Goal: Transaction & Acquisition: Purchase product/service

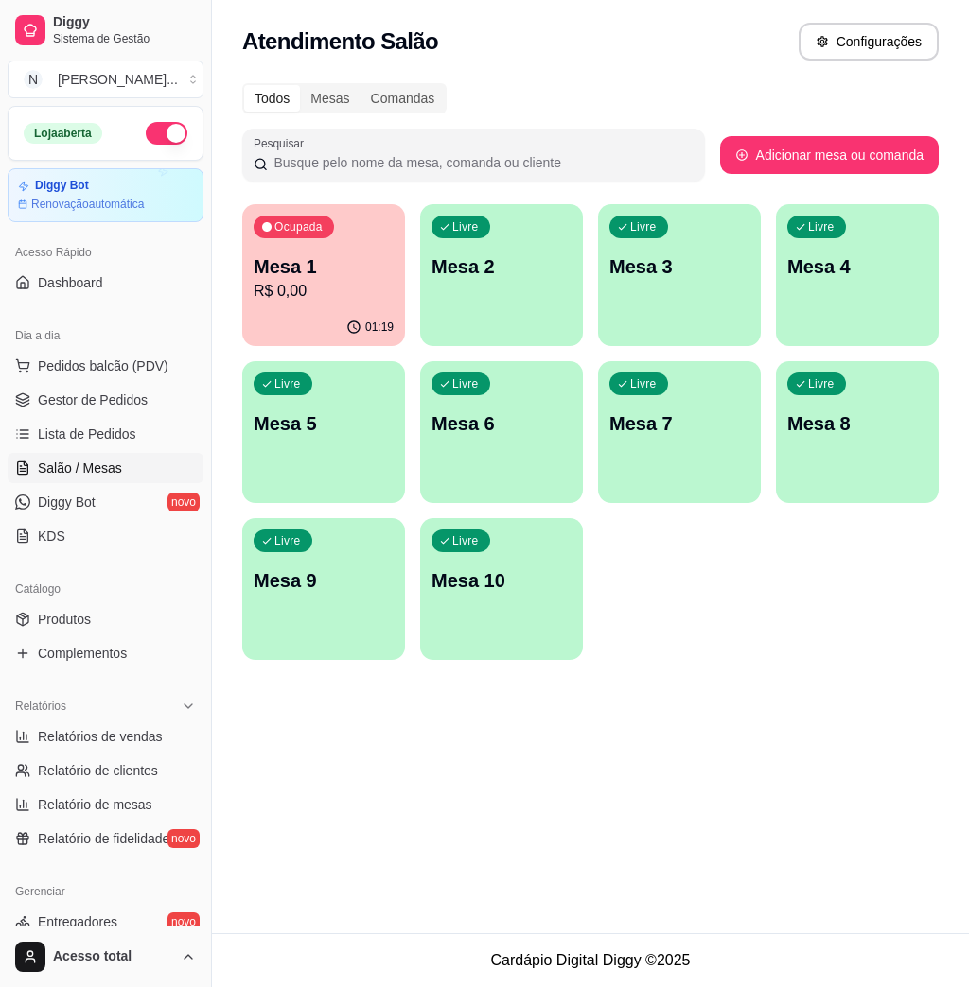
click at [341, 272] on p "Mesa 1" at bounding box center [323, 266] width 140 height 26
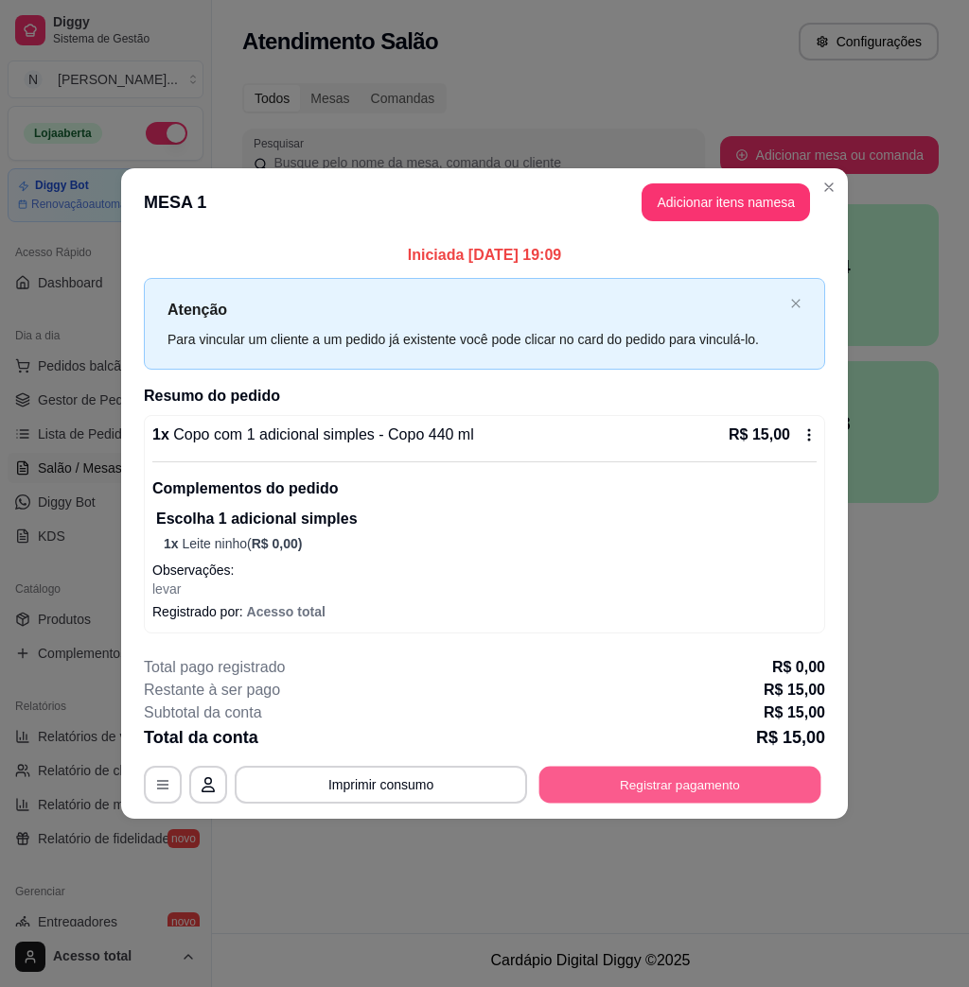
click at [698, 786] on button "Registrar pagamento" at bounding box center [680, 785] width 282 height 37
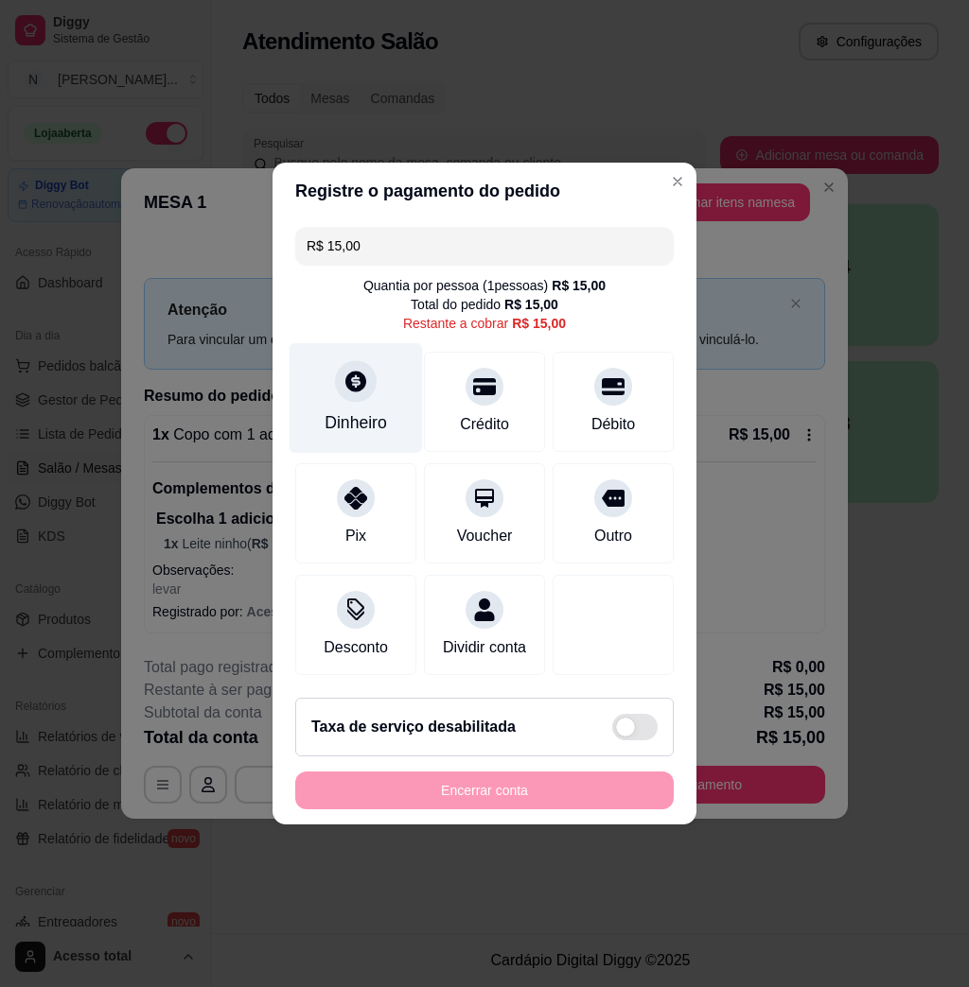
click at [360, 391] on div "Dinheiro" at bounding box center [355, 398] width 133 height 111
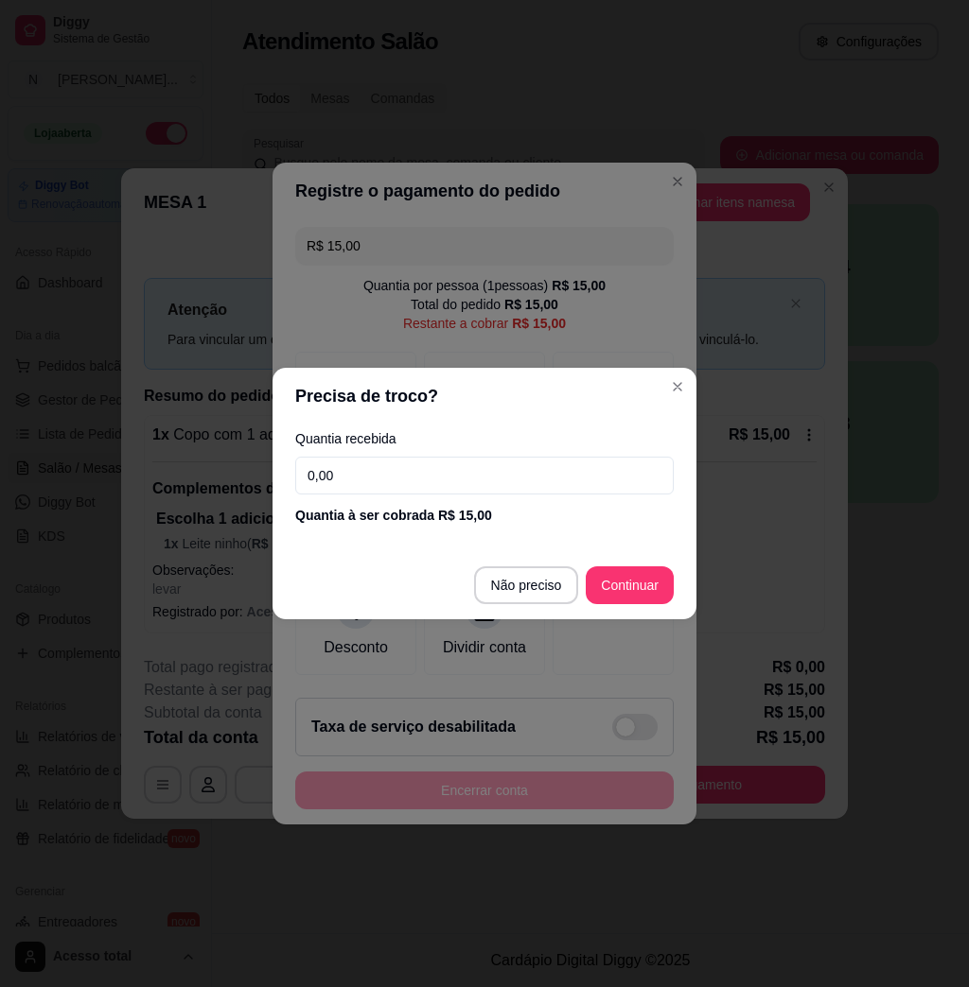
click at [480, 468] on input "0,00" at bounding box center [484, 476] width 378 height 38
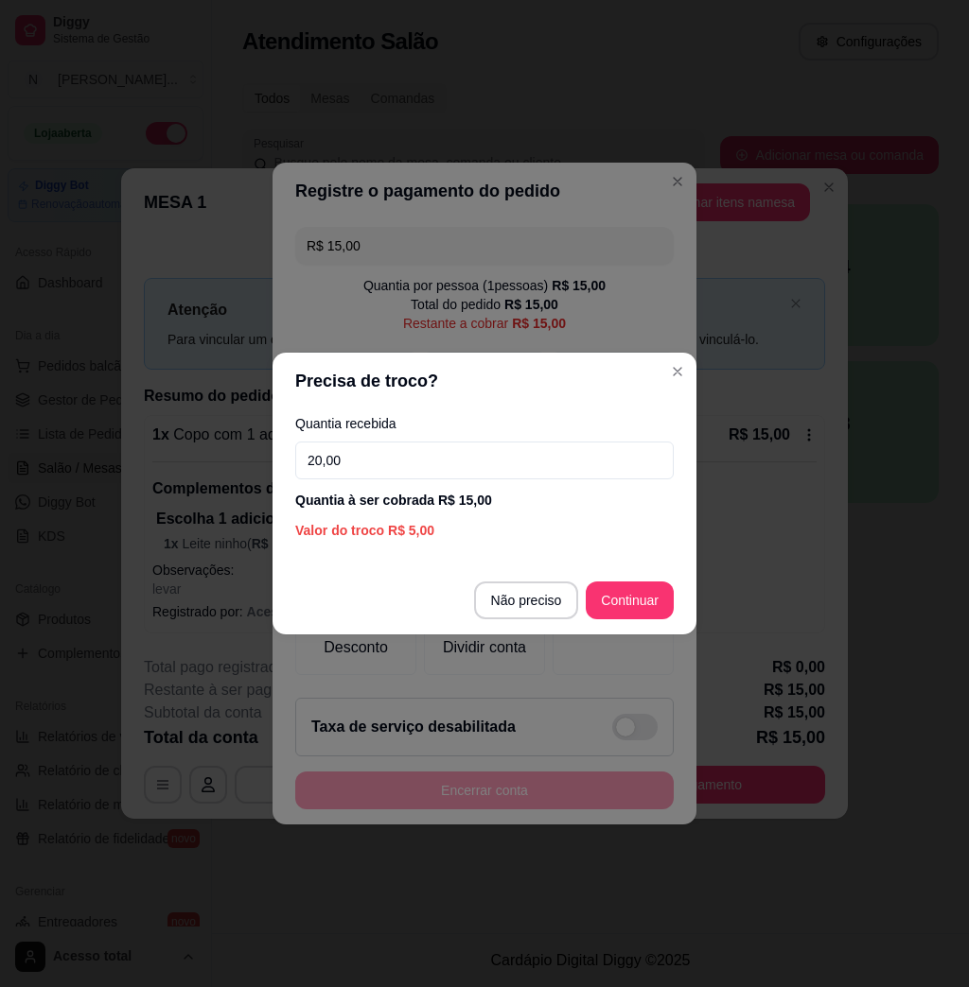
type input "20,00"
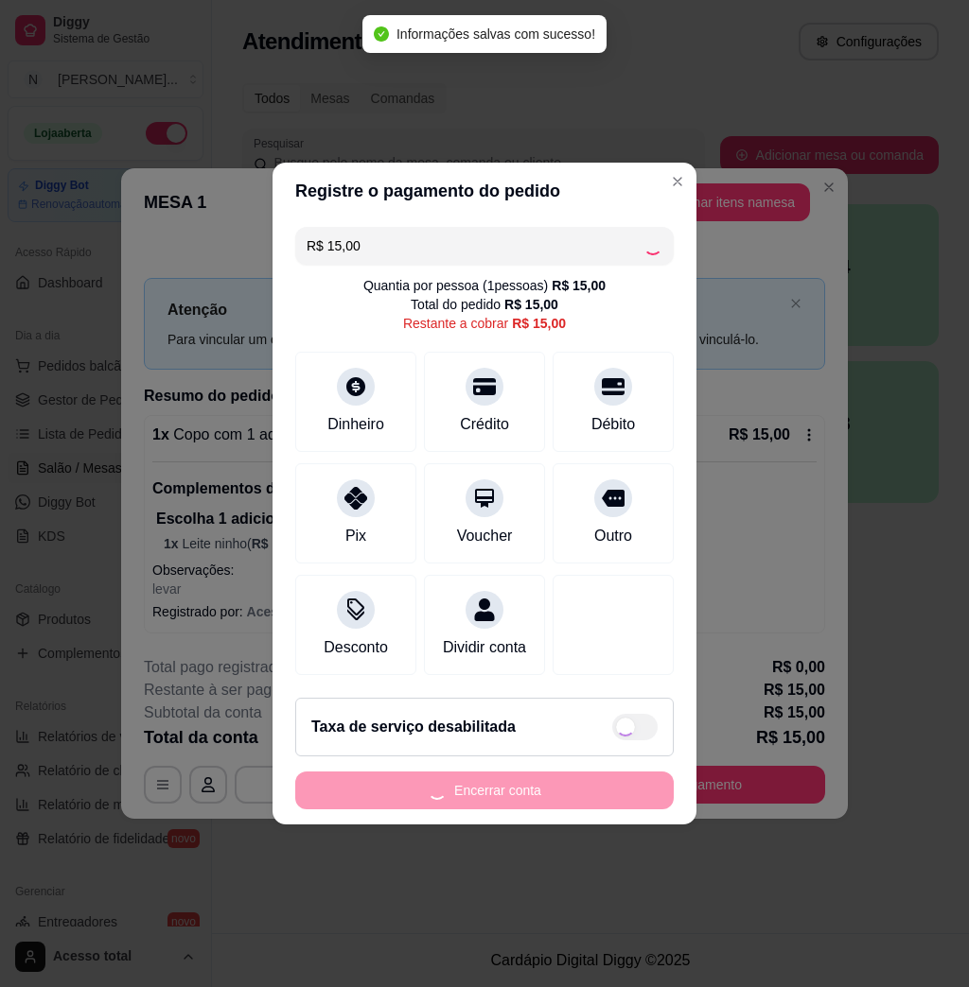
type input "R$ 0,00"
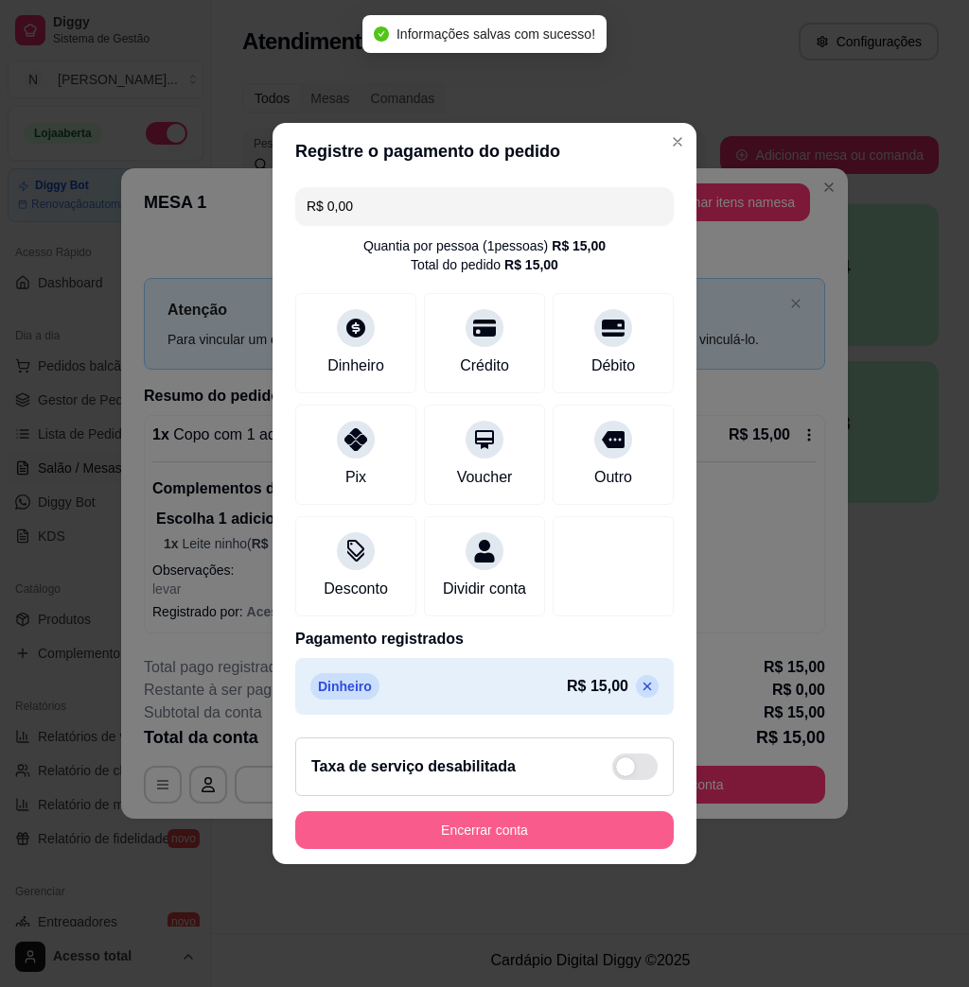
click at [489, 841] on button "Encerrar conta" at bounding box center [484, 831] width 378 height 38
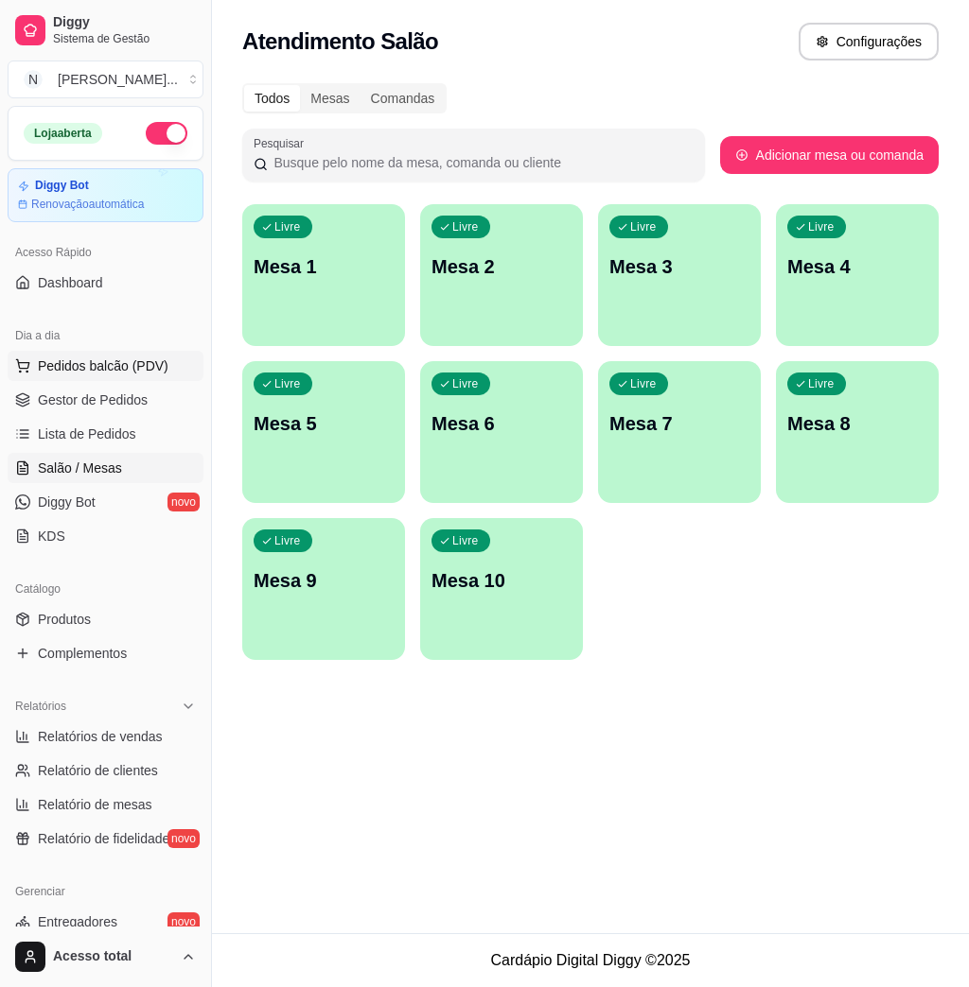
click at [96, 364] on span "Pedidos balcão (PDV)" at bounding box center [103, 366] width 131 height 19
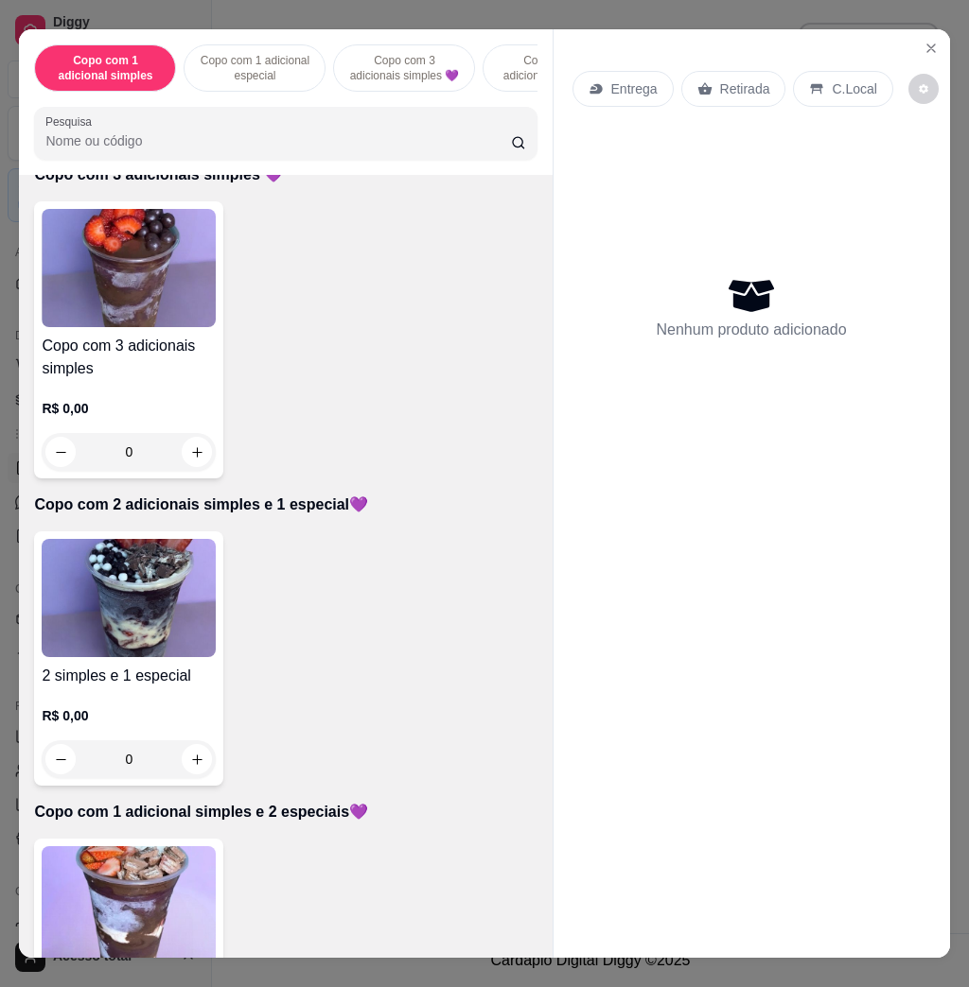
scroll to position [1008, 0]
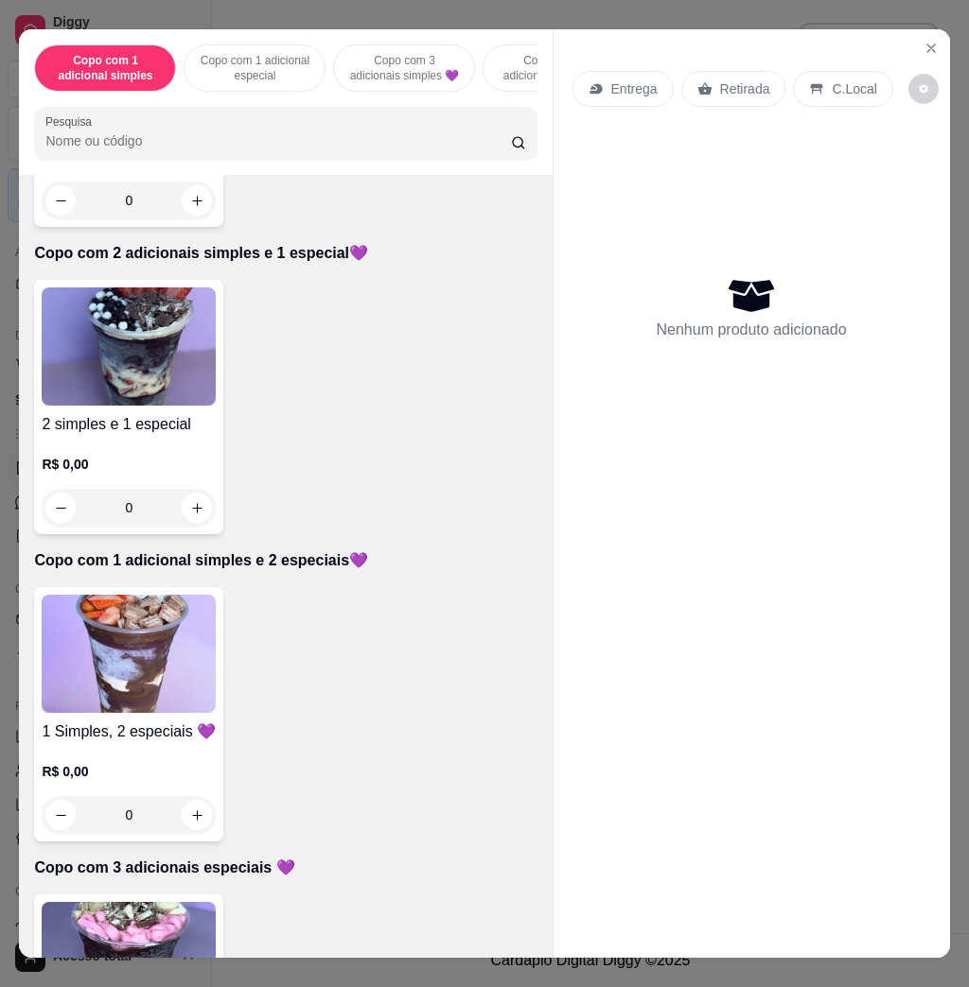
click at [175, 673] on img at bounding box center [129, 654] width 174 height 118
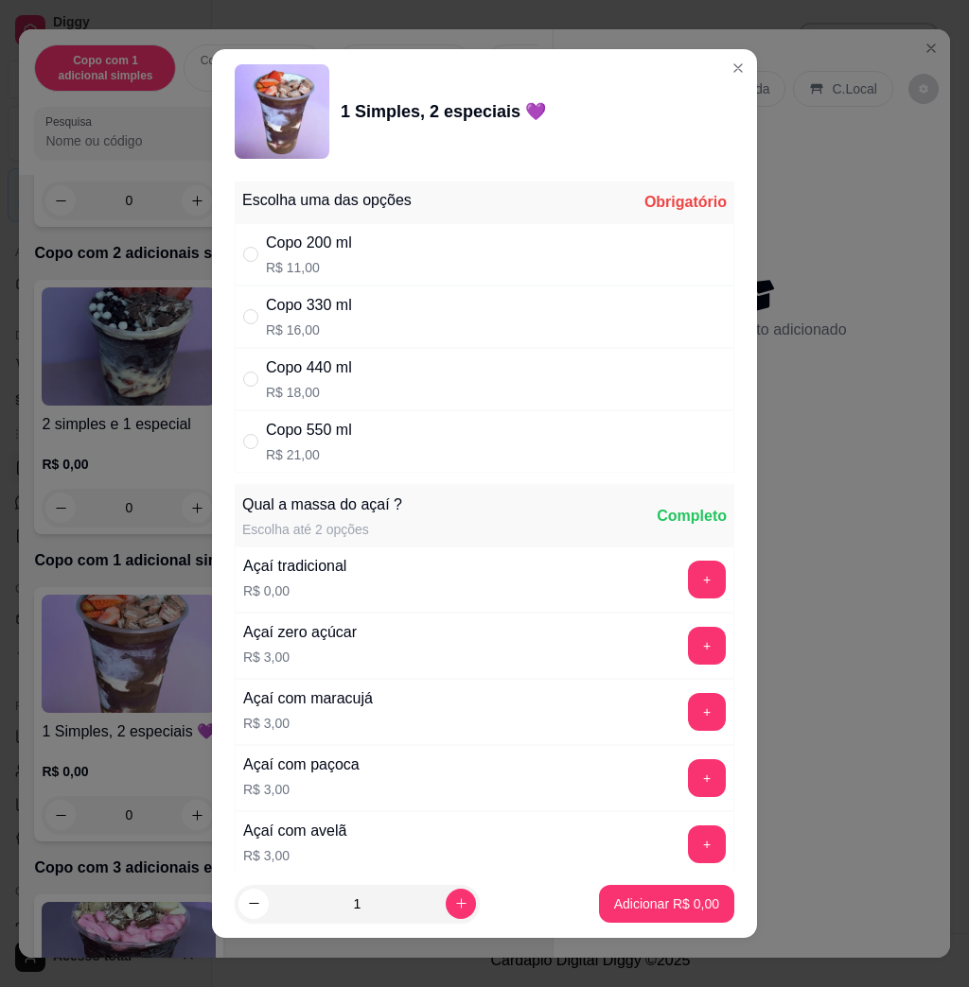
click at [336, 459] on p "R$ 21,00" at bounding box center [309, 454] width 86 height 19
radio input "true"
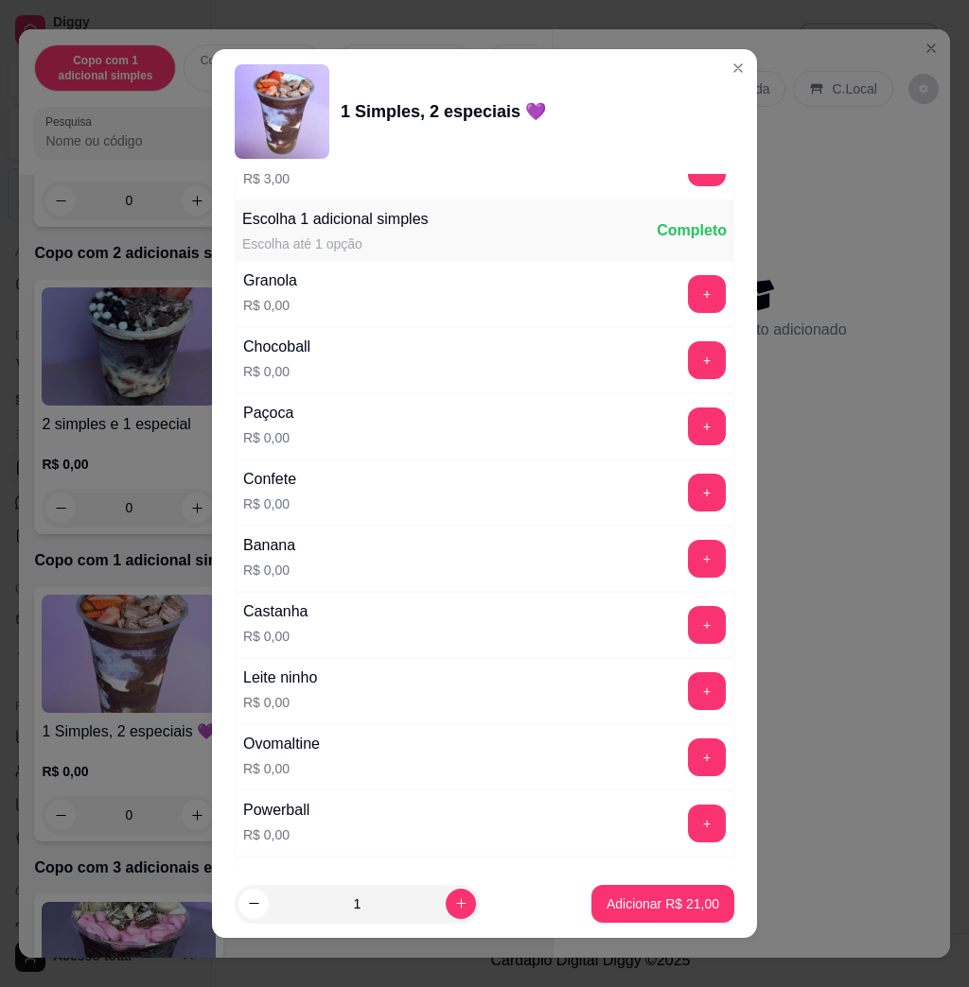
scroll to position [1135, 0]
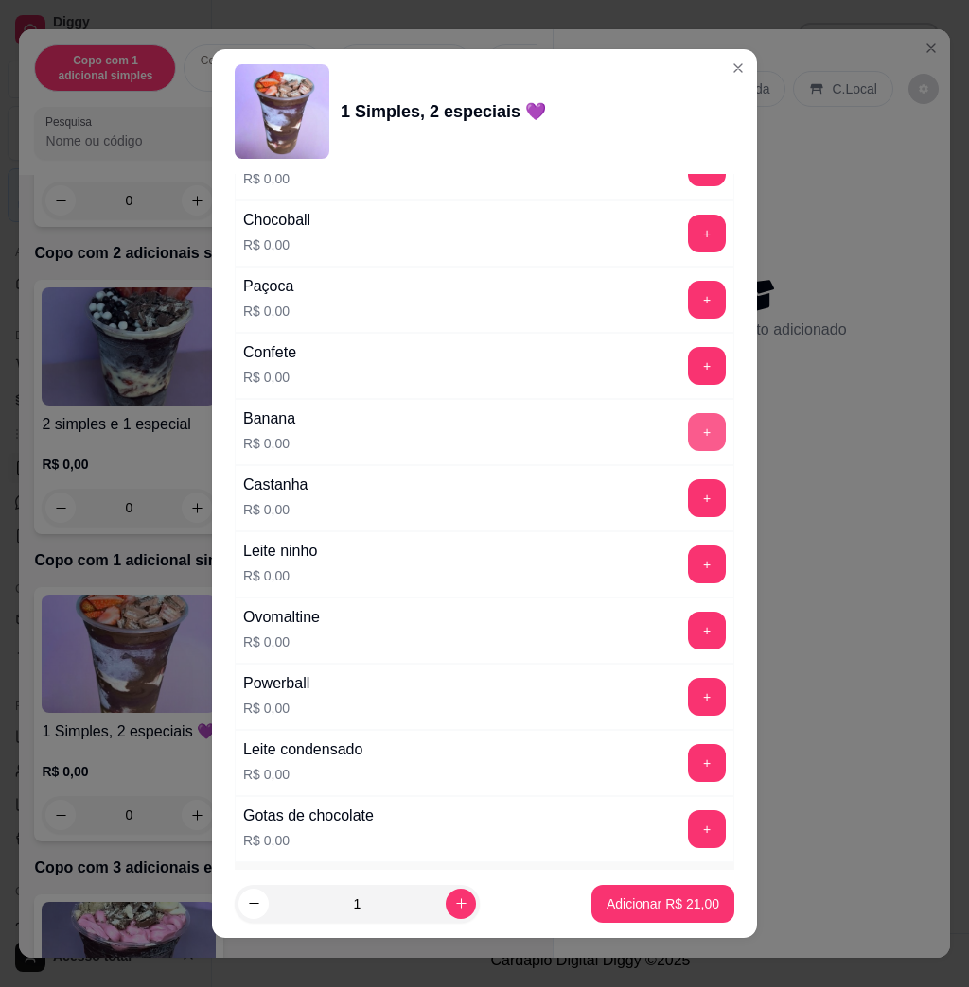
click at [688, 448] on button "+" at bounding box center [707, 432] width 38 height 38
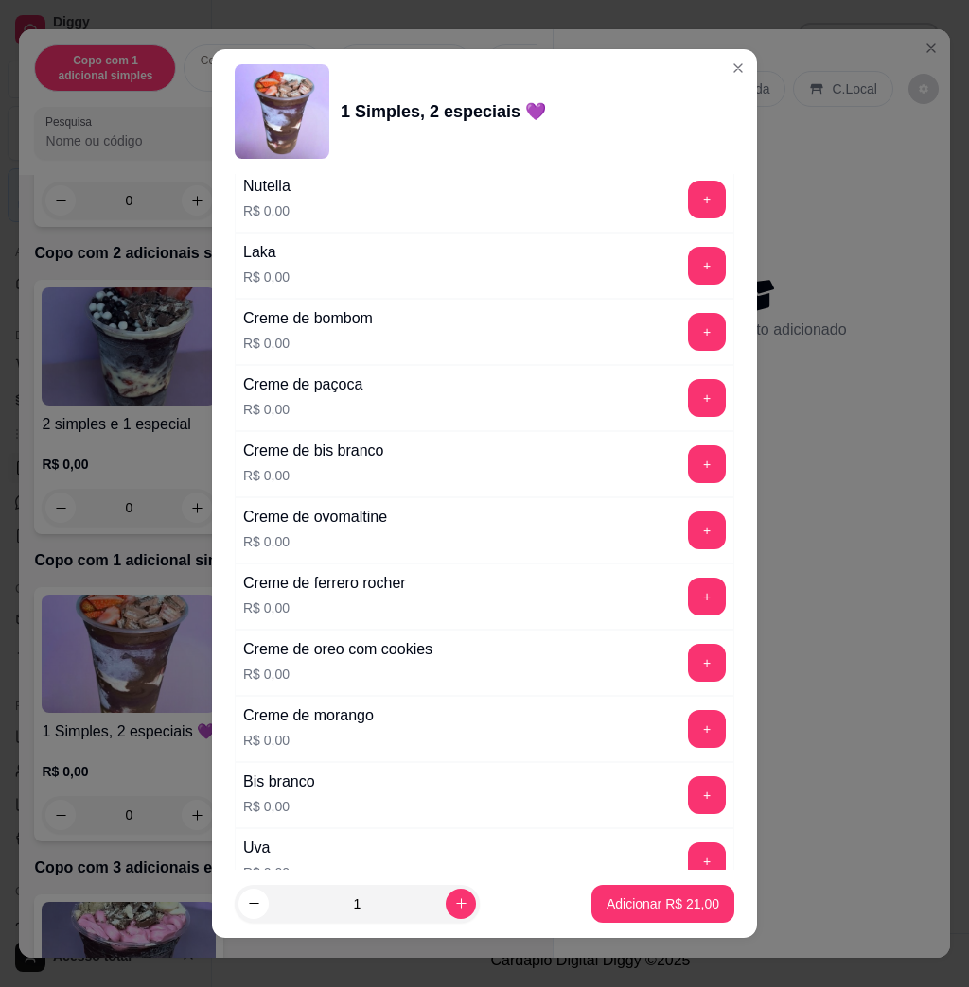
scroll to position [2018, 0]
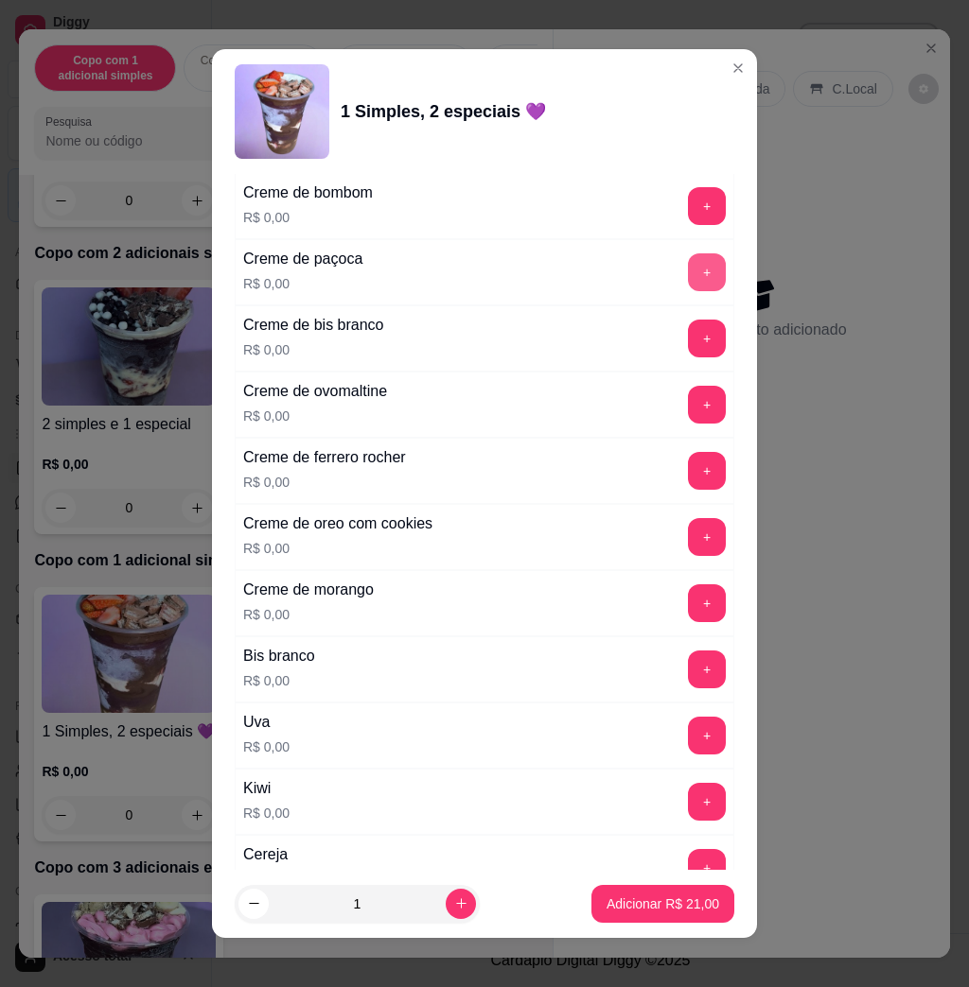
click at [688, 288] on button "+" at bounding box center [707, 272] width 38 height 38
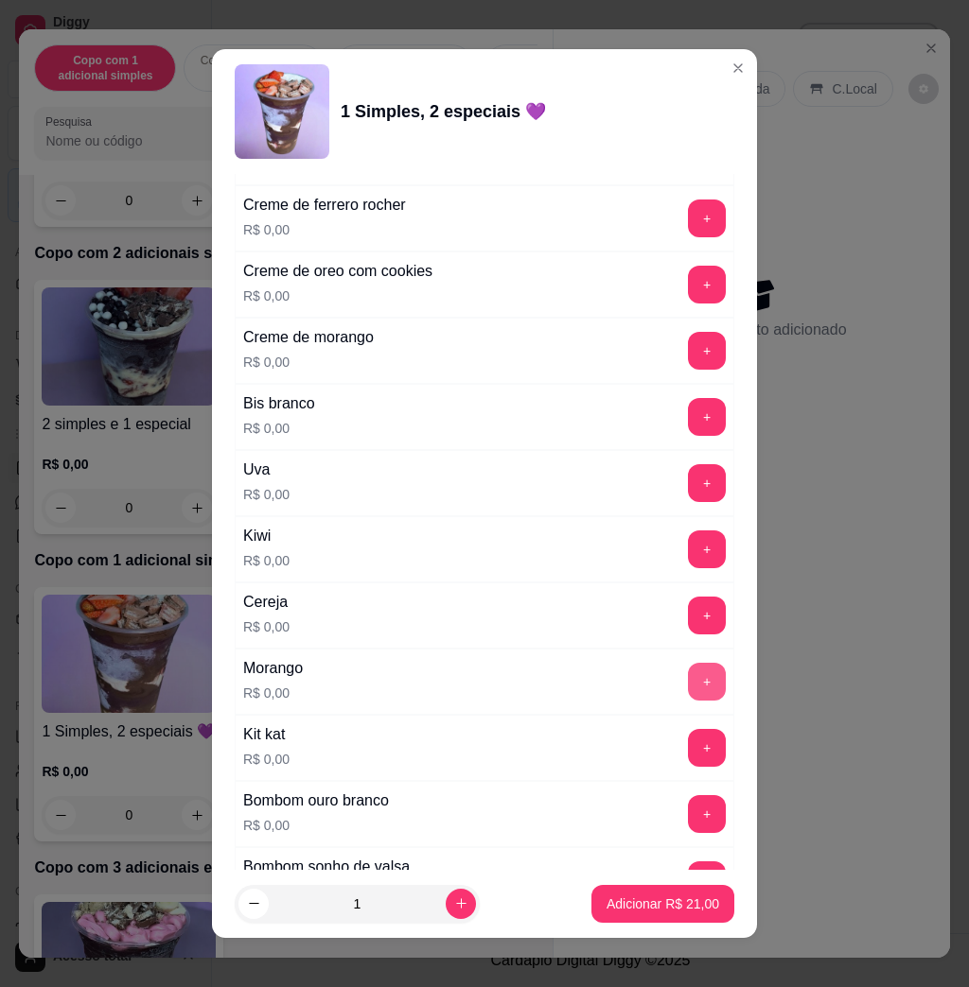
click at [688, 687] on button "+" at bounding box center [707, 682] width 38 height 38
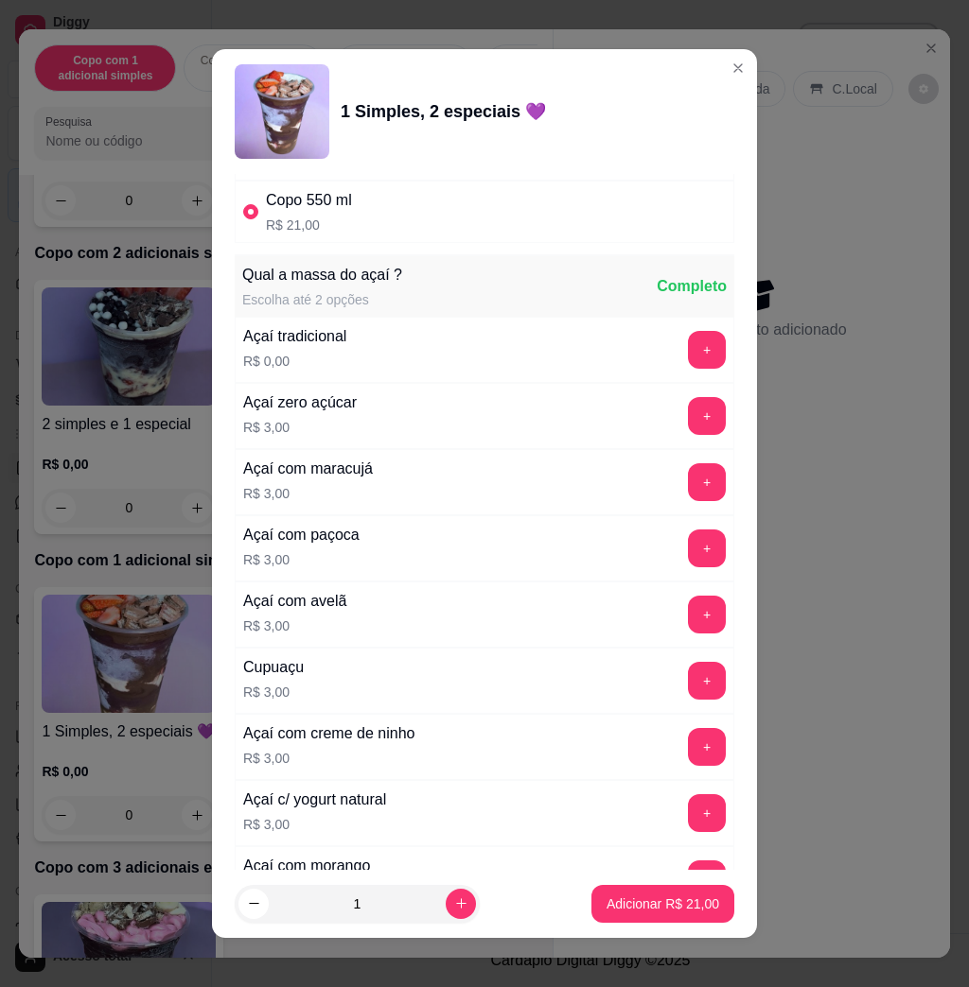
scroll to position [0, 0]
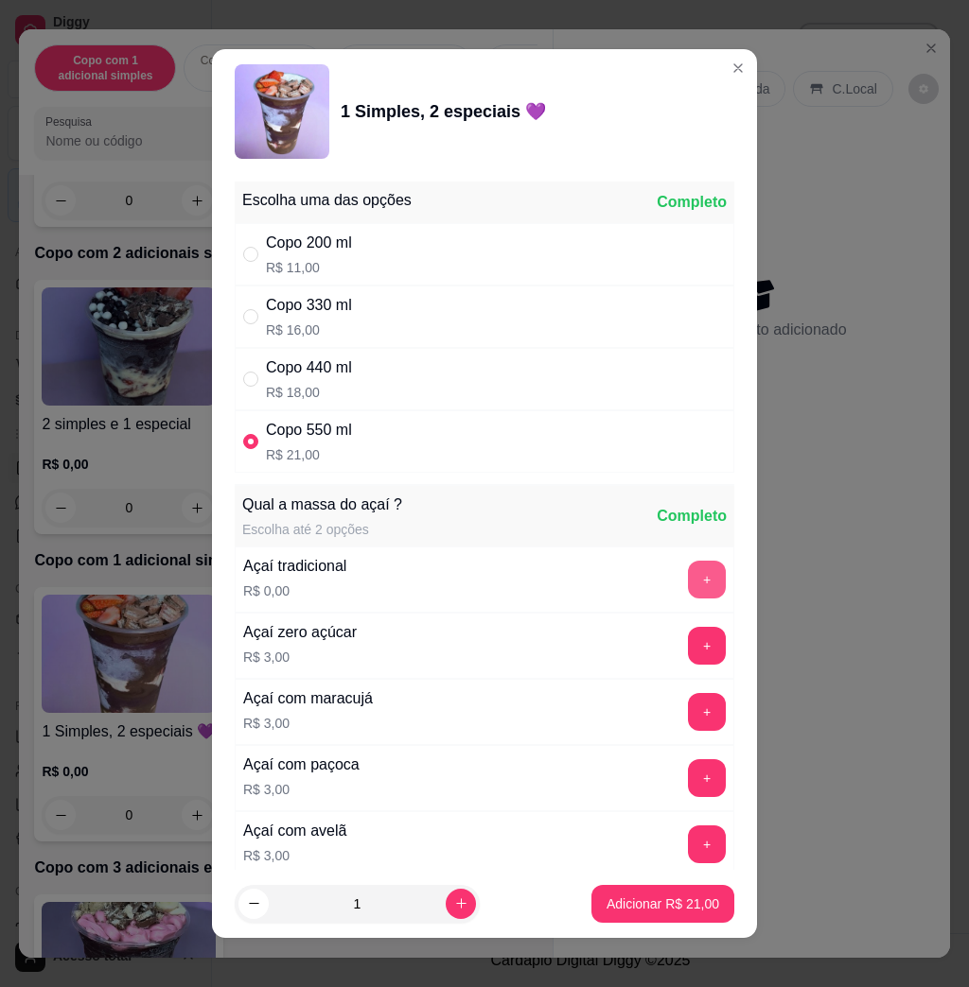
click at [688, 587] on button "+" at bounding box center [707, 580] width 38 height 38
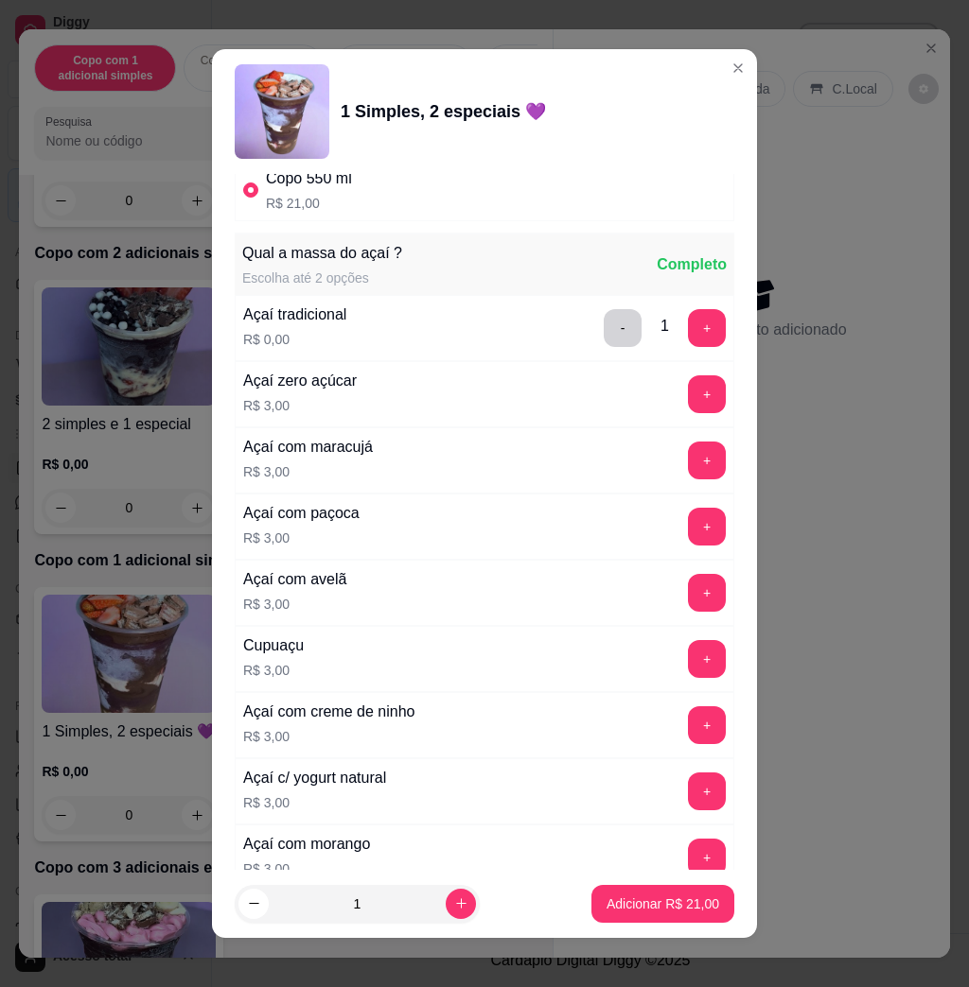
scroll to position [378, 0]
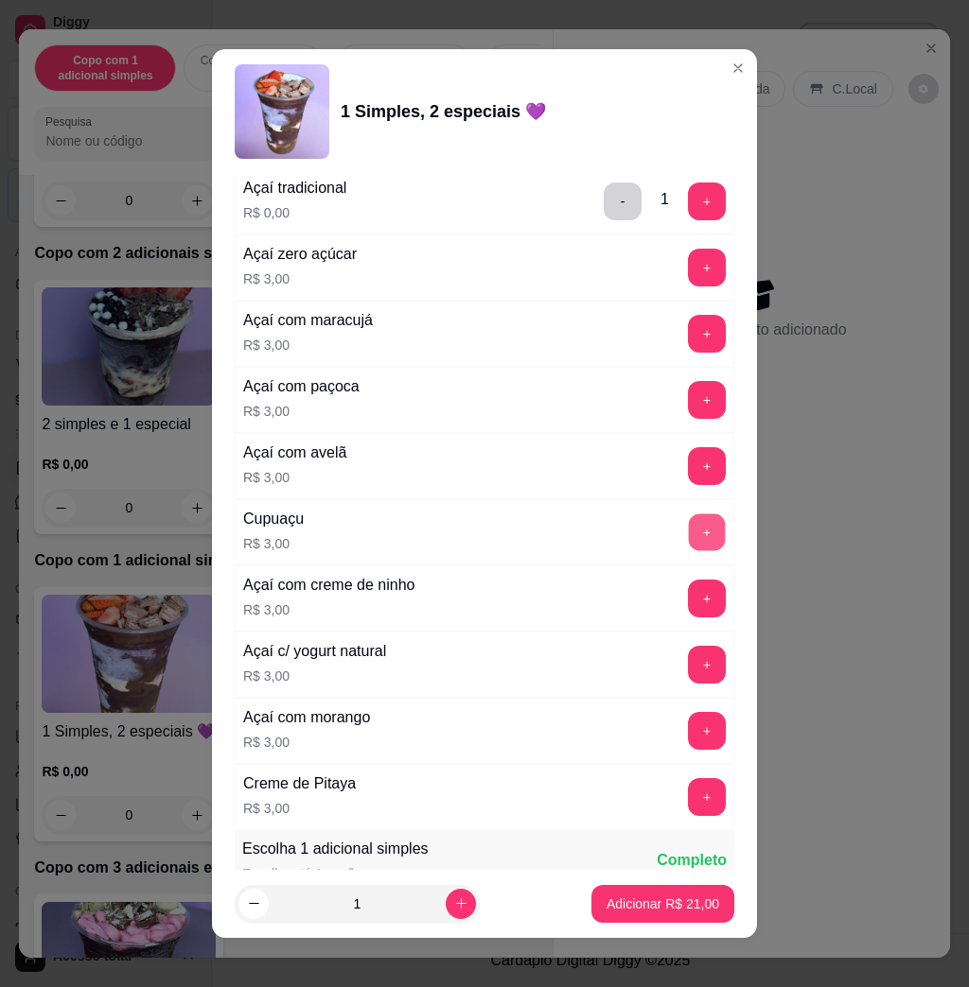
click at [689, 534] on button "+" at bounding box center [707, 533] width 37 height 37
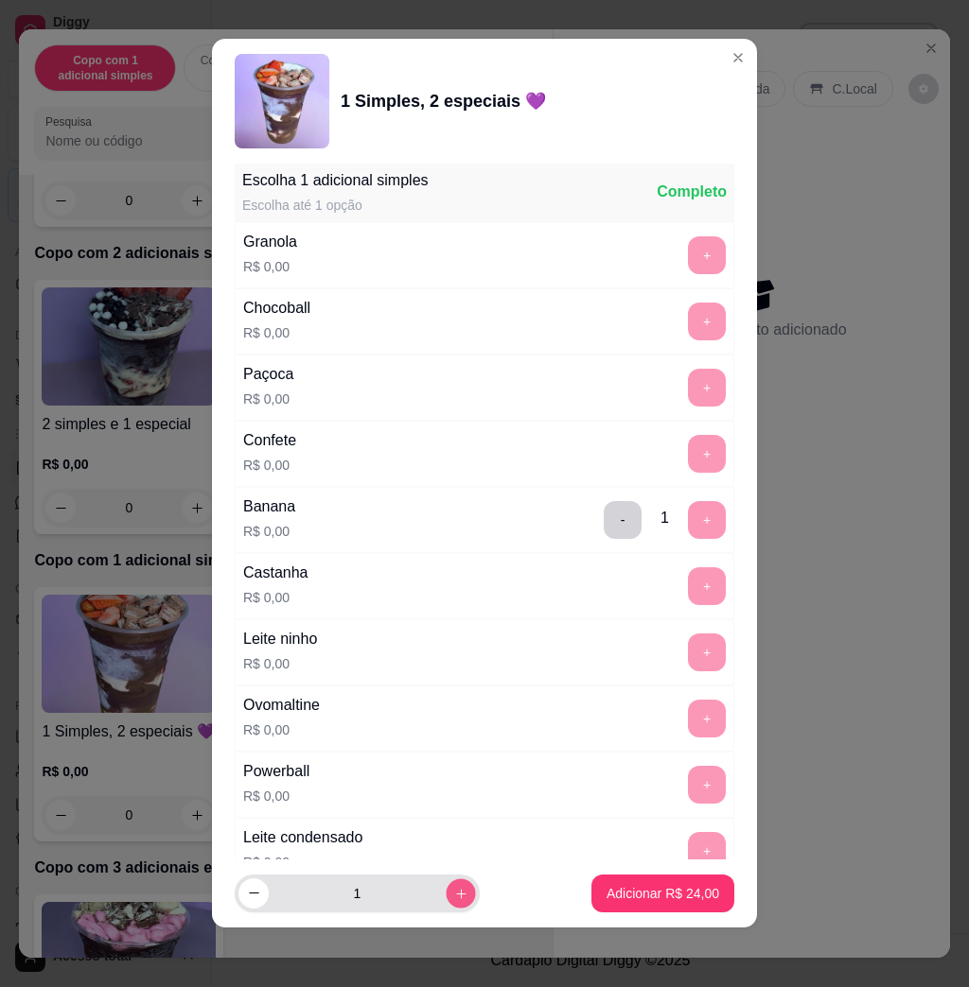
click at [445, 893] on button "increase-product-quantity" at bounding box center [459, 893] width 29 height 29
type input "2"
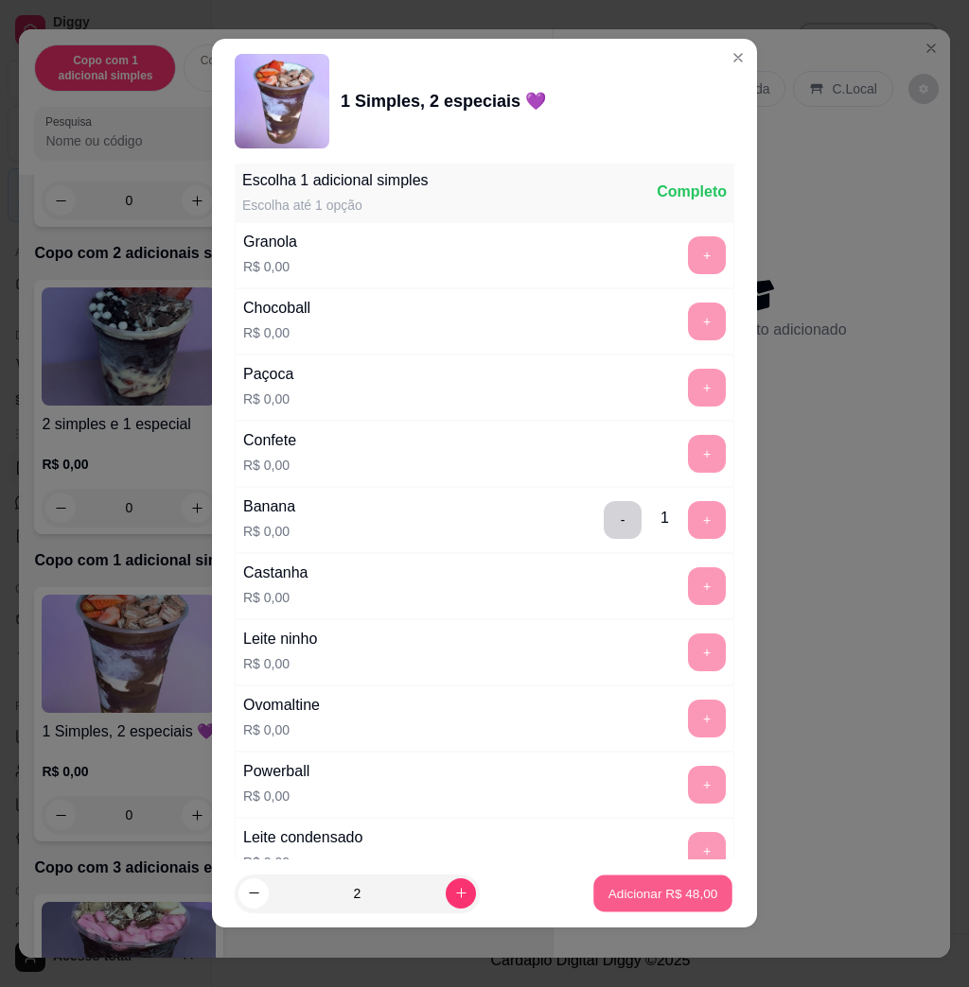
click at [608, 897] on p "Adicionar R$ 48,00" at bounding box center [663, 893] width 110 height 18
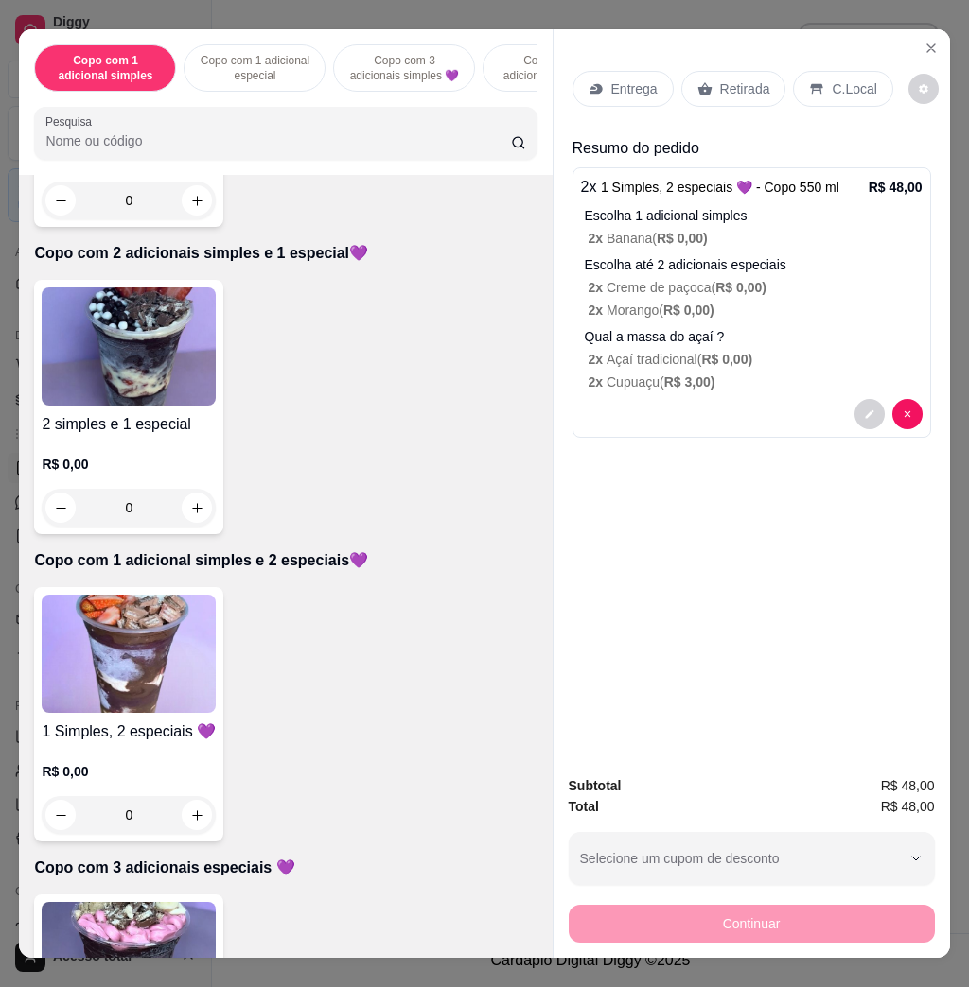
click at [611, 88] on p "Entrega" at bounding box center [634, 88] width 46 height 19
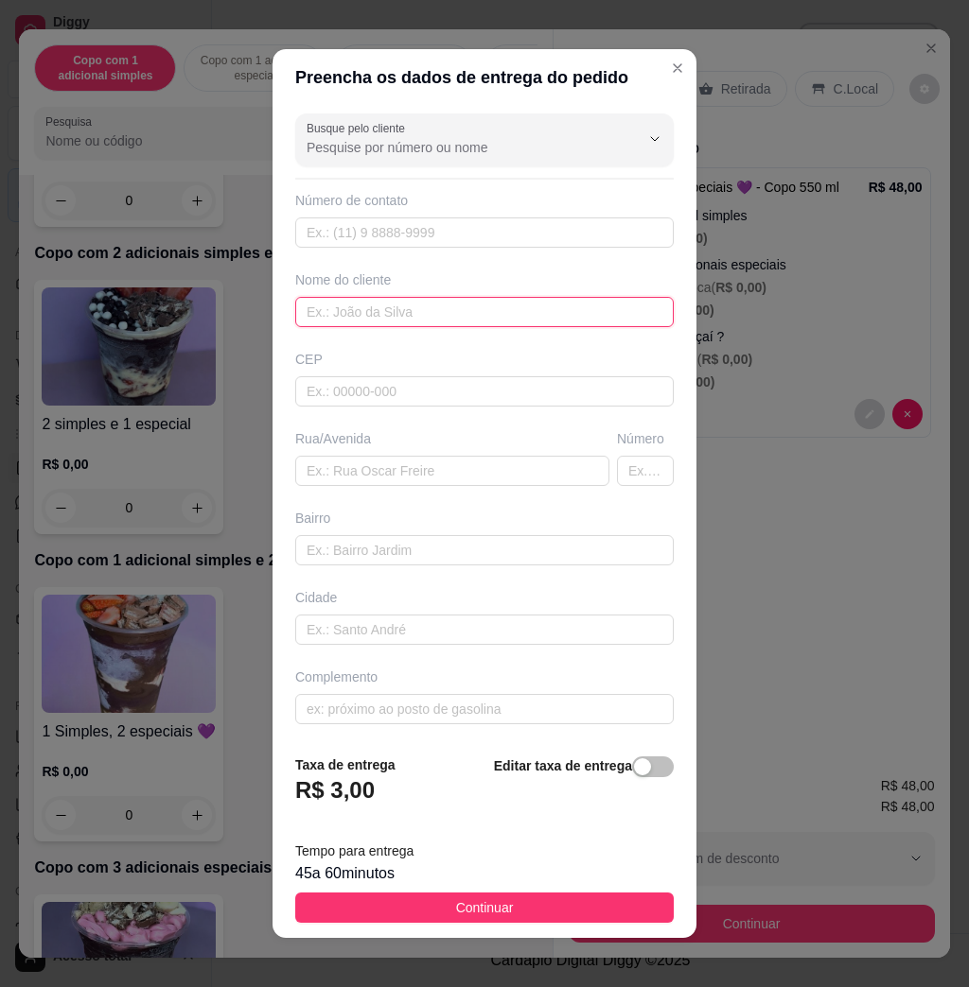
click at [417, 312] on input "text" at bounding box center [484, 312] width 378 height 30
type input "[PERSON_NAME]"
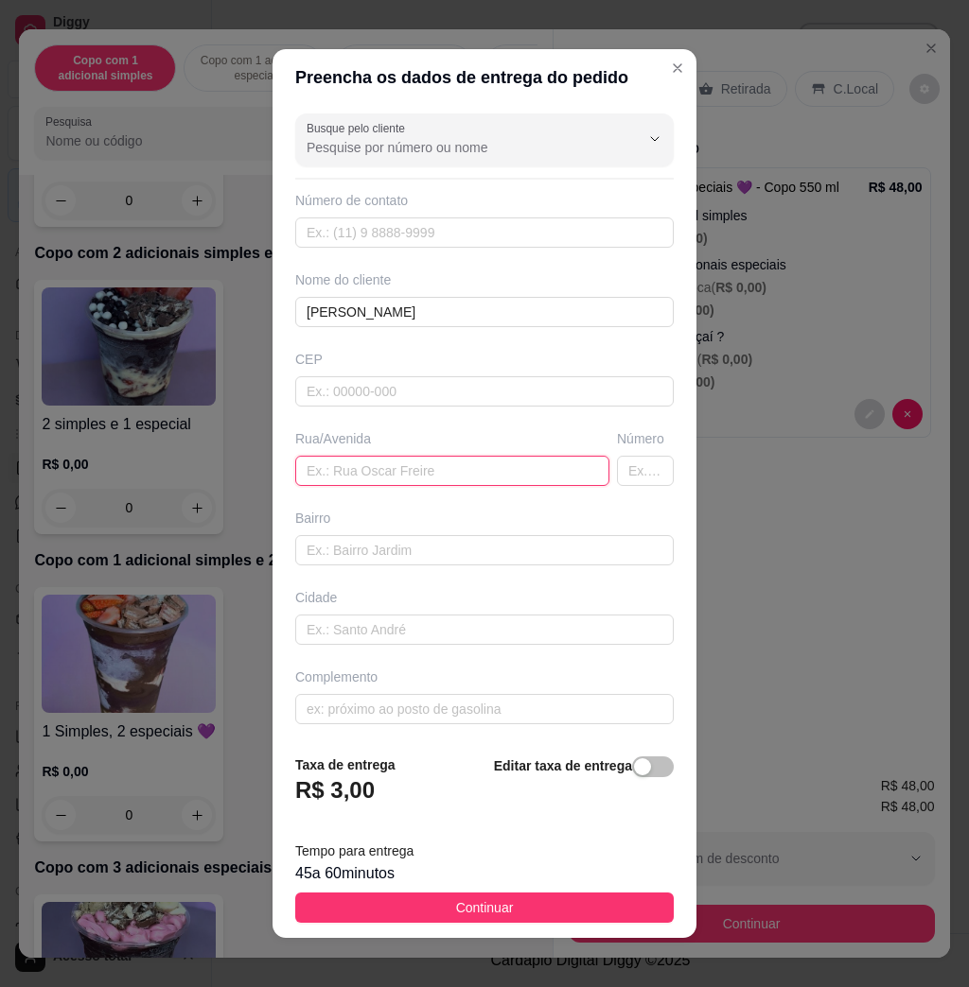
click at [429, 473] on input "text" at bounding box center [452, 471] width 314 height 30
type input "Abilio Francisco 148"
type input "M"
click at [409, 481] on input "Abilio Francisco 148" at bounding box center [452, 471] width 314 height 30
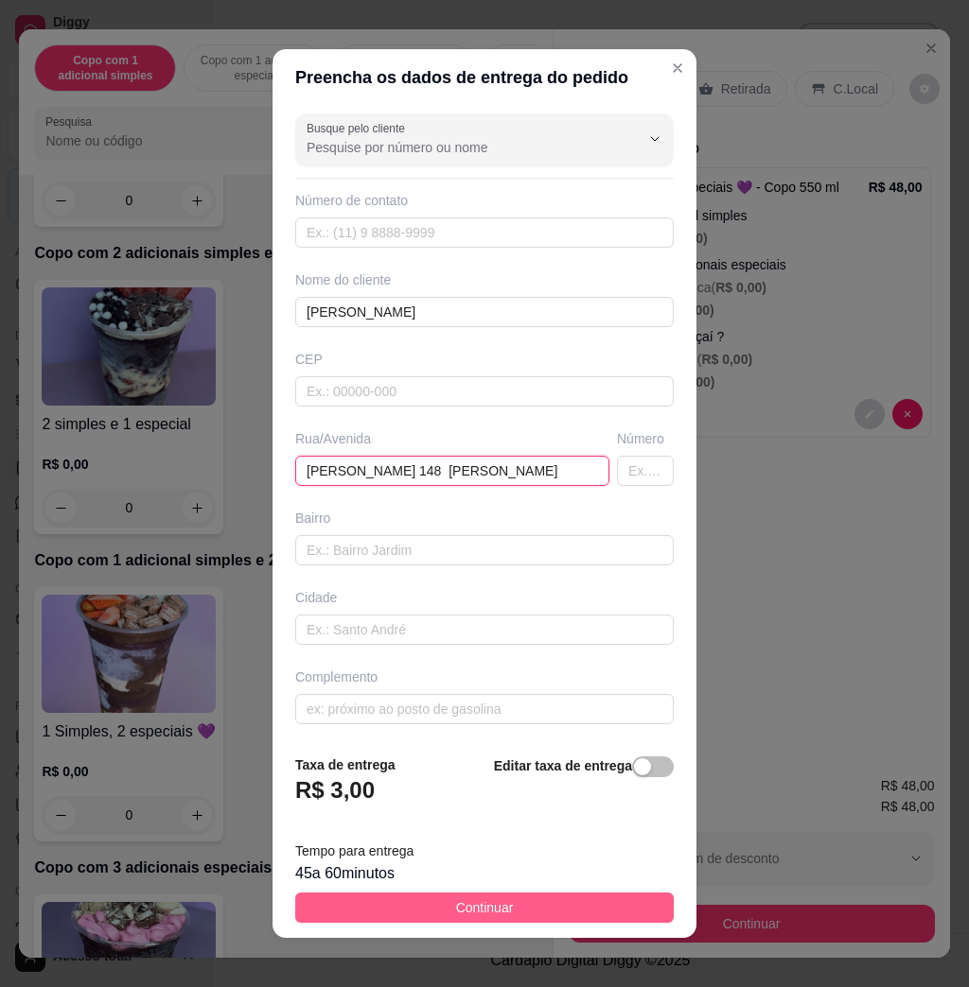
type input "[PERSON_NAME] 148 [PERSON_NAME]"
click at [520, 908] on button "Continuar" at bounding box center [484, 908] width 378 height 30
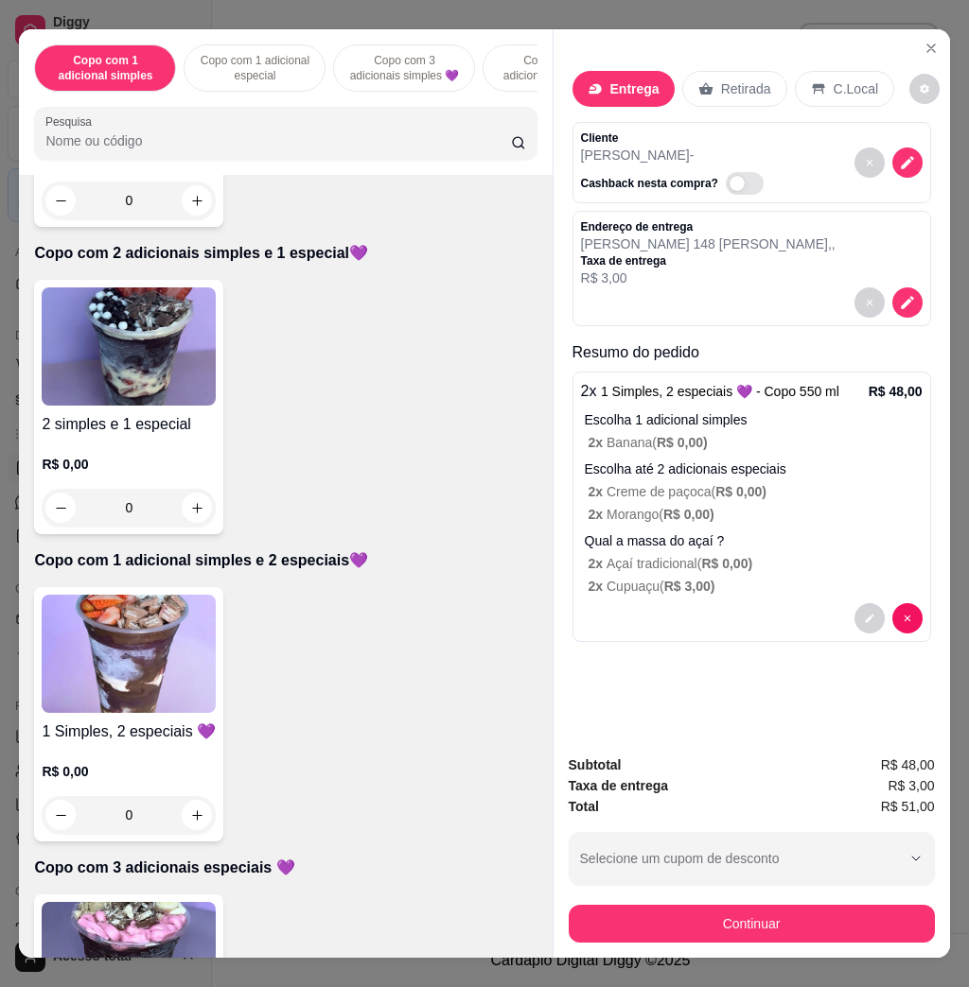
scroll to position [40, 0]
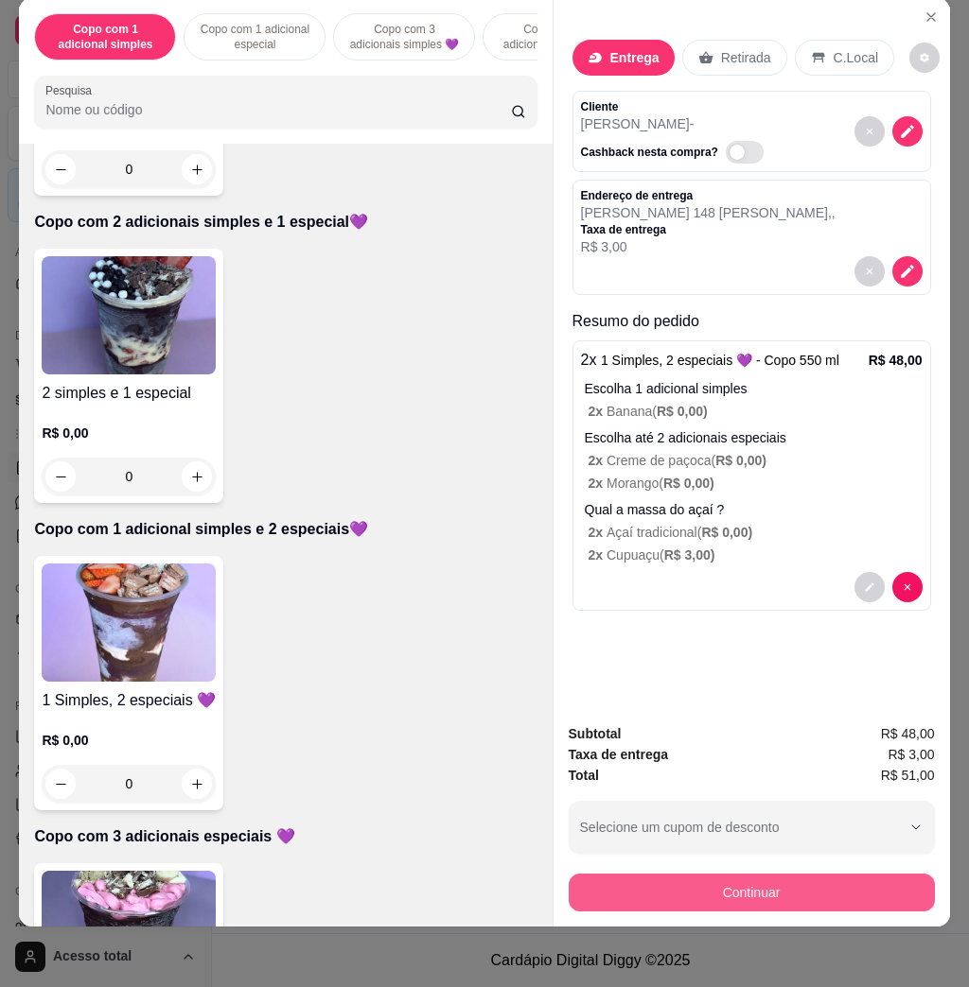
click at [783, 874] on button "Continuar" at bounding box center [751, 893] width 366 height 38
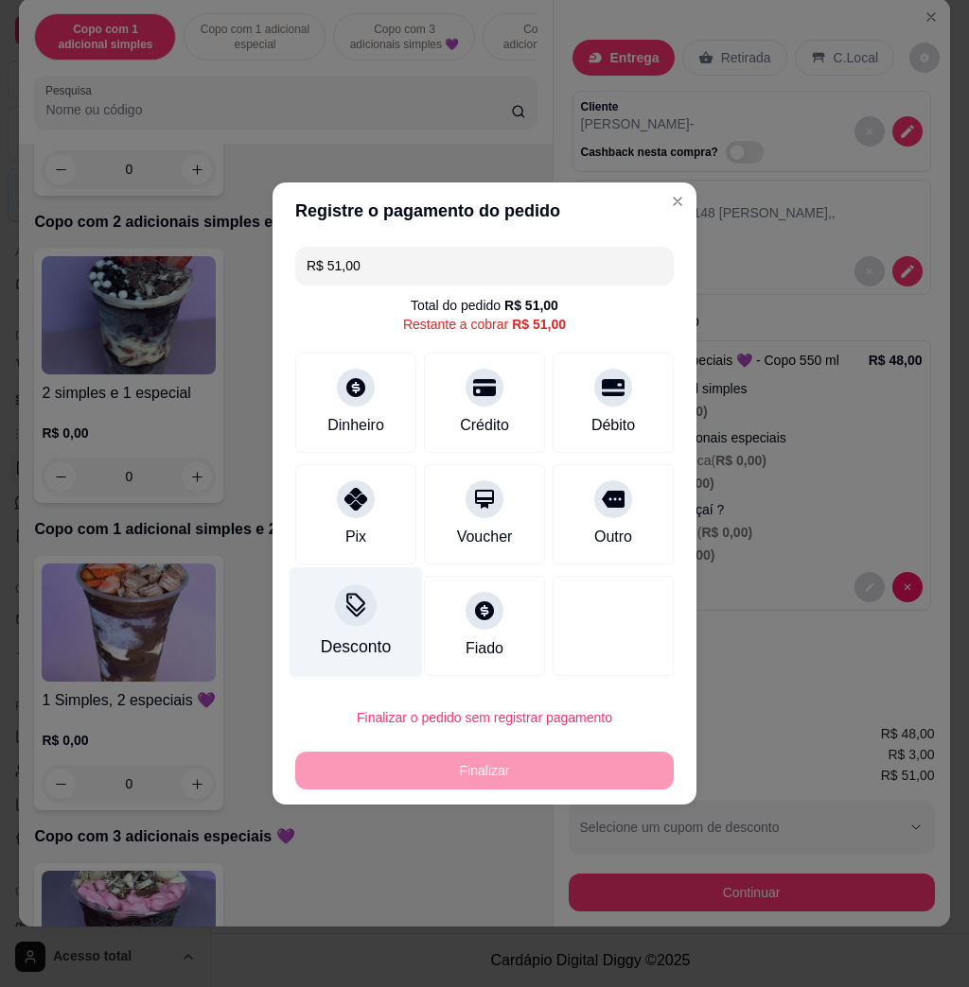
click at [382, 618] on div "Desconto" at bounding box center [355, 623] width 133 height 111
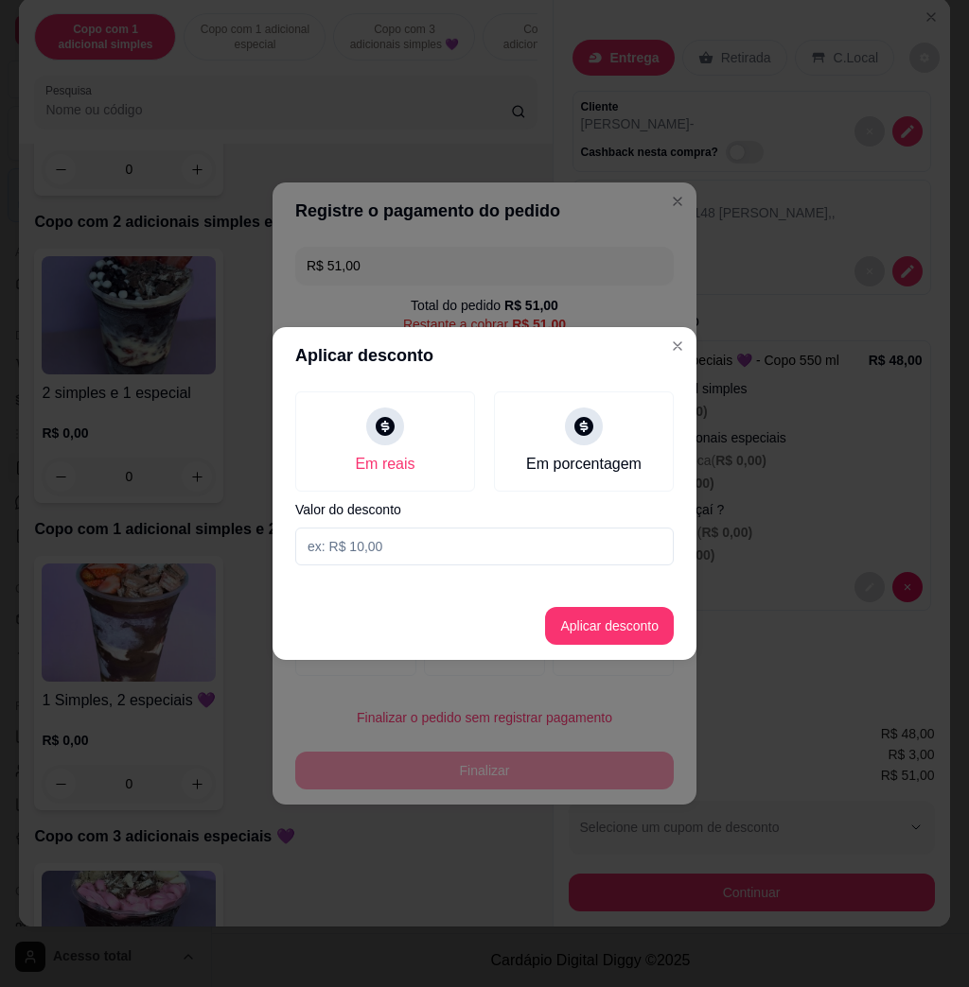
click at [427, 539] on input at bounding box center [484, 547] width 378 height 38
type input "3,01"
click at [629, 617] on button "Aplicar desconto" at bounding box center [610, 626] width 124 height 37
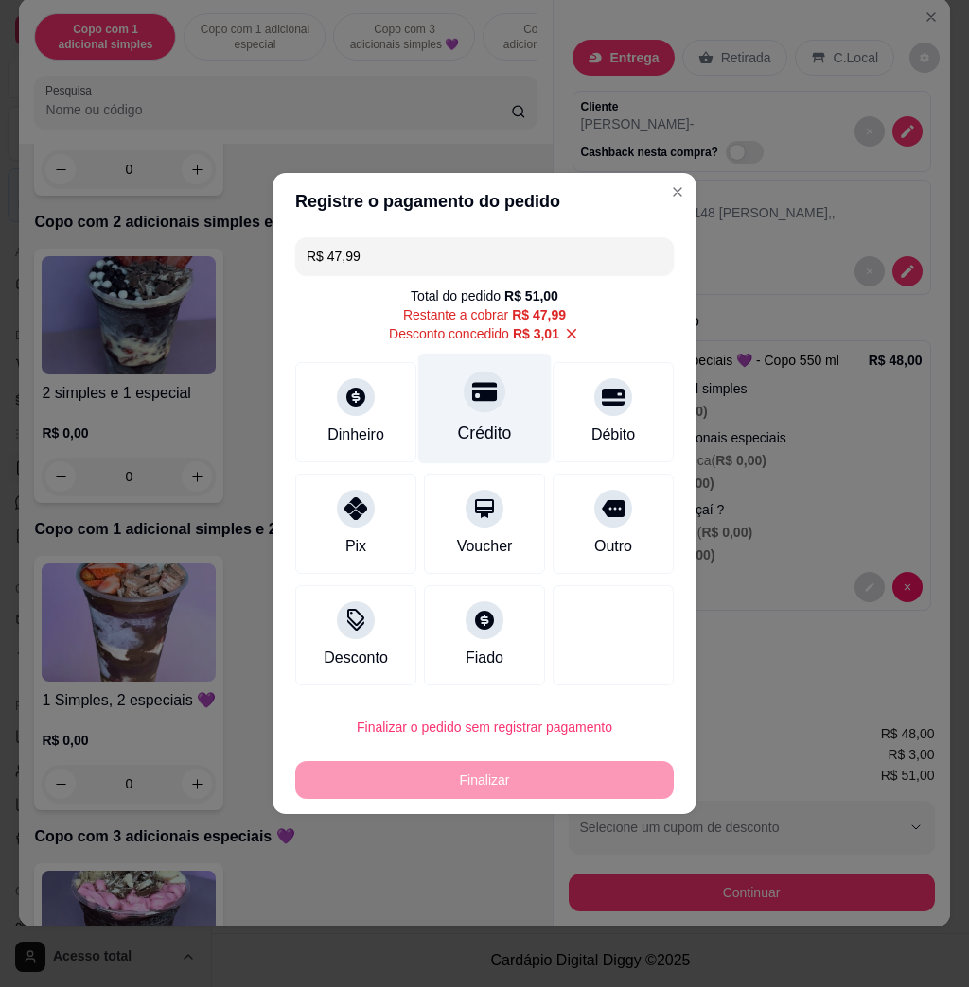
click at [511, 419] on div "Crédito" at bounding box center [484, 409] width 133 height 111
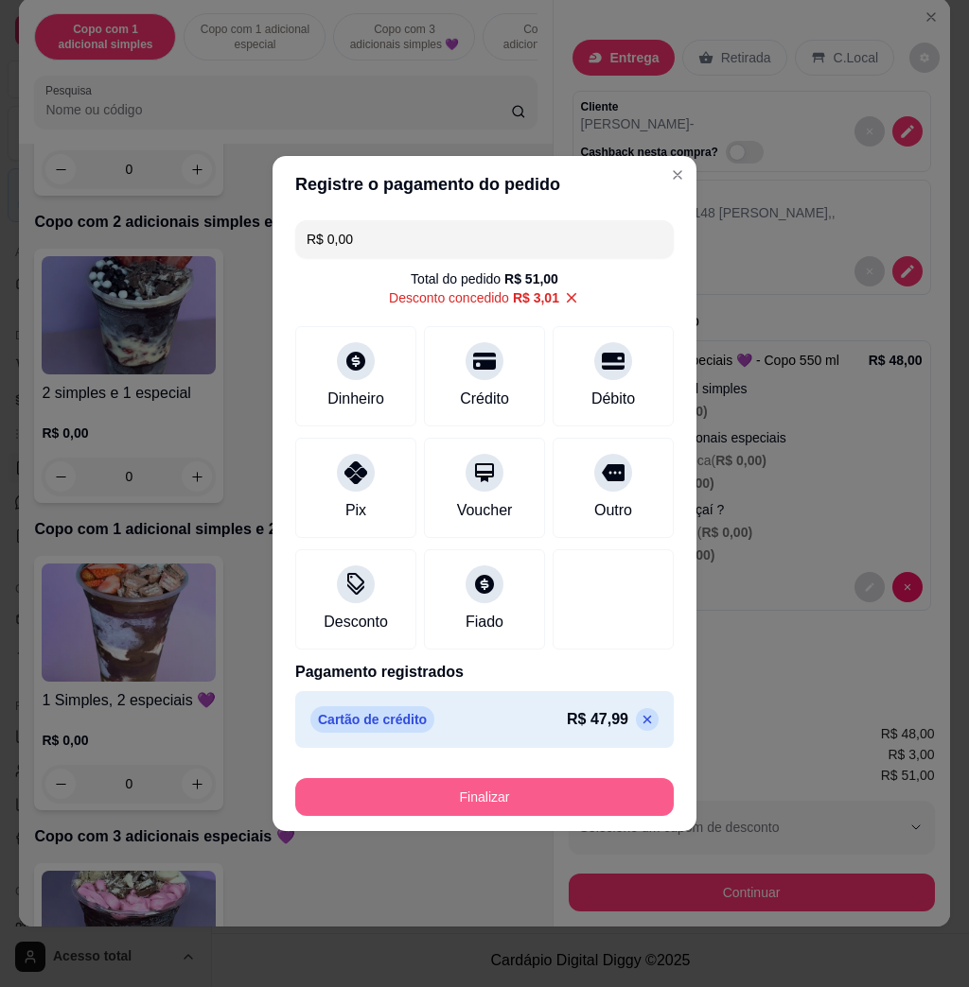
click at [509, 798] on button "Finalizar" at bounding box center [484, 797] width 378 height 38
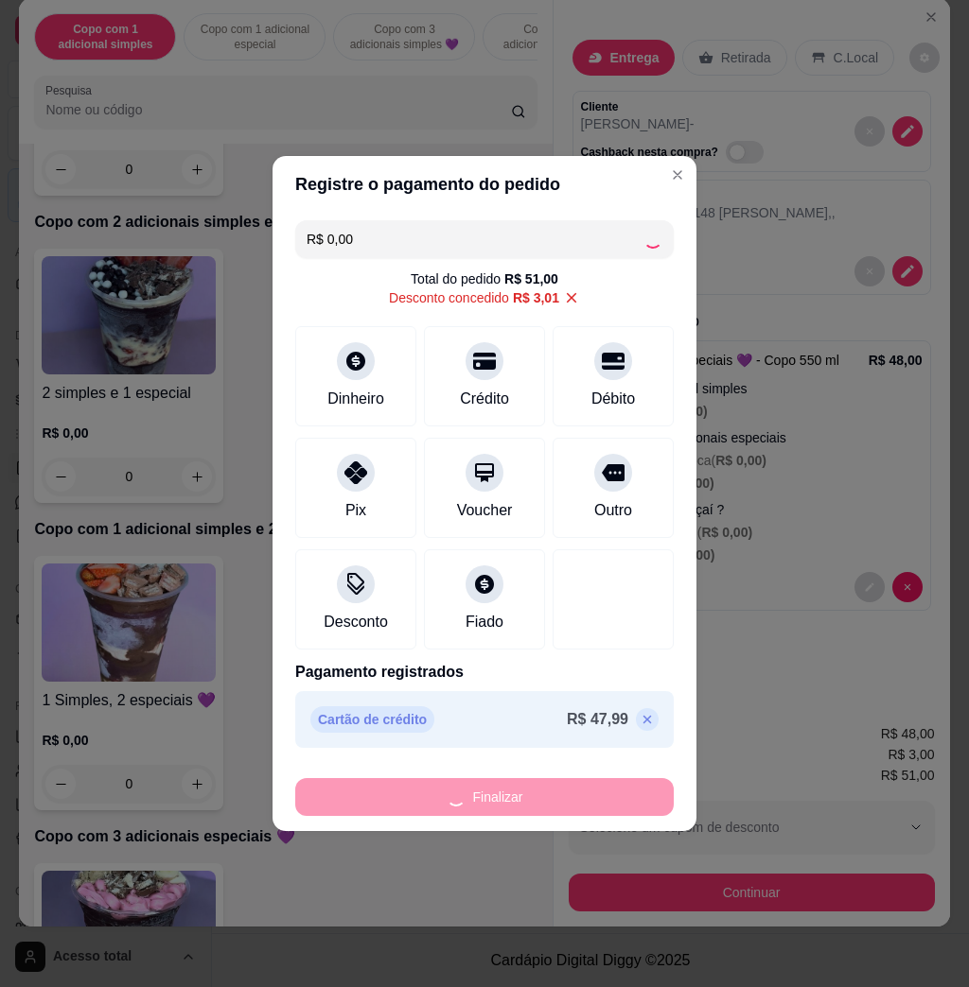
type input "-R$ 51,00"
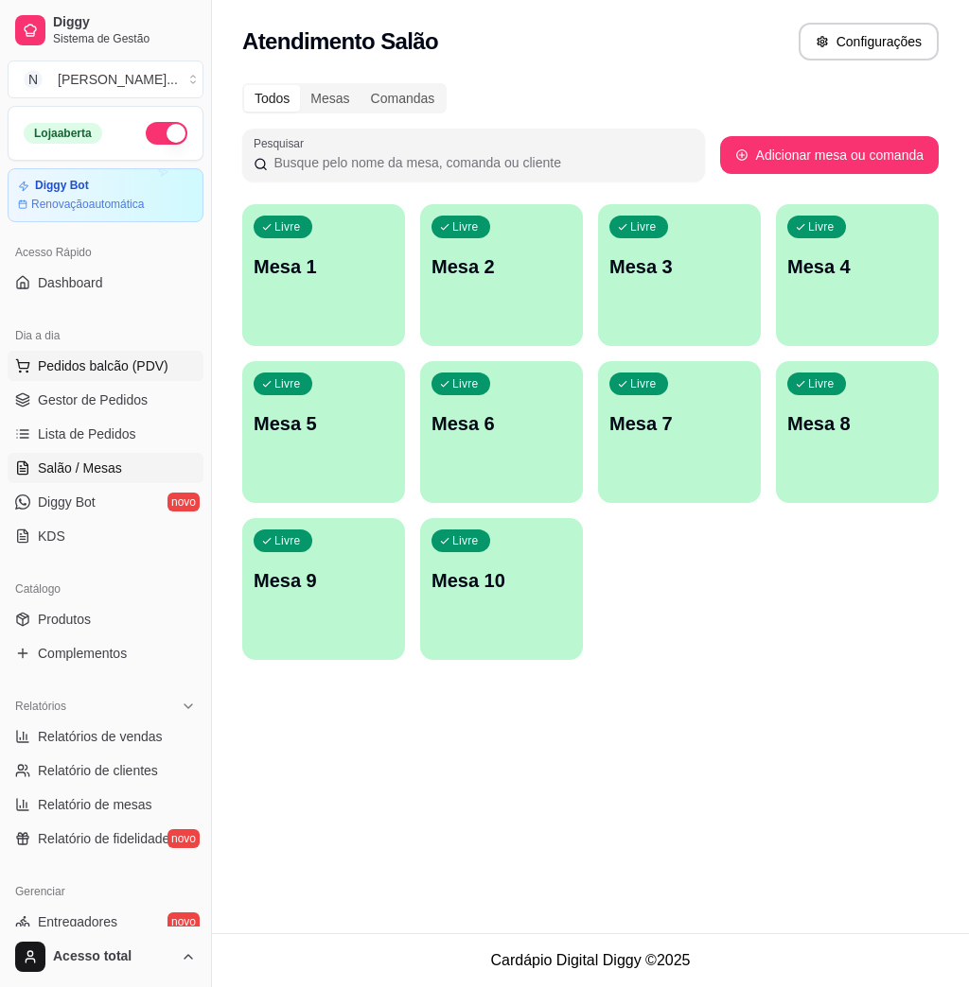
click at [81, 370] on span "Pedidos balcão (PDV)" at bounding box center [103, 366] width 131 height 19
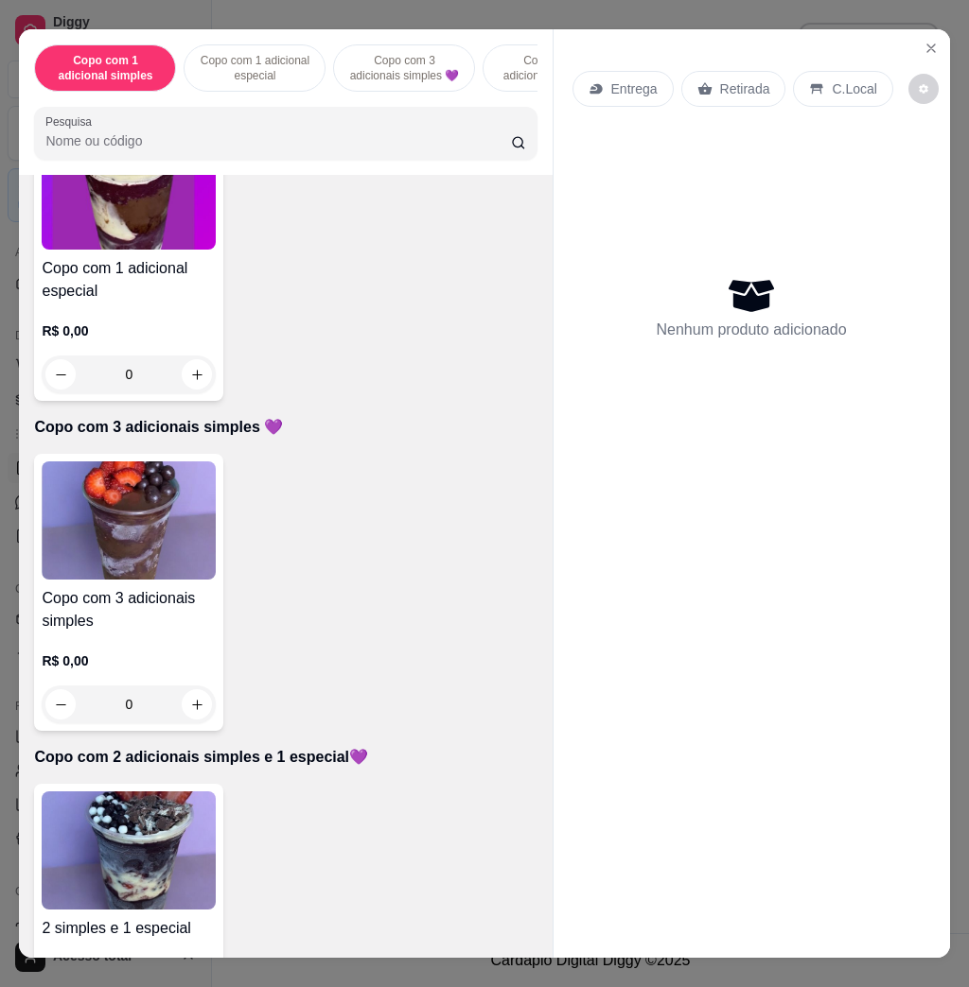
scroll to position [757, 0]
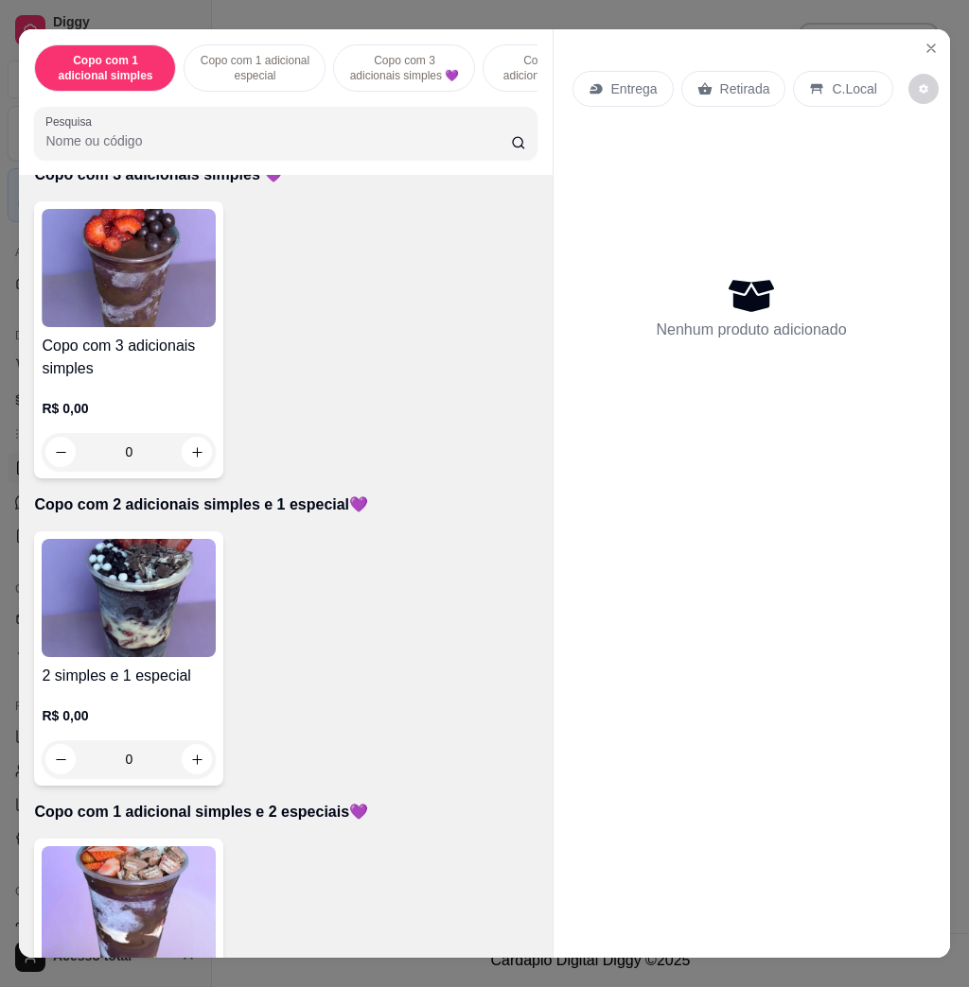
click at [162, 627] on img at bounding box center [129, 598] width 174 height 118
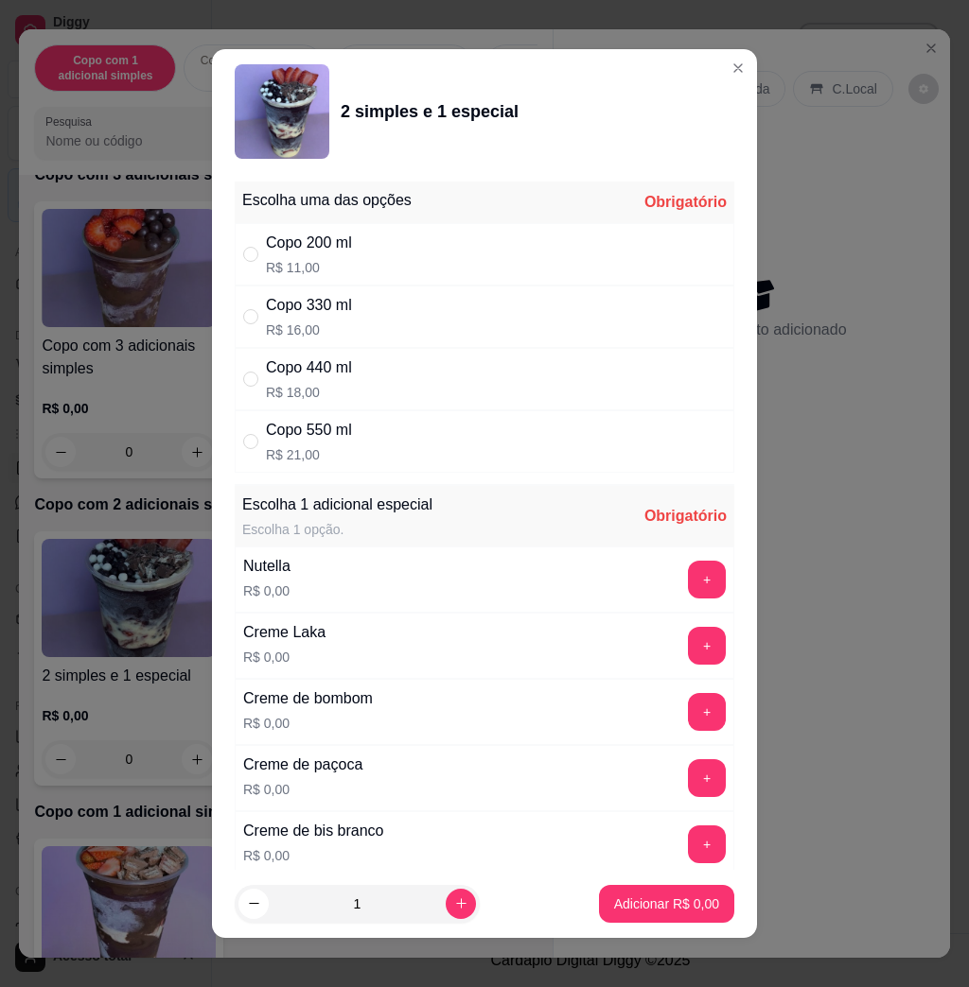
click at [333, 443] on div "Copo 550 ml R$ 21,00" at bounding box center [309, 441] width 86 height 45
radio input "true"
click at [689, 570] on button "+" at bounding box center [707, 580] width 37 height 37
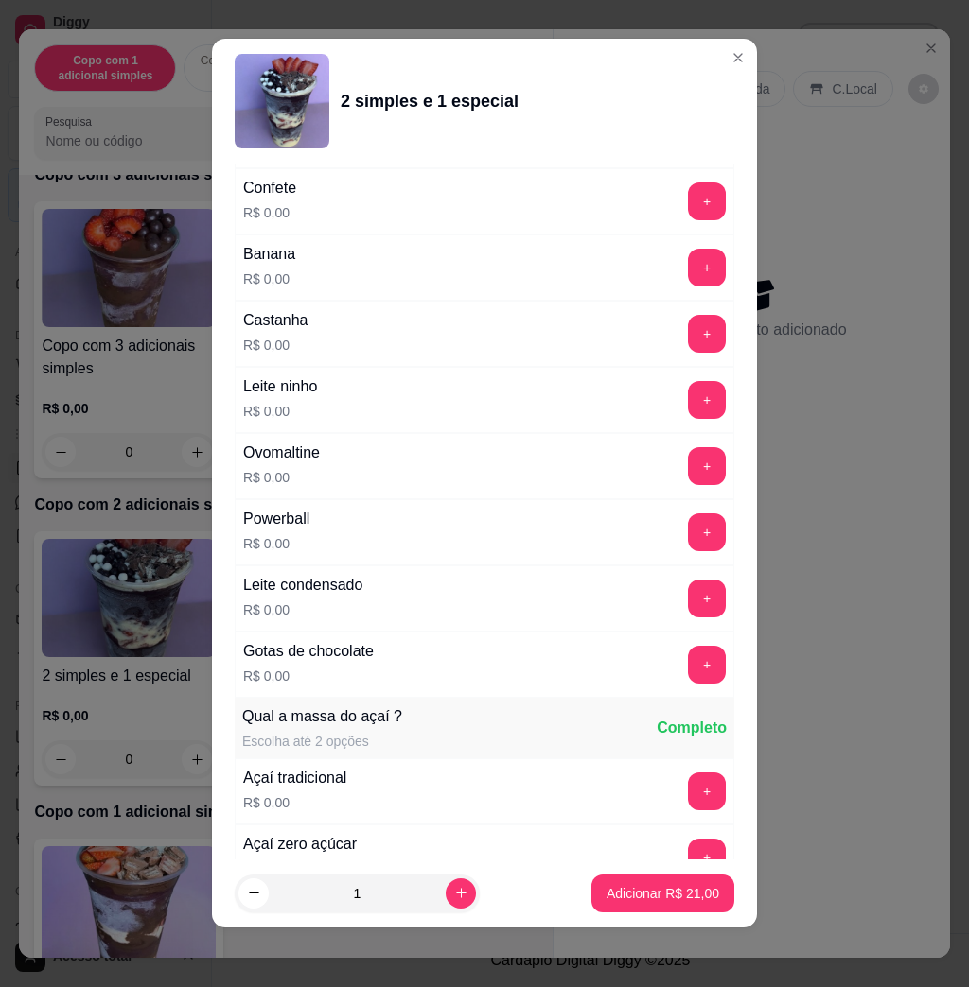
scroll to position [1759, 0]
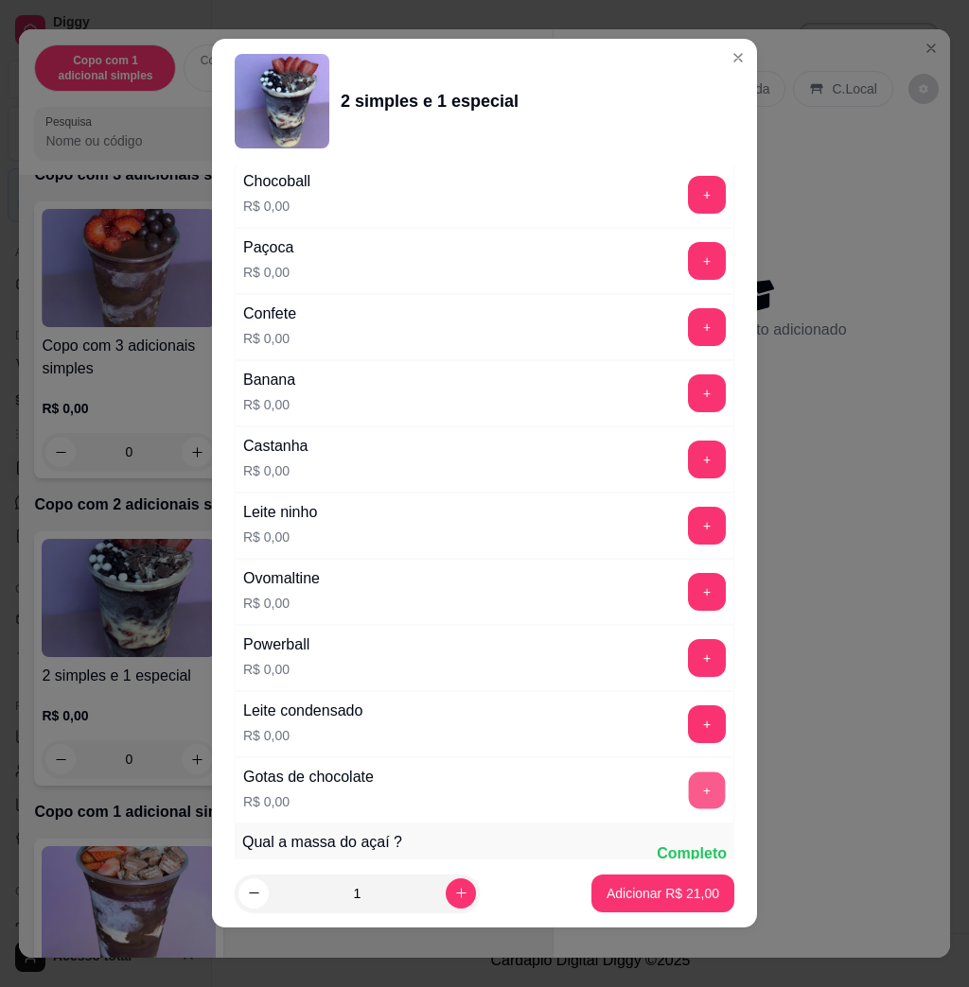
click at [689, 803] on button "+" at bounding box center [707, 791] width 37 height 37
click at [644, 897] on p "Adicionar R$ 21,00" at bounding box center [663, 893] width 110 height 18
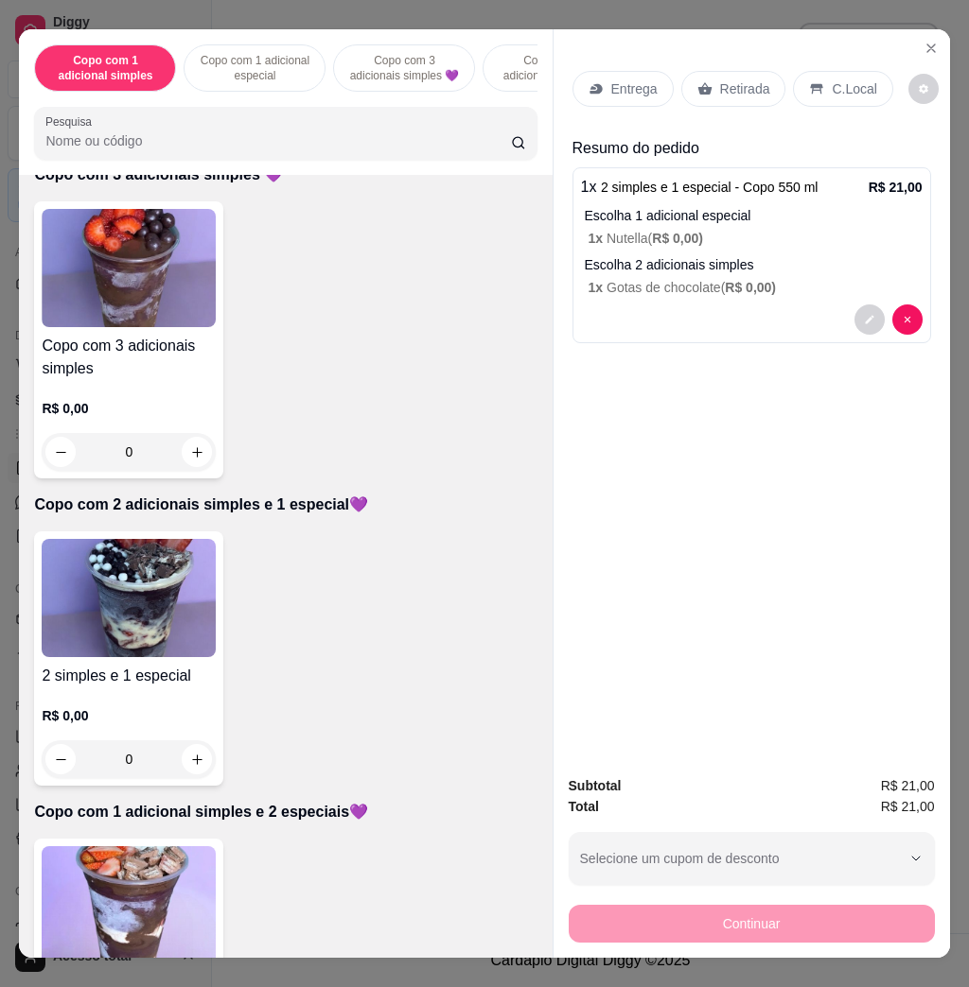
click at [128, 589] on img at bounding box center [129, 598] width 174 height 118
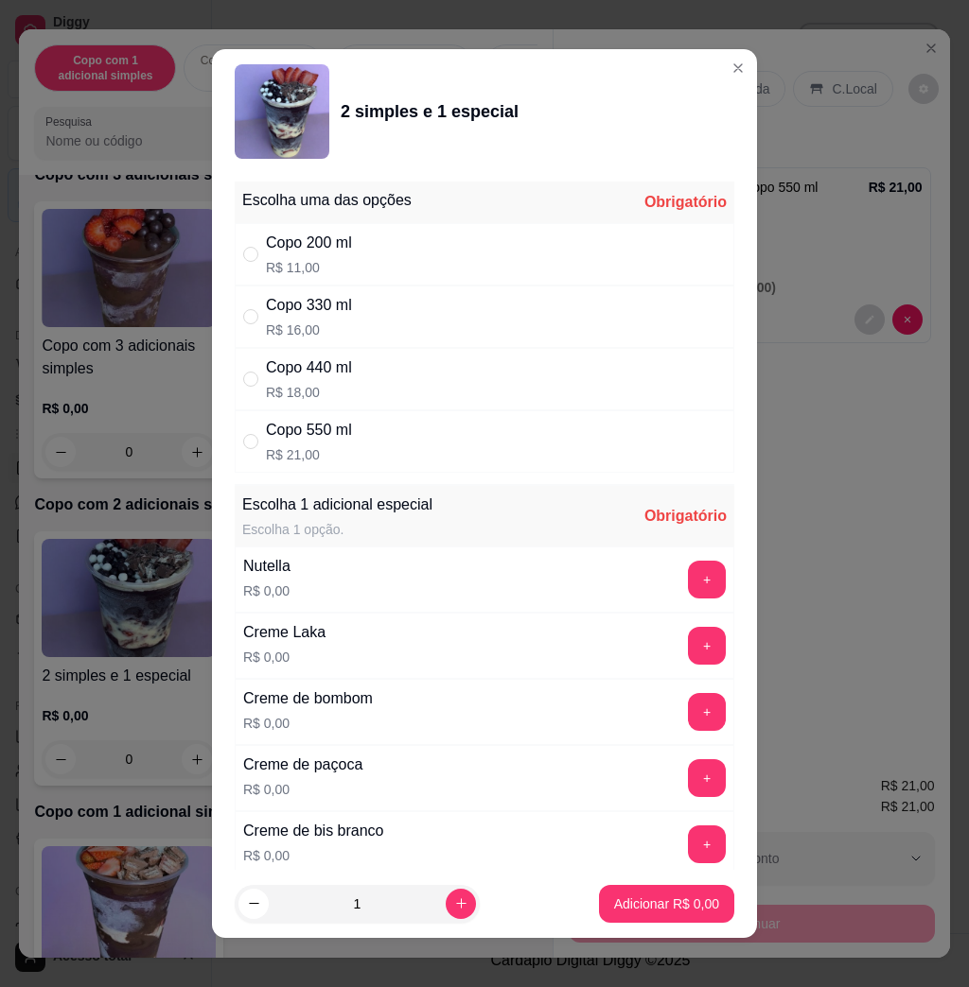
click at [323, 448] on p "R$ 21,00" at bounding box center [309, 454] width 86 height 19
radio input "true"
click at [689, 580] on button "+" at bounding box center [707, 580] width 37 height 37
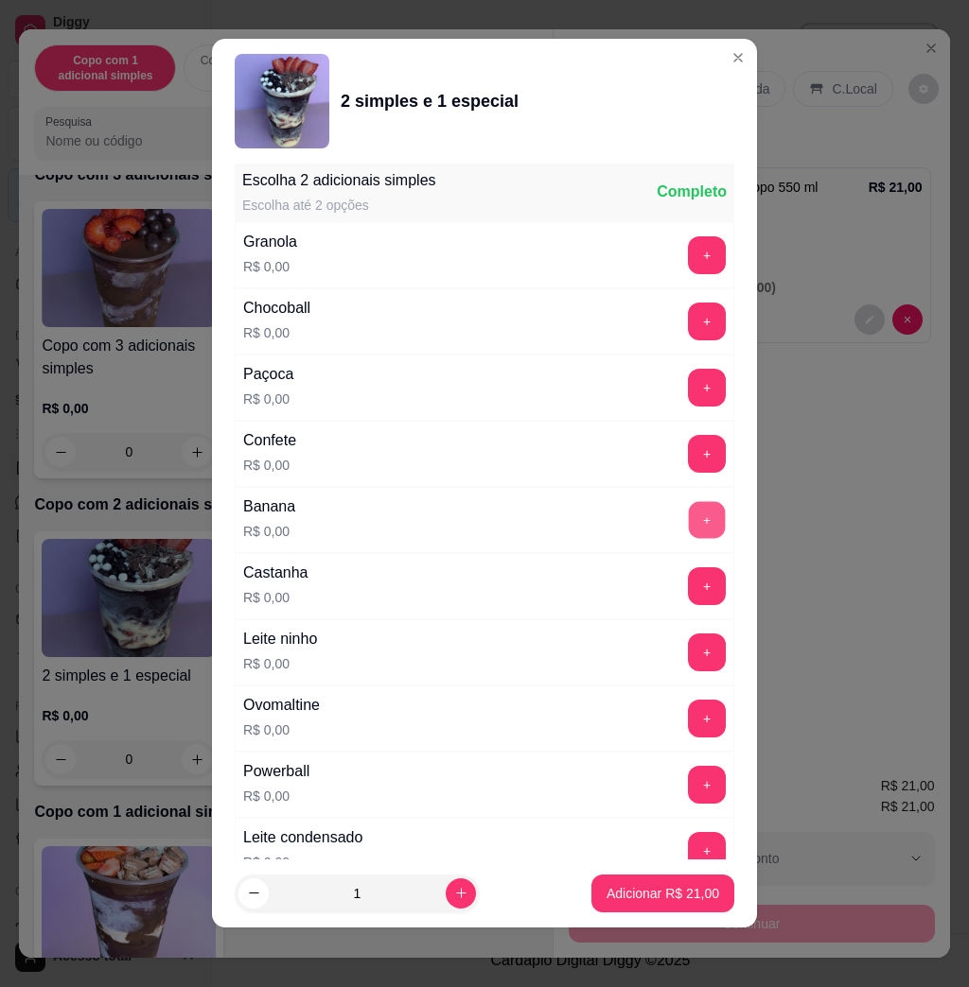
click at [689, 529] on button "+" at bounding box center [707, 520] width 37 height 37
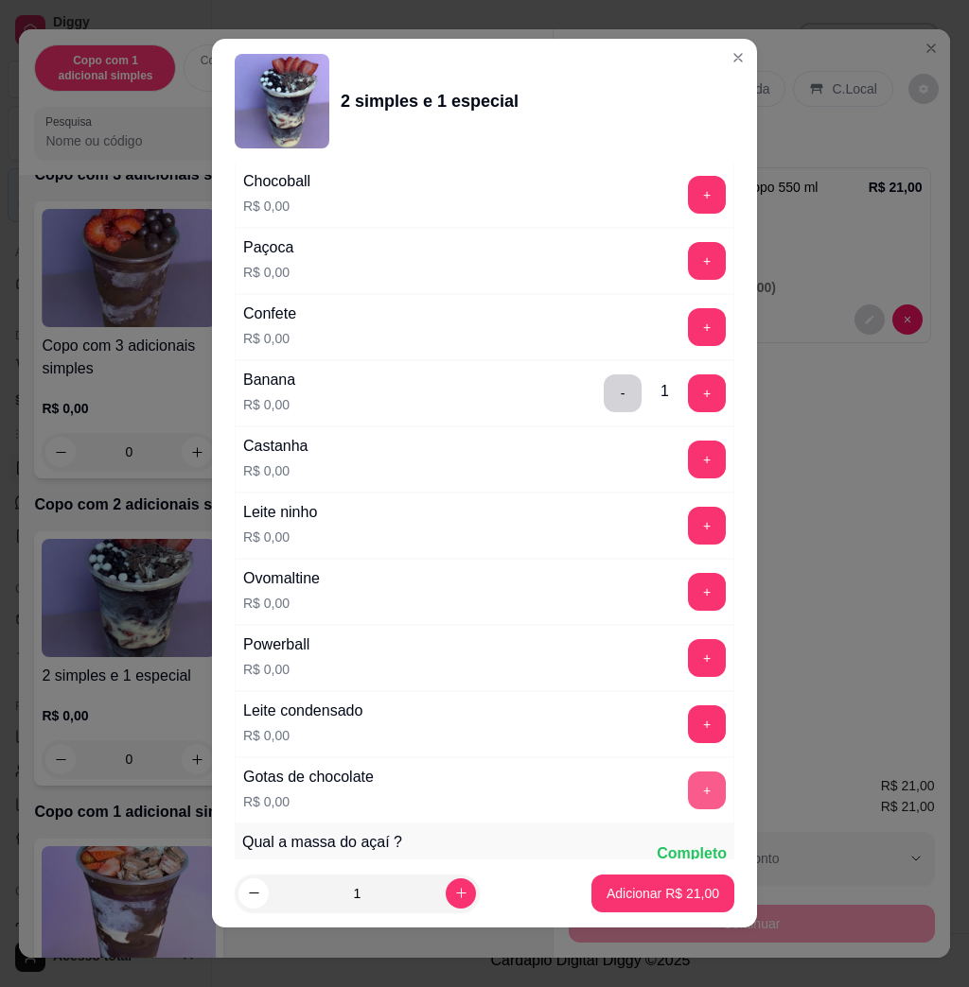
click at [688, 794] on button "+" at bounding box center [707, 791] width 38 height 38
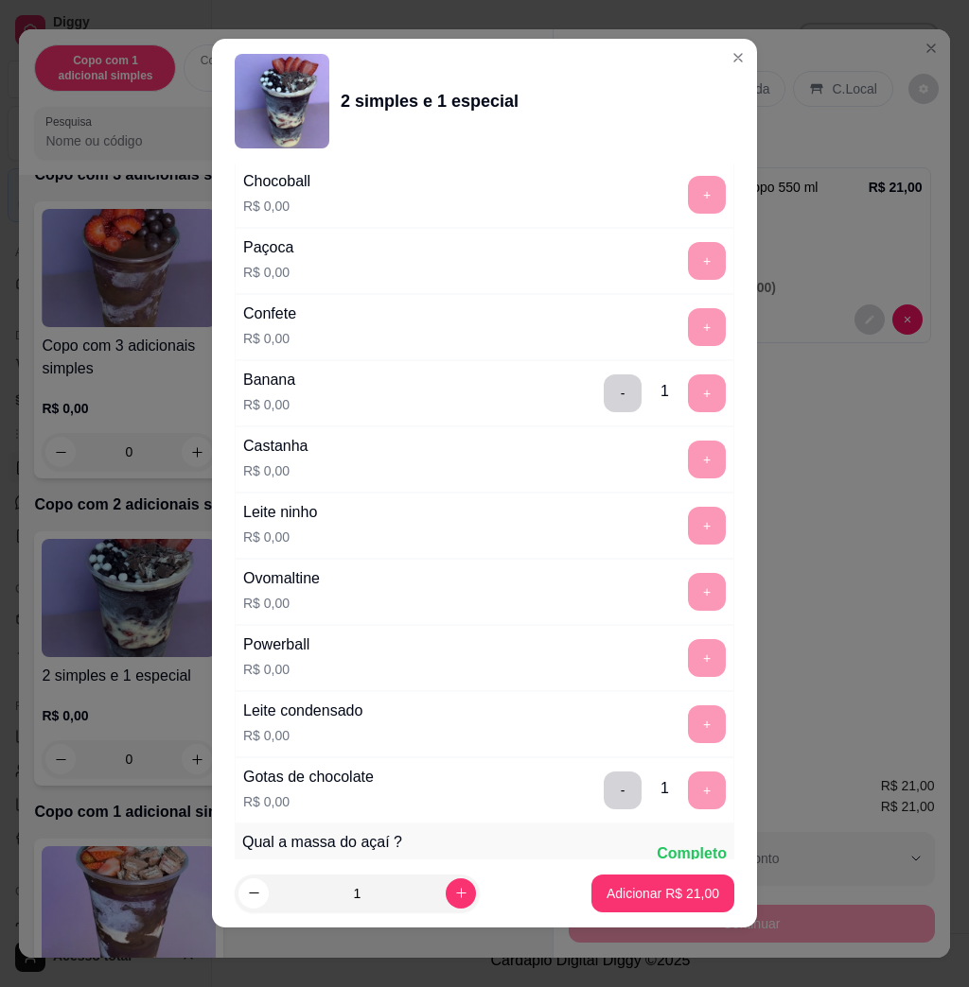
scroll to position [2424, 0]
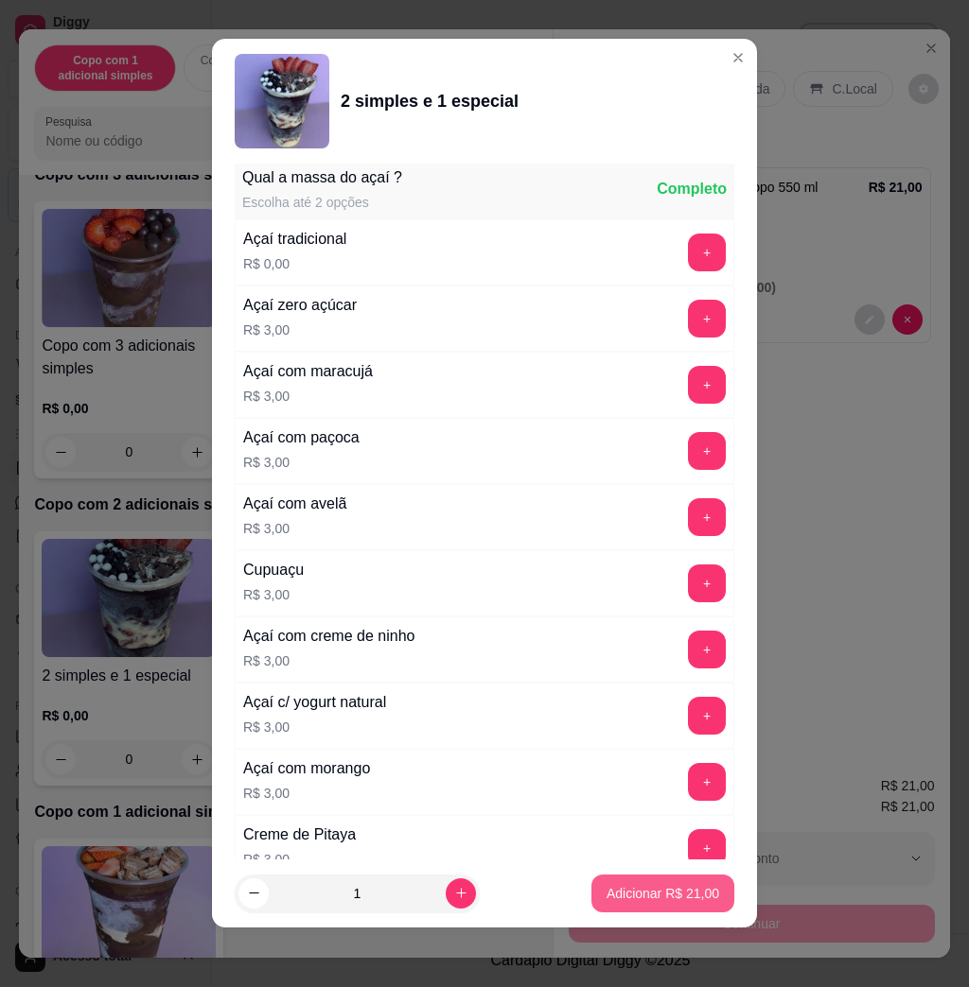
click at [669, 878] on button "Adicionar R$ 21,00" at bounding box center [662, 894] width 143 height 38
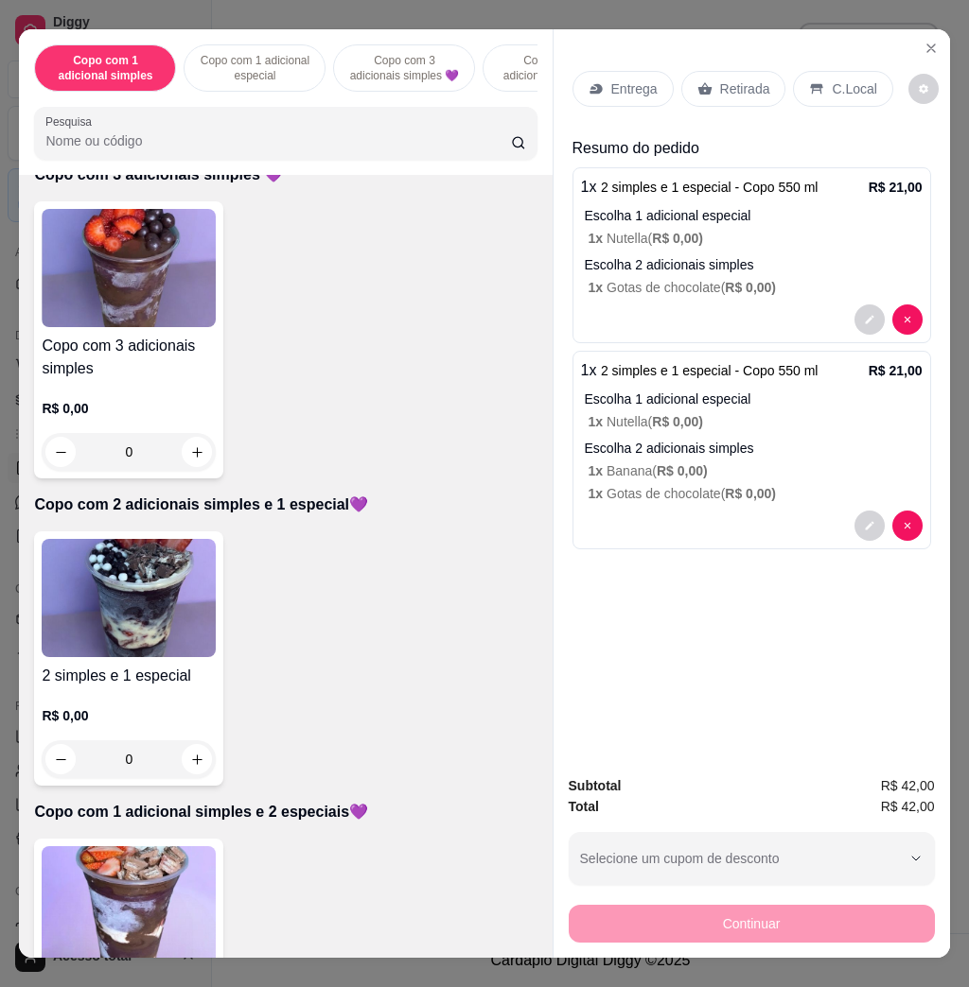
click at [164, 592] on img at bounding box center [129, 598] width 174 height 118
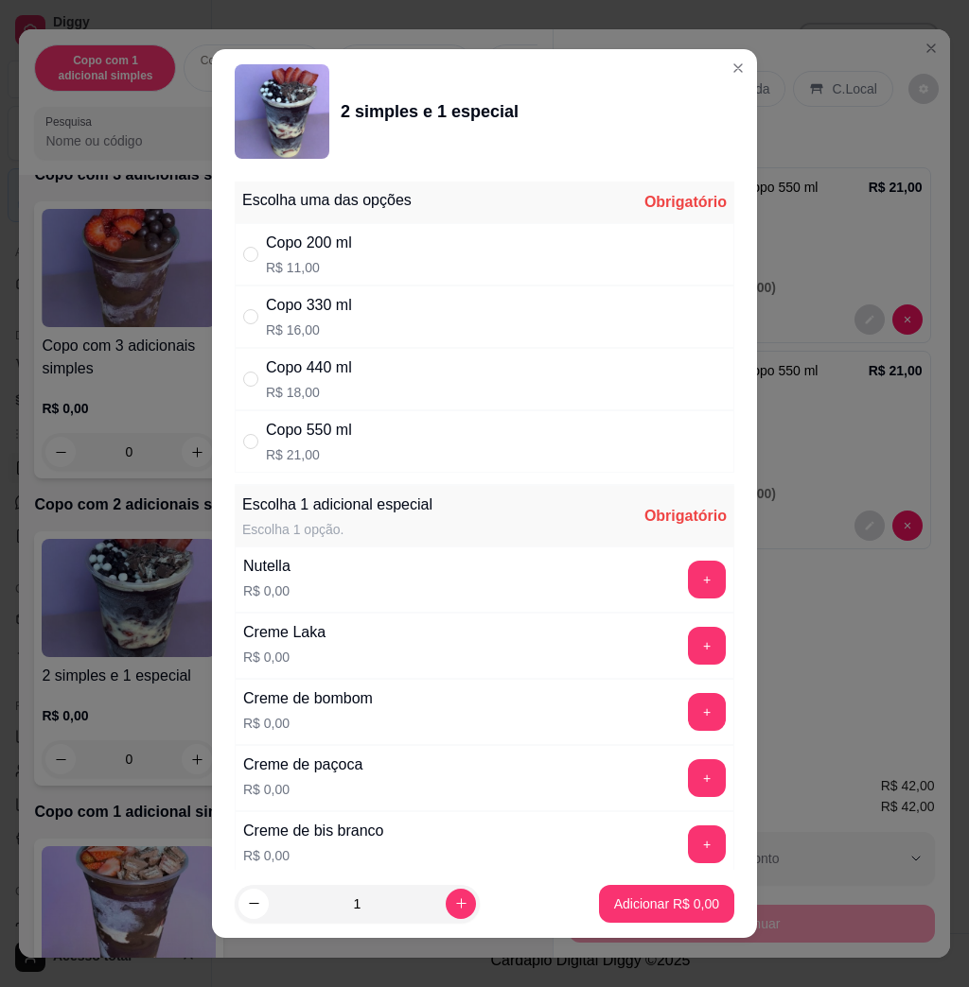
click at [357, 327] on div "Copo 330 ml R$ 16,00" at bounding box center [484, 317] width 499 height 62
radio input "true"
click at [688, 586] on button "+" at bounding box center [707, 580] width 38 height 38
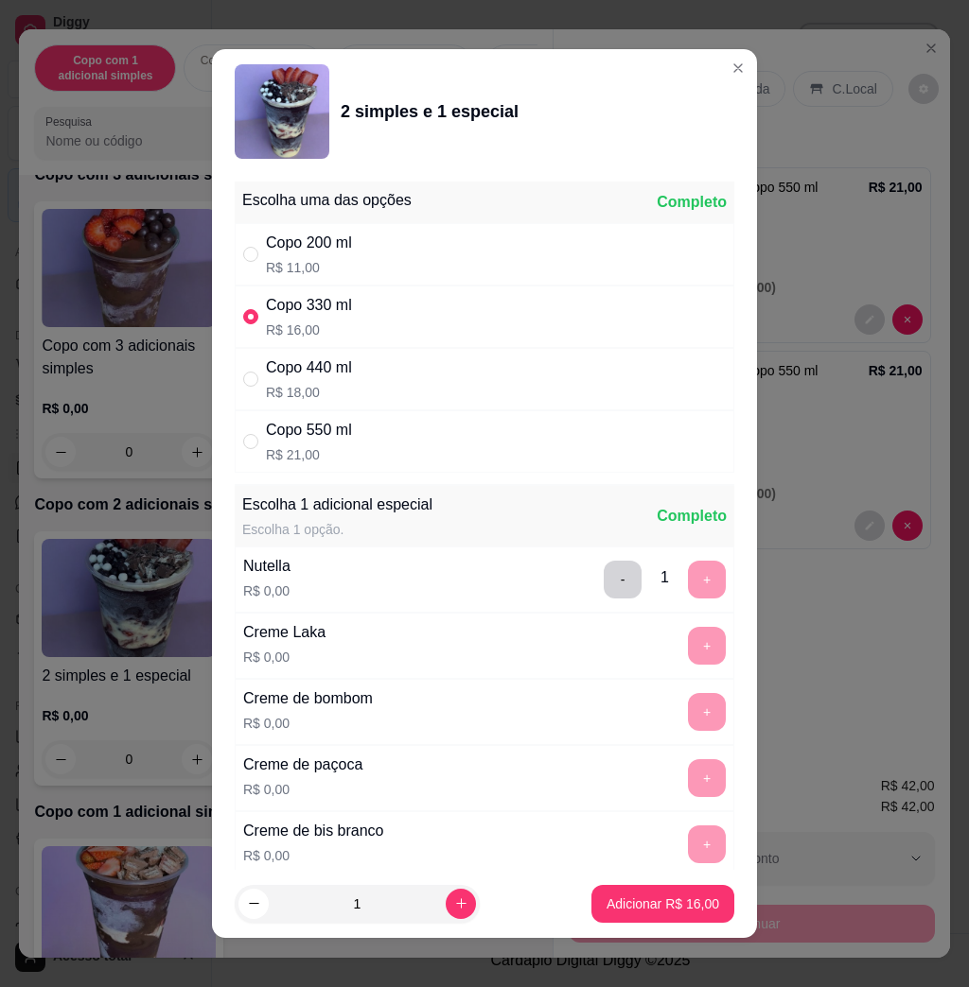
scroll to position [10, 0]
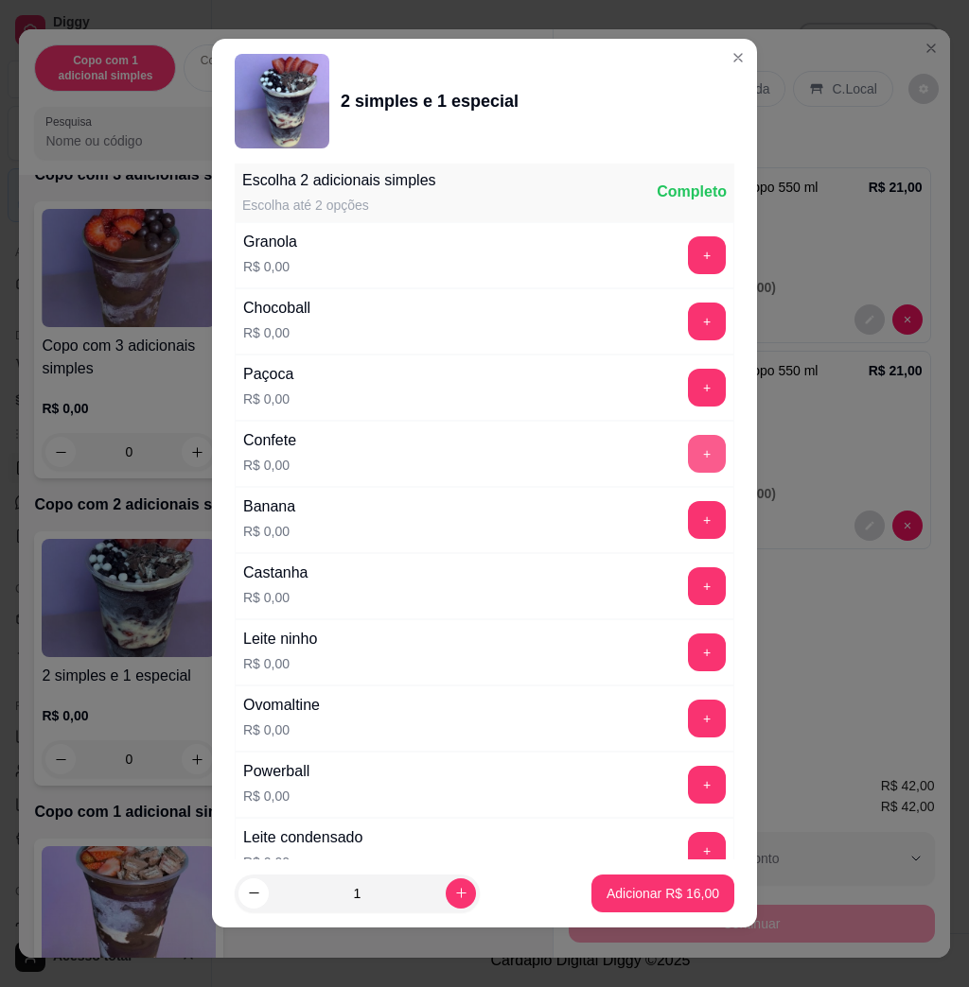
click at [688, 463] on button "+" at bounding box center [707, 454] width 38 height 38
click at [657, 907] on button "Adicionar R$ 16,00" at bounding box center [662, 894] width 143 height 38
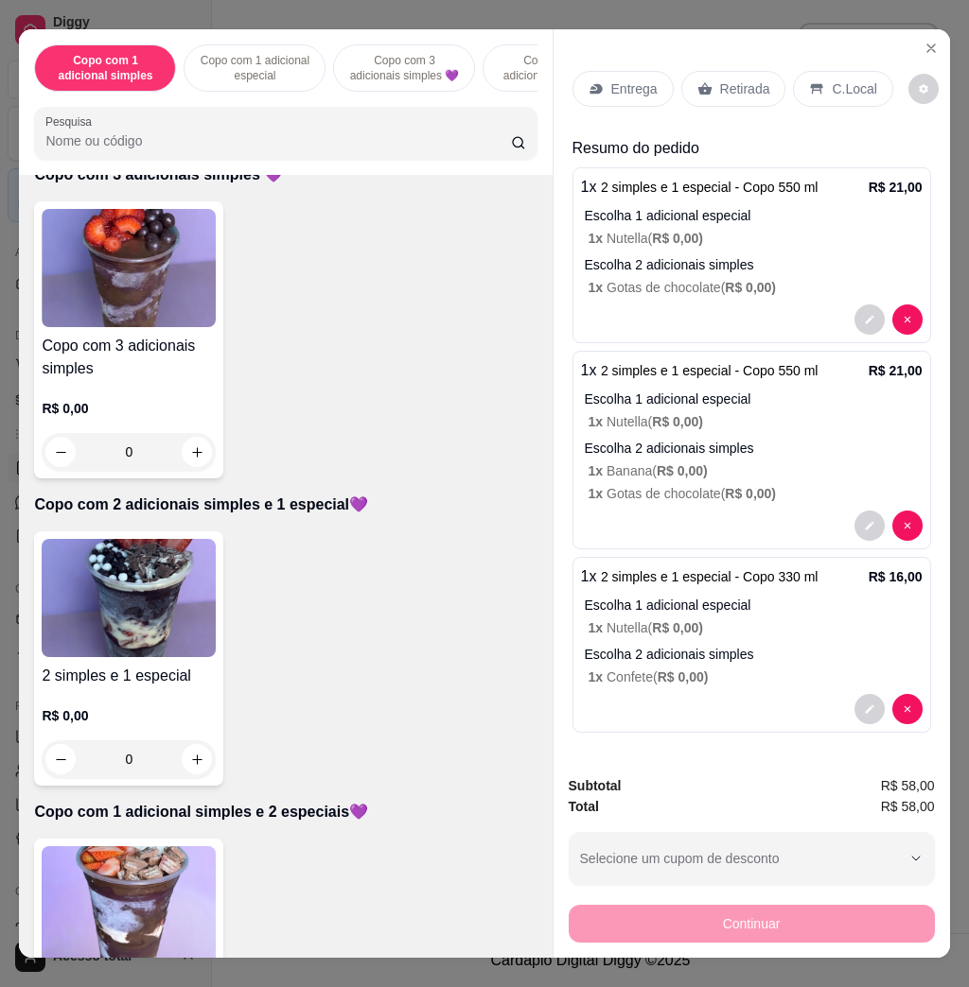
click at [616, 92] on div "Entrega" at bounding box center [622, 89] width 101 height 36
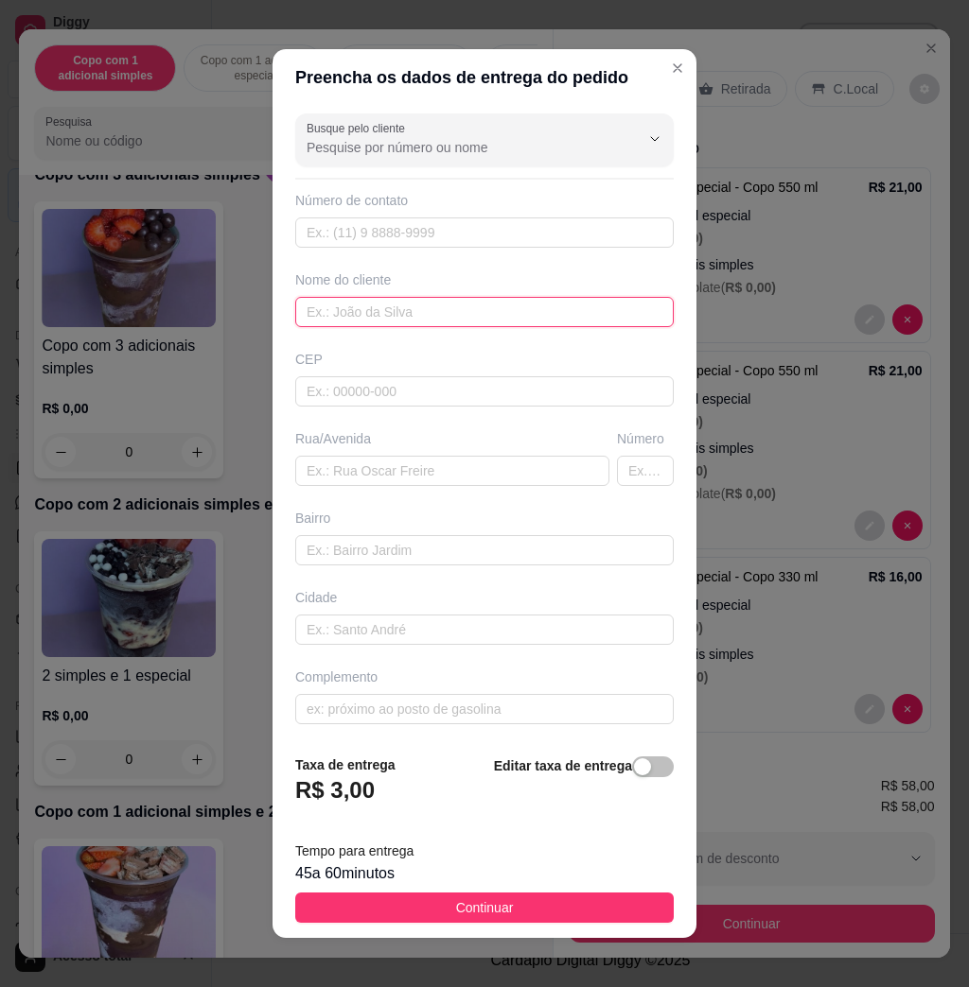
click at [430, 310] on input "text" at bounding box center [484, 312] width 378 height 30
type input "Rayani"
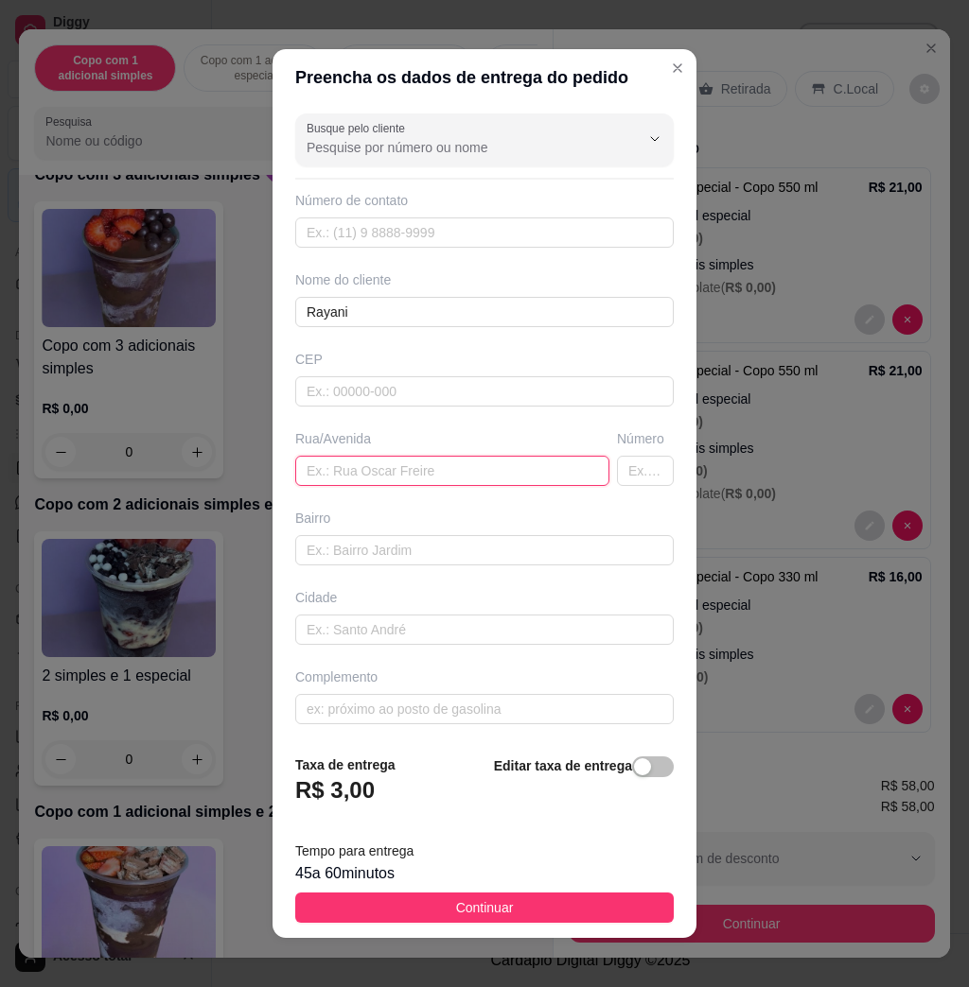
click at [374, 474] on input "text" at bounding box center [452, 471] width 314 height 30
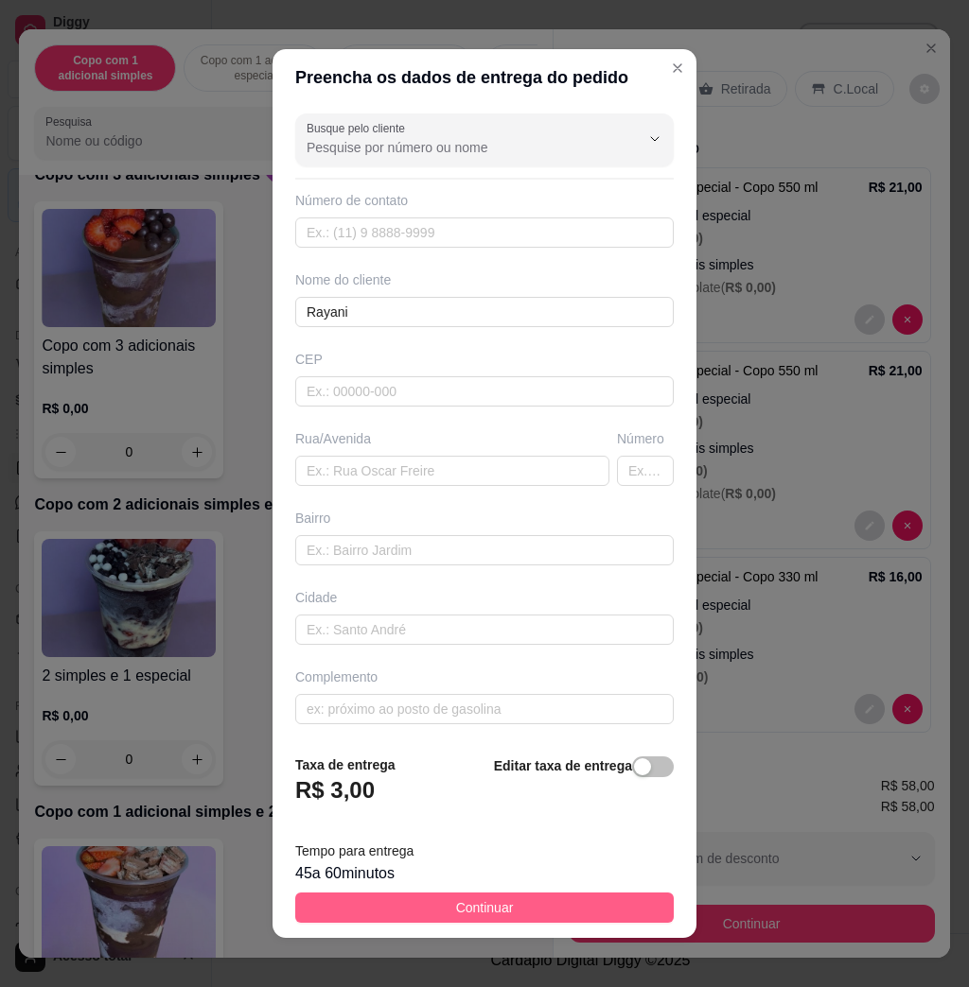
click at [422, 899] on button "Continuar" at bounding box center [484, 908] width 378 height 30
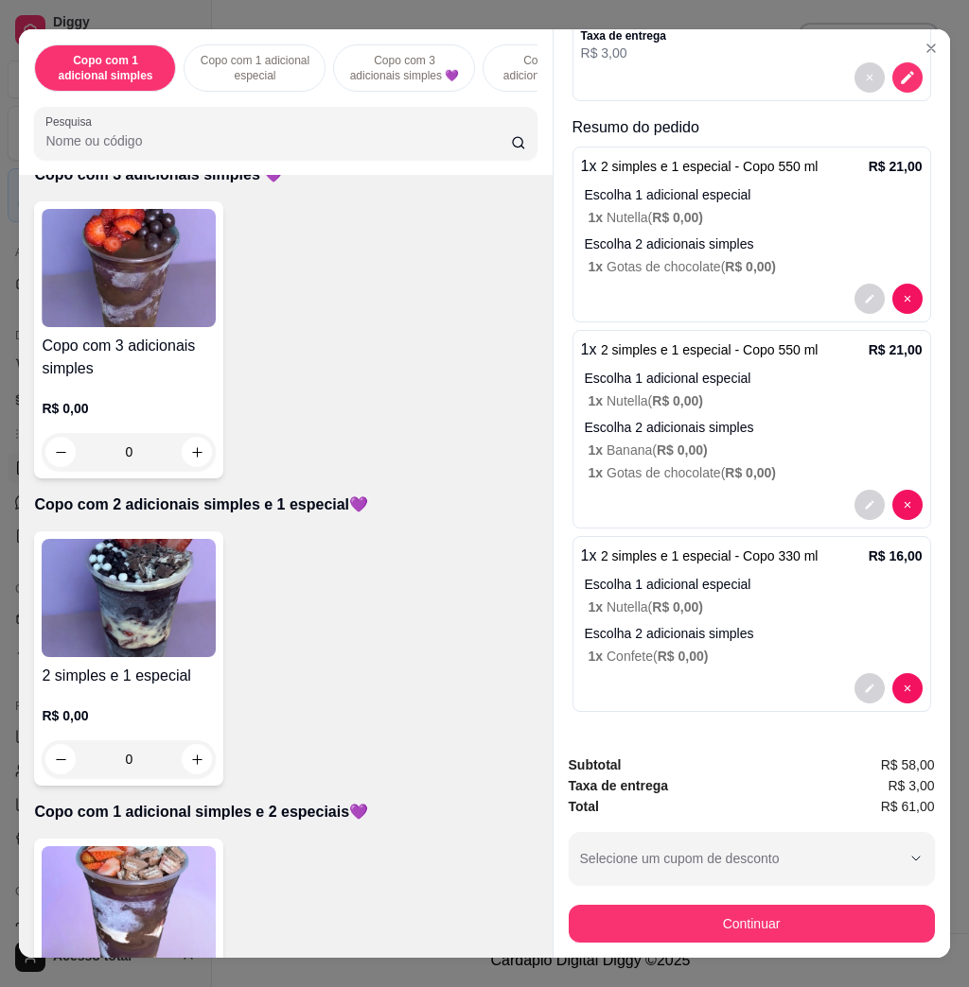
scroll to position [0, 0]
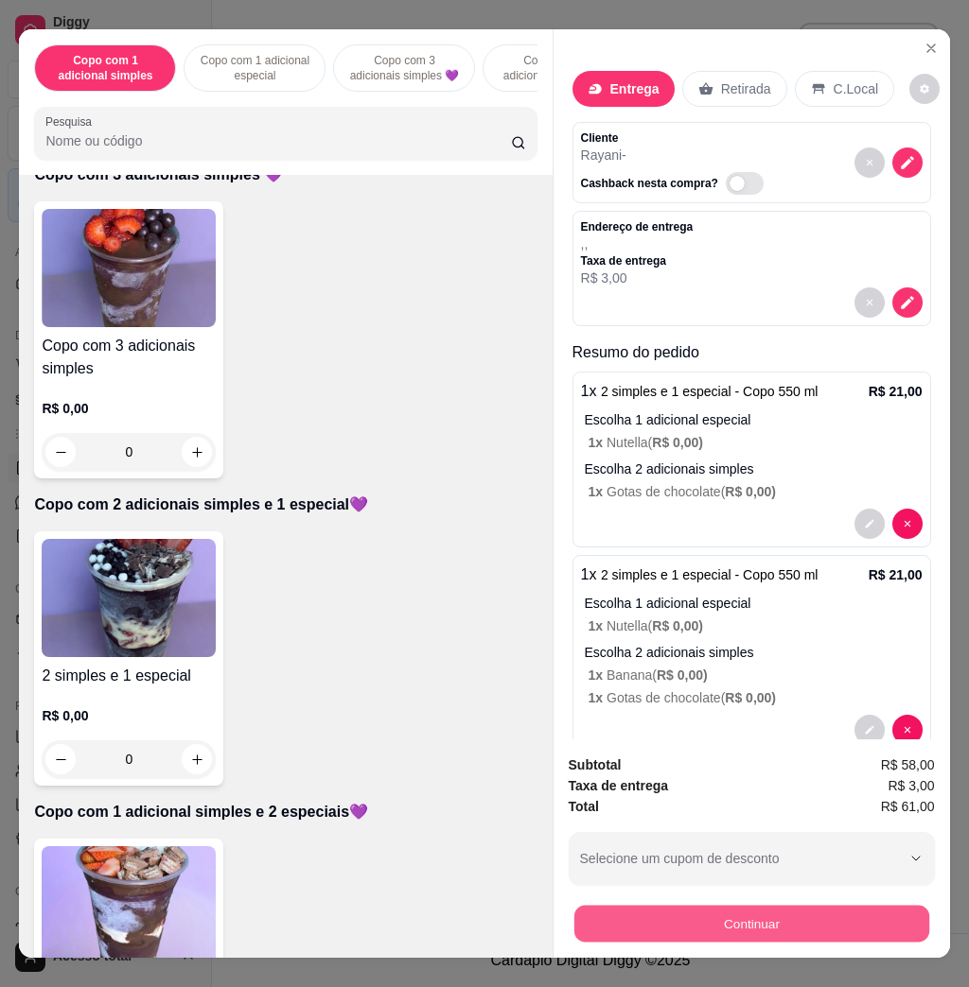
click at [769, 914] on button "Continuar" at bounding box center [750, 923] width 355 height 37
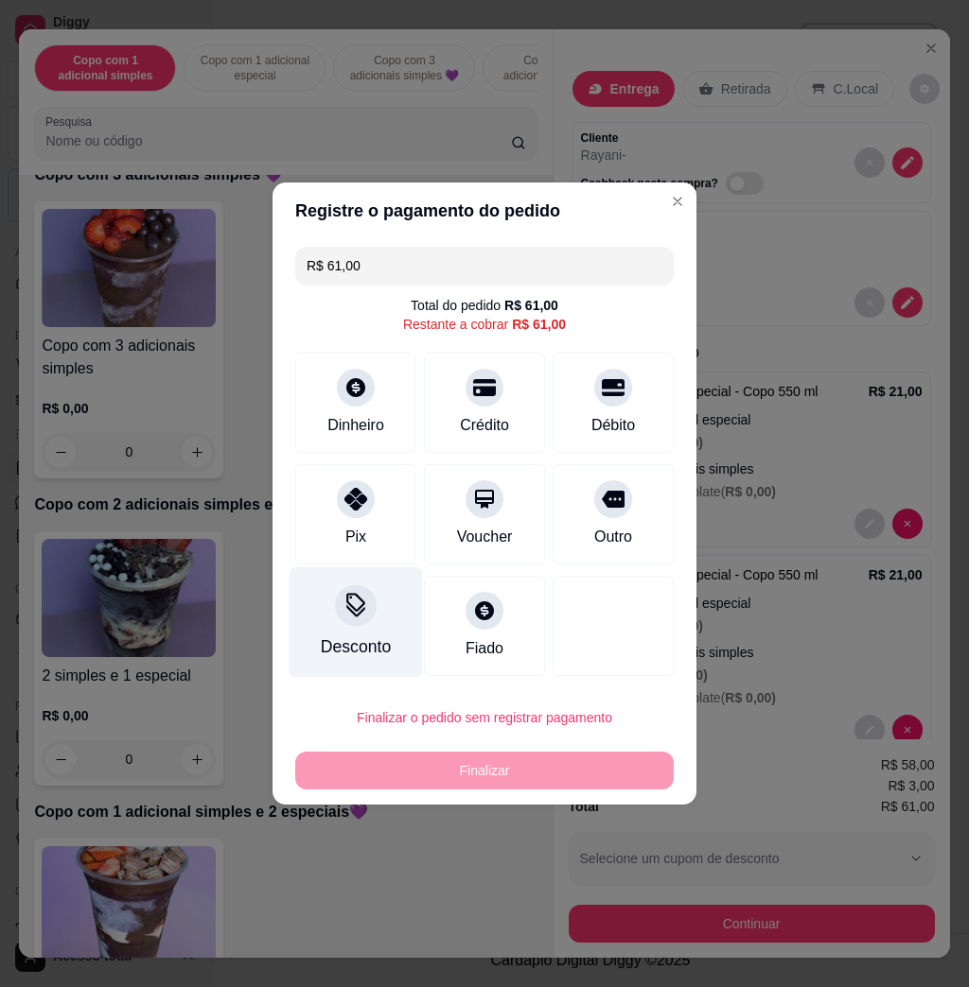
click at [361, 630] on div "Desconto" at bounding box center [355, 623] width 133 height 111
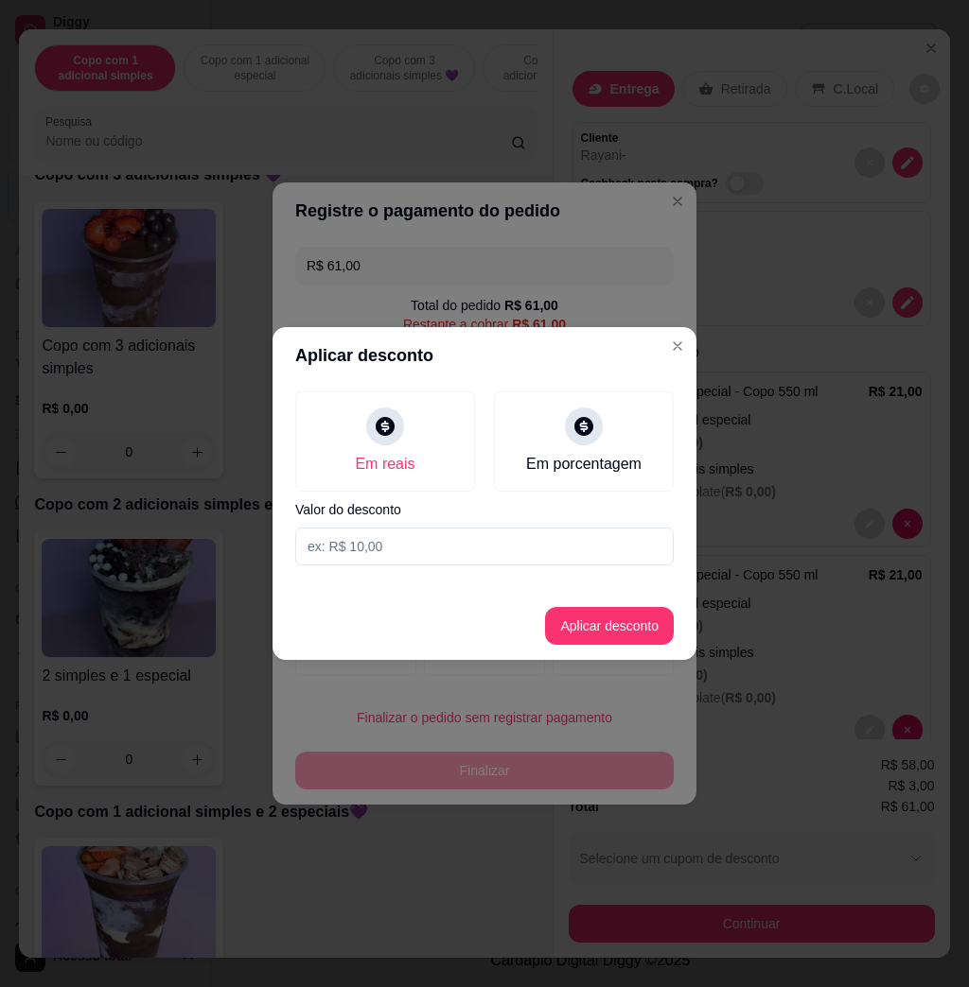
click at [400, 559] on input at bounding box center [484, 547] width 378 height 38
type input "3,01"
click at [620, 639] on button "Aplicar desconto" at bounding box center [609, 626] width 129 height 38
type input "R$ 57,99"
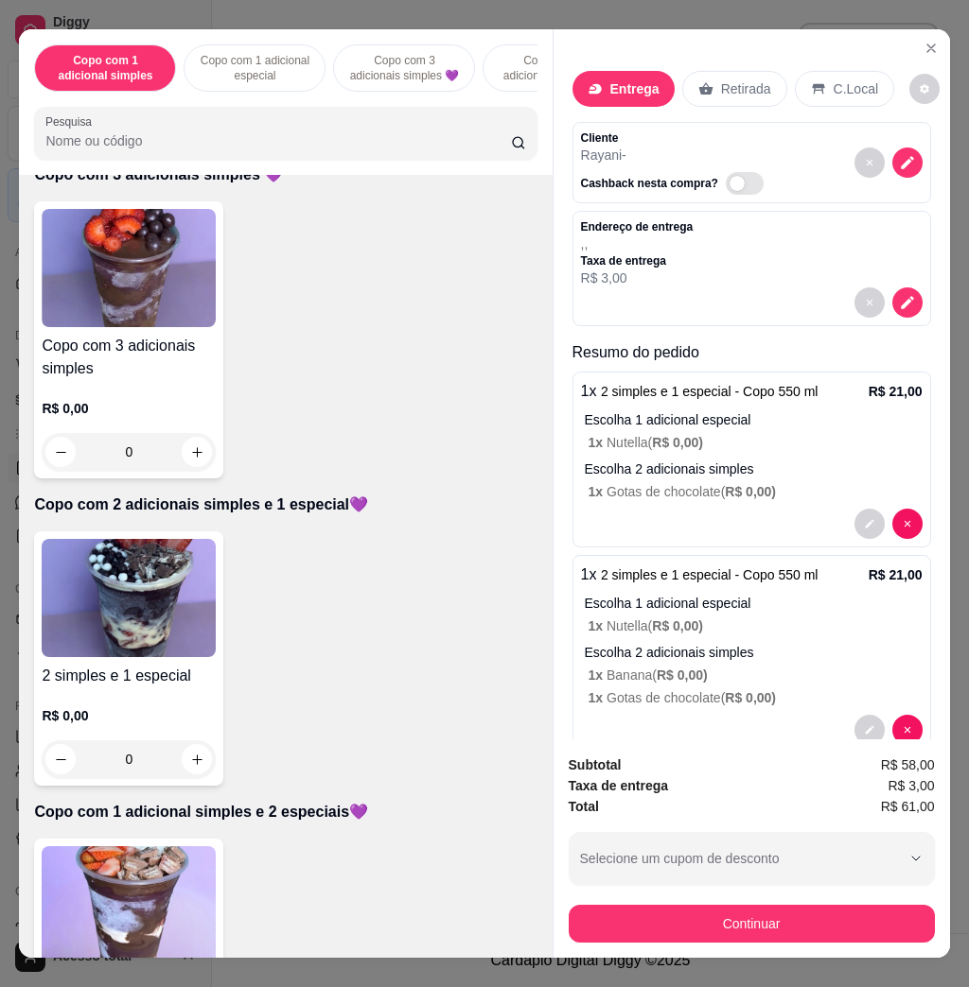
scroll to position [244, 0]
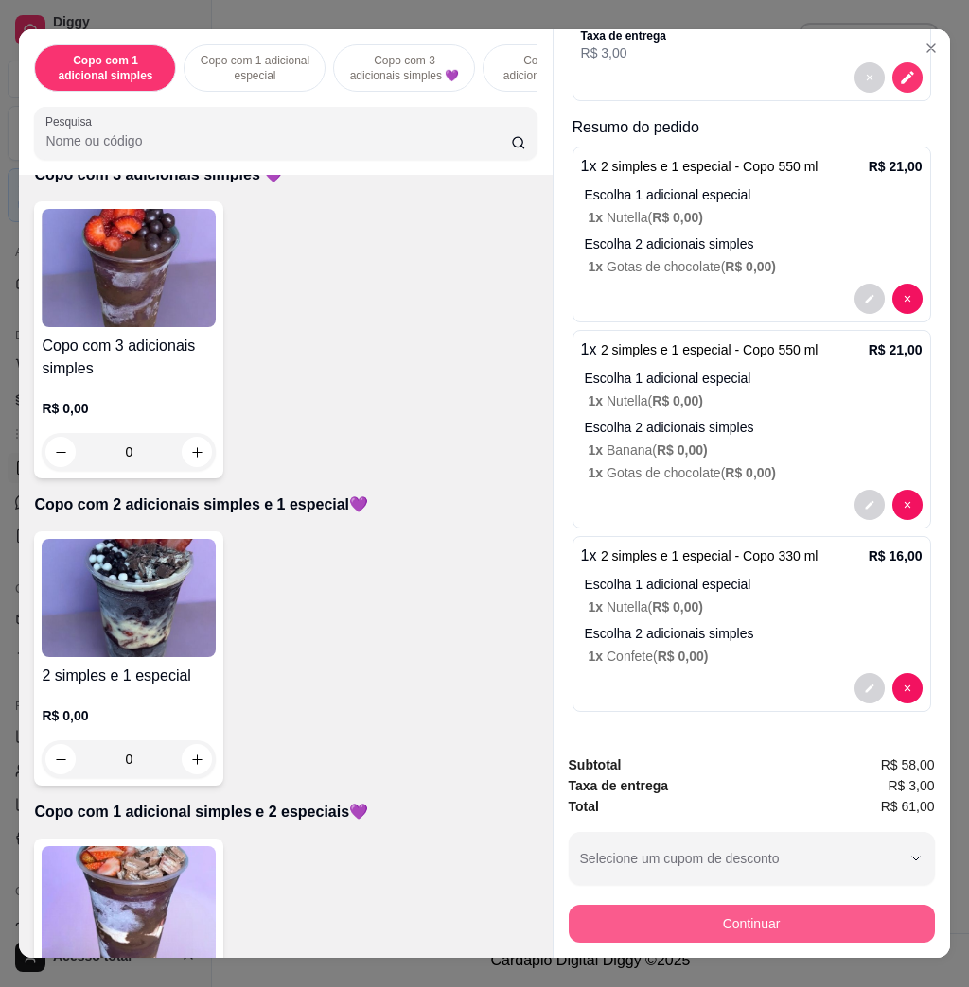
click at [793, 912] on button "Continuar" at bounding box center [751, 924] width 366 height 38
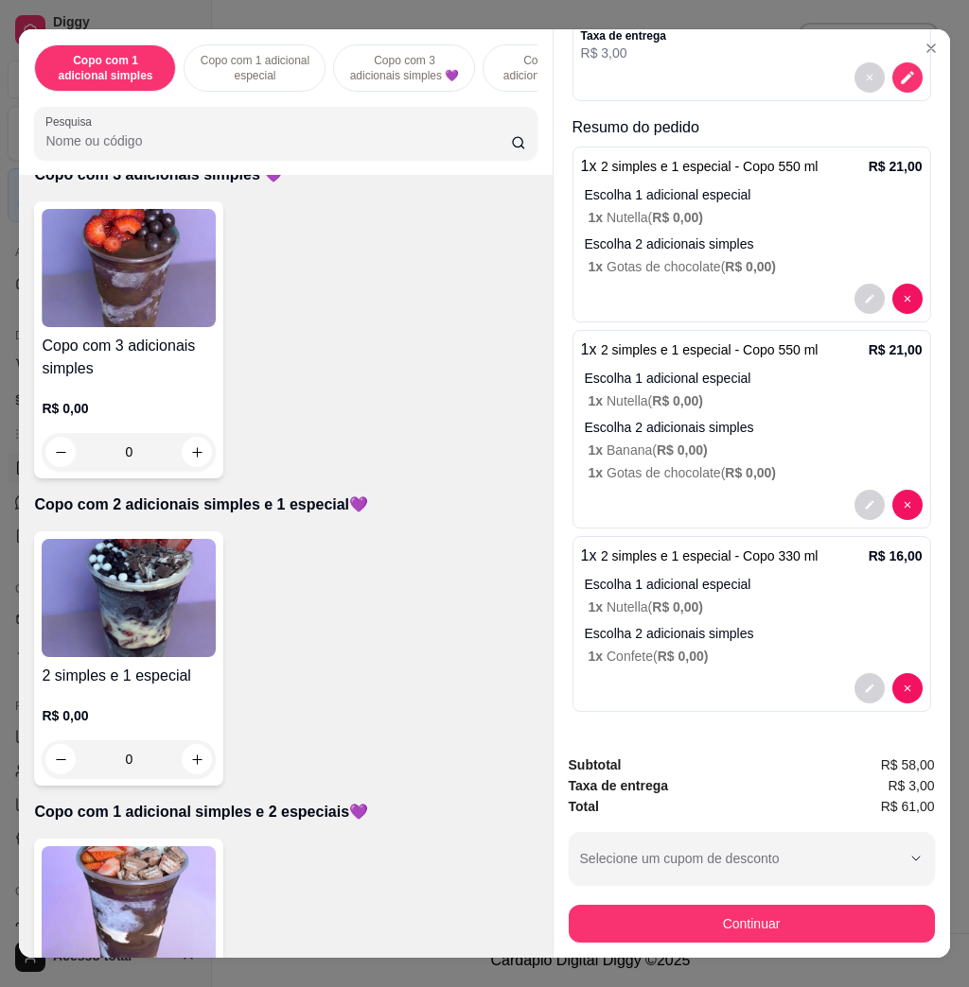
scroll to position [0, 0]
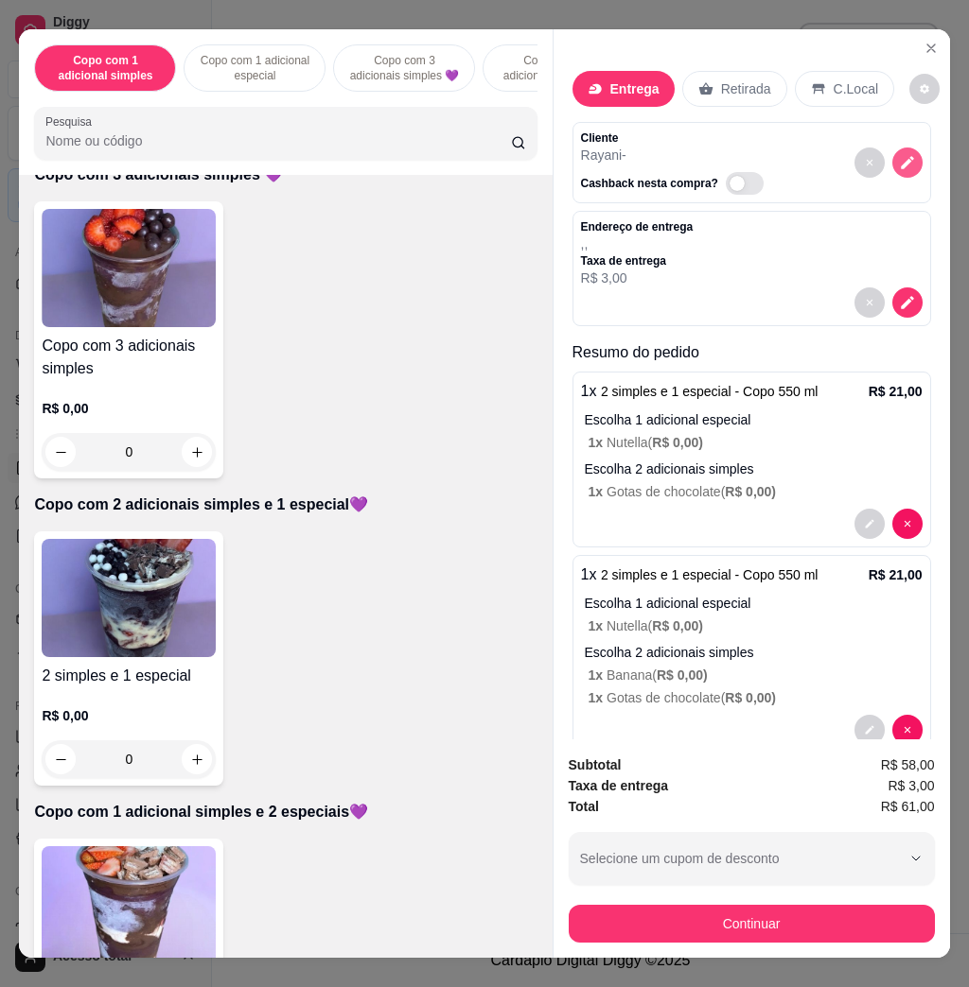
click at [900, 157] on icon "decrease-product-quantity" at bounding box center [906, 163] width 13 height 13
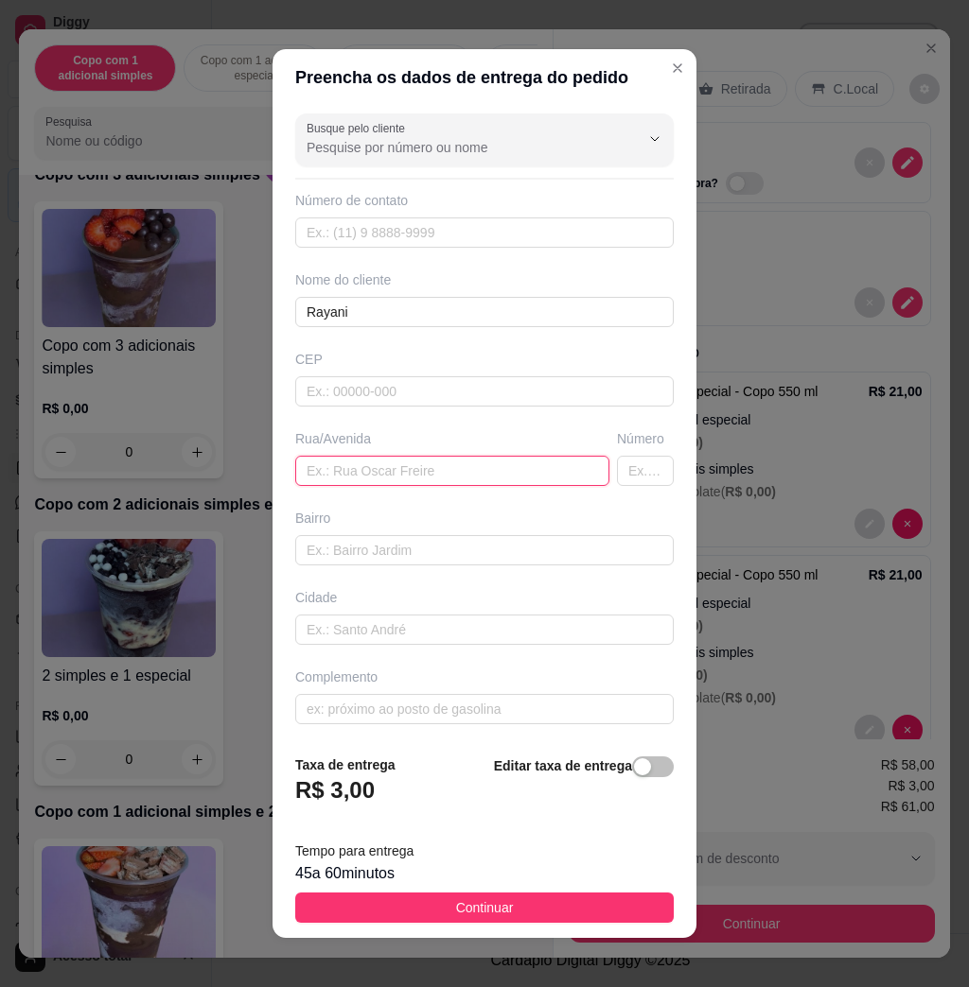
click at [445, 469] on input "text" at bounding box center [452, 471] width 314 height 30
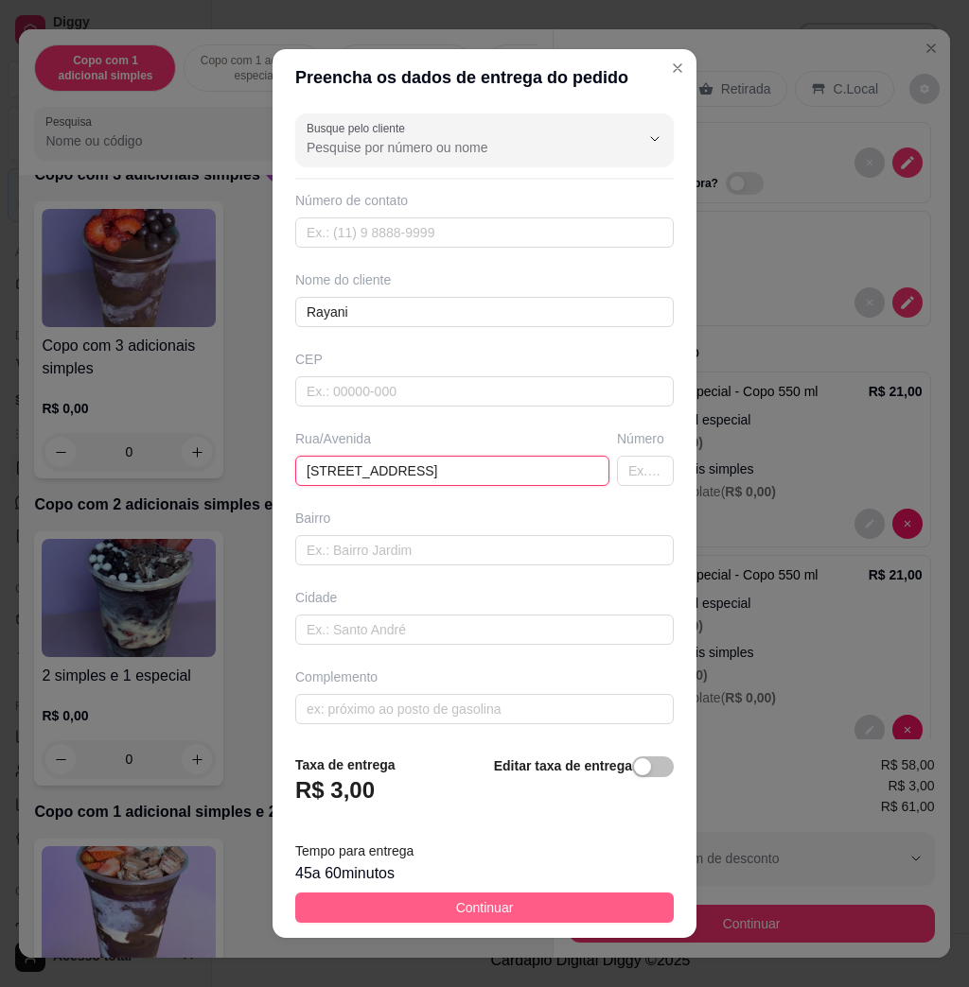
type input "[STREET_ADDRESS]"
click at [465, 908] on span "Continuar" at bounding box center [485, 908] width 58 height 21
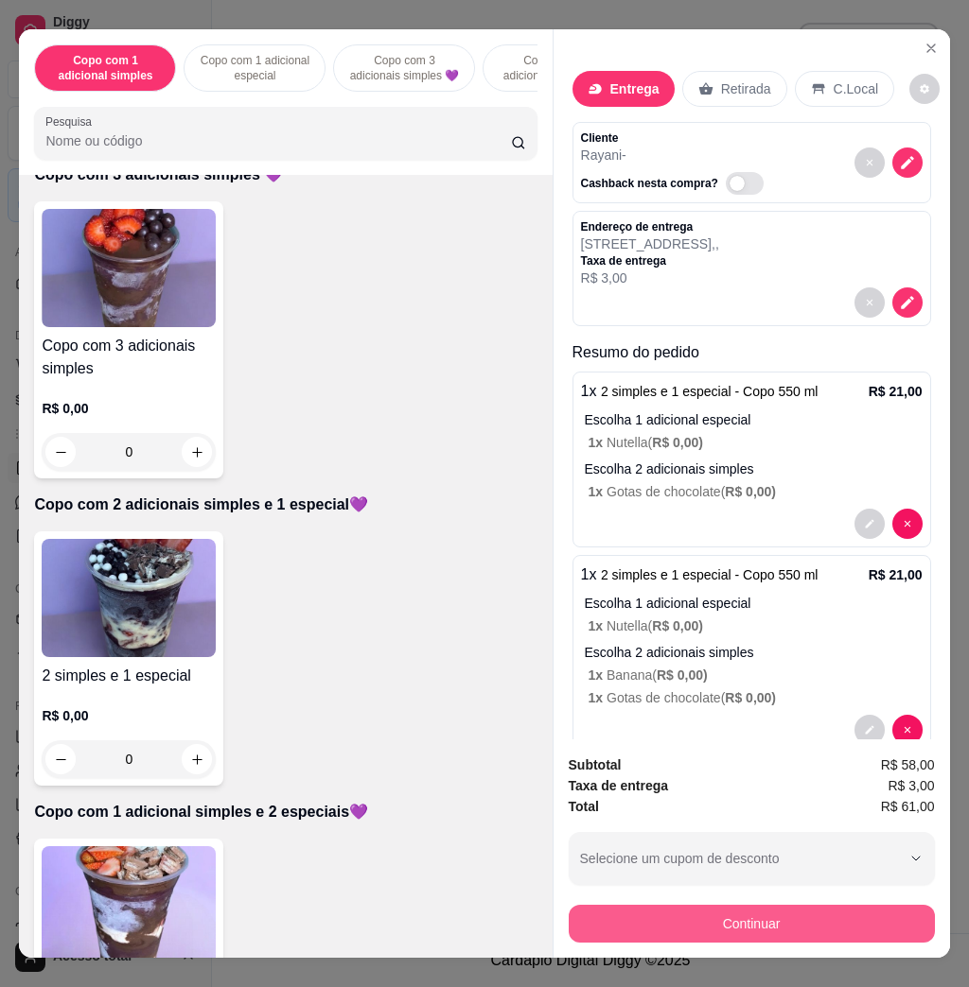
click at [763, 916] on button "Continuar" at bounding box center [751, 924] width 366 height 38
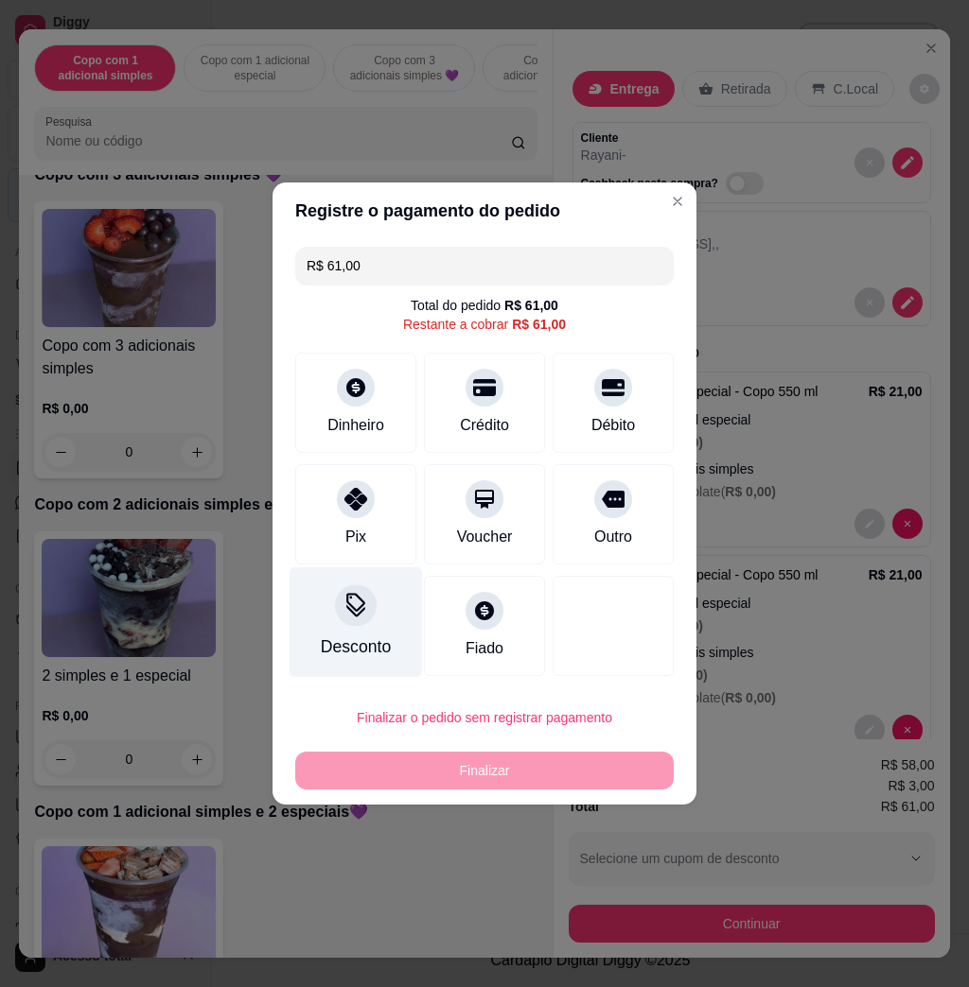
click at [366, 630] on div "Desconto" at bounding box center [355, 623] width 133 height 111
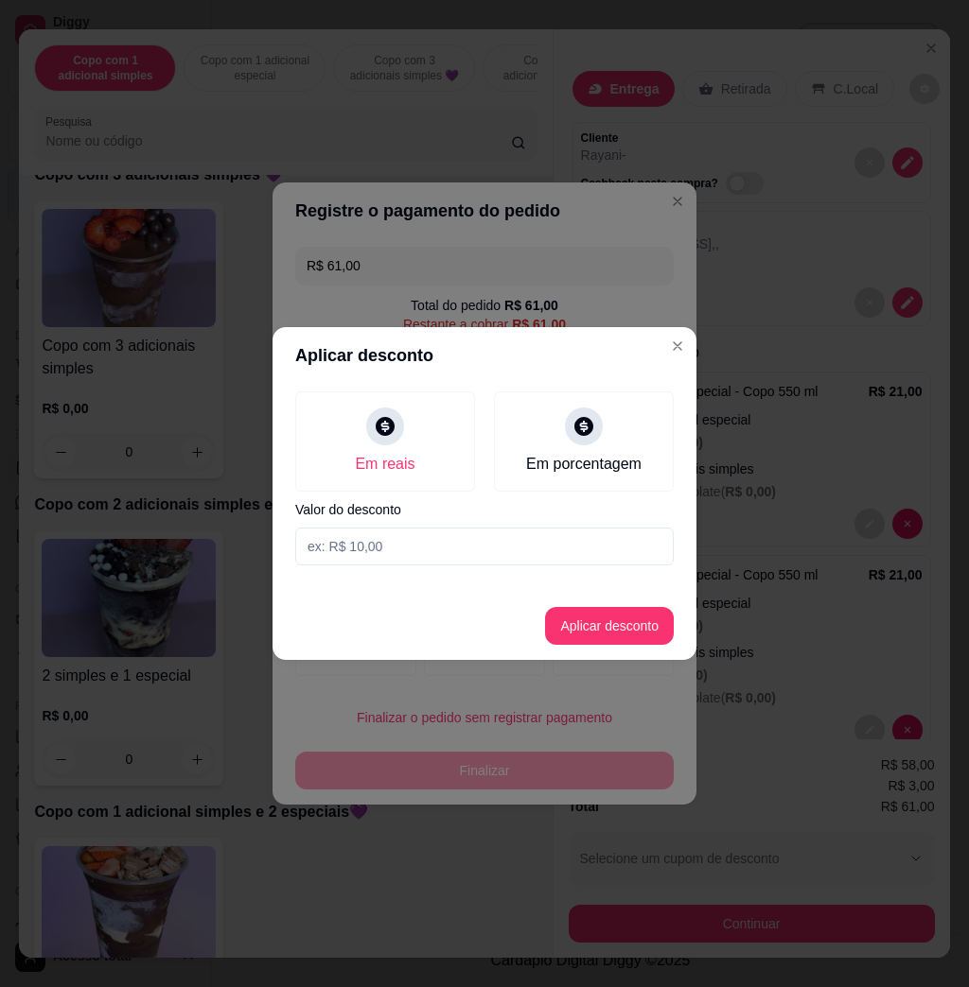
click at [410, 549] on input at bounding box center [484, 547] width 378 height 38
type input "3,01"
click at [623, 642] on button "Aplicar desconto" at bounding box center [609, 626] width 129 height 38
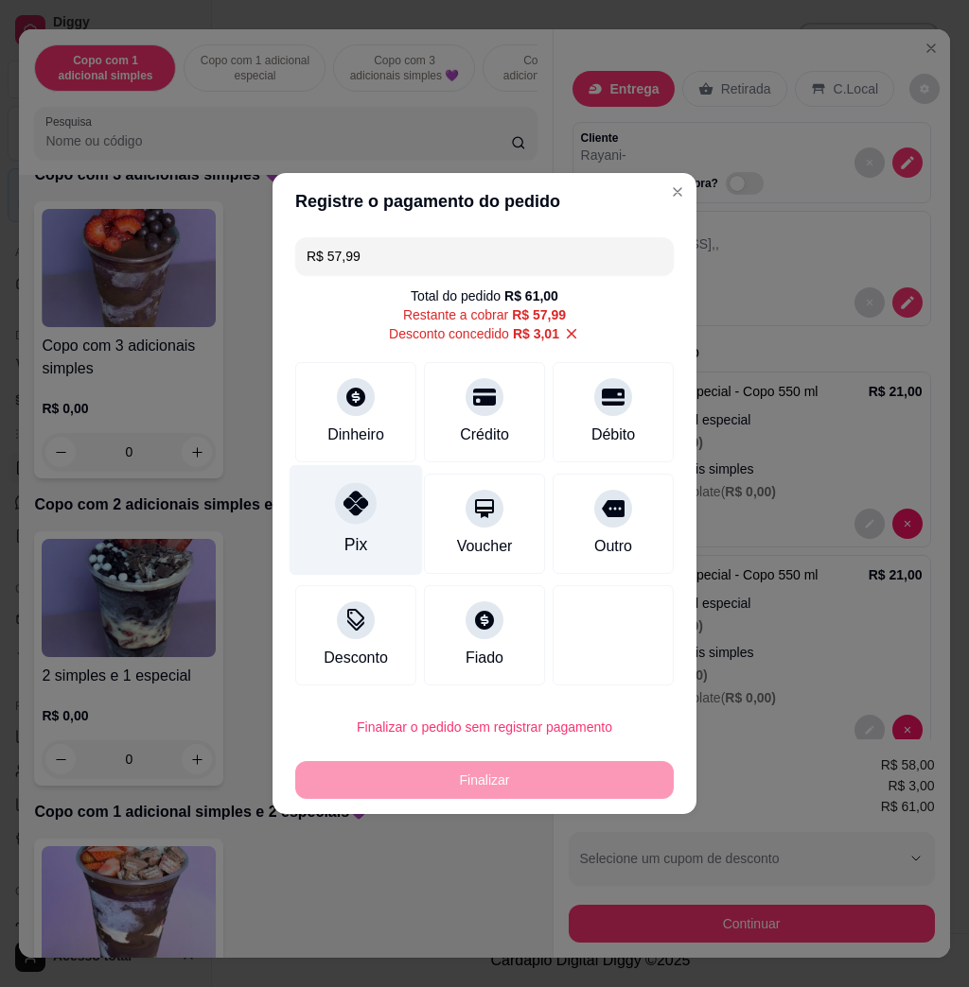
click at [359, 526] on div "Pix" at bounding box center [355, 520] width 133 height 111
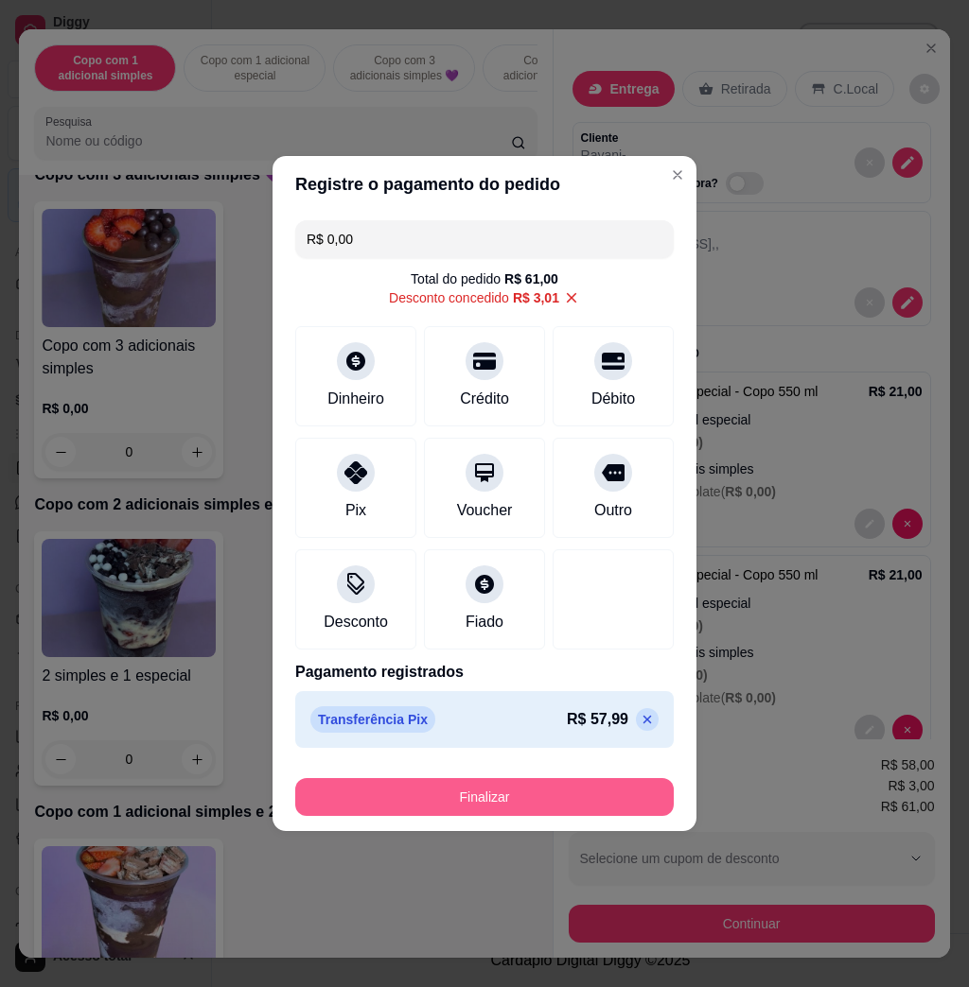
click at [480, 804] on button "Finalizar" at bounding box center [484, 797] width 378 height 38
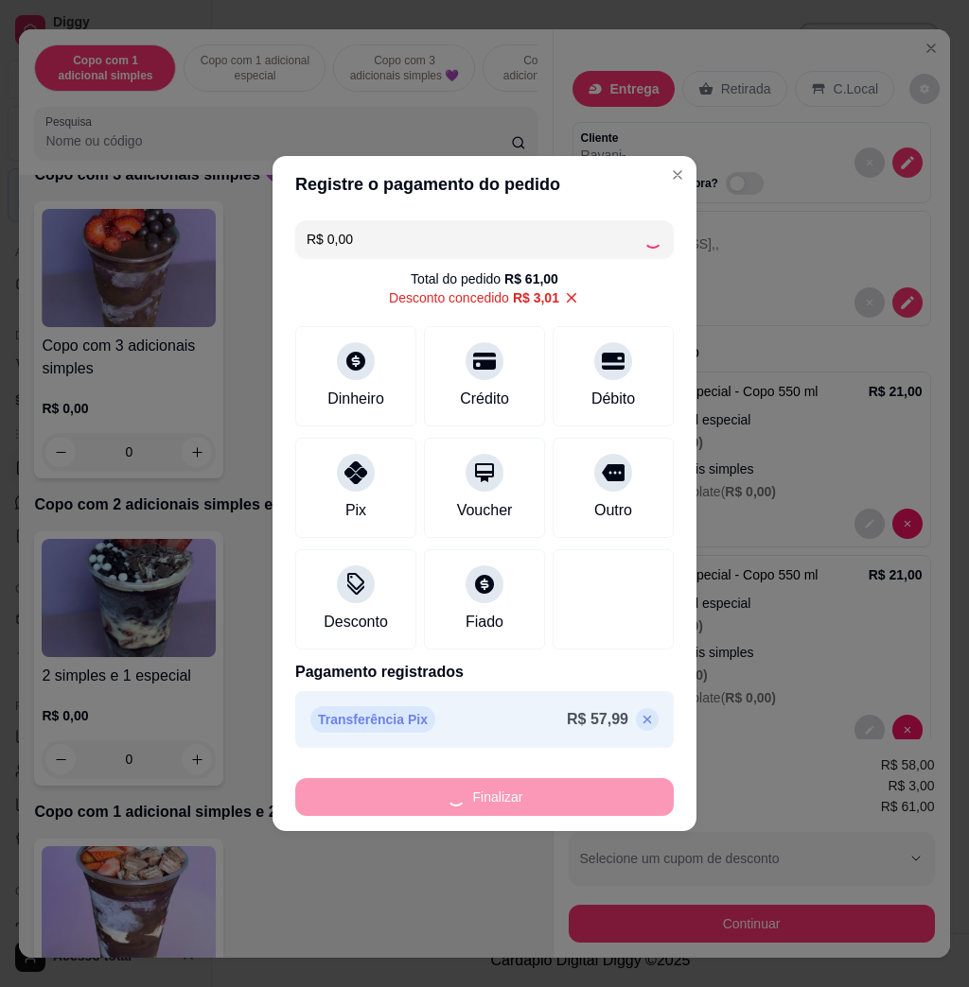
type input "-R$ 61,00"
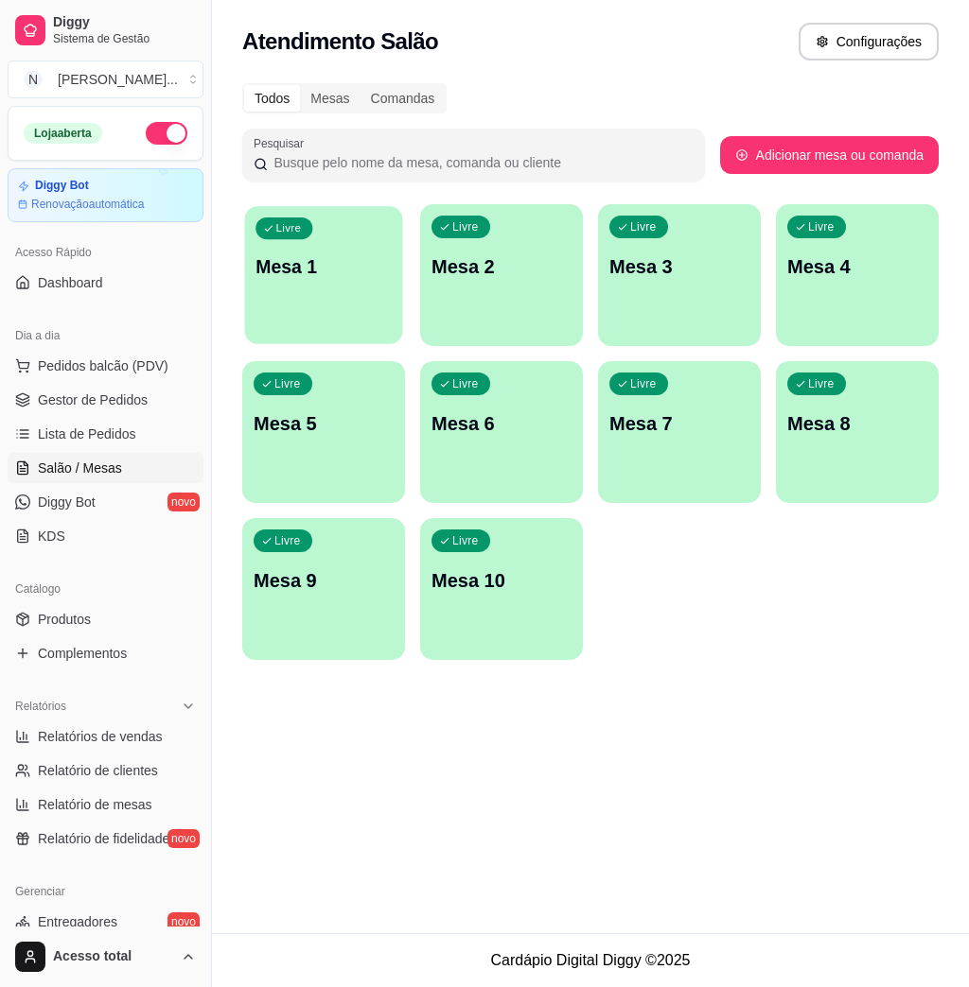
click at [309, 256] on p "Mesa 1" at bounding box center [323, 267] width 136 height 26
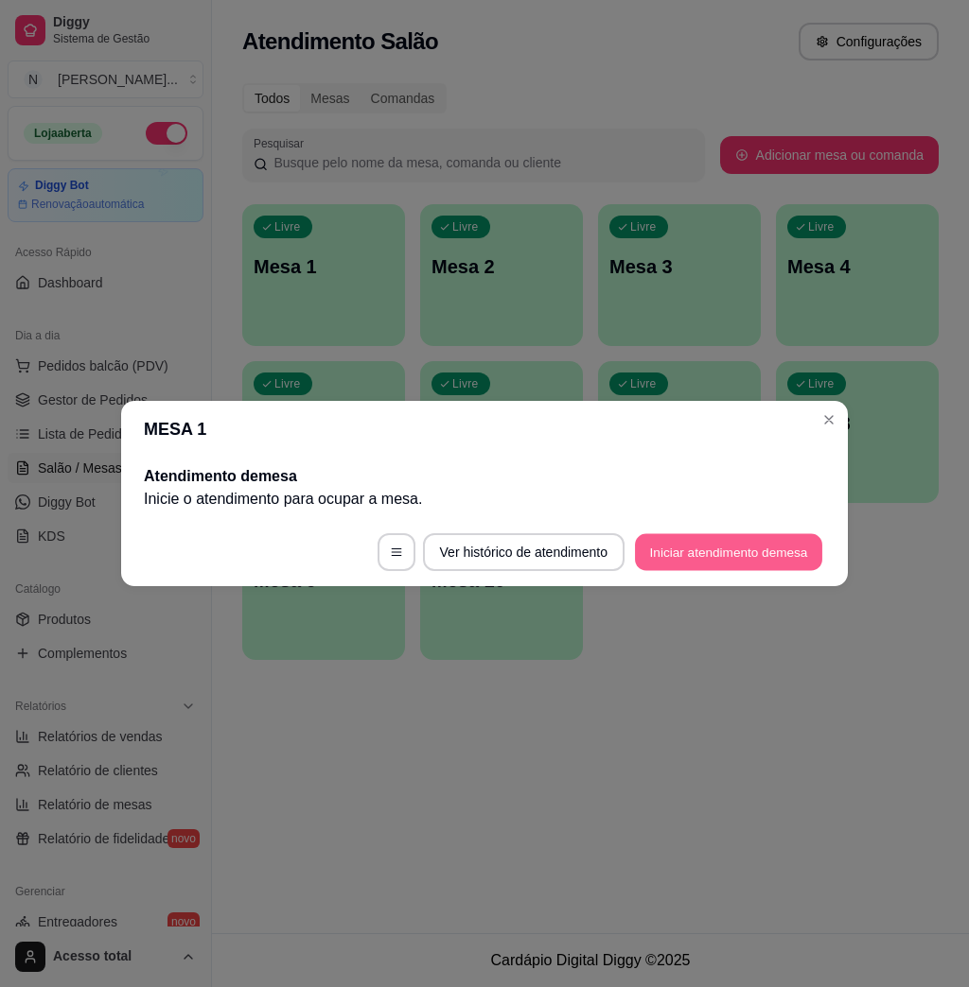
click at [711, 557] on button "Iniciar atendimento de mesa" at bounding box center [728, 552] width 187 height 37
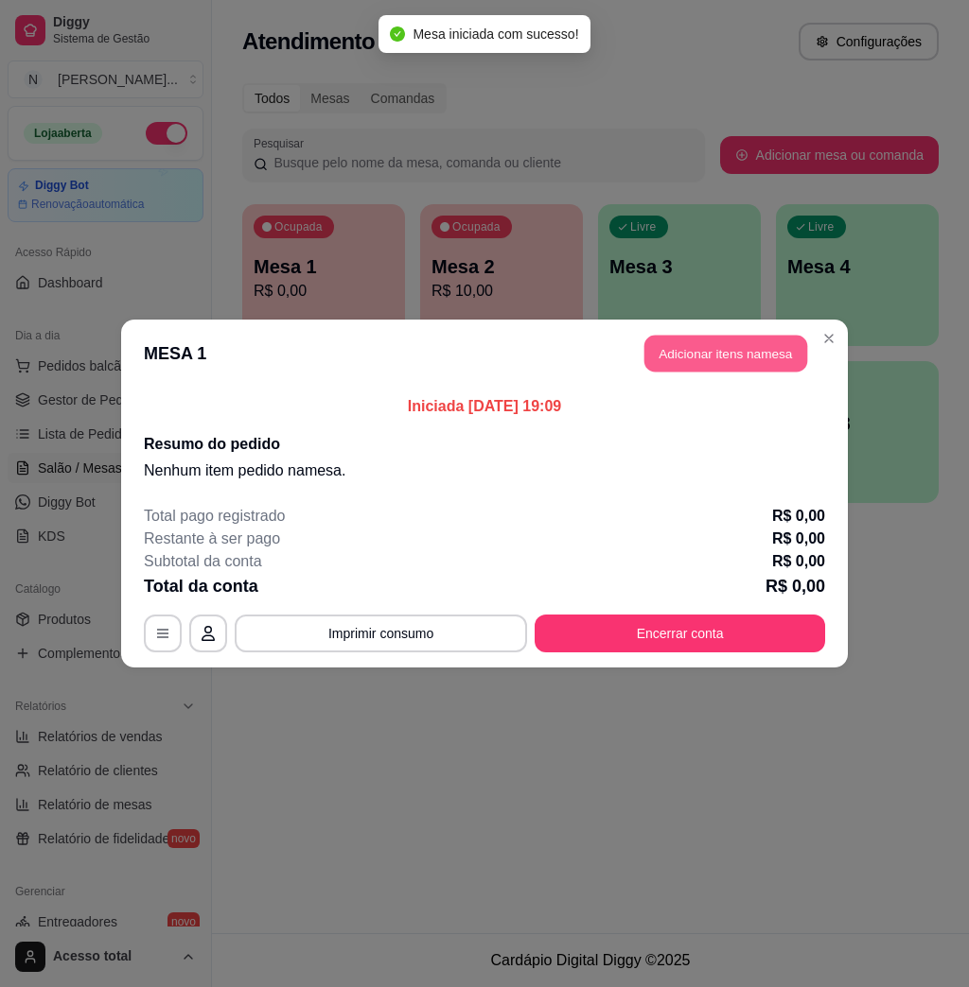
click at [740, 354] on button "Adicionar itens na mesa" at bounding box center [725, 354] width 163 height 37
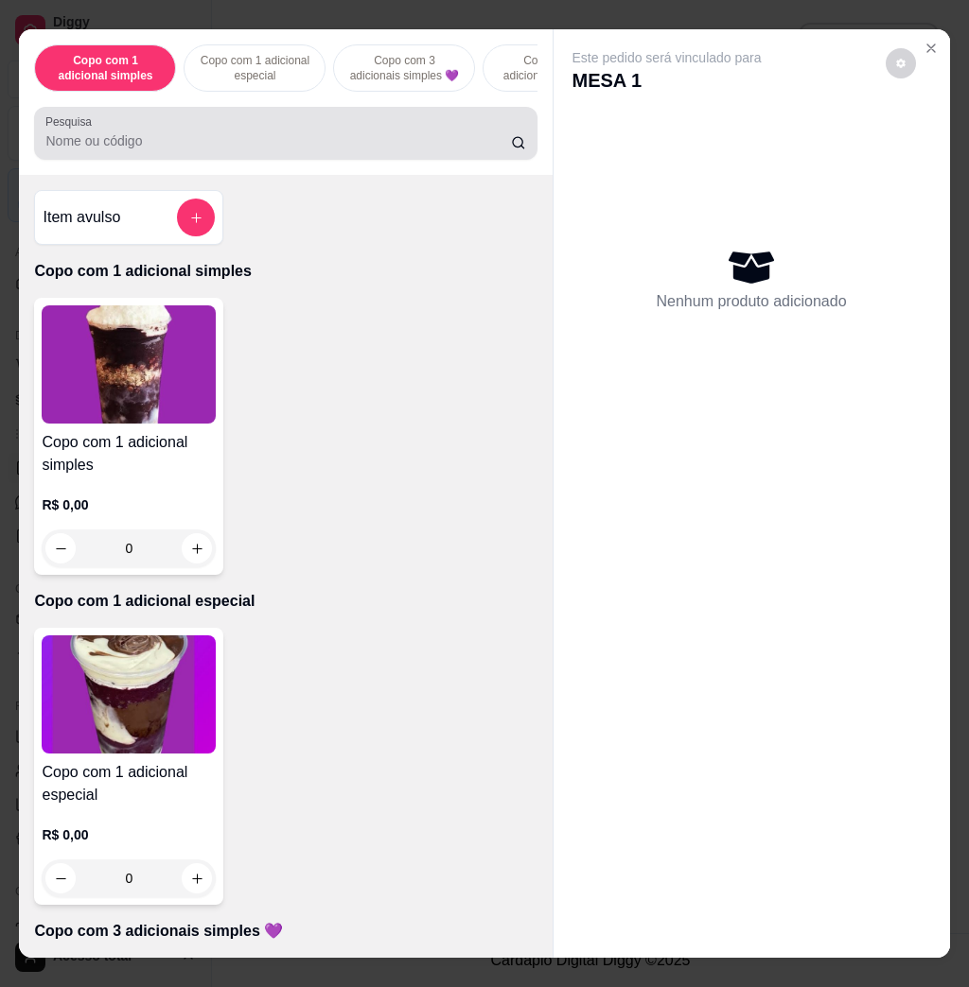
click at [277, 150] on input "Pesquisa" at bounding box center [277, 140] width 465 height 19
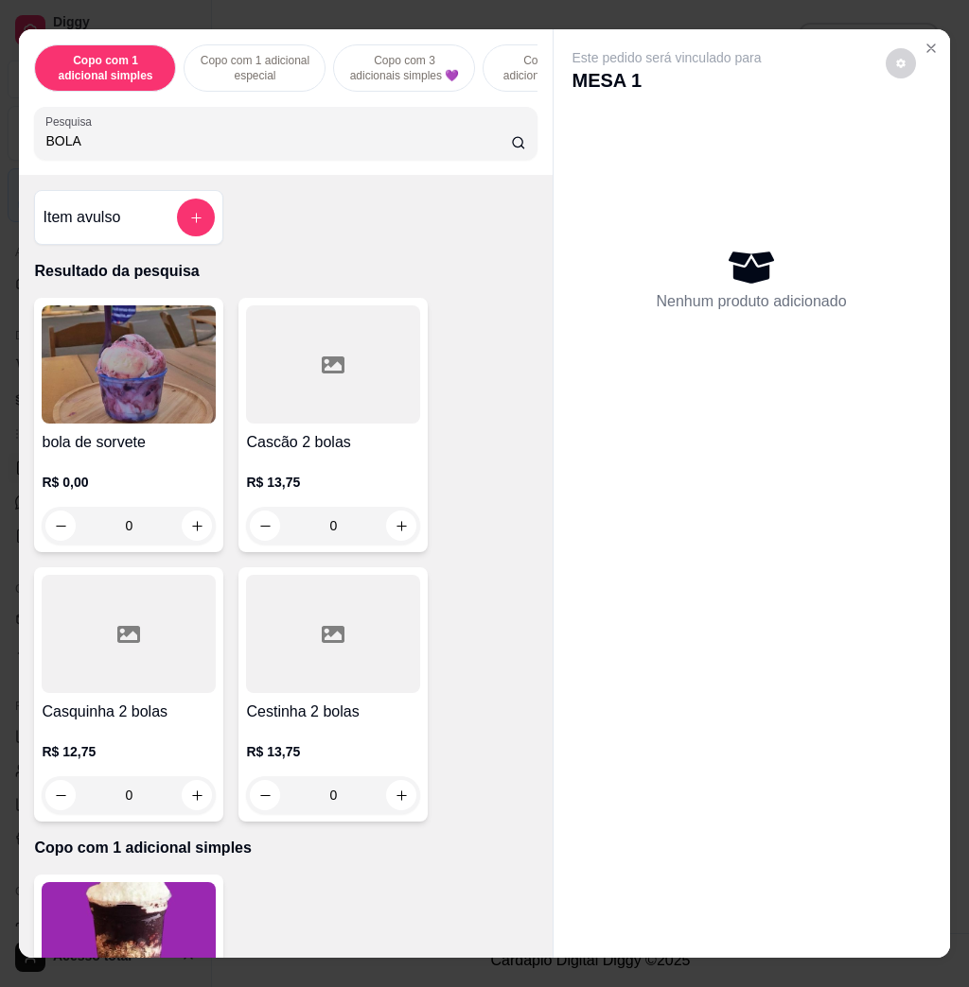
type input "BOLA"
click at [129, 421] on img at bounding box center [129, 365] width 174 height 118
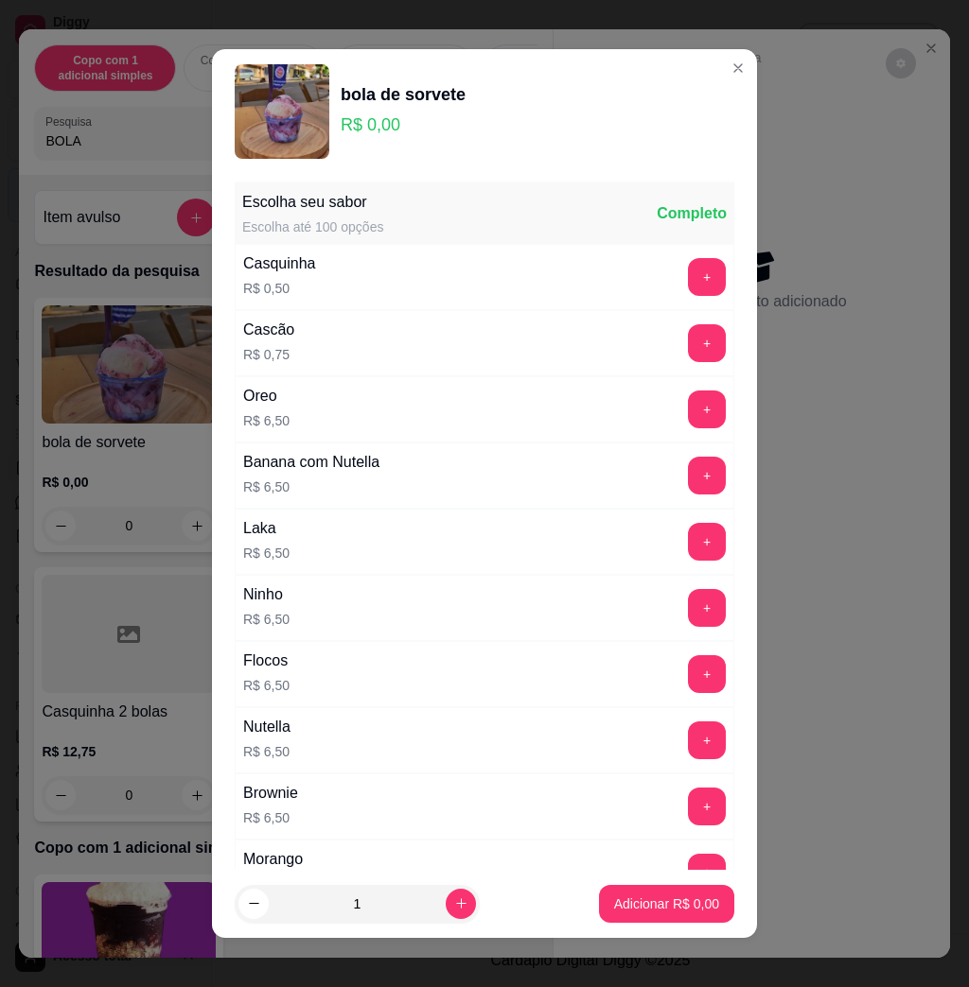
scroll to position [126, 0]
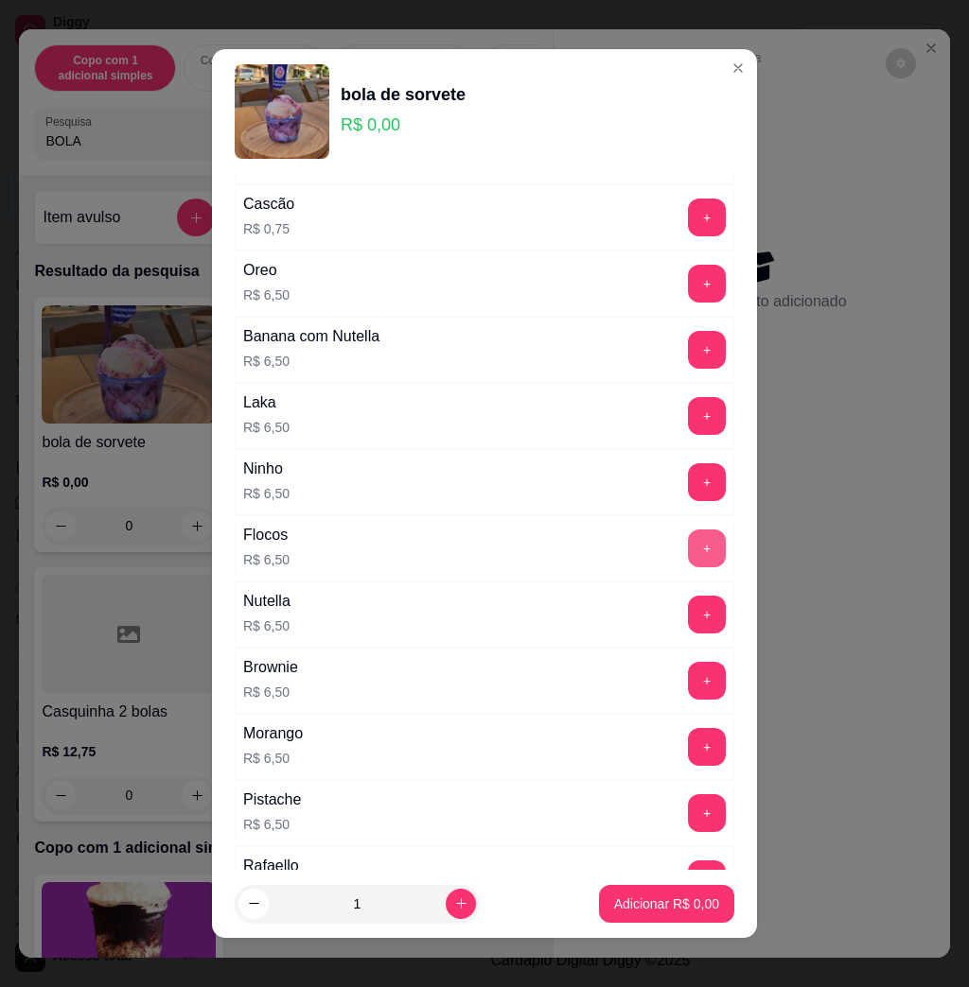
click at [688, 543] on button "+" at bounding box center [707, 549] width 38 height 38
click at [666, 900] on p "Adicionar R$ 6,50" at bounding box center [666, 904] width 105 height 19
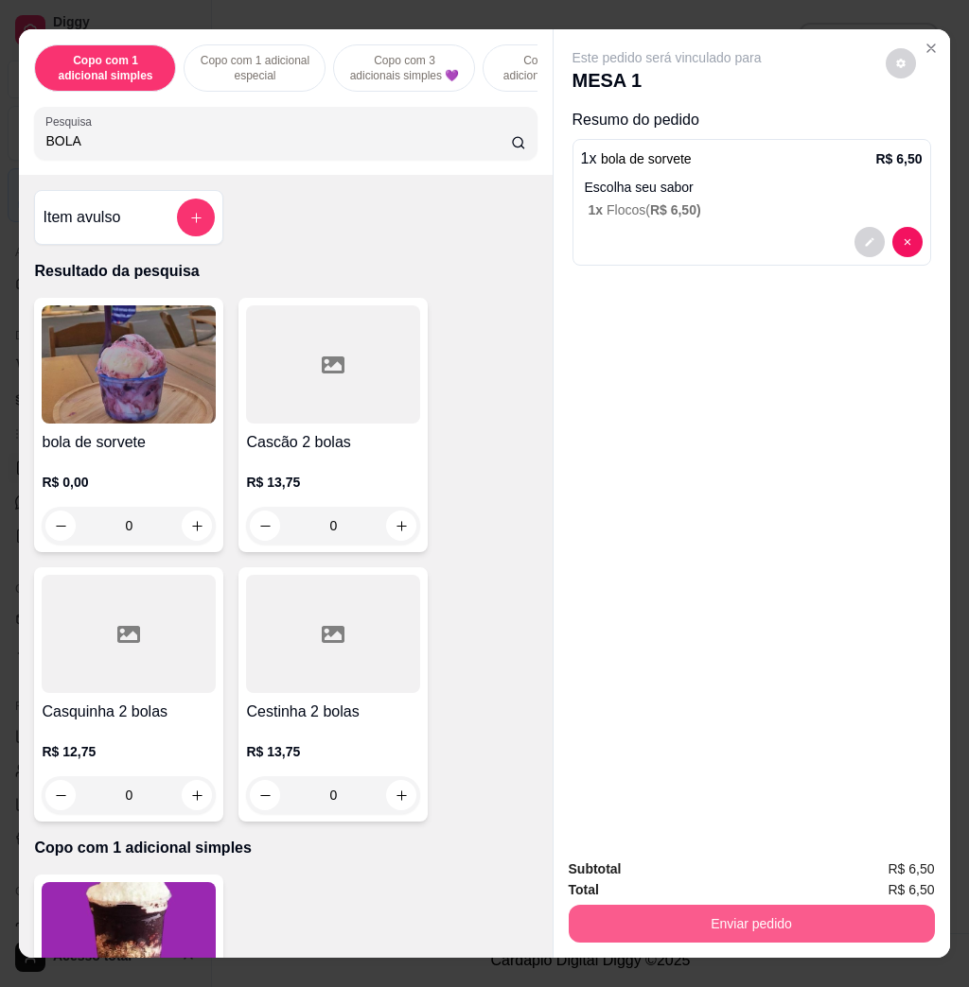
click at [666, 909] on button "Enviar pedido" at bounding box center [751, 924] width 366 height 38
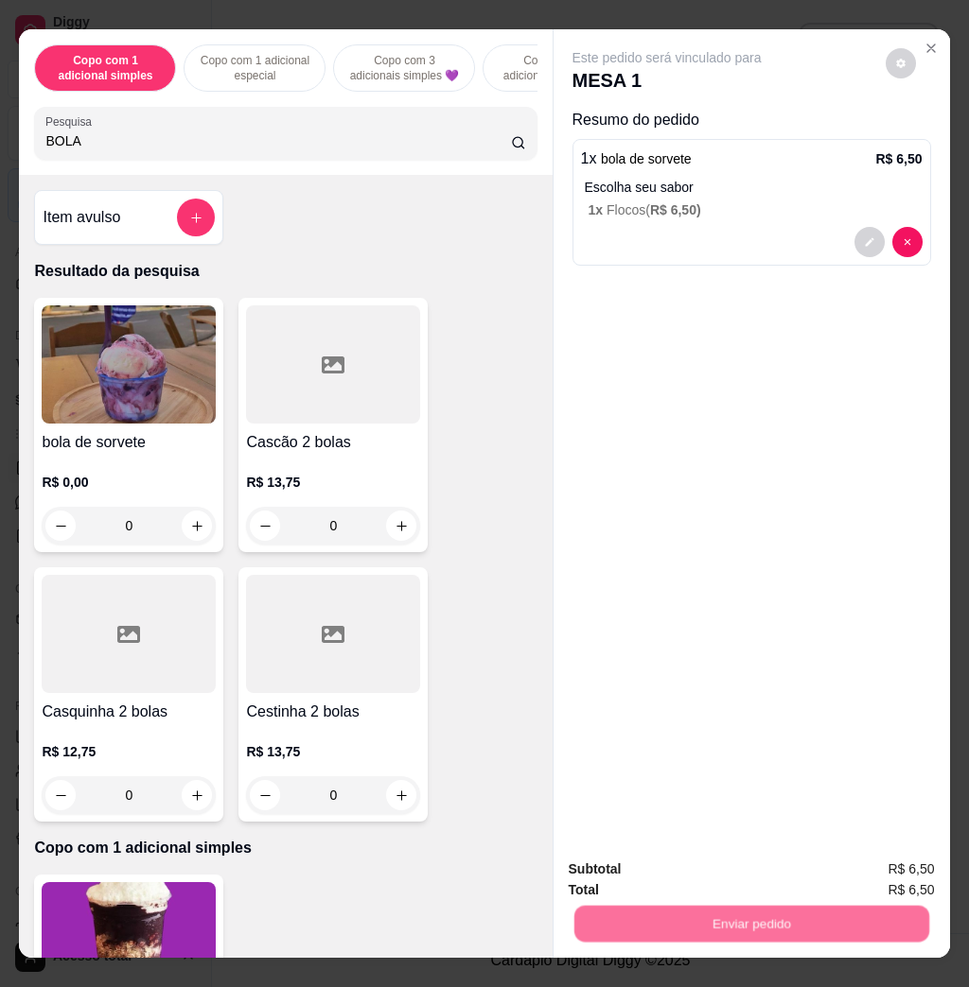
click at [669, 876] on button "Não registrar e enviar pedido" at bounding box center [685, 867] width 191 height 35
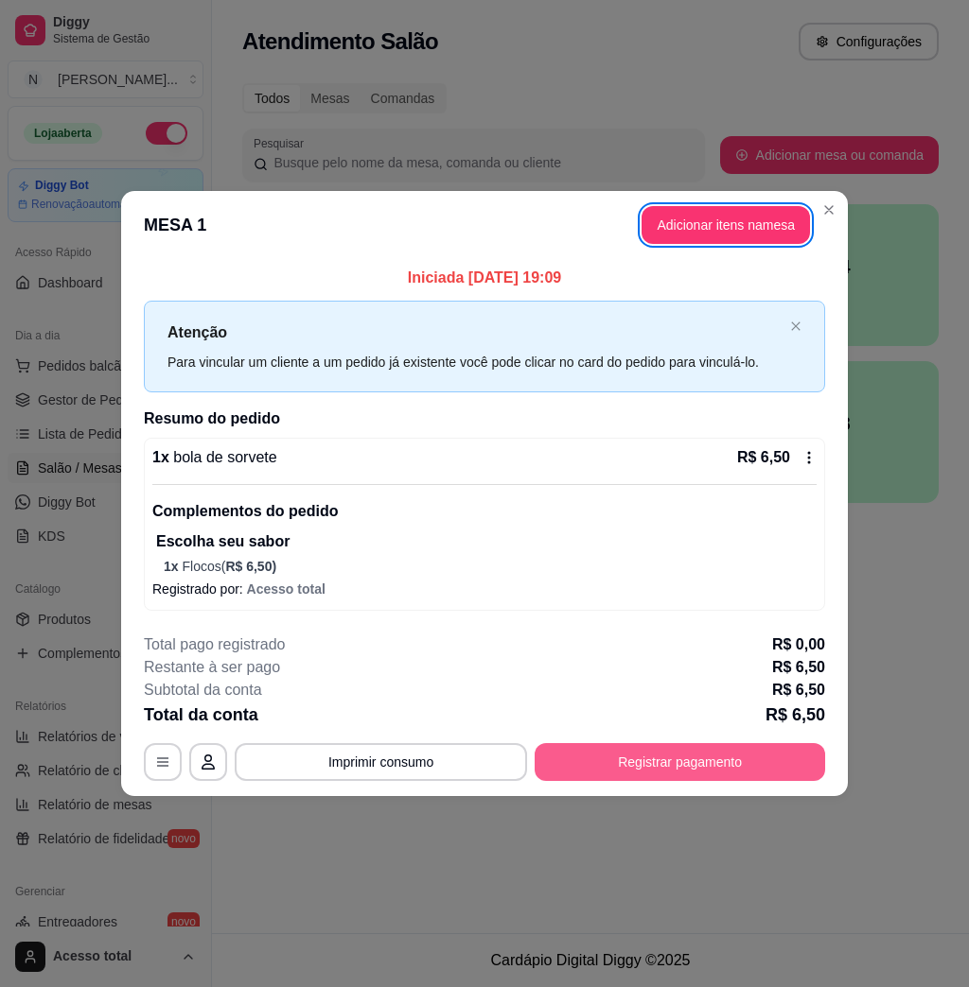
click at [700, 763] on button "Registrar pagamento" at bounding box center [679, 762] width 290 height 38
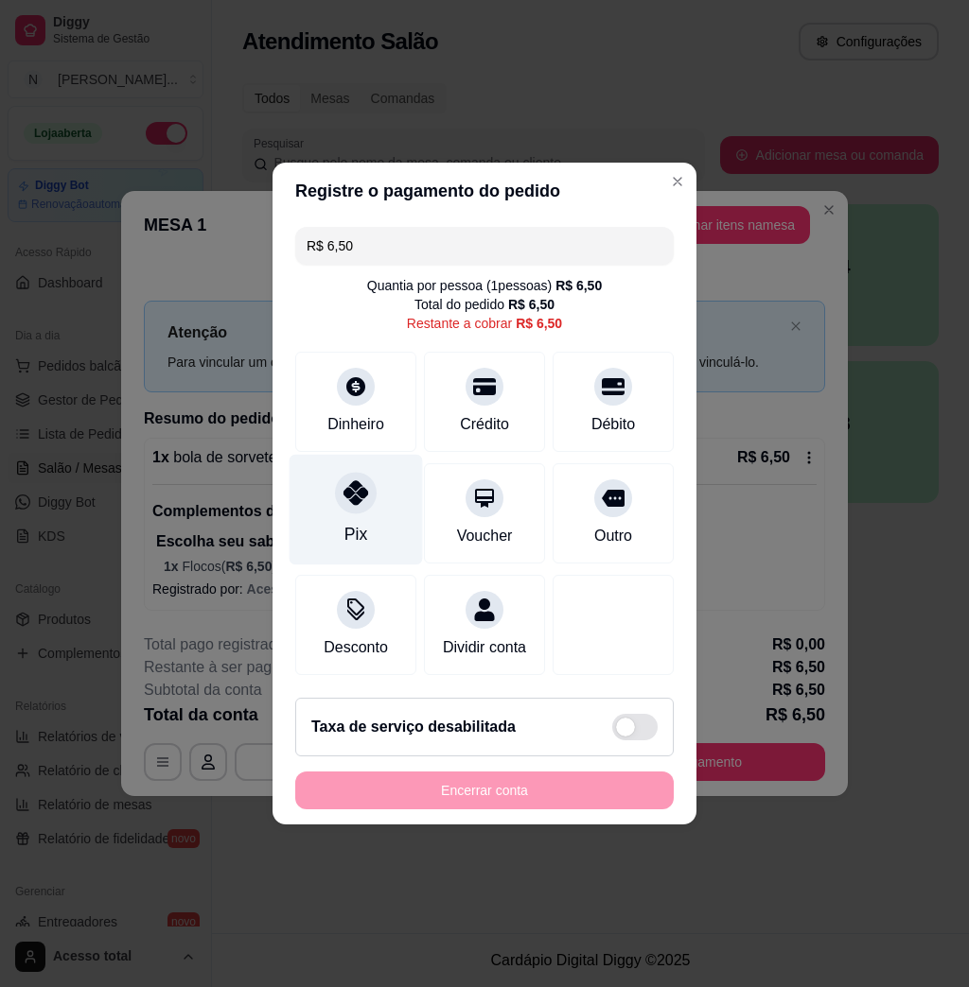
click at [348, 486] on icon at bounding box center [355, 492] width 25 height 25
type input "R$ 0,00"
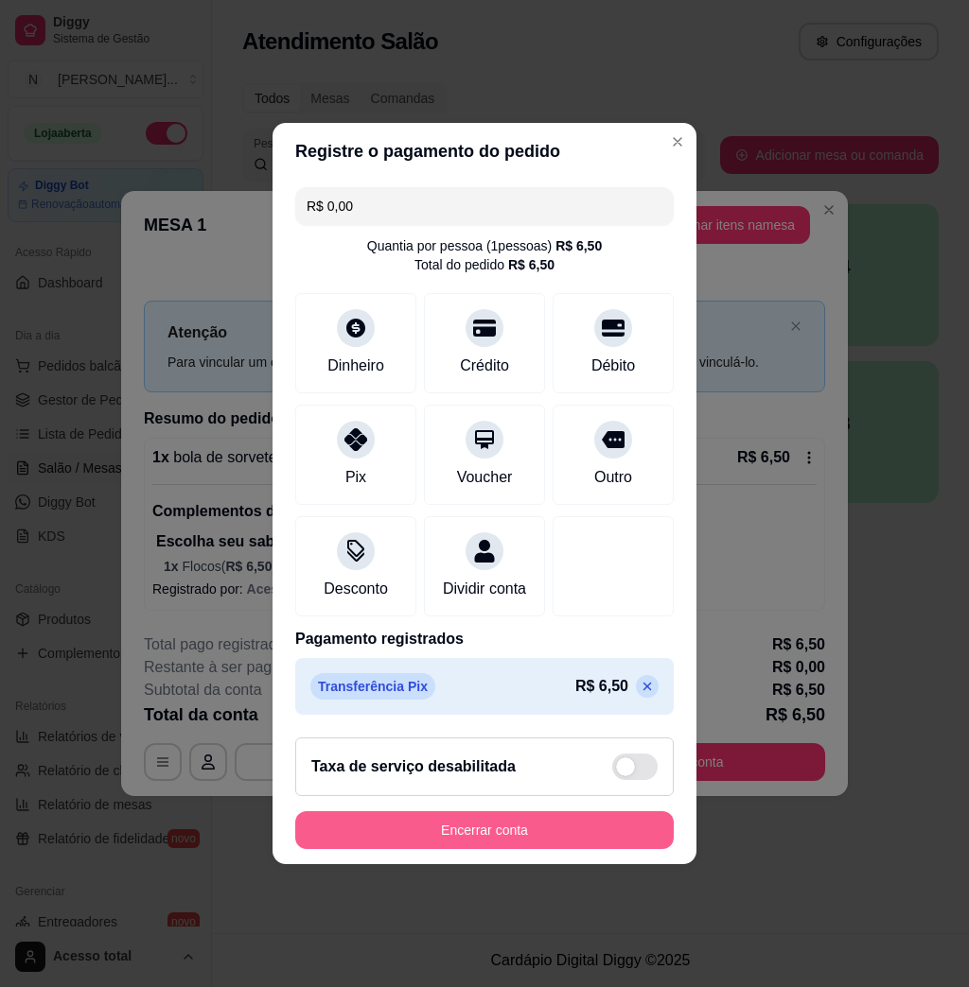
click at [475, 832] on button "Encerrar conta" at bounding box center [484, 831] width 378 height 38
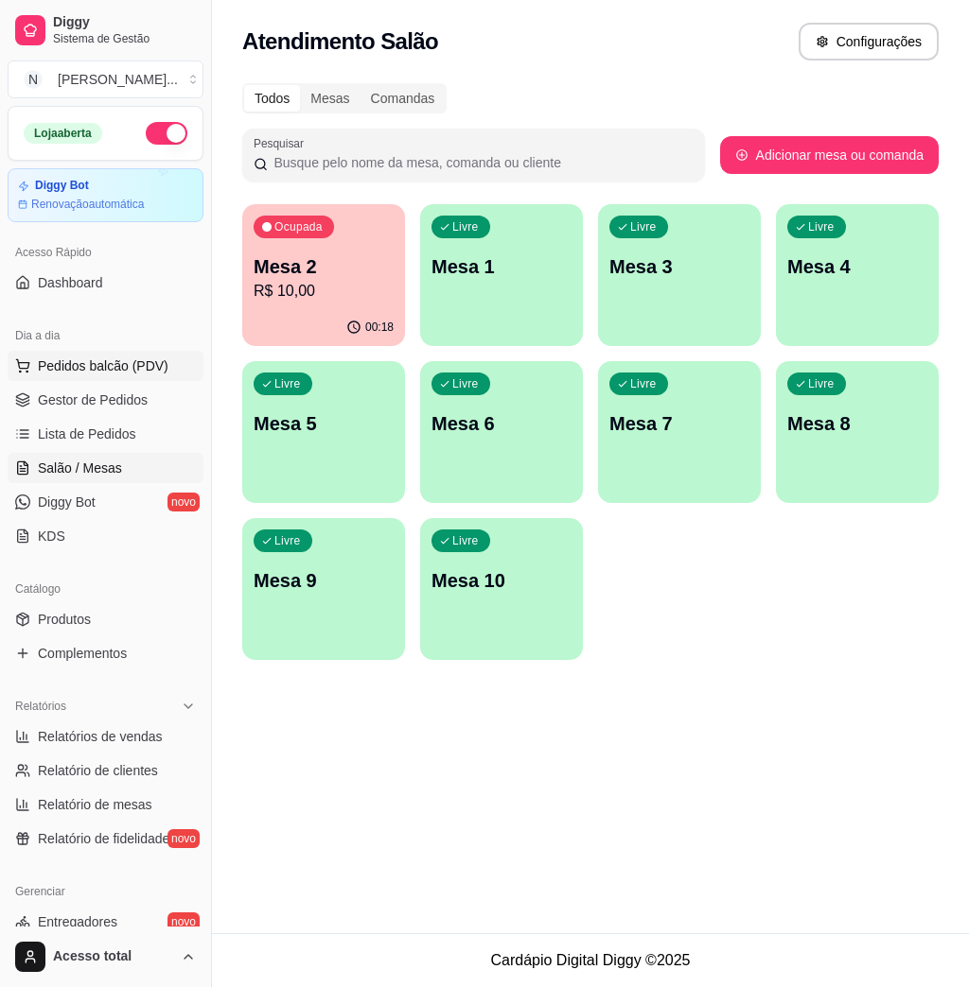
click at [173, 363] on button "Pedidos balcão (PDV)" at bounding box center [106, 366] width 196 height 30
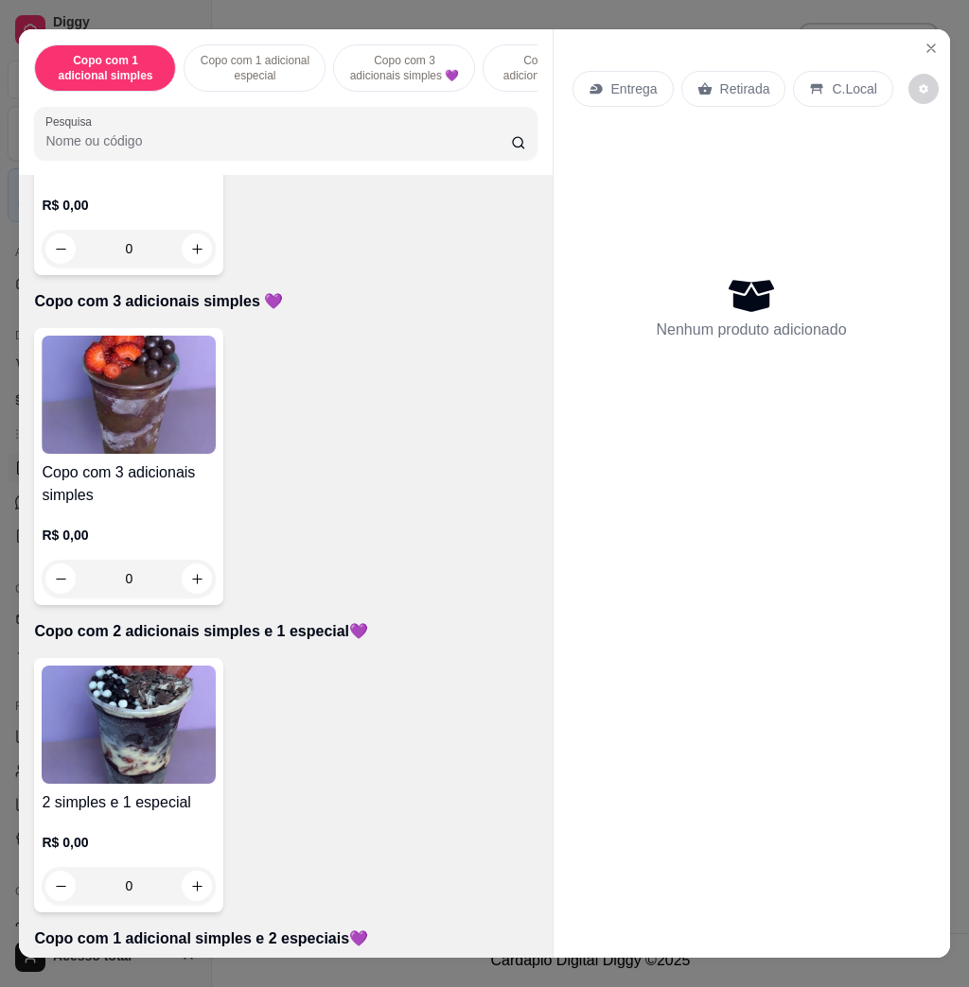
scroll to position [1008, 0]
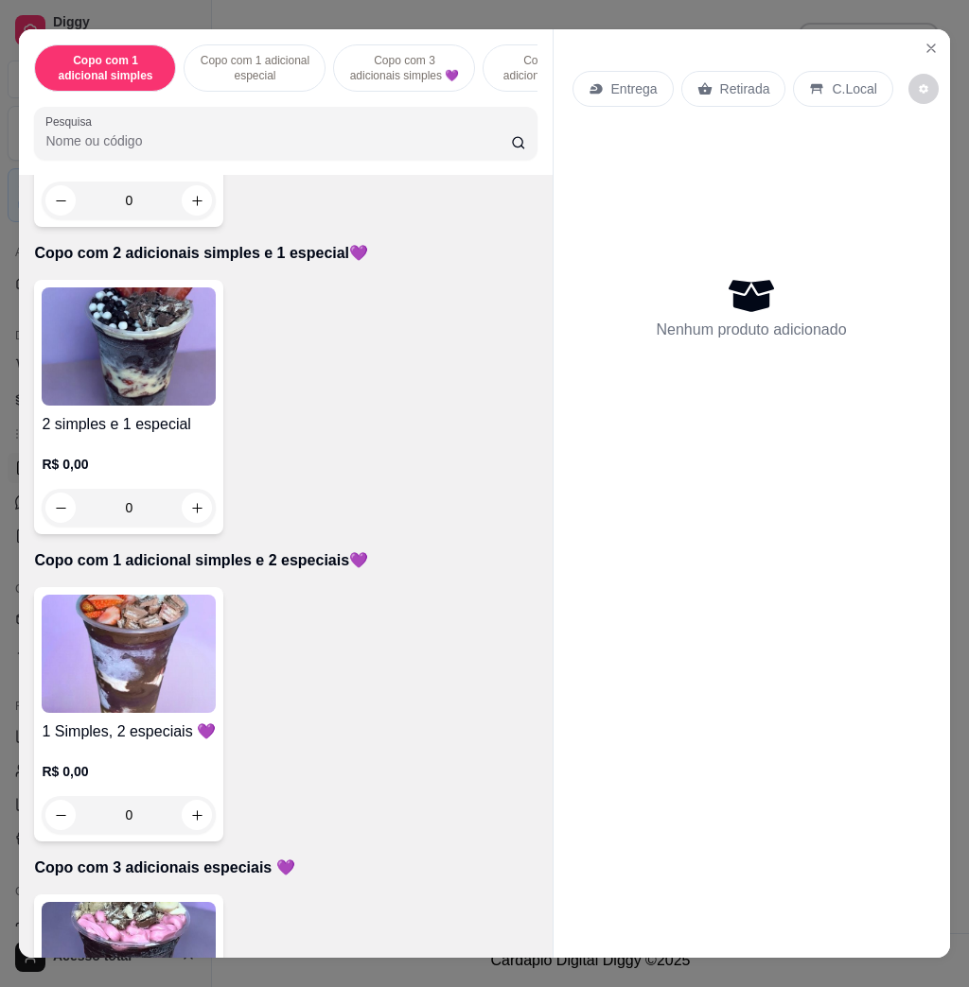
click at [125, 662] on img at bounding box center [129, 654] width 174 height 118
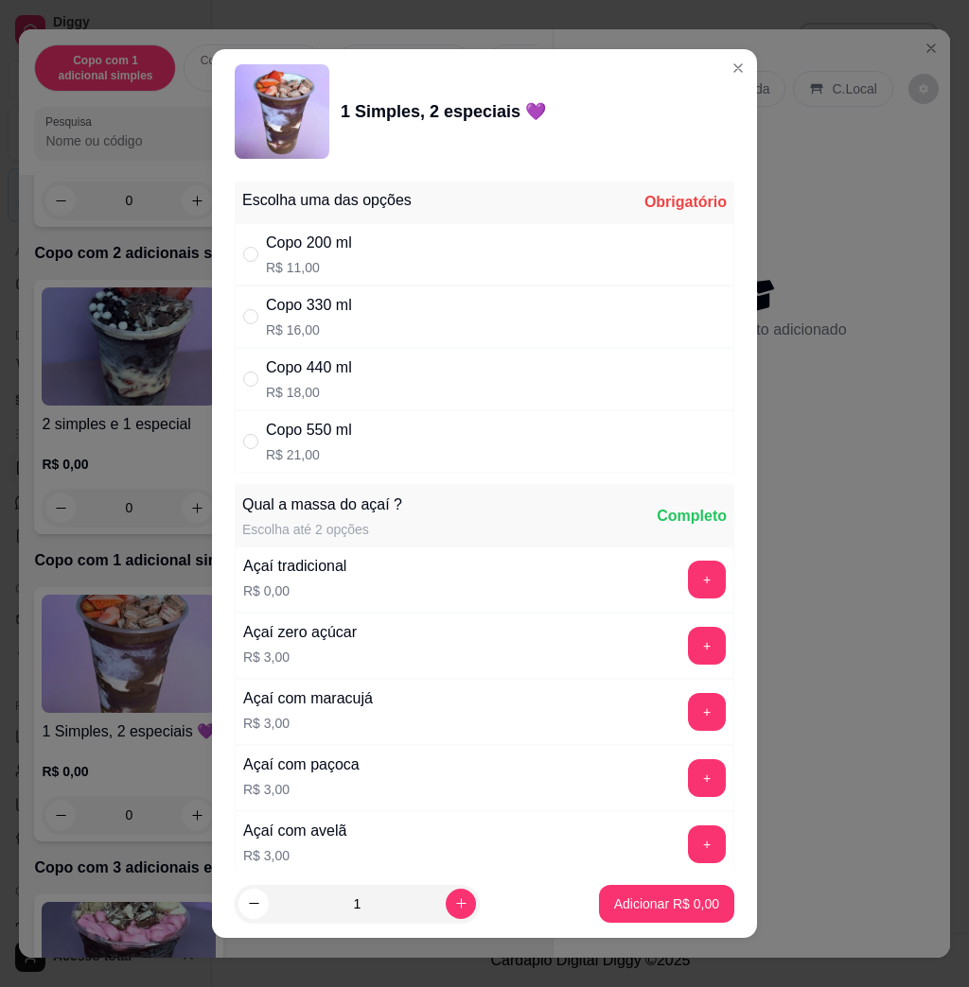
click at [422, 363] on div "Copo 440 ml R$ 18,00" at bounding box center [484, 379] width 499 height 62
radio input "true"
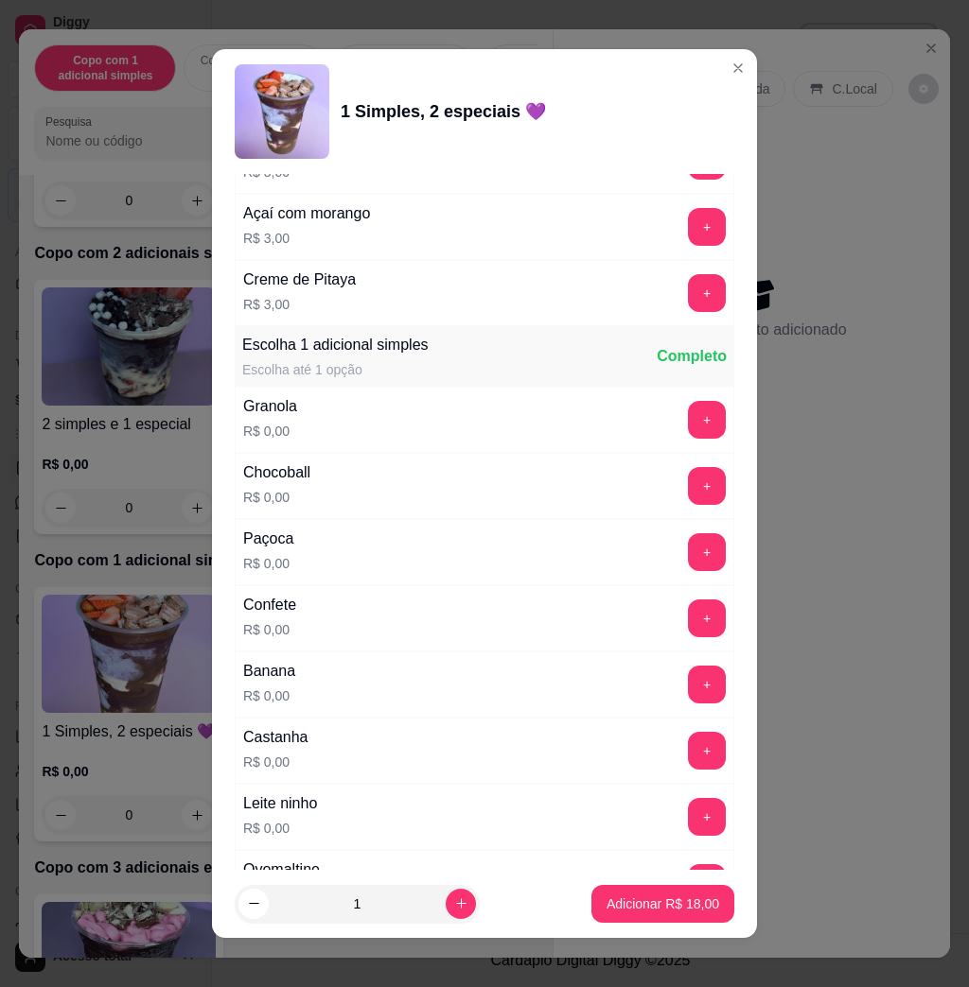
scroll to position [1261, 0]
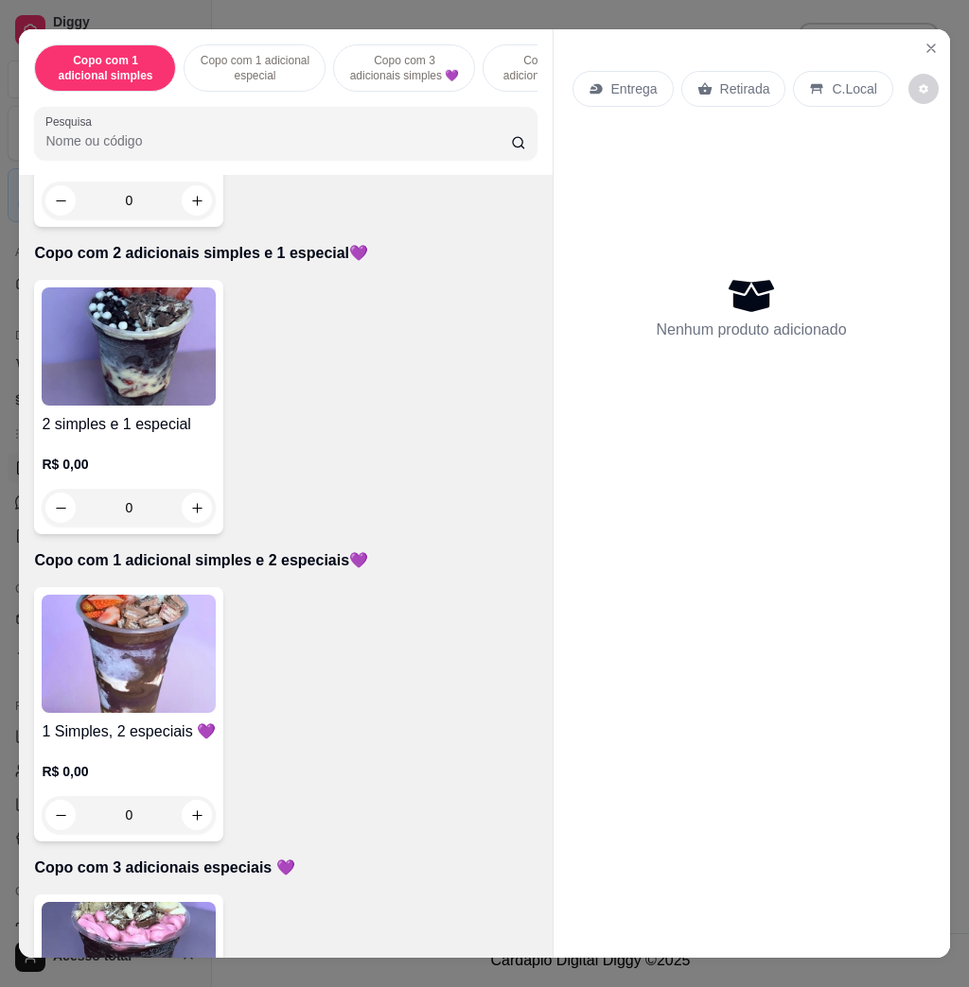
click at [102, 687] on img at bounding box center [129, 654] width 174 height 118
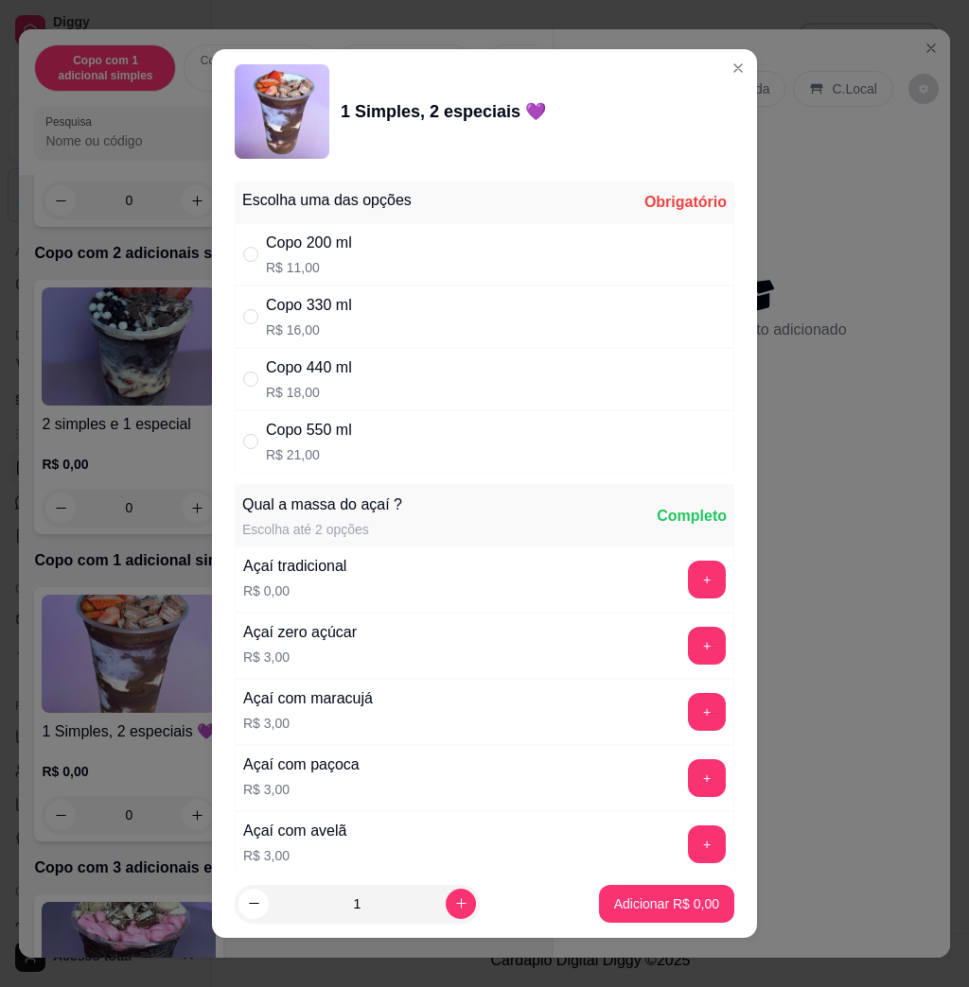
click at [664, 528] on div "Completo" at bounding box center [691, 516] width 70 height 23
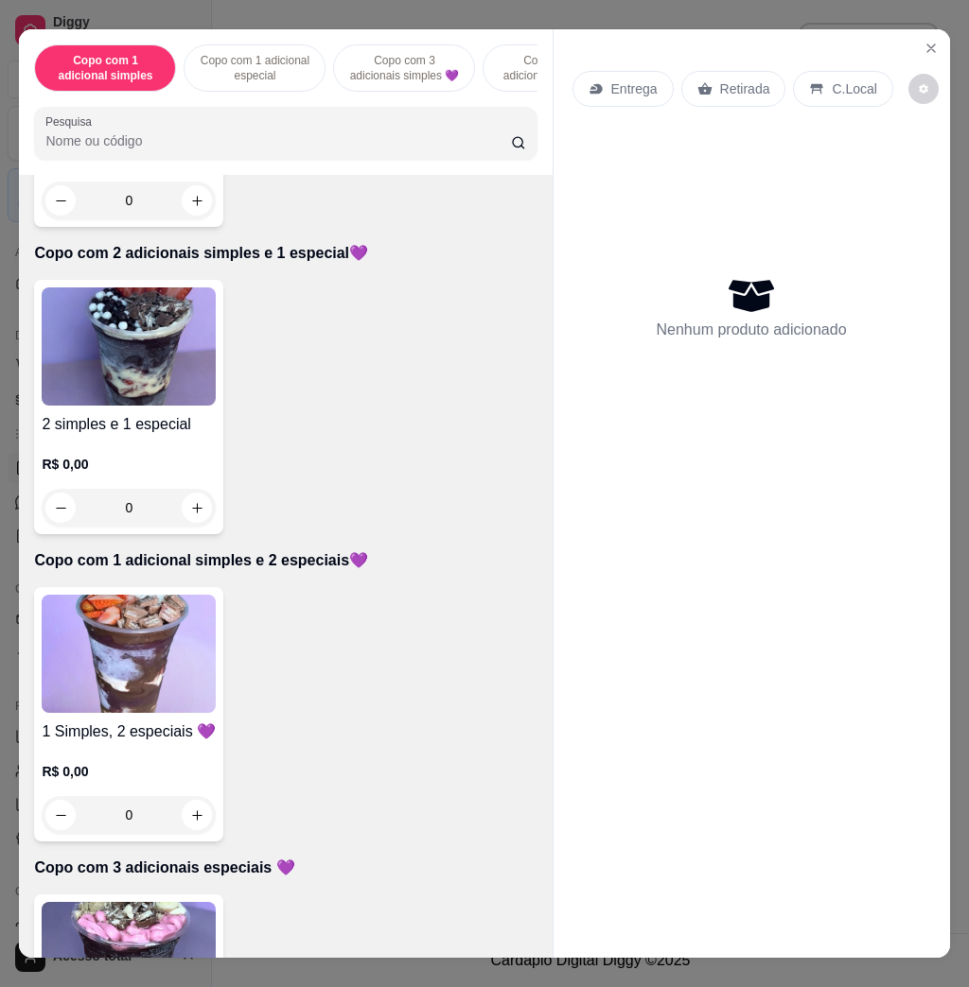
click at [92, 433] on h4 "2 simples e 1 especial" at bounding box center [129, 424] width 174 height 23
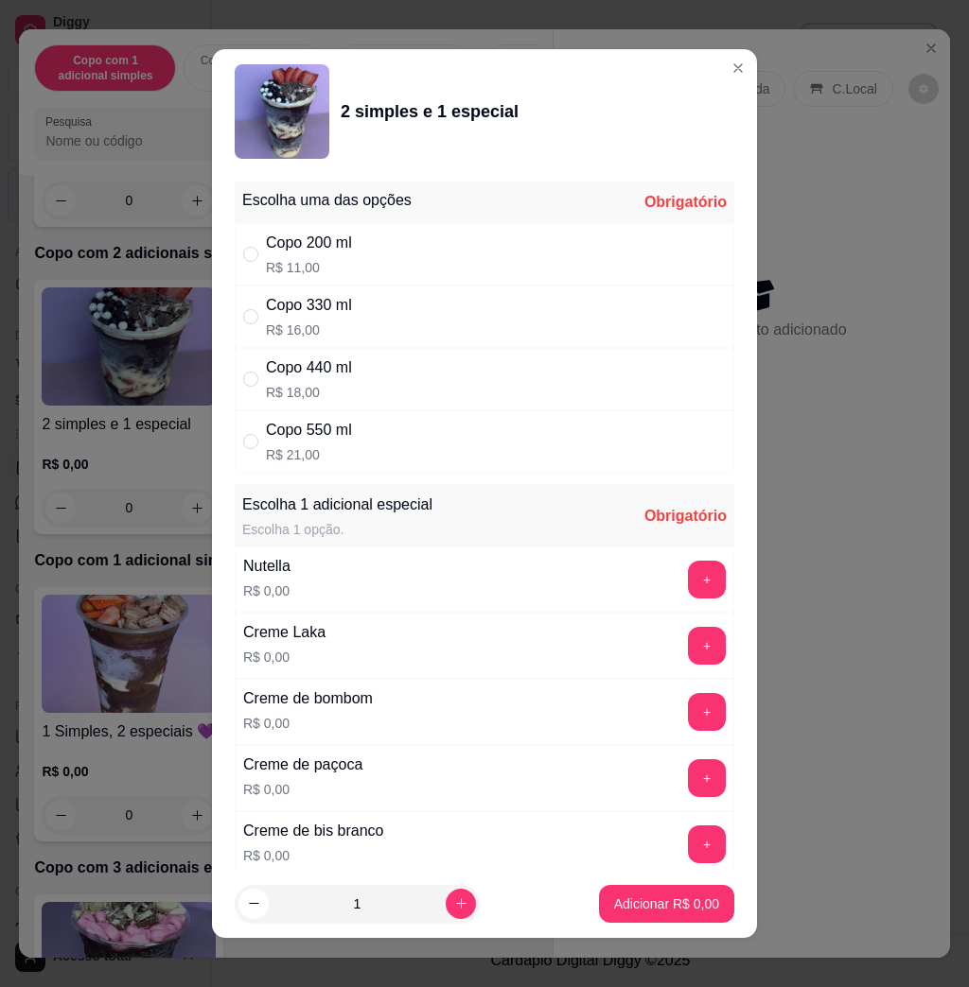
click at [507, 376] on div "Copo 440 ml R$ 18,00" at bounding box center [484, 379] width 499 height 62
radio input "true"
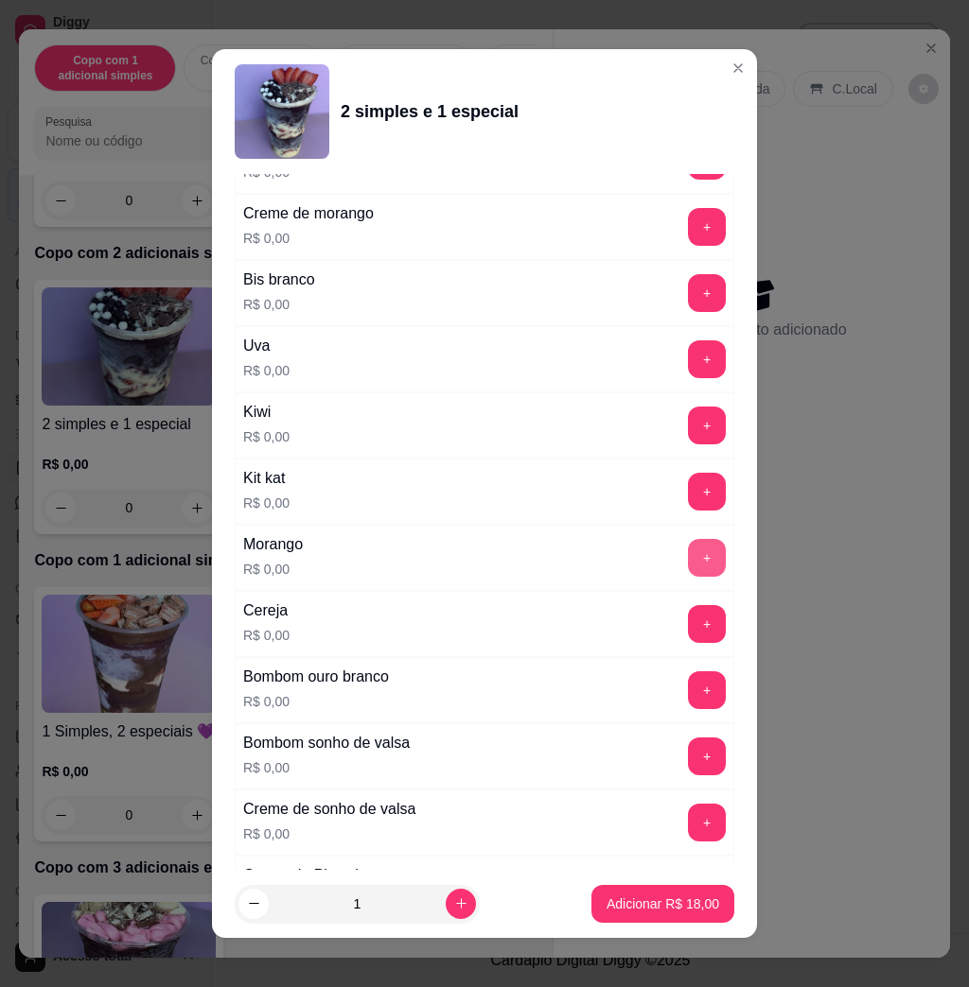
click at [688, 566] on button "+" at bounding box center [707, 558] width 38 height 38
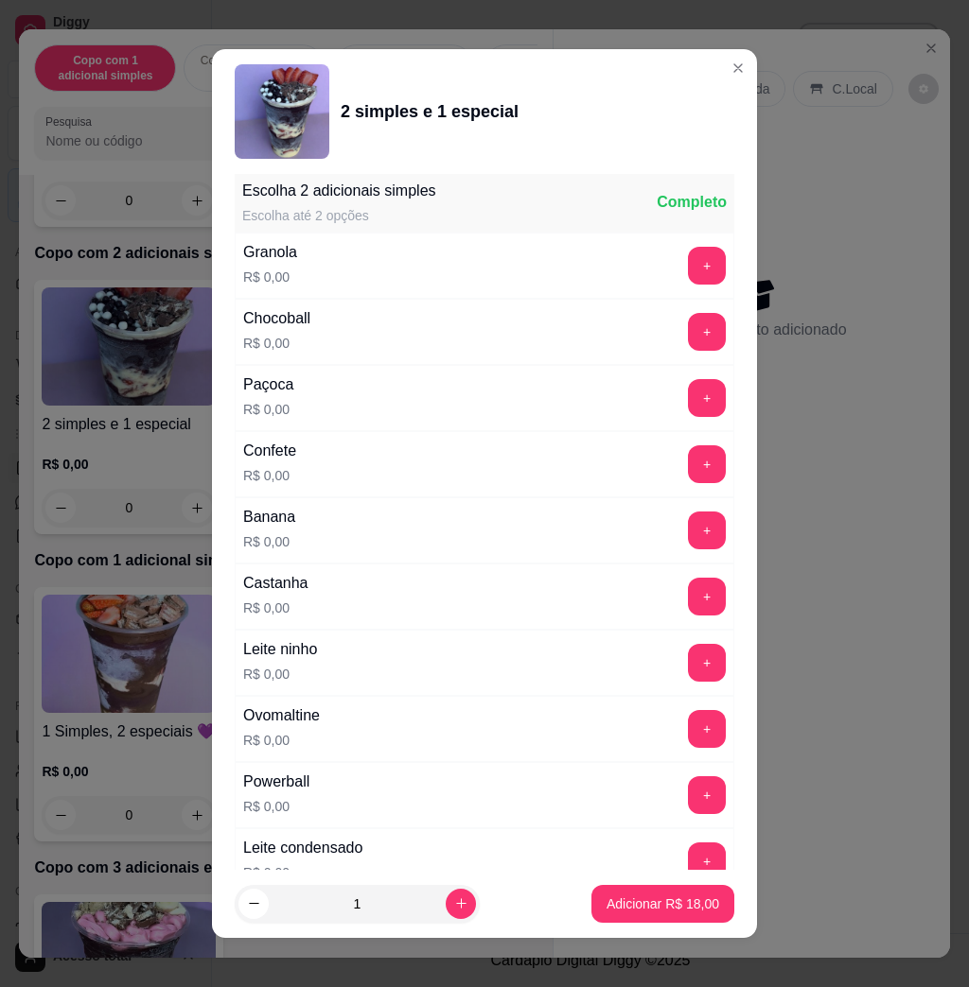
scroll to position [10, 0]
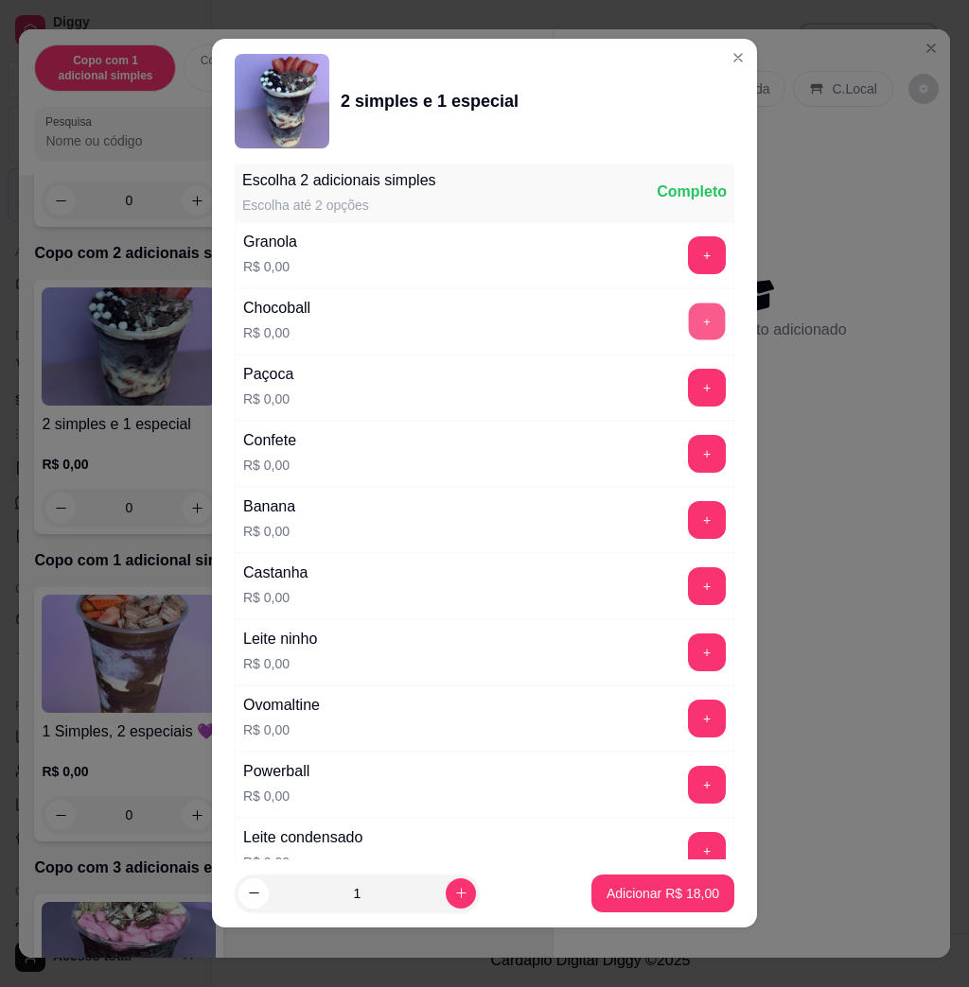
click at [689, 318] on button "+" at bounding box center [707, 322] width 37 height 37
click at [688, 656] on button "+" at bounding box center [707, 653] width 38 height 38
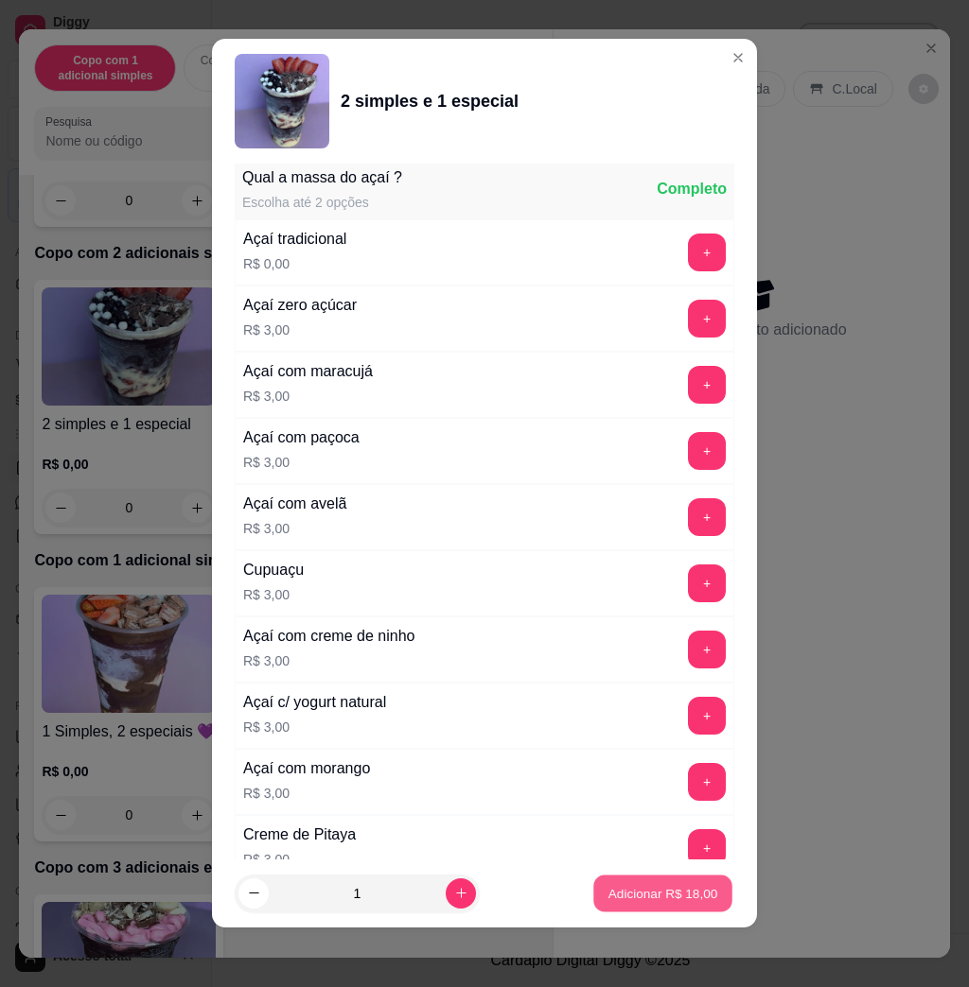
click at [610, 894] on p "Adicionar R$ 18,00" at bounding box center [663, 893] width 110 height 18
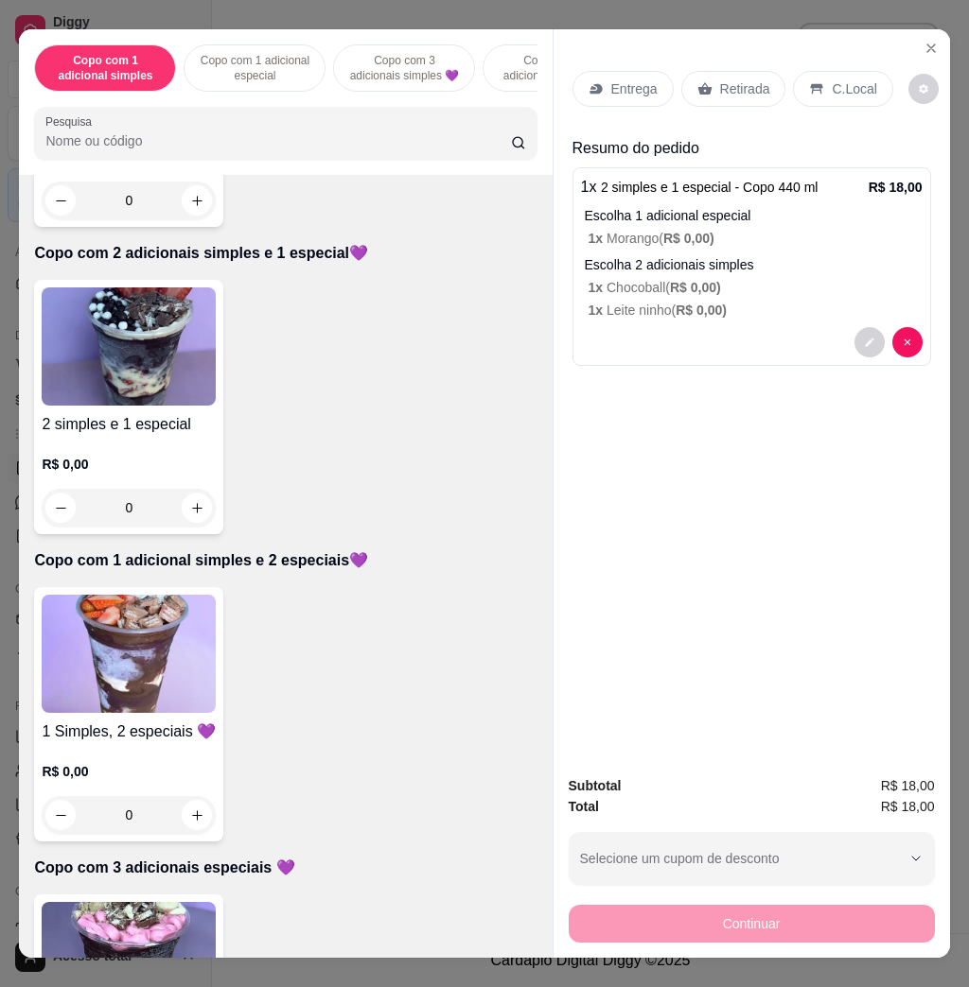
click at [592, 83] on icon at bounding box center [595, 88] width 15 height 15
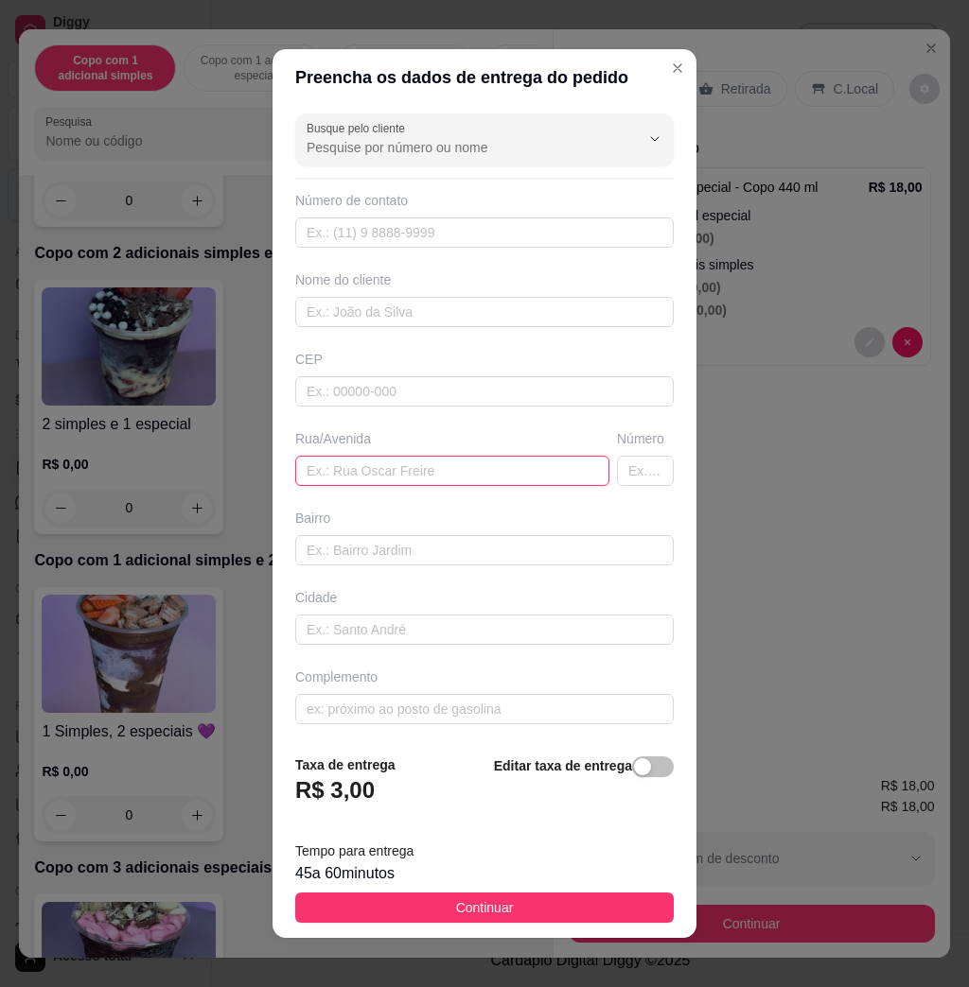
click at [435, 466] on input "text" at bounding box center [452, 471] width 314 height 30
type input "almirante [PERSON_NAME], 1045"
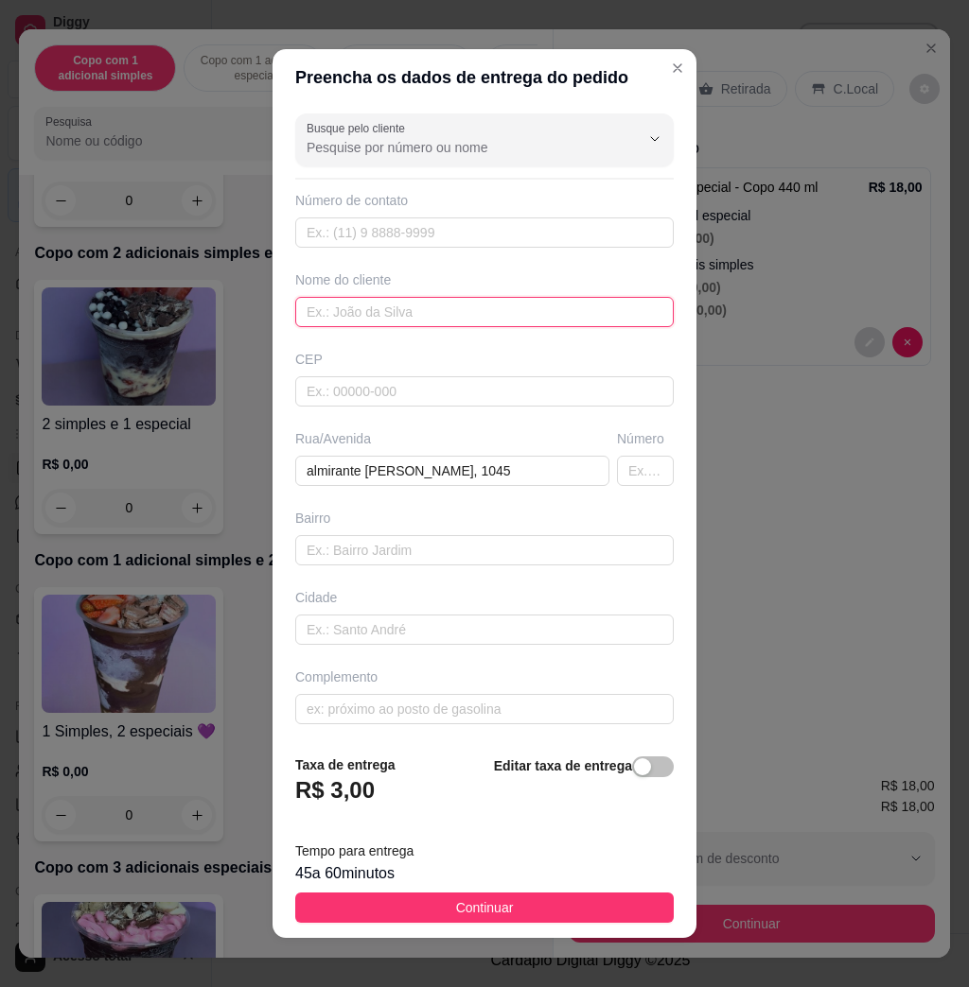
click at [560, 319] on input "text" at bounding box center [484, 312] width 378 height 30
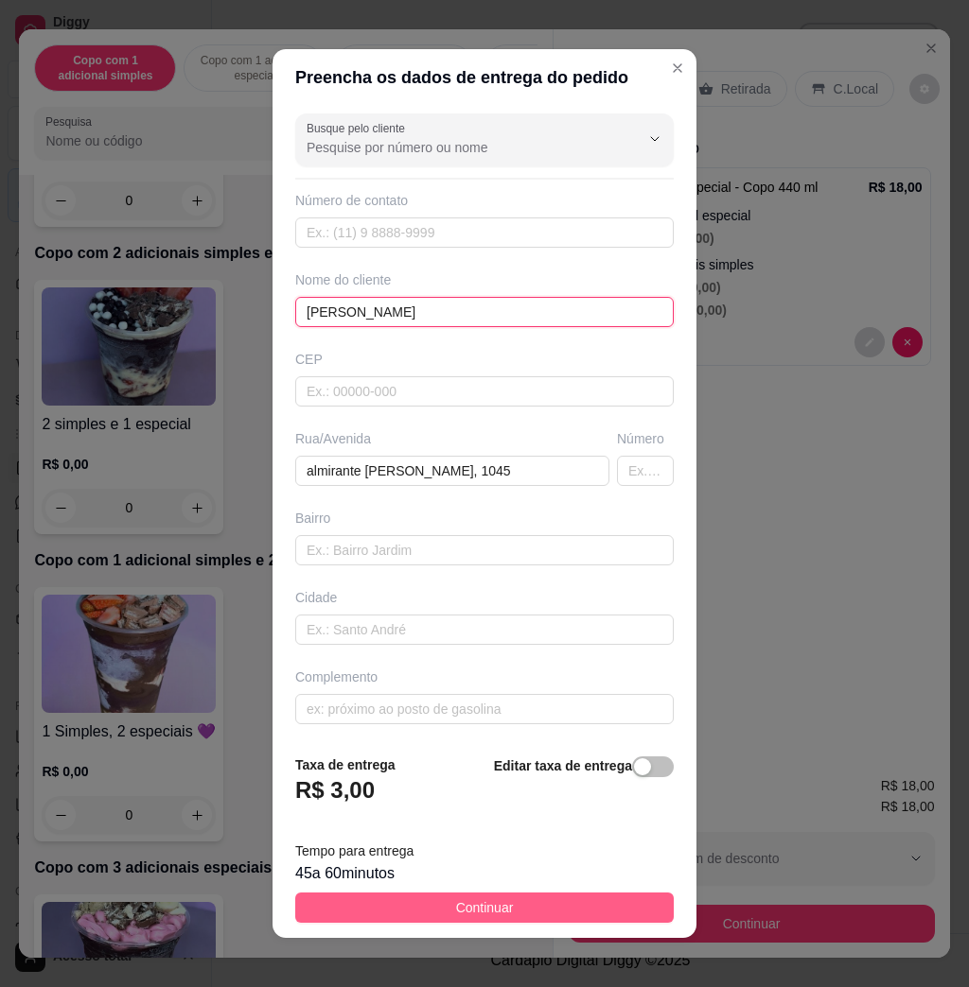
type input "[PERSON_NAME]"
click at [618, 902] on button "Continuar" at bounding box center [484, 908] width 378 height 30
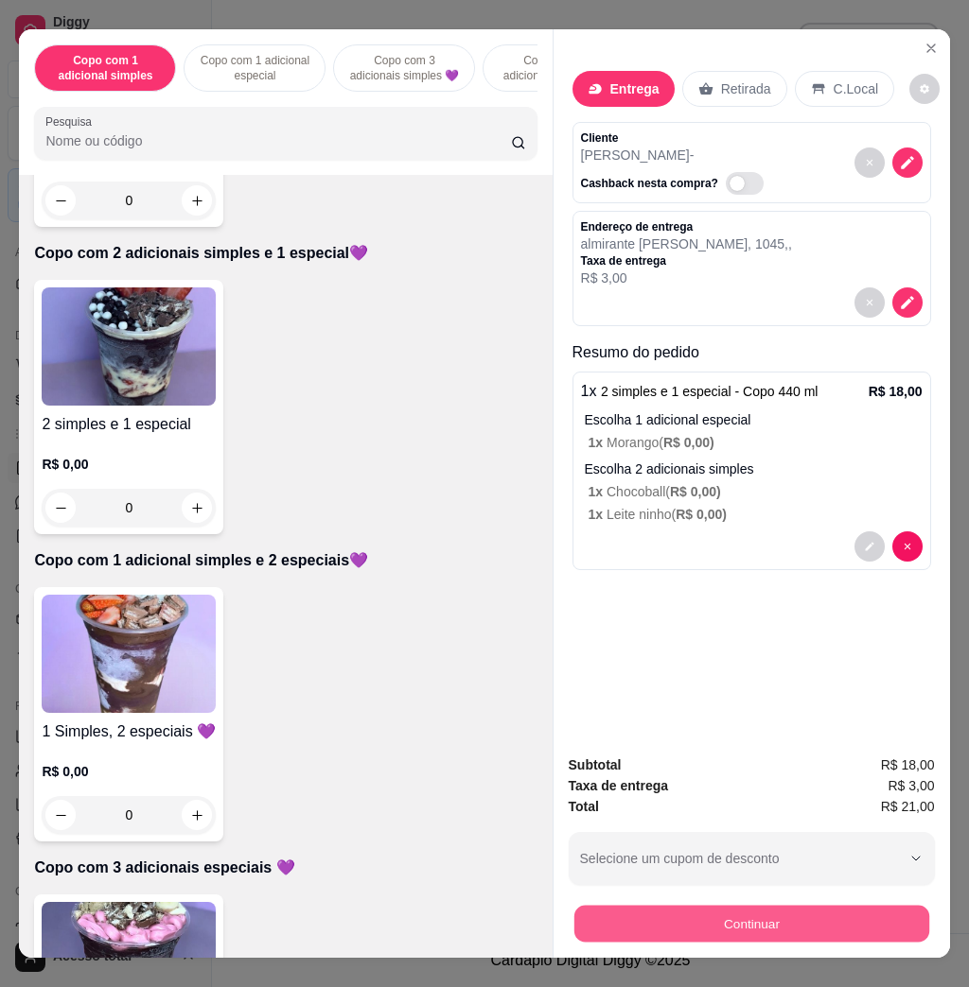
click at [760, 930] on button "Continuar" at bounding box center [750, 923] width 355 height 37
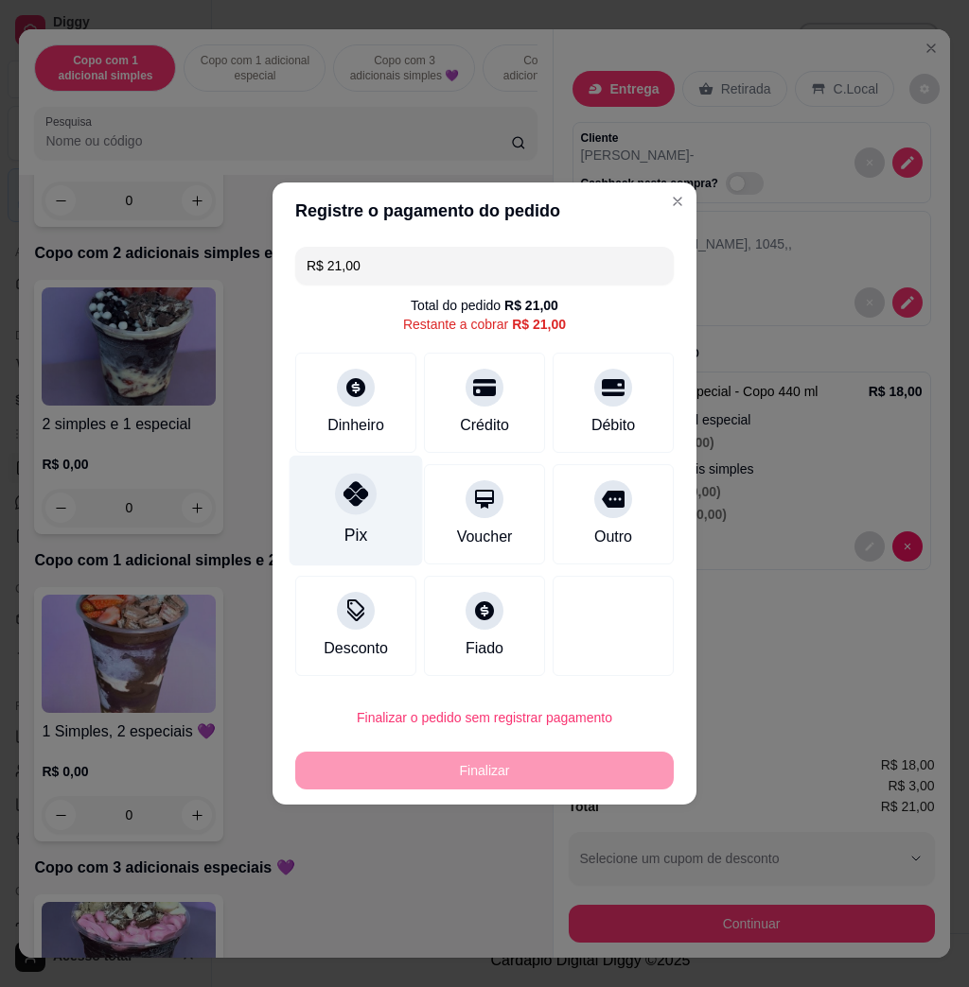
click at [382, 514] on div "Pix" at bounding box center [355, 511] width 133 height 111
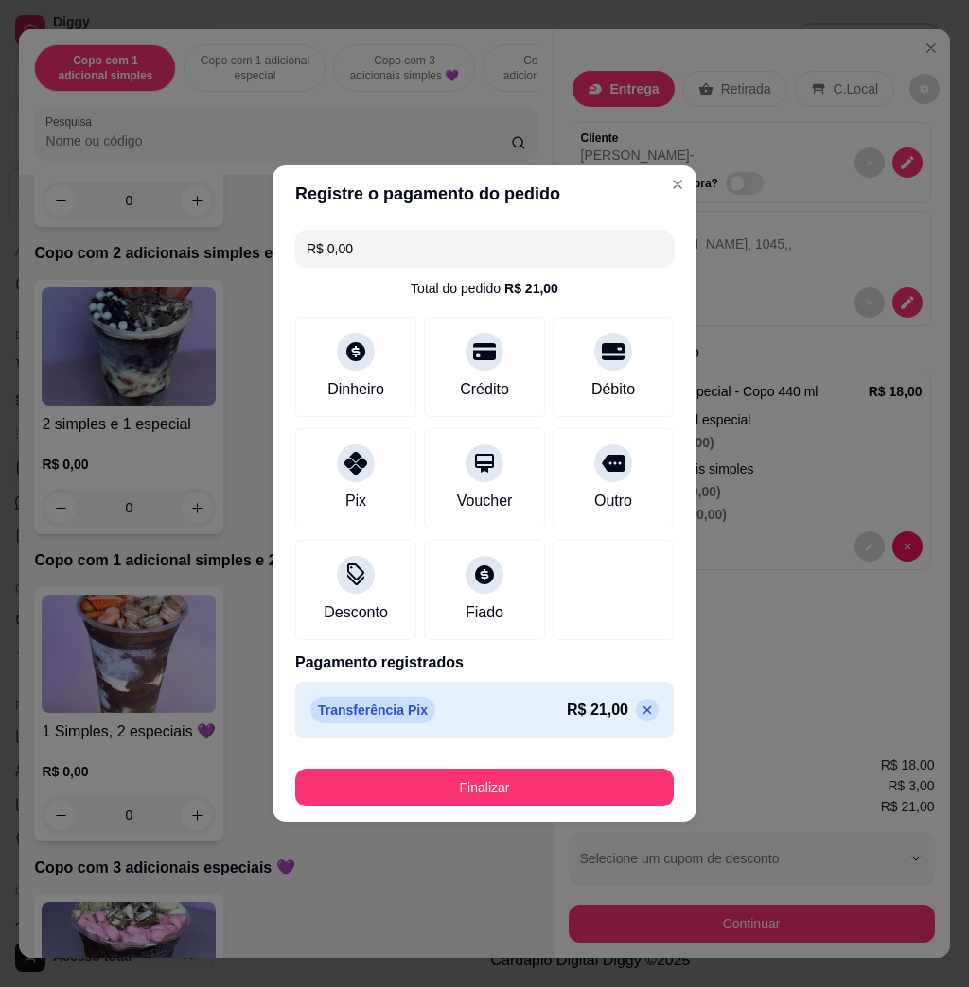
click at [534, 814] on div "Registre o pagamento do pedido R$ 0,00 Total do pedido R$ 21,00 Dinheiro Crédit…" at bounding box center [484, 493] width 969 height 987
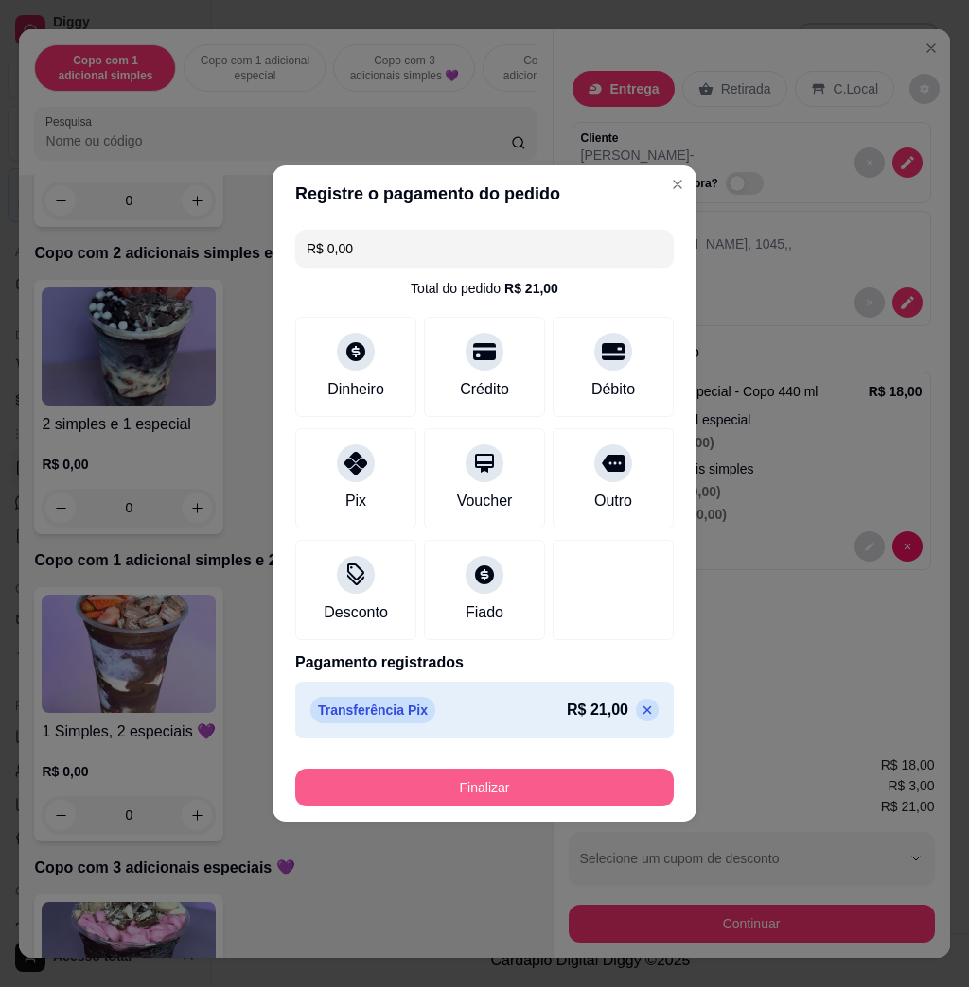
click at [530, 777] on button "Finalizar" at bounding box center [484, 788] width 378 height 38
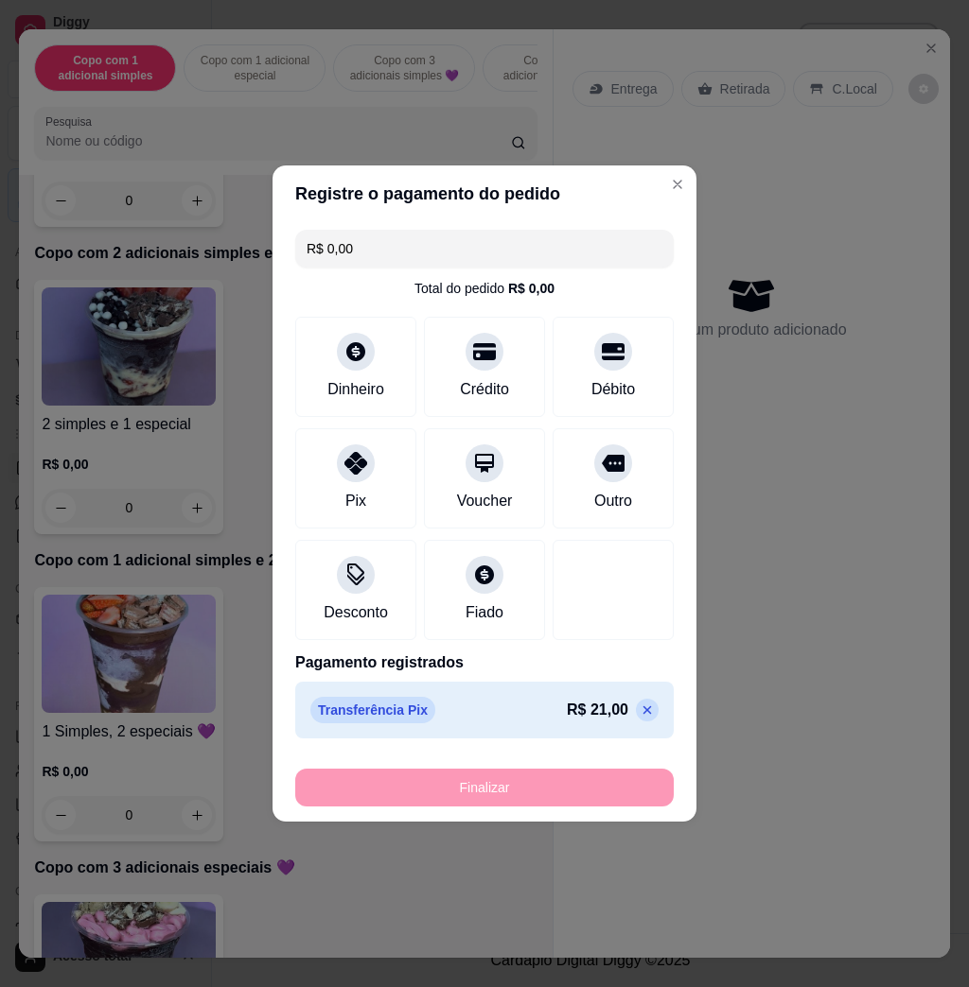
type input "-R$ 21,00"
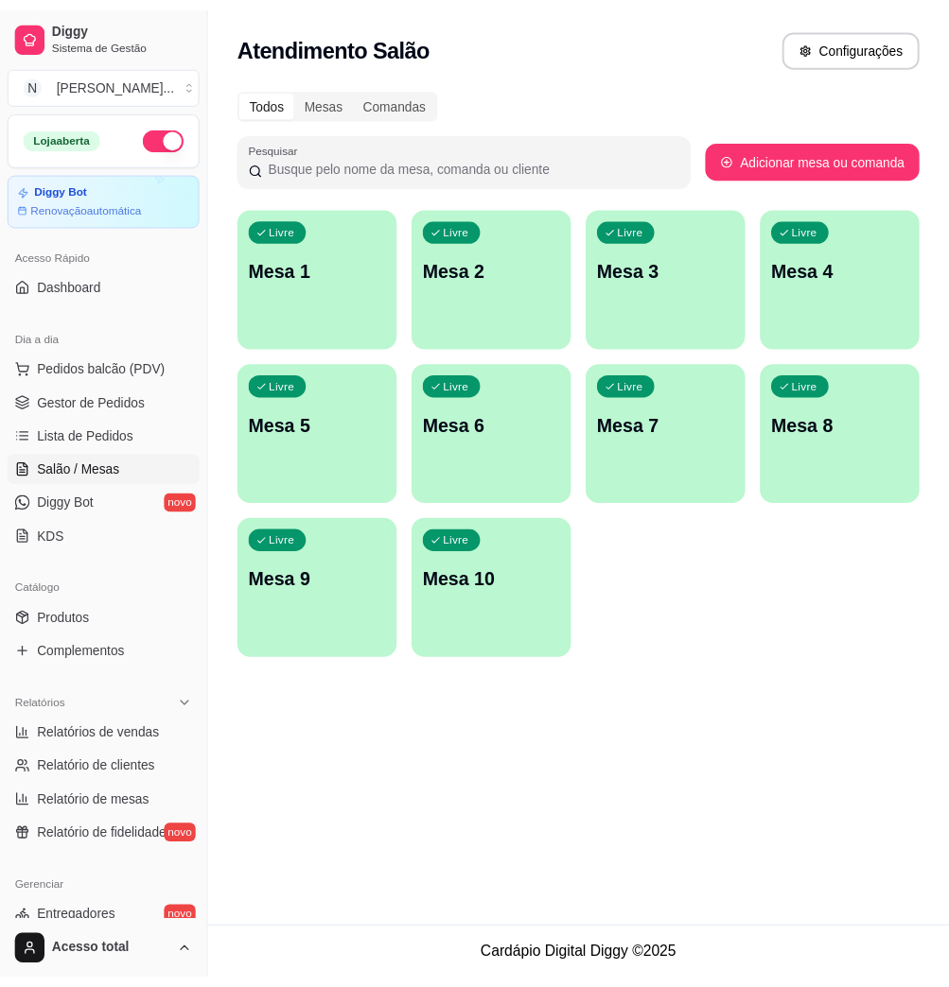
scroll to position [373, 0]
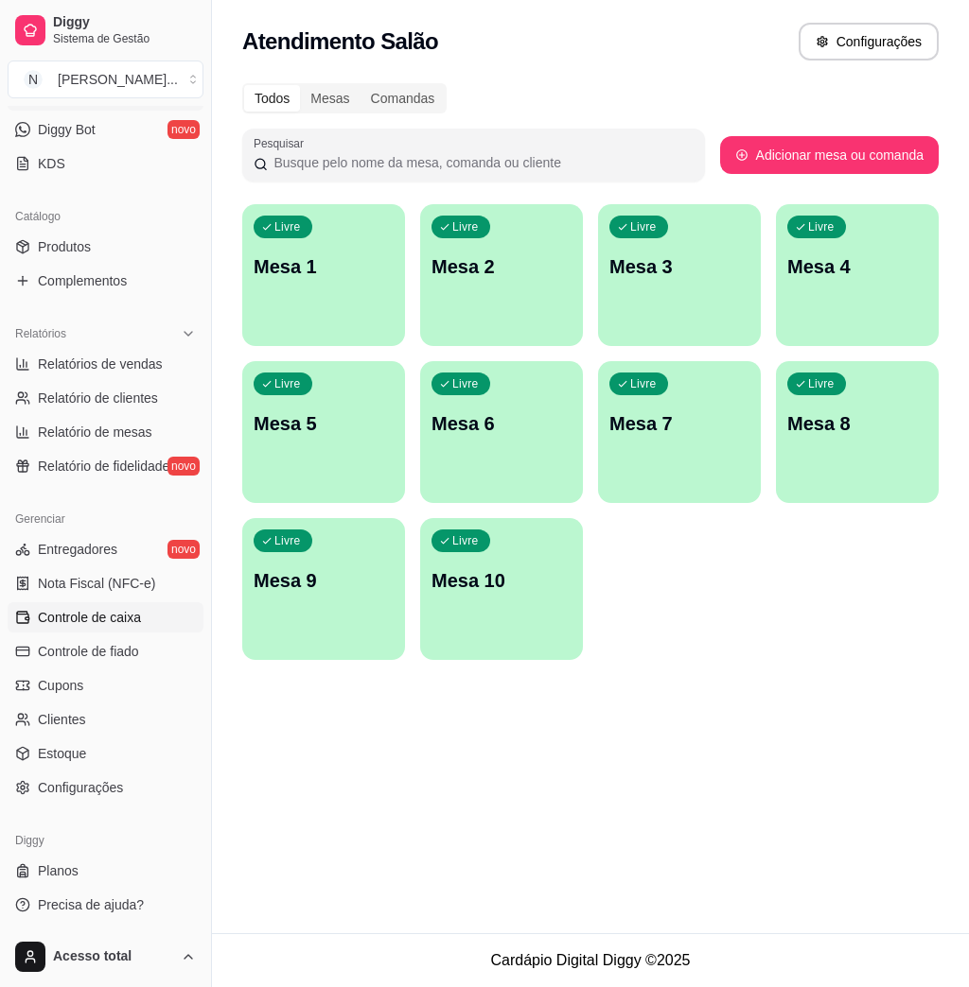
click at [122, 620] on span "Controle de caixa" at bounding box center [89, 617] width 103 height 19
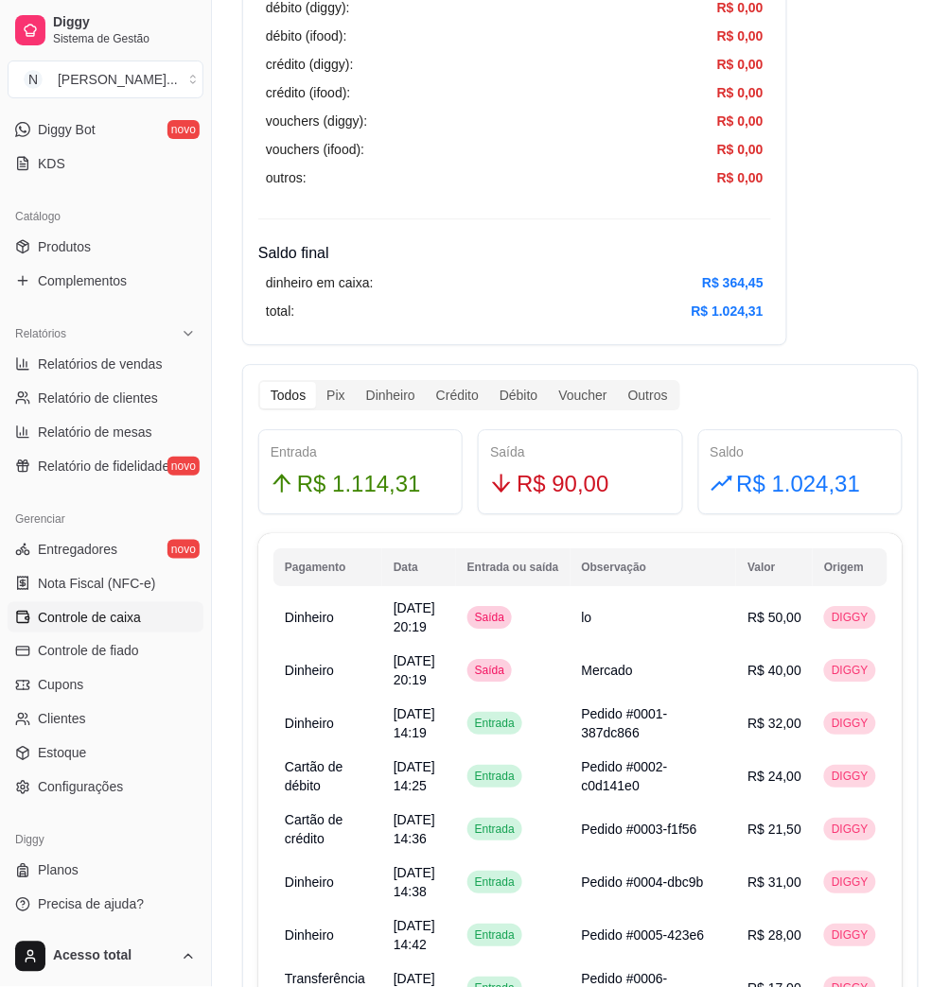
scroll to position [630, 0]
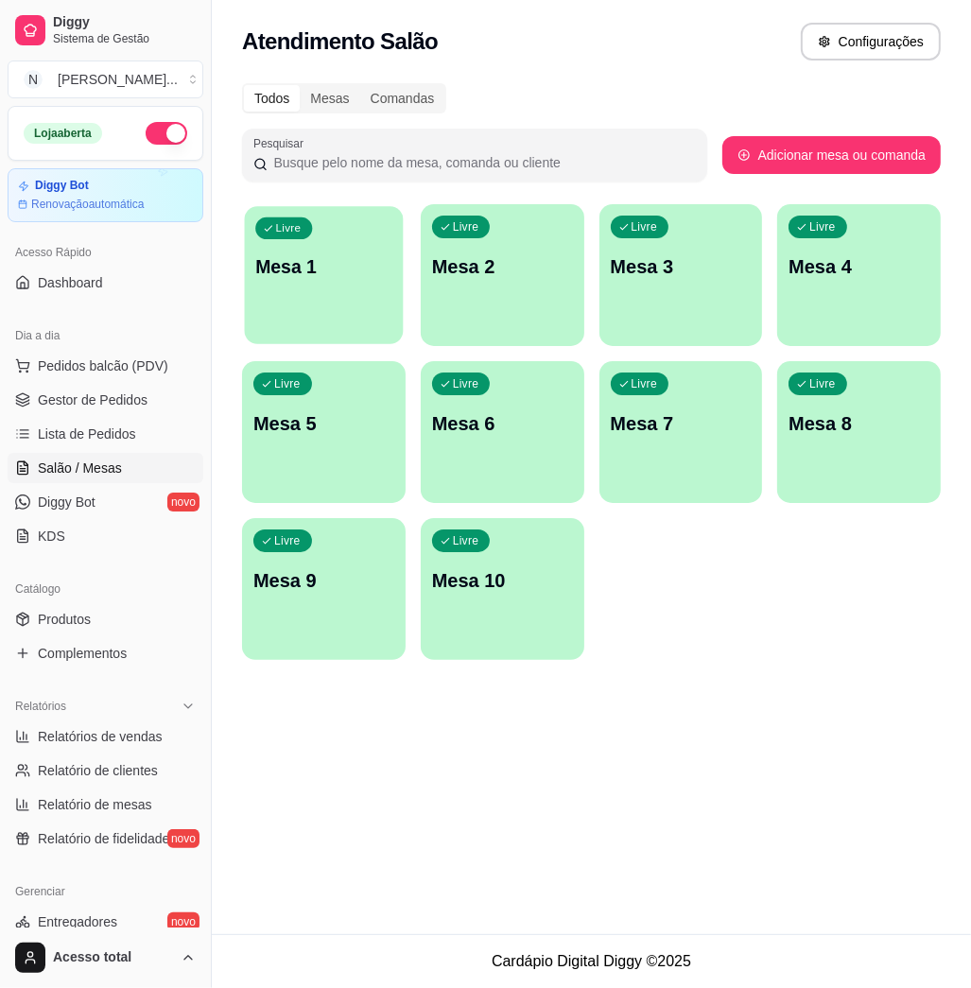
click at [355, 305] on div "Livre Mesa 1" at bounding box center [324, 263] width 159 height 115
click at [508, 531] on div "Livre Mesa 10" at bounding box center [503, 577] width 164 height 119
click at [114, 360] on span "Pedidos balcão (PDV)" at bounding box center [103, 366] width 131 height 19
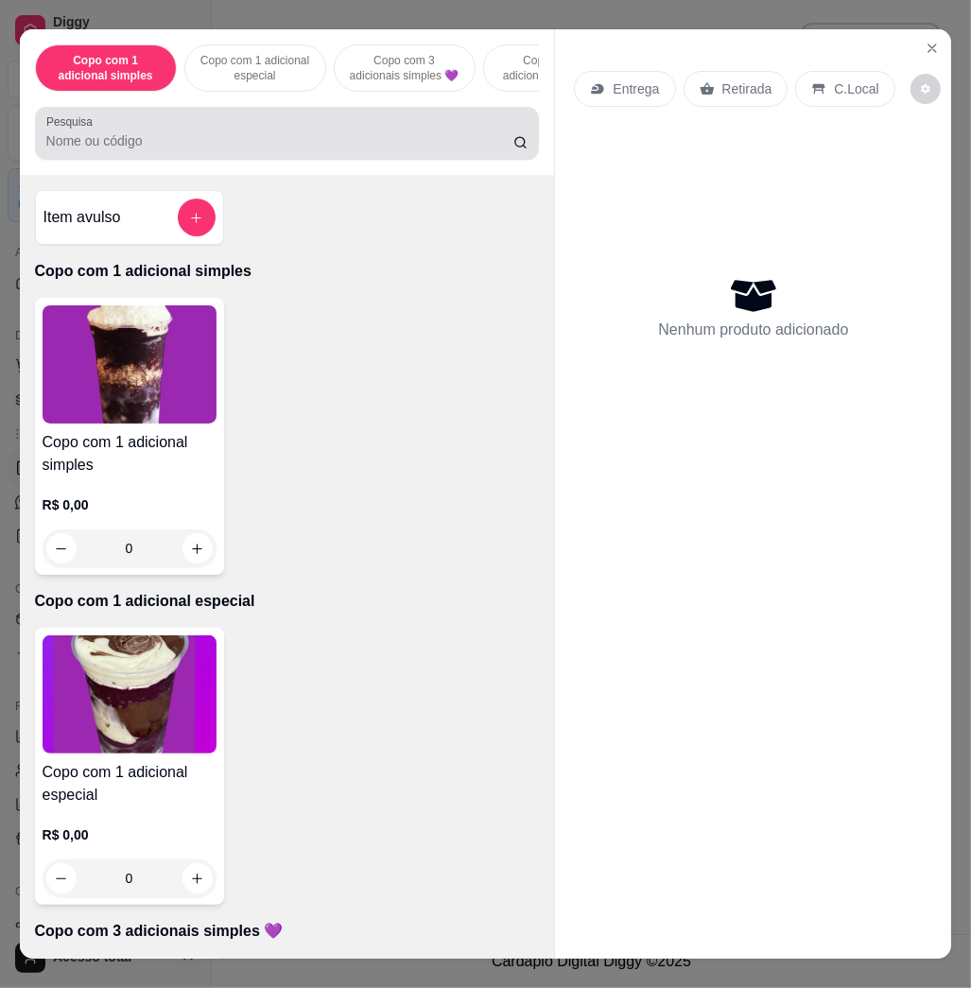
click at [404, 136] on div at bounding box center [287, 133] width 482 height 38
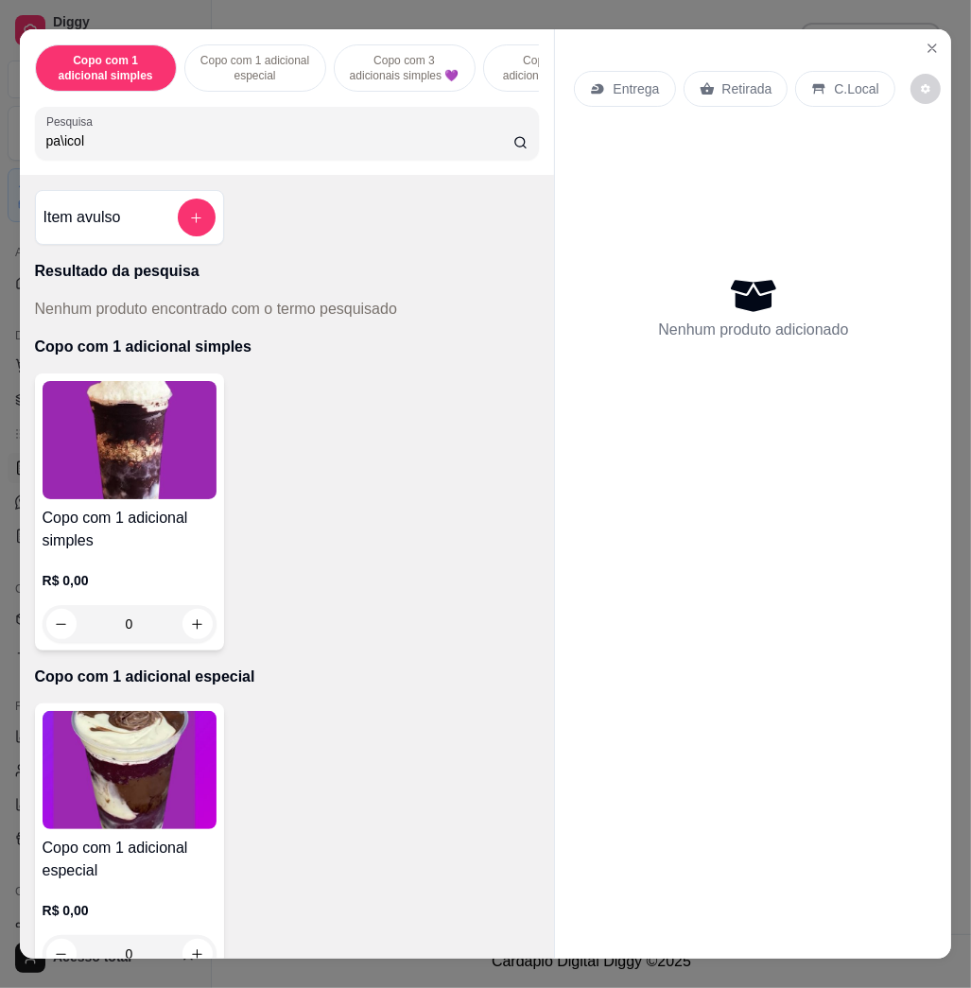
type input "pa\icole"
drag, startPoint x: 109, startPoint y: 160, endPoint x: 38, endPoint y: 146, distance: 72.3
click at [46, 146] on input "pa\icole" at bounding box center [279, 140] width 467 height 19
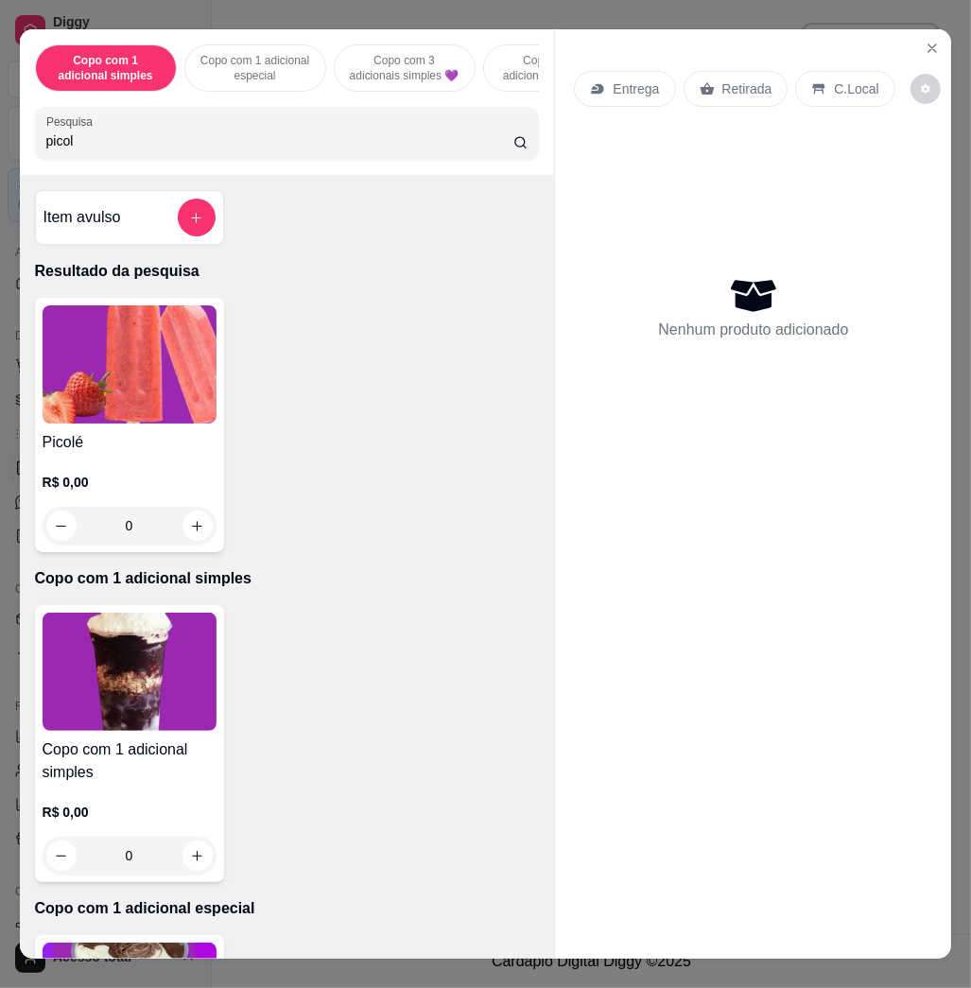
type input "picol"
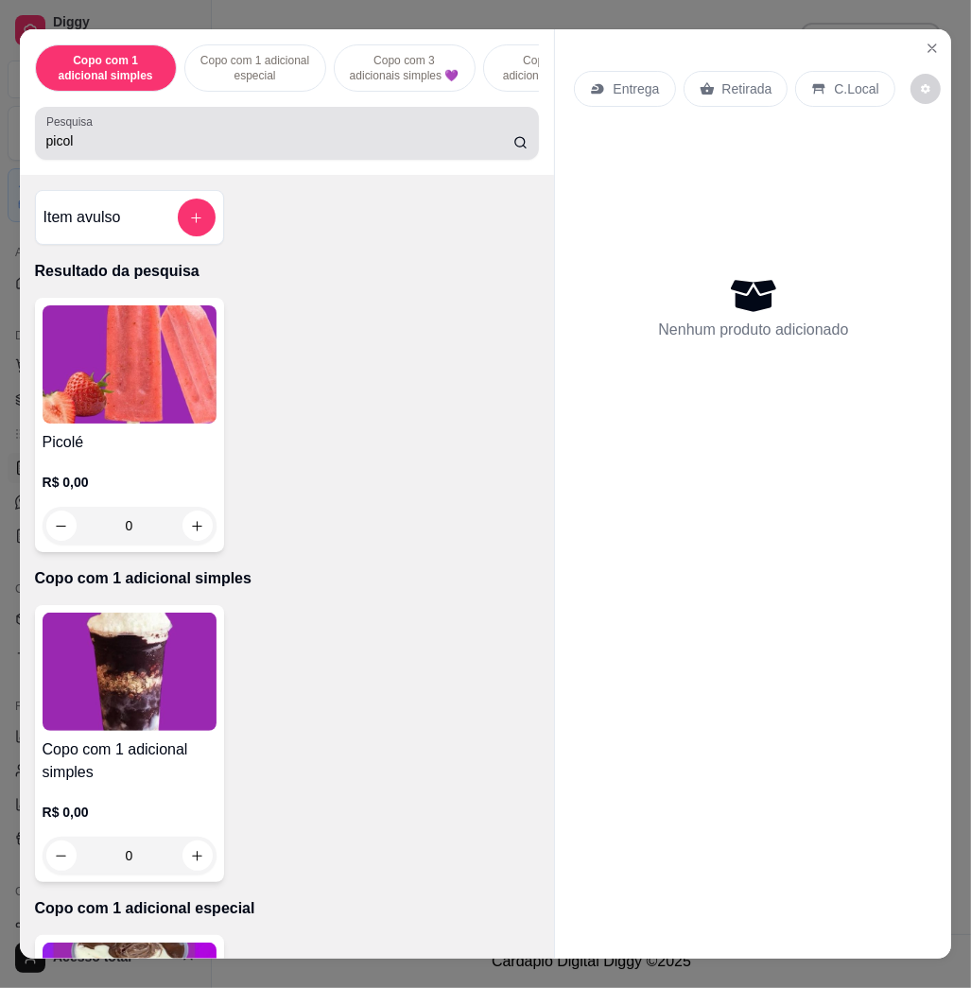
click at [35, 135] on div "Pesquisa picol" at bounding box center [287, 133] width 505 height 53
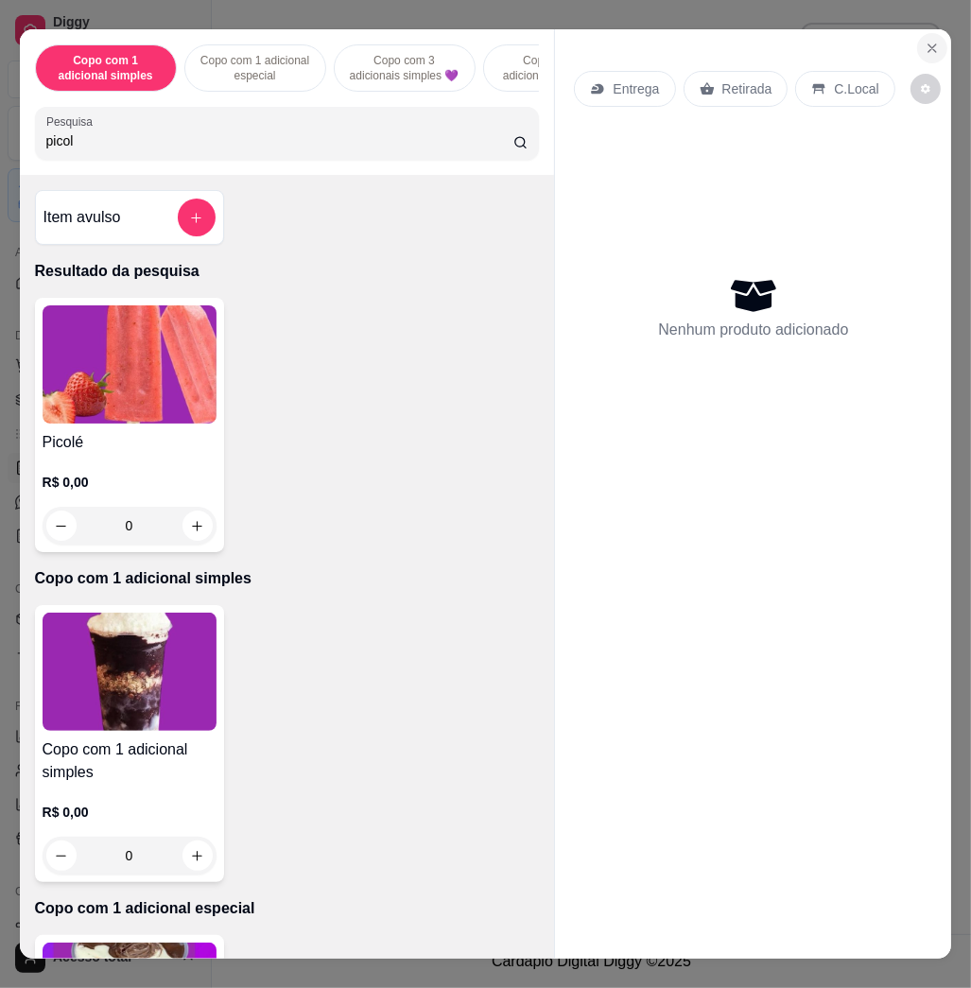
click at [929, 38] on button "Close" at bounding box center [932, 48] width 30 height 30
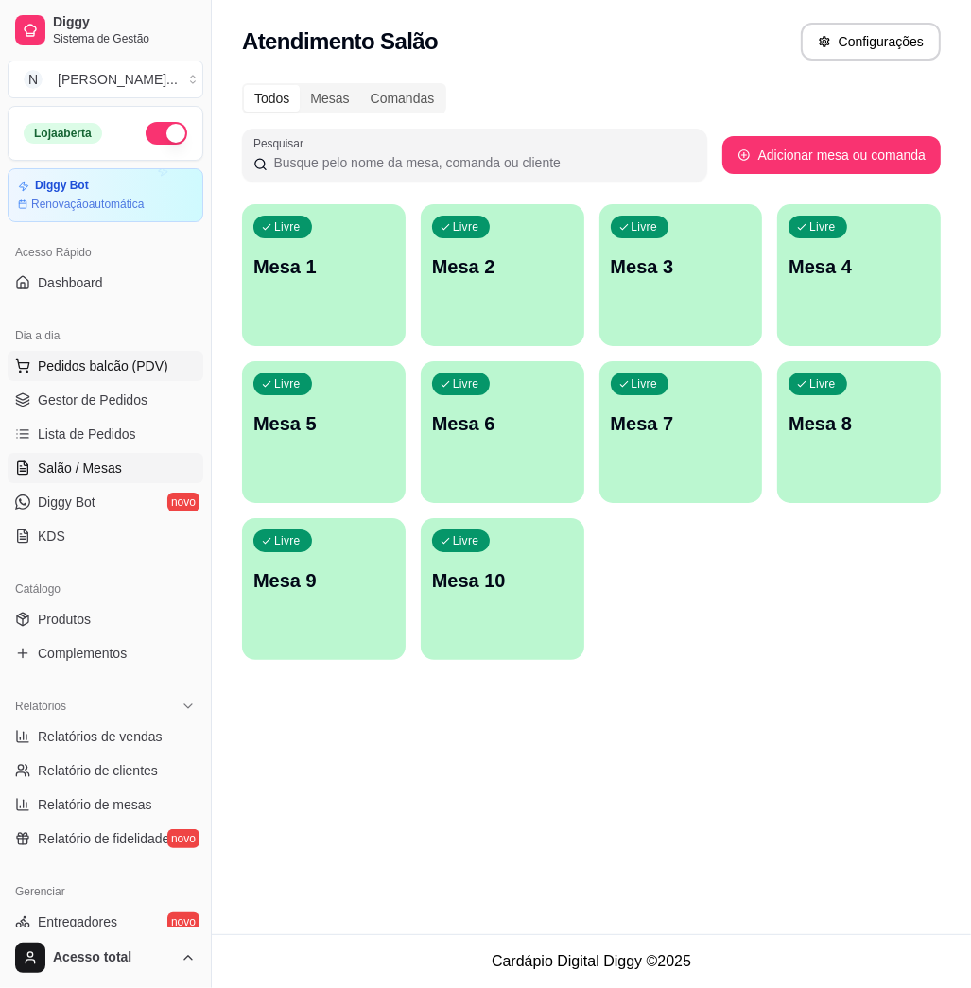
click at [89, 357] on span "Pedidos balcão (PDV)" at bounding box center [103, 366] width 131 height 19
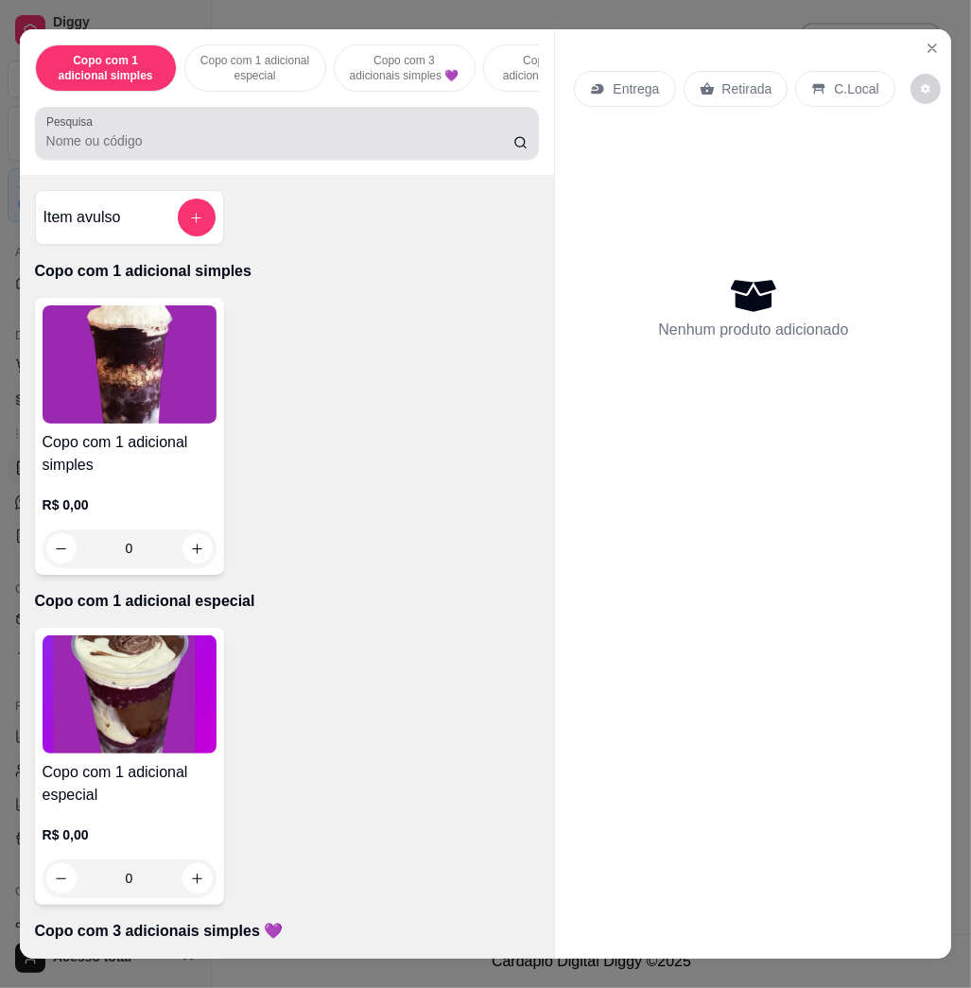
click at [218, 160] on div "Pesquisa" at bounding box center [287, 133] width 505 height 53
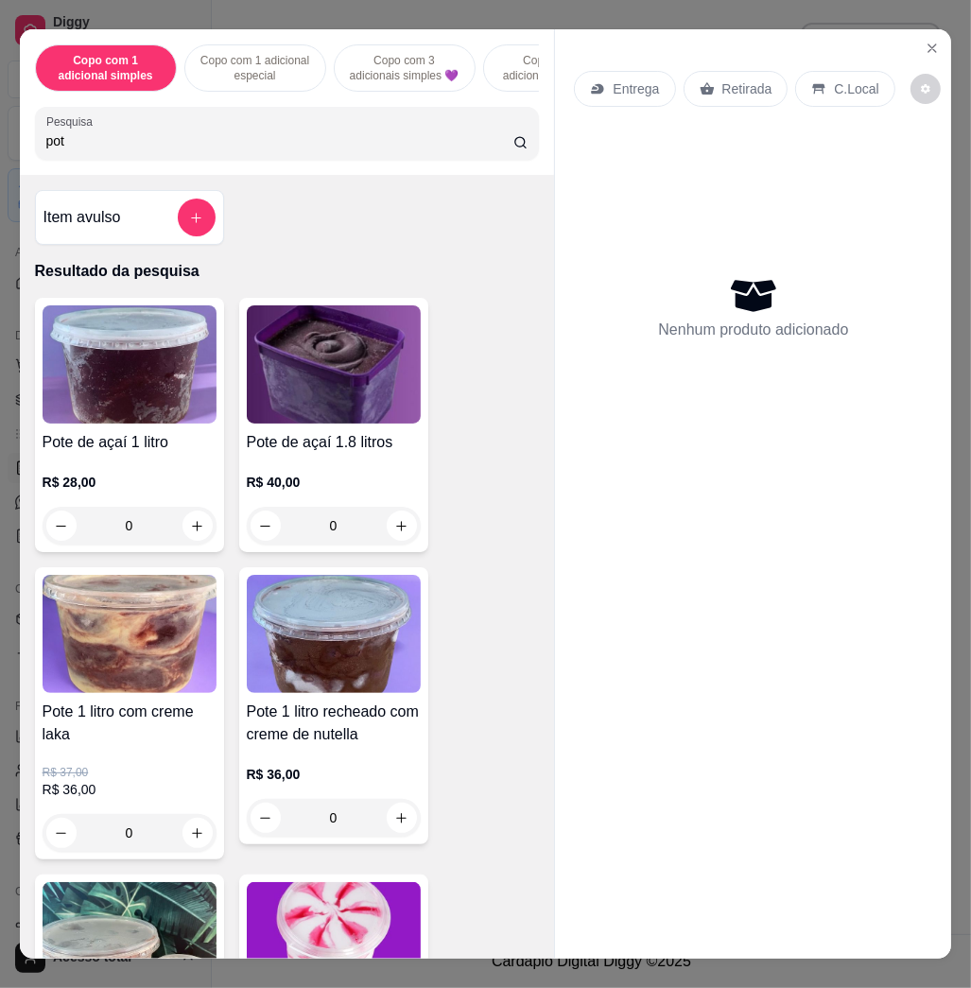
type input "pot"
click at [119, 371] on img at bounding box center [130, 365] width 174 height 118
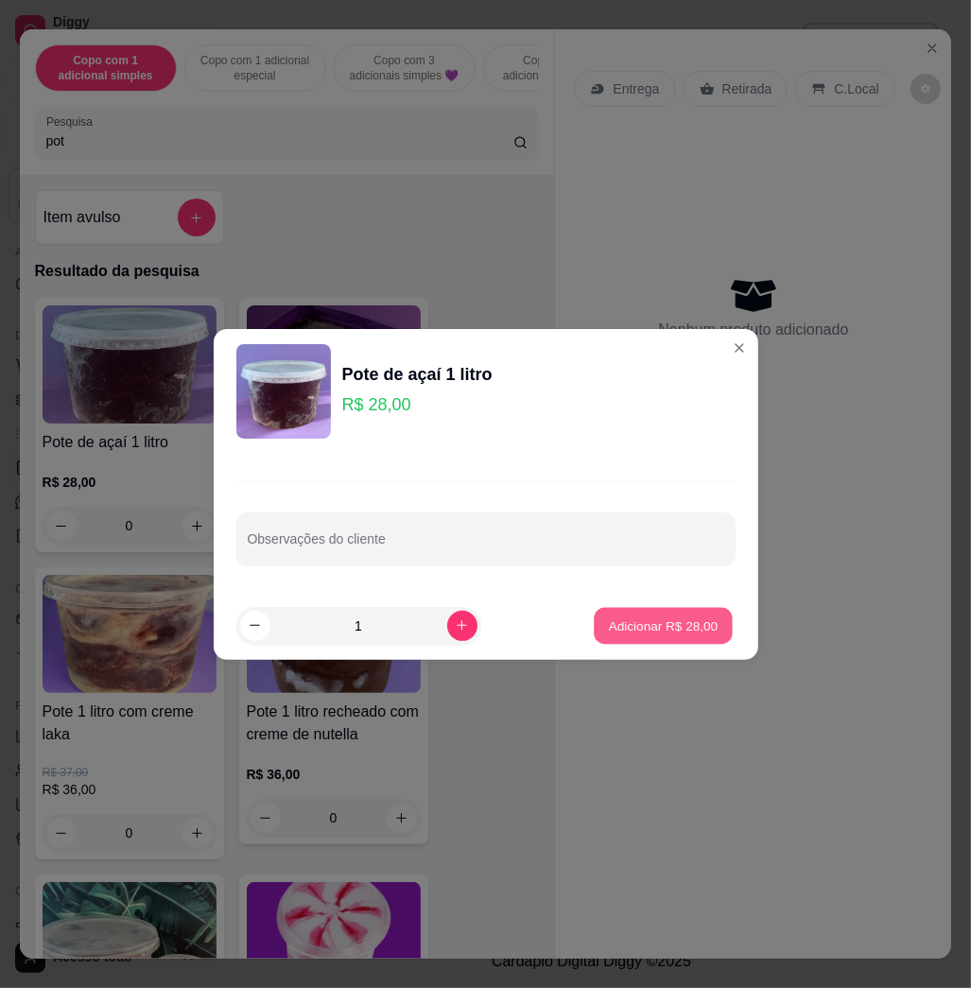
click at [639, 626] on p "Adicionar R$ 28,00" at bounding box center [664, 626] width 110 height 18
type input "1"
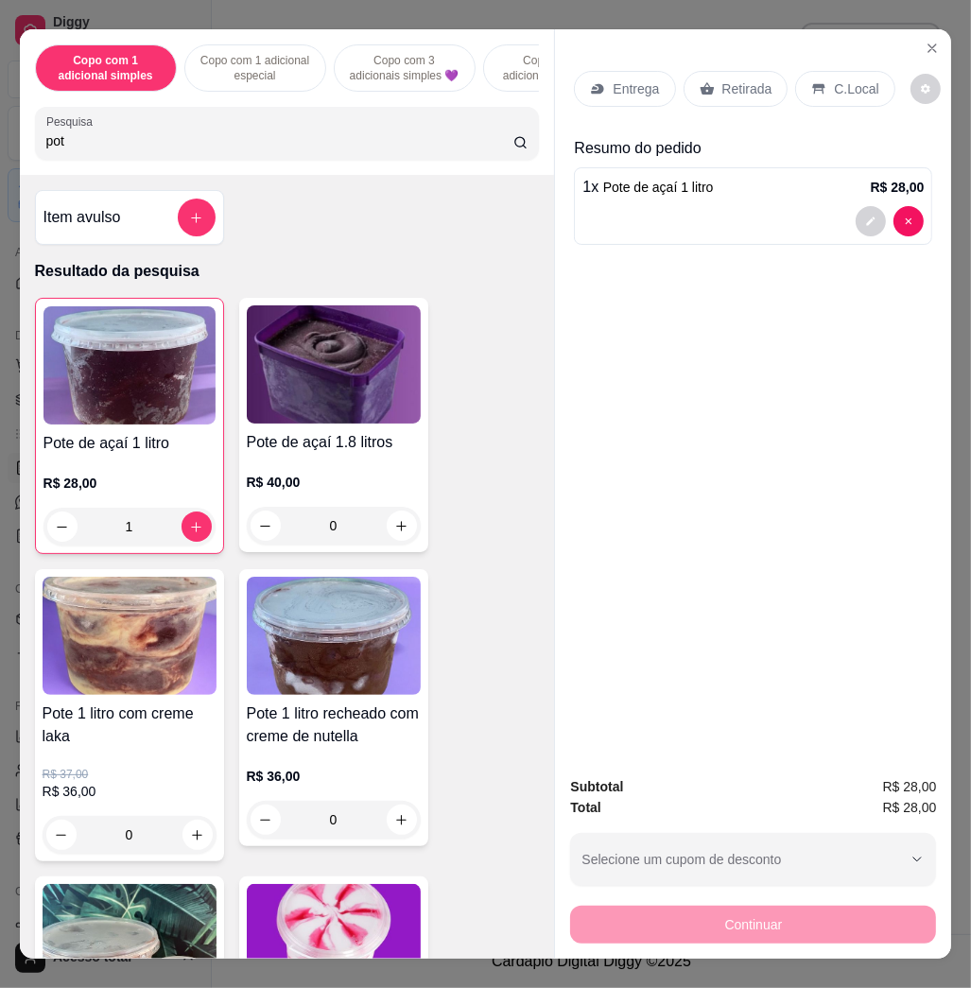
click at [624, 82] on p "Entrega" at bounding box center [636, 88] width 46 height 19
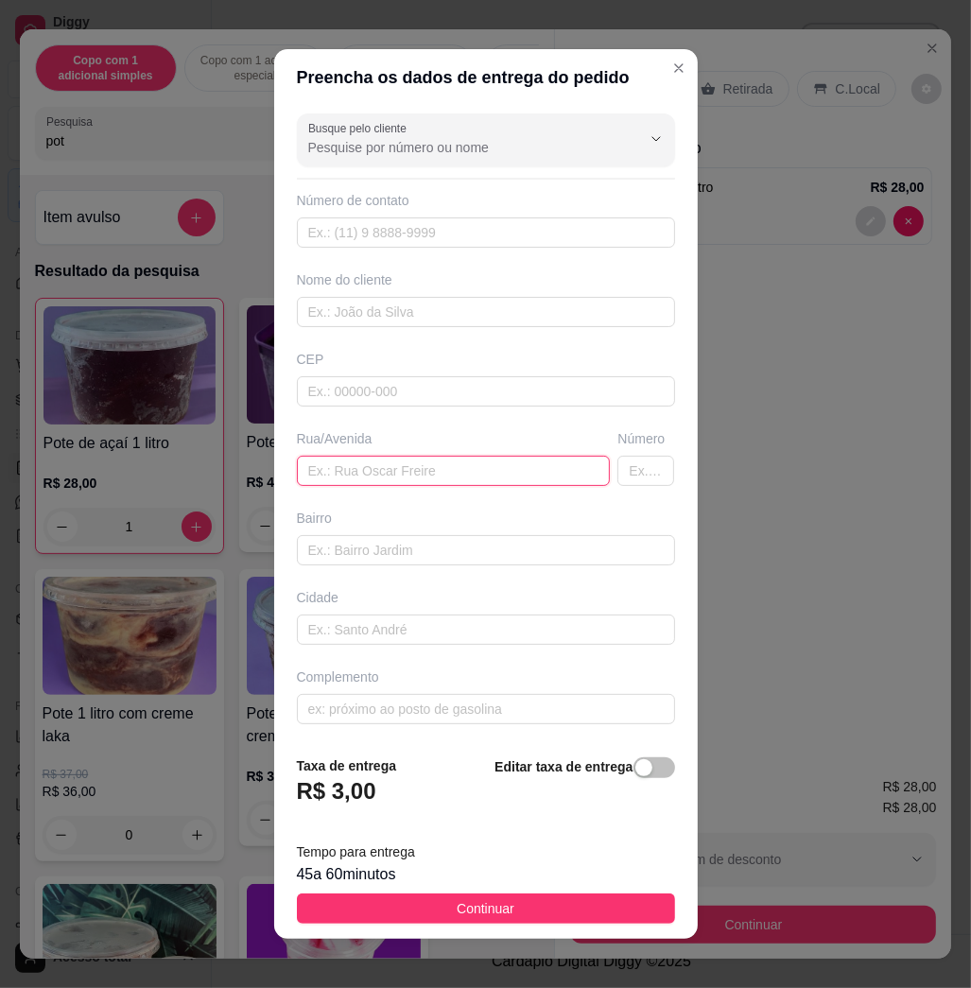
click at [411, 456] on input "text" at bounding box center [454, 471] width 314 height 30
type input "[PERSON_NAME], 08, housume"
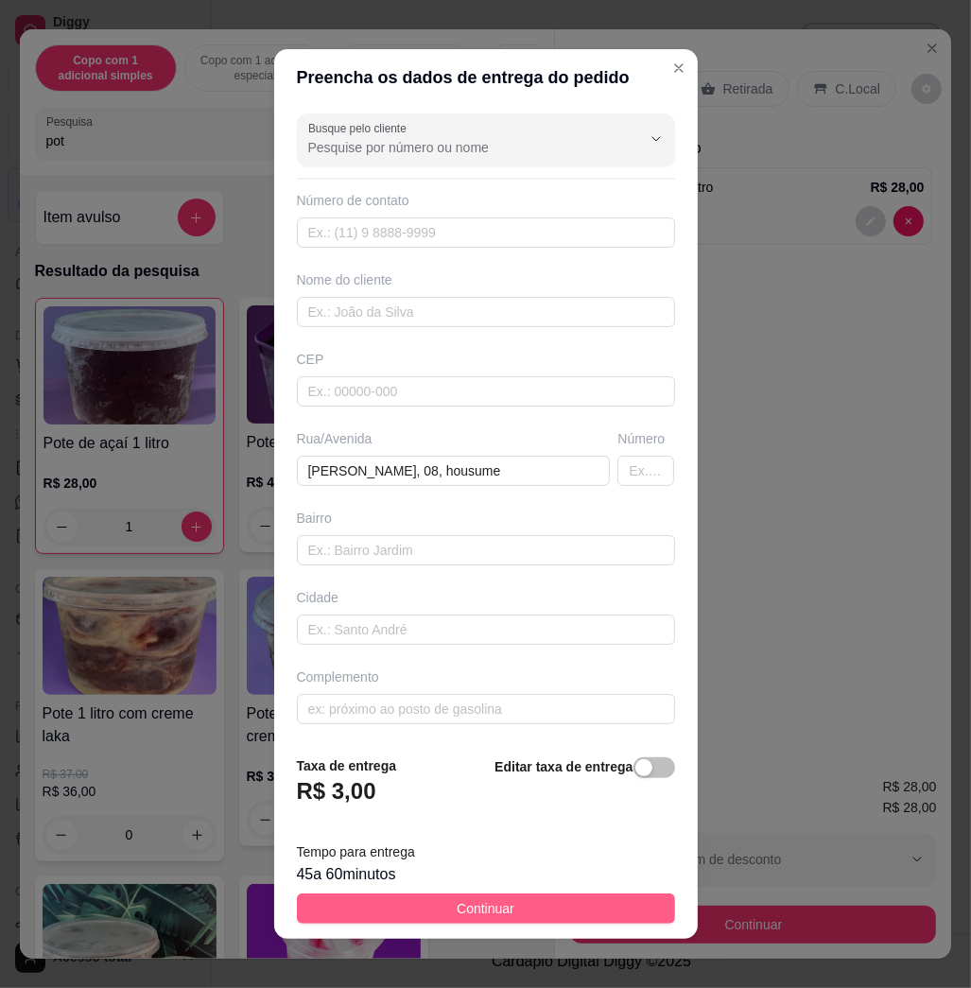
click at [547, 908] on button "Continuar" at bounding box center [486, 909] width 378 height 30
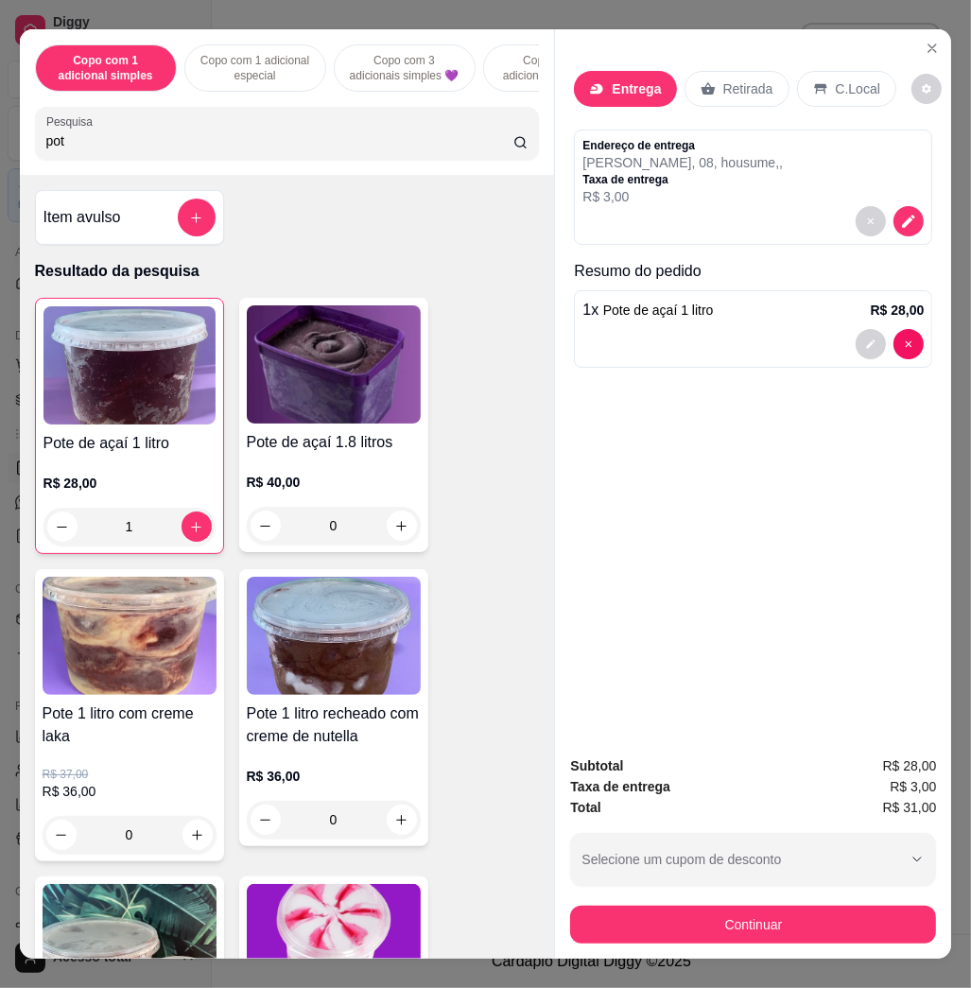
click at [846, 901] on div "Continuar" at bounding box center [753, 922] width 366 height 43
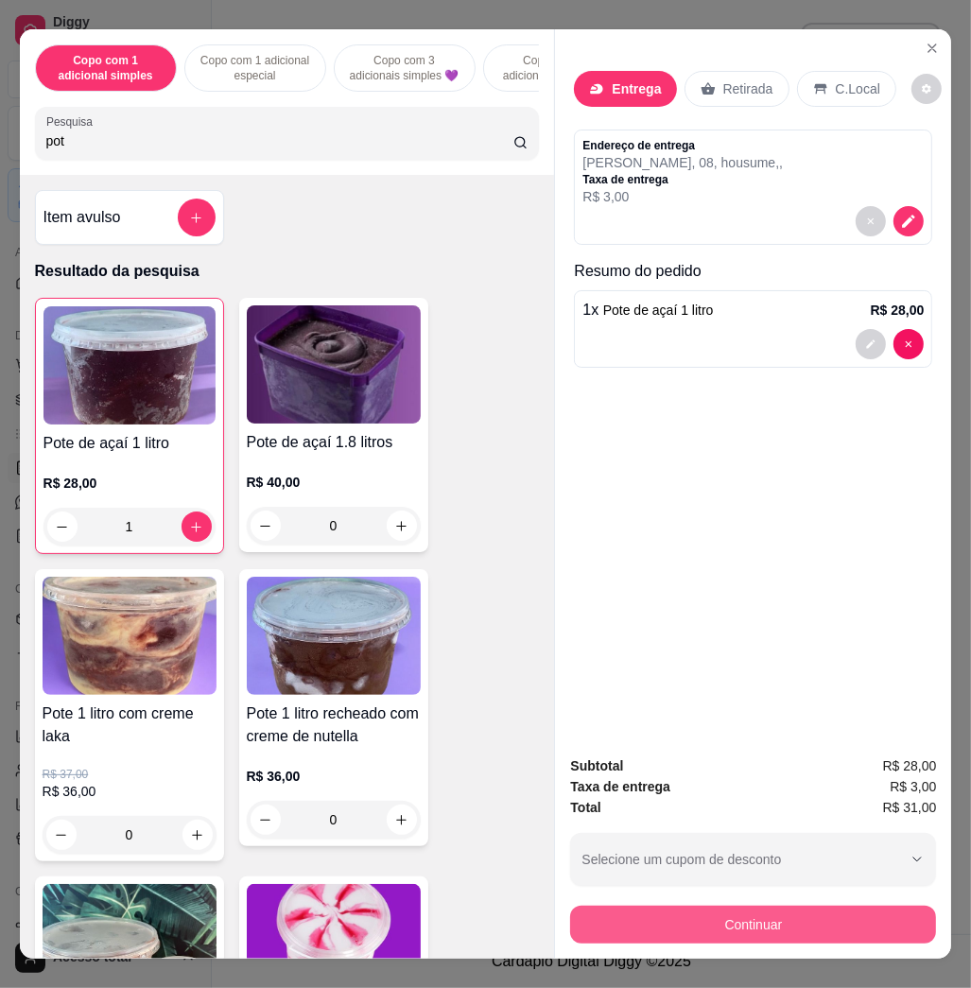
click at [849, 916] on button "Continuar" at bounding box center [753, 925] width 366 height 38
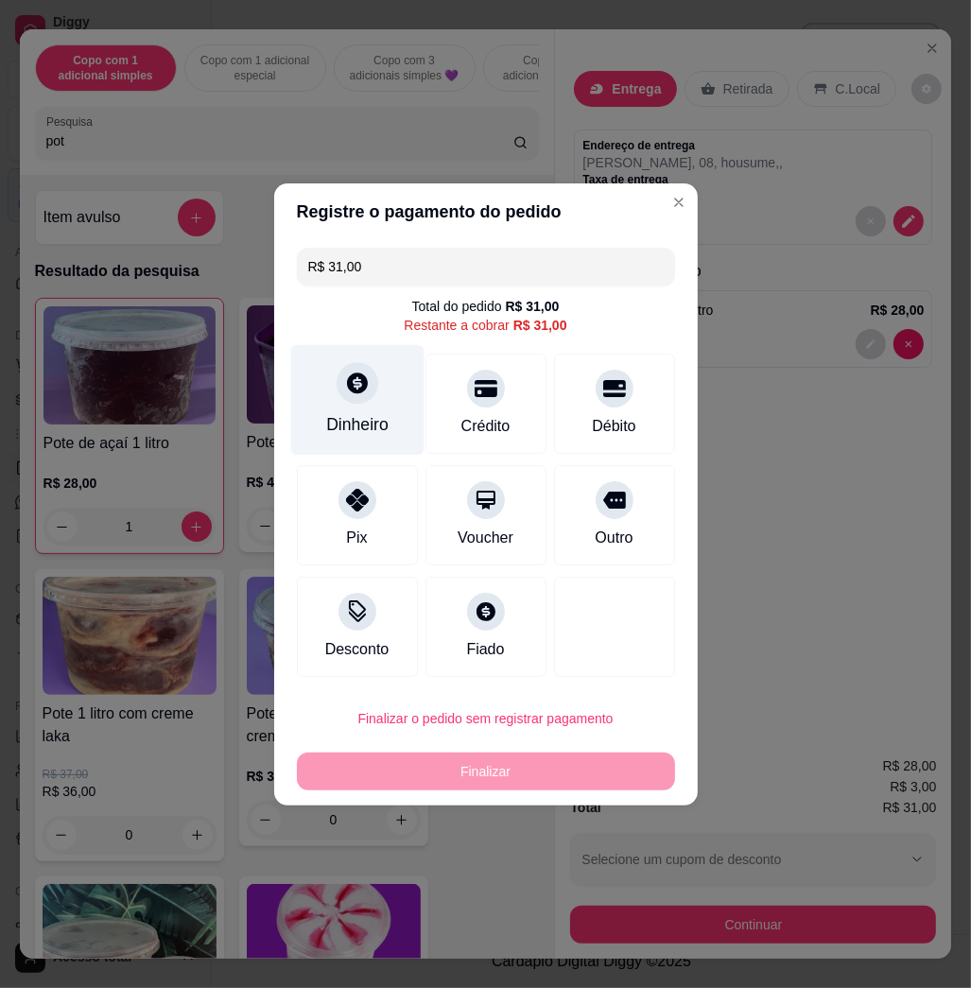
click at [378, 395] on div "Dinheiro" at bounding box center [356, 399] width 133 height 111
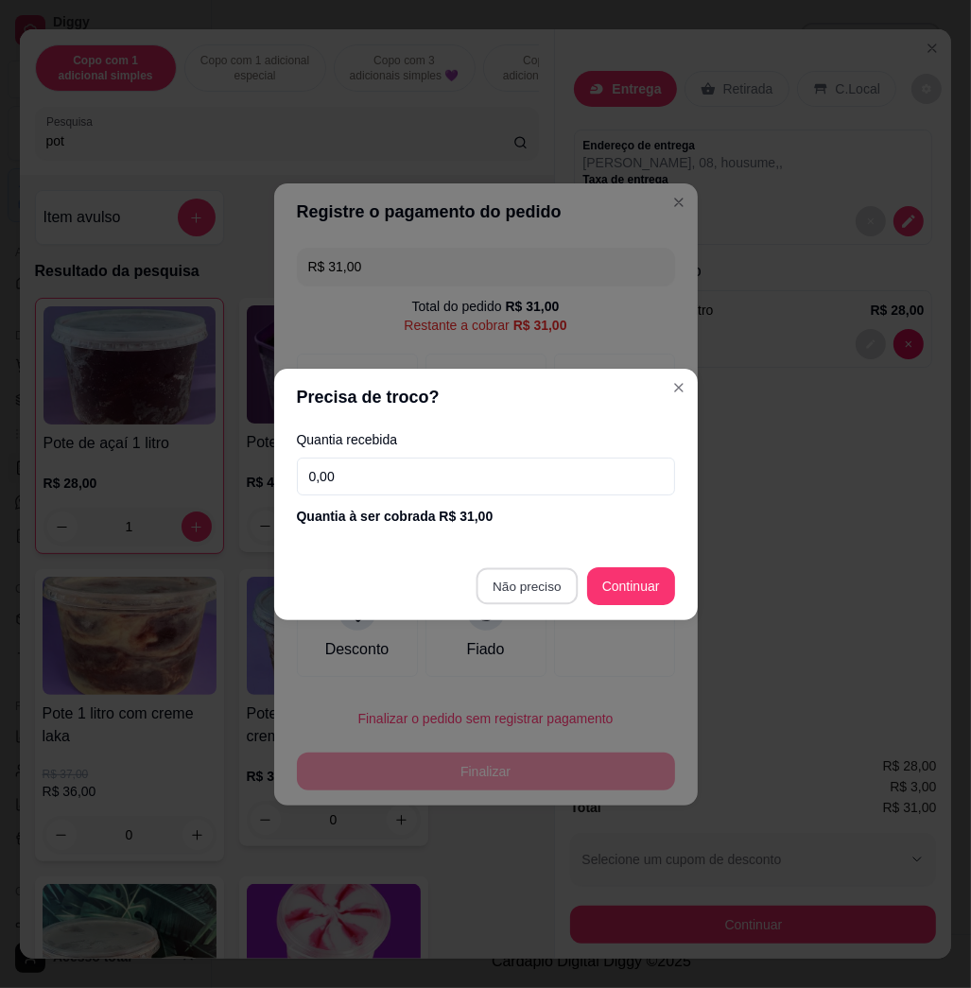
type input "R$ 0,00"
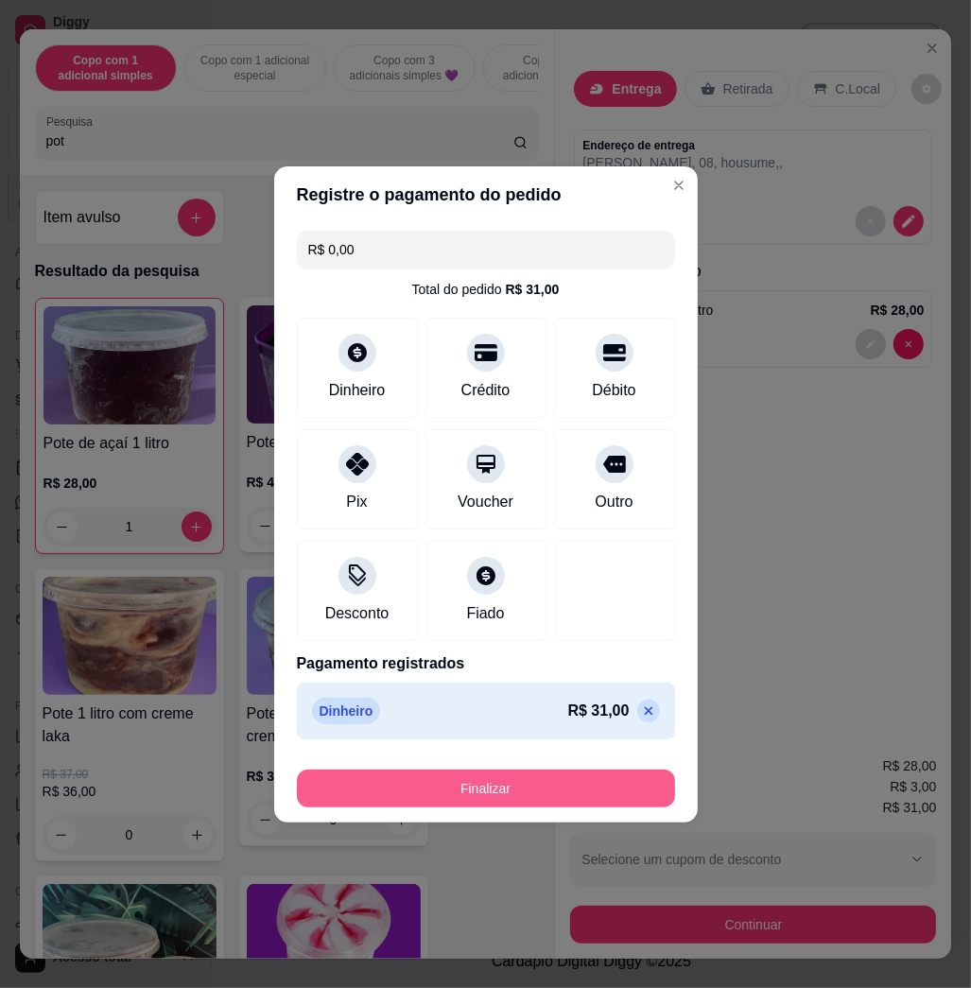
click at [613, 788] on button "Finalizar" at bounding box center [486, 789] width 378 height 38
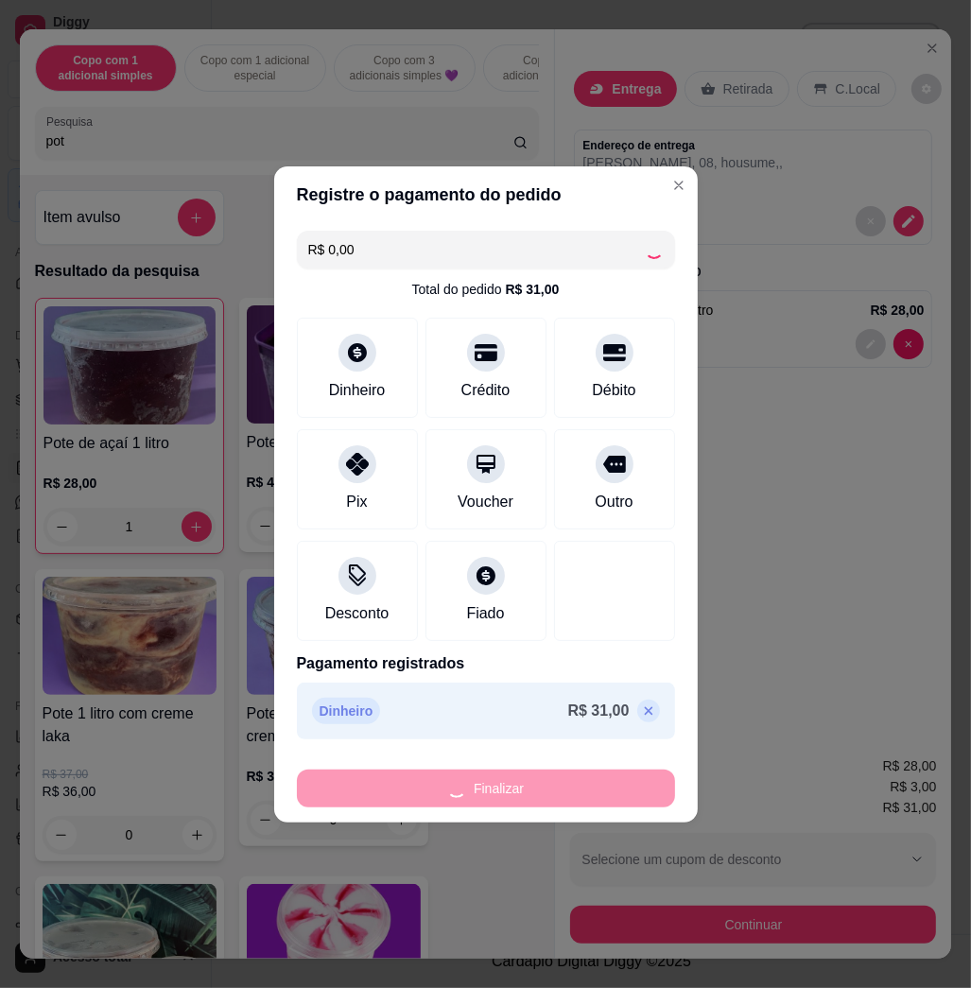
type input "0"
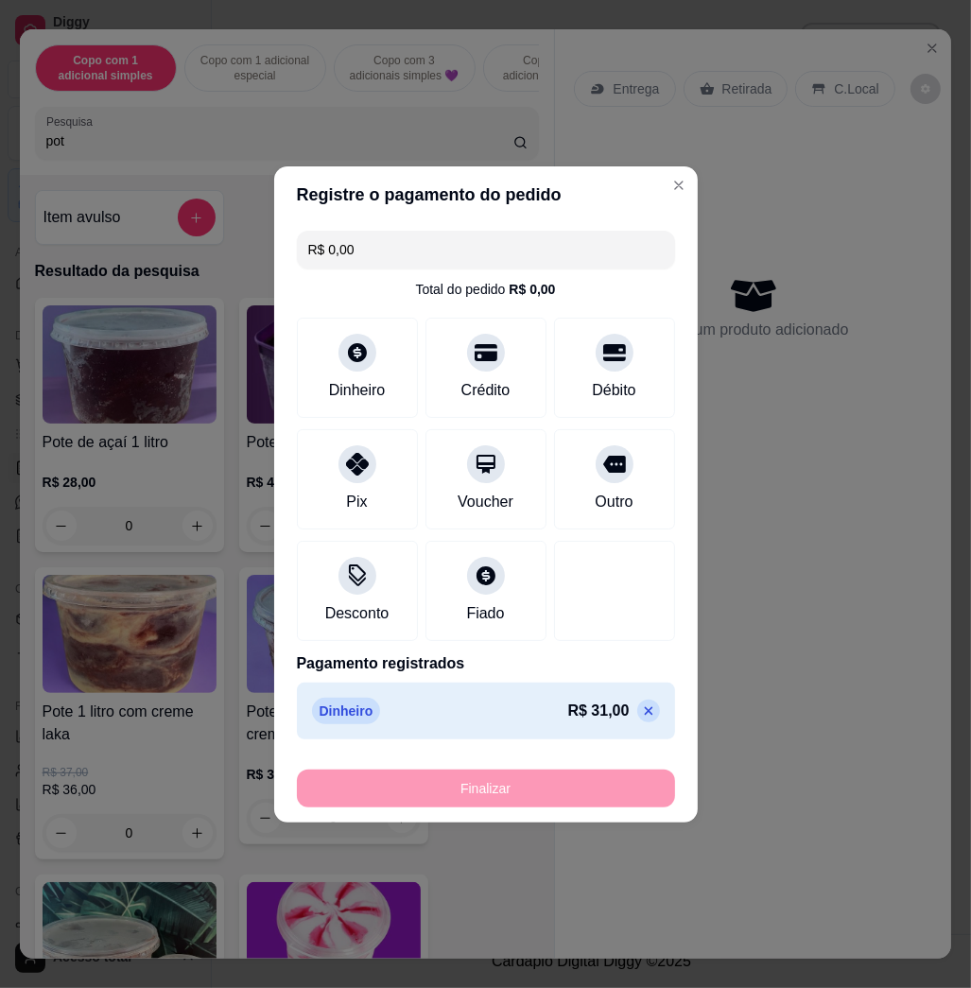
type input "-R$ 31,00"
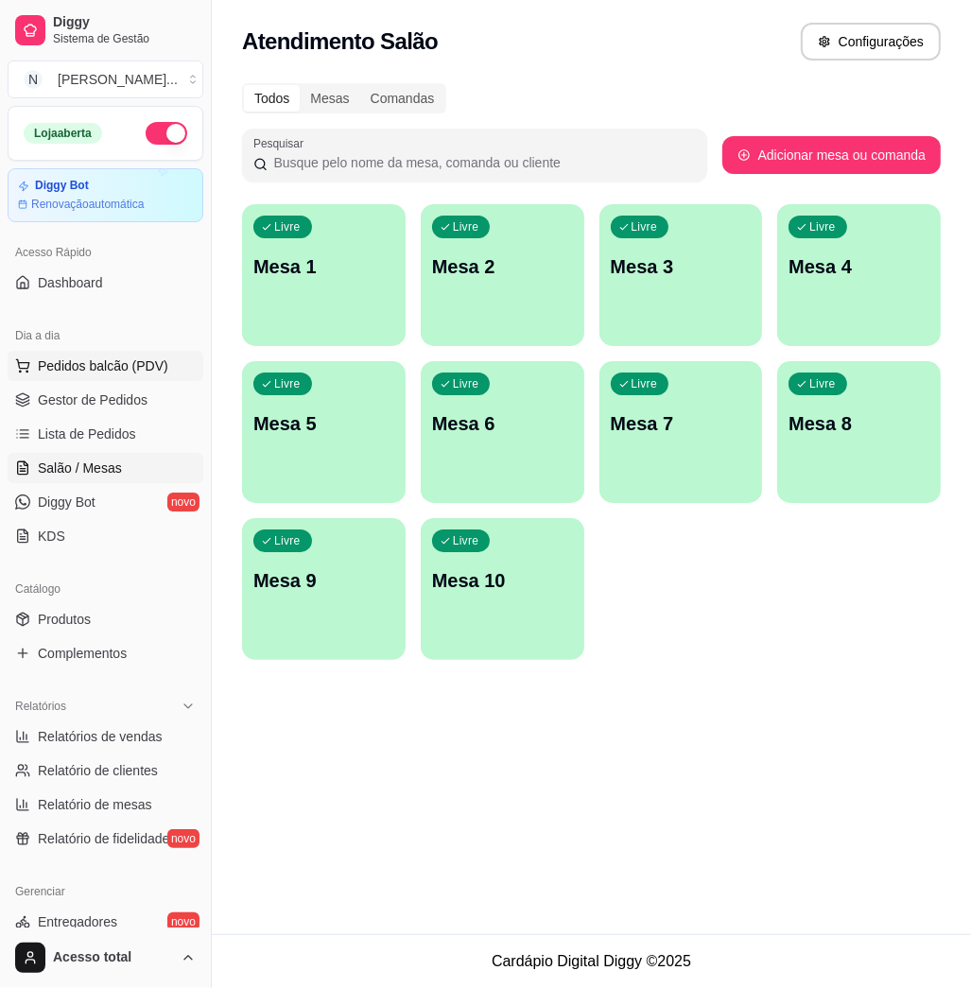
click at [83, 369] on span "Pedidos balcão (PDV)" at bounding box center [103, 366] width 131 height 19
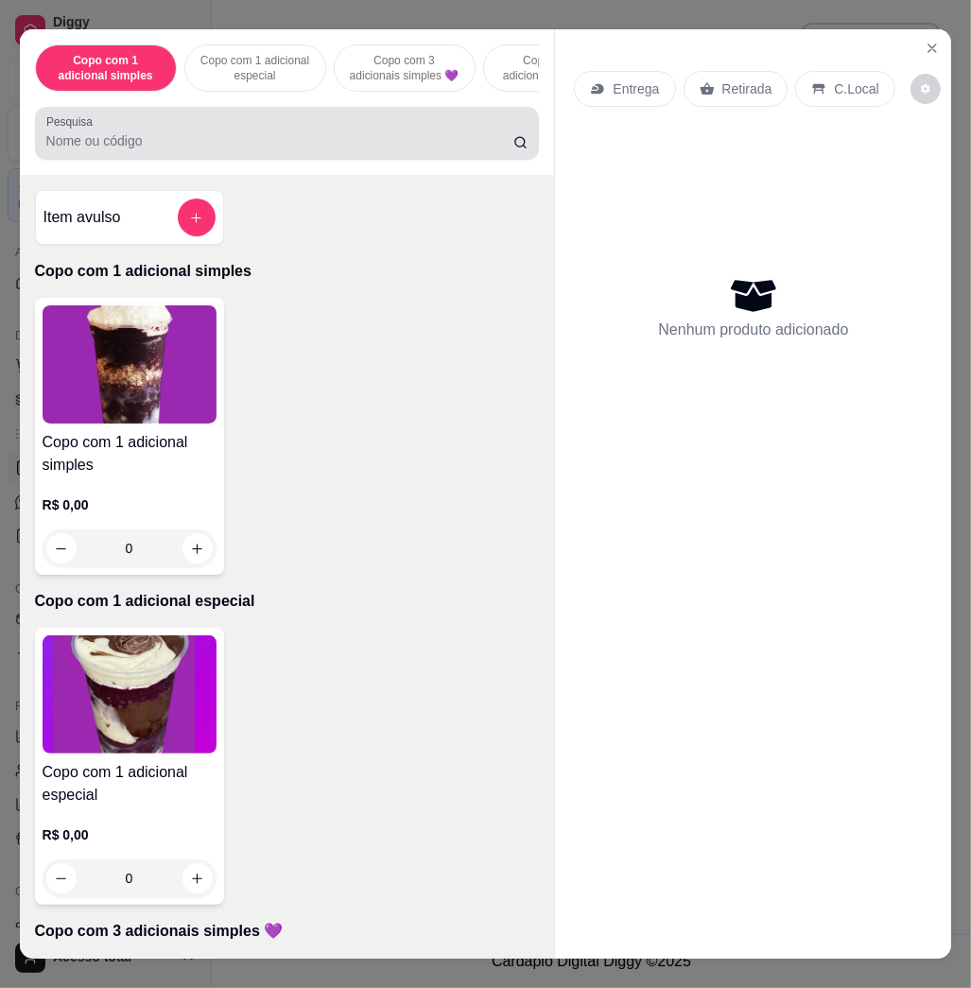
click at [290, 160] on div "Pesquisa" at bounding box center [287, 133] width 505 height 53
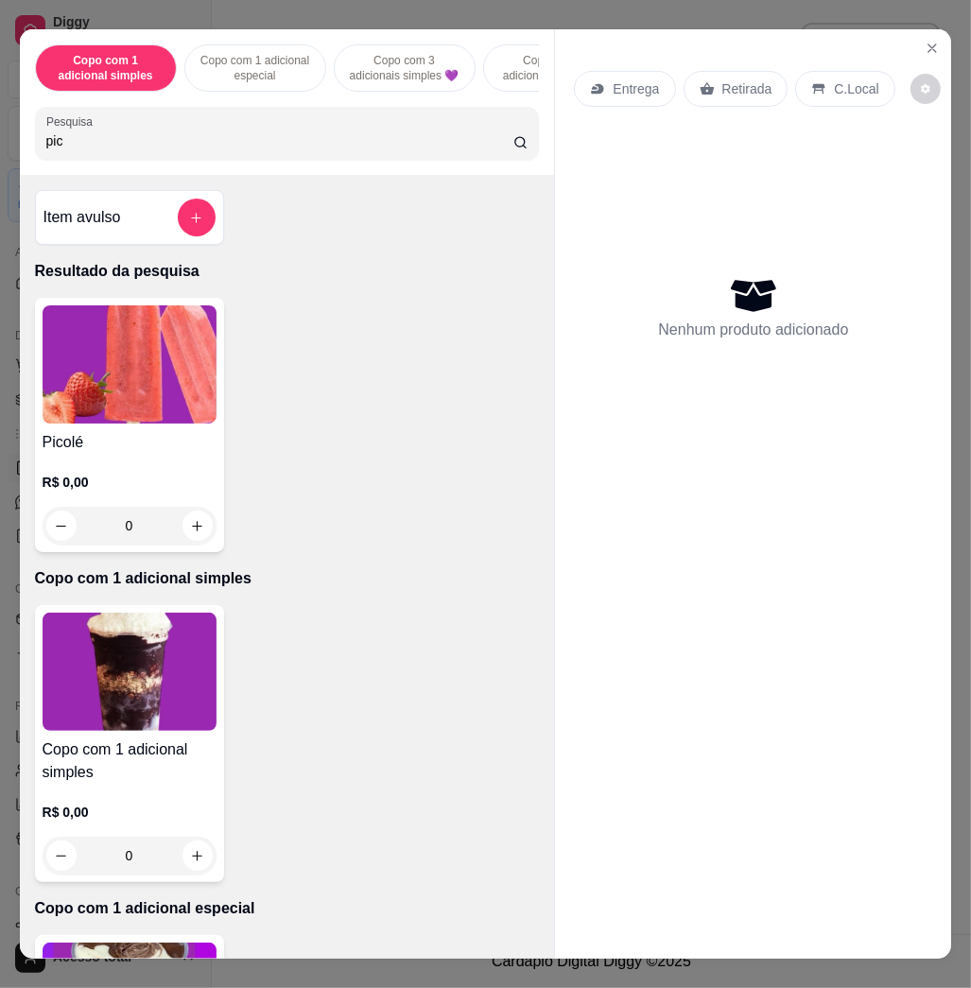
type input "pic"
click at [123, 411] on img at bounding box center [130, 365] width 174 height 118
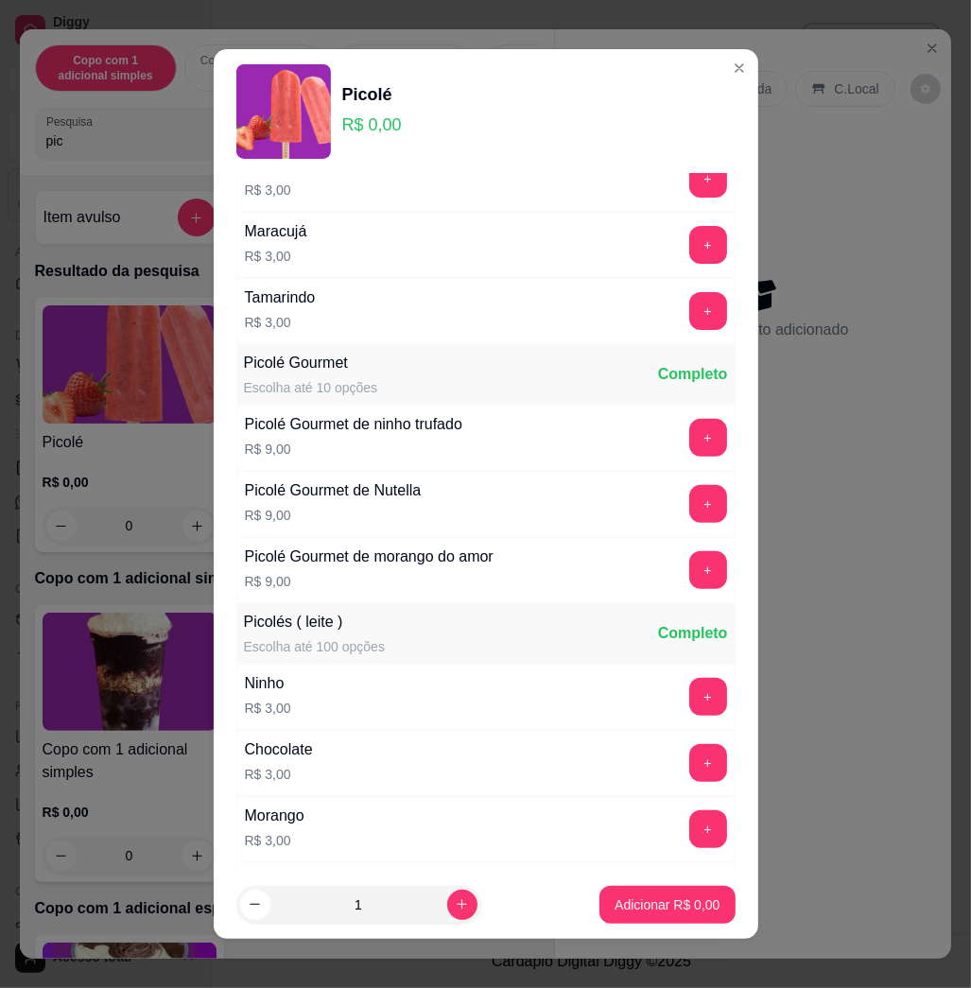
scroll to position [236, 0]
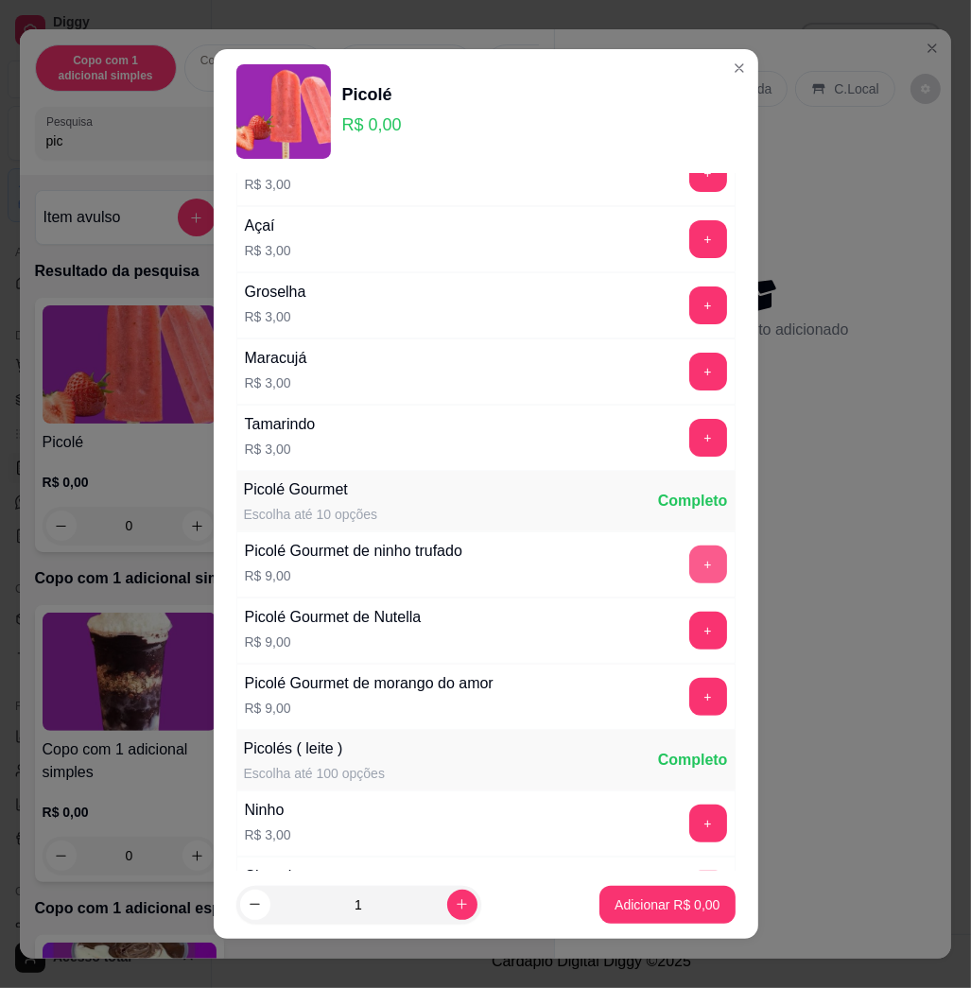
click at [690, 553] on button "+" at bounding box center [709, 565] width 38 height 38
click at [690, 554] on button "+" at bounding box center [709, 565] width 38 height 38
click at [690, 554] on button "+" at bounding box center [708, 565] width 37 height 37
click at [690, 554] on button "+" at bounding box center [709, 565] width 38 height 38
click at [655, 907] on p "Adicionar R$ 36,00" at bounding box center [664, 905] width 110 height 18
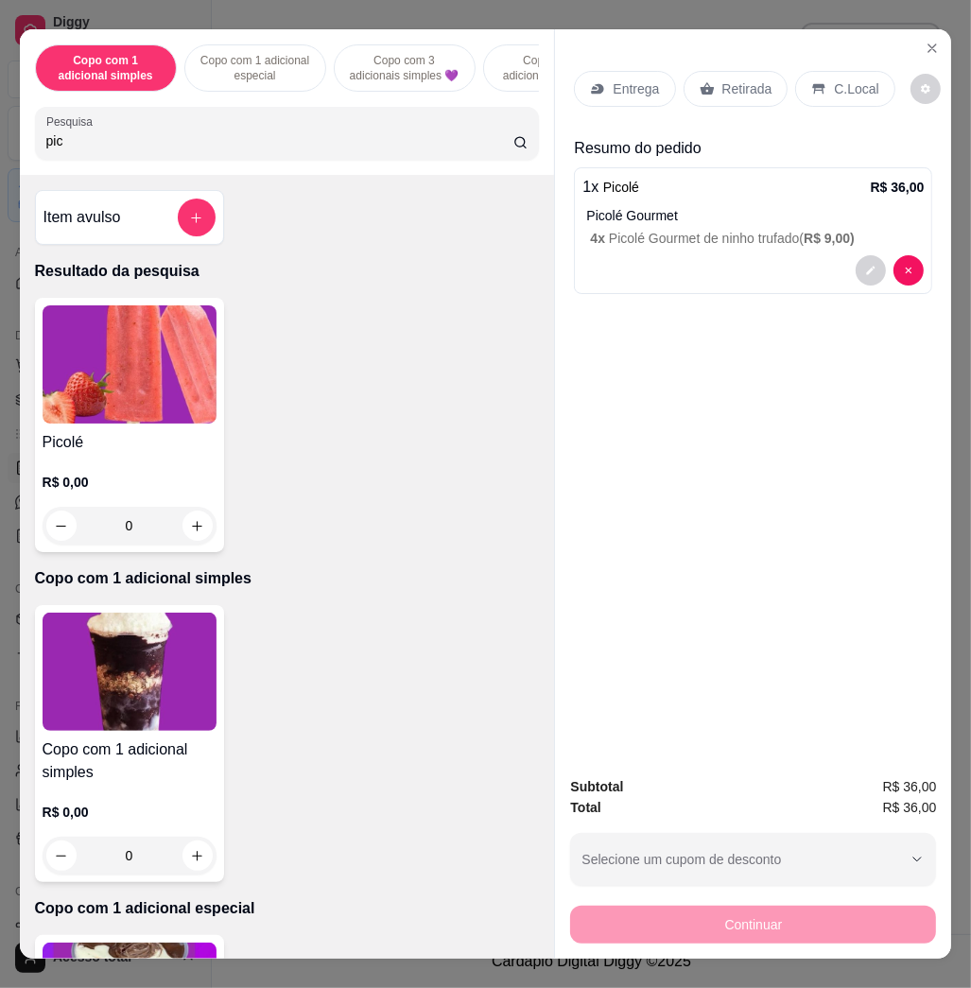
click at [847, 79] on p "C.Local" at bounding box center [856, 88] width 44 height 19
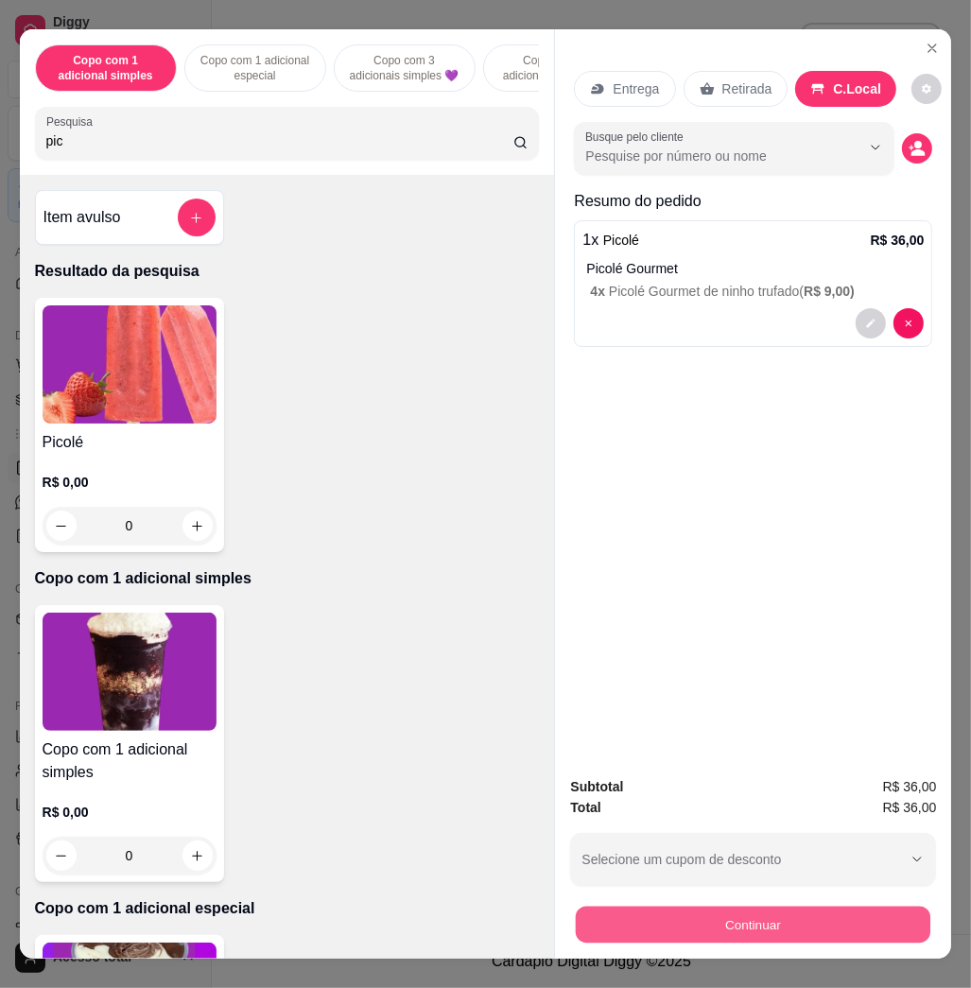
click at [810, 906] on button "Continuar" at bounding box center [753, 924] width 355 height 37
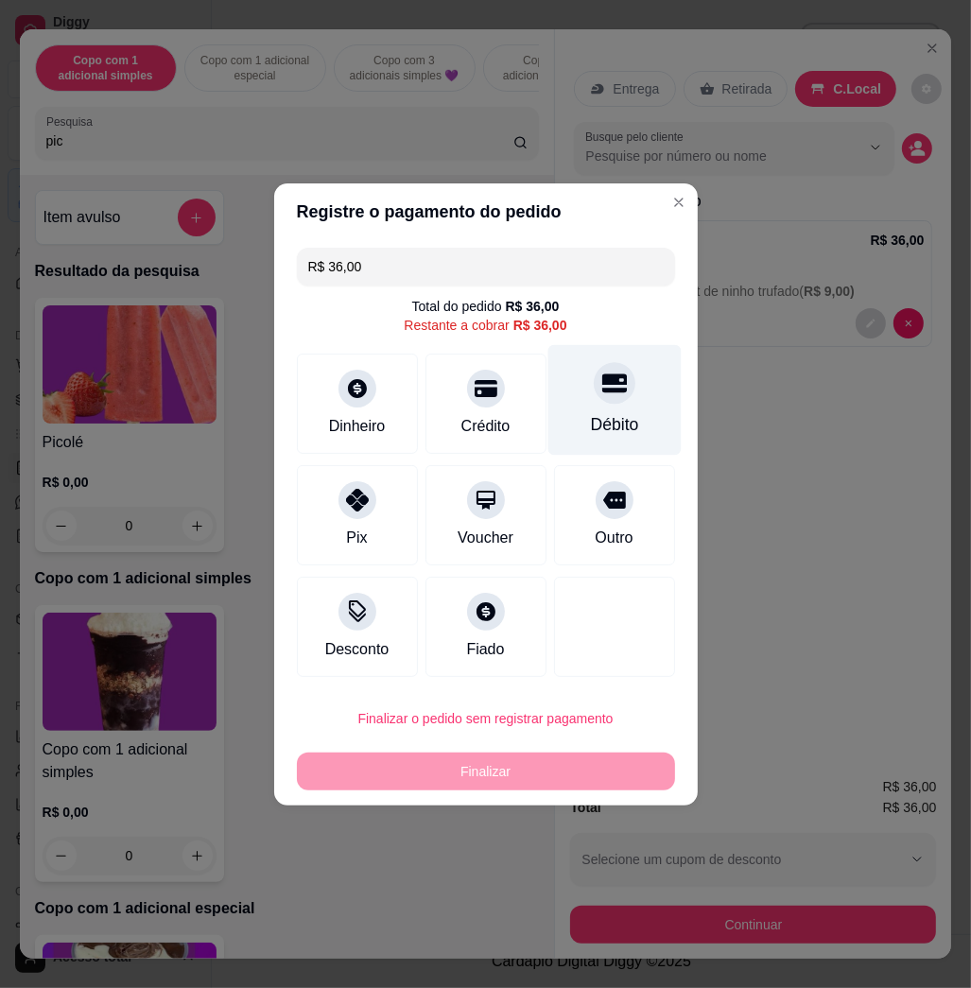
click at [602, 398] on div at bounding box center [615, 383] width 42 height 42
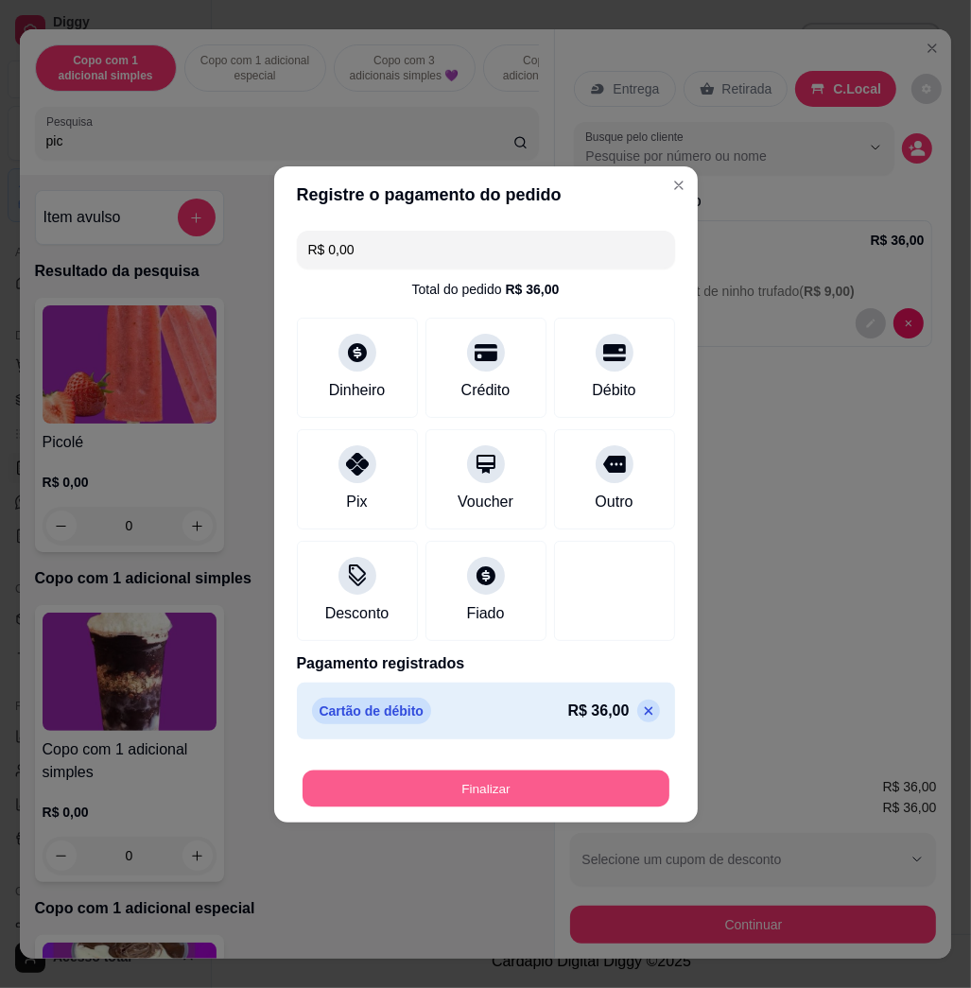
click at [505, 777] on button "Finalizar" at bounding box center [486, 788] width 367 height 37
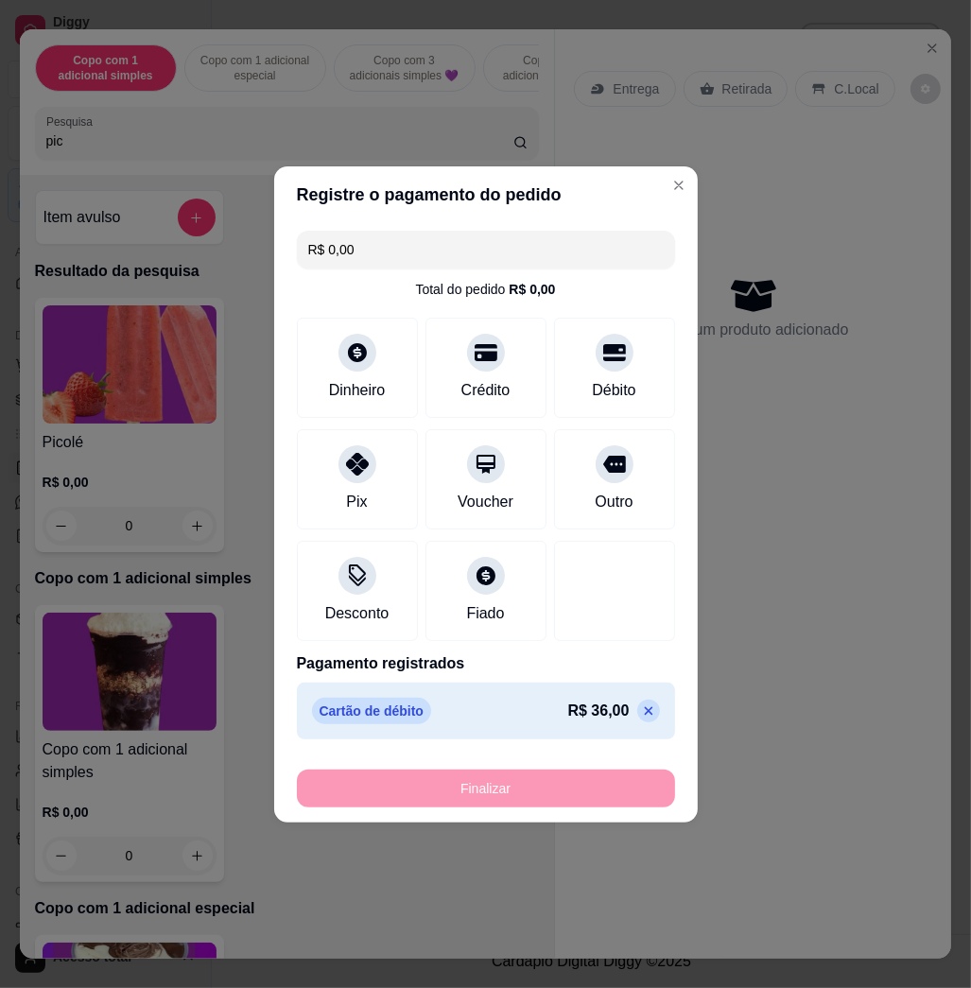
type input "-R$ 36,00"
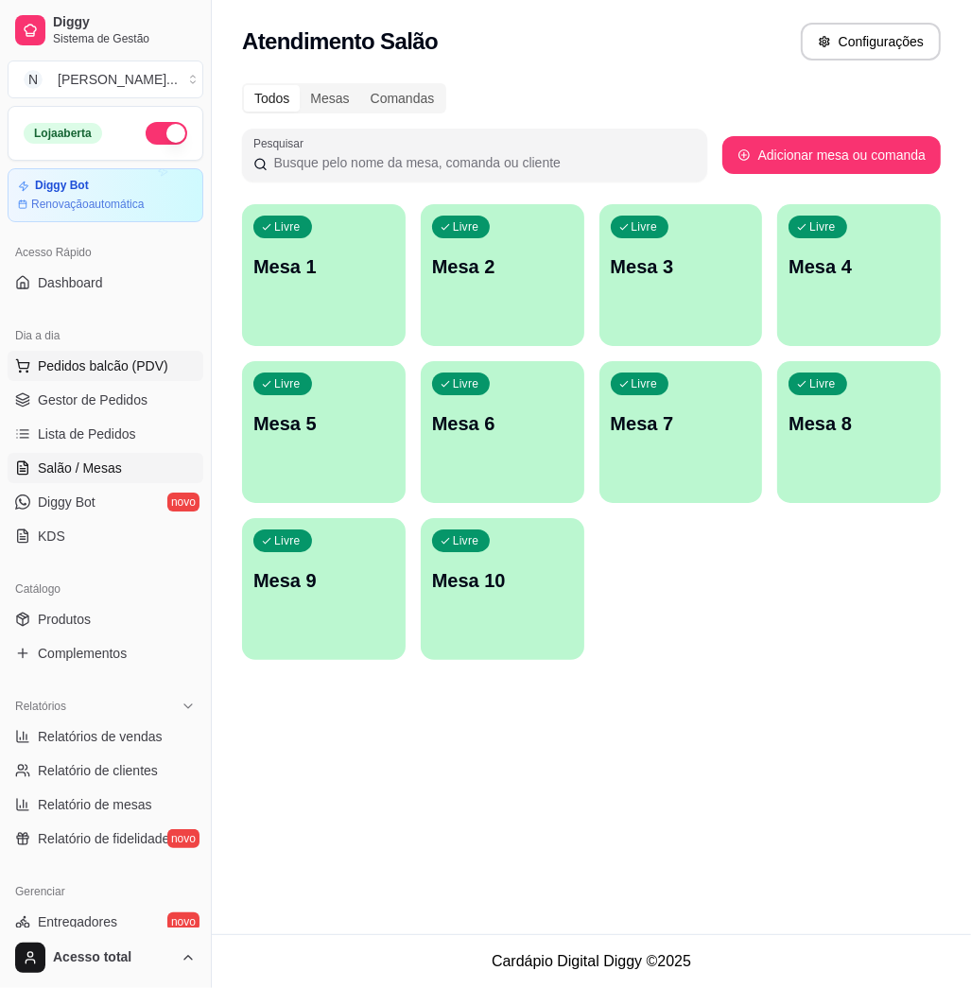
click at [176, 376] on button "Pedidos balcão (PDV)" at bounding box center [106, 366] width 196 height 30
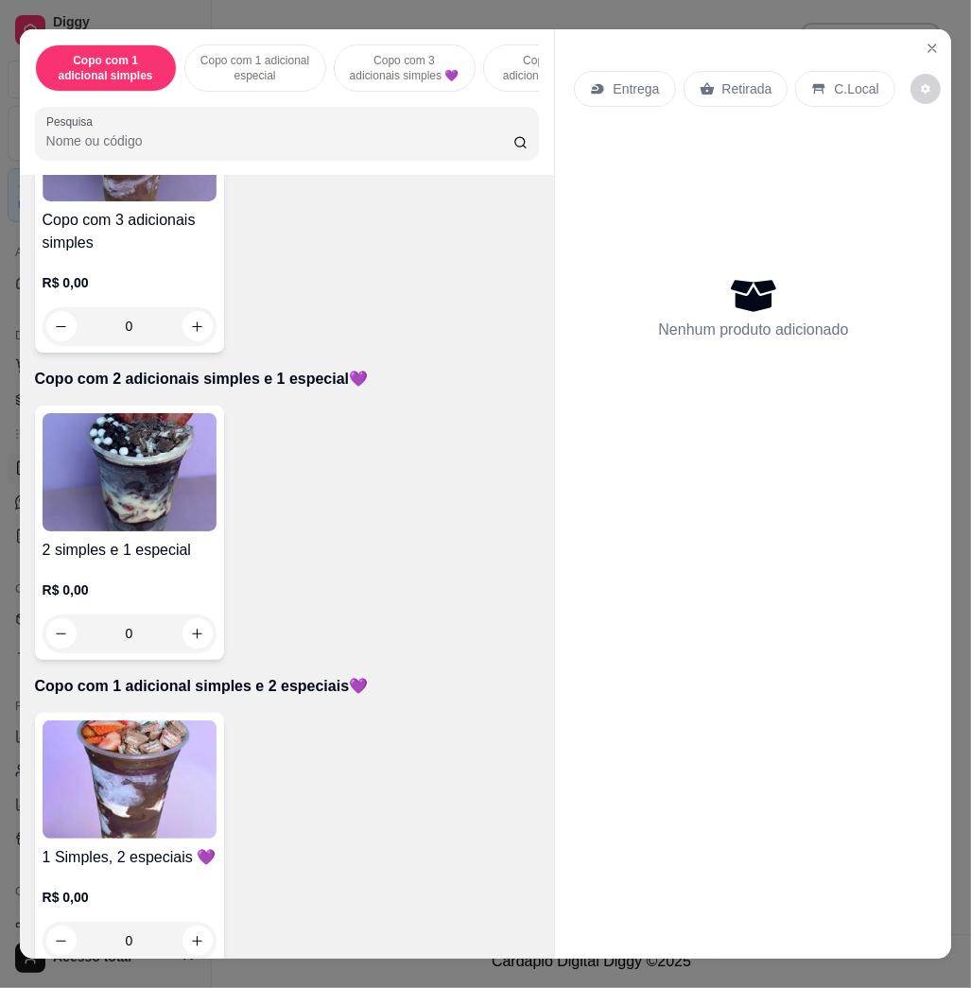
scroll to position [1008, 0]
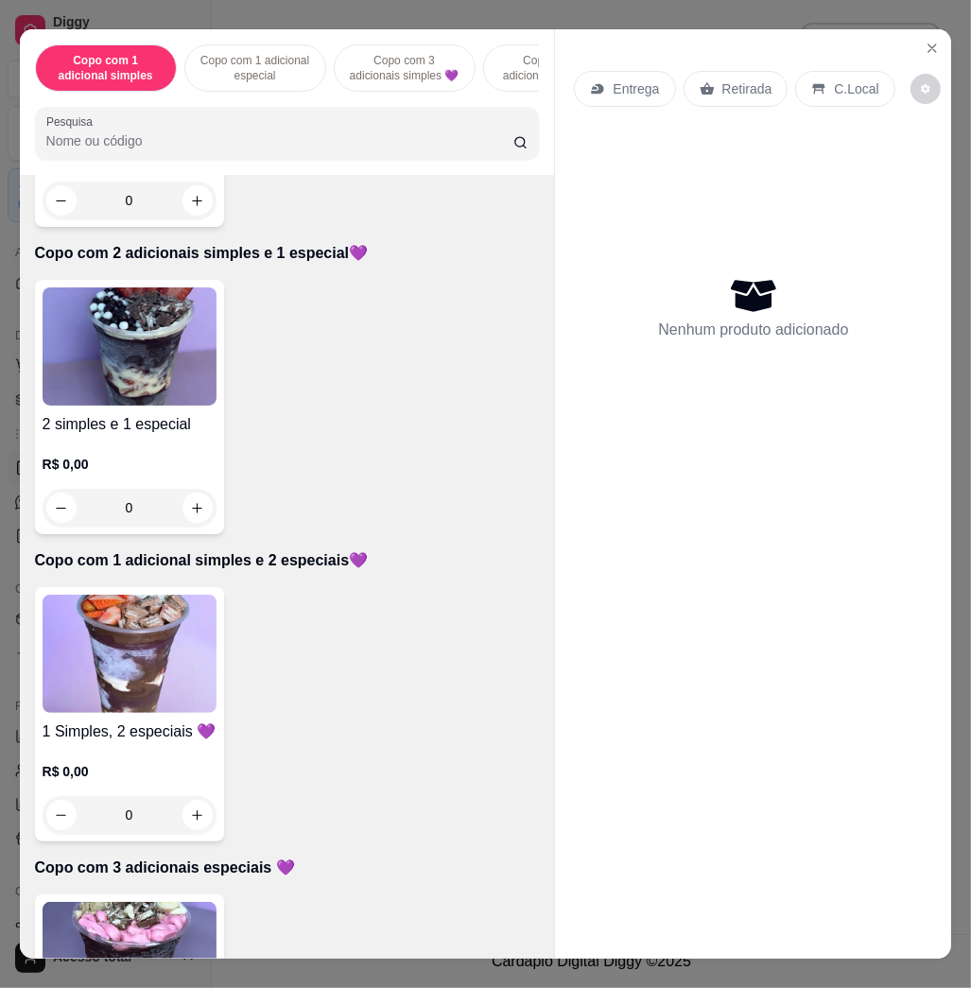
click at [172, 690] on img at bounding box center [130, 654] width 174 height 118
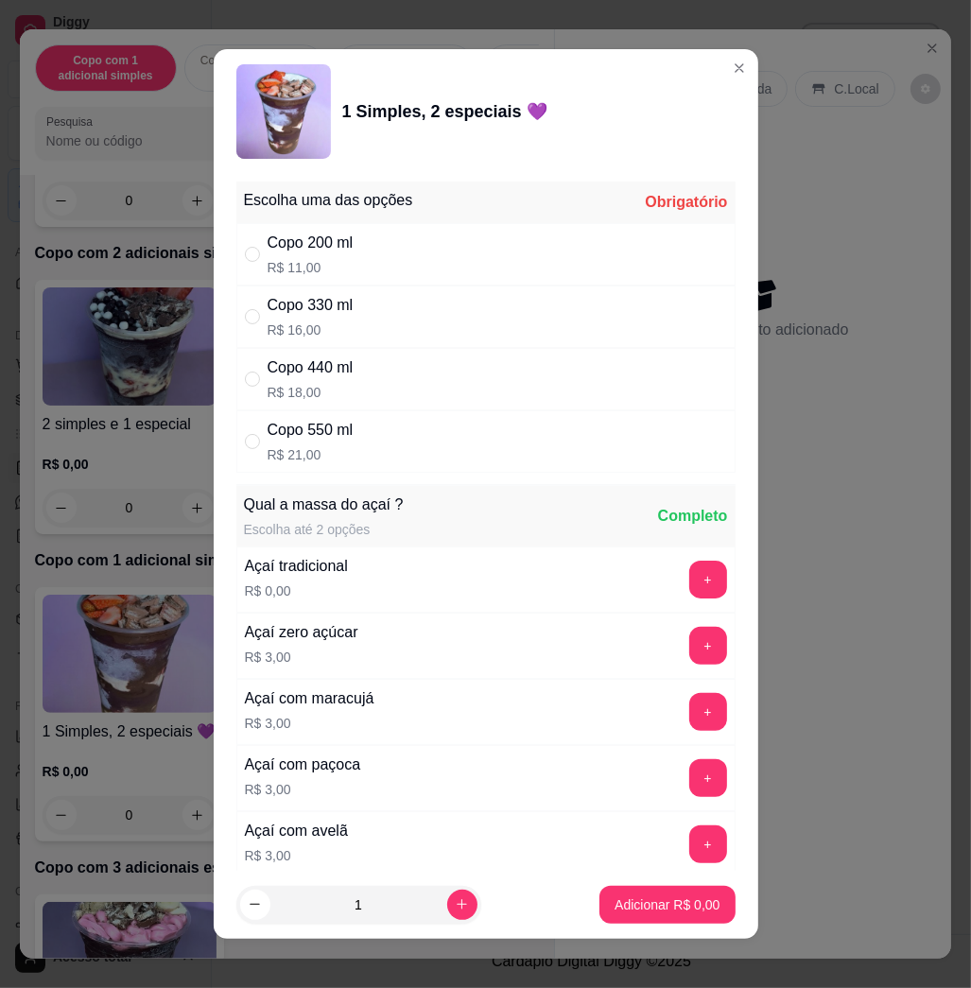
click at [323, 463] on p "R$ 21,00" at bounding box center [311, 454] width 86 height 19
radio input "true"
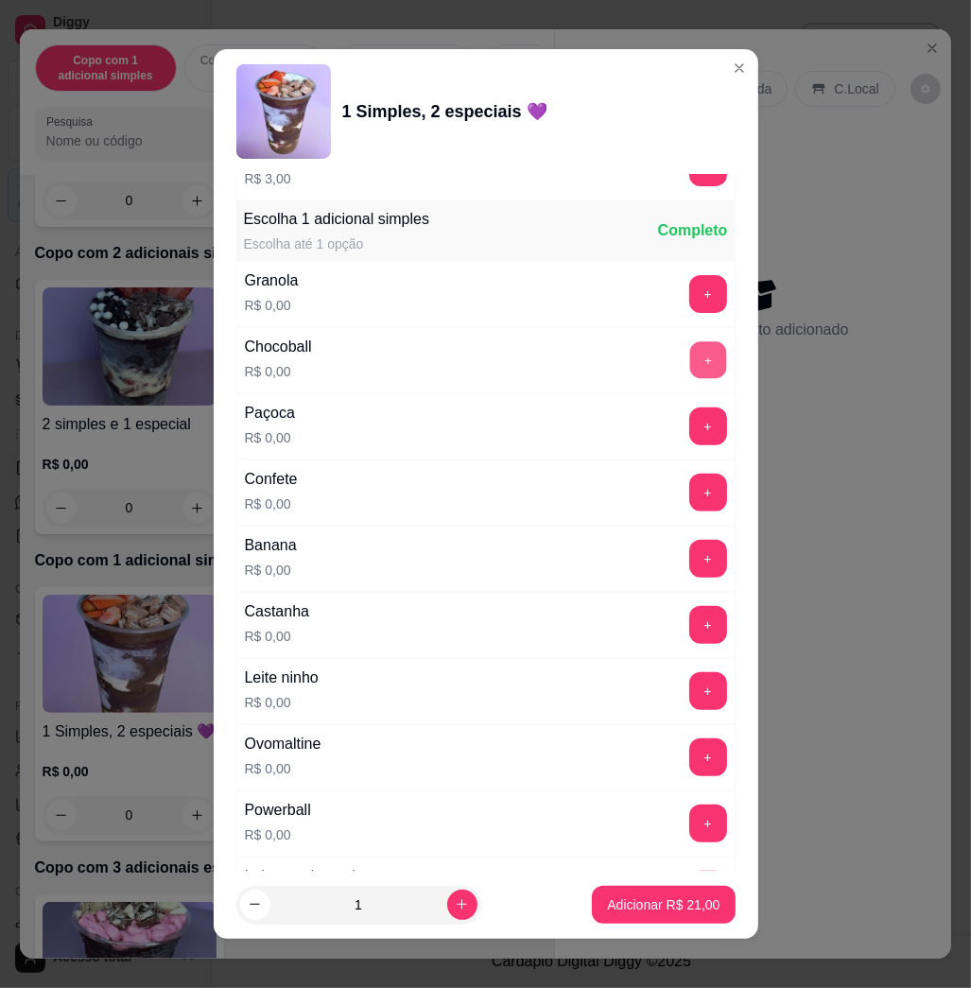
click at [690, 364] on button "+" at bounding box center [708, 360] width 37 height 37
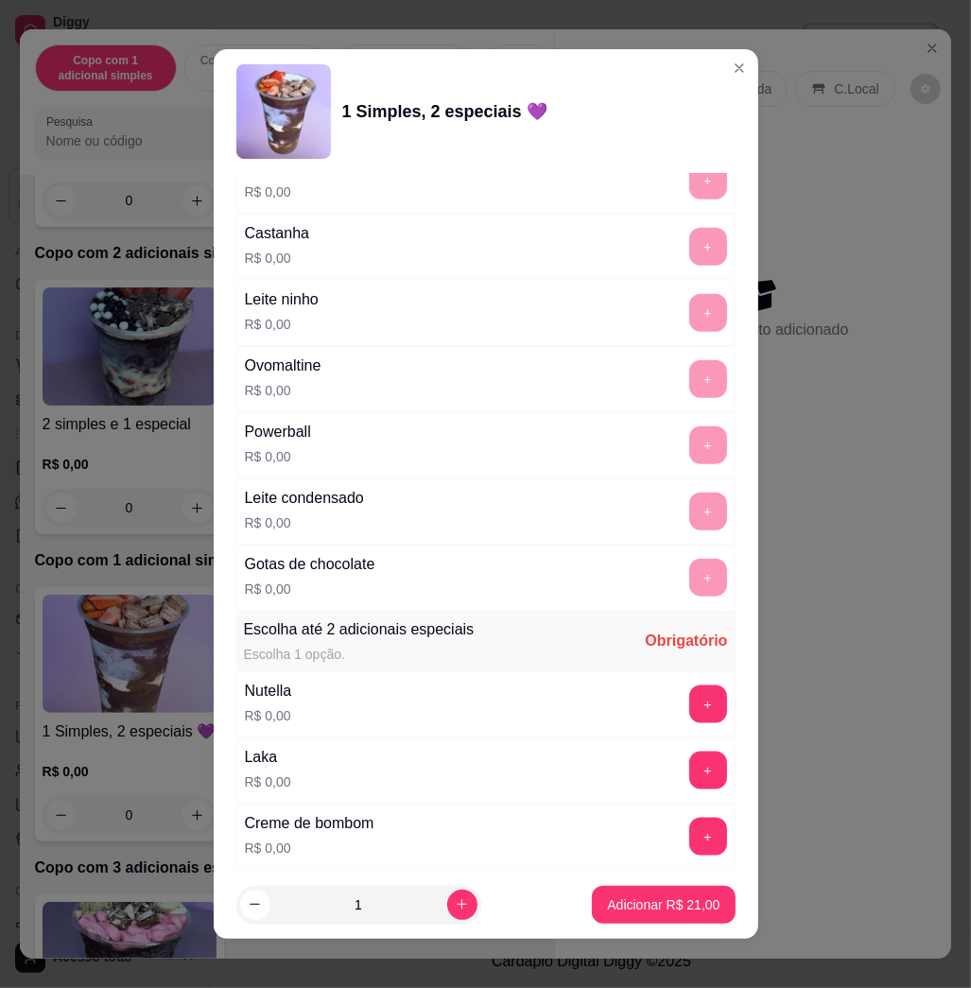
scroll to position [1639, 0]
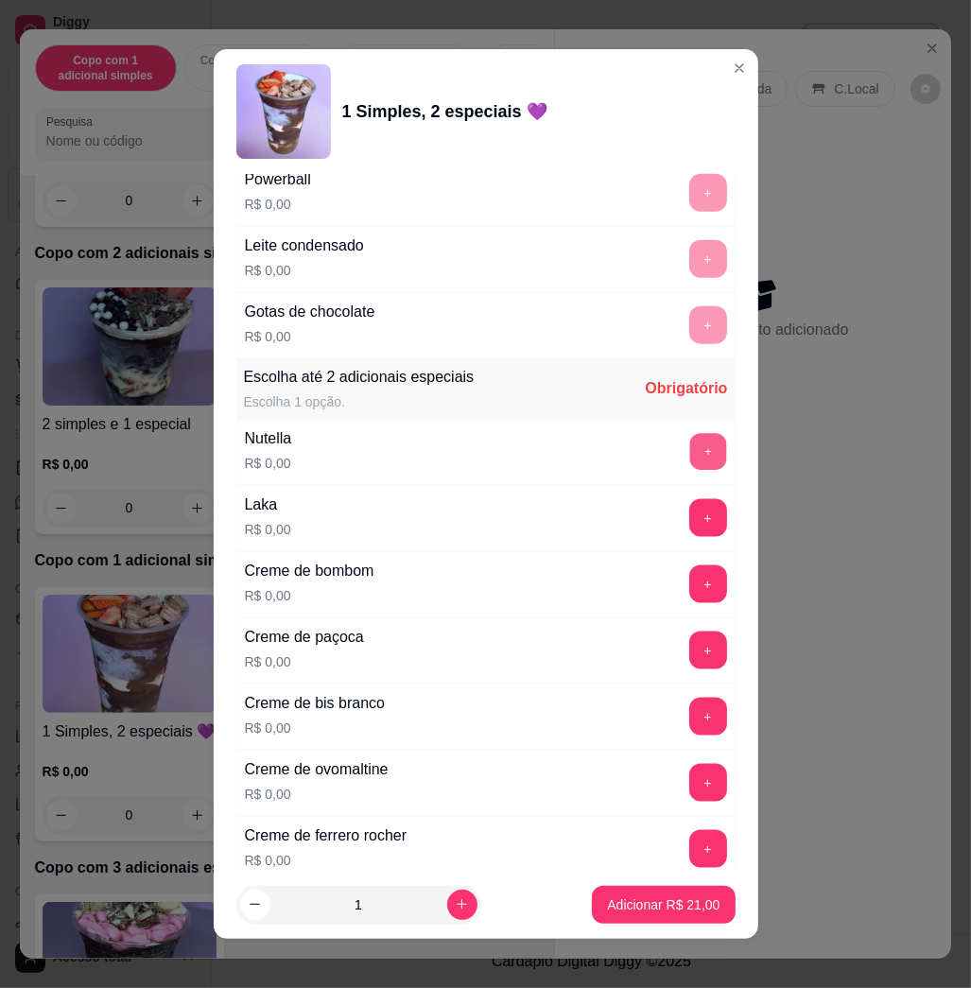
click at [690, 459] on button "+" at bounding box center [708, 452] width 37 height 37
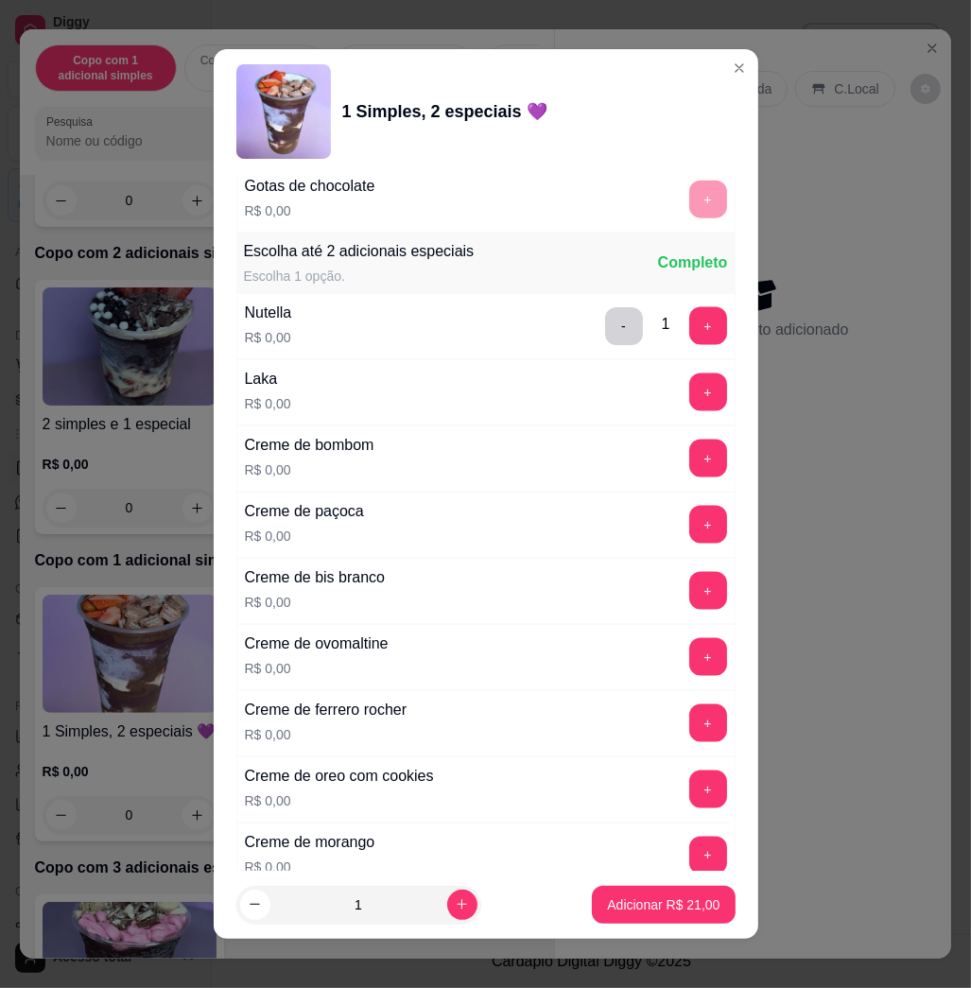
scroll to position [2143, 0]
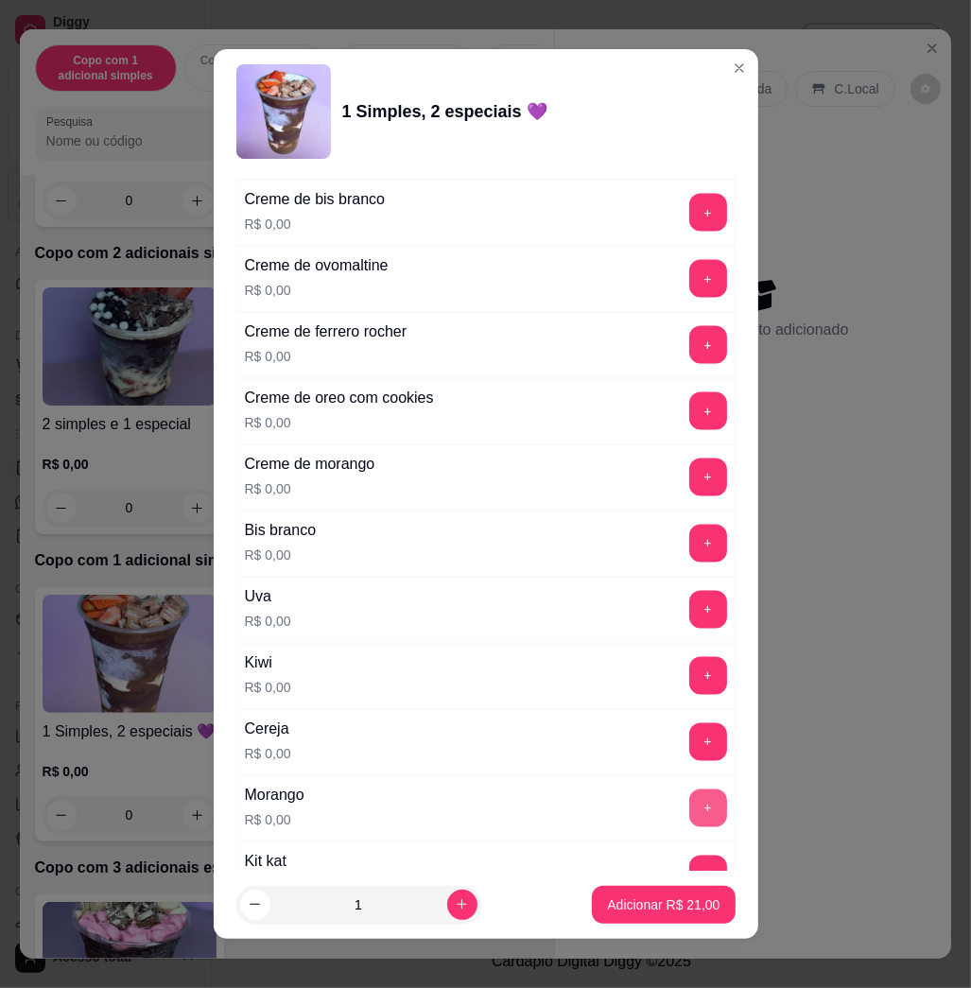
click at [690, 815] on button "+" at bounding box center [709, 809] width 38 height 38
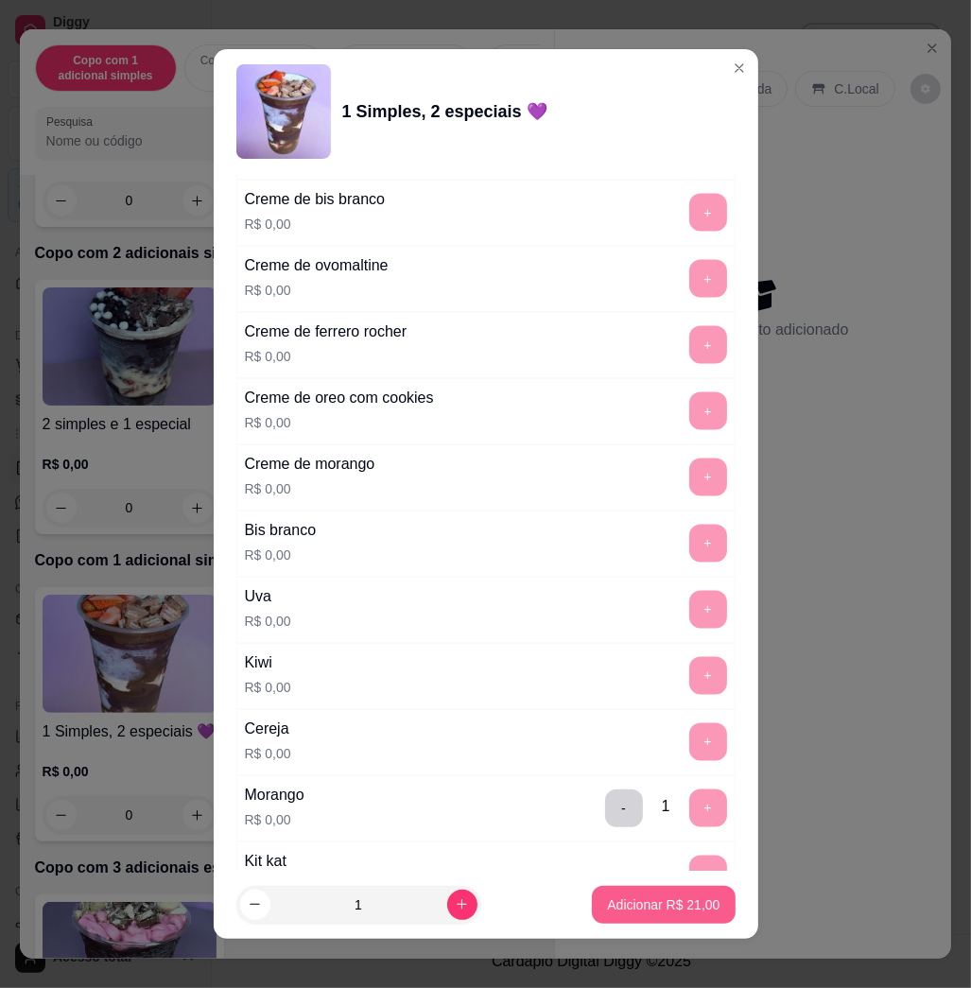
click at [667, 902] on p "Adicionar R$ 21,00" at bounding box center [663, 905] width 113 height 19
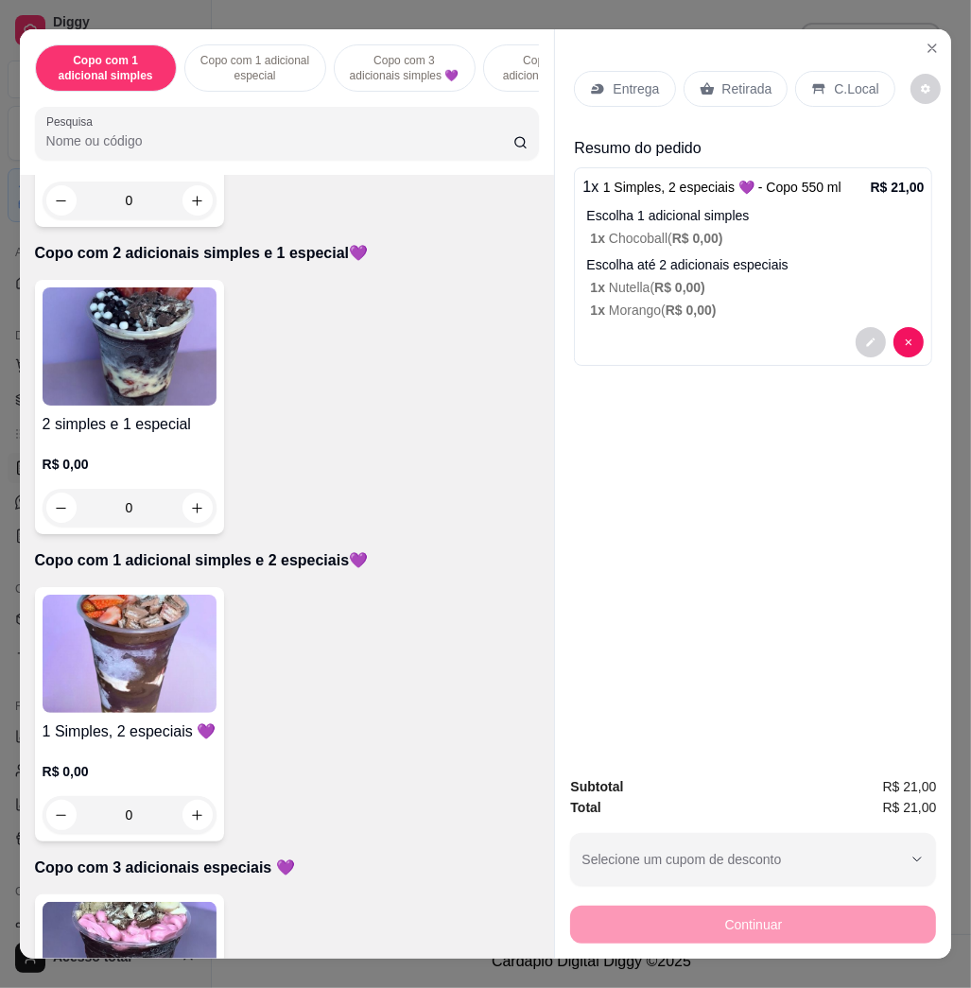
click at [582, 71] on div "Entrega" at bounding box center [624, 89] width 101 height 36
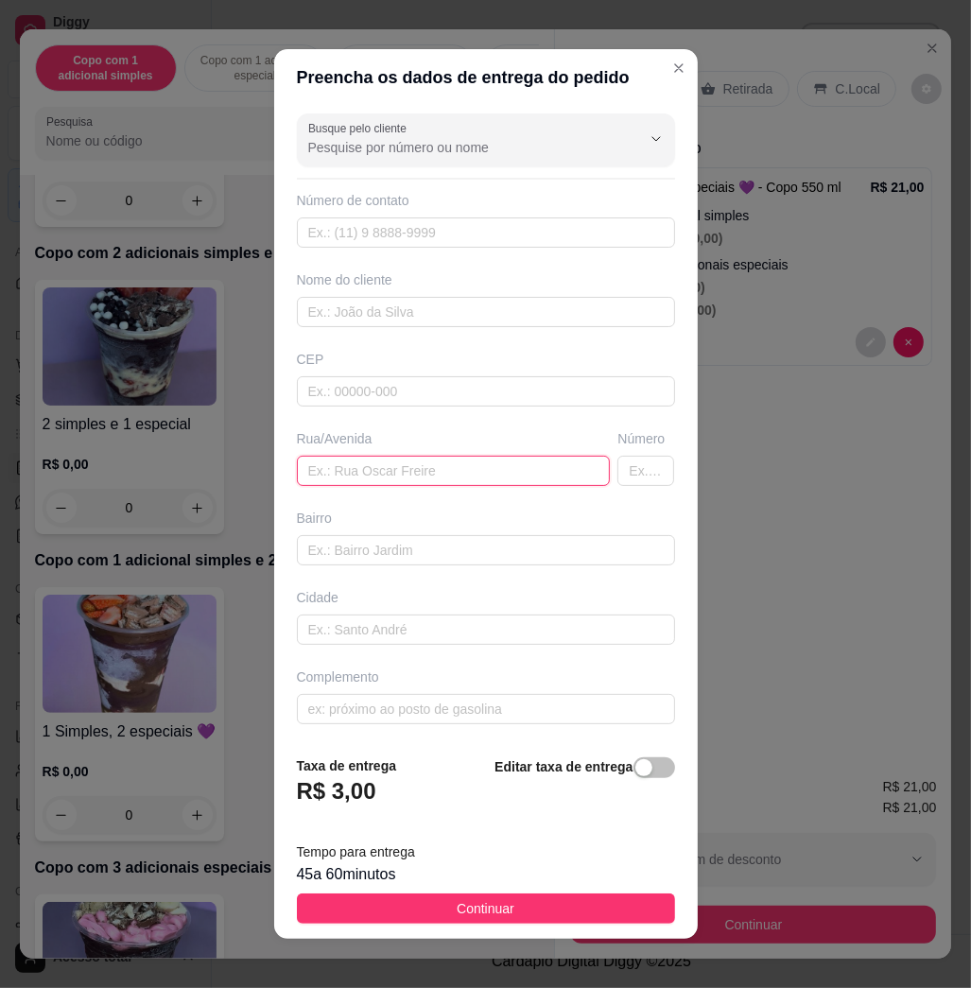
click at [449, 459] on input "text" at bounding box center [454, 471] width 314 height 30
type input "[PERSON_NAME], 816"
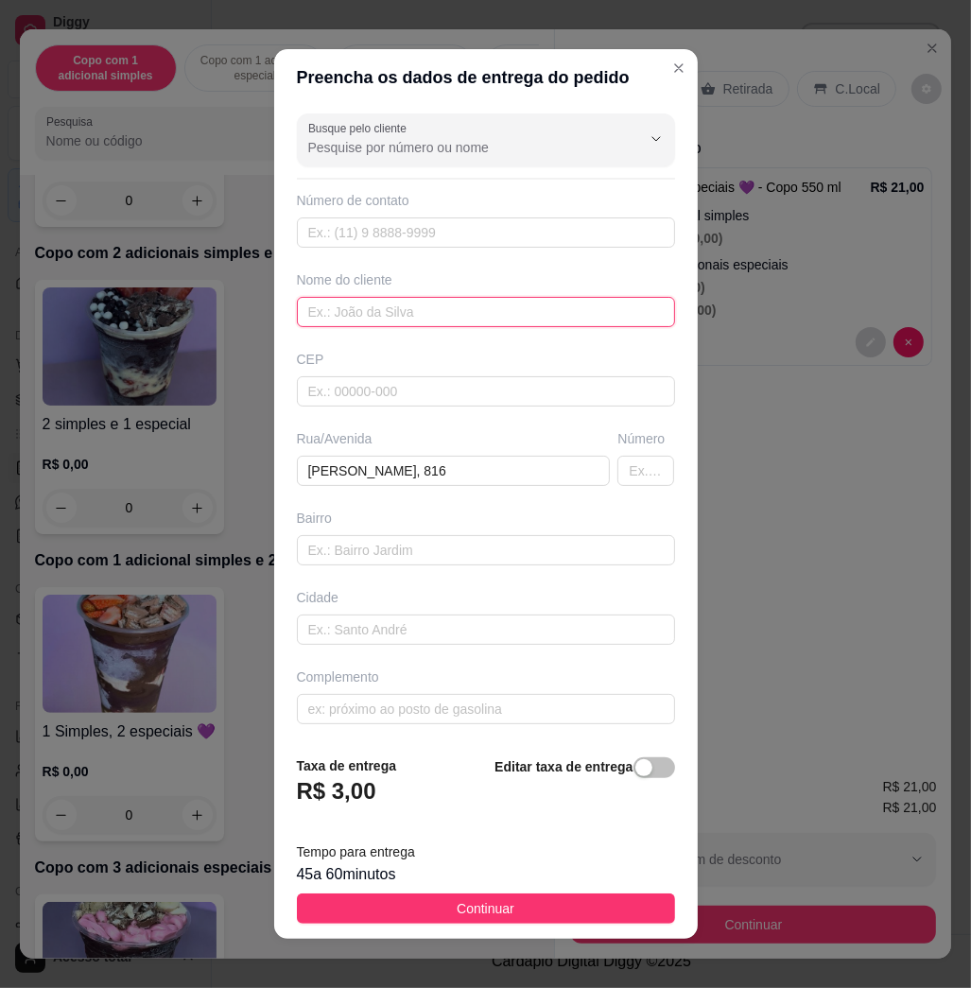
click at [448, 323] on input "text" at bounding box center [486, 312] width 378 height 30
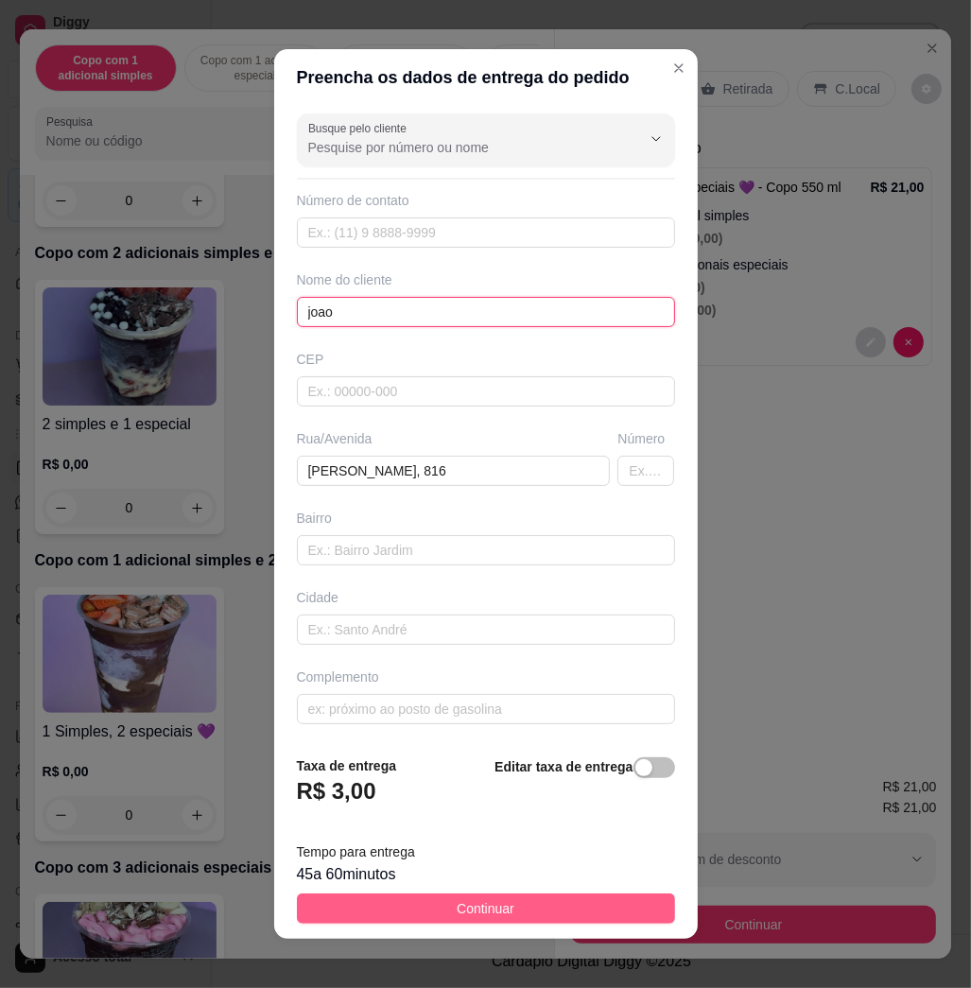
type input "joao"
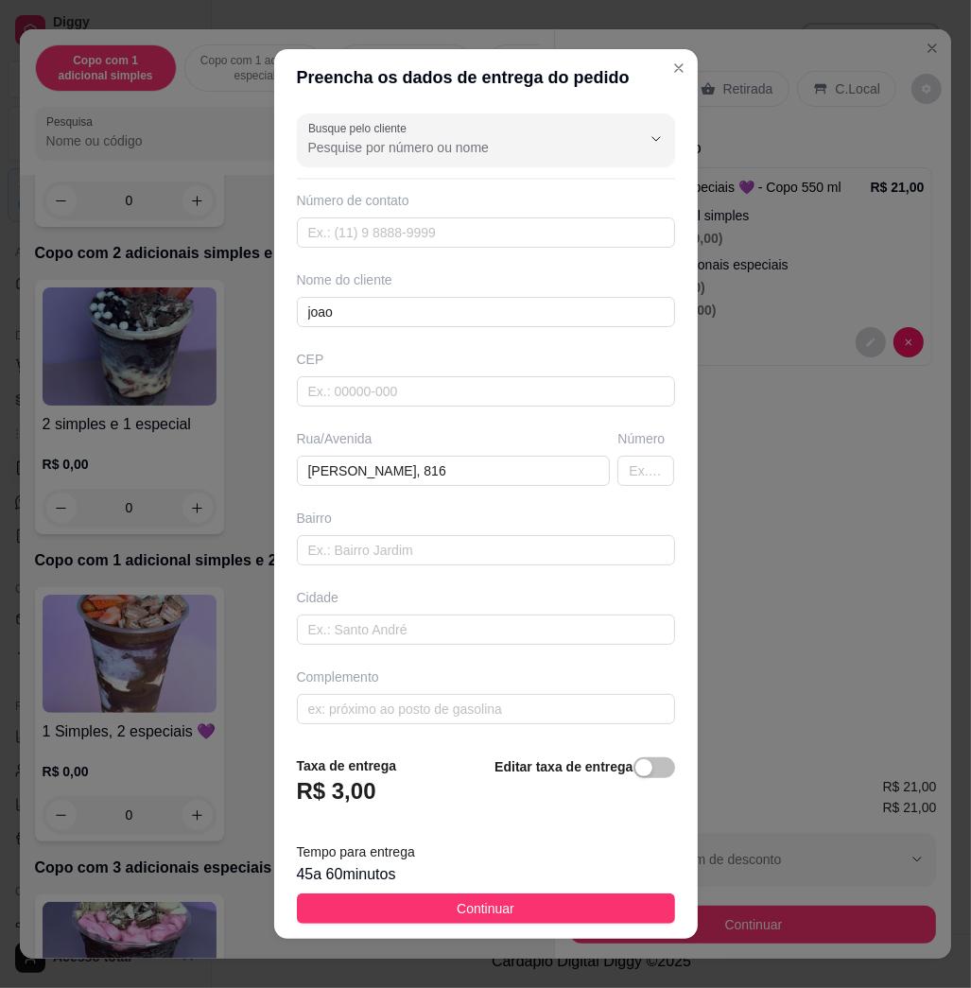
drag, startPoint x: 490, startPoint y: 922, endPoint x: 481, endPoint y: 917, distance: 9.7
click at [488, 921] on button "Continuar" at bounding box center [486, 909] width 378 height 30
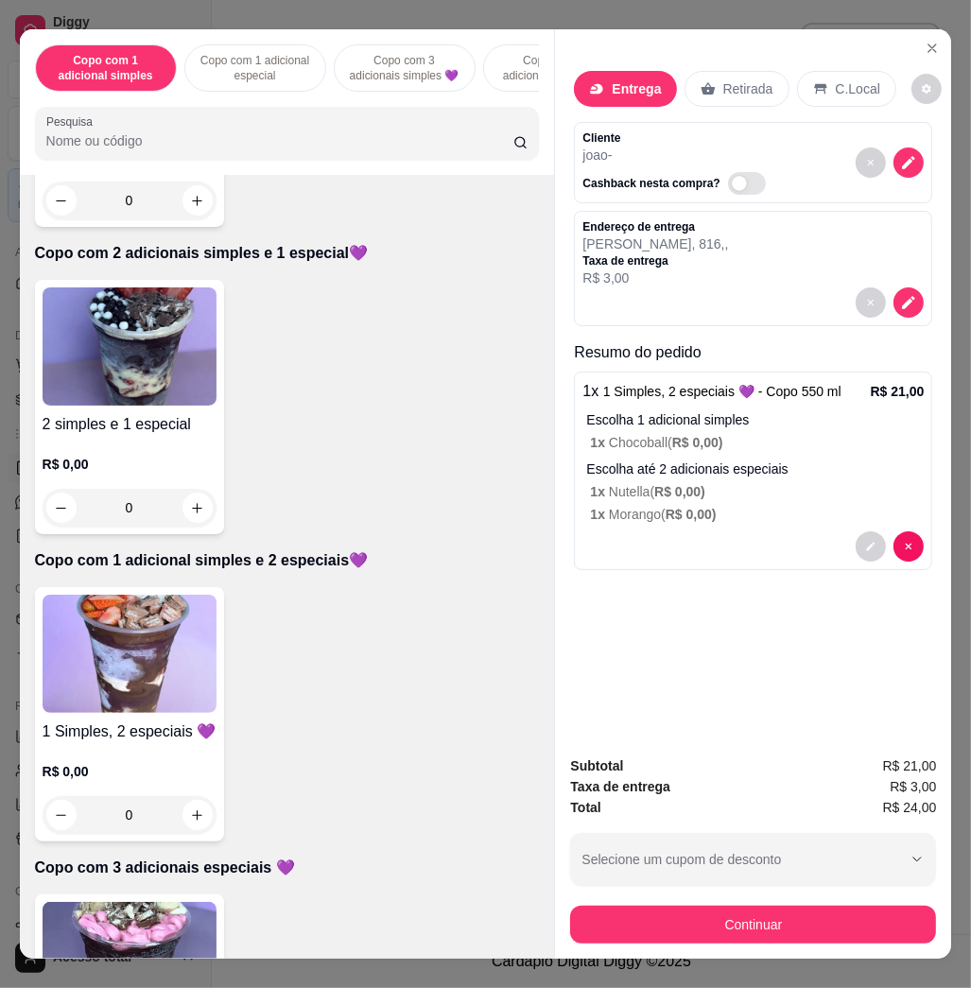
click at [865, 541] on icon "decrease-product-quantity" at bounding box center [870, 546] width 11 height 11
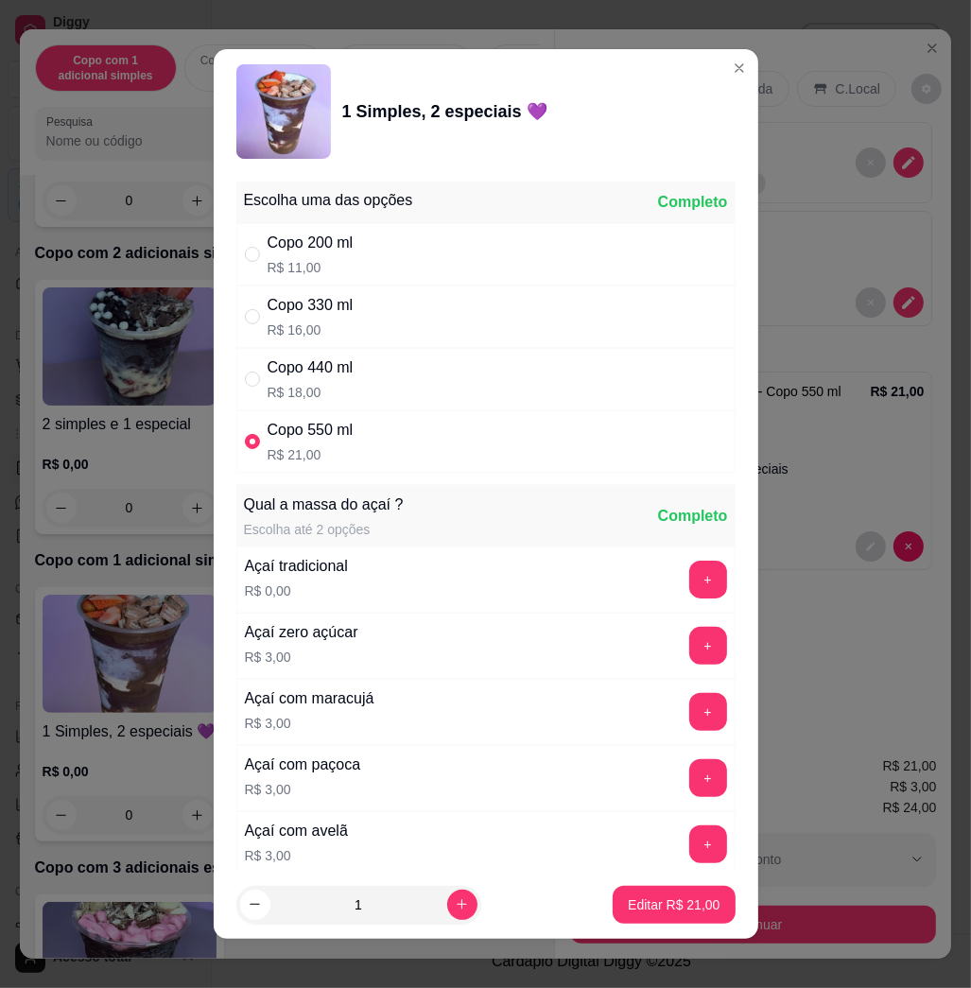
click at [392, 383] on div "Copo 440 ml R$ 18,00" at bounding box center [485, 379] width 499 height 62
radio input "true"
radio input "false"
click at [698, 900] on button "Editar R$ 18,00" at bounding box center [674, 905] width 122 height 38
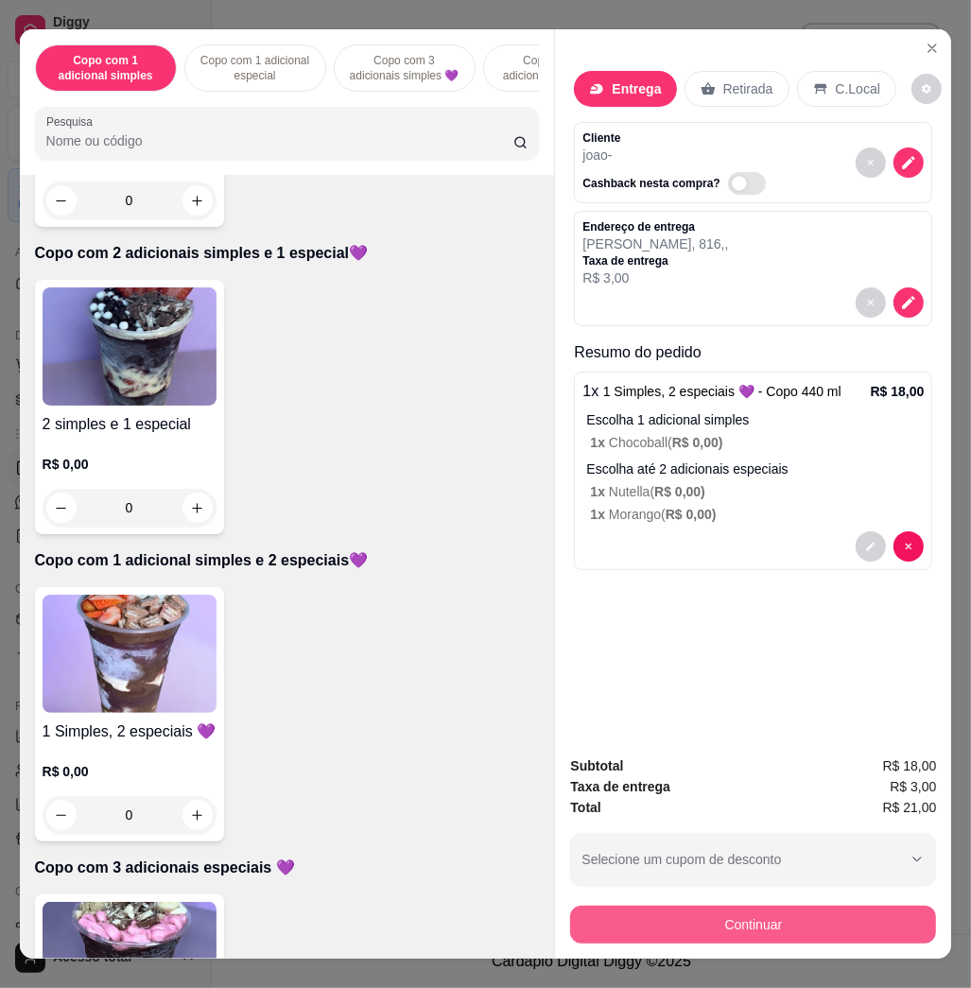
click at [742, 906] on button "Continuar" at bounding box center [753, 925] width 366 height 38
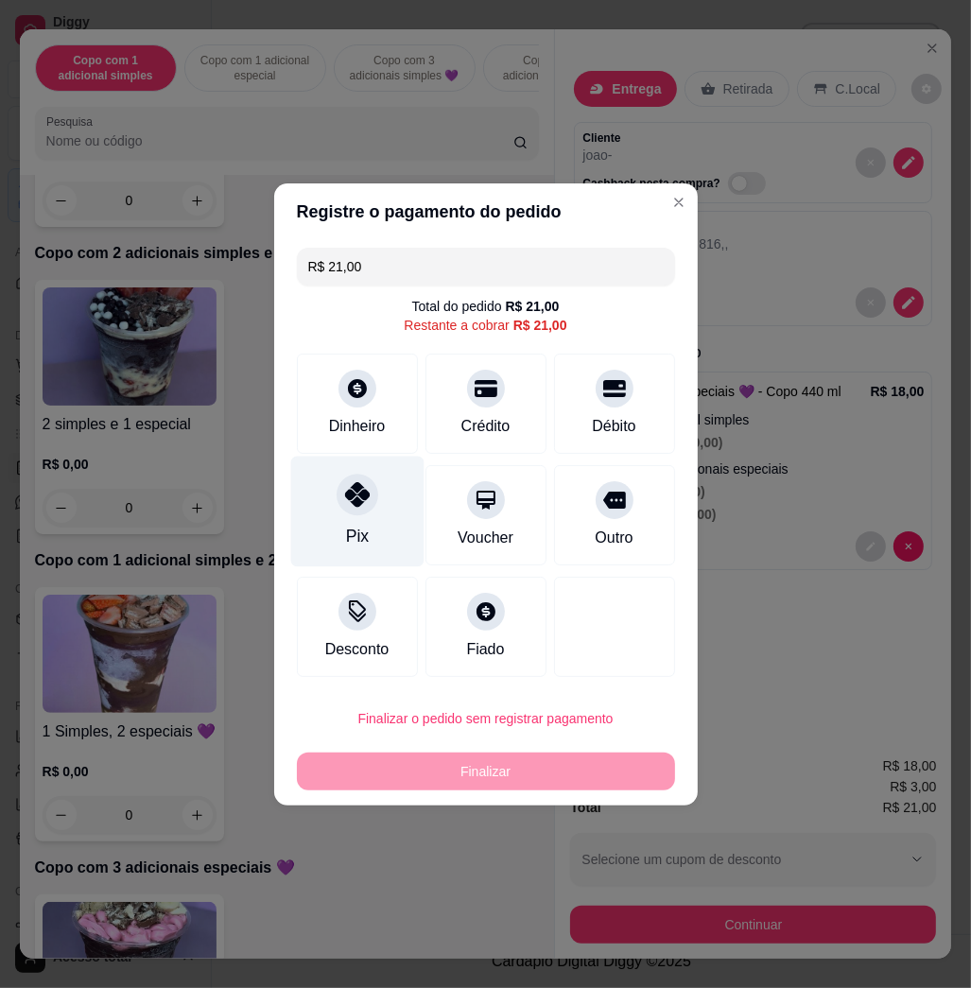
click at [343, 520] on div "Pix" at bounding box center [356, 511] width 133 height 111
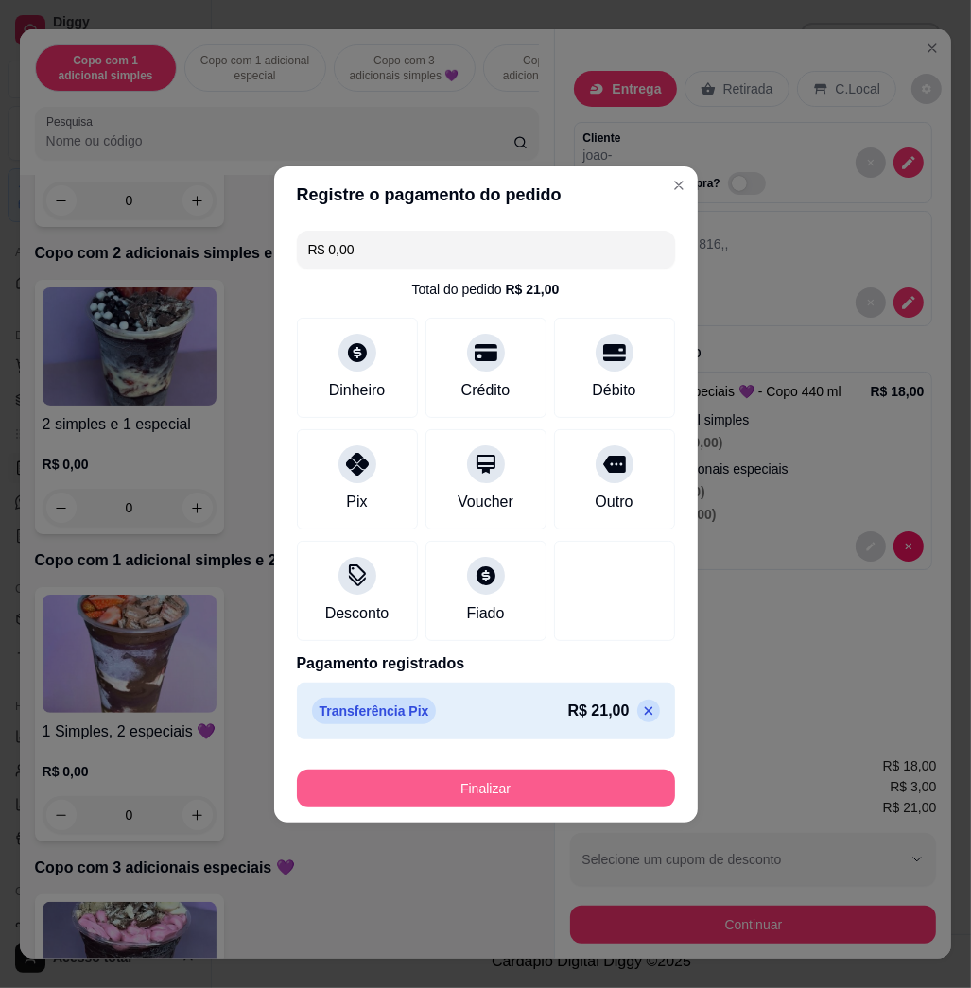
click at [543, 788] on button "Finalizar" at bounding box center [486, 789] width 378 height 38
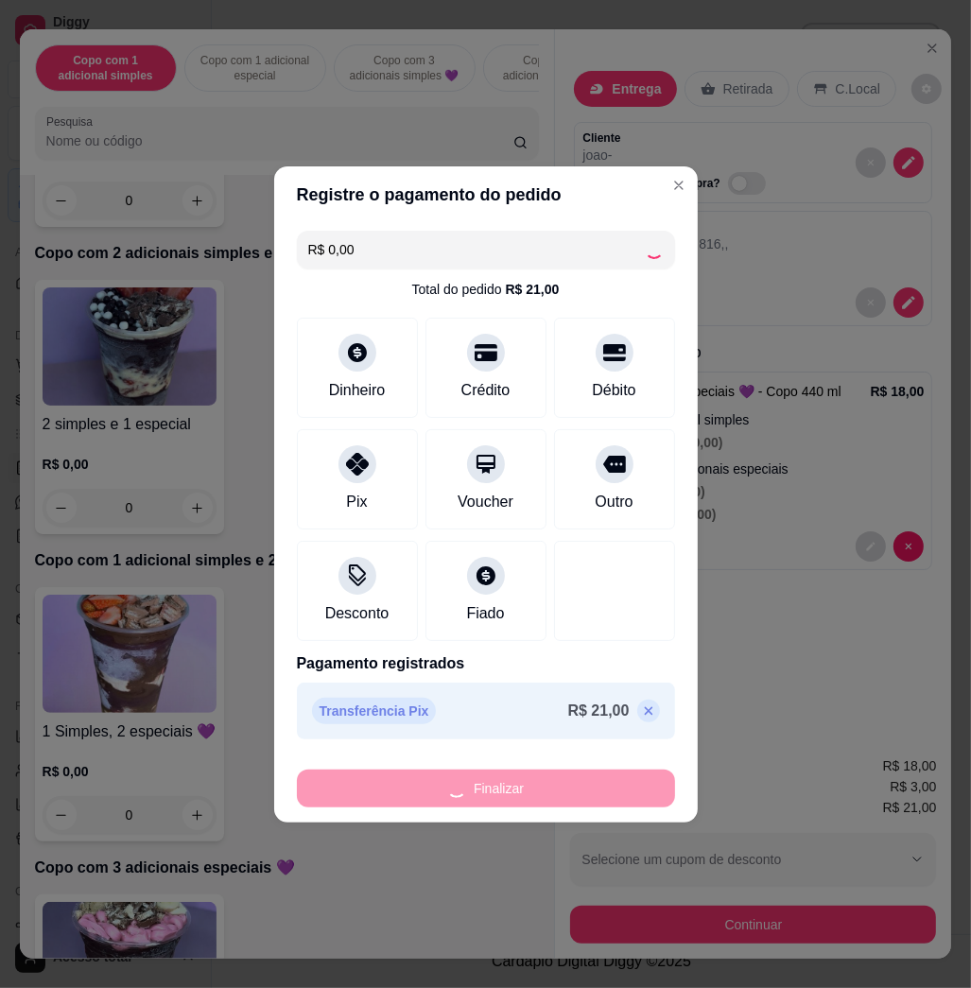
type input "-R$ 21,00"
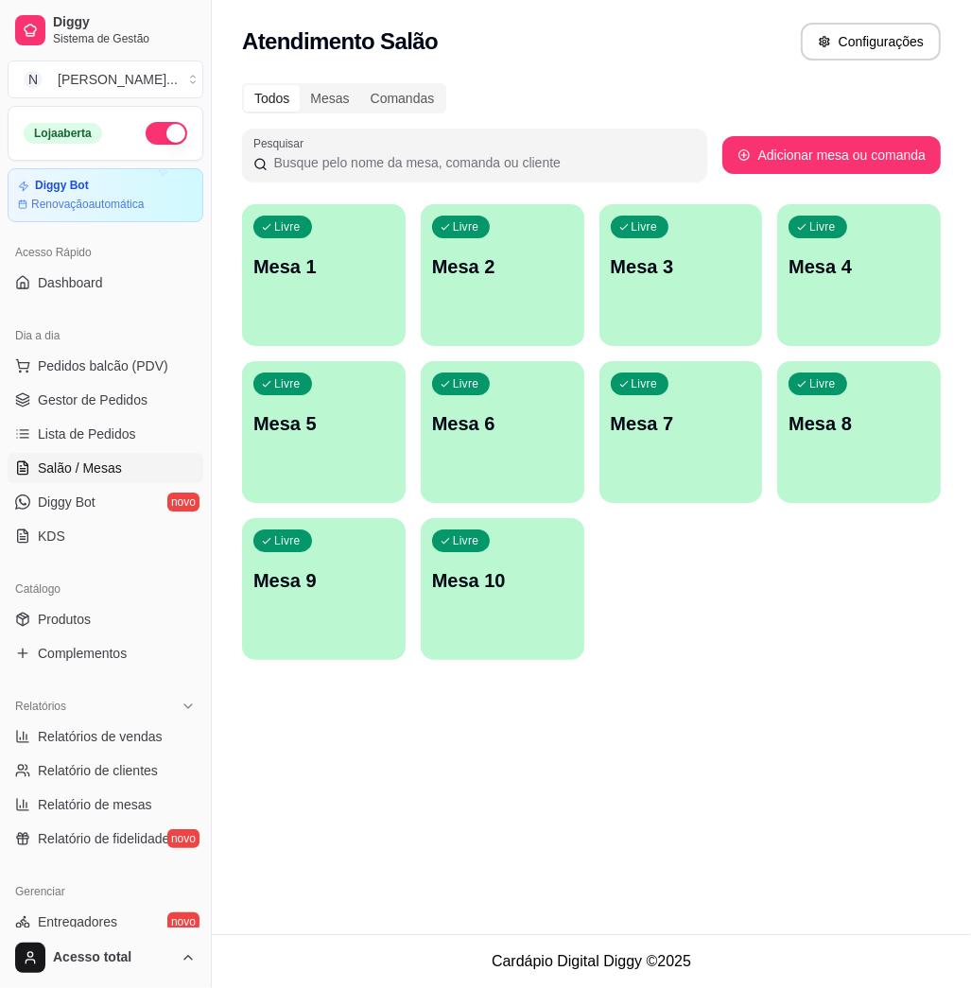
click at [290, 259] on p "Mesa 1" at bounding box center [323, 266] width 141 height 26
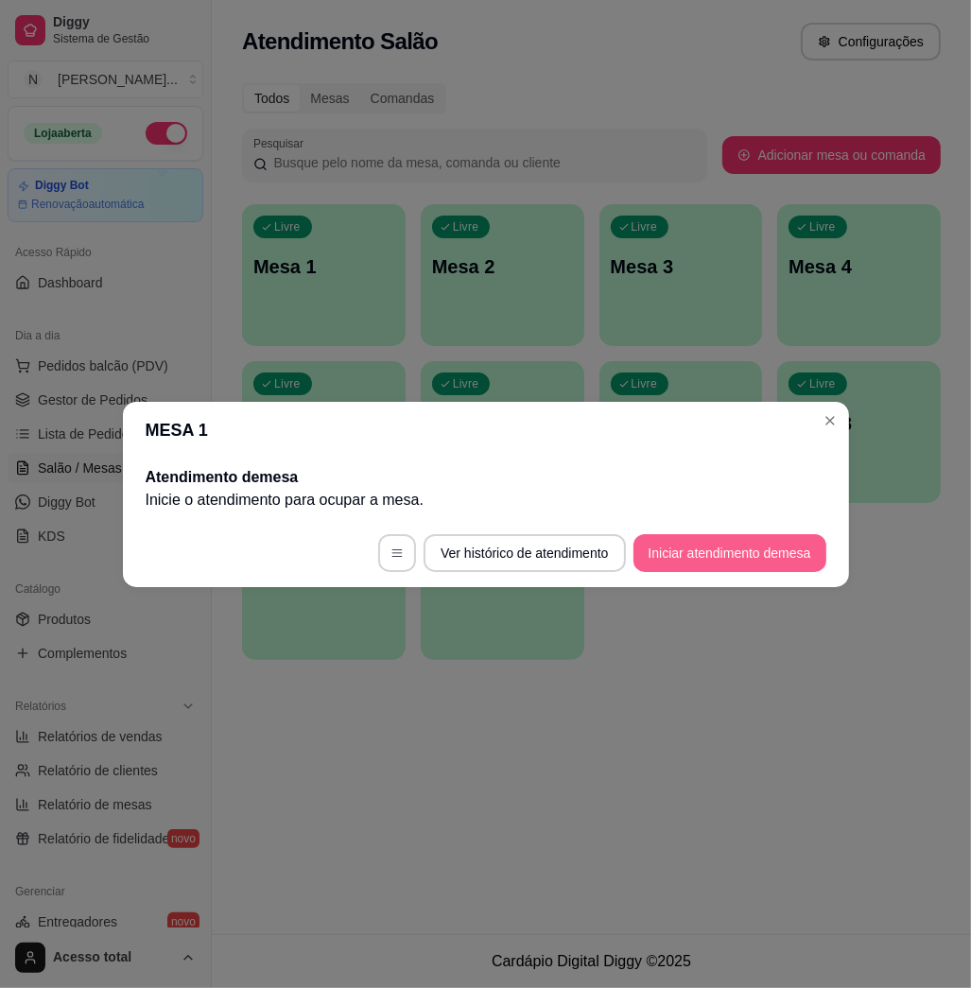
click at [726, 546] on button "Iniciar atendimento de mesa" at bounding box center [730, 553] width 193 height 38
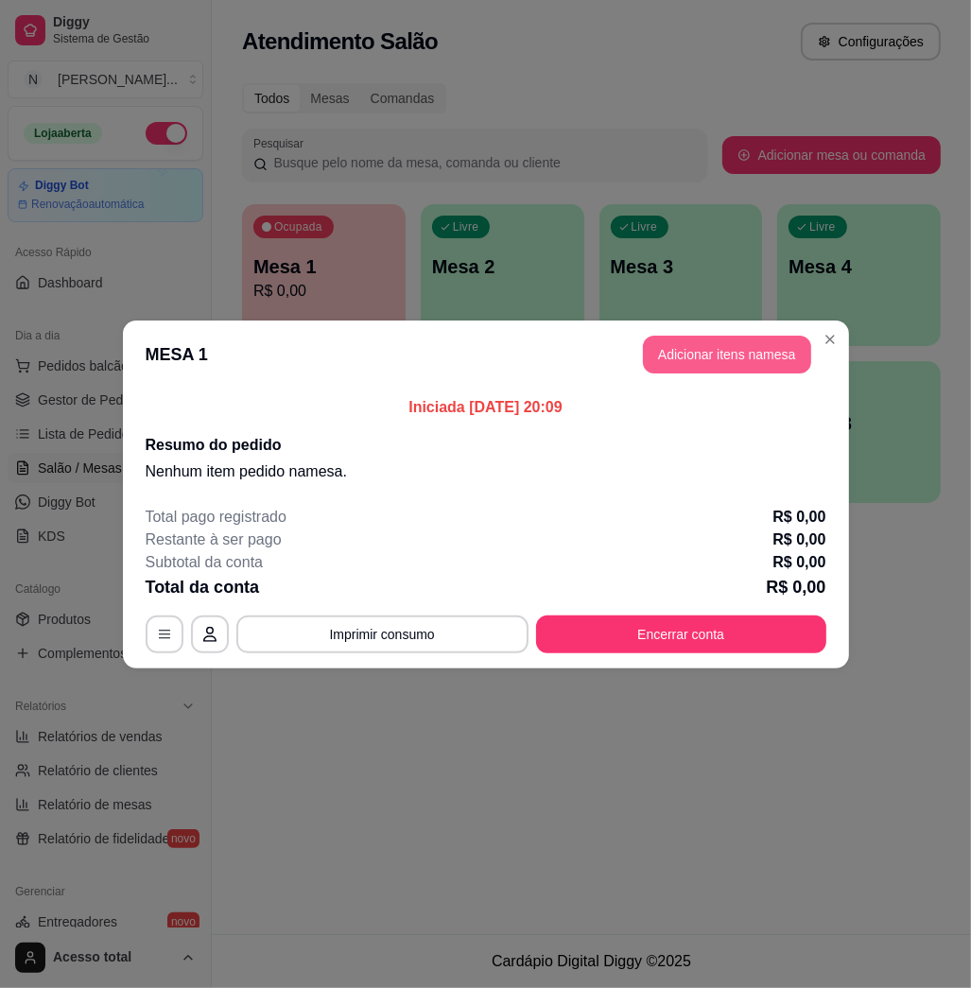
click at [762, 358] on button "Adicionar itens na mesa" at bounding box center [727, 355] width 168 height 38
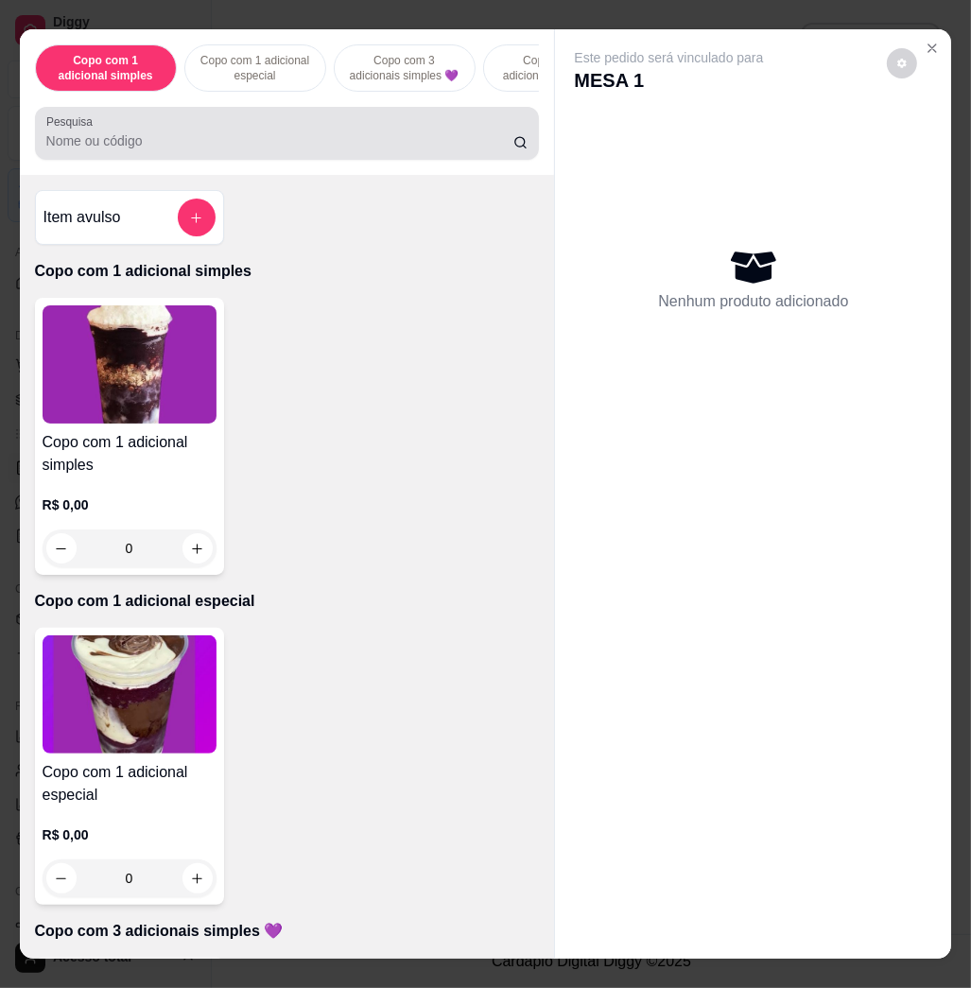
click at [183, 160] on div "Pesquisa" at bounding box center [287, 133] width 505 height 53
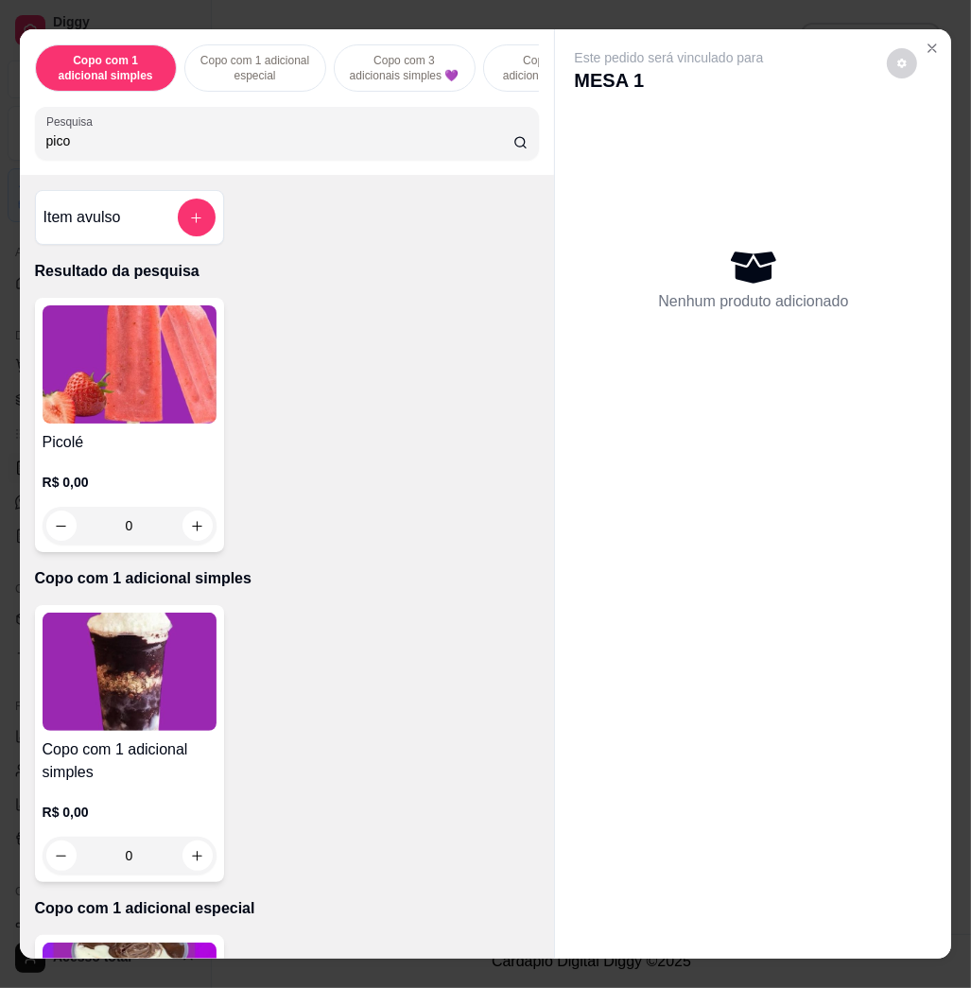
type input "pico"
click at [184, 424] on img at bounding box center [130, 365] width 174 height 118
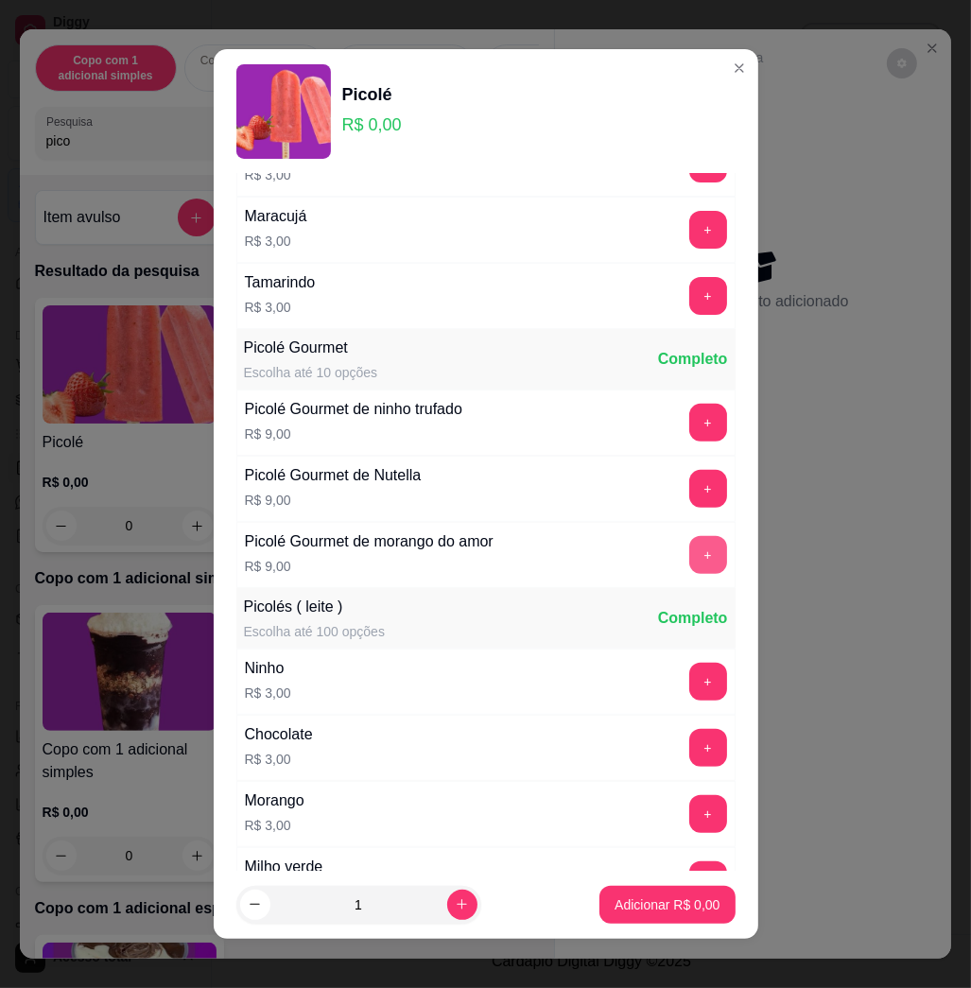
scroll to position [882, 0]
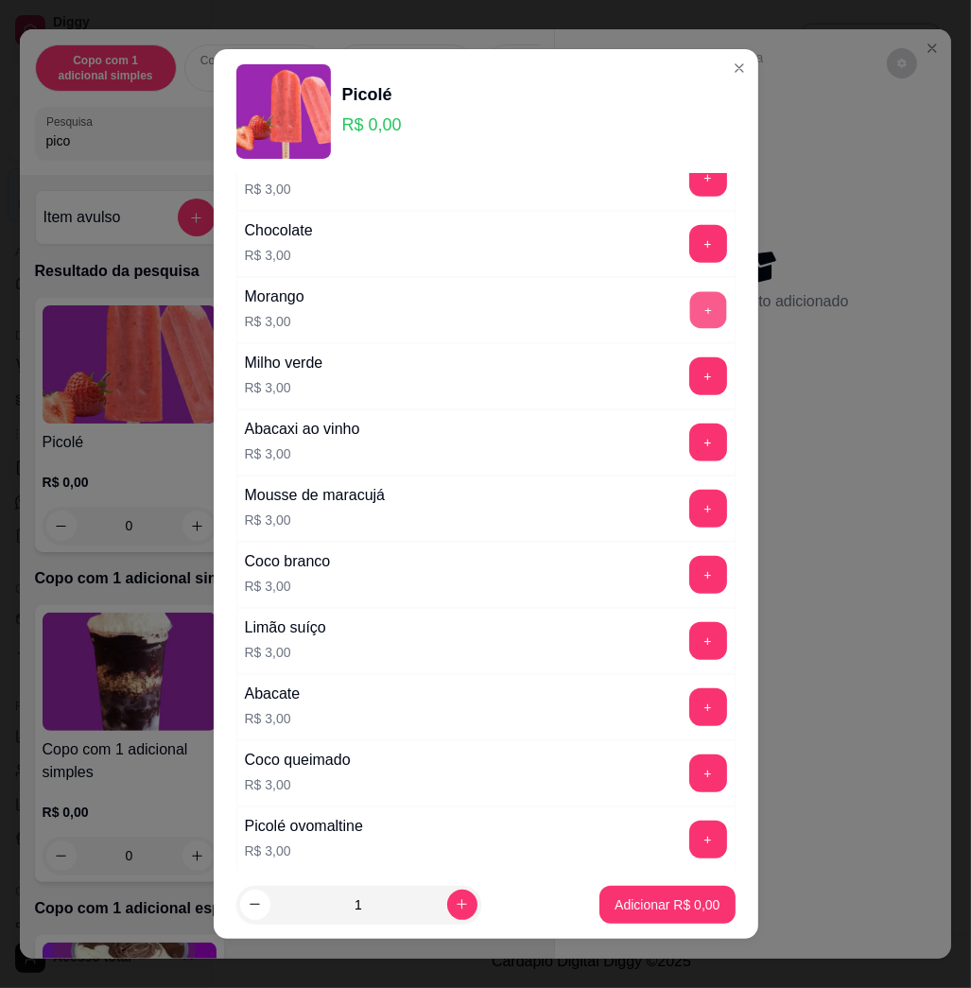
click at [690, 318] on button "+" at bounding box center [708, 310] width 37 height 37
click at [655, 896] on p "Adicionar R$ 3,00" at bounding box center [668, 905] width 102 height 18
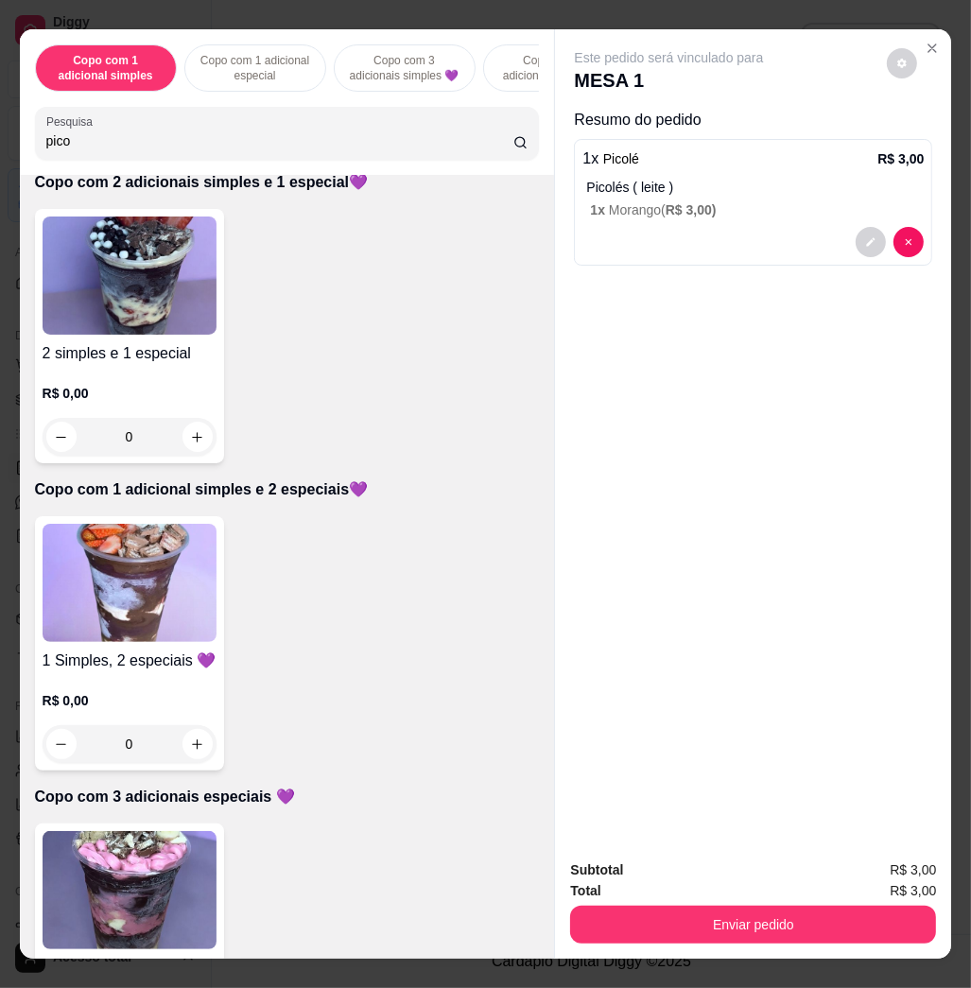
scroll to position [1135, 0]
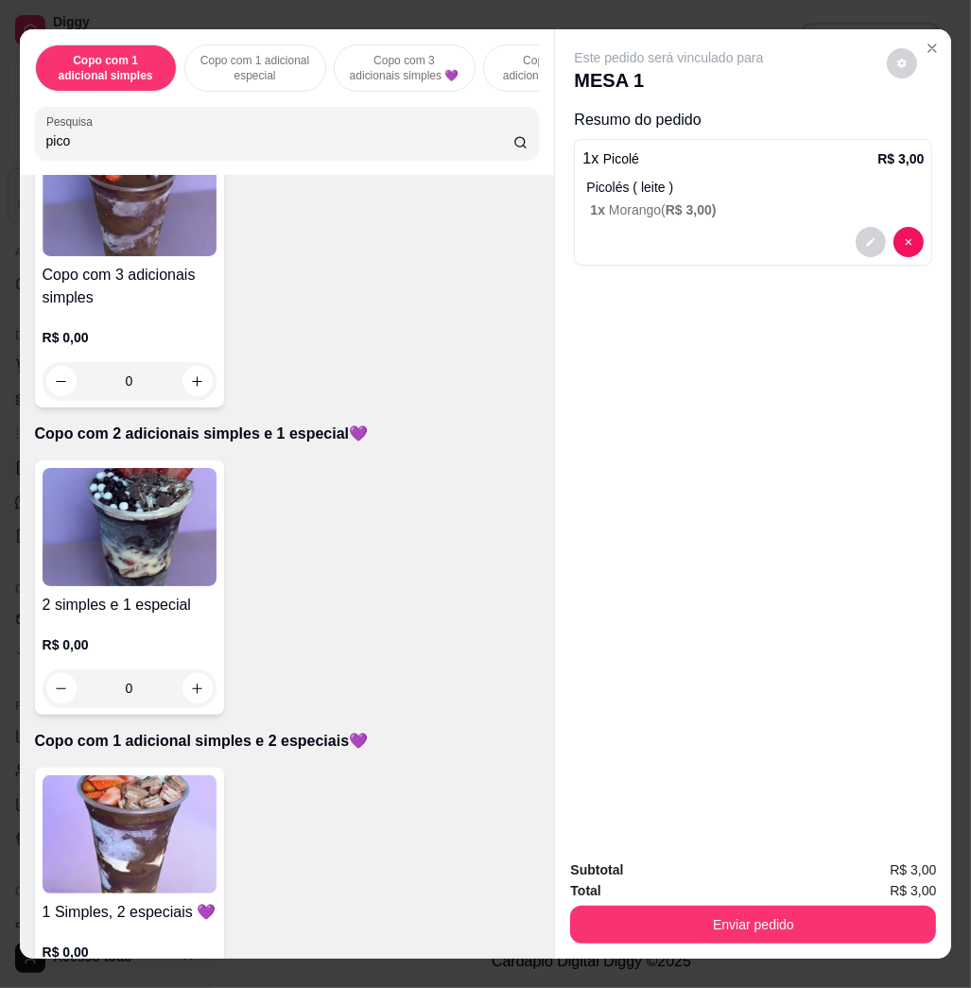
click at [114, 501] on img at bounding box center [130, 527] width 174 height 118
click at [147, 836] on img at bounding box center [130, 835] width 174 height 118
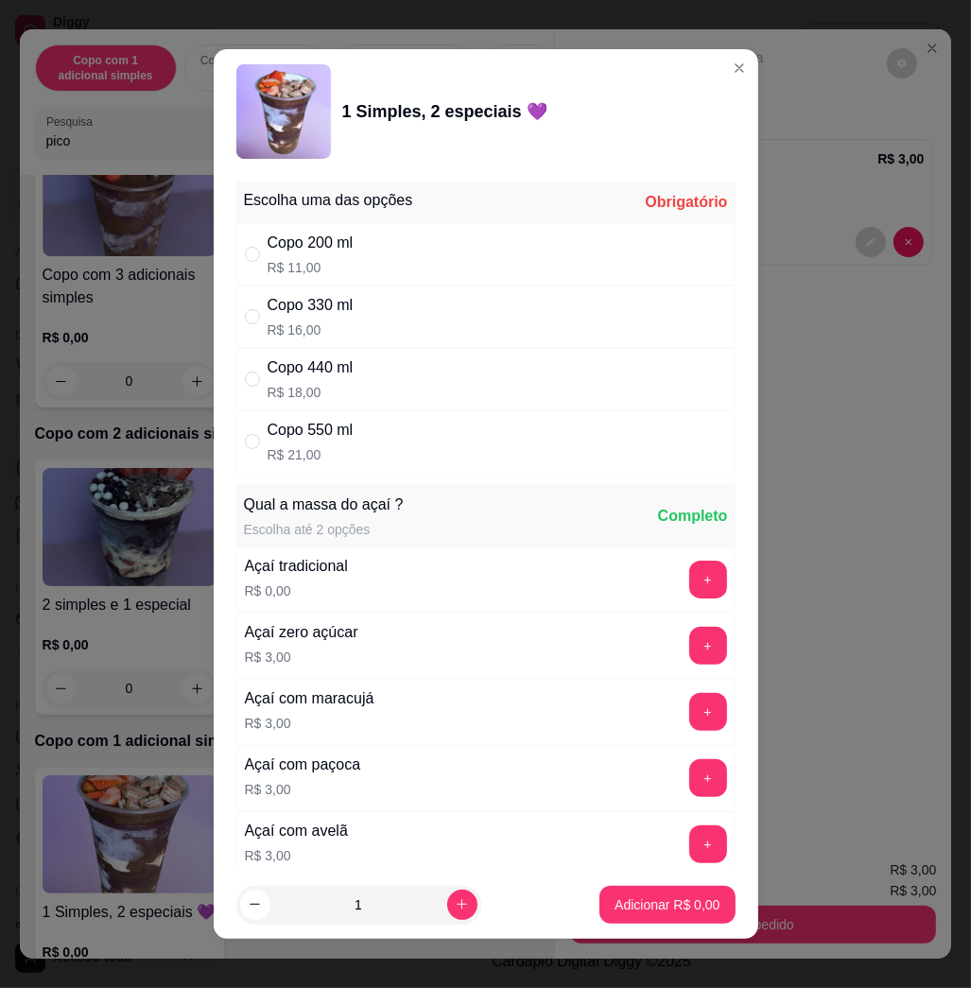
click at [346, 434] on div "Copo 550 ml R$ 21,00" at bounding box center [485, 442] width 499 height 62
radio input "true"
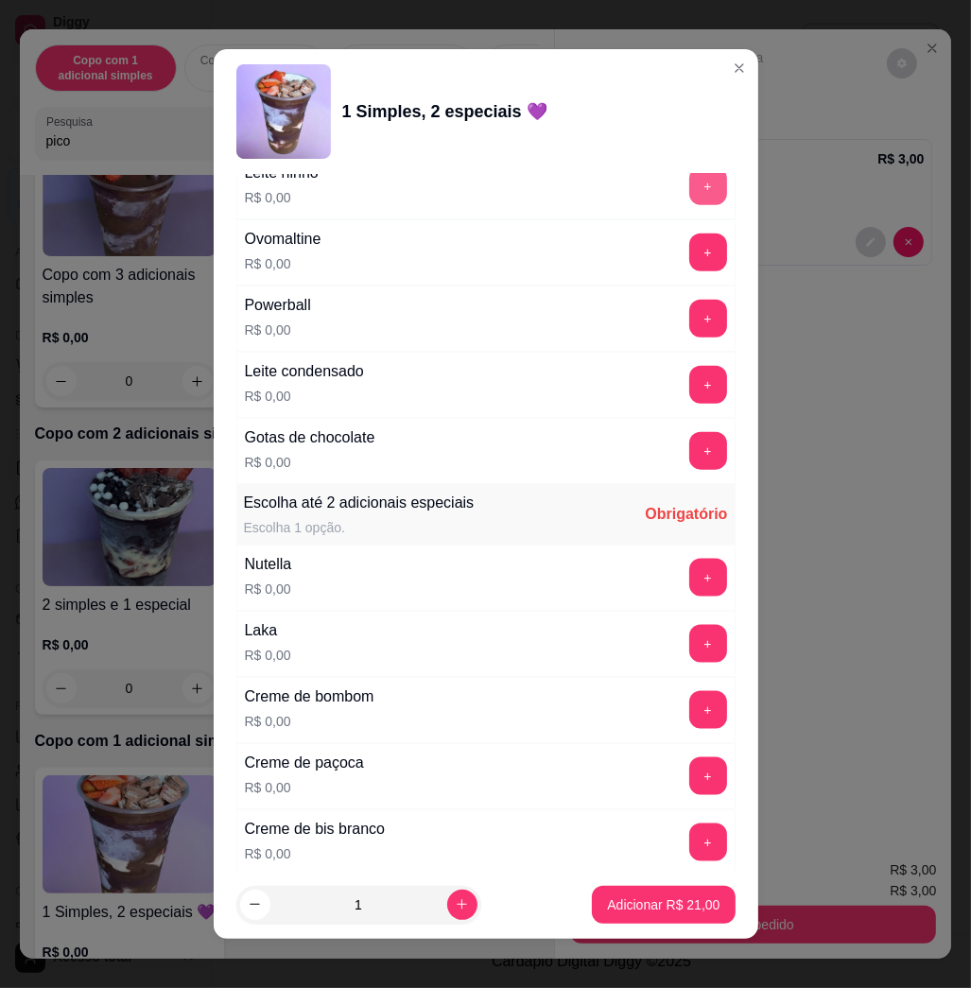
scroll to position [1387, 0]
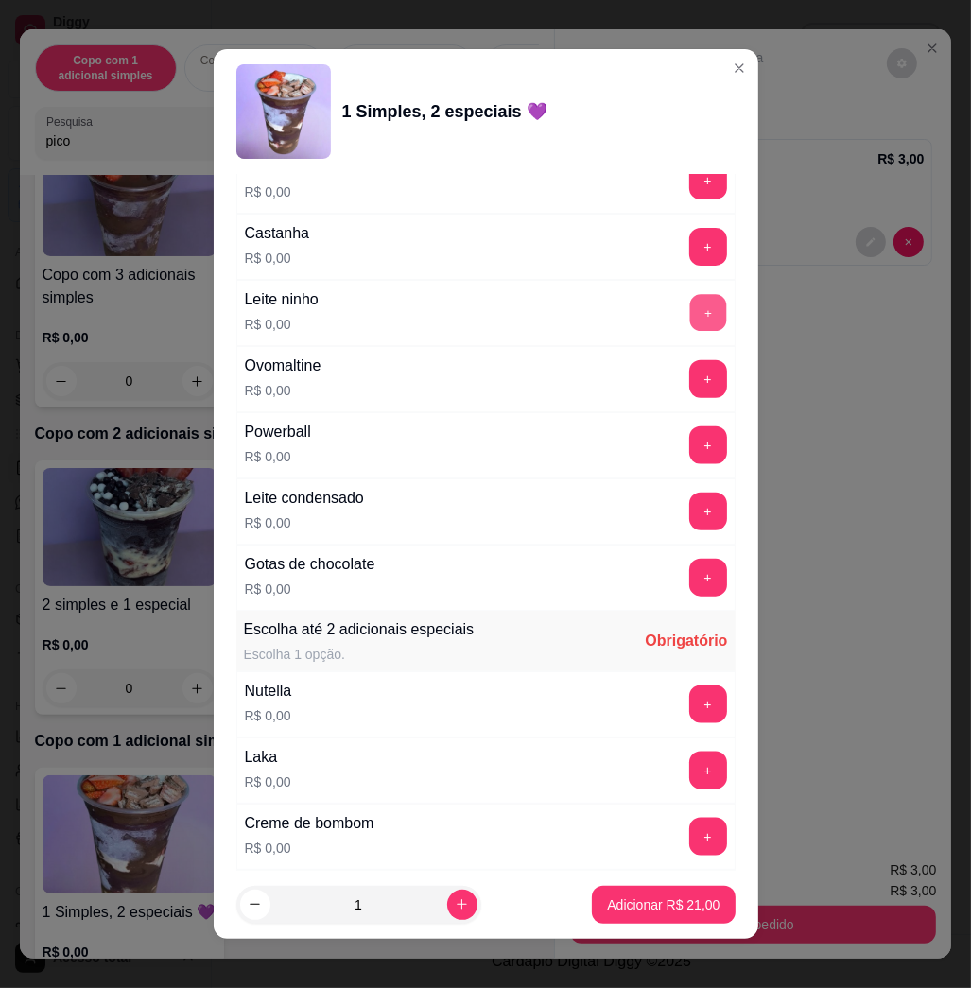
click at [690, 315] on button "+" at bounding box center [708, 313] width 37 height 37
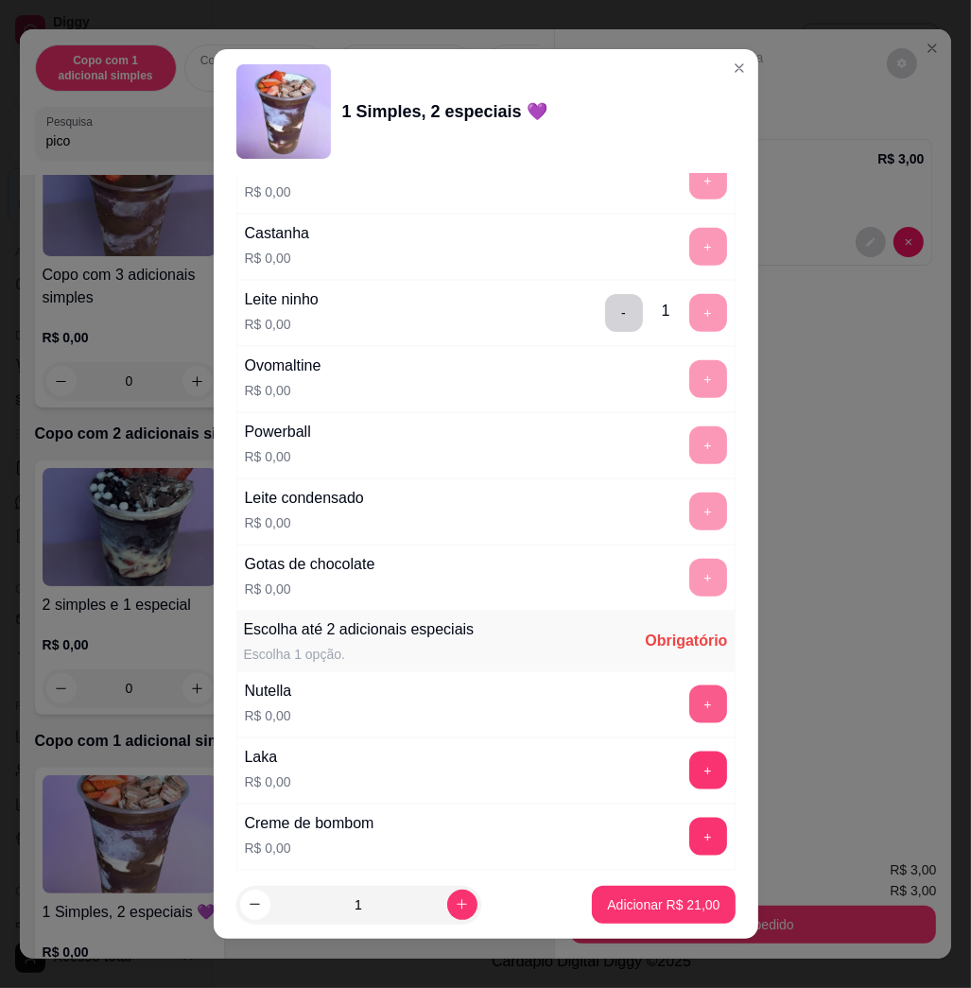
click at [690, 716] on button "+" at bounding box center [709, 705] width 38 height 38
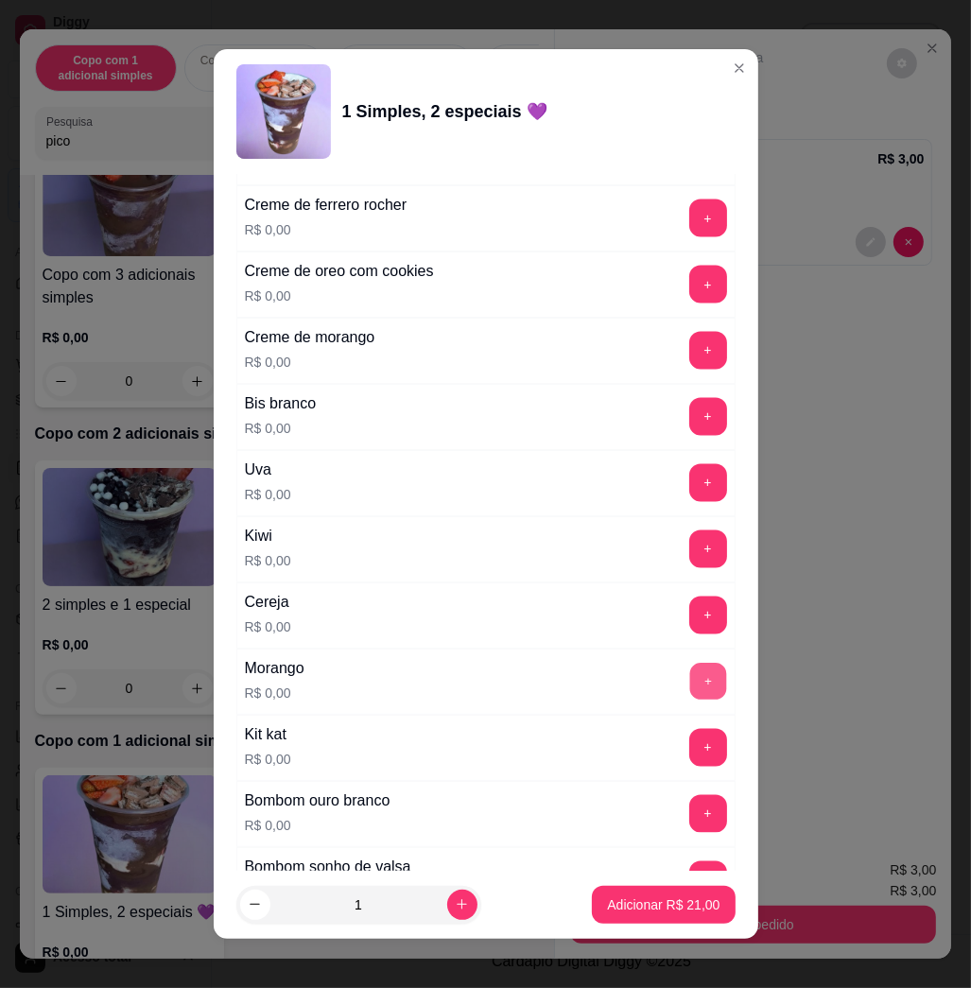
click at [690, 690] on button "+" at bounding box center [708, 682] width 37 height 37
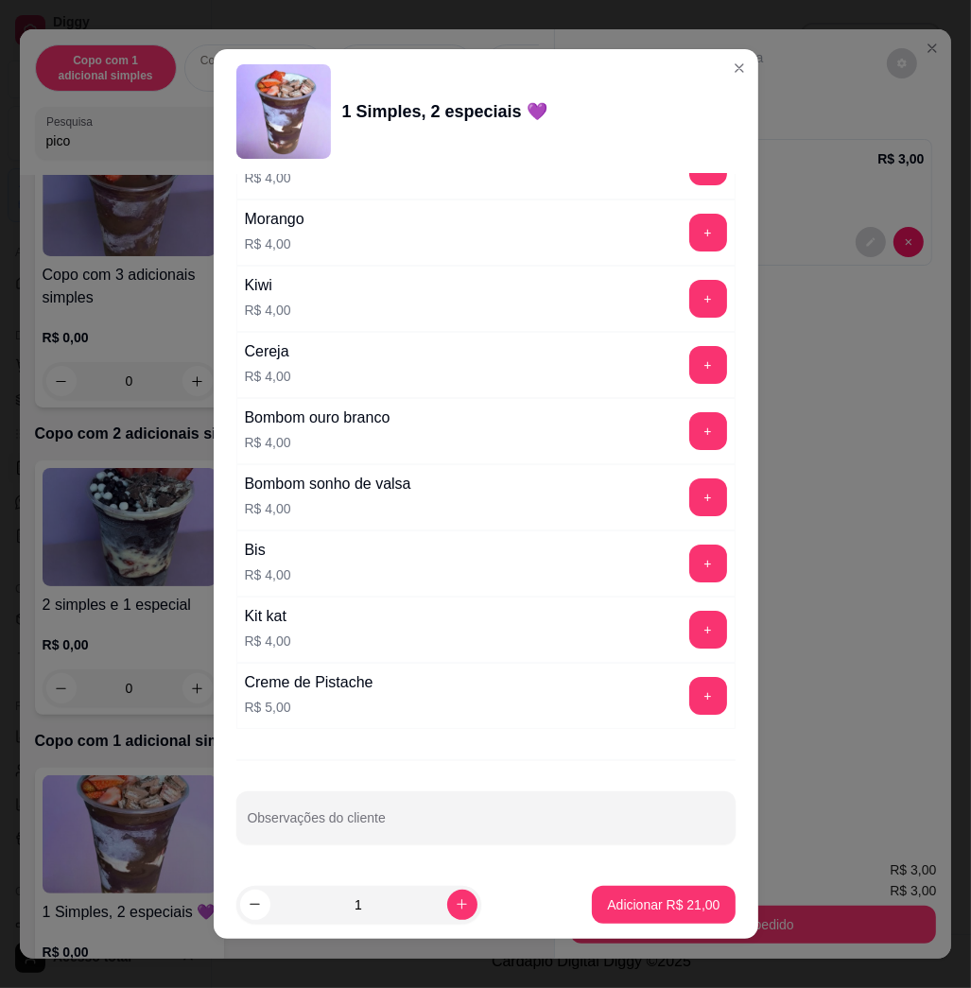
scroll to position [10, 0]
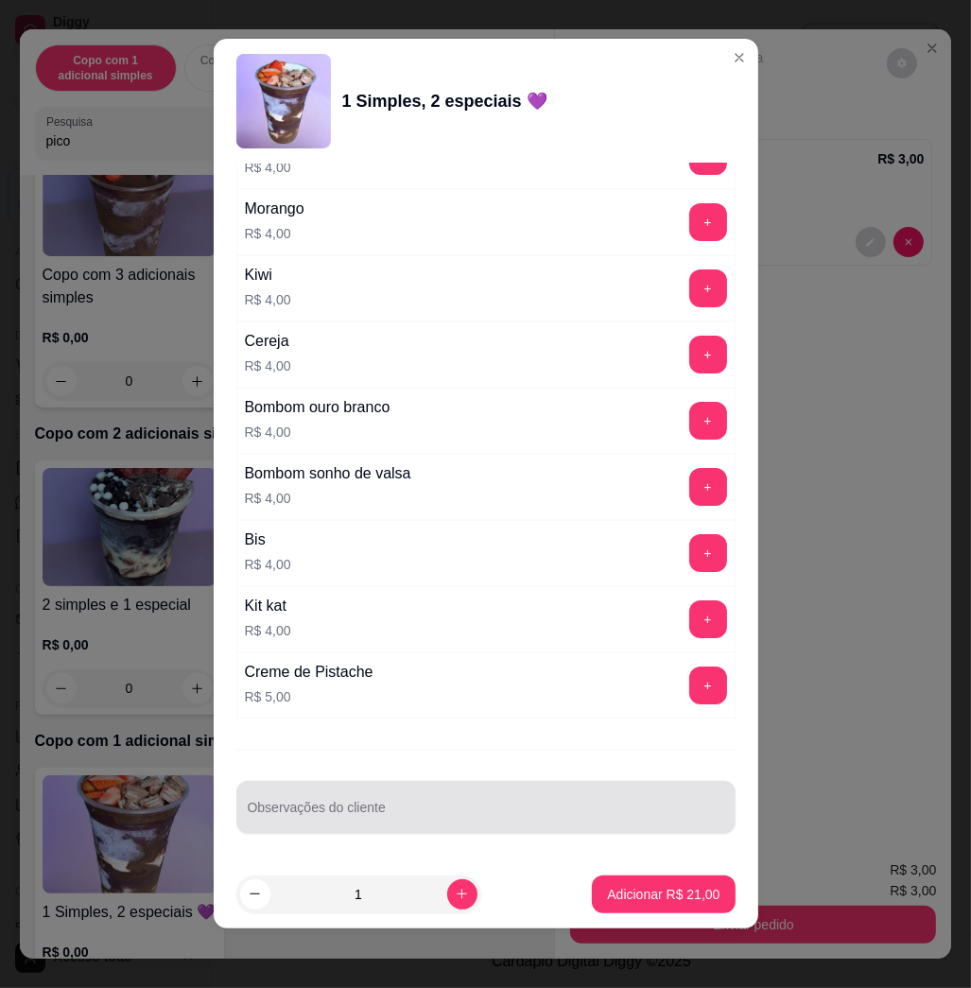
drag, startPoint x: 628, startPoint y: 797, endPoint x: 660, endPoint y: 819, distance: 38.8
click at [629, 801] on div at bounding box center [486, 808] width 477 height 38
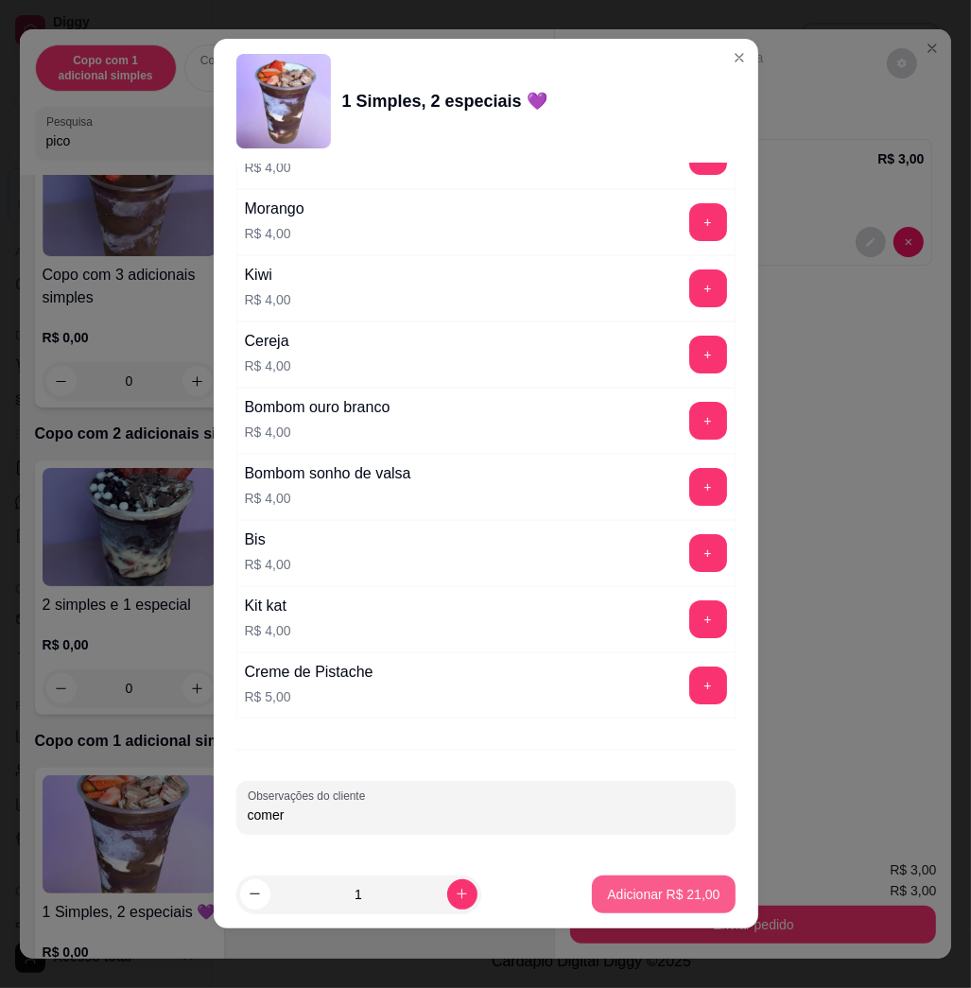
type input "comer"
click at [634, 892] on p "Adicionar R$ 21,00" at bounding box center [663, 894] width 113 height 19
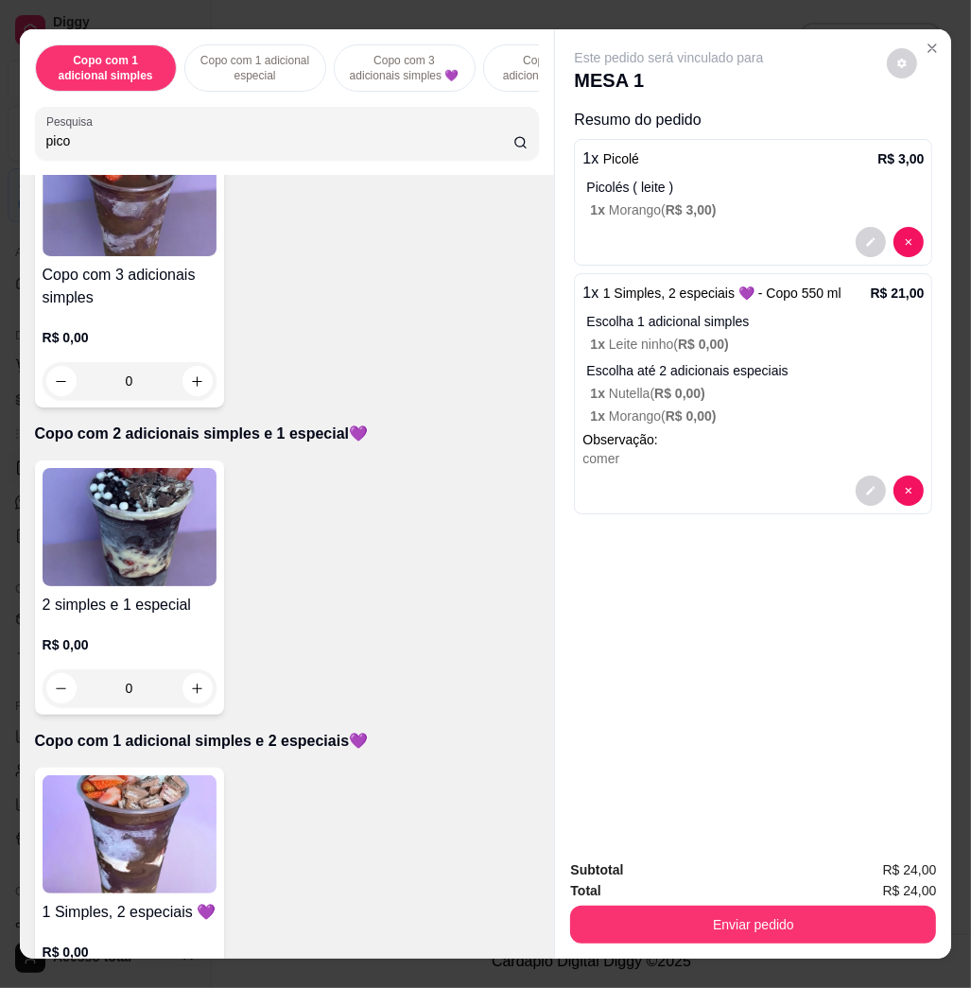
click at [673, 954] on div "Copo com 1 adicional simples Copo com 1 adicional especial Copo com 3 adicionai…" at bounding box center [485, 494] width 971 height 988
drag, startPoint x: 692, startPoint y: 939, endPoint x: 692, endPoint y: 907, distance: 32.2
click at [692, 928] on div "Subtotal R$ 24,00 Total R$ 24,00 Enviar pedido" at bounding box center [753, 902] width 396 height 114
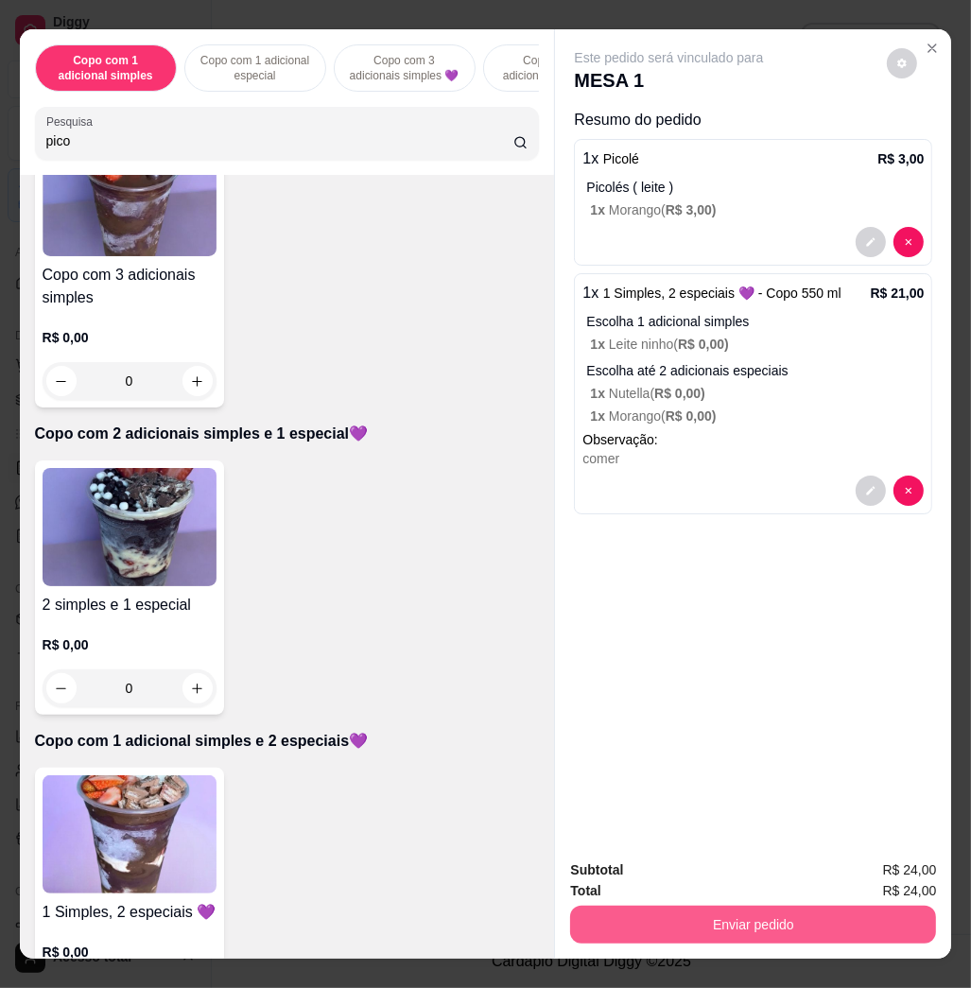
click at [693, 906] on button "Enviar pedido" at bounding box center [753, 925] width 366 height 38
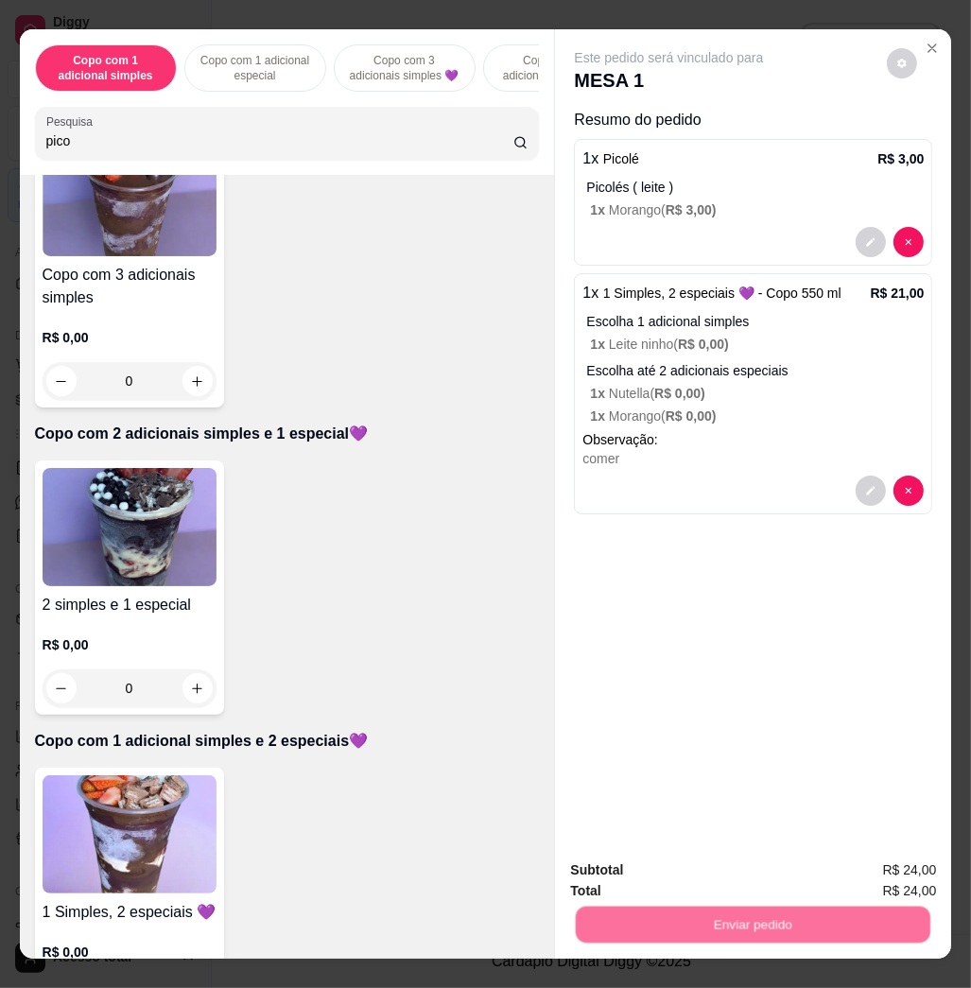
click at [693, 873] on button "Não registrar e enviar pedido" at bounding box center [688, 868] width 191 height 35
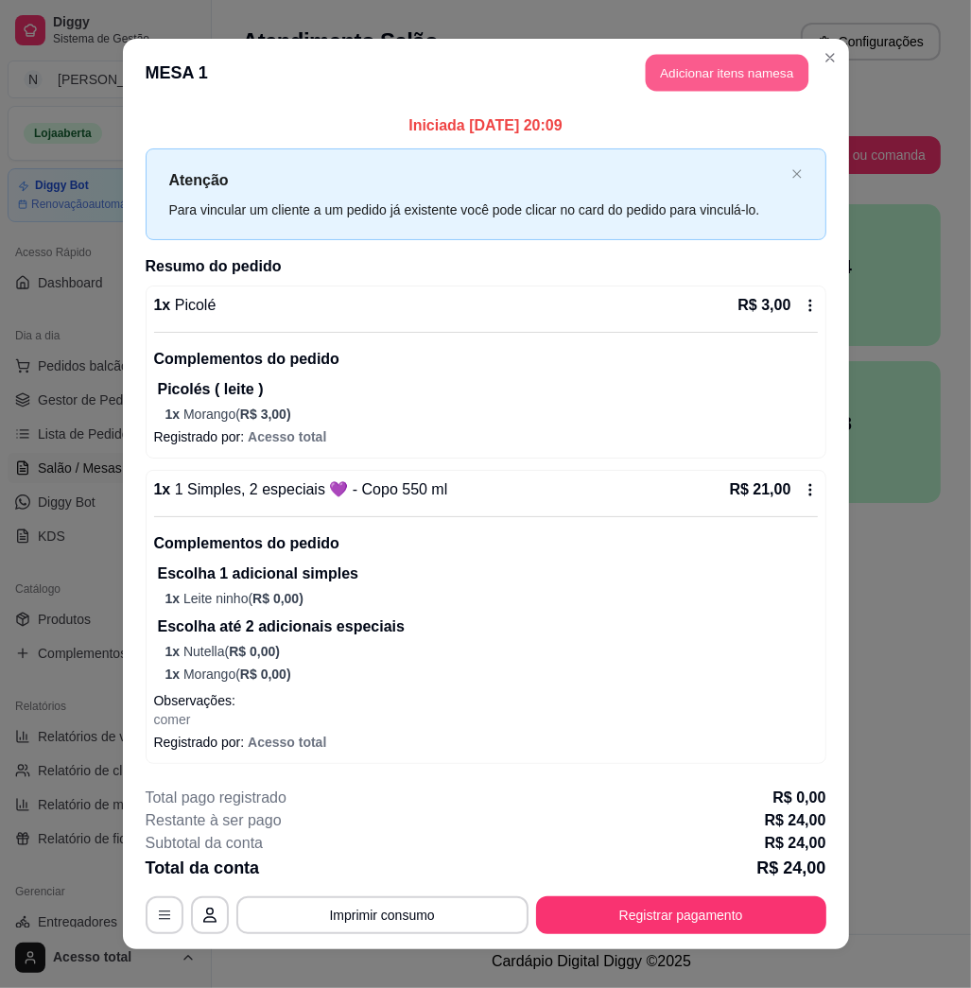
click at [723, 74] on button "Adicionar itens na mesa" at bounding box center [727, 73] width 163 height 37
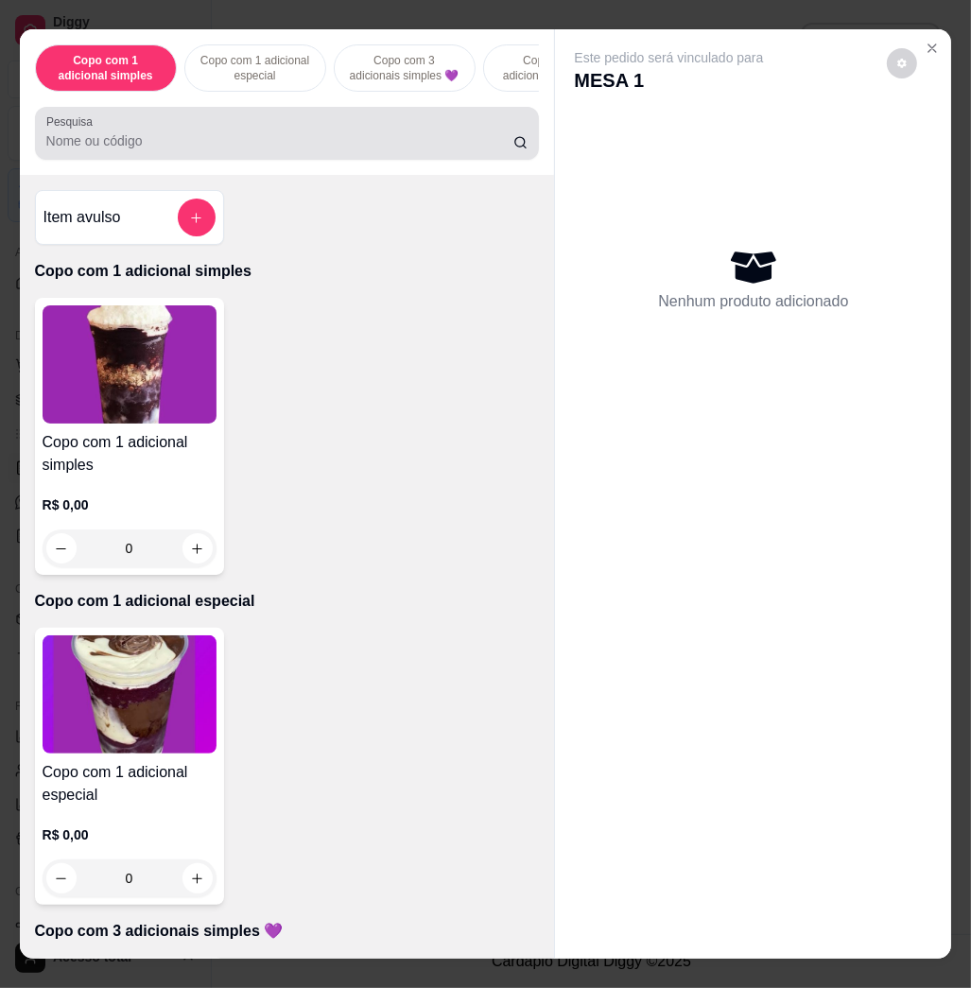
click at [369, 134] on div at bounding box center [287, 133] width 482 height 38
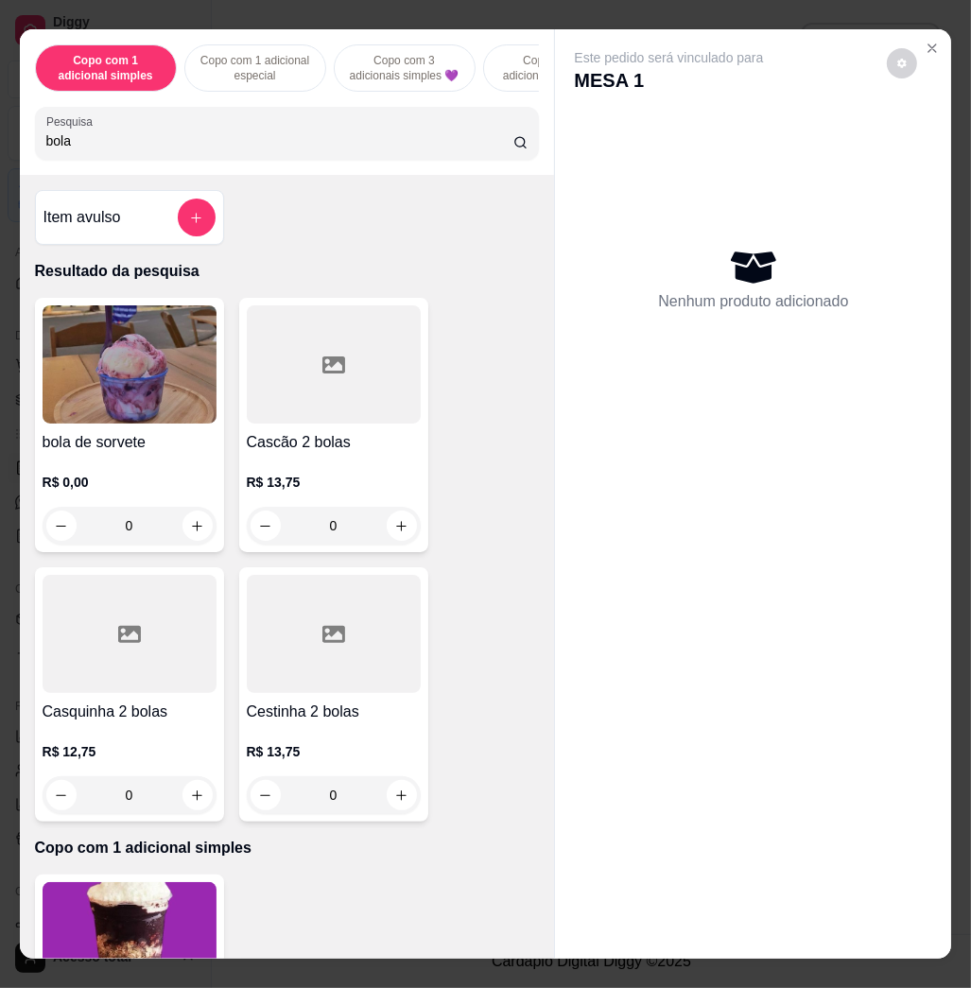
type input "bola"
click at [117, 417] on img at bounding box center [130, 365] width 174 height 118
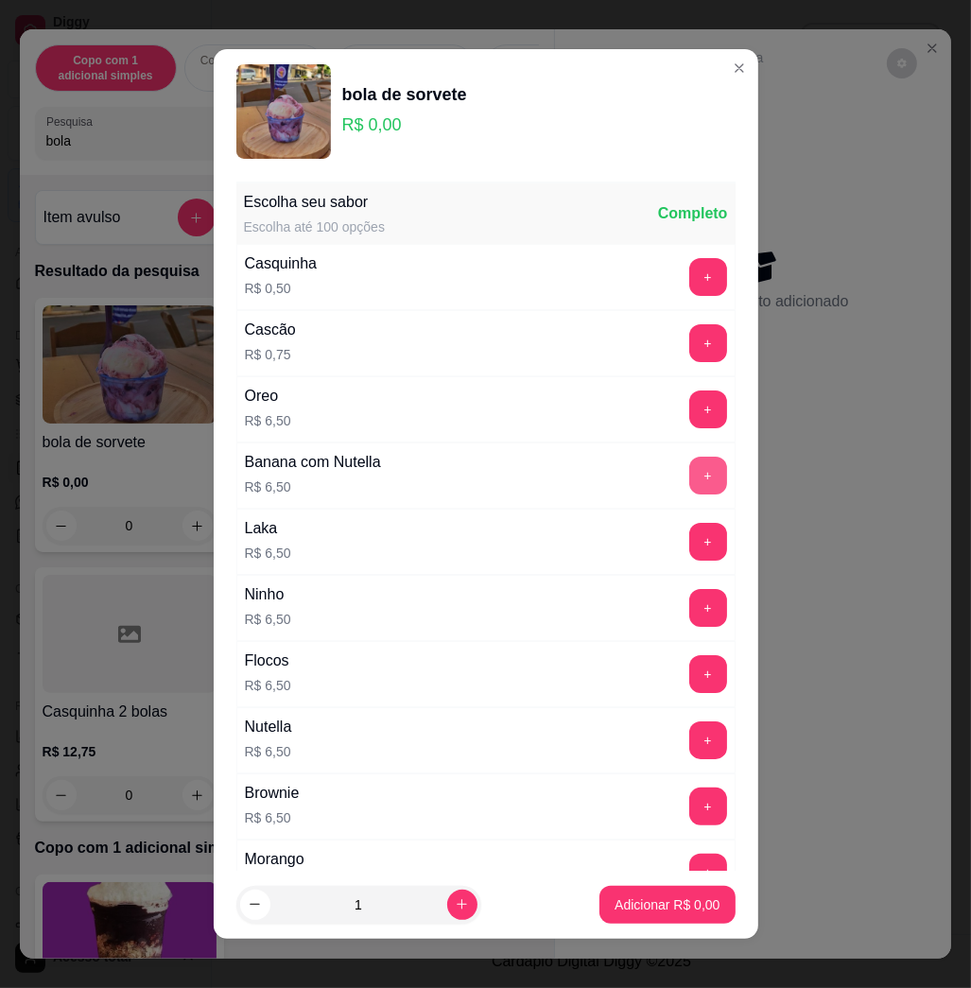
click at [690, 491] on button "+" at bounding box center [709, 476] width 38 height 38
click at [631, 904] on p "Adicionar R$ 13,00" at bounding box center [664, 905] width 110 height 18
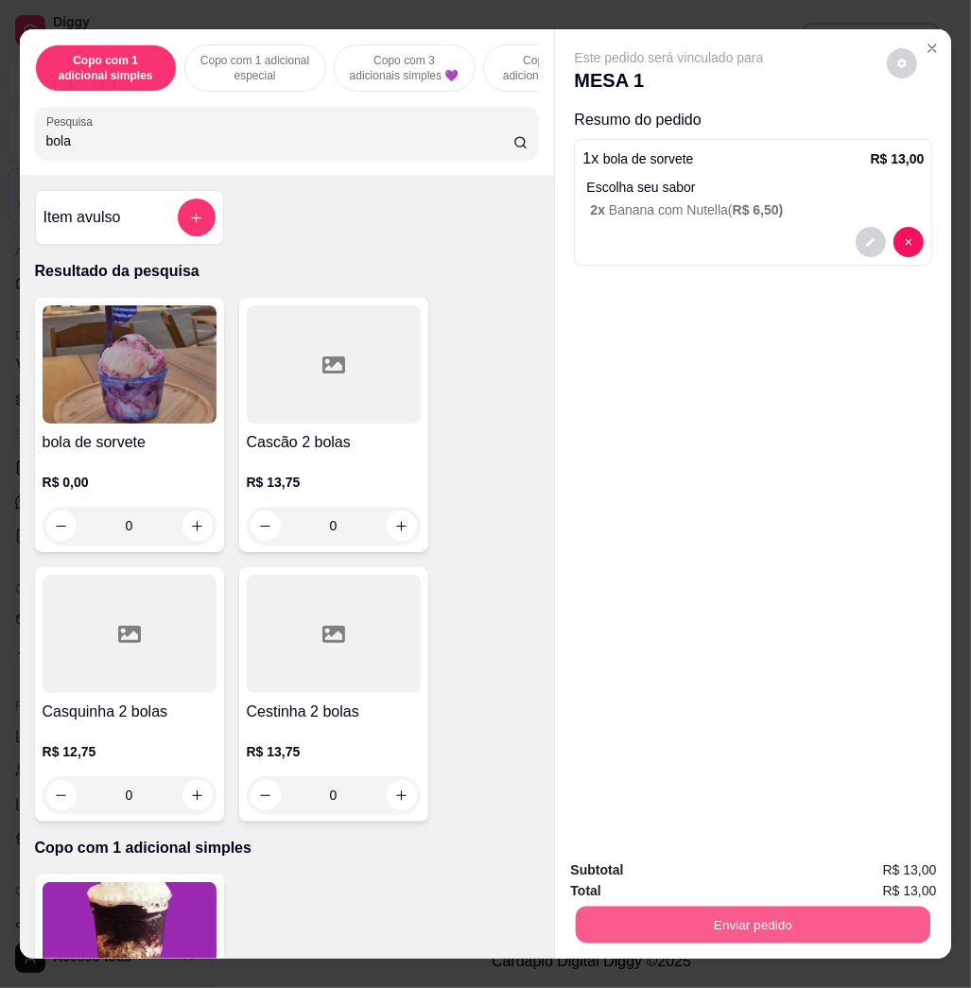
click at [795, 917] on button "Enviar pedido" at bounding box center [753, 924] width 355 height 37
click at [694, 873] on button "Não registrar e enviar pedido" at bounding box center [688, 869] width 197 height 36
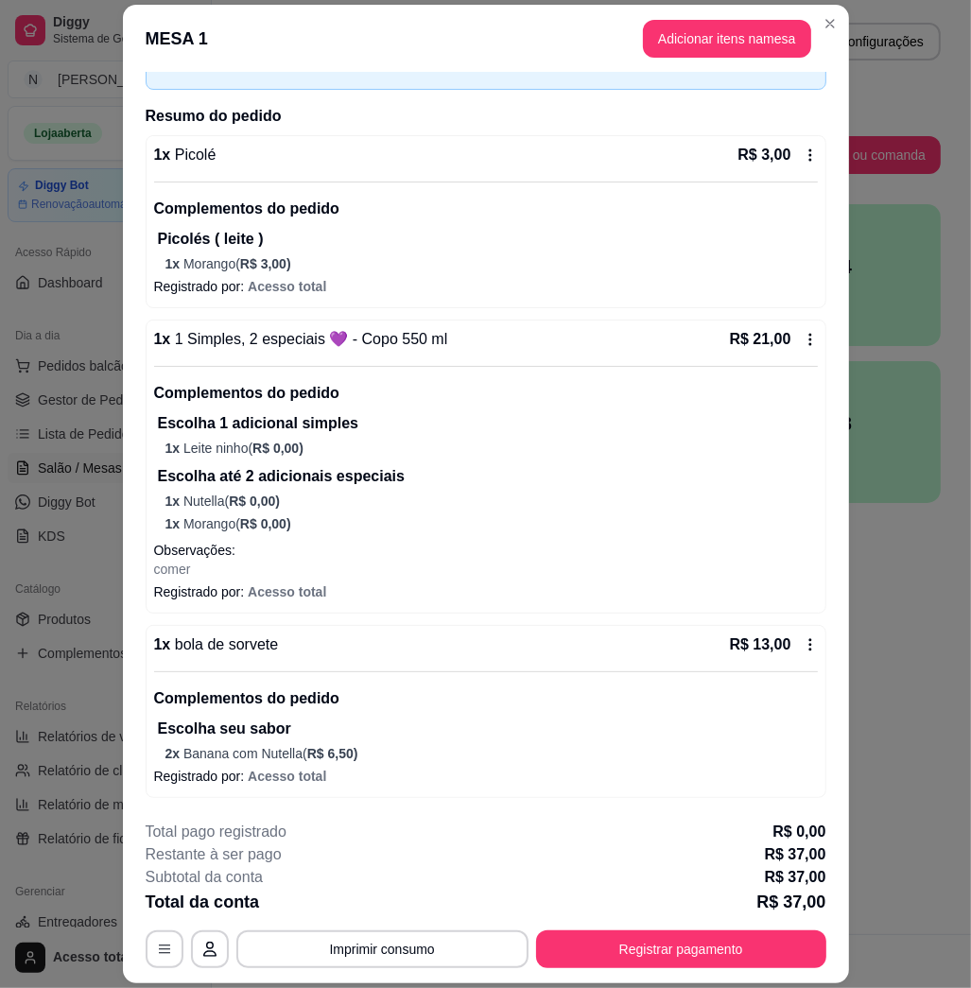
scroll to position [138, 0]
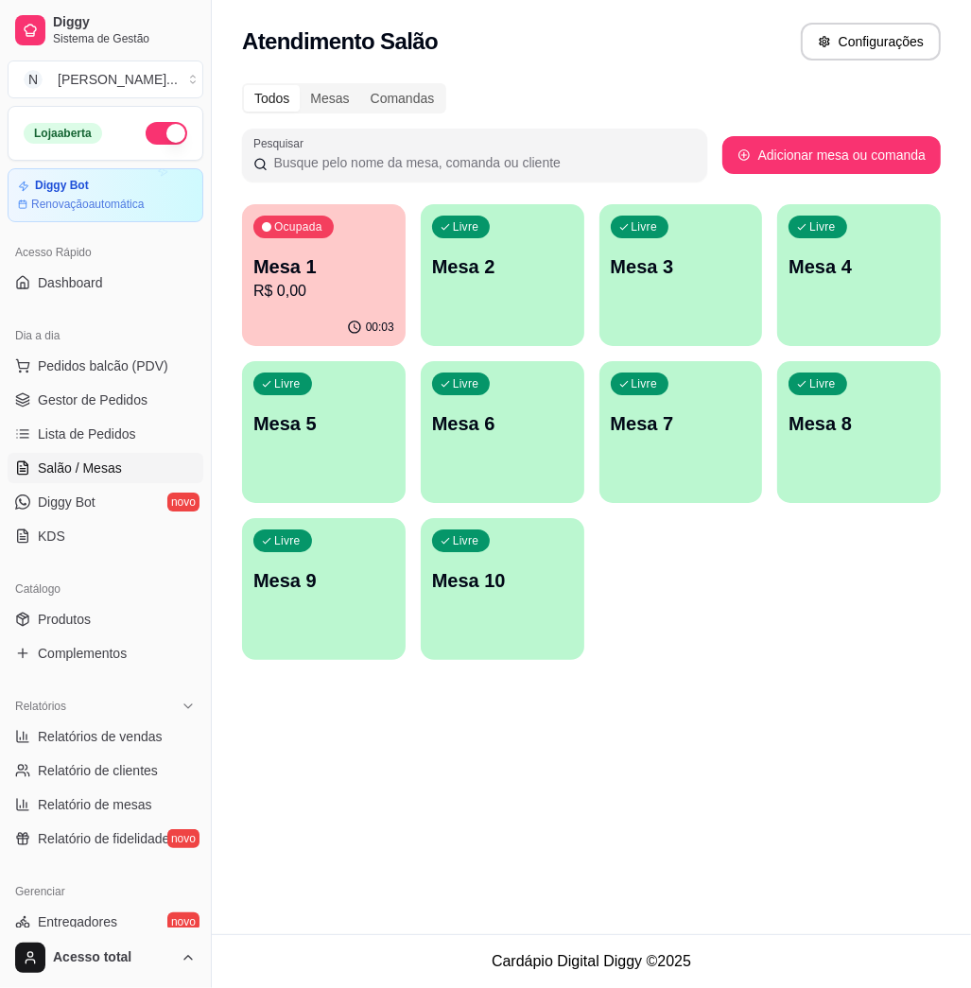
click at [316, 256] on p "Mesa 1" at bounding box center [323, 266] width 141 height 26
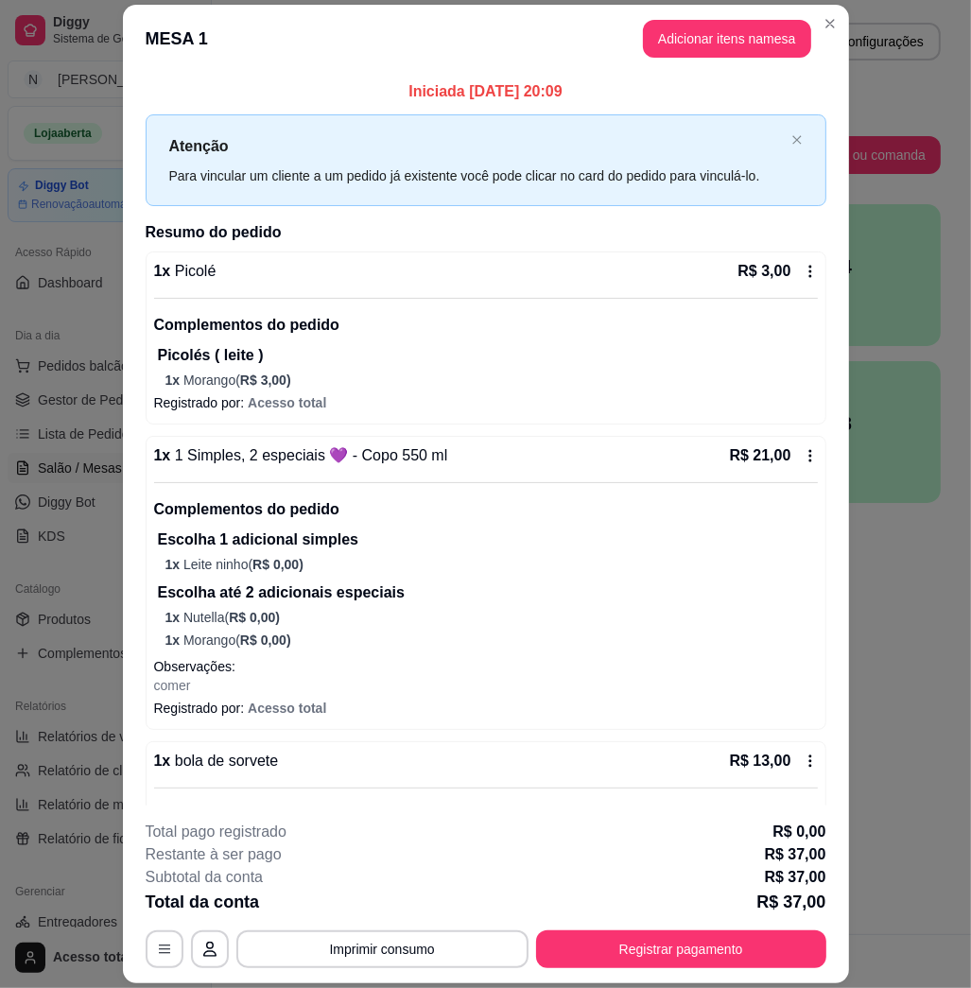
click at [713, 19] on header "MESA 1 Adicionar itens na mesa" at bounding box center [486, 39] width 726 height 68
click at [685, 21] on button "Adicionar itens na mesa" at bounding box center [727, 39] width 168 height 38
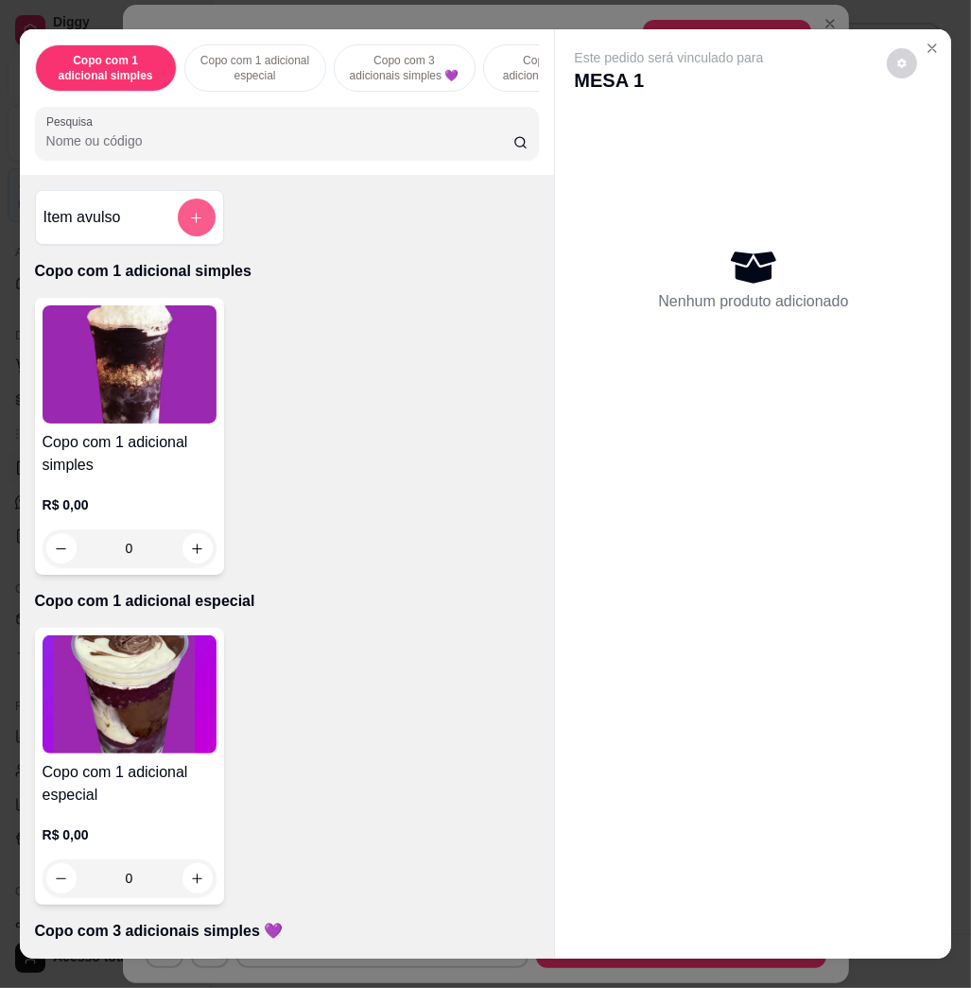
click at [189, 208] on div at bounding box center [197, 218] width 38 height 38
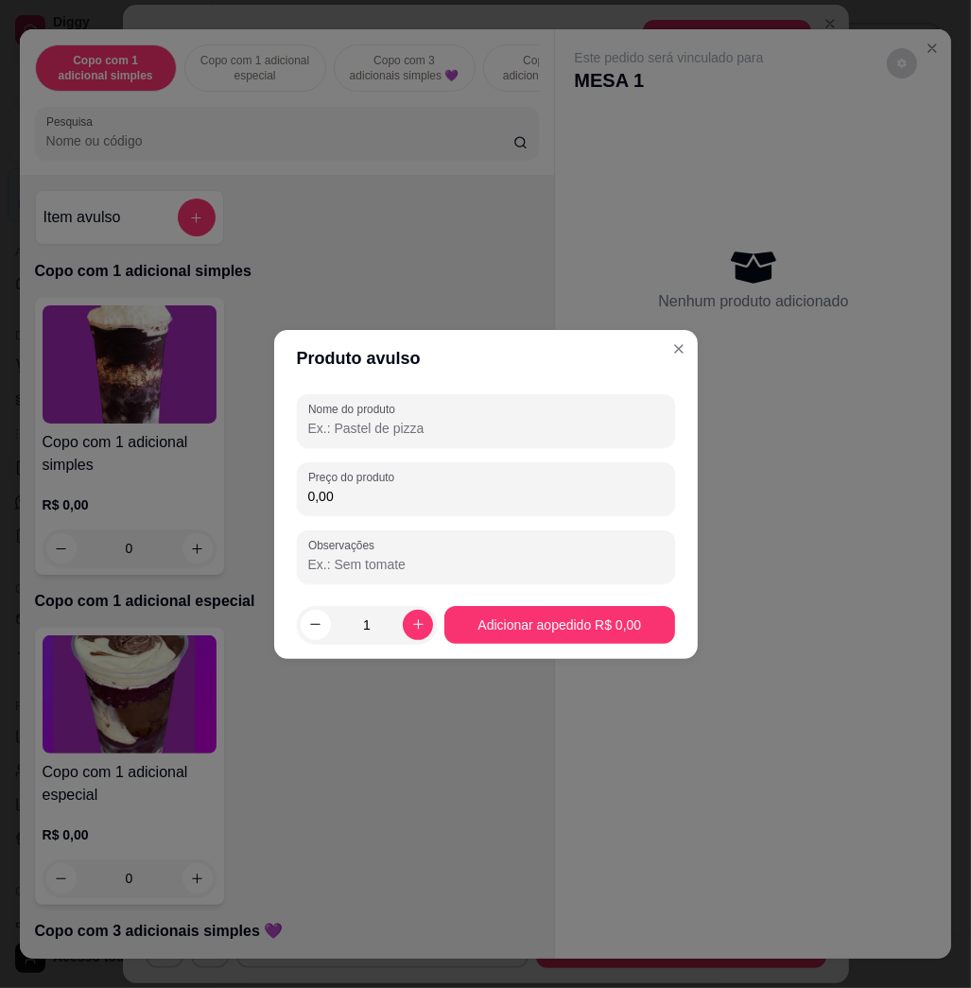
click at [487, 476] on div "0,00" at bounding box center [486, 489] width 356 height 38
type input "10,00"
click at [584, 428] on input "Nome do produto" at bounding box center [486, 428] width 356 height 19
type input "kg"
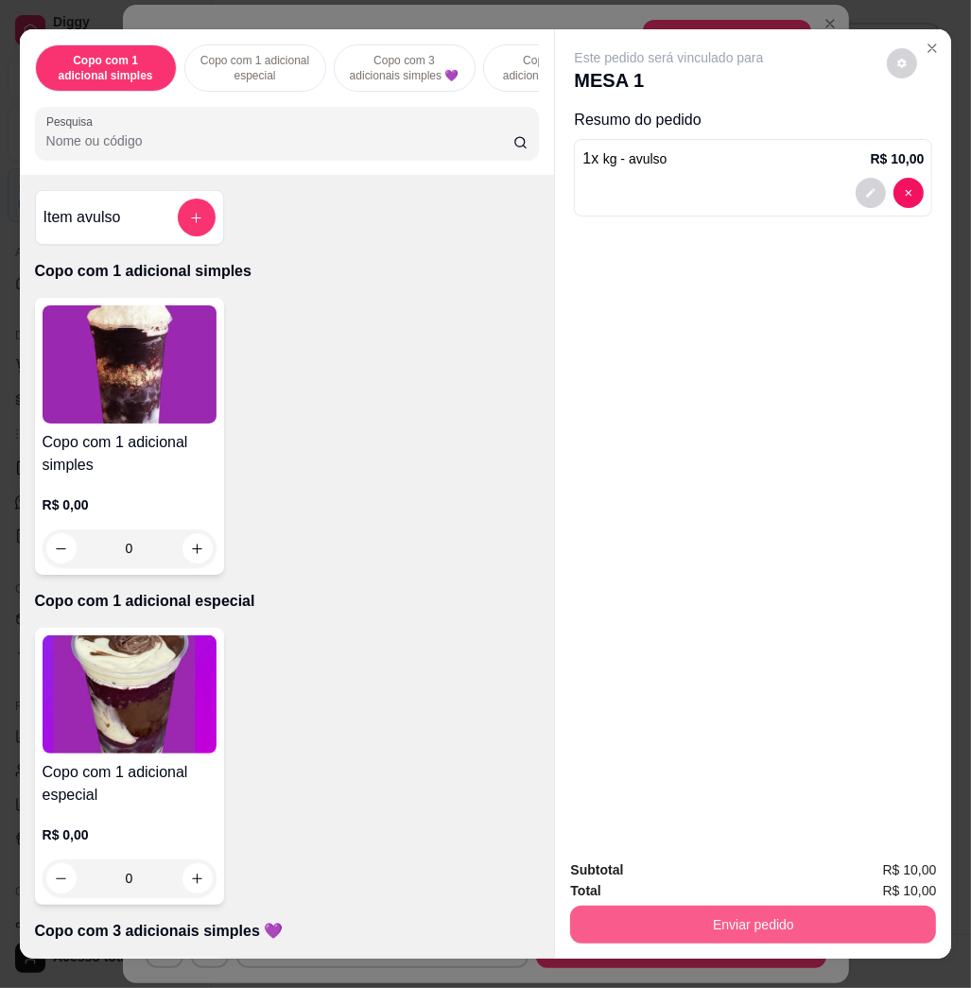
click at [833, 925] on button "Enviar pedido" at bounding box center [753, 925] width 366 height 38
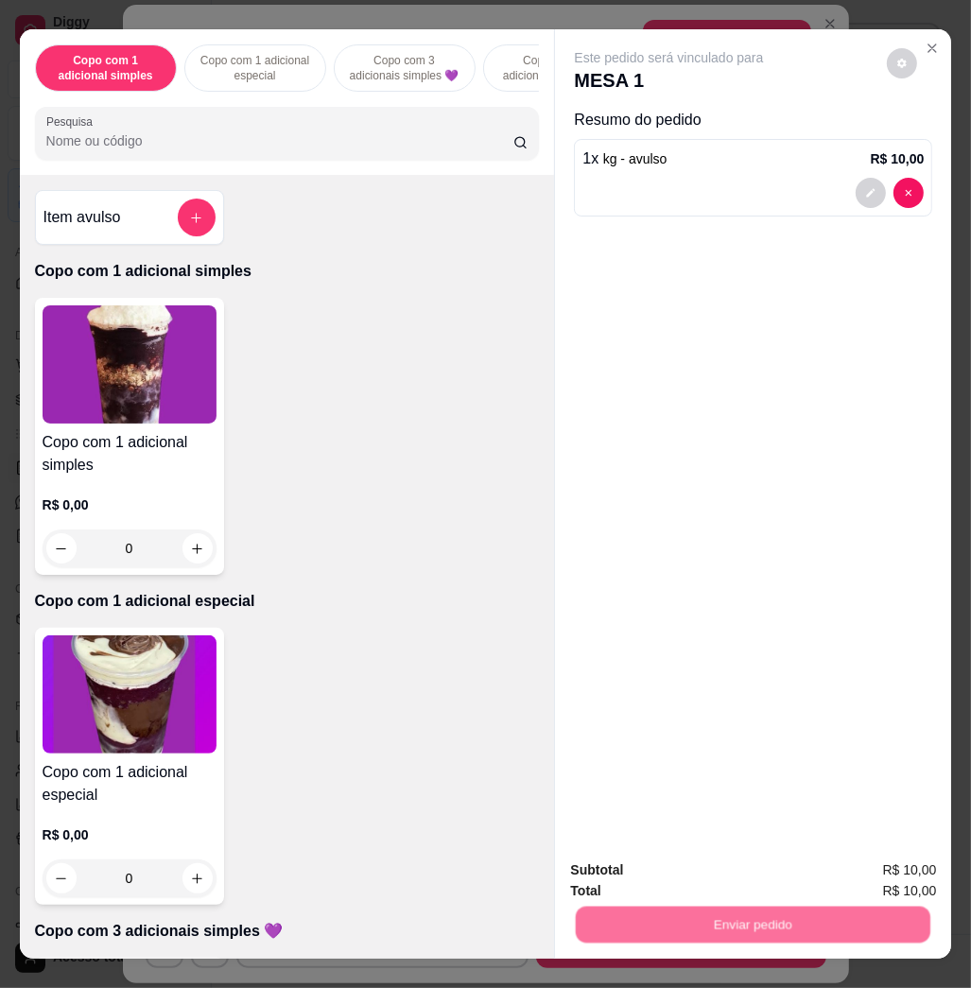
click at [709, 859] on button "Não registrar e enviar pedido" at bounding box center [688, 869] width 197 height 36
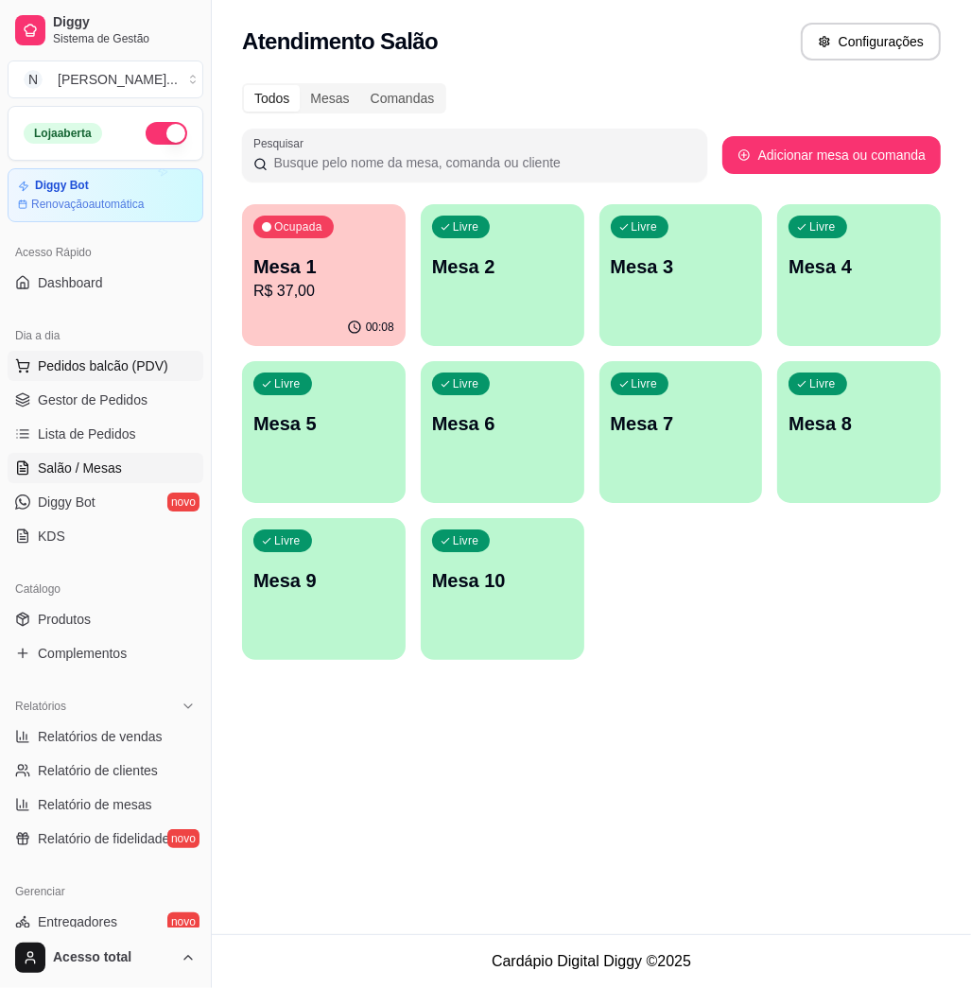
click at [167, 358] on button "Pedidos balcão (PDV)" at bounding box center [106, 366] width 196 height 30
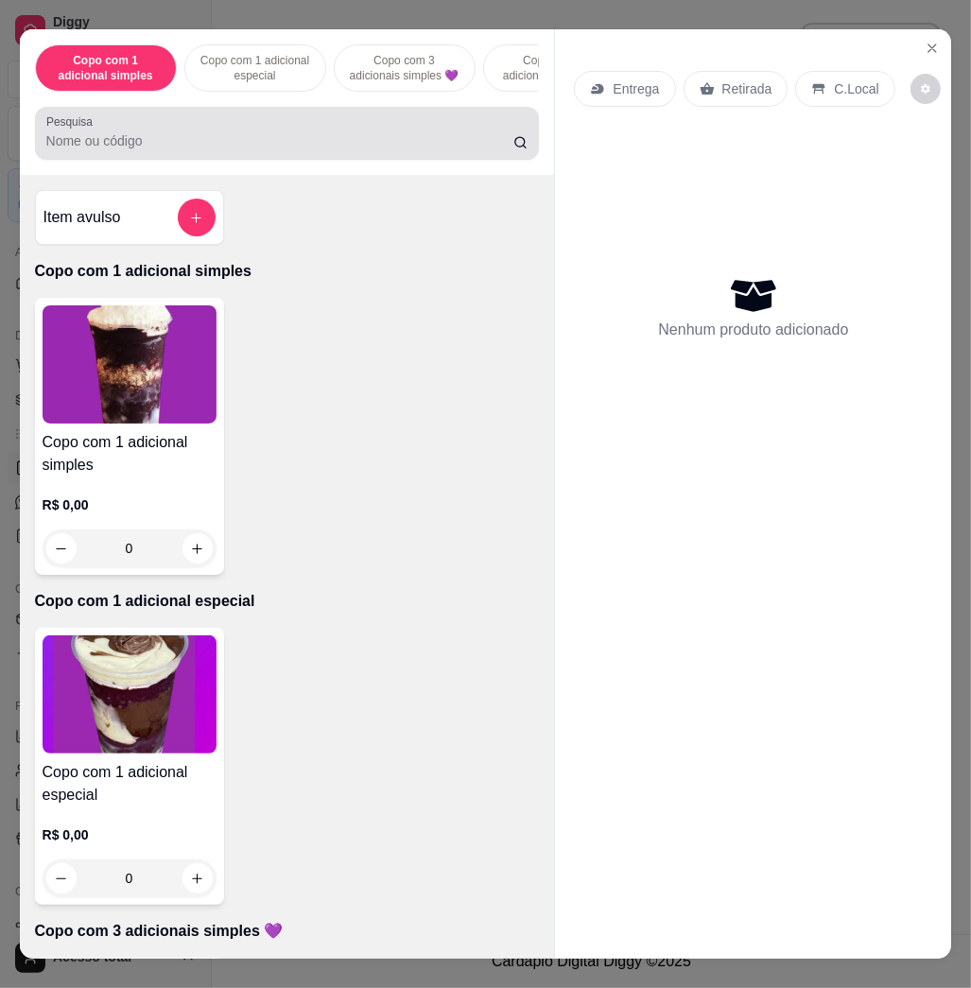
click at [87, 160] on div "Pesquisa" at bounding box center [287, 133] width 505 height 53
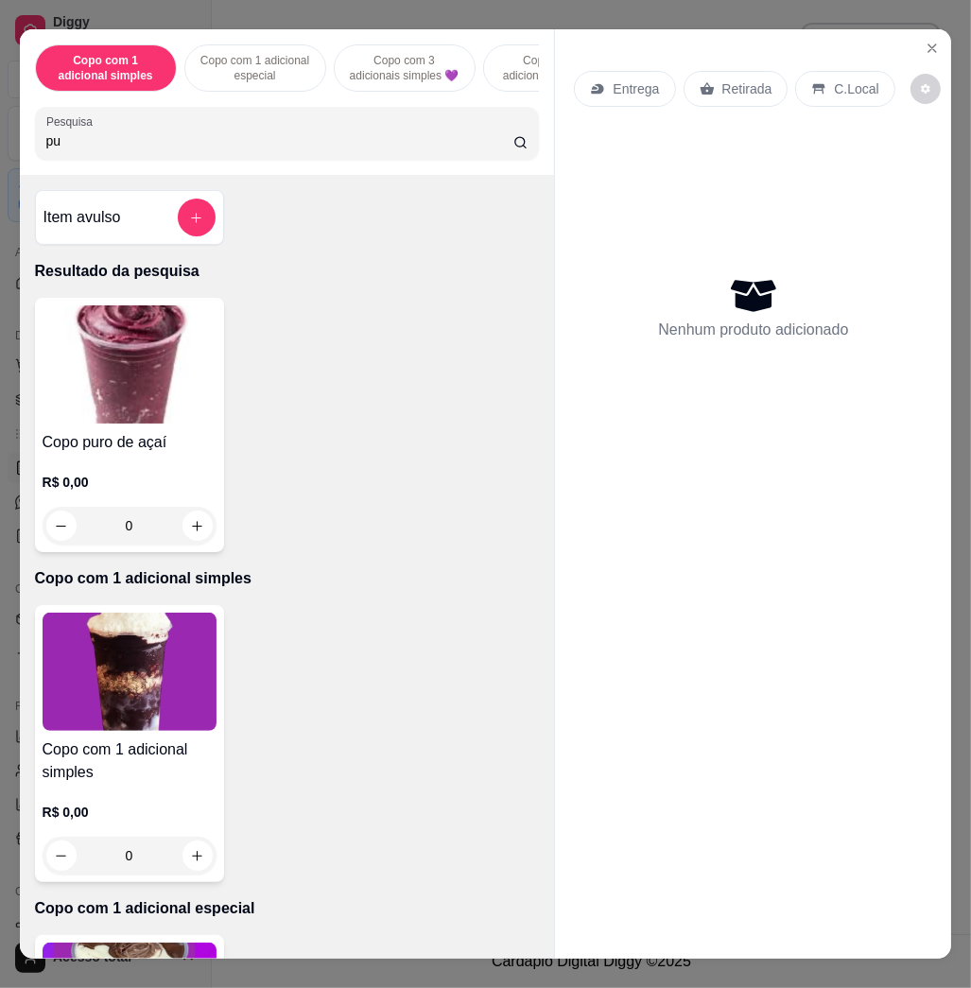
type input "p"
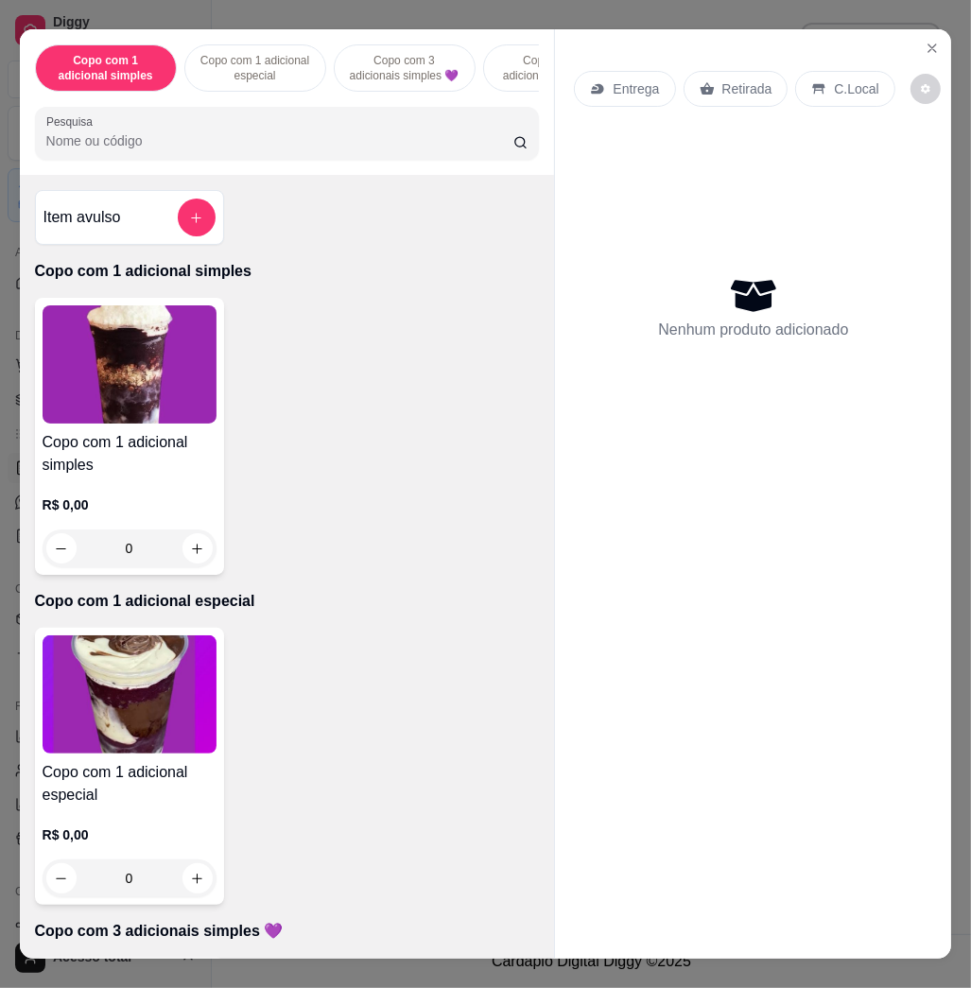
click at [170, 754] on img at bounding box center [130, 695] width 174 height 118
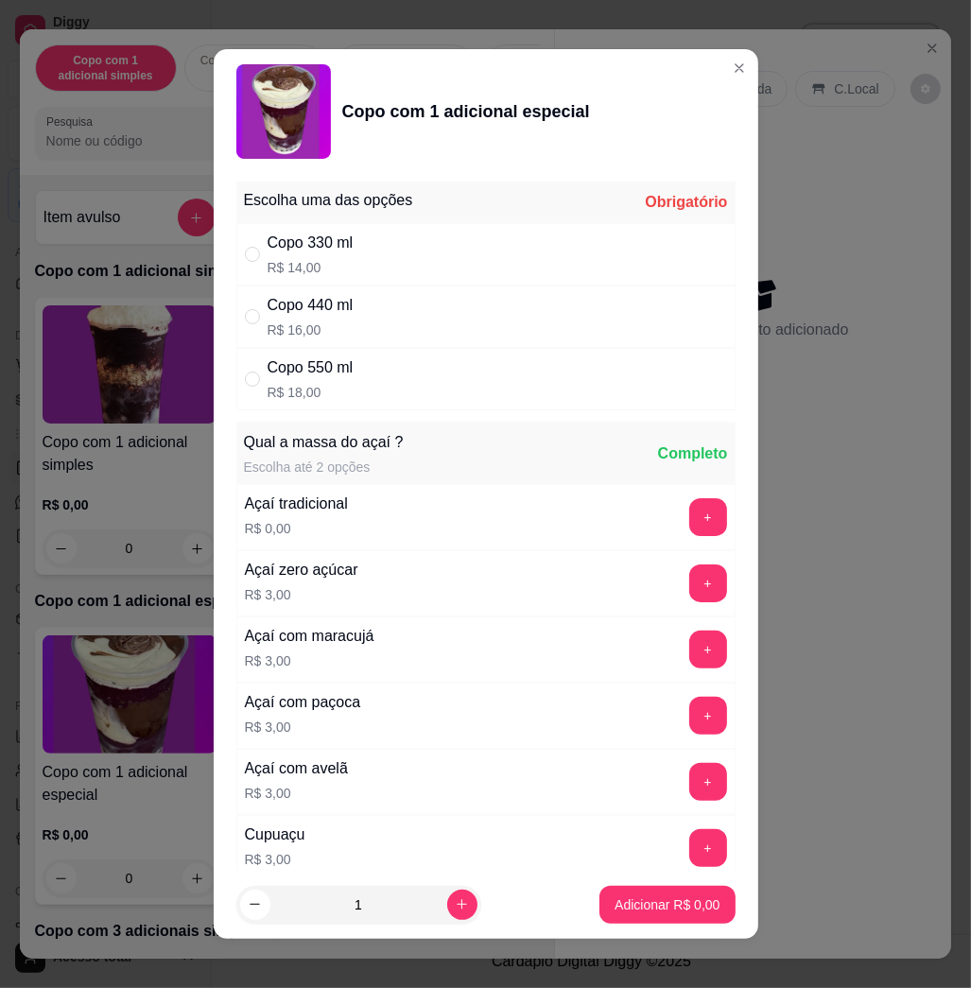
click at [400, 261] on div "Copo 330 ml R$ 14,00" at bounding box center [485, 254] width 499 height 62
radio input "true"
click at [690, 583] on button "+" at bounding box center [709, 584] width 38 height 38
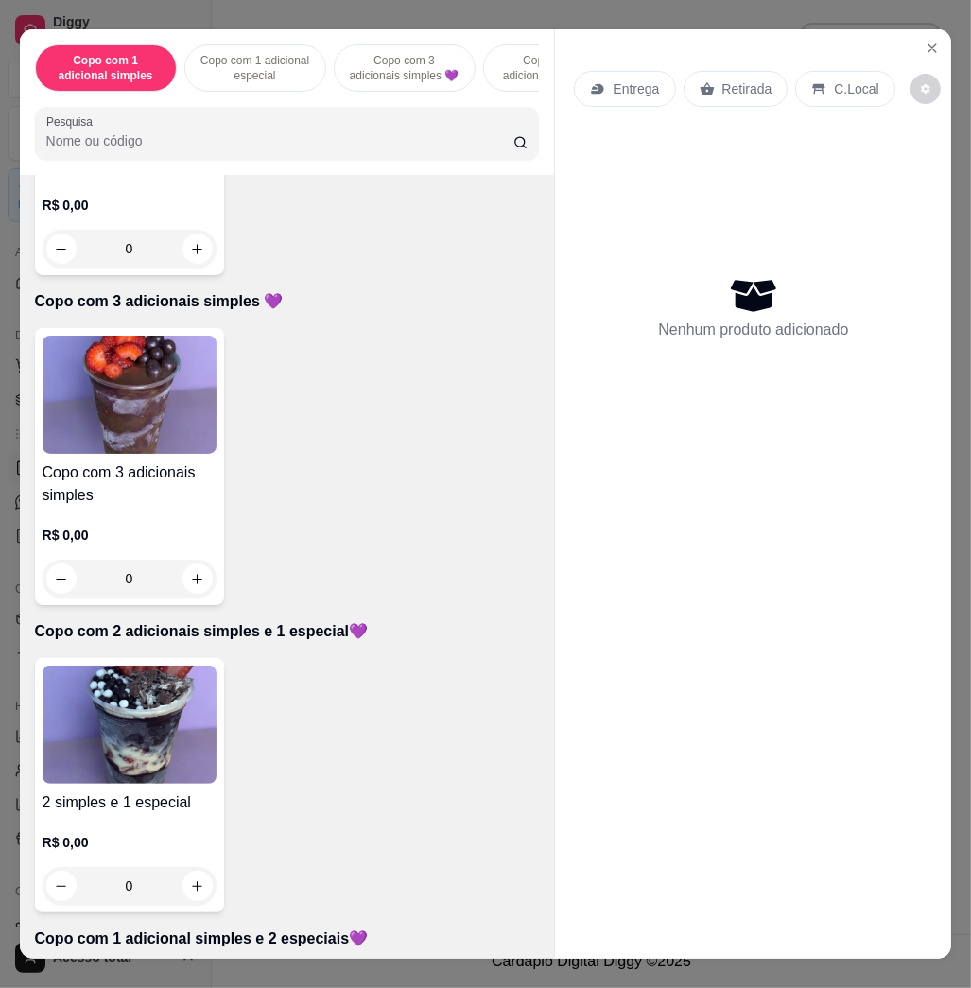
scroll to position [1008, 0]
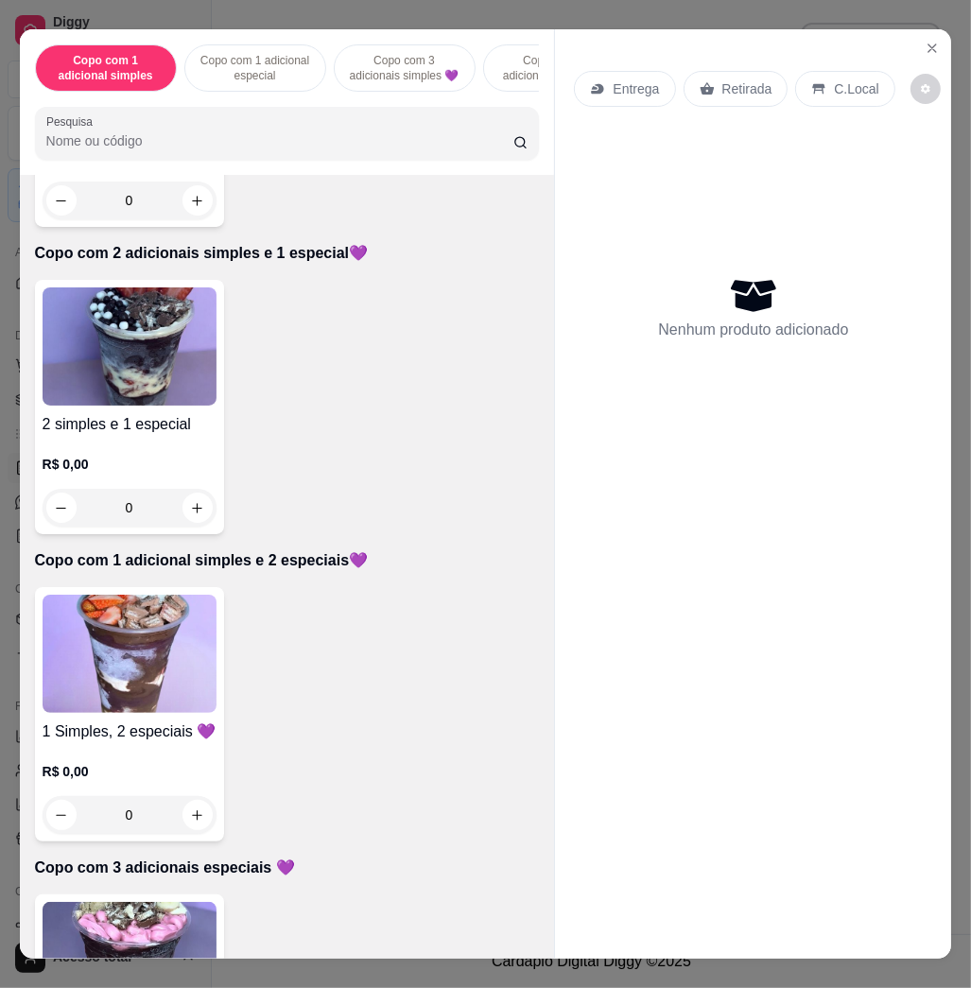
click at [156, 627] on img at bounding box center [130, 654] width 174 height 118
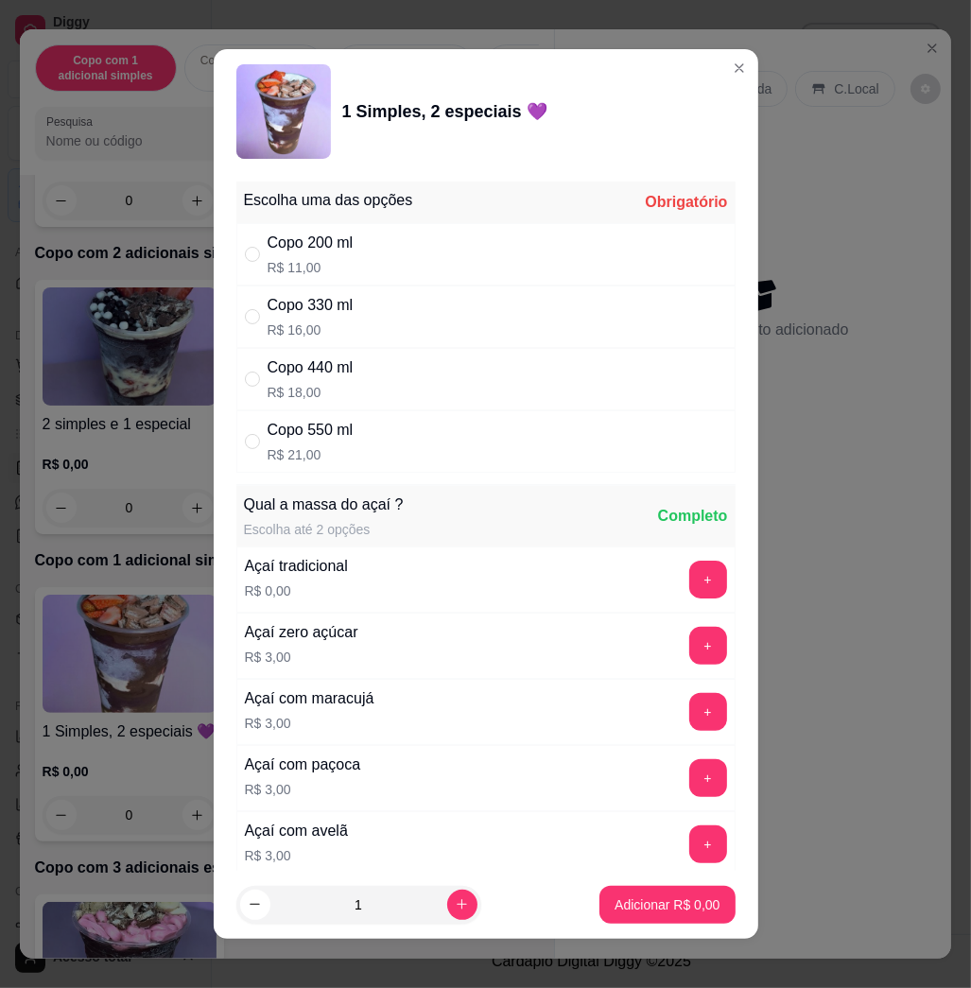
click at [401, 435] on div "Copo 550 ml R$ 21,00" at bounding box center [485, 442] width 499 height 62
radio input "true"
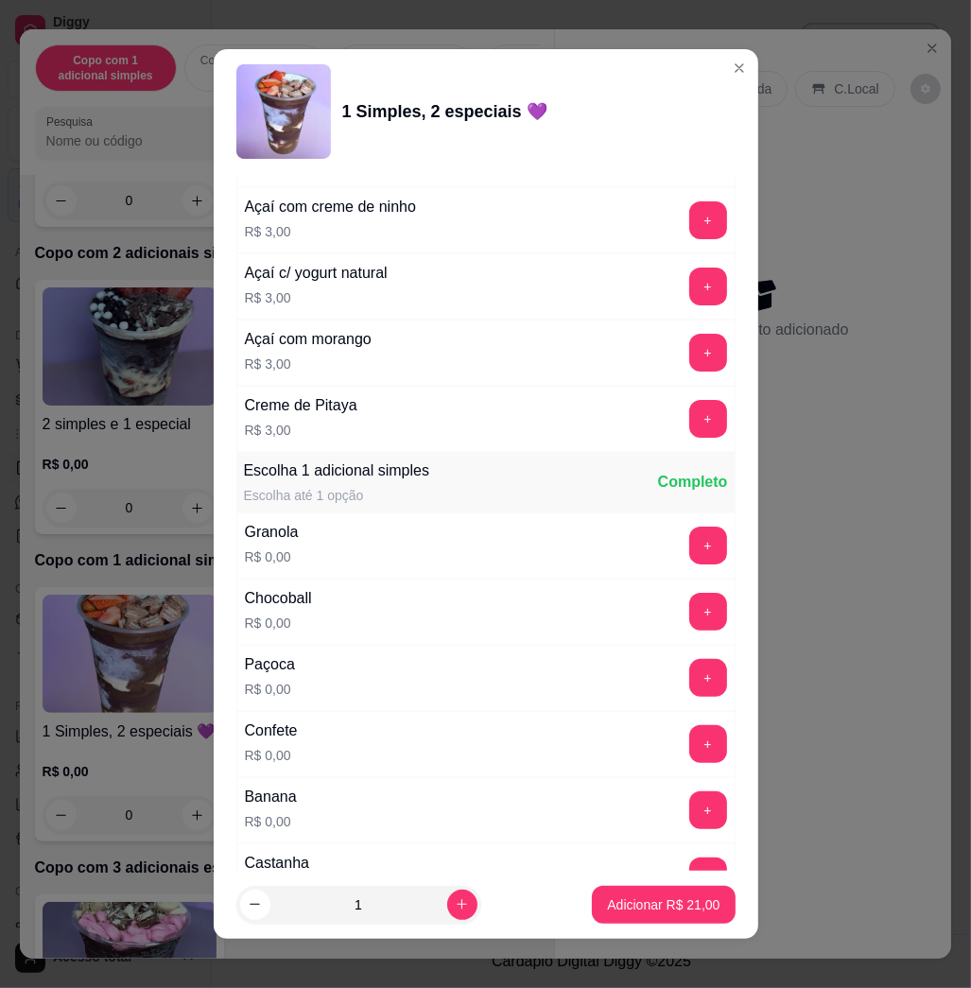
scroll to position [1261, 0]
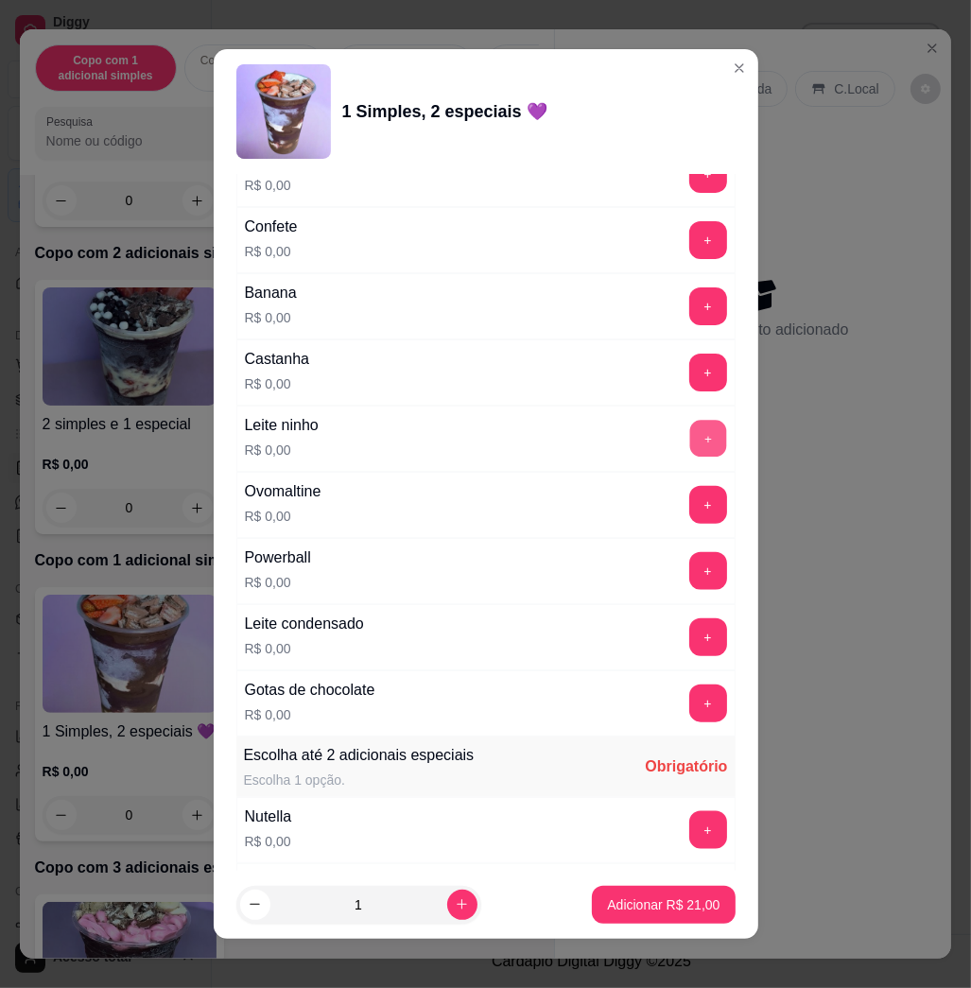
click at [690, 448] on button "+" at bounding box center [708, 439] width 37 height 37
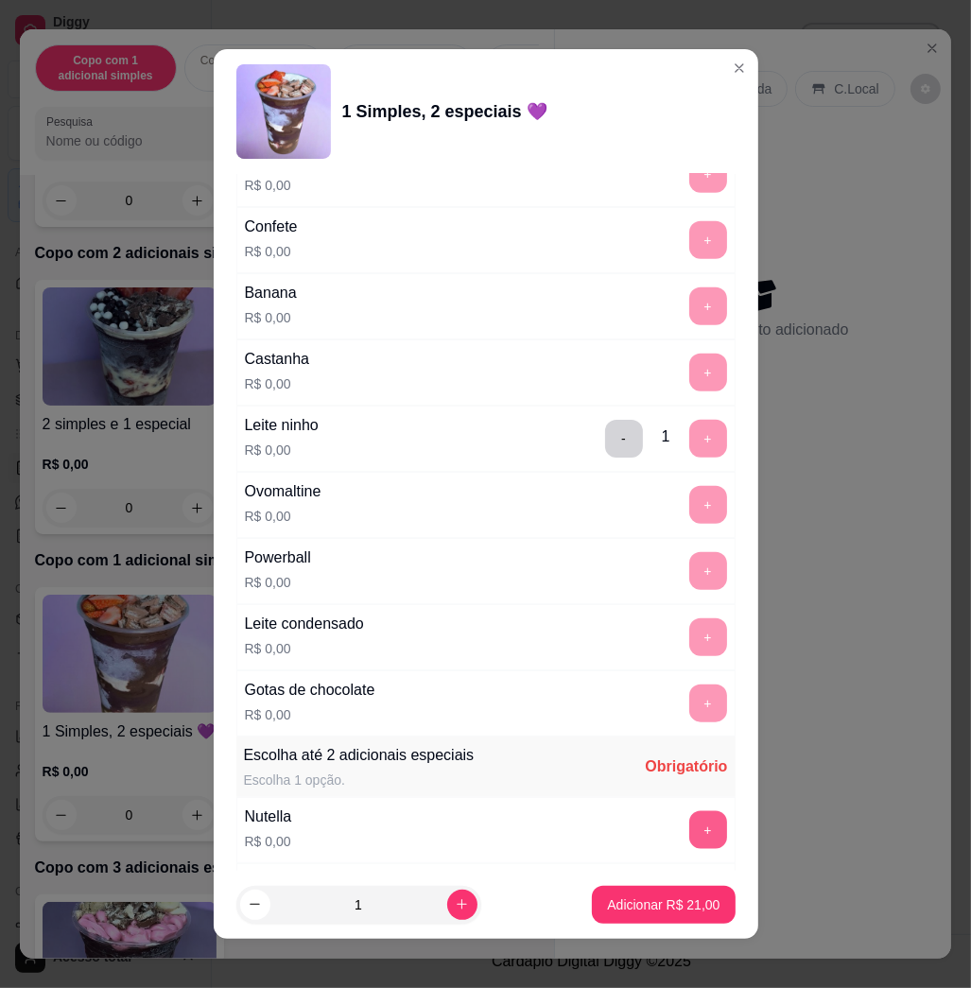
click at [690, 840] on button "+" at bounding box center [709, 831] width 38 height 38
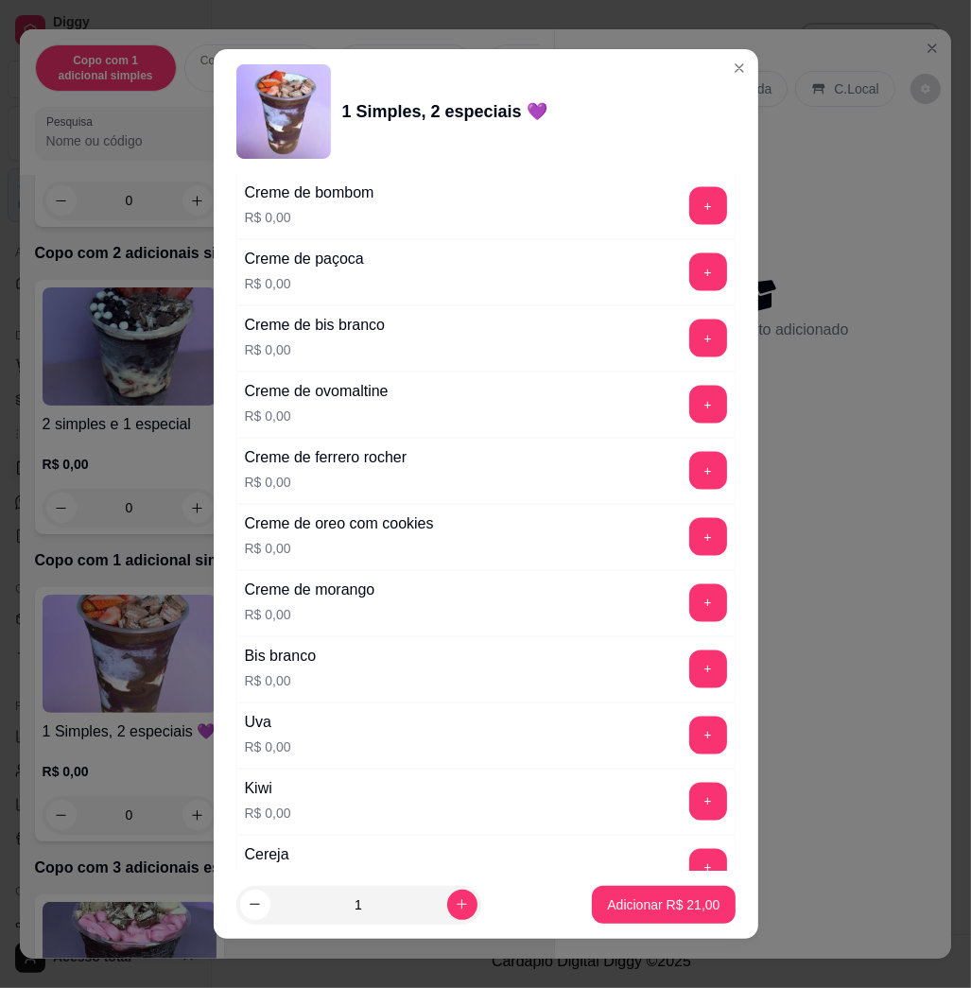
scroll to position [2143, 0]
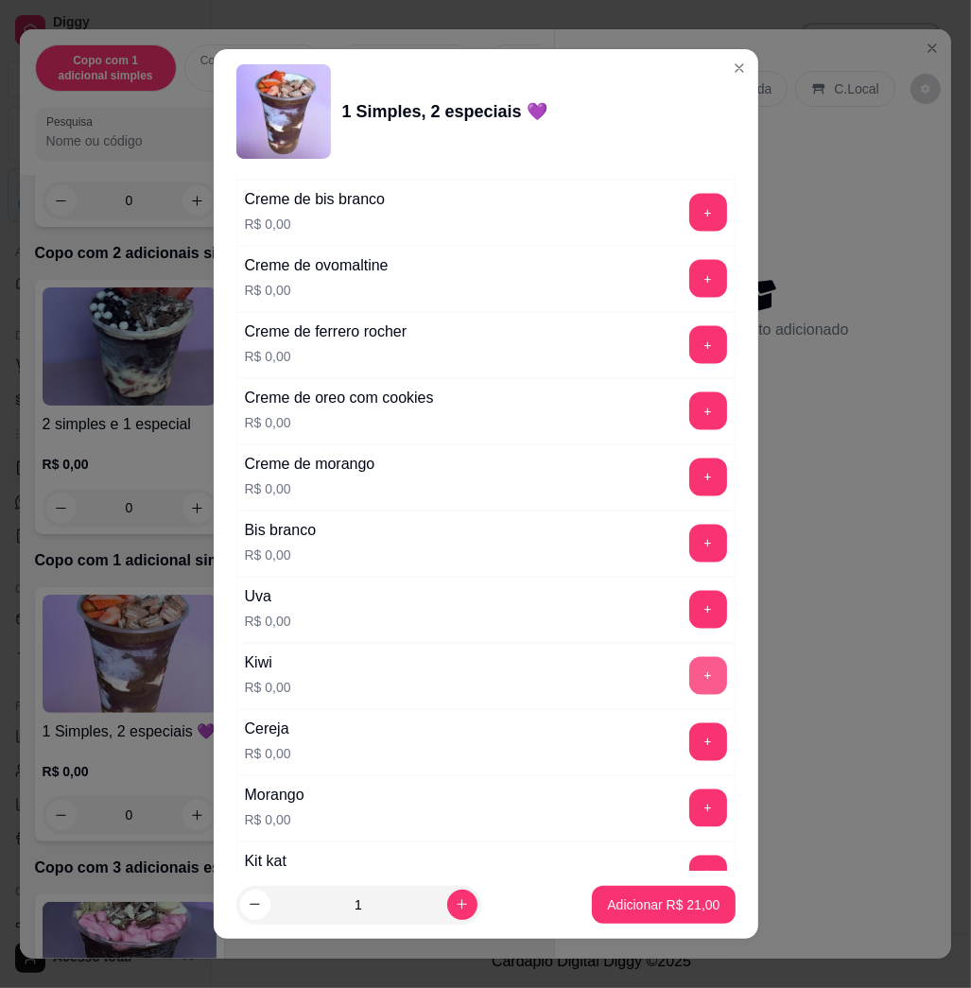
click at [690, 678] on button "+" at bounding box center [709, 676] width 38 height 38
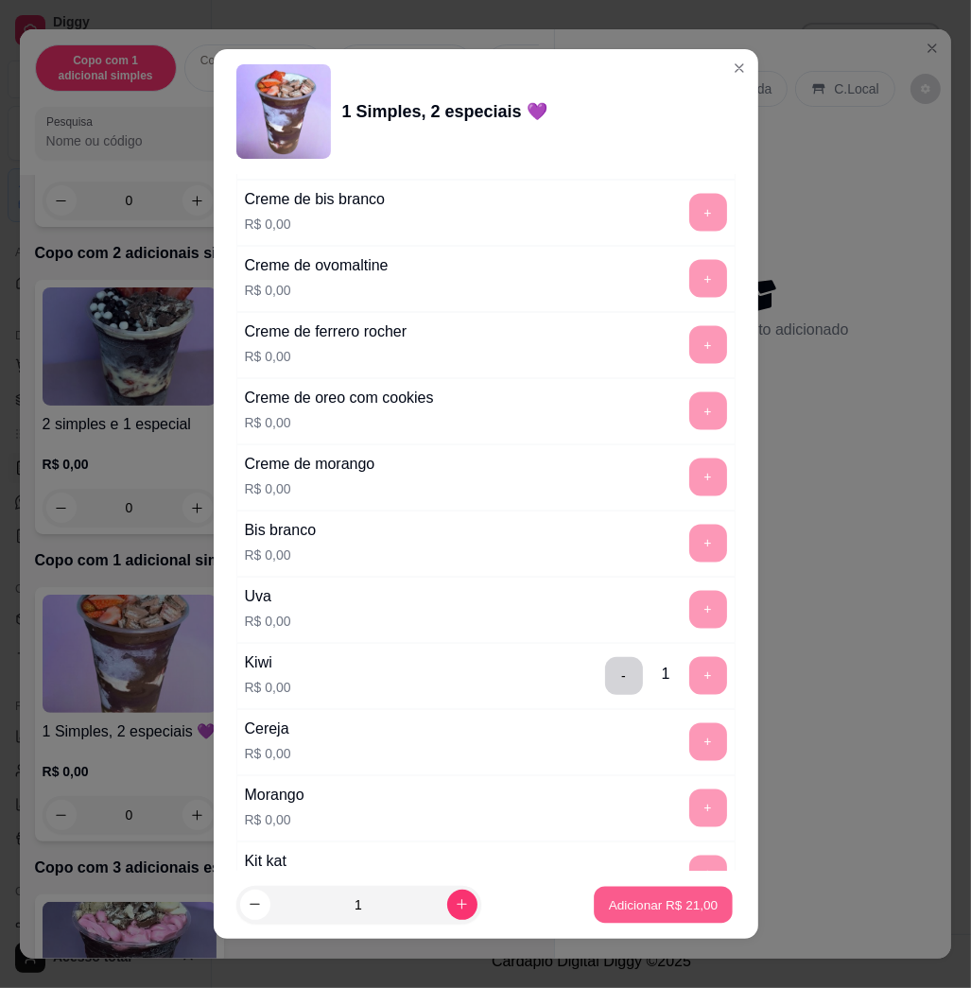
click at [637, 914] on p "Adicionar R$ 21,00" at bounding box center [664, 905] width 110 height 18
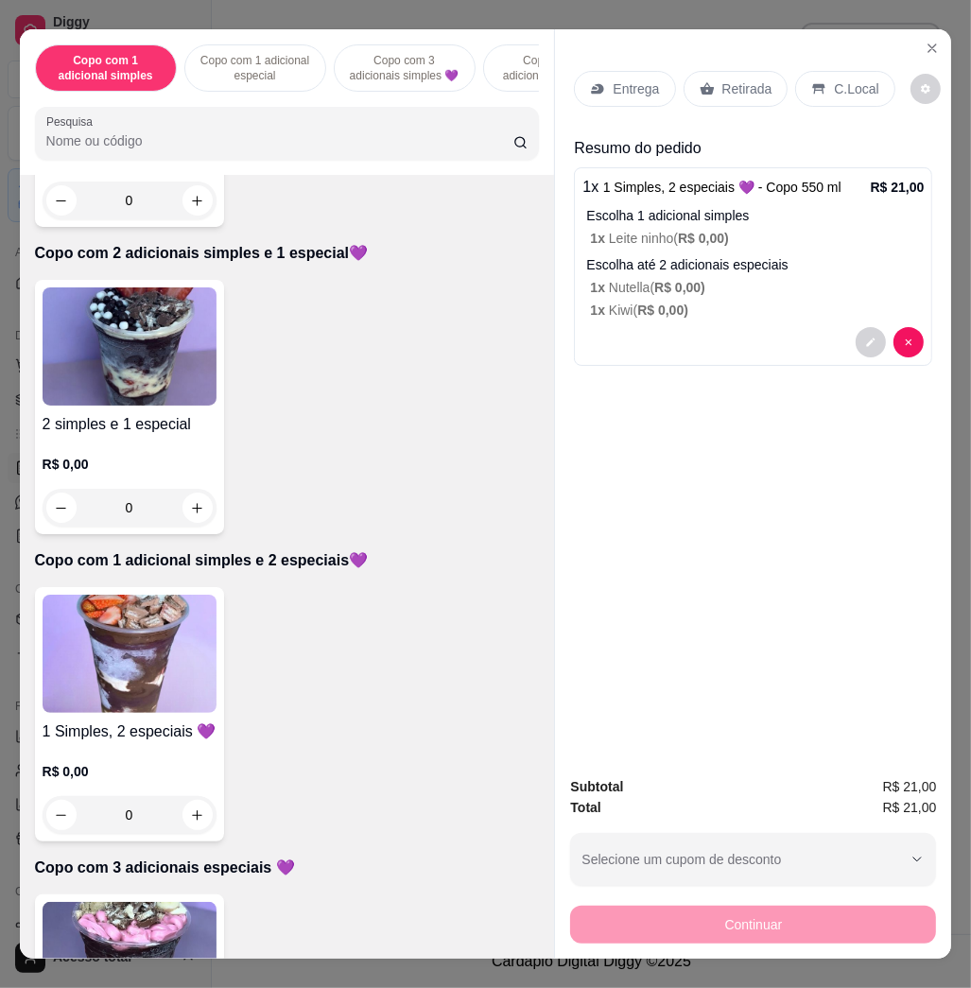
click at [626, 79] on p "Entrega" at bounding box center [636, 88] width 46 height 19
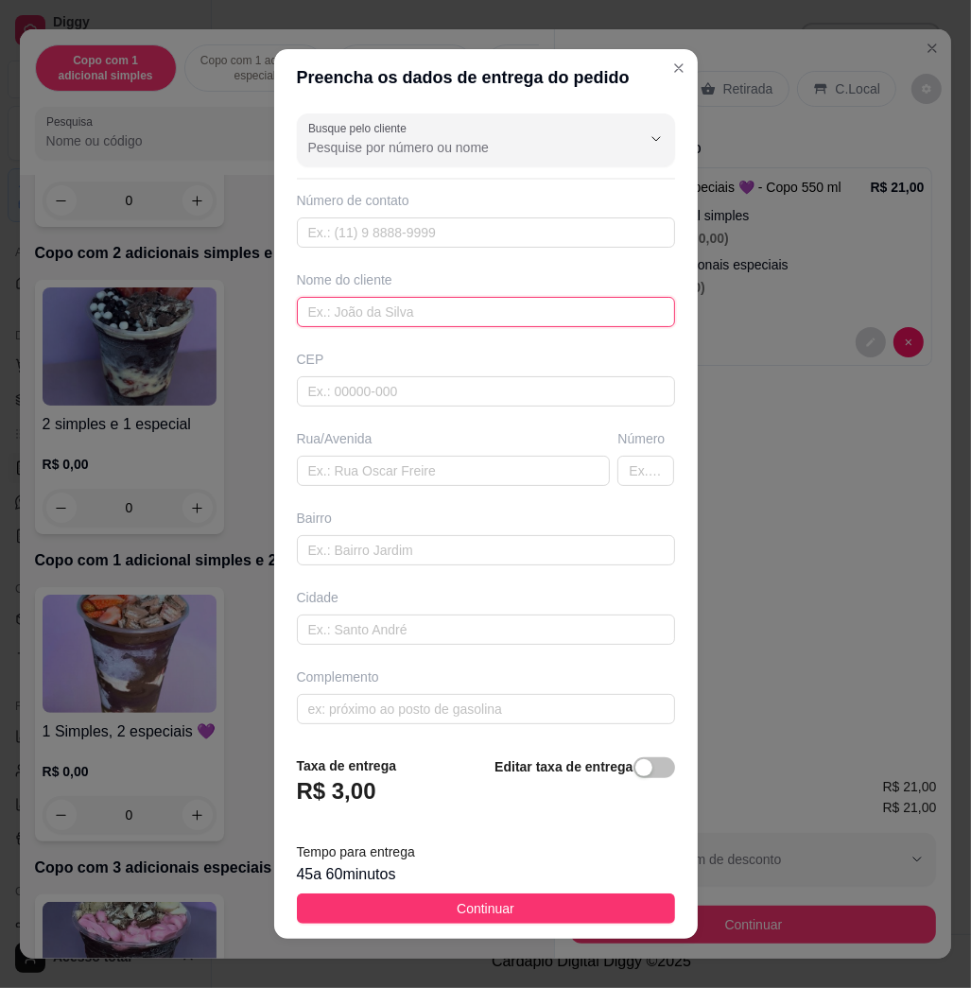
click at [428, 303] on input "text" at bounding box center [486, 312] width 378 height 30
type input "[PERSON_NAME]"
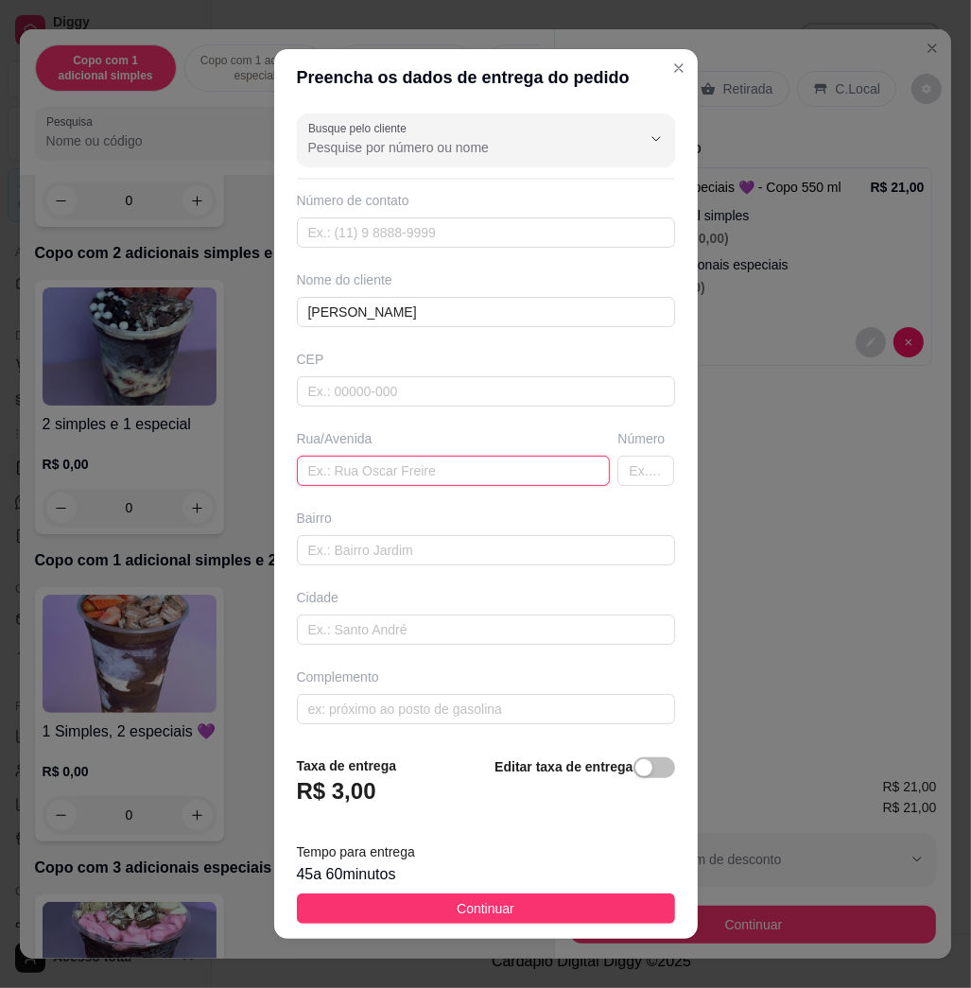
click at [452, 477] on input "text" at bounding box center [454, 471] width 314 height 30
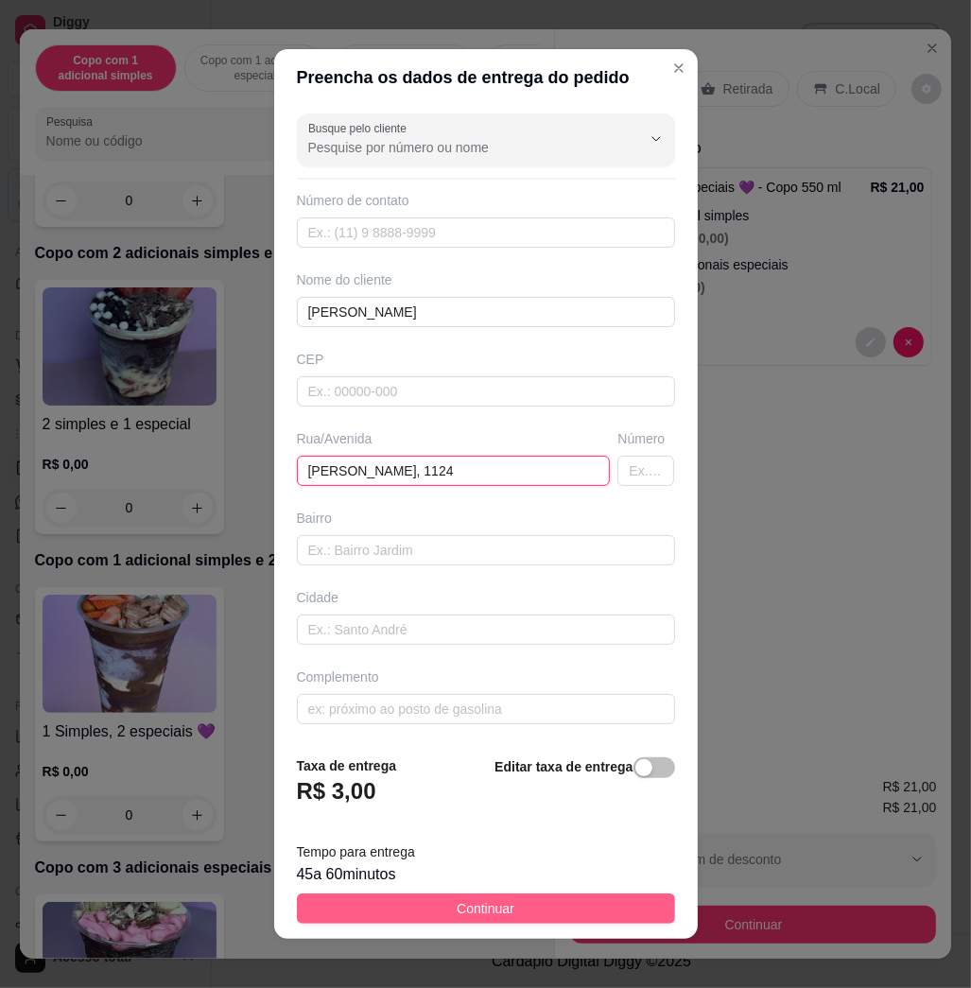
type input "[PERSON_NAME], 1124"
click at [510, 901] on button "Continuar" at bounding box center [486, 909] width 378 height 30
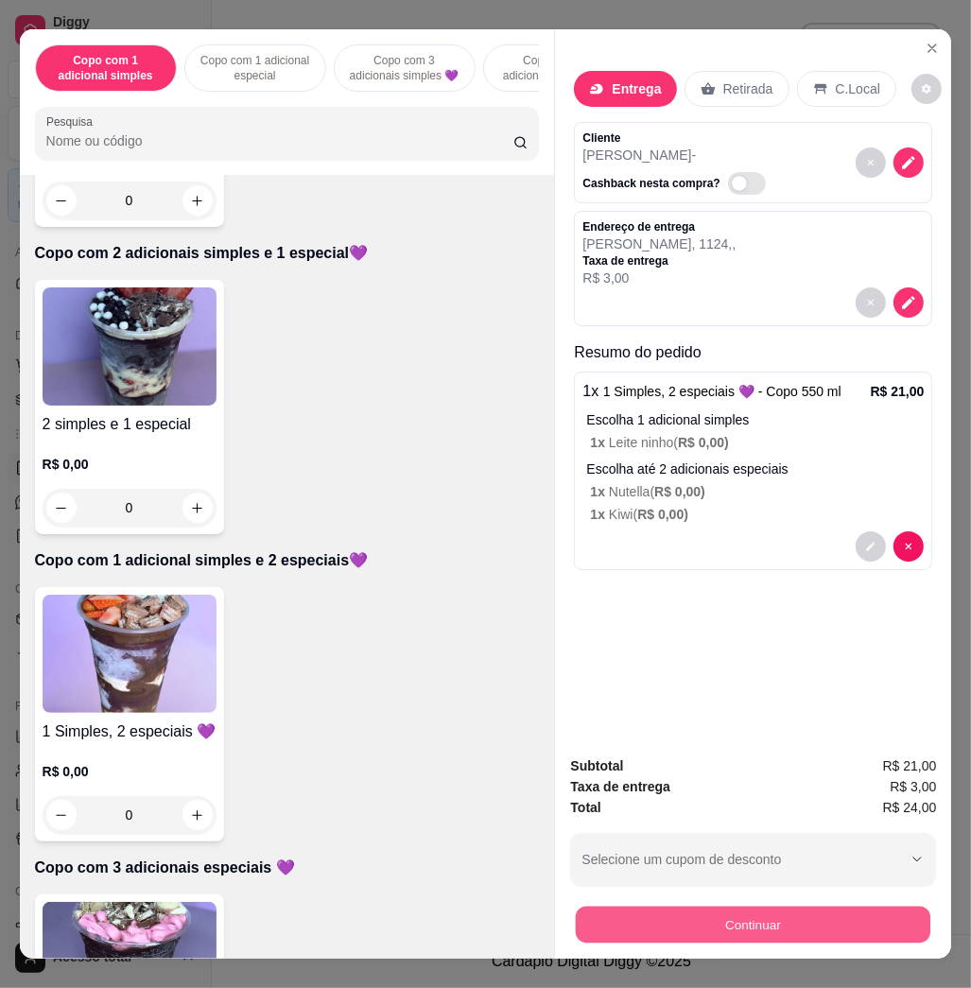
click at [667, 914] on button "Continuar" at bounding box center [753, 924] width 355 height 37
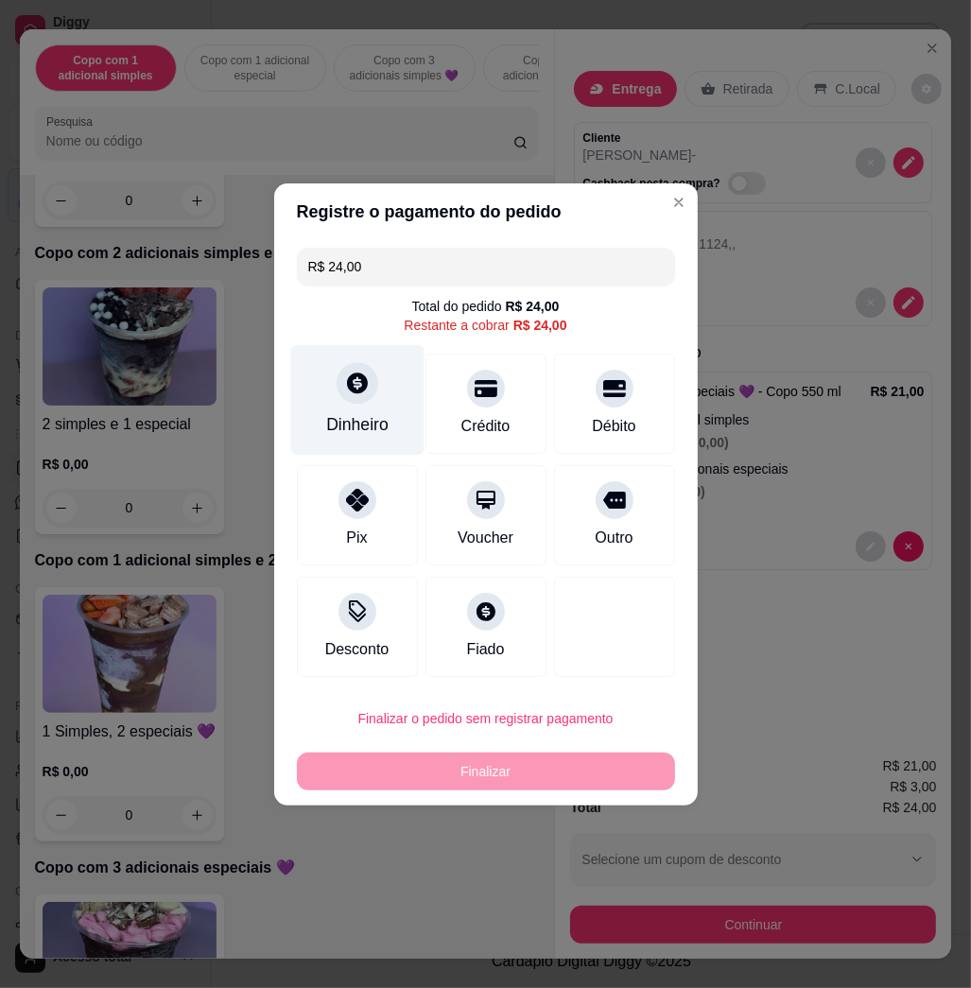
click at [352, 417] on div "Dinheiro" at bounding box center [357, 424] width 62 height 25
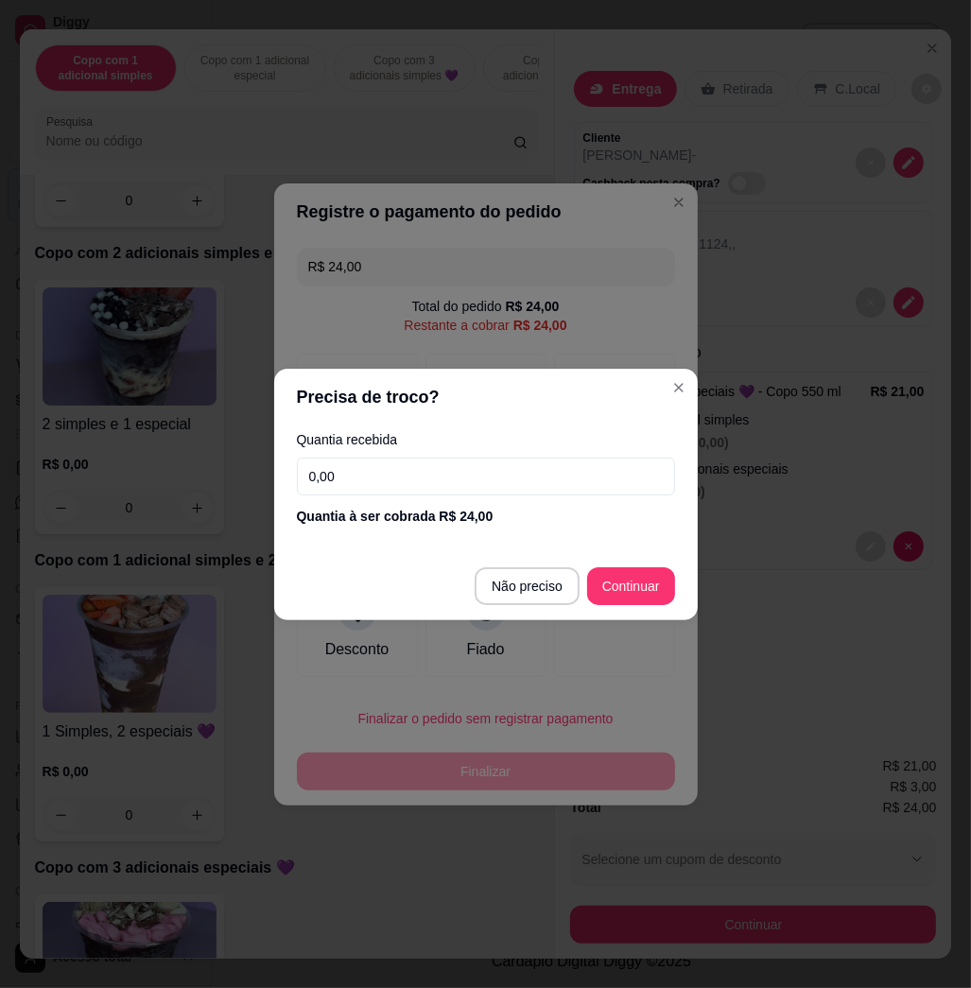
click at [422, 471] on input "0,00" at bounding box center [486, 477] width 378 height 38
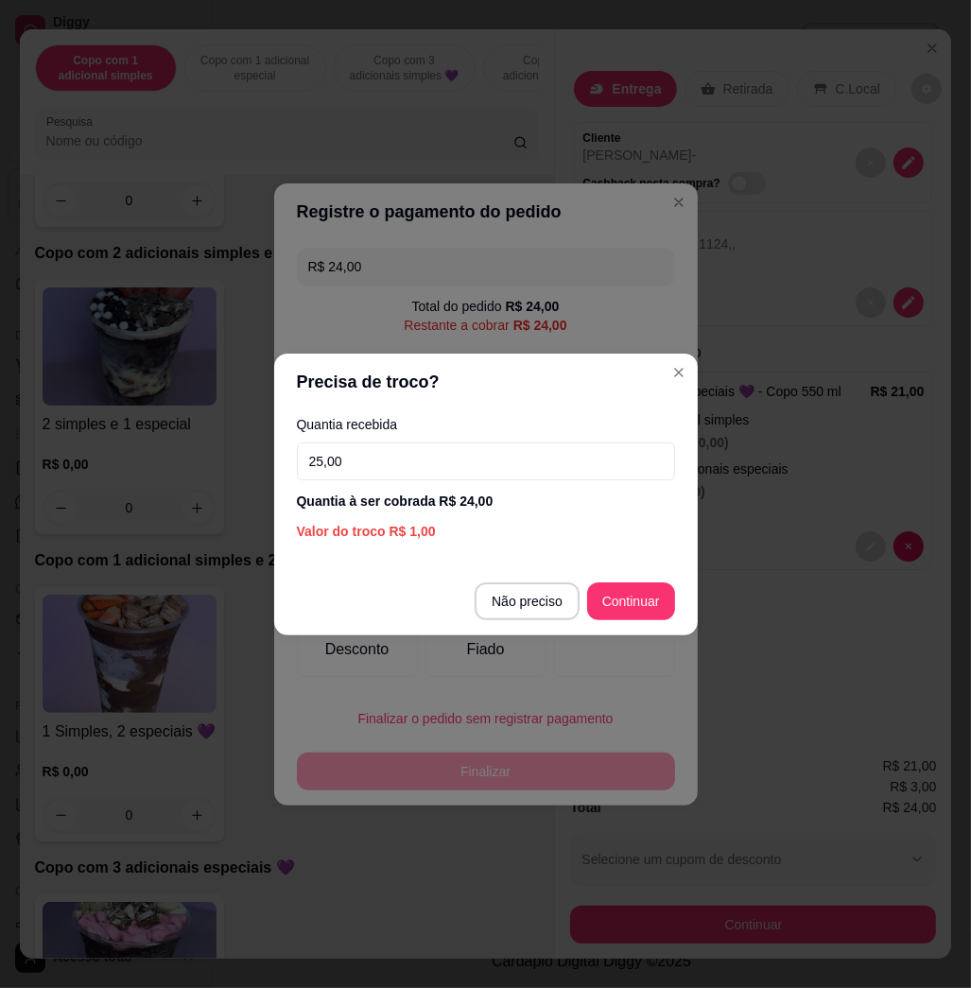
type input "25,00"
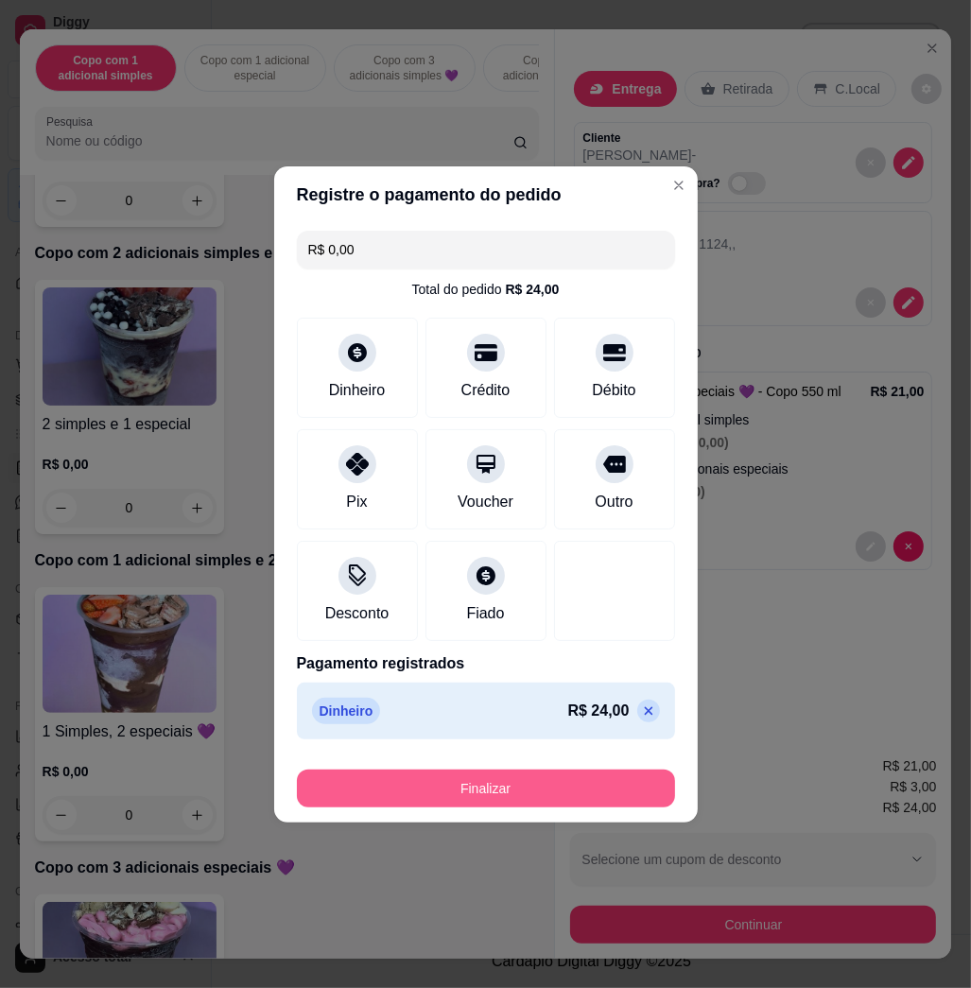
click at [630, 795] on button "Finalizar" at bounding box center [486, 789] width 378 height 38
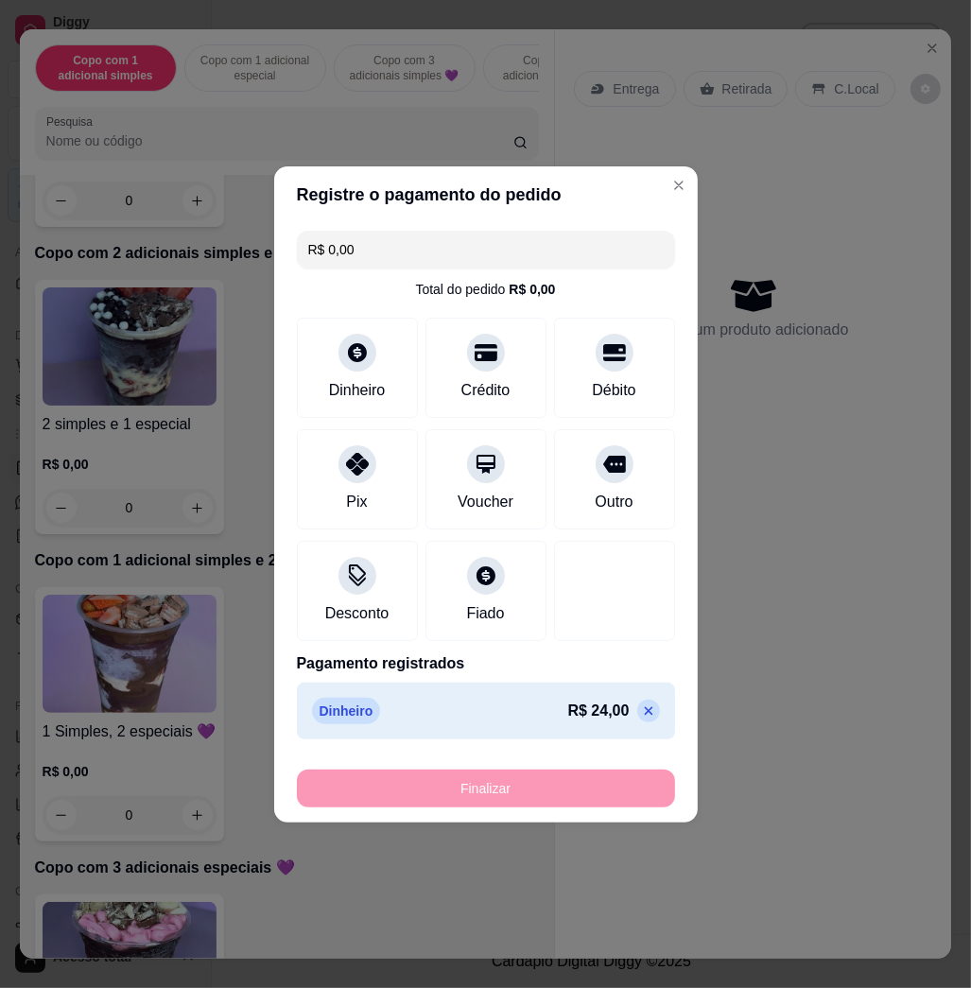
type input "-R$ 24,00"
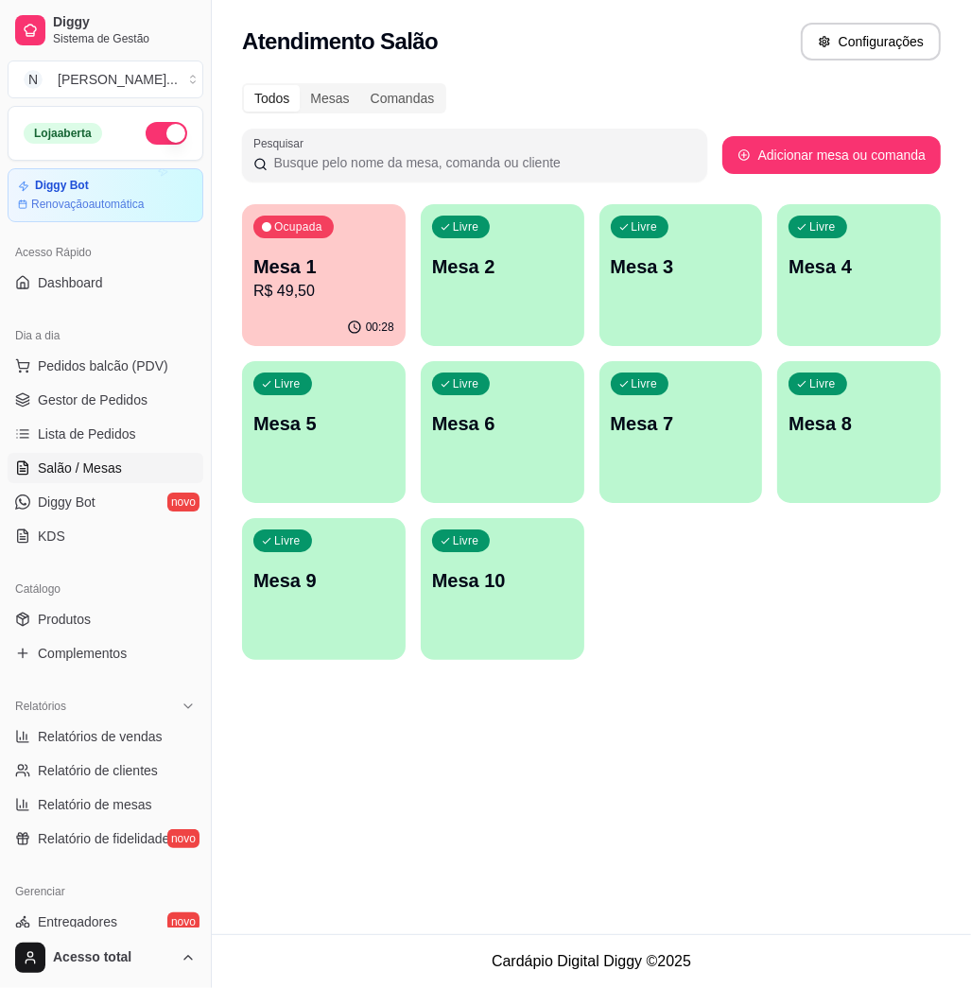
click at [511, 313] on div "Livre Mesa 2" at bounding box center [503, 263] width 164 height 119
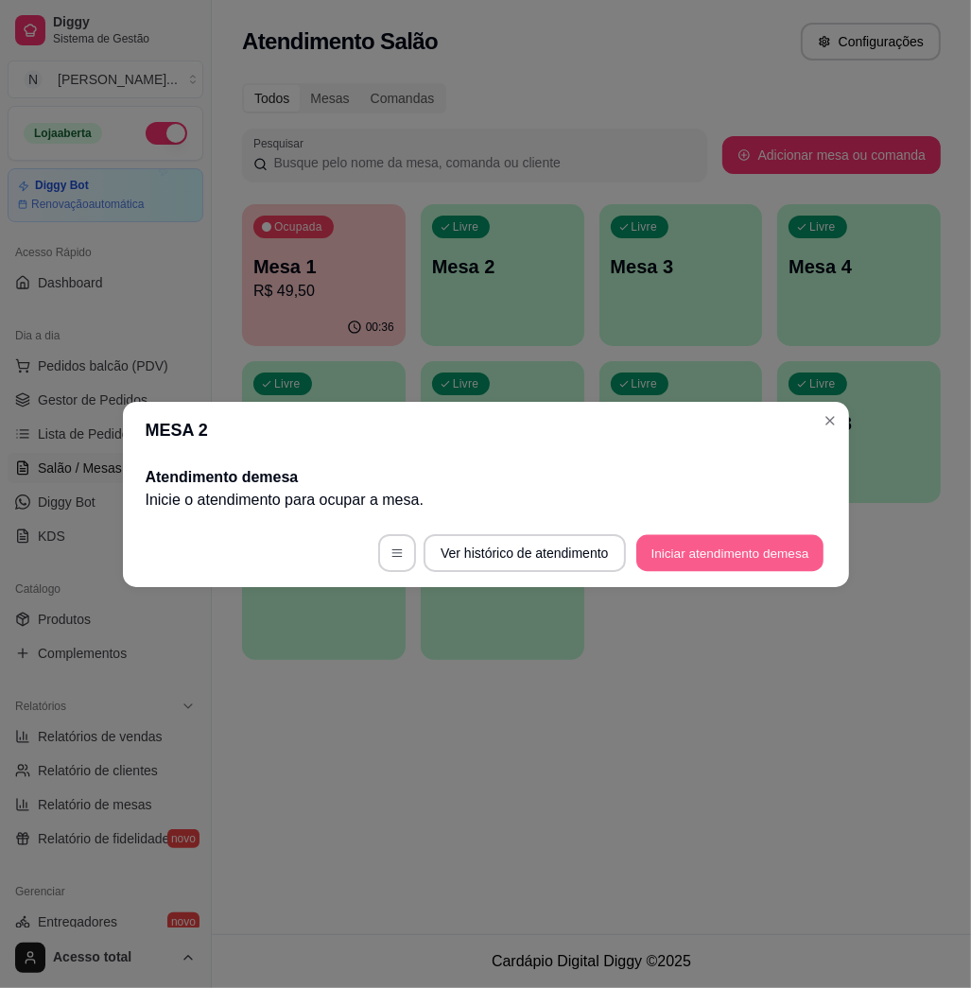
click at [672, 567] on button "Iniciar atendimento de mesa" at bounding box center [730, 552] width 187 height 37
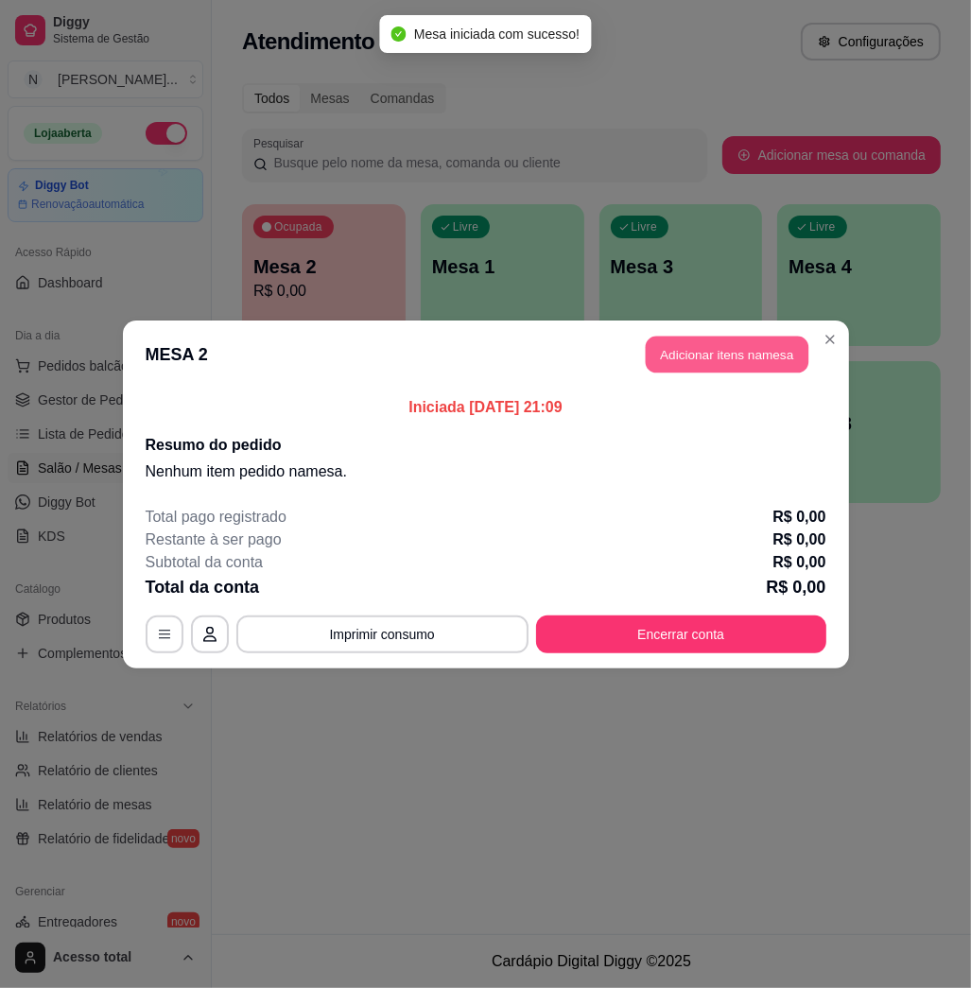
click at [702, 370] on button "Adicionar itens na mesa" at bounding box center [727, 354] width 163 height 37
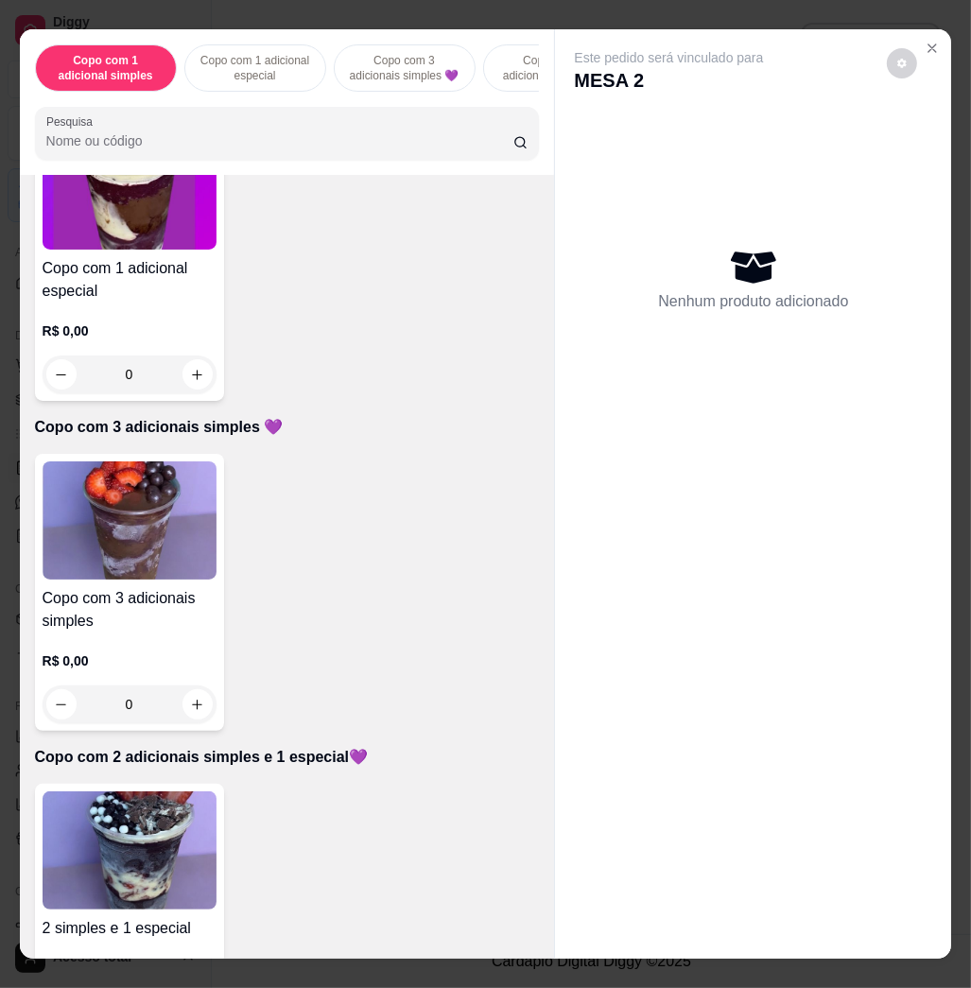
scroll to position [757, 0]
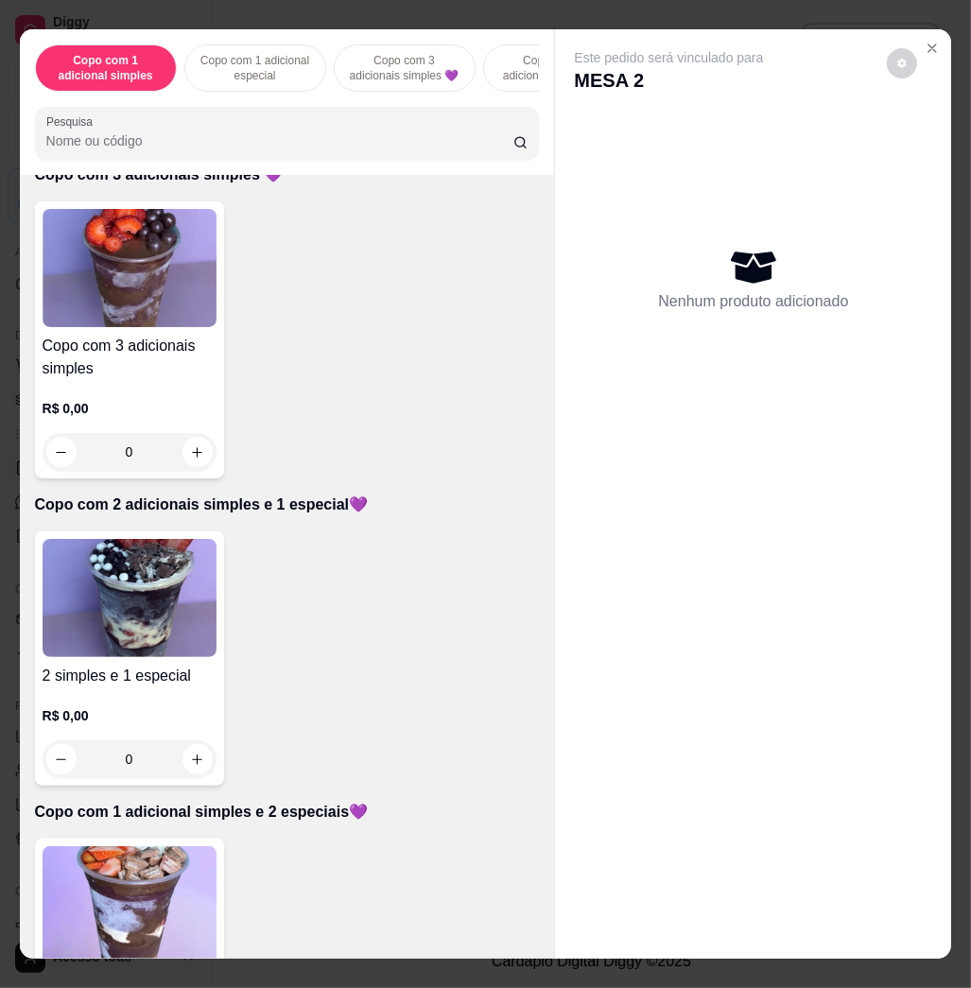
click at [157, 873] on img at bounding box center [130, 906] width 174 height 118
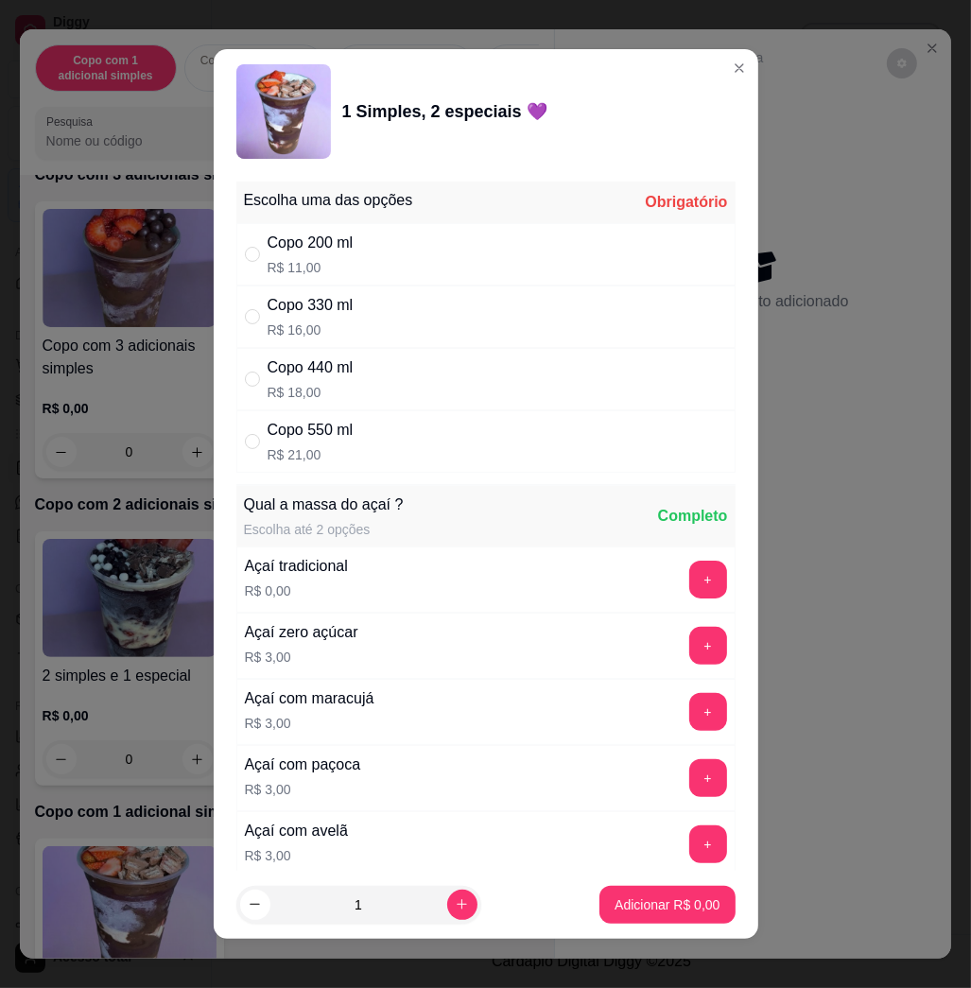
click at [373, 302] on div "Copo 330 ml R$ 16,00" at bounding box center [485, 317] width 499 height 62
radio input "true"
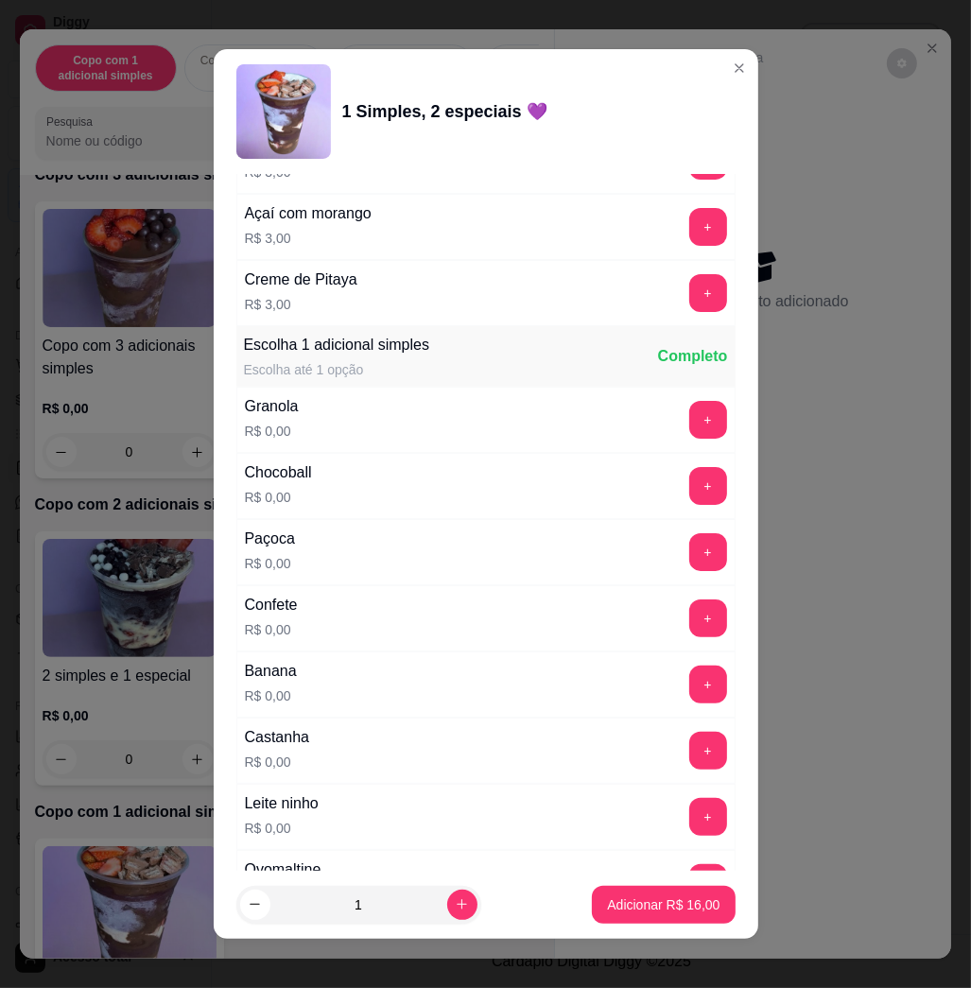
scroll to position [1387, 0]
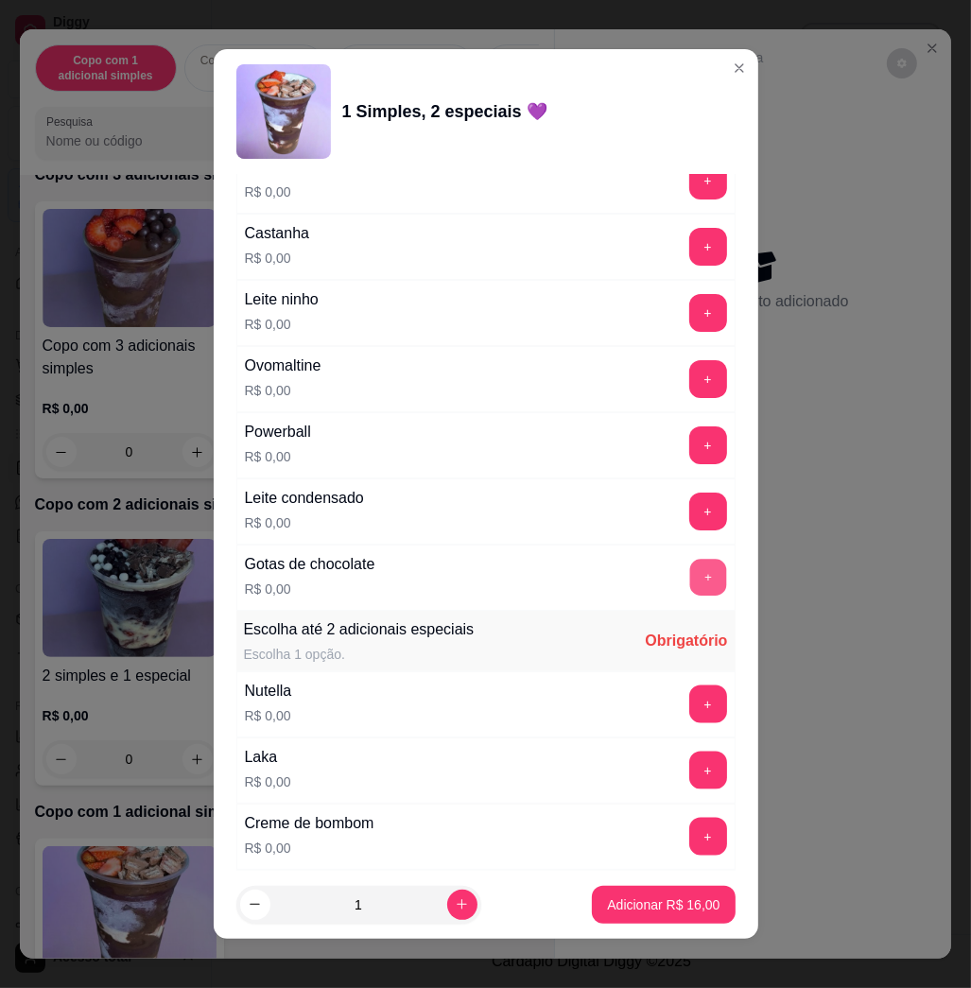
click at [690, 577] on button "+" at bounding box center [708, 578] width 37 height 37
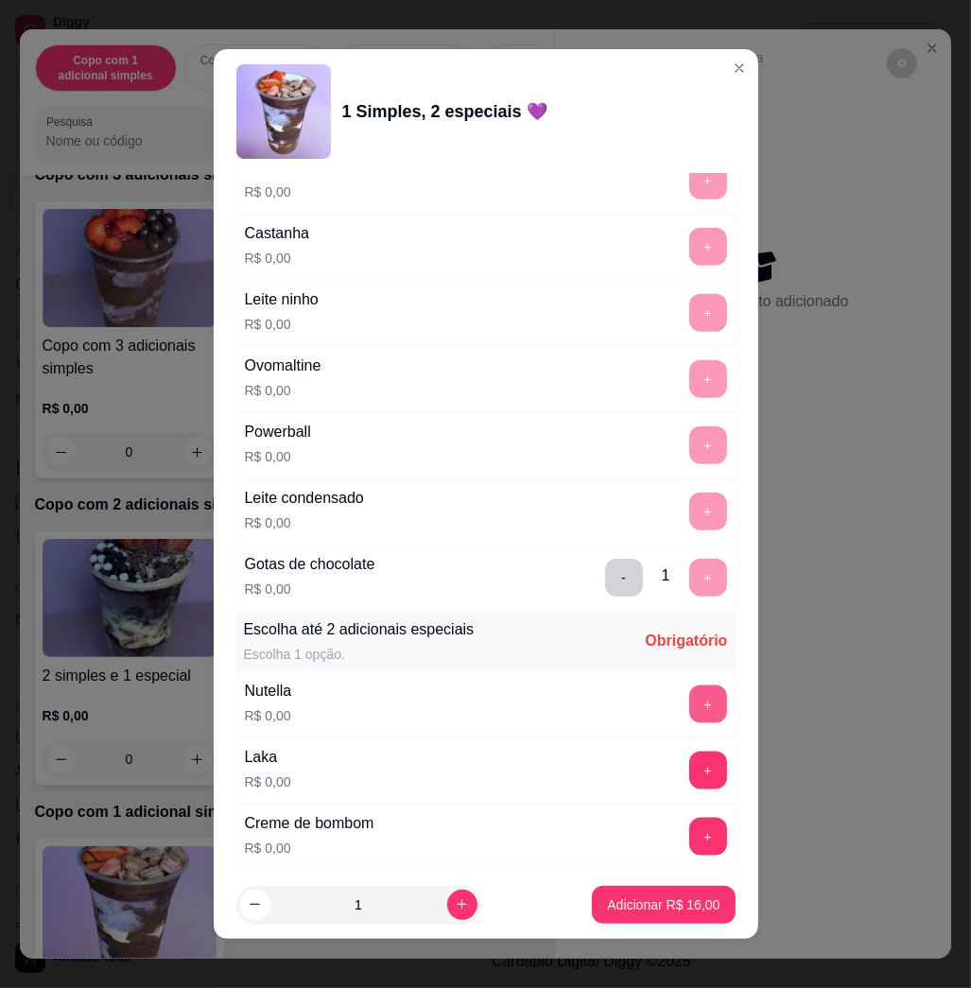
scroll to position [1892, 0]
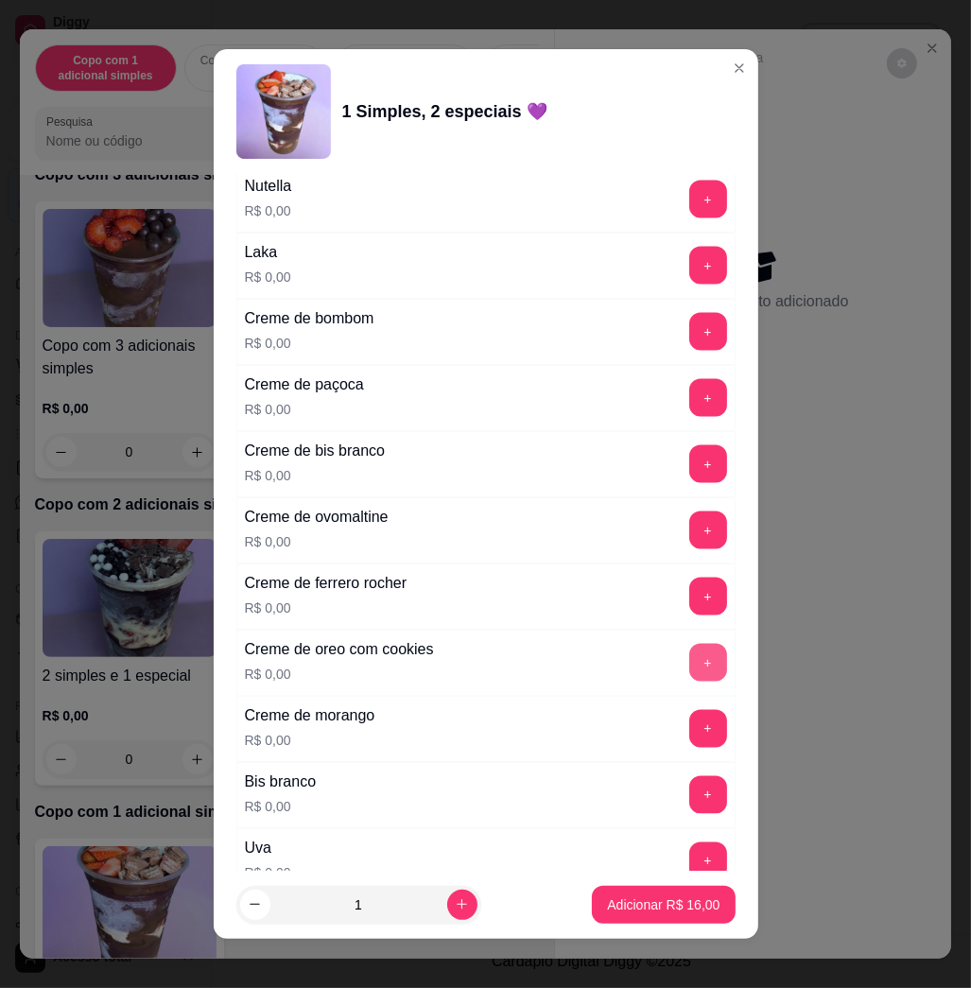
click at [690, 656] on button "+" at bounding box center [709, 663] width 38 height 38
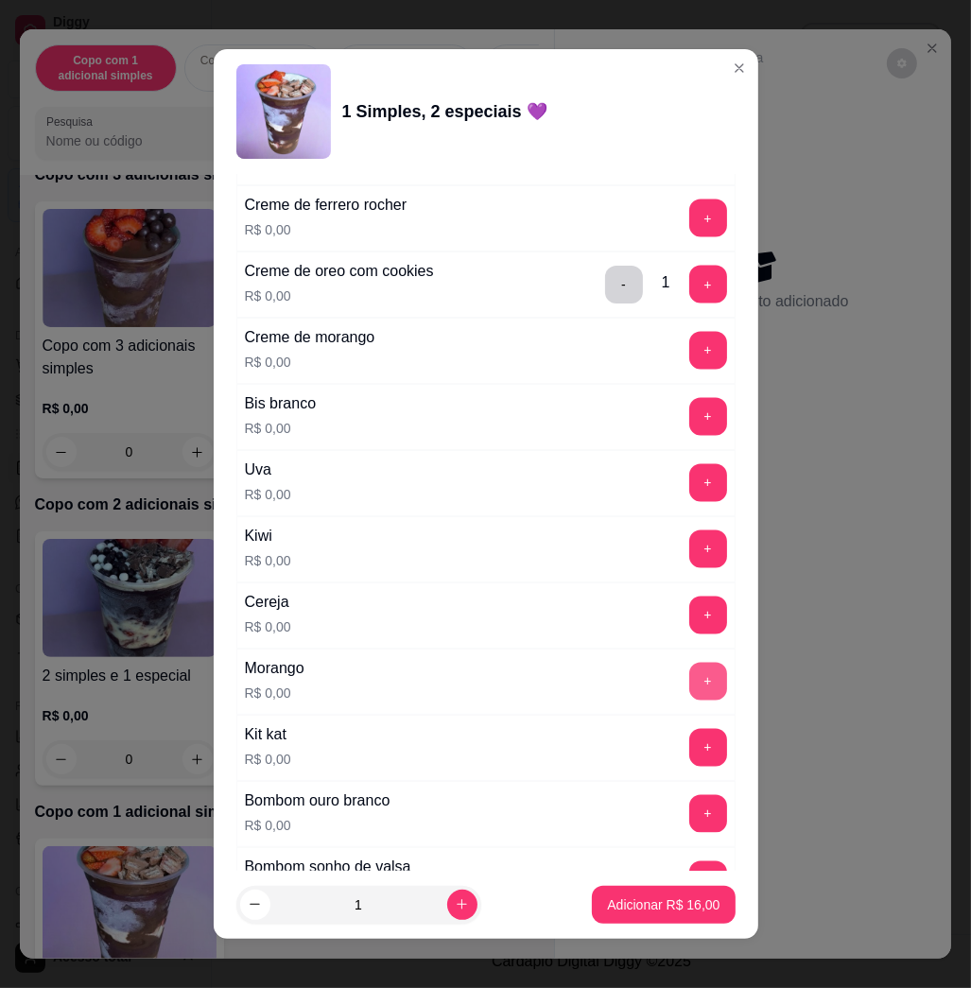
click at [690, 689] on button "+" at bounding box center [709, 682] width 38 height 38
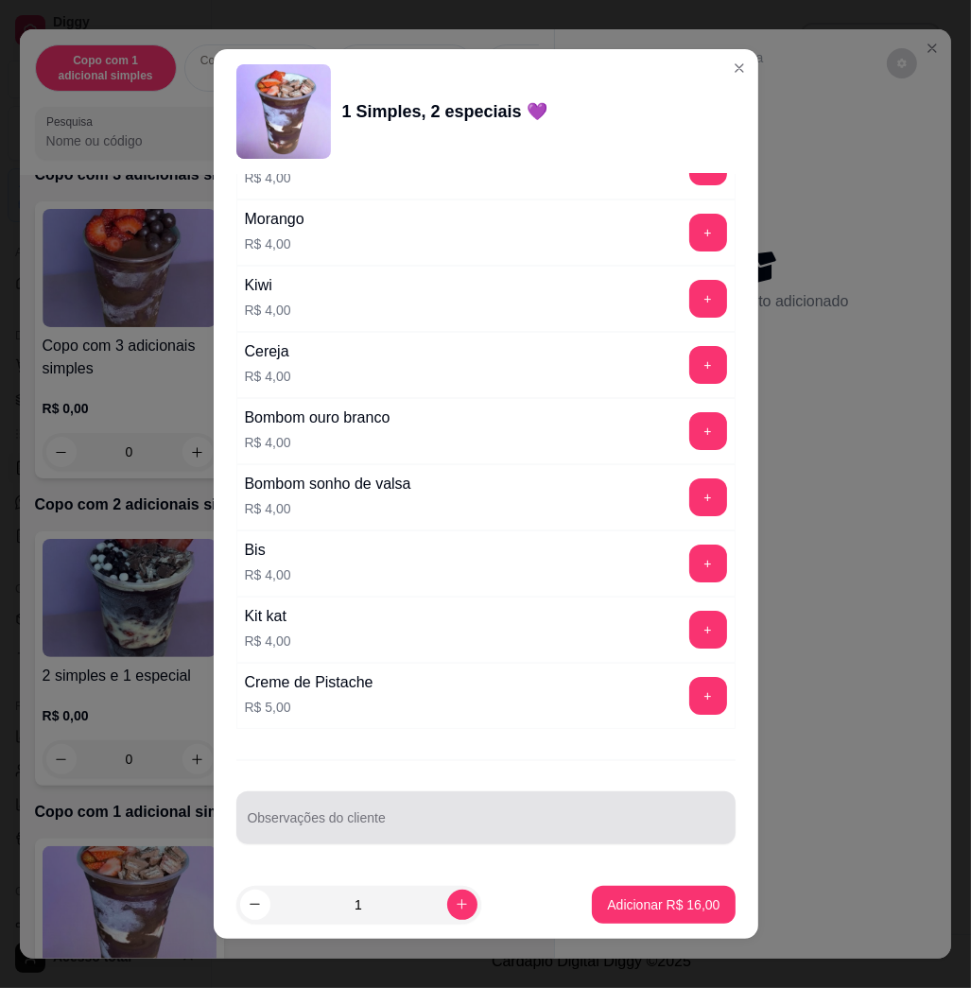
scroll to position [10, 0]
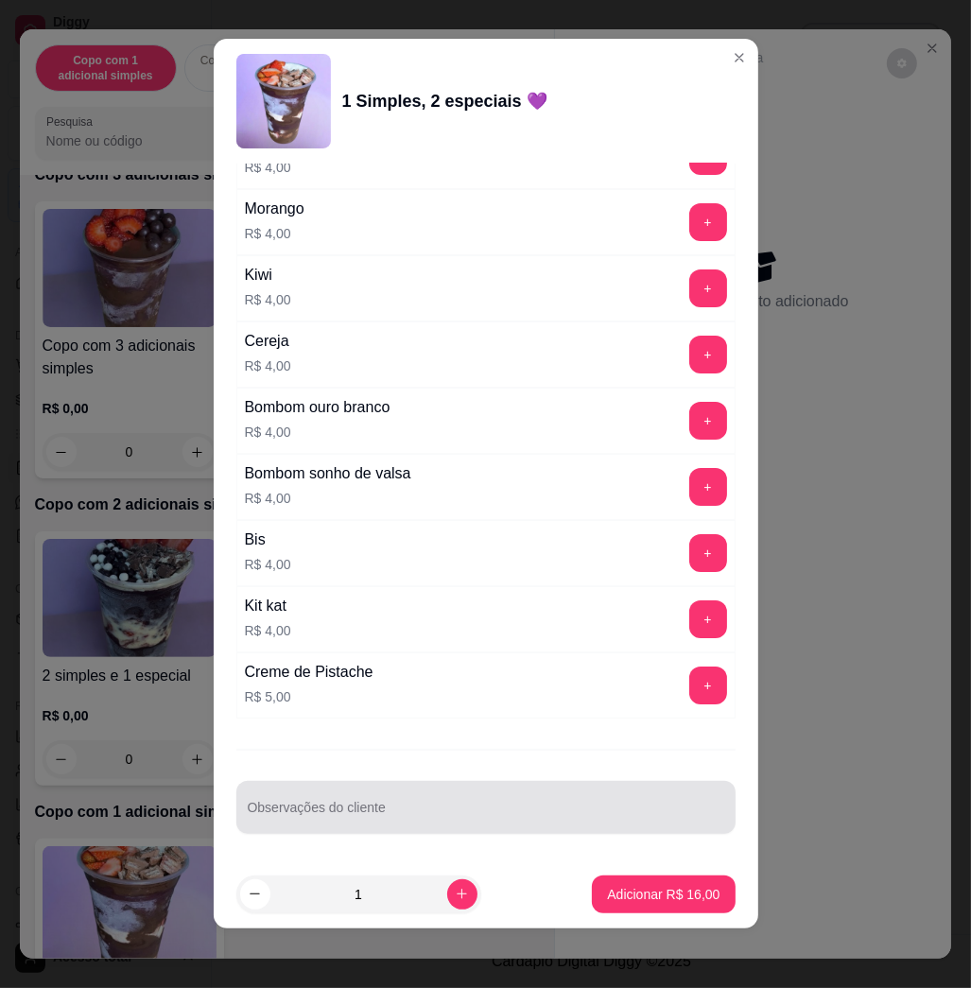
drag, startPoint x: 437, startPoint y: 794, endPoint x: 427, endPoint y: 794, distance: 10.4
click at [433, 794] on div at bounding box center [486, 808] width 477 height 38
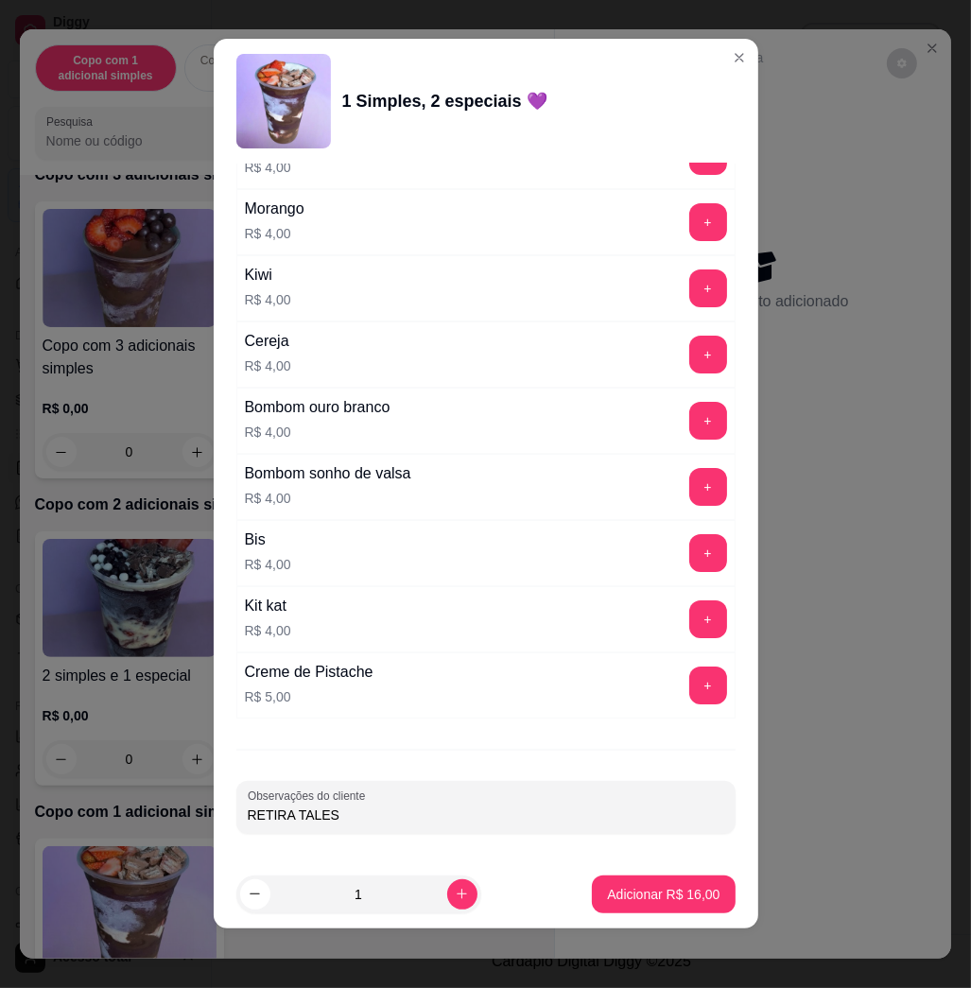
type input "RETIRA TALES"
click at [669, 886] on p "Adicionar R$ 16,00" at bounding box center [664, 894] width 110 height 18
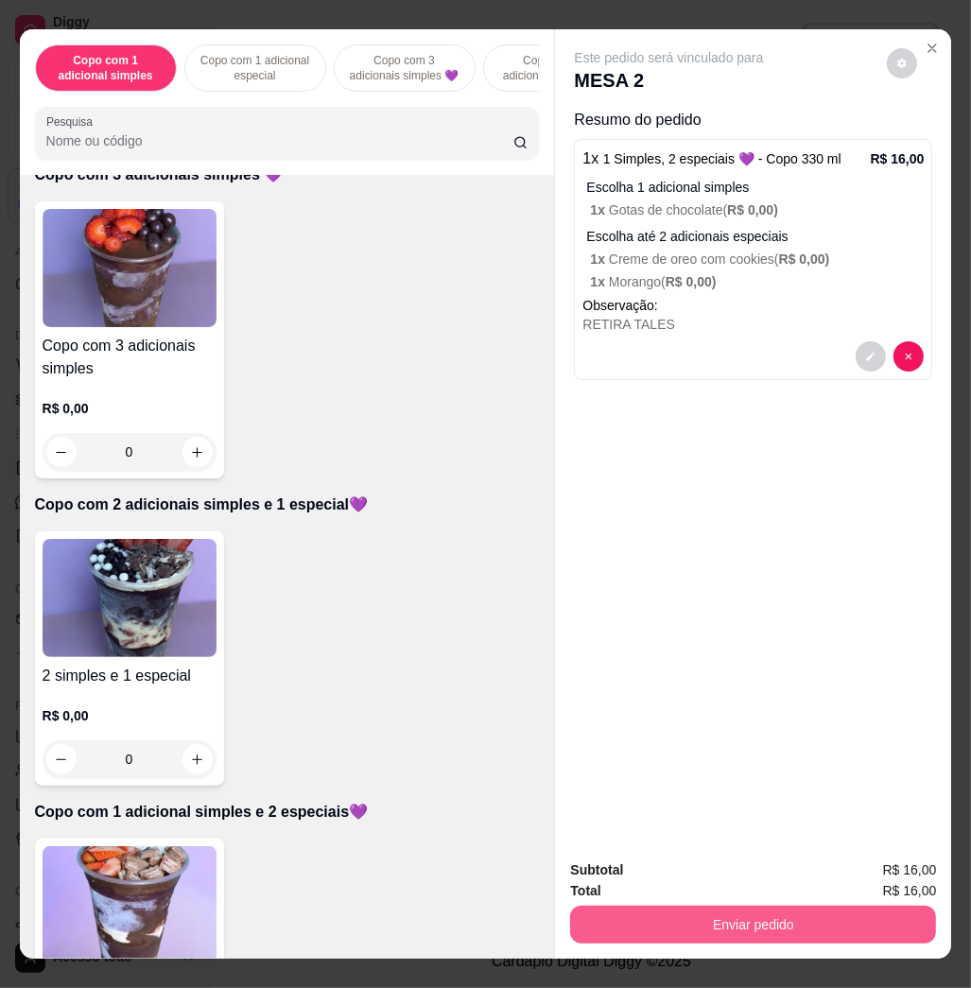
click at [808, 927] on button "Enviar pedido" at bounding box center [753, 925] width 366 height 38
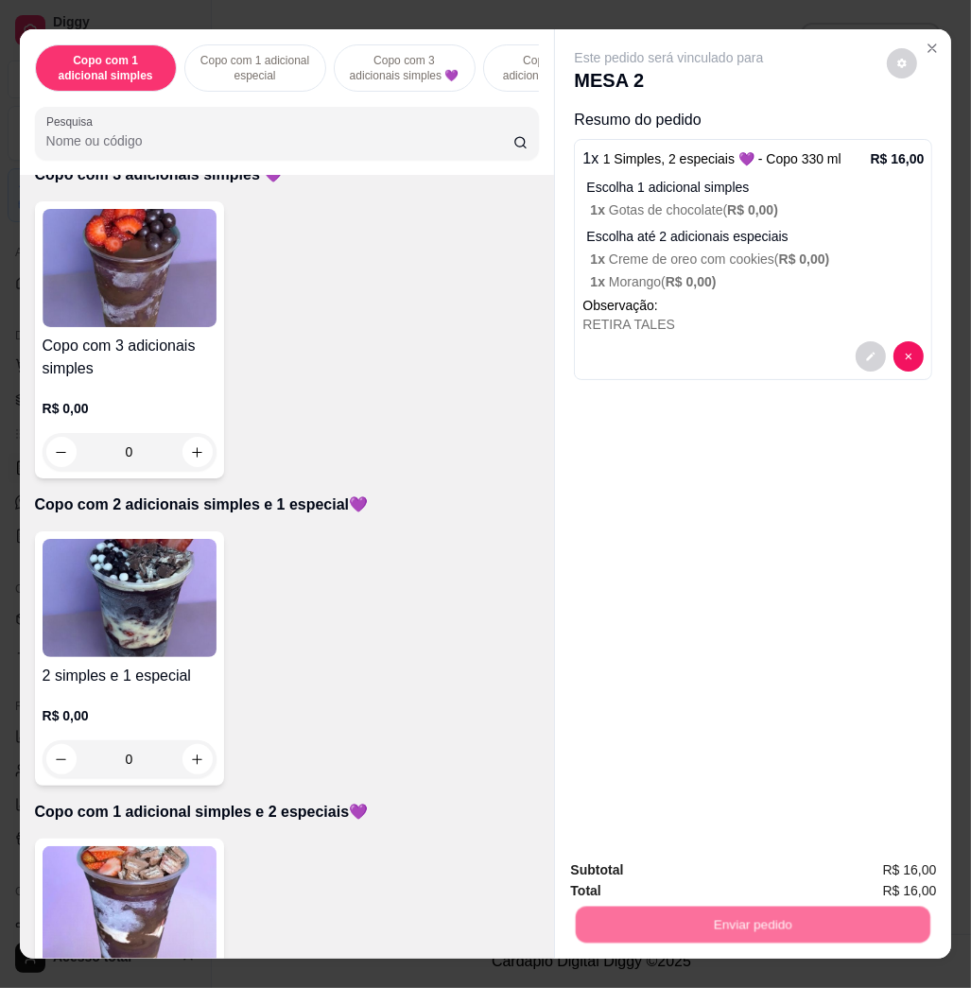
click at [698, 872] on button "Não registrar e enviar pedido" at bounding box center [688, 869] width 197 height 36
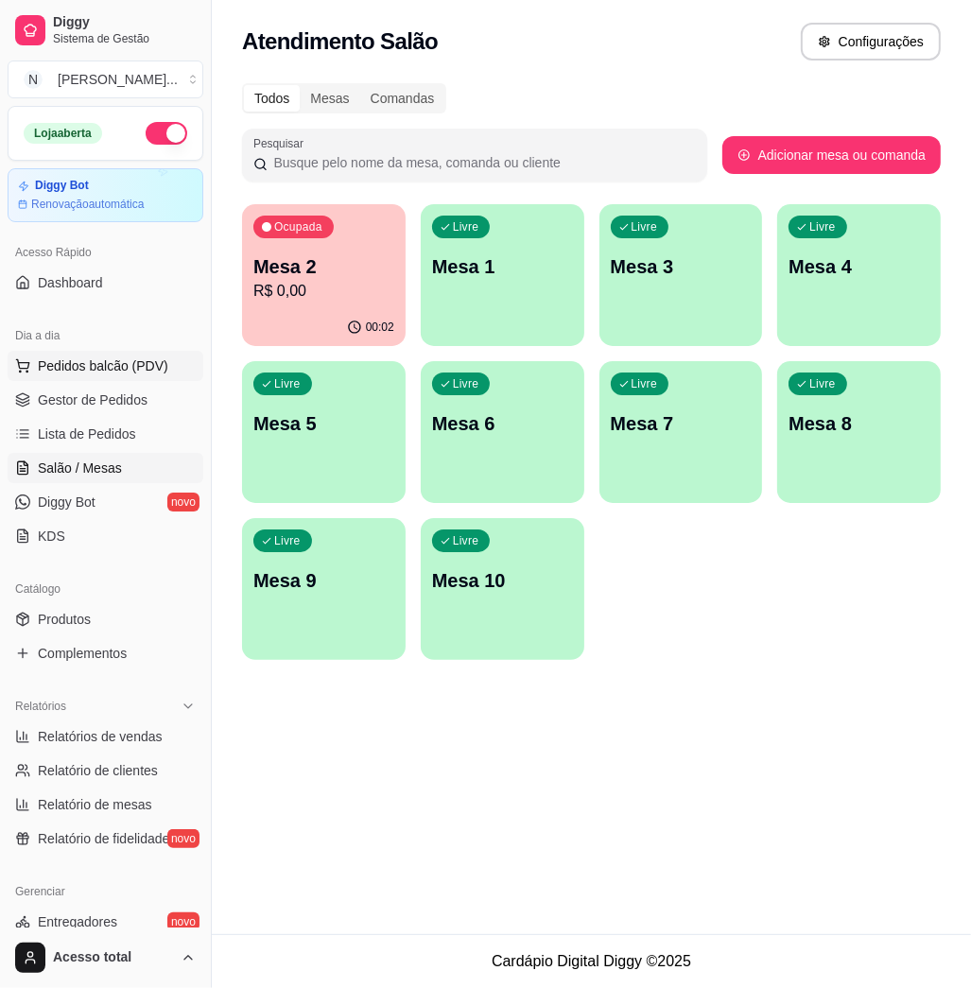
click at [129, 353] on button "Pedidos balcão (PDV)" at bounding box center [106, 366] width 196 height 30
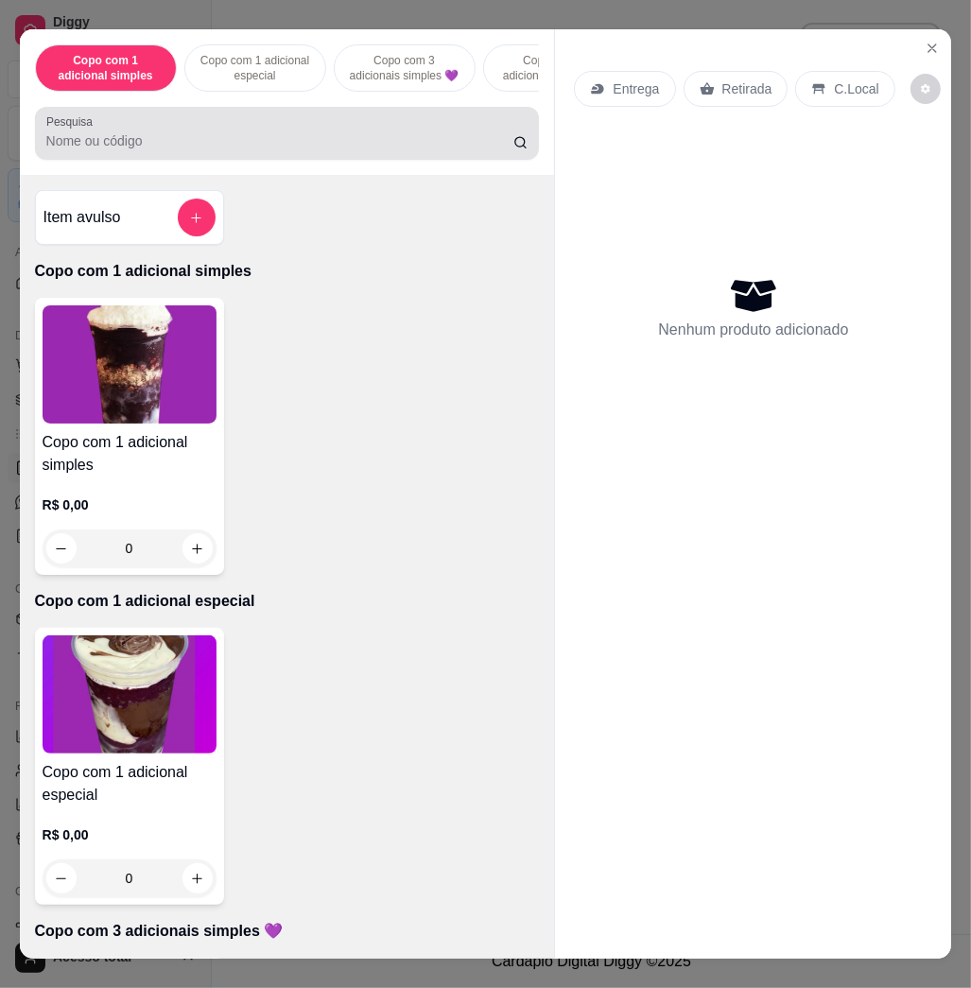
click at [324, 126] on div at bounding box center [287, 133] width 482 height 38
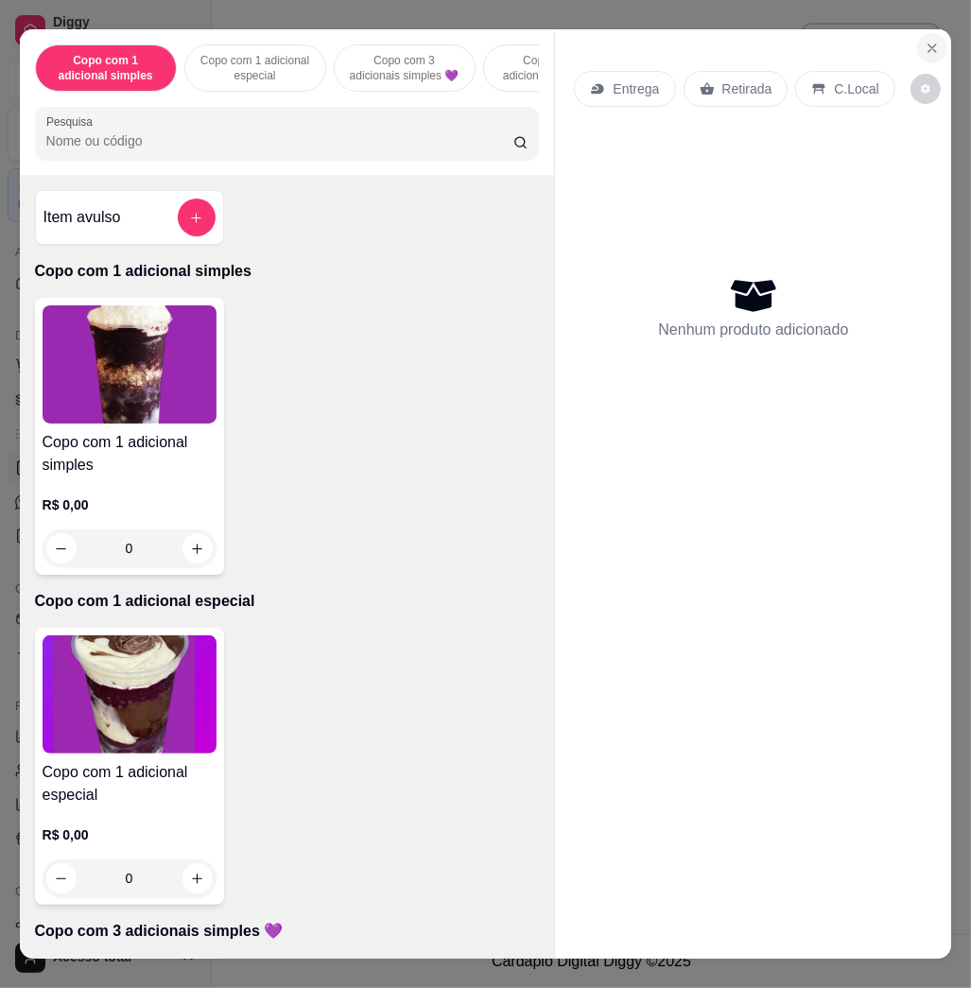
click at [926, 33] on button "Close" at bounding box center [932, 48] width 30 height 30
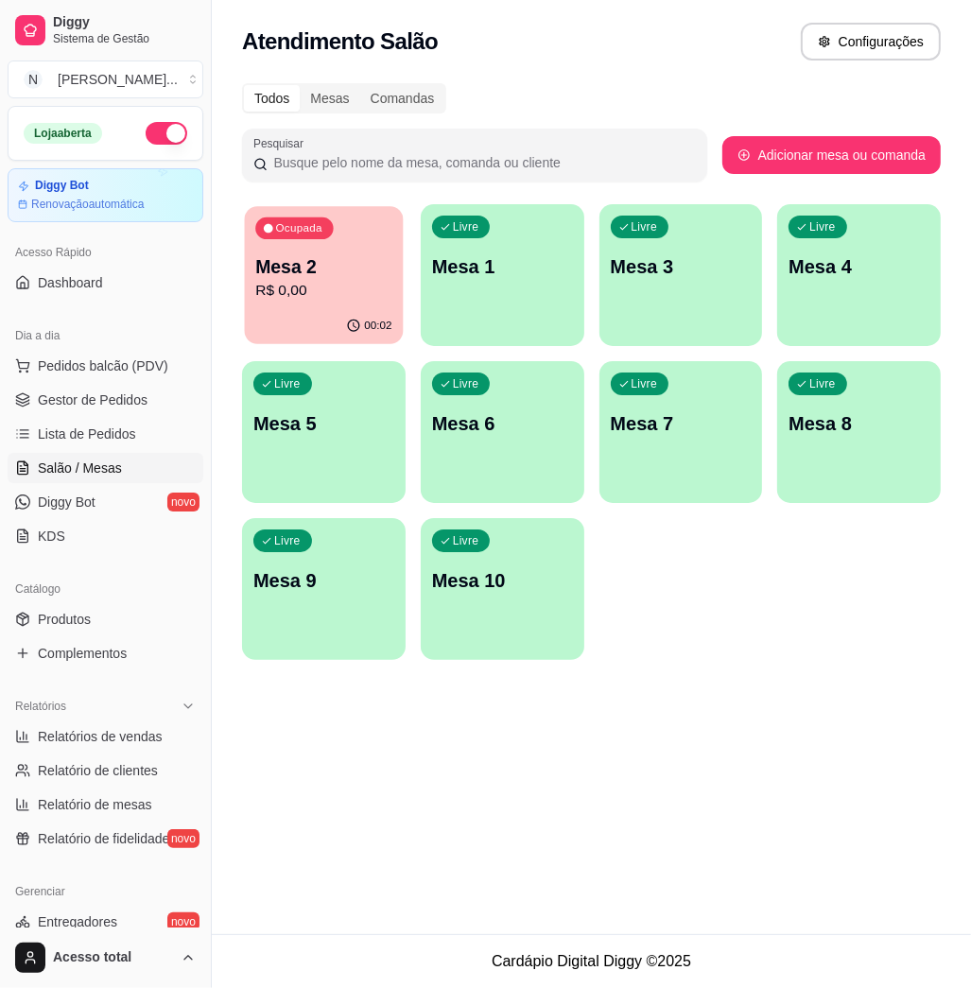
click at [264, 280] on p "R$ 0,00" at bounding box center [323, 291] width 136 height 22
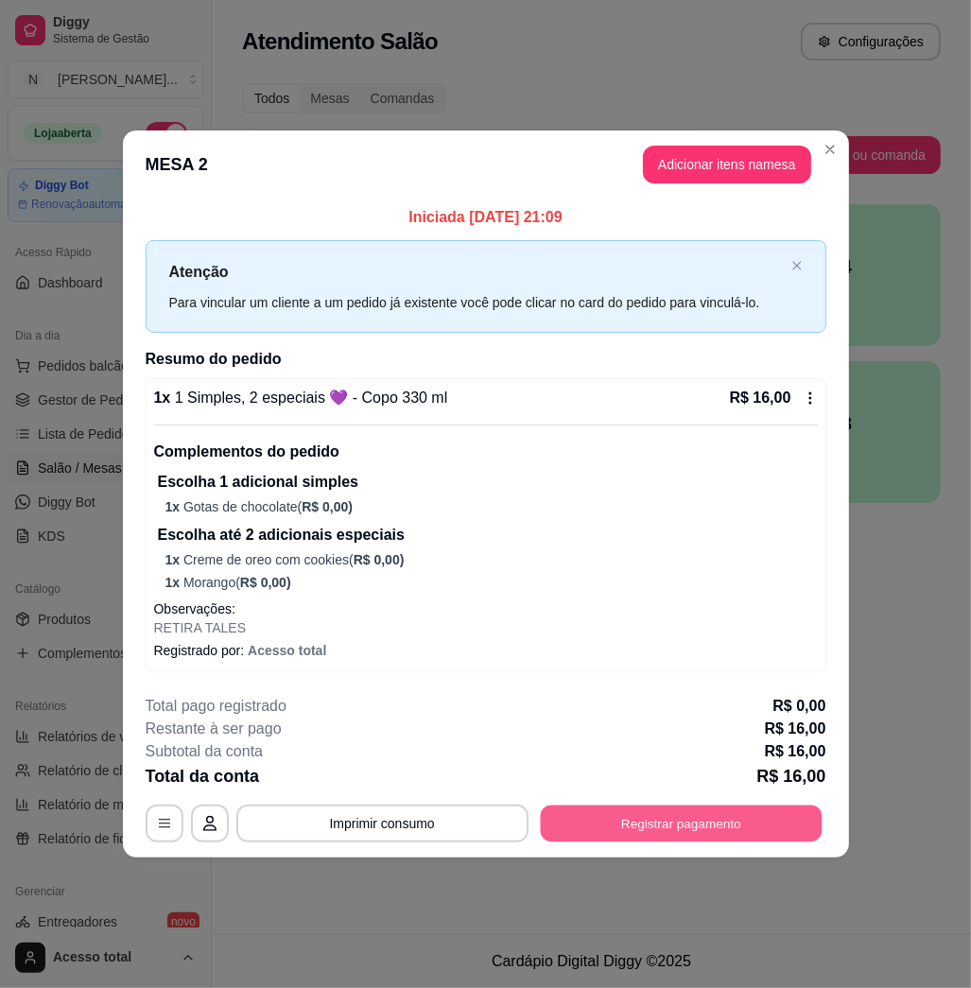
click at [751, 810] on button "Registrar pagamento" at bounding box center [681, 823] width 282 height 37
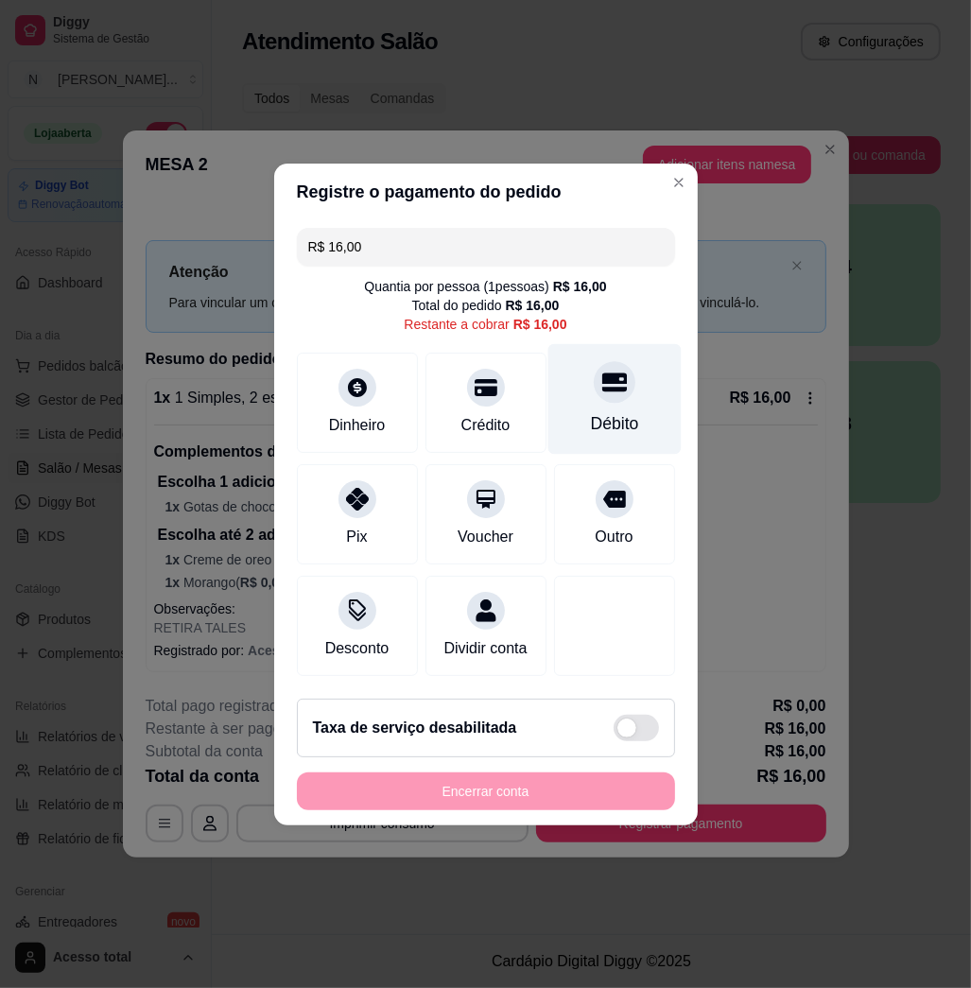
click at [602, 411] on div "Débito" at bounding box center [614, 423] width 48 height 25
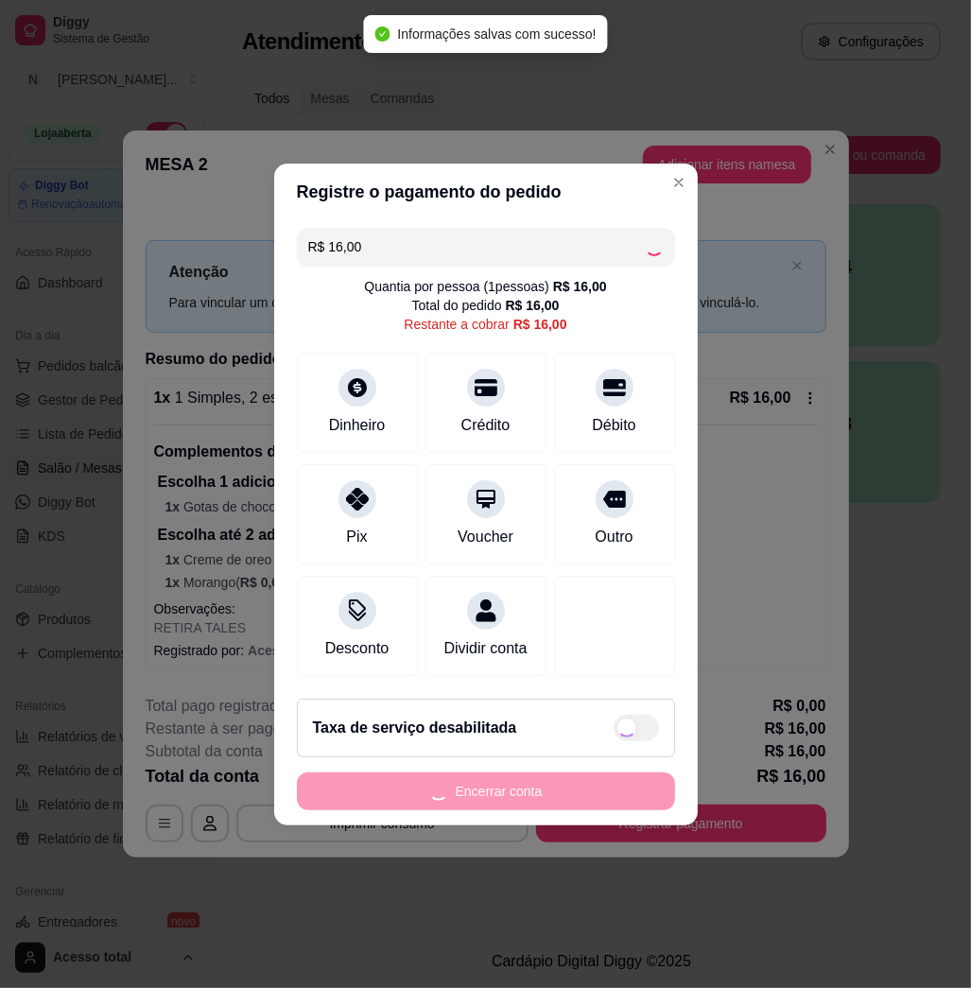
type input "R$ 0,00"
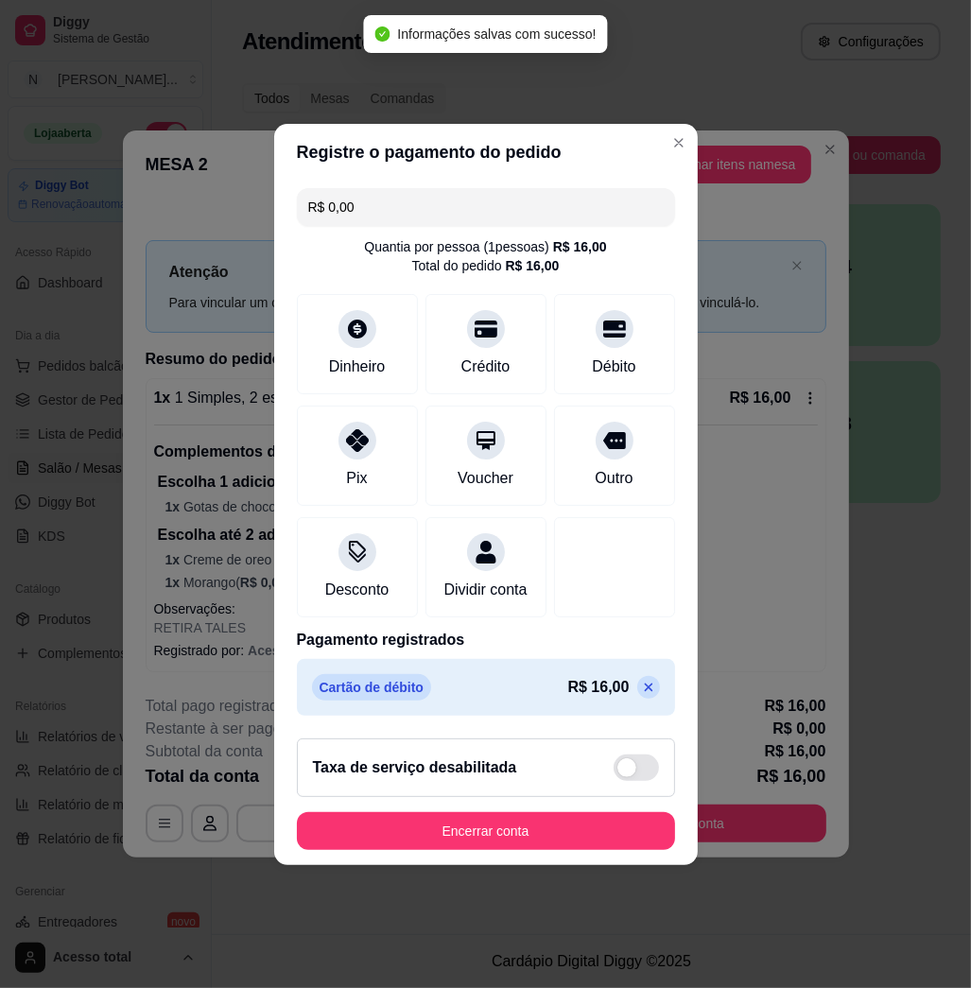
click at [636, 850] on button "Encerrar conta" at bounding box center [486, 831] width 378 height 38
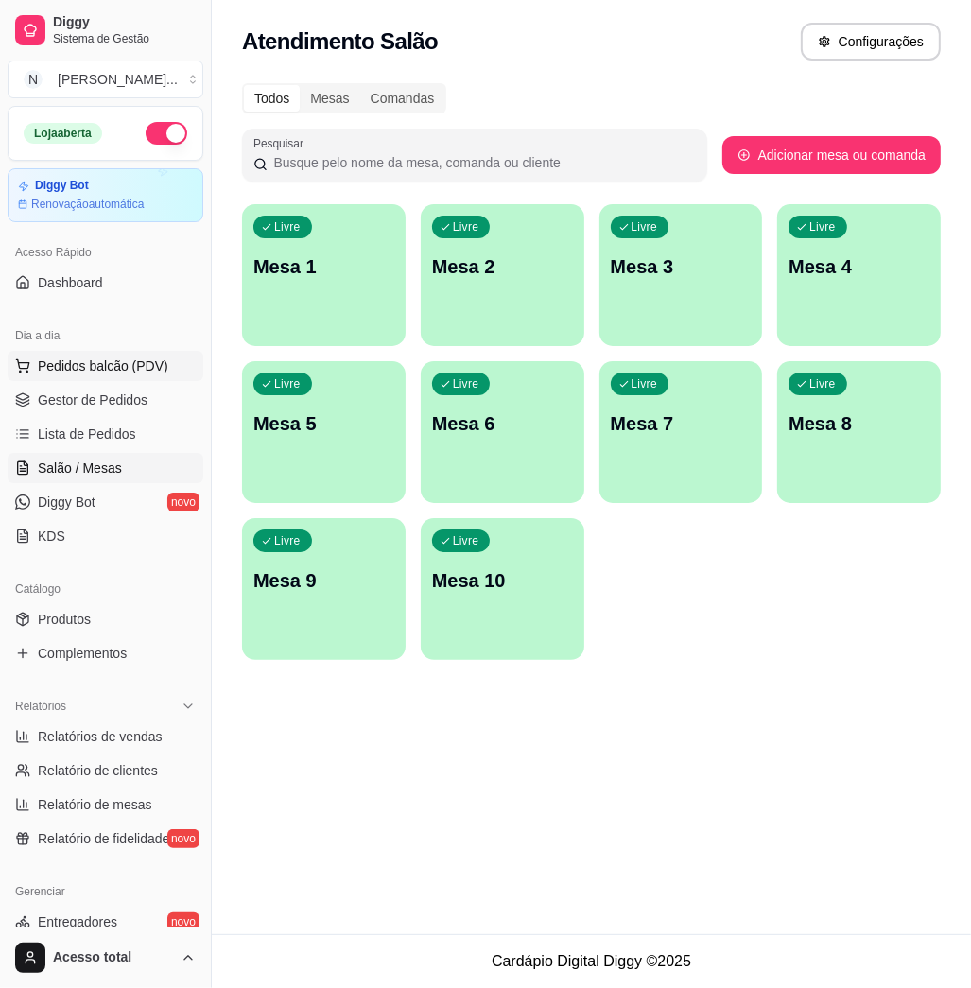
click at [78, 371] on span "Pedidos balcão (PDV)" at bounding box center [103, 366] width 131 height 19
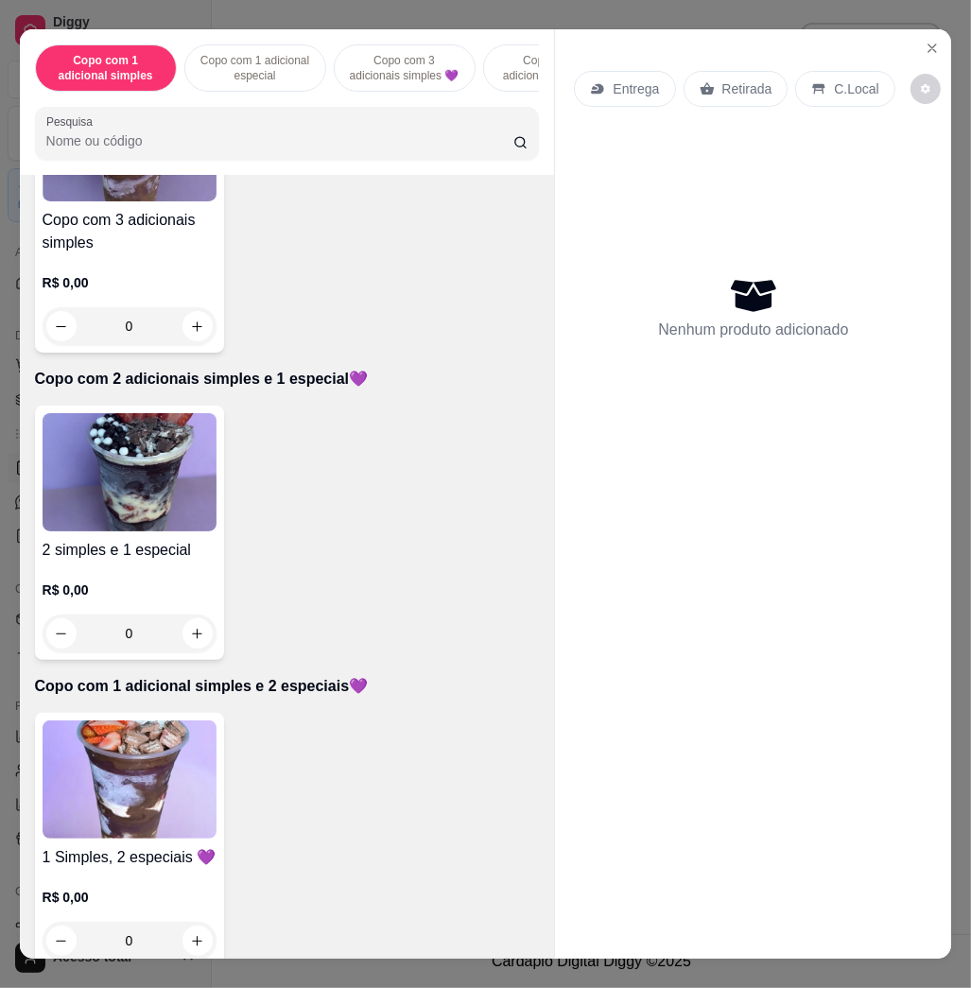
scroll to position [1387, 0]
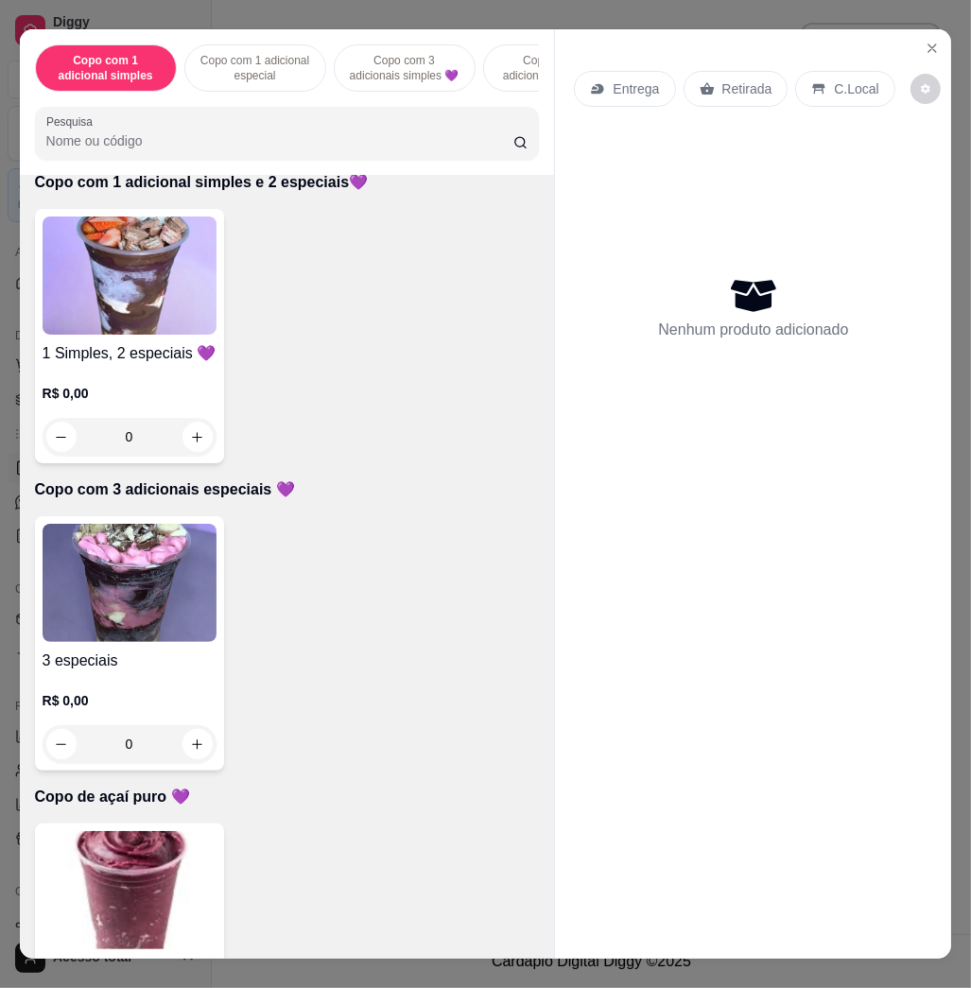
click at [159, 300] on img at bounding box center [130, 276] width 174 height 118
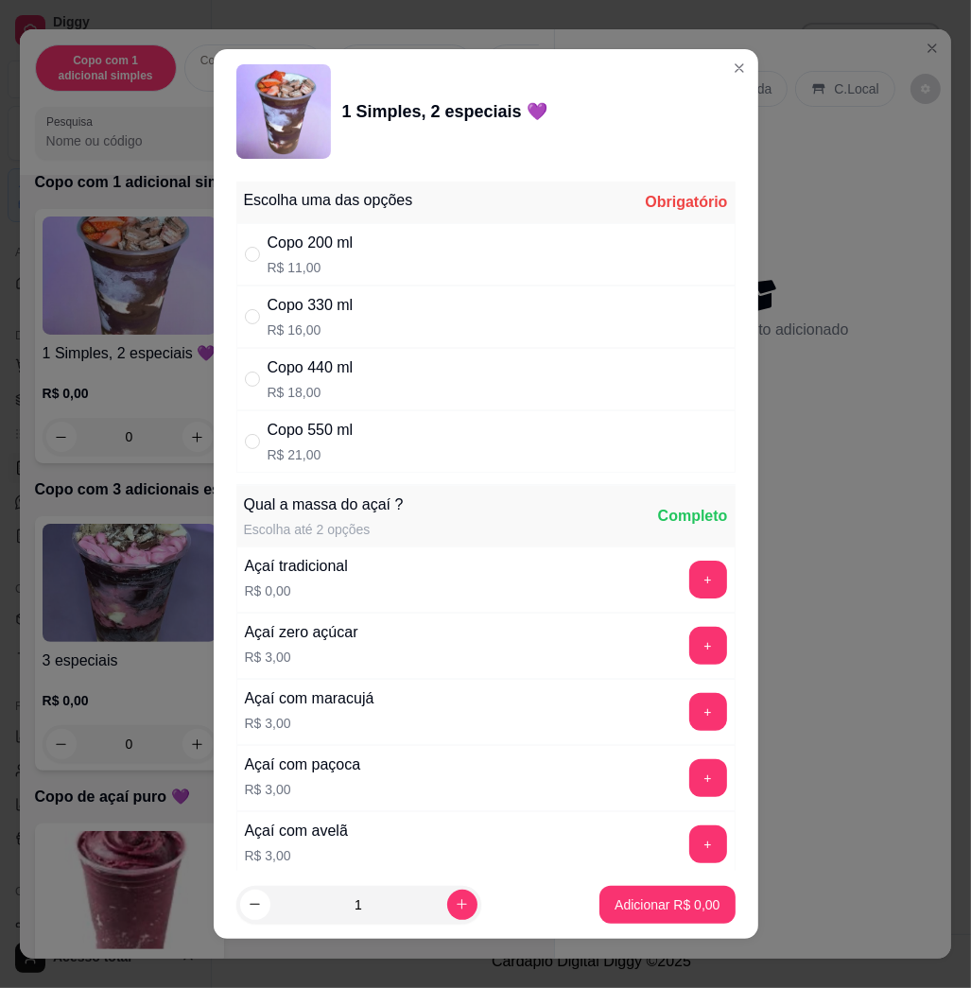
click at [500, 389] on div "Copo 440 ml R$ 18,00" at bounding box center [485, 379] width 499 height 62
click at [499, 424] on div "Copo 550 ml R$ 21,00" at bounding box center [485, 442] width 499 height 62
radio input "false"
radio input "true"
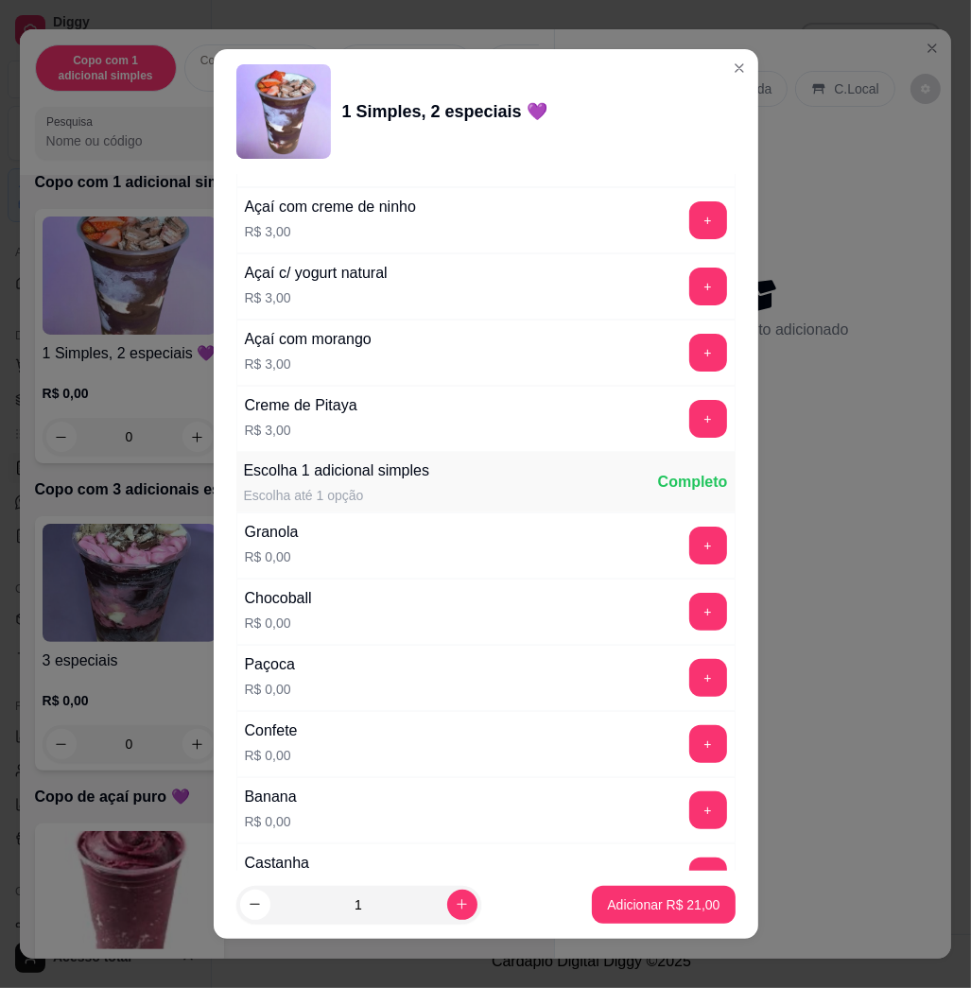
scroll to position [1261, 0]
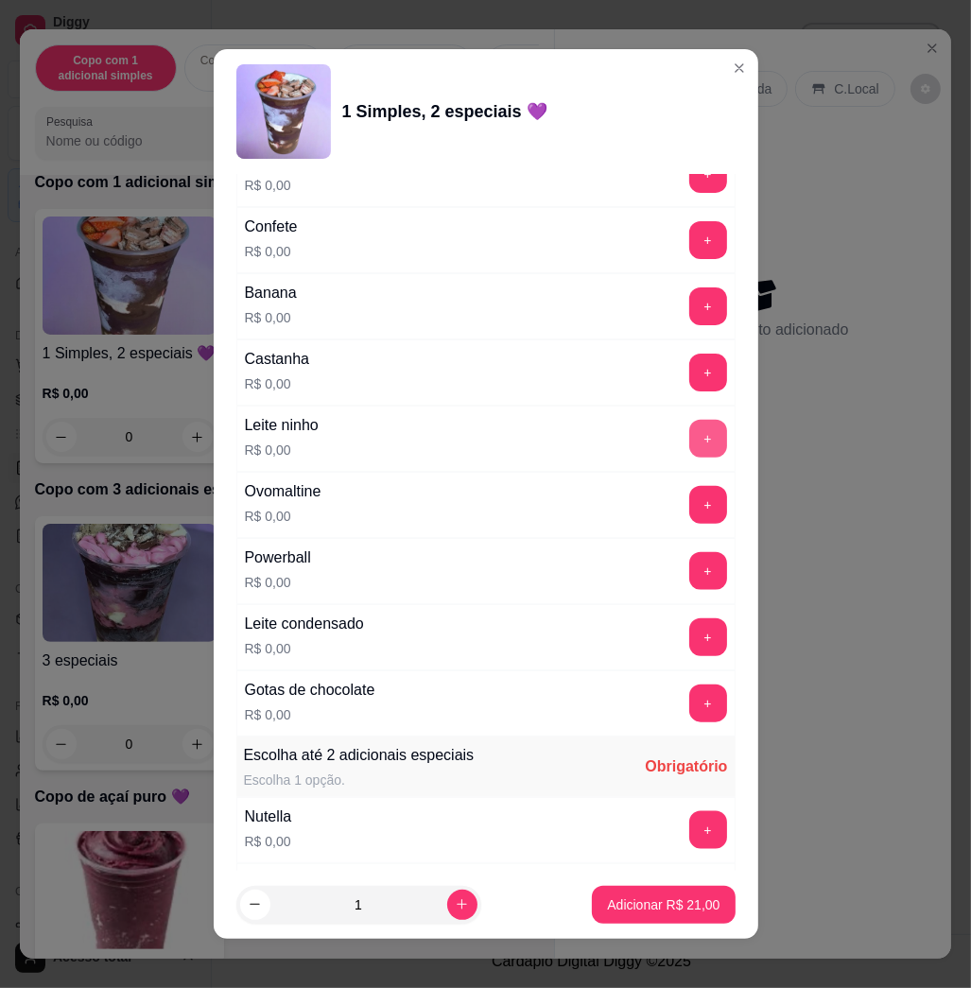
click at [690, 445] on button "+" at bounding box center [709, 439] width 38 height 38
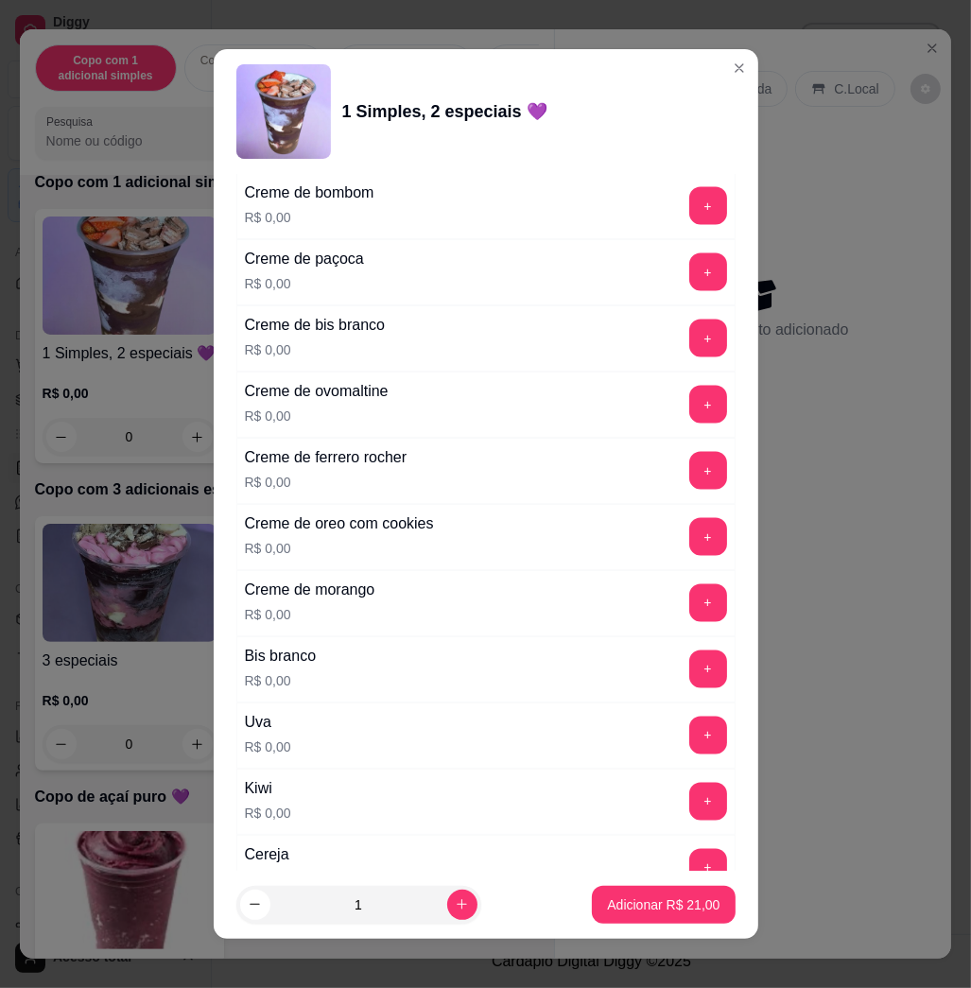
scroll to position [1892, 0]
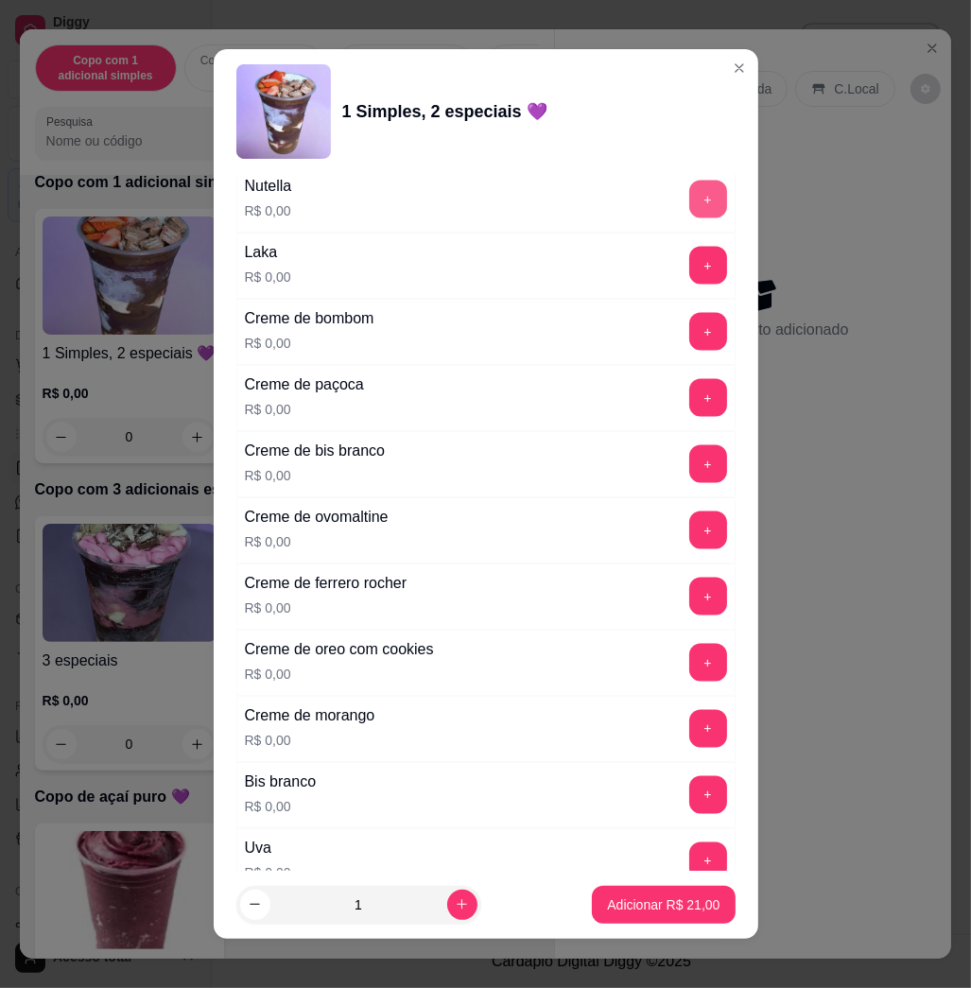
click at [690, 214] on button "+" at bounding box center [709, 200] width 38 height 38
click at [690, 277] on button "+" at bounding box center [708, 266] width 37 height 37
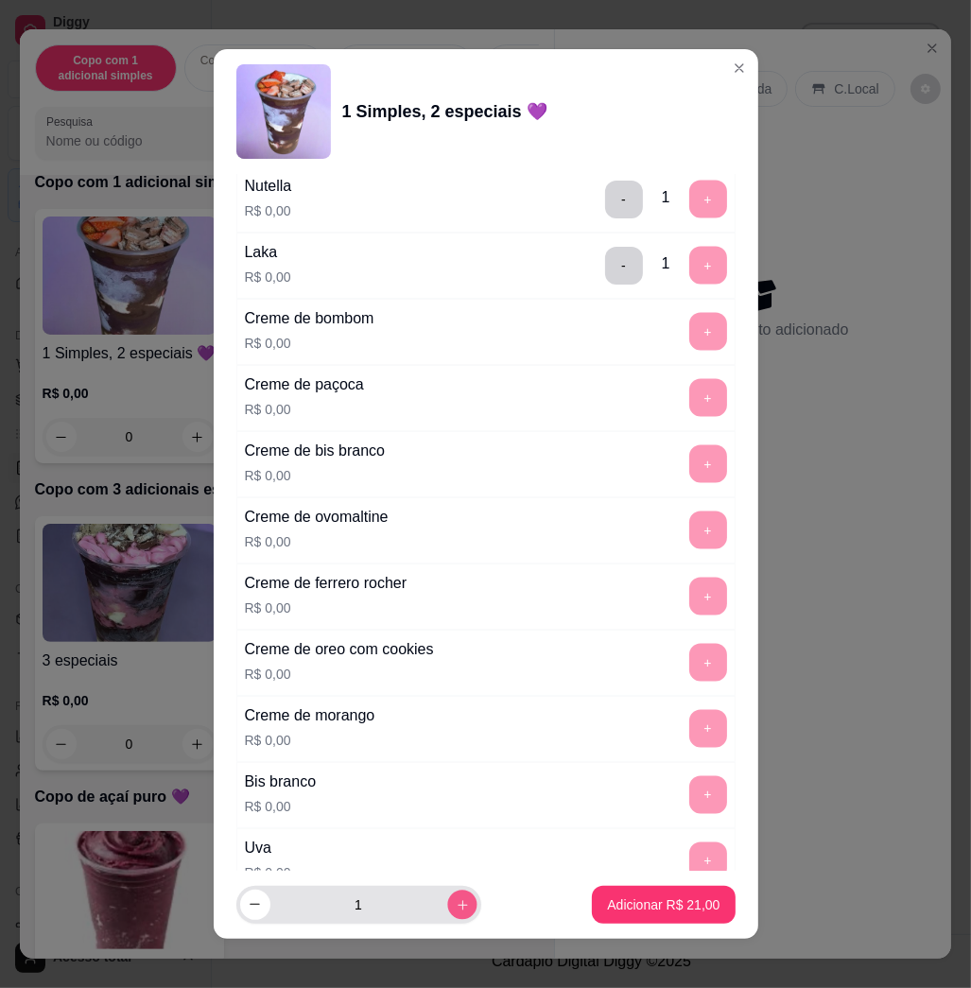
click at [447, 908] on button "increase-product-quantity" at bounding box center [461, 904] width 29 height 29
type input "2"
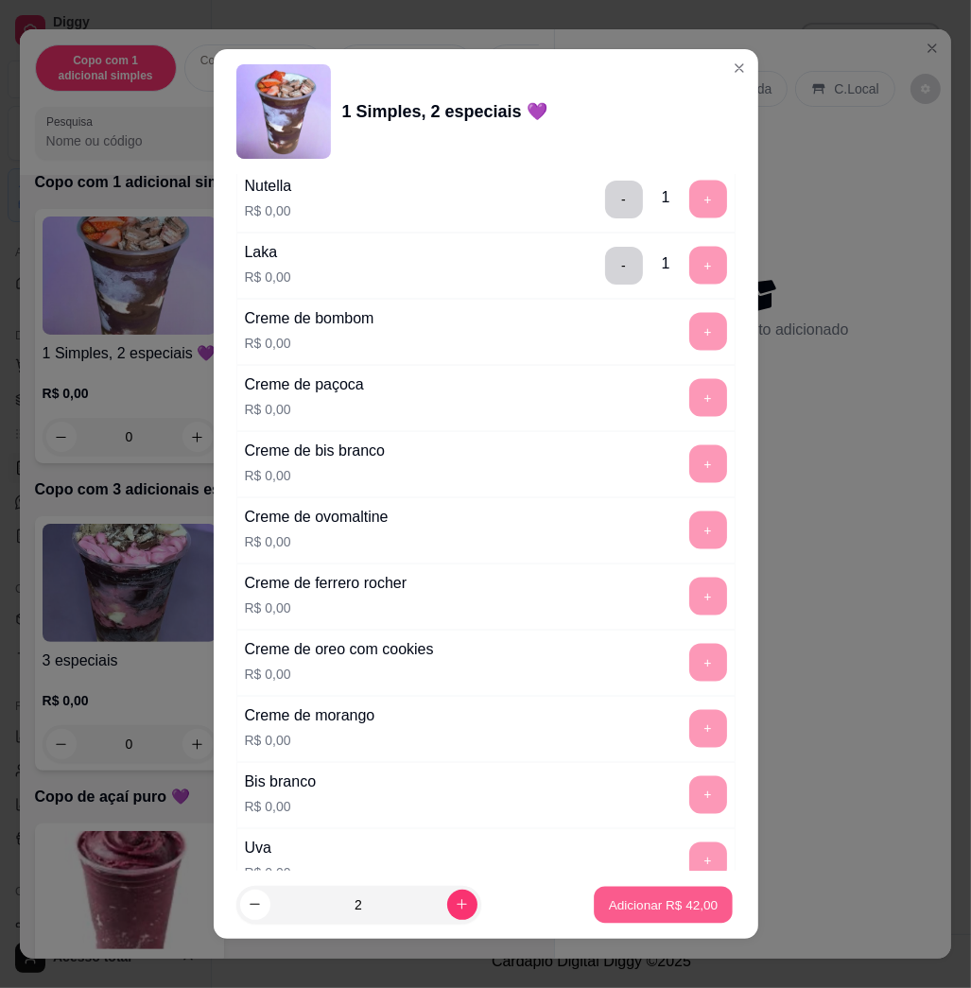
click at [659, 898] on p "Adicionar R$ 42,00" at bounding box center [664, 905] width 110 height 18
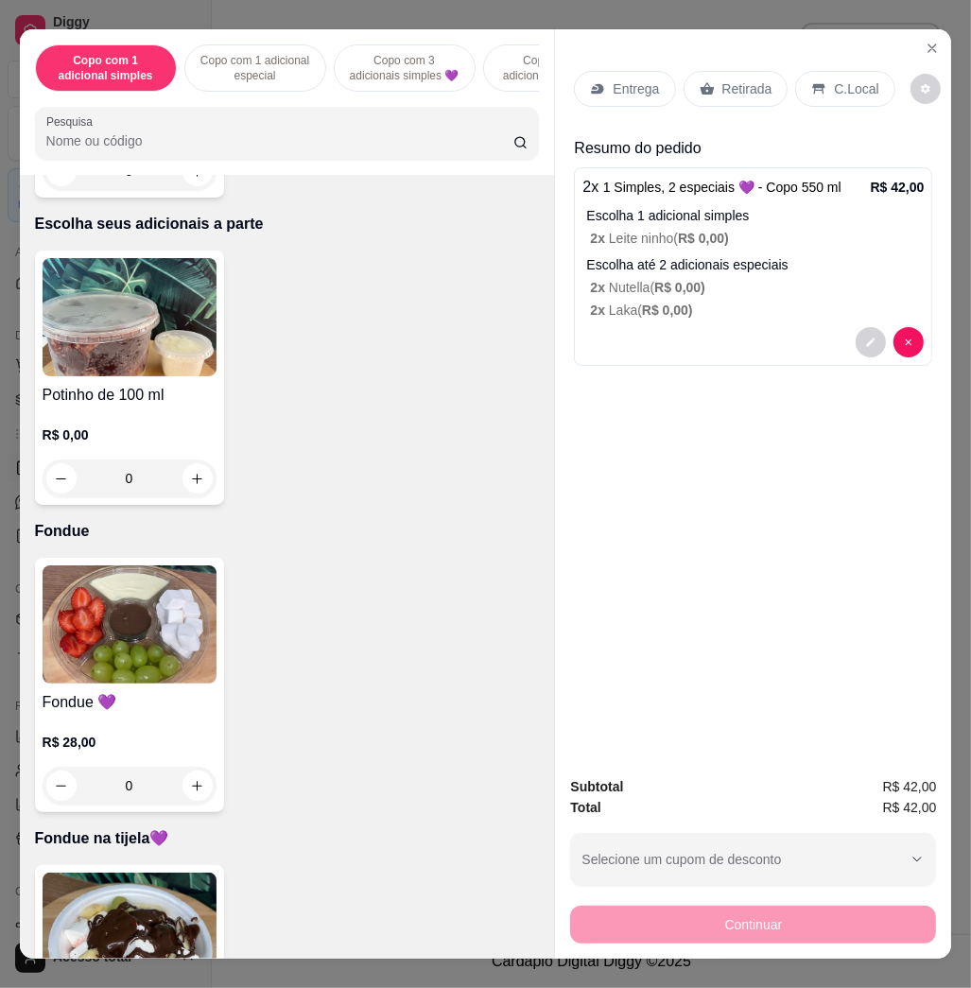
scroll to position [5170, 0]
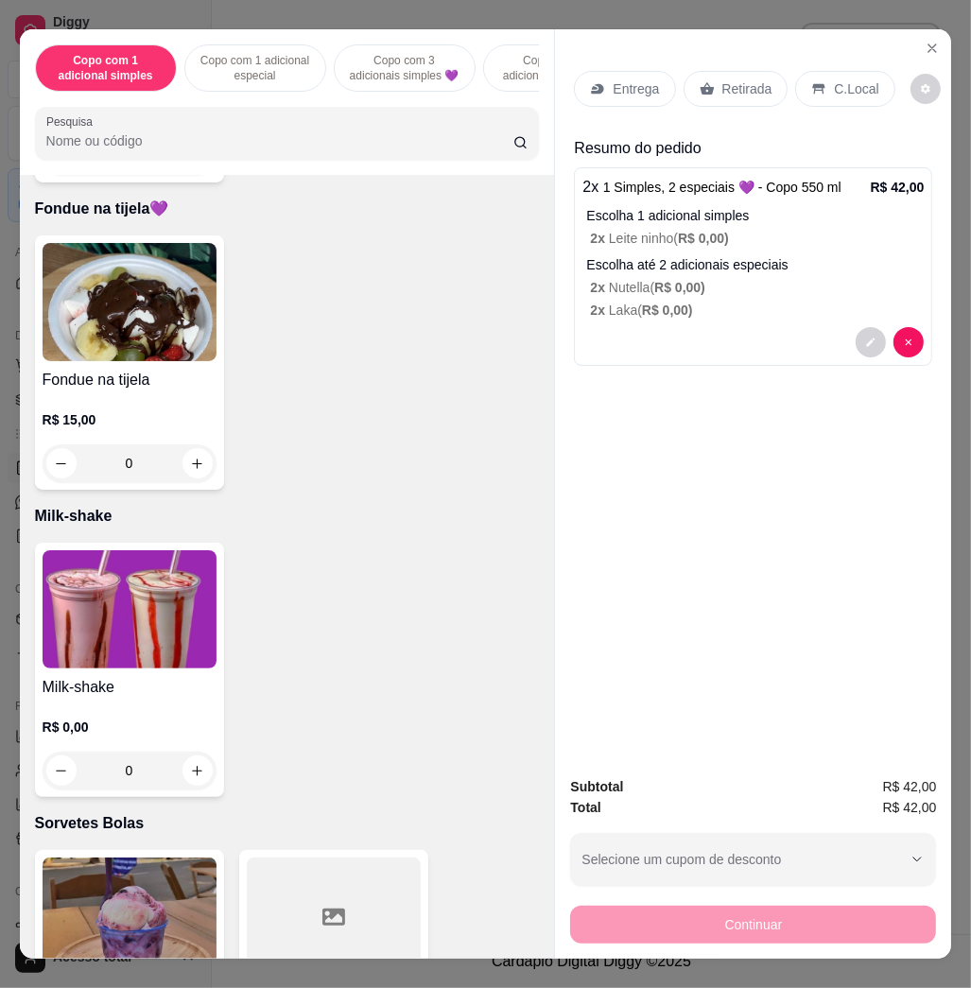
click at [104, 598] on img at bounding box center [130, 609] width 174 height 118
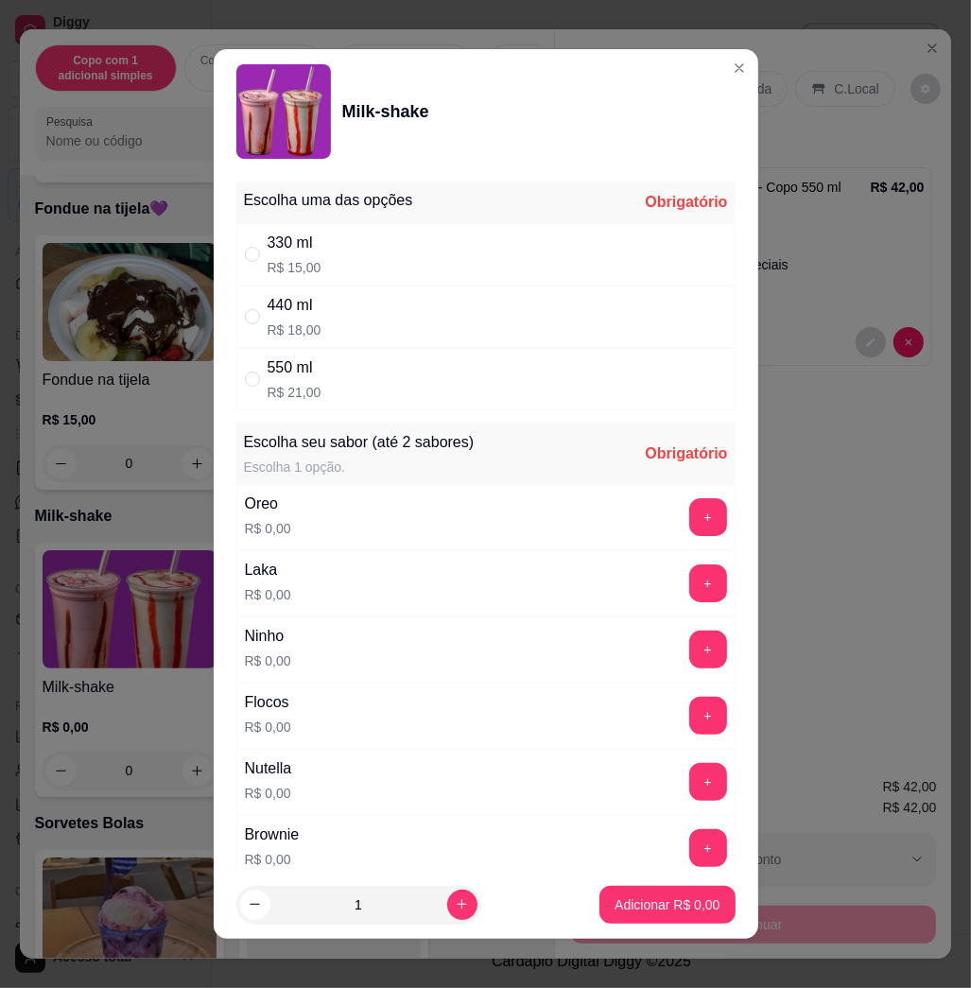
click at [352, 376] on div "550 ml R$ 21,00" at bounding box center [485, 379] width 499 height 62
radio input "true"
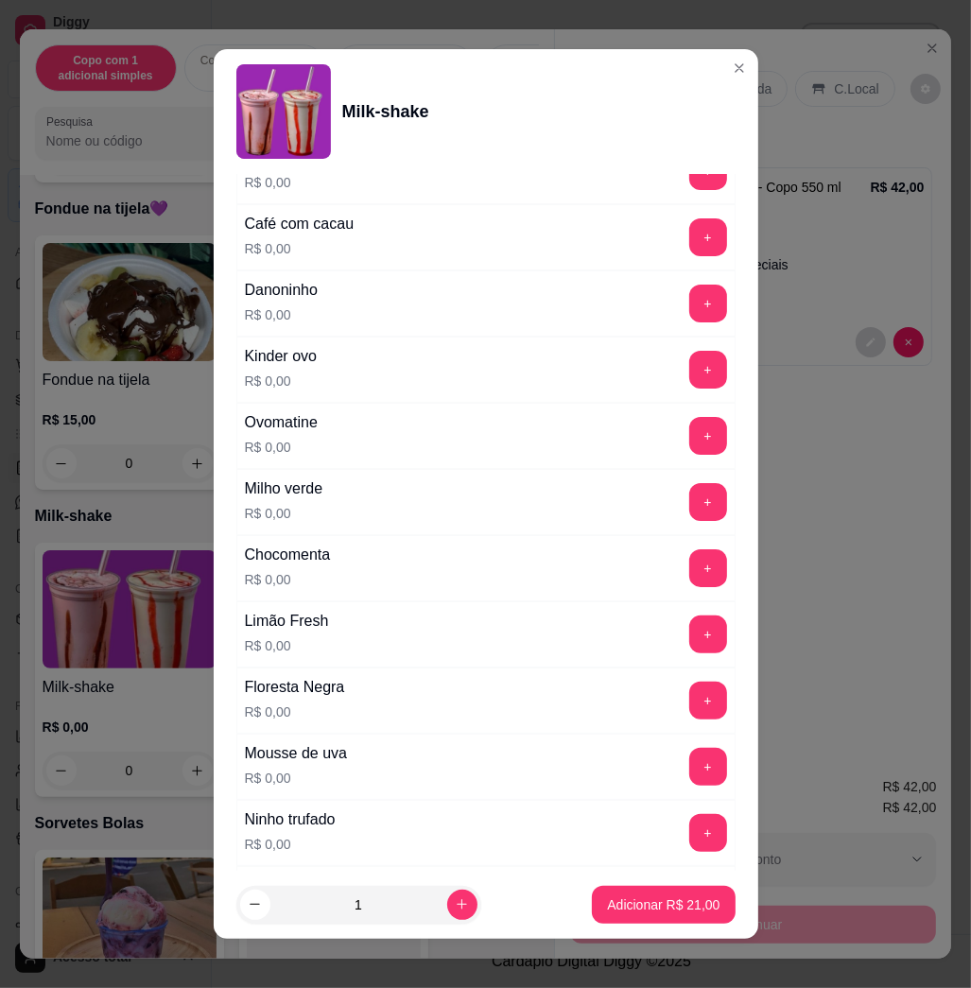
scroll to position [1261, 0]
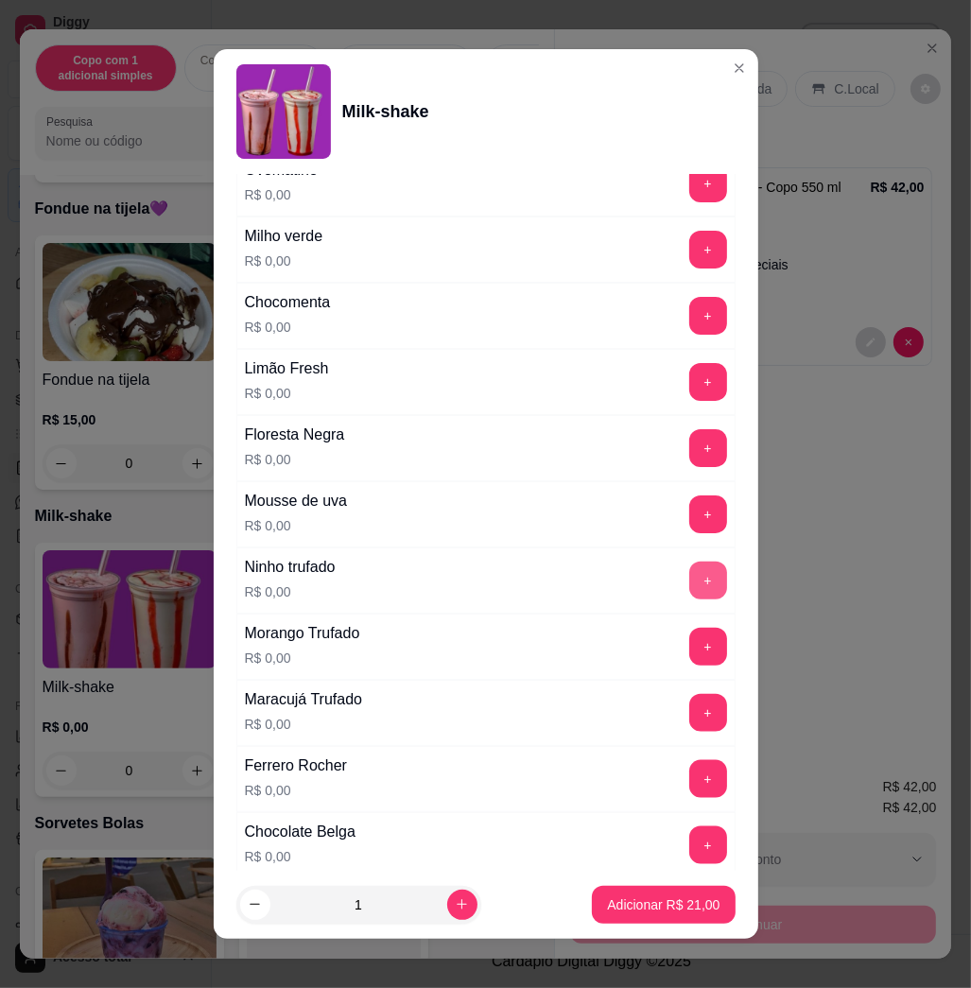
click at [690, 585] on button "+" at bounding box center [709, 581] width 38 height 38
click at [607, 898] on p "Adicionar R$ 21,00" at bounding box center [663, 905] width 113 height 19
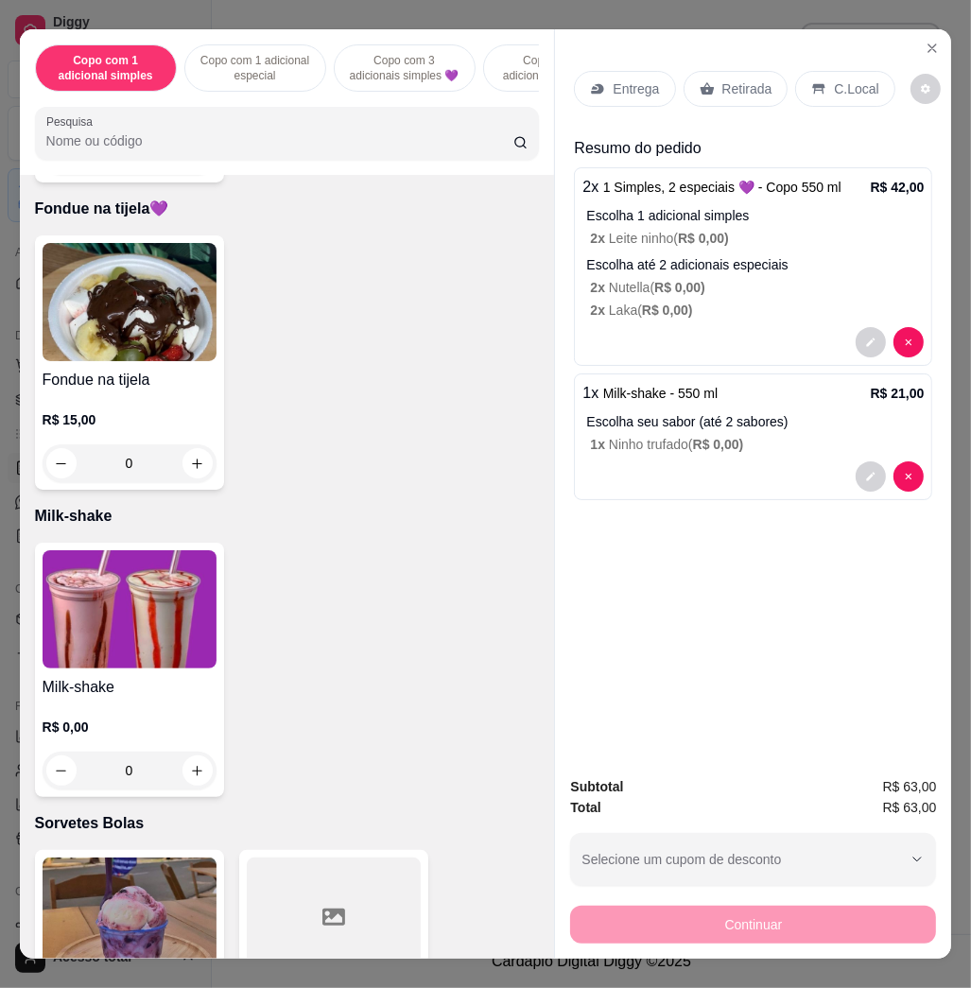
click at [613, 81] on p "Entrega" at bounding box center [636, 88] width 46 height 19
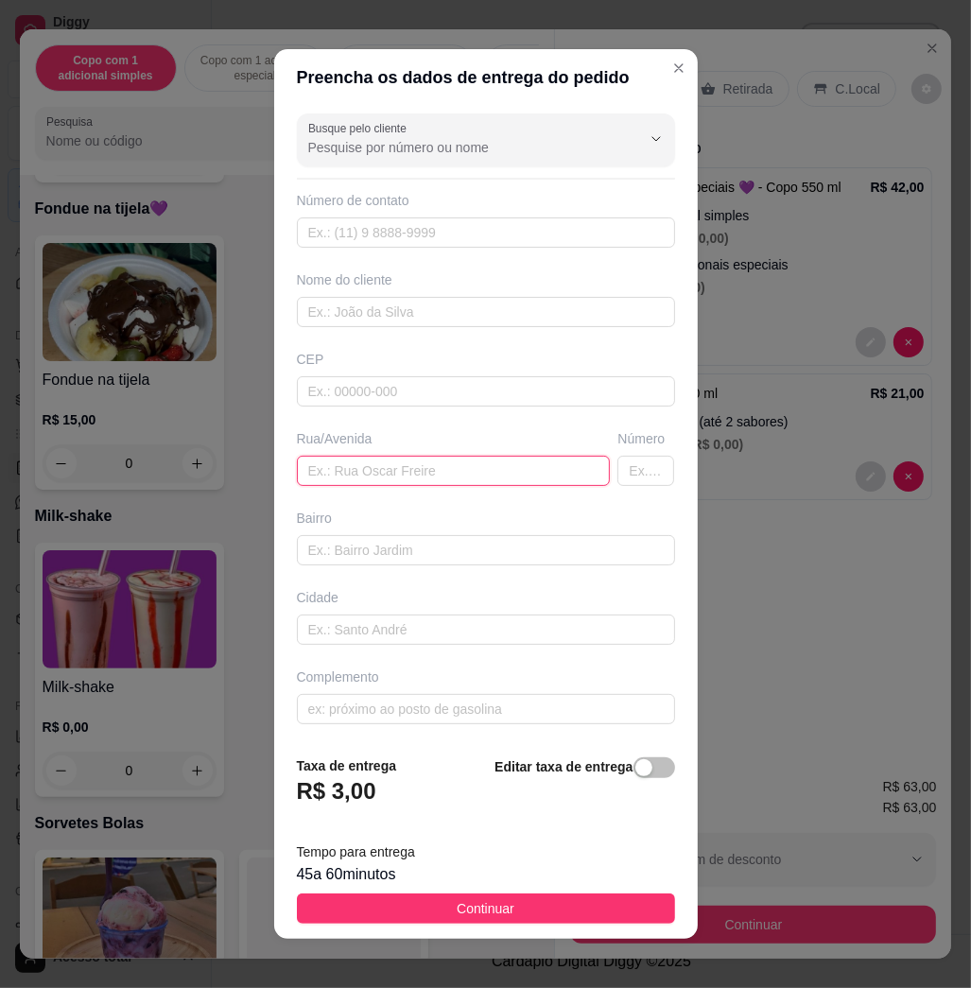
click at [361, 463] on input "text" at bounding box center [454, 471] width 314 height 30
type input "[PERSON_NAME], 1054"
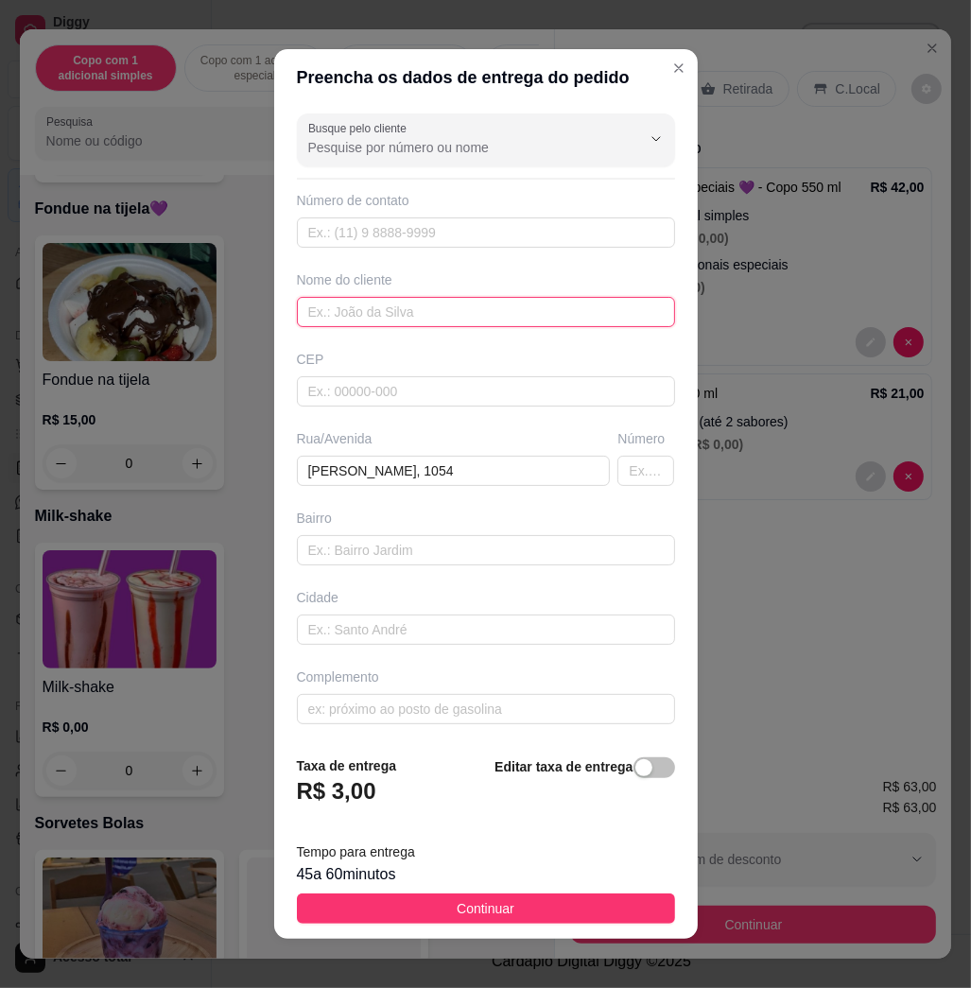
click at [448, 316] on input "text" at bounding box center [486, 312] width 378 height 30
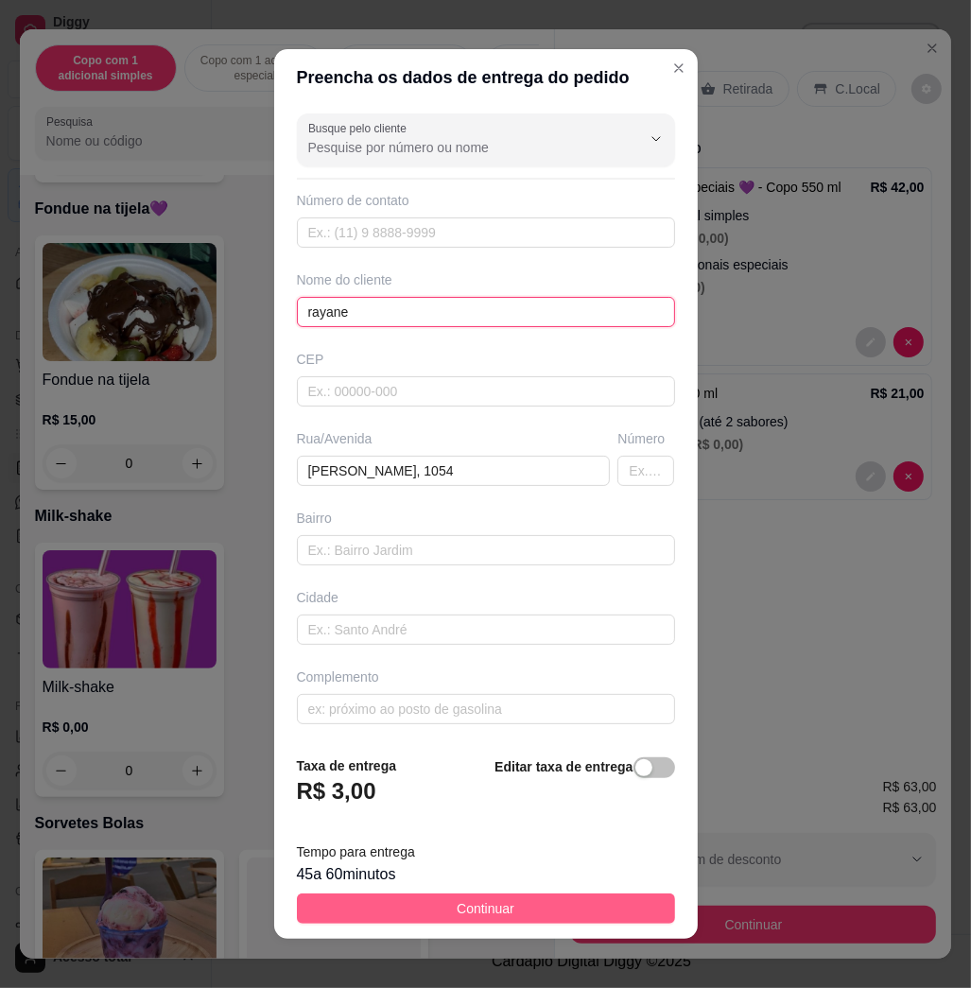
type input "rayane"
click at [571, 905] on button "Continuar" at bounding box center [486, 909] width 378 height 30
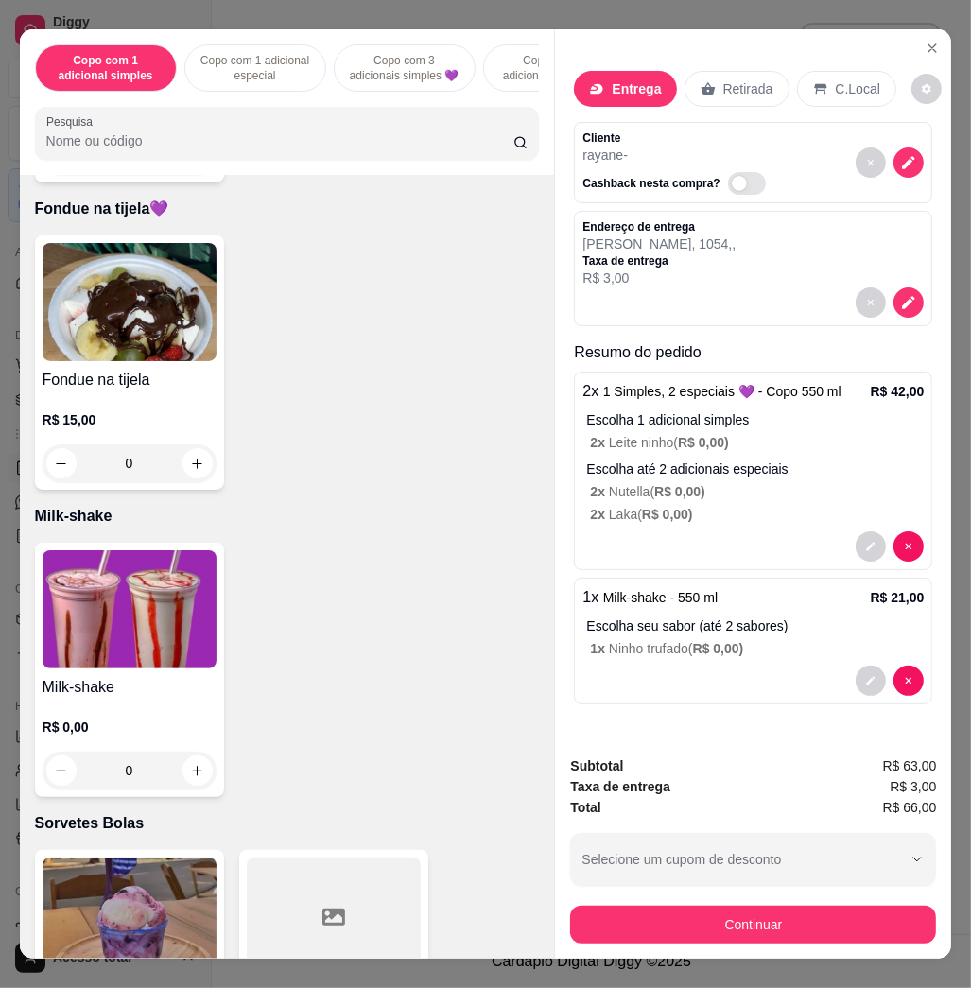
click at [708, 901] on div "Continuar" at bounding box center [753, 922] width 366 height 43
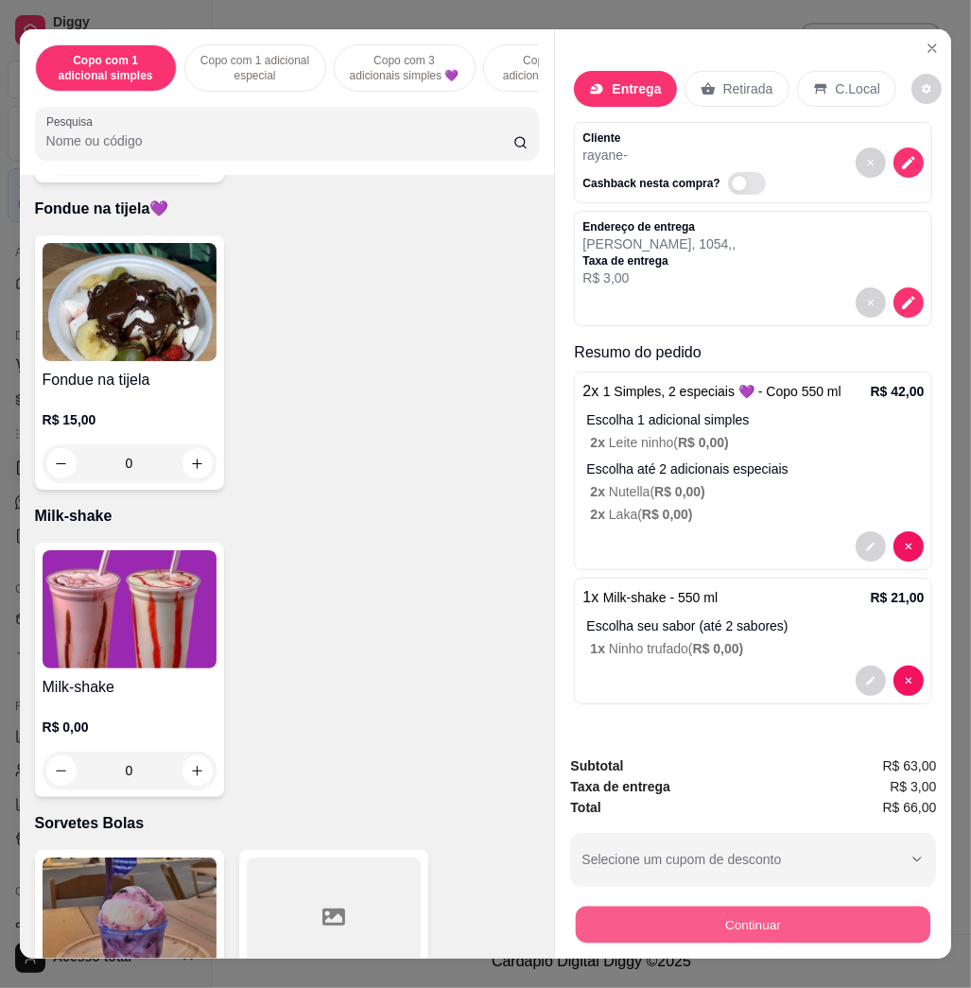
click at [670, 906] on button "Continuar" at bounding box center [753, 924] width 355 height 37
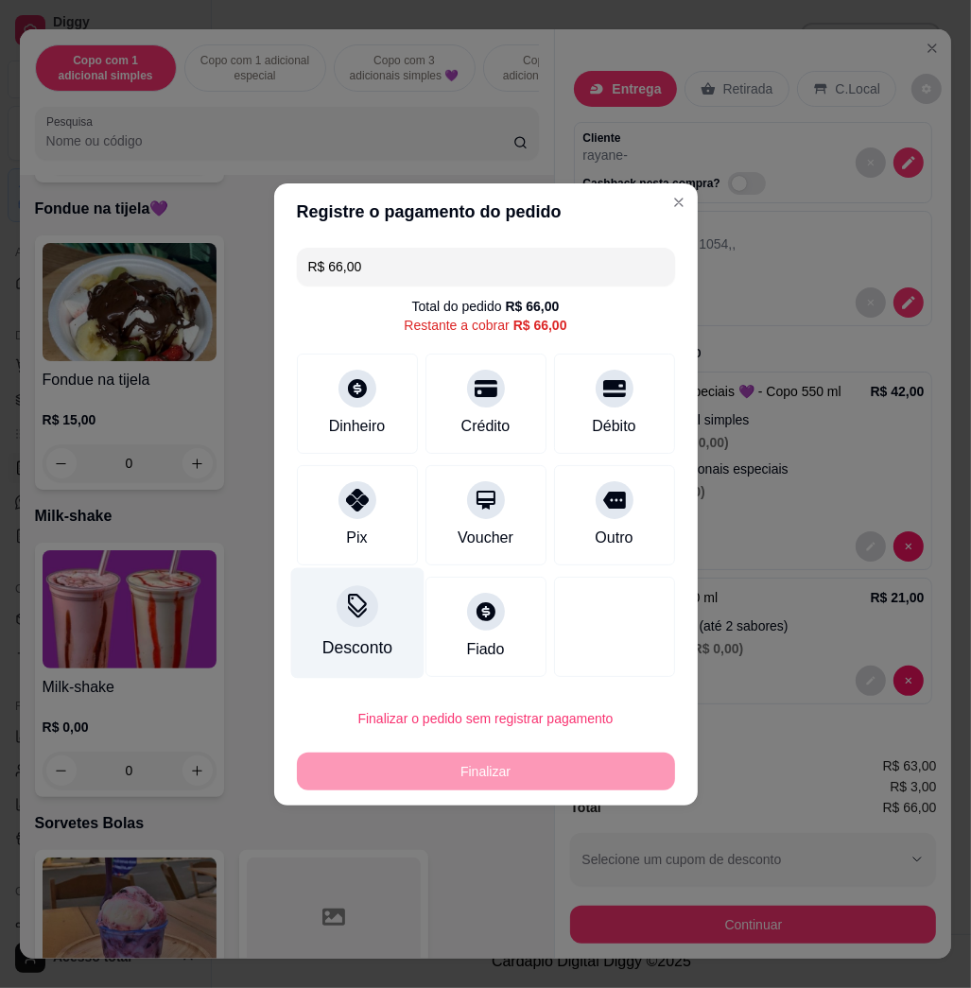
click at [371, 625] on div "Desconto" at bounding box center [356, 623] width 133 height 111
click at [420, 519] on div "Em reais Em porcentagem Valor do desconto" at bounding box center [485, 478] width 424 height 189
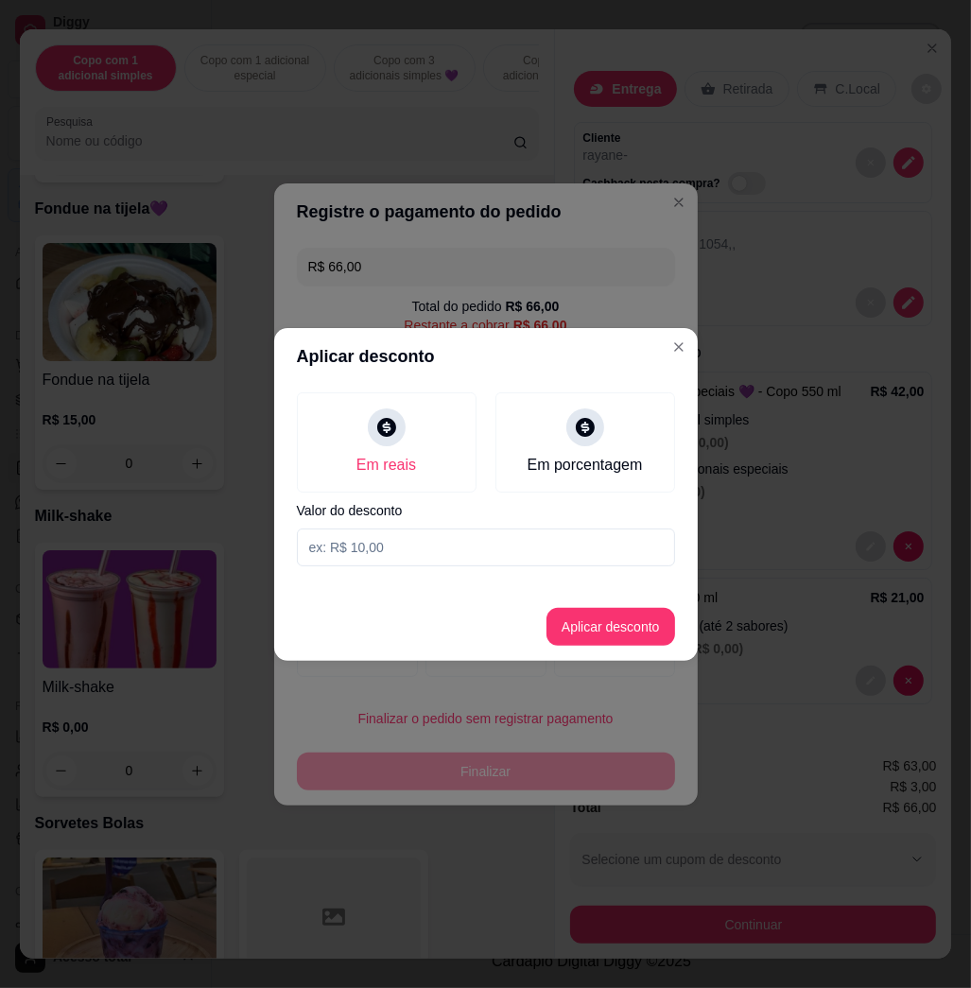
click at [430, 545] on input at bounding box center [486, 548] width 378 height 38
type input "3,01"
click at [602, 644] on button "Aplicar desconto" at bounding box center [611, 626] width 124 height 37
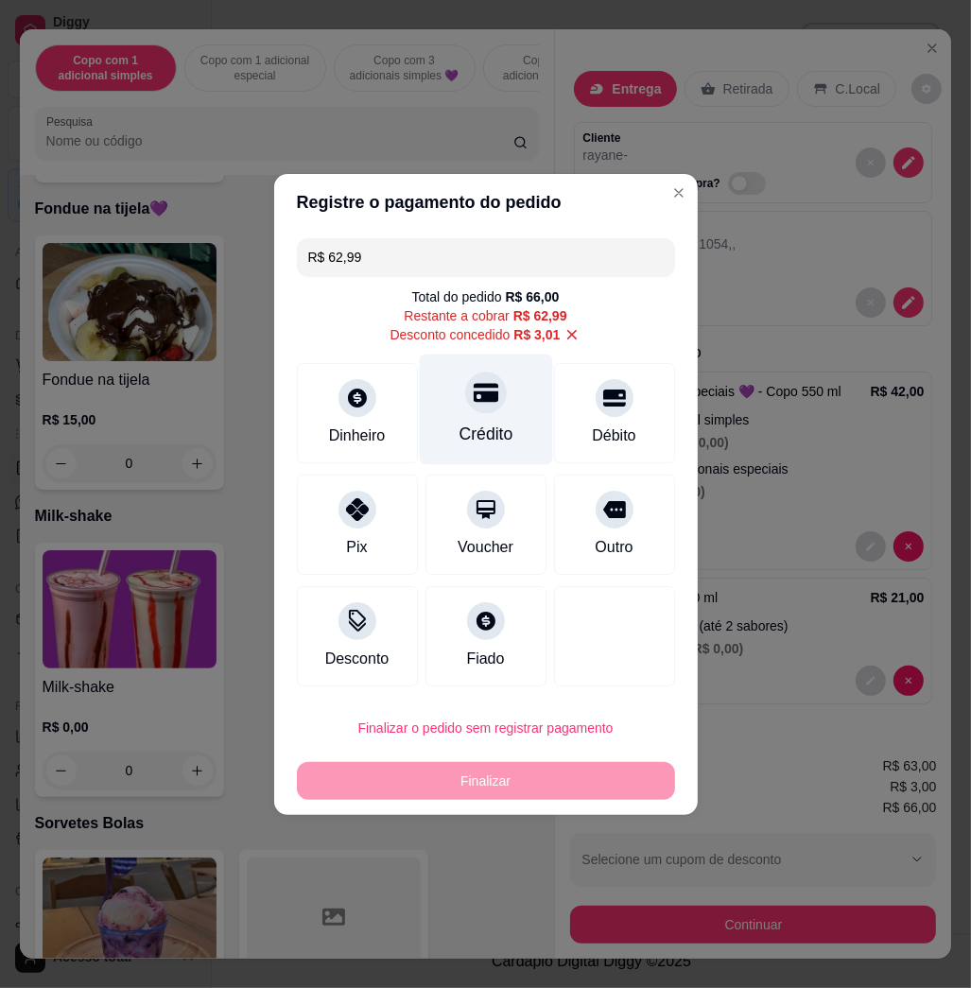
click at [474, 413] on div at bounding box center [486, 393] width 42 height 42
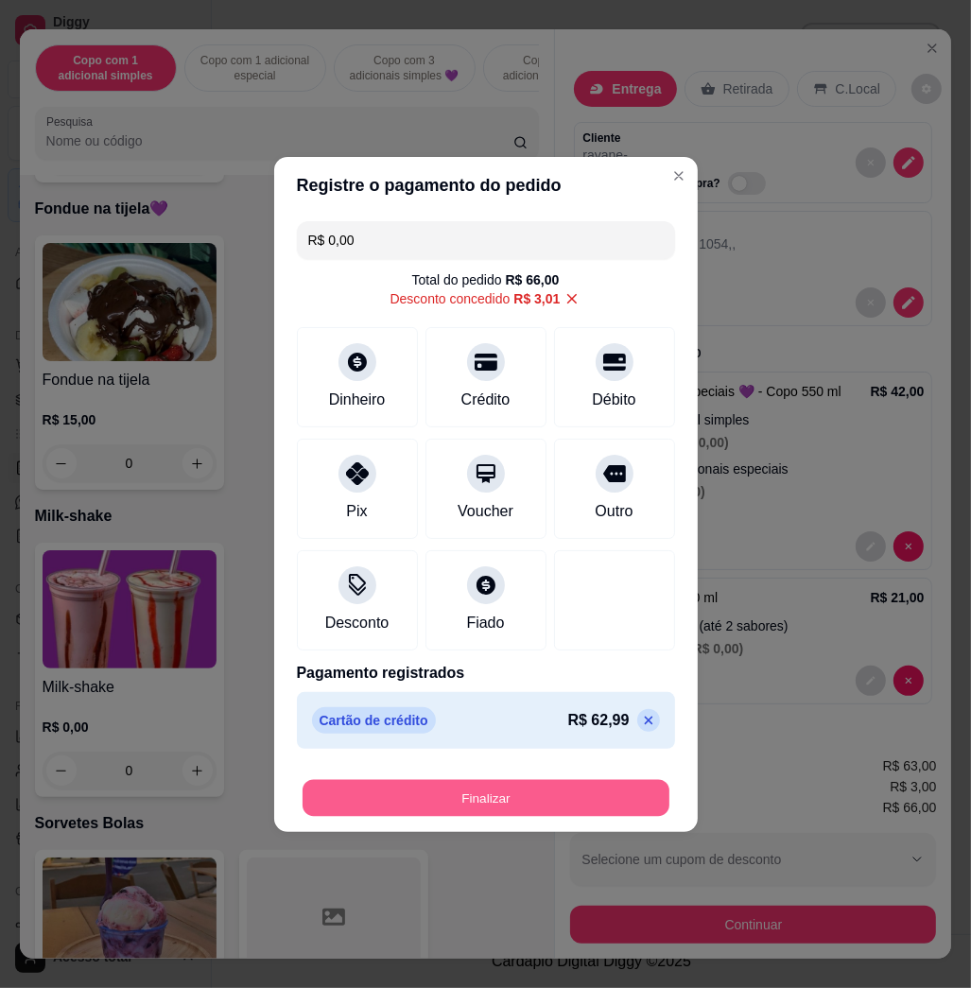
click at [480, 810] on button "Finalizar" at bounding box center [486, 797] width 367 height 37
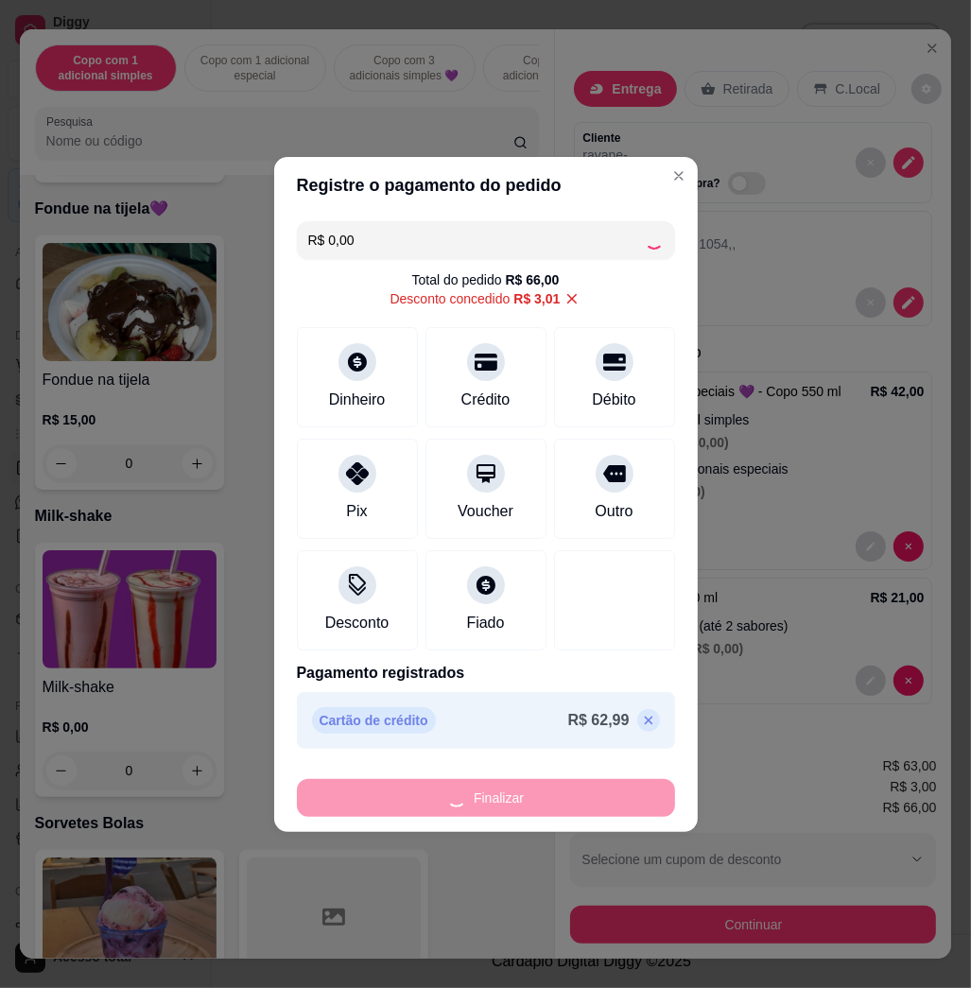
type input "-R$ 66,00"
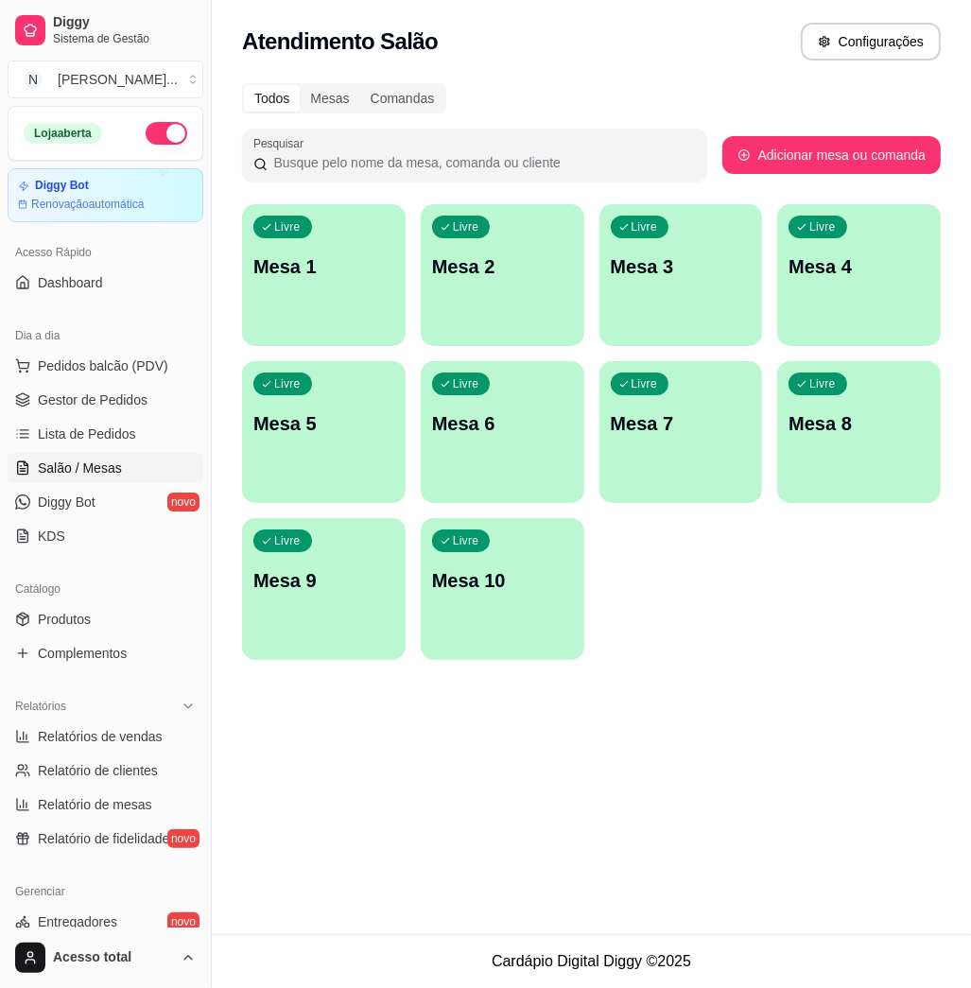
click at [152, 382] on ul "Pedidos balcão (PDV) Gestor de Pedidos Lista de Pedidos Salão / Mesas Diggy Bot…" at bounding box center [106, 451] width 196 height 201
click at [166, 372] on button "Pedidos balcão (PDV)" at bounding box center [106, 366] width 196 height 30
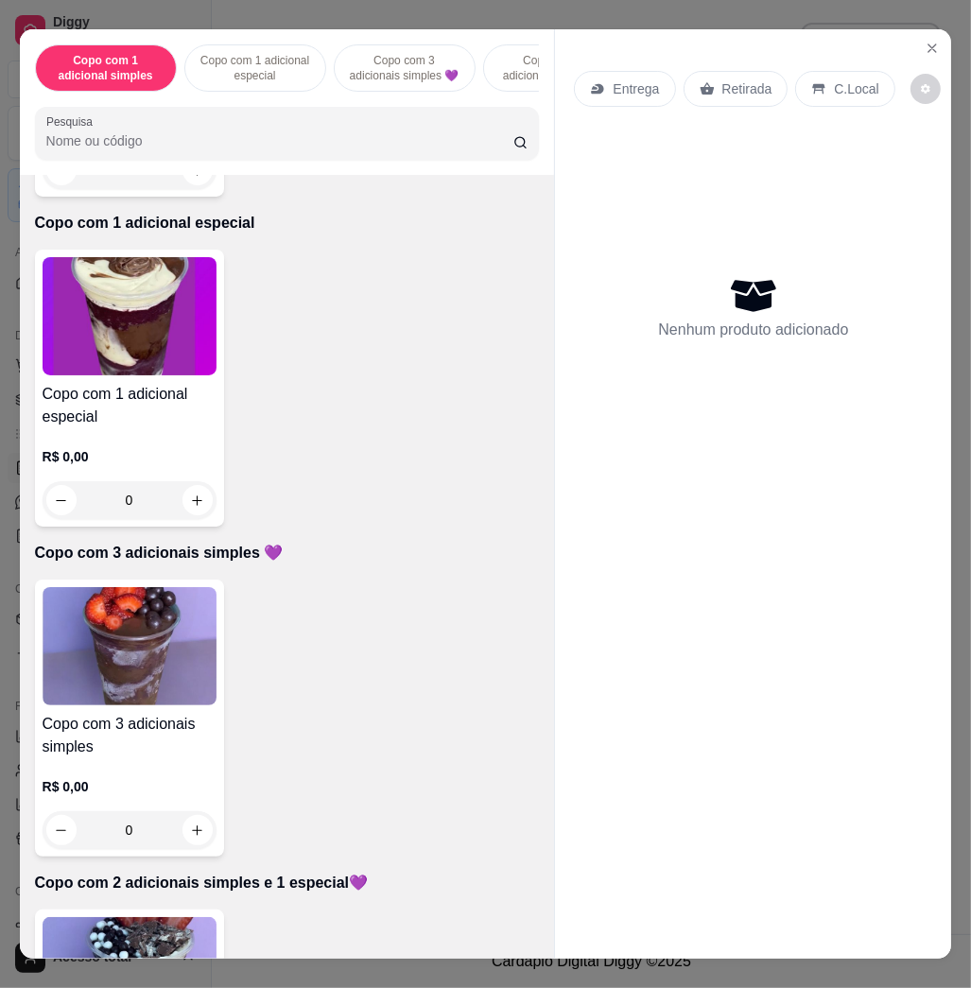
scroll to position [504, 0]
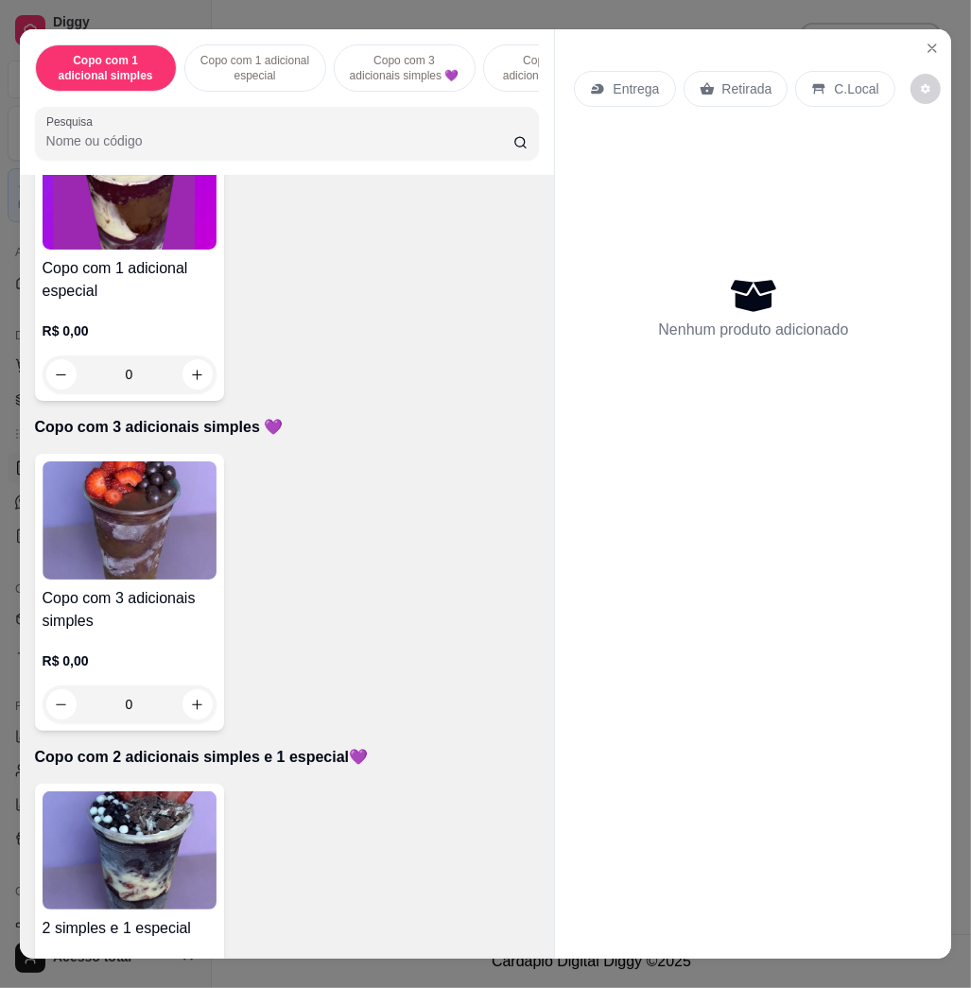
click at [138, 880] on img at bounding box center [130, 851] width 174 height 118
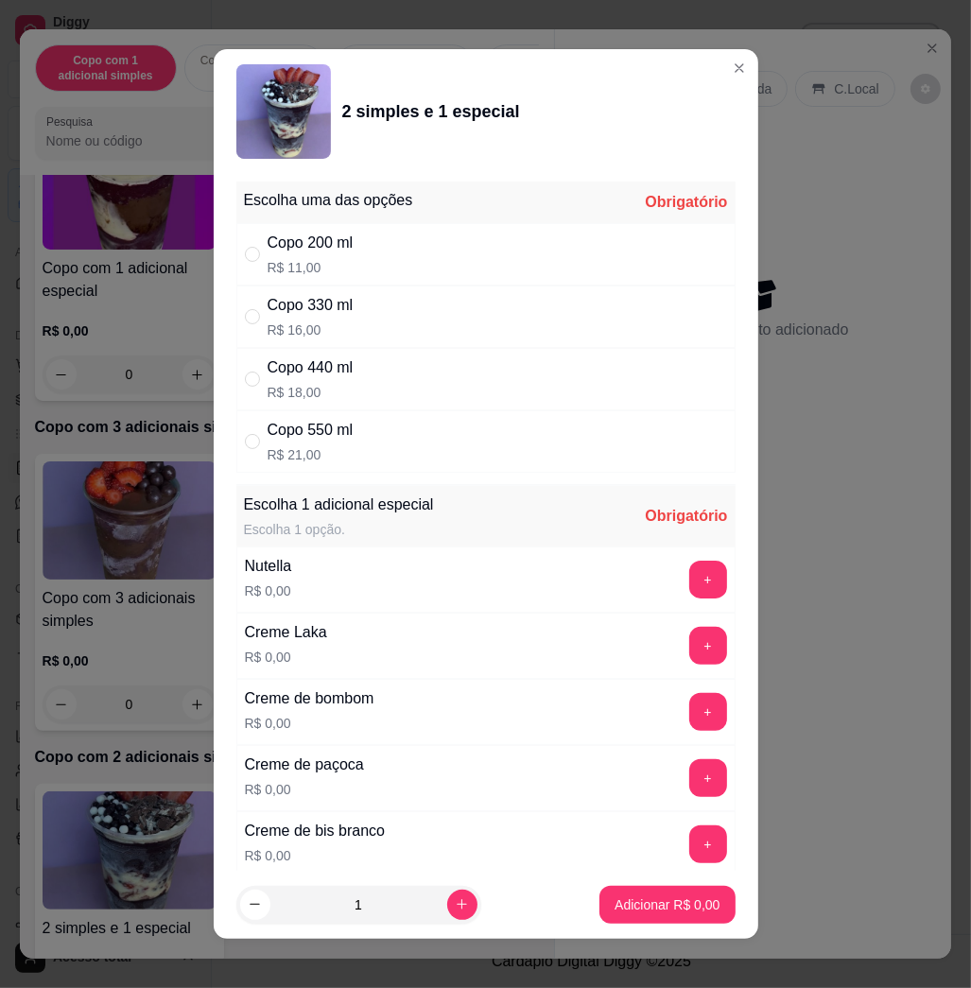
drag, startPoint x: 333, startPoint y: 428, endPoint x: 413, endPoint y: 491, distance: 101.8
click at [334, 428] on div "Copo 550 ml" at bounding box center [311, 430] width 86 height 23
radio input "true"
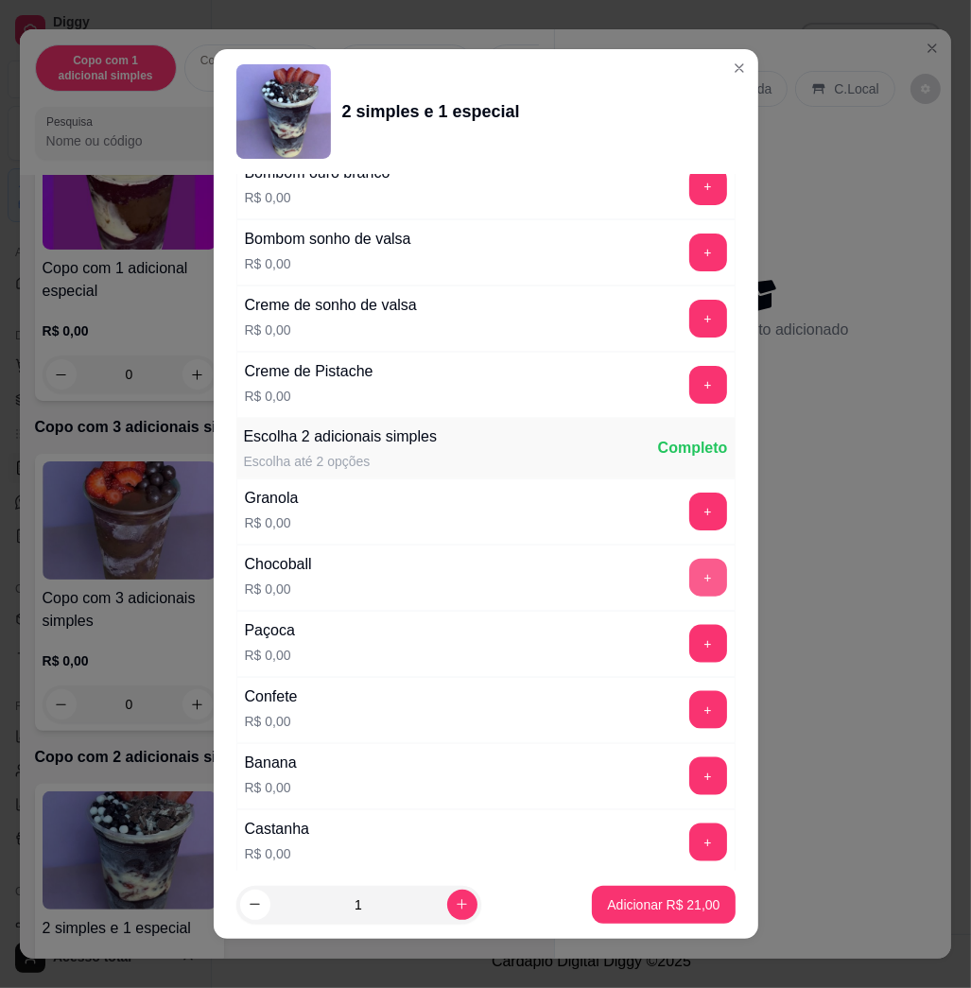
scroll to position [1008, 0]
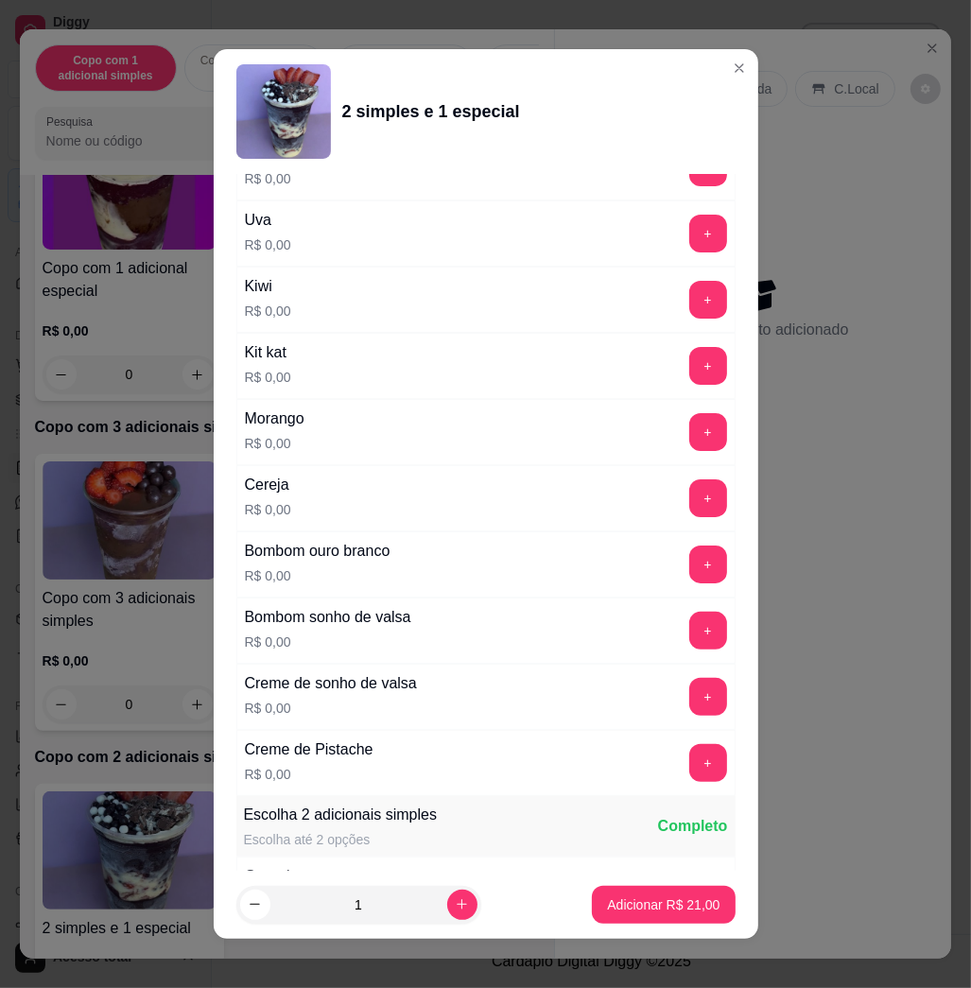
click at [655, 453] on div "Morango R$ 0,00 +" at bounding box center [485, 432] width 499 height 66
click at [690, 441] on button "+" at bounding box center [709, 432] width 38 height 38
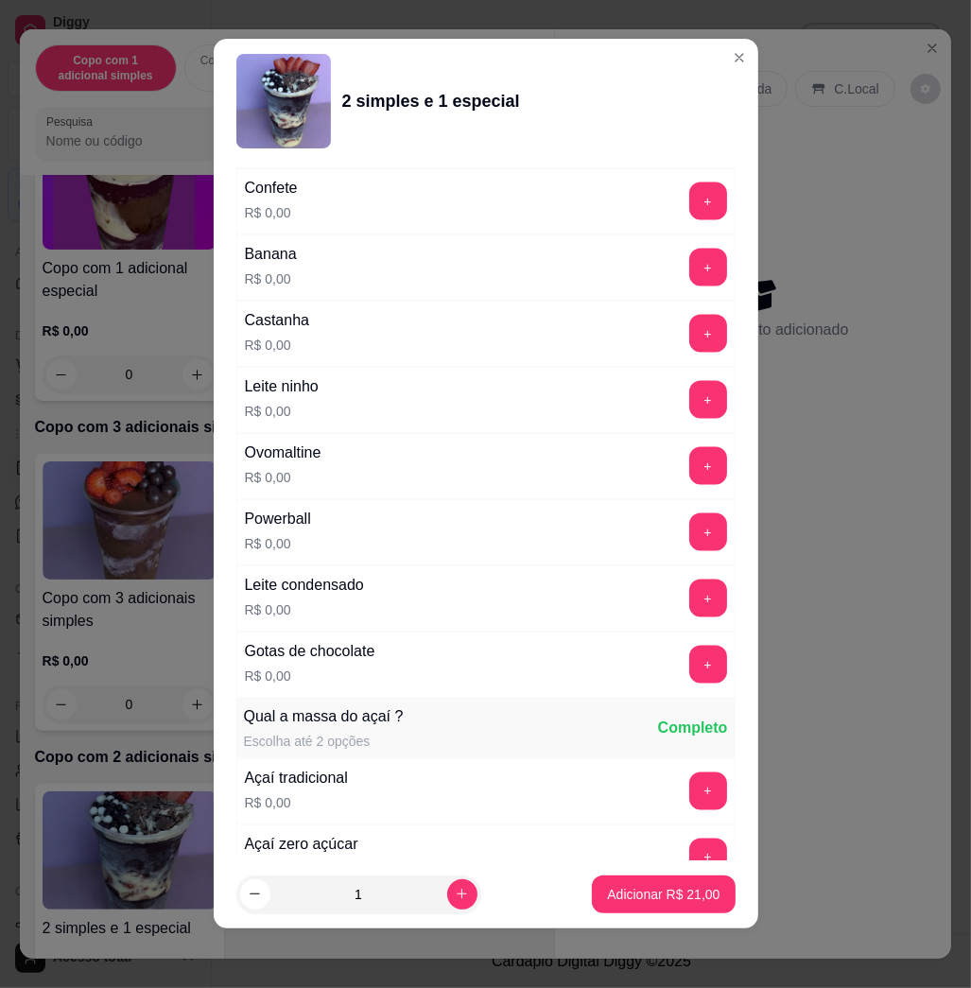
scroll to position [1759, 0]
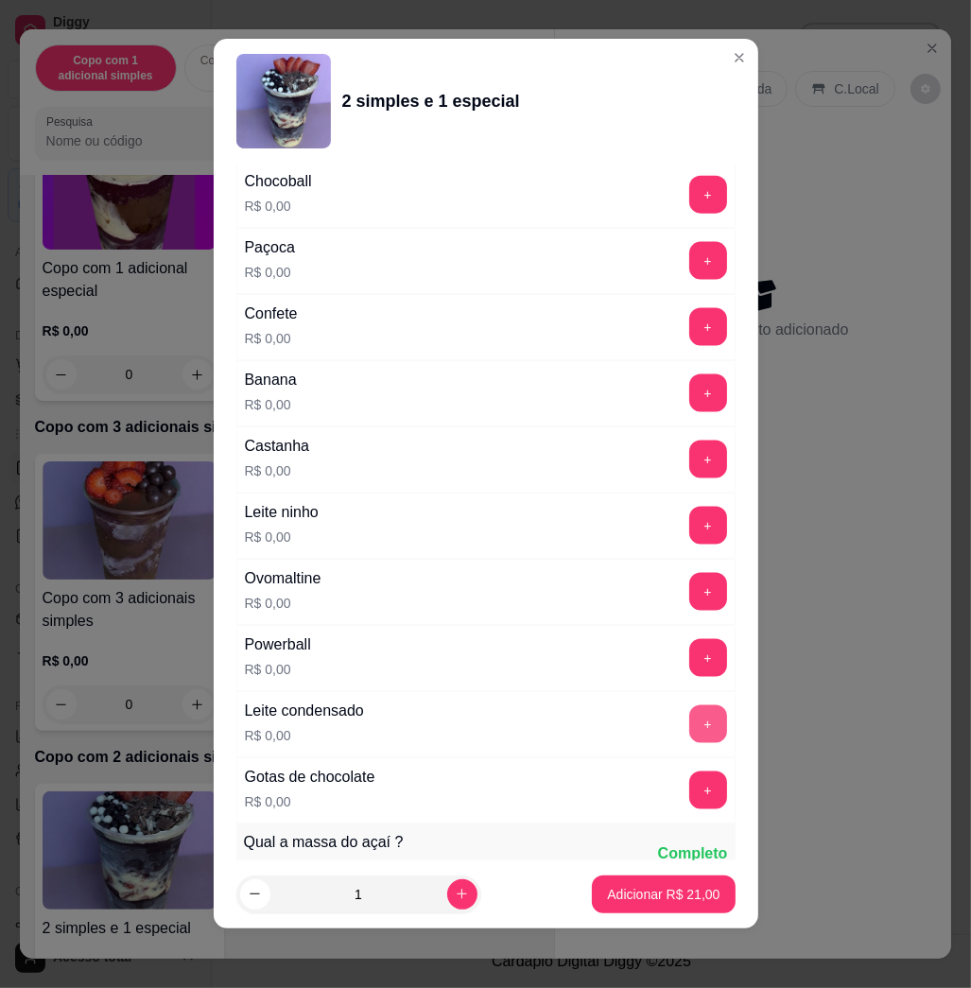
click at [690, 720] on button "+" at bounding box center [709, 725] width 38 height 38
click at [648, 883] on button "Adicionar R$ 21,00" at bounding box center [663, 895] width 143 height 38
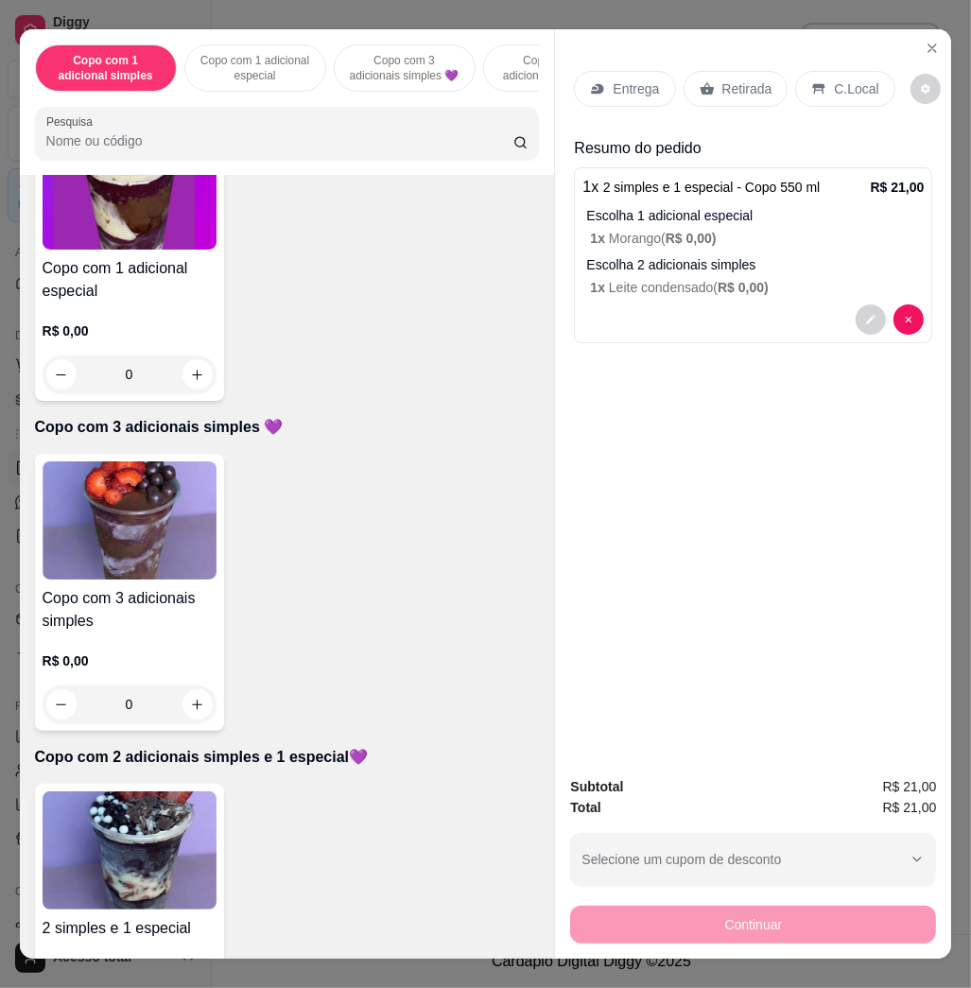
click at [147, 855] on img at bounding box center [130, 851] width 174 height 118
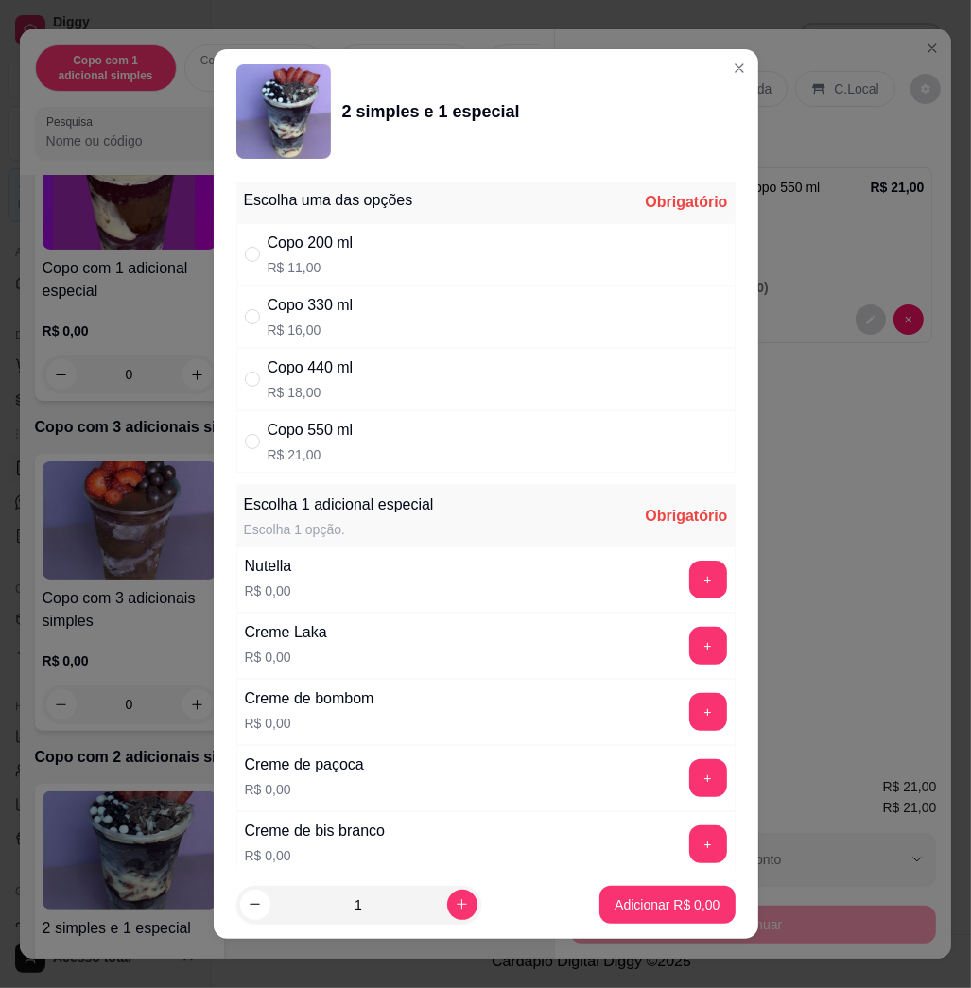
click at [313, 480] on div "Escolha uma das opções Obrigatório Copo 200 ml R$ 11,00 Copo 330 ml R$ 16,00 Co…" at bounding box center [486, 522] width 545 height 697
click at [325, 456] on p "R$ 21,00" at bounding box center [311, 454] width 86 height 19
radio input "true"
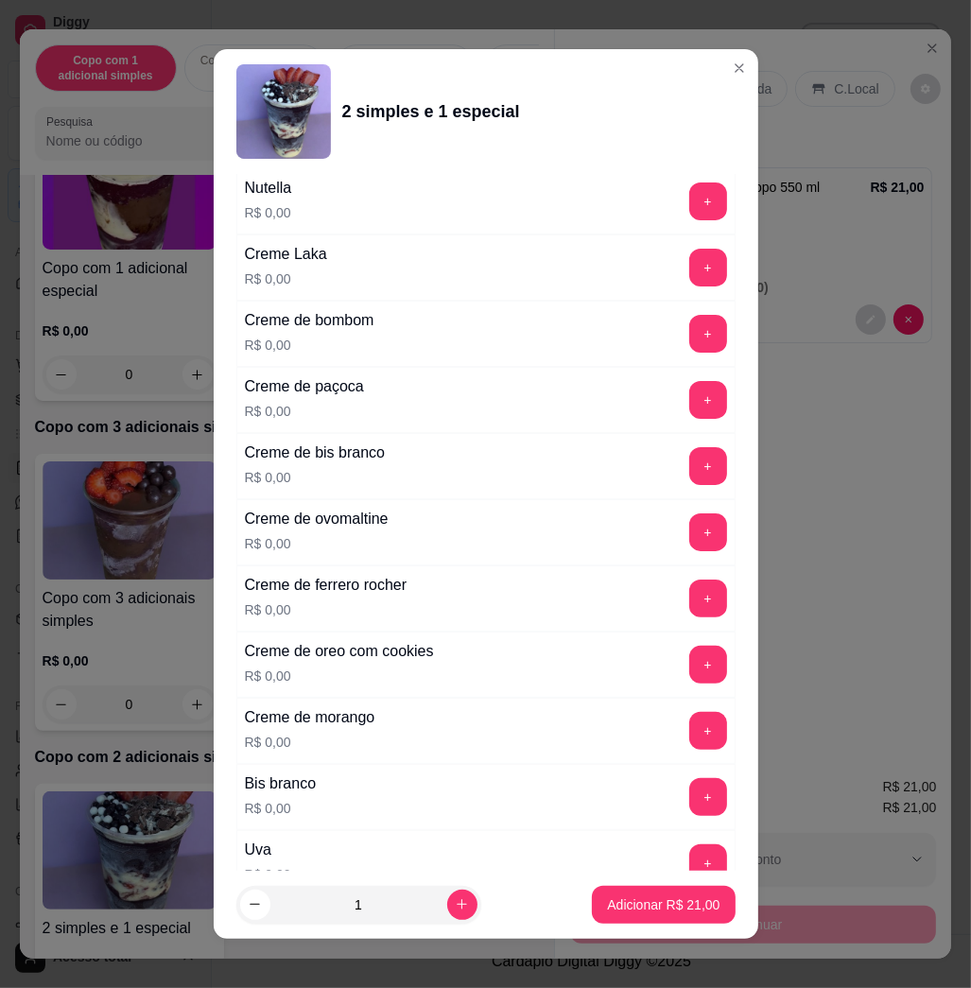
scroll to position [504, 0]
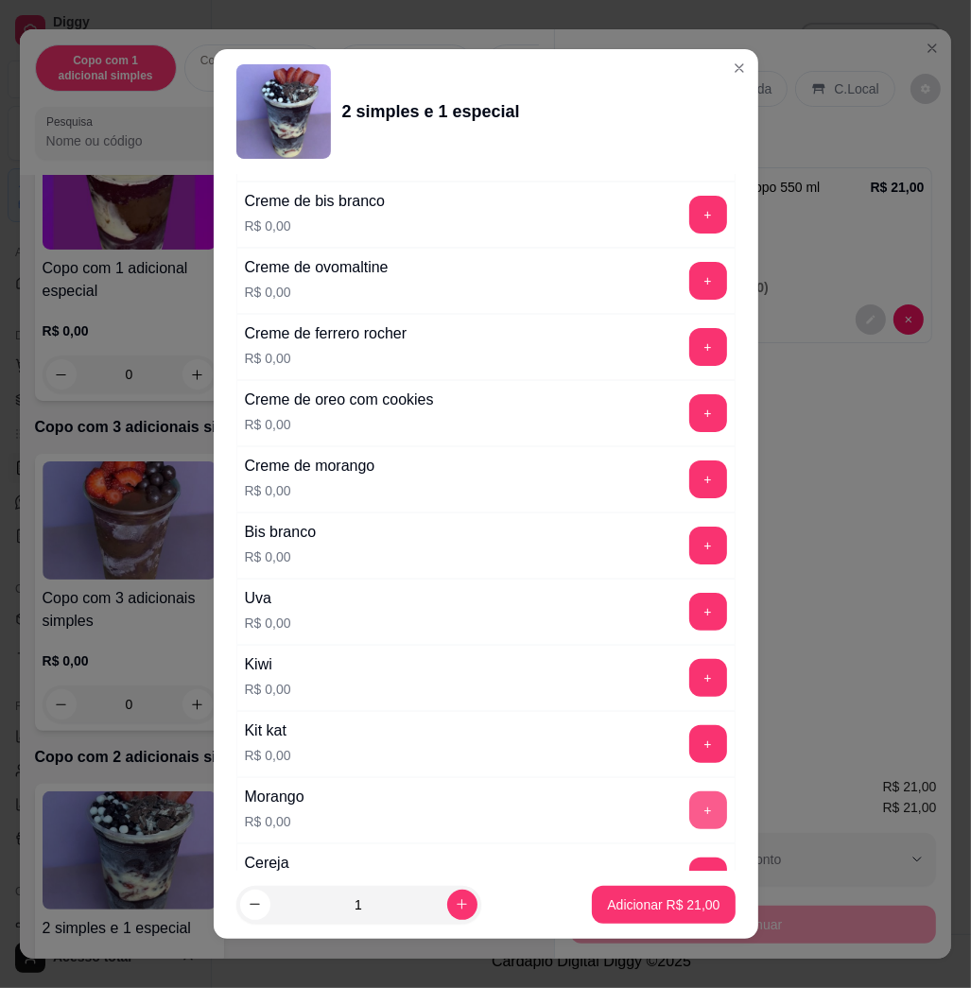
click at [690, 795] on button "+" at bounding box center [709, 811] width 38 height 38
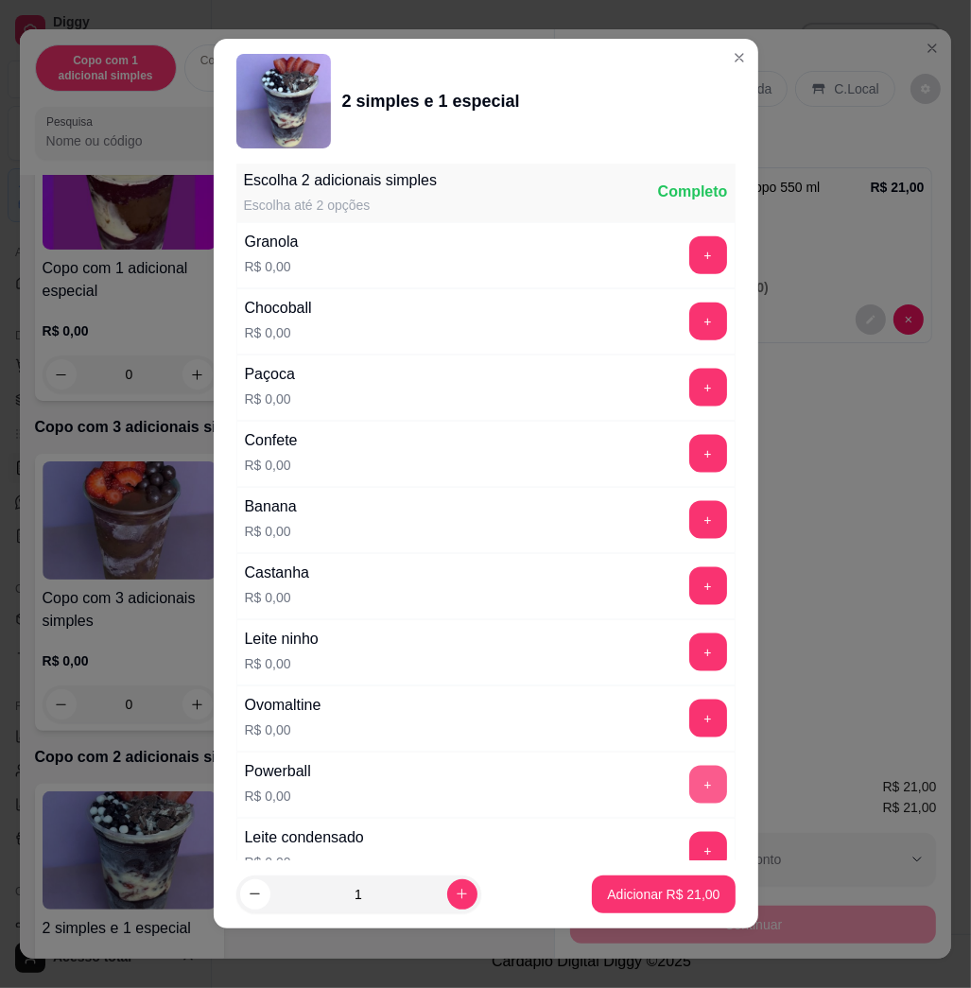
scroll to position [1885, 0]
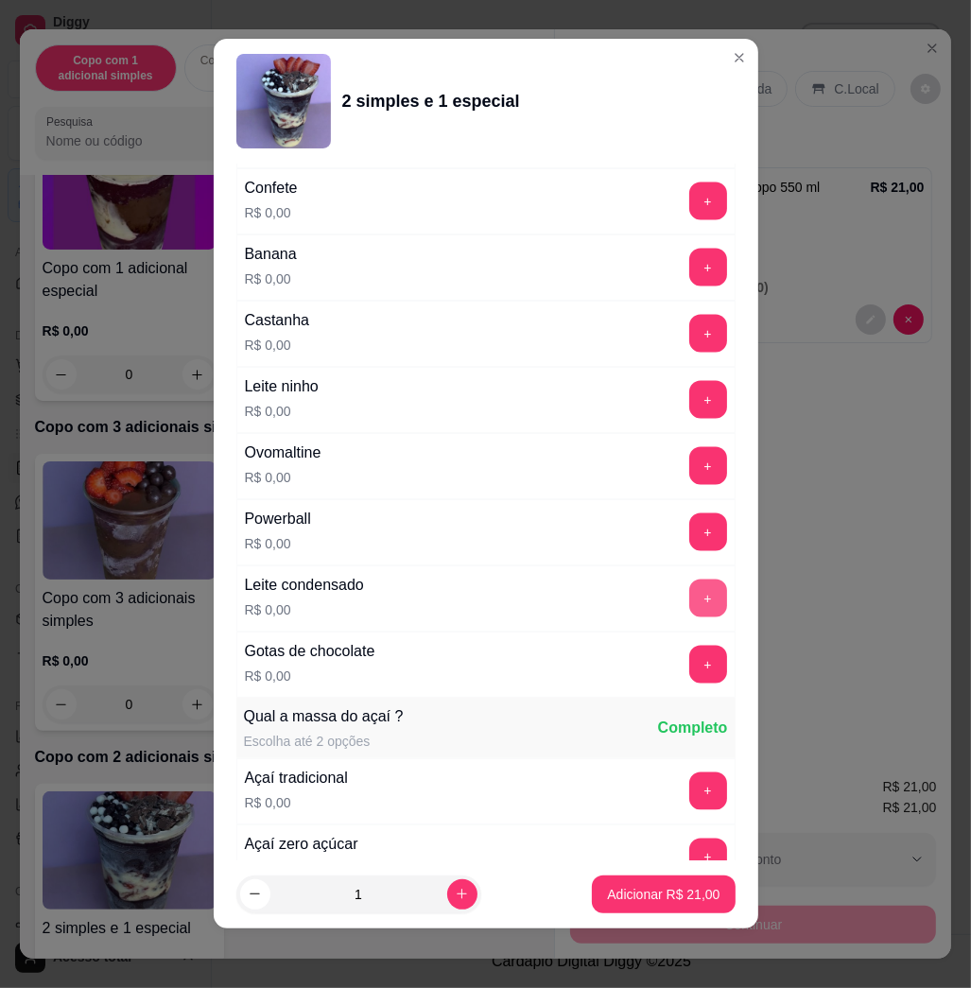
click at [690, 599] on button "+" at bounding box center [709, 599] width 38 height 38
click at [690, 416] on button "+" at bounding box center [709, 400] width 38 height 38
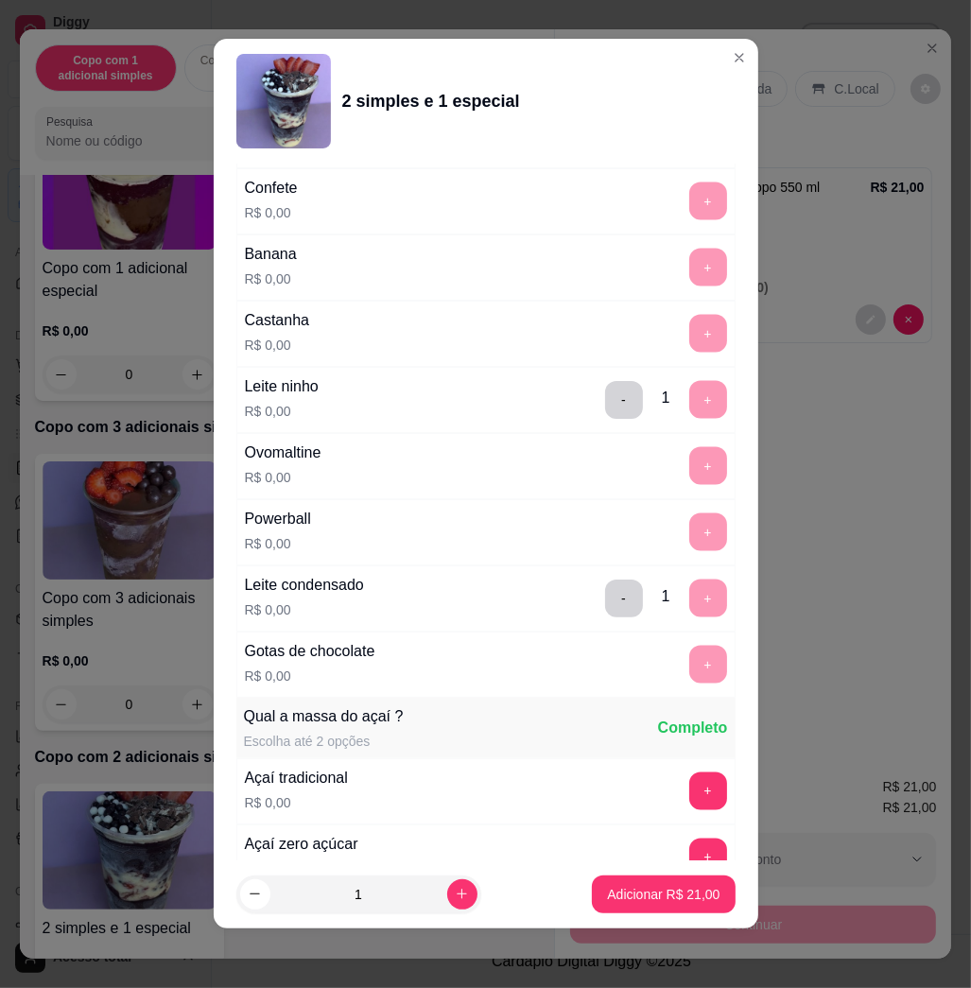
scroll to position [2424, 0]
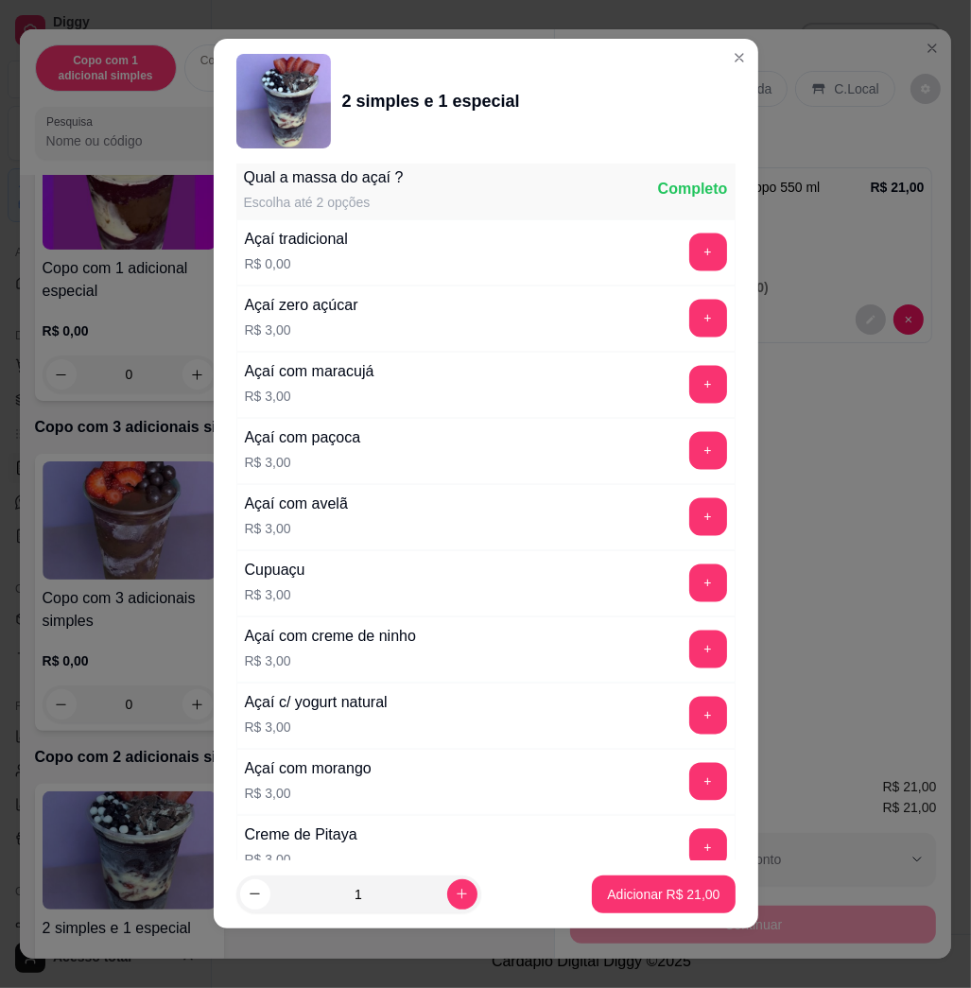
click at [672, 909] on button "Adicionar R$ 21,00" at bounding box center [663, 895] width 143 height 38
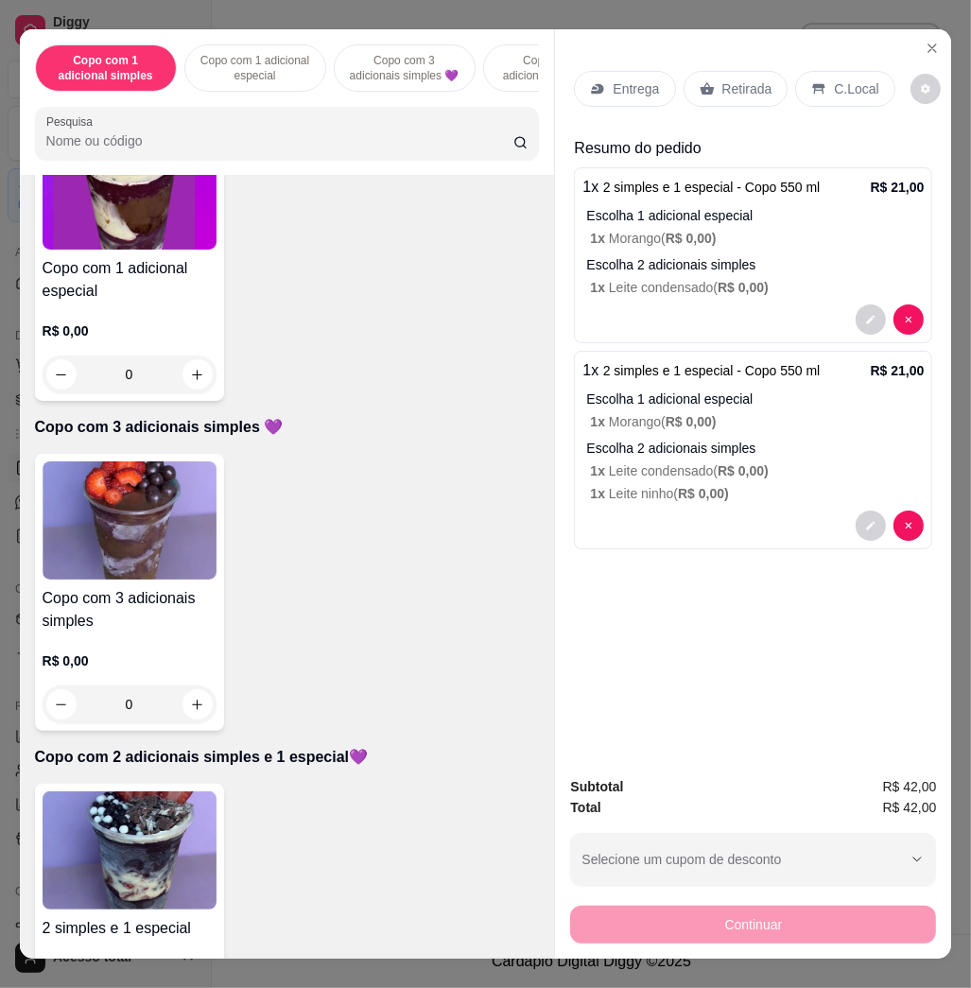
scroll to position [757, 0]
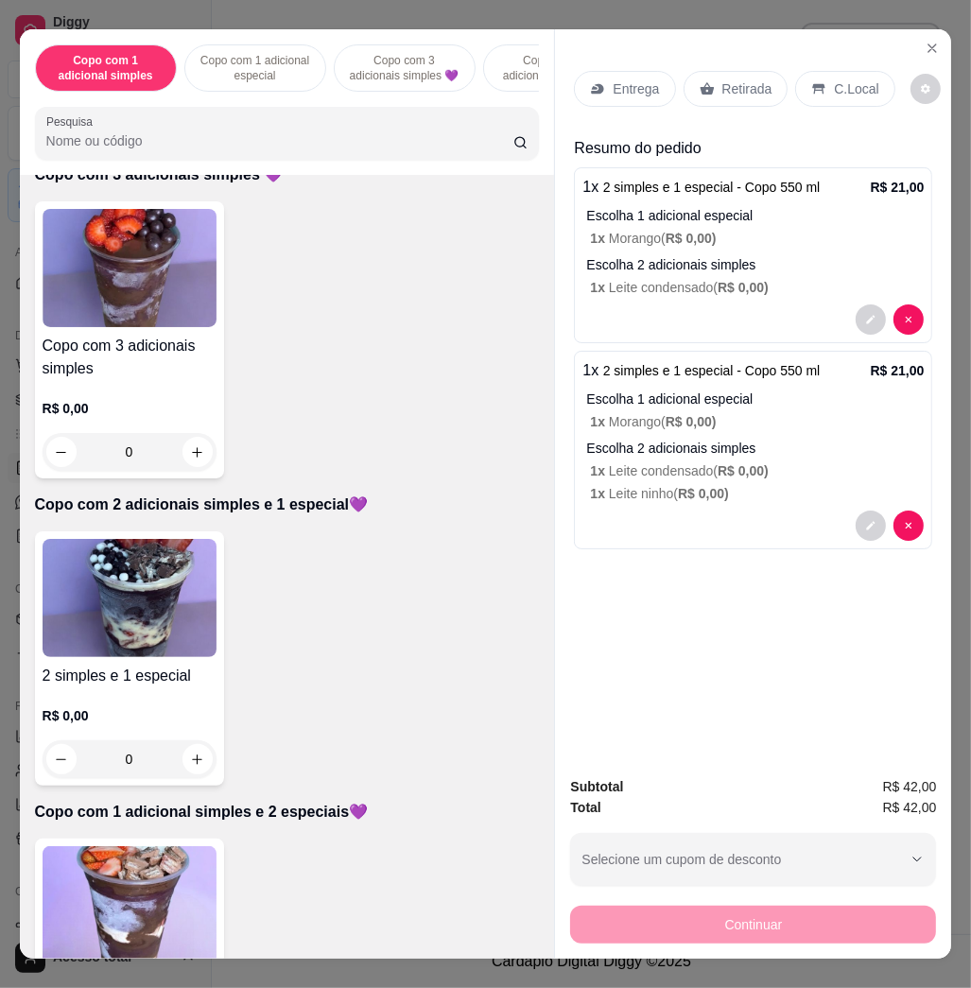
click at [144, 900] on img at bounding box center [130, 906] width 174 height 118
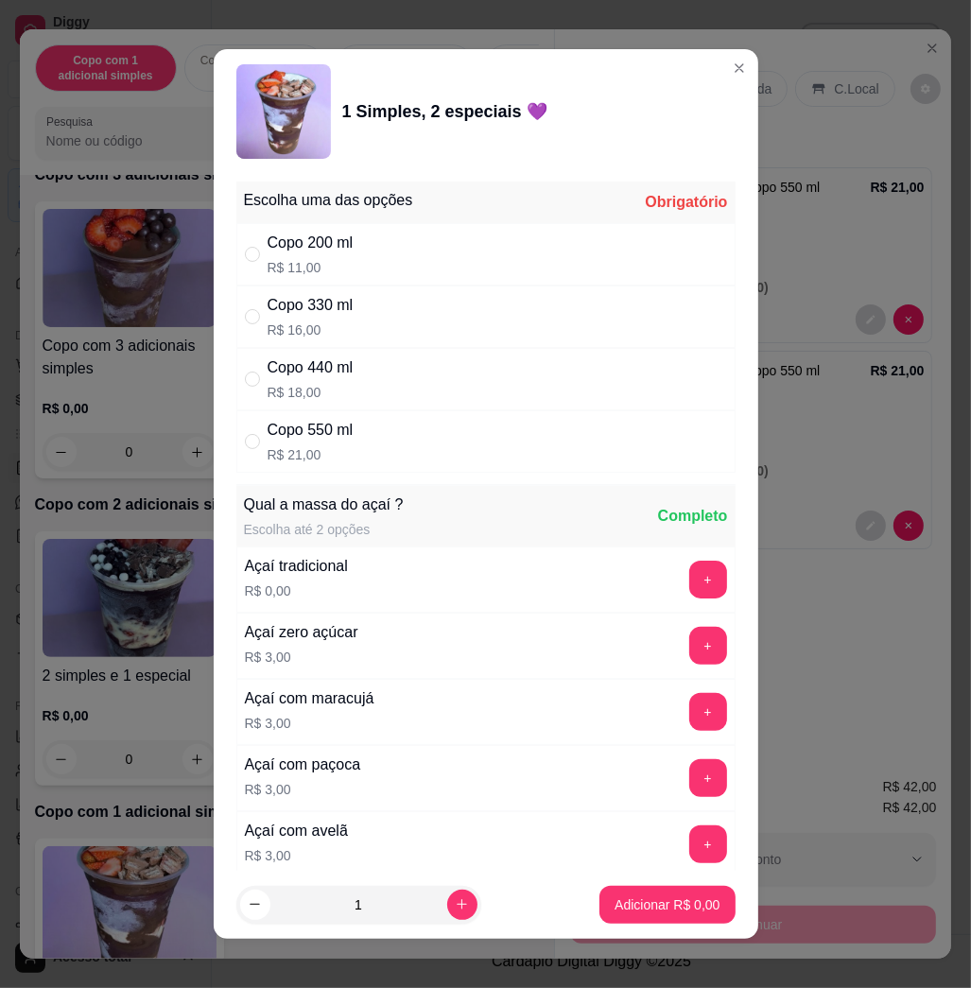
click at [406, 435] on div "Copo 550 ml R$ 21,00" at bounding box center [485, 442] width 499 height 62
radio input "true"
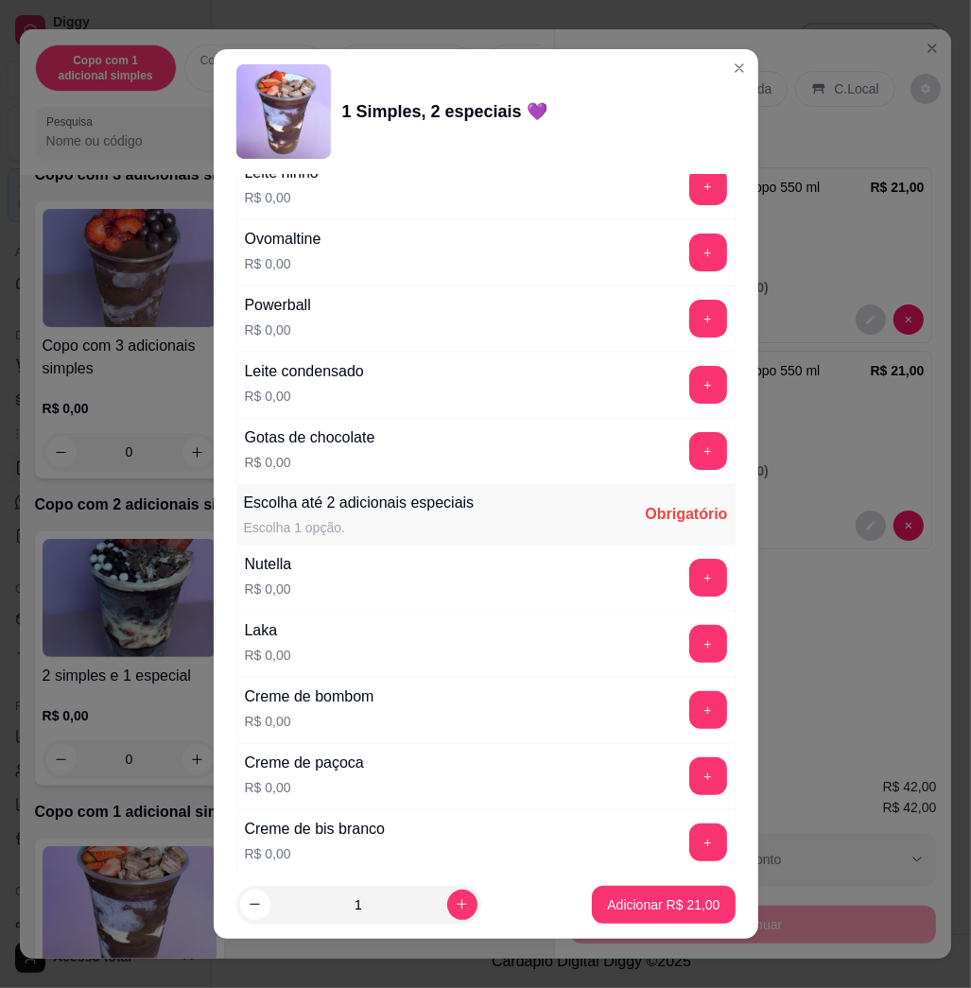
scroll to position [1765, 0]
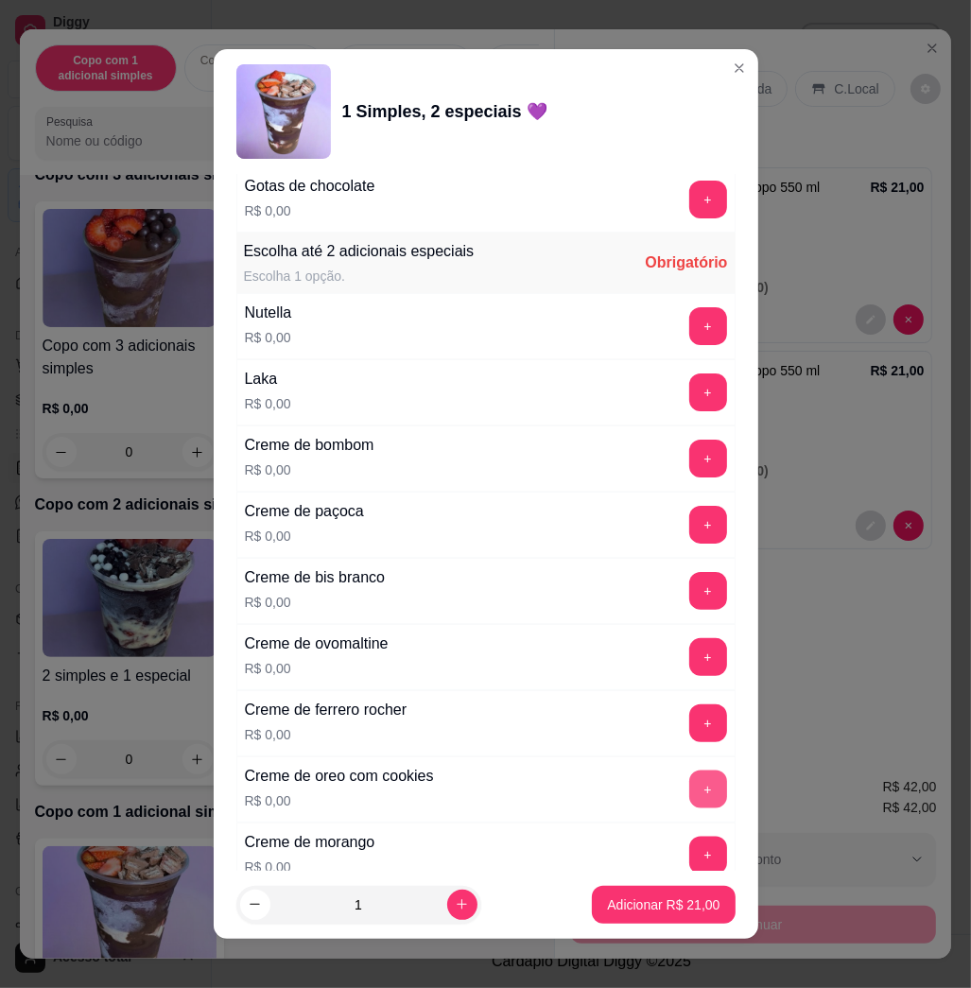
click at [690, 791] on button "+" at bounding box center [709, 790] width 38 height 38
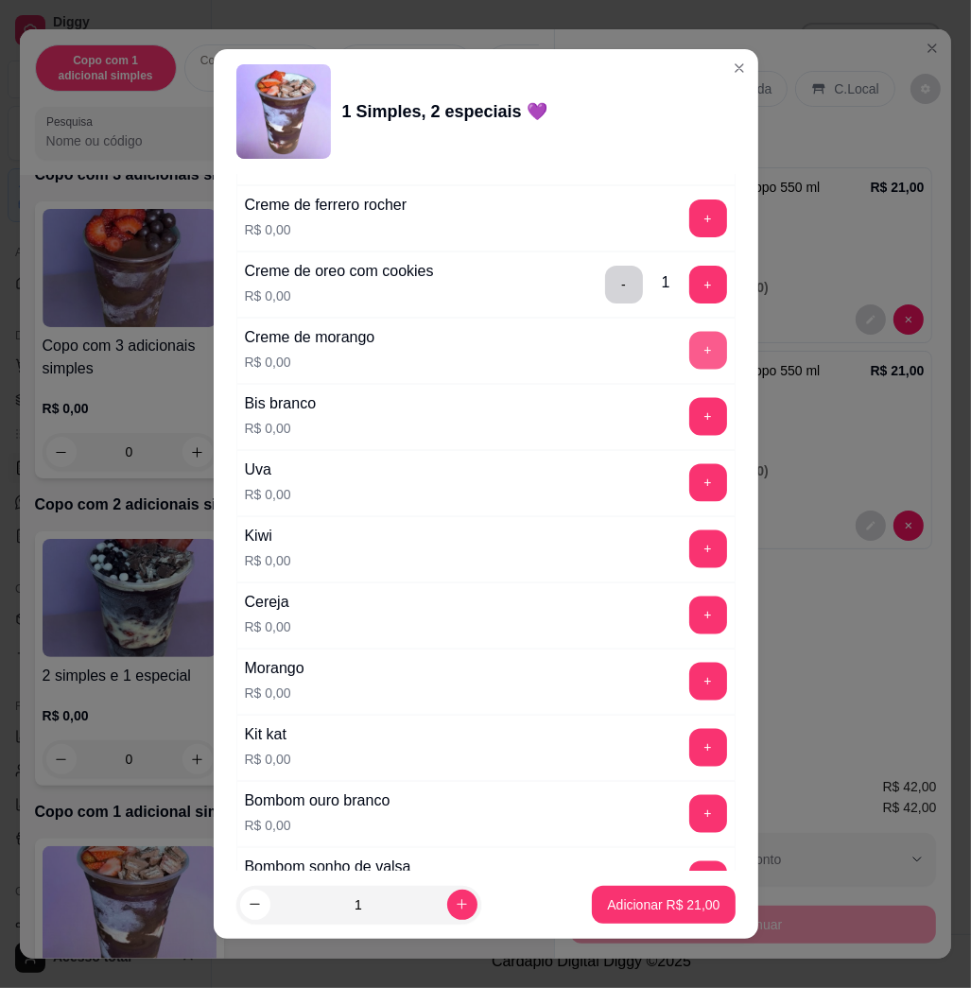
scroll to position [2396, 0]
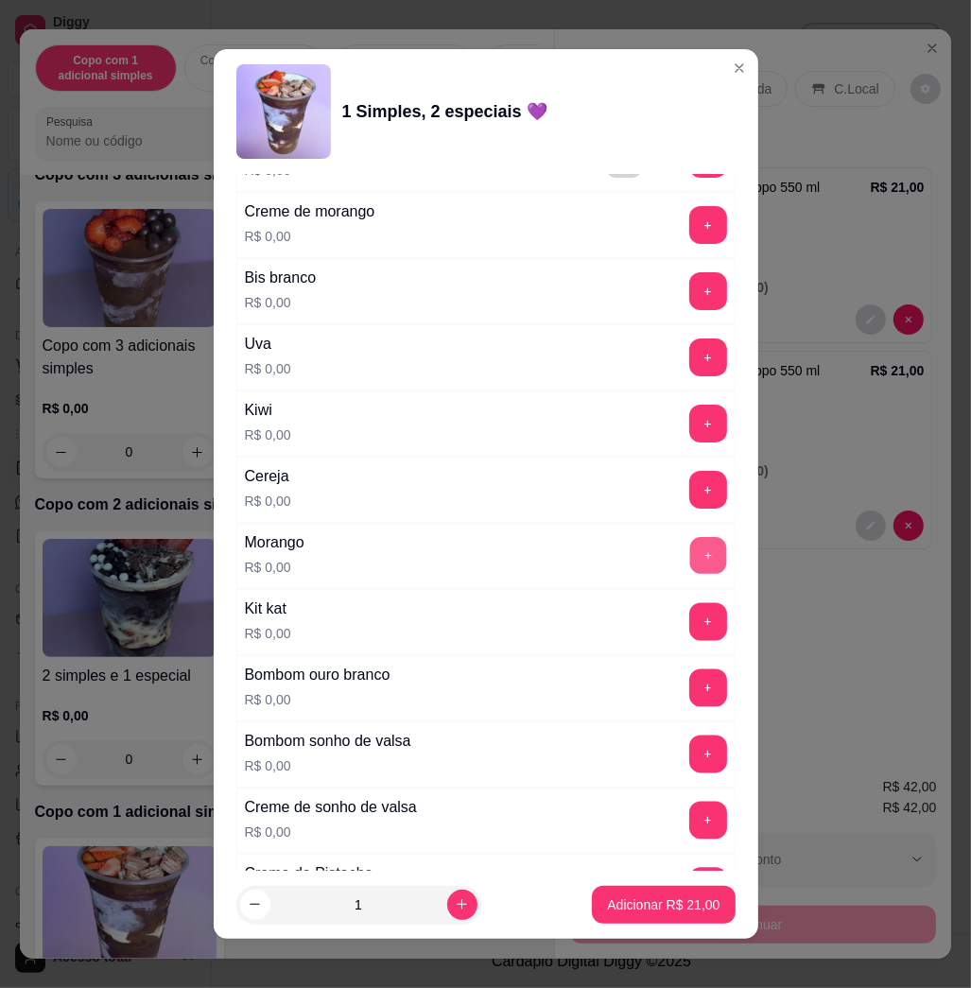
click at [690, 575] on button "+" at bounding box center [708, 556] width 37 height 37
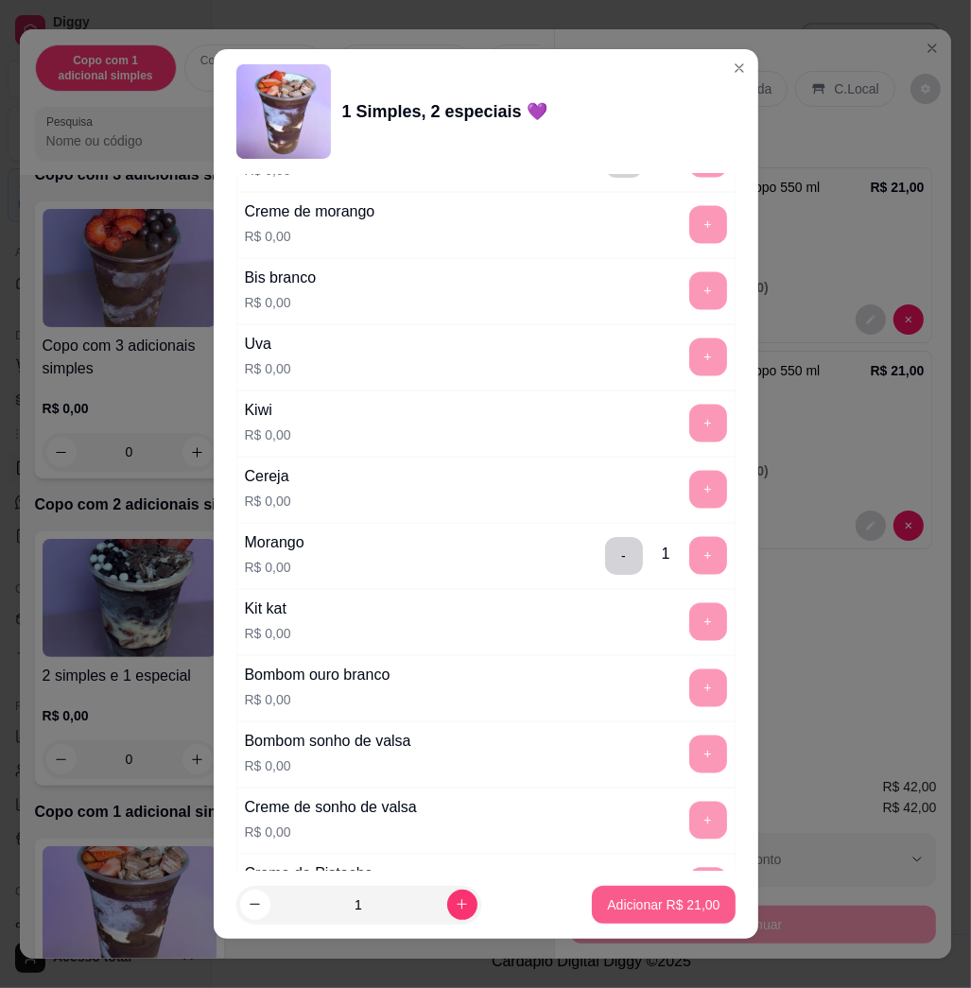
click at [696, 913] on button "Adicionar R$ 21,00" at bounding box center [663, 905] width 143 height 38
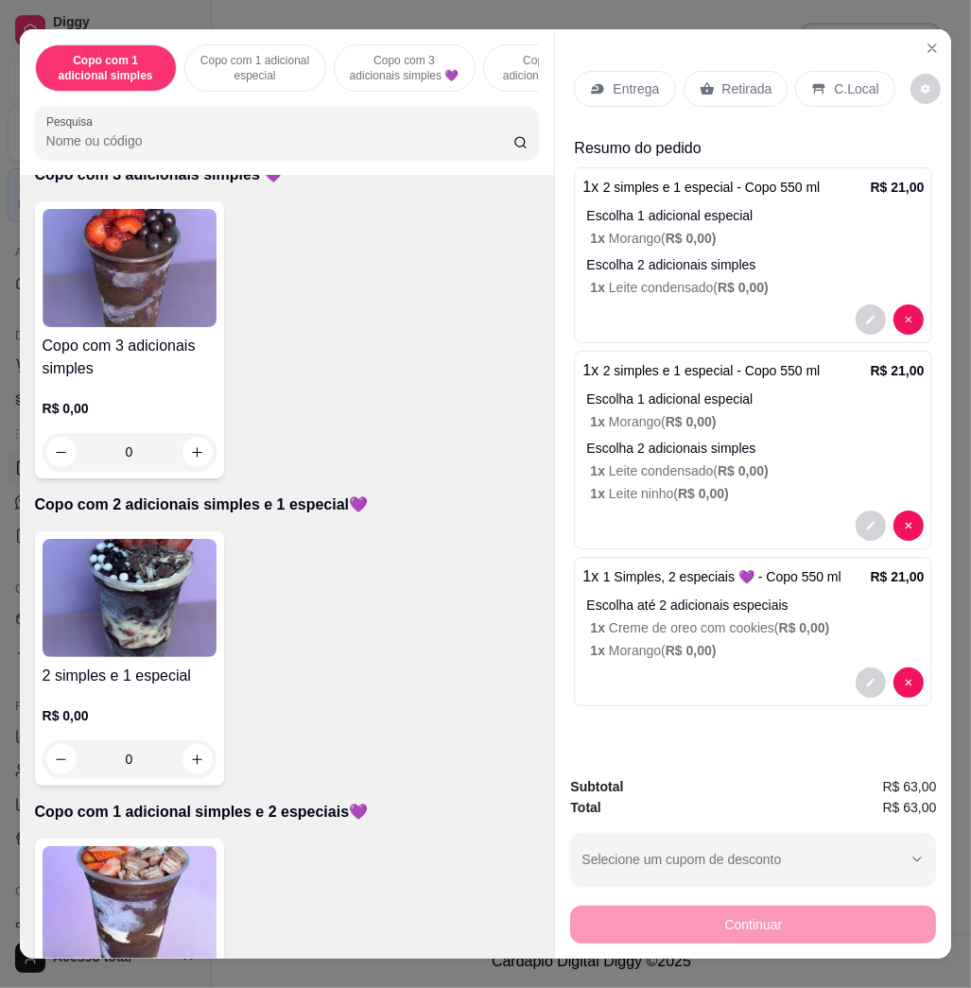
click at [615, 79] on p "Entrega" at bounding box center [636, 88] width 46 height 19
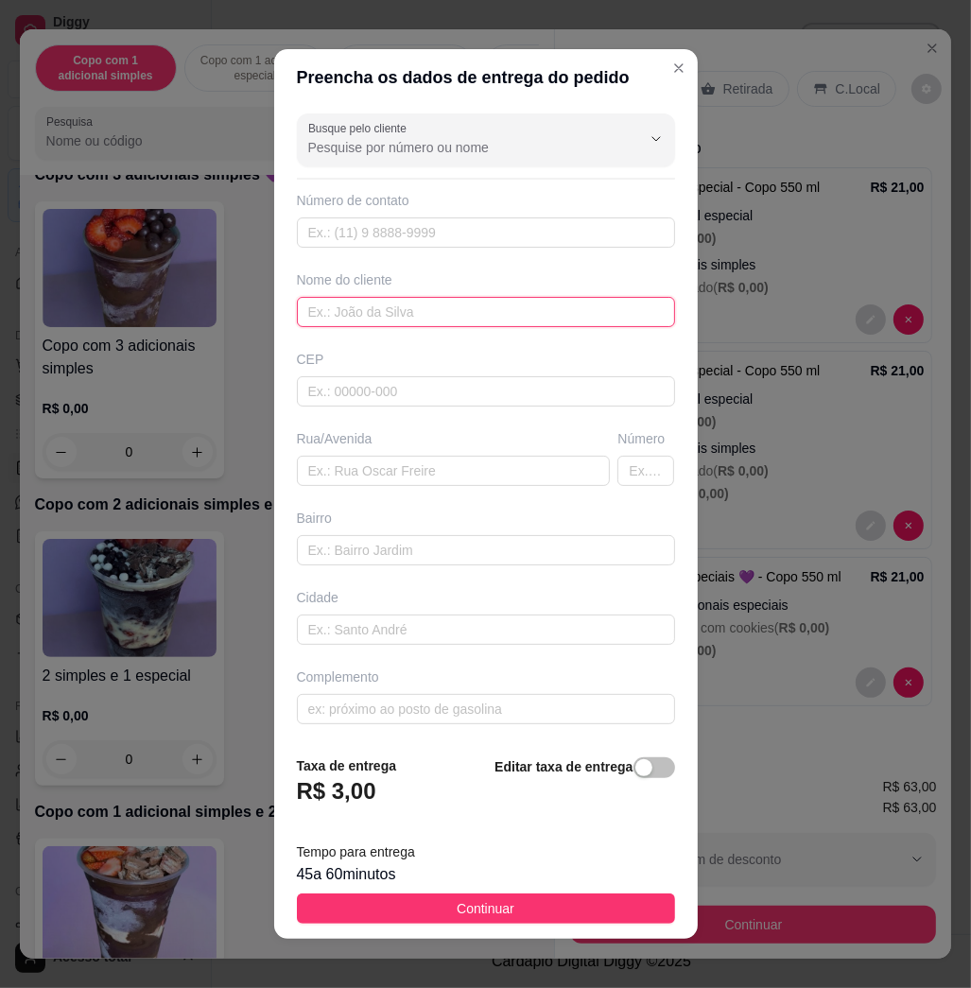
click at [500, 300] on input "text" at bounding box center [486, 312] width 378 height 30
type input "giovana"
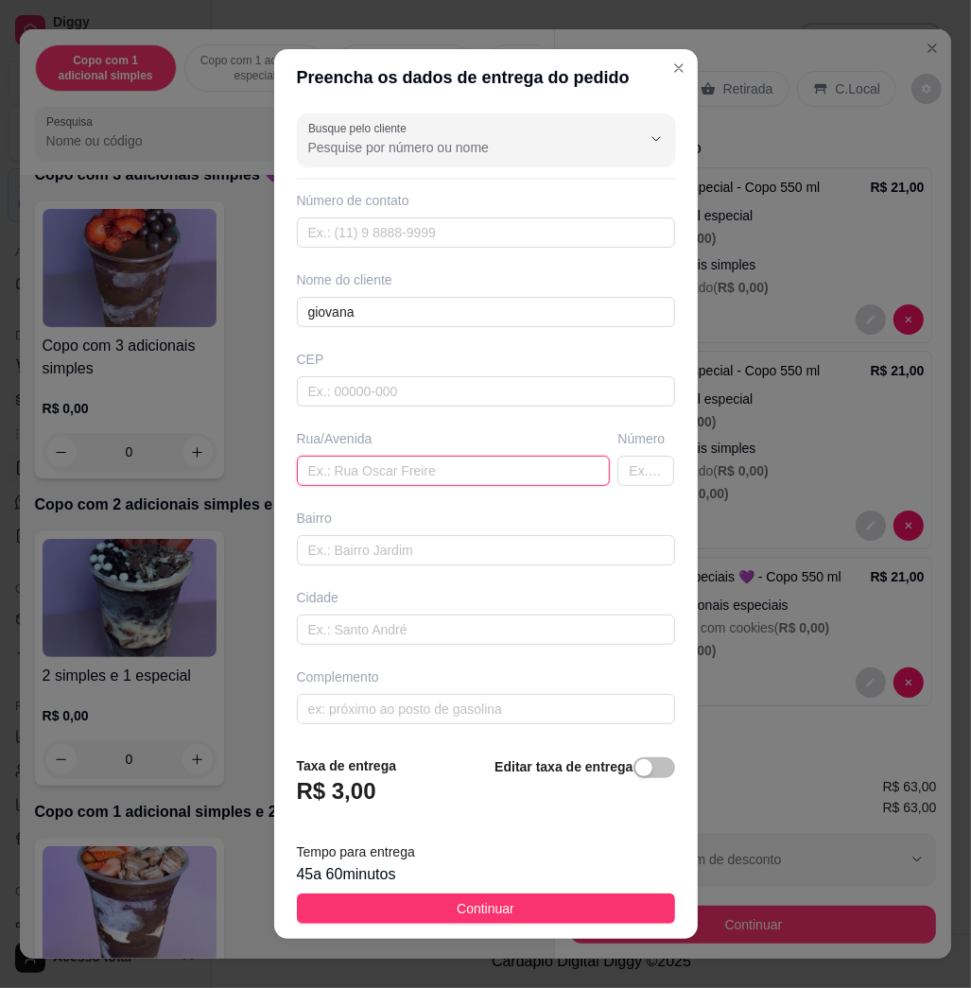
click at [477, 461] on input "text" at bounding box center [454, 471] width 314 height 30
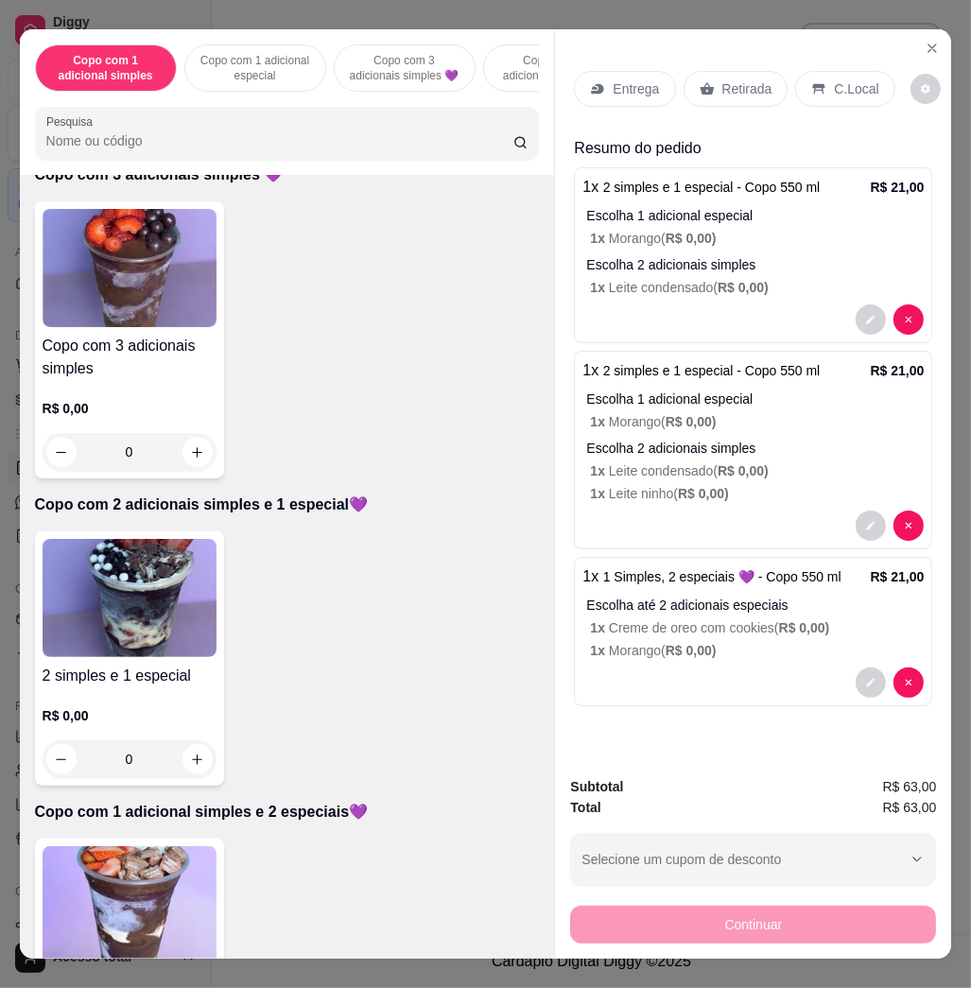
scroll to position [0, 0]
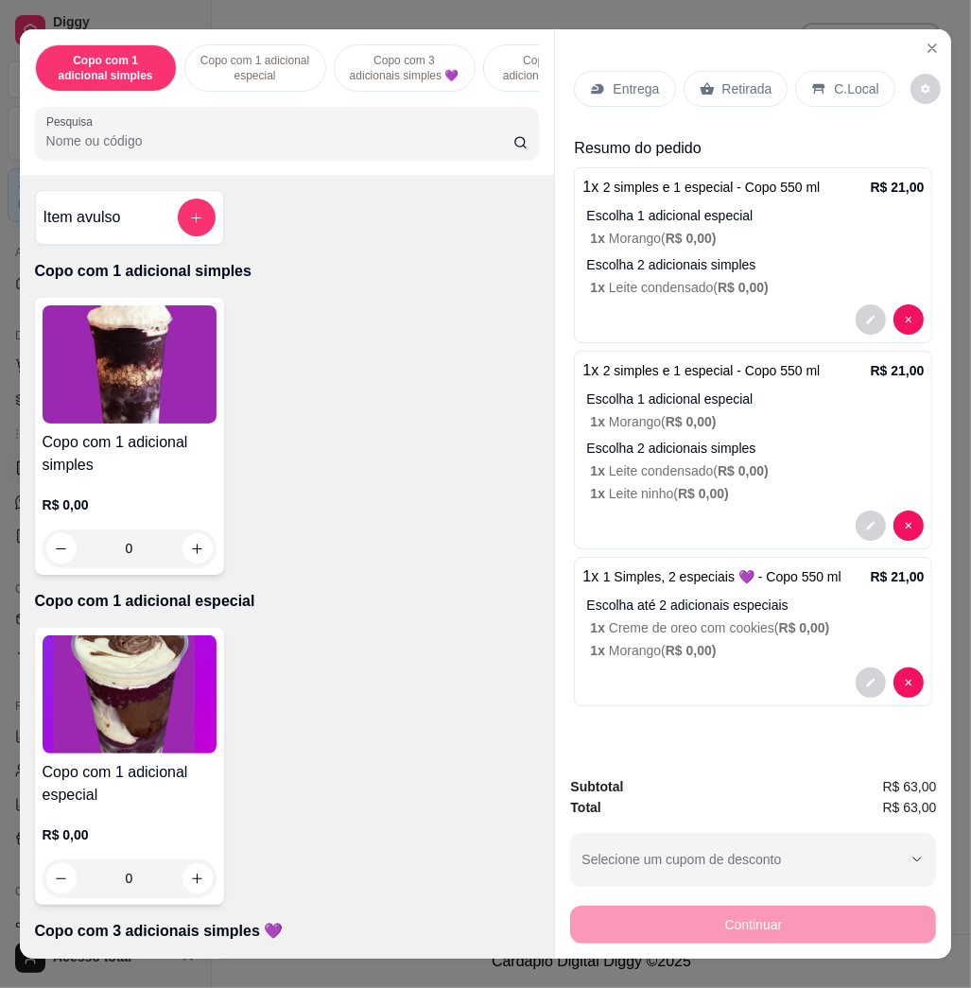
click at [148, 685] on img at bounding box center [130, 695] width 174 height 118
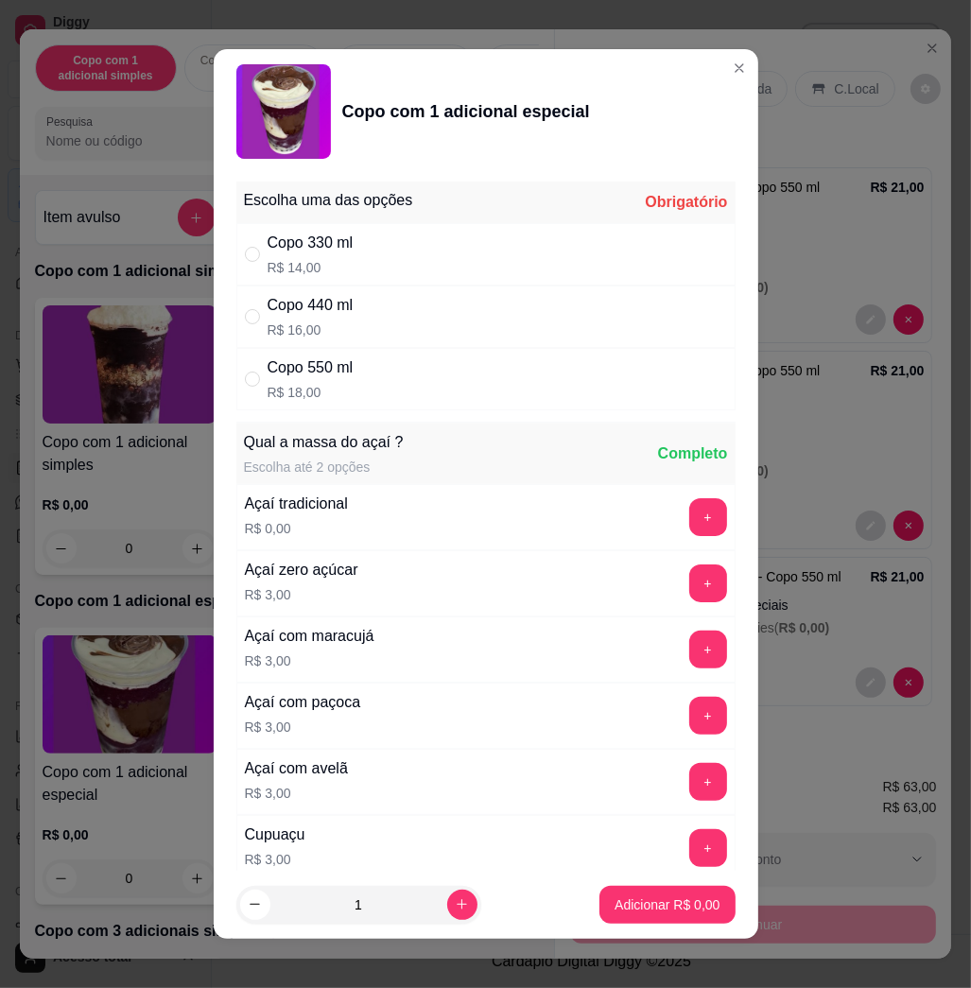
click at [407, 271] on div "Copo 330 ml R$ 14,00" at bounding box center [485, 254] width 499 height 62
radio input "true"
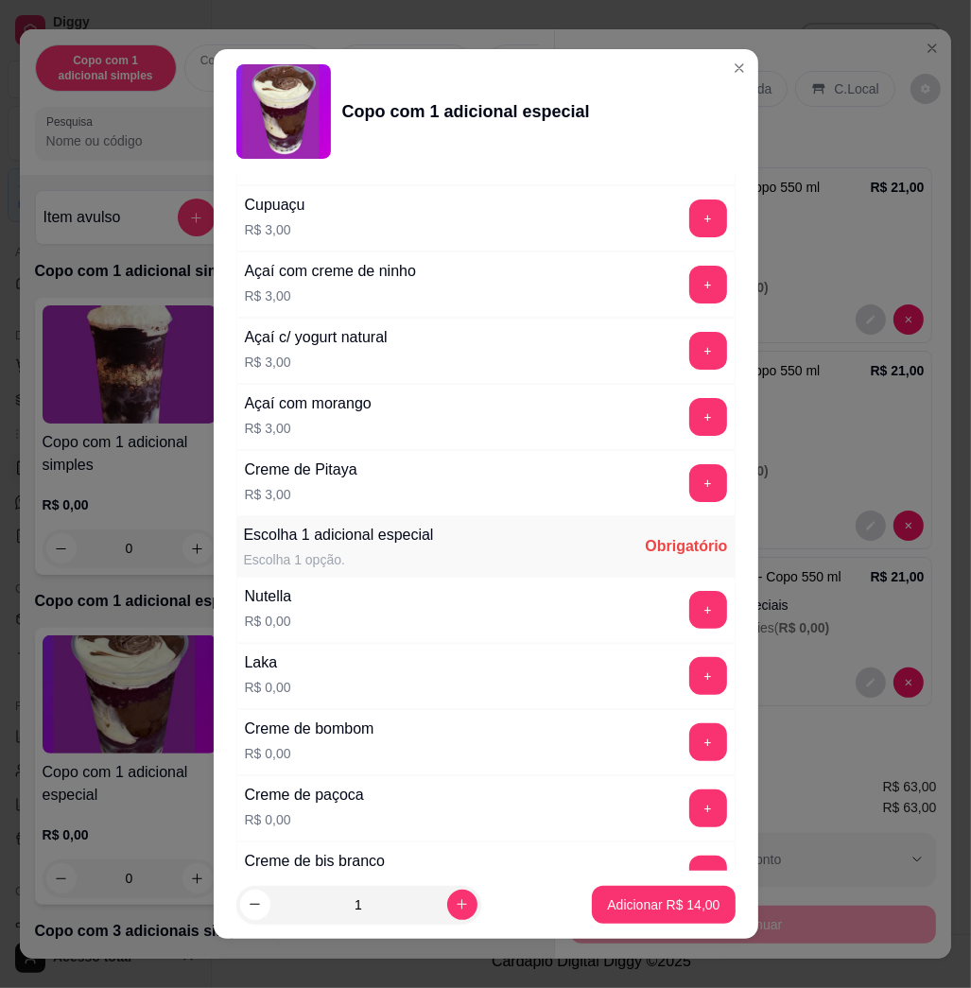
scroll to position [757, 0]
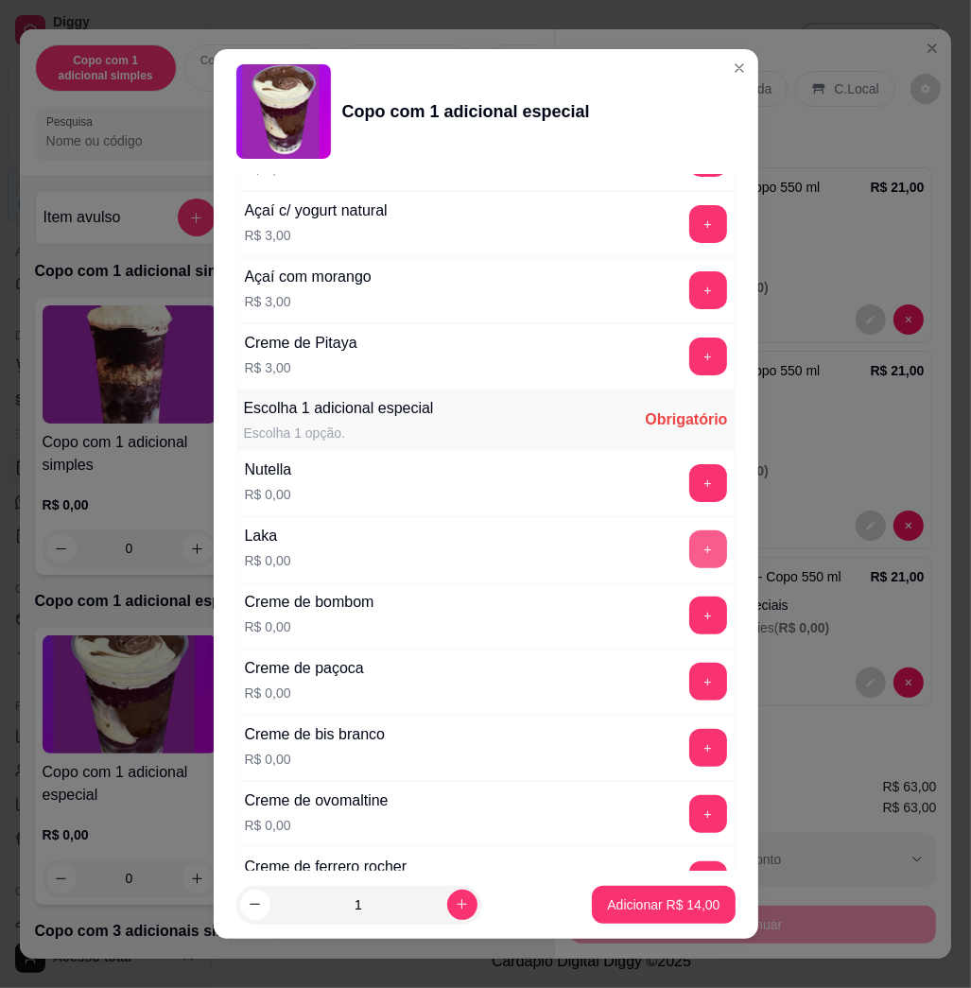
click at [690, 541] on button "+" at bounding box center [709, 550] width 38 height 38
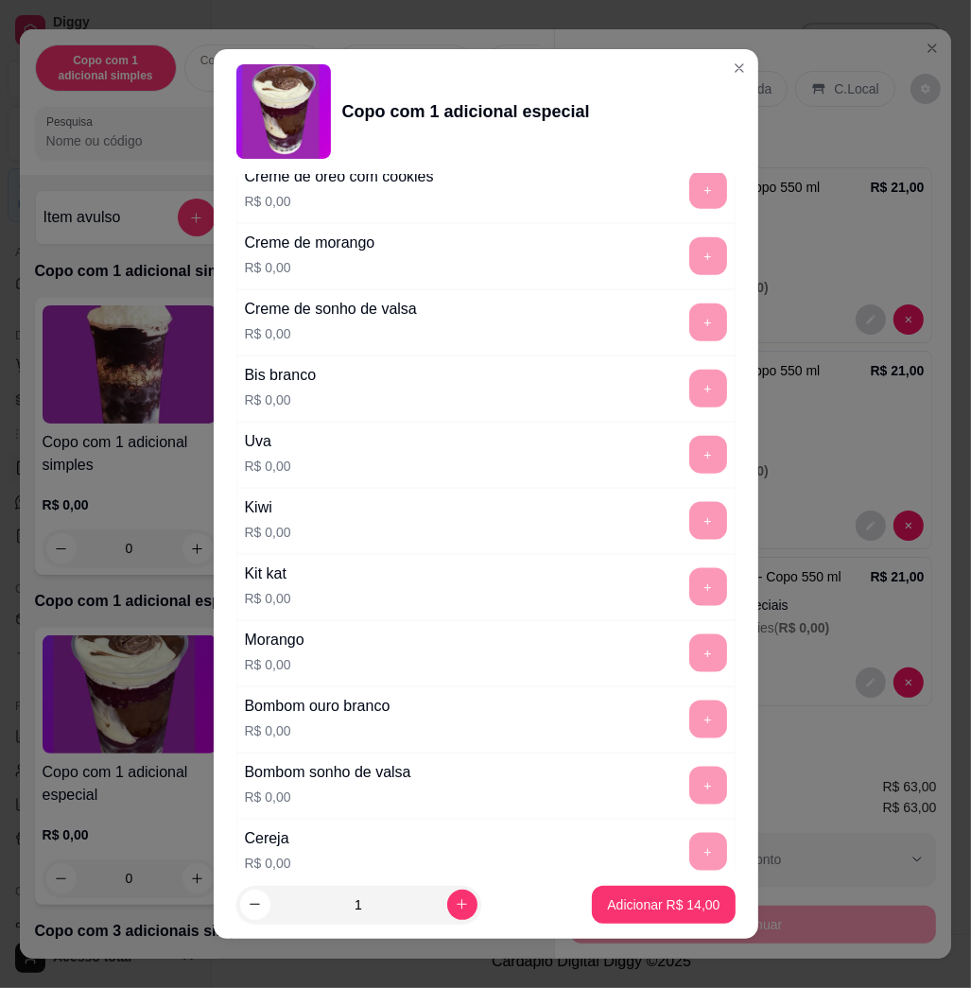
scroll to position [1738, 0]
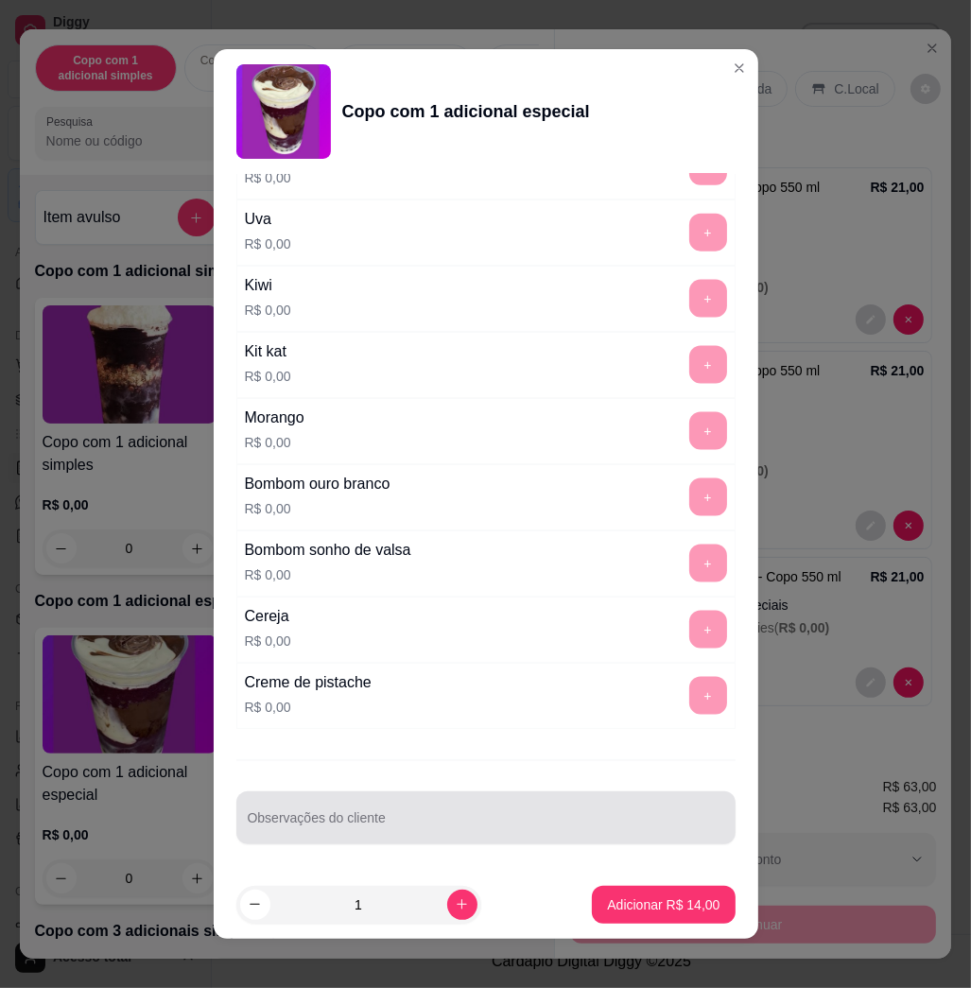
click at [523, 846] on div "Escolha uma das opções Completo Copo 330 ml R$ 14,00 Copo 440 ml R$ 16,00 Copo …" at bounding box center [486, 522] width 545 height 697
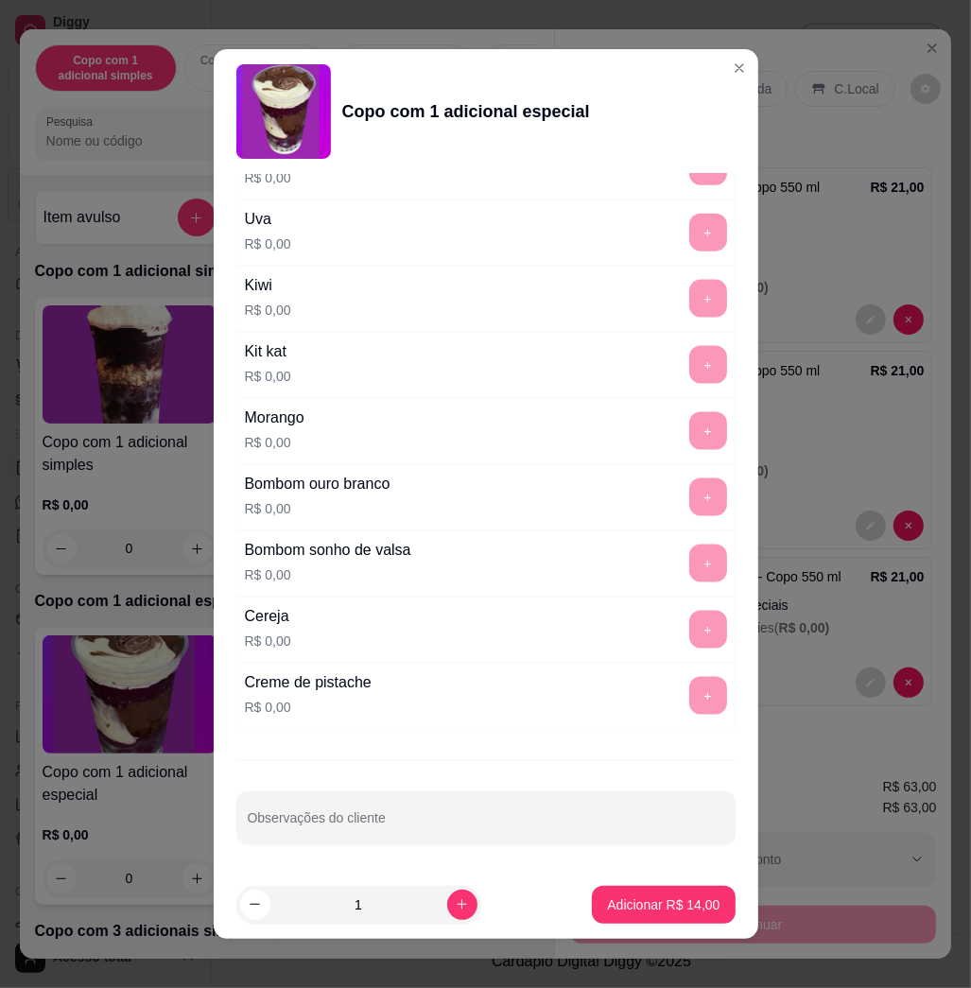
scroll to position [10, 0]
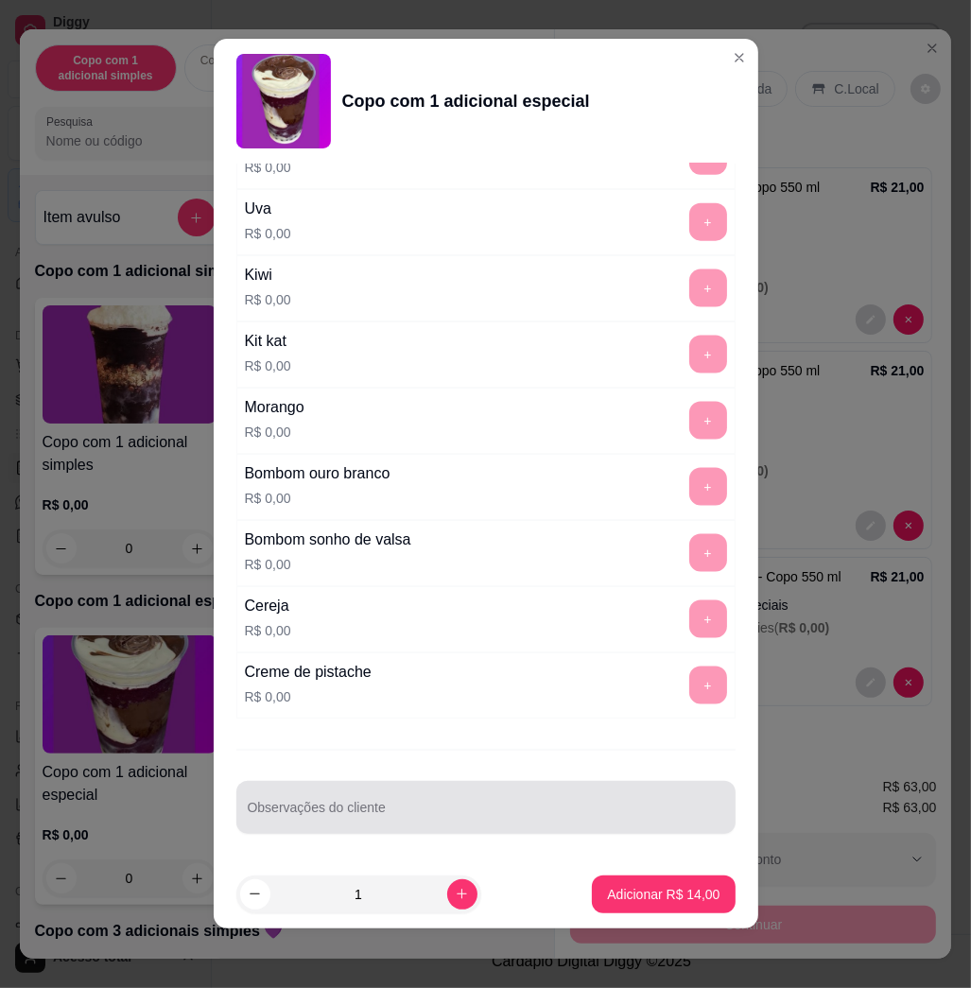
click at [421, 799] on div at bounding box center [486, 808] width 477 height 38
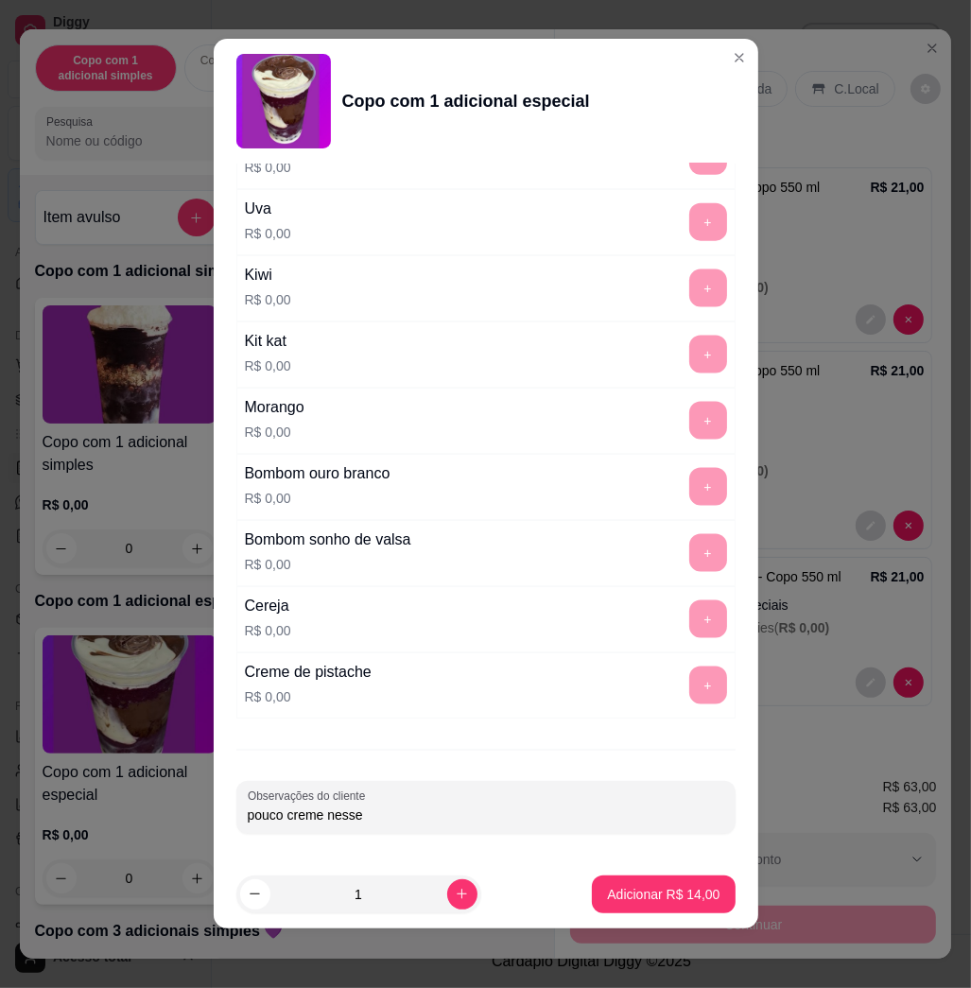
type input "pouco creme nesse"
click at [638, 892] on p "Adicionar R$ 14,00" at bounding box center [663, 894] width 113 height 19
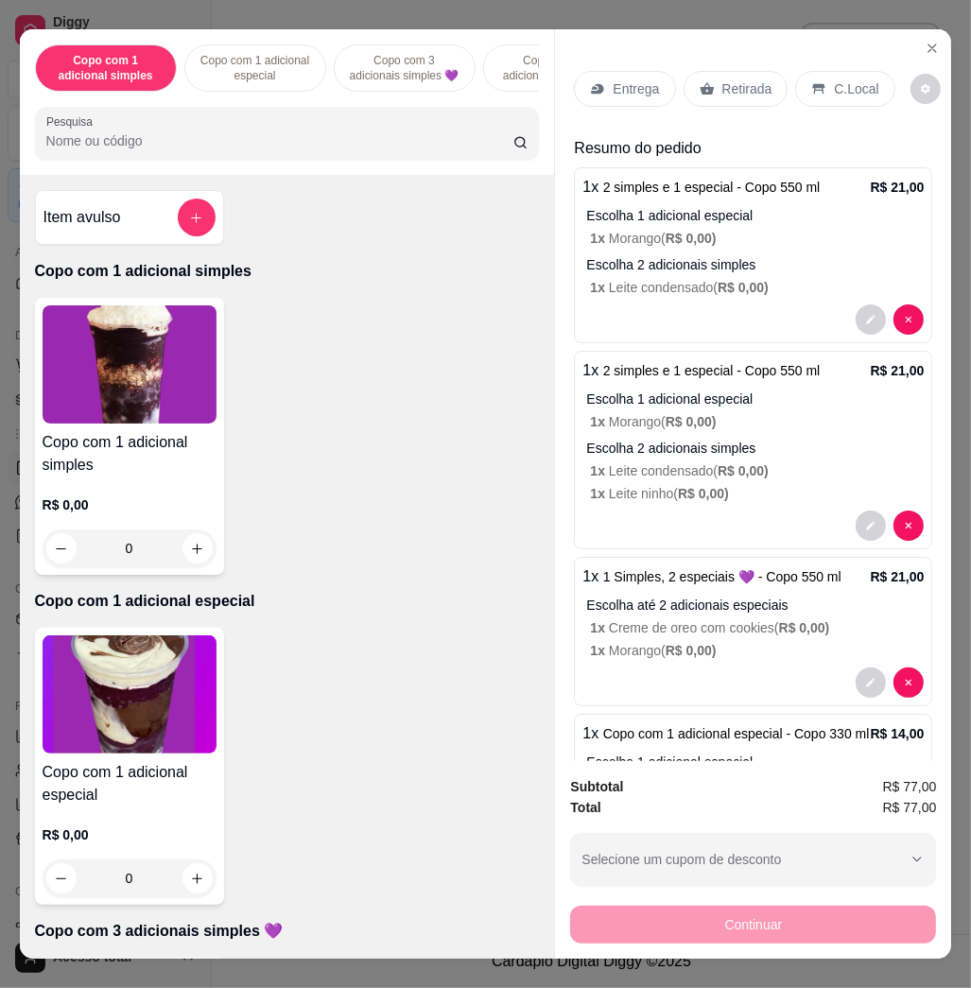
scroll to position [191, 0]
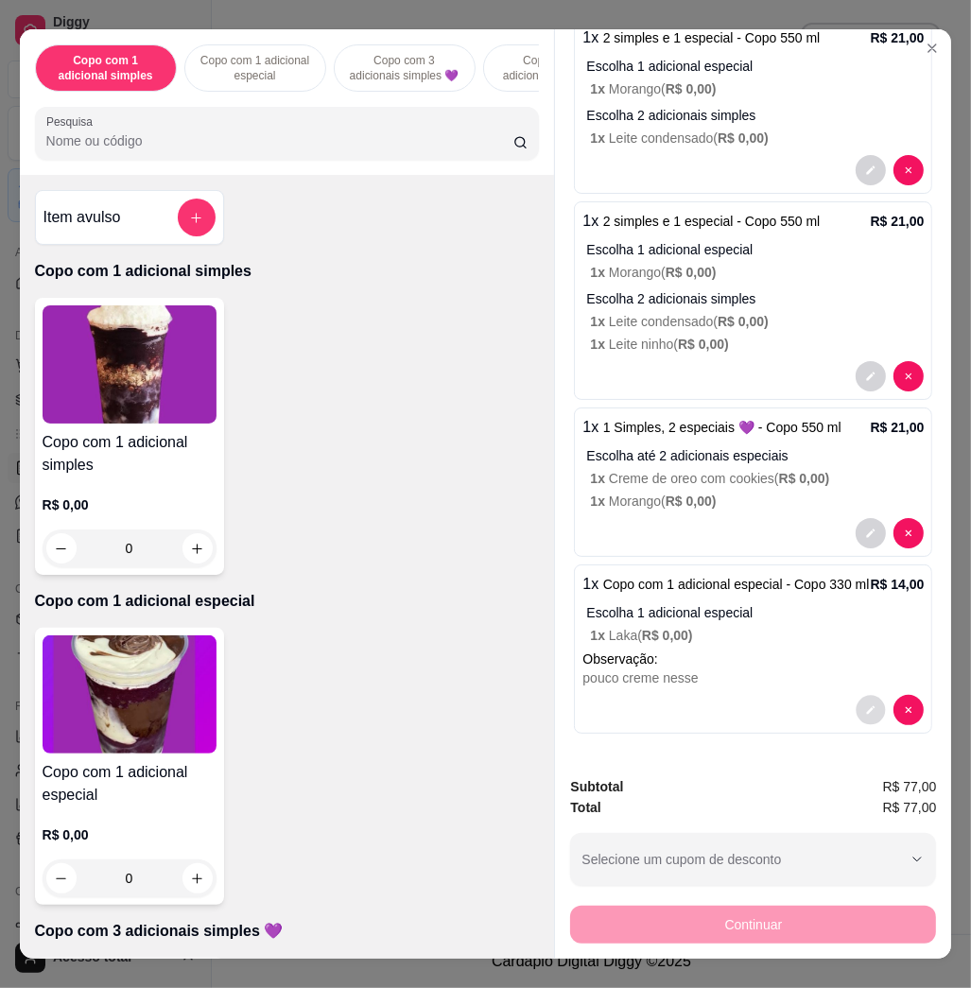
click at [857, 696] on button "decrease-product-quantity" at bounding box center [871, 710] width 29 height 29
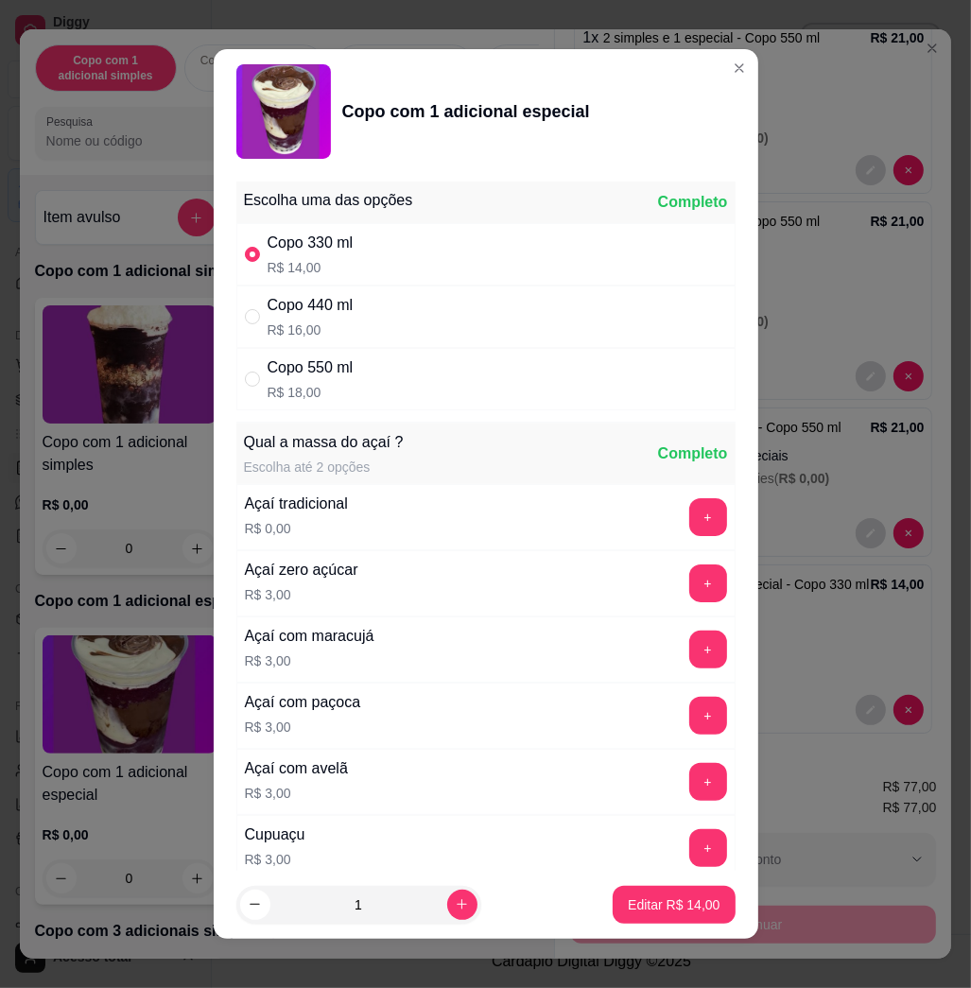
click at [391, 313] on div "Copo 440 ml R$ 16,00" at bounding box center [485, 317] width 499 height 62
radio input "false"
radio input "true"
click at [622, 917] on button "Editar R$ 16,00" at bounding box center [674, 905] width 122 height 38
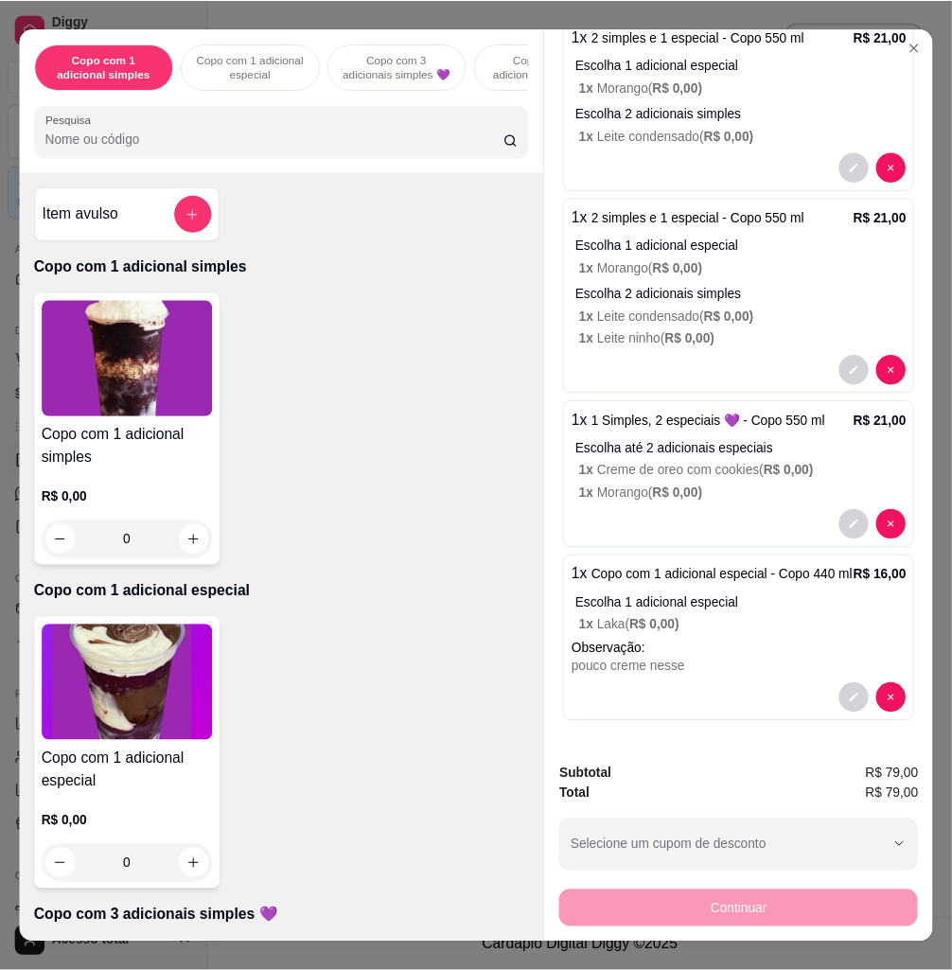
scroll to position [0, 0]
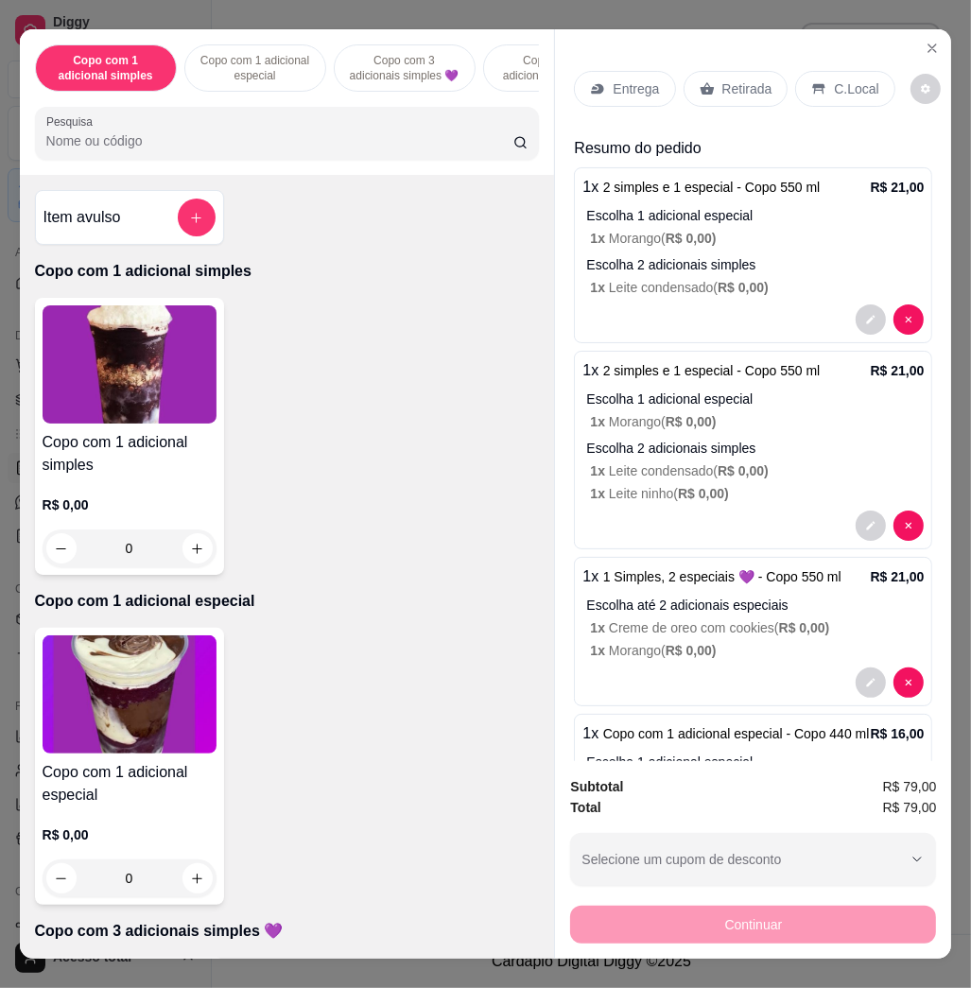
click at [630, 83] on p "Entrega" at bounding box center [636, 88] width 46 height 19
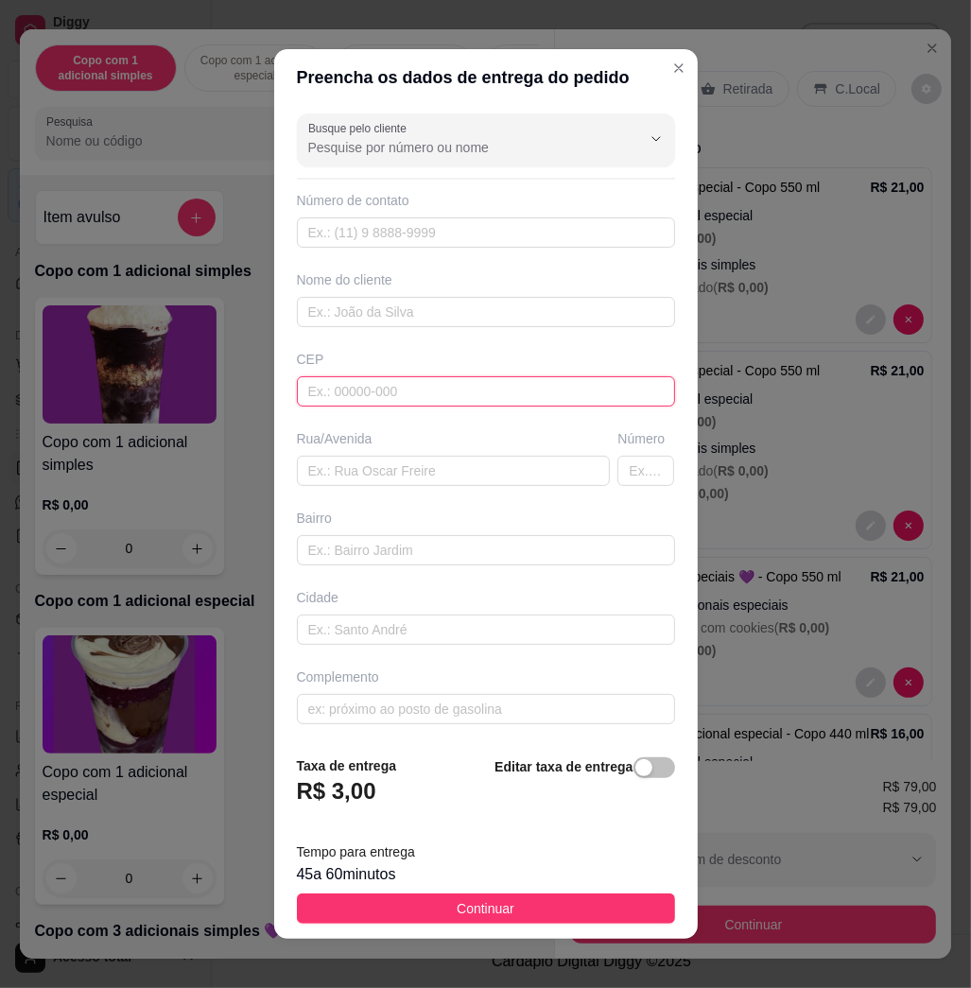
click at [341, 380] on input "text" at bounding box center [486, 391] width 378 height 30
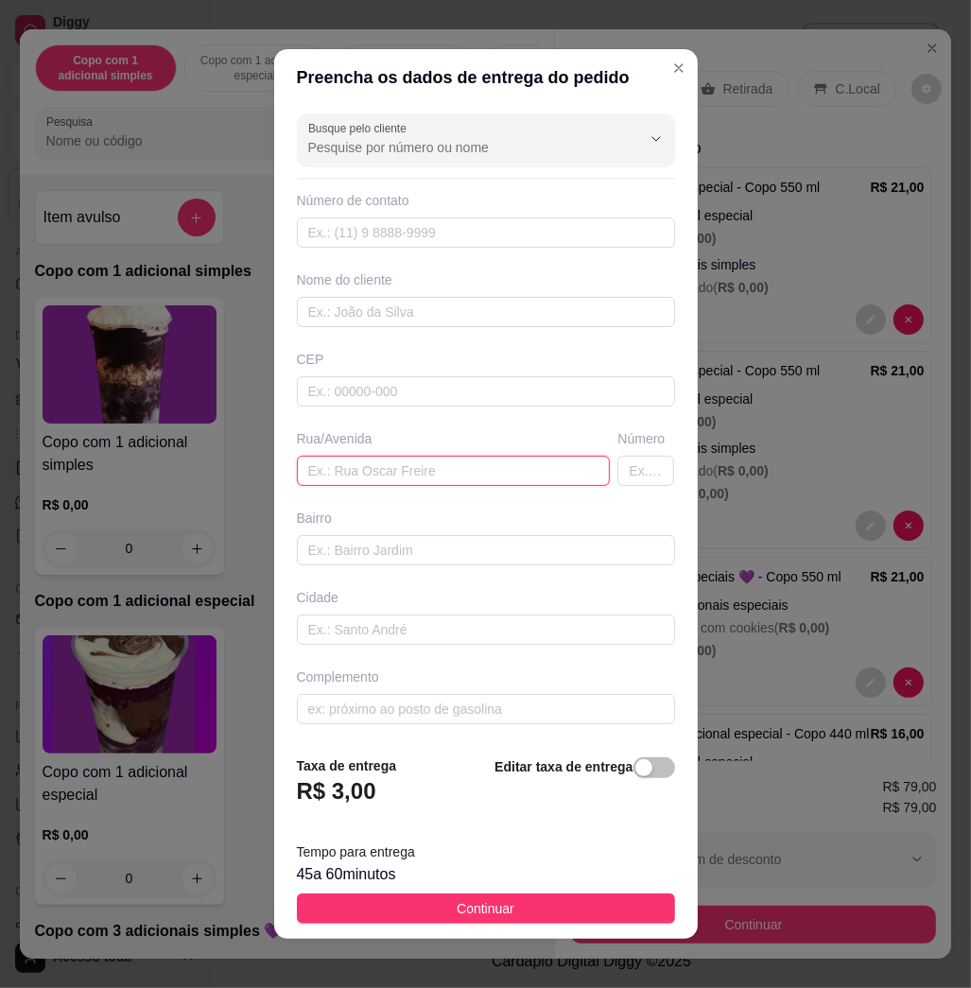
click at [400, 463] on input "text" at bounding box center [454, 471] width 314 height 30
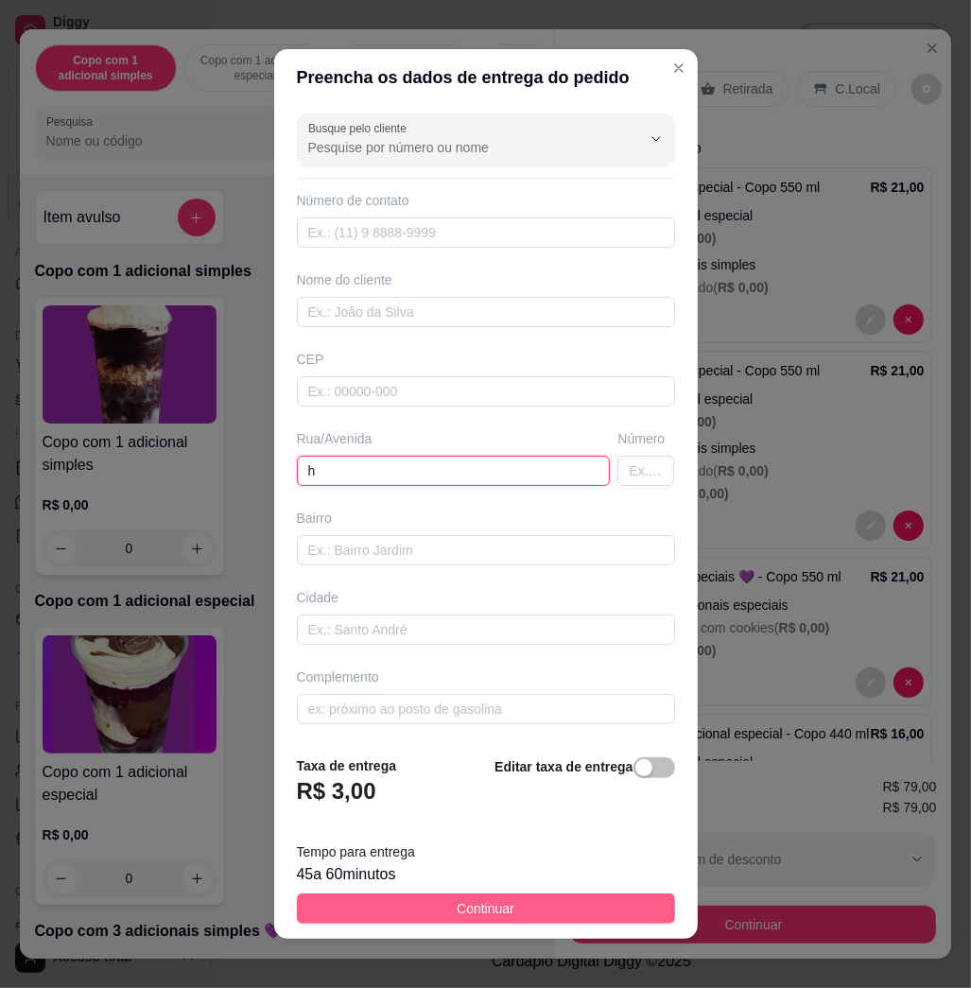
type input "h"
click at [568, 901] on button "Continuar" at bounding box center [486, 909] width 378 height 30
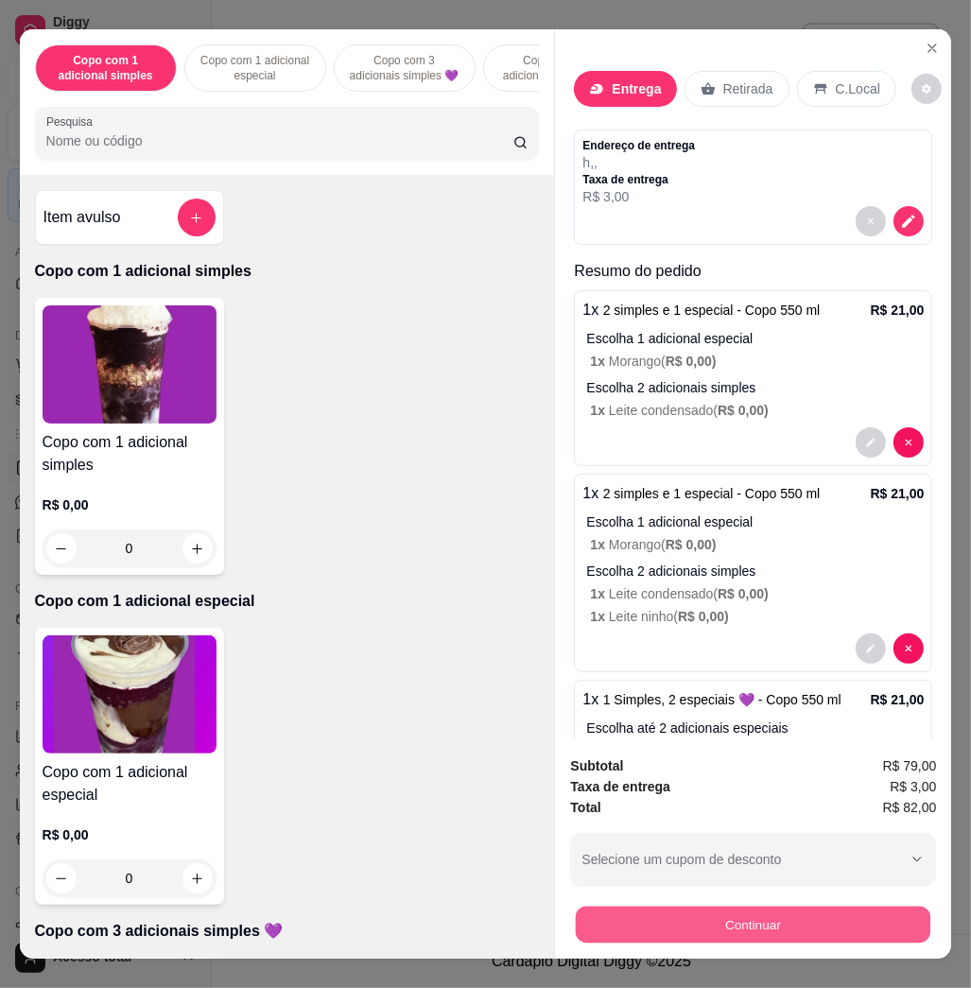
click at [732, 906] on button "Continuar" at bounding box center [753, 924] width 355 height 37
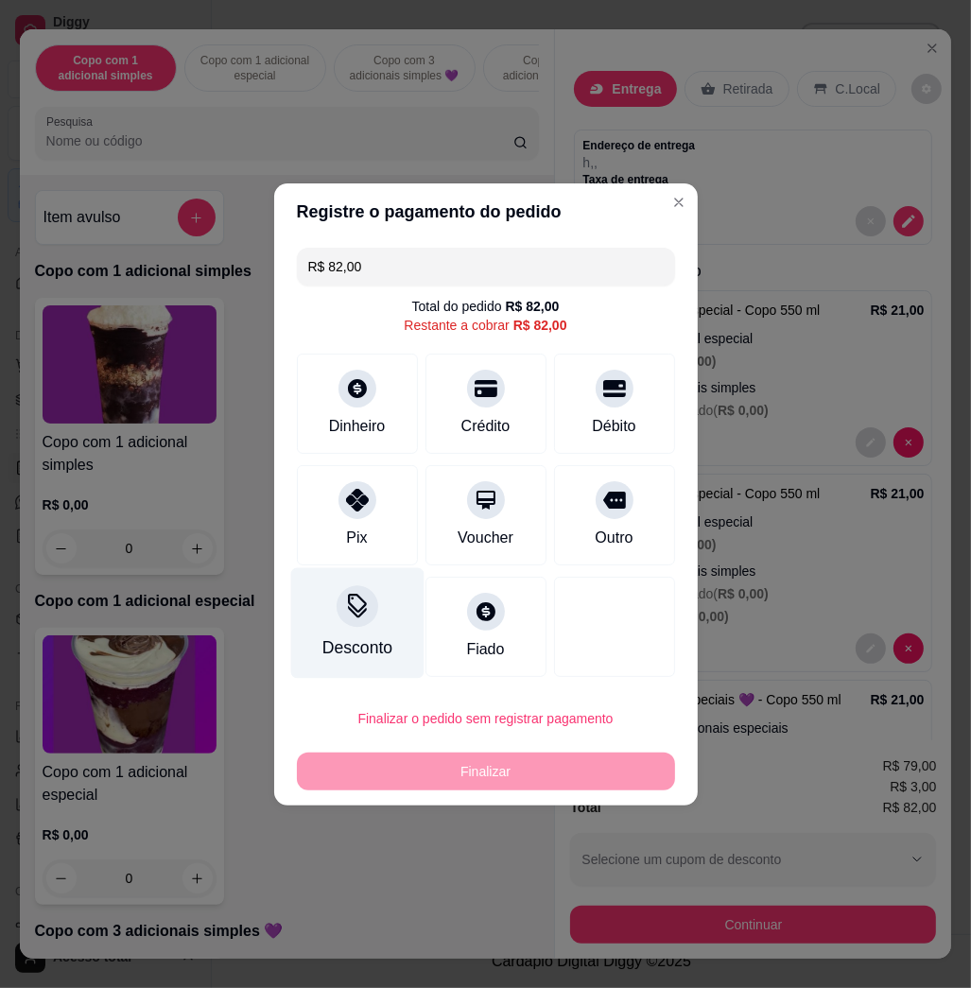
click at [364, 630] on div "Desconto" at bounding box center [356, 623] width 133 height 111
click at [424, 556] on input at bounding box center [486, 548] width 378 height 38
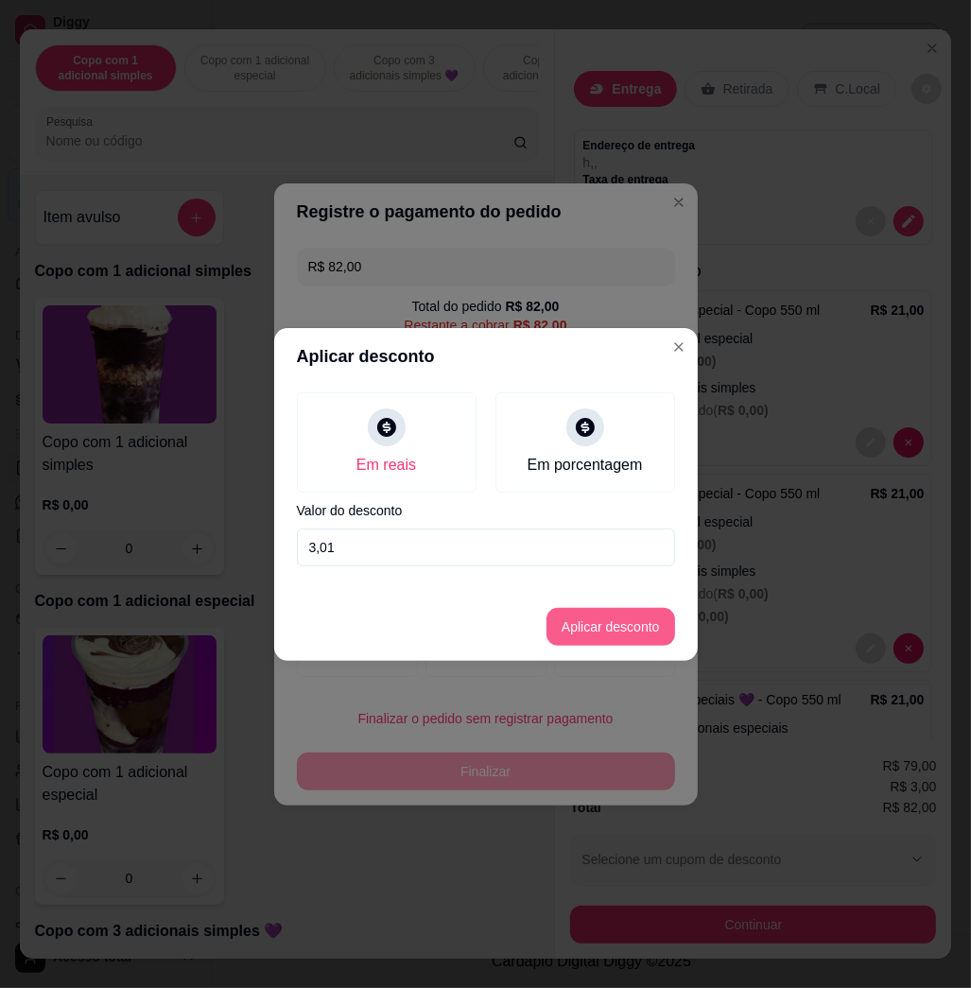
type input "3,01"
click at [638, 640] on button "Aplicar desconto" at bounding box center [611, 627] width 129 height 38
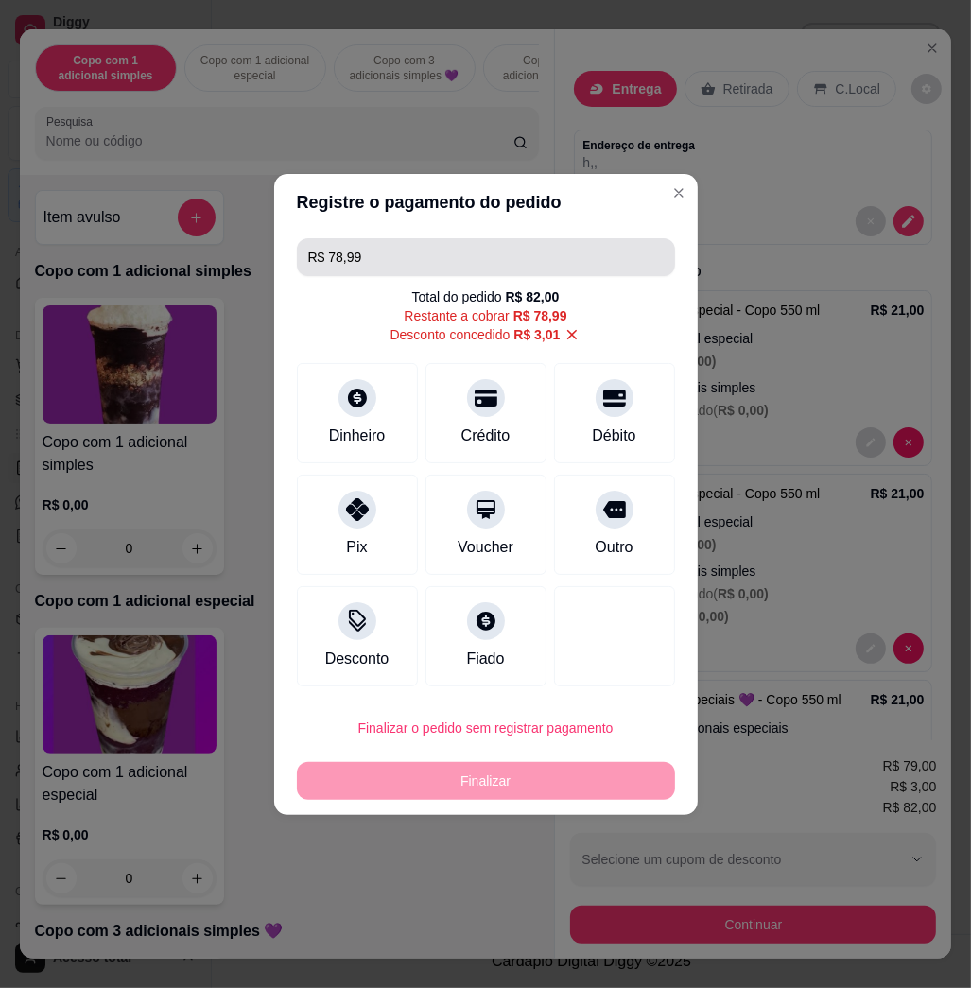
click at [540, 244] on input "R$ 78,99" at bounding box center [486, 257] width 356 height 38
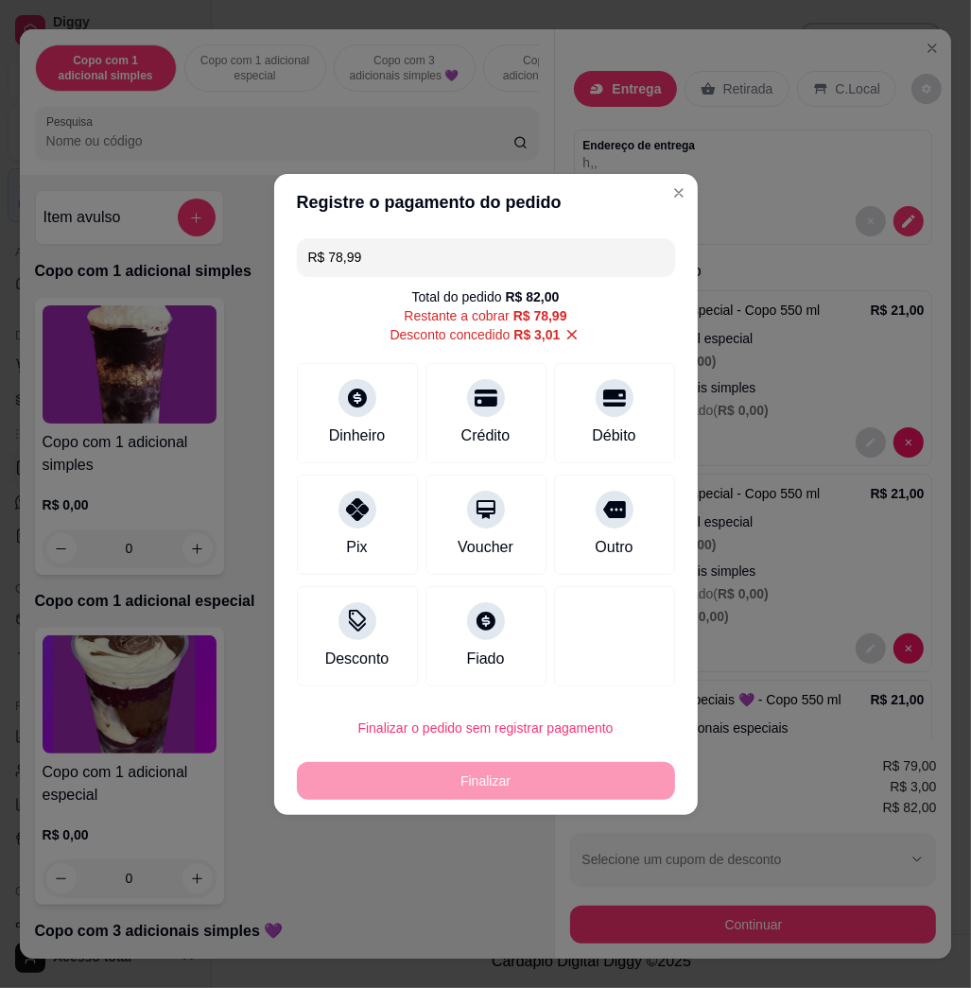
click at [540, 244] on input "R$ 78,99" at bounding box center [486, 257] width 356 height 38
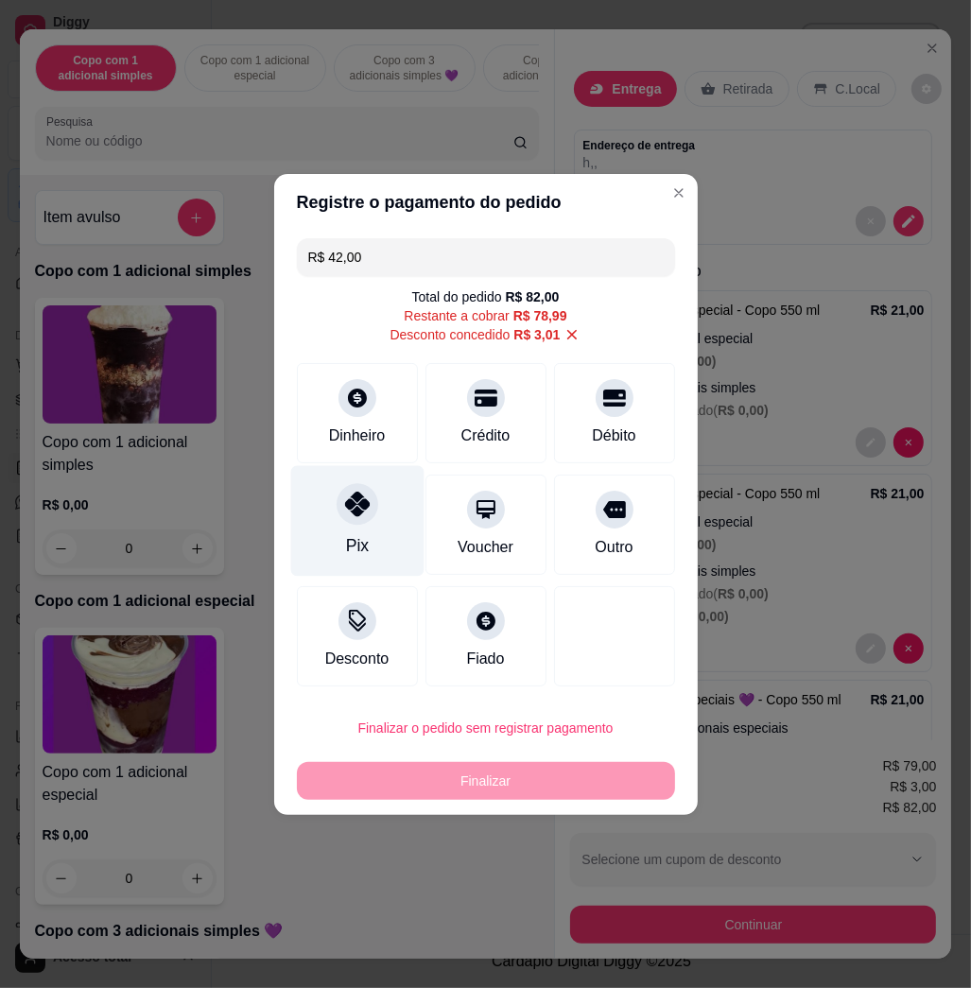
click at [383, 498] on div "Pix" at bounding box center [356, 520] width 133 height 111
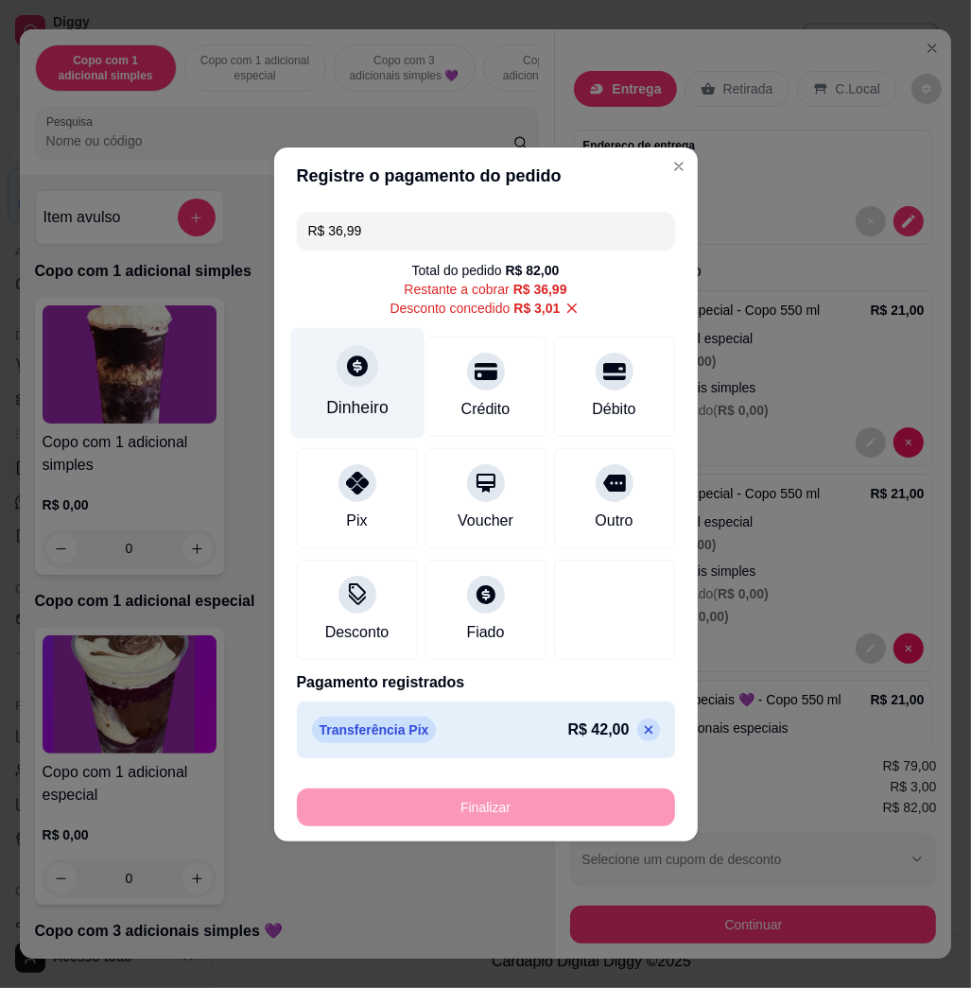
click at [376, 393] on div "Dinheiro" at bounding box center [356, 382] width 133 height 111
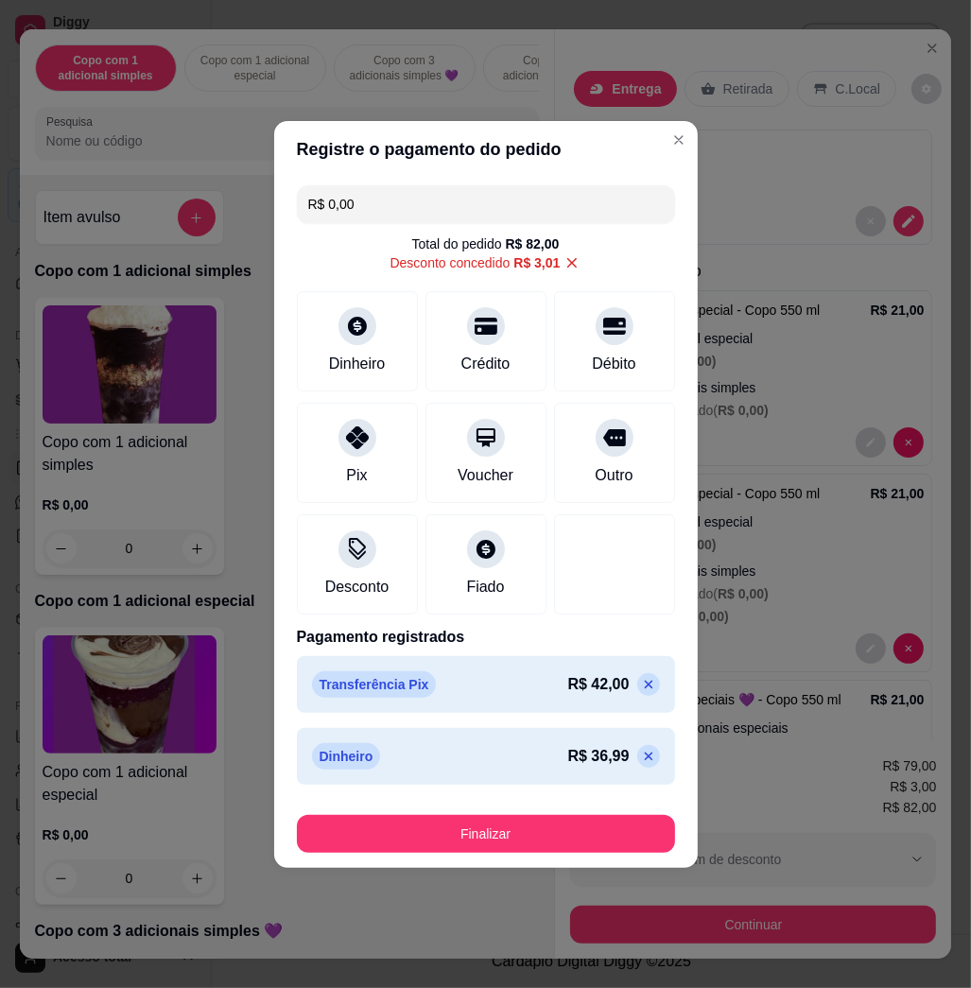
click at [429, 853] on footer "Finalizar" at bounding box center [486, 831] width 424 height 76
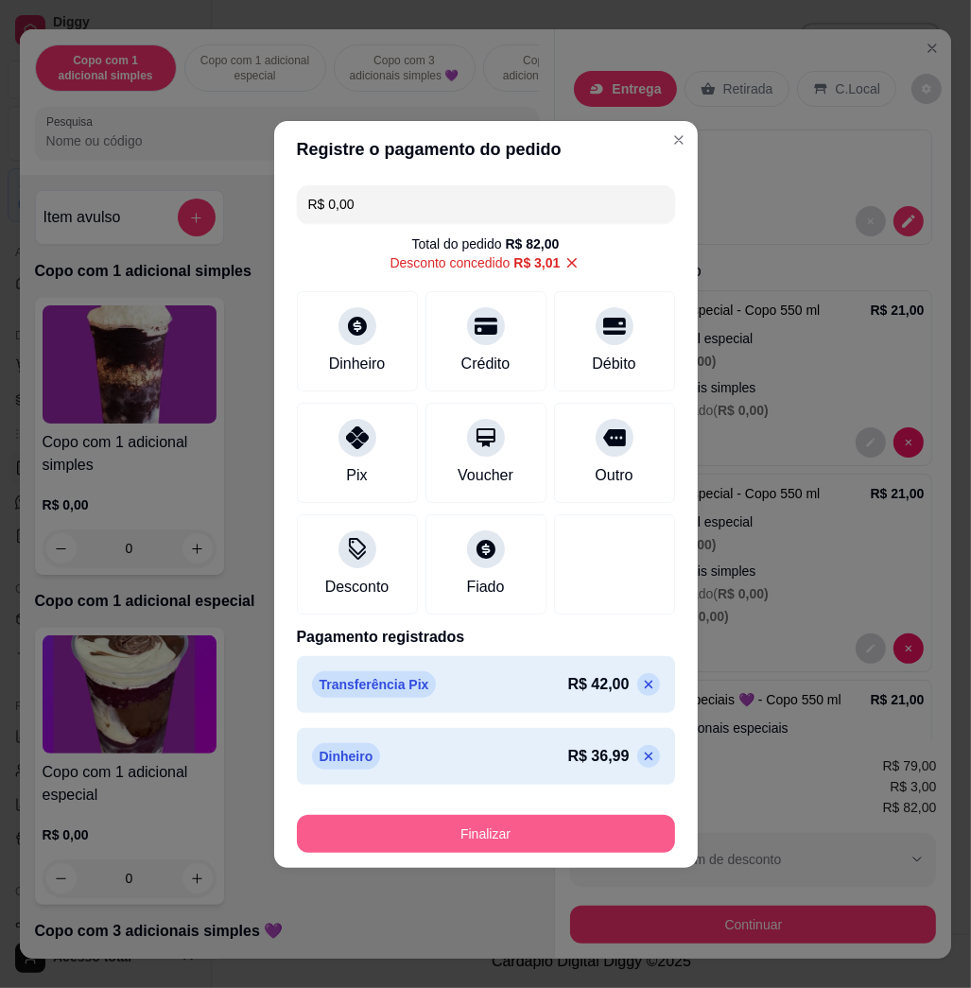
click at [497, 825] on button "Finalizar" at bounding box center [486, 834] width 378 height 38
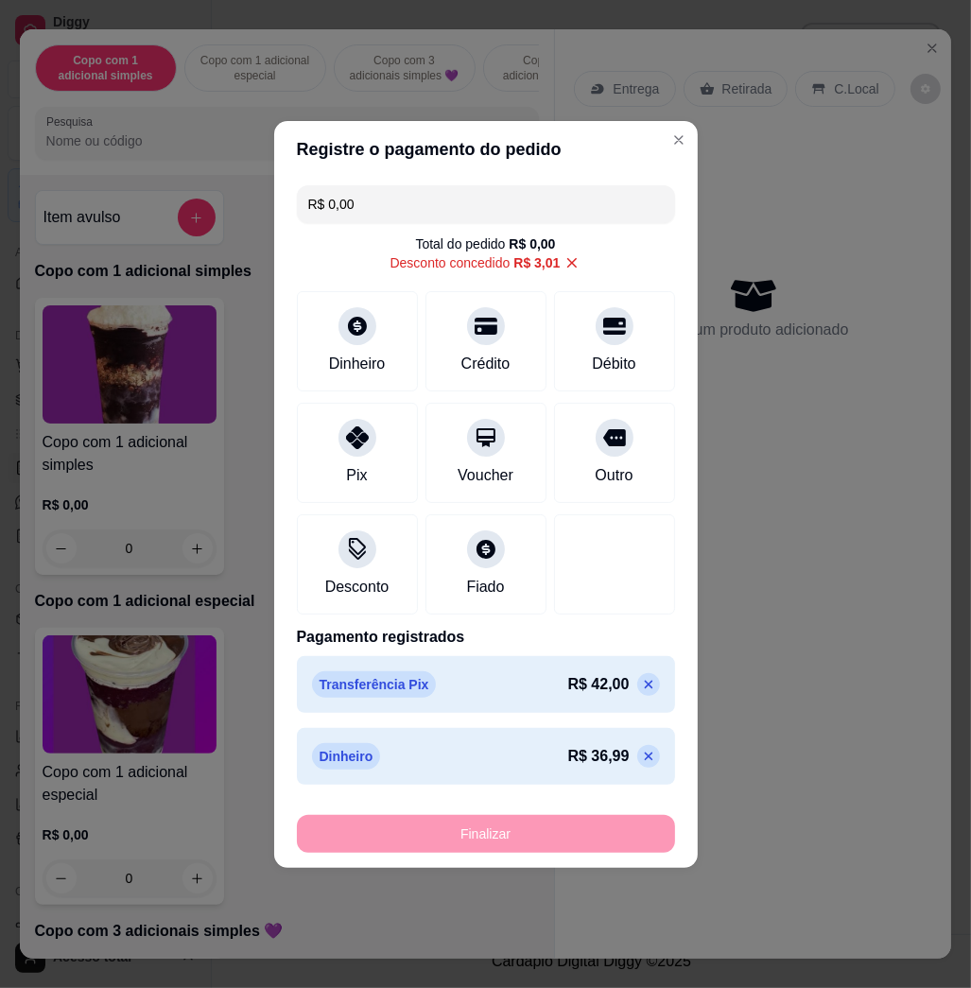
type input "-R$ 82,00"
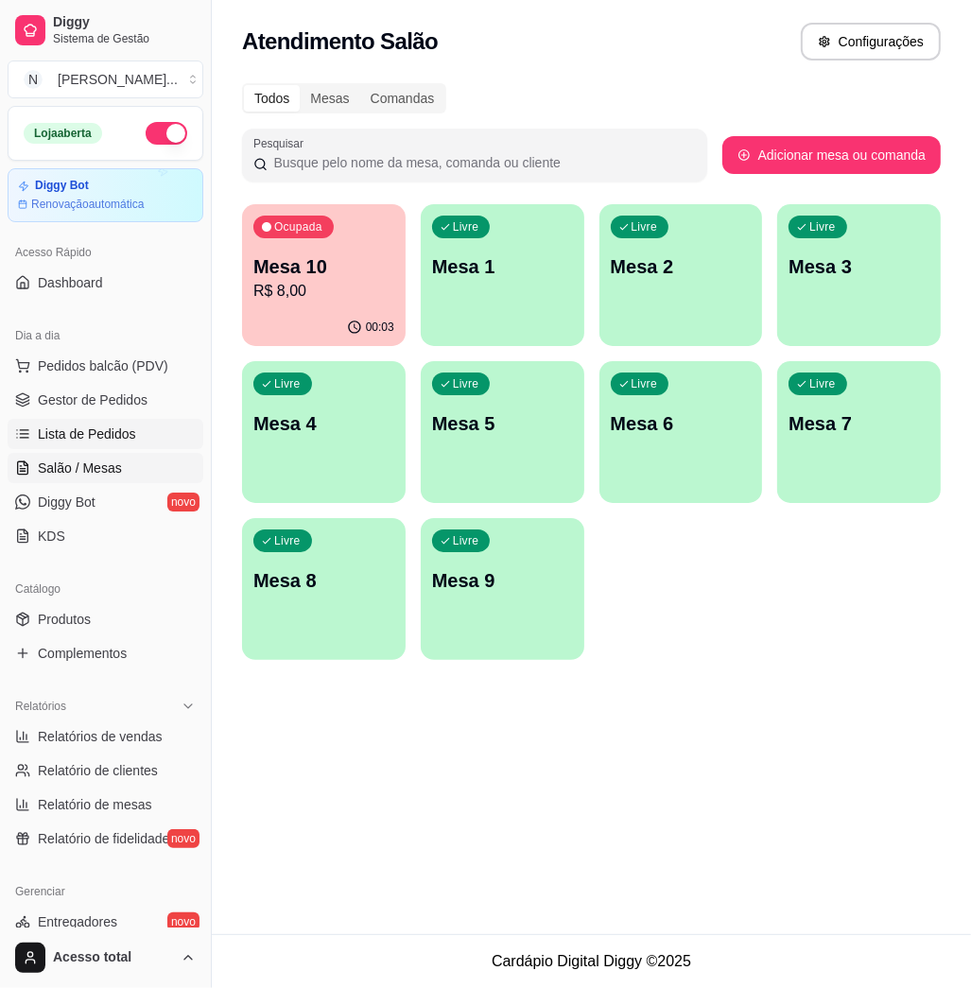
click at [124, 439] on span "Lista de Pedidos" at bounding box center [87, 434] width 98 height 19
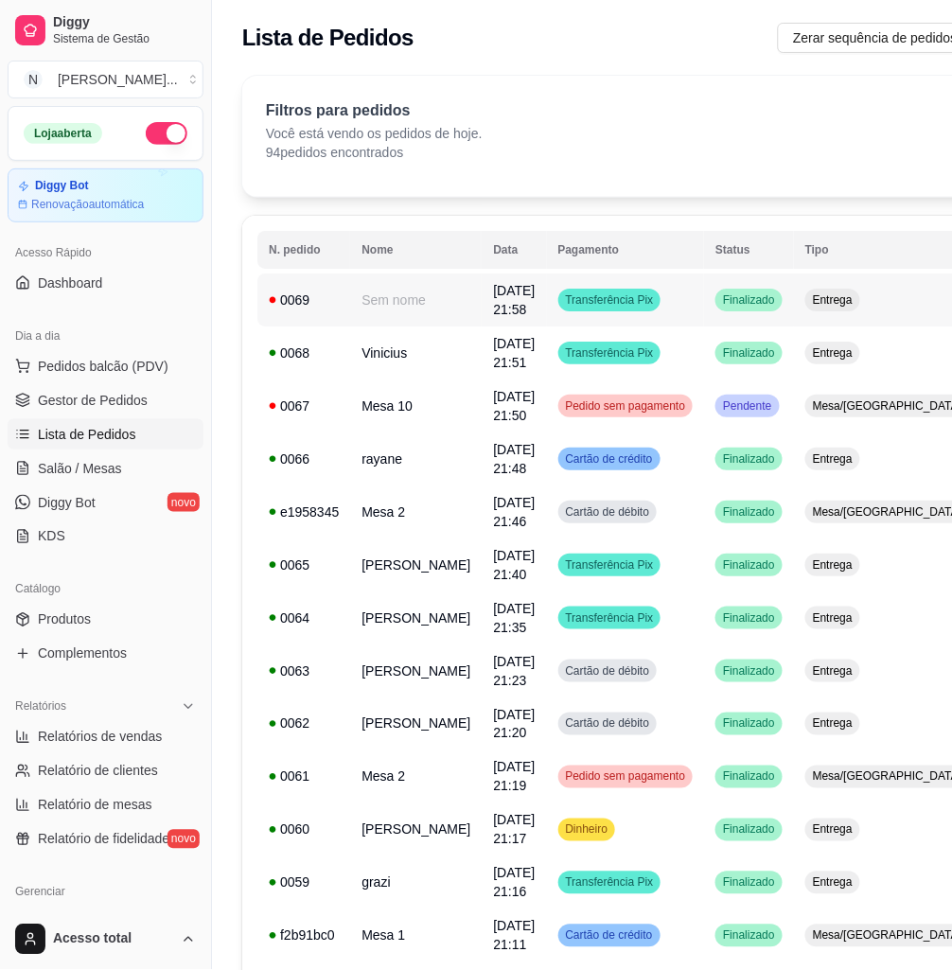
click at [658, 297] on td "Transferência Pix" at bounding box center [626, 299] width 158 height 53
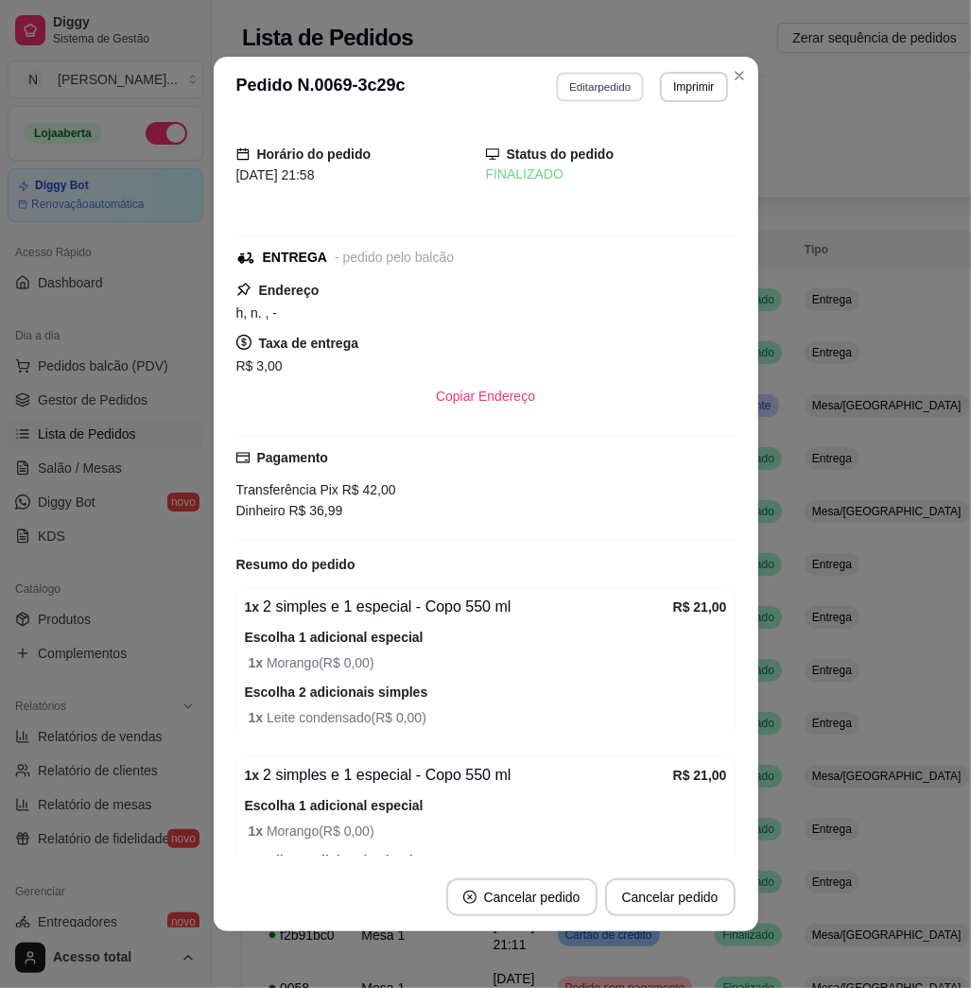
click at [588, 76] on button "Editar pedido" at bounding box center [600, 86] width 88 height 29
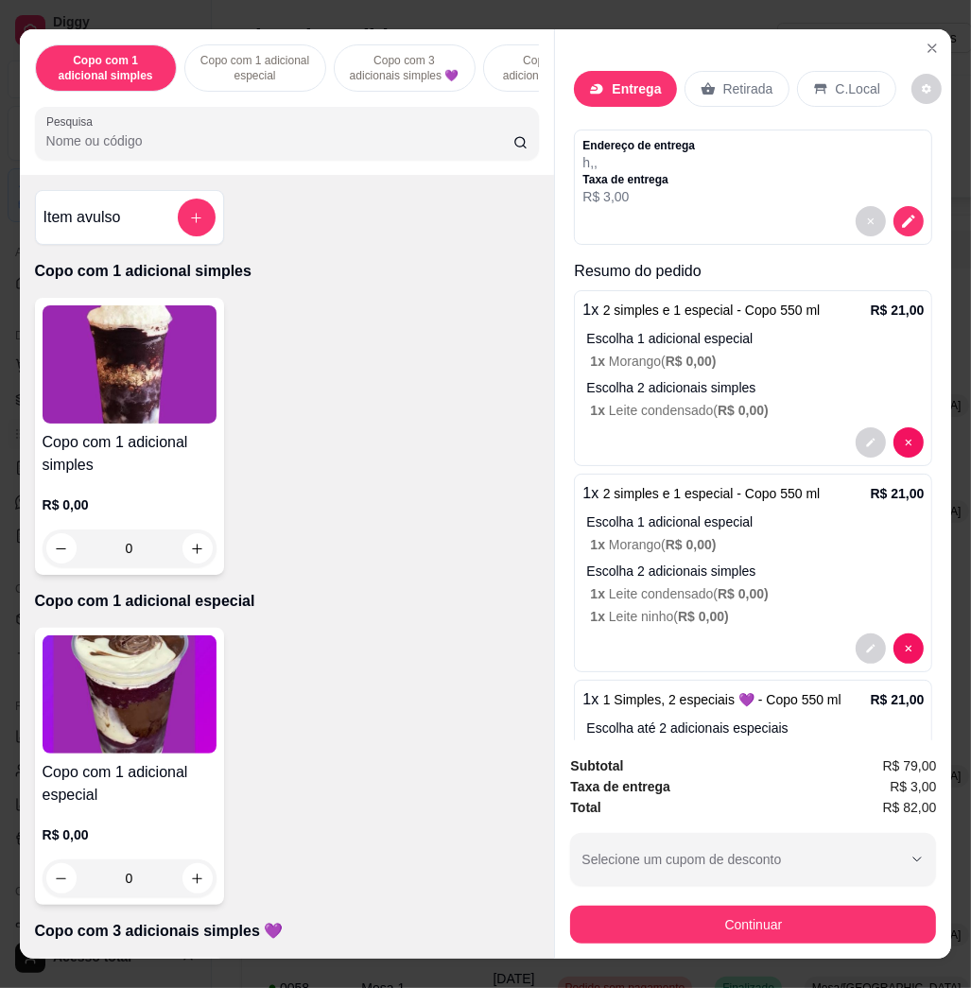
click at [900, 213] on div "Endereço de entrega h , , Taxa de entrega R$ 3,00" at bounding box center [753, 187] width 358 height 115
click at [903, 216] on icon "decrease-product-quantity" at bounding box center [909, 222] width 13 height 13
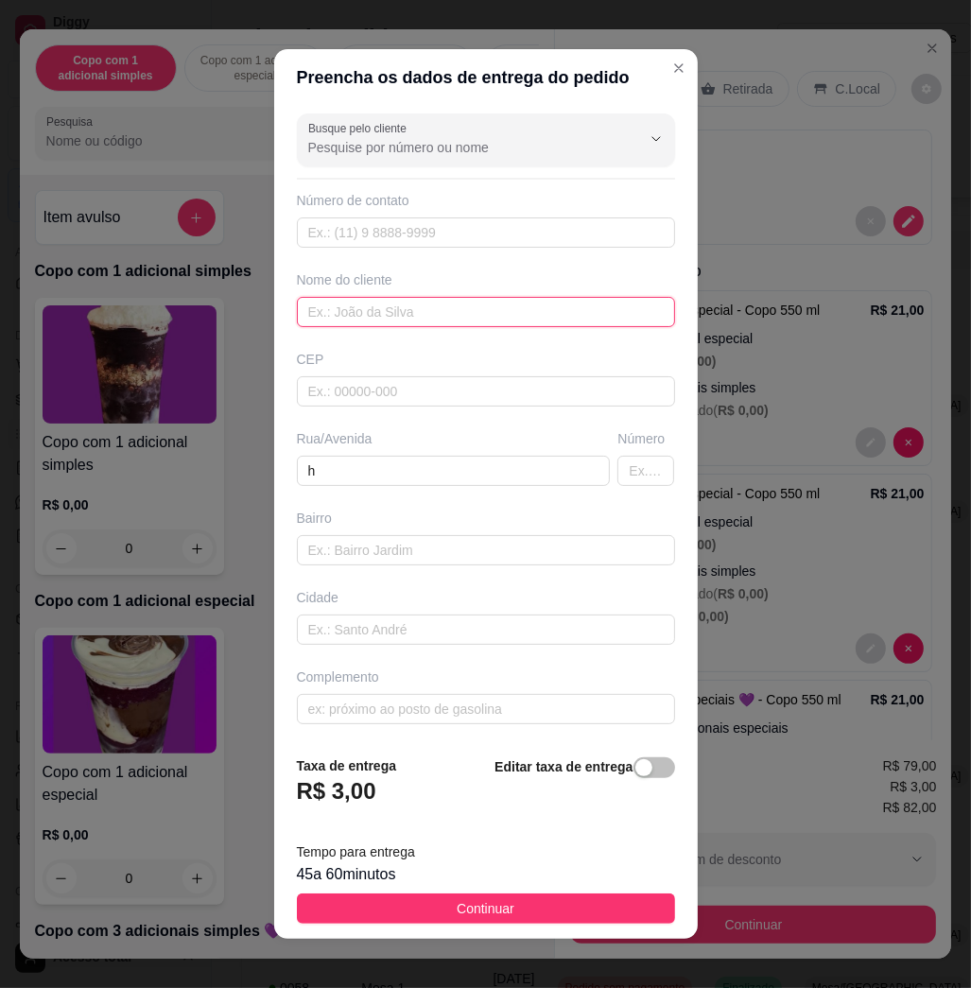
click at [445, 307] on input "text" at bounding box center [486, 312] width 378 height 30
type input "giovana"
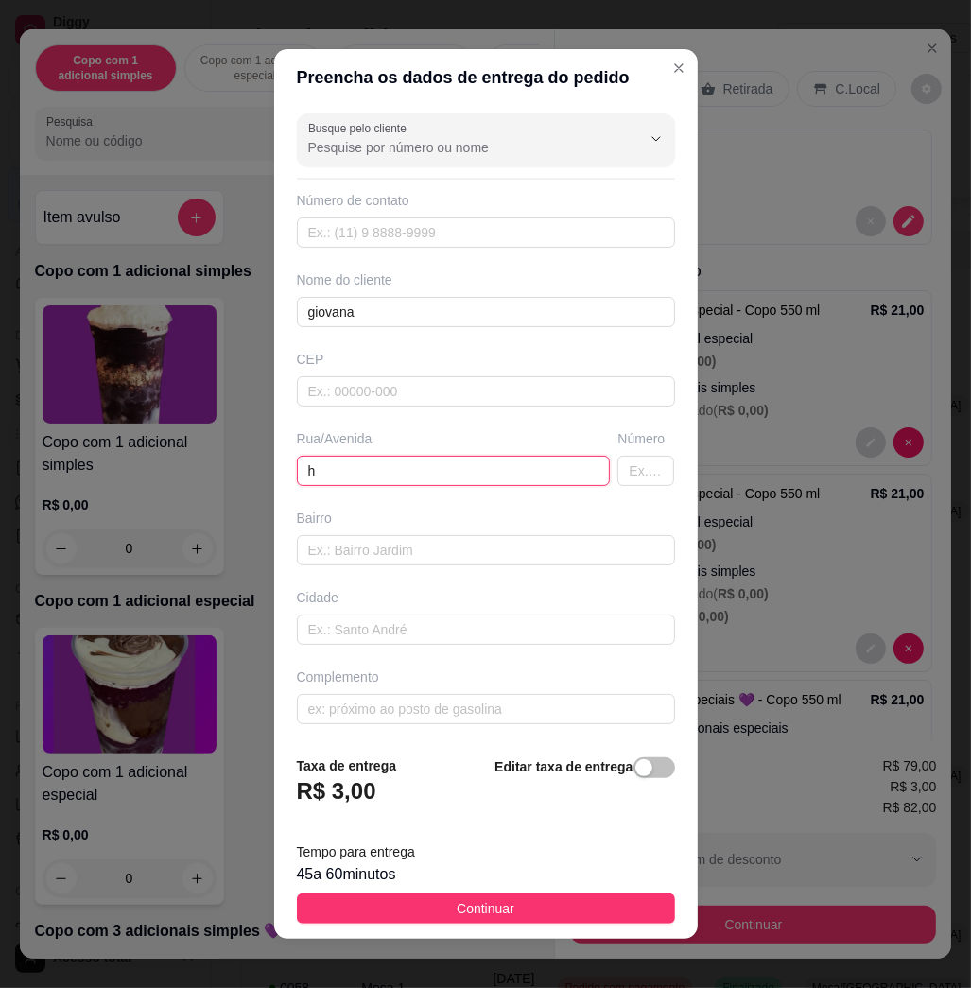
click at [439, 477] on input "h" at bounding box center [454, 471] width 314 height 30
type input "[PERSON_NAME], 1080"
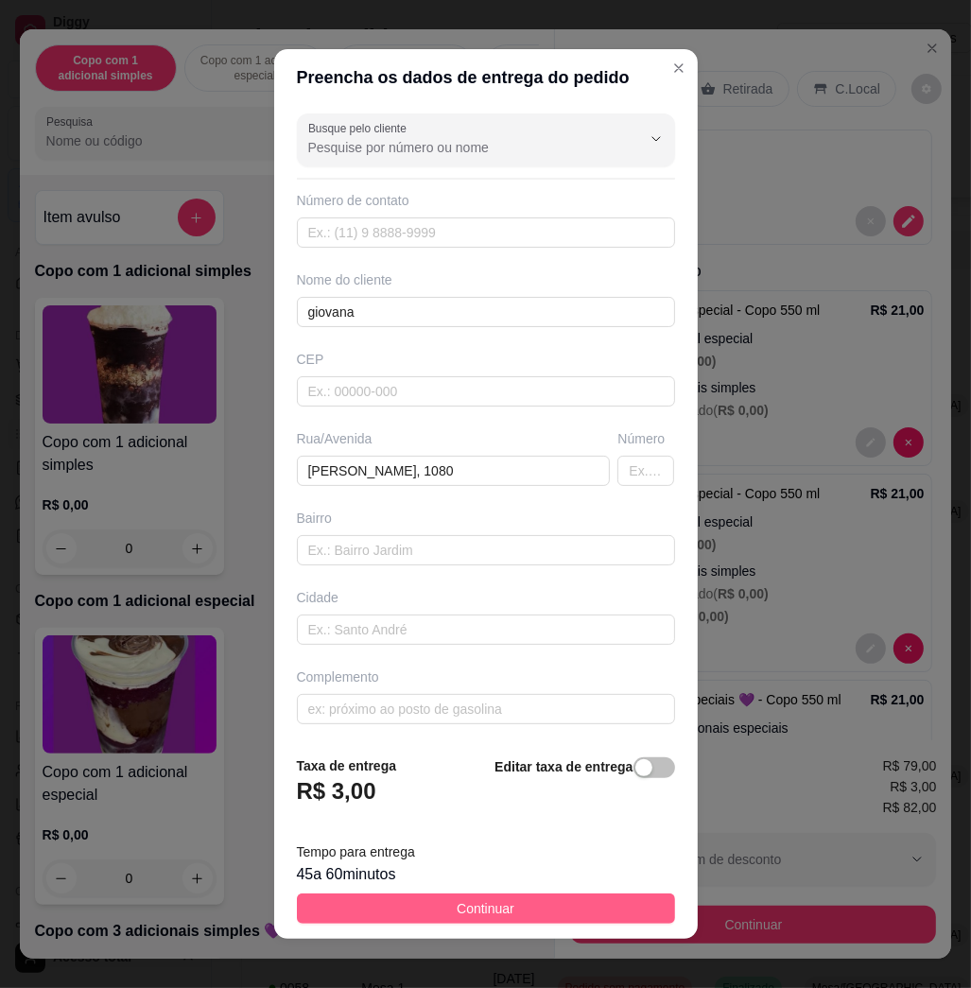
click at [524, 895] on button "Continuar" at bounding box center [486, 909] width 378 height 30
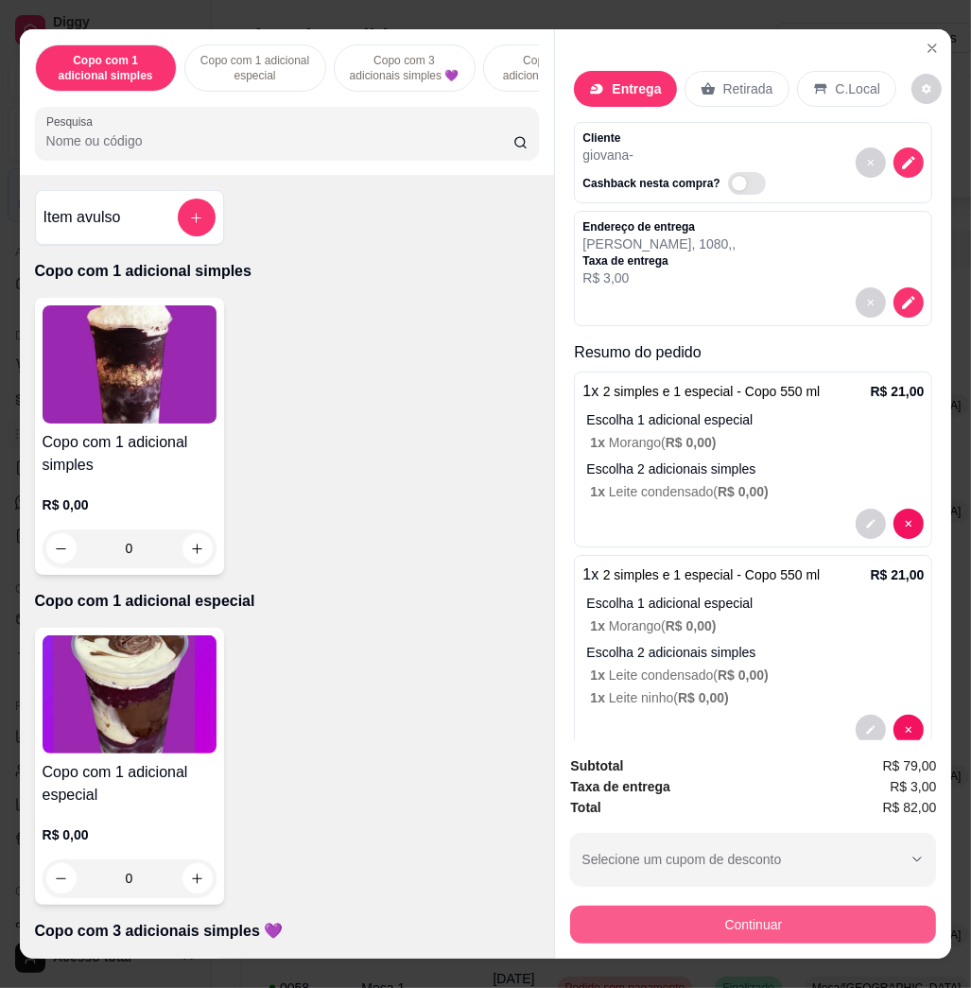
click at [715, 916] on button "Continuar" at bounding box center [753, 925] width 366 height 38
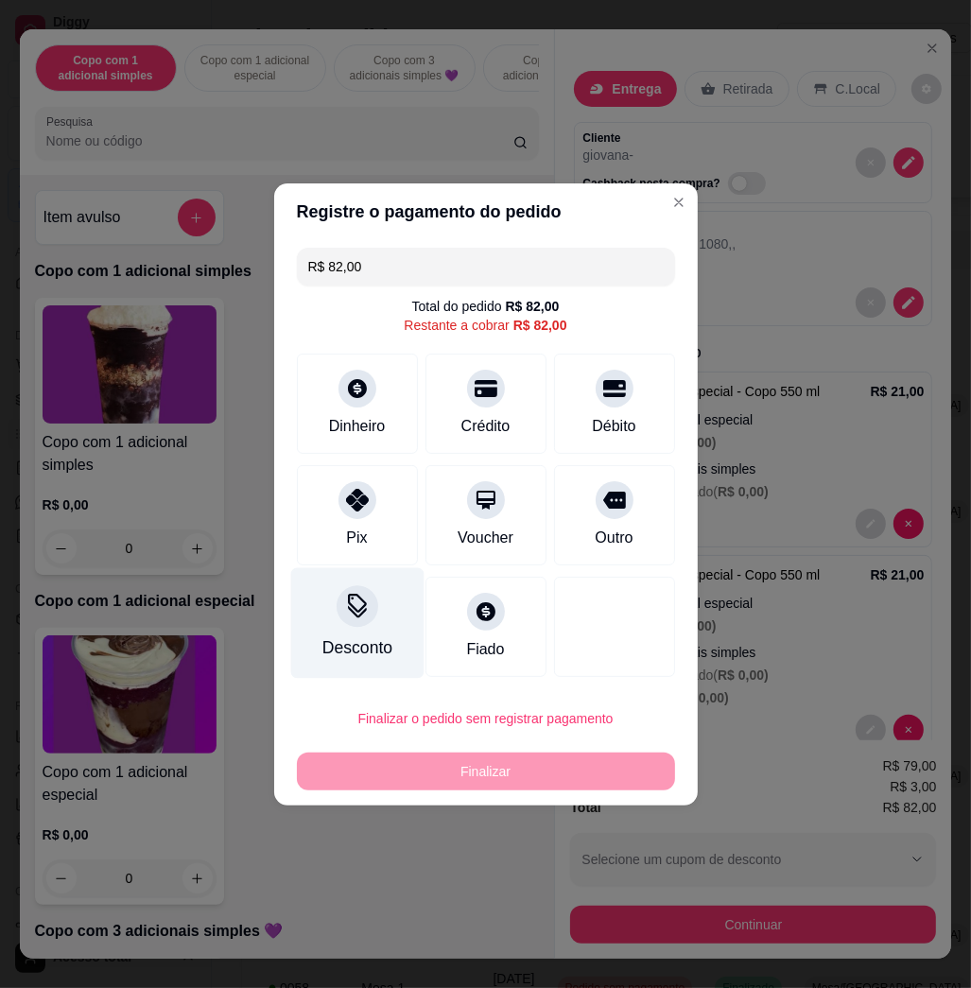
click at [364, 621] on div at bounding box center [358, 606] width 42 height 42
drag, startPoint x: 390, startPoint y: 500, endPoint x: 402, endPoint y: 538, distance: 39.8
click at [394, 512] on label "Valor do desconto" at bounding box center [486, 510] width 378 height 13
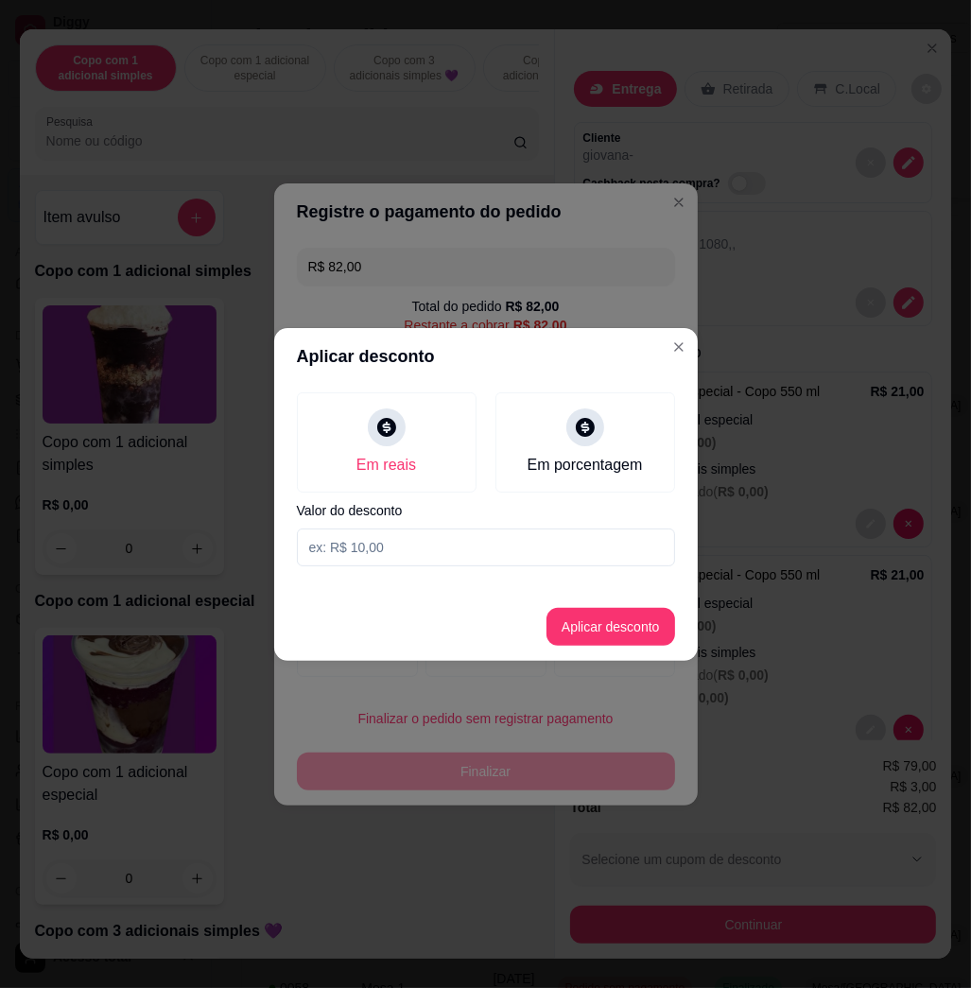
click at [417, 577] on section "Aplicar desconto Em reais Em porcentagem Valor do desconto Aplicar desconto" at bounding box center [486, 494] width 424 height 333
click at [418, 550] on input at bounding box center [486, 548] width 378 height 38
type input "3,01"
click at [606, 610] on button "Aplicar desconto" at bounding box center [611, 627] width 129 height 38
type input "R$ 78,99"
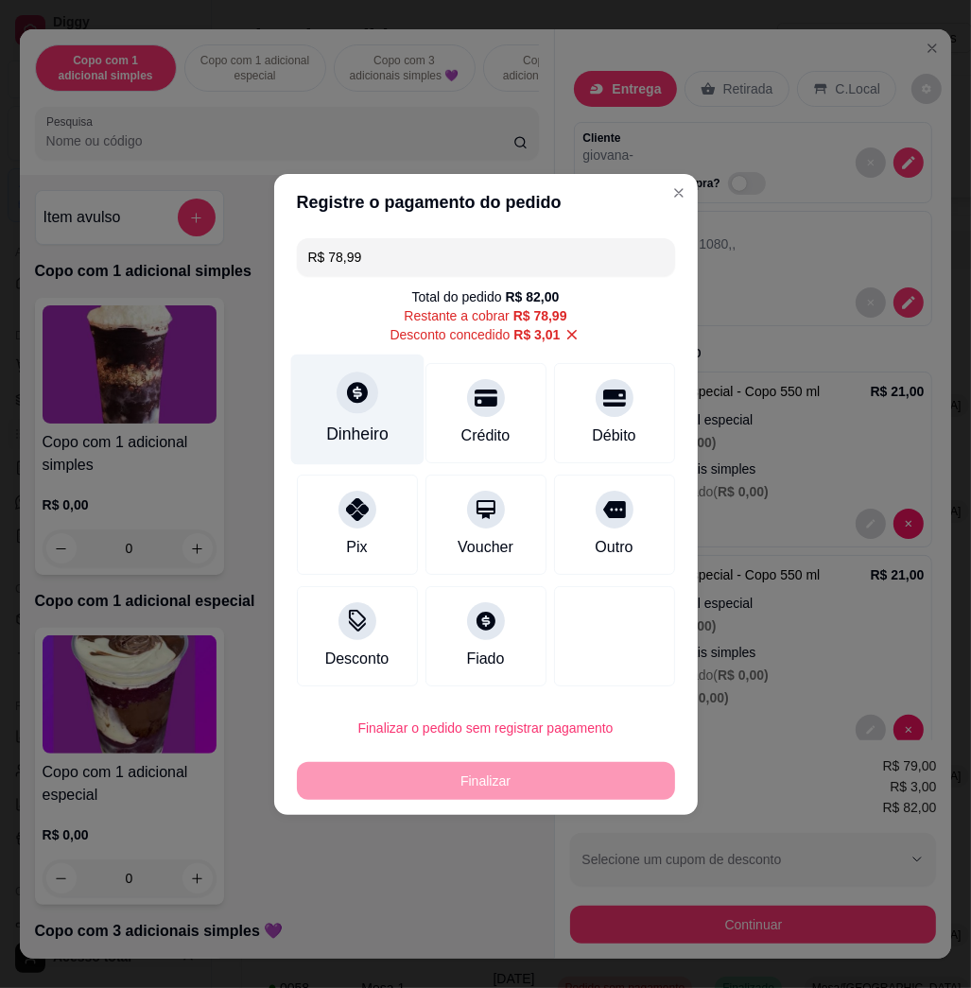
click at [371, 430] on div "Dinheiro" at bounding box center [357, 434] width 62 height 25
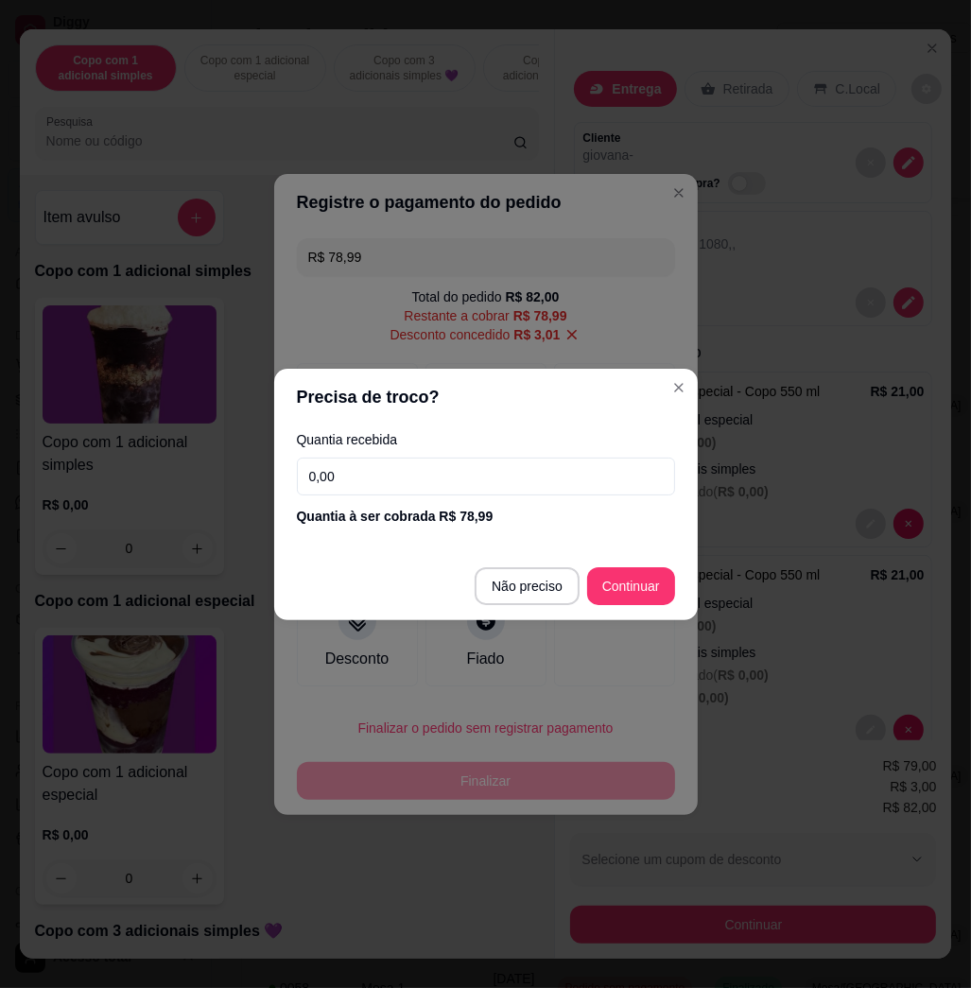
drag, startPoint x: 405, startPoint y: 491, endPoint x: 360, endPoint y: 480, distance: 45.9
click at [404, 486] on input "0,00" at bounding box center [486, 477] width 378 height 38
type input "36,99"
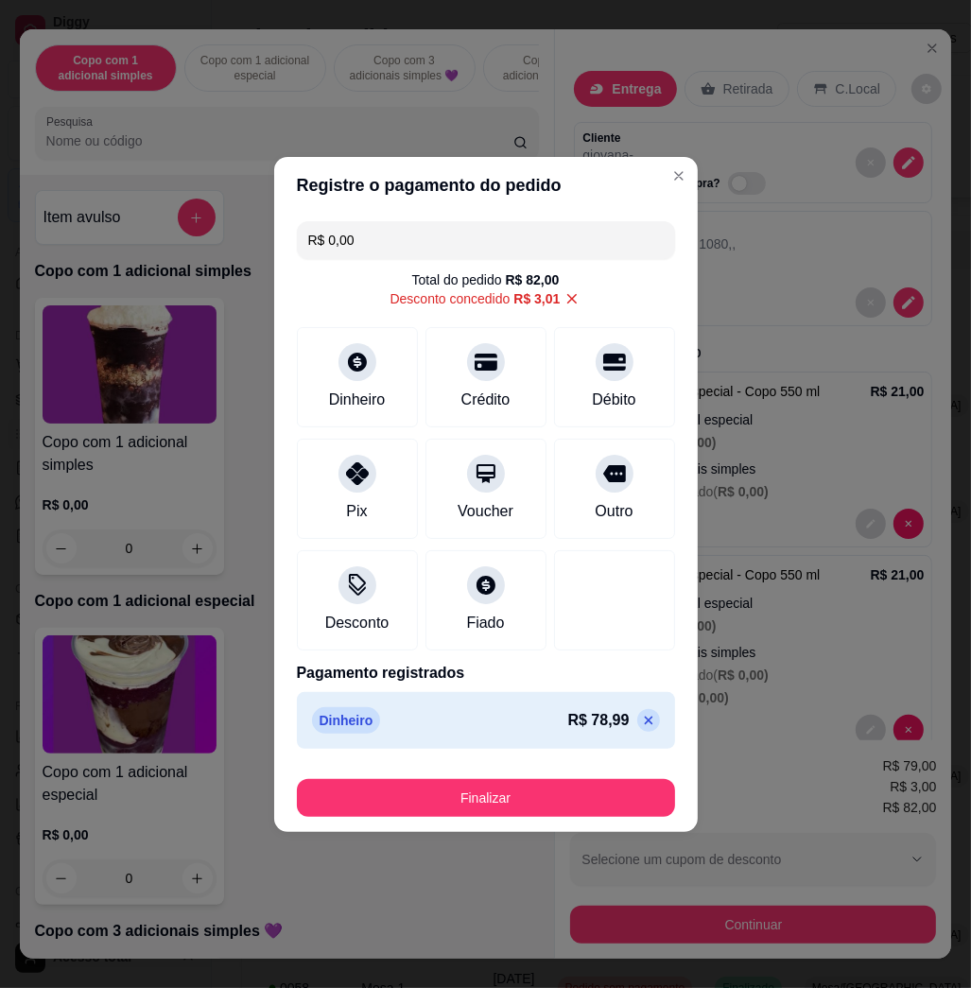
click at [644, 719] on icon at bounding box center [648, 720] width 9 height 9
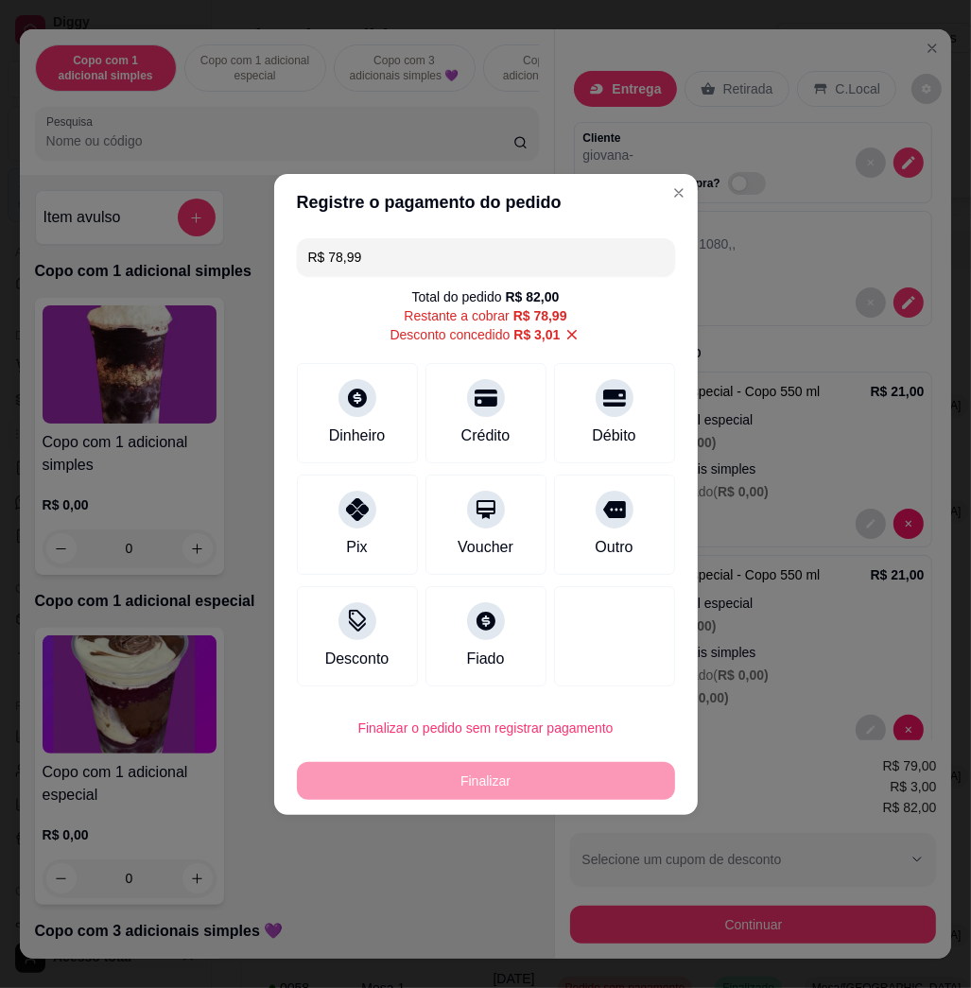
drag, startPoint x: 431, startPoint y: 221, endPoint x: 434, endPoint y: 236, distance: 14.5
click at [432, 220] on header "Registre o pagamento do pedido" at bounding box center [486, 202] width 424 height 57
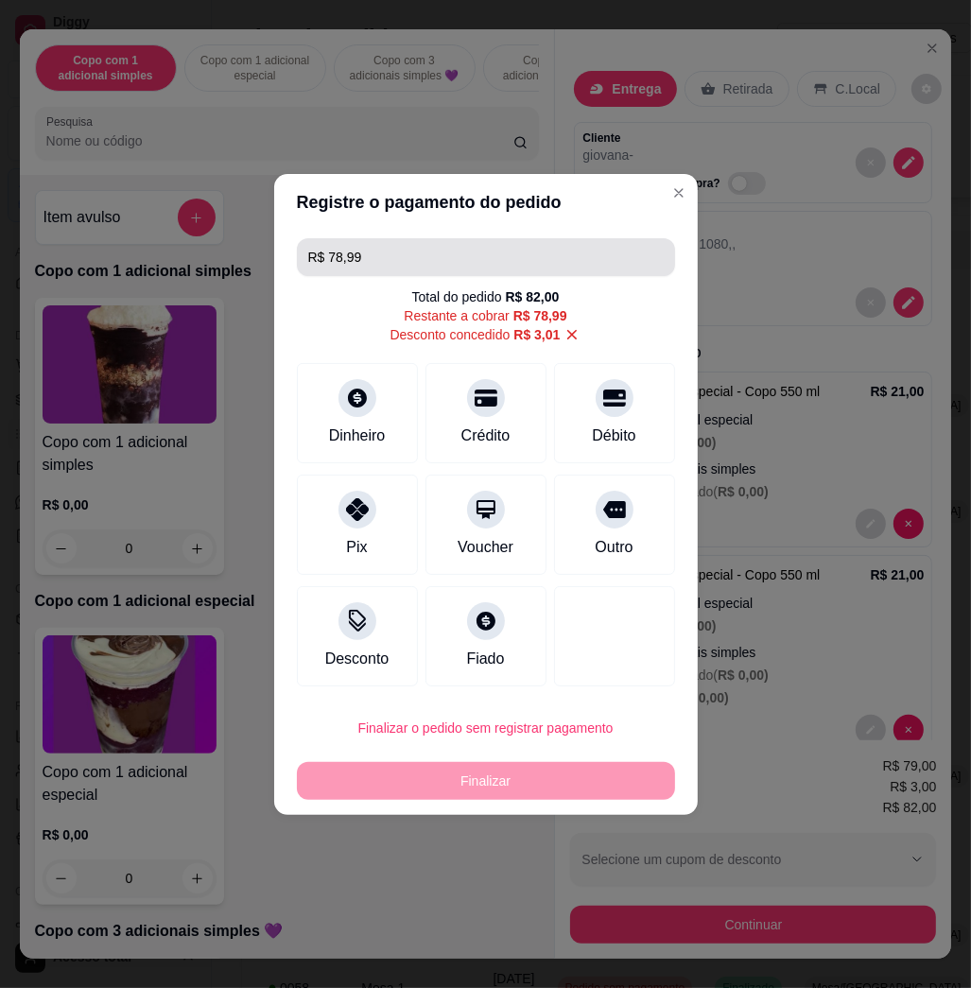
click at [437, 253] on input "R$ 78,99" at bounding box center [486, 257] width 356 height 38
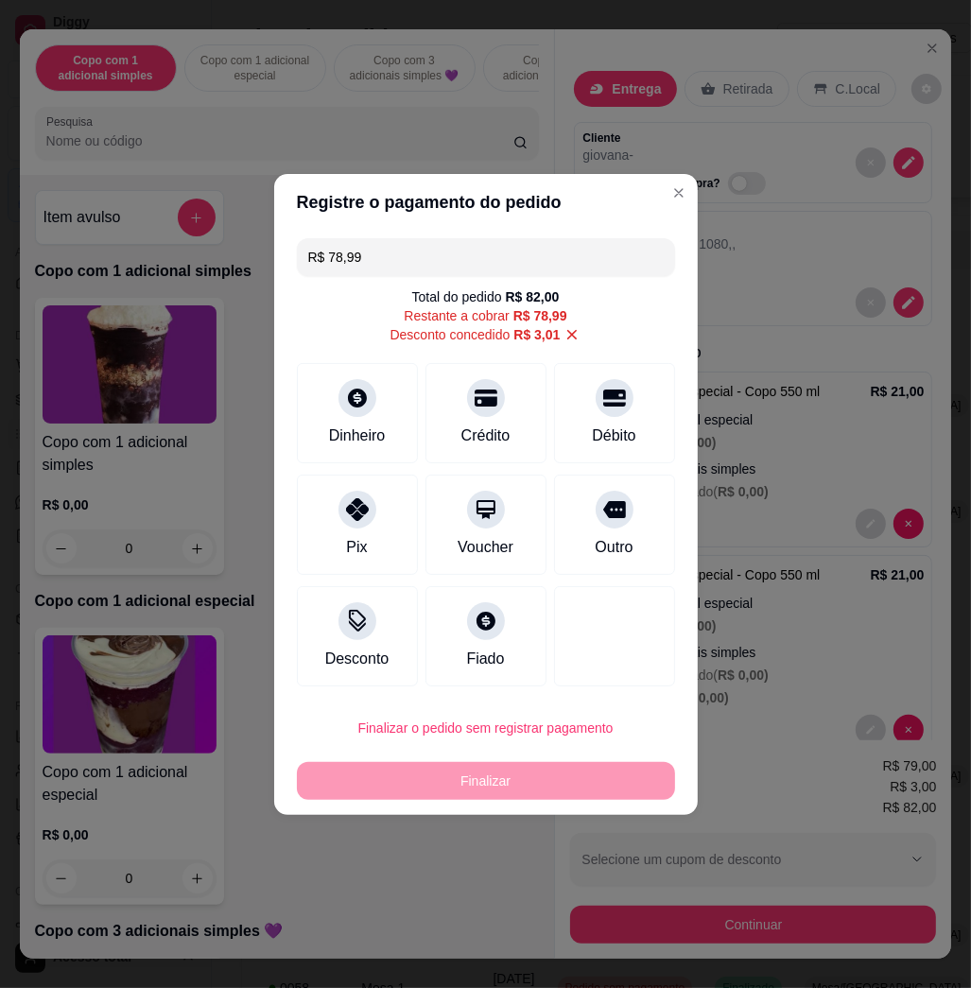
click at [437, 253] on input "R$ 78,99" at bounding box center [486, 257] width 356 height 38
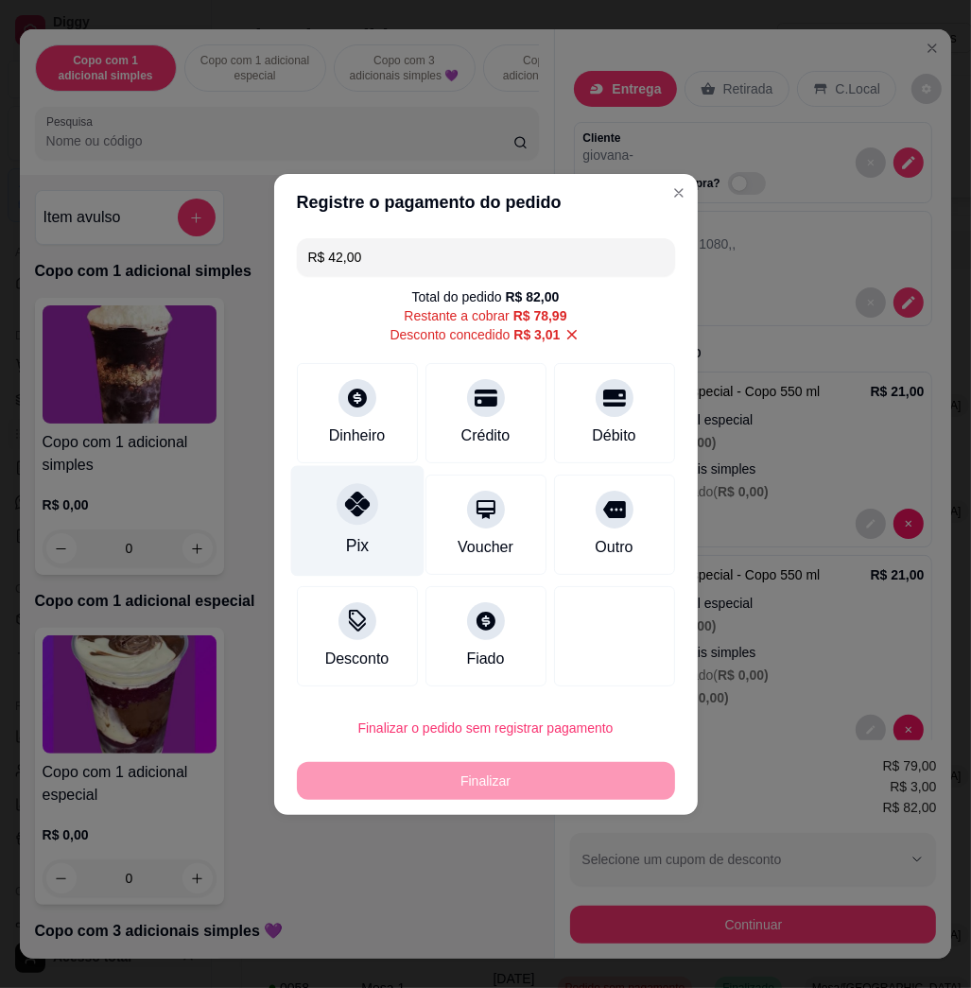
click at [359, 508] on icon at bounding box center [356, 504] width 25 height 25
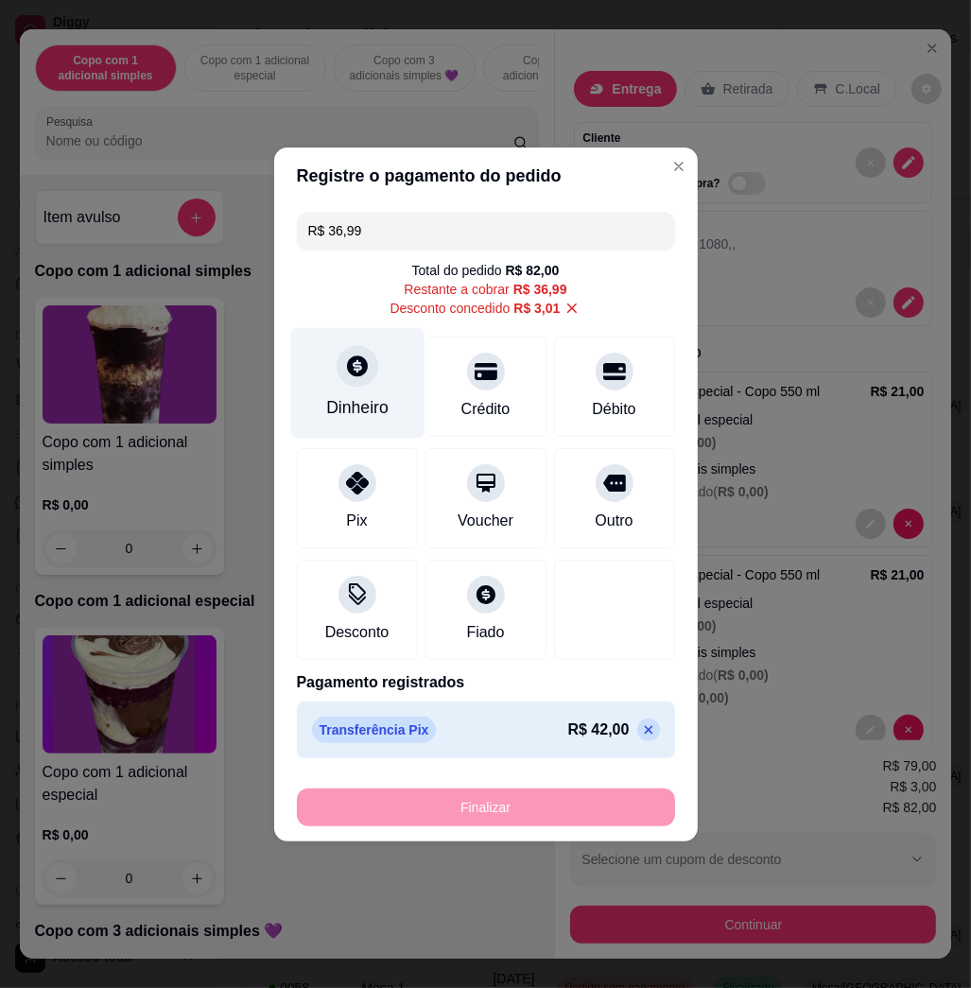
click at [396, 398] on div "Dinheiro" at bounding box center [356, 382] width 133 height 111
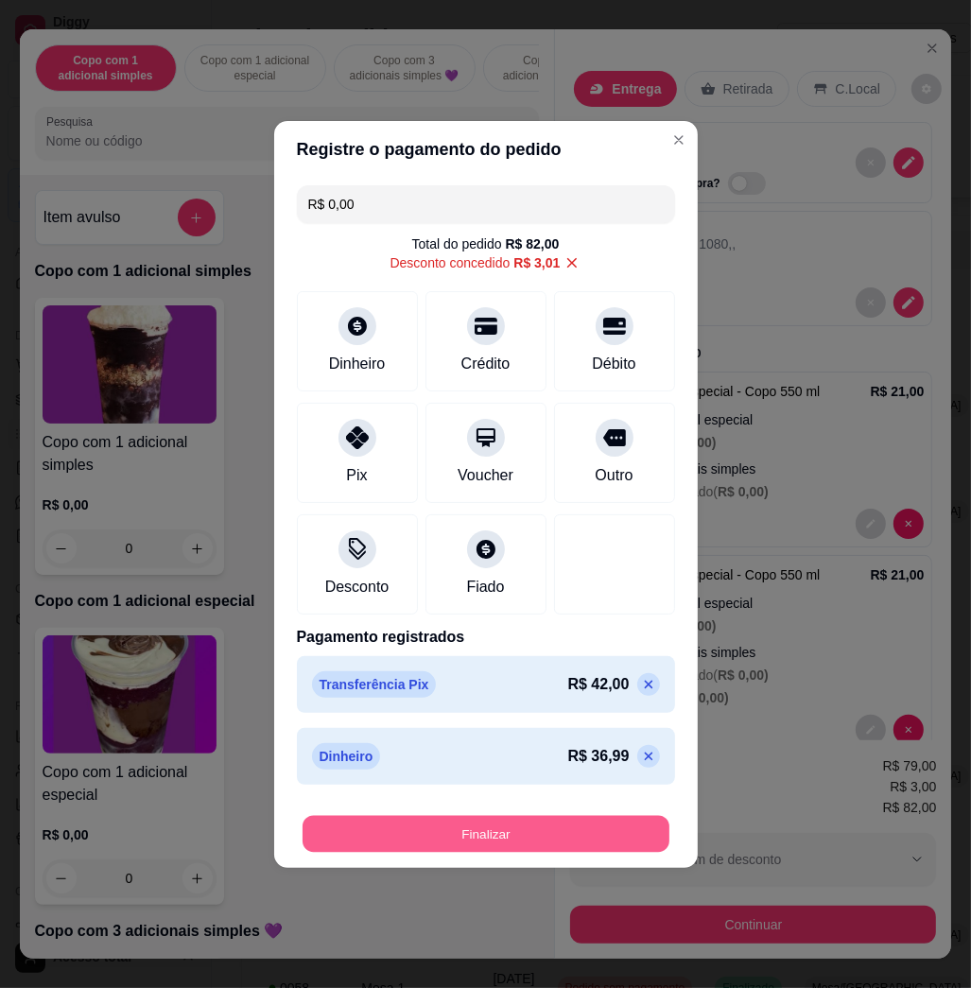
click at [600, 836] on button "Finalizar" at bounding box center [486, 833] width 367 height 37
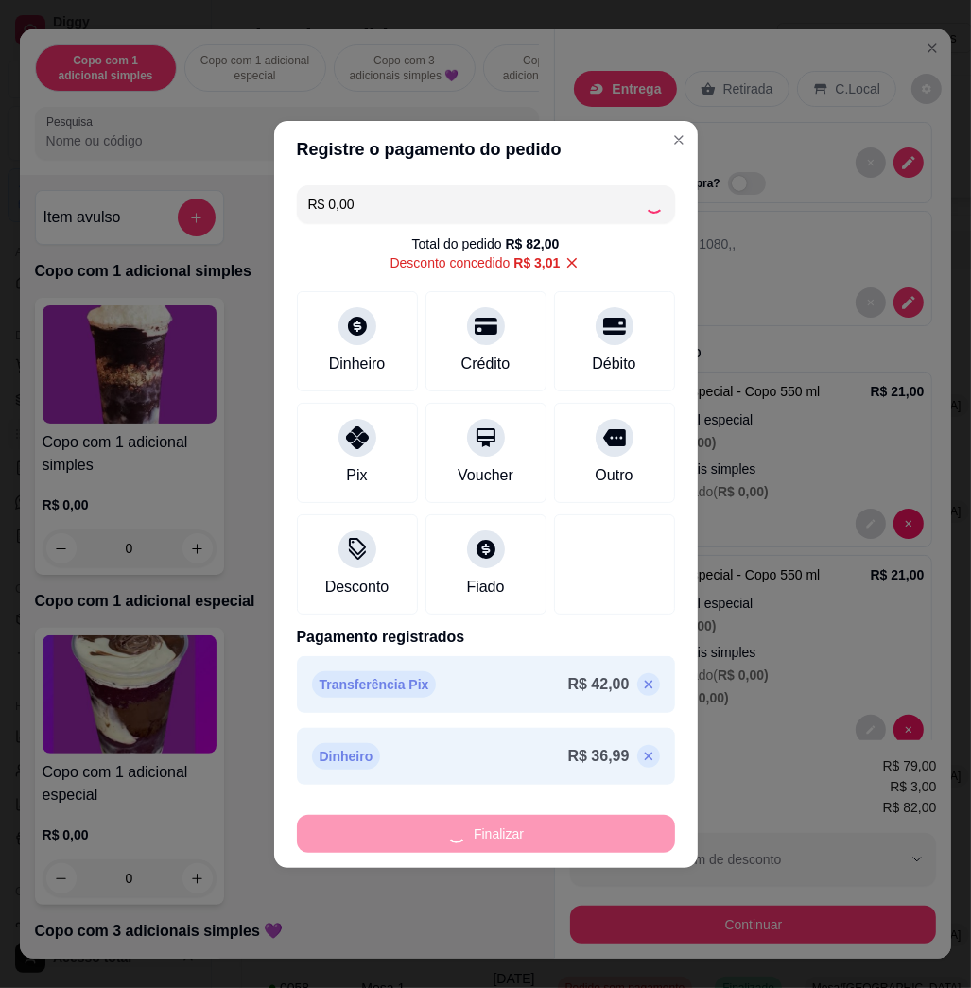
type input "-R$ 82,00"
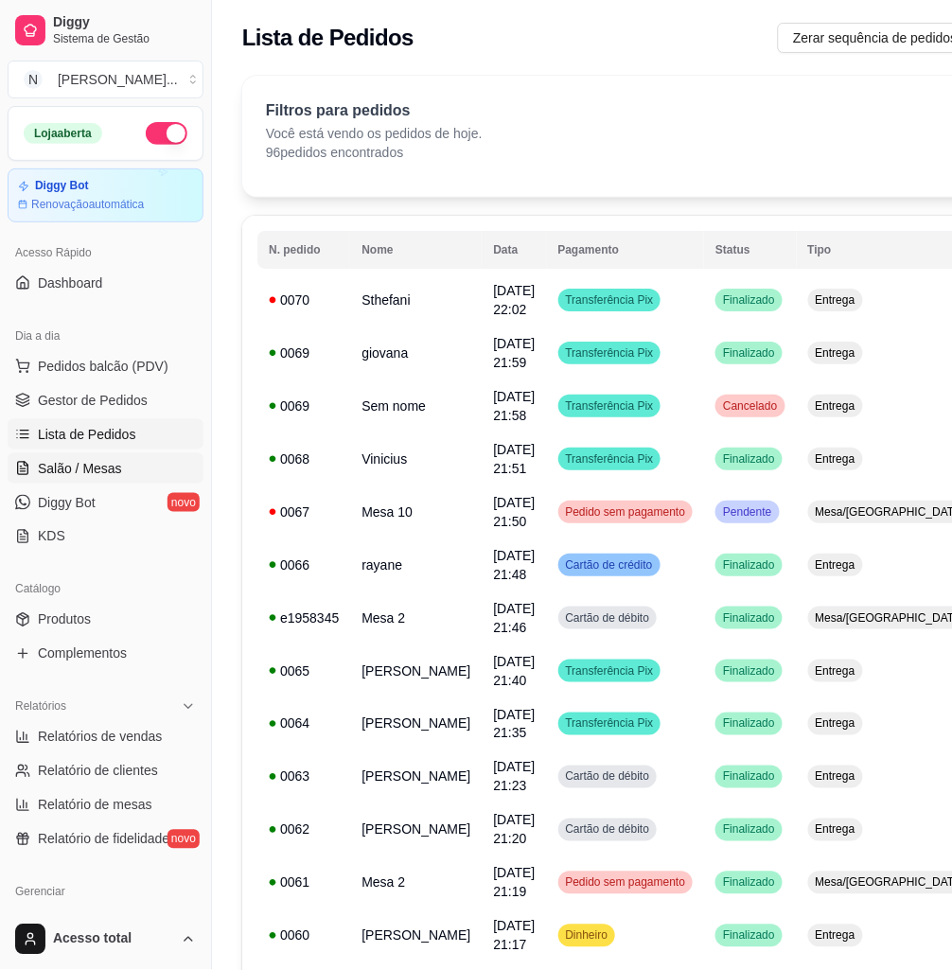
click at [153, 455] on link "Salão / Mesas" at bounding box center [106, 468] width 196 height 30
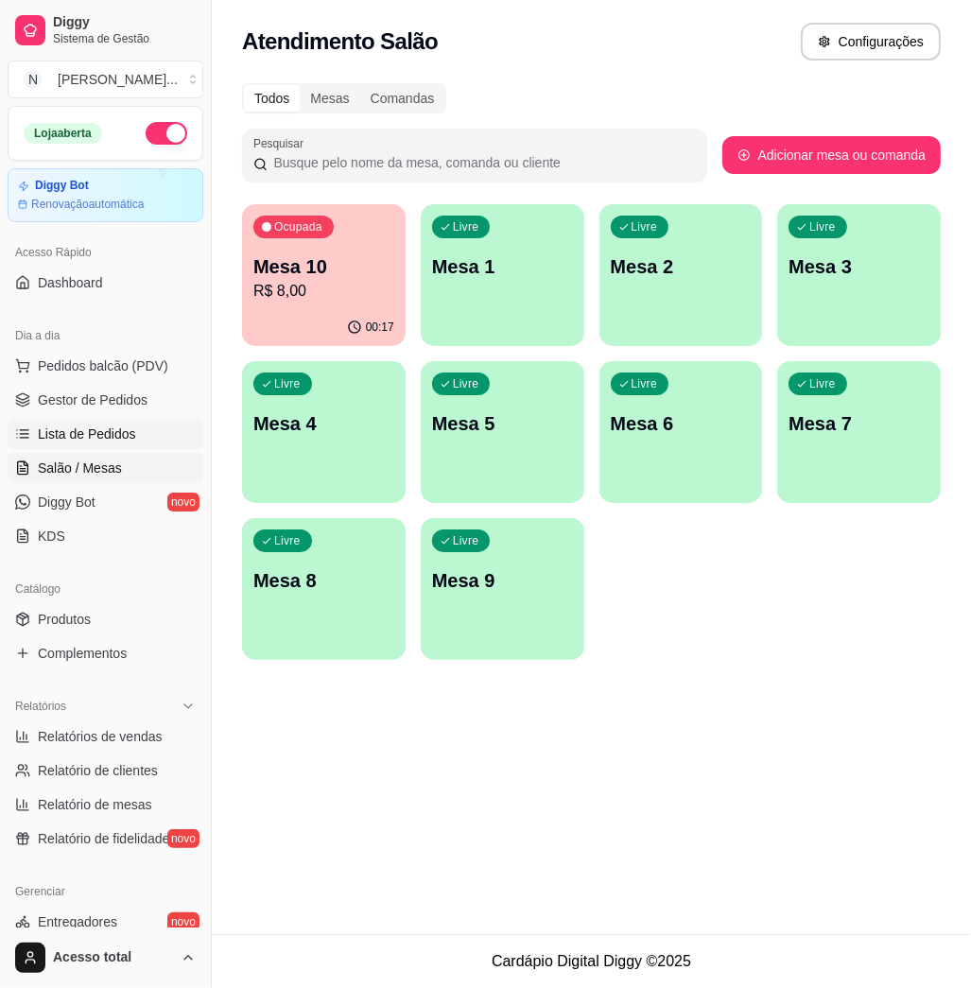
click at [57, 434] on span "Lista de Pedidos" at bounding box center [87, 434] width 98 height 19
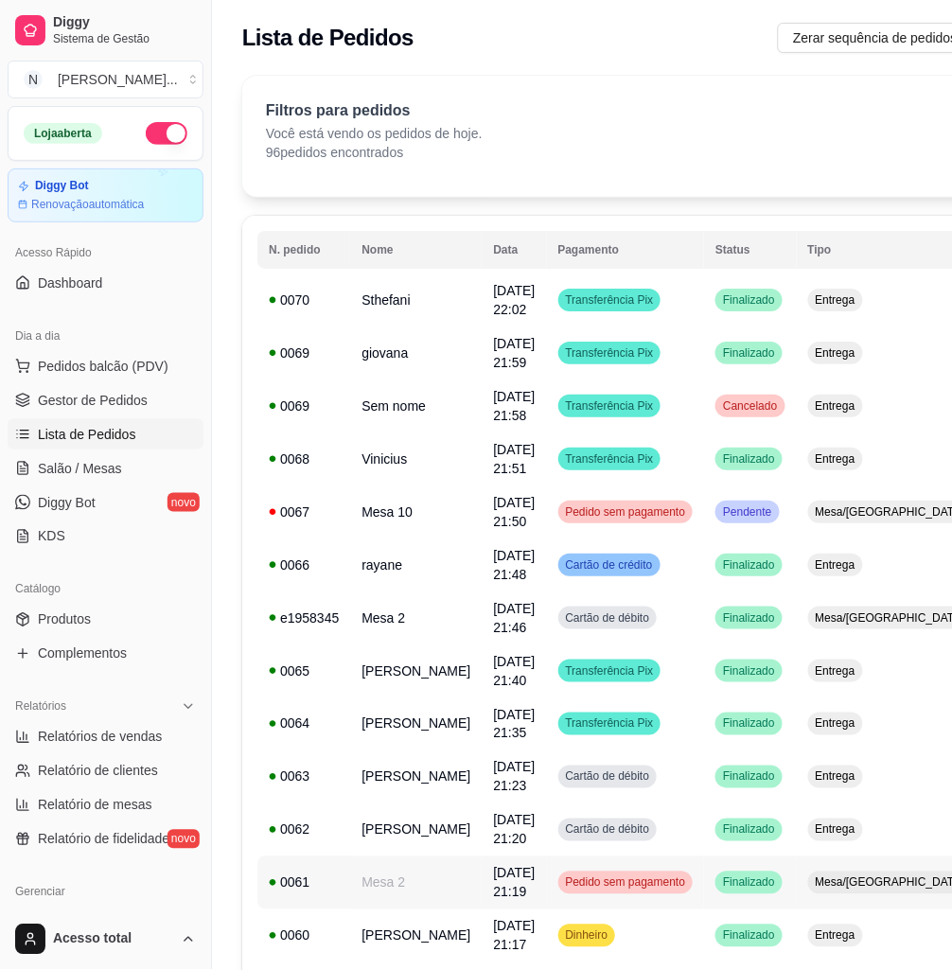
scroll to position [252, 0]
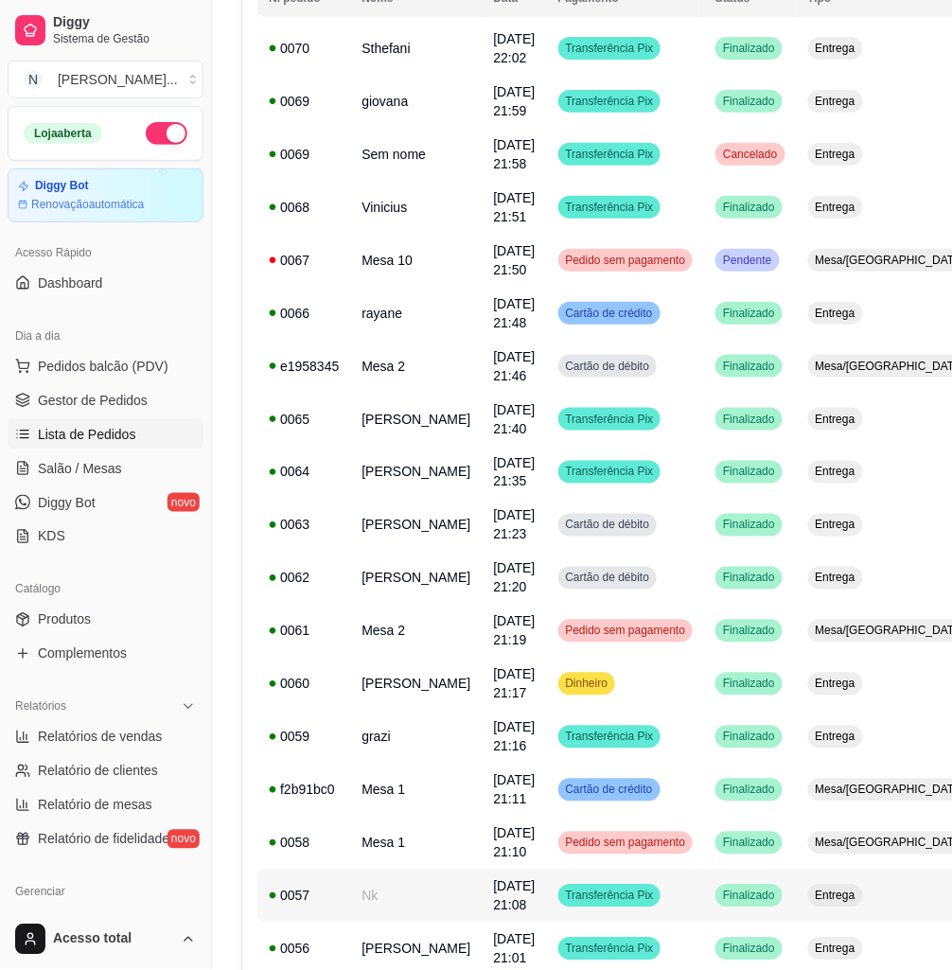
click at [398, 912] on td "Nk" at bounding box center [415, 895] width 131 height 53
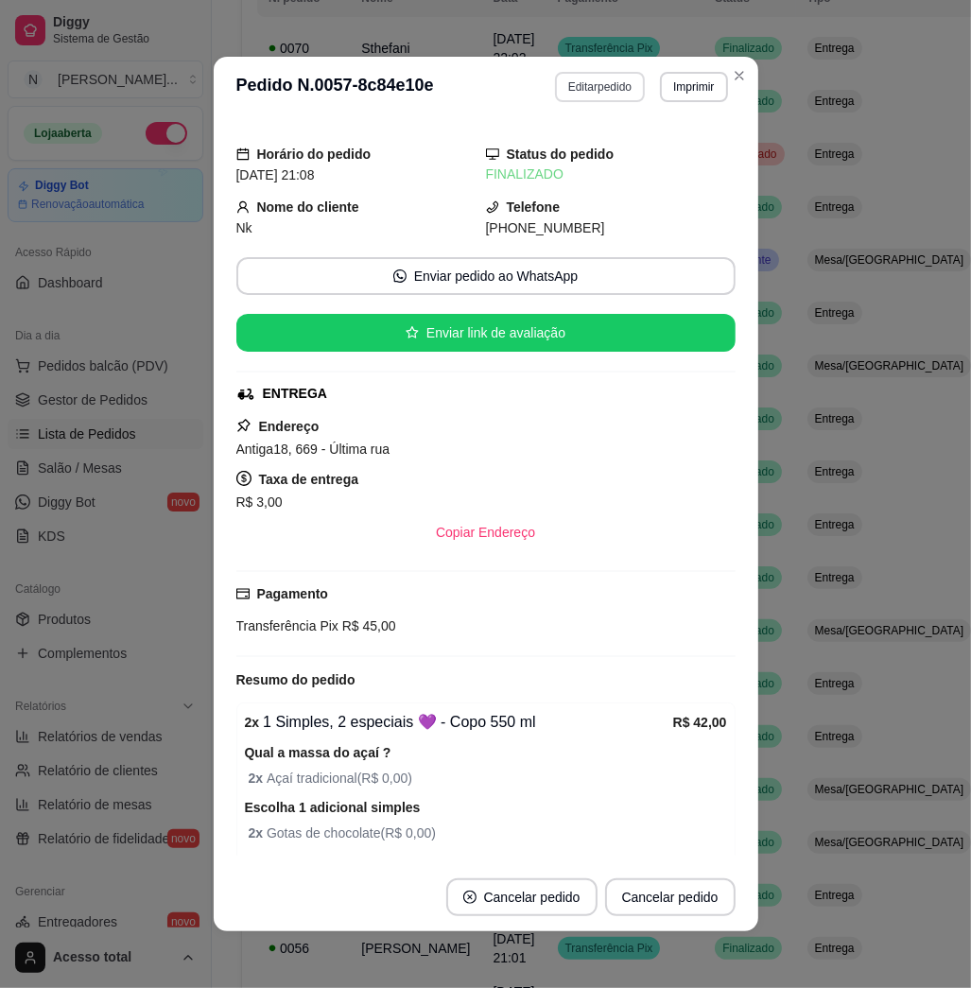
click at [578, 88] on button "Editar pedido" at bounding box center [600, 87] width 90 height 30
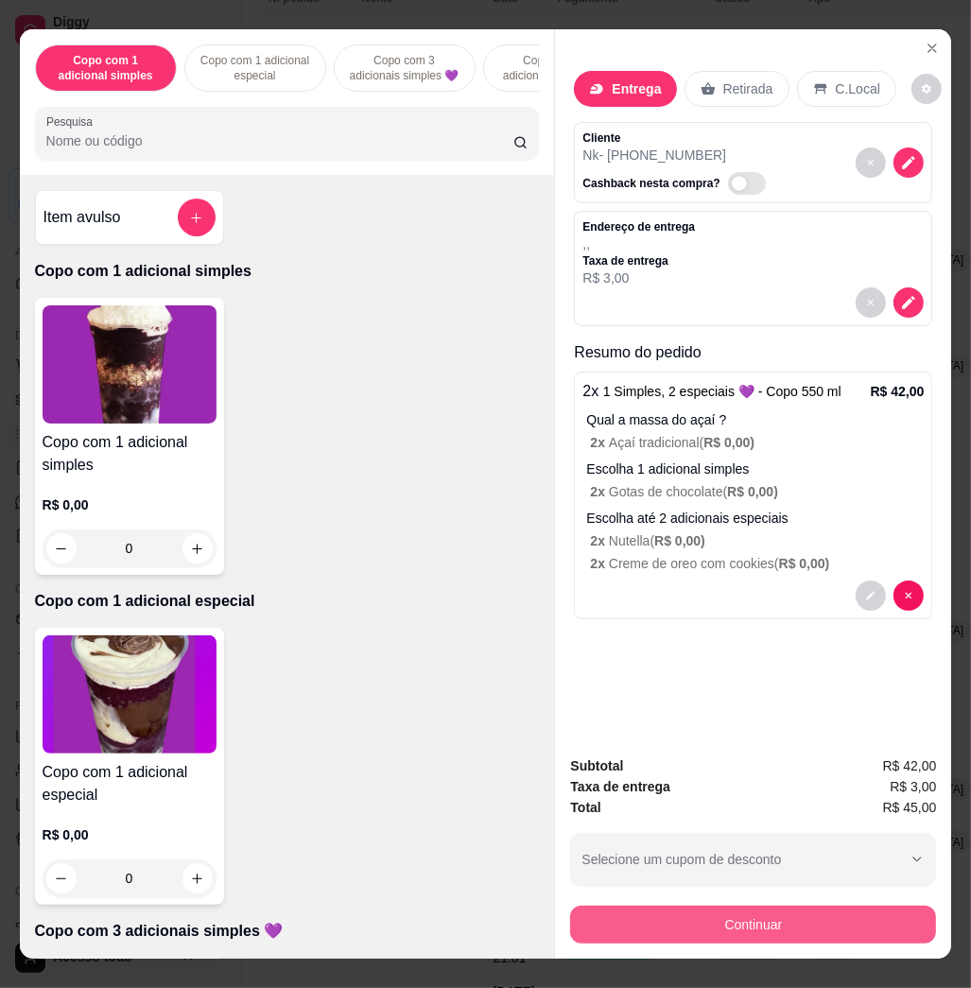
click at [804, 930] on button "Continuar" at bounding box center [753, 925] width 366 height 38
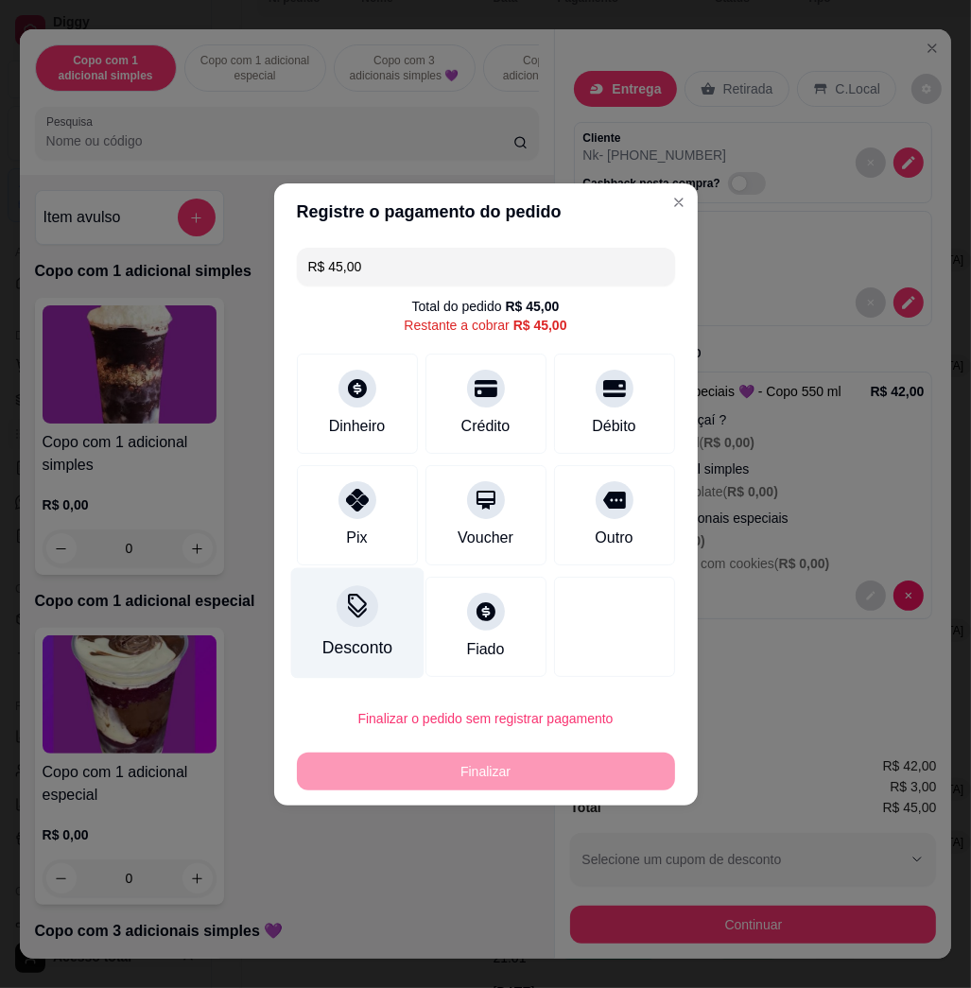
click at [366, 613] on div at bounding box center [358, 606] width 42 height 42
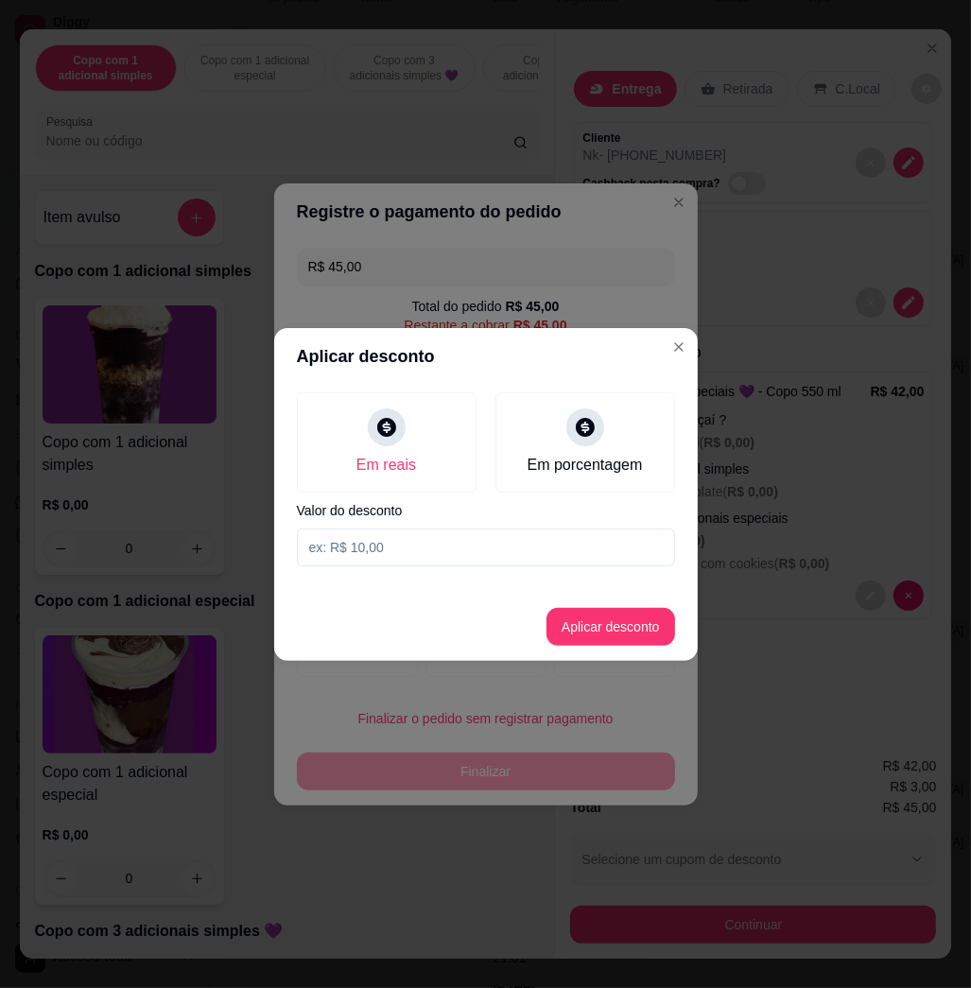
click at [451, 543] on input at bounding box center [486, 548] width 378 height 38
type input "3,01"
click at [620, 656] on footer "Aplicar desconto" at bounding box center [486, 627] width 424 height 68
click at [630, 633] on button "Aplicar desconto" at bounding box center [611, 627] width 129 height 38
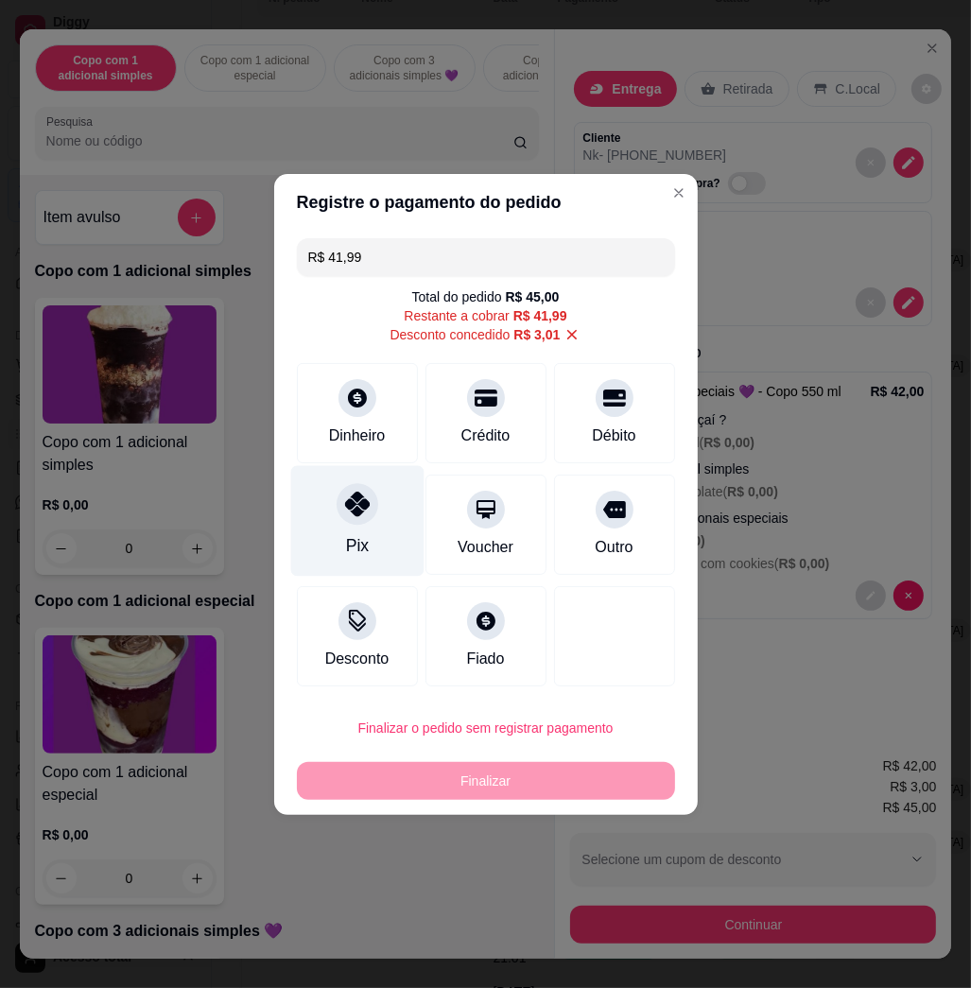
click at [379, 489] on div "Pix" at bounding box center [356, 520] width 133 height 111
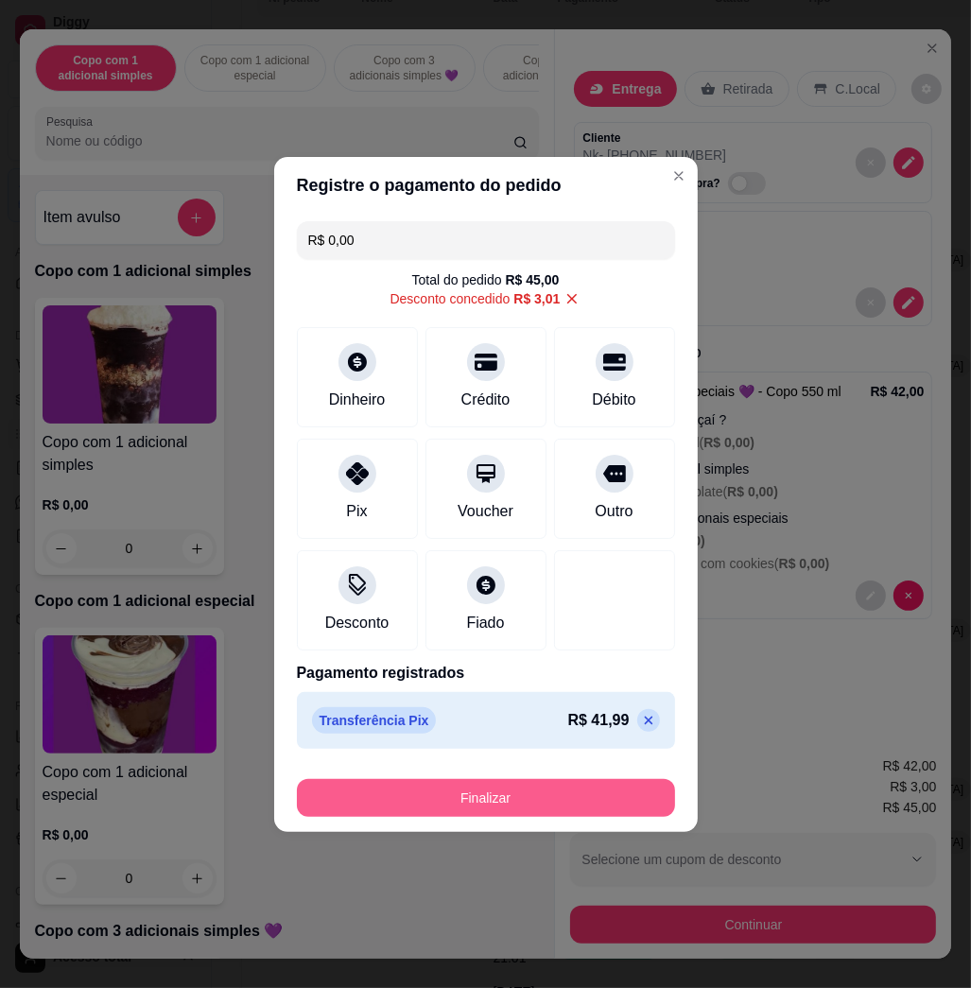
click at [518, 806] on button "Finalizar" at bounding box center [486, 798] width 378 height 38
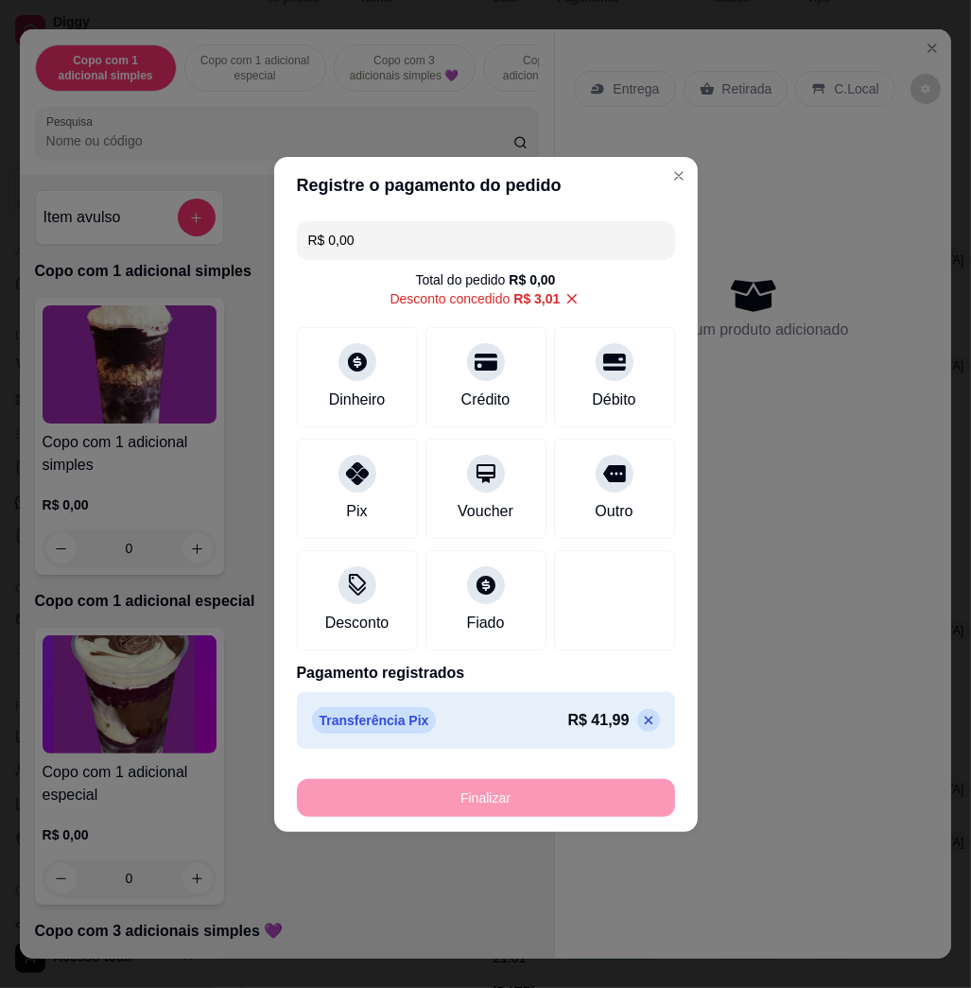
type input "-R$ 45,00"
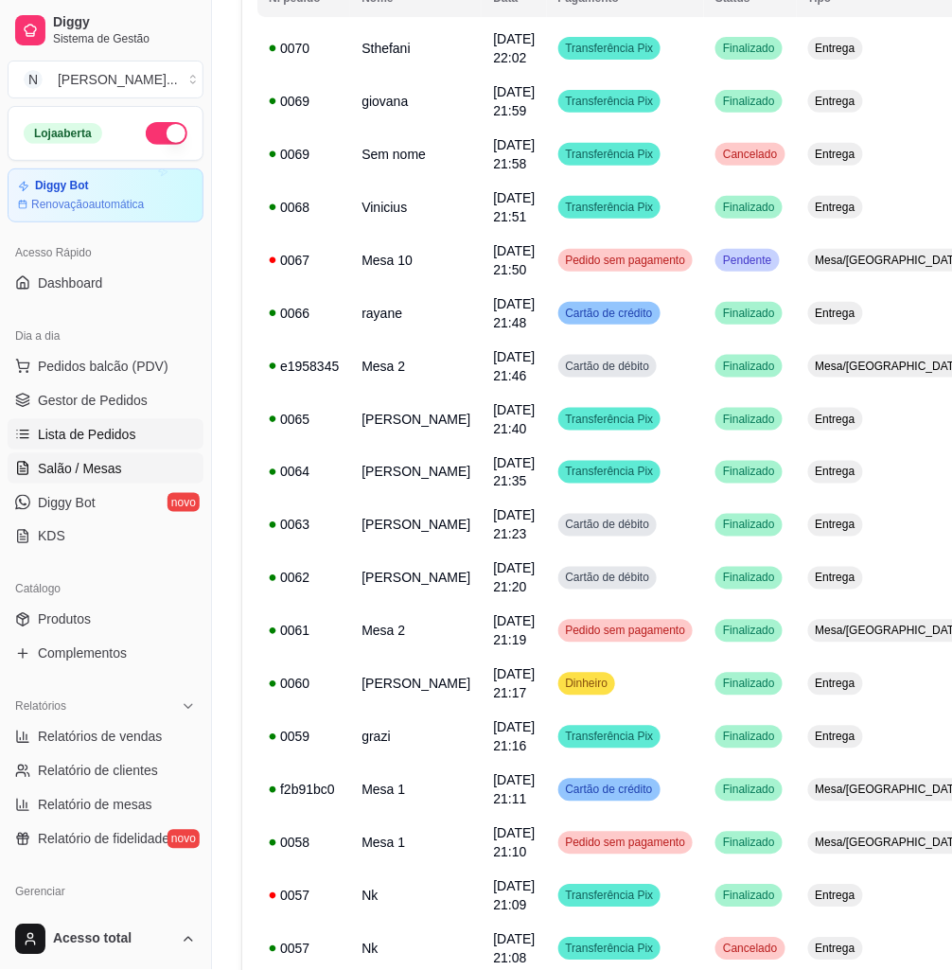
click at [43, 474] on span "Salão / Mesas" at bounding box center [80, 468] width 84 height 19
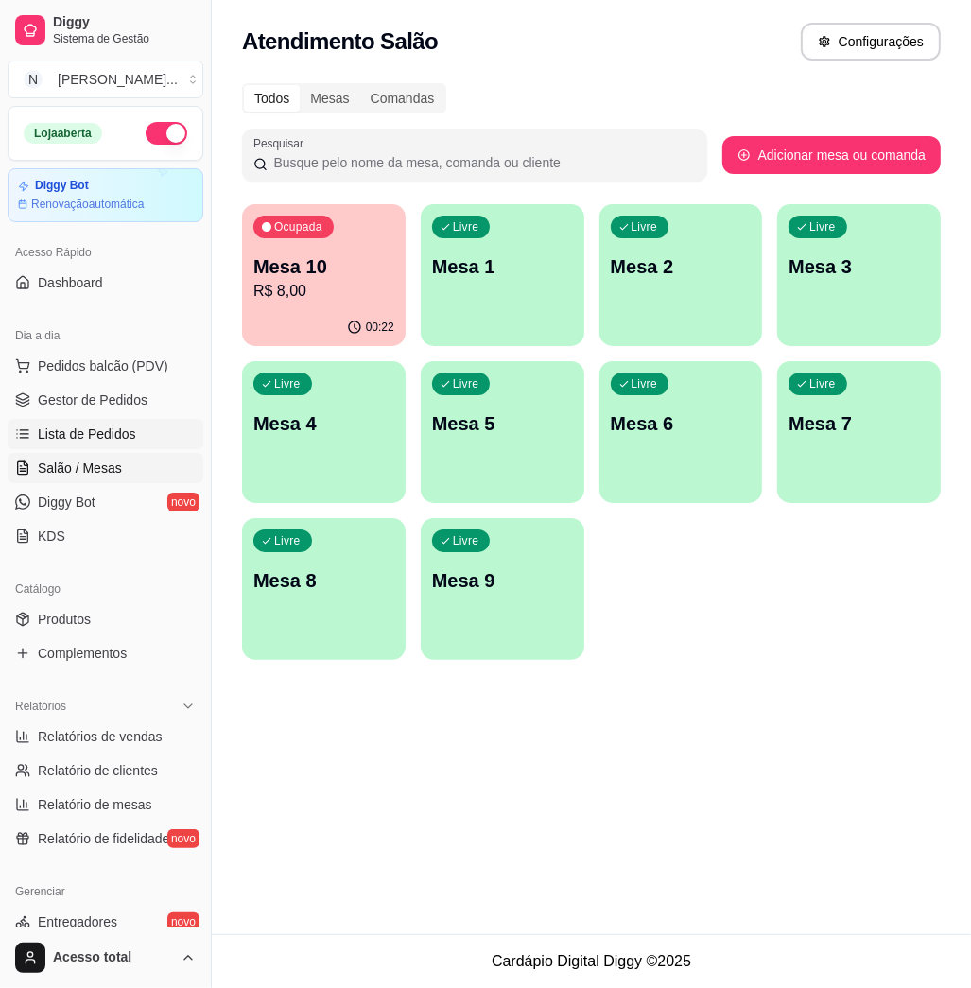
click at [107, 428] on span "Lista de Pedidos" at bounding box center [87, 434] width 98 height 19
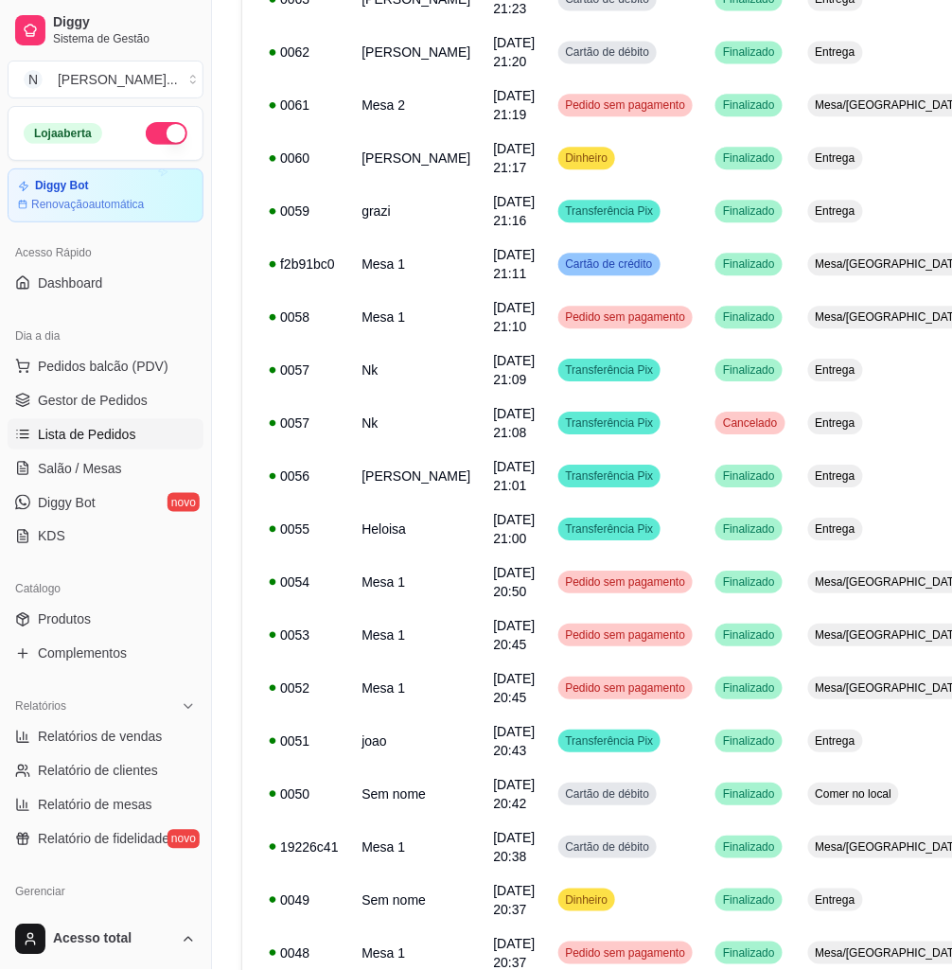
scroll to position [1030, 0]
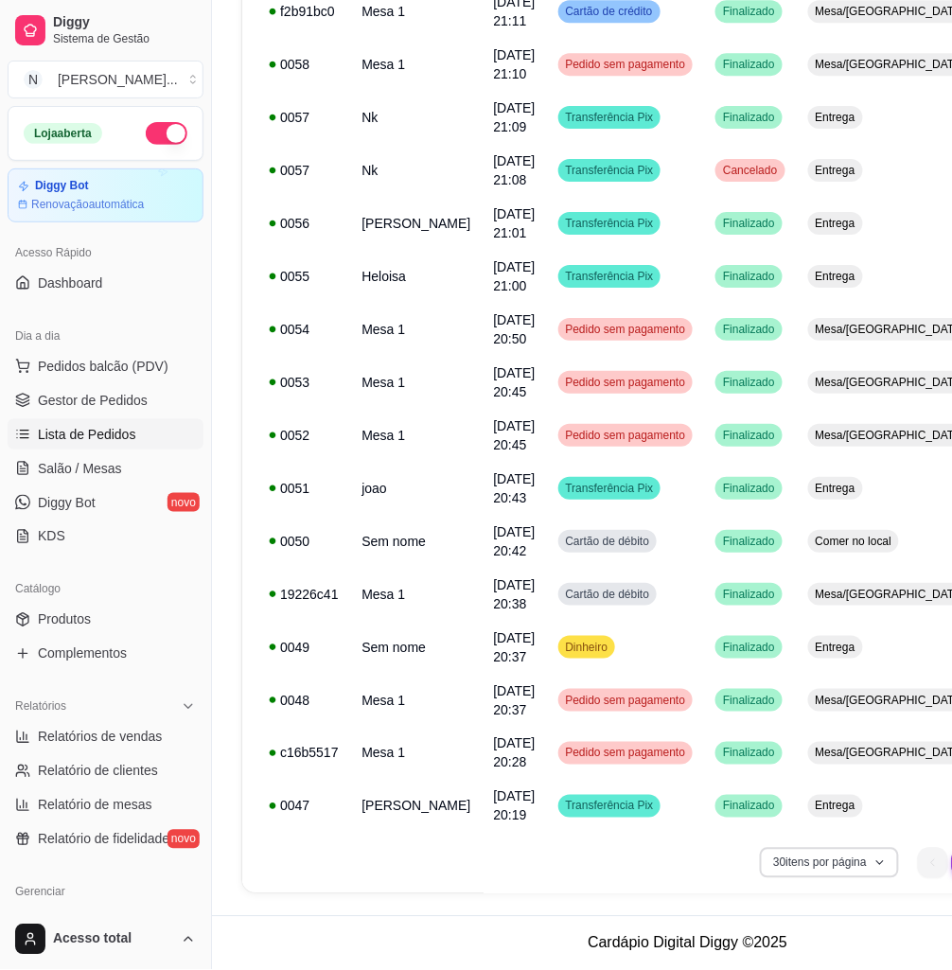
click at [881, 863] on button "30 itens por página" at bounding box center [829, 862] width 139 height 30
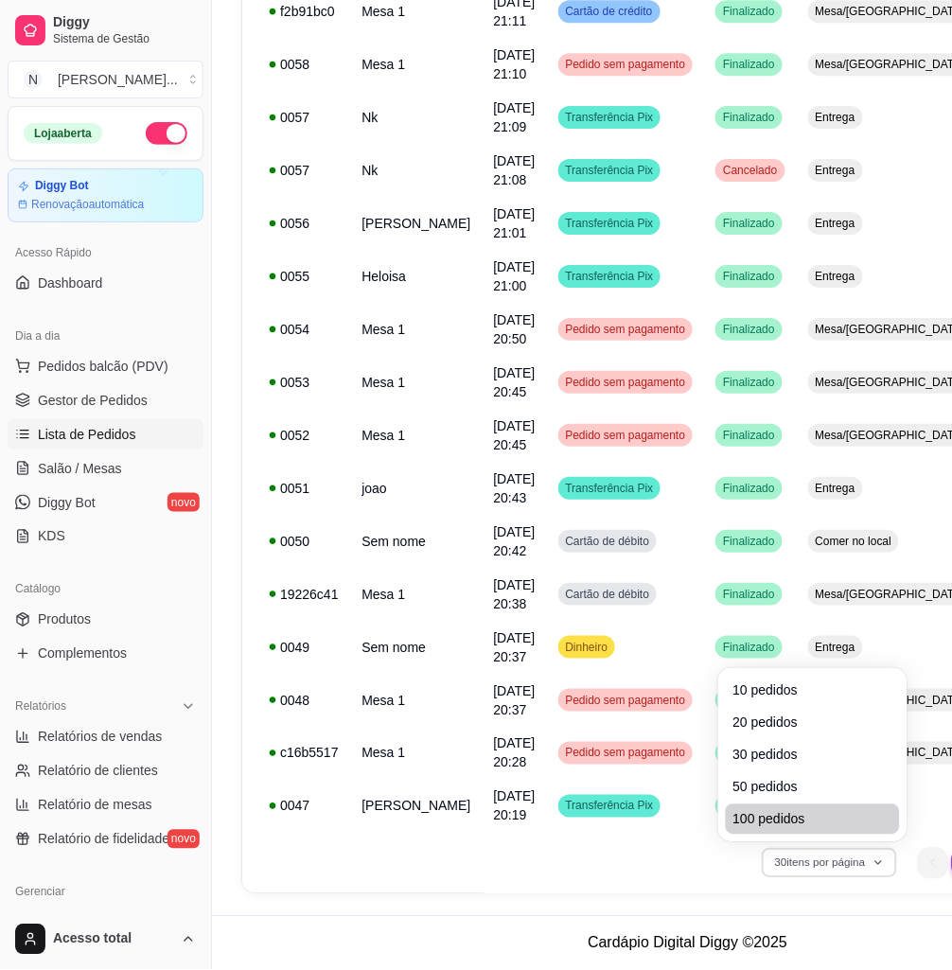
click at [819, 812] on span "100 pedidos" at bounding box center [812, 819] width 159 height 19
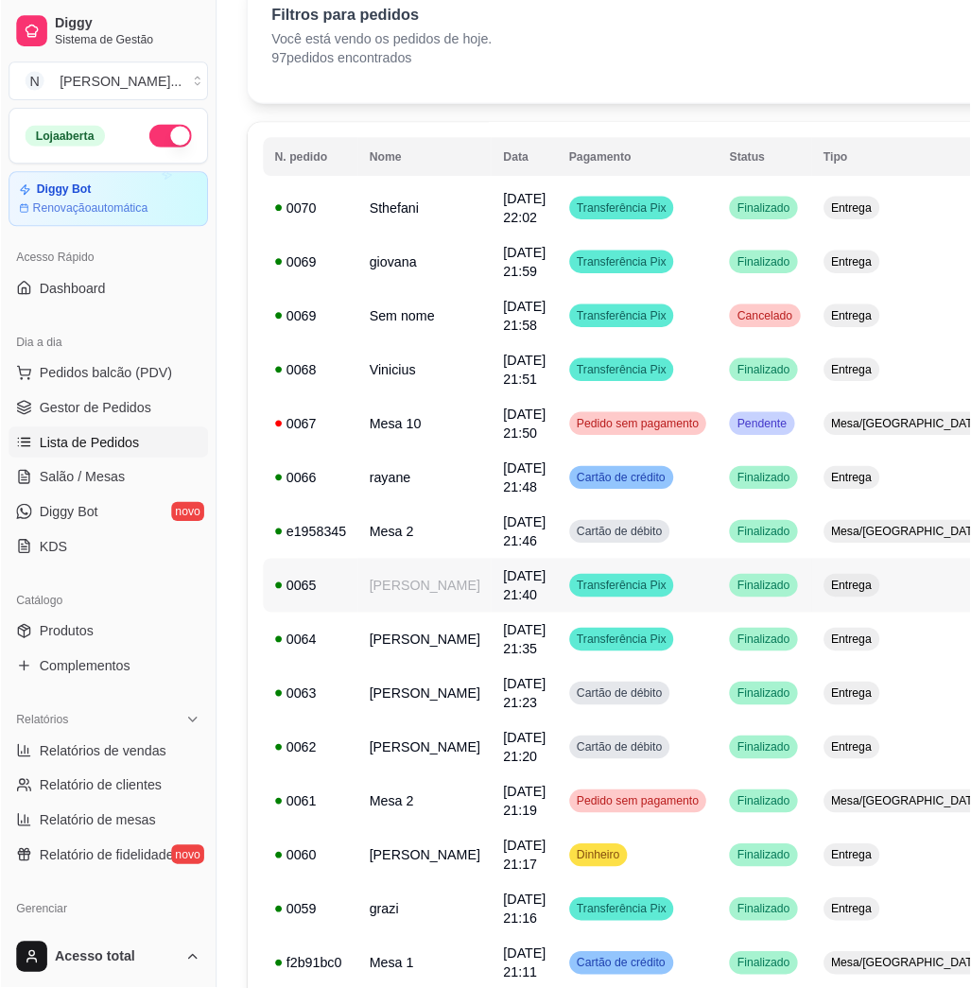
scroll to position [0, 0]
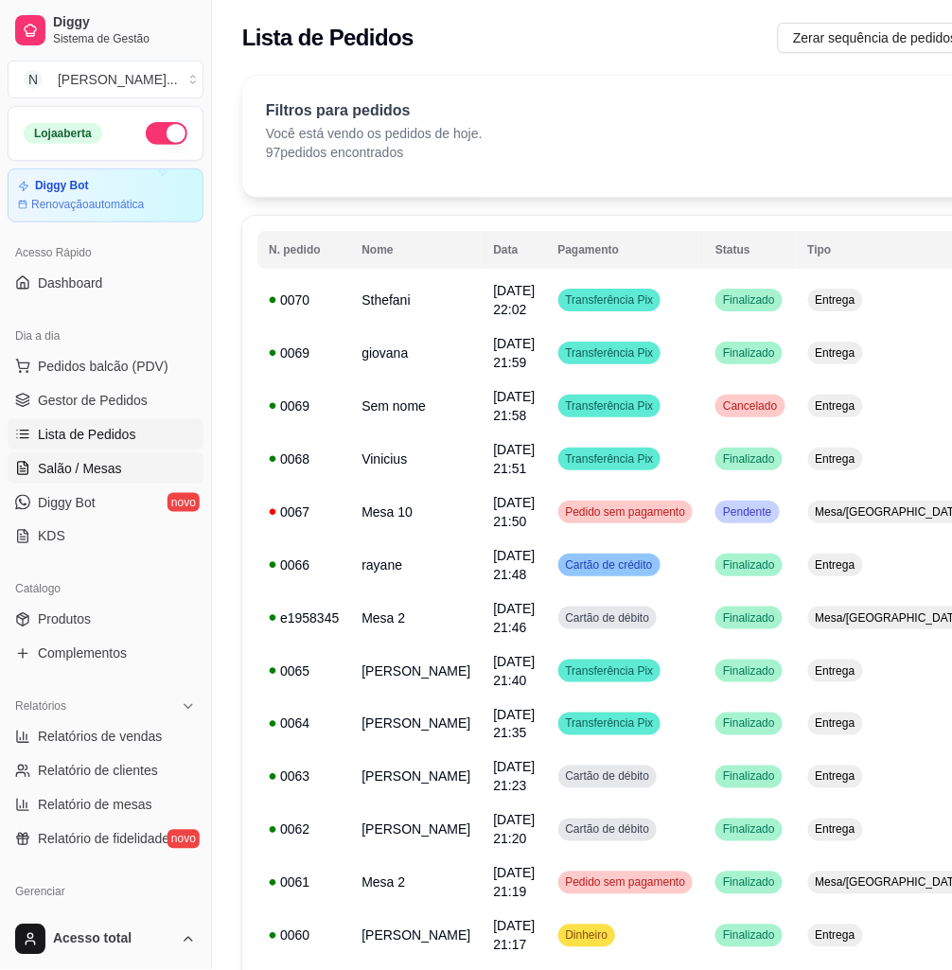
click at [64, 468] on span "Salão / Mesas" at bounding box center [80, 468] width 84 height 19
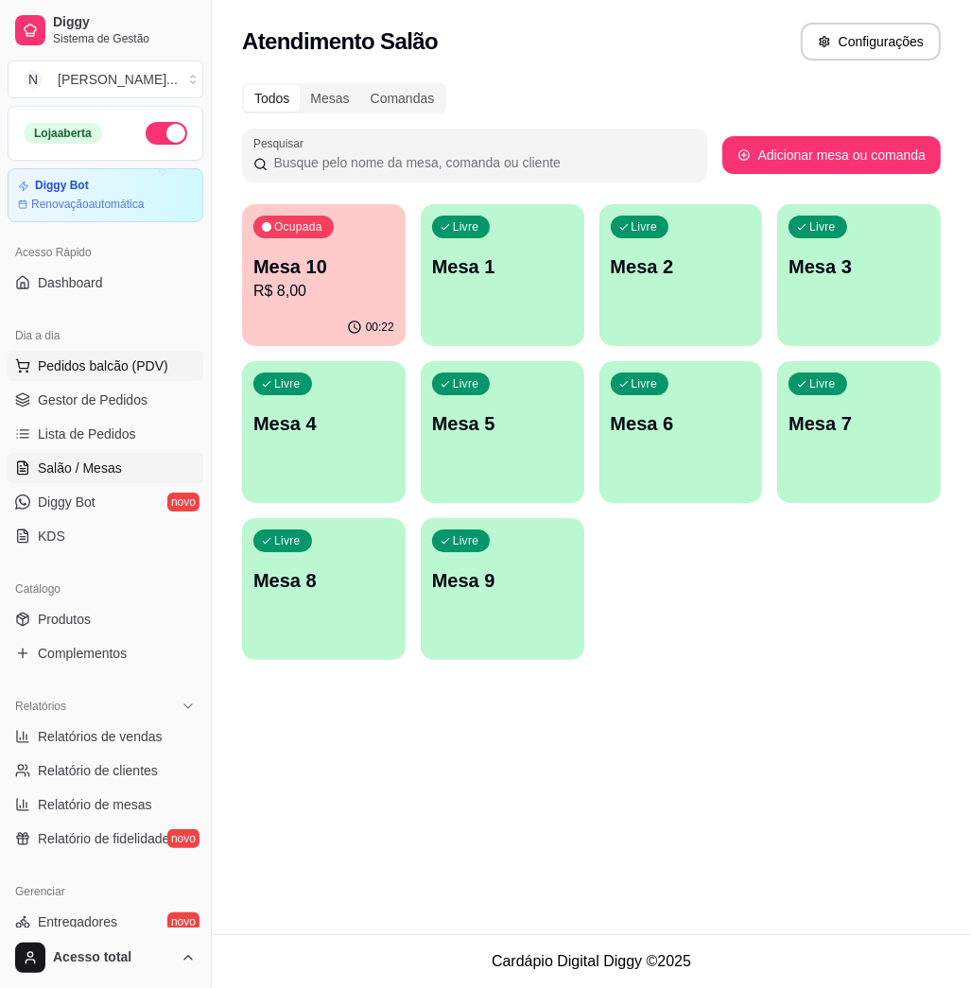
click at [113, 370] on span "Pedidos balcão (PDV)" at bounding box center [103, 366] width 131 height 19
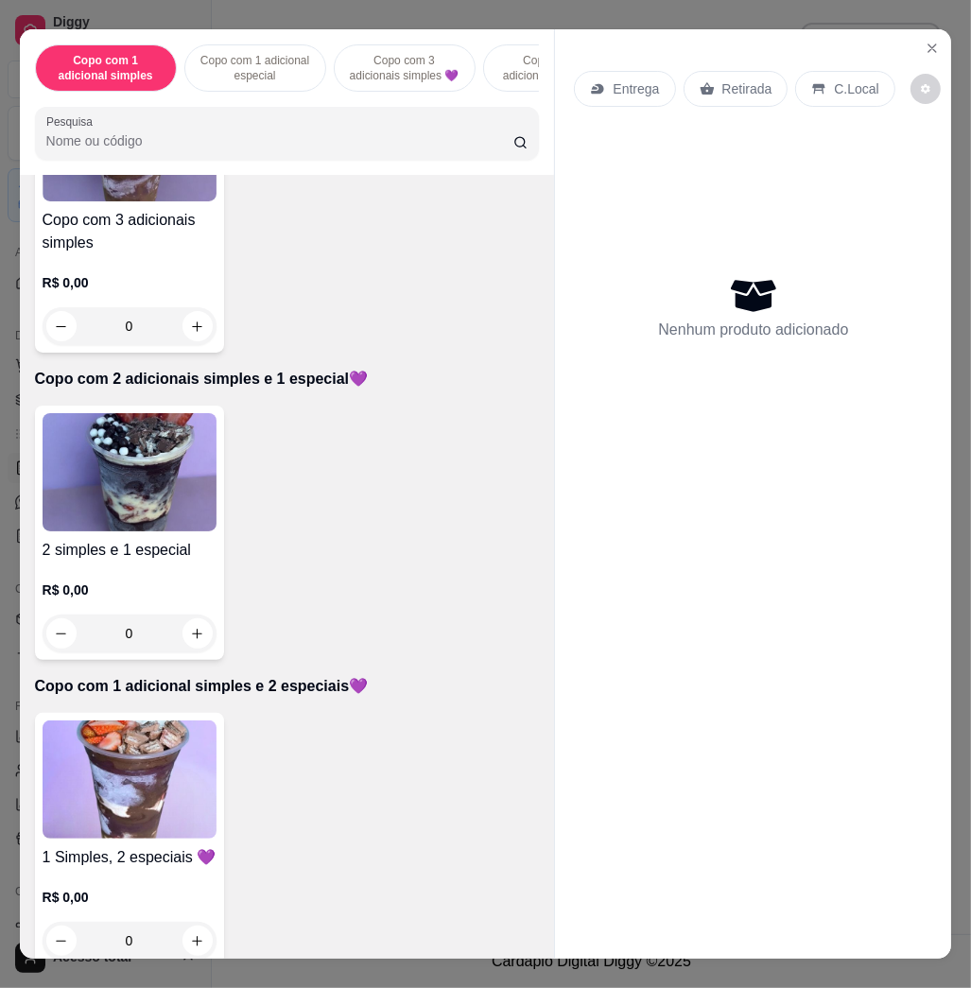
scroll to position [1008, 0]
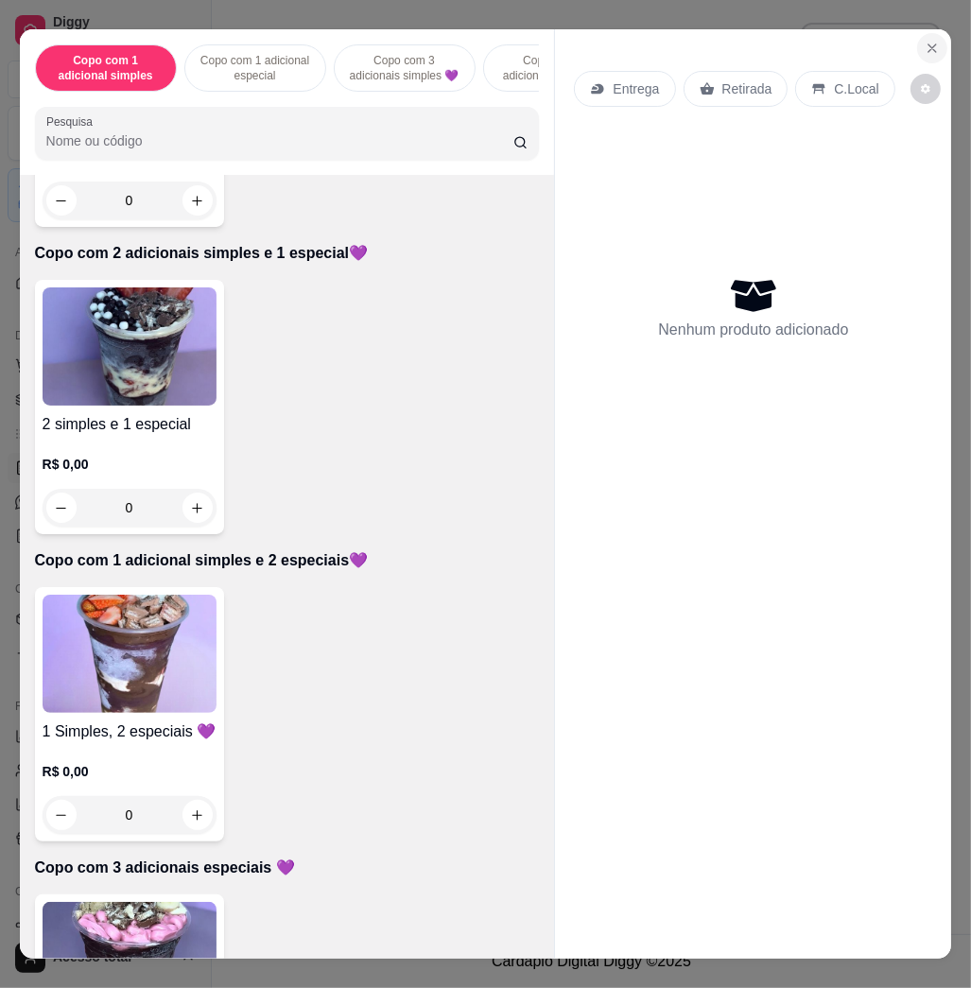
click at [925, 41] on icon "Close" at bounding box center [932, 48] width 15 height 15
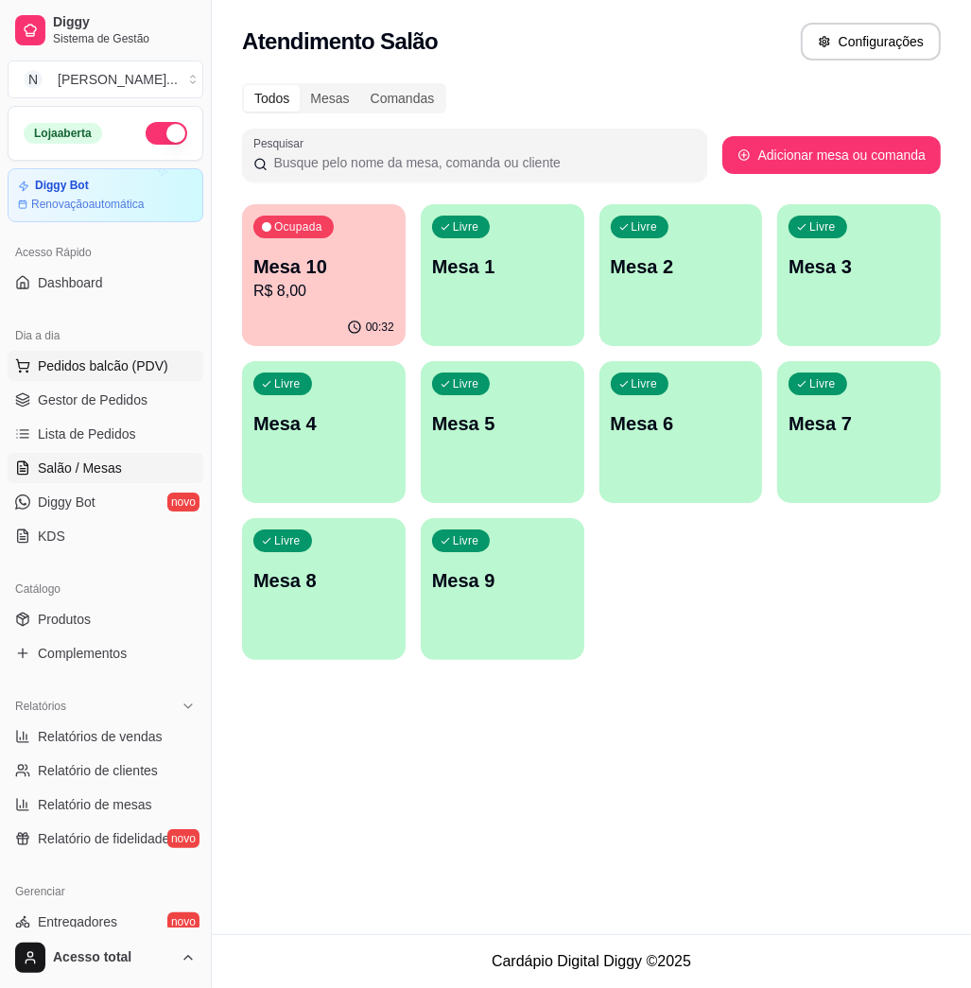
click at [141, 368] on span "Pedidos balcão (PDV)" at bounding box center [103, 366] width 131 height 19
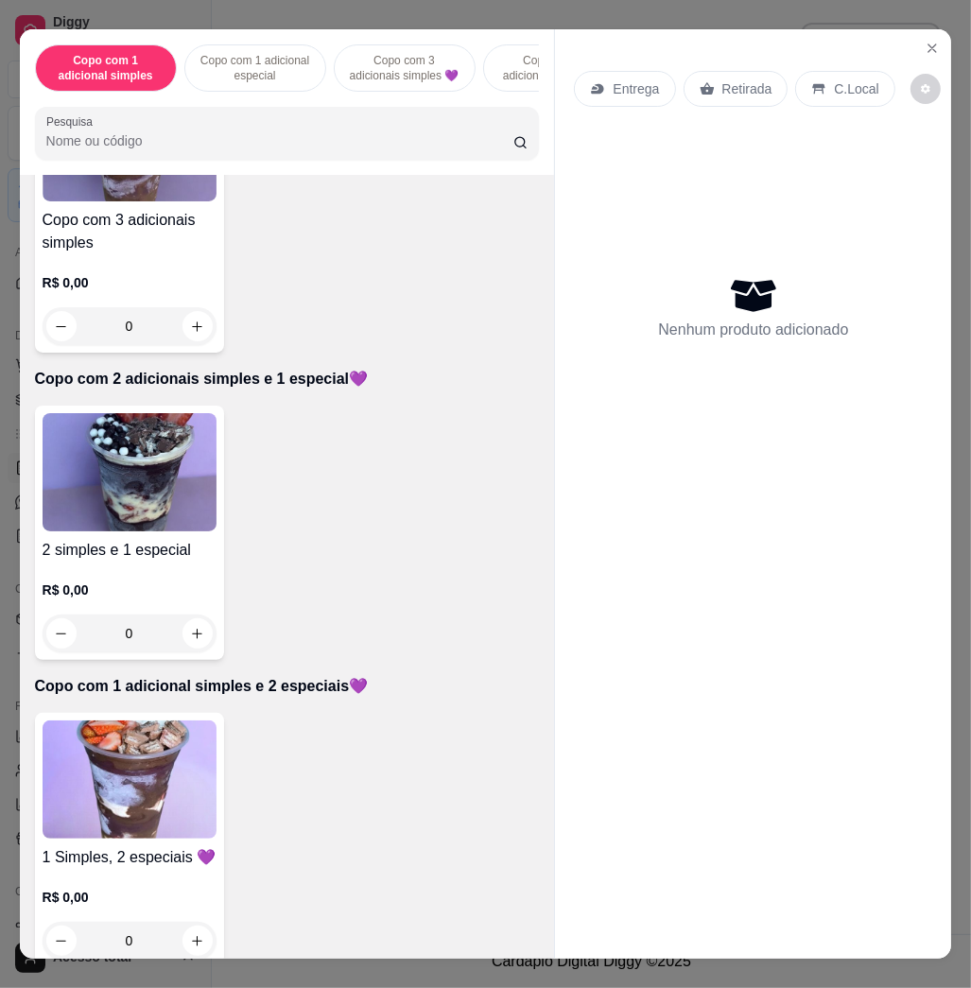
scroll to position [1008, 0]
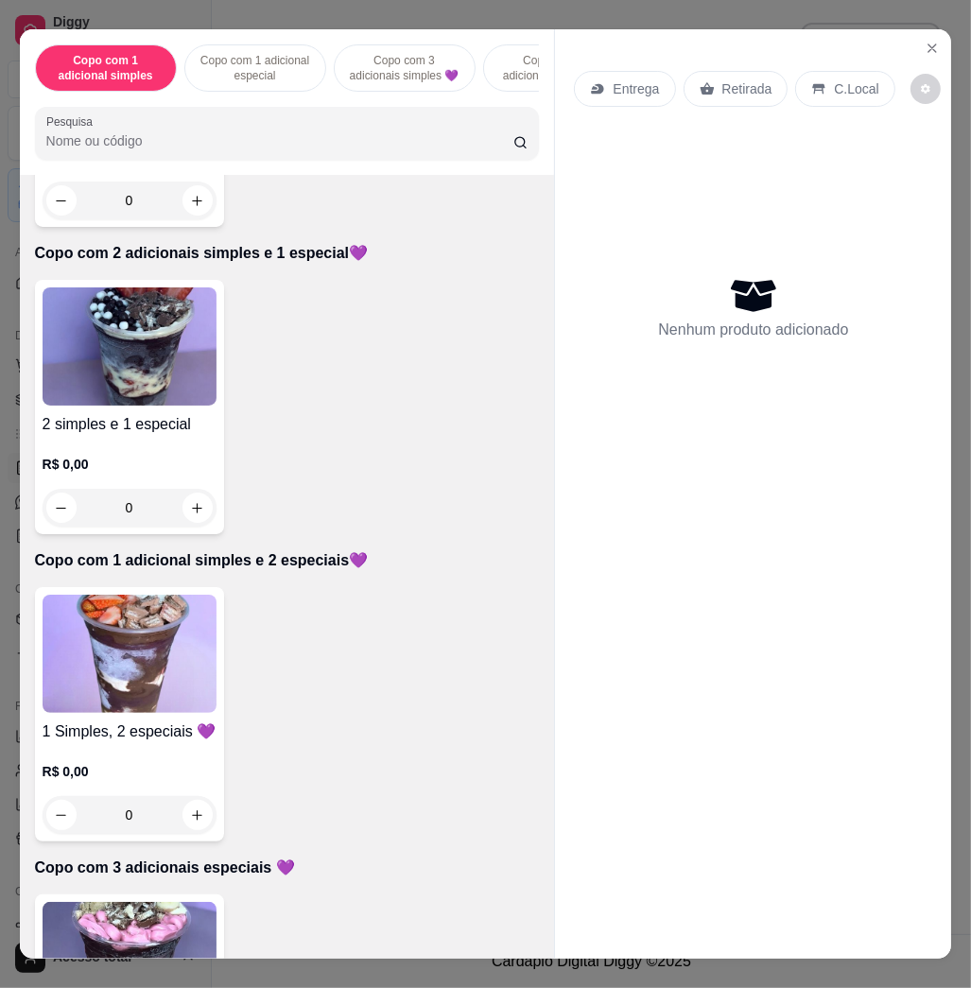
click at [48, 713] on img at bounding box center [130, 654] width 174 height 118
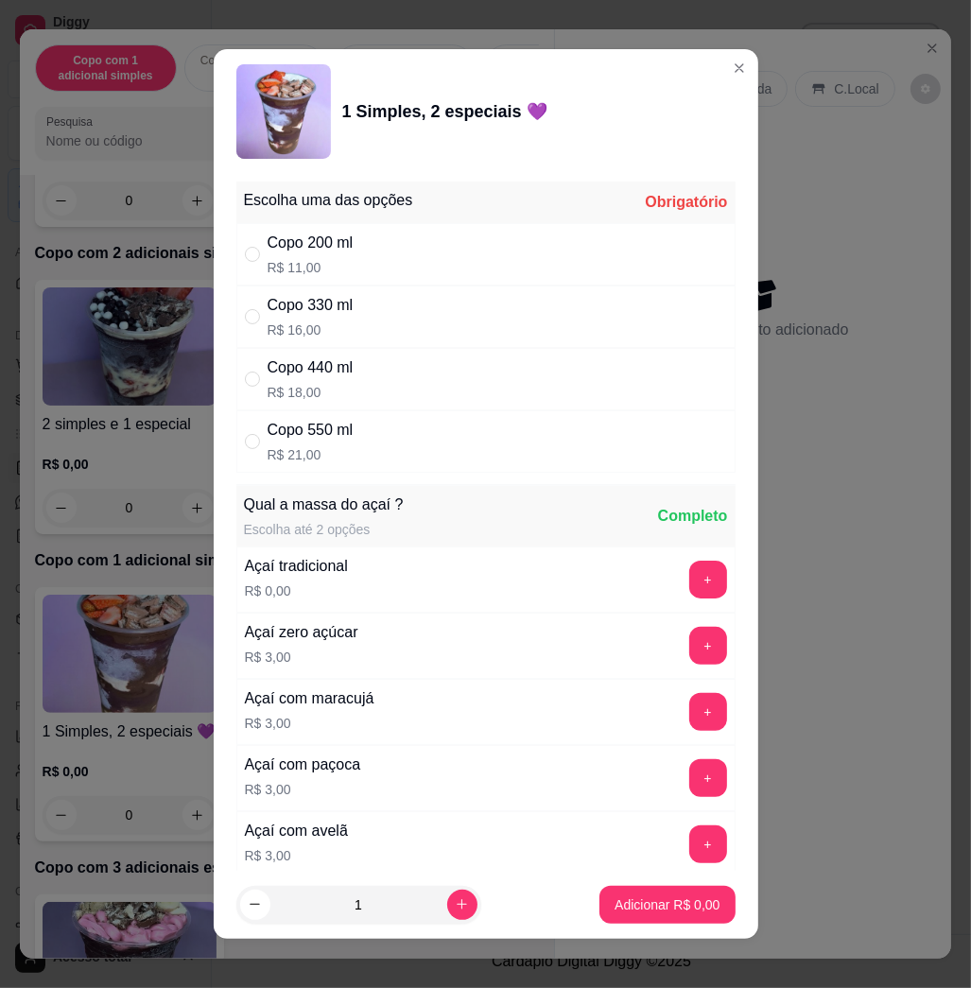
click at [431, 289] on div "Copo 330 ml R$ 16,00" at bounding box center [485, 317] width 499 height 62
radio input "true"
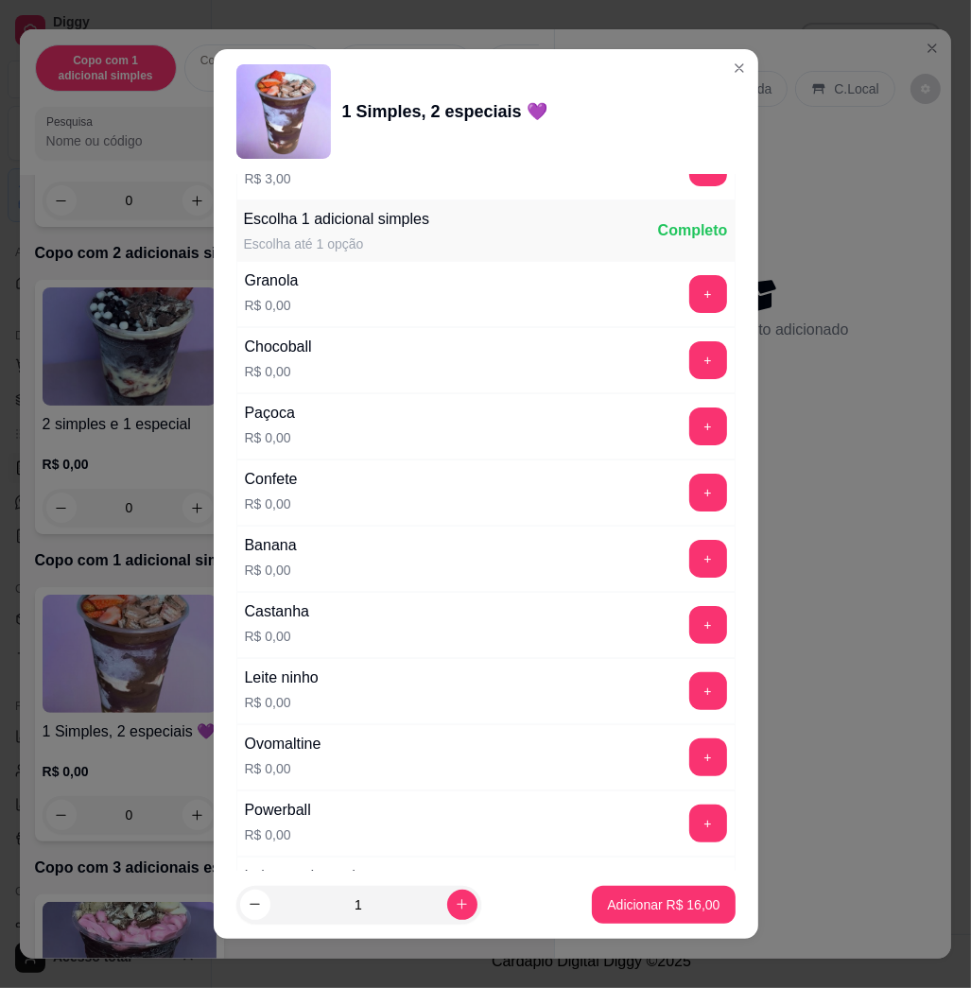
scroll to position [1135, 0]
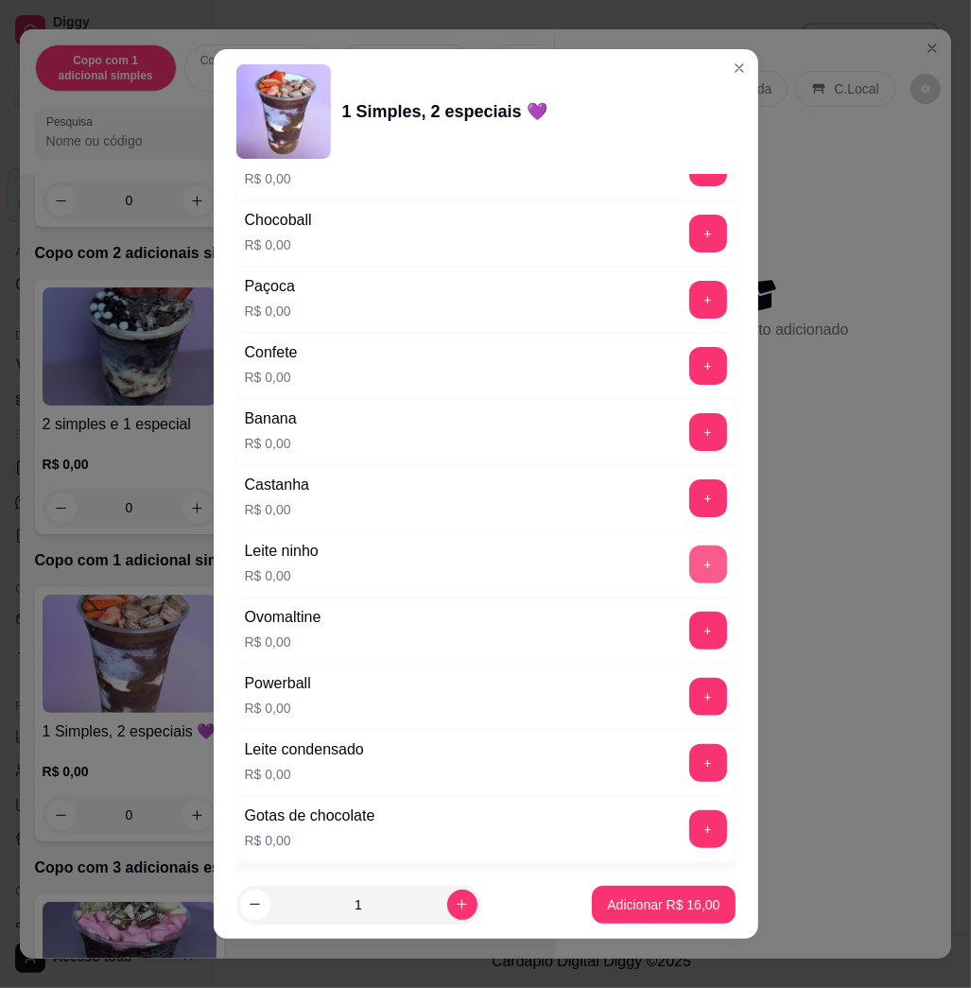
click at [690, 562] on button "+" at bounding box center [709, 565] width 38 height 38
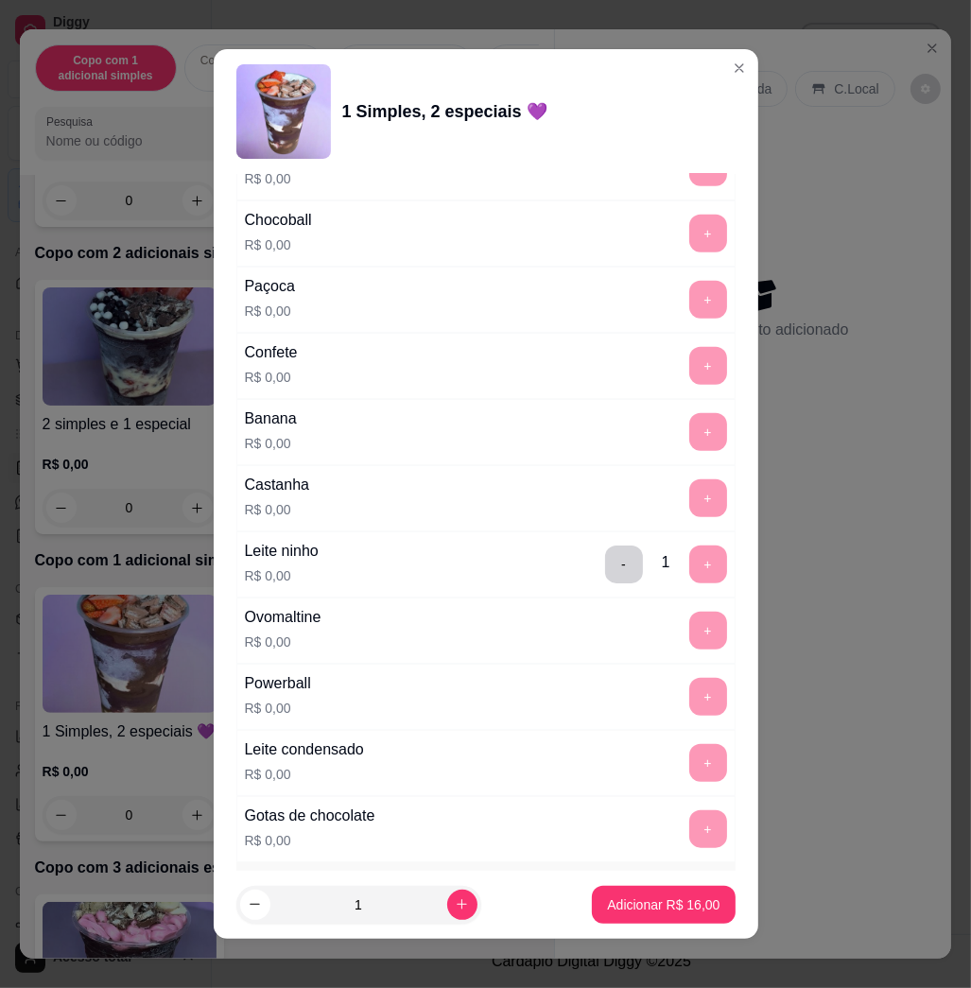
scroll to position [1639, 0]
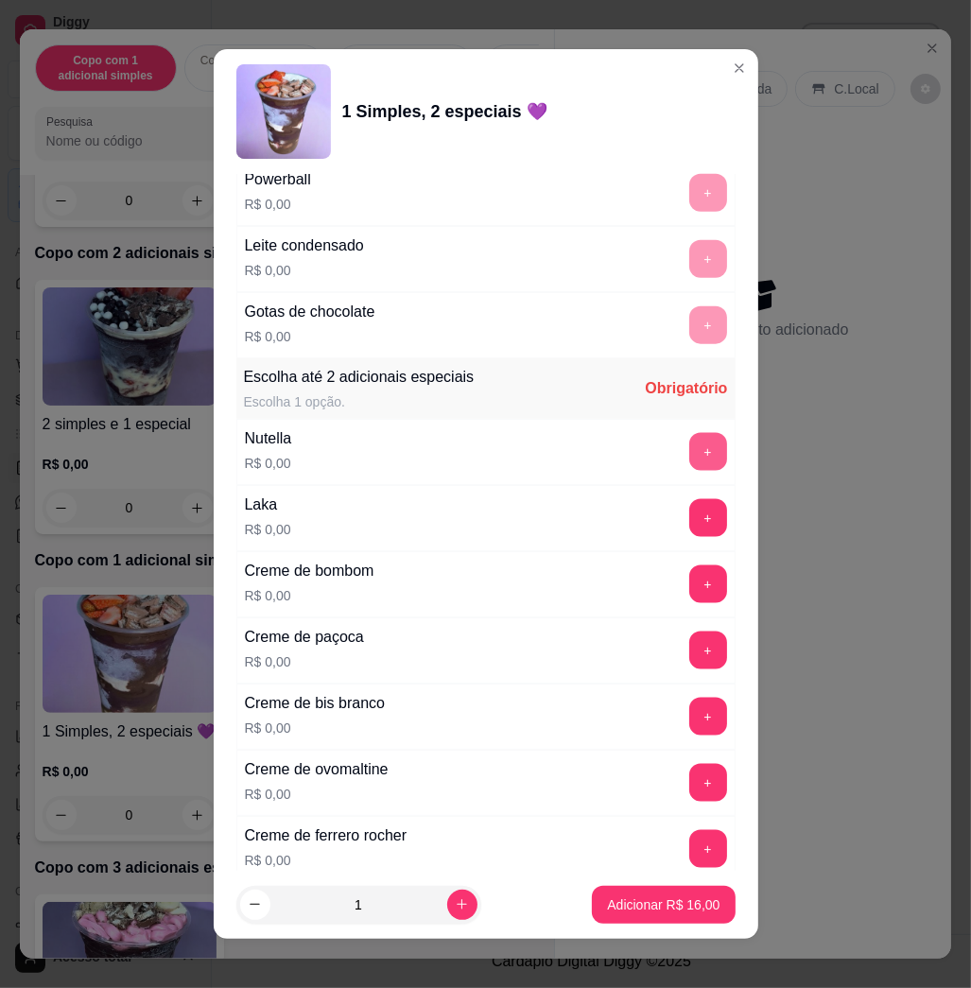
click at [690, 453] on button "+" at bounding box center [709, 452] width 38 height 38
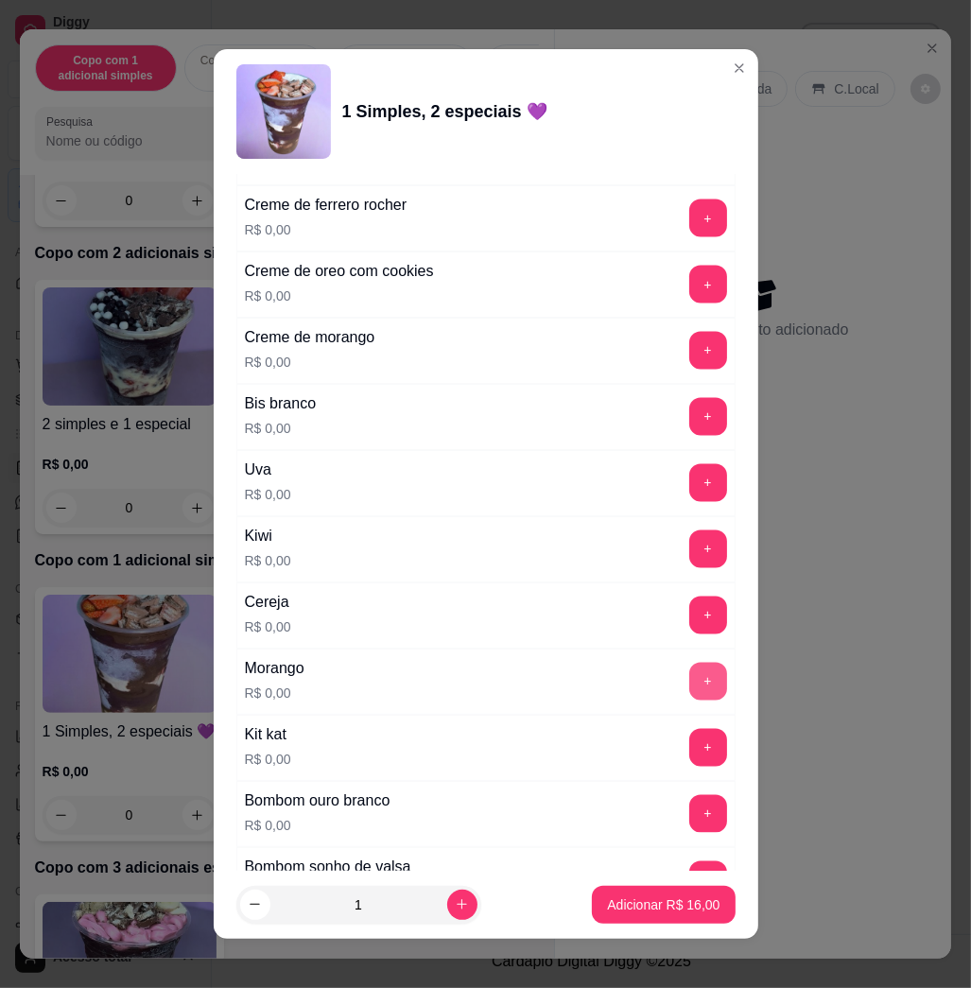
click at [690, 677] on button "+" at bounding box center [709, 682] width 38 height 38
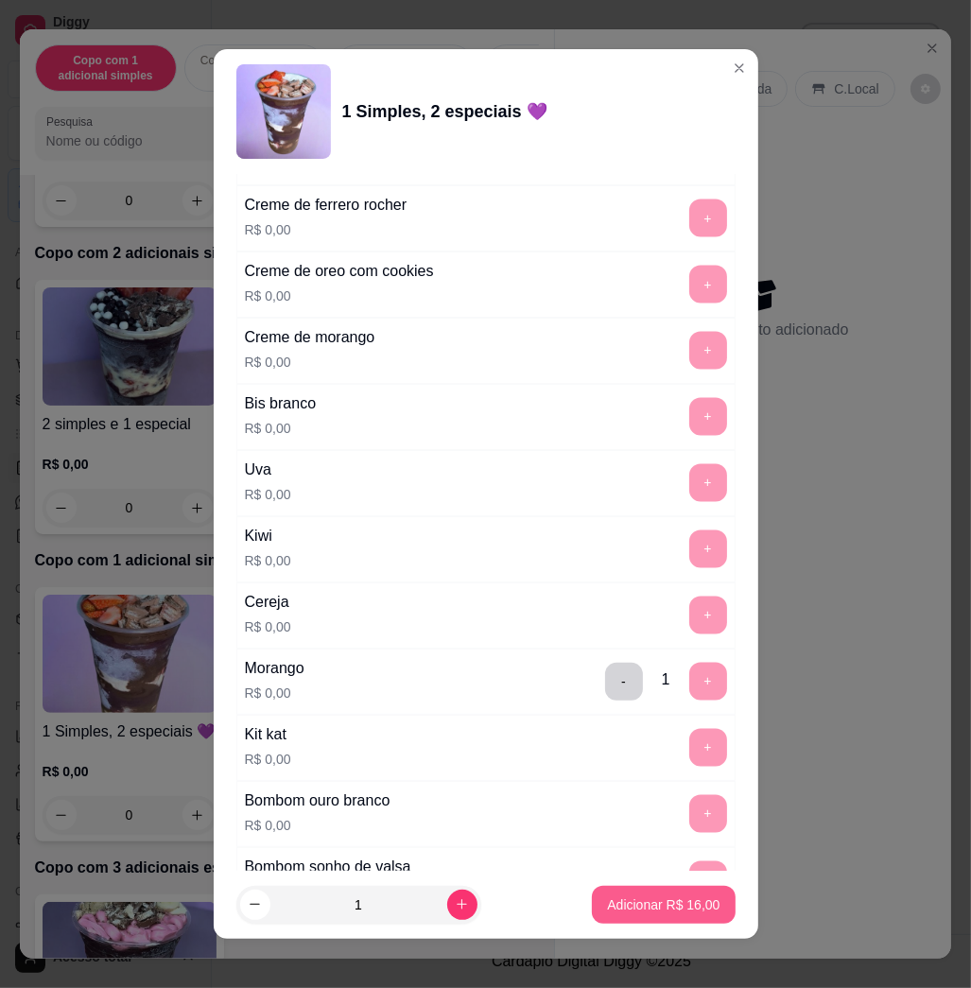
click at [662, 901] on p "Adicionar R$ 16,00" at bounding box center [663, 905] width 113 height 19
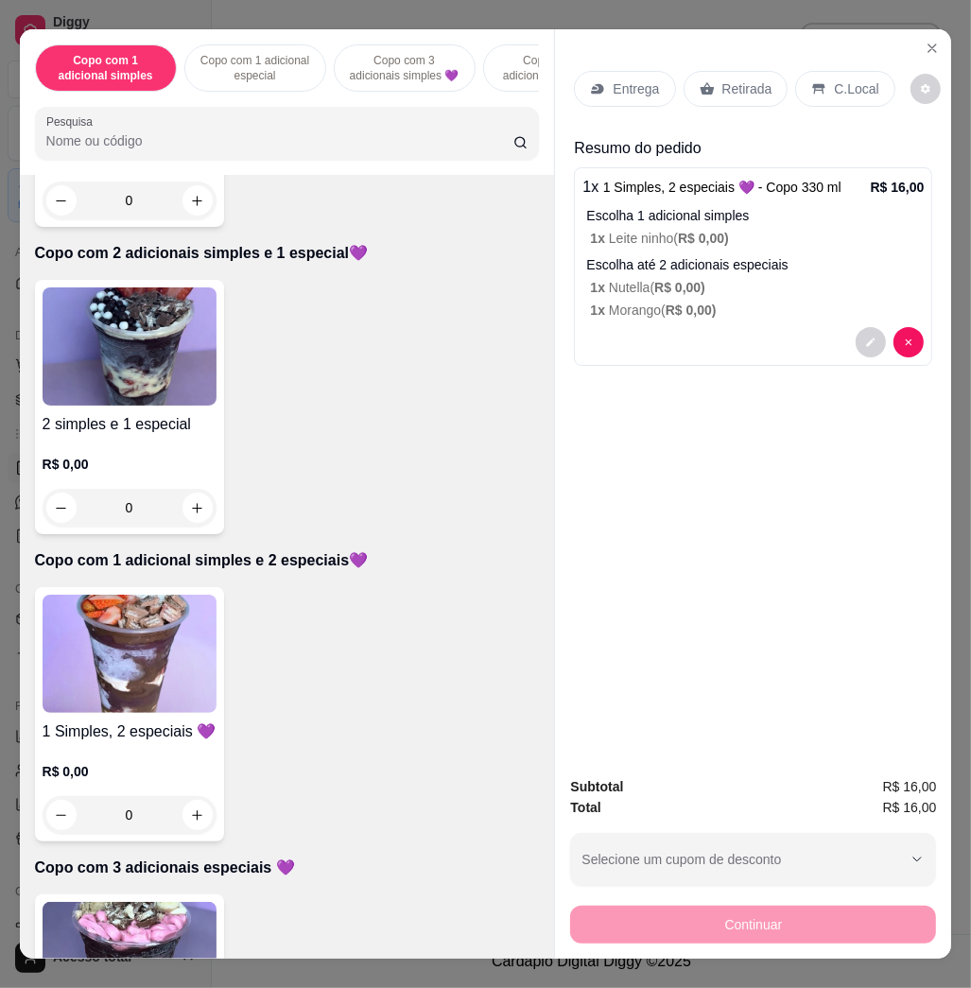
click at [619, 95] on div "Entrega" at bounding box center [624, 89] width 101 height 36
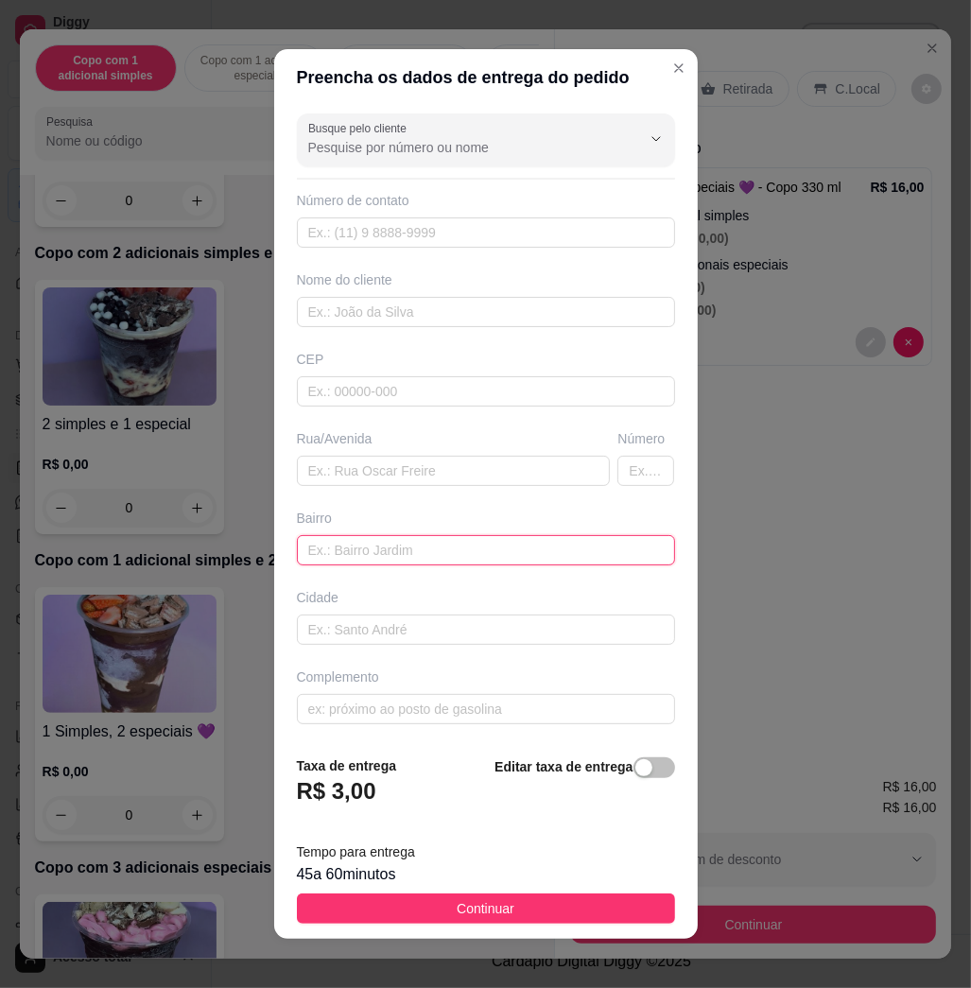
click at [507, 543] on input "text" at bounding box center [486, 550] width 378 height 30
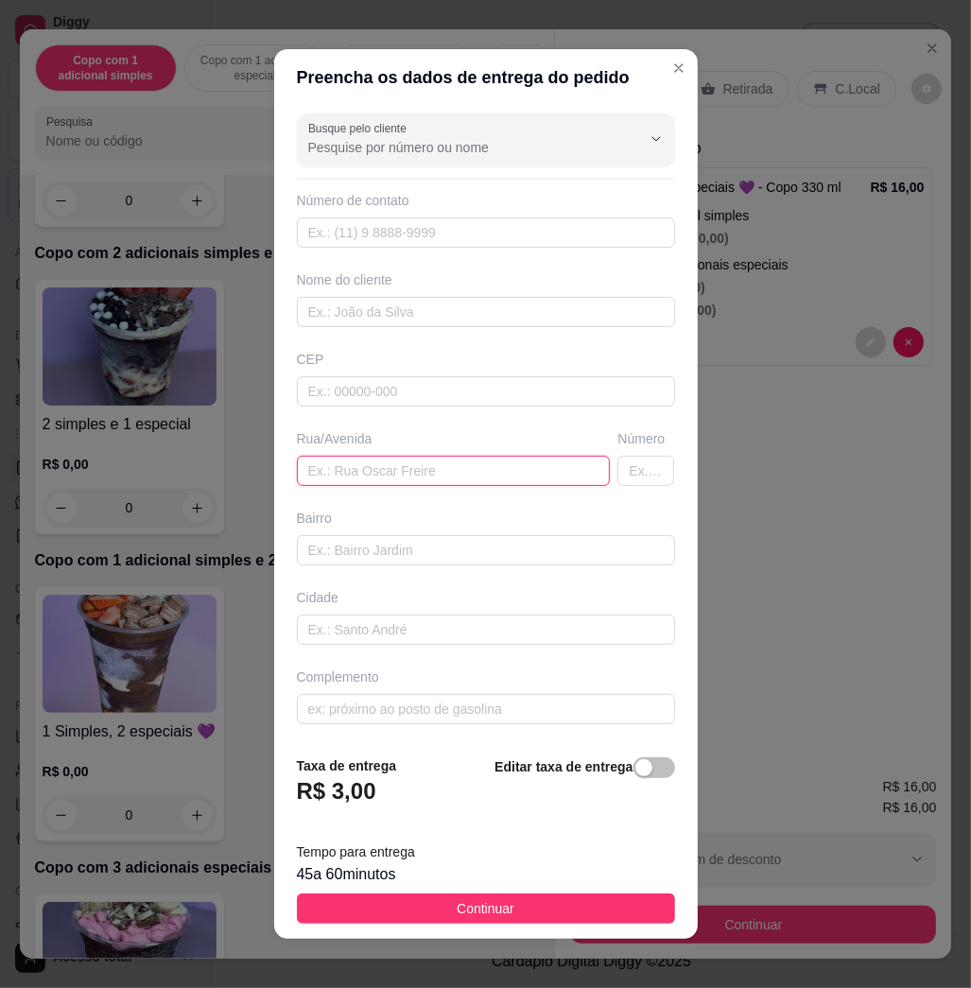
click at [426, 463] on input "text" at bounding box center [454, 471] width 314 height 30
type input "[PERSON_NAME] deneluci, n90, housume"
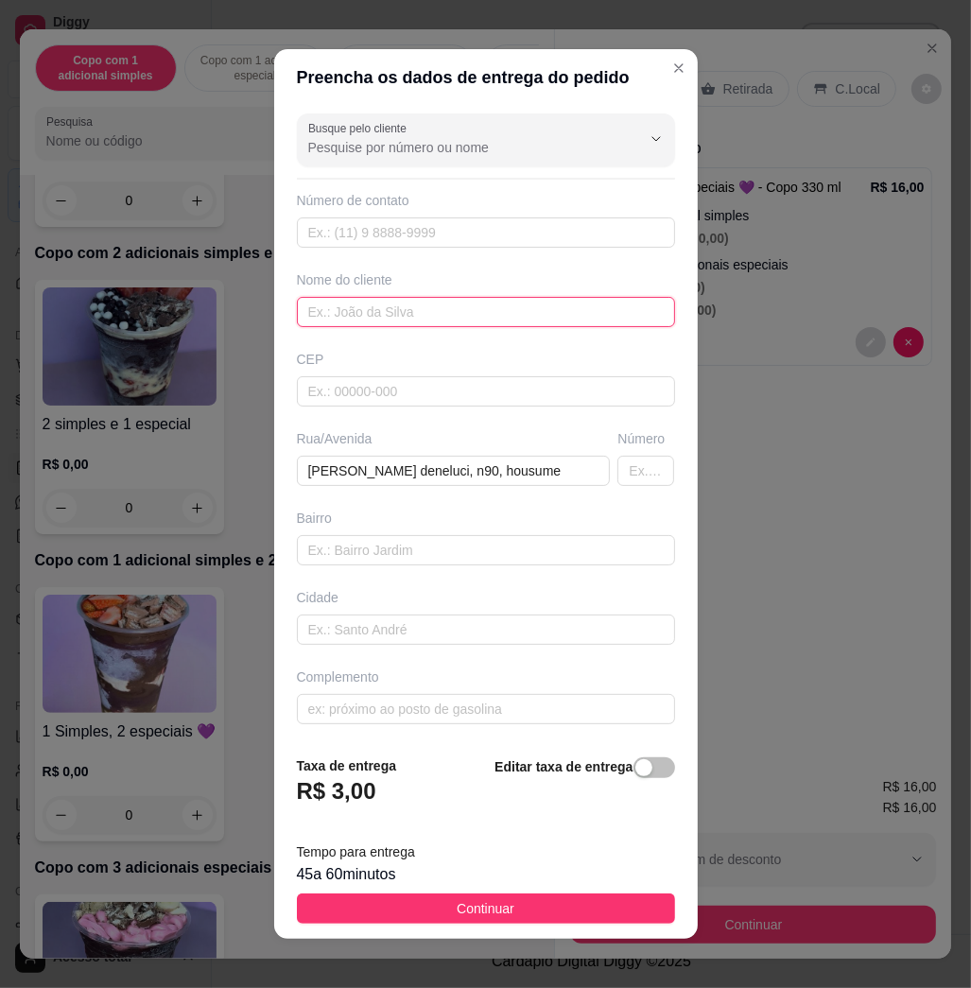
drag, startPoint x: 480, startPoint y: 312, endPoint x: 497, endPoint y: 307, distance: 17.7
click at [480, 311] on input "text" at bounding box center [486, 312] width 378 height 30
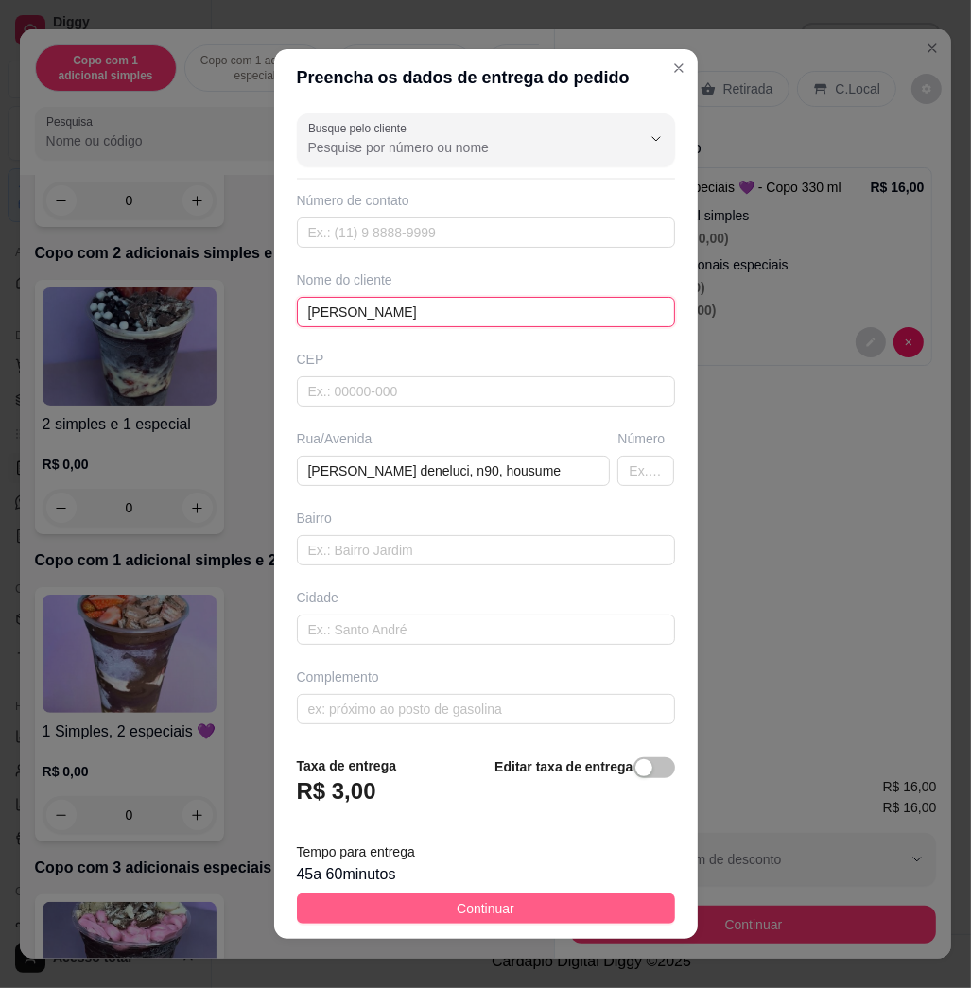
type input "[PERSON_NAME]"
click at [541, 917] on button "Continuar" at bounding box center [486, 909] width 378 height 30
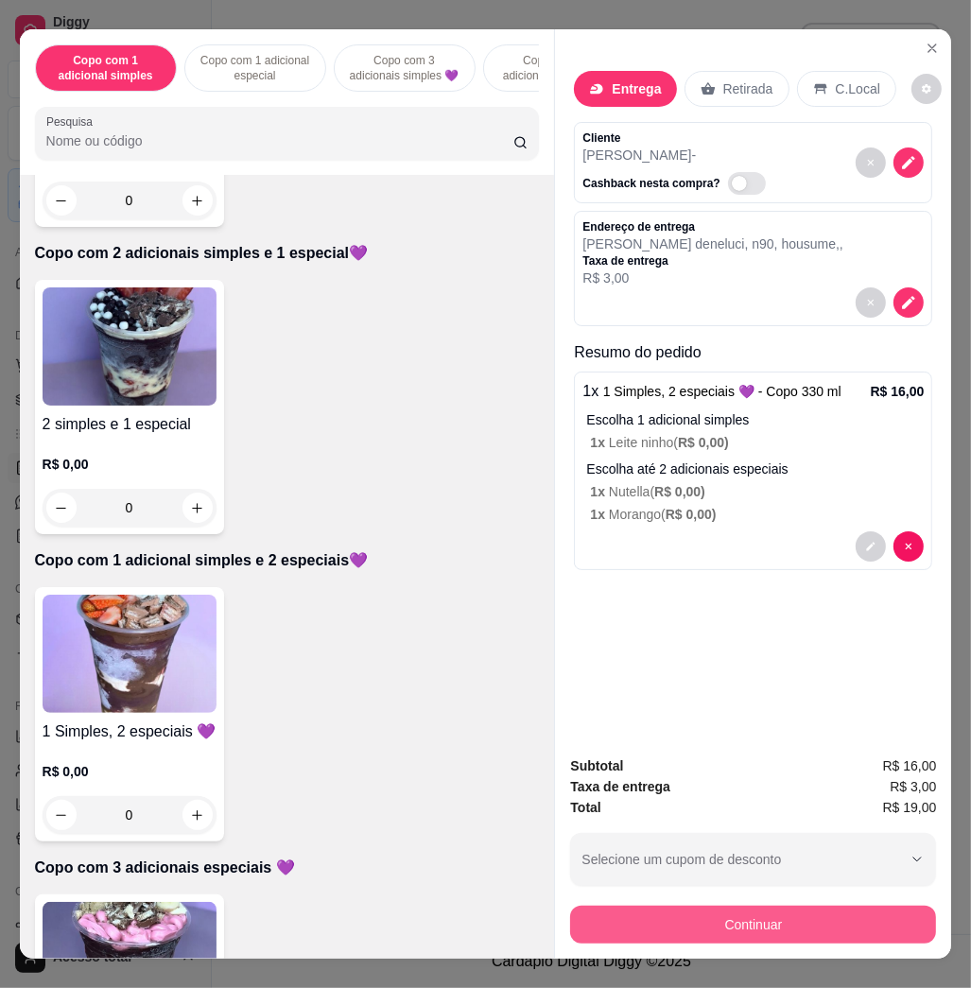
click at [736, 914] on button "Continuar" at bounding box center [753, 925] width 366 height 38
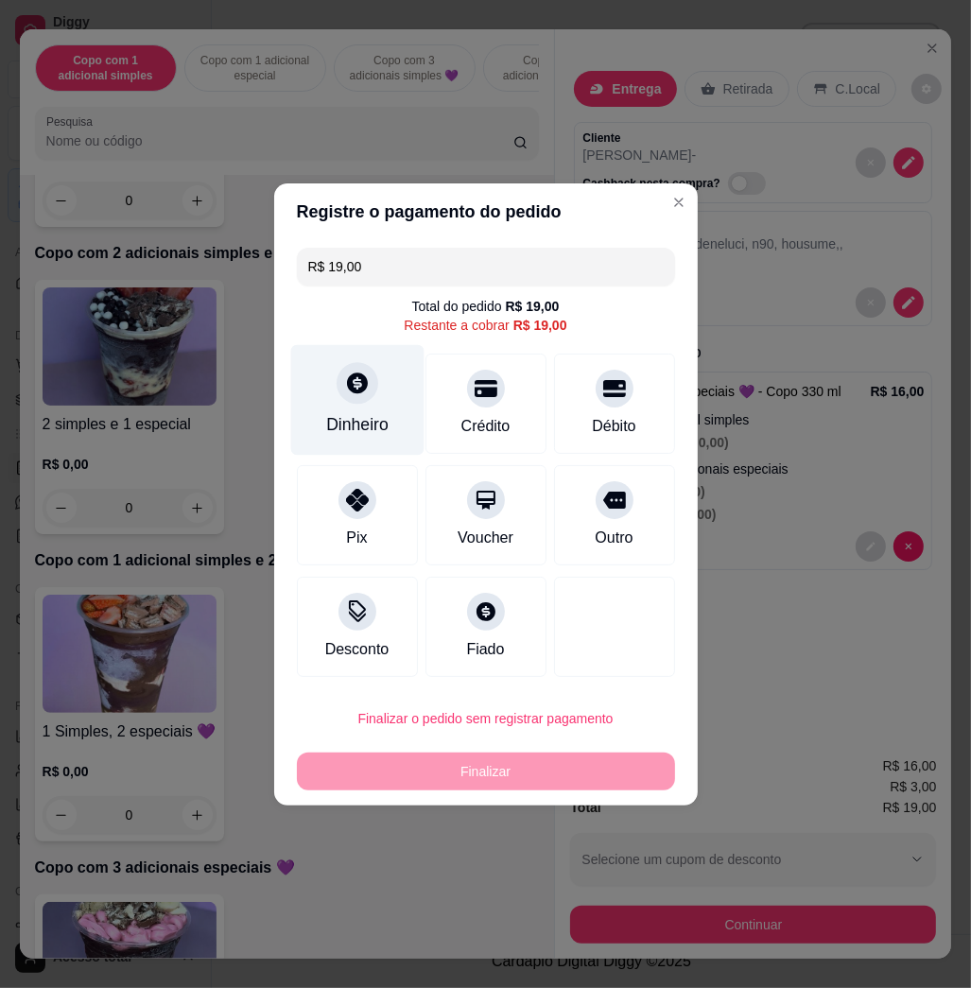
click at [337, 407] on div "Dinheiro" at bounding box center [356, 399] width 133 height 111
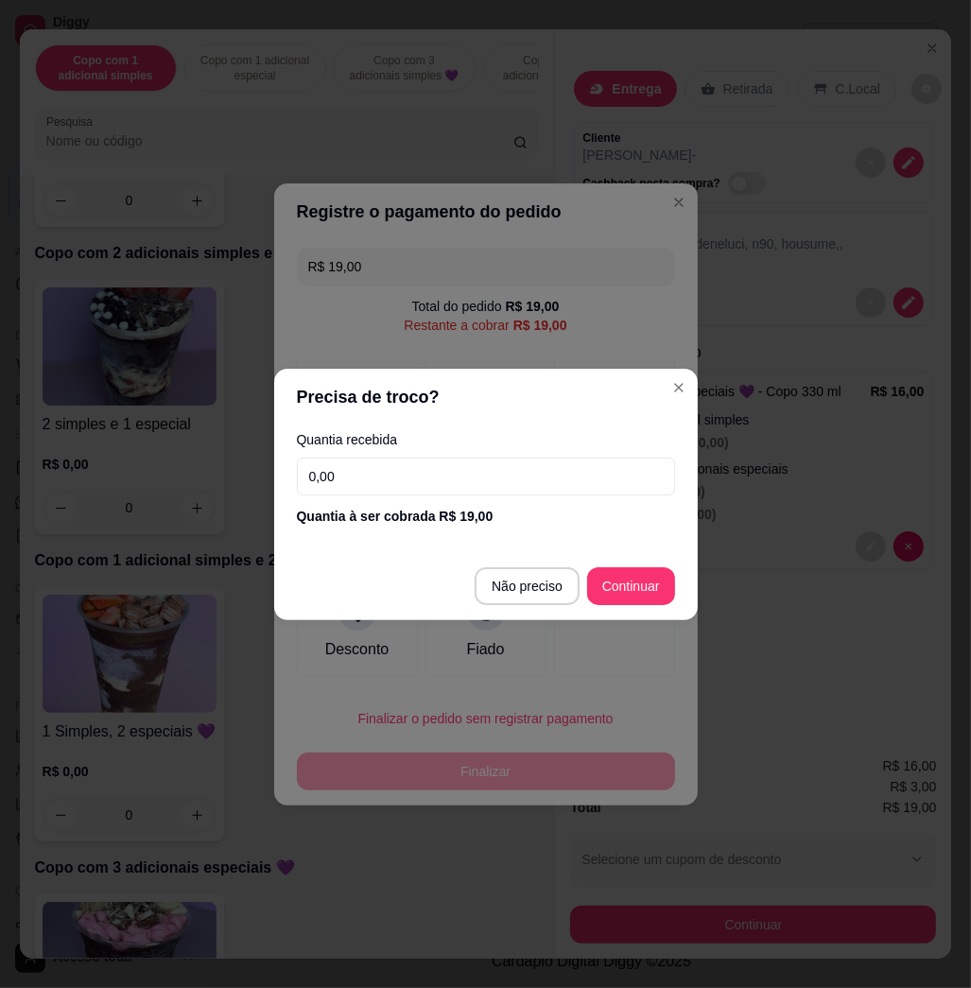
click at [405, 484] on input "0,00" at bounding box center [486, 477] width 378 height 38
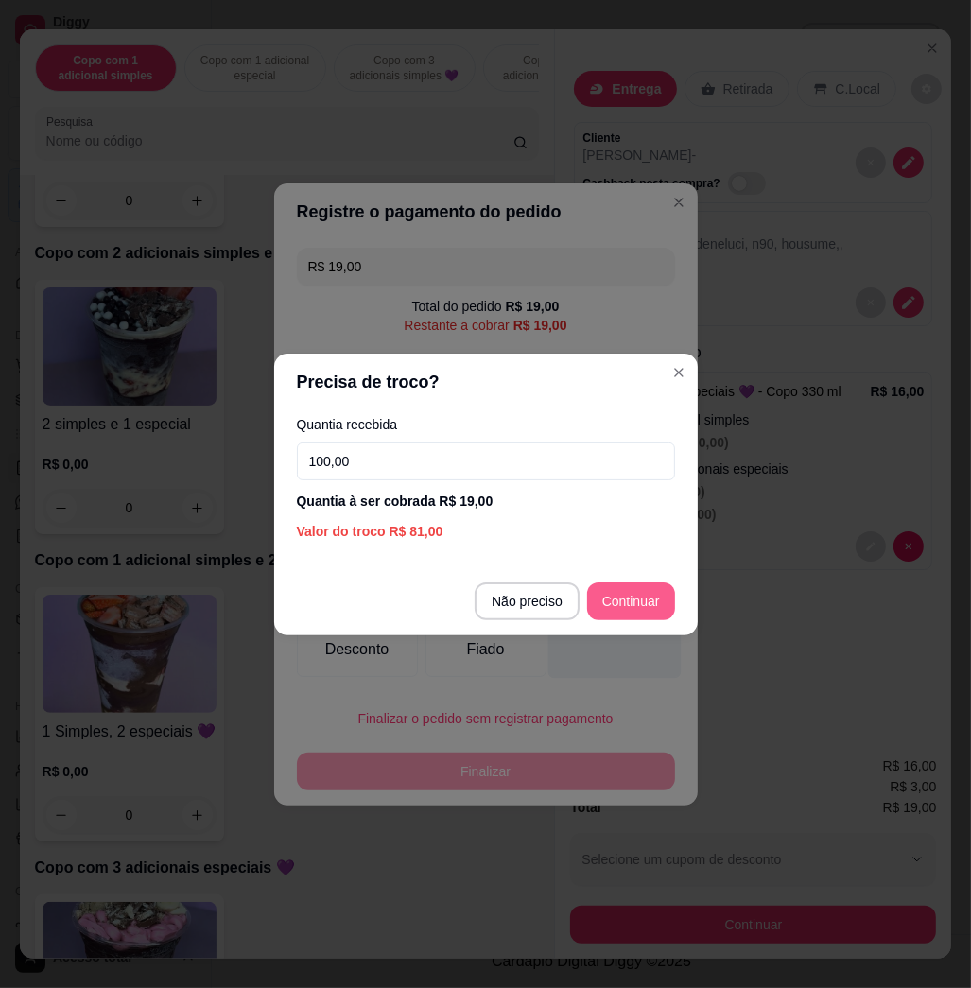
type input "100,00"
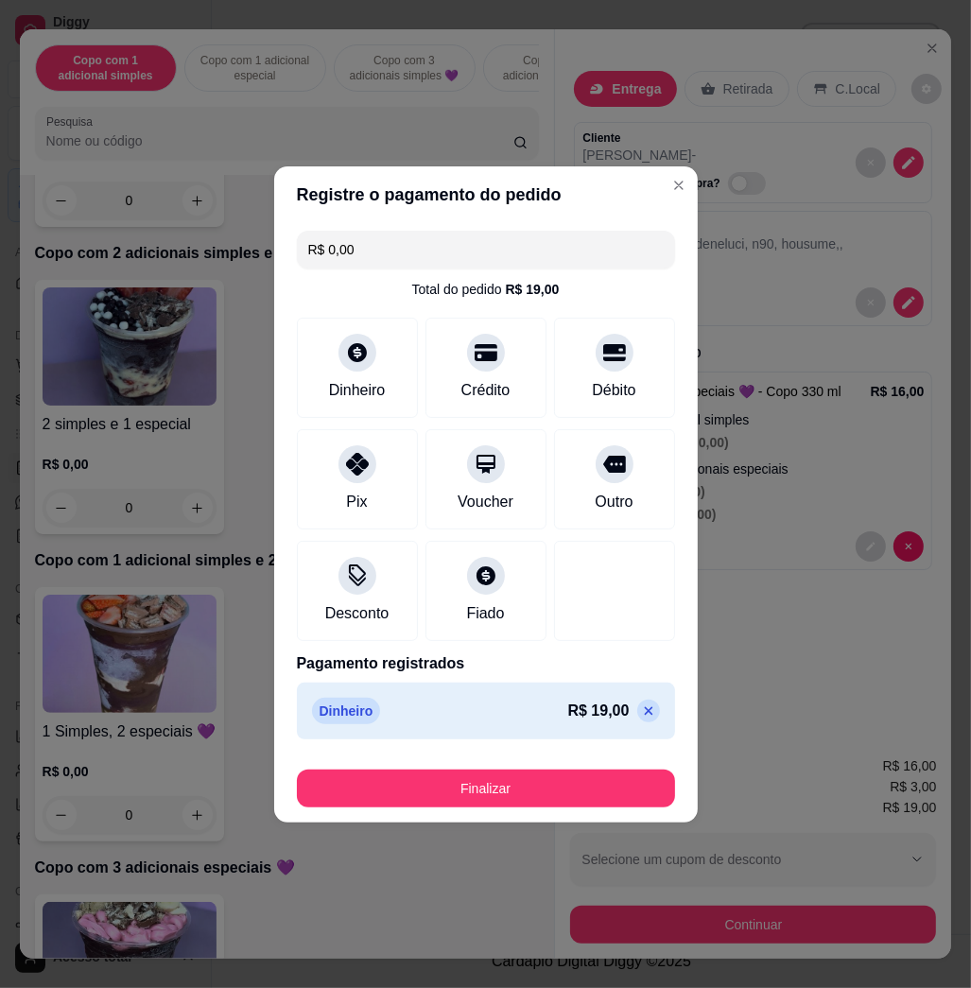
click at [581, 808] on footer "Finalizar" at bounding box center [486, 785] width 424 height 76
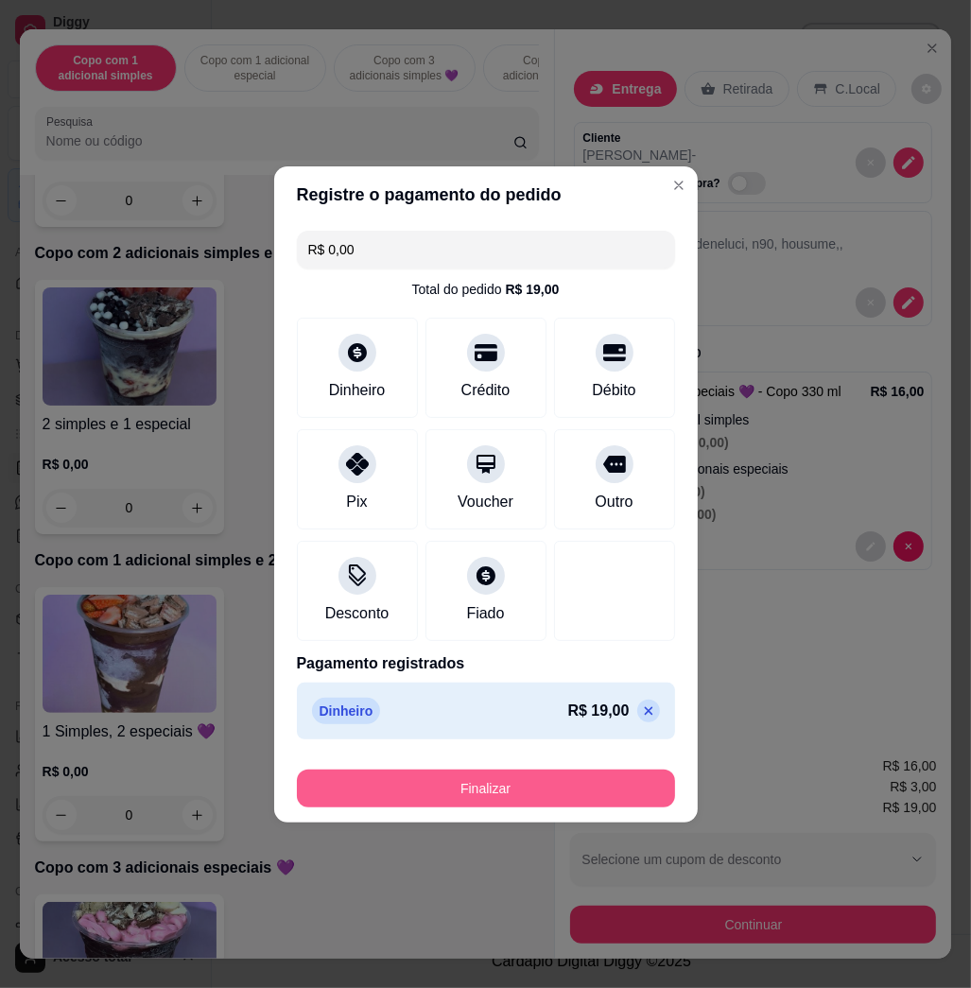
click at [584, 791] on button "Finalizar" at bounding box center [486, 789] width 378 height 38
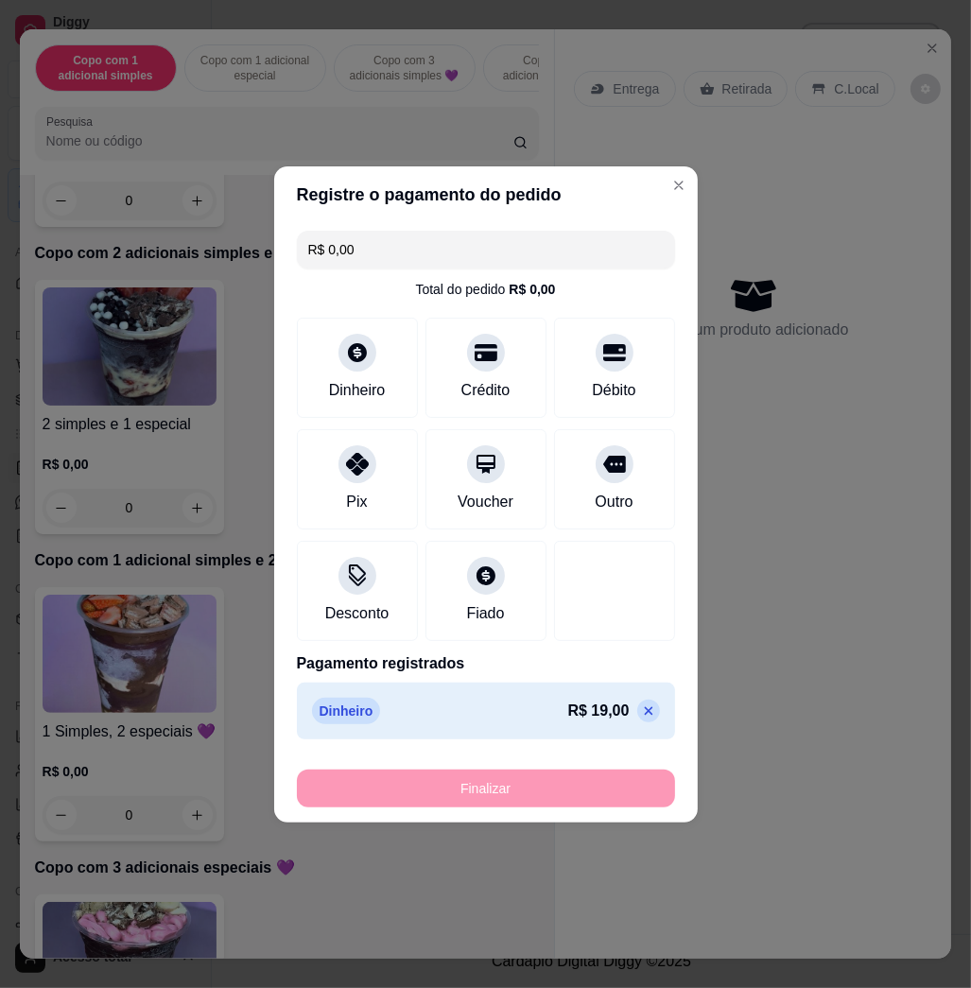
type input "-R$ 19,00"
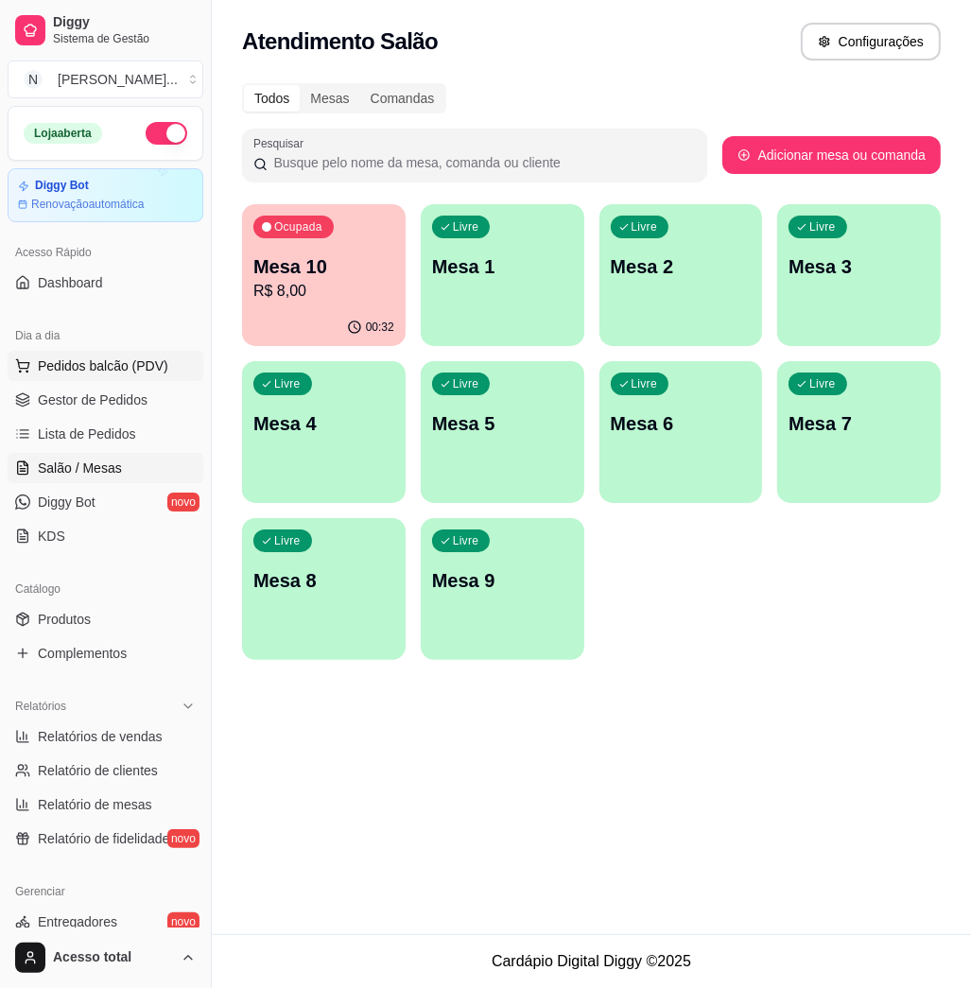
click at [117, 368] on span "Pedidos balcão (PDV)" at bounding box center [103, 366] width 131 height 19
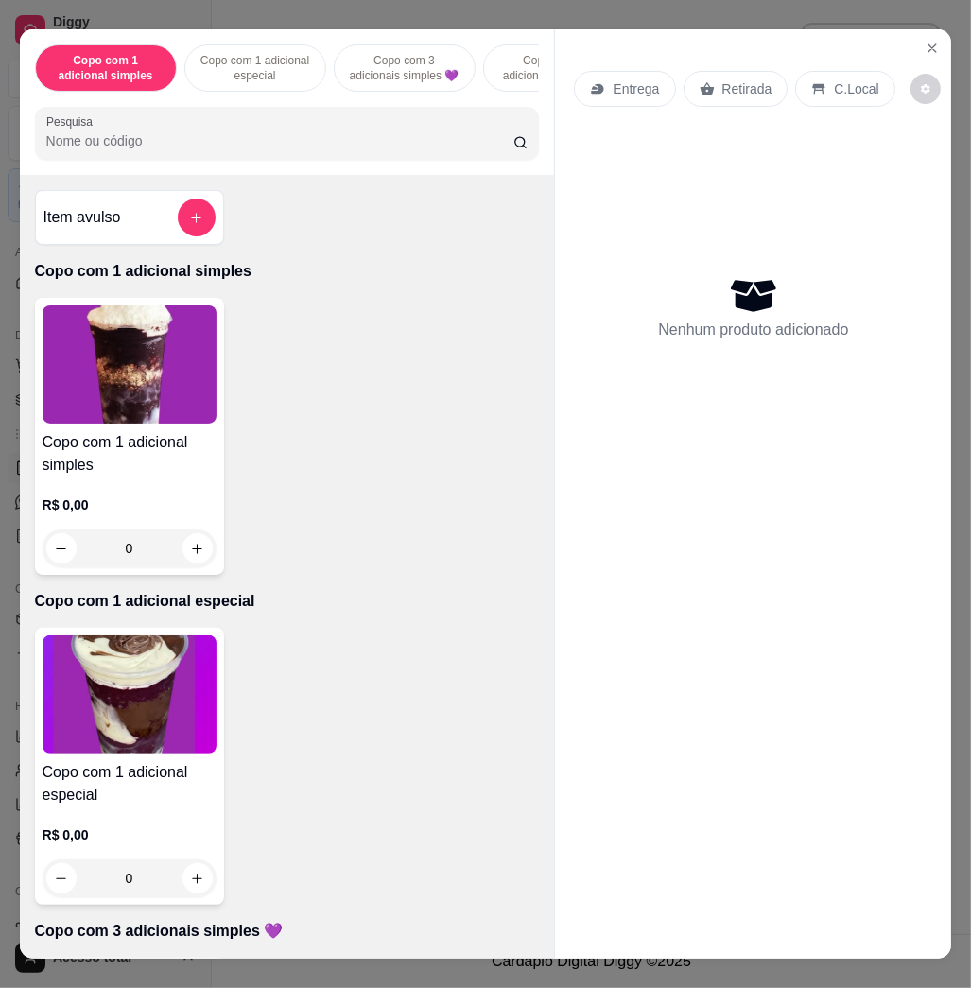
scroll to position [882, 0]
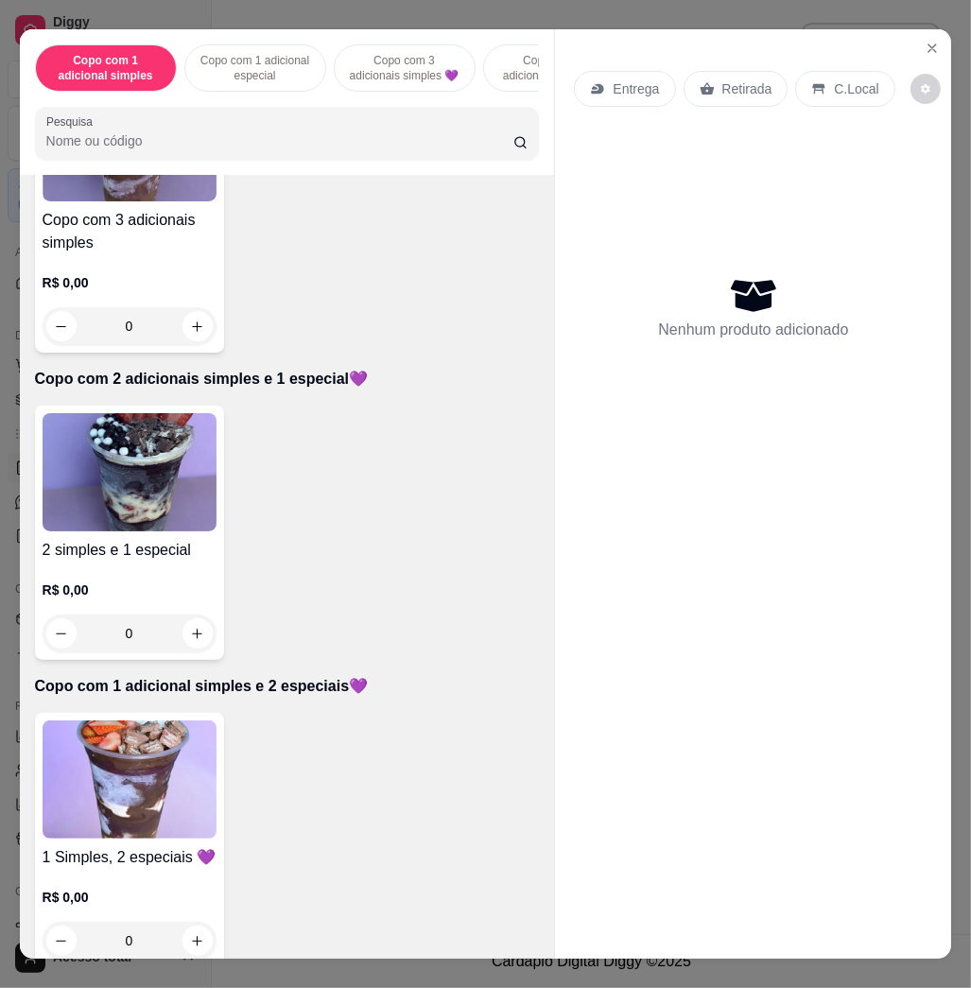
click at [172, 739] on img at bounding box center [130, 780] width 174 height 118
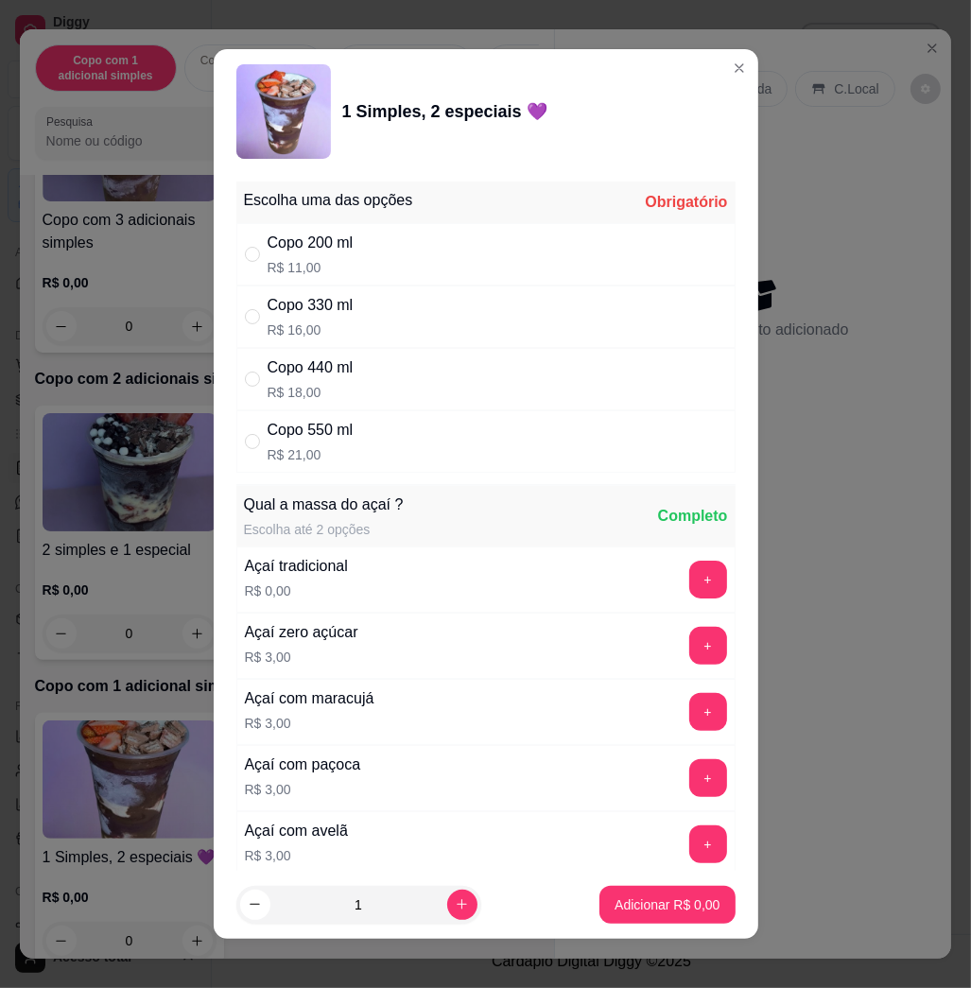
click at [432, 419] on div "Copo 550 ml R$ 21,00" at bounding box center [485, 442] width 499 height 62
radio input "true"
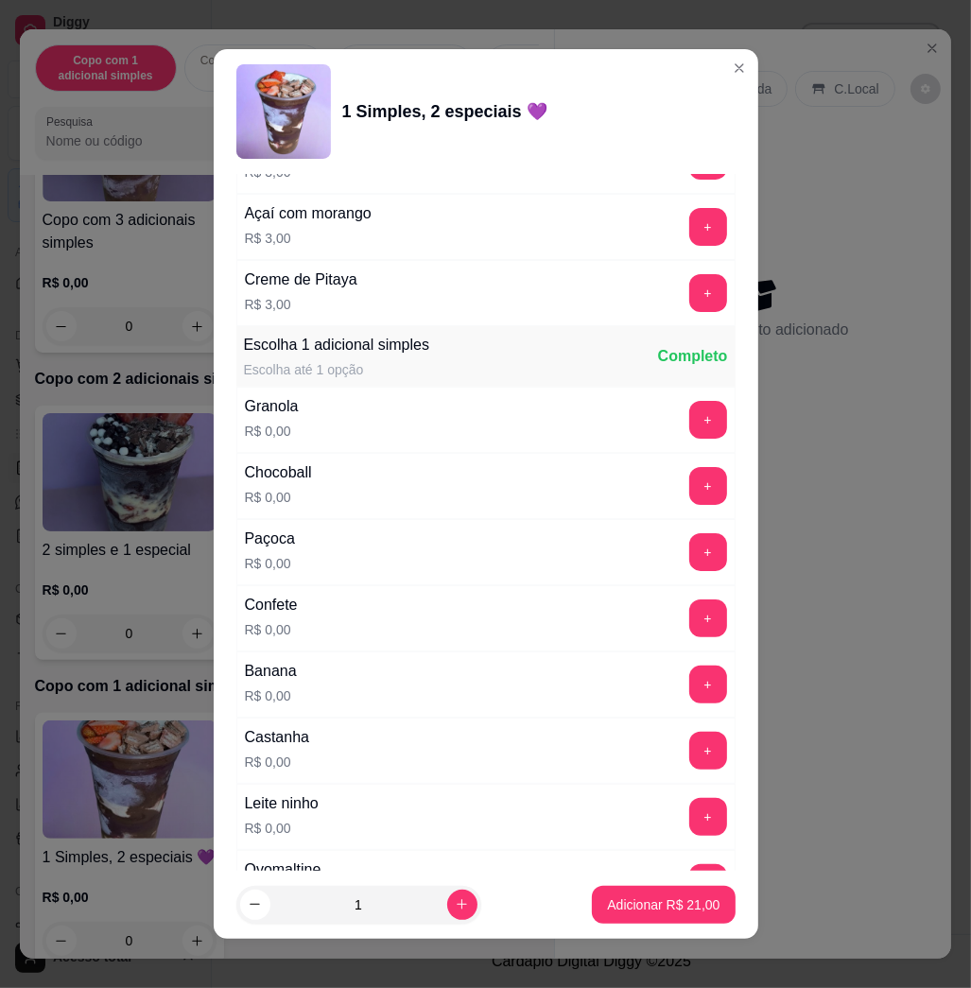
scroll to position [1135, 0]
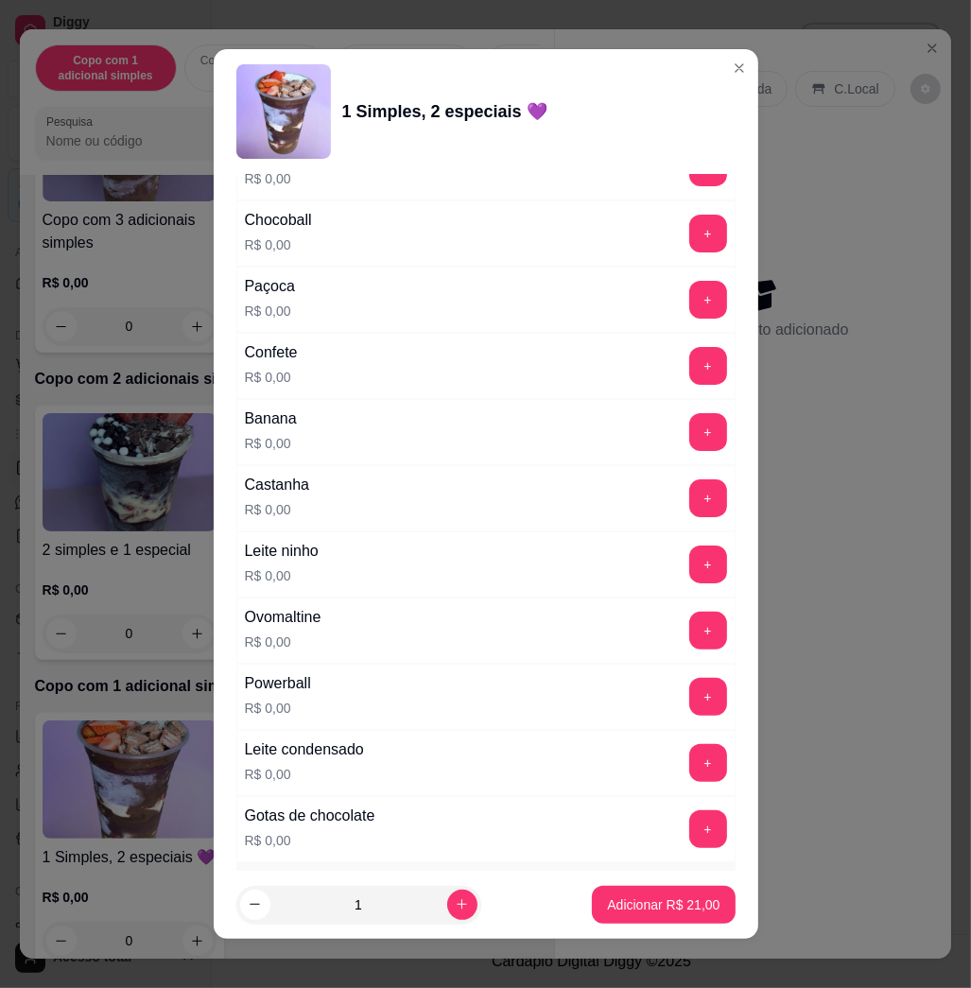
click at [682, 575] on div "+" at bounding box center [708, 565] width 53 height 38
click at [690, 567] on button "+" at bounding box center [709, 565] width 38 height 38
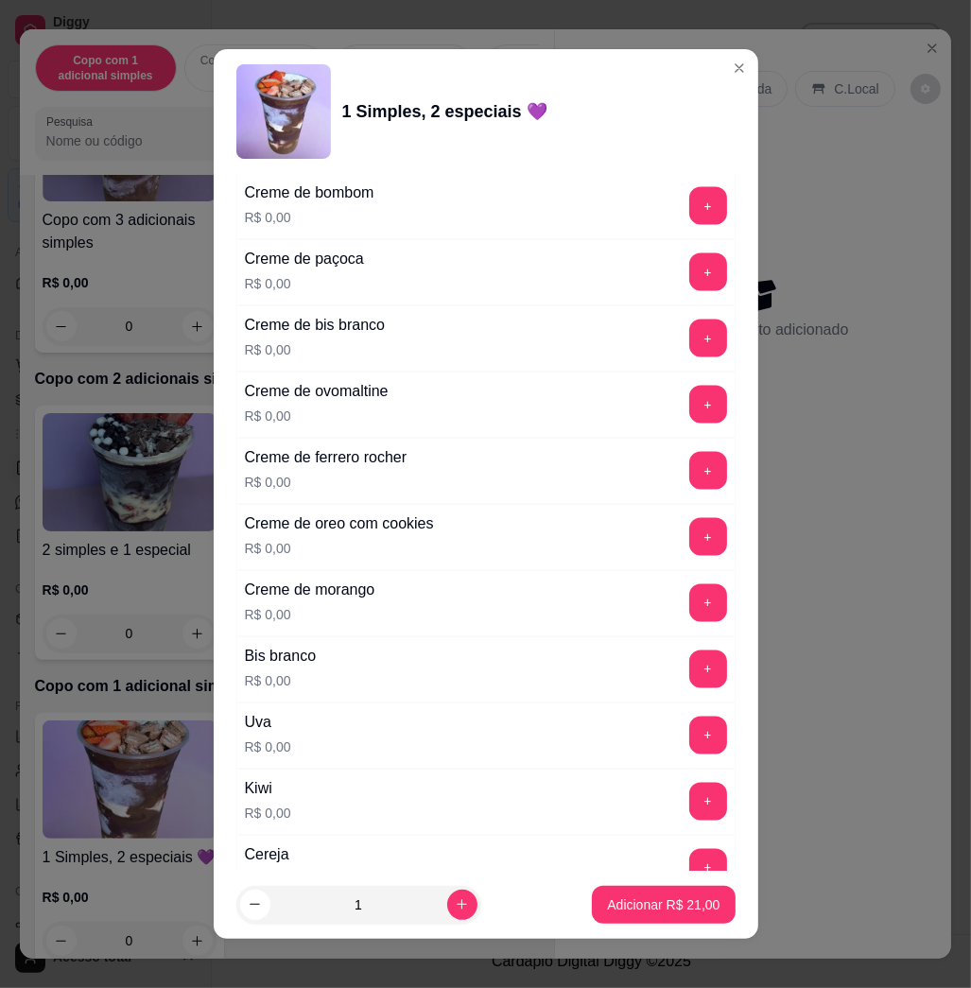
scroll to position [1765, 0]
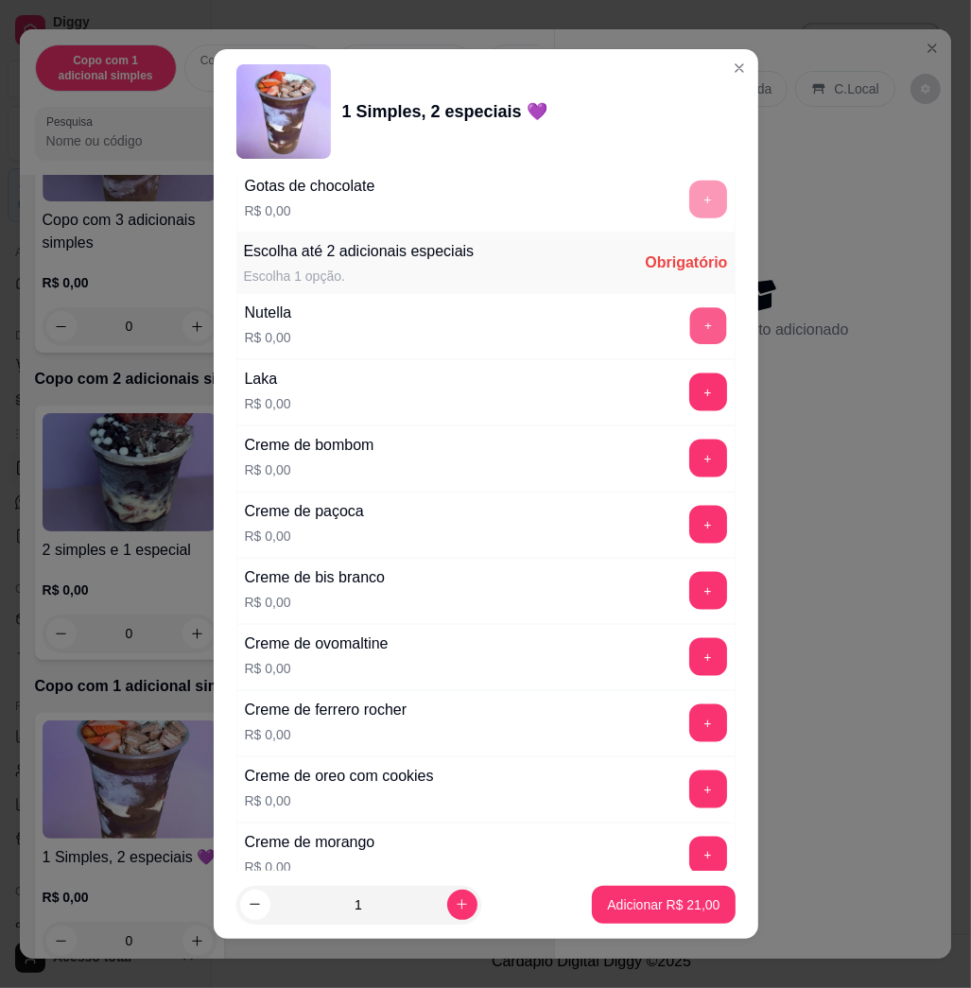
click at [690, 337] on button "+" at bounding box center [708, 326] width 37 height 37
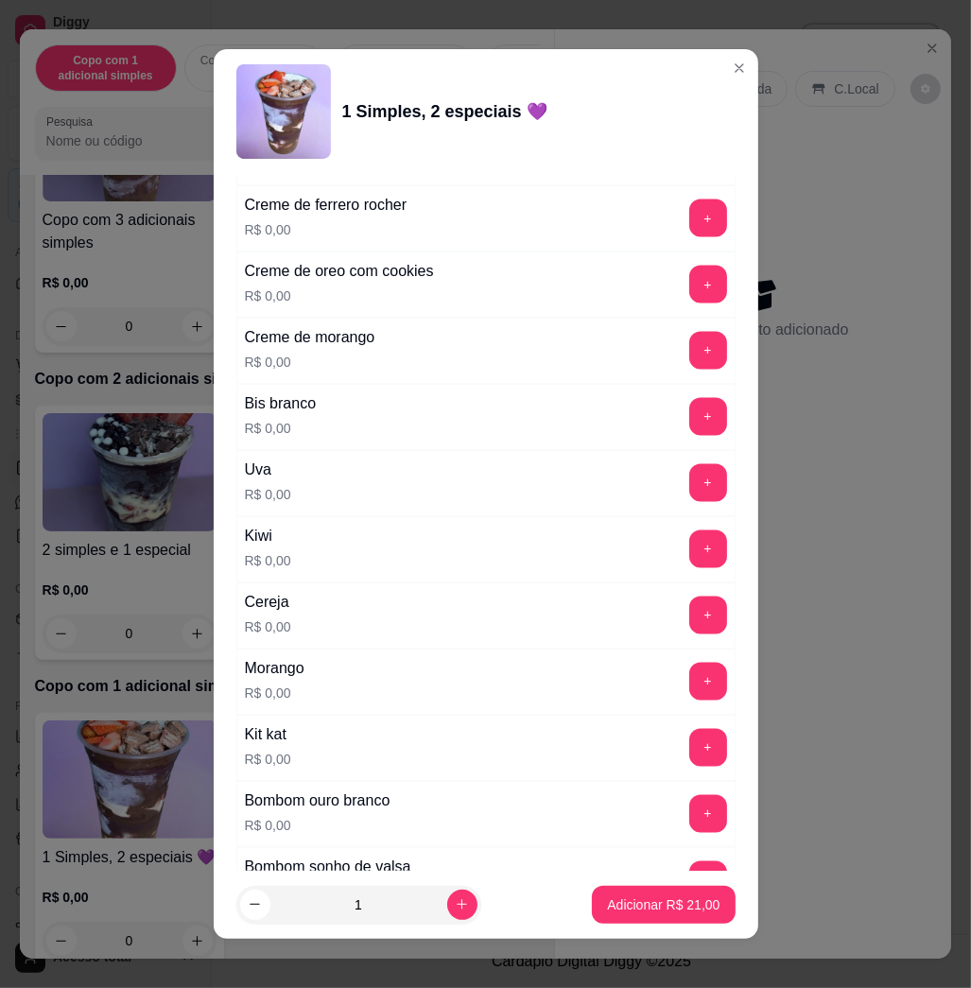
scroll to position [2396, 0]
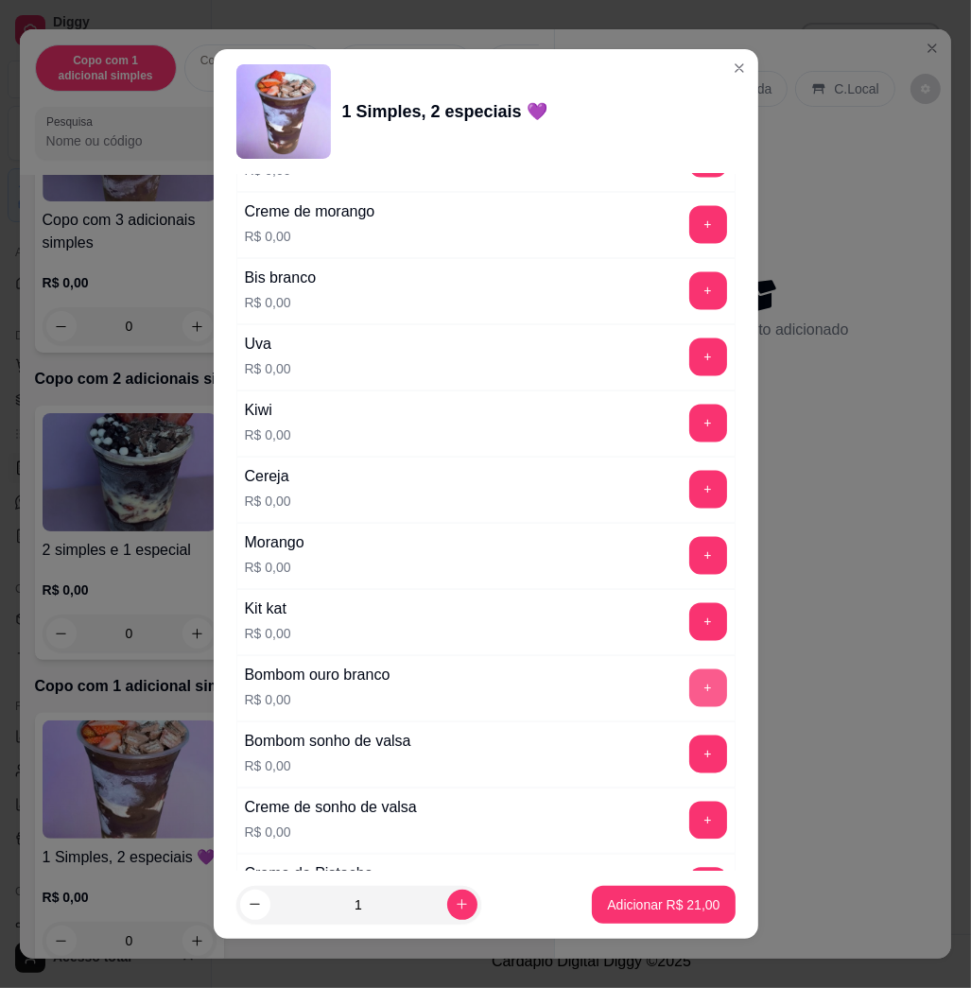
click at [690, 705] on button "+" at bounding box center [709, 689] width 38 height 38
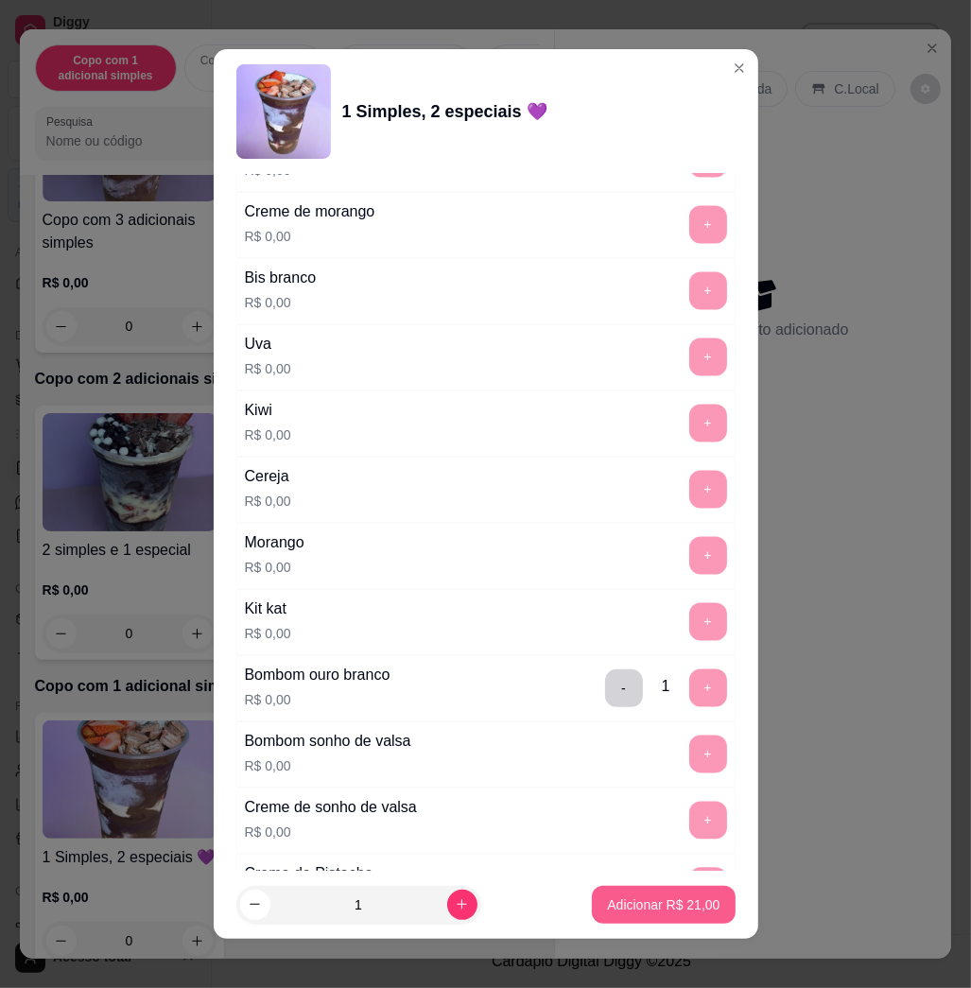
click at [661, 912] on p "Adicionar R$ 21,00" at bounding box center [663, 905] width 113 height 19
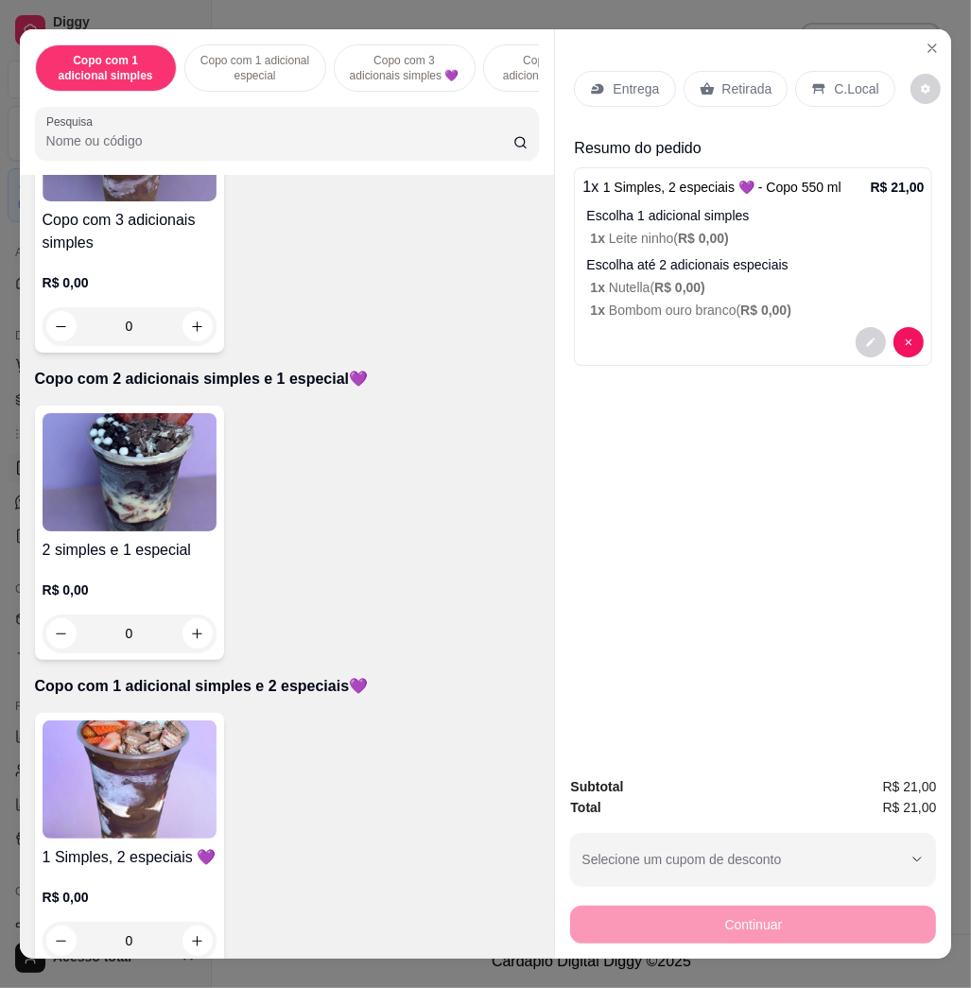
click at [140, 466] on img at bounding box center [130, 472] width 174 height 118
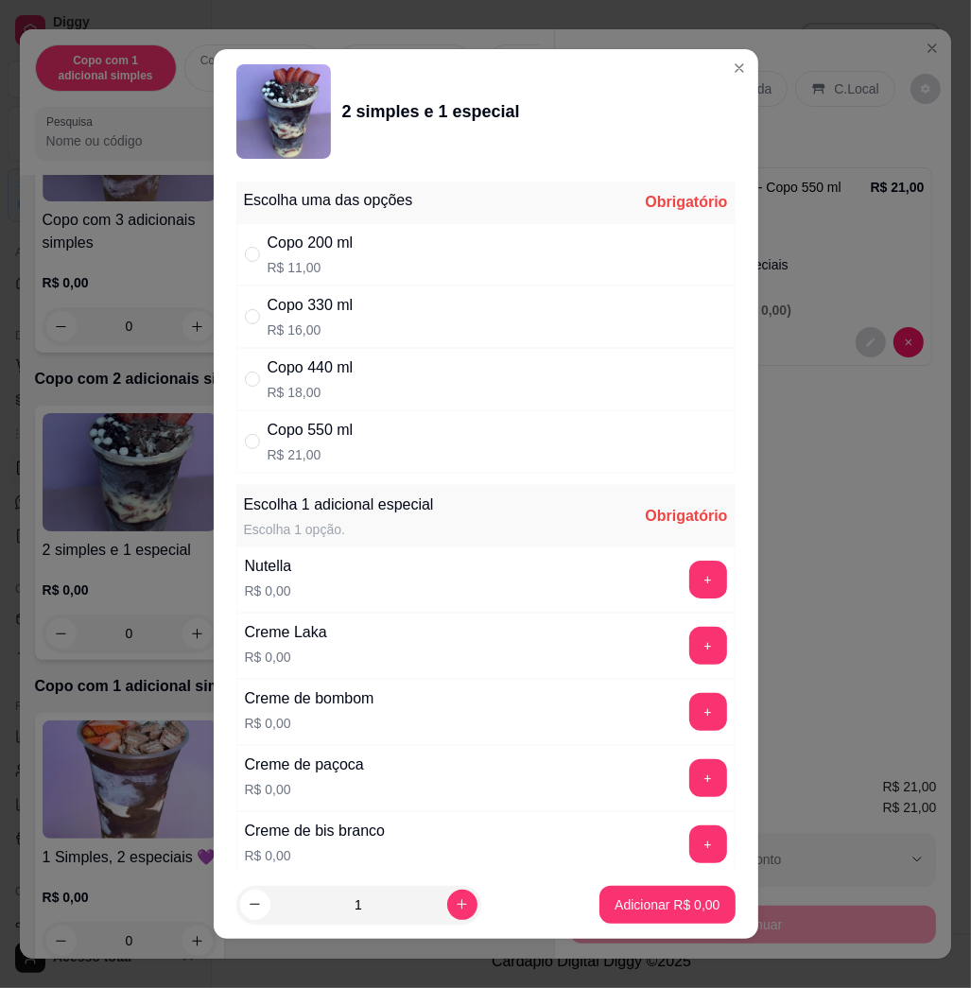
drag, startPoint x: 403, startPoint y: 414, endPoint x: 401, endPoint y: 437, distance: 22.8
click at [403, 430] on div "Copo 550 ml R$ 21,00" at bounding box center [485, 442] width 499 height 62
radio input "true"
click at [690, 571] on button "+" at bounding box center [708, 580] width 37 height 37
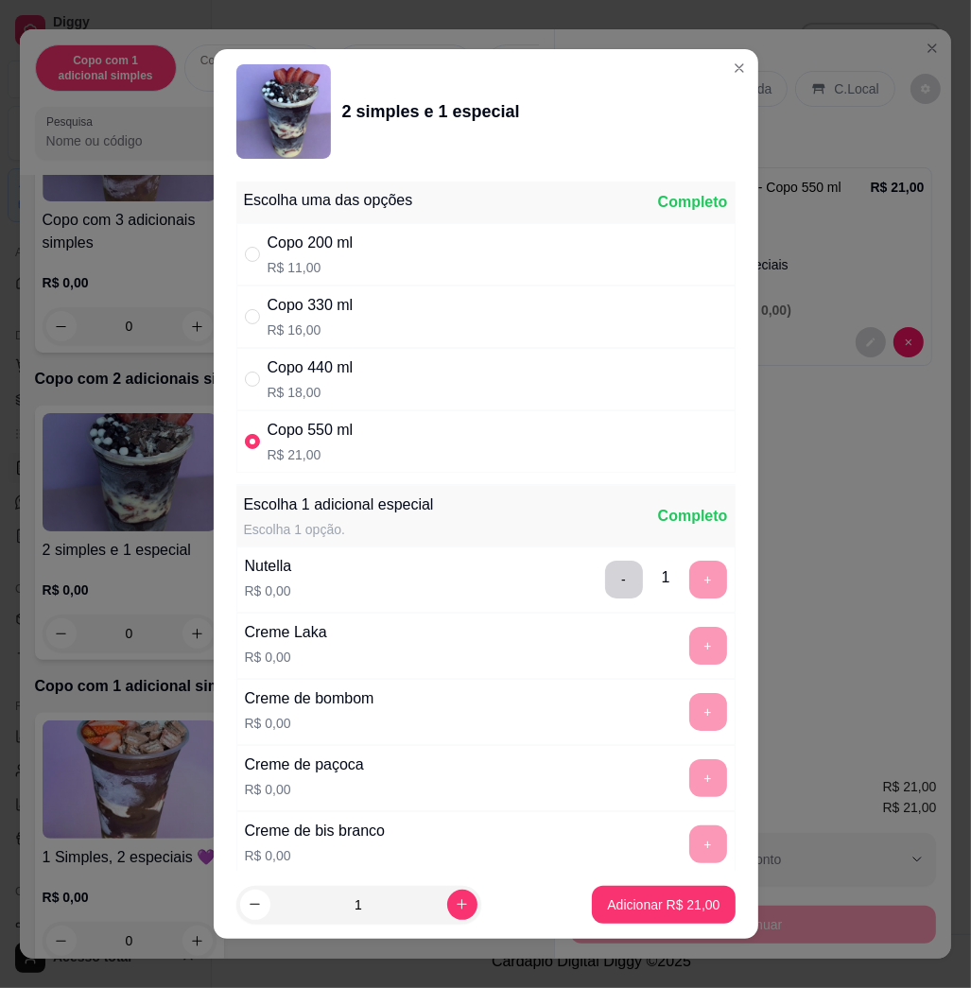
scroll to position [10, 0]
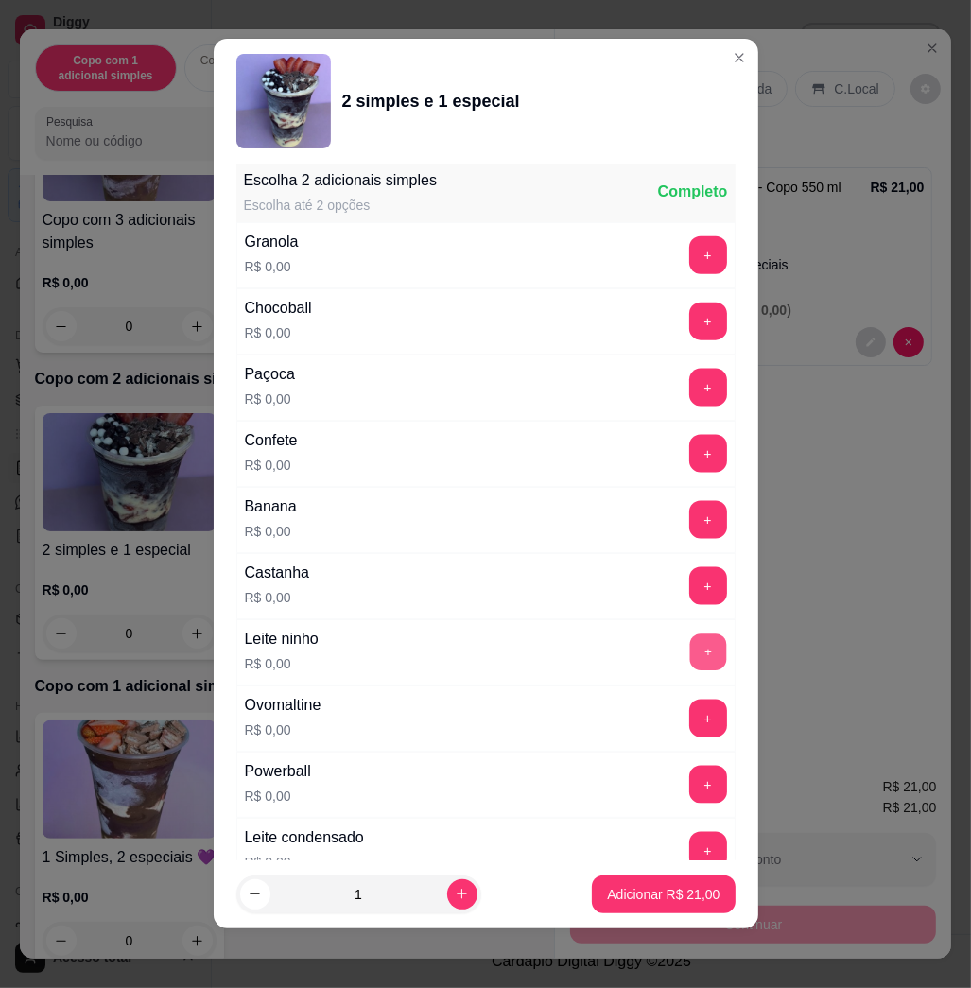
click at [690, 658] on button "+" at bounding box center [708, 653] width 37 height 37
click at [690, 851] on button "+" at bounding box center [708, 851] width 37 height 37
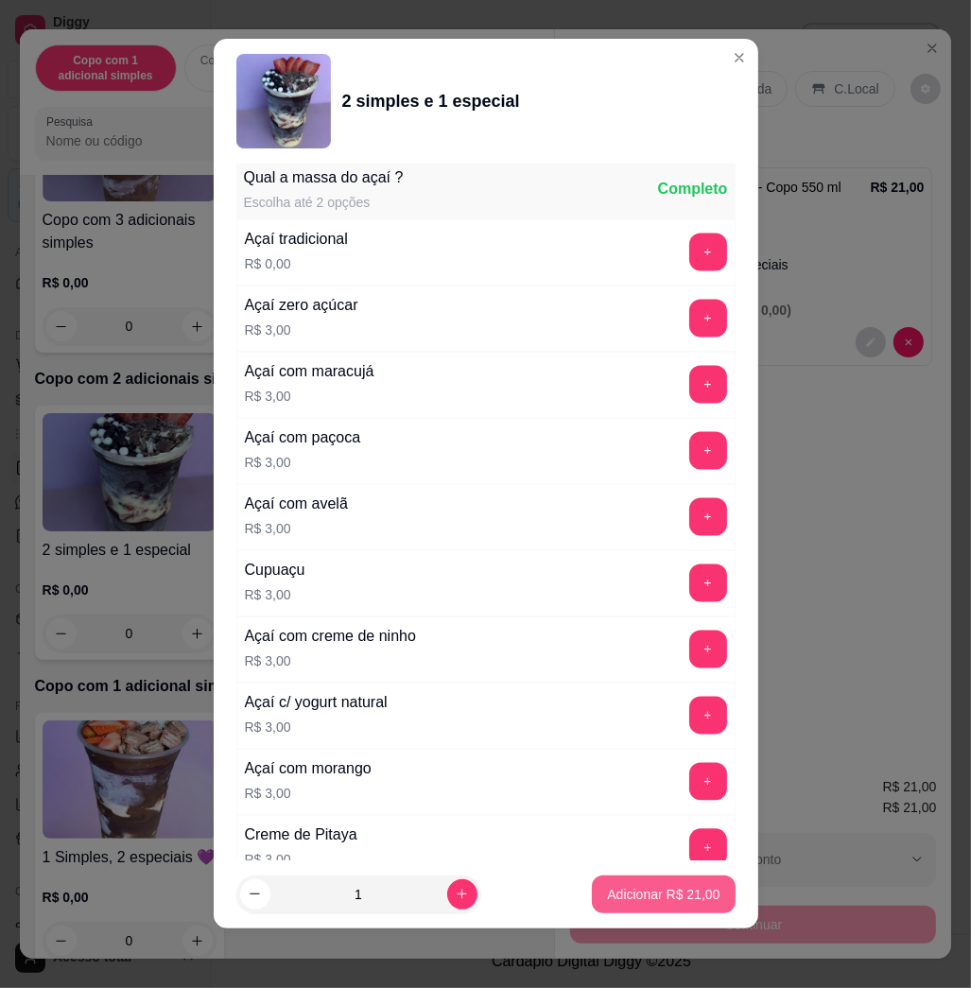
click at [656, 890] on p "Adicionar R$ 21,00" at bounding box center [663, 894] width 113 height 19
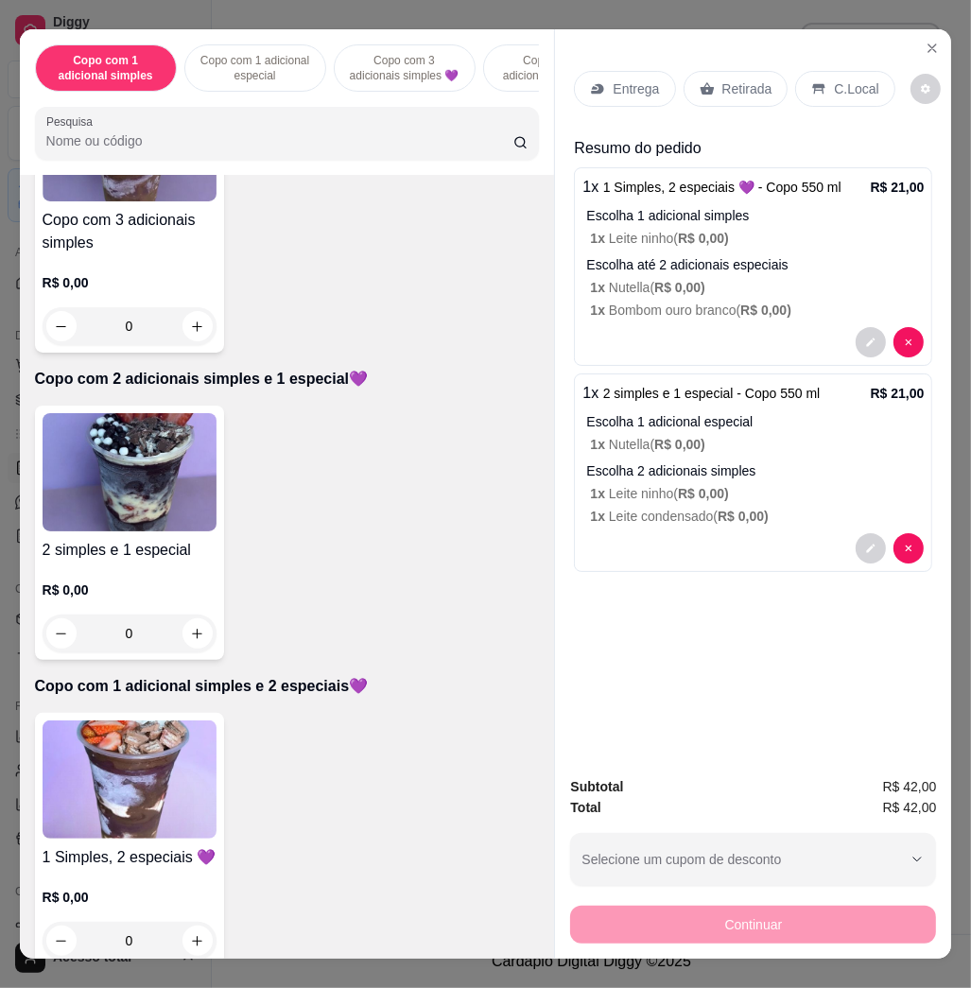
click at [617, 88] on p "Entrega" at bounding box center [636, 88] width 46 height 19
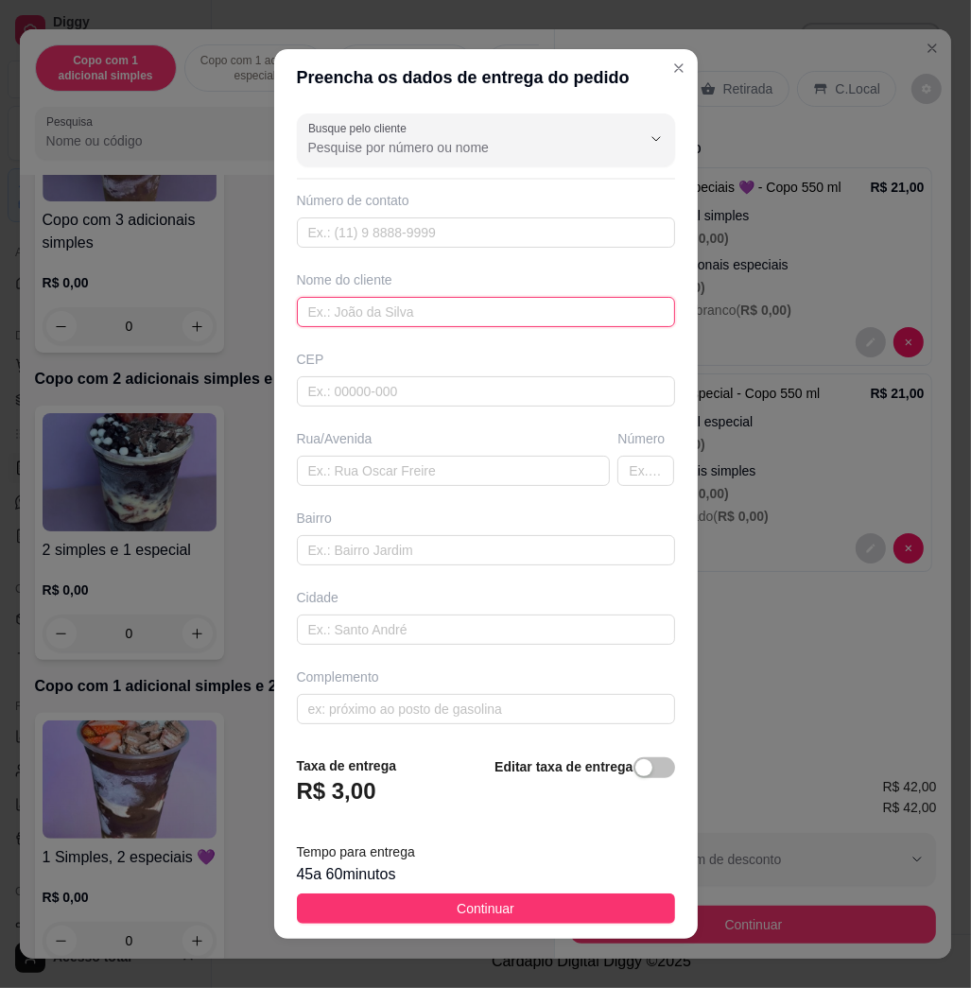
click at [431, 301] on input "text" at bounding box center [486, 312] width 378 height 30
type input "irys"
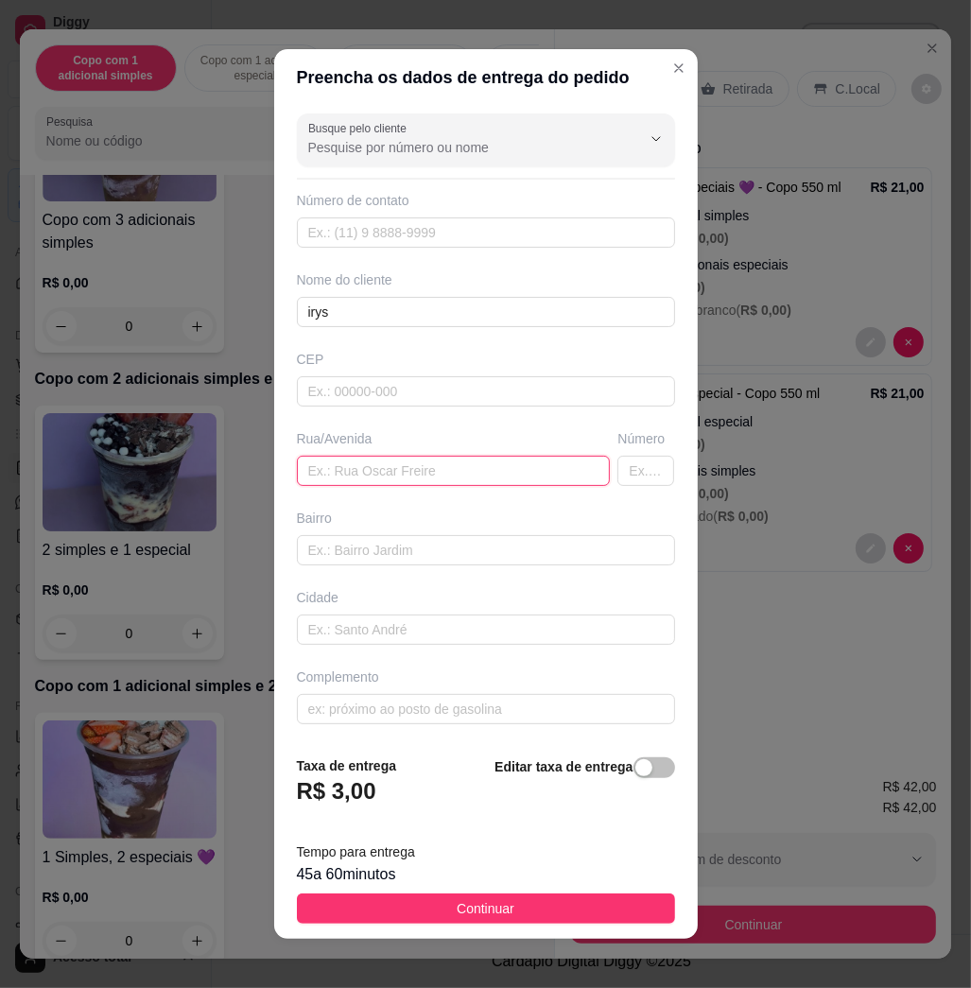
click at [449, 476] on input "text" at bounding box center [454, 471] width 314 height 30
drag, startPoint x: 479, startPoint y: 470, endPoint x: 520, endPoint y: 485, distance: 44.3
click at [480, 469] on input "text" at bounding box center [454, 471] width 314 height 30
paste input "[STREET_ADDRESS][PERSON_NAME]"
type input "[STREET_ADDRESS][PERSON_NAME]"
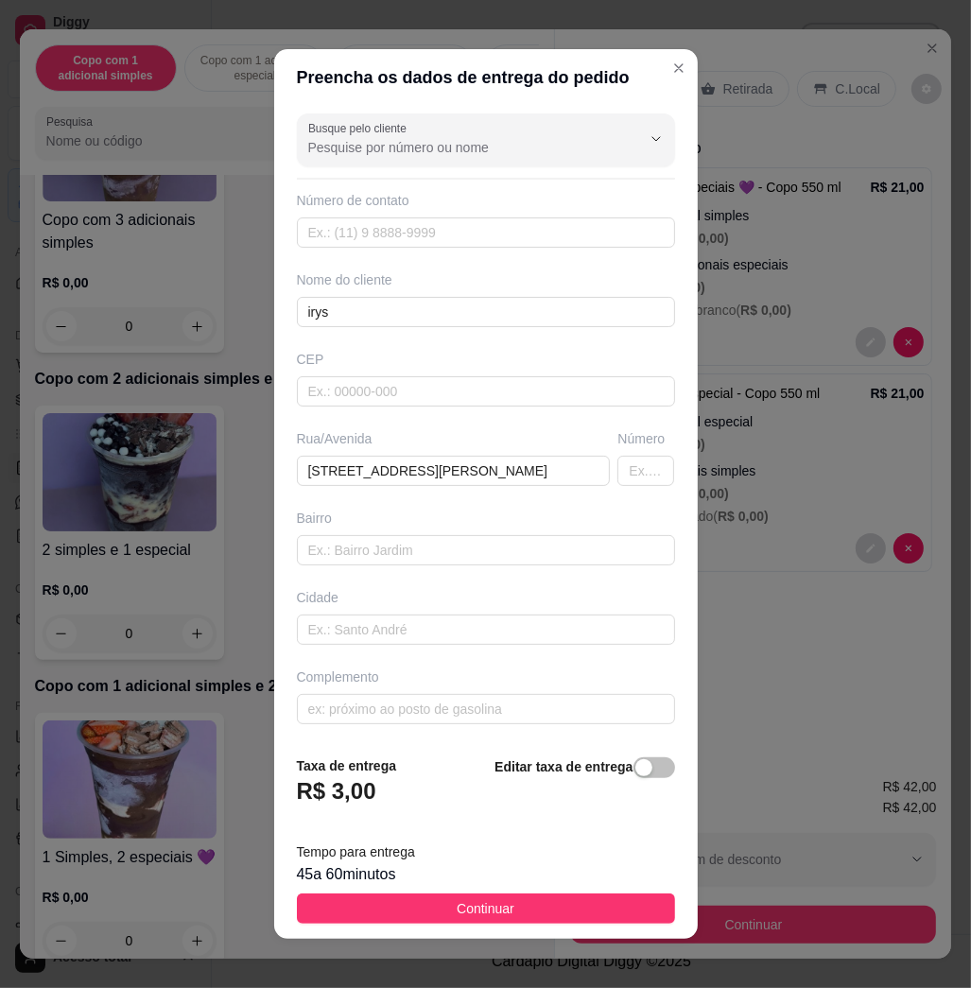
click at [512, 449] on div "Rua/[STREET_ADDRESS]" at bounding box center [454, 457] width 322 height 57
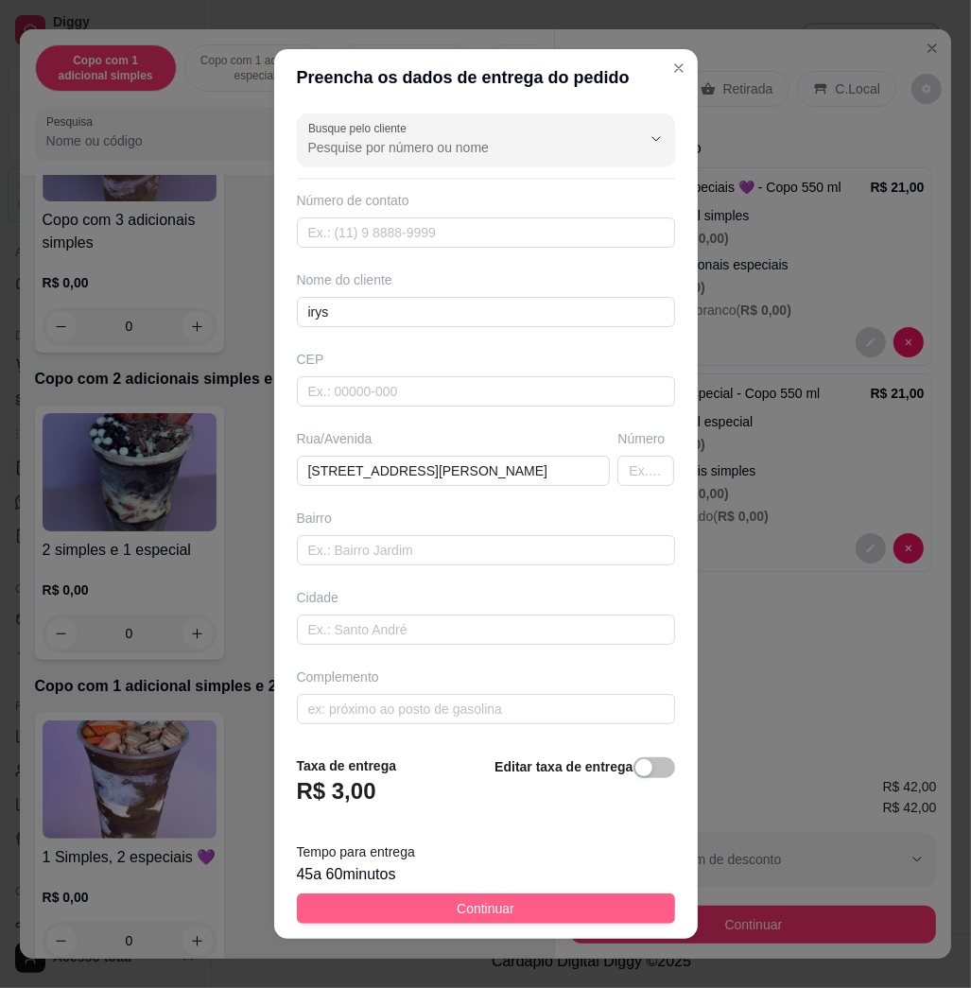
click at [417, 899] on button "Continuar" at bounding box center [486, 909] width 378 height 30
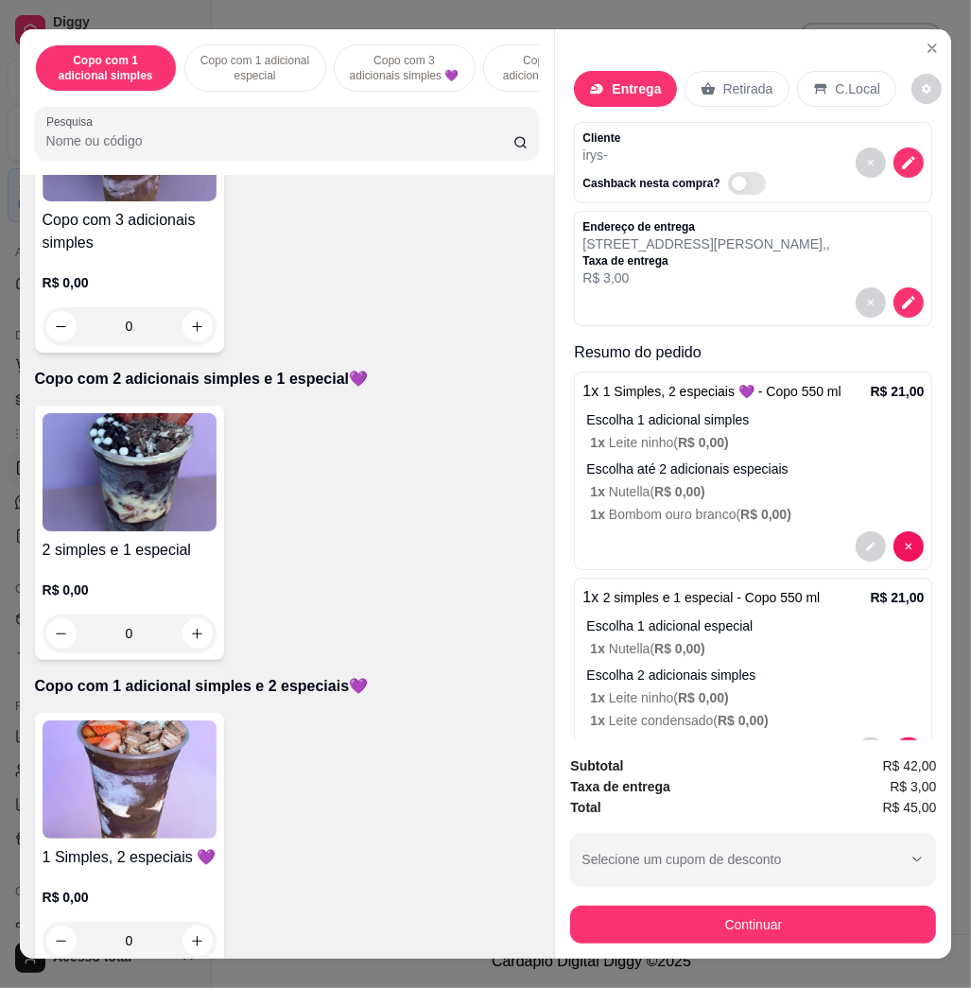
click at [690, 889] on div "Subtotal R$ 42,00 Taxa de entrega R$ 3,00 Total R$ 45,00 Selecione um cupom de …" at bounding box center [753, 850] width 366 height 188
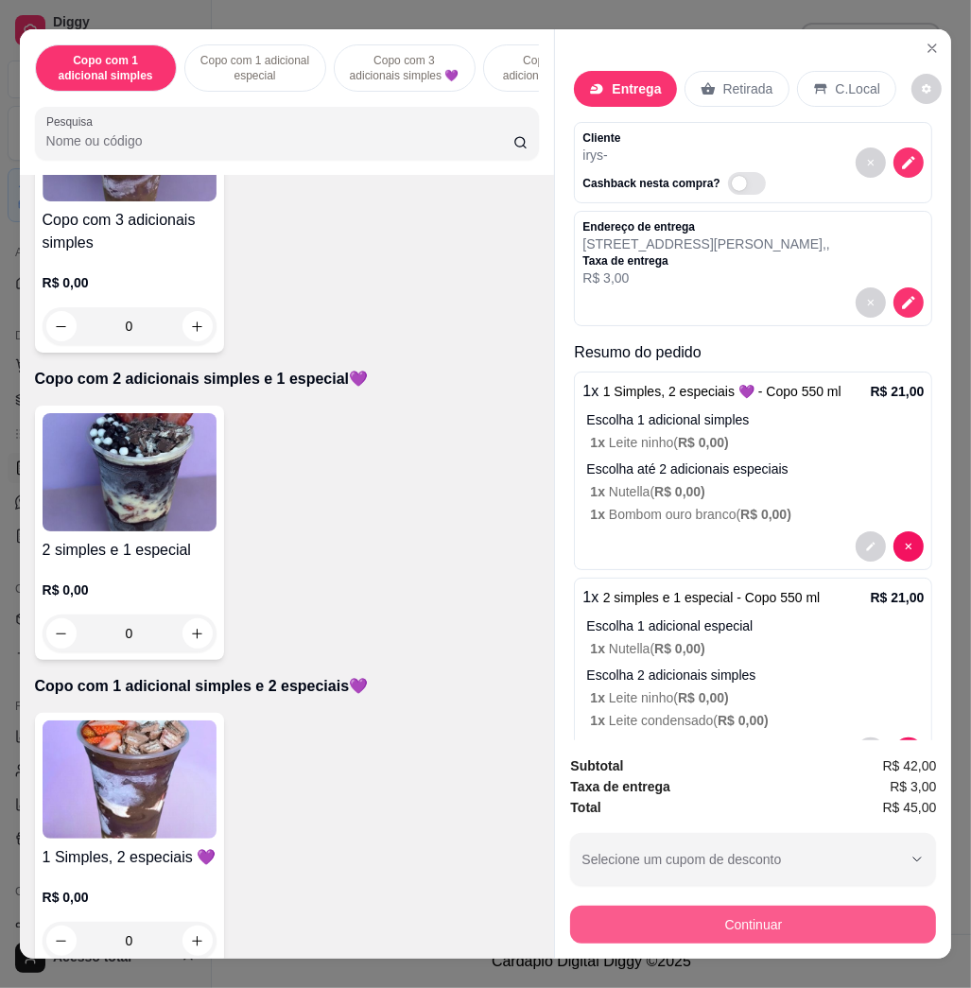
click at [697, 914] on button "Continuar" at bounding box center [753, 925] width 366 height 38
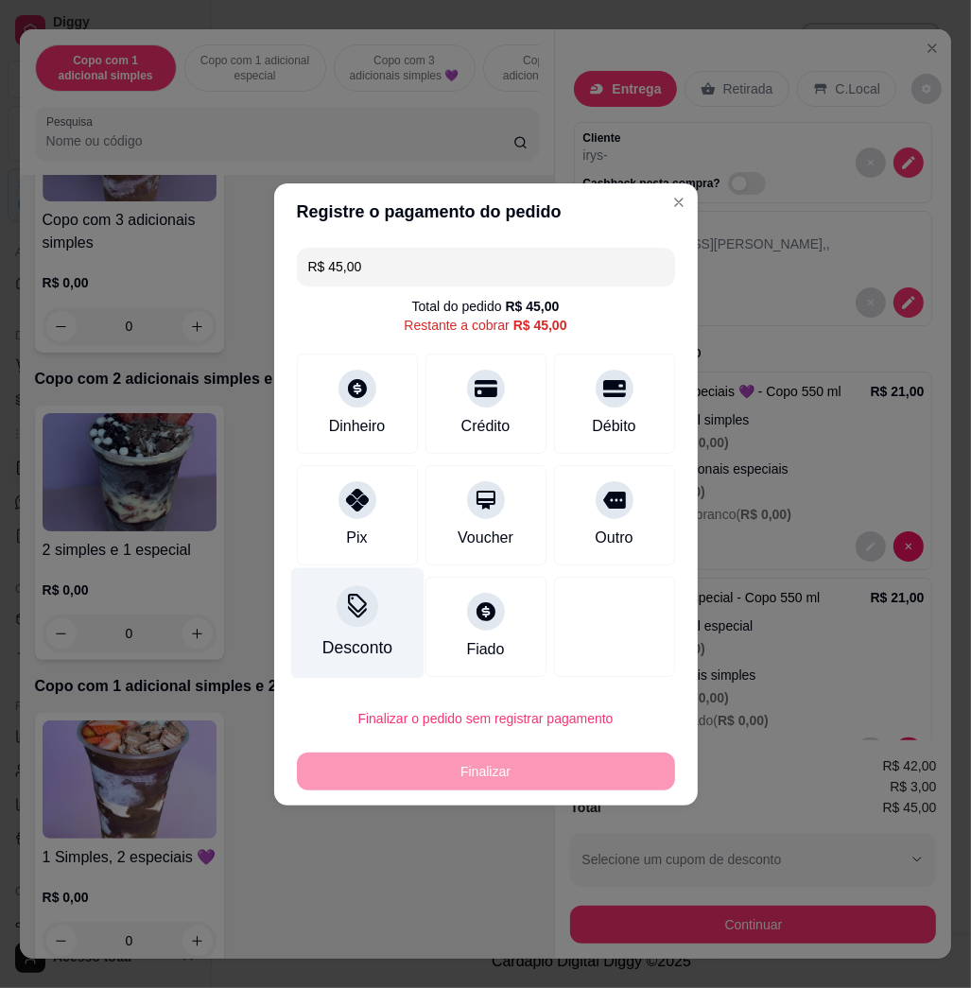
click at [368, 613] on div at bounding box center [358, 606] width 42 height 42
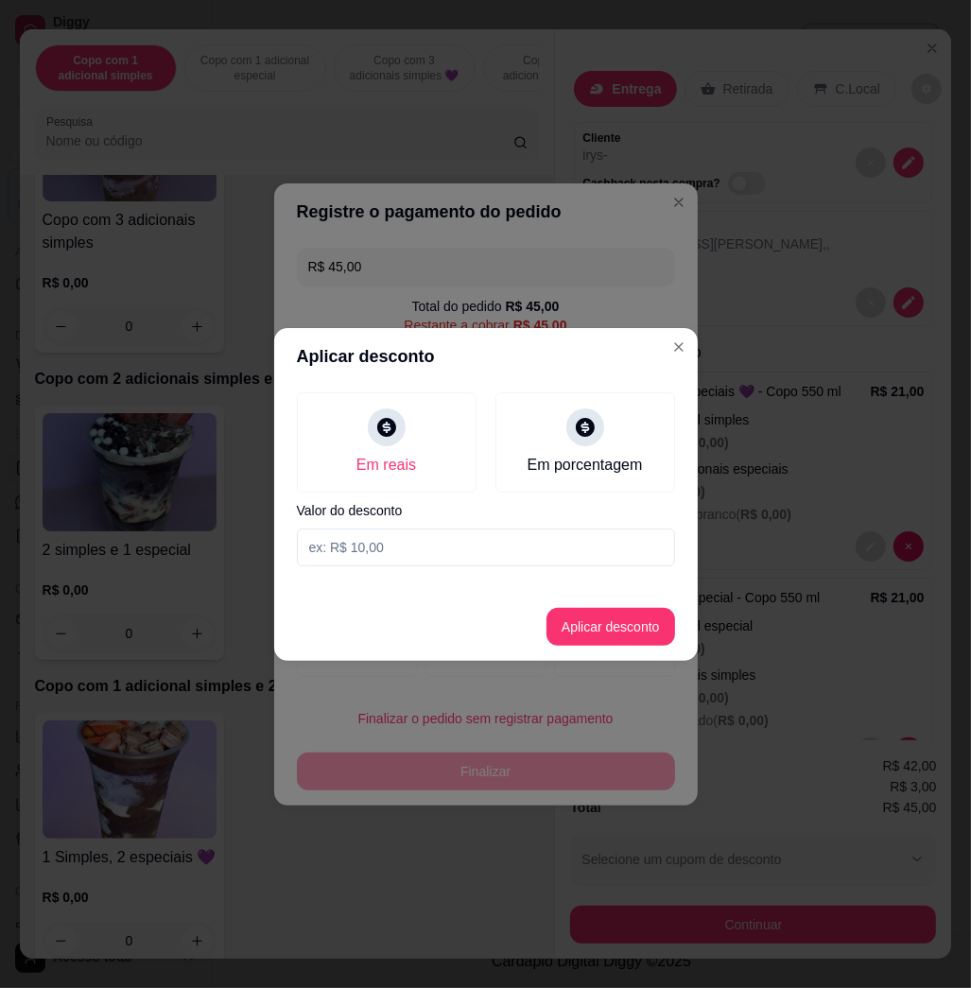
drag, startPoint x: 450, startPoint y: 544, endPoint x: 465, endPoint y: 588, distance: 47.0
click at [451, 552] on input at bounding box center [486, 548] width 378 height 38
type input "3,01"
click at [590, 620] on button "Aplicar desconto" at bounding box center [611, 627] width 129 height 38
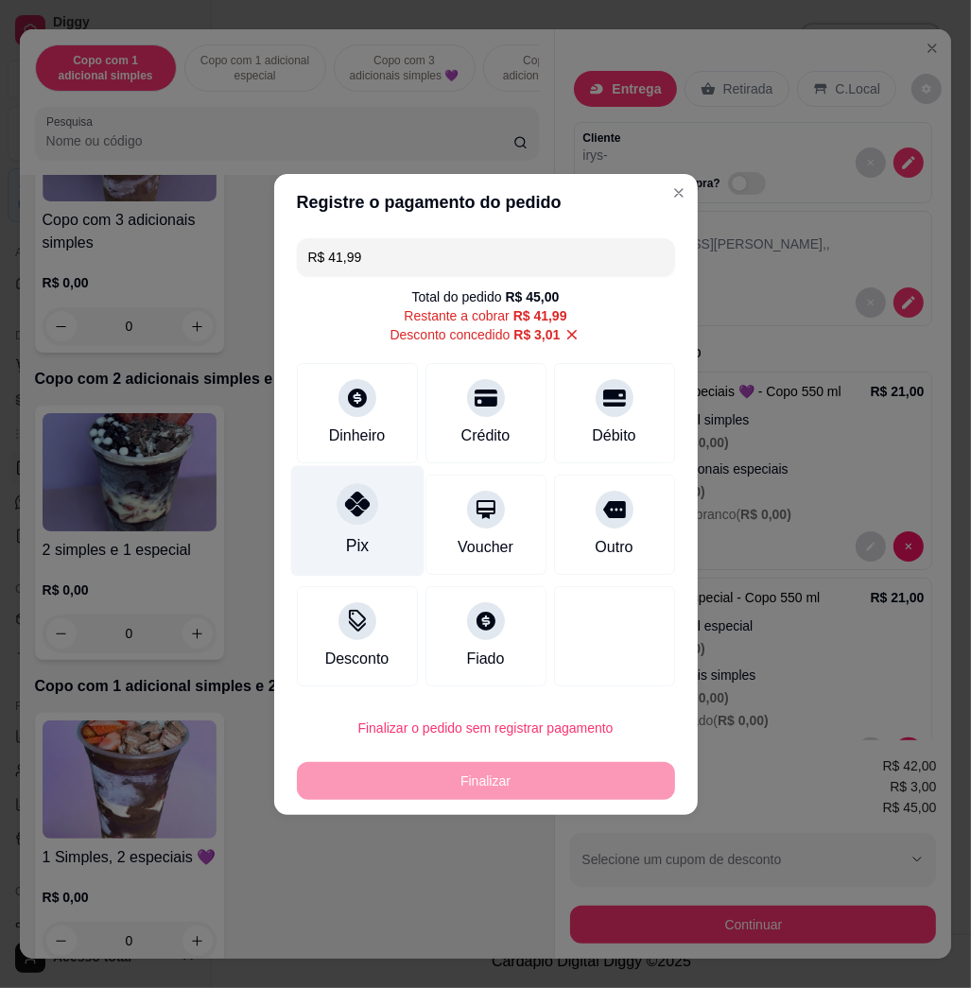
click at [363, 475] on div "Pix" at bounding box center [356, 520] width 133 height 111
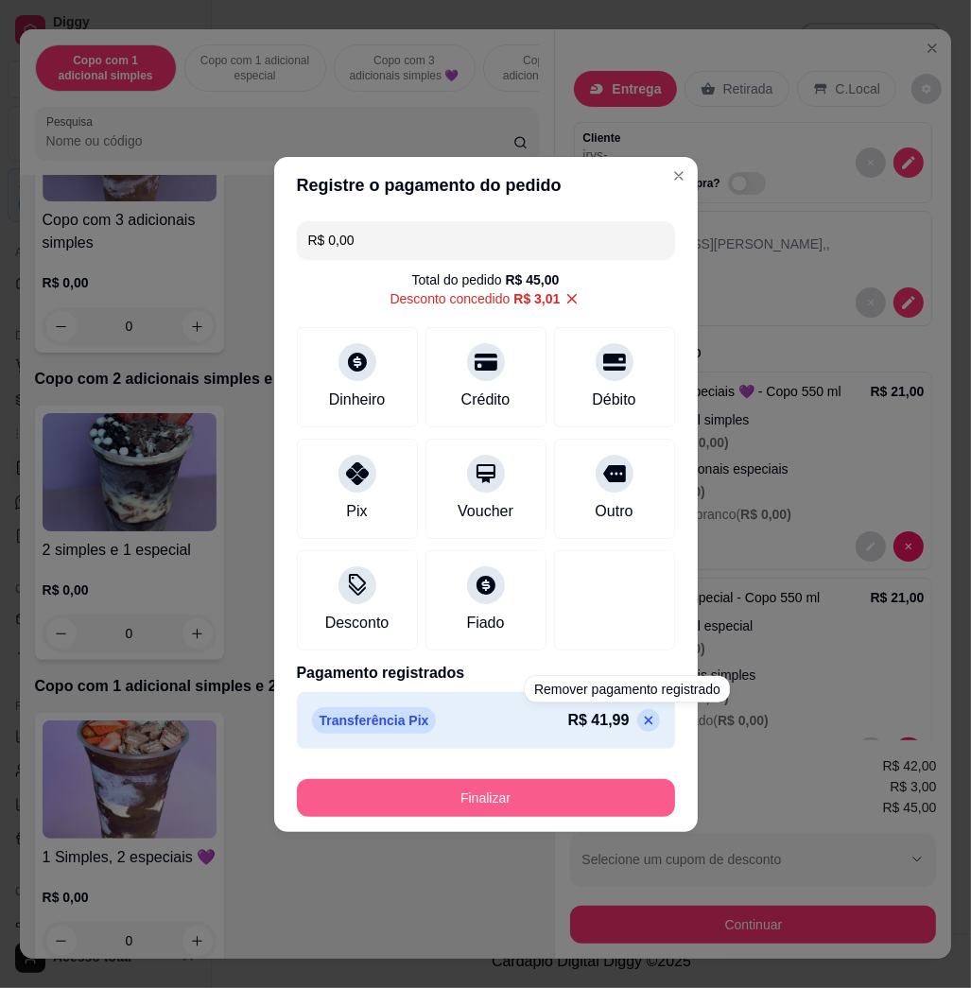
click at [619, 780] on button "Finalizar" at bounding box center [486, 798] width 378 height 38
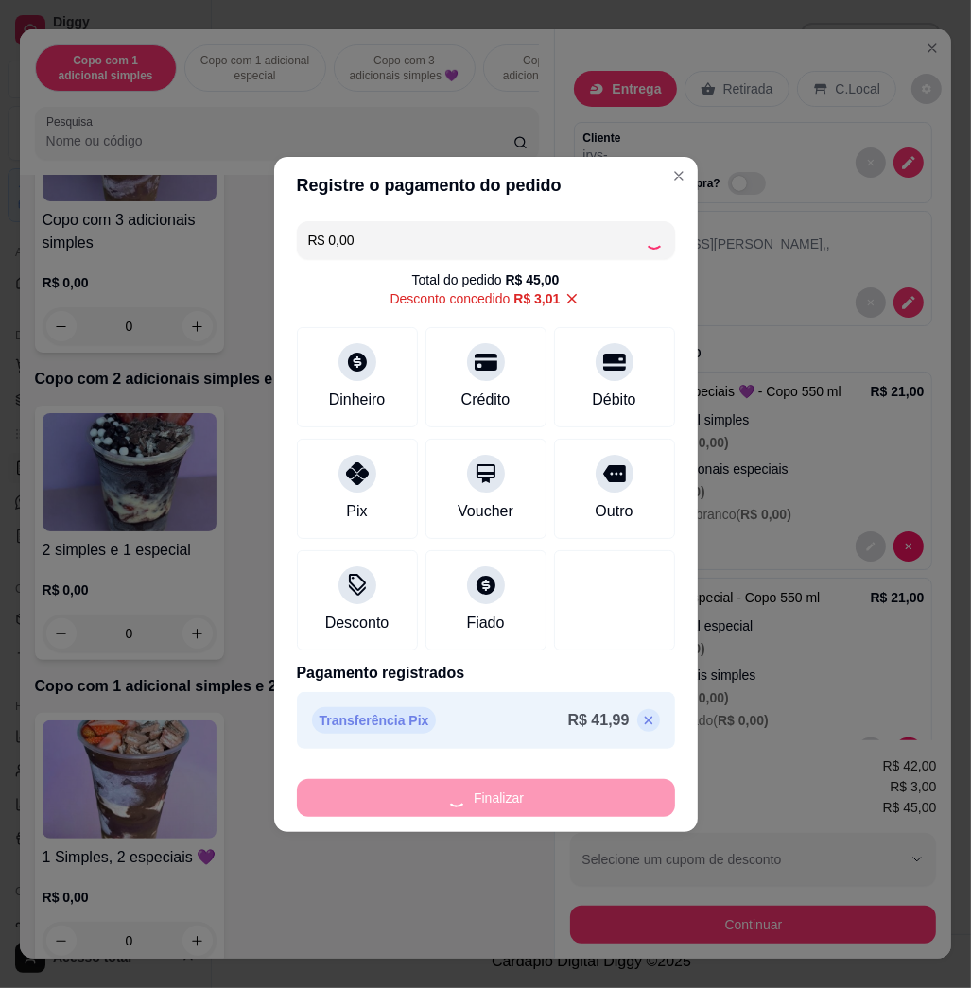
type input "-R$ 45,00"
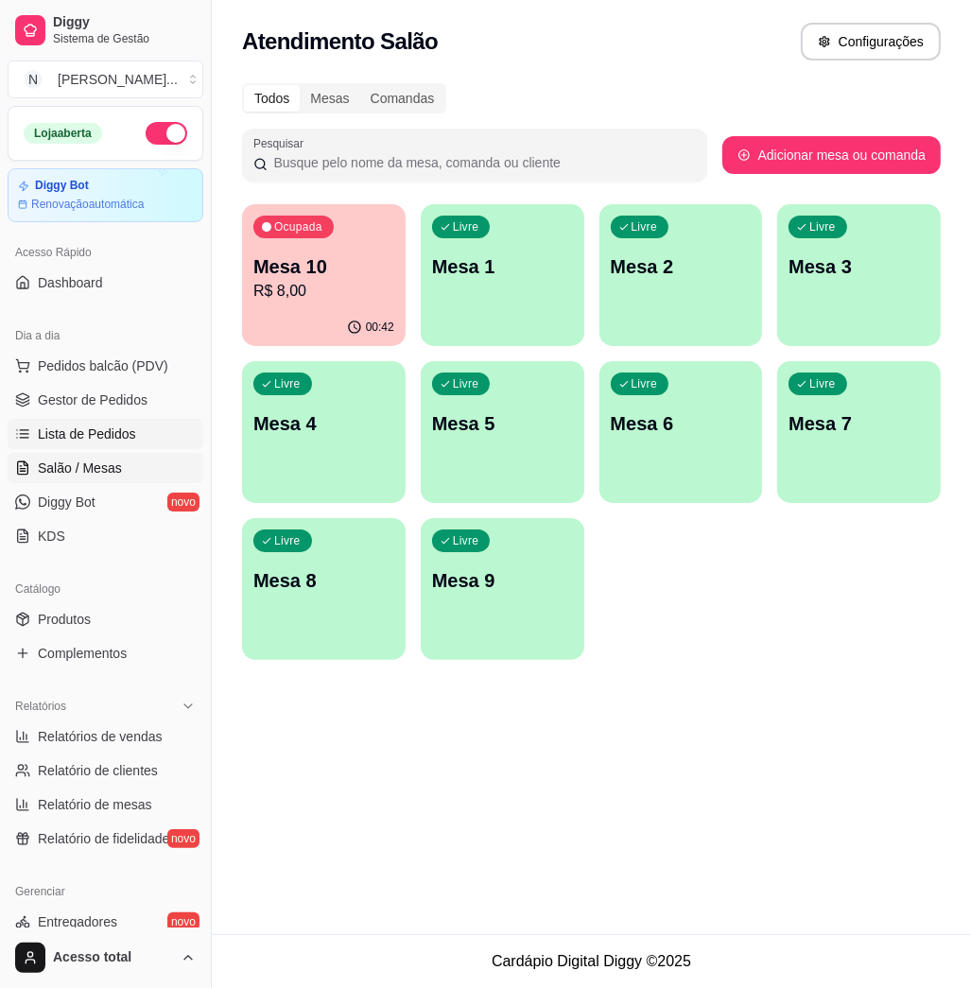
click at [98, 435] on span "Lista de Pedidos" at bounding box center [87, 434] width 98 height 19
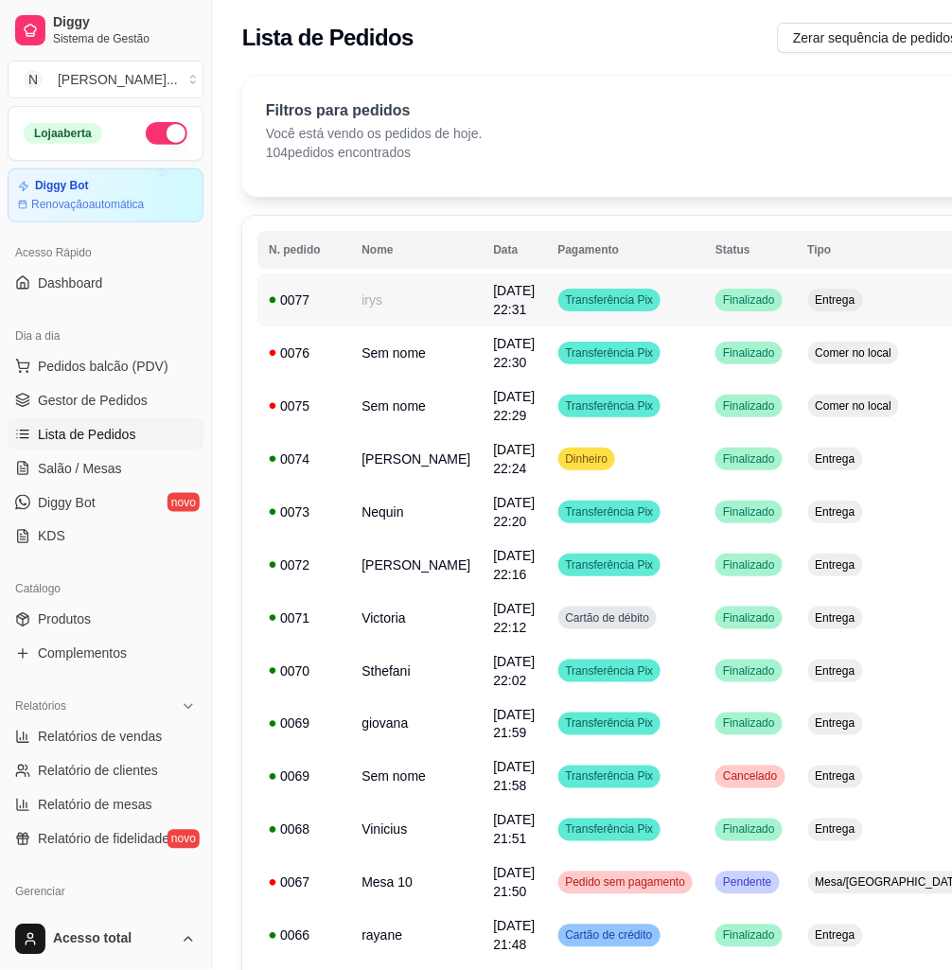
click at [386, 305] on td "irys" at bounding box center [415, 299] width 131 height 53
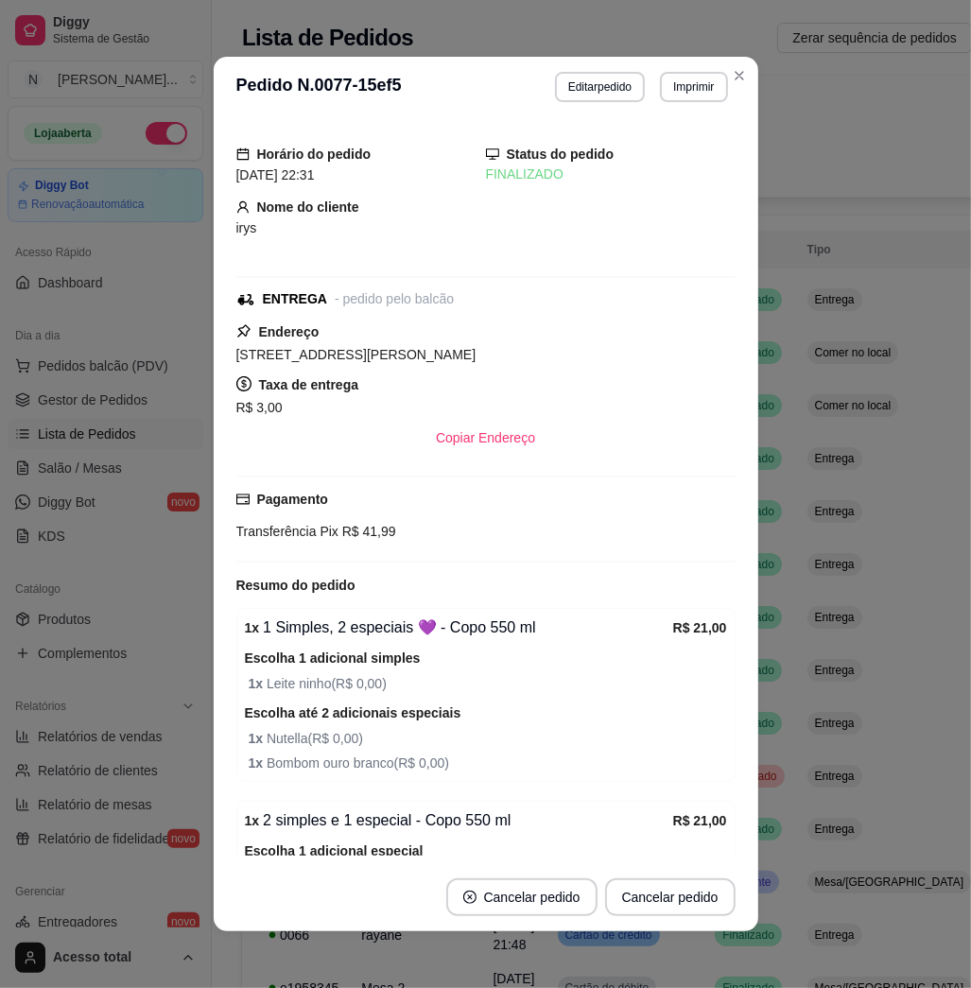
drag, startPoint x: 225, startPoint y: 353, endPoint x: 406, endPoint y: 358, distance: 180.7
click at [406, 358] on span "[STREET_ADDRESS][PERSON_NAME]" at bounding box center [356, 354] width 240 height 15
copy span "[STREET_ADDRESS][PERSON_NAME],"
click at [615, 92] on button "Editar pedido" at bounding box center [600, 87] width 90 height 30
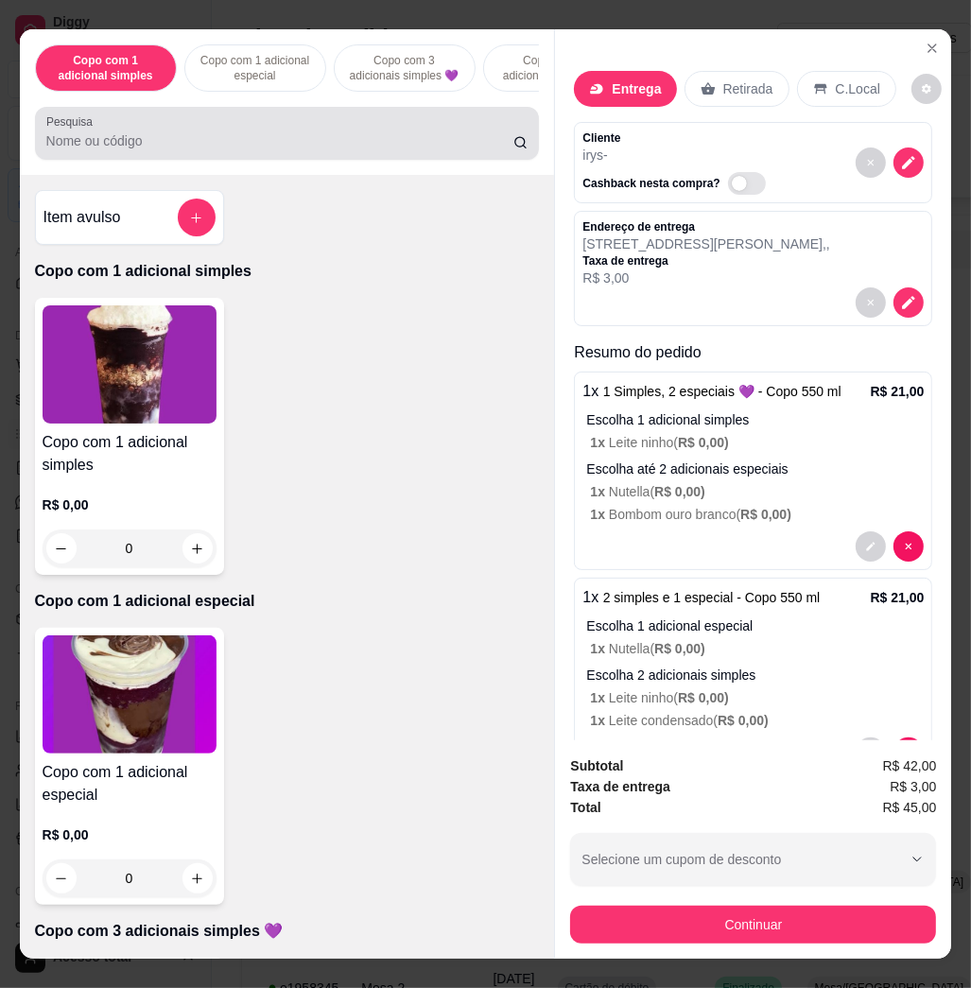
click at [218, 121] on div "Pesquisa" at bounding box center [287, 133] width 505 height 53
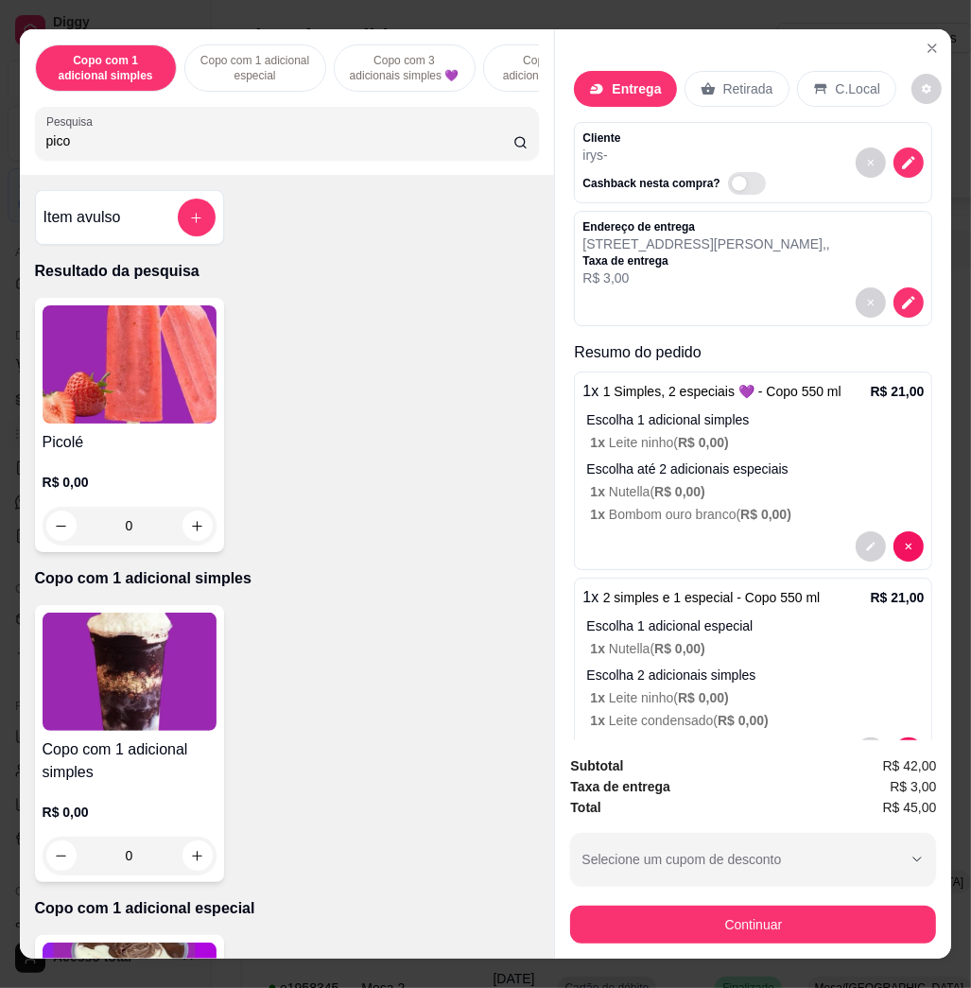
type input "pico"
click at [212, 414] on div "Picolé R$ 0,00 0" at bounding box center [129, 425] width 189 height 254
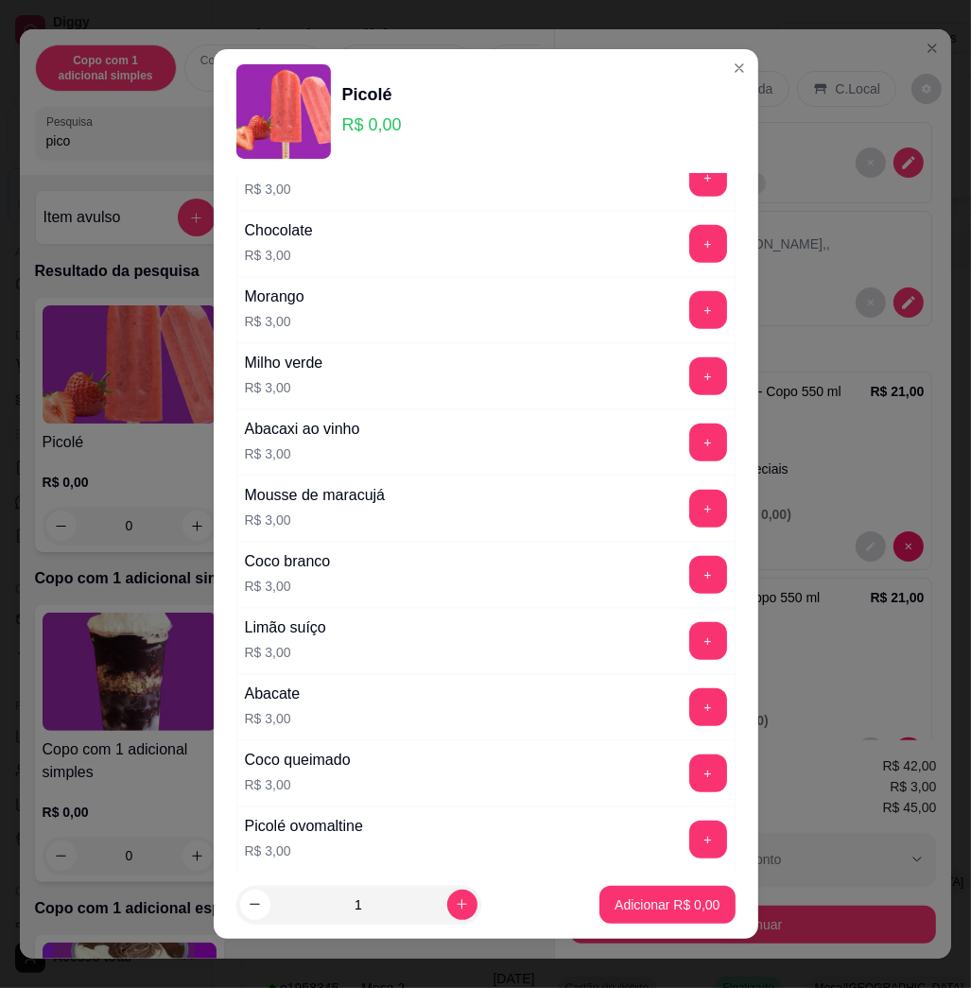
scroll to position [630, 0]
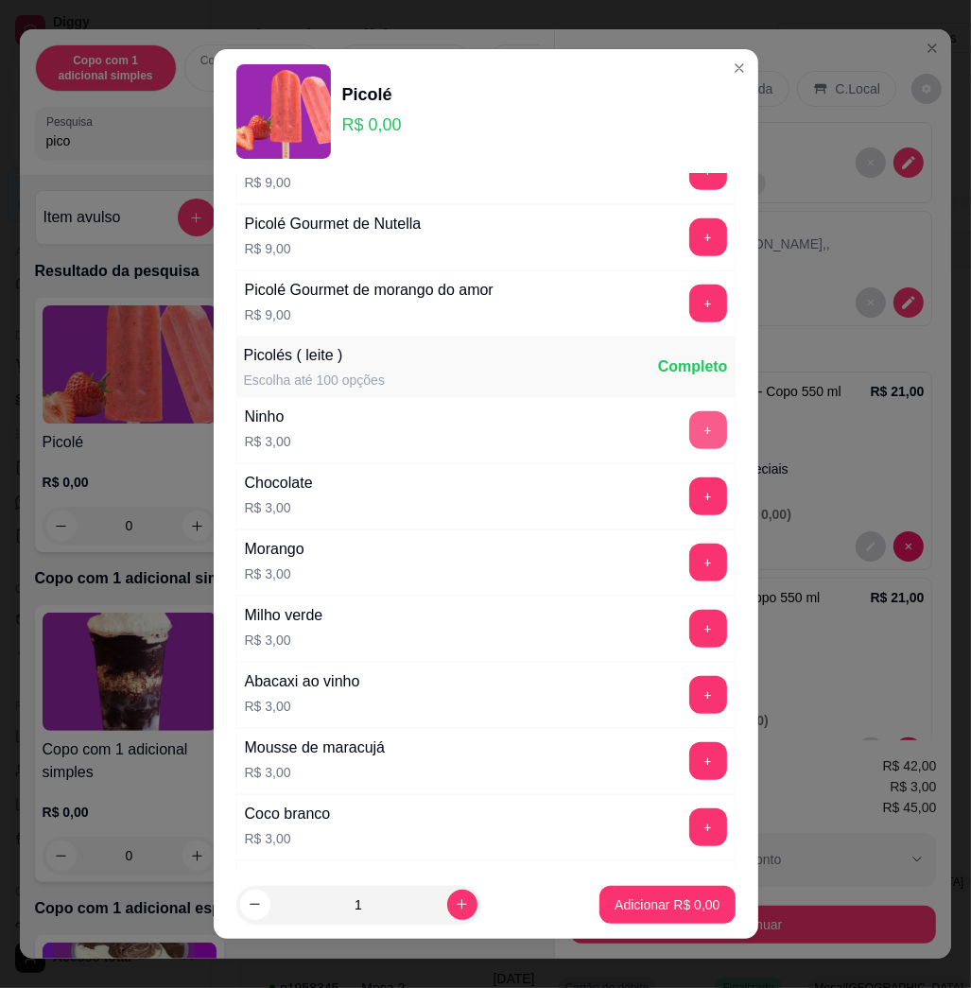
click at [690, 428] on button "+" at bounding box center [709, 430] width 38 height 38
click at [658, 904] on p "Adicionar R$ 3,00" at bounding box center [668, 905] width 102 height 18
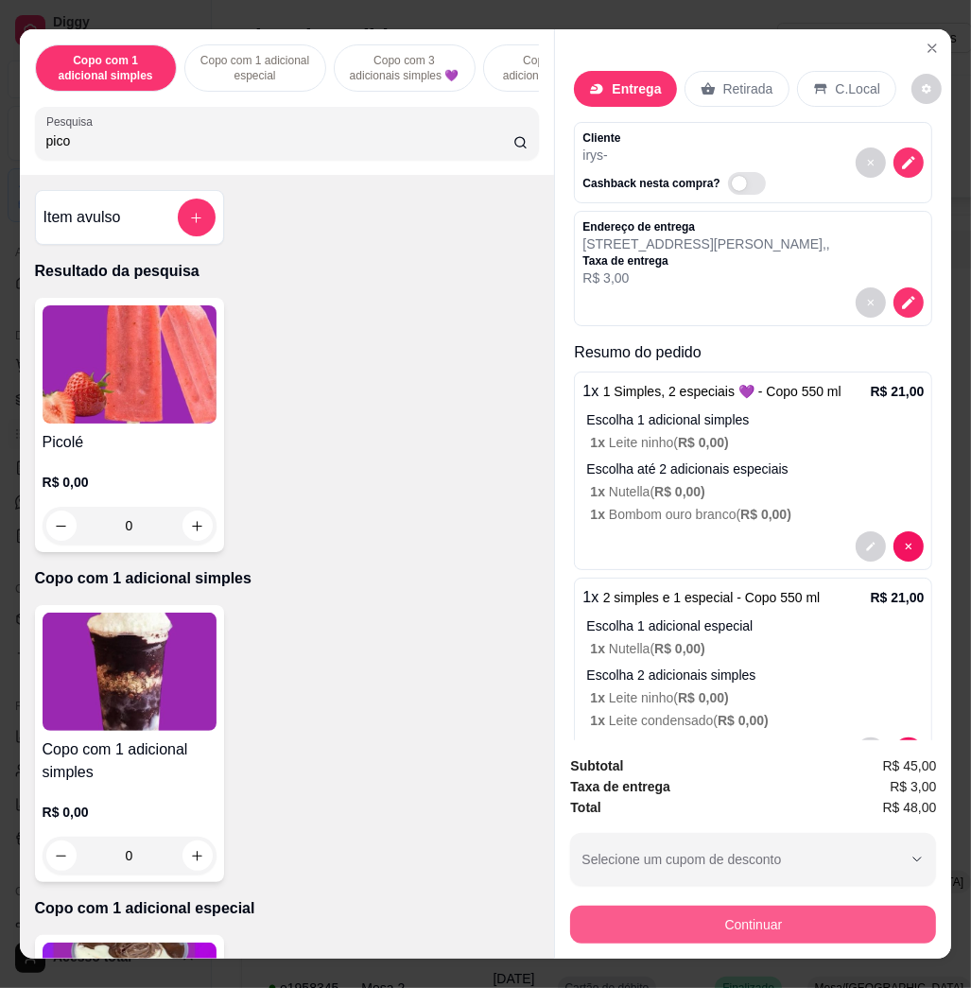
click at [779, 914] on button "Continuar" at bounding box center [753, 925] width 366 height 38
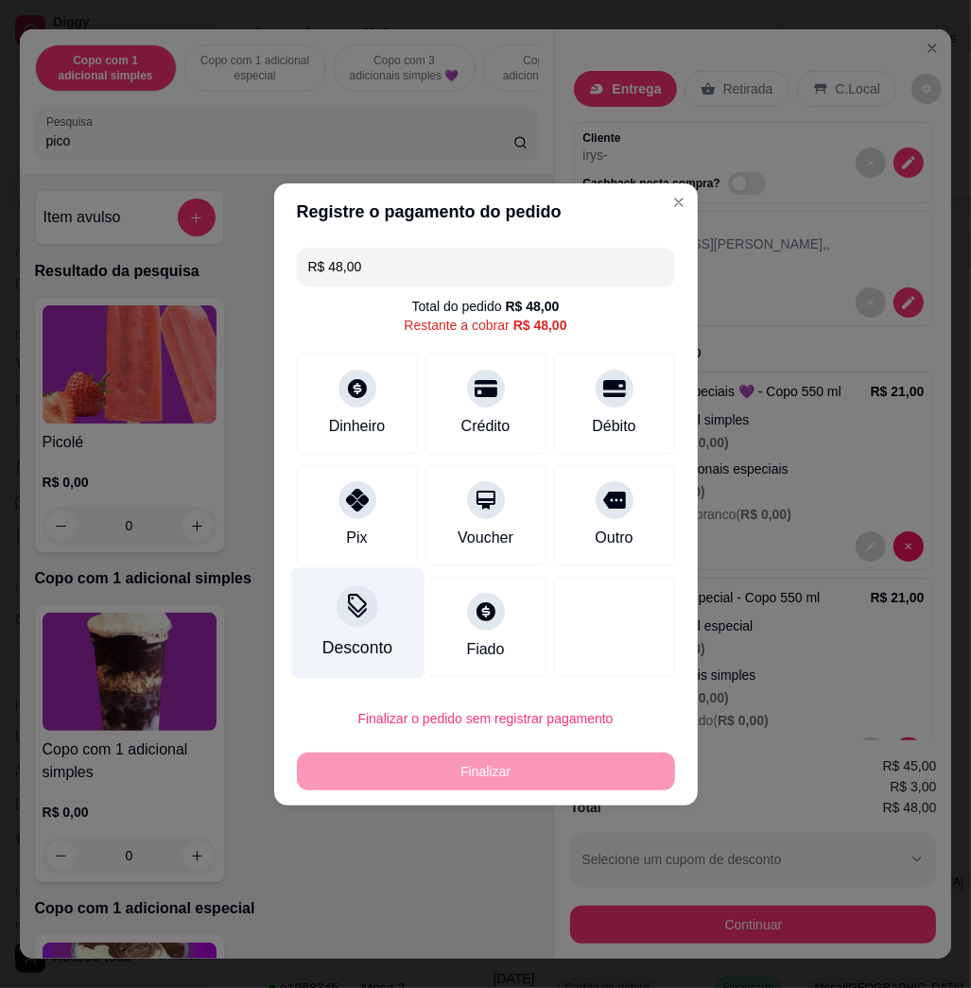
click at [366, 604] on div "Desconto" at bounding box center [356, 623] width 133 height 111
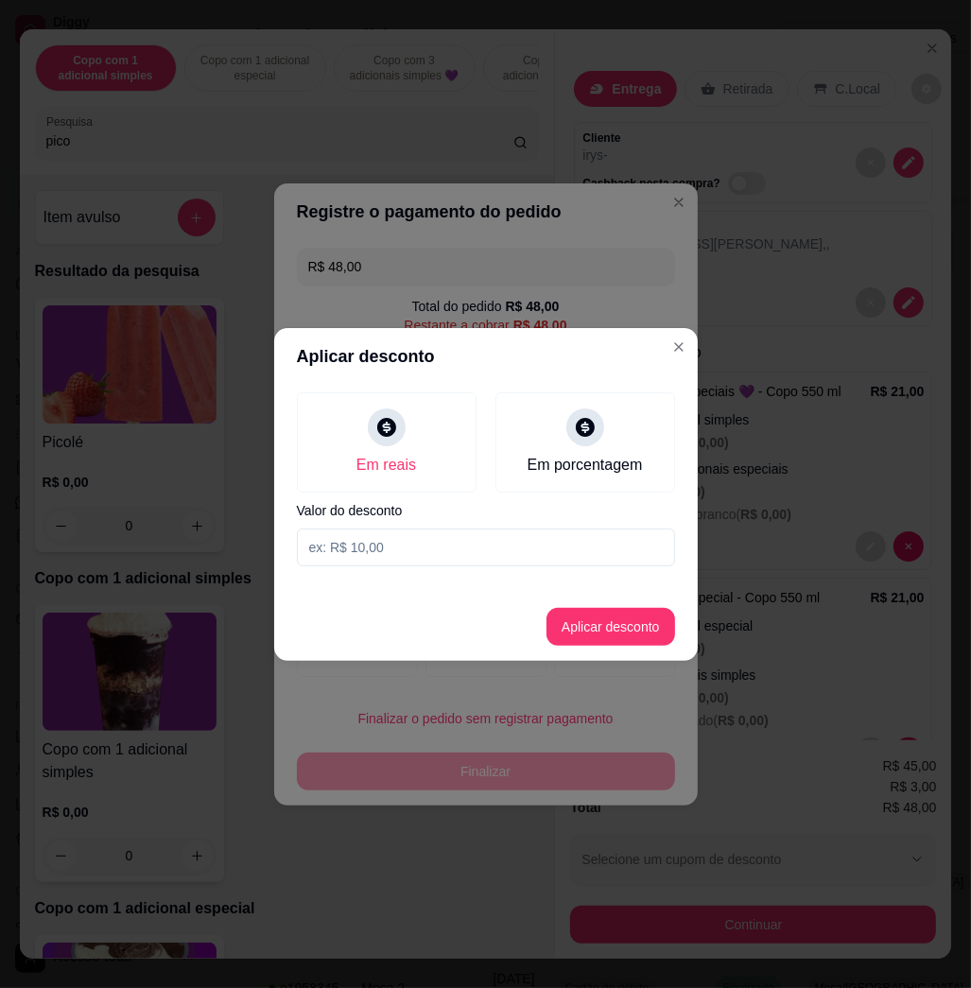
click at [439, 554] on input at bounding box center [486, 548] width 378 height 38
type input "3,01"
click at [617, 639] on button "Aplicar desconto" at bounding box center [611, 626] width 124 height 37
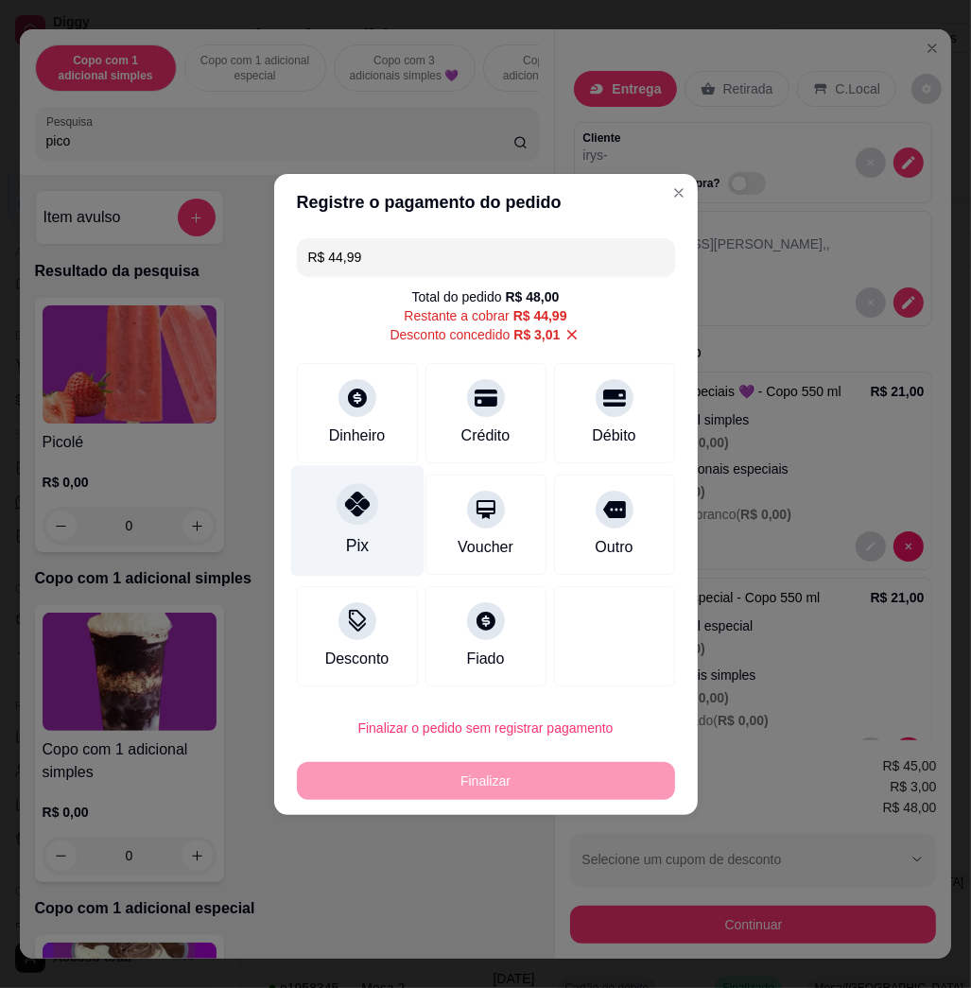
click at [380, 557] on div "Pix" at bounding box center [356, 520] width 133 height 111
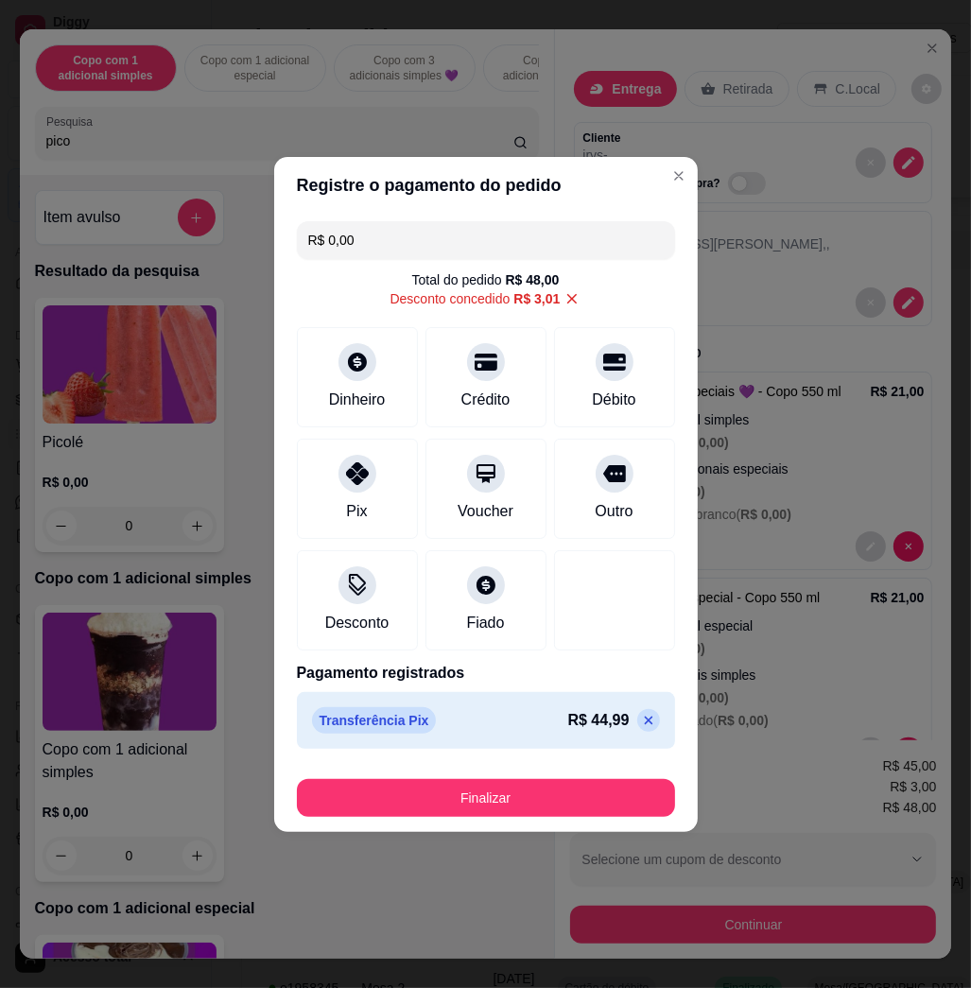
click at [515, 795] on button "Finalizar" at bounding box center [486, 798] width 378 height 38
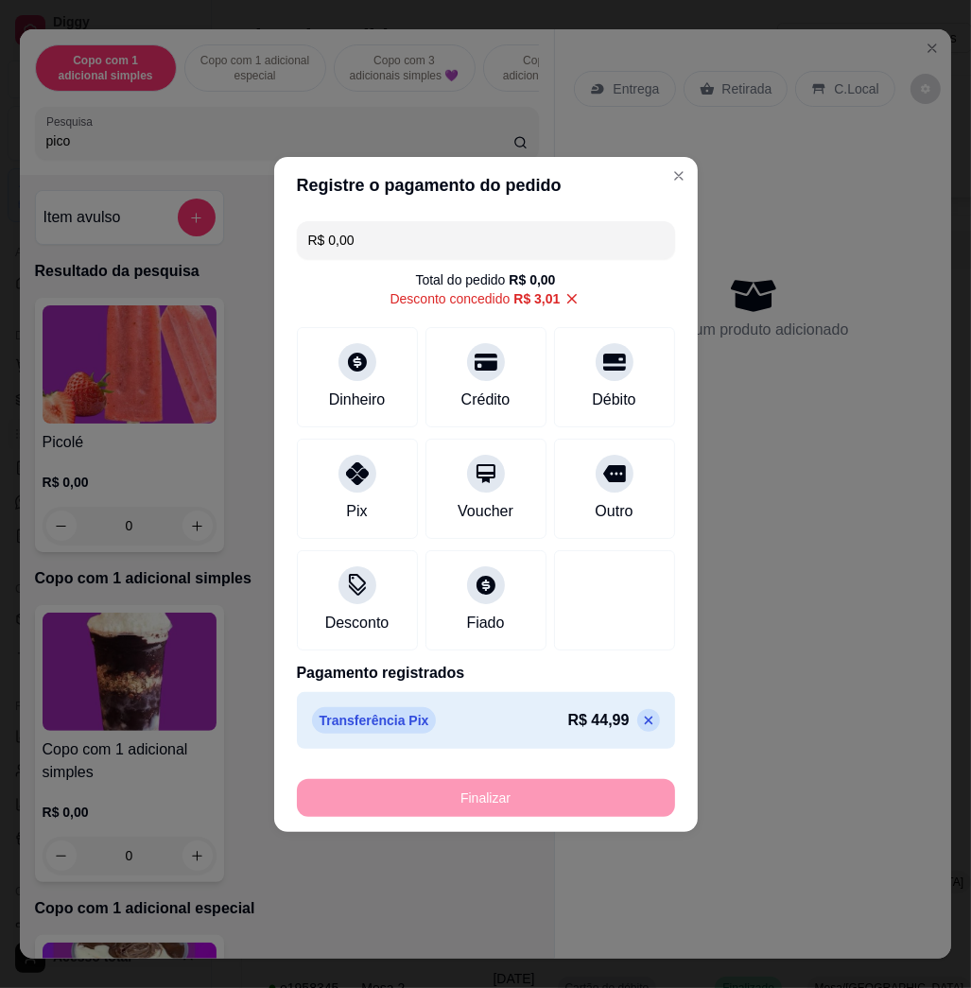
type input "-R$ 48,00"
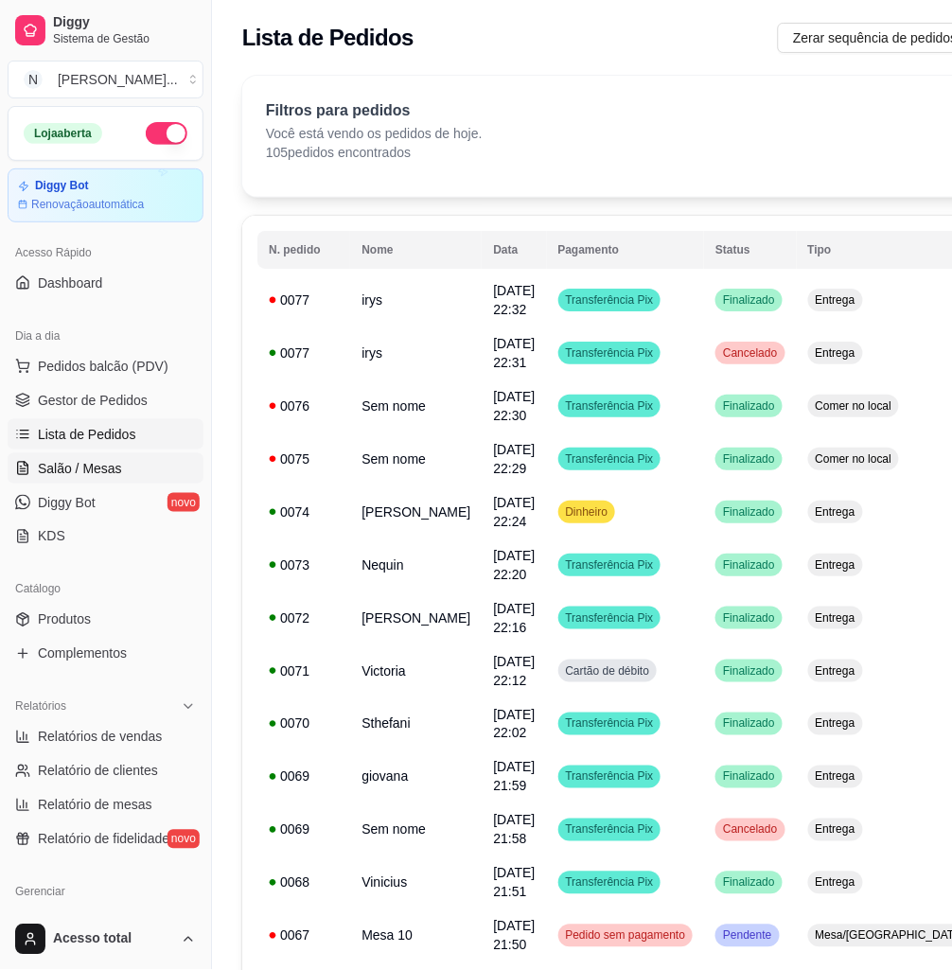
click at [108, 465] on span "Salão / Mesas" at bounding box center [80, 468] width 84 height 19
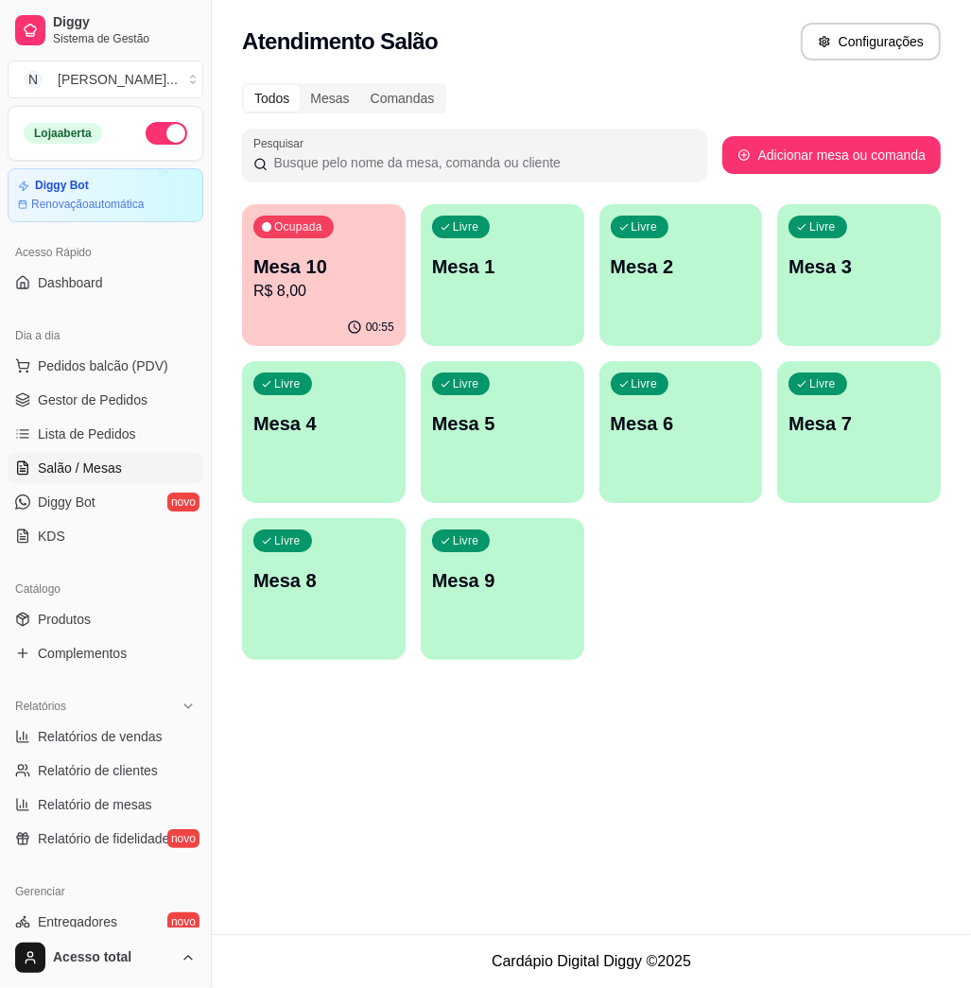
click at [491, 284] on div "Livre Mesa 1" at bounding box center [503, 263] width 164 height 119
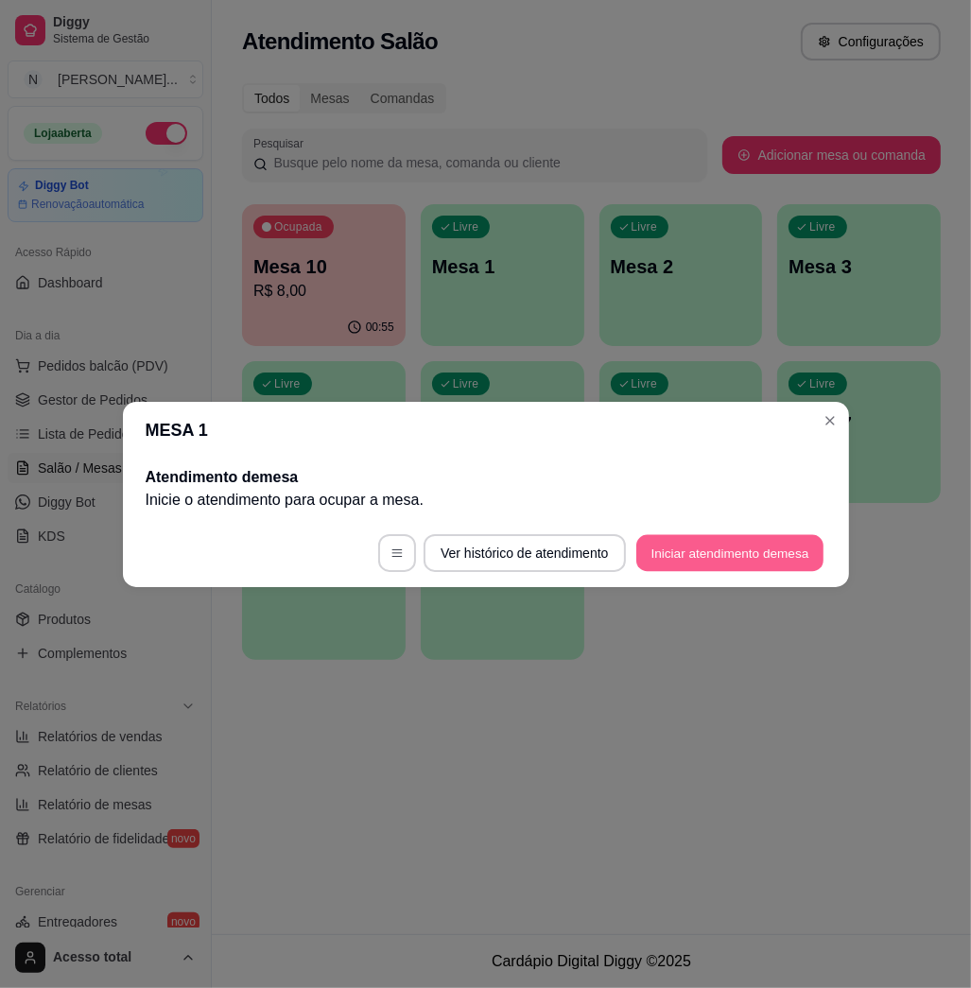
click at [751, 560] on button "Iniciar atendimento de mesa" at bounding box center [730, 552] width 187 height 37
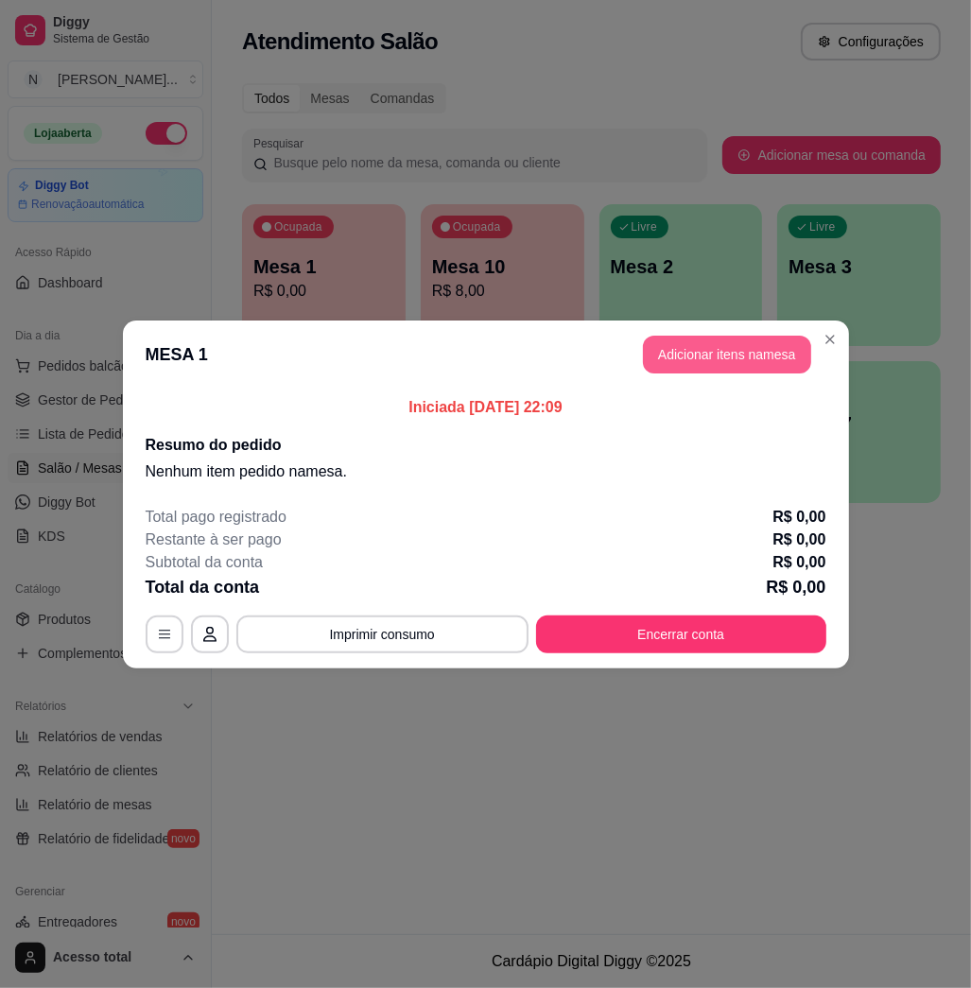
click at [765, 350] on button "Adicionar itens na mesa" at bounding box center [727, 355] width 168 height 38
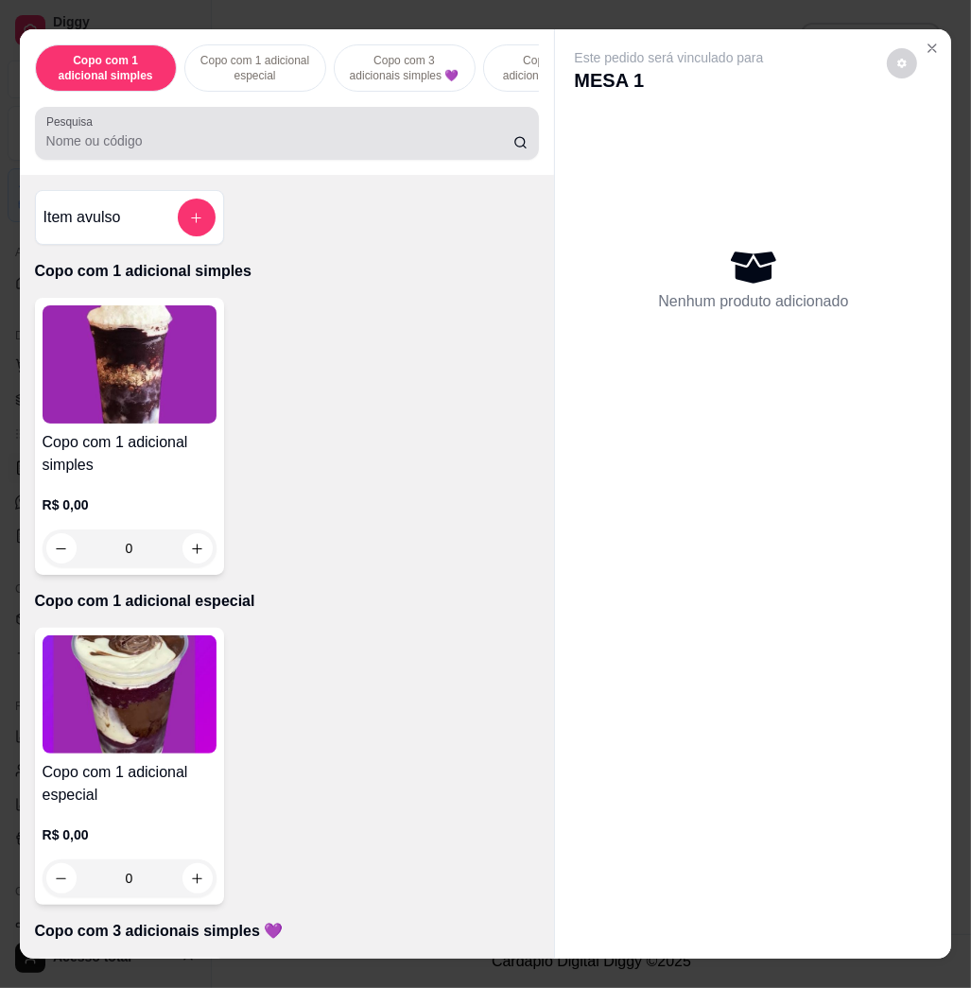
drag, startPoint x: 306, startPoint y: 146, endPoint x: 294, endPoint y: 145, distance: 11.4
click at [304, 145] on input "Pesquisa" at bounding box center [279, 140] width 467 height 19
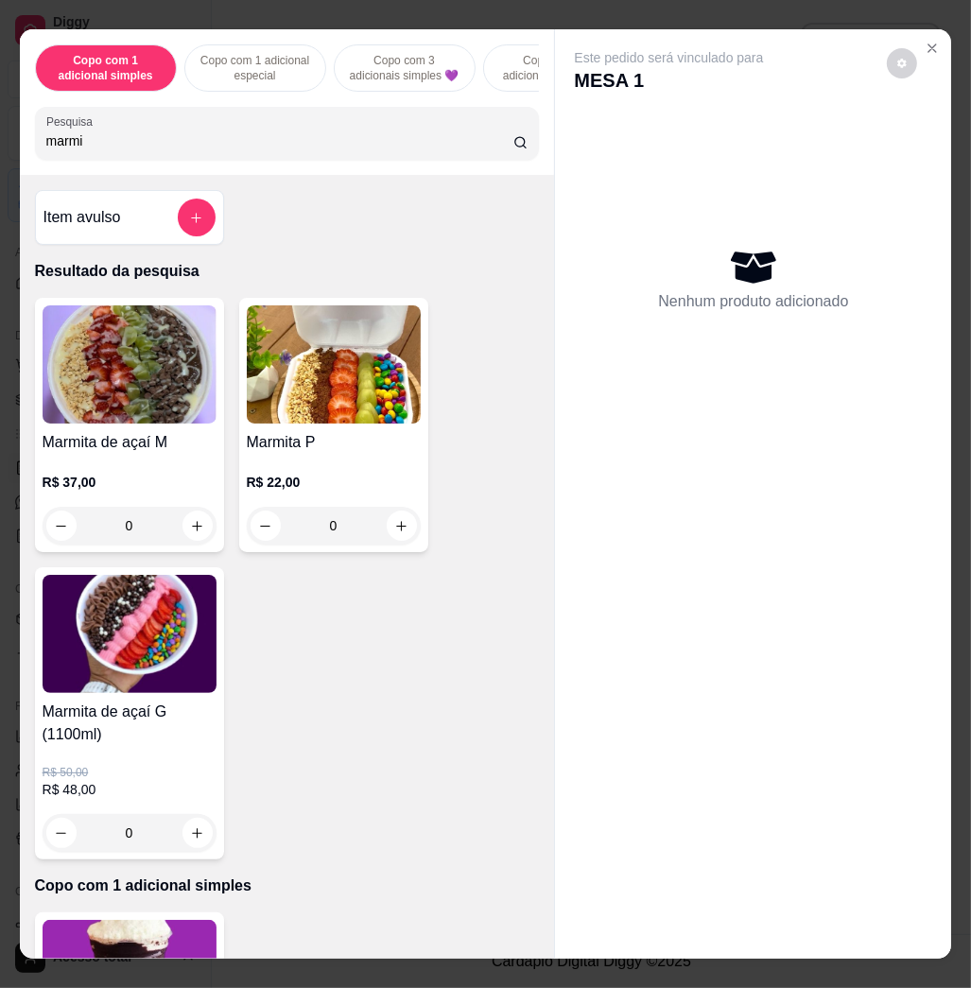
type input "marmi"
click at [160, 628] on img at bounding box center [130, 634] width 174 height 118
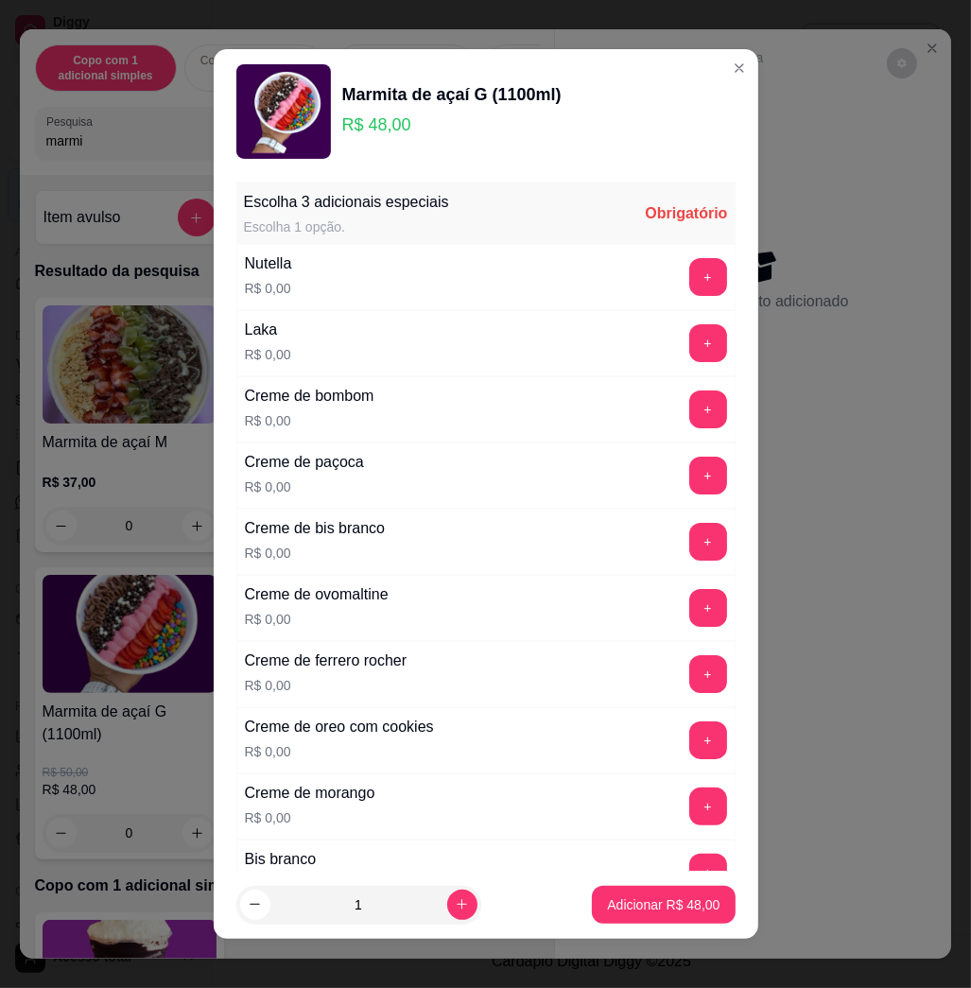
click at [454, 386] on div "Creme de bombom R$ 0,00 +" at bounding box center [485, 409] width 499 height 66
drag, startPoint x: 456, startPoint y: 384, endPoint x: 667, endPoint y: 329, distance: 217.9
click at [457, 384] on div "Creme de bombom R$ 0,00 +" at bounding box center [485, 409] width 499 height 66
click at [690, 285] on button "+" at bounding box center [709, 277] width 38 height 38
click at [690, 540] on button "+" at bounding box center [709, 542] width 38 height 38
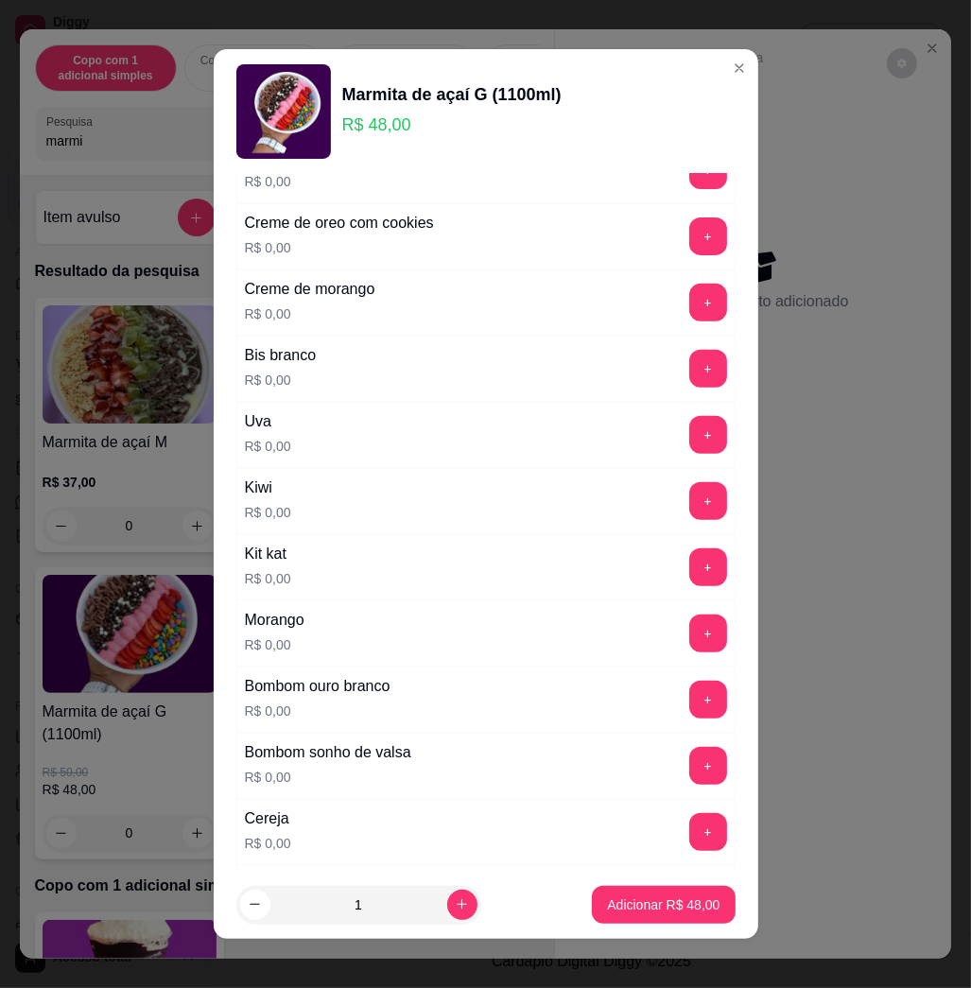
scroll to position [630, 0]
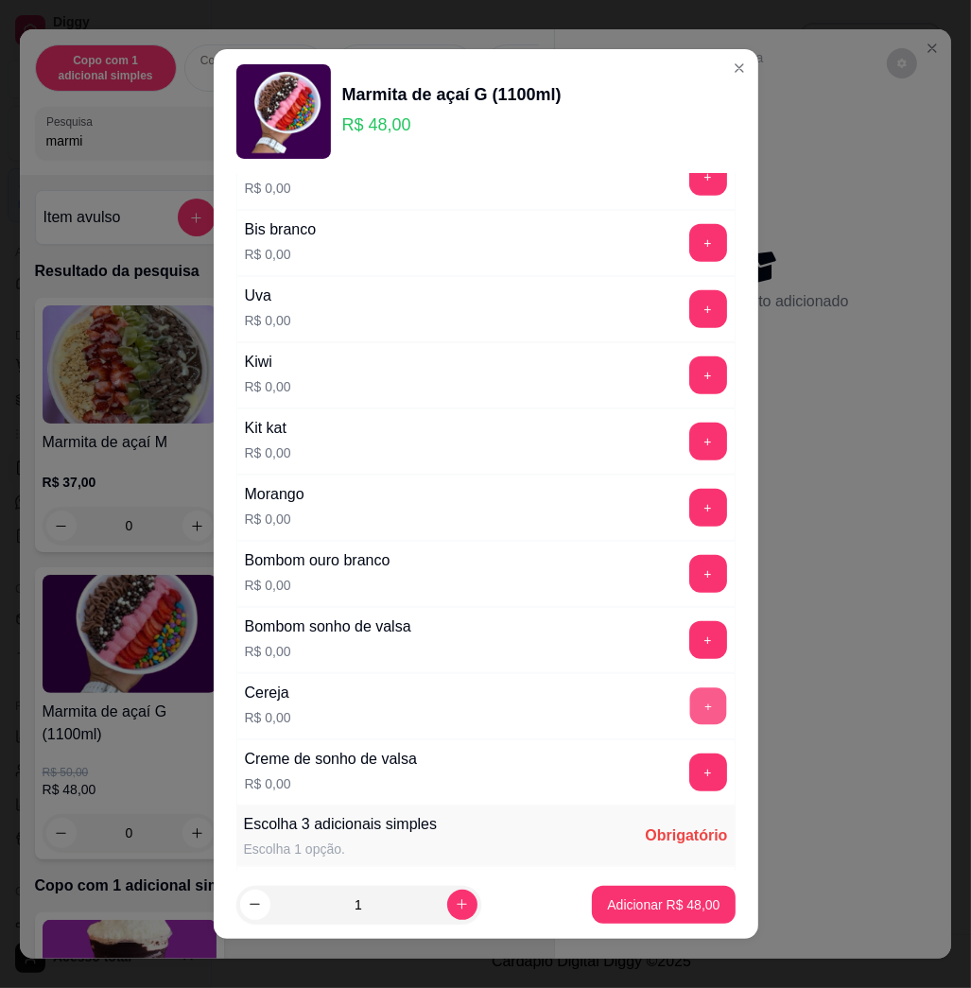
click at [690, 708] on button "+" at bounding box center [708, 707] width 37 height 37
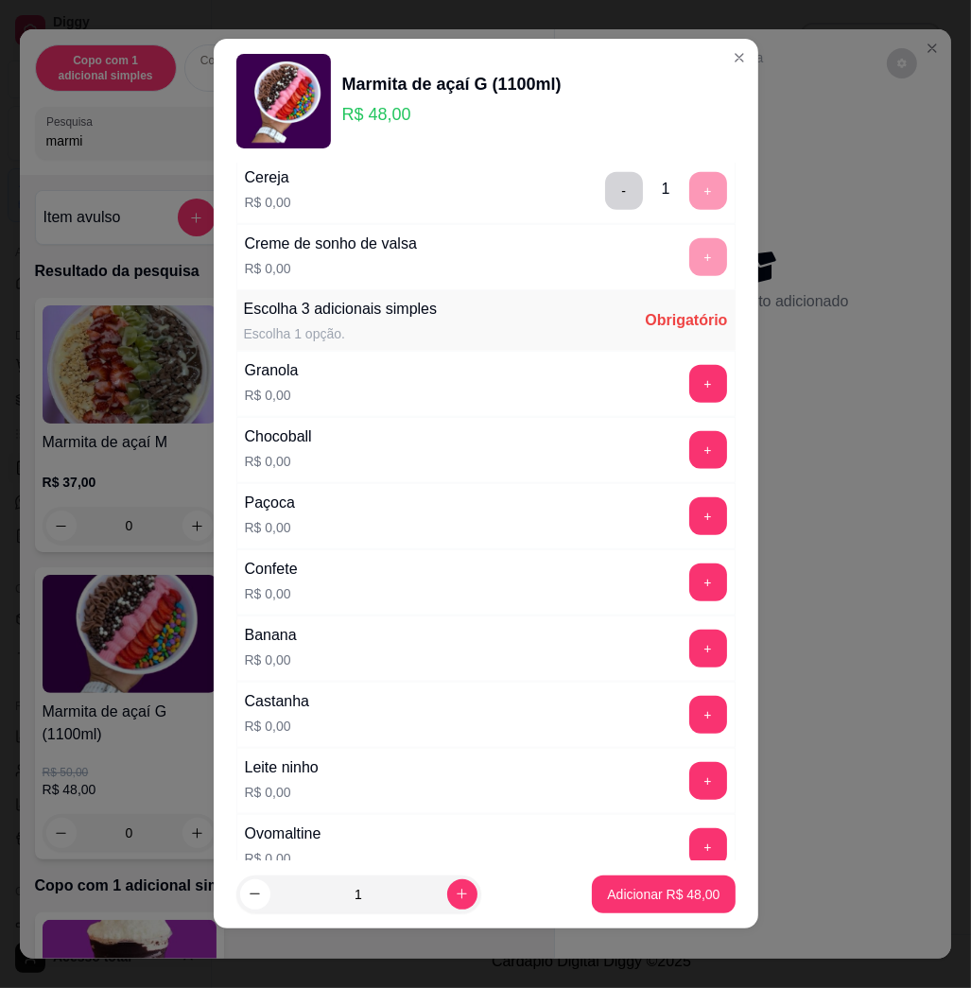
scroll to position [1261, 0]
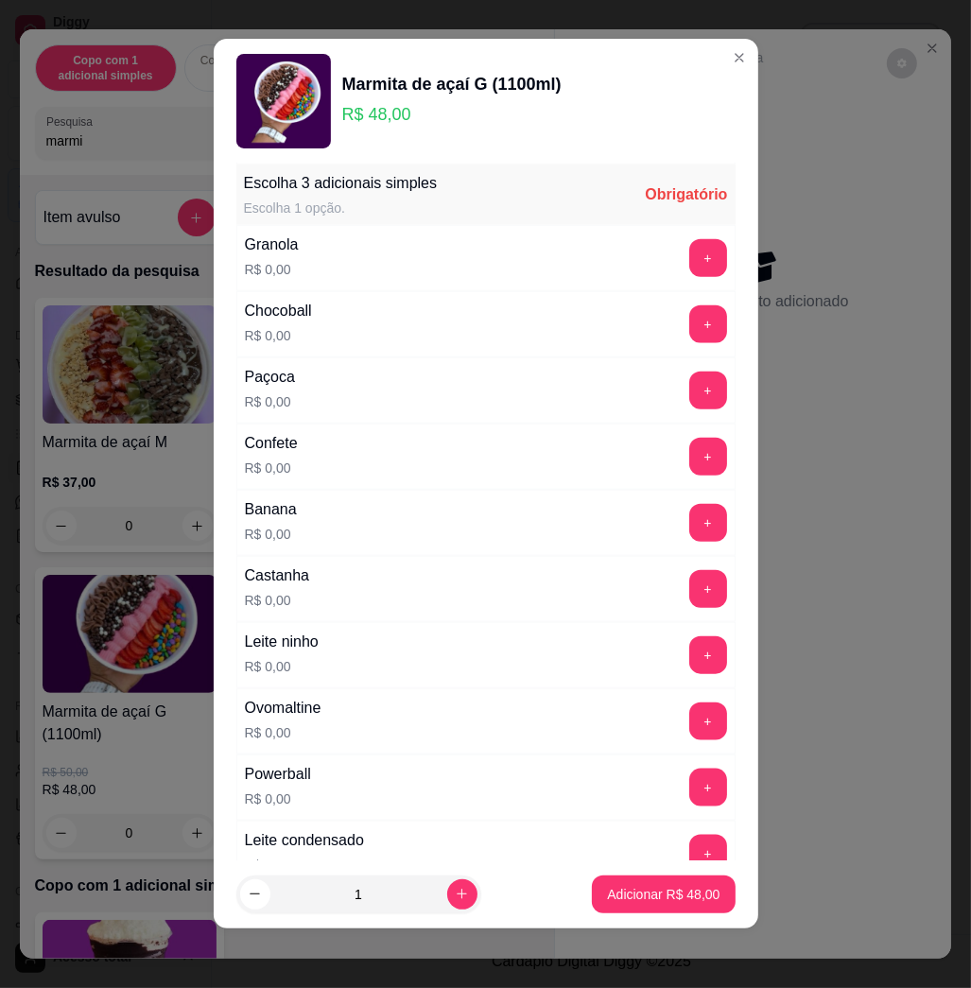
click at [652, 494] on div "Banana R$ 0,00 +" at bounding box center [485, 523] width 499 height 66
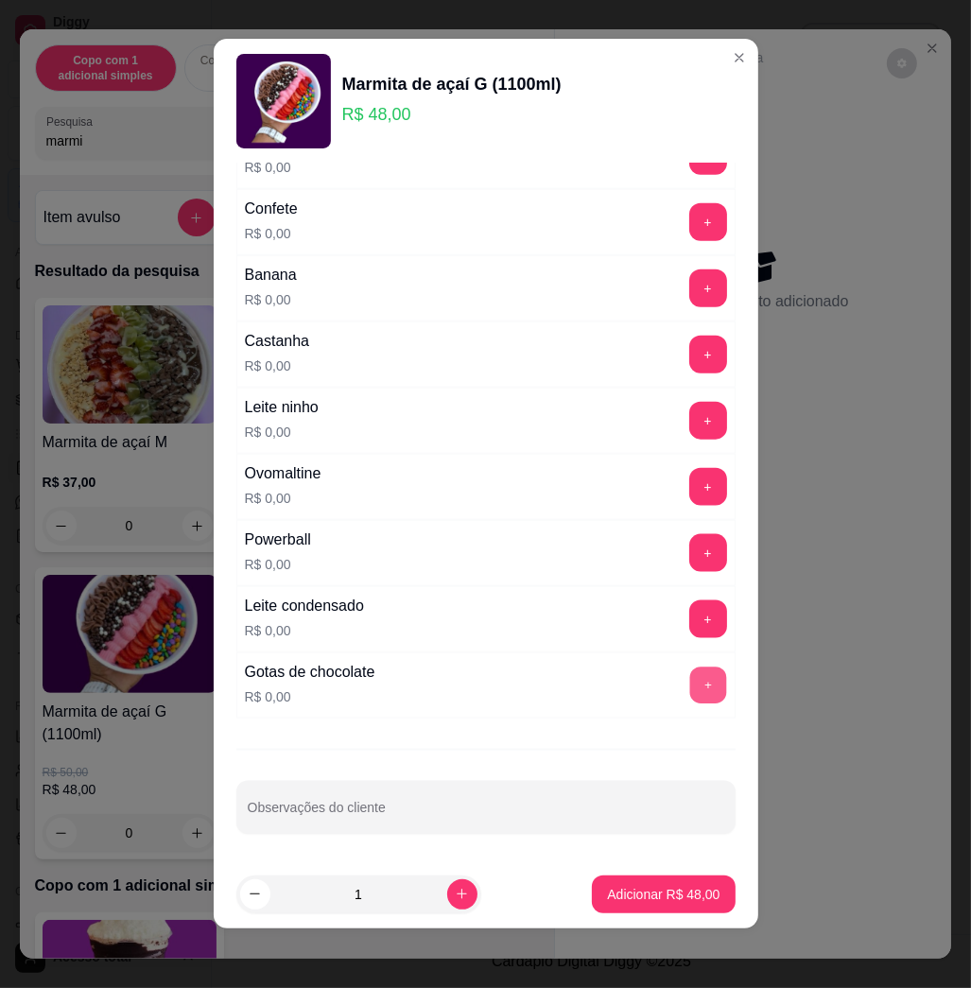
click at [690, 695] on button "+" at bounding box center [708, 686] width 37 height 37
click at [690, 469] on button "+" at bounding box center [708, 487] width 37 height 37
click at [690, 489] on button "+" at bounding box center [709, 487] width 38 height 38
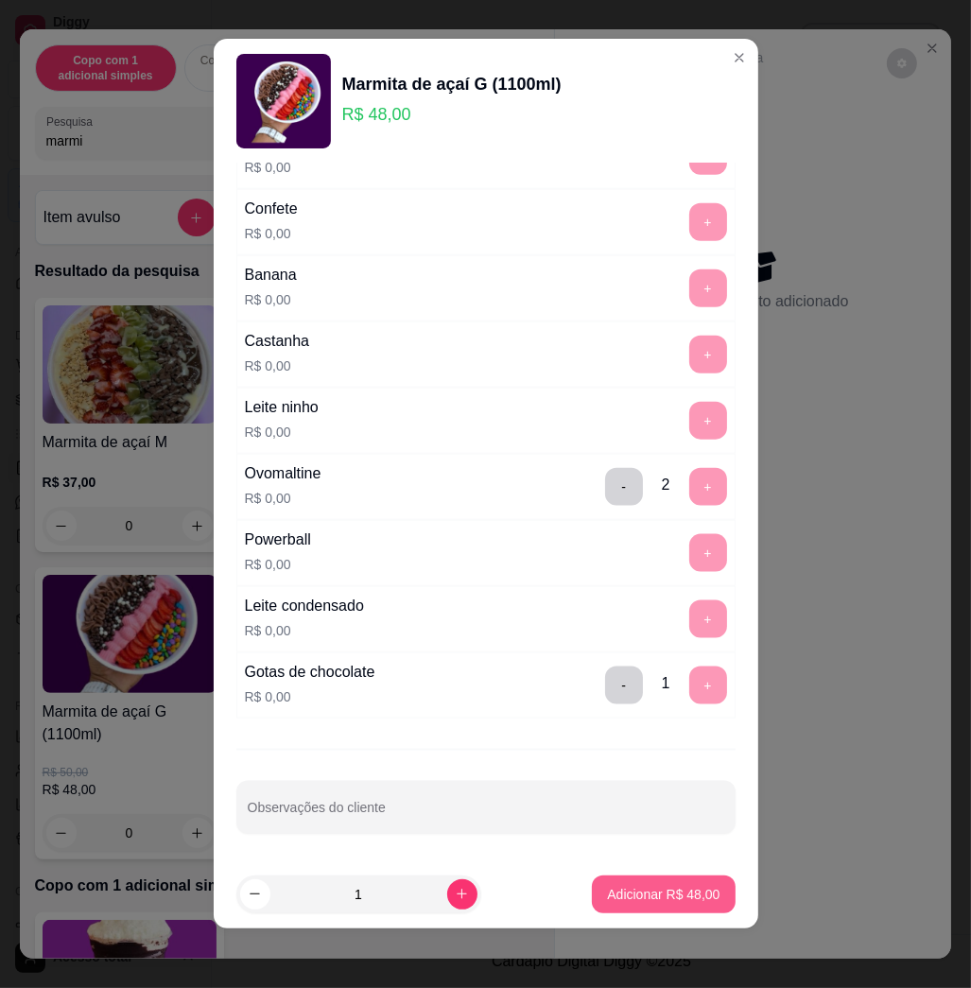
click at [628, 889] on p "Adicionar R$ 48,00" at bounding box center [663, 894] width 113 height 19
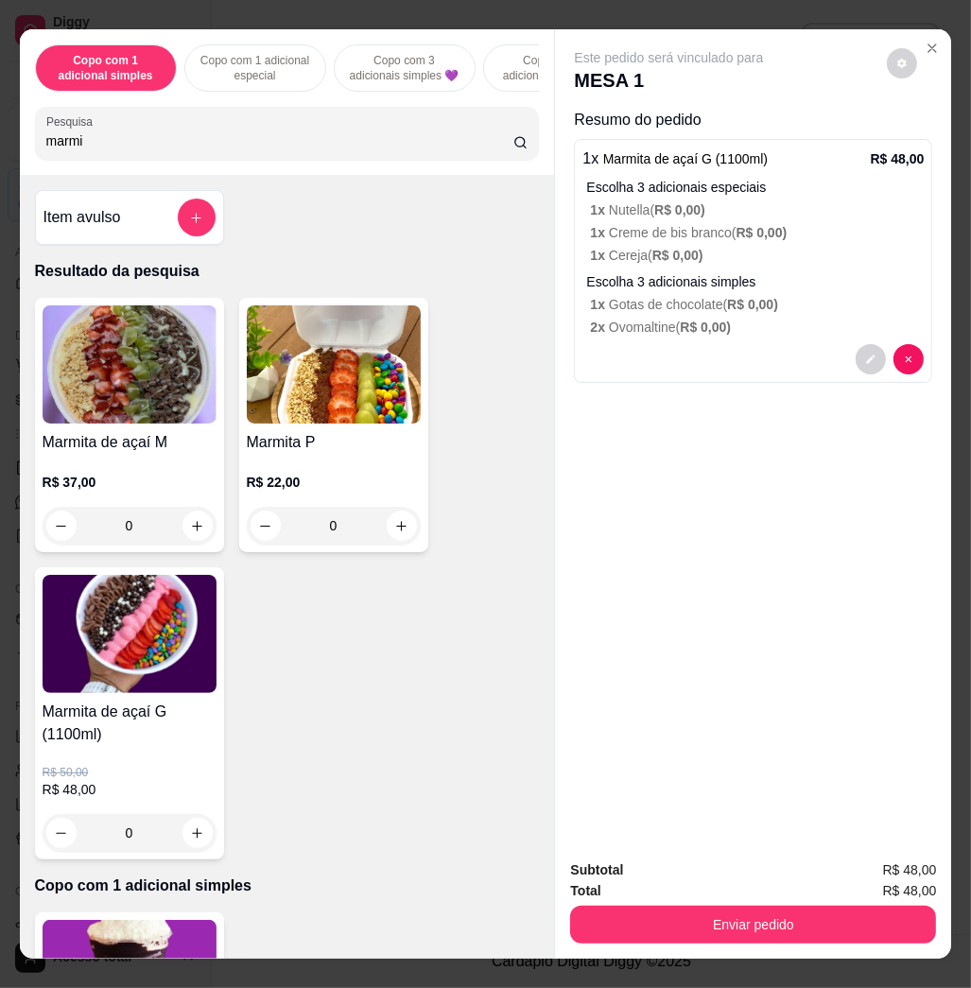
click at [146, 645] on img at bounding box center [130, 634] width 174 height 118
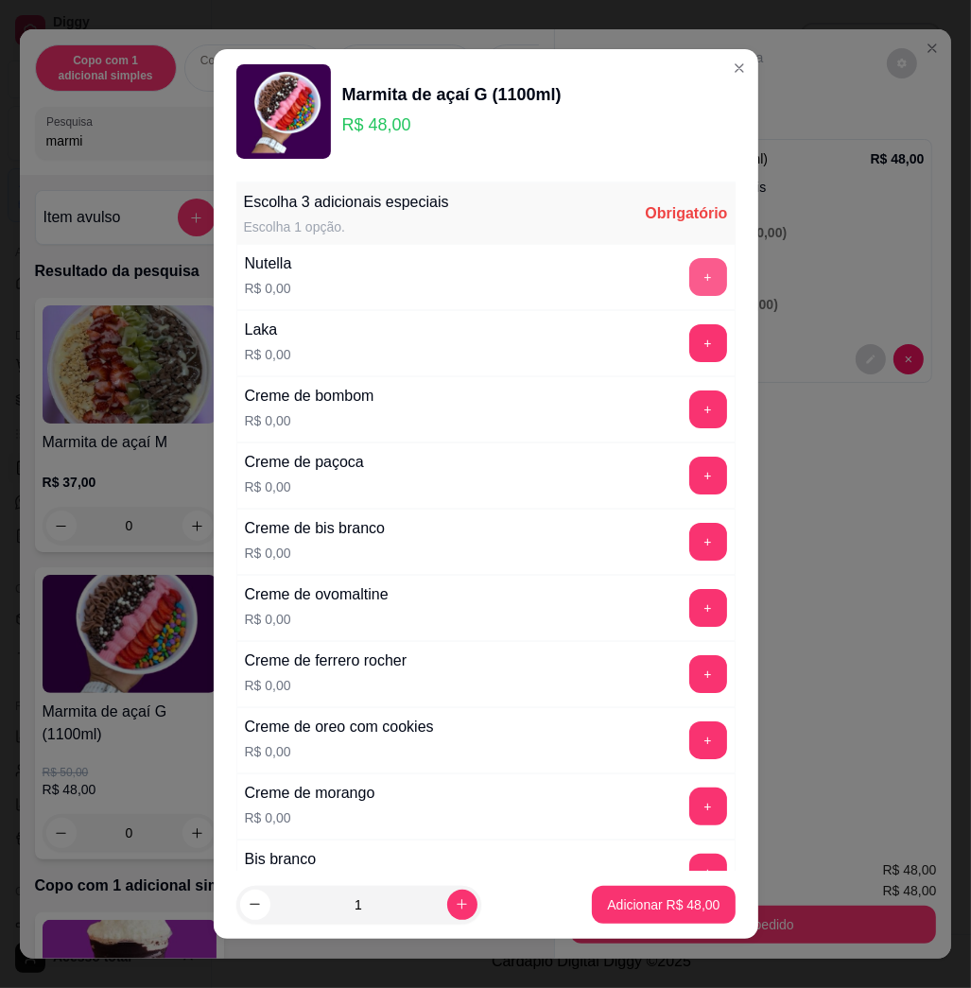
click at [690, 273] on button "+" at bounding box center [709, 277] width 38 height 38
click at [690, 356] on button "+" at bounding box center [708, 343] width 37 height 37
click at [605, 346] on button "-" at bounding box center [624, 343] width 38 height 38
click at [690, 549] on button "+" at bounding box center [709, 542] width 38 height 38
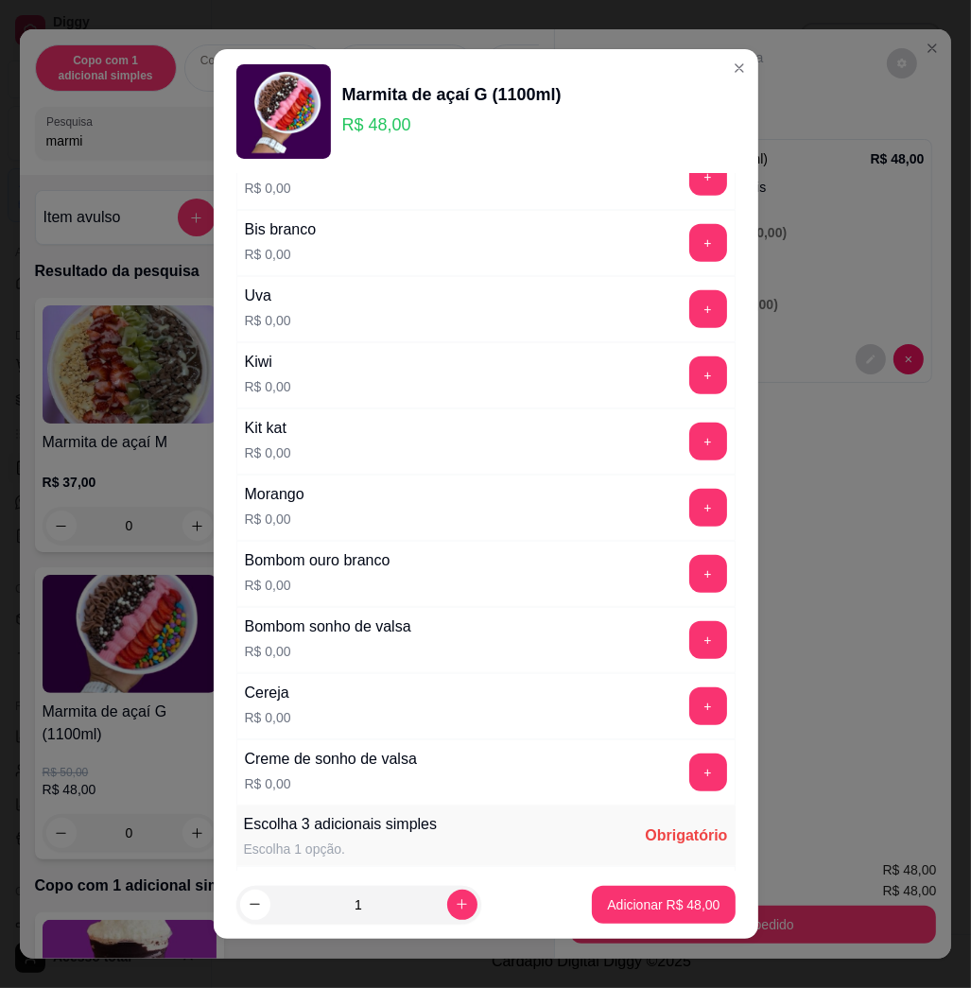
scroll to position [0, 0]
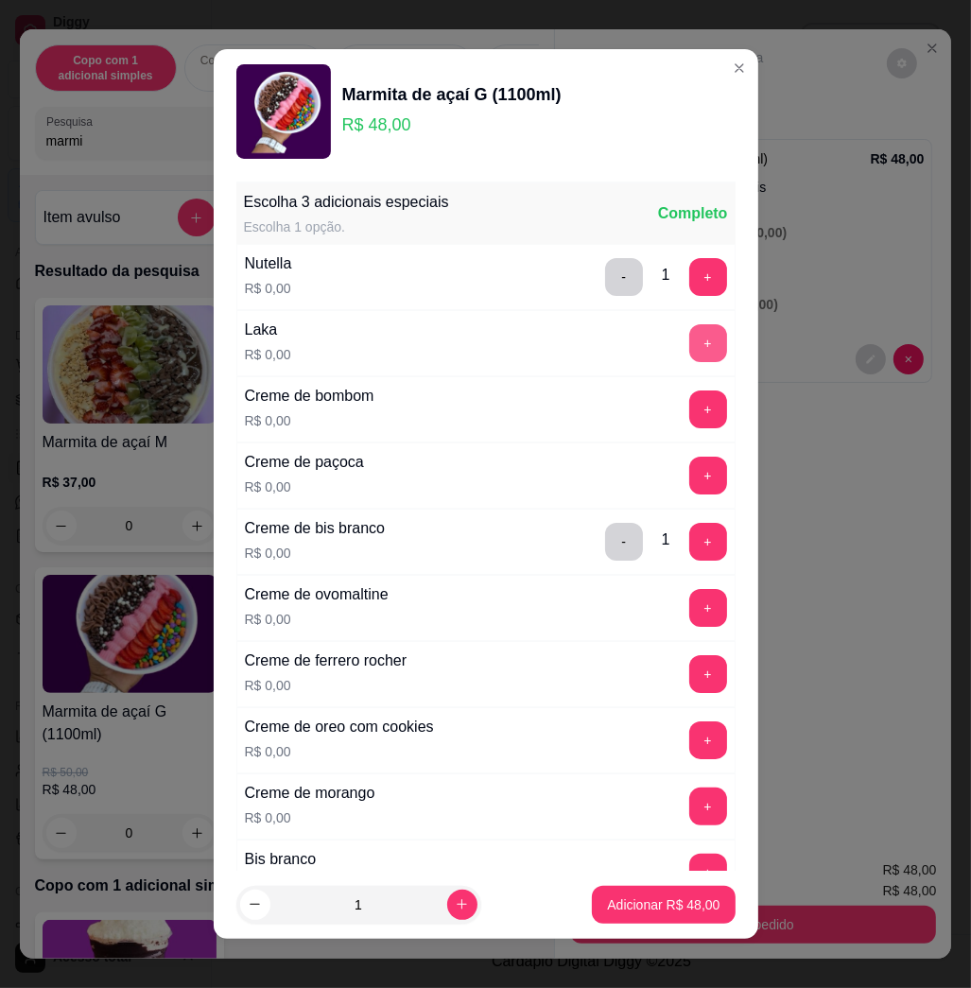
click at [690, 355] on button "+" at bounding box center [709, 343] width 38 height 38
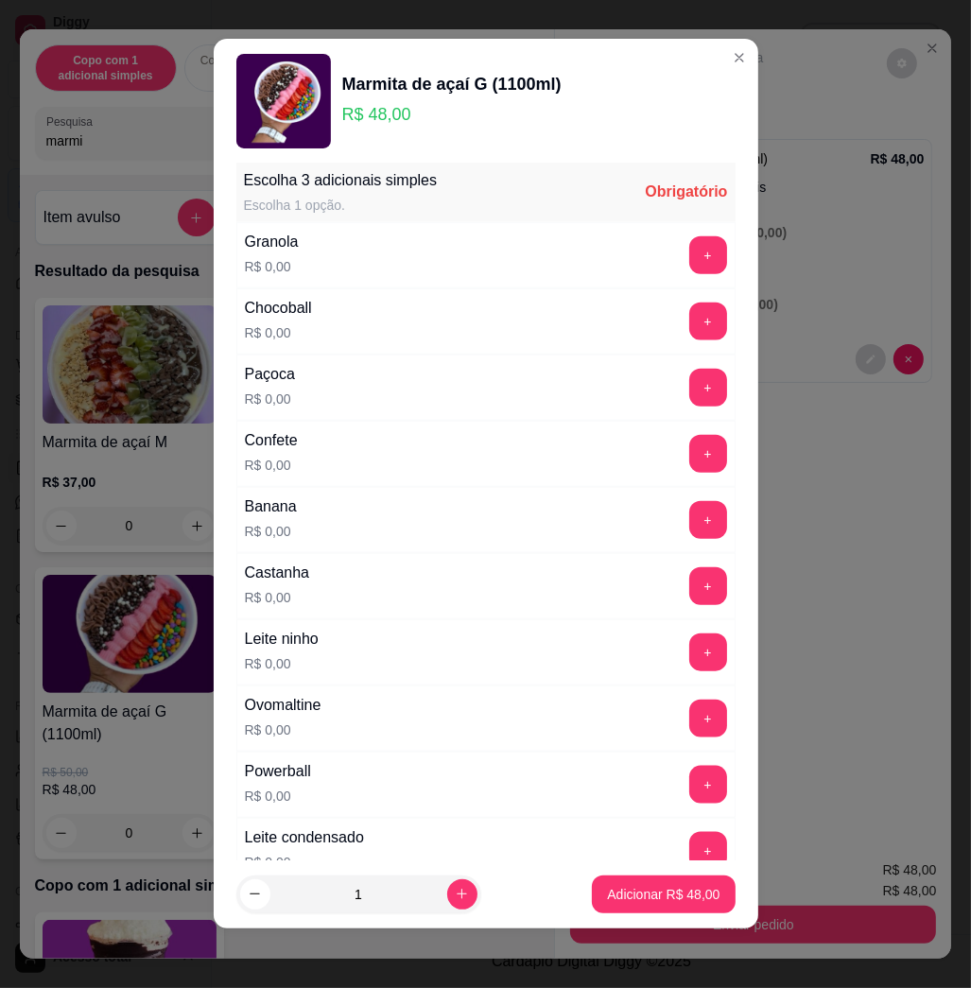
scroll to position [1389, 0]
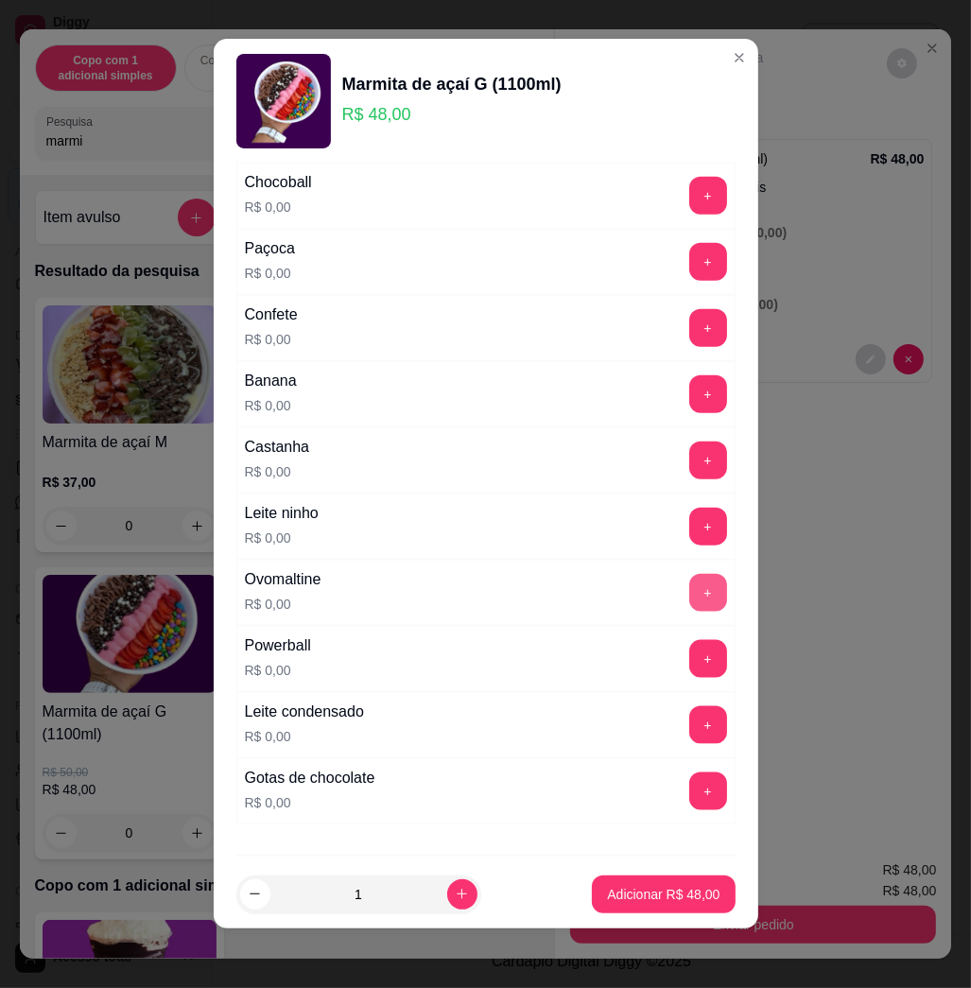
click at [690, 596] on button "+" at bounding box center [709, 593] width 38 height 38
click at [690, 596] on button "+" at bounding box center [708, 593] width 37 height 37
drag, startPoint x: 678, startPoint y: 807, endPoint x: 667, endPoint y: 796, distance: 15.4
click at [682, 806] on div "+" at bounding box center [708, 792] width 53 height 38
click at [690, 795] on button "+" at bounding box center [709, 792] width 38 height 38
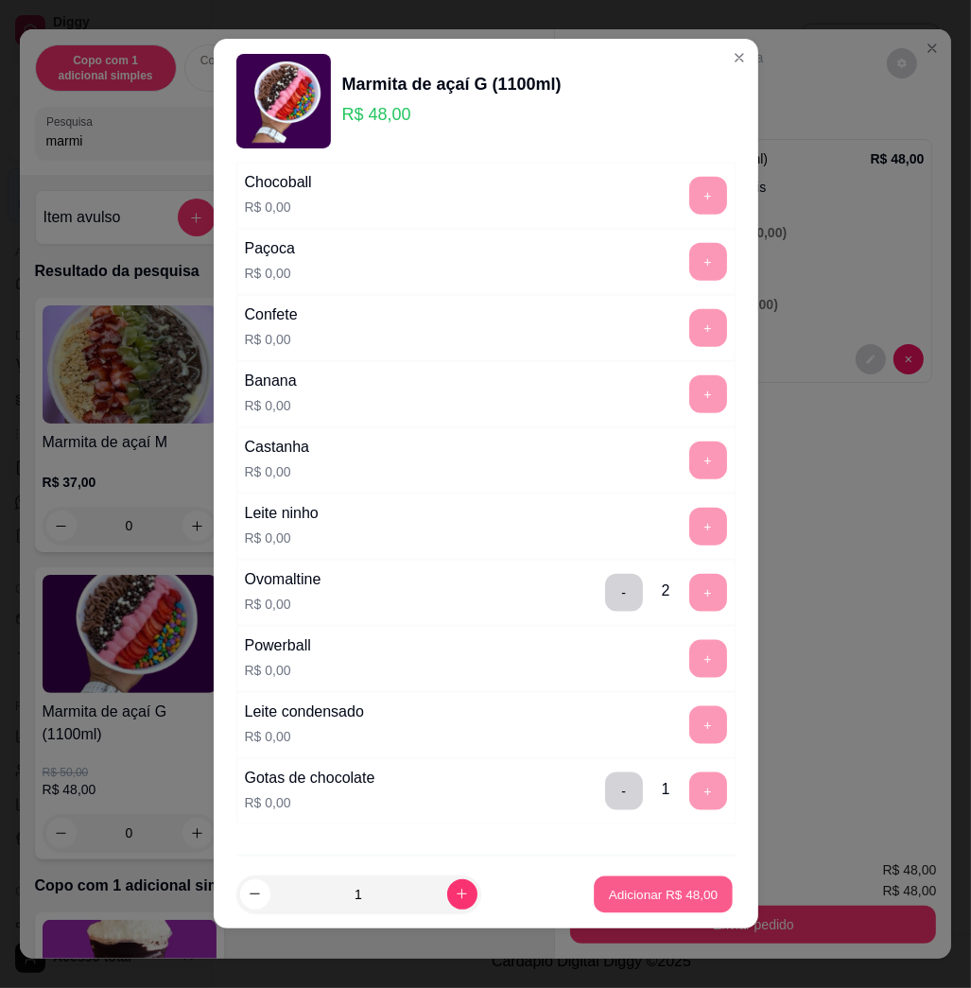
click at [679, 876] on button "Adicionar R$ 48,00" at bounding box center [664, 894] width 139 height 37
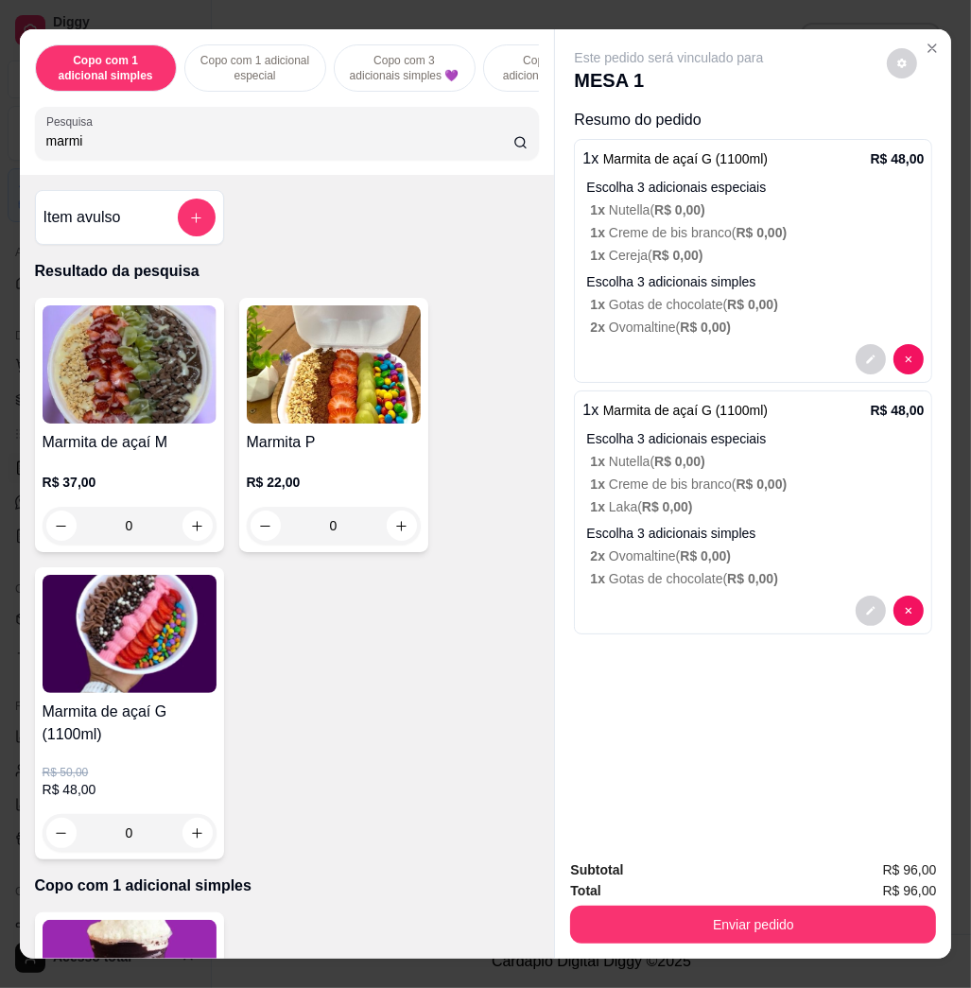
click at [116, 666] on img at bounding box center [130, 634] width 174 height 118
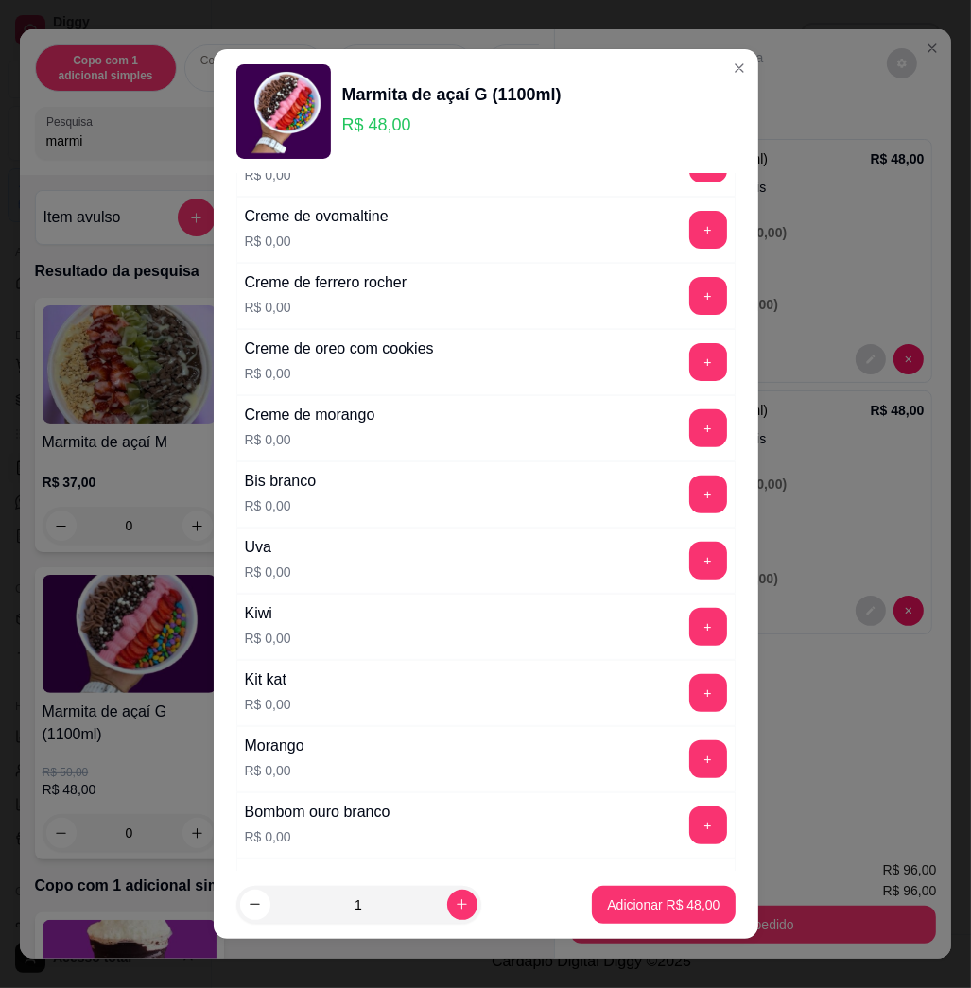
scroll to position [0, 0]
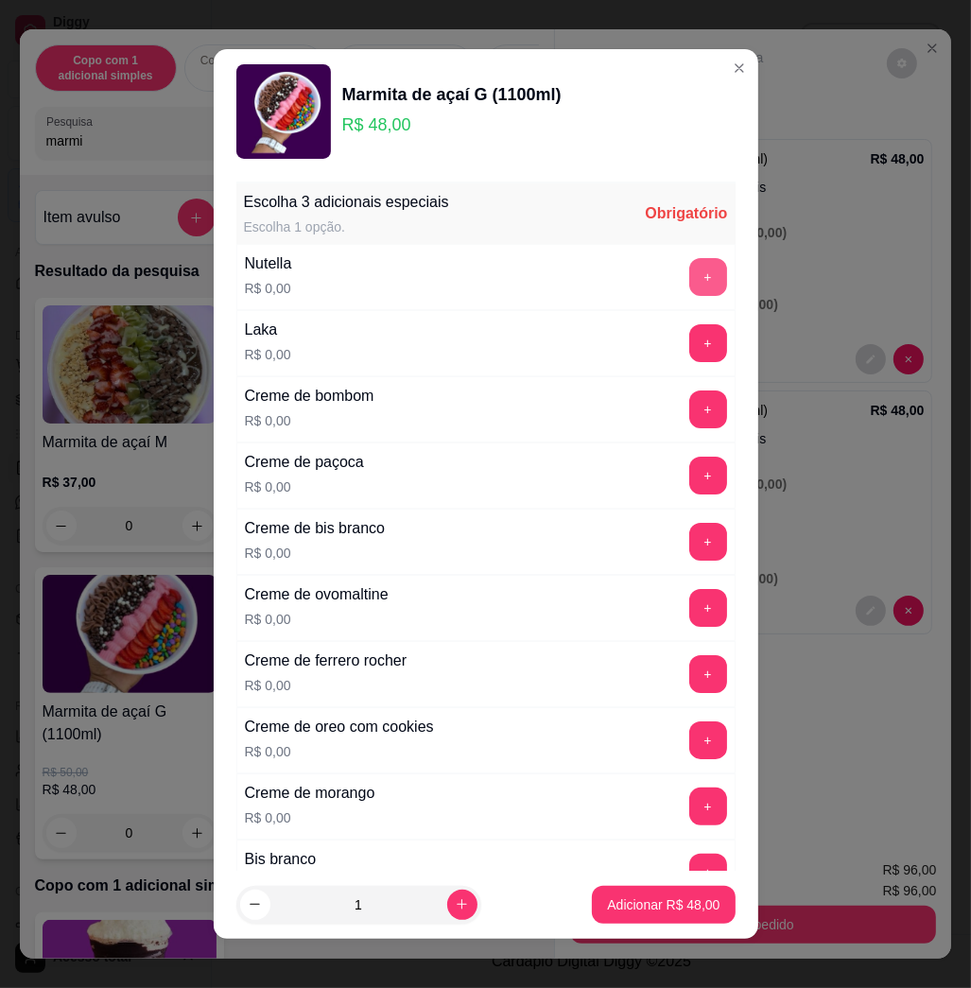
click at [690, 271] on button "+" at bounding box center [709, 277] width 38 height 38
click at [690, 342] on button "+" at bounding box center [709, 343] width 38 height 38
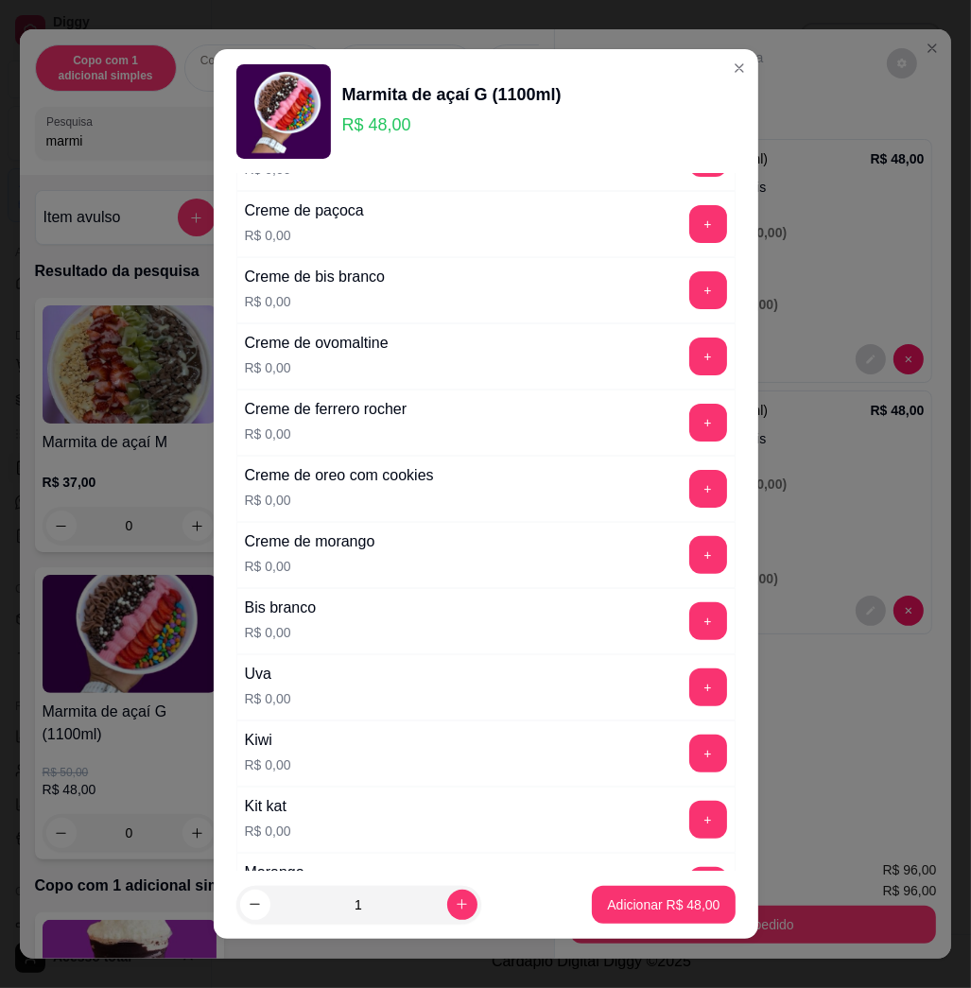
scroll to position [504, 0]
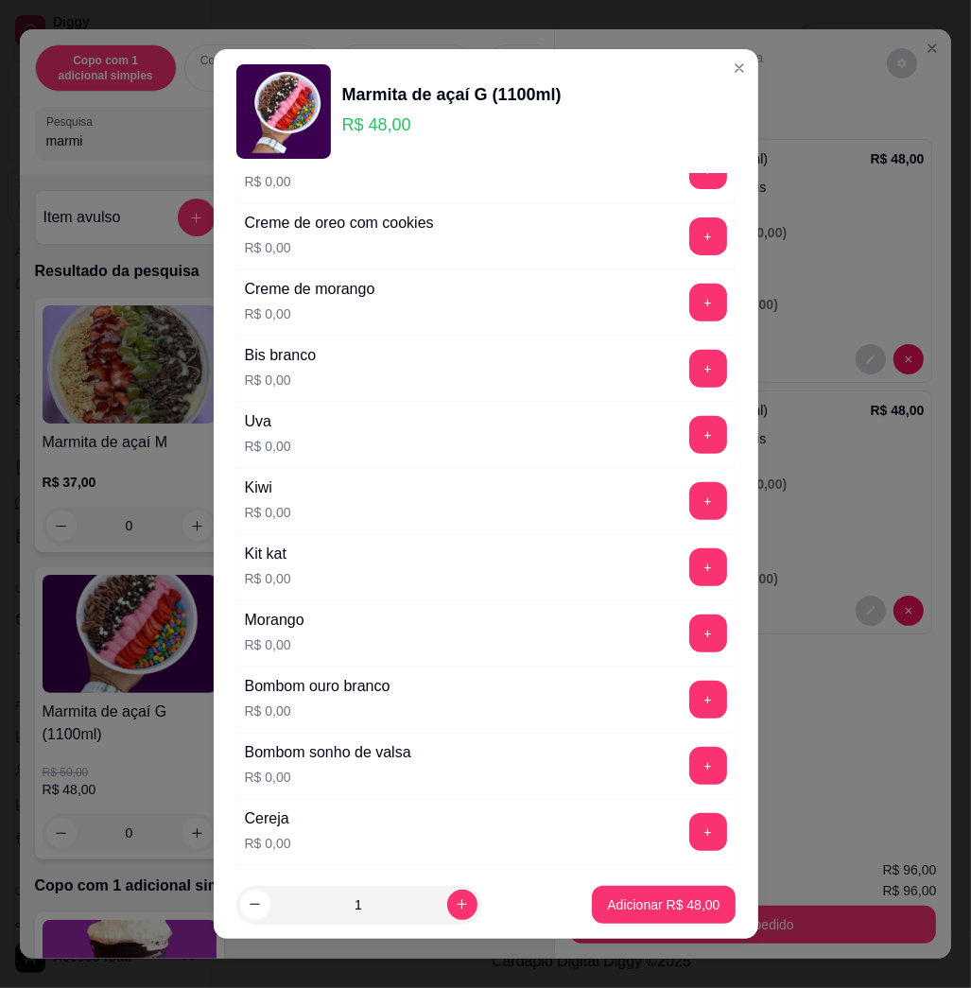
click at [682, 627] on div "+" at bounding box center [708, 634] width 53 height 38
click at [690, 631] on button "+" at bounding box center [709, 634] width 38 height 38
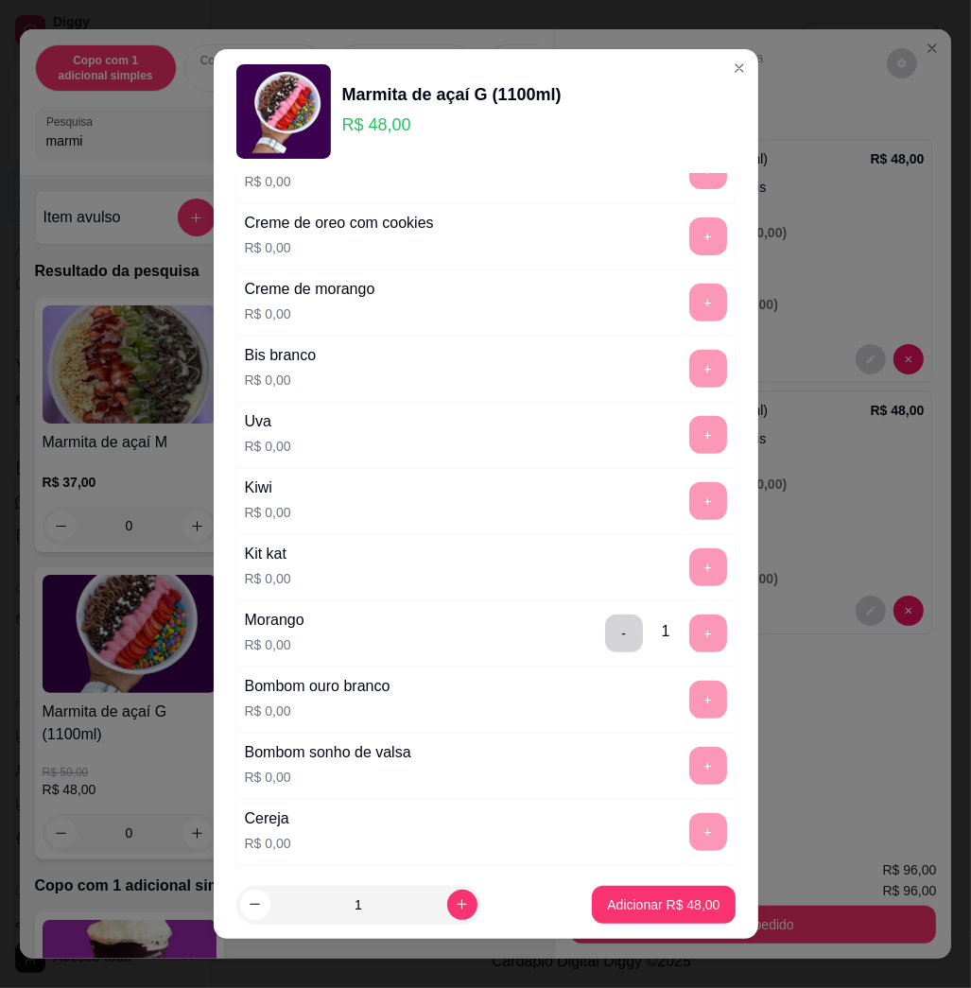
scroll to position [10, 0]
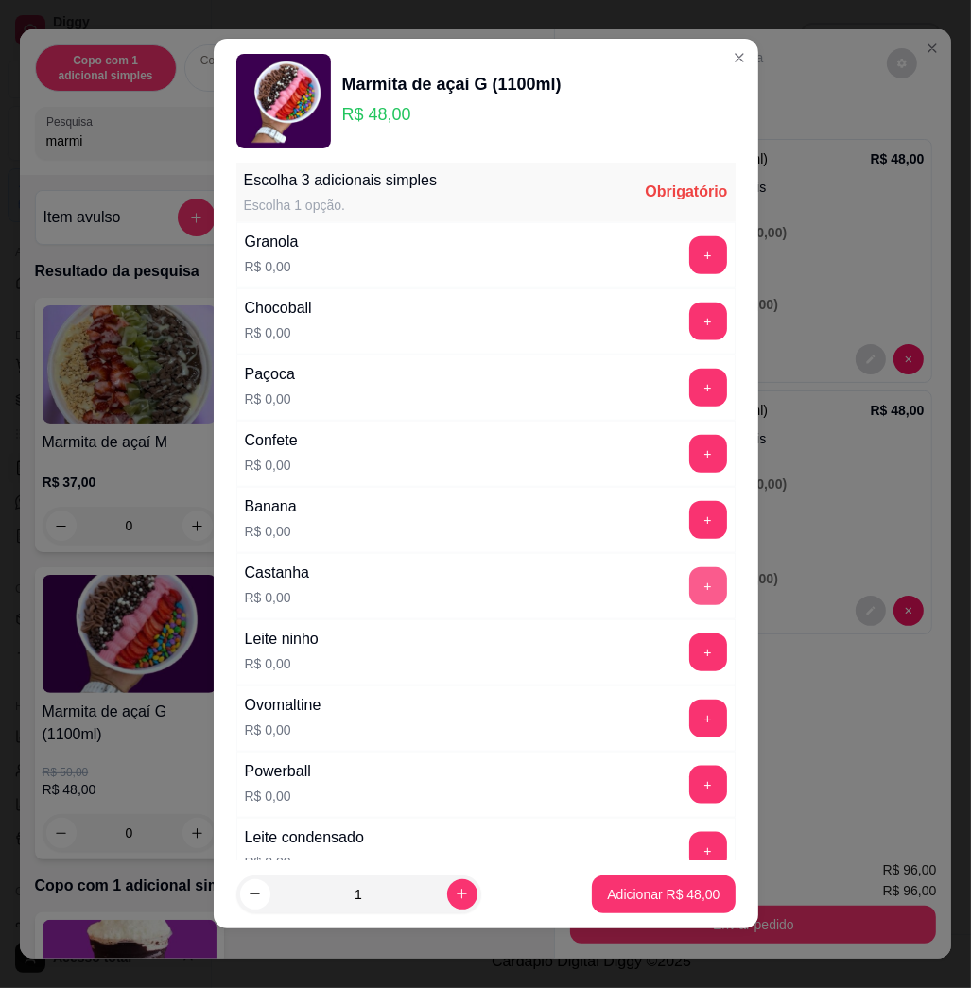
click at [690, 583] on button "+" at bounding box center [709, 587] width 38 height 38
click at [690, 730] on button "+" at bounding box center [709, 719] width 38 height 38
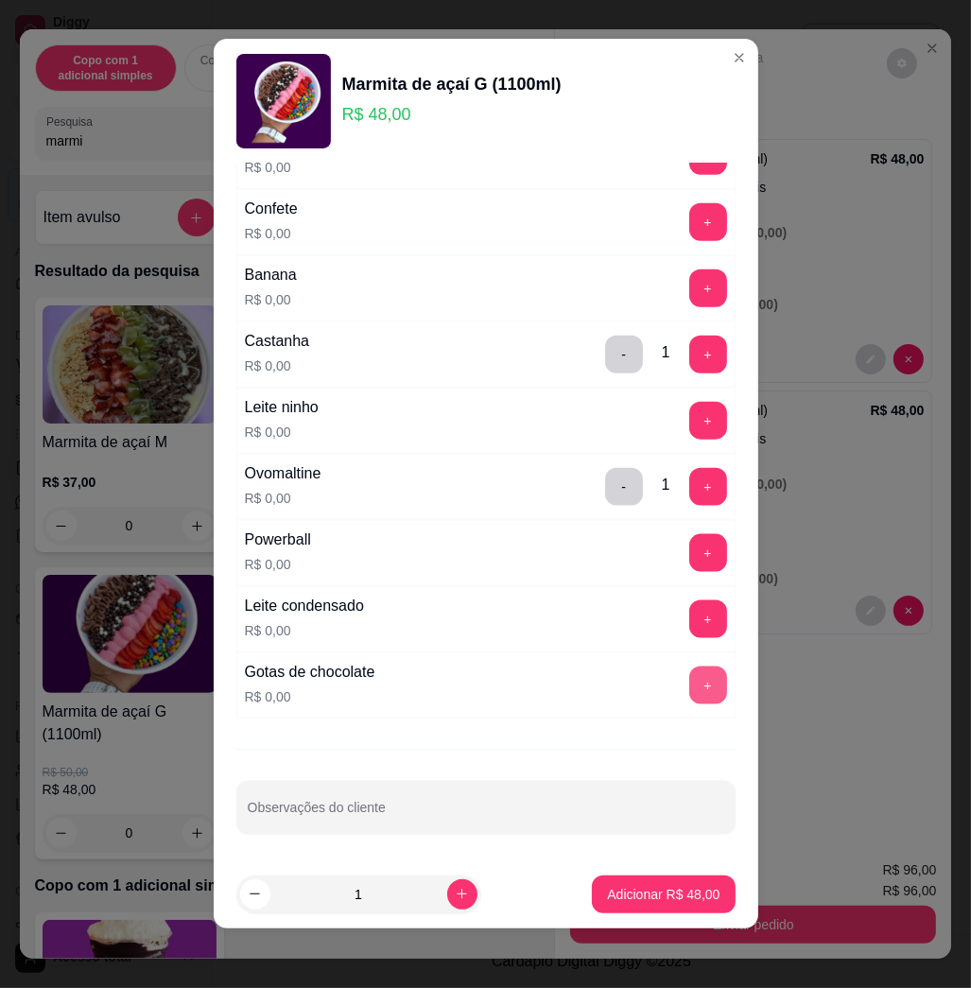
click at [690, 677] on button "+" at bounding box center [709, 686] width 38 height 38
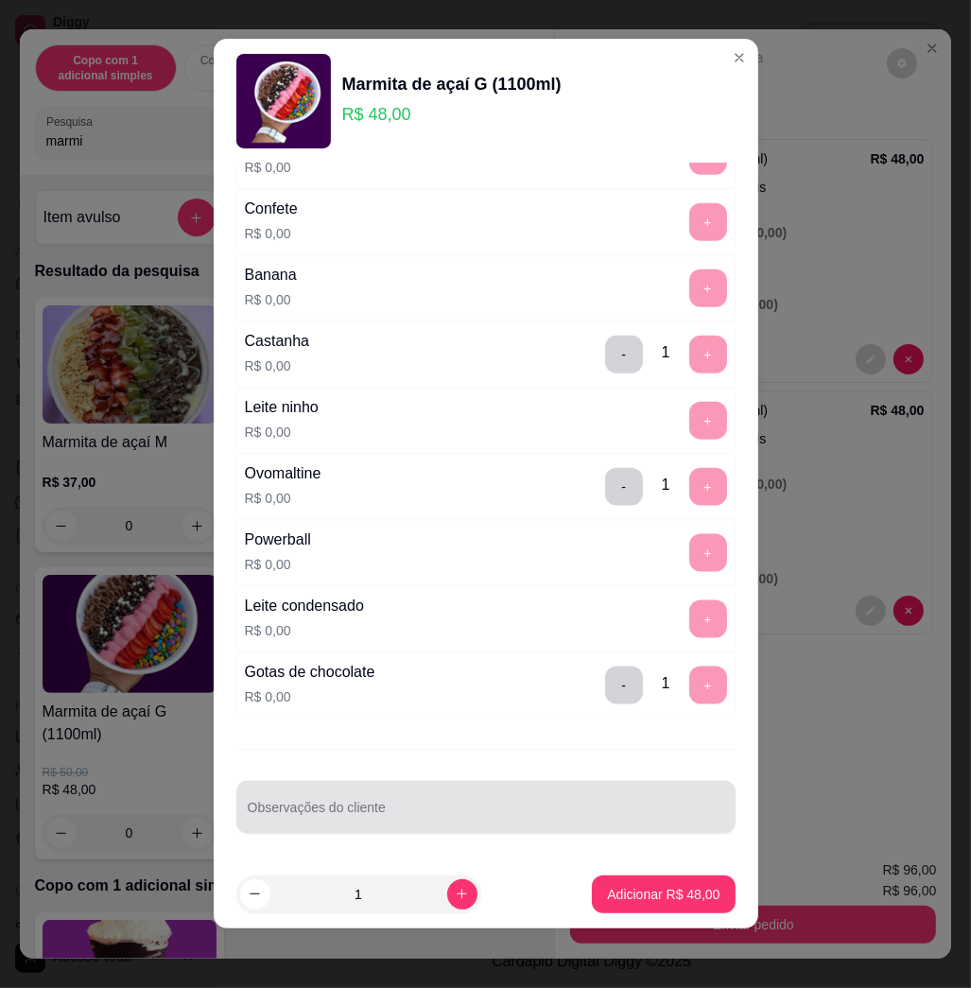
click at [613, 798] on div at bounding box center [486, 808] width 477 height 38
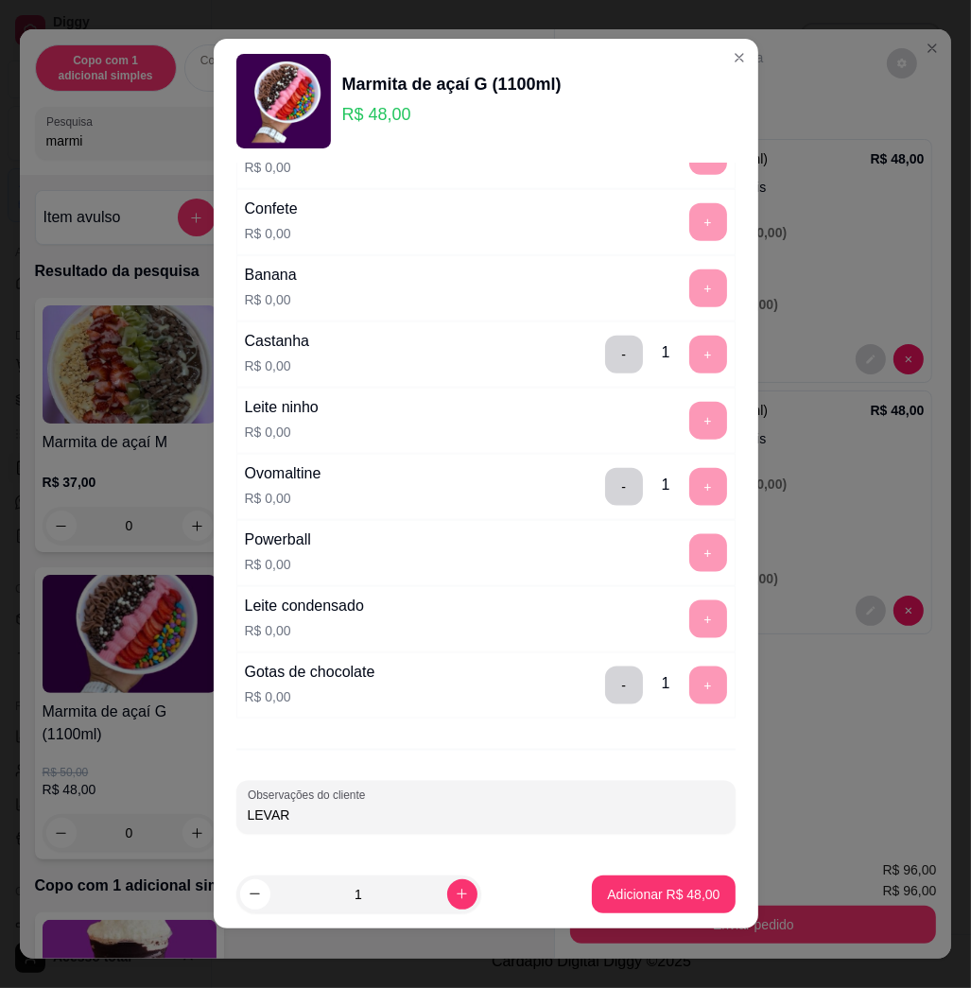
type input "LEVAR"
click at [609, 900] on p "Adicionar R$ 48,00" at bounding box center [664, 894] width 110 height 18
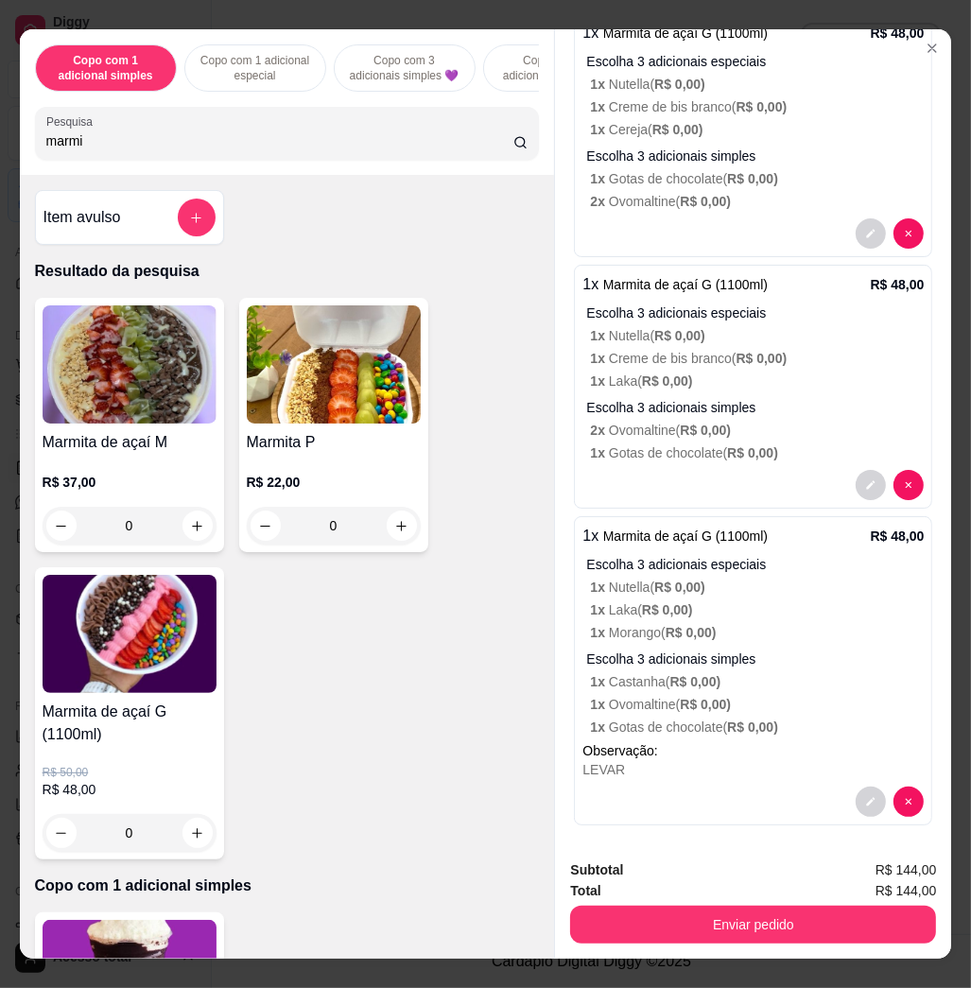
scroll to position [133, 0]
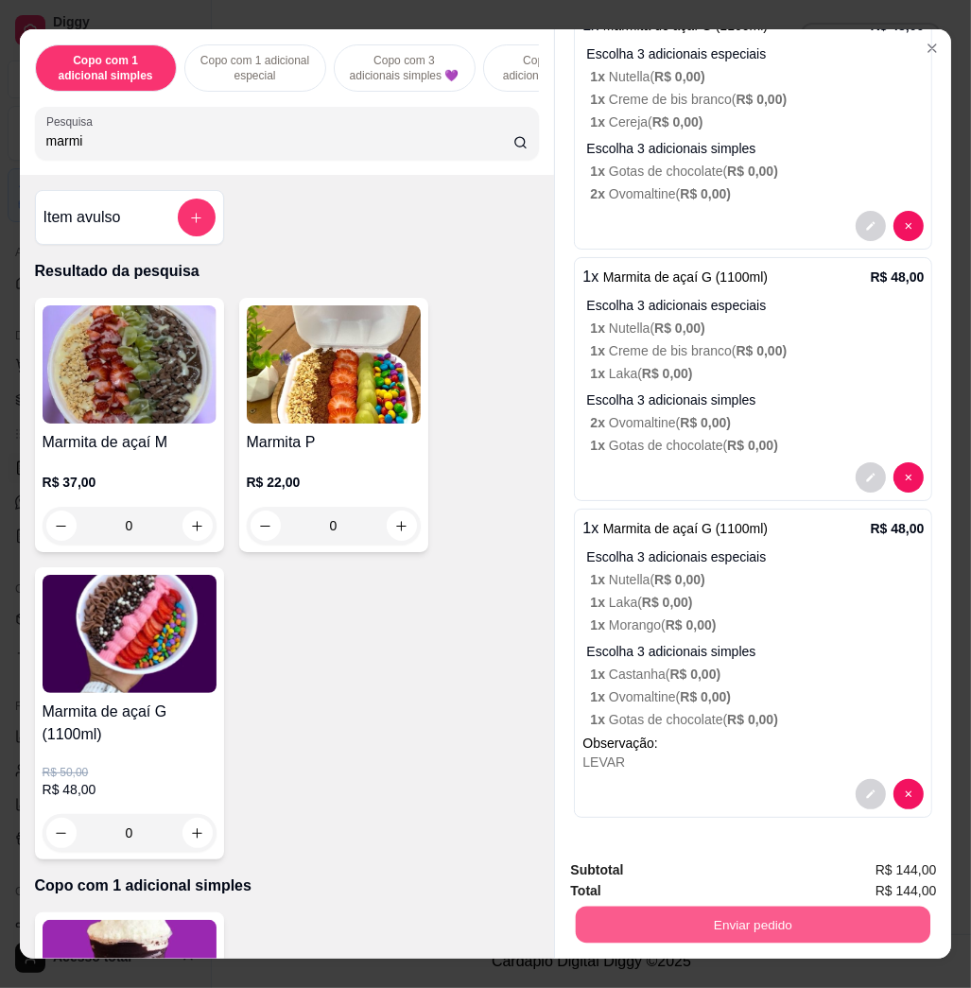
click at [690, 906] on button "Enviar pedido" at bounding box center [753, 924] width 355 height 37
click at [684, 875] on button "Não registrar e enviar pedido" at bounding box center [688, 869] width 197 height 36
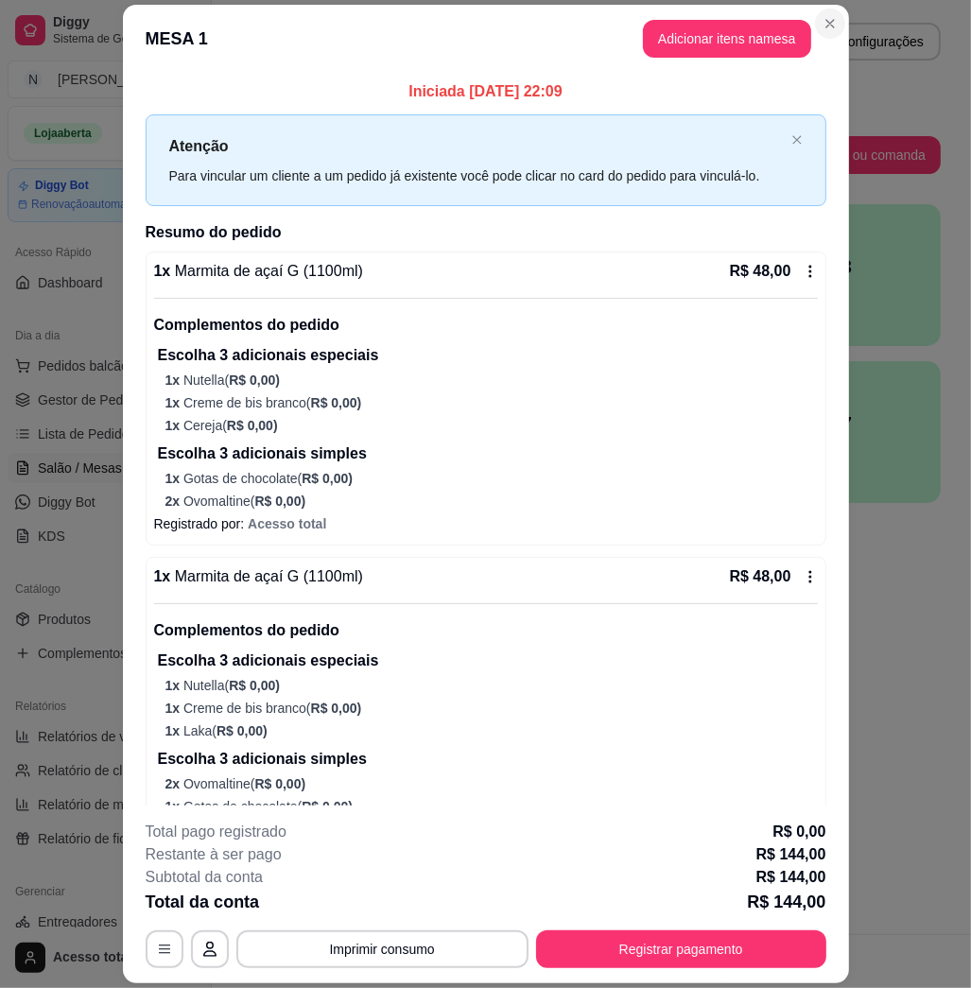
click at [815, 11] on section "MESA 1 Adicionar itens na mesa Iniciada [DATE] 22:09 Atenção Para vincular um c…" at bounding box center [486, 494] width 726 height 979
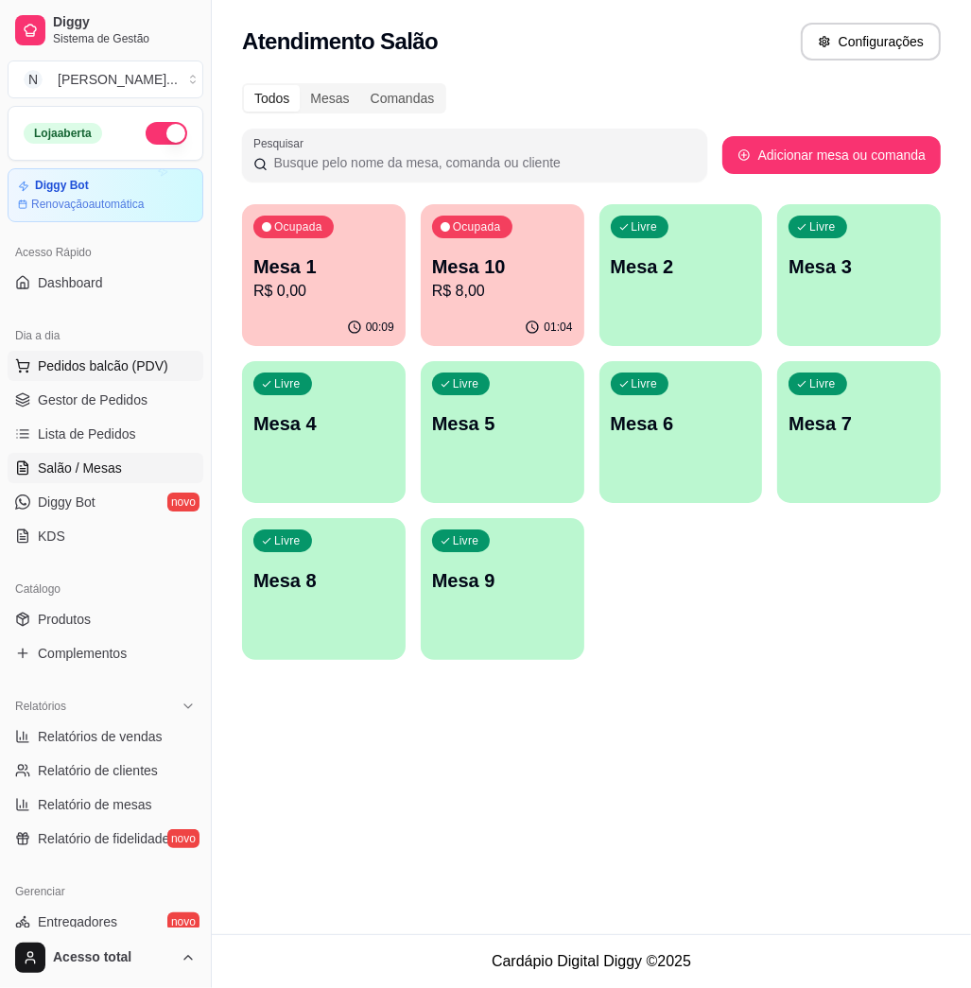
click at [68, 376] on button "Pedidos balcão (PDV)" at bounding box center [106, 366] width 196 height 30
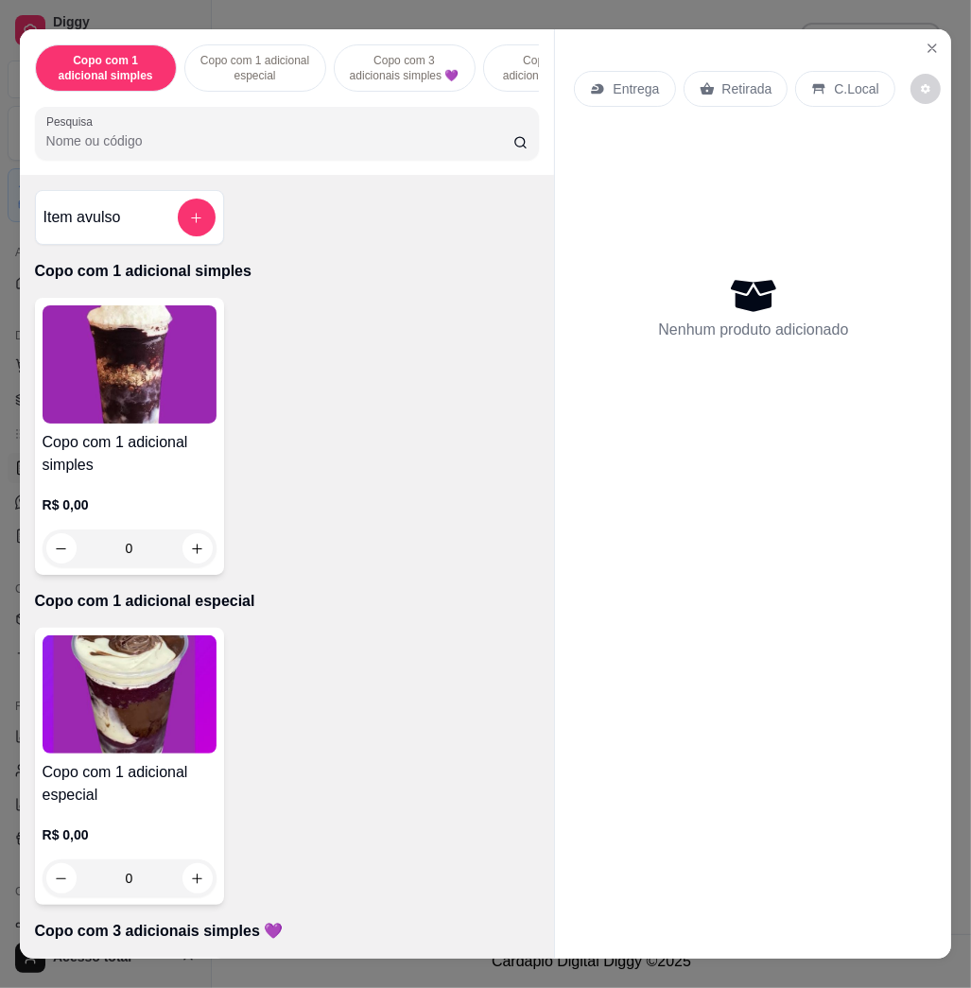
click at [315, 174] on div "Copo com 1 adicional simples Copo com 1 adicional especial Copo com 3 adicionai…" at bounding box center [287, 102] width 535 height 146
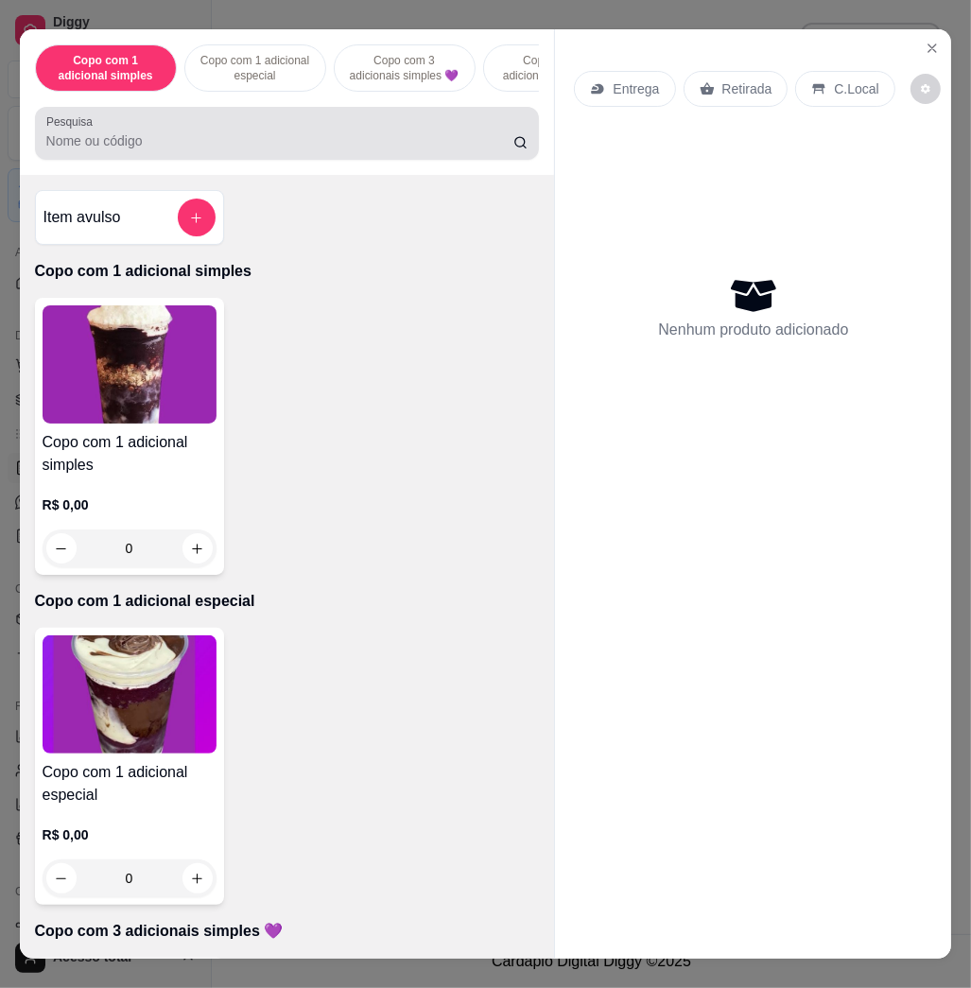
click at [447, 148] on input "Pesquisa" at bounding box center [279, 140] width 467 height 19
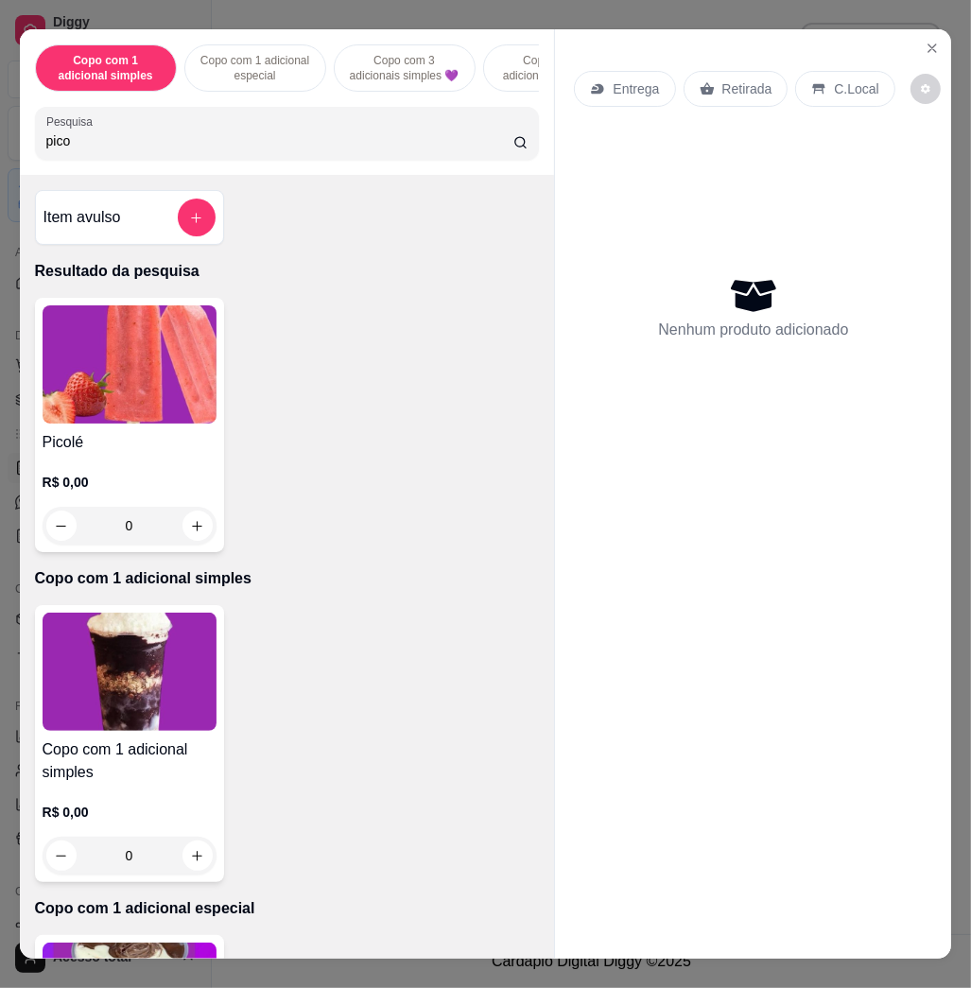
type input "pico"
click at [104, 363] on img at bounding box center [130, 365] width 174 height 118
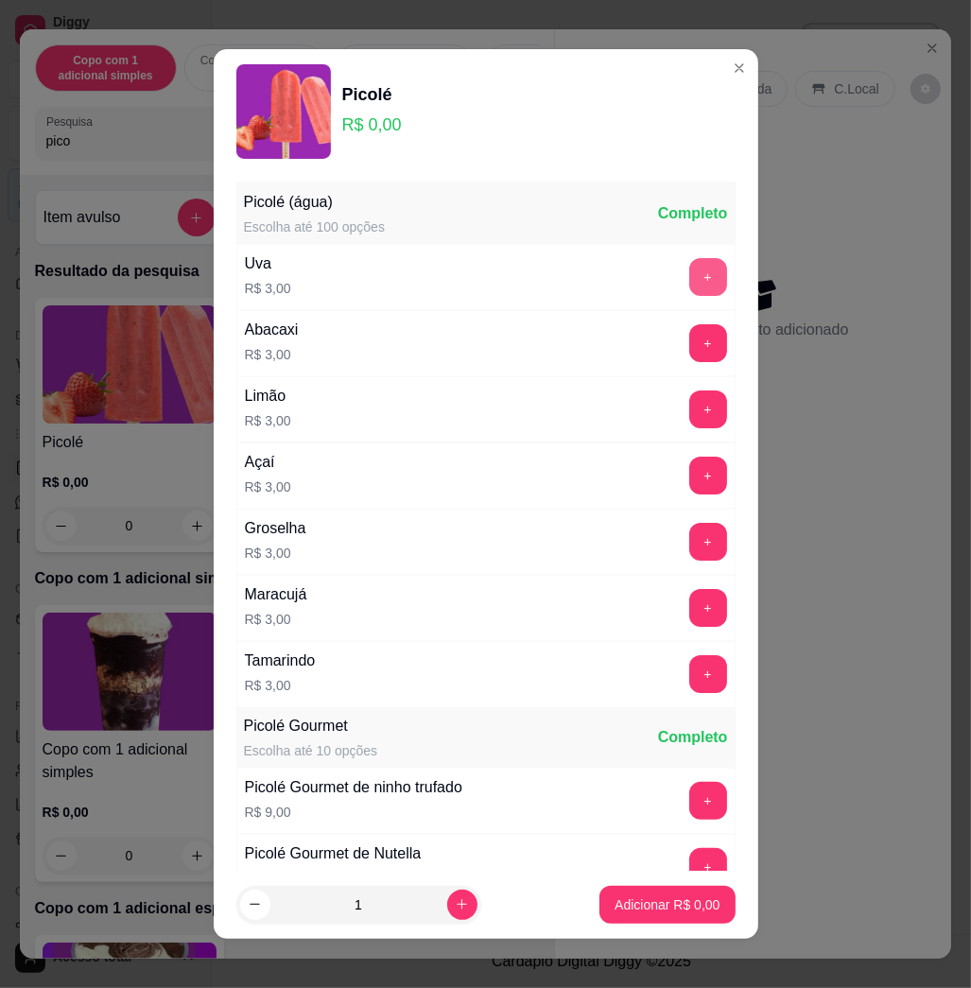
click at [690, 278] on button "+" at bounding box center [709, 277] width 38 height 38
click at [658, 901] on p "Adicionar R$ 3,00" at bounding box center [667, 905] width 105 height 19
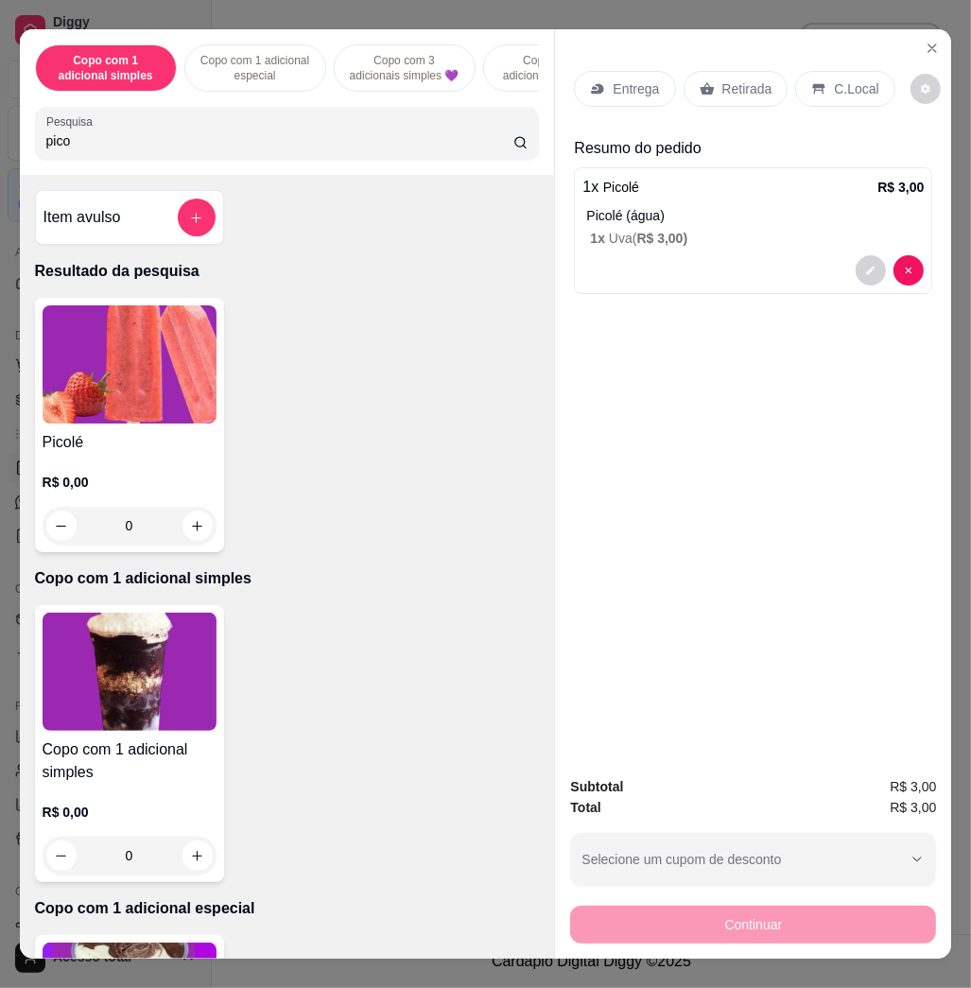
drag, startPoint x: 837, startPoint y: 70, endPoint x: 828, endPoint y: 106, distance: 37.2
click at [834, 79] on p "C.Local" at bounding box center [856, 88] width 44 height 19
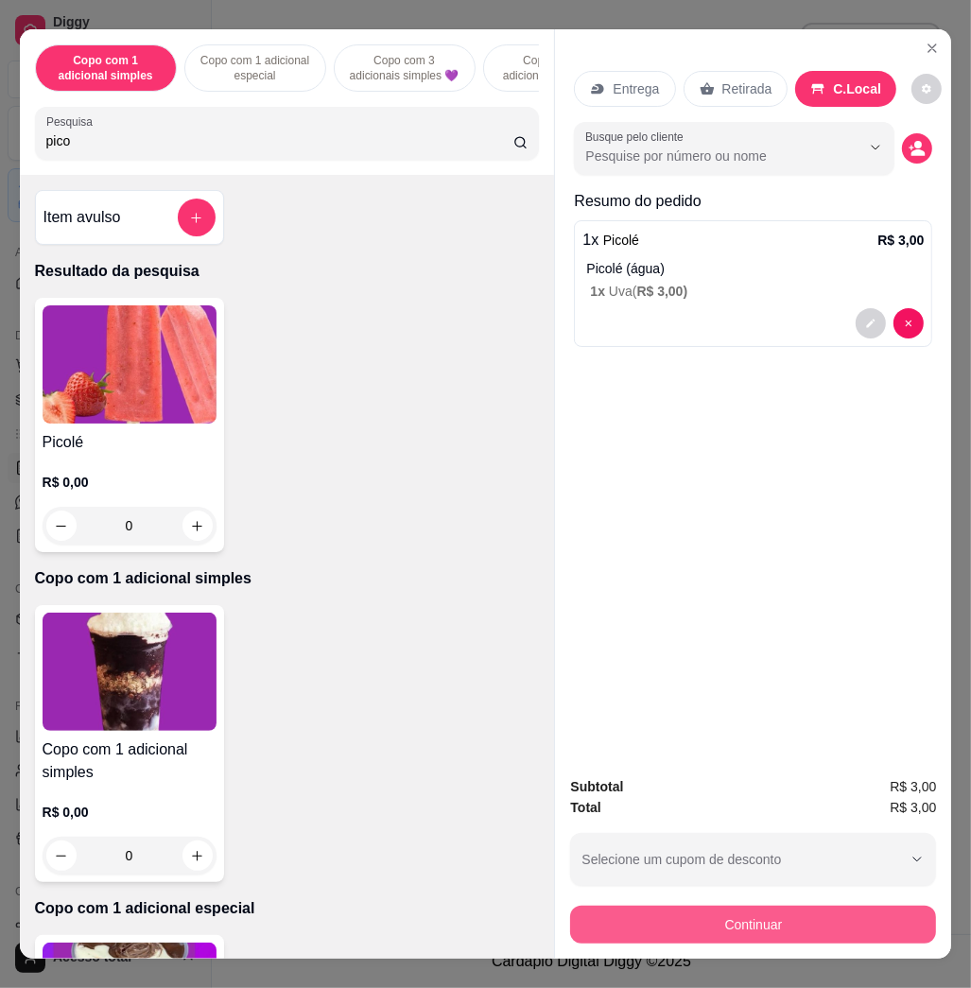
click at [826, 908] on button "Continuar" at bounding box center [753, 925] width 366 height 38
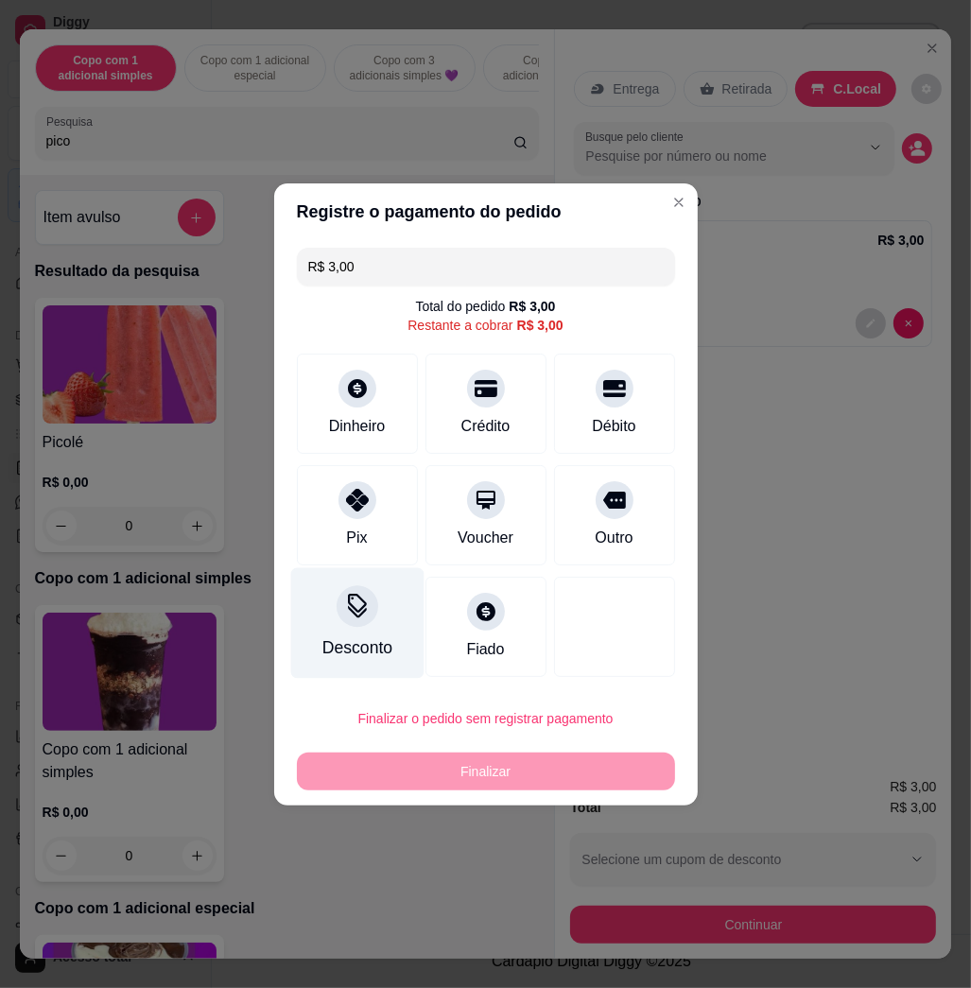
click at [378, 626] on div "Desconto" at bounding box center [356, 623] width 133 height 111
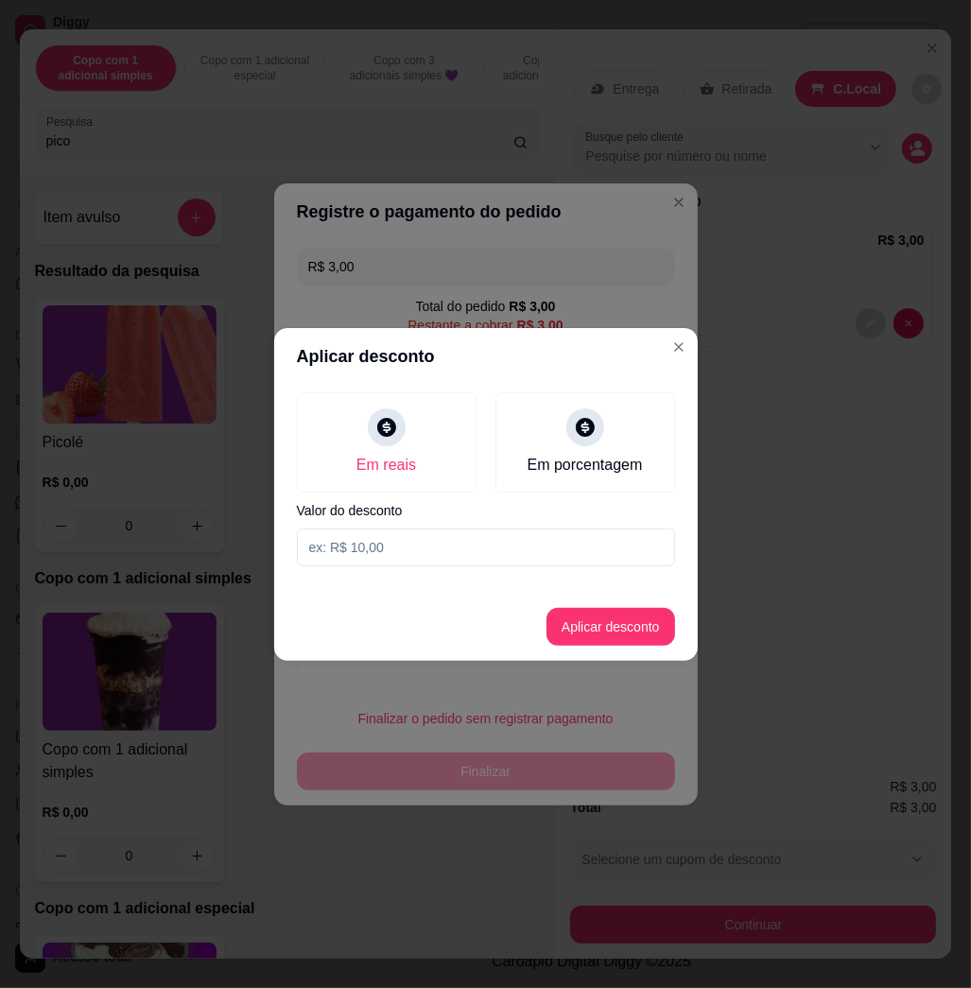
click at [473, 547] on input at bounding box center [486, 548] width 378 height 38
type input "1,00"
click at [643, 624] on button "Aplicar desconto" at bounding box center [611, 627] width 129 height 38
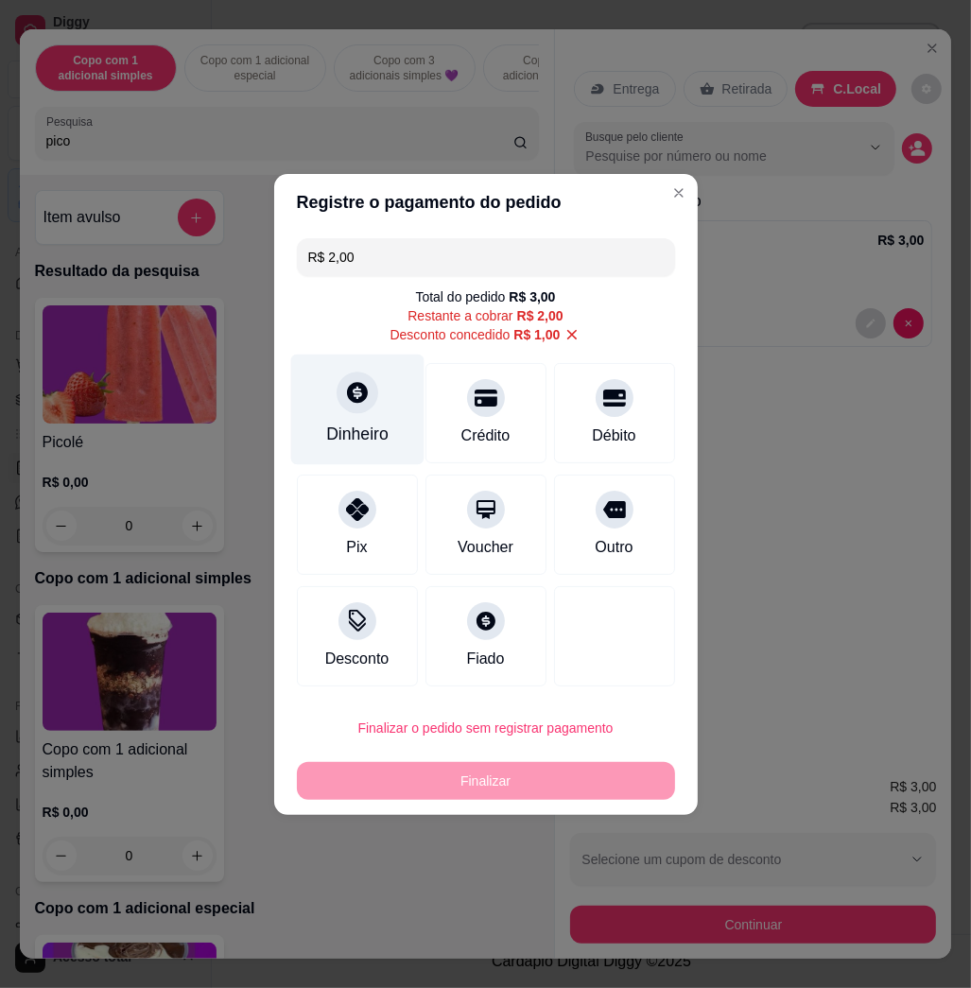
click at [365, 438] on div "Dinheiro" at bounding box center [357, 434] width 62 height 25
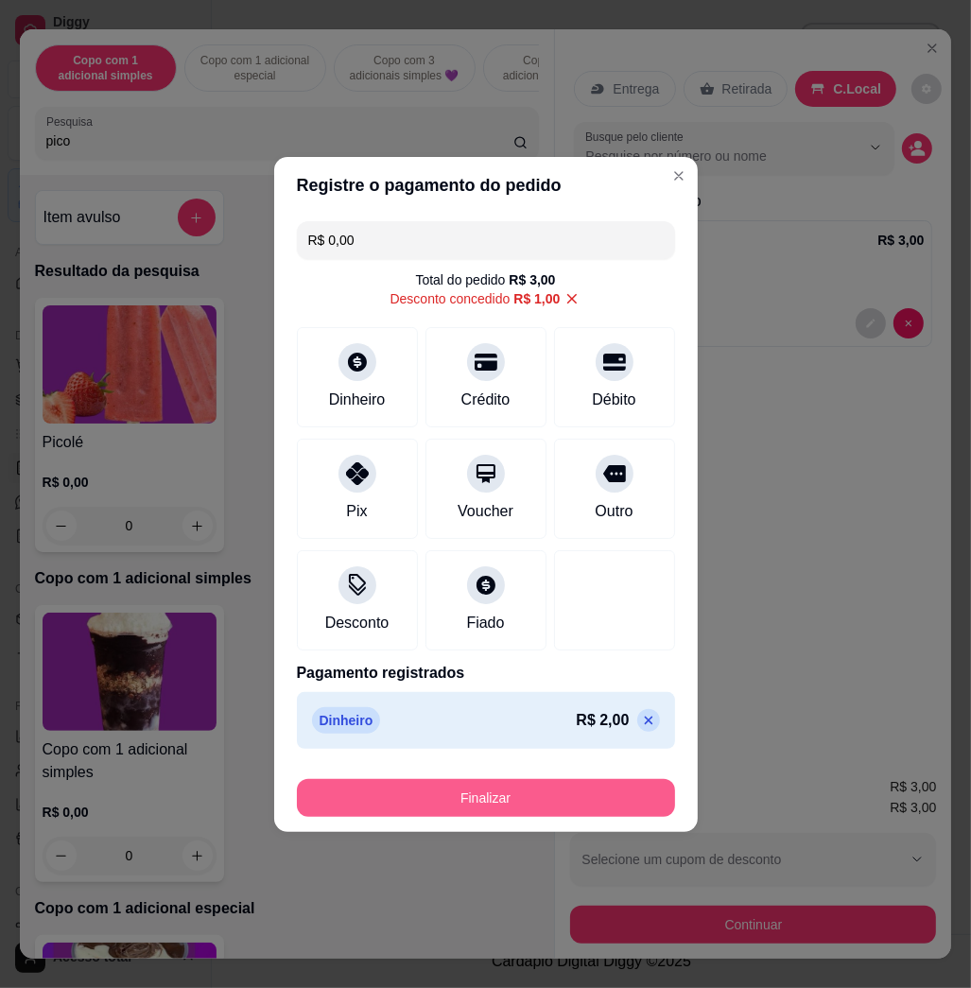
click at [607, 774] on div "Finalizar" at bounding box center [486, 794] width 378 height 45
click at [603, 788] on button "Finalizar" at bounding box center [486, 798] width 378 height 38
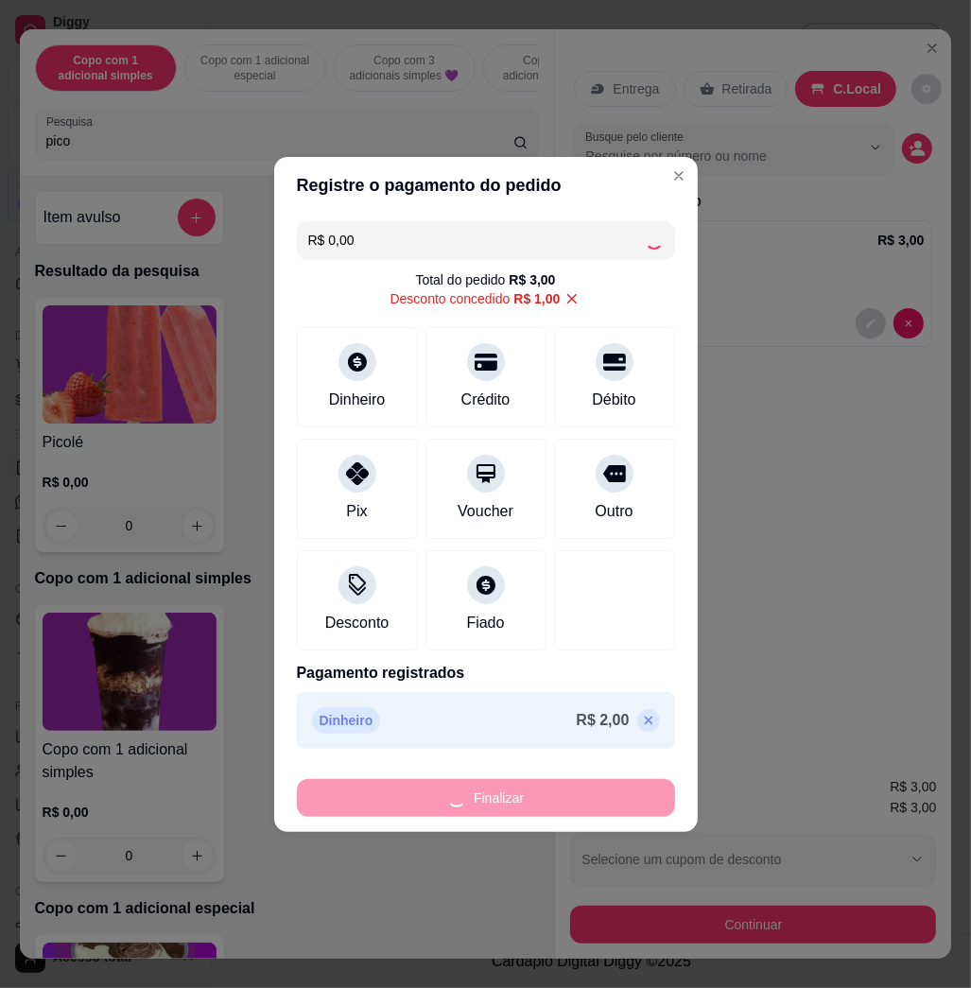
type input "-R$ 3,00"
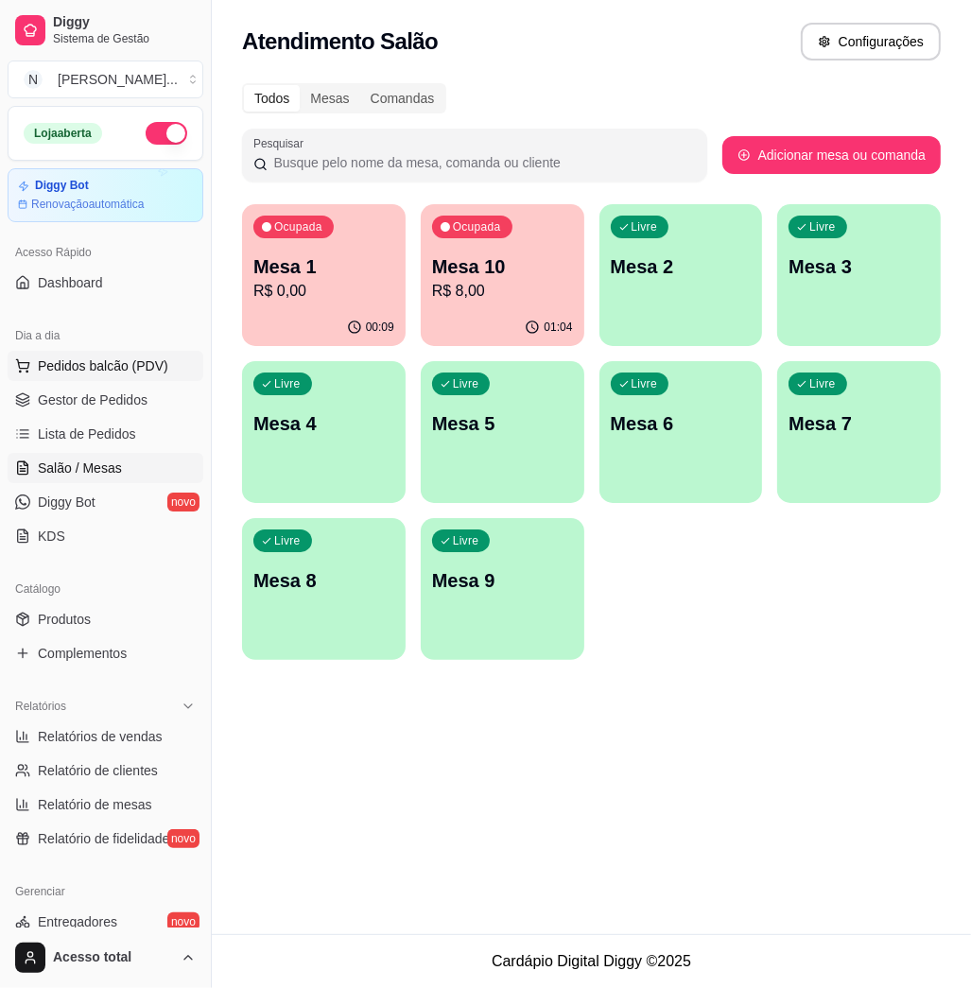
drag, startPoint x: 77, startPoint y: 374, endPoint x: 64, endPoint y: 372, distance: 12.4
click at [72, 374] on span "Pedidos balcão (PDV)" at bounding box center [103, 366] width 131 height 19
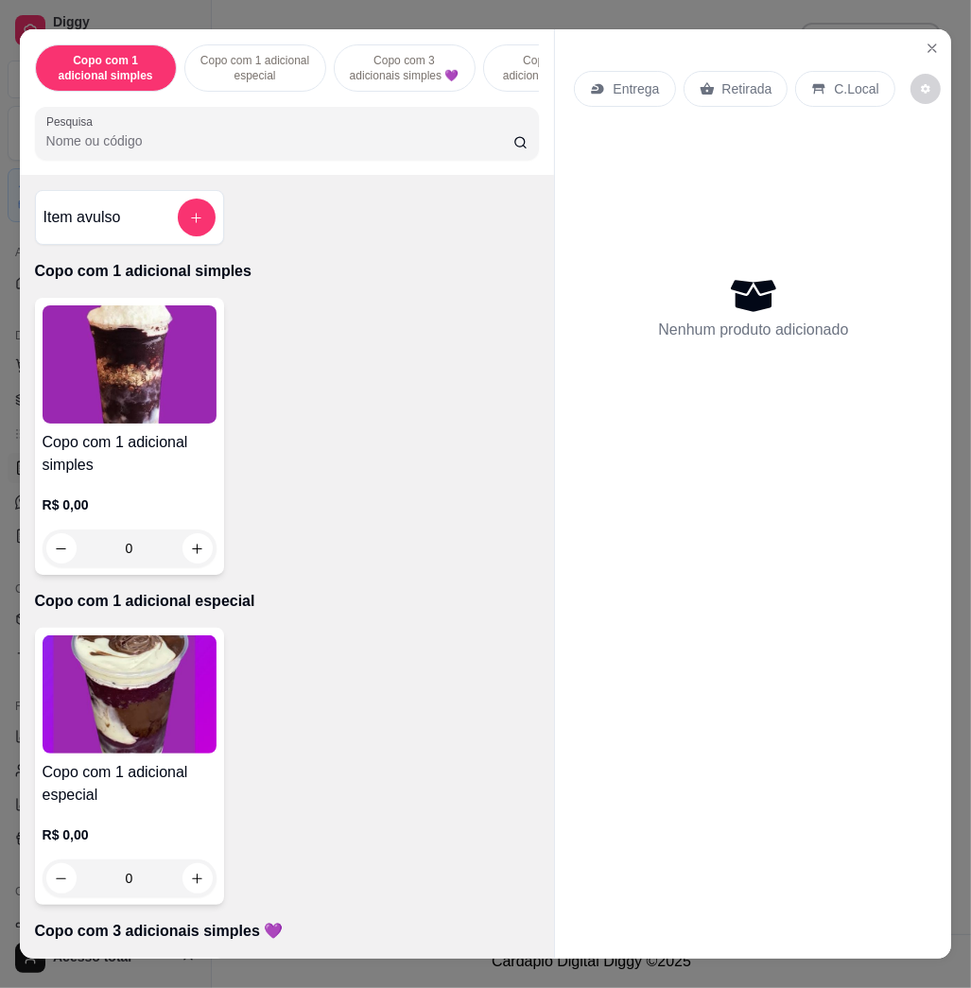
scroll to position [378, 0]
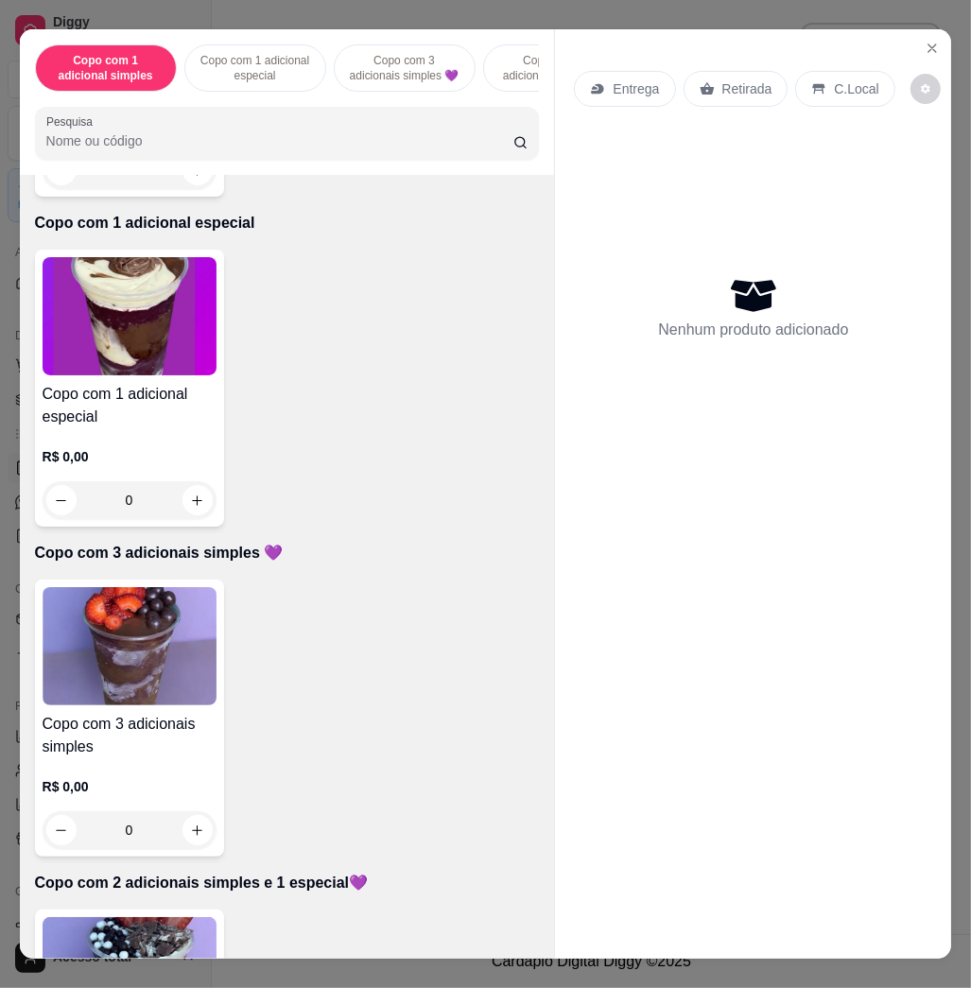
click at [166, 938] on img at bounding box center [130, 976] width 174 height 118
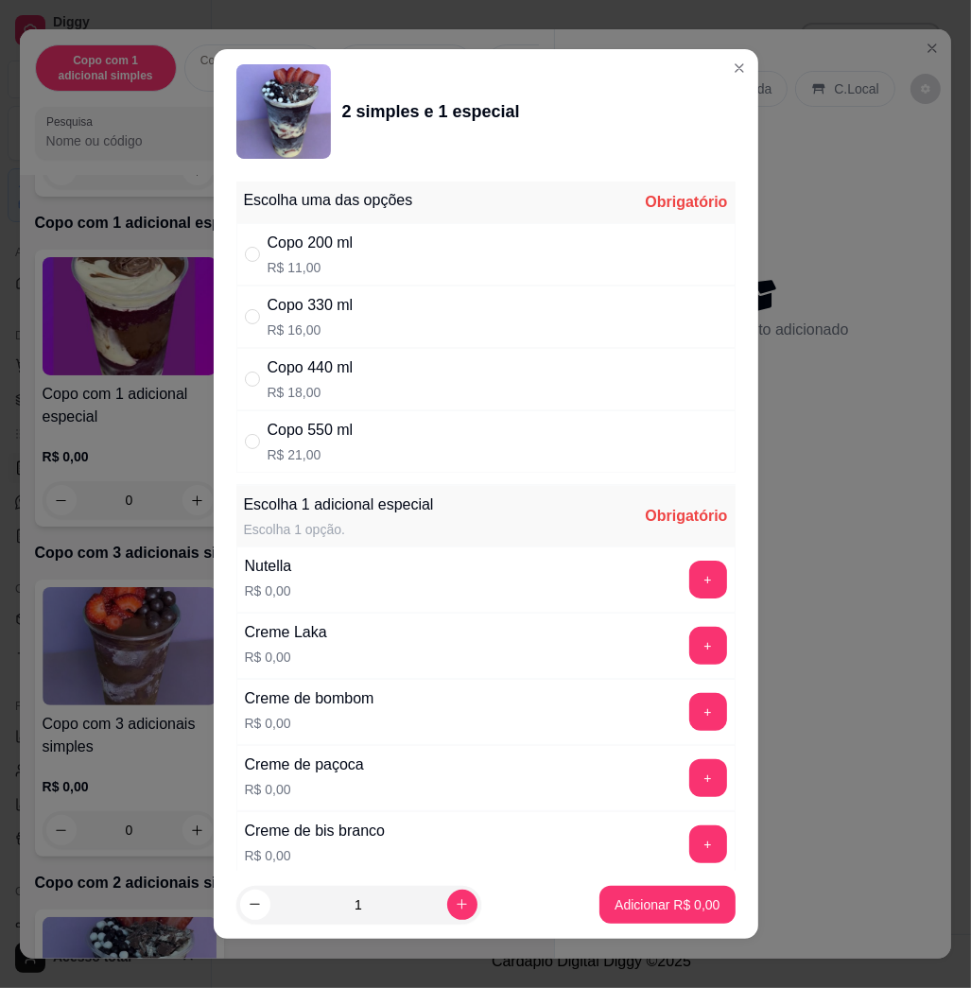
click at [333, 400] on p "R$ 18,00" at bounding box center [311, 392] width 86 height 19
radio input "true"
click at [690, 583] on button "+" at bounding box center [709, 580] width 38 height 38
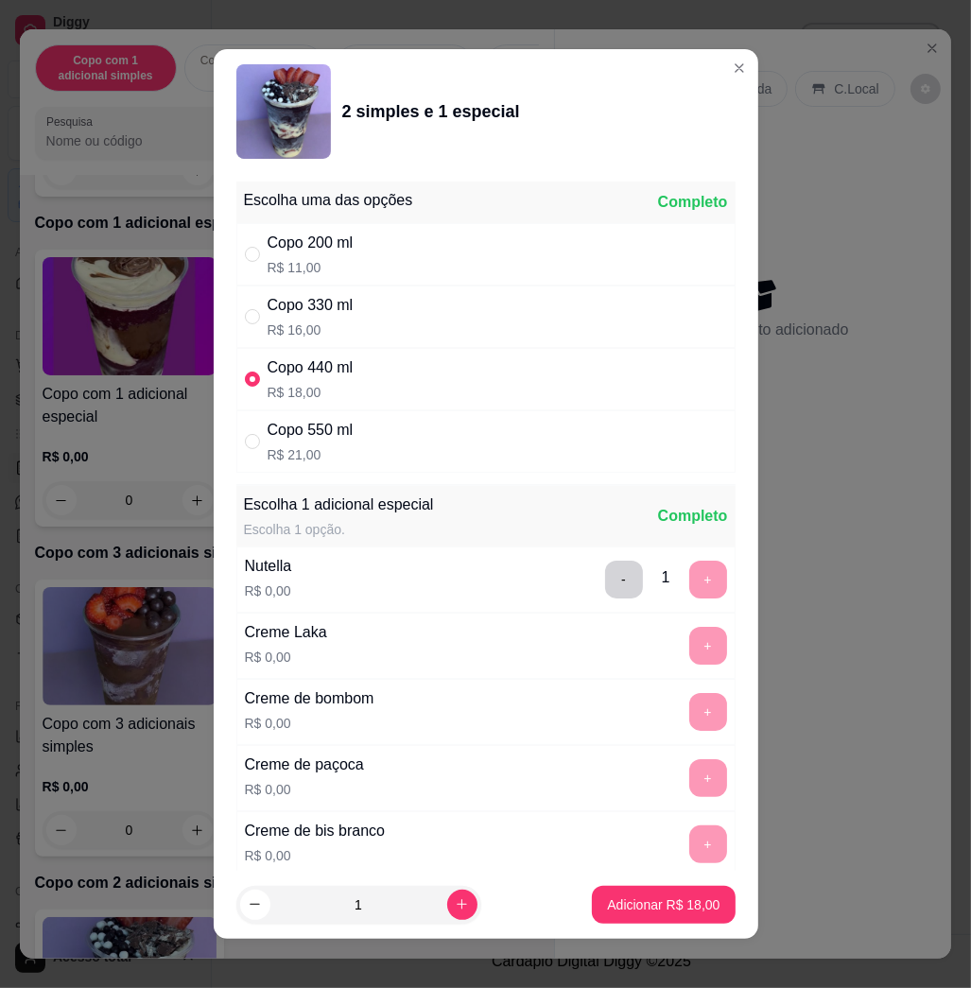
scroll to position [10, 0]
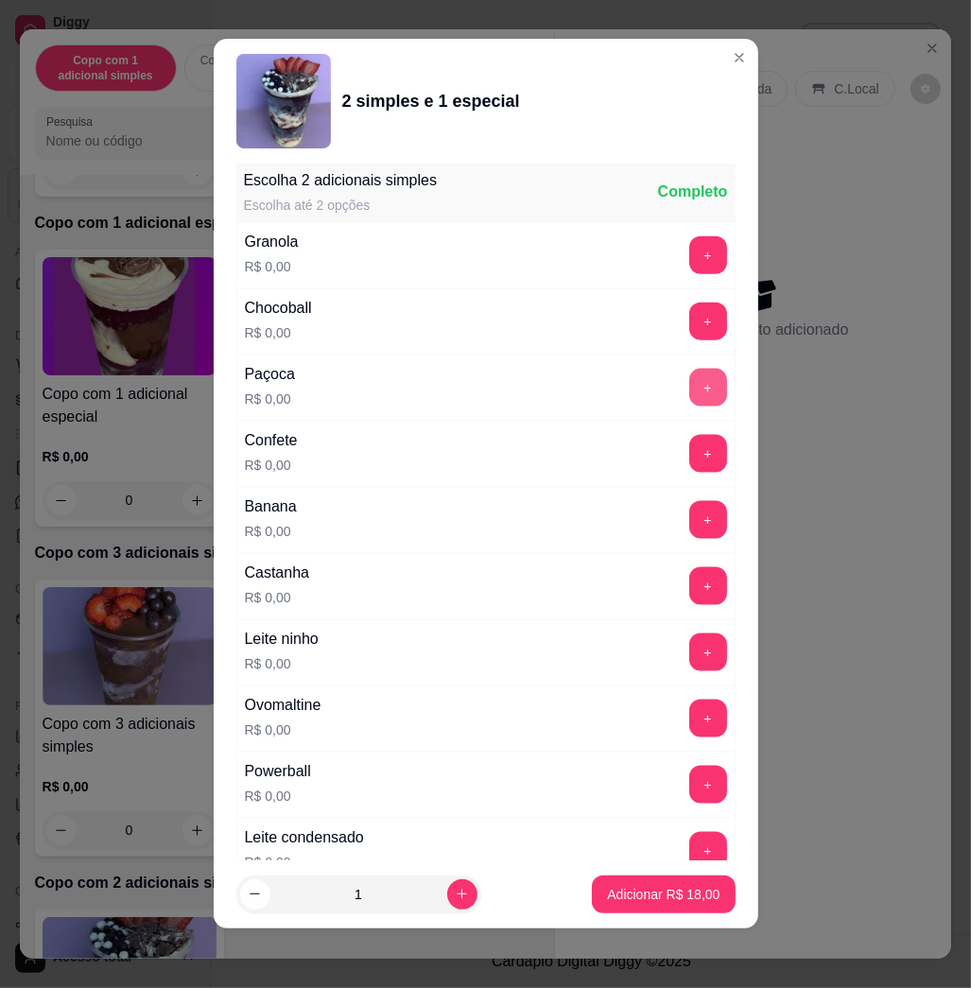
click at [667, 363] on div "Paçoca R$ 0,00 +" at bounding box center [485, 388] width 499 height 66
click at [690, 386] on button "+" at bounding box center [708, 388] width 37 height 37
click at [674, 697] on div "Ovomaltine R$ 0,00 +" at bounding box center [485, 719] width 499 height 66
click at [690, 726] on button "+" at bounding box center [709, 719] width 38 height 38
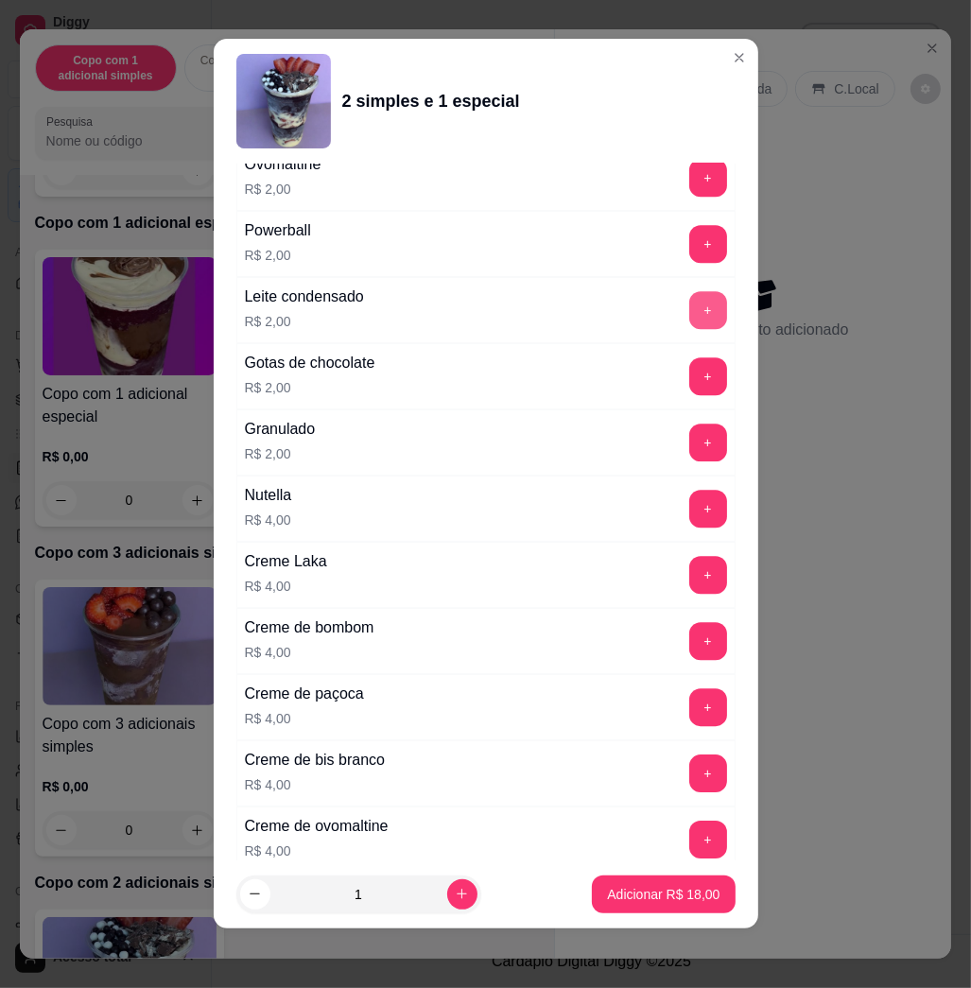
scroll to position [3559, 0]
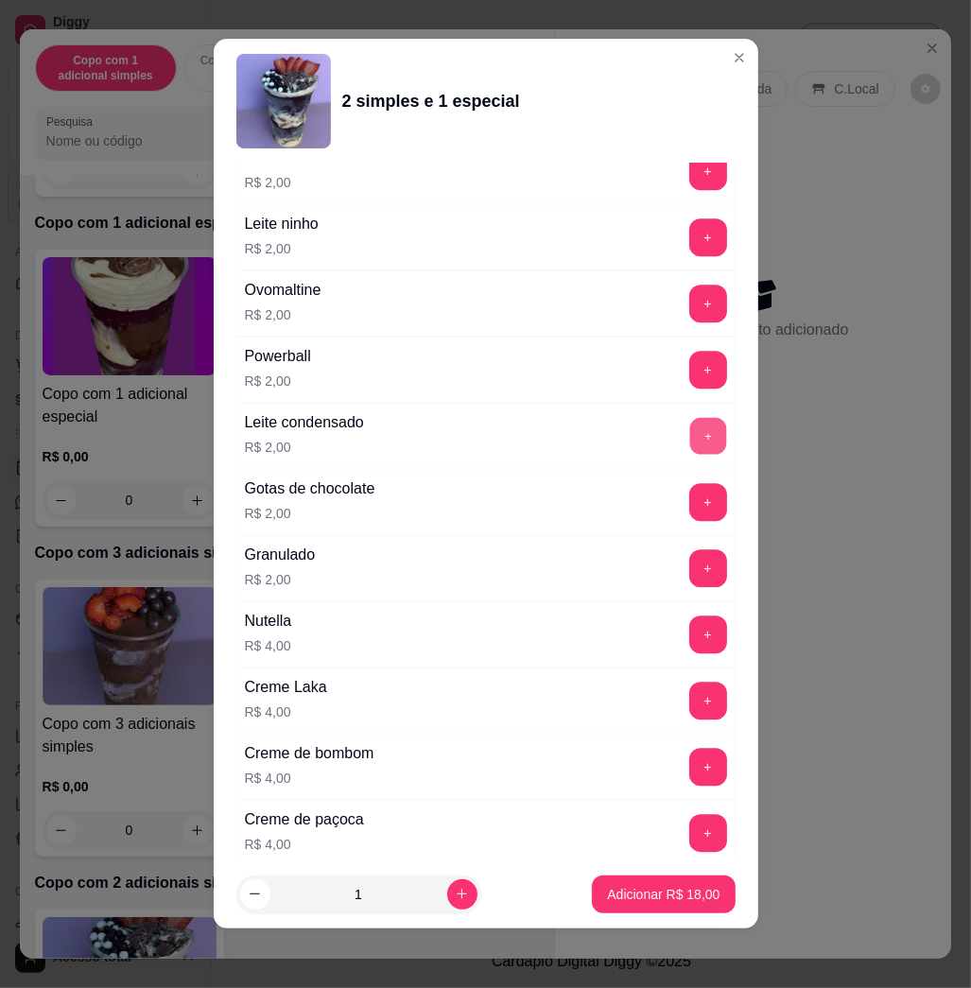
click at [690, 447] on button "+" at bounding box center [708, 436] width 37 height 37
click at [682, 894] on p "Adicionar R$ 20,00" at bounding box center [663, 894] width 113 height 19
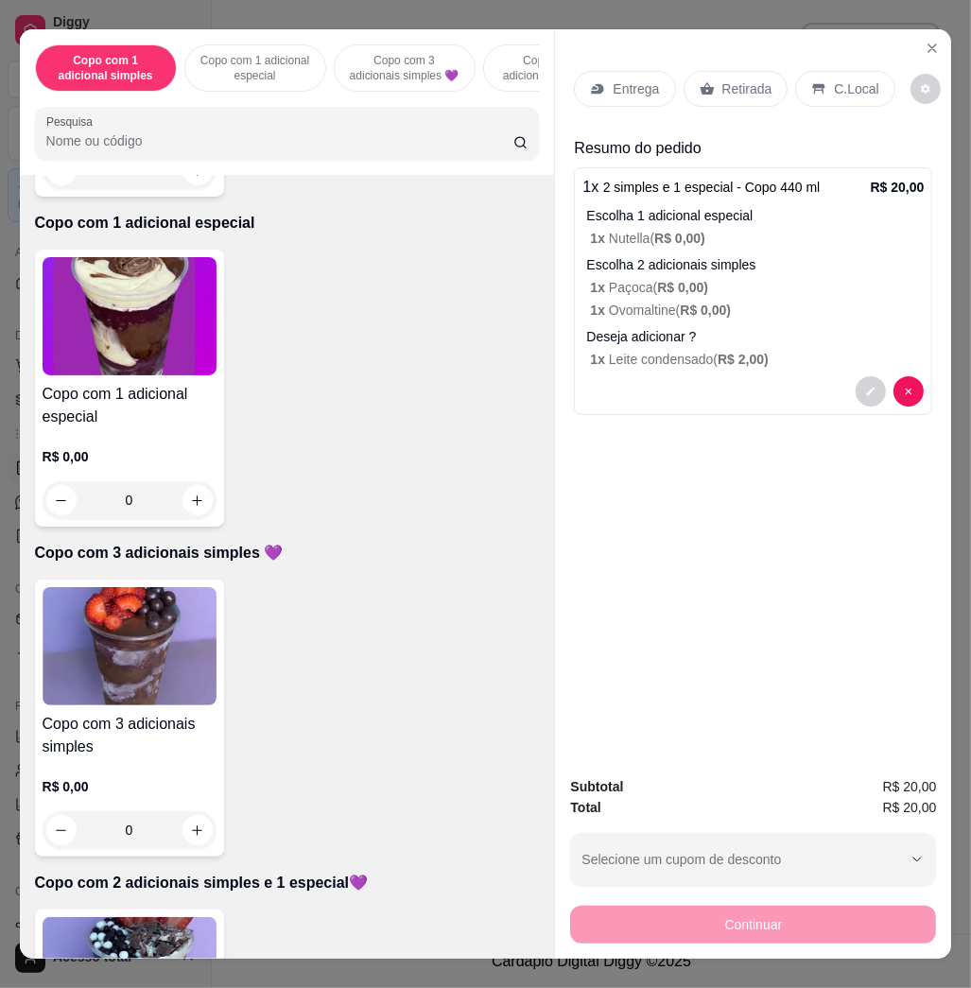
click at [641, 81] on p "Entrega" at bounding box center [636, 88] width 46 height 19
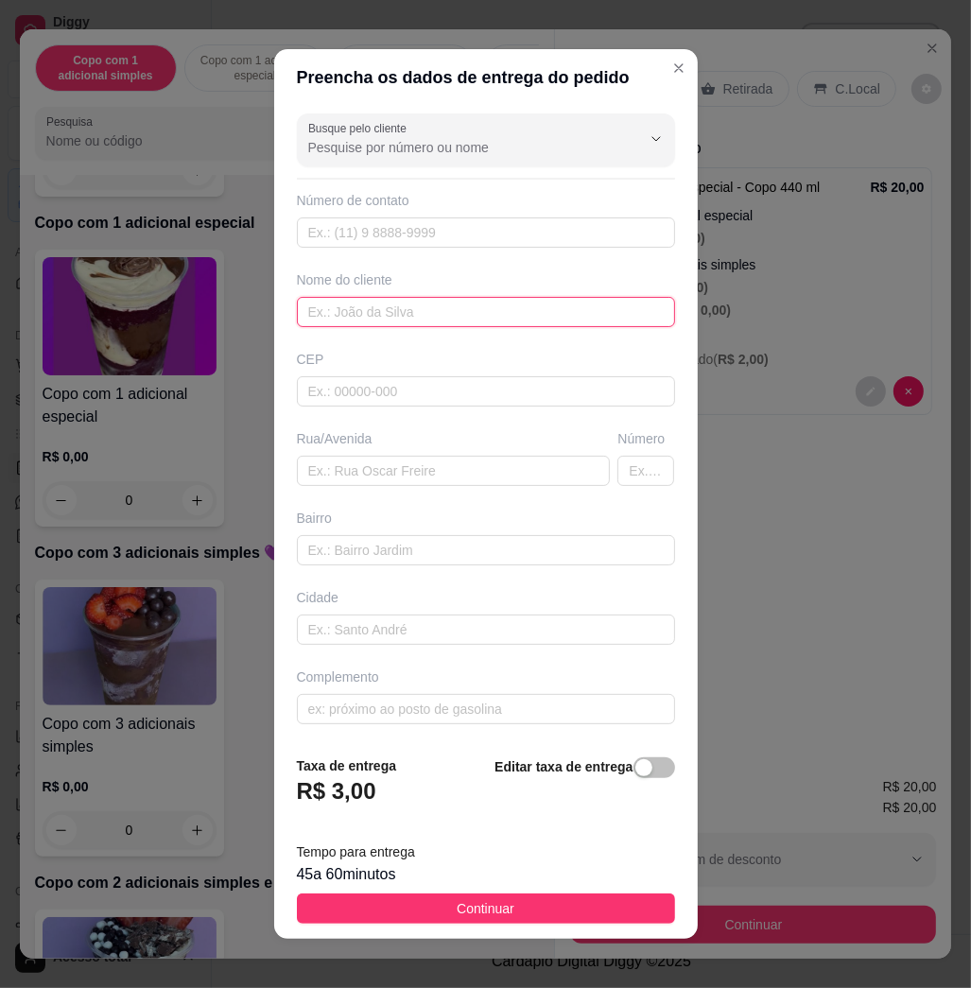
click at [372, 308] on input "text" at bounding box center [486, 312] width 378 height 30
type input "[PERSON_NAME]"
click at [393, 447] on div "Rua/Avenida" at bounding box center [454, 438] width 314 height 19
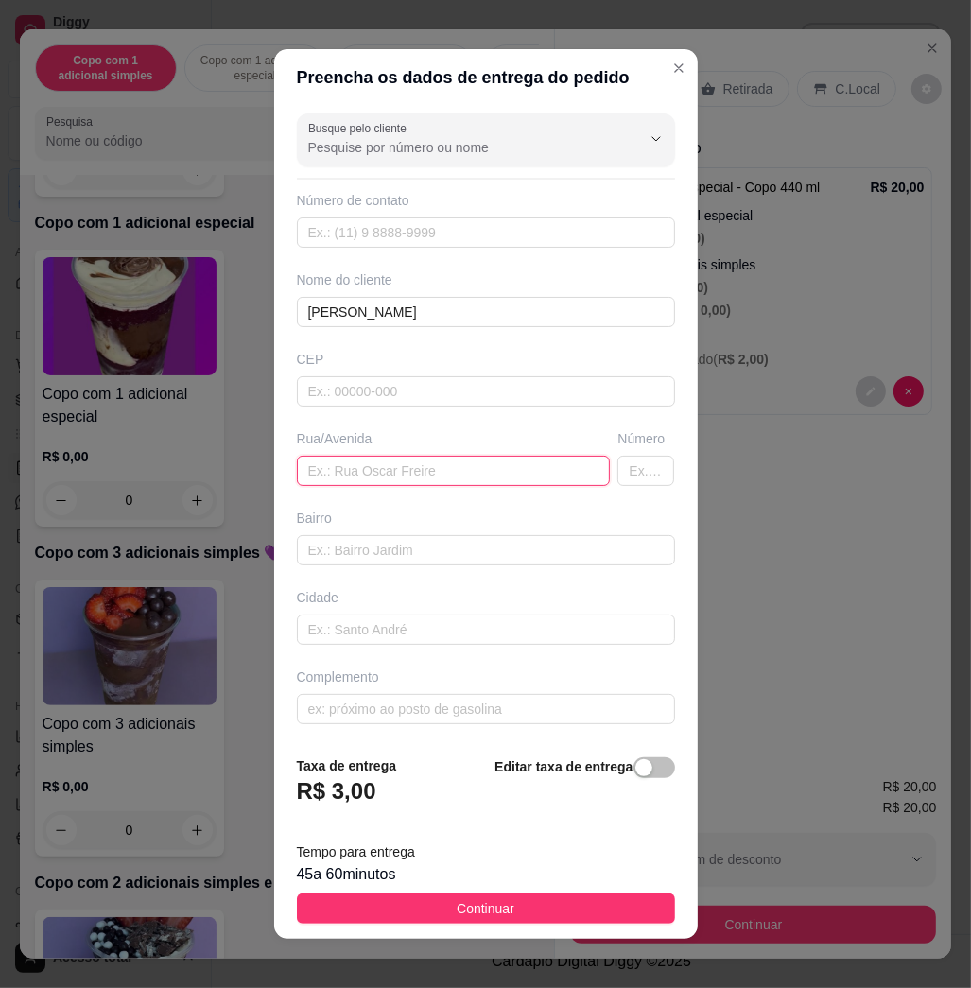
click at [402, 462] on input "text" at bounding box center [454, 471] width 314 height 30
paste input "Rua 3 n60 Conj [PERSON_NAME]"
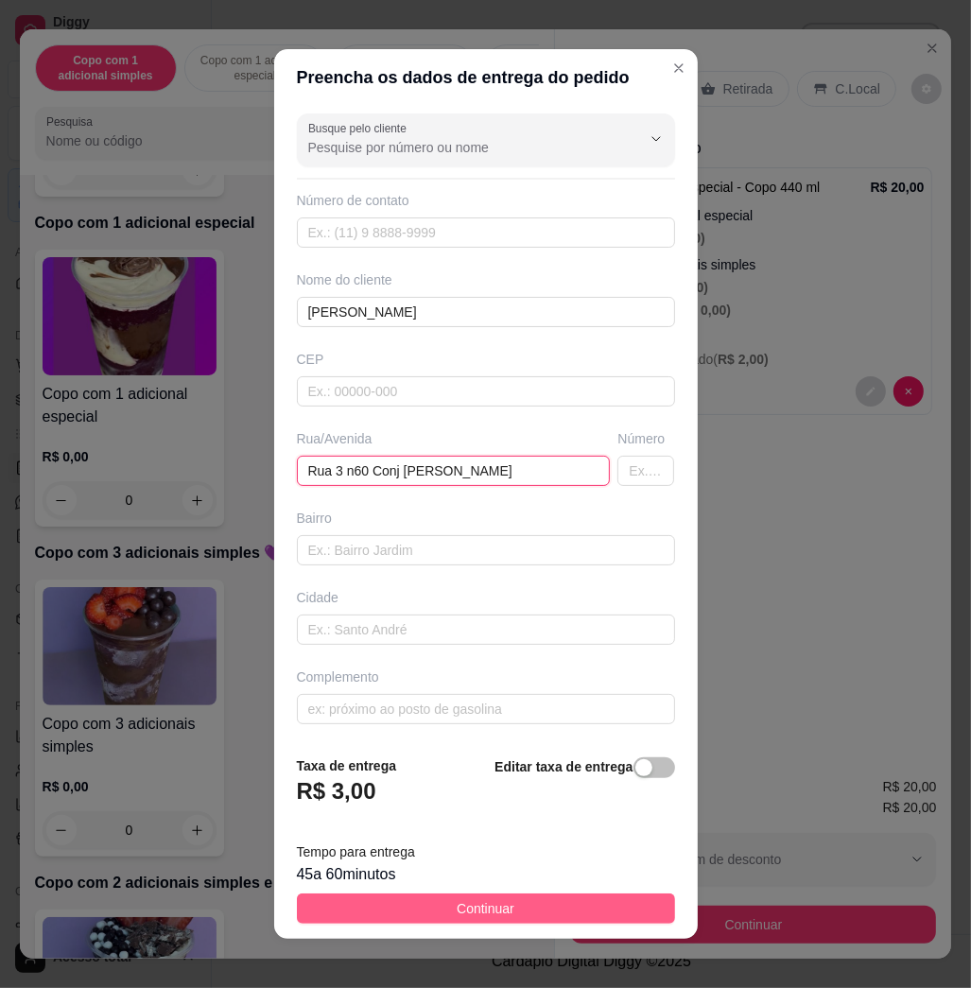
type input "Rua 3 n60 Conj [PERSON_NAME]"
click at [629, 903] on button "Continuar" at bounding box center [486, 909] width 378 height 30
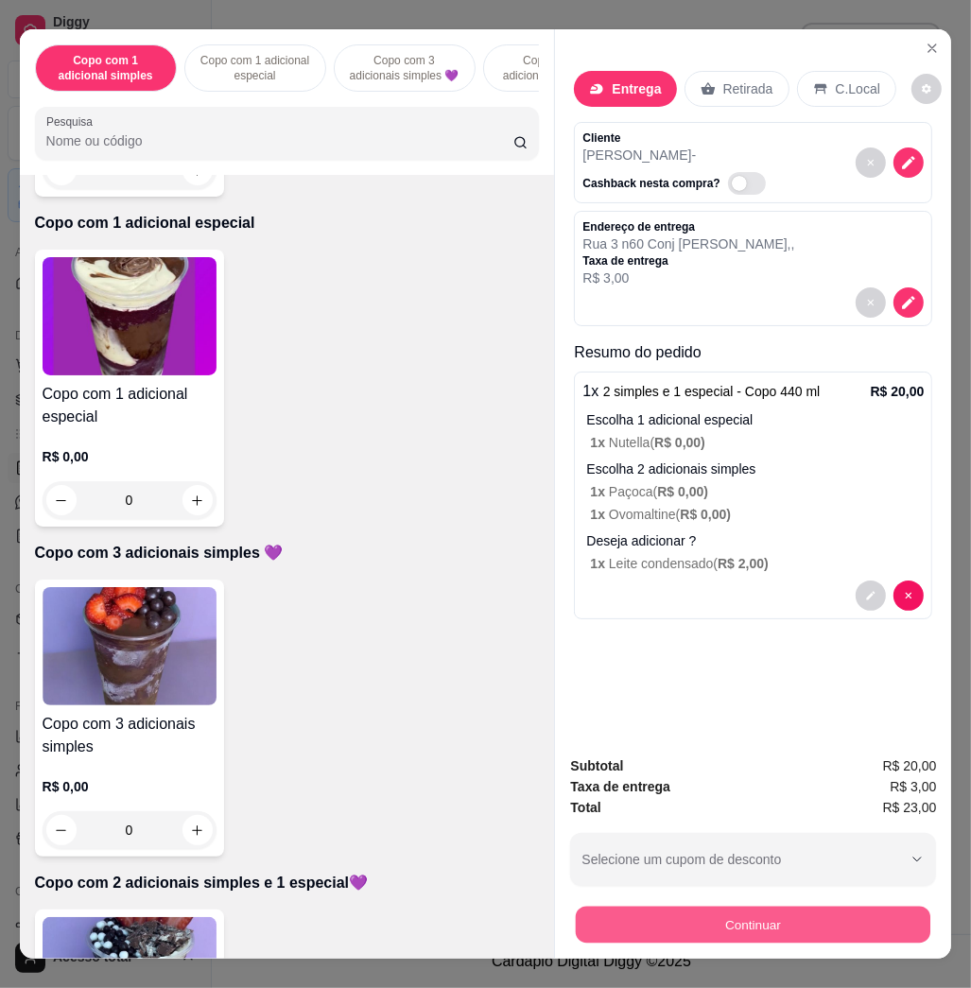
click at [664, 924] on button "Continuar" at bounding box center [753, 924] width 355 height 37
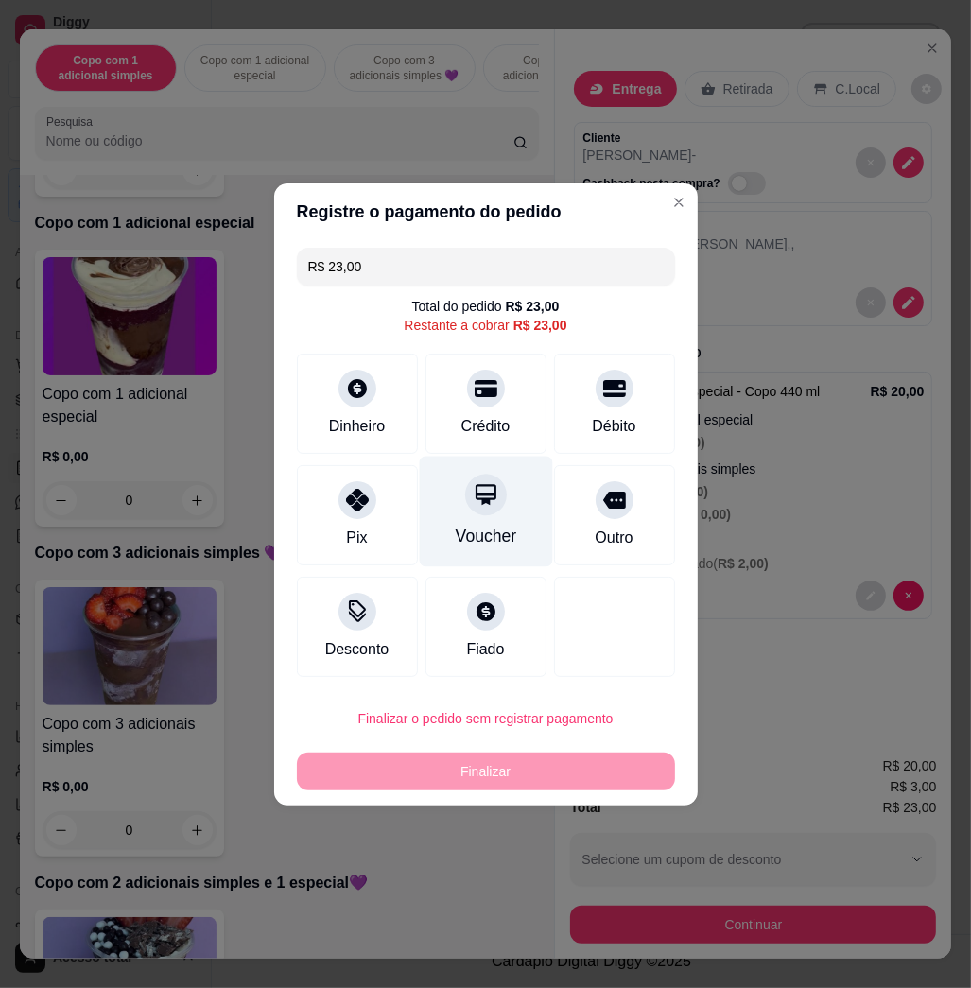
drag, startPoint x: 479, startPoint y: 408, endPoint x: 493, endPoint y: 462, distance: 55.7
click at [479, 408] on div "Crédito" at bounding box center [486, 404] width 121 height 100
type input "R$ 0,00"
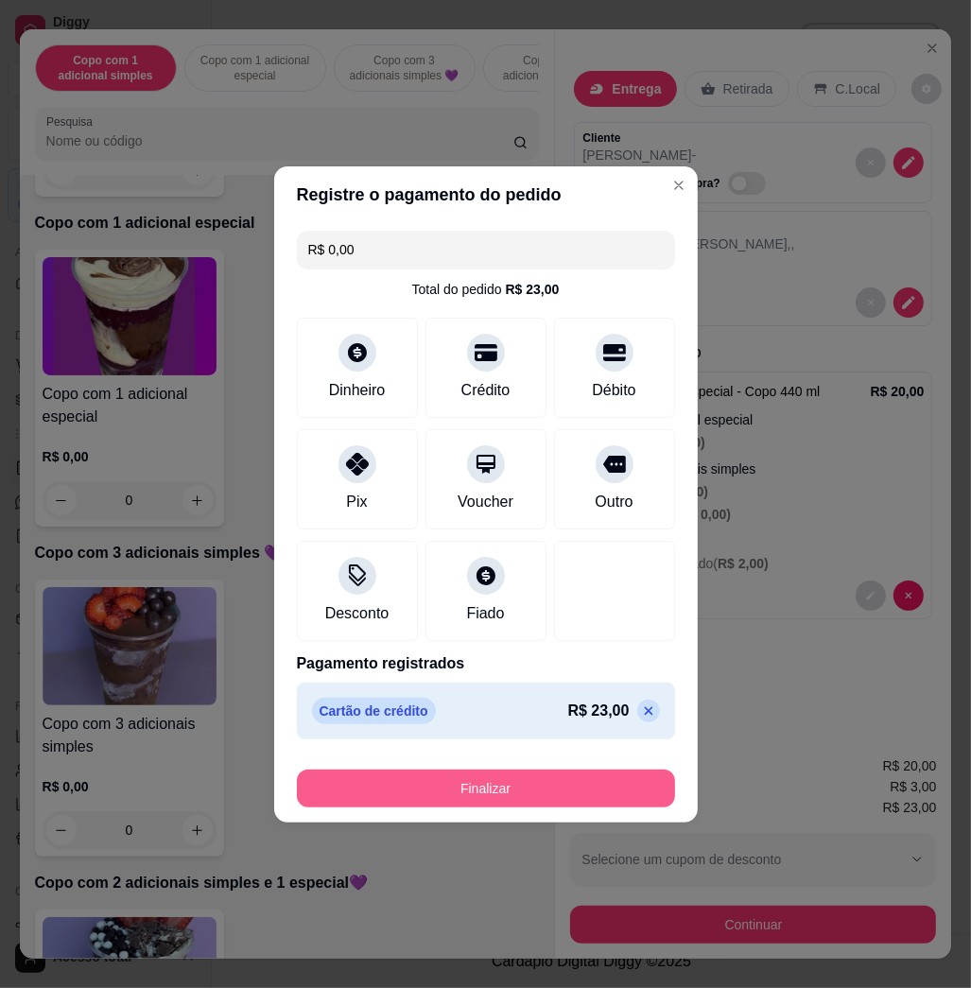
click at [583, 780] on button "Finalizar" at bounding box center [486, 789] width 378 height 38
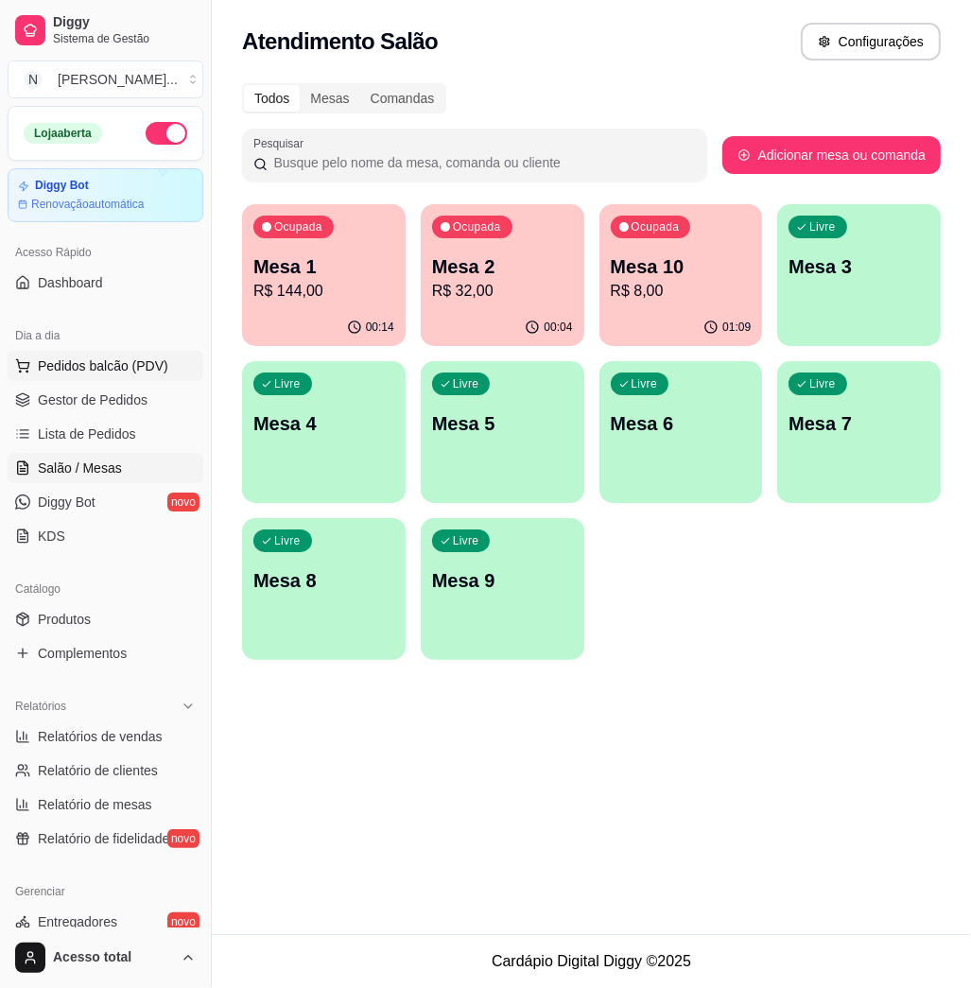
click at [144, 365] on span "Pedidos balcão (PDV)" at bounding box center [103, 366] width 131 height 19
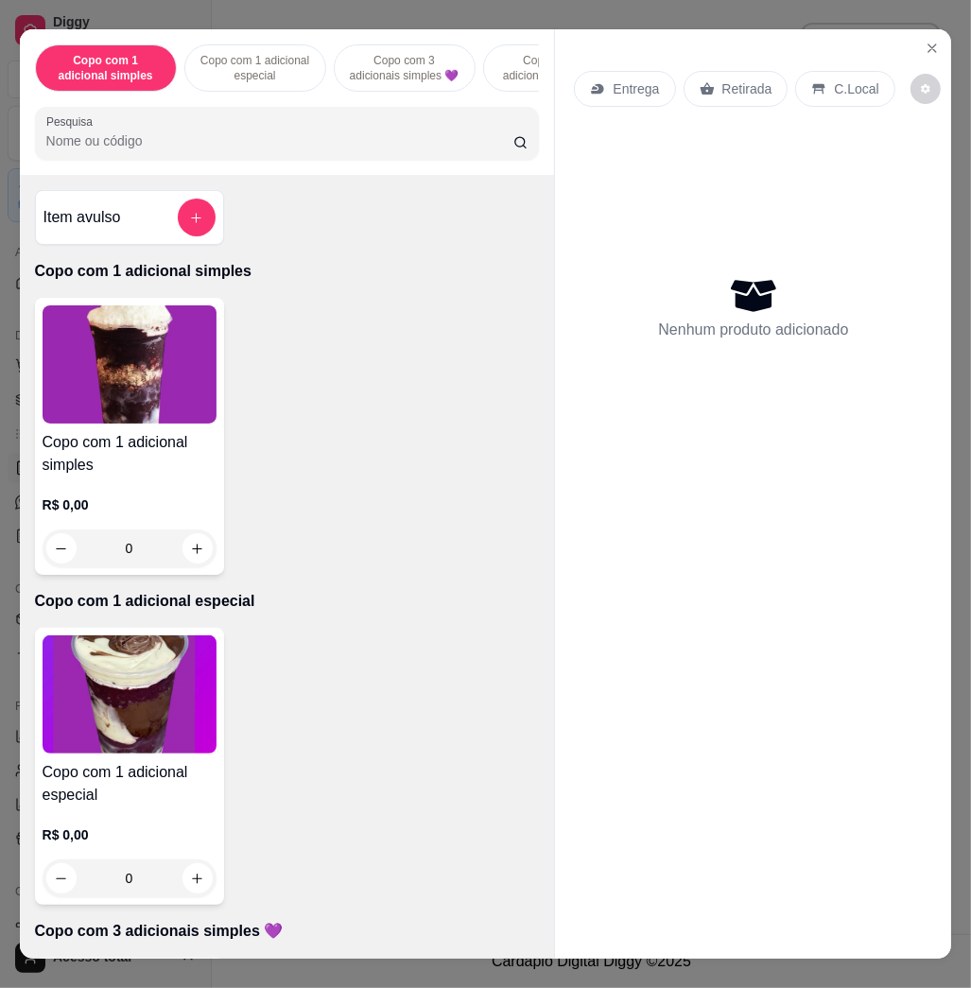
click at [165, 146] on input "Pesquisa" at bounding box center [279, 140] width 467 height 19
click at [929, 44] on icon "Close" at bounding box center [932, 48] width 15 height 15
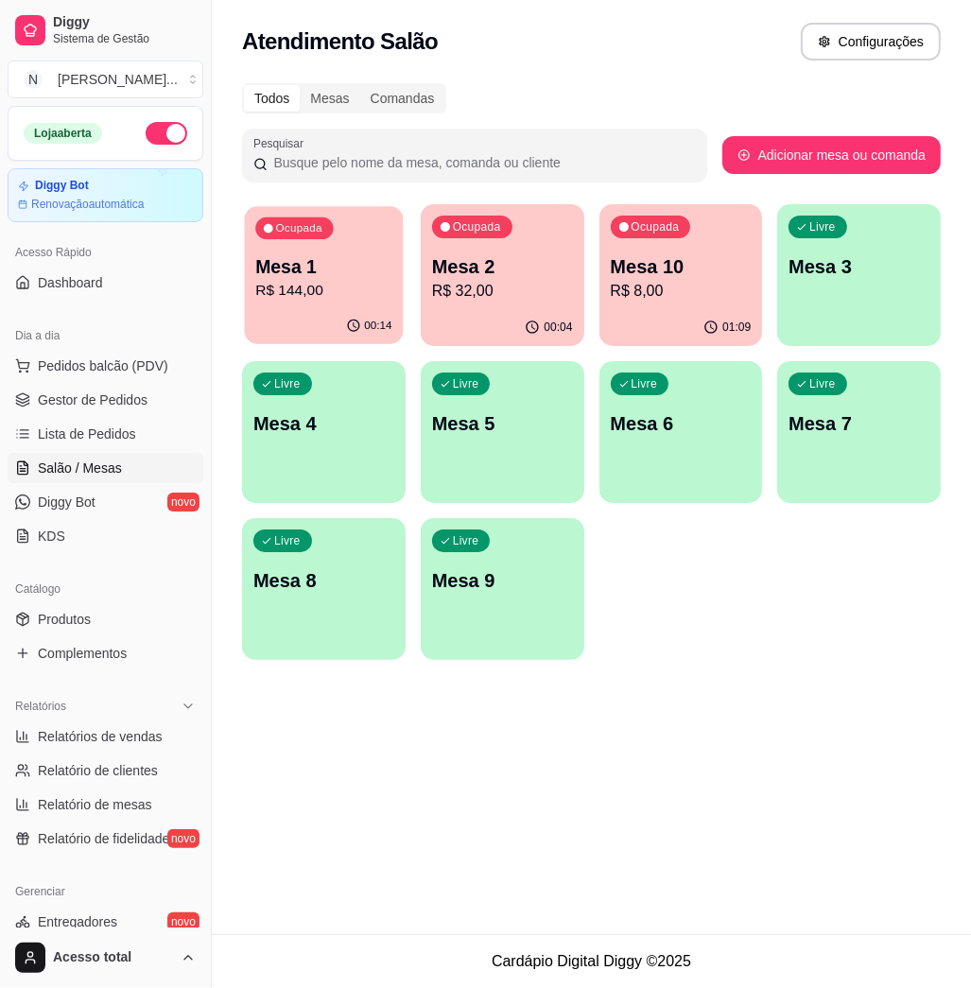
click at [292, 291] on p "R$ 144,00" at bounding box center [323, 291] width 136 height 22
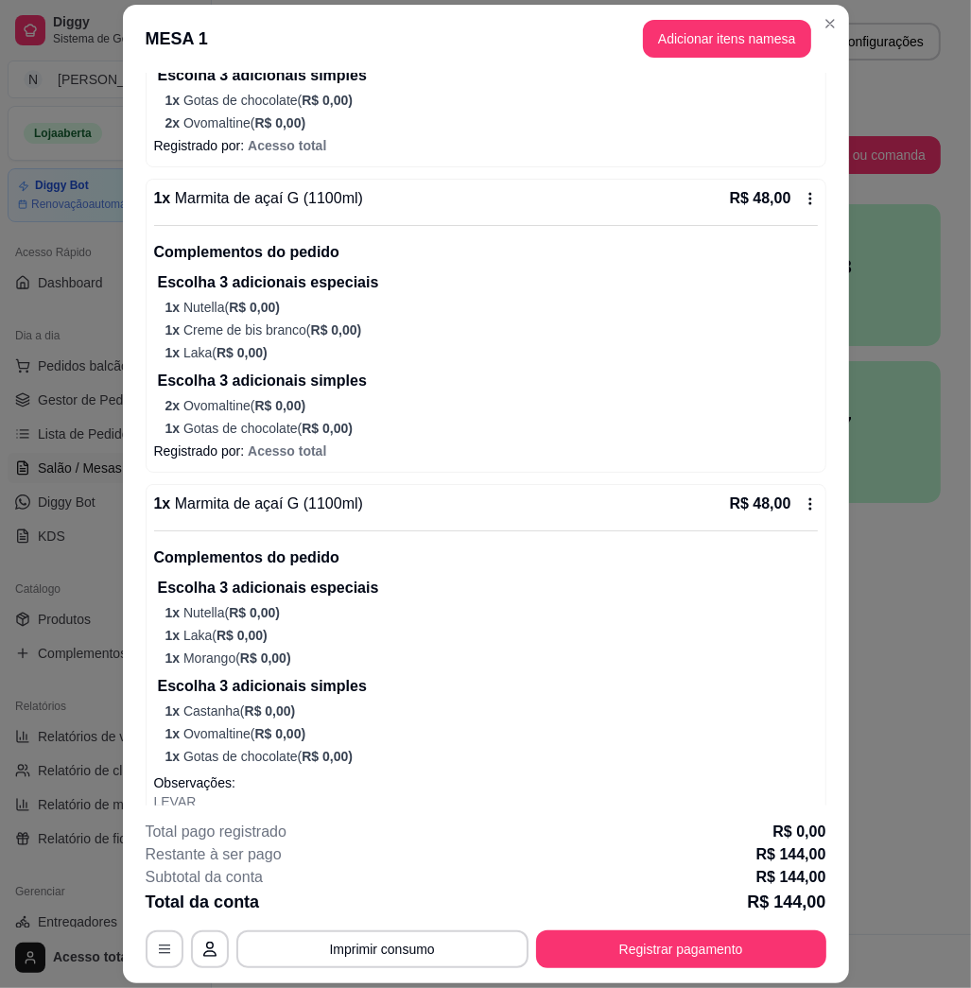
scroll to position [447, 0]
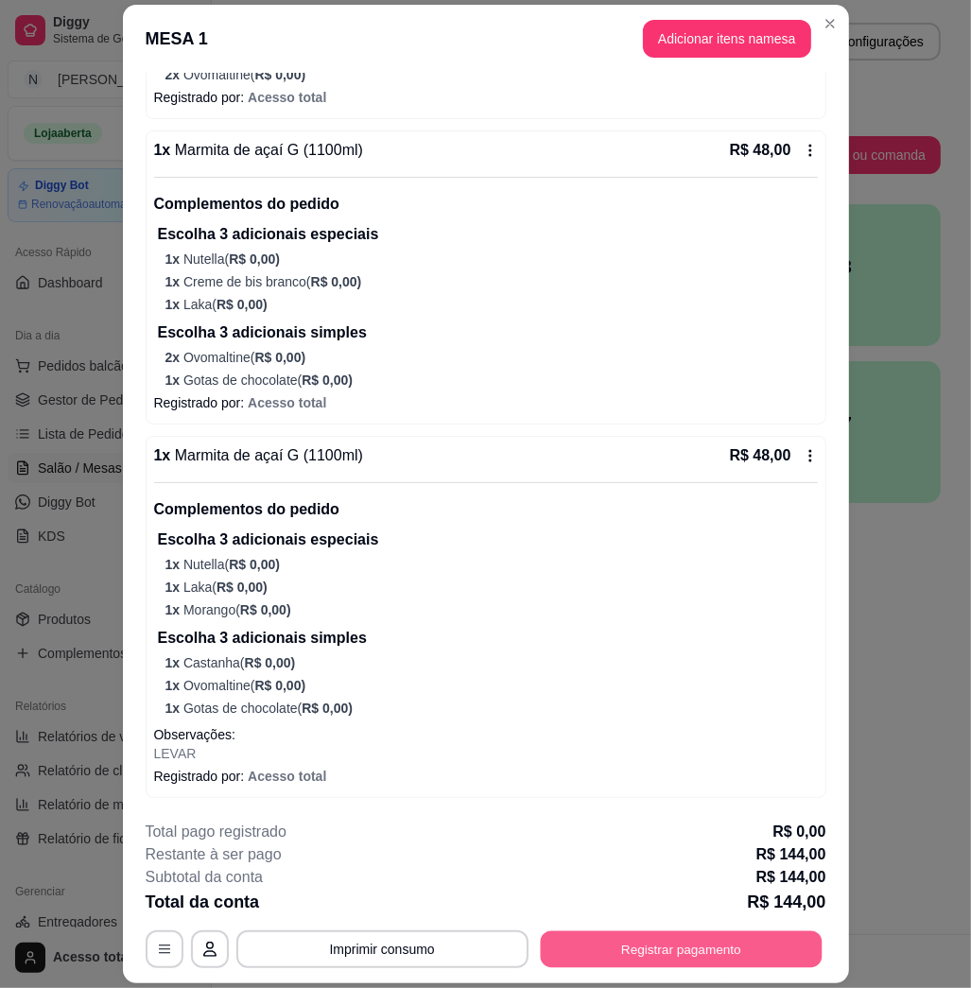
click at [748, 942] on button "Registrar pagamento" at bounding box center [681, 949] width 282 height 37
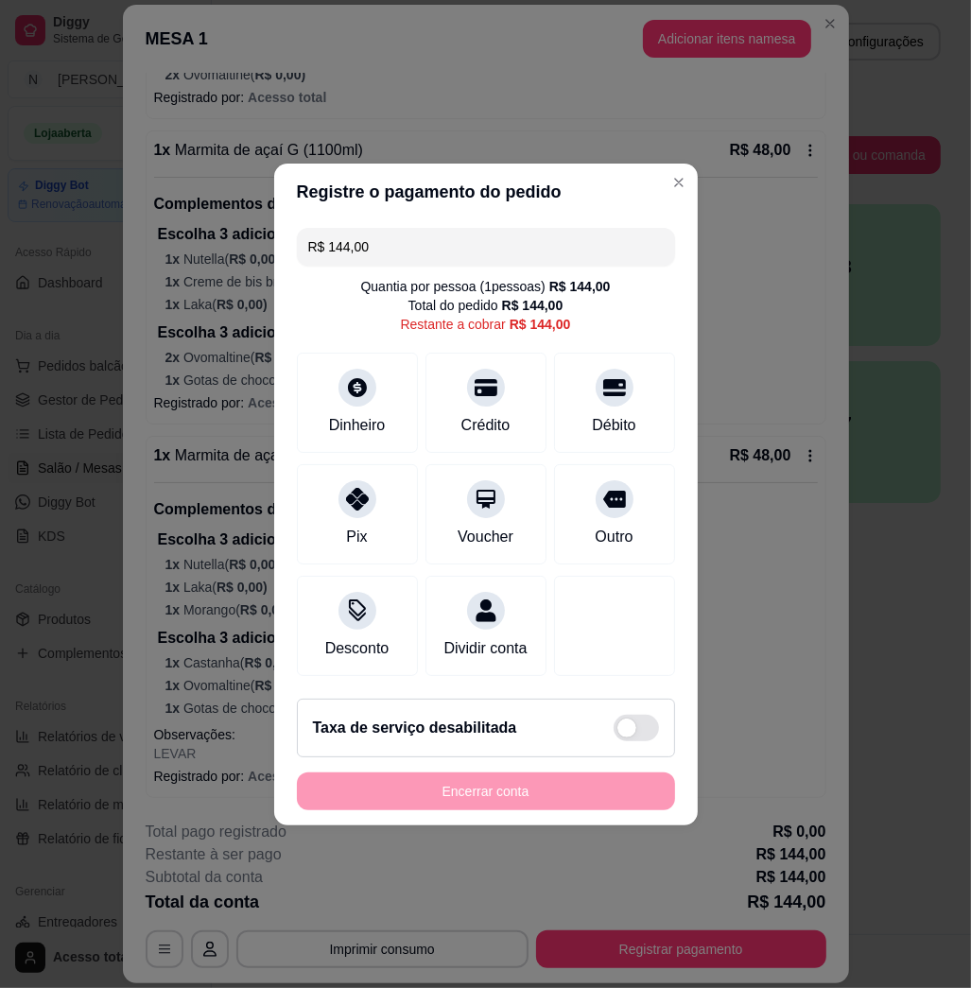
drag, startPoint x: 432, startPoint y: 253, endPoint x: 432, endPoint y: 234, distance: 19.9
click at [433, 253] on div "R$ 144,00 Quantia por pessoa ( 1 pessoas) R$ 144,00 Total do pedido R$ 144,00 R…" at bounding box center [486, 451] width 424 height 463
click at [432, 232] on input "R$ 144,00" at bounding box center [486, 247] width 356 height 38
click at [630, 407] on div "Débito" at bounding box center [614, 398] width 133 height 111
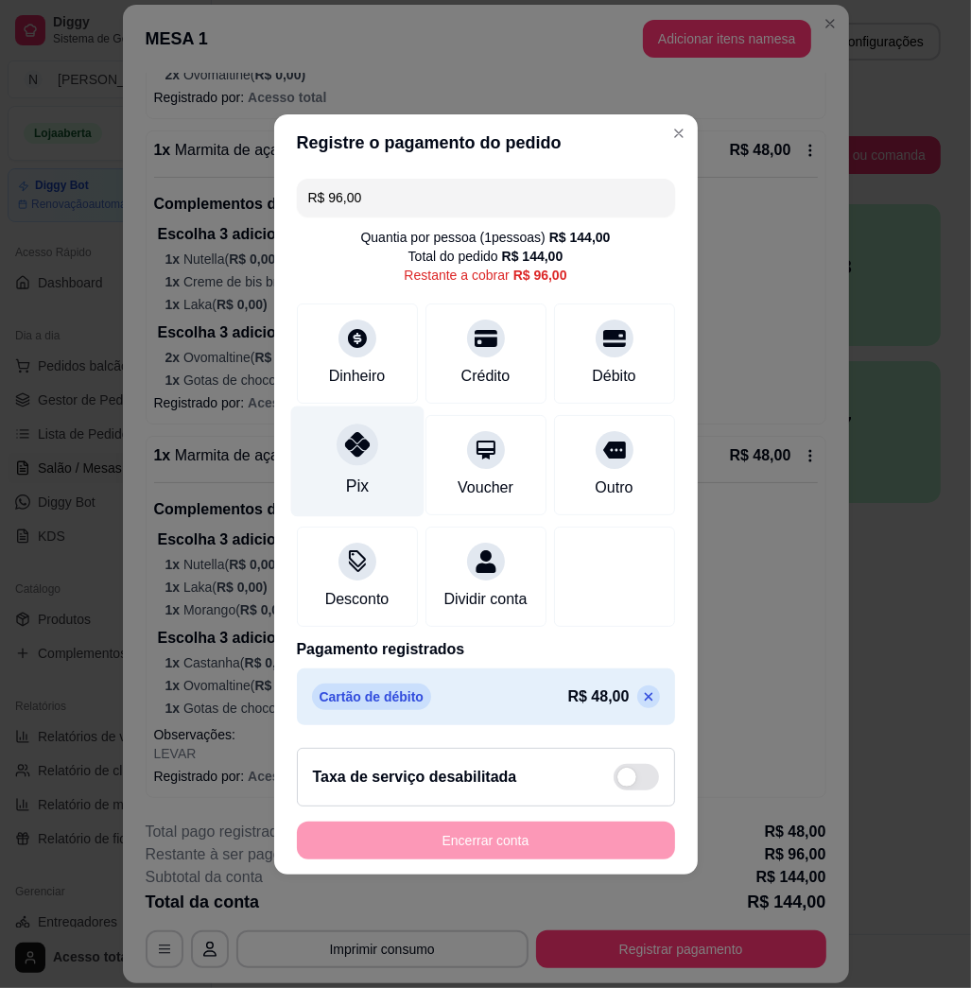
click at [348, 460] on div "Pix" at bounding box center [356, 461] width 133 height 111
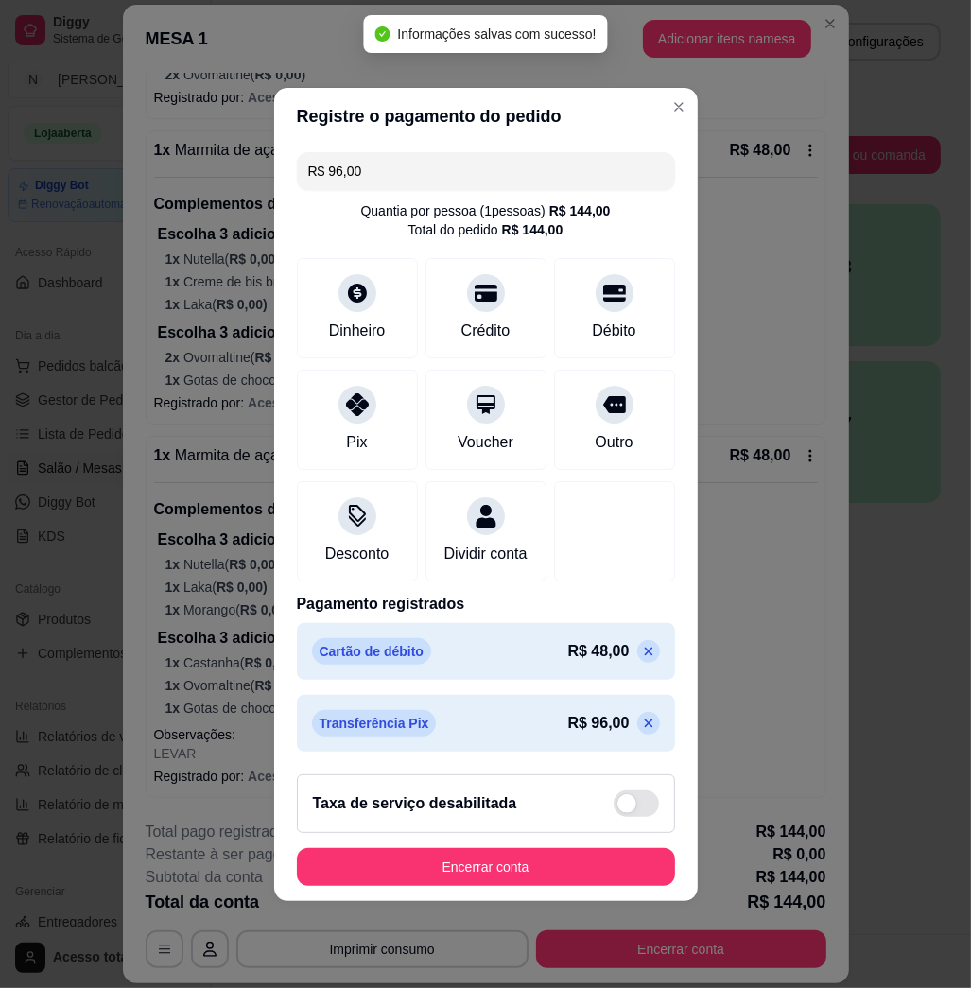
type input "R$ 0,00"
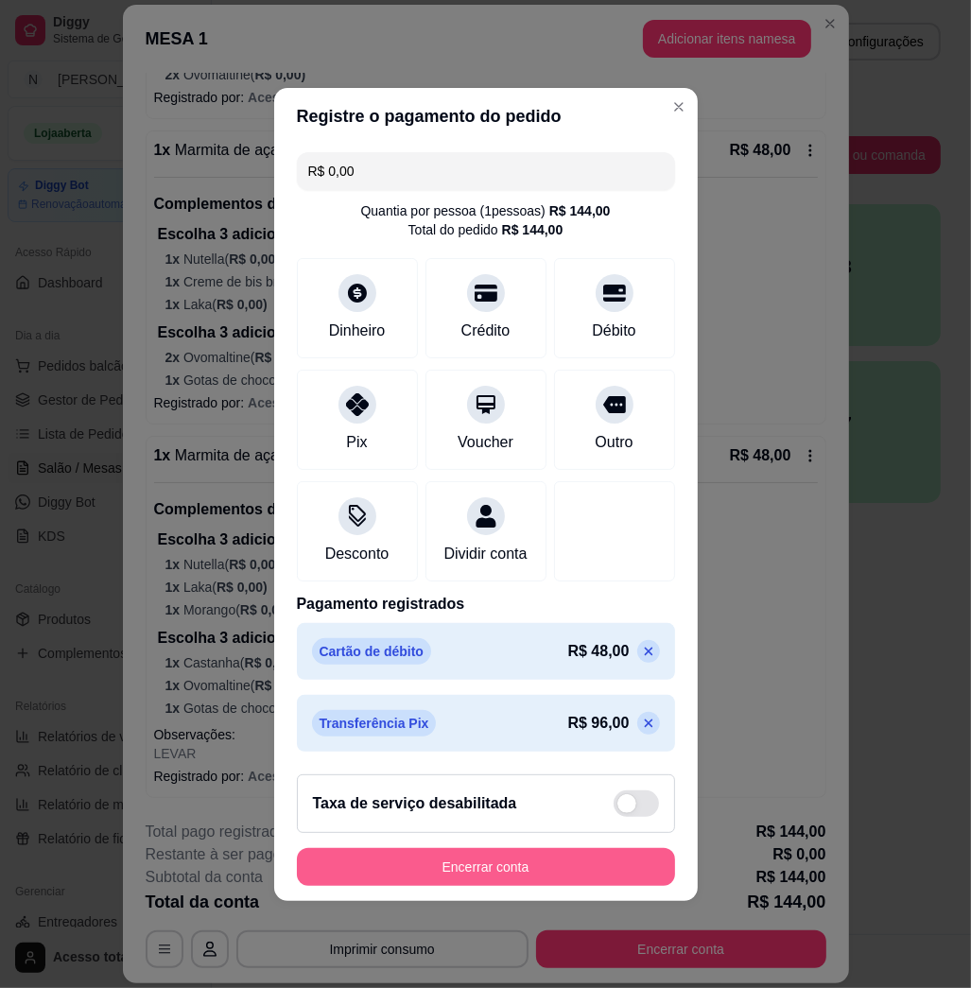
click at [546, 886] on button "Encerrar conta" at bounding box center [486, 867] width 378 height 38
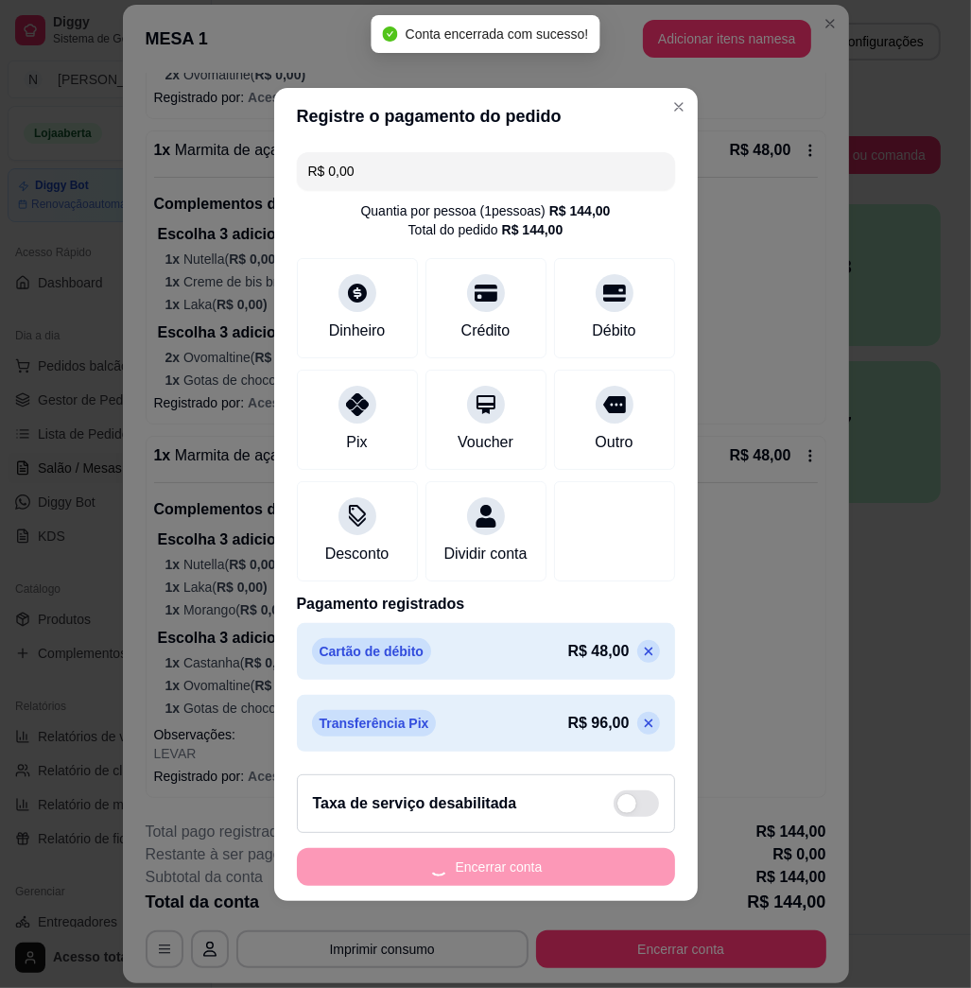
scroll to position [0, 0]
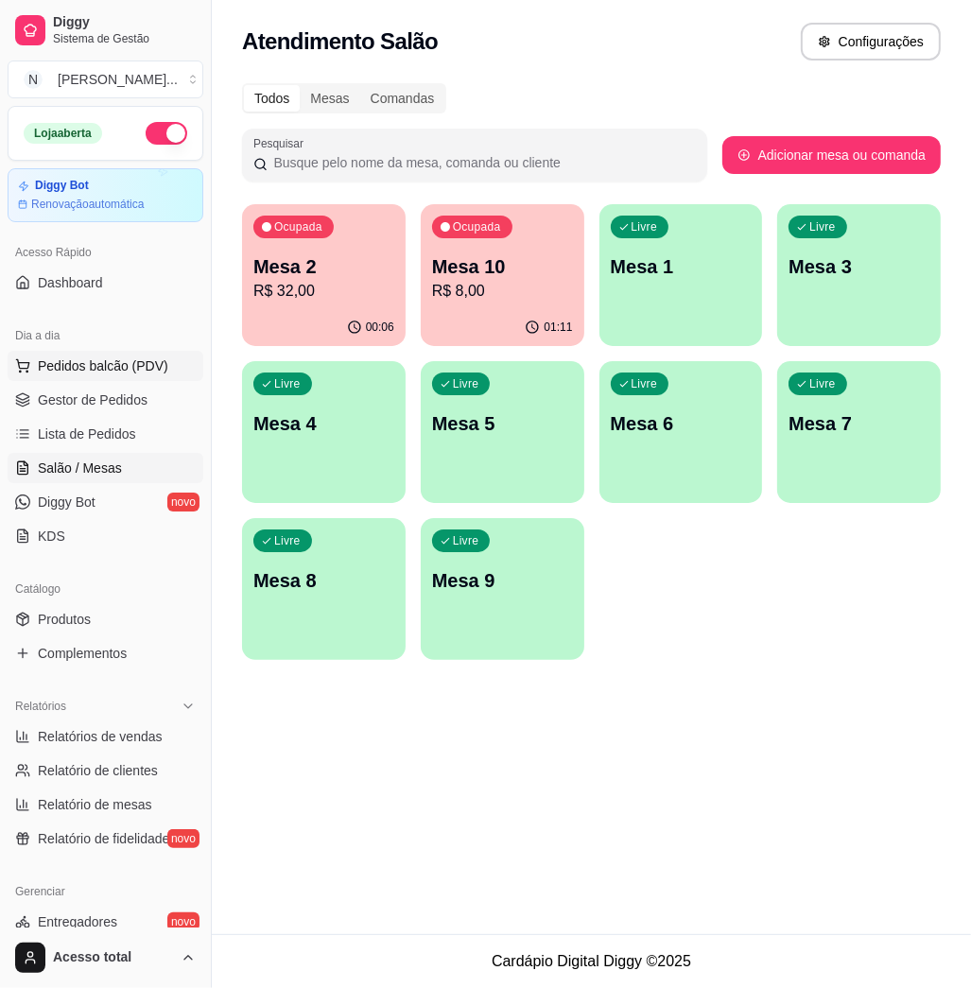
click at [78, 363] on span "Pedidos balcão (PDV)" at bounding box center [103, 366] width 131 height 19
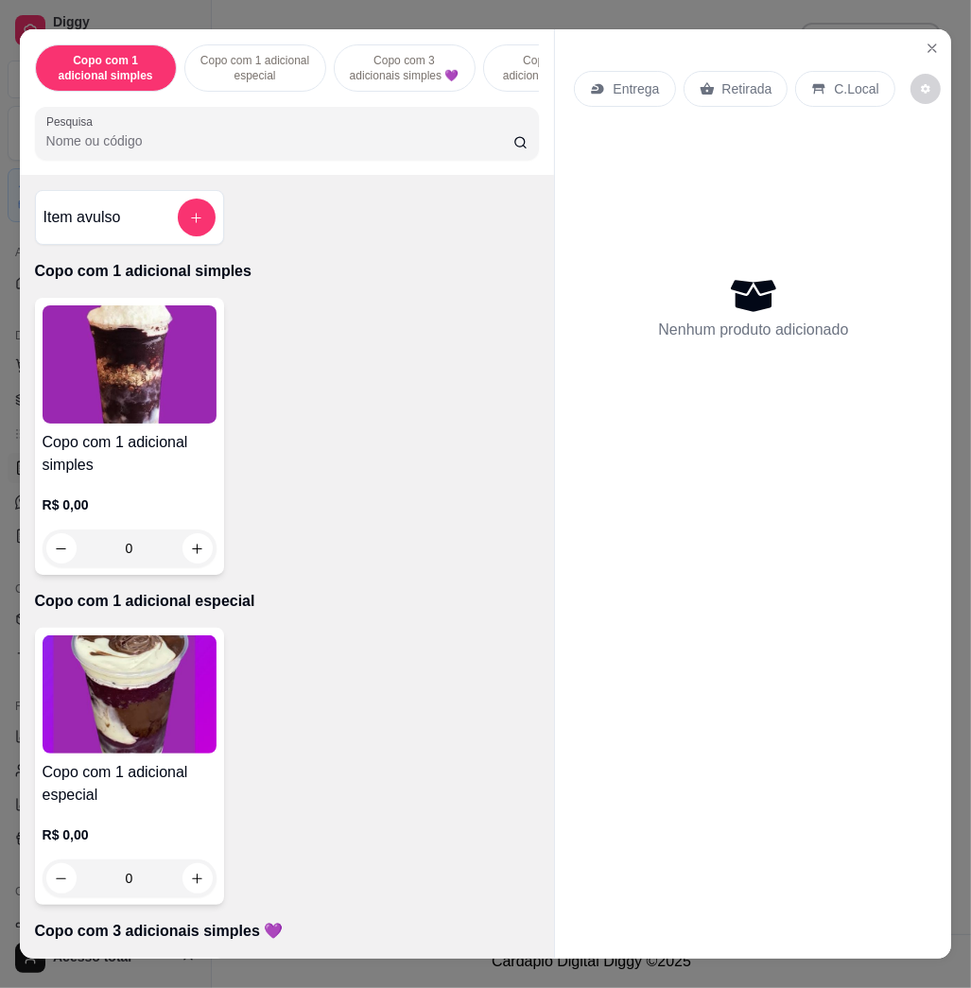
click at [340, 152] on div at bounding box center [287, 133] width 482 height 38
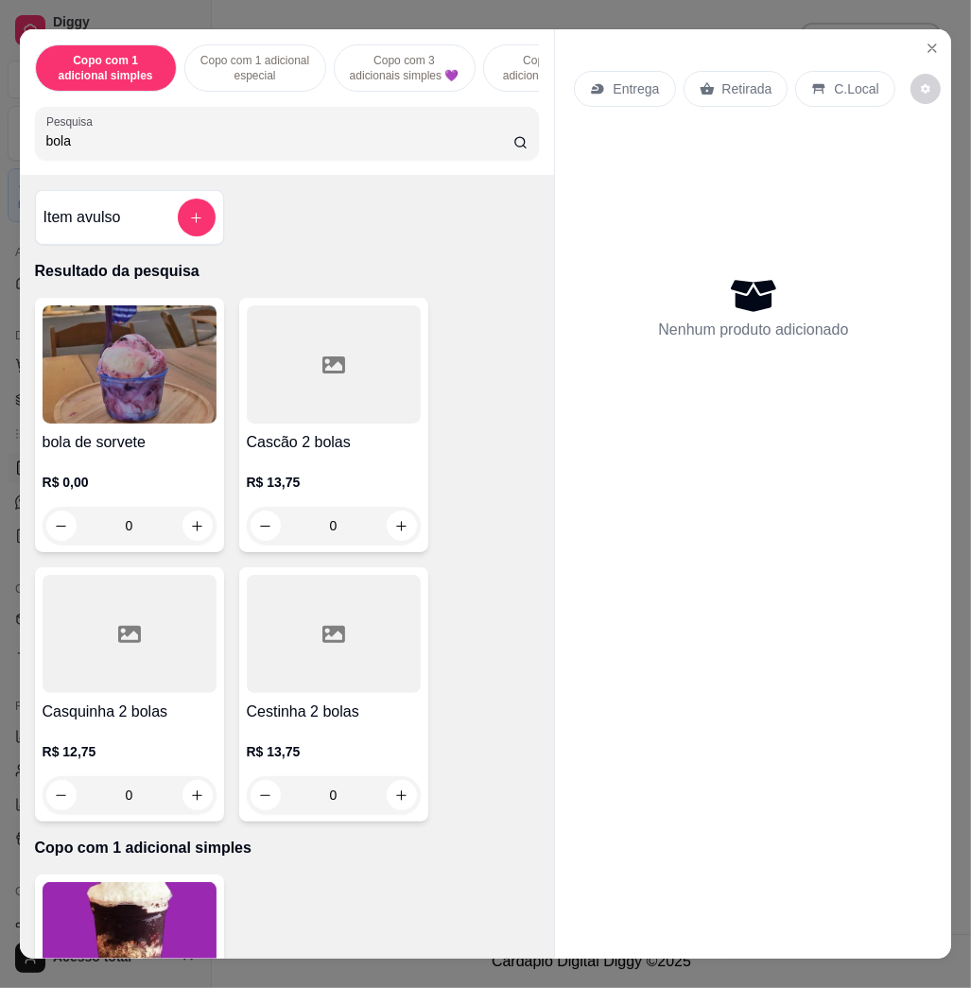
type input "bola"
click at [201, 347] on img at bounding box center [130, 365] width 174 height 118
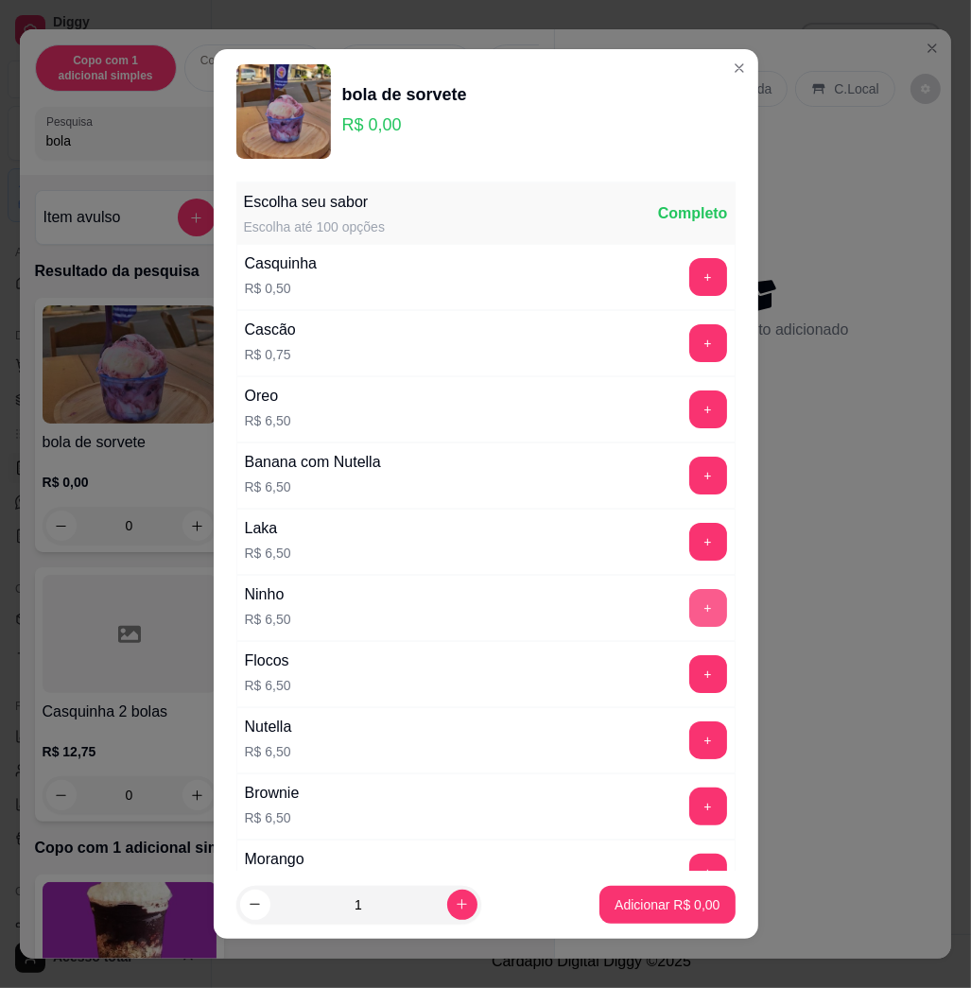
click at [690, 611] on button "+" at bounding box center [709, 608] width 38 height 38
click at [690, 550] on button "+" at bounding box center [709, 542] width 38 height 38
click at [642, 914] on p "Adicionar R$ 13,00" at bounding box center [663, 905] width 113 height 19
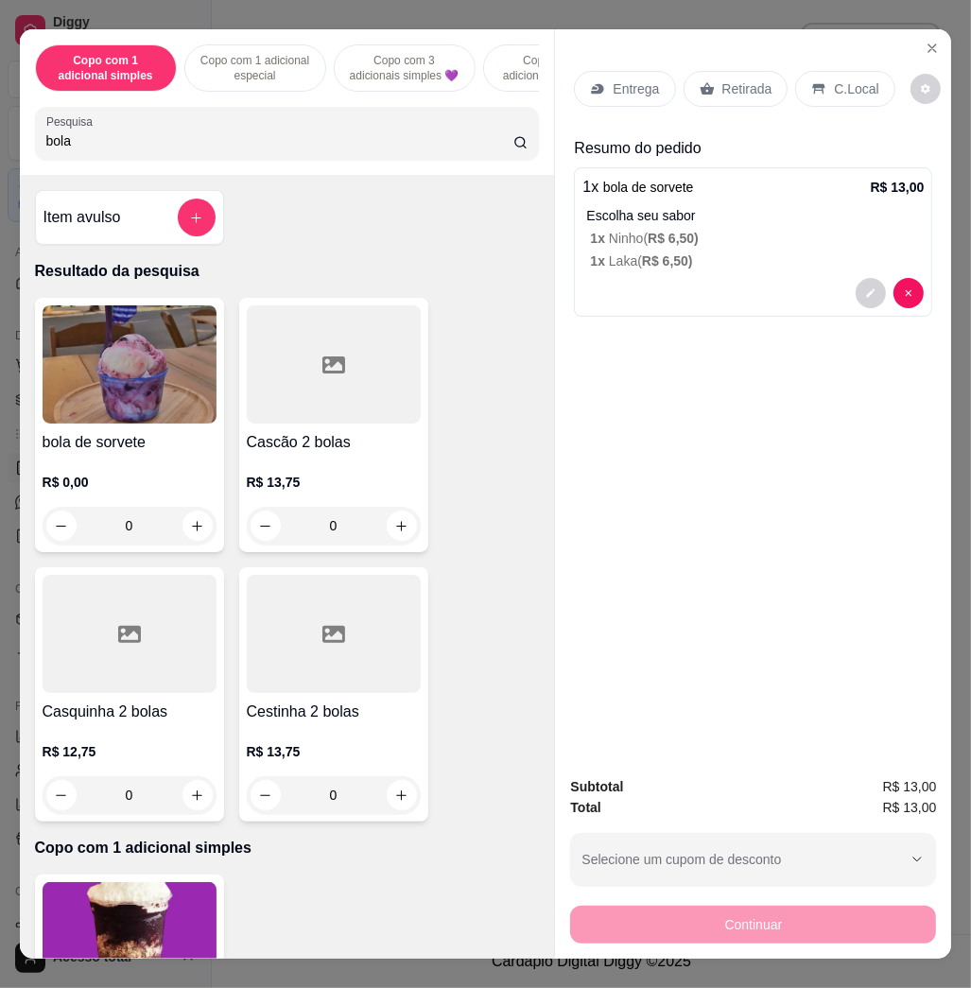
click at [646, 97] on div "Entrega" at bounding box center [624, 89] width 101 height 36
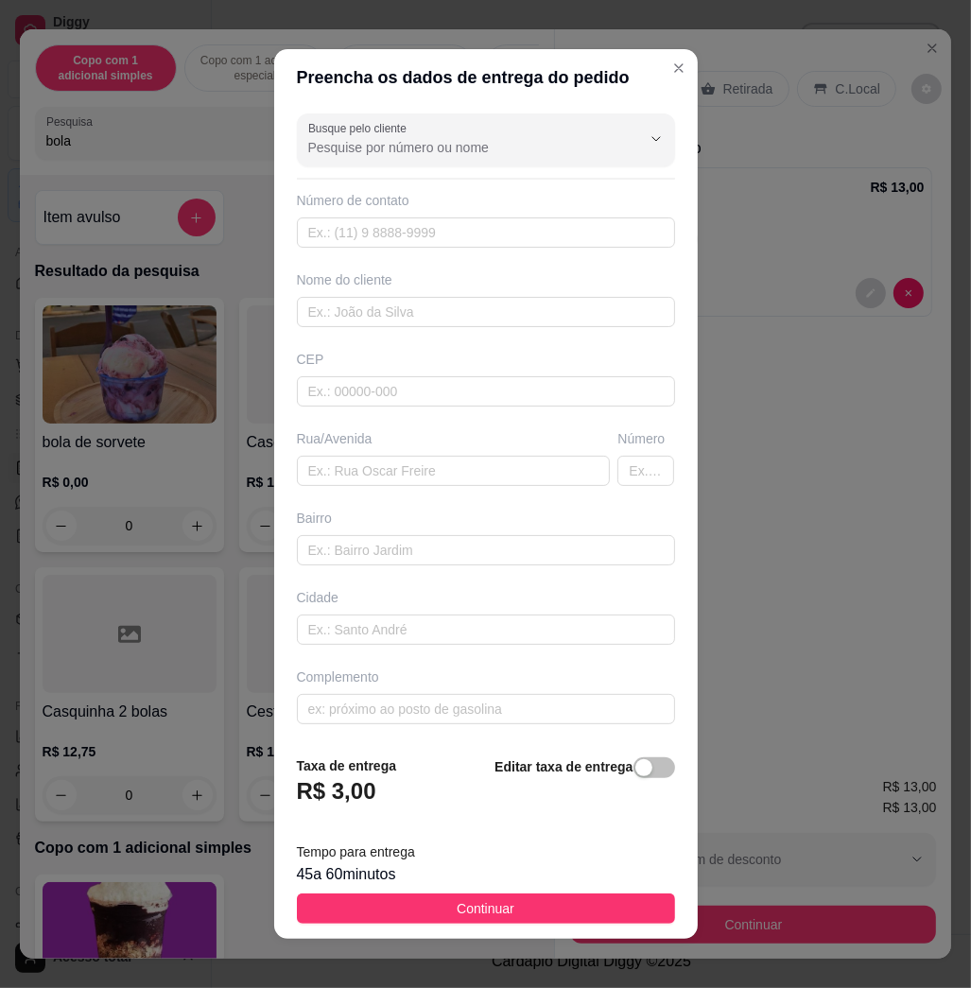
click at [405, 455] on div "Rua/Avenida" at bounding box center [454, 457] width 322 height 57
click at [425, 473] on input "text" at bounding box center [454, 471] width 314 height 30
paste input "[STREET_ADDRESS][PERSON_NAME]"
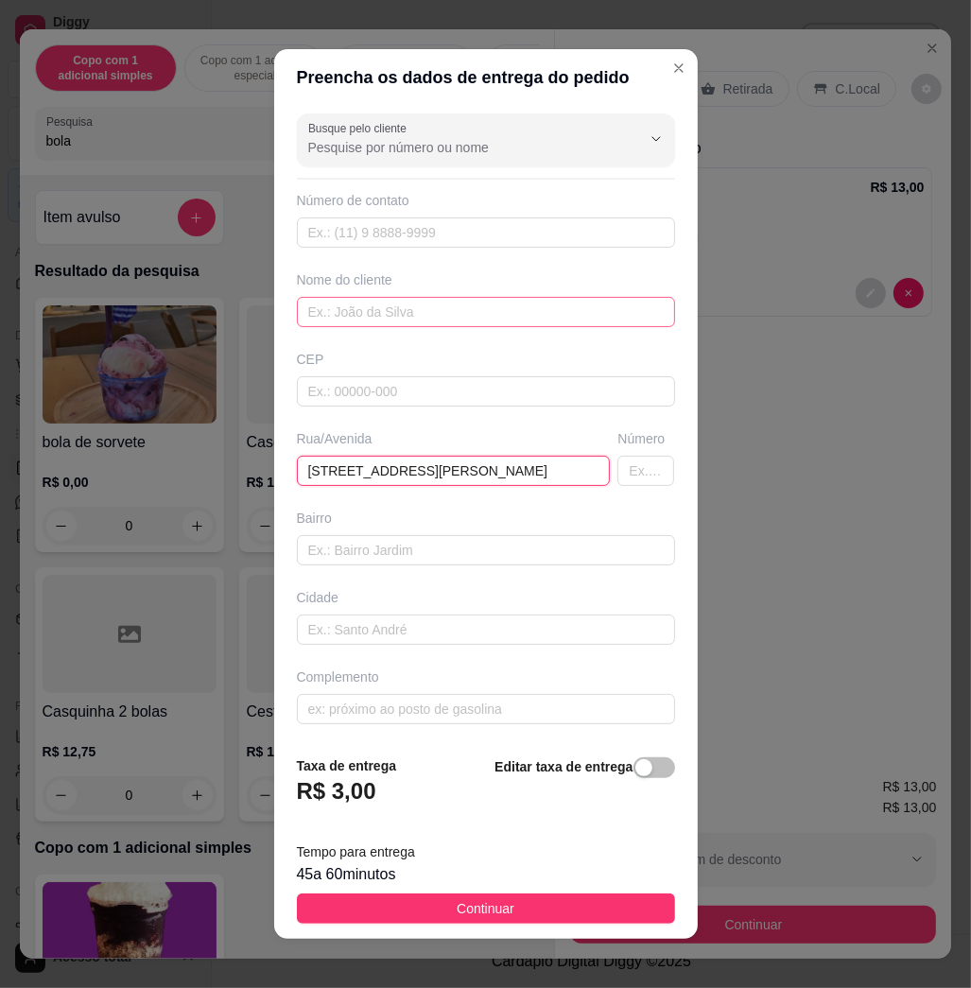
type input "[STREET_ADDRESS][PERSON_NAME]"
click at [509, 317] on input "text" at bounding box center [486, 312] width 378 height 30
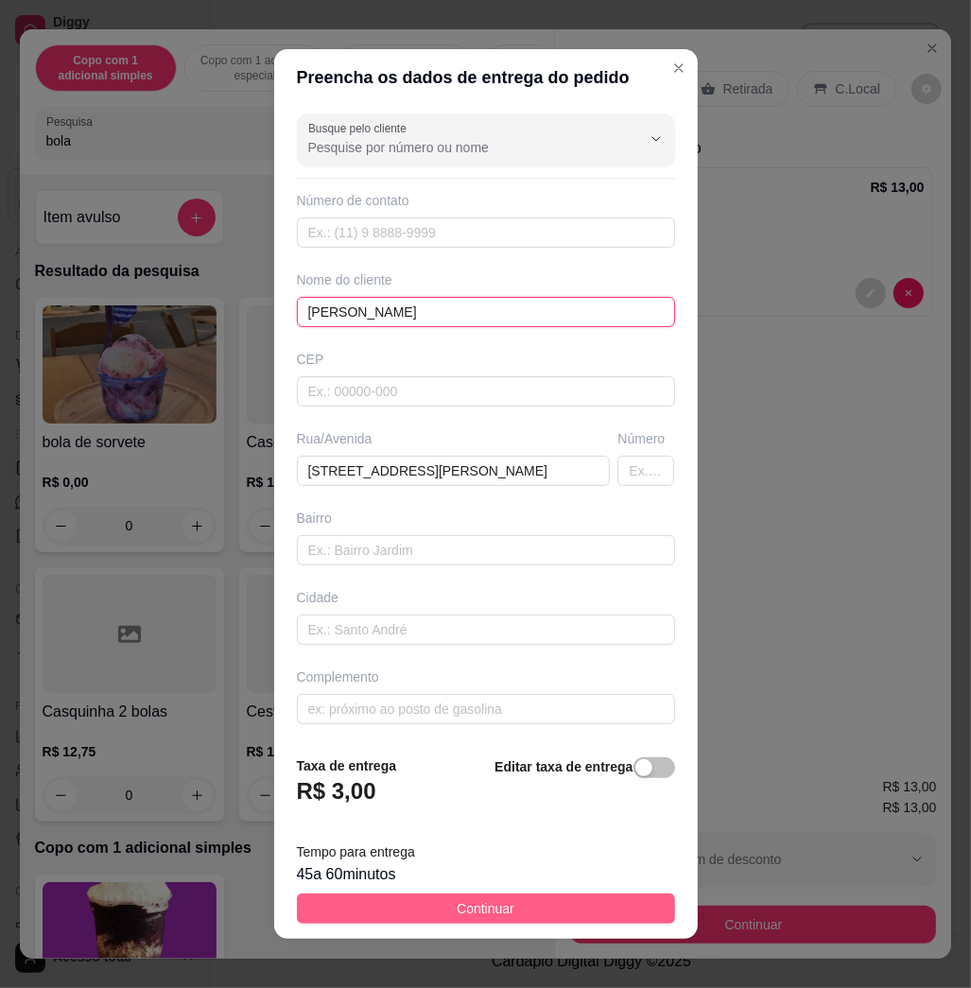
type input "[PERSON_NAME]"
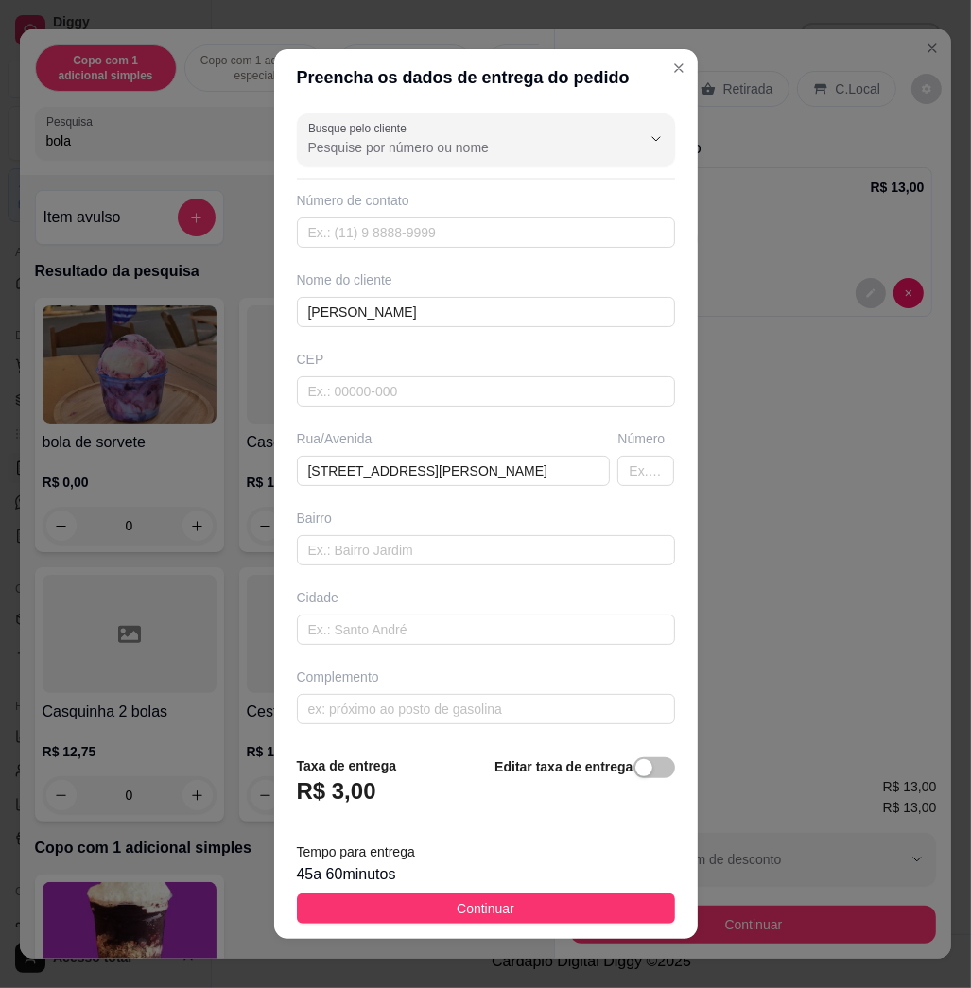
click at [614, 904] on button "Continuar" at bounding box center [486, 909] width 378 height 30
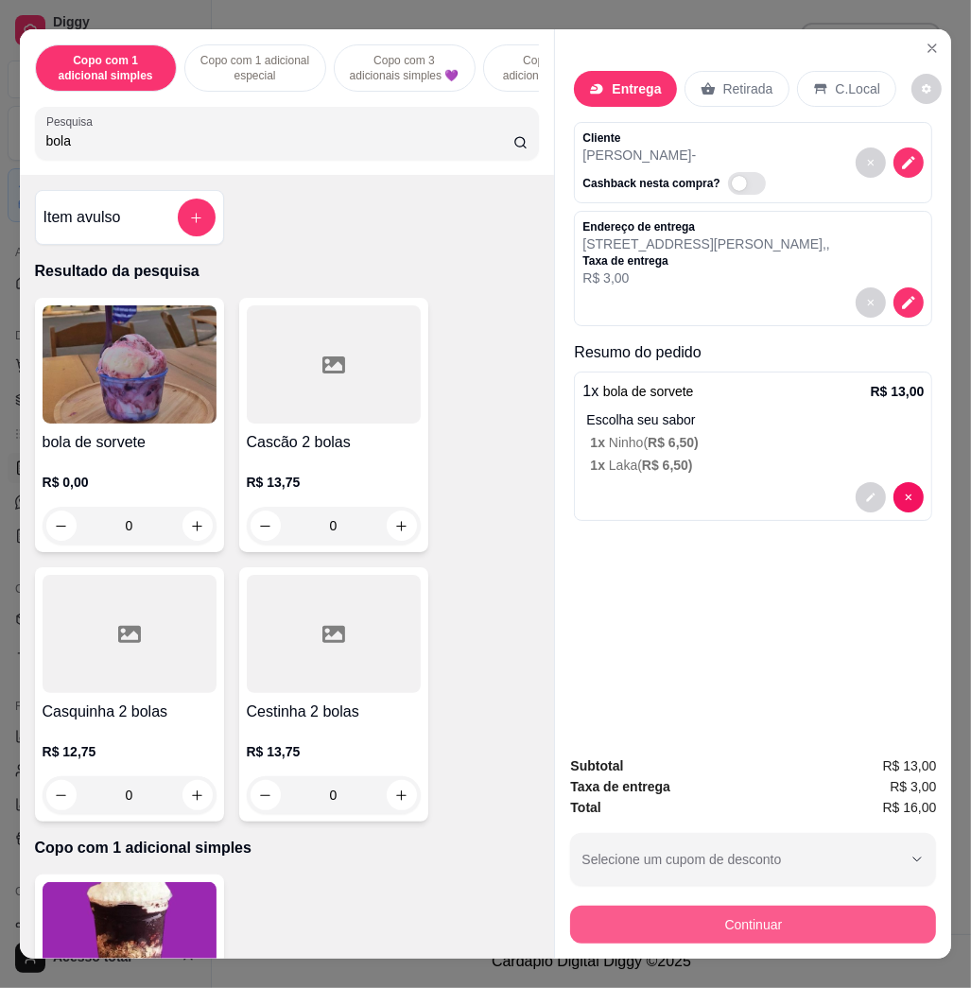
click at [686, 916] on button "Continuar" at bounding box center [753, 925] width 366 height 38
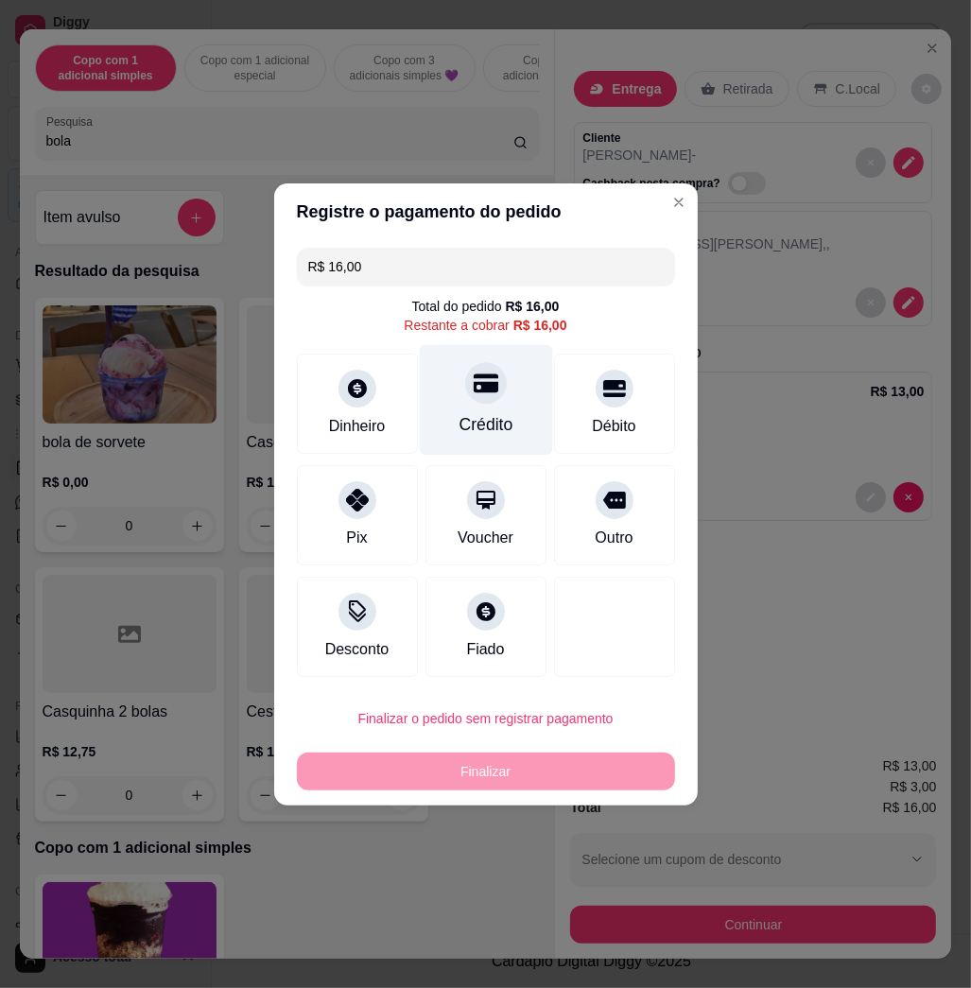
click at [433, 425] on div "Crédito" at bounding box center [485, 399] width 133 height 111
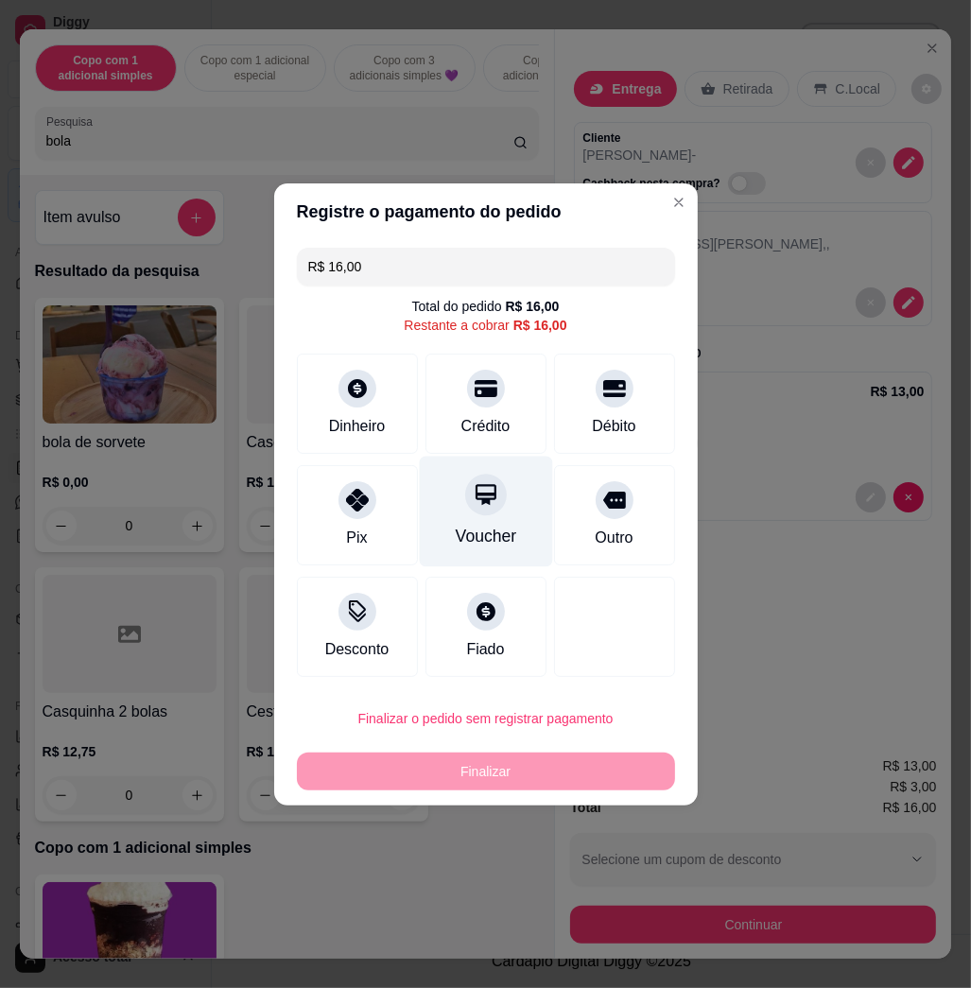
type input "R$ 0,00"
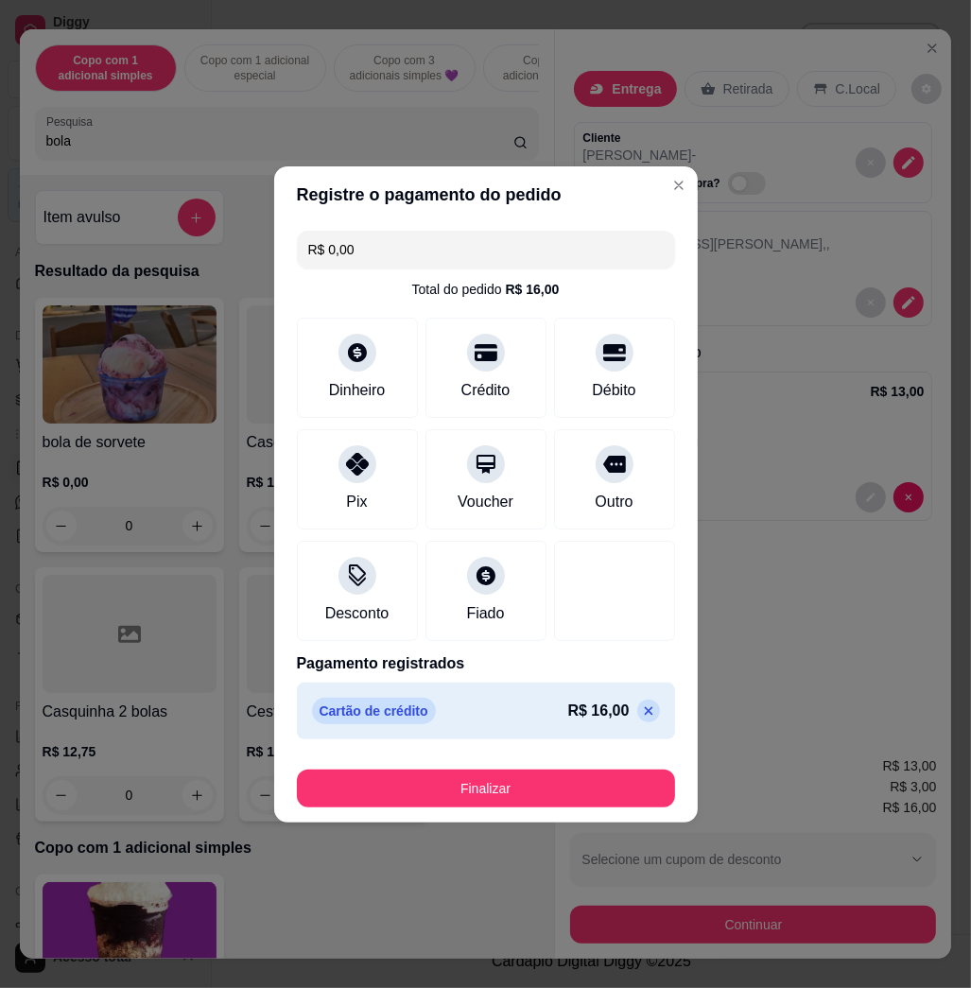
click at [560, 808] on footer "Finalizar" at bounding box center [486, 785] width 424 height 76
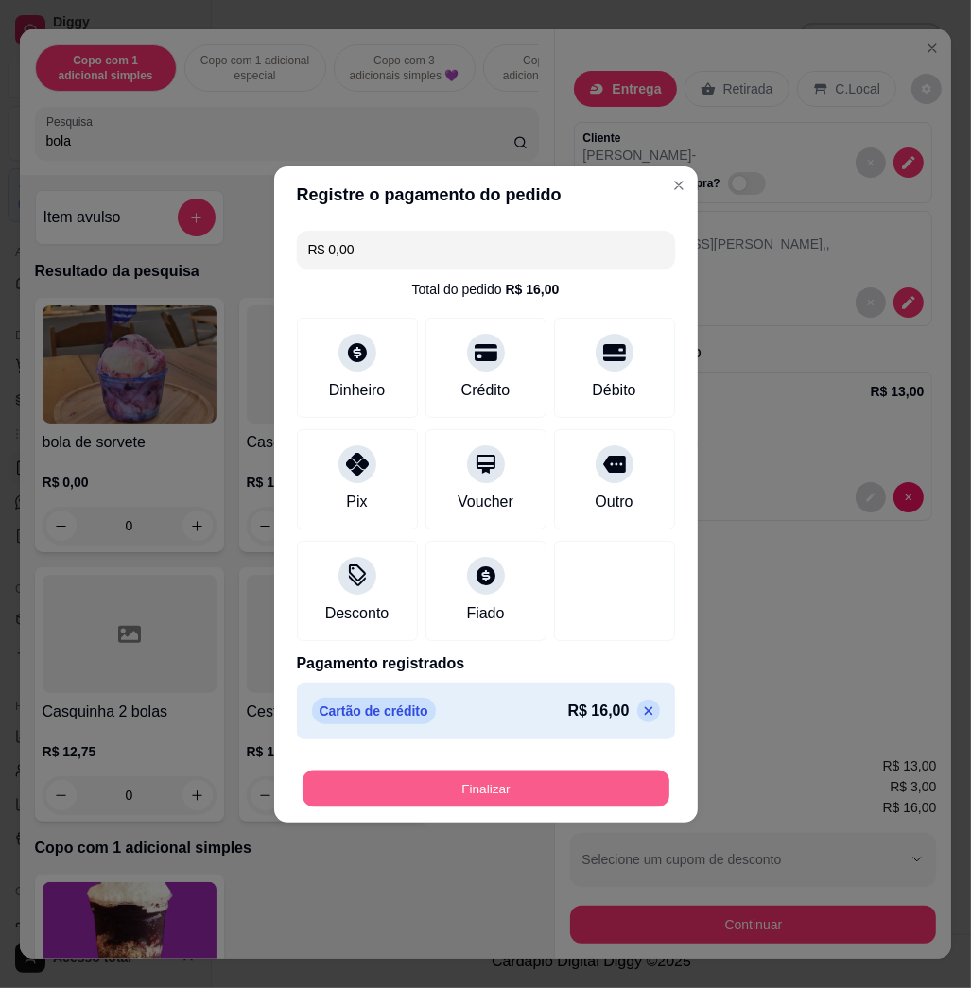
click at [505, 801] on button "Finalizar" at bounding box center [486, 788] width 367 height 37
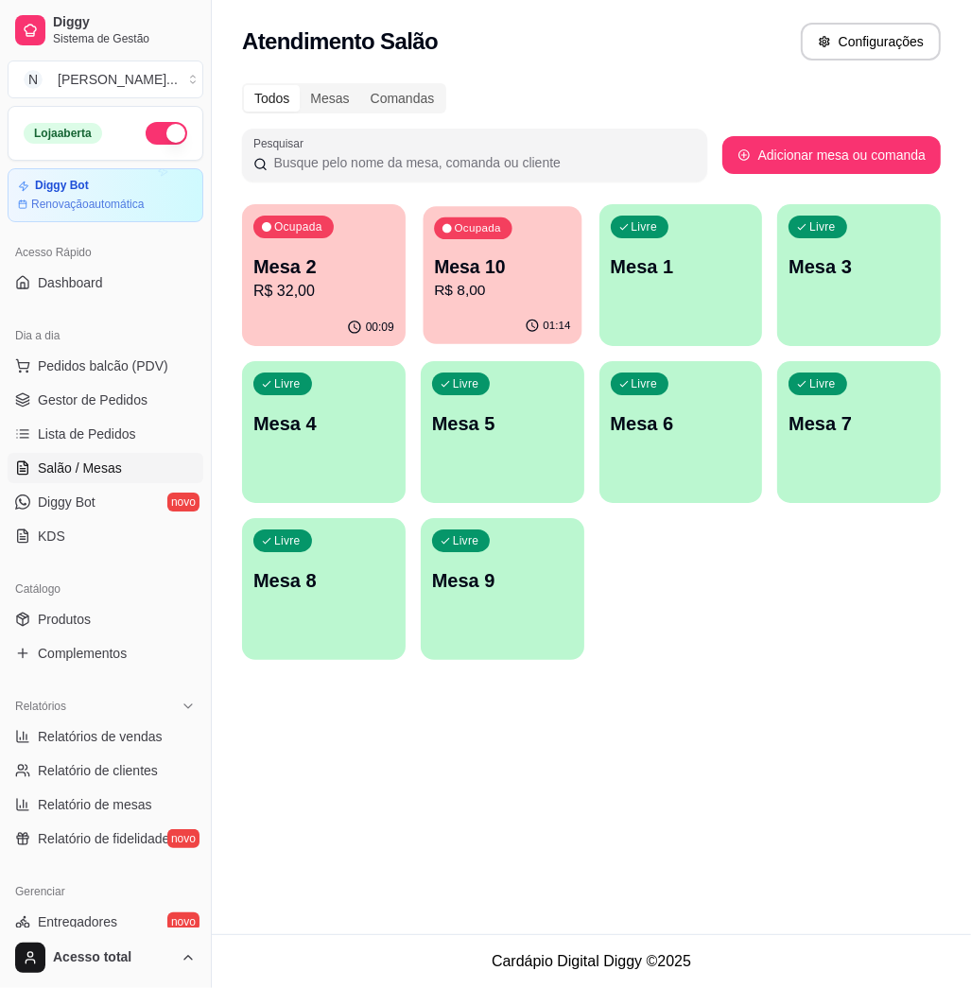
click at [435, 327] on div "01:14" at bounding box center [502, 326] width 159 height 36
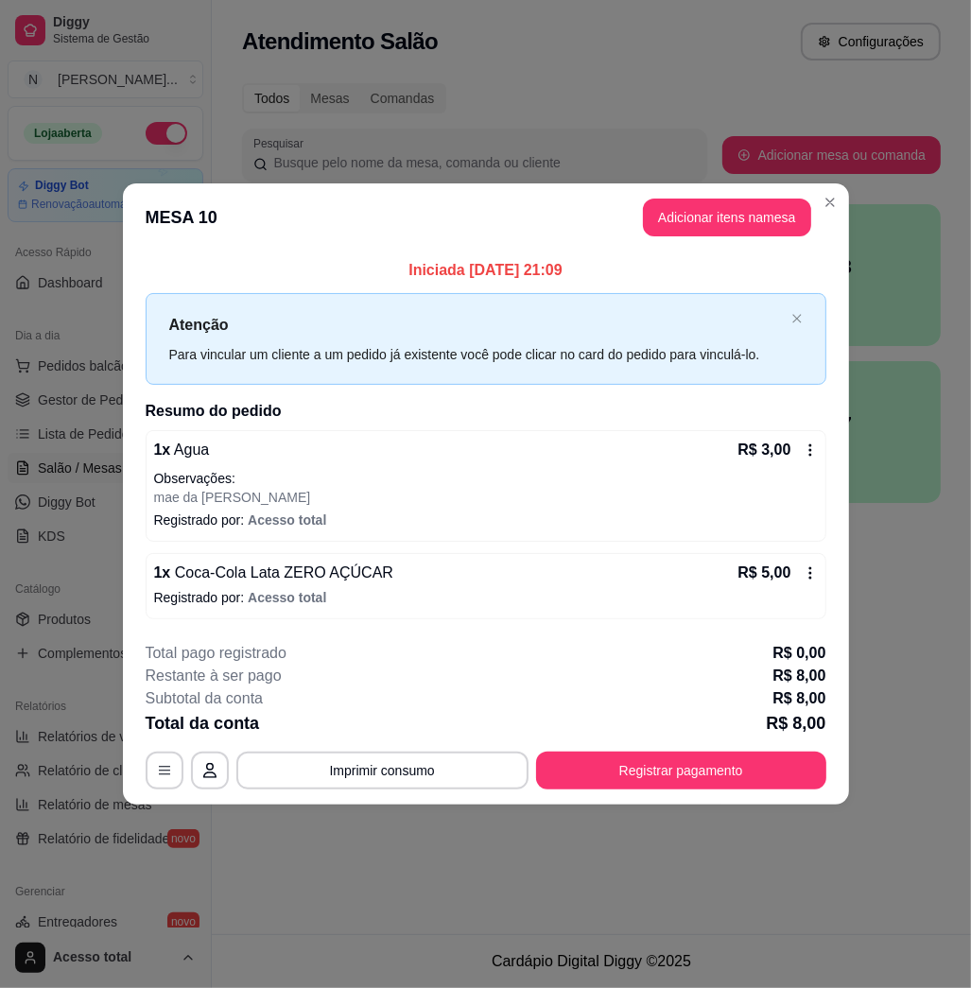
click at [397, 272] on p "Iniciada [DATE] 21:09" at bounding box center [486, 270] width 681 height 23
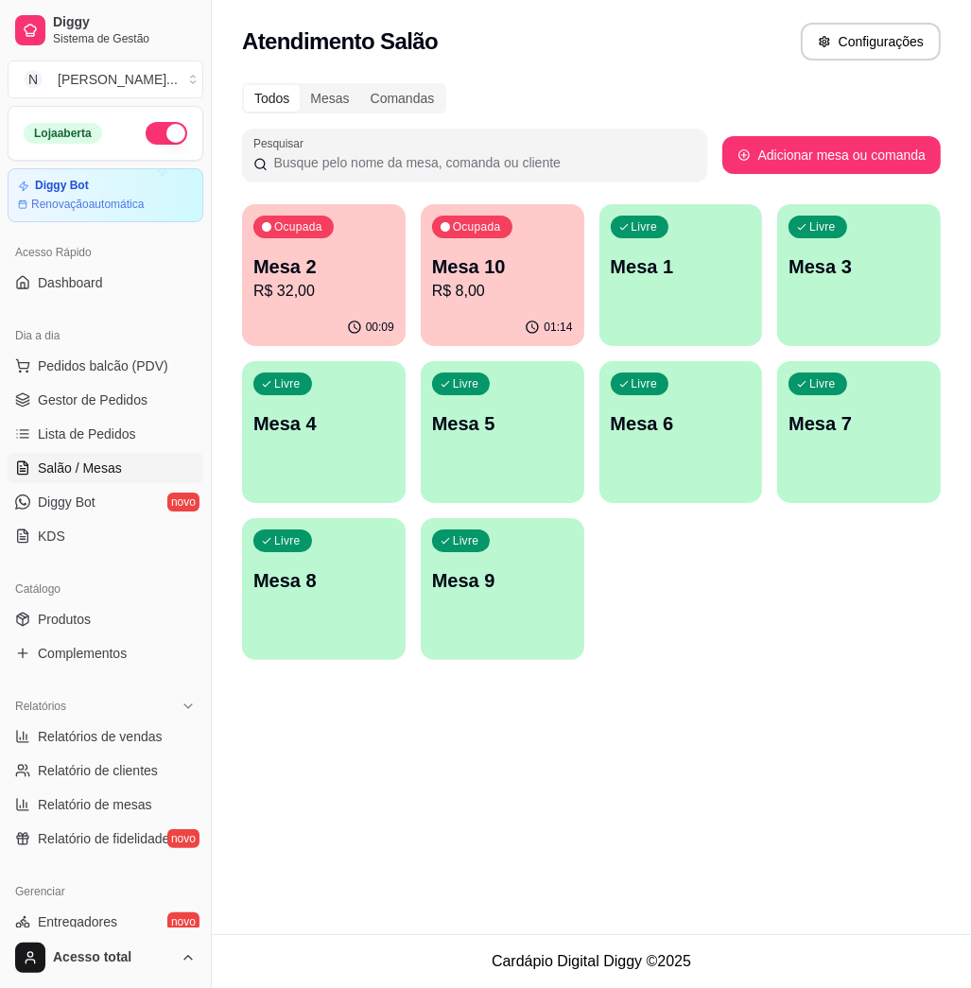
click at [337, 307] on div "Ocupada Mesa 2 R$ 32,00" at bounding box center [324, 256] width 164 height 105
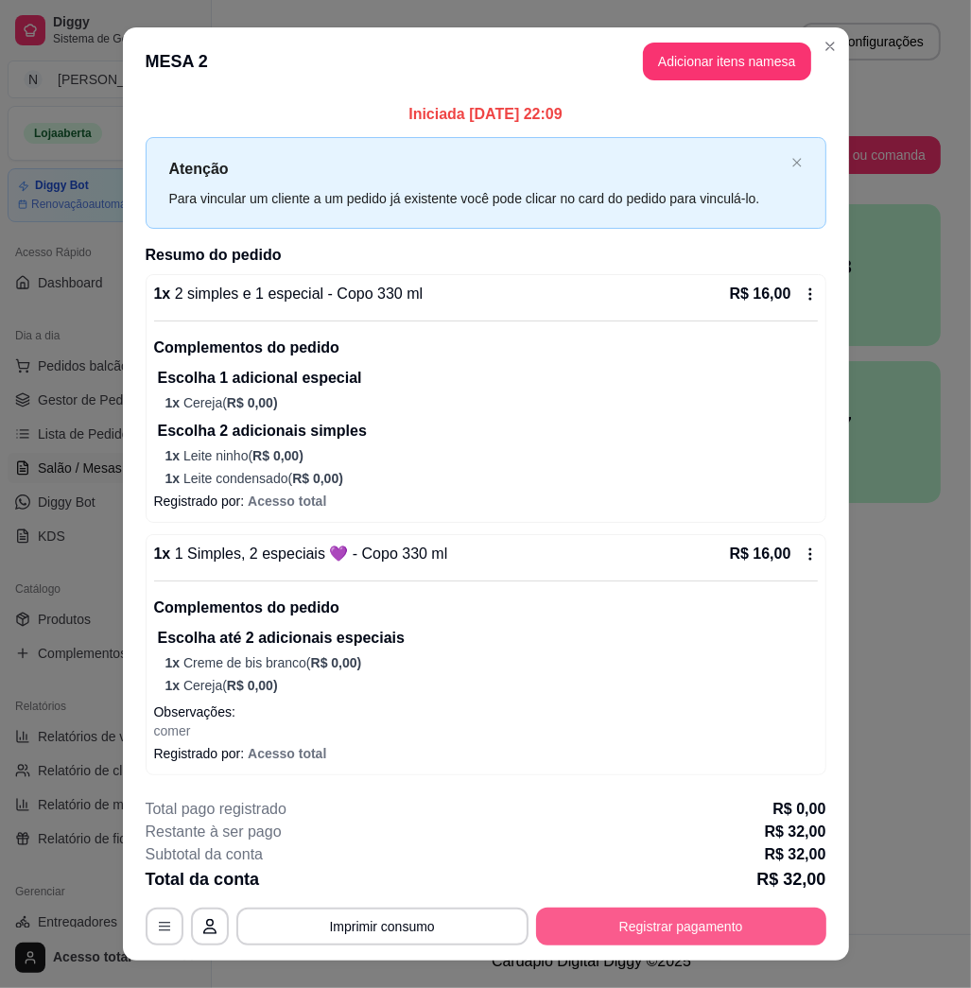
click at [697, 933] on button "Registrar pagamento" at bounding box center [681, 927] width 290 height 38
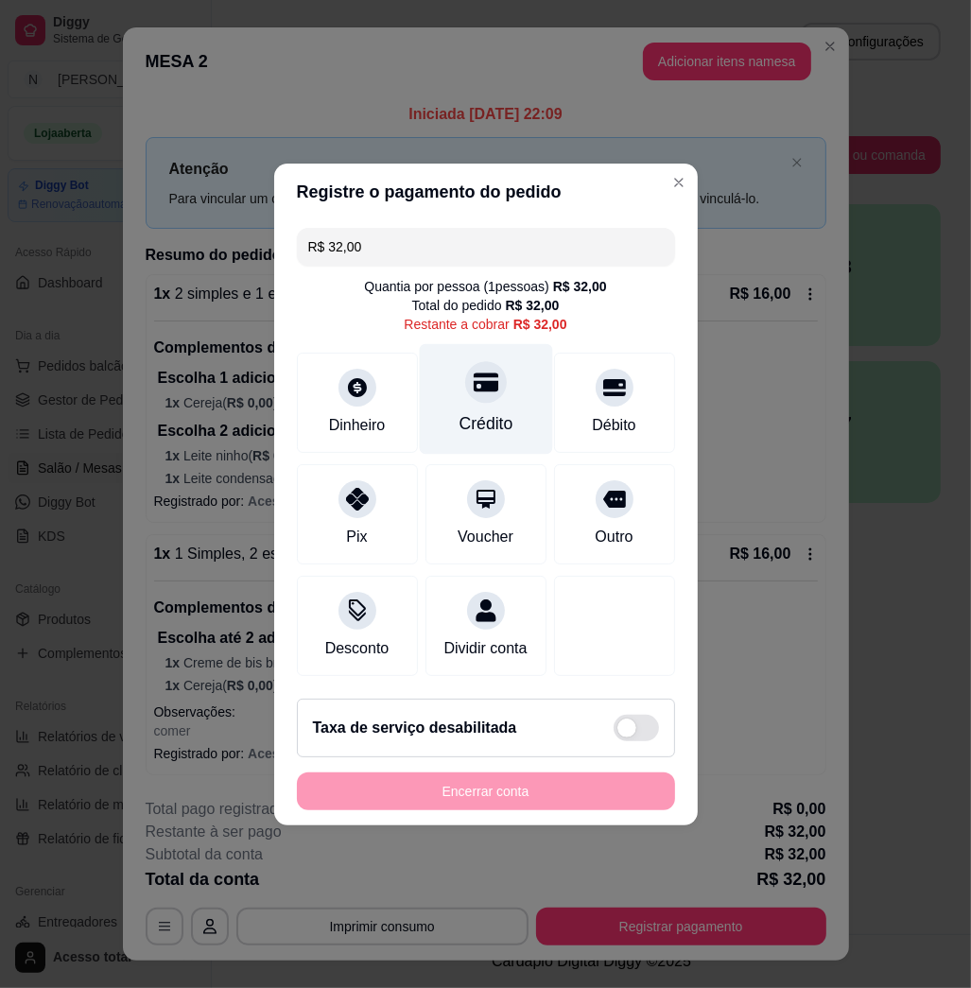
click at [459, 411] on div "Crédito" at bounding box center [486, 423] width 54 height 25
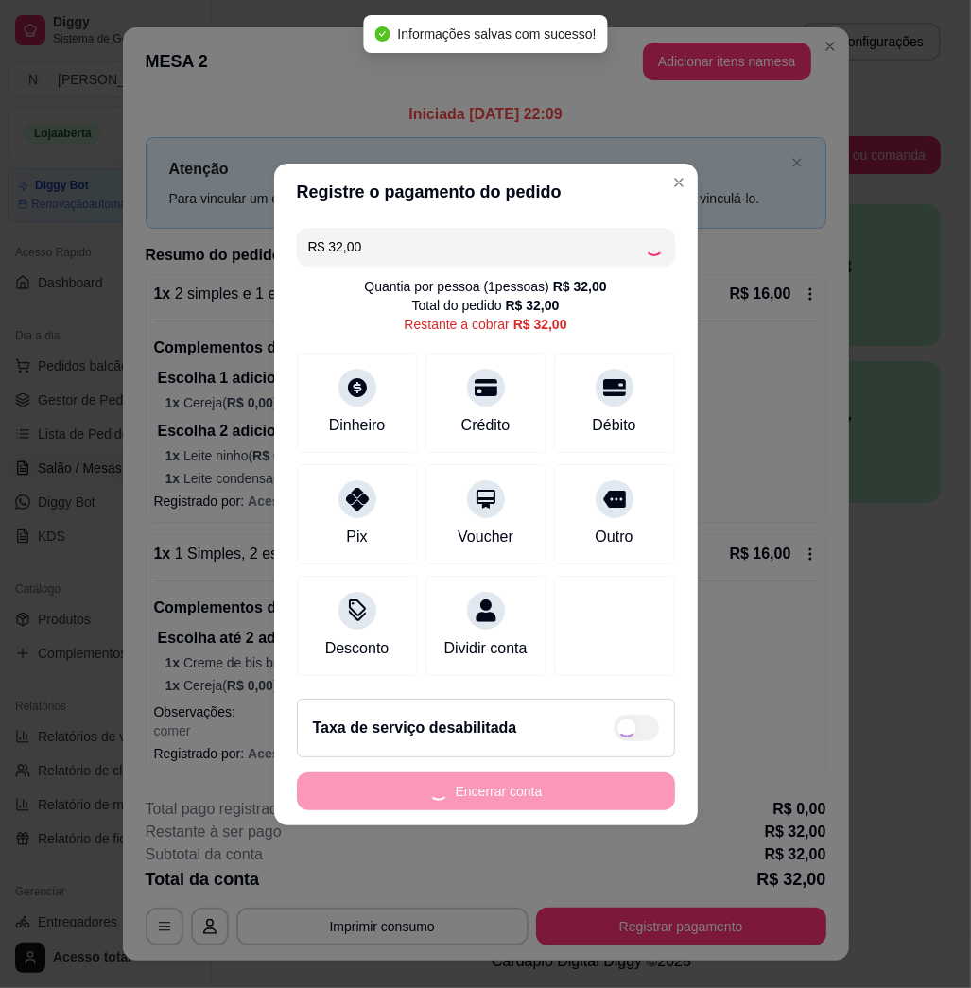
type input "R$ 0,00"
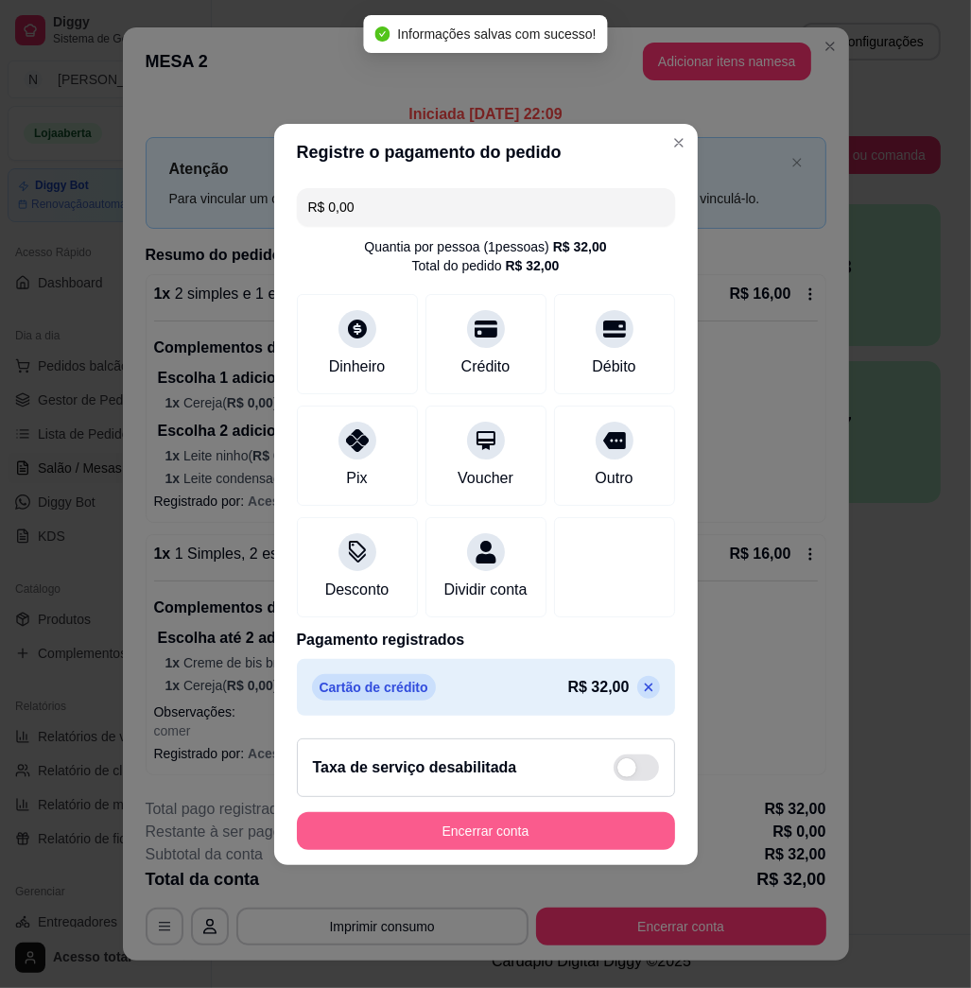
click at [512, 839] on button "Encerrar conta" at bounding box center [486, 831] width 378 height 38
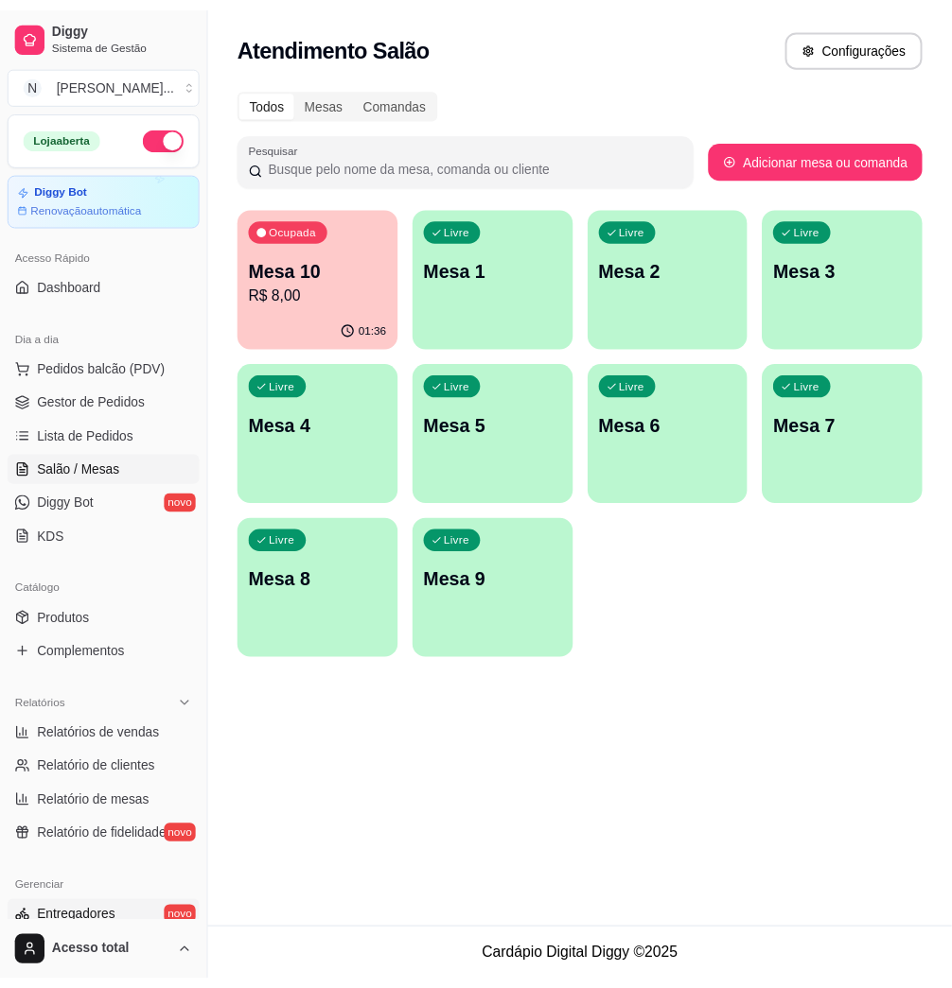
scroll to position [372, 0]
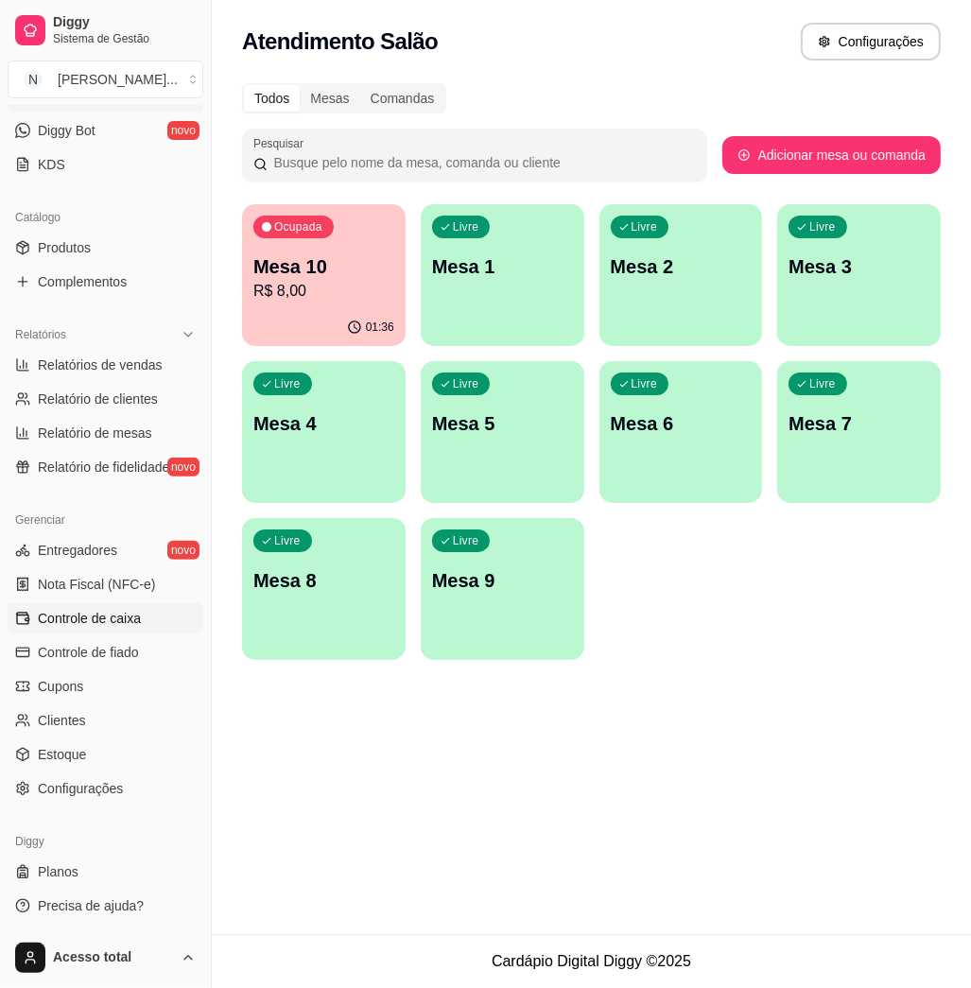
click at [131, 616] on span "Controle de caixa" at bounding box center [89, 618] width 103 height 19
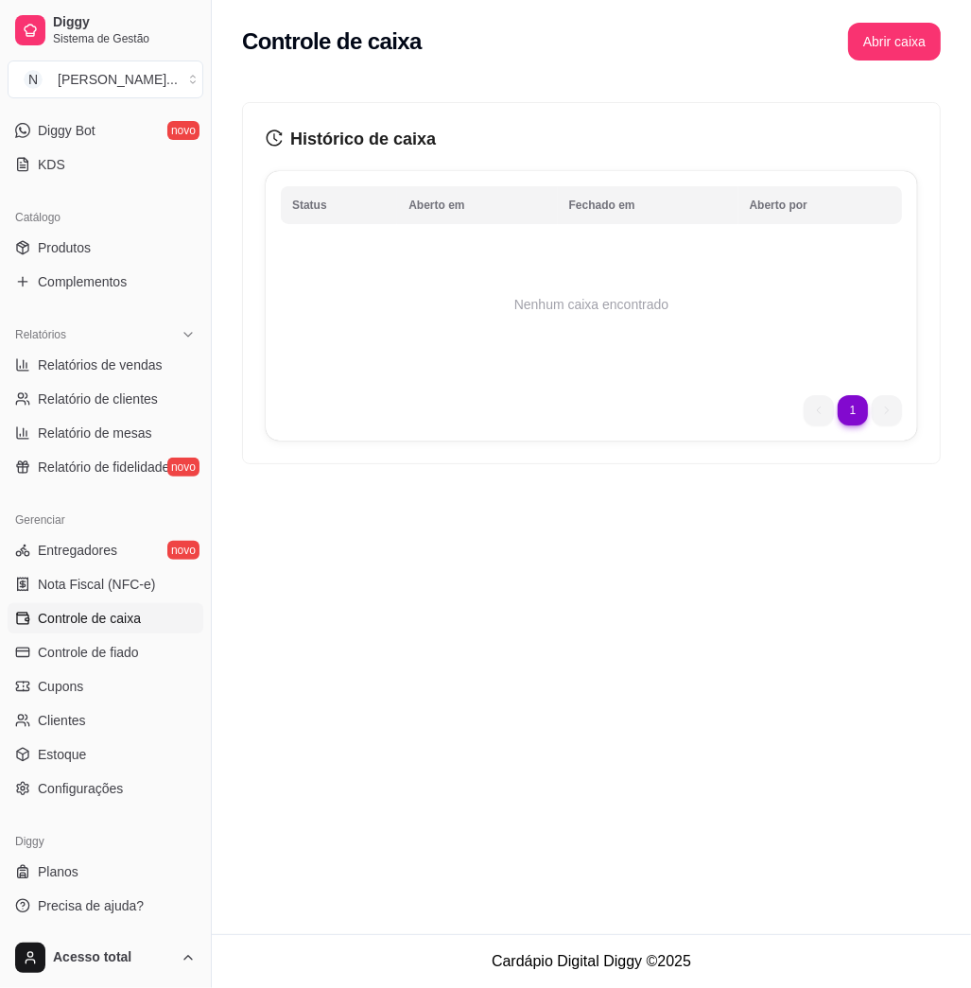
click at [819, 418] on ul "1 1" at bounding box center [853, 410] width 98 height 30
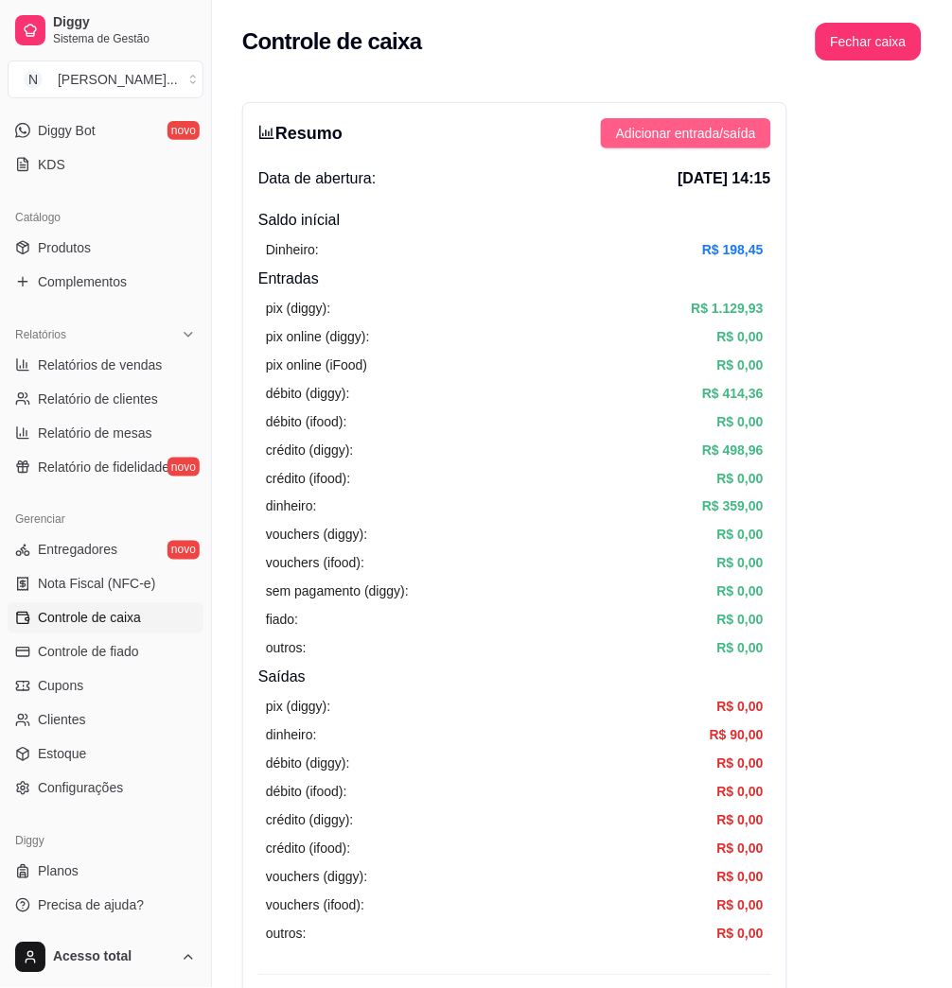
click at [683, 138] on span "Adicionar entrada/saída" at bounding box center [686, 133] width 140 height 21
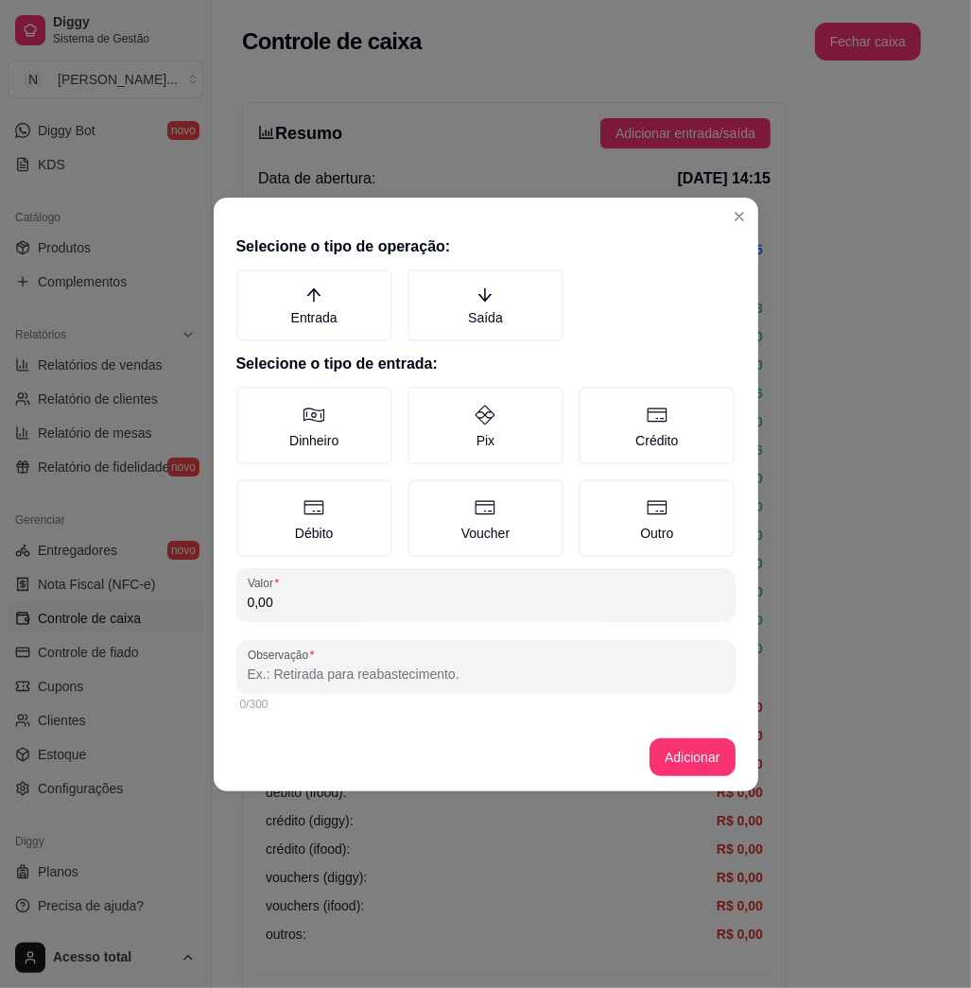
drag, startPoint x: 533, startPoint y: 302, endPoint x: 509, endPoint y: 343, distance: 47.9
click at [528, 302] on label "Saída" at bounding box center [486, 306] width 156 height 72
click at [422, 284] on button "Saída" at bounding box center [414, 276] width 15 height 15
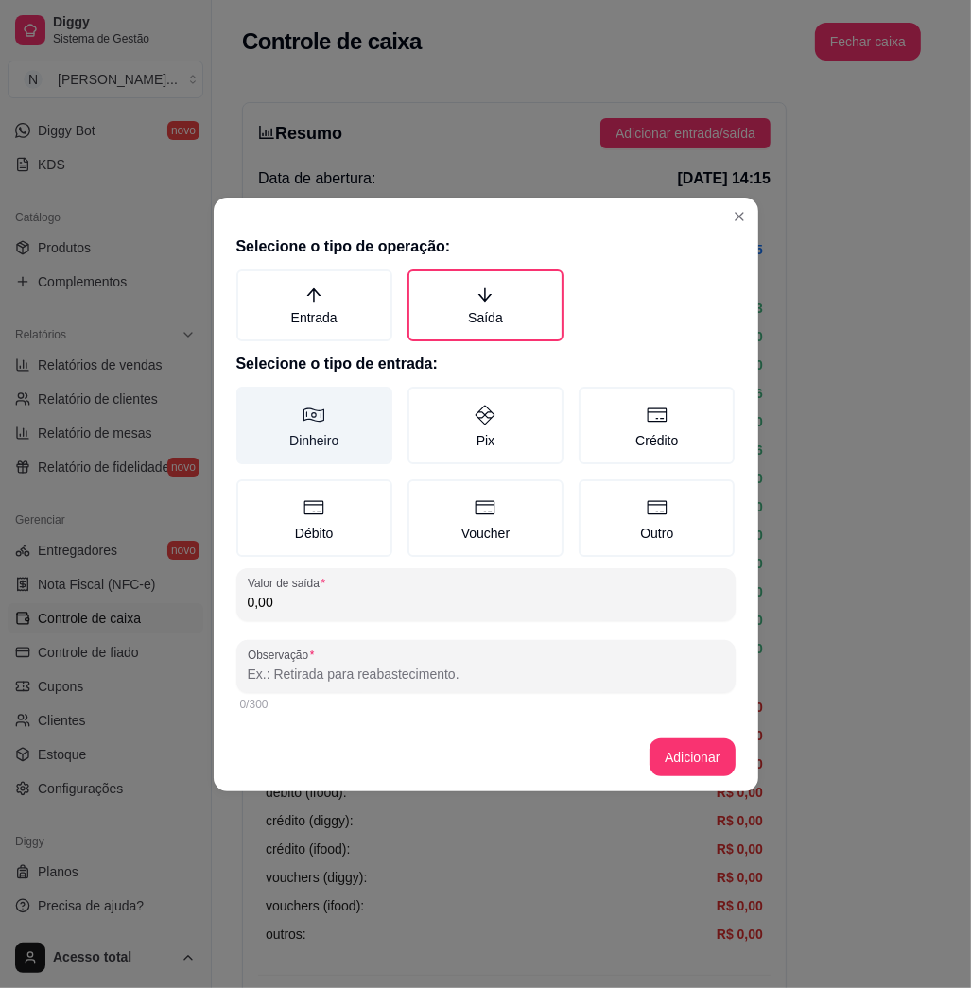
click at [351, 421] on label "Dinheiro" at bounding box center [314, 426] width 156 height 78
click at [251, 401] on button "Dinheiro" at bounding box center [243, 393] width 15 height 15
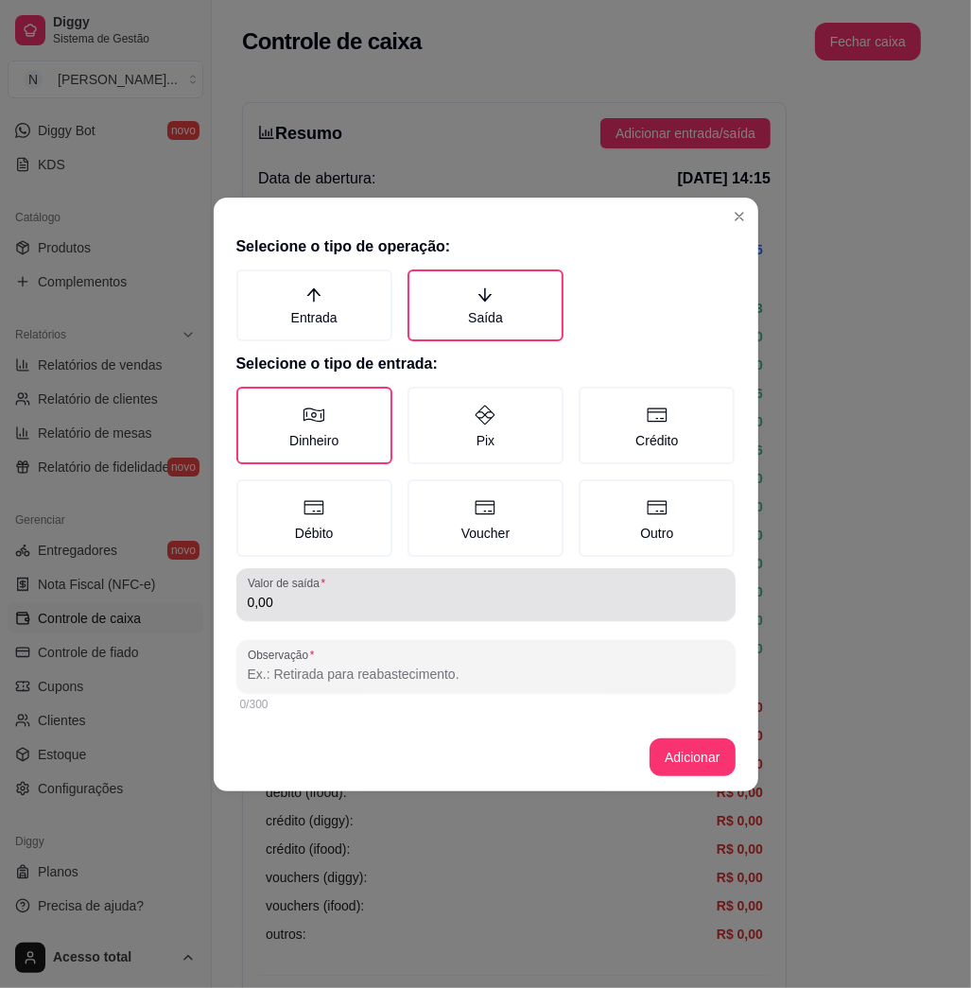
click at [380, 585] on div "0,00" at bounding box center [486, 595] width 477 height 38
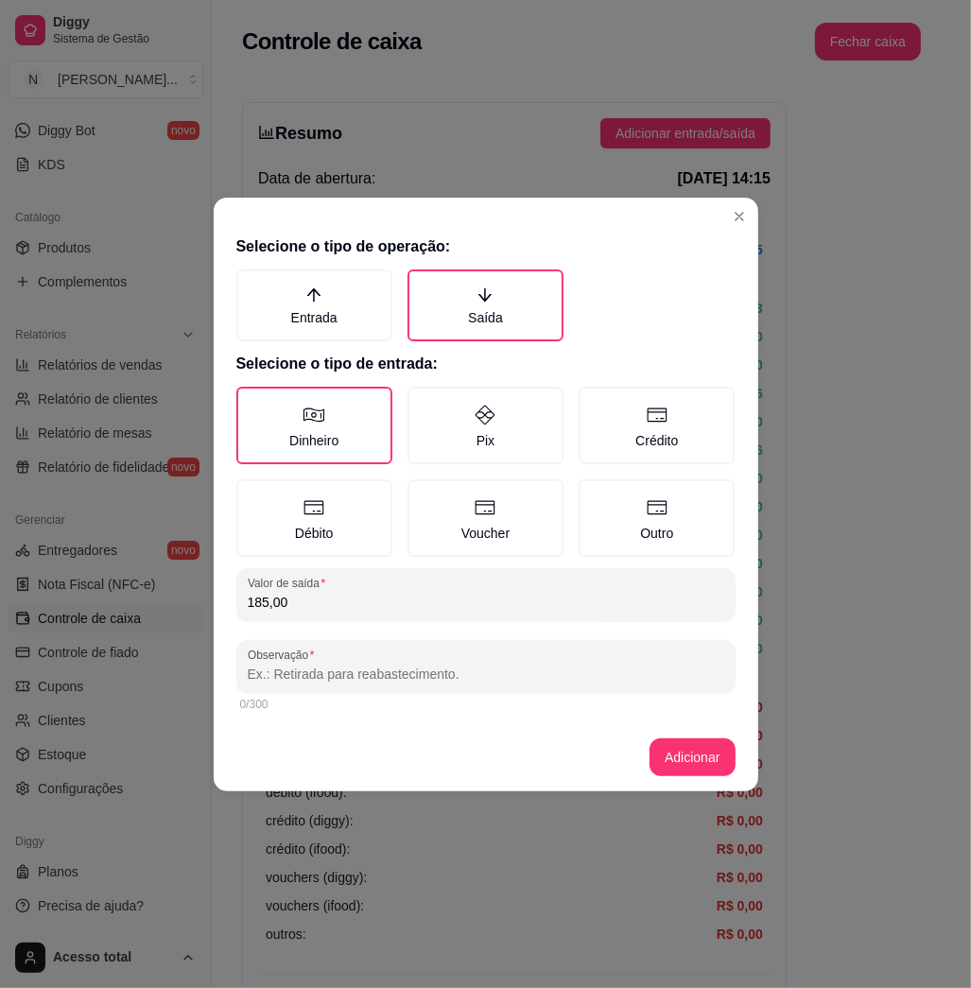
type input "185,00"
click at [358, 697] on div "0/300" at bounding box center [486, 704] width 492 height 15
click at [366, 676] on input "Observação" at bounding box center [486, 674] width 477 height 19
type input "[PERSON_NAME]"
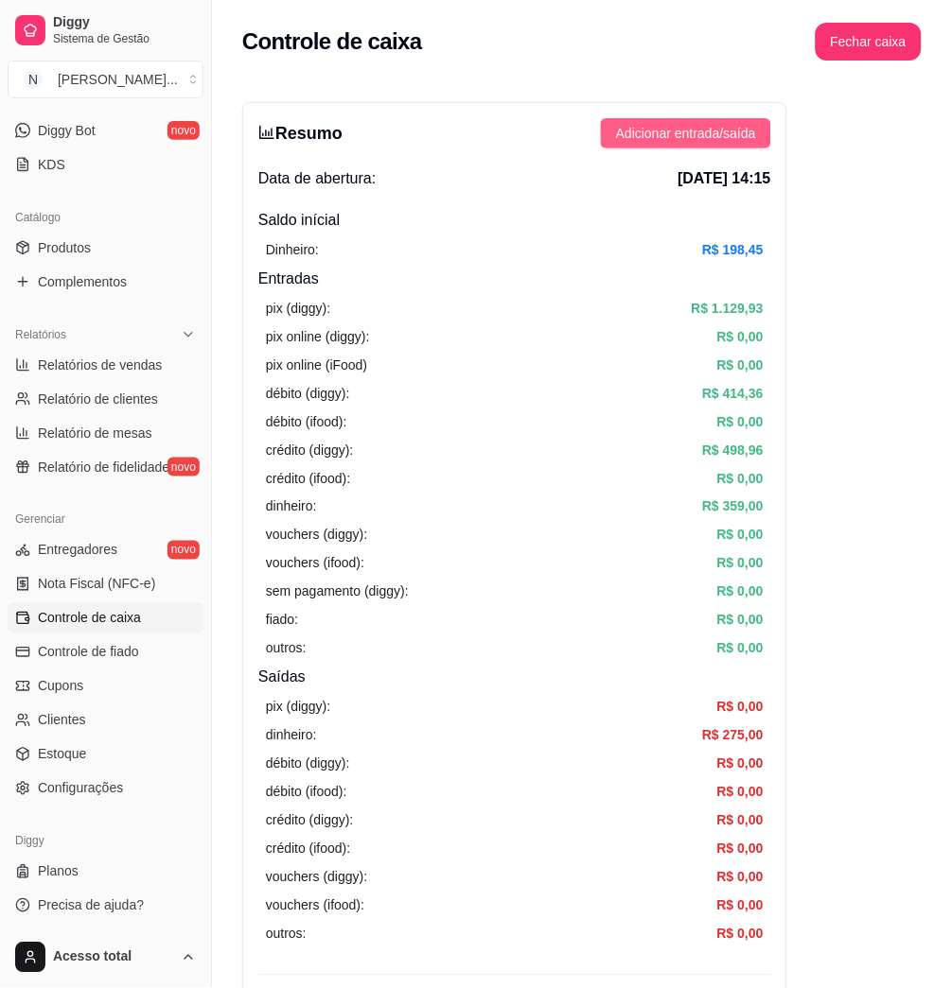
click at [711, 129] on span "Adicionar entrada/saída" at bounding box center [686, 133] width 140 height 21
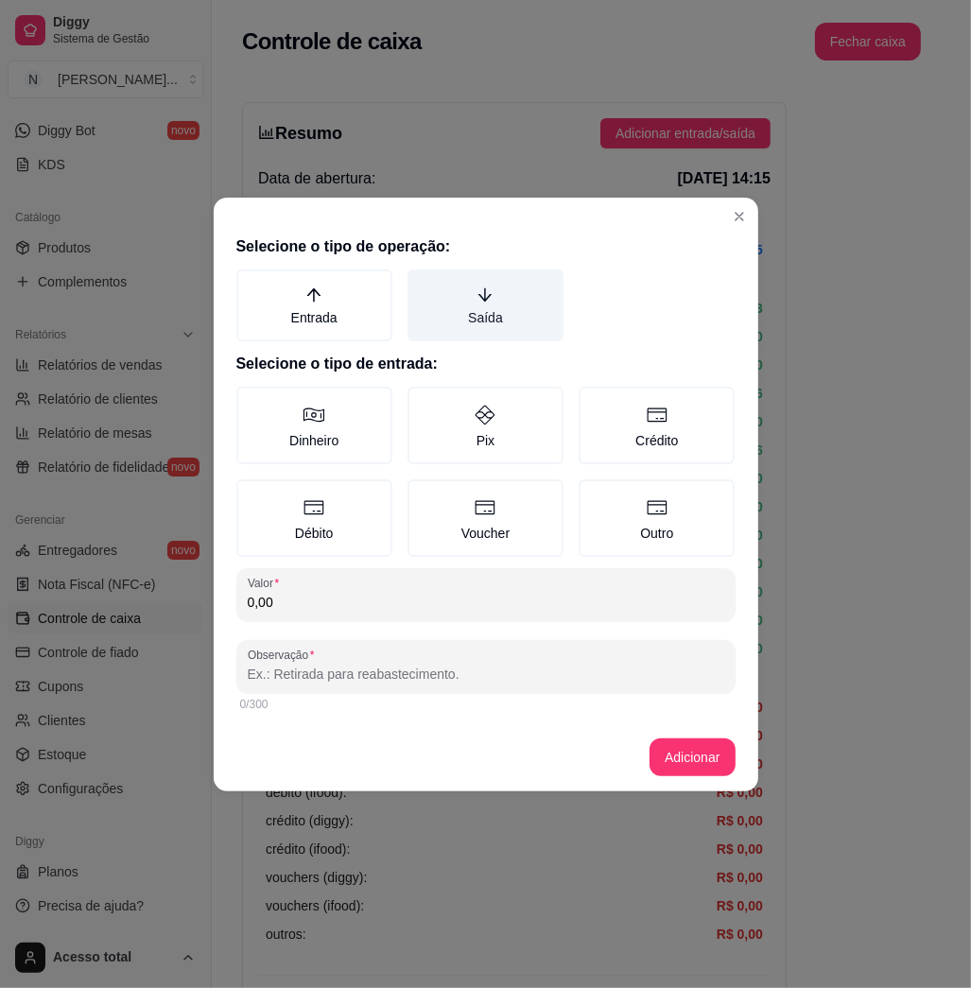
click at [542, 279] on label "Saída" at bounding box center [486, 306] width 156 height 72
click at [422, 279] on button "Saída" at bounding box center [414, 276] width 15 height 15
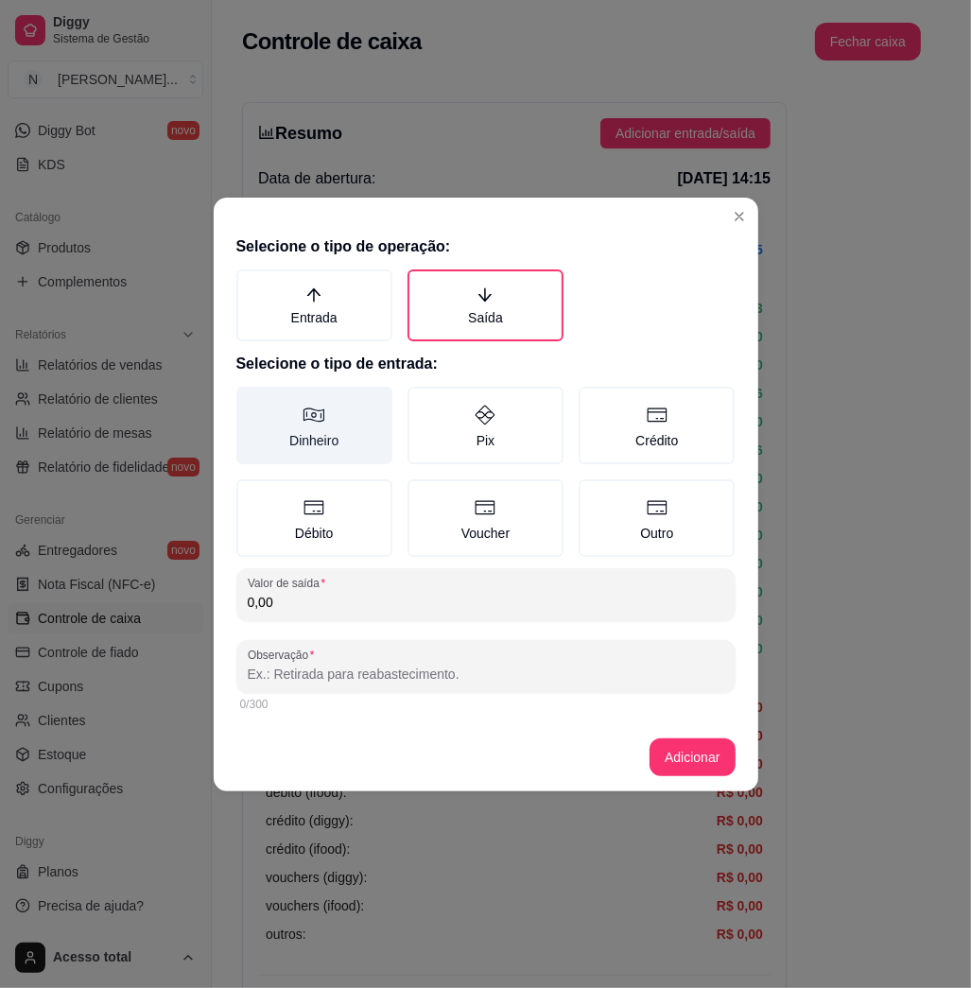
click at [348, 421] on label "Dinheiro" at bounding box center [314, 426] width 156 height 78
click at [251, 401] on button "Dinheiro" at bounding box center [243, 393] width 15 height 15
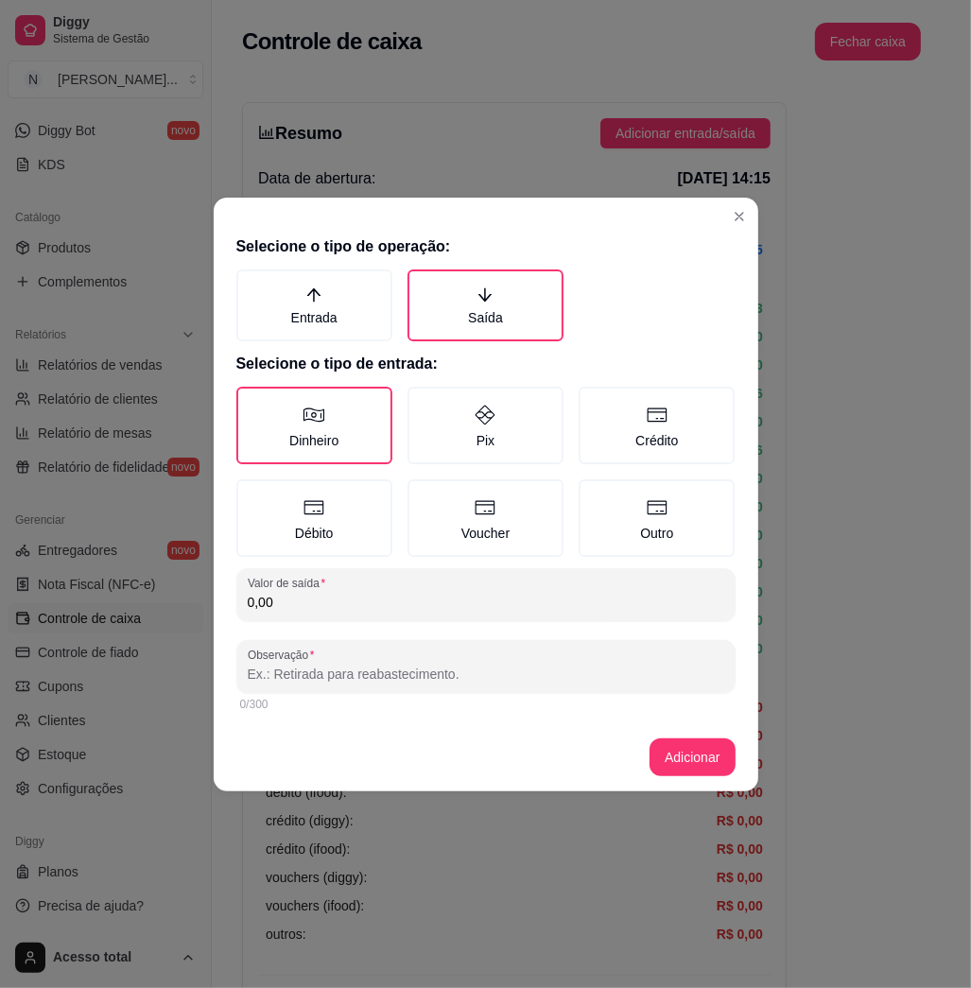
click at [385, 598] on input "0,00" at bounding box center [486, 602] width 477 height 19
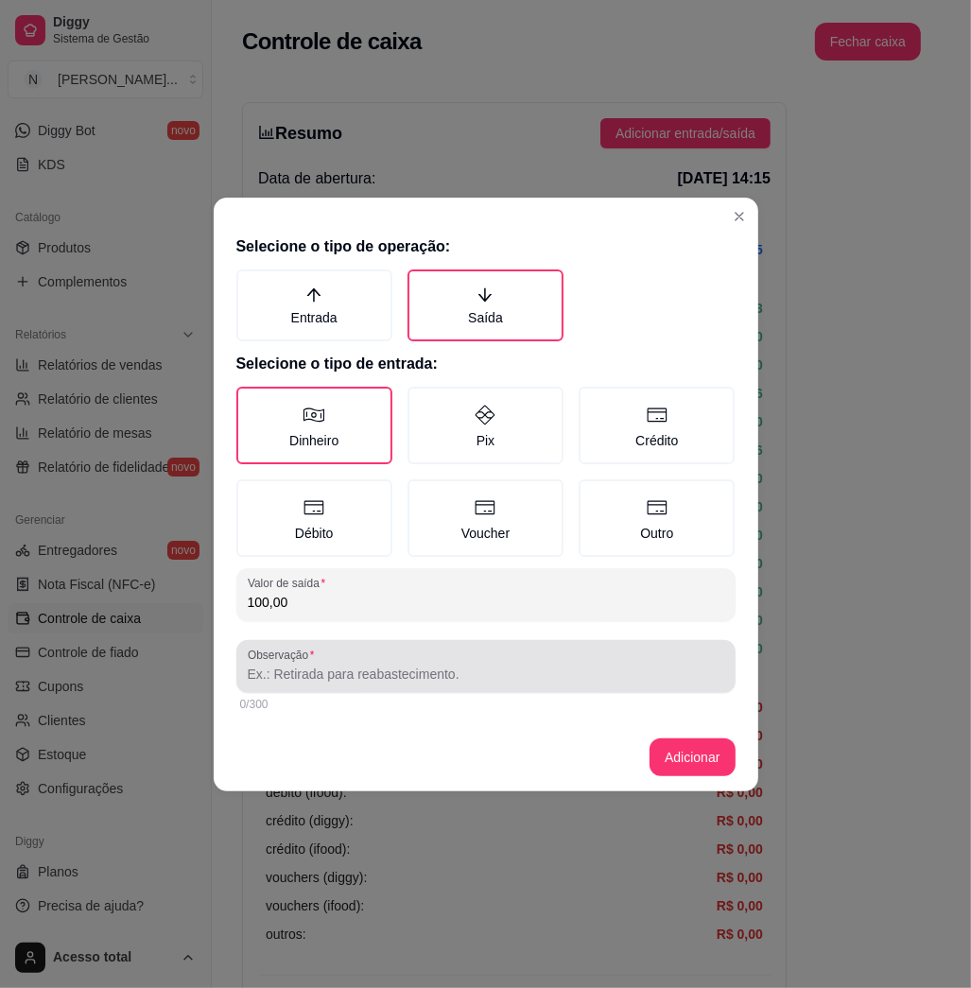
type input "100,00"
click at [365, 656] on div at bounding box center [486, 667] width 477 height 38
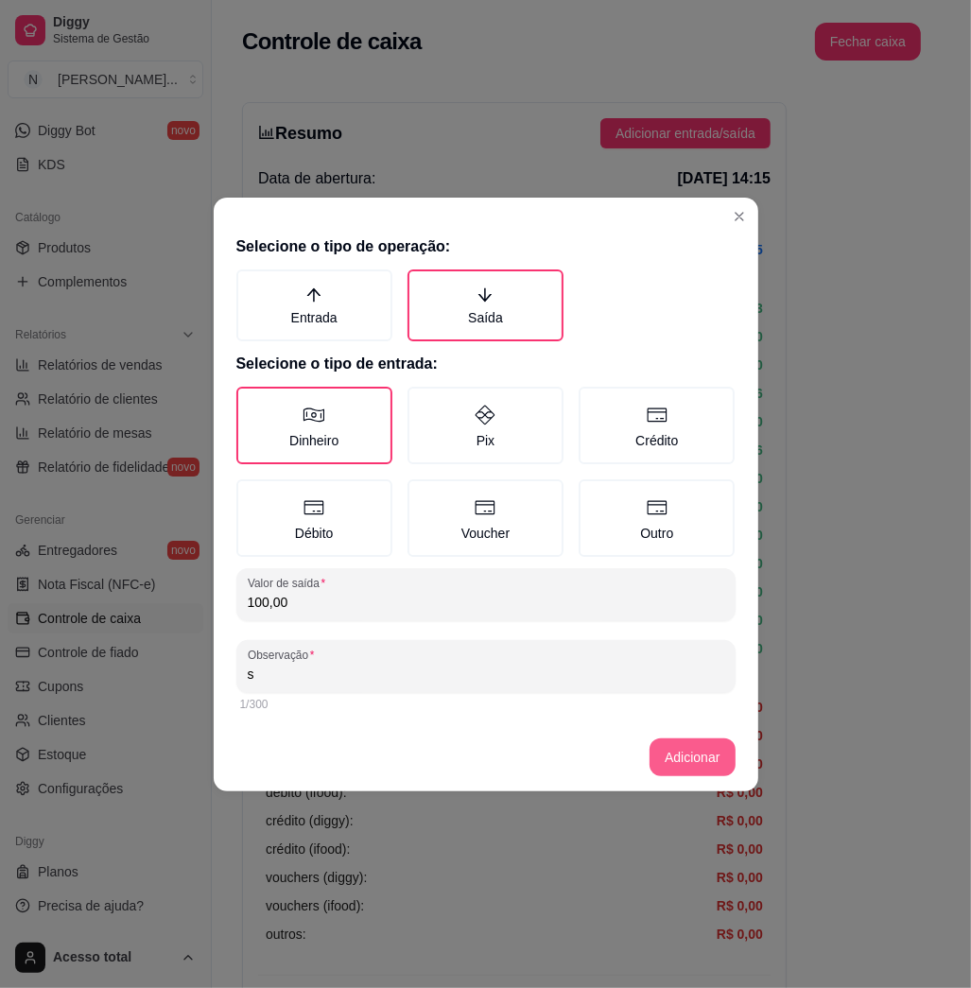
type input "s"
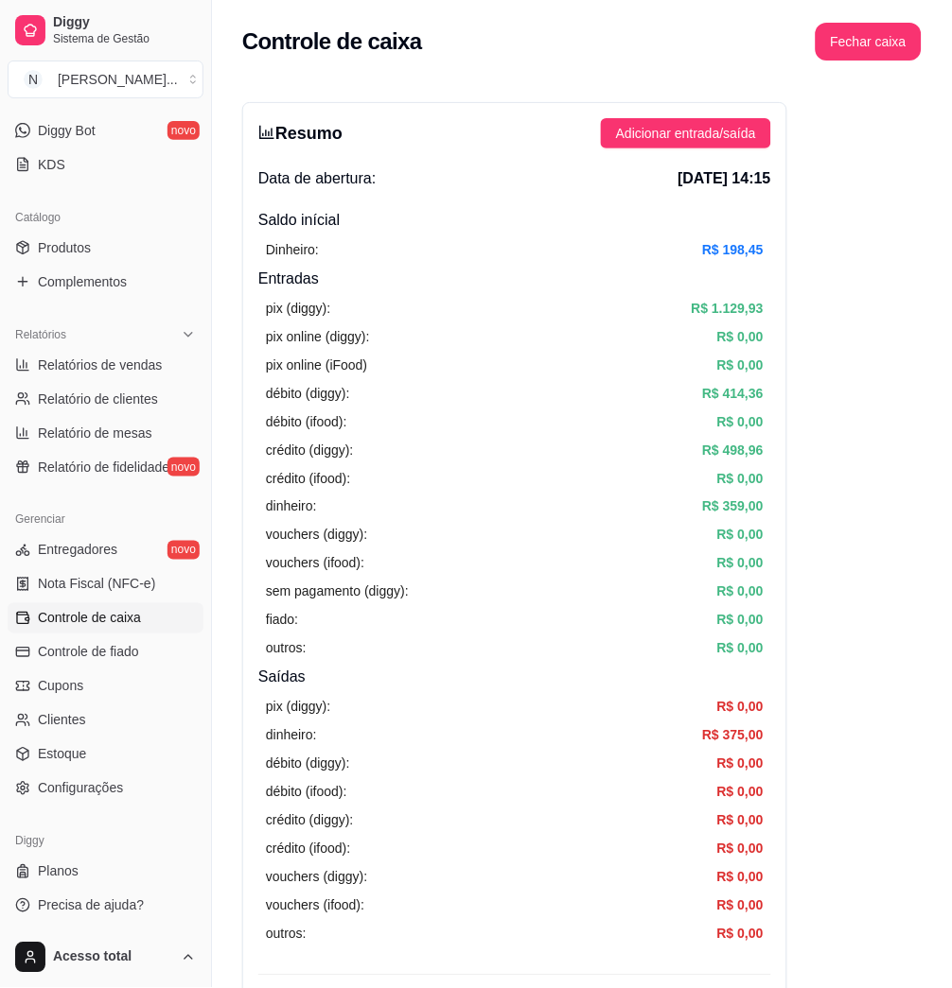
click at [745, 110] on div "Resumo Adicionar entrada/saída Data de abertura: [DATE] 14:15 Saldo inícial Din…" at bounding box center [514, 602] width 545 height 1000
click at [743, 129] on span "Adicionar entrada/saída" at bounding box center [686, 133] width 140 height 21
click at [869, 35] on button "Fechar caixa" at bounding box center [868, 42] width 106 height 38
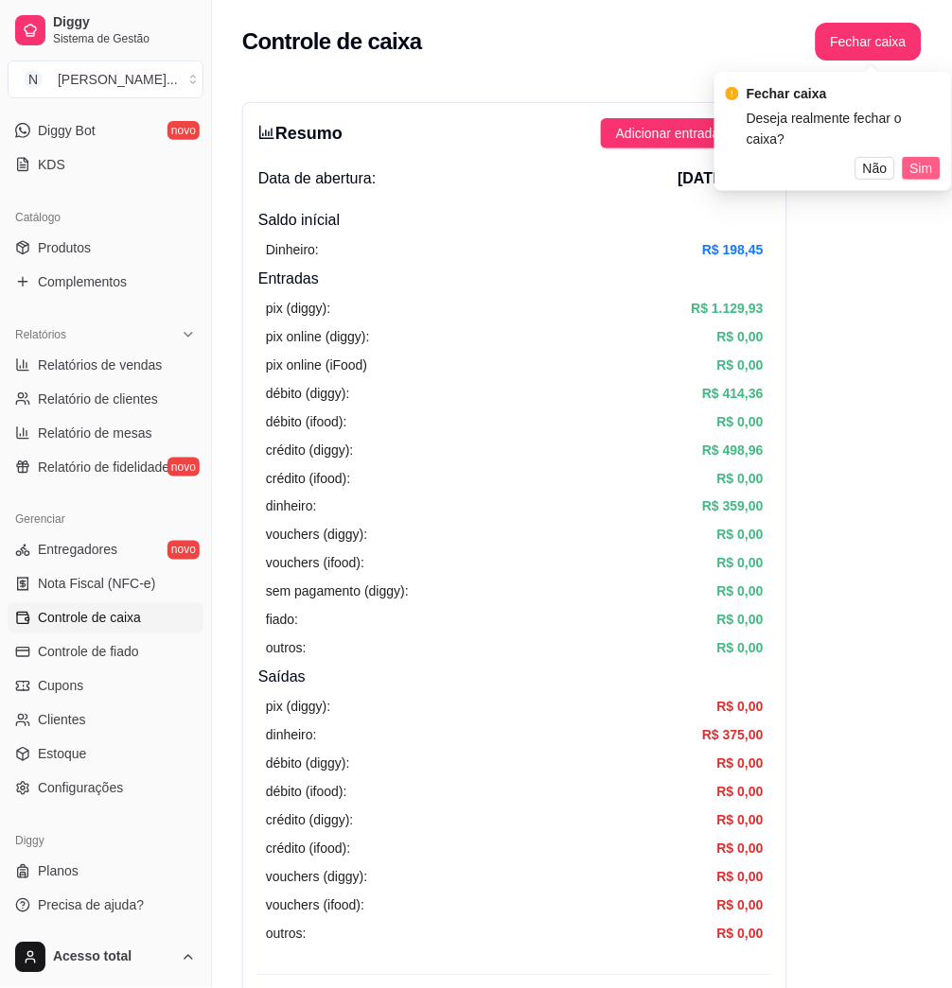
click at [919, 158] on span "Sim" at bounding box center [921, 168] width 23 height 21
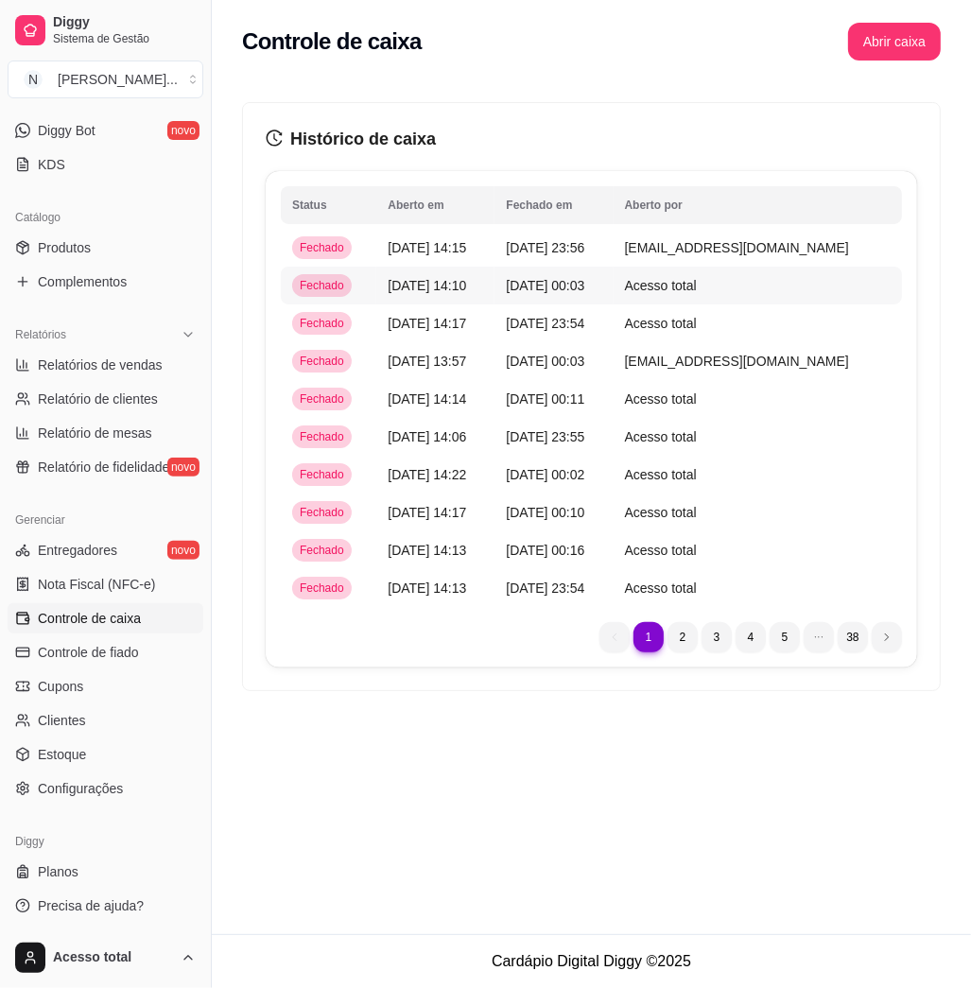
click at [445, 289] on span "[DATE] 14:10" at bounding box center [427, 285] width 79 height 15
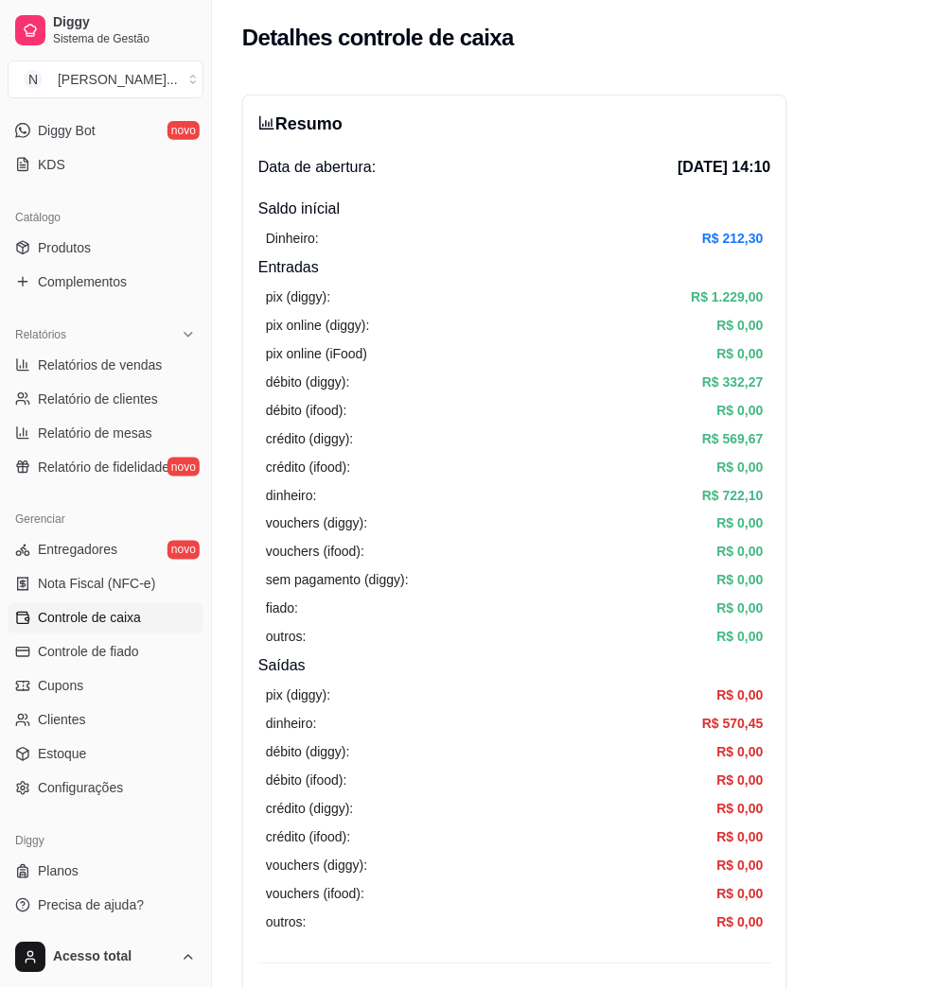
click at [148, 619] on link "Controle de caixa" at bounding box center [106, 618] width 196 height 30
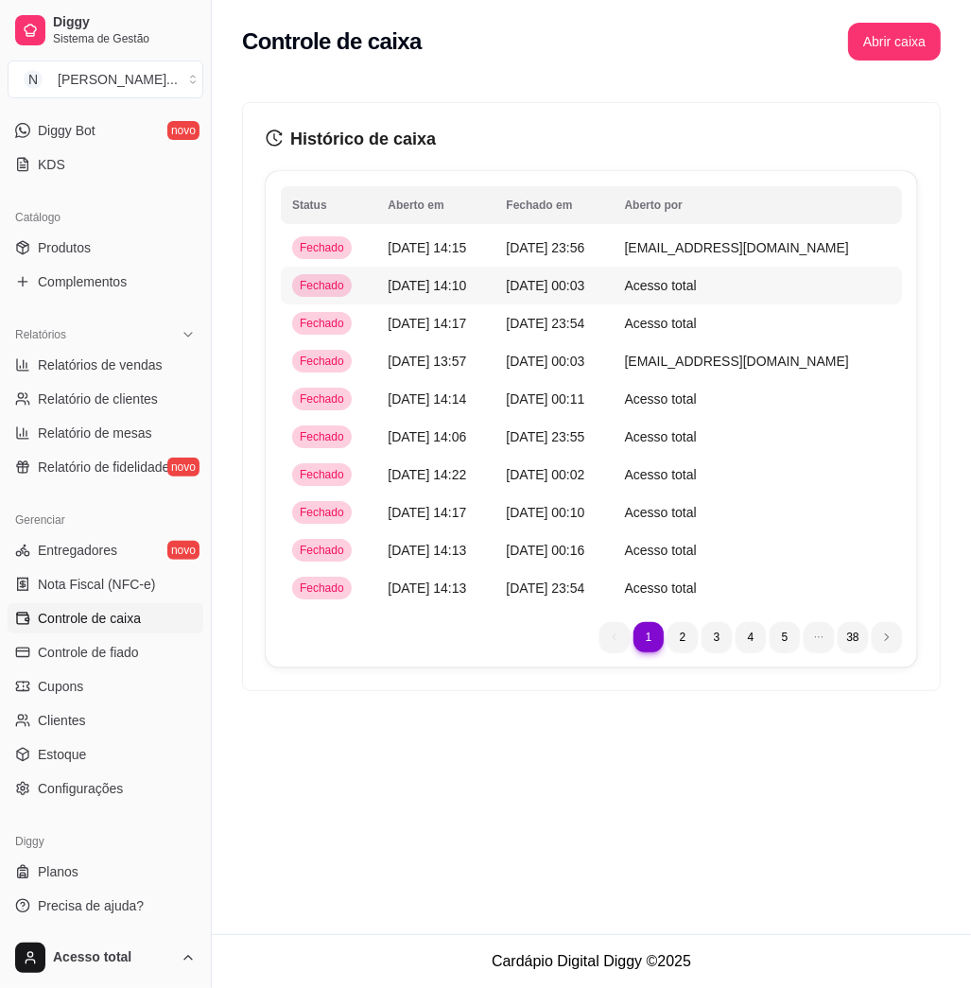
click at [441, 287] on span "[DATE] 14:10" at bounding box center [427, 285] width 79 height 15
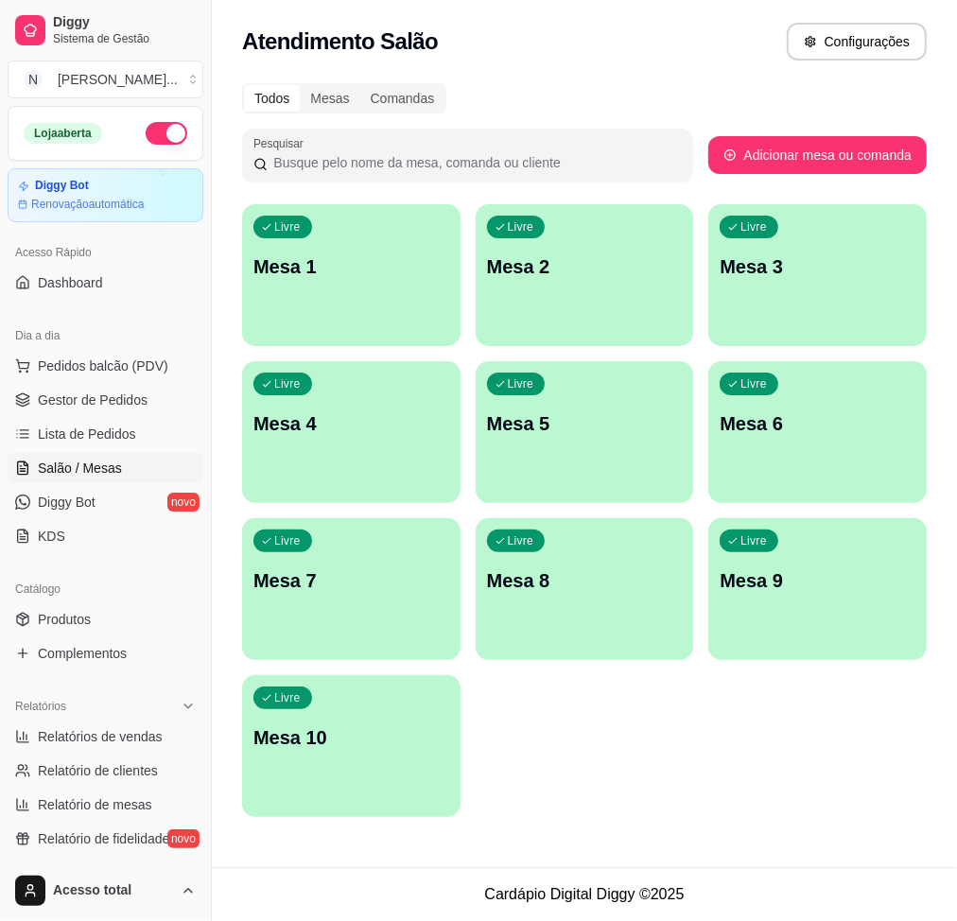
click at [361, 715] on div "Livre Mesa 10" at bounding box center [351, 734] width 218 height 119
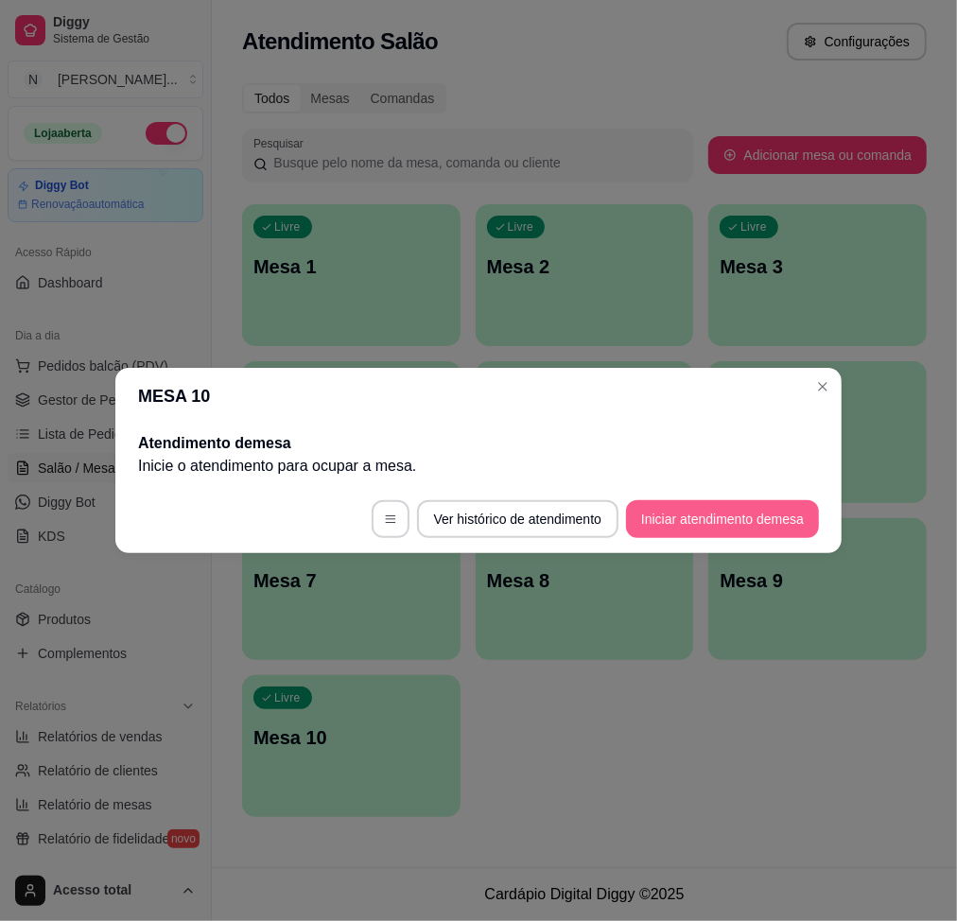
click at [696, 526] on button "Iniciar atendimento de mesa" at bounding box center [722, 519] width 193 height 38
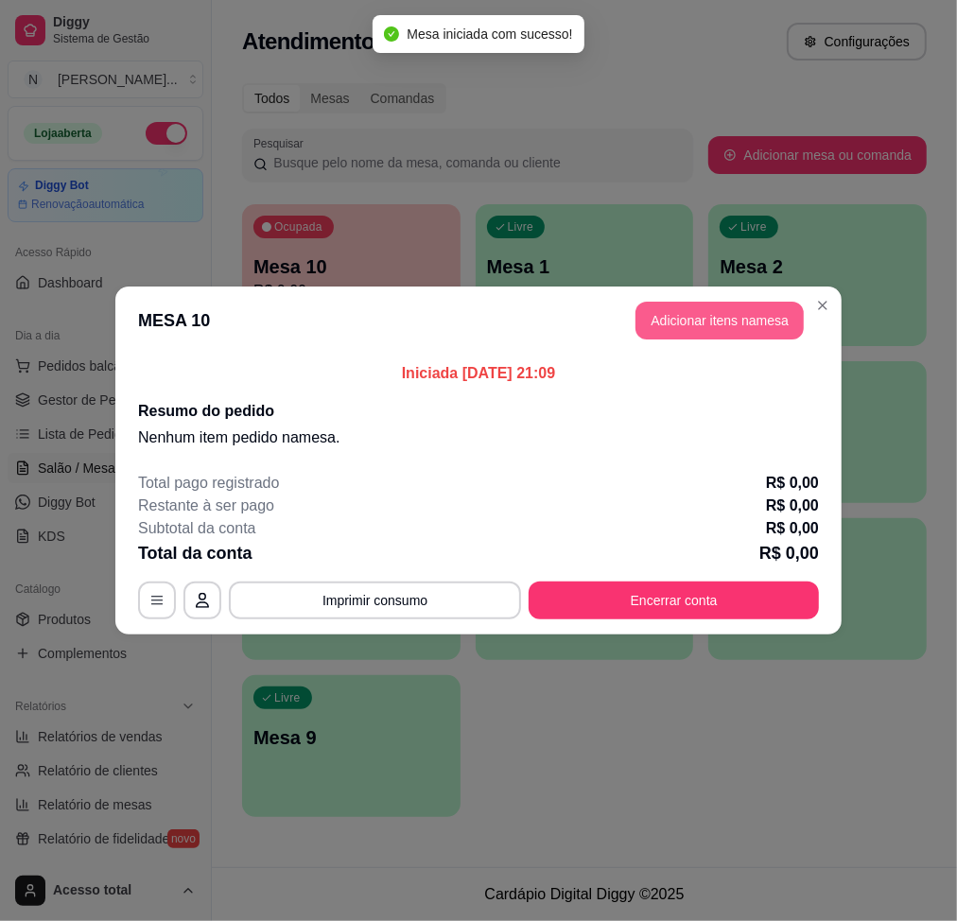
click at [716, 326] on button "Adicionar itens na mesa" at bounding box center [720, 321] width 168 height 38
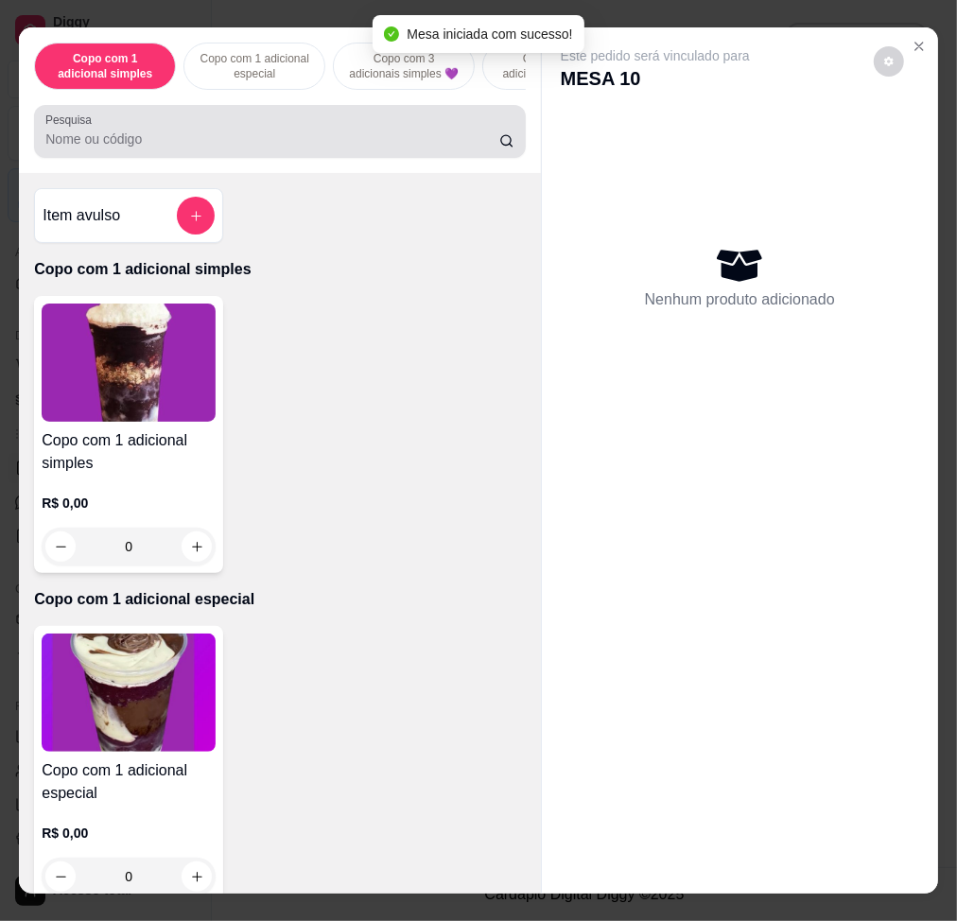
click at [366, 148] on input "Pesquisa" at bounding box center [272, 139] width 454 height 19
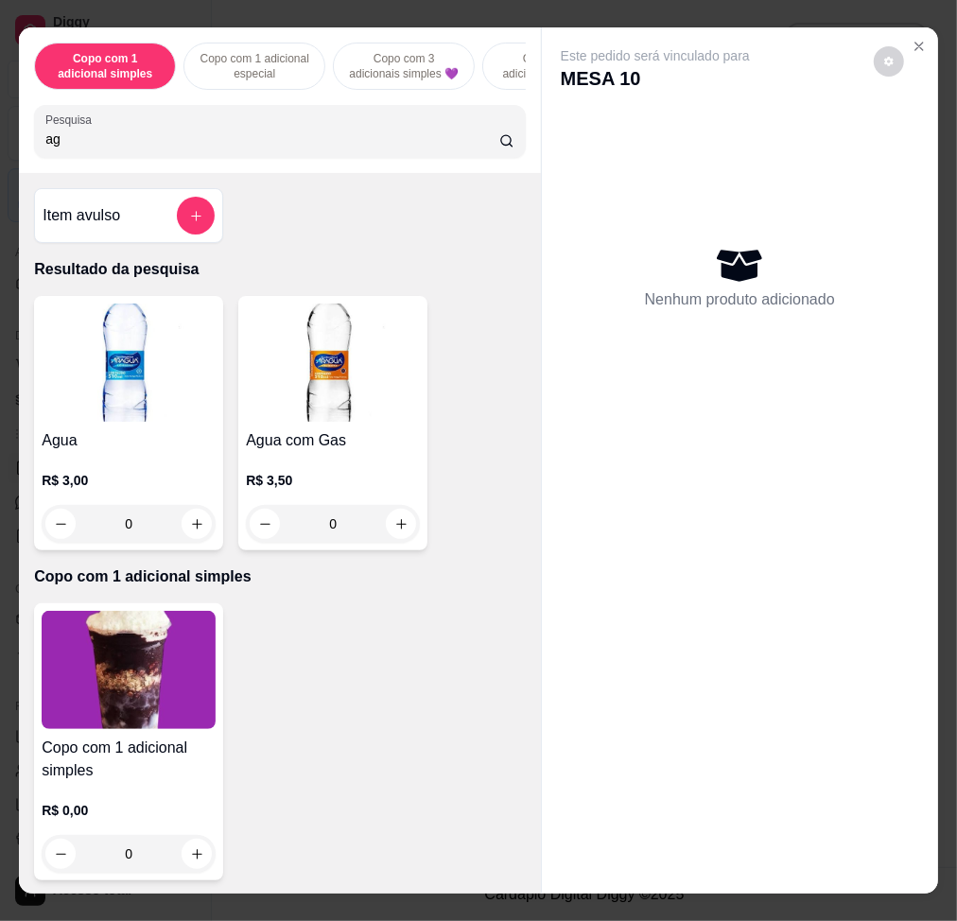
type input "ag"
click at [84, 504] on div "R$ 3,00 0" at bounding box center [129, 507] width 174 height 72
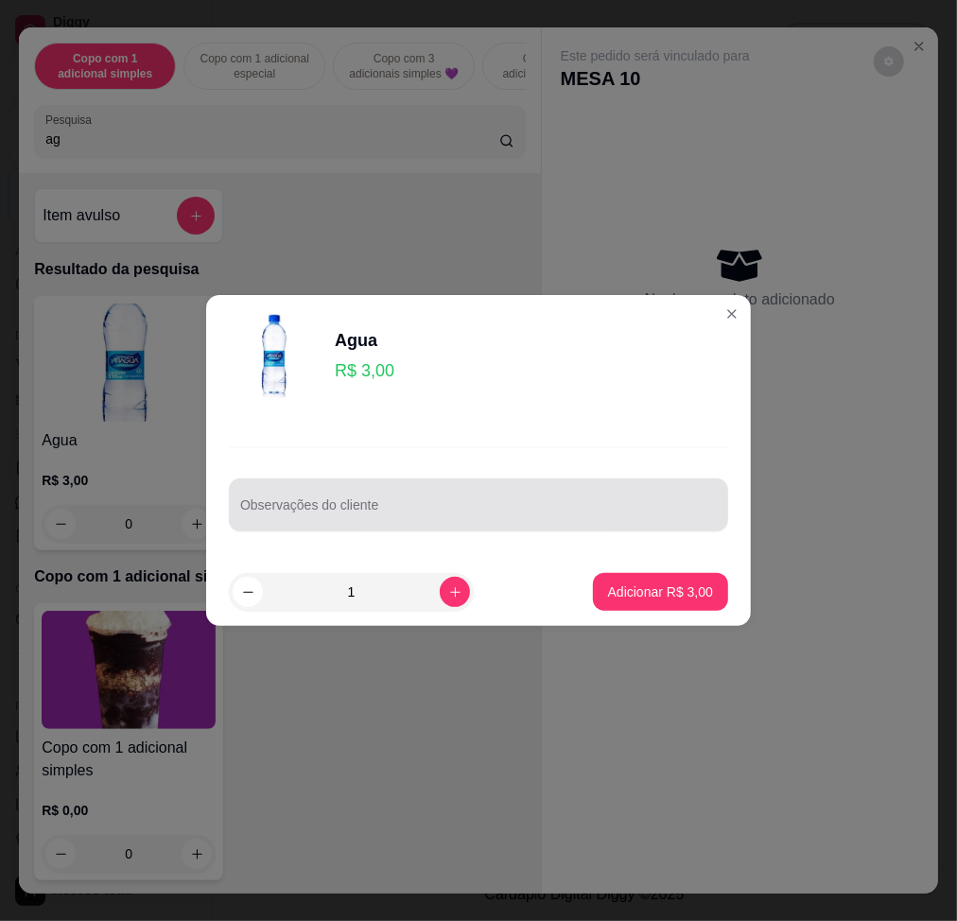
click at [407, 501] on div at bounding box center [478, 505] width 477 height 38
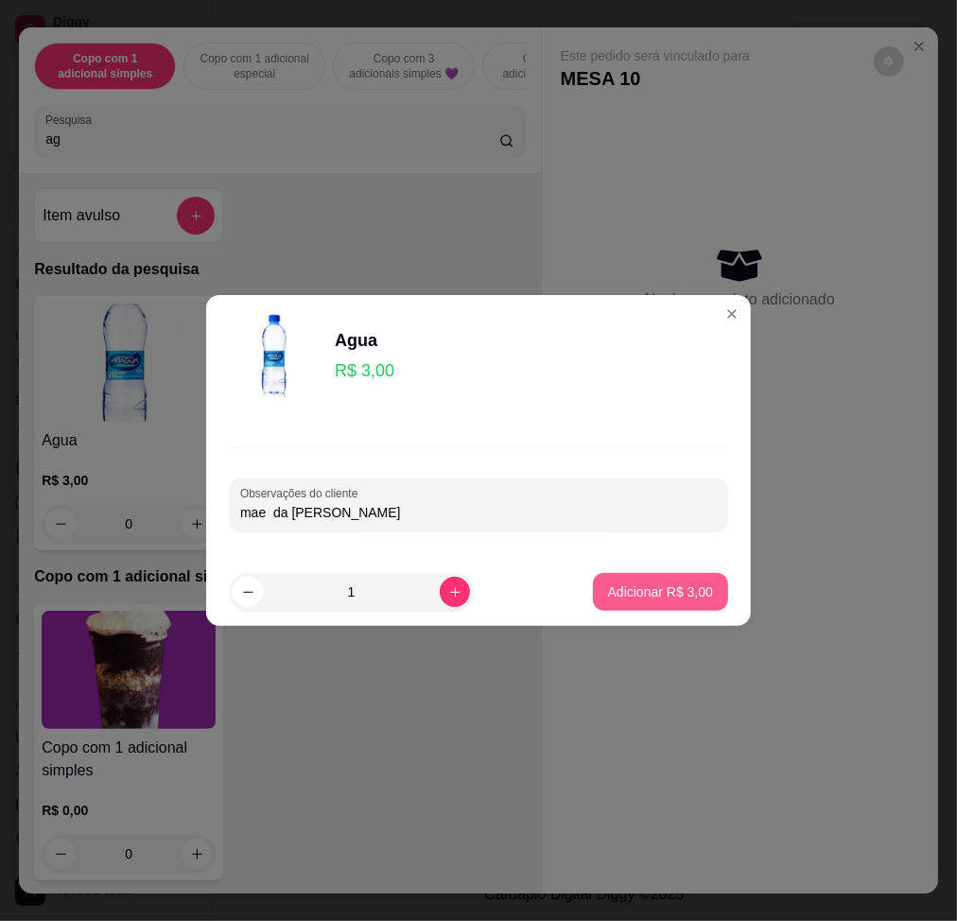
type input "mae da [PERSON_NAME]"
click at [645, 575] on button "Adicionar R$ 3,00" at bounding box center [660, 592] width 131 height 37
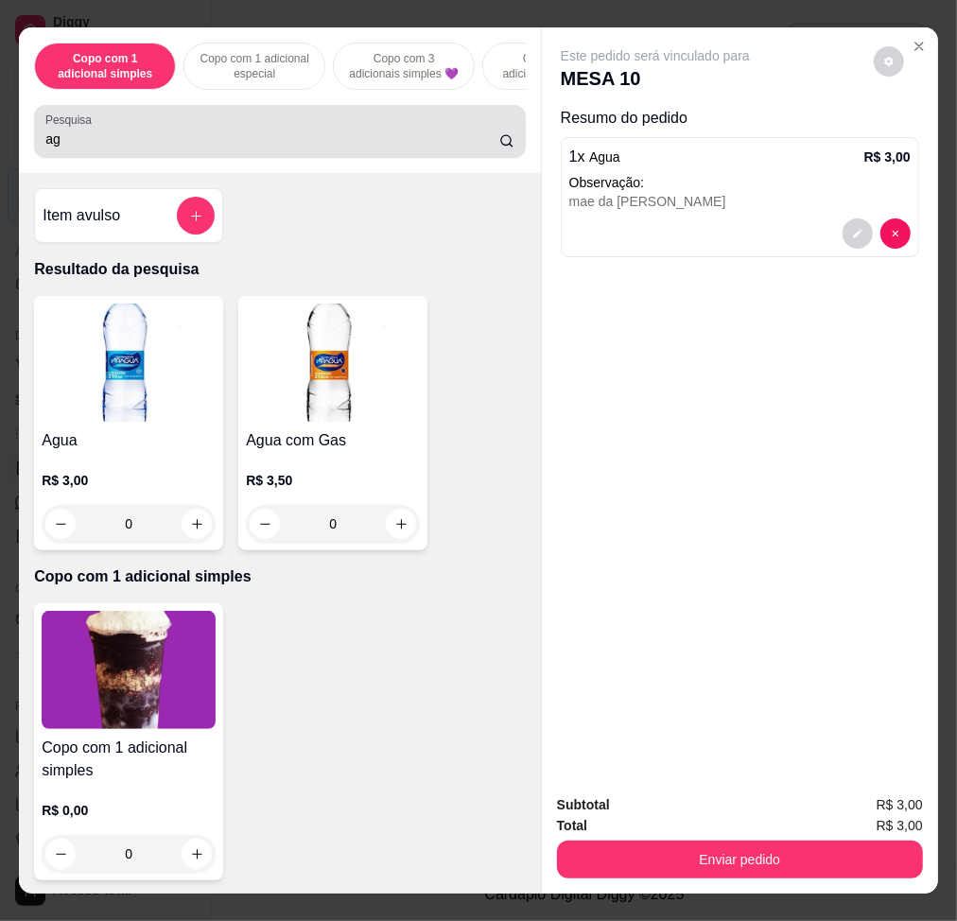
click at [209, 135] on div "ag" at bounding box center [279, 132] width 469 height 38
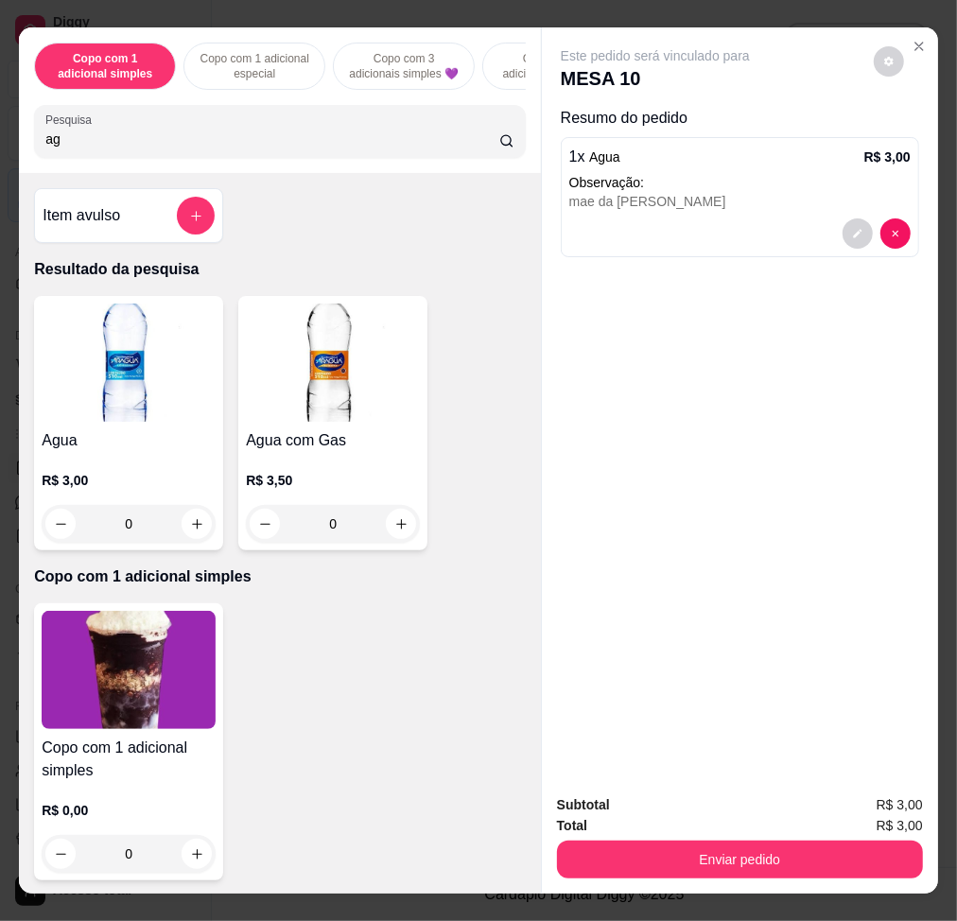
type input "a"
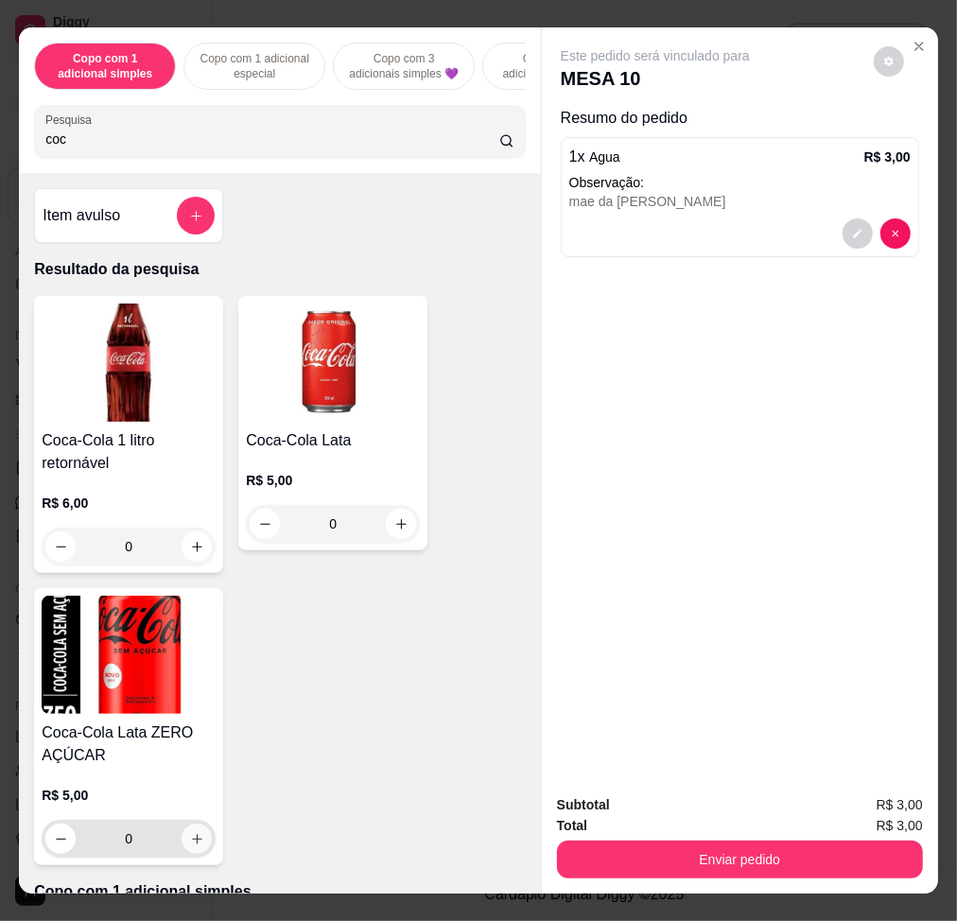
type input "coc"
click at [190, 847] on icon "increase-product-quantity" at bounding box center [197, 839] width 14 height 14
type input "1"
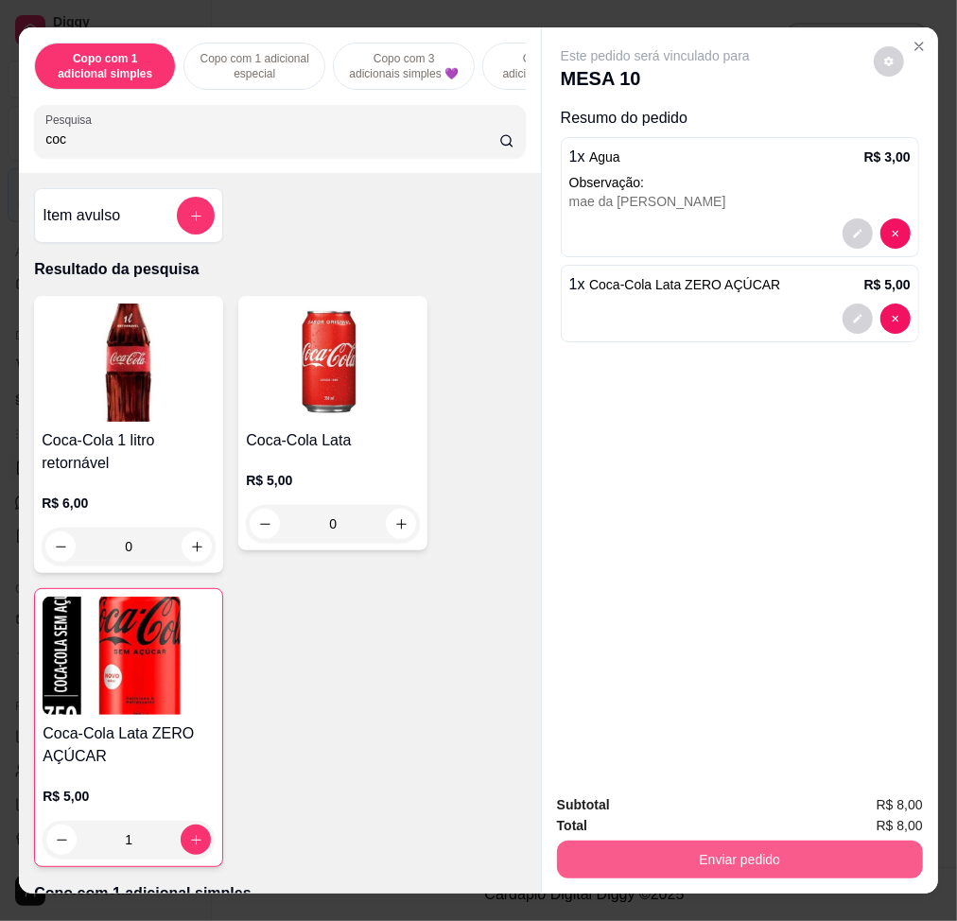
click at [641, 848] on button "Enviar pedido" at bounding box center [740, 860] width 366 height 38
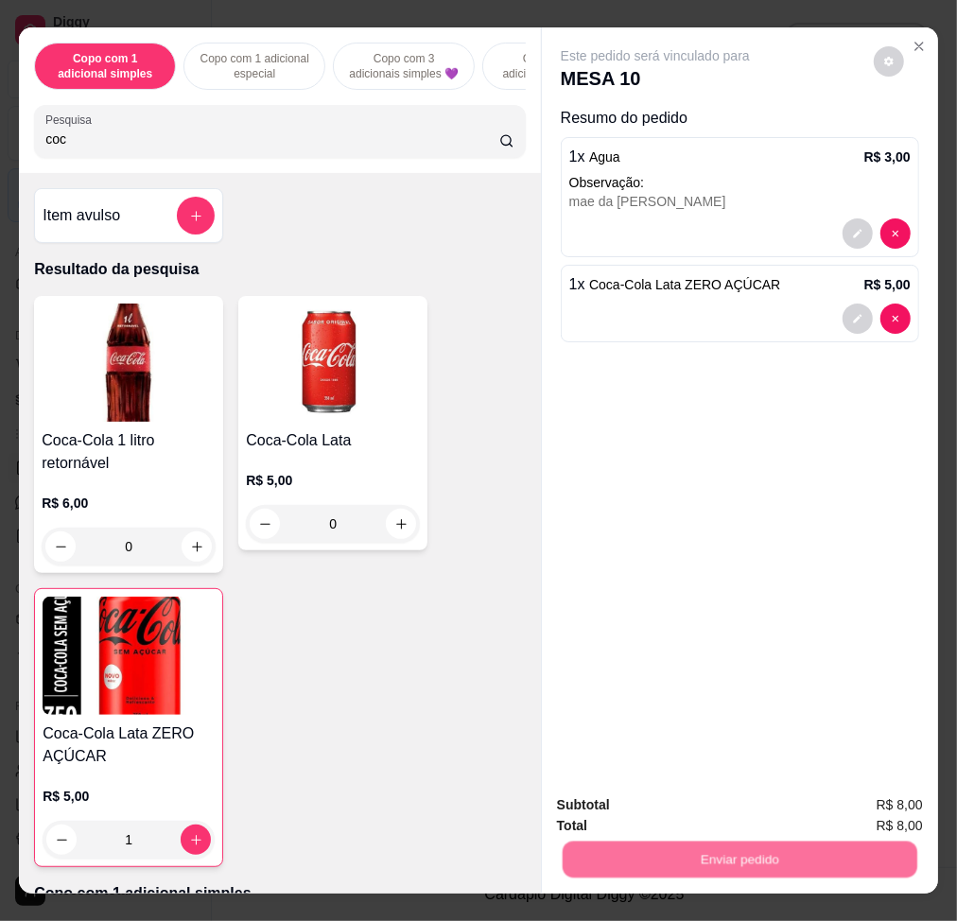
click at [658, 804] on button "Não registrar e enviar pedido" at bounding box center [675, 805] width 197 height 36
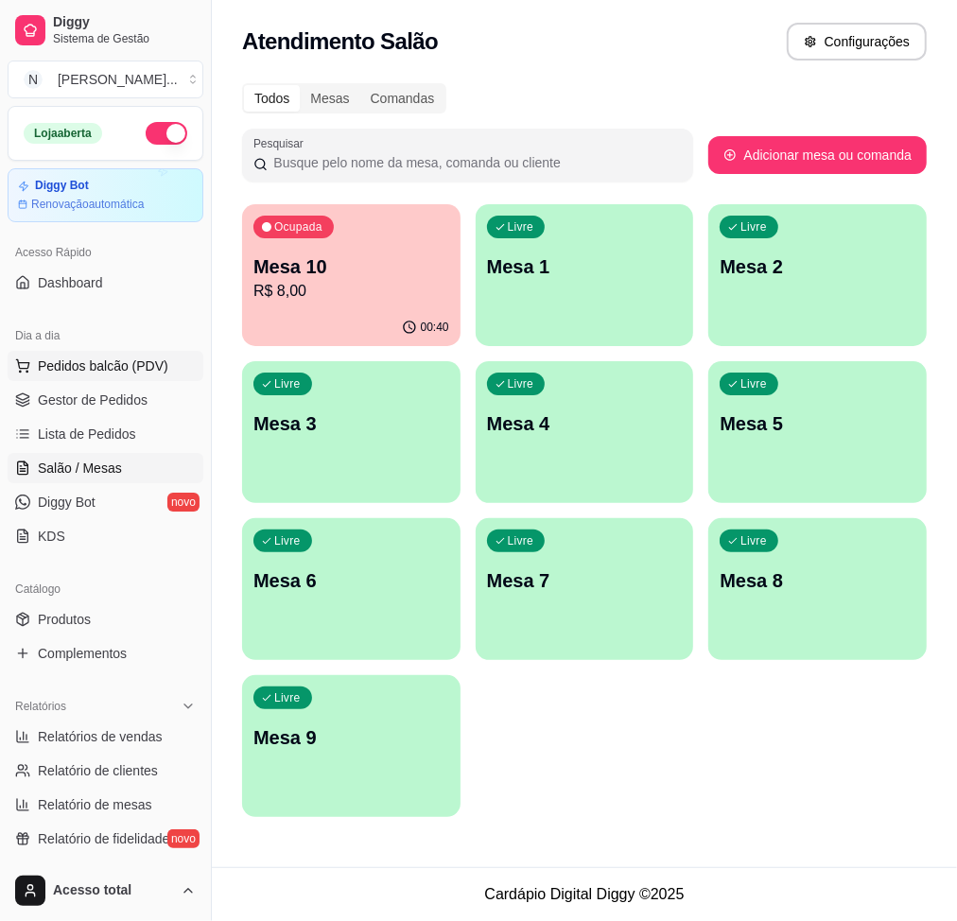
click at [126, 365] on span "Pedidos balcão (PDV)" at bounding box center [103, 366] width 131 height 19
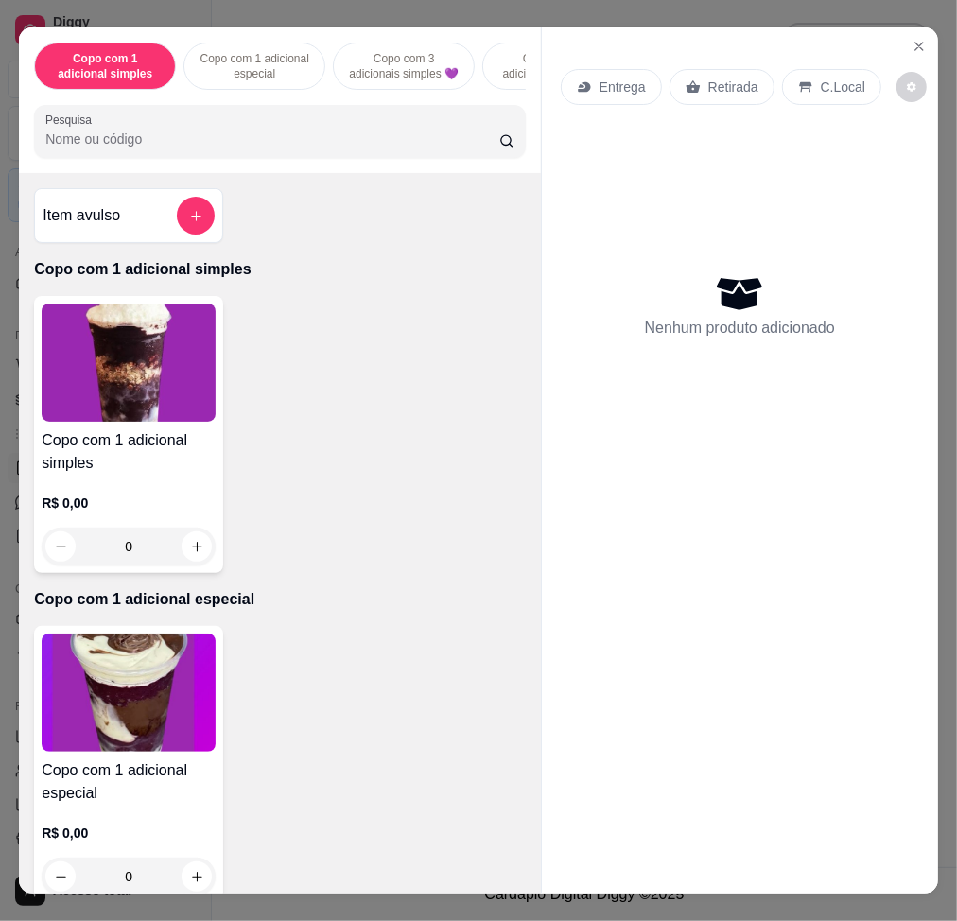
click at [437, 144] on input "Pesquisa" at bounding box center [272, 139] width 454 height 19
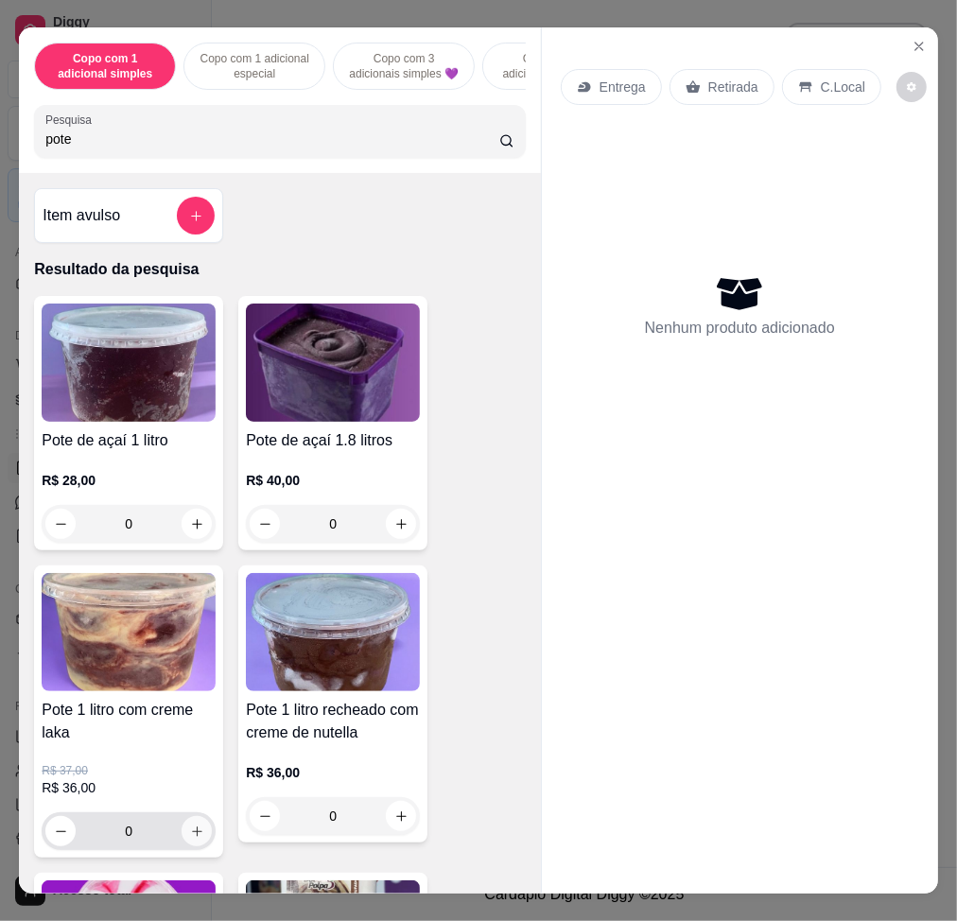
type input "pote"
click at [182, 839] on button "increase-product-quantity" at bounding box center [197, 831] width 30 height 30
type input "1"
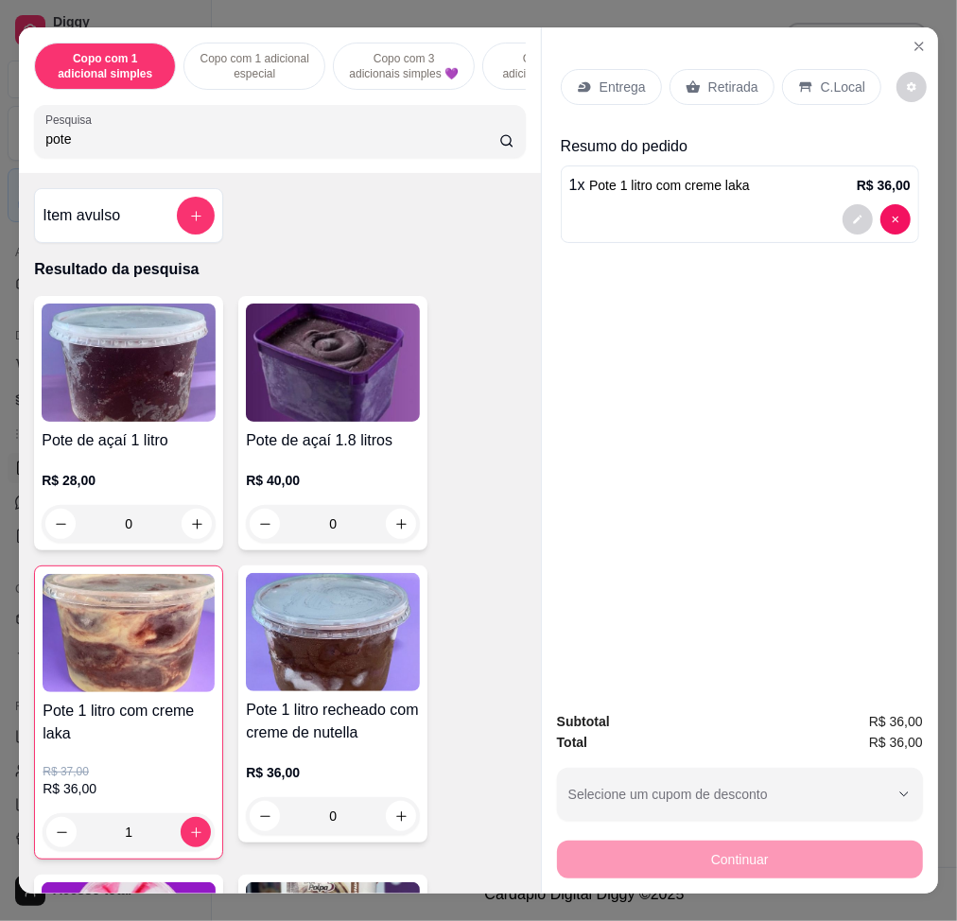
click at [839, 69] on div "C.Local" at bounding box center [831, 87] width 99 height 36
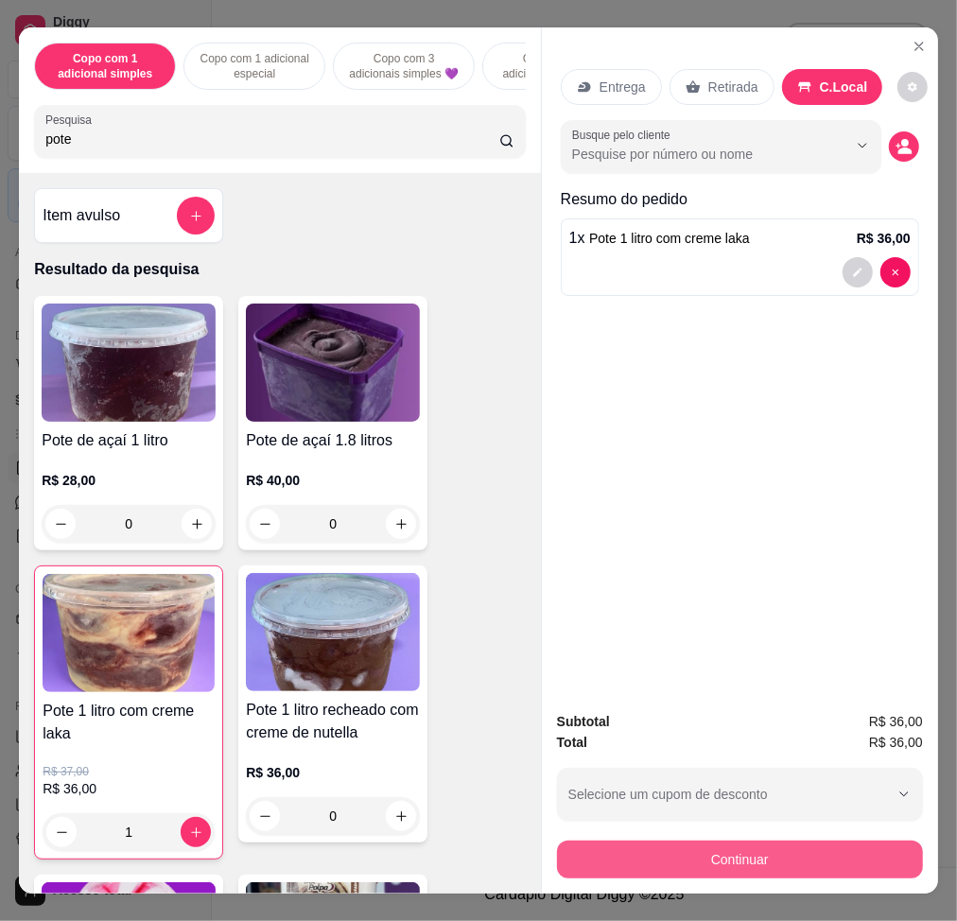
click at [847, 841] on button "Continuar" at bounding box center [740, 860] width 366 height 38
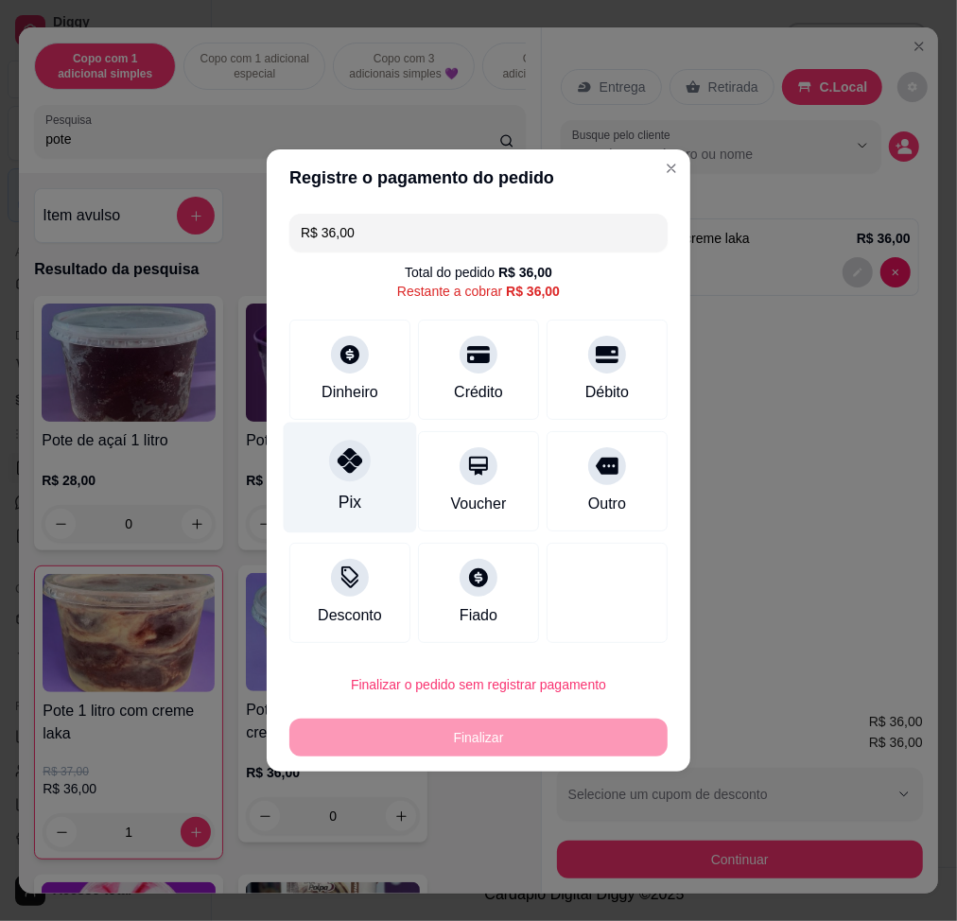
click at [353, 467] on icon at bounding box center [350, 460] width 25 height 25
type input "R$ 0,00"
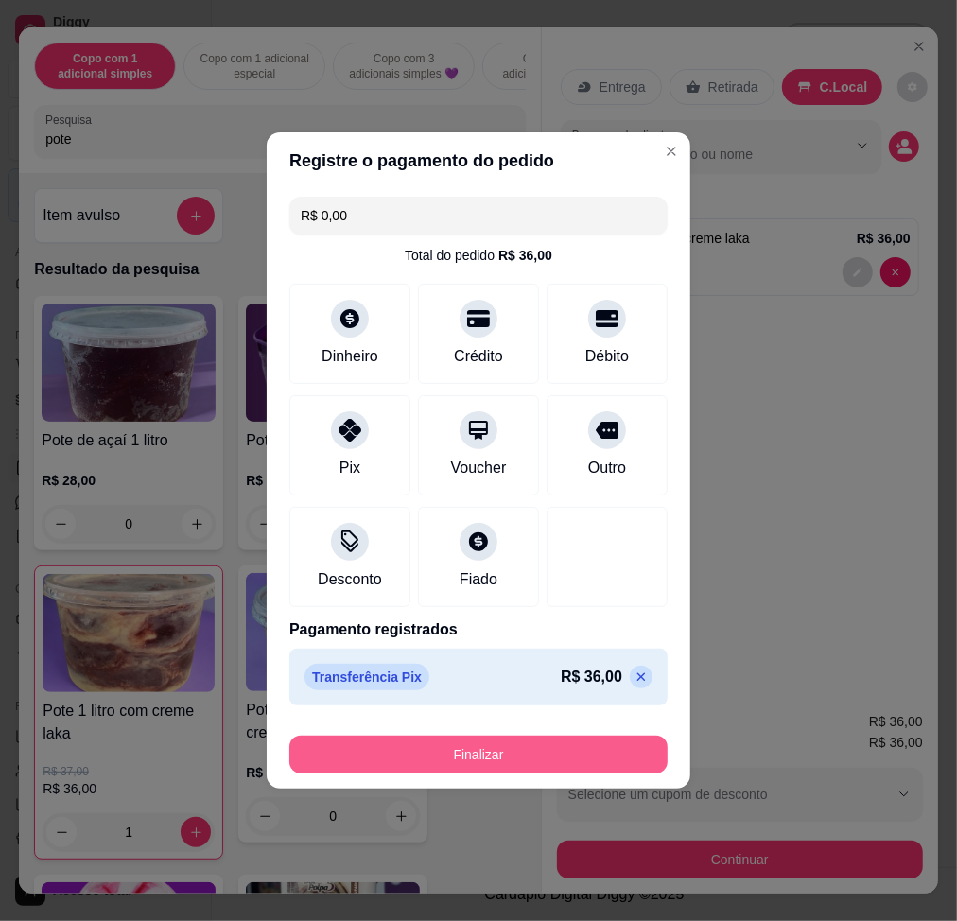
click at [507, 742] on button "Finalizar" at bounding box center [478, 755] width 378 height 38
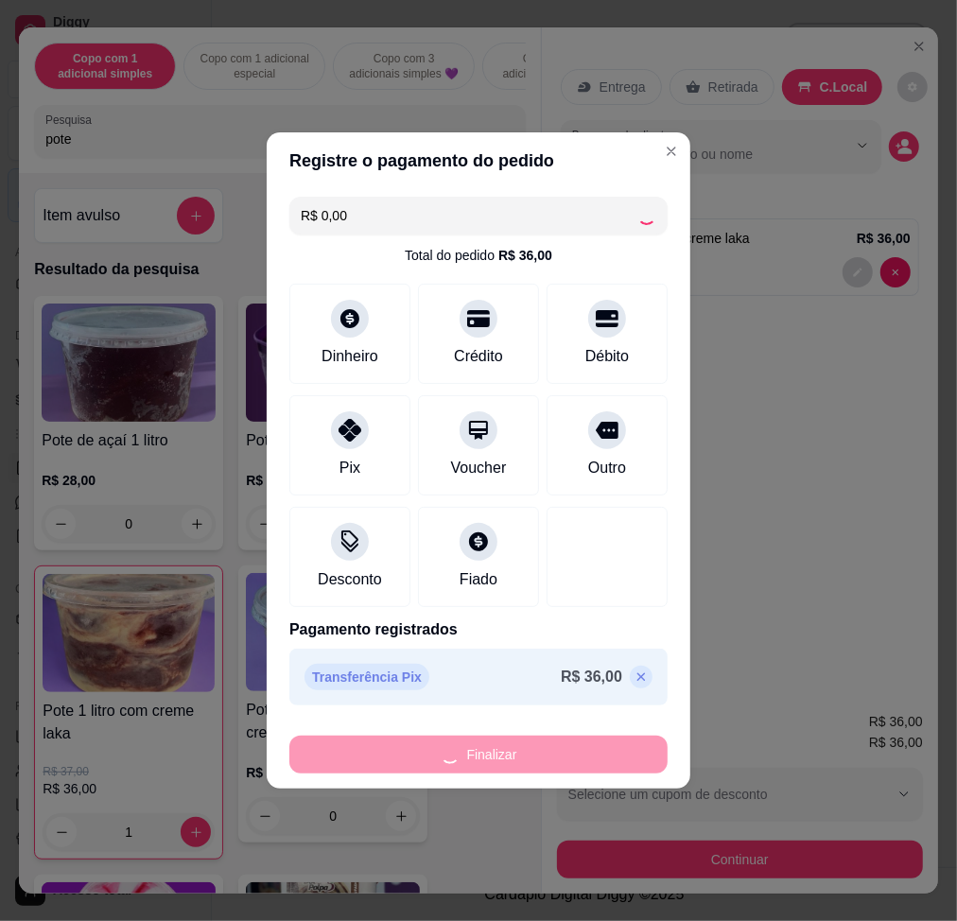
type input "0"
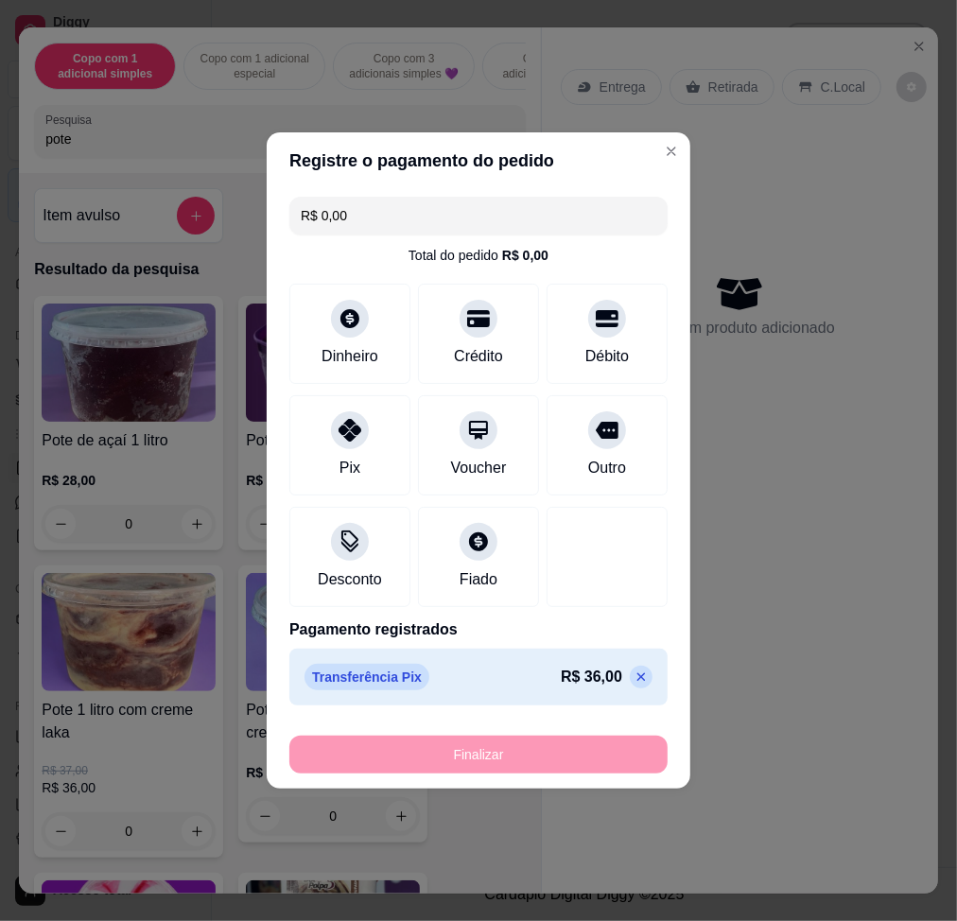
type input "-R$ 36,00"
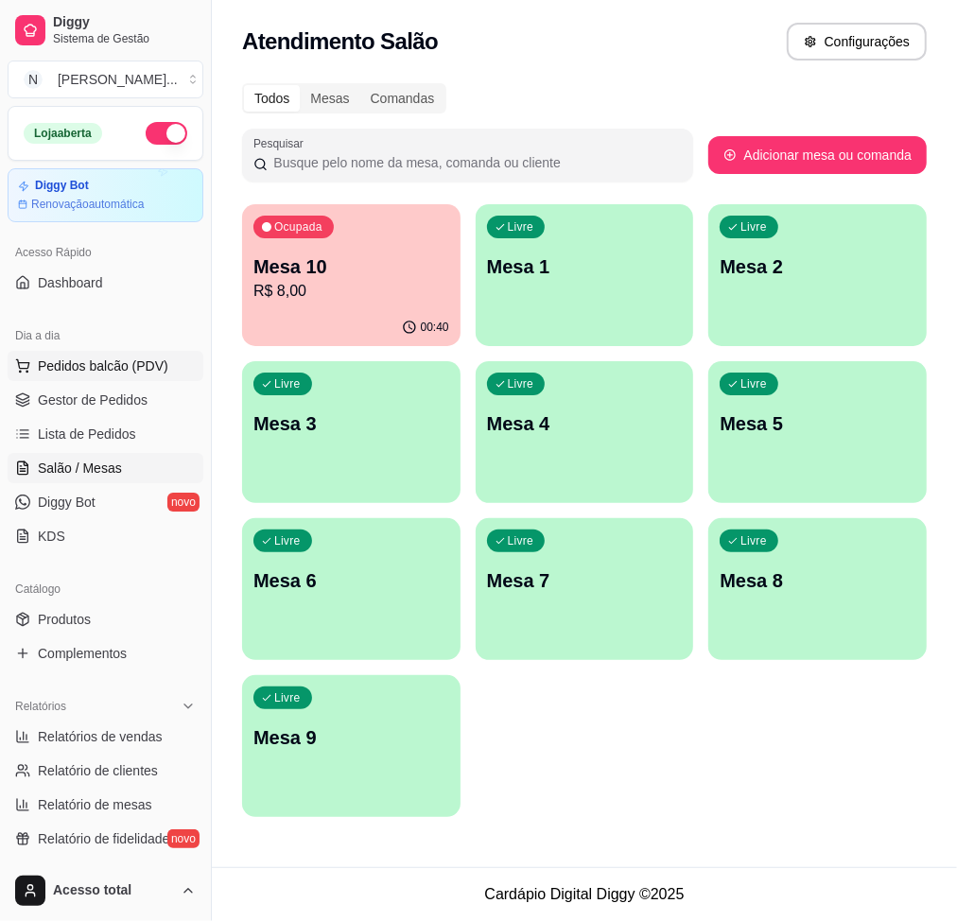
click at [125, 359] on span "Pedidos balcão (PDV)" at bounding box center [103, 366] width 131 height 19
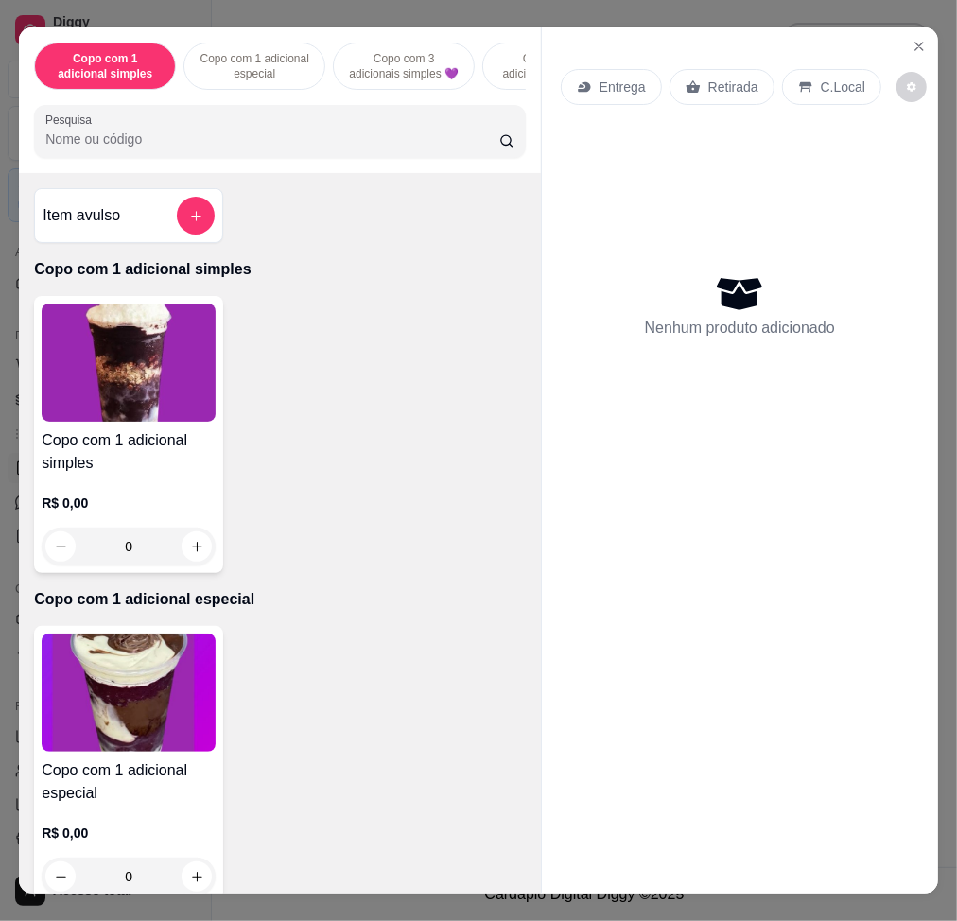
click at [422, 148] on input "Pesquisa" at bounding box center [272, 139] width 454 height 19
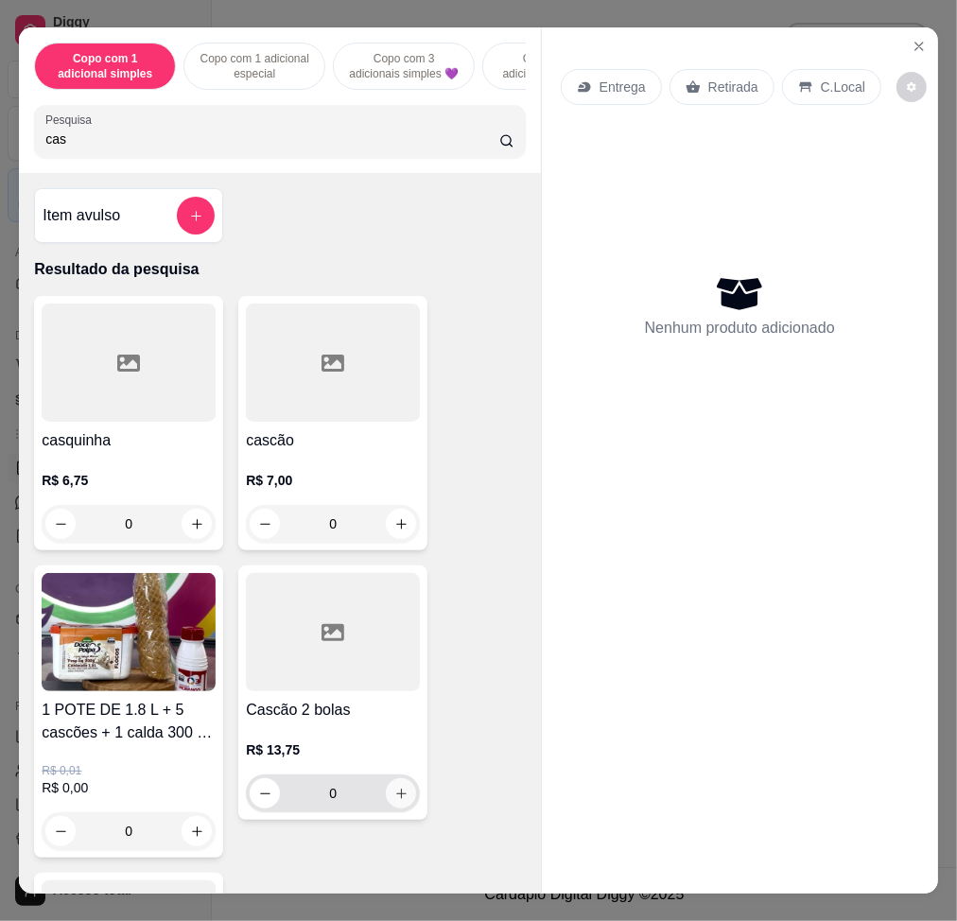
type input "cas"
click at [397, 808] on button "increase-product-quantity" at bounding box center [401, 793] width 30 height 30
type input "1"
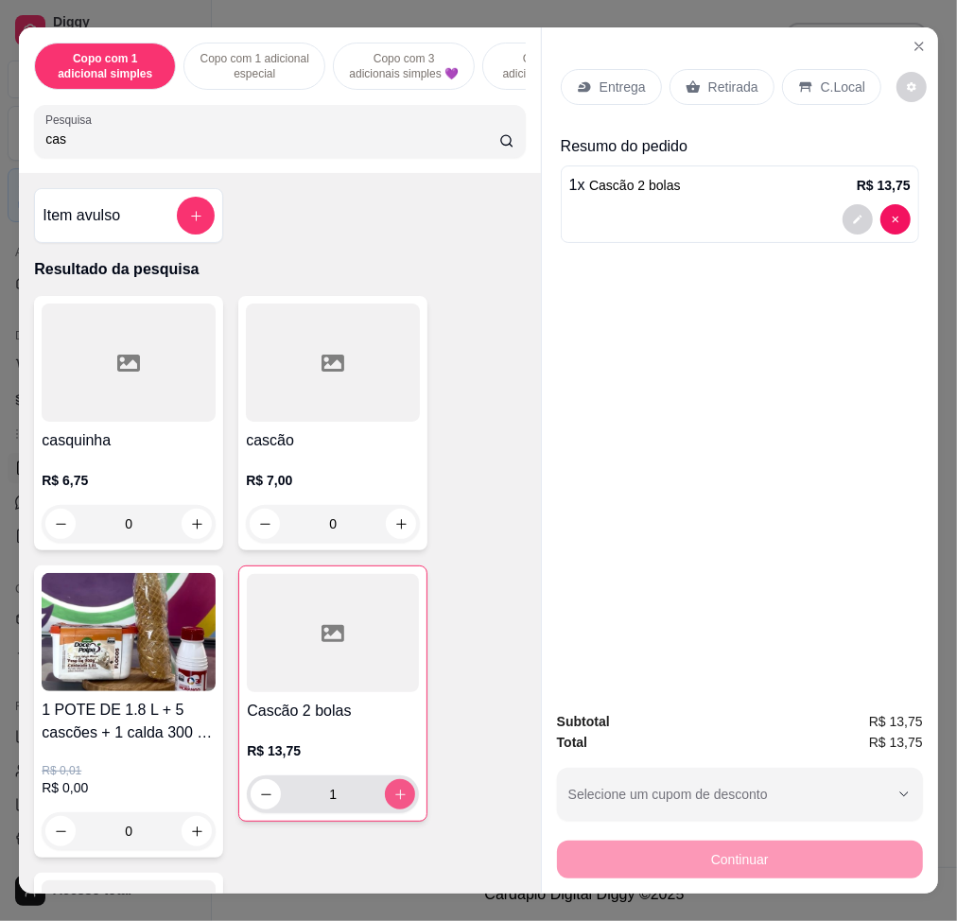
click at [396, 802] on icon "increase-product-quantity" at bounding box center [400, 795] width 14 height 14
type input "2"
click at [832, 78] on p "C.Local" at bounding box center [843, 87] width 44 height 19
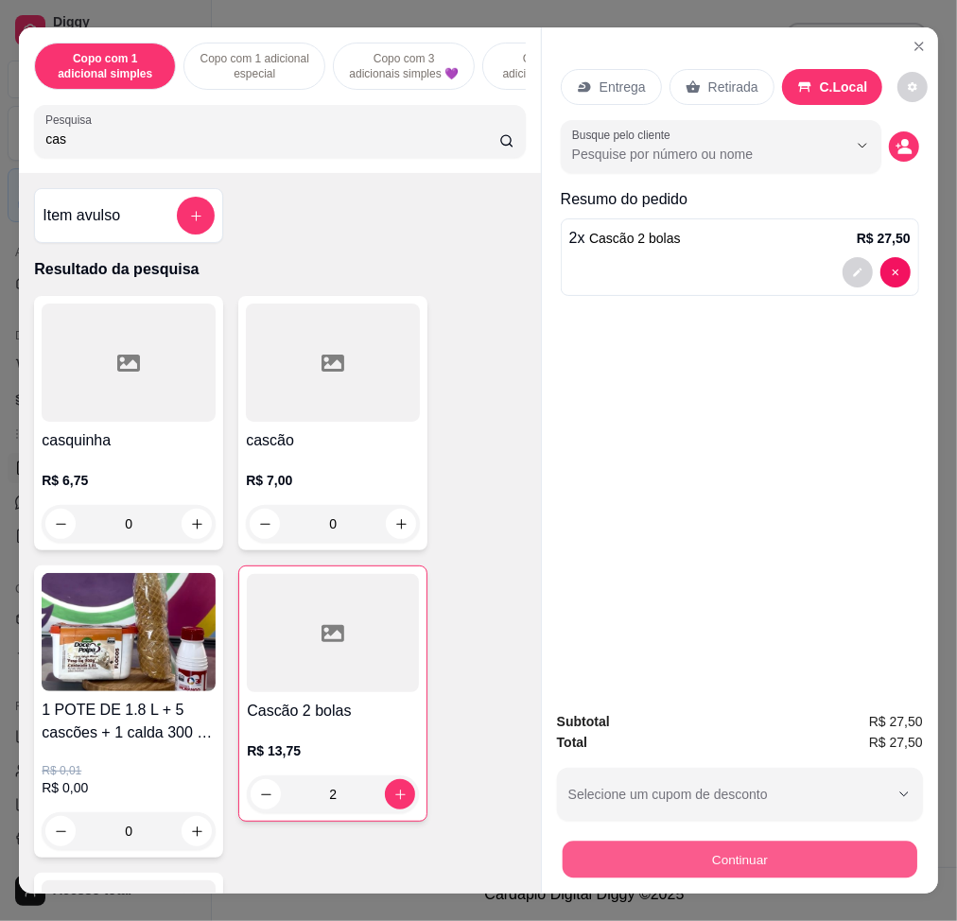
click at [867, 847] on button "Continuar" at bounding box center [740, 859] width 355 height 37
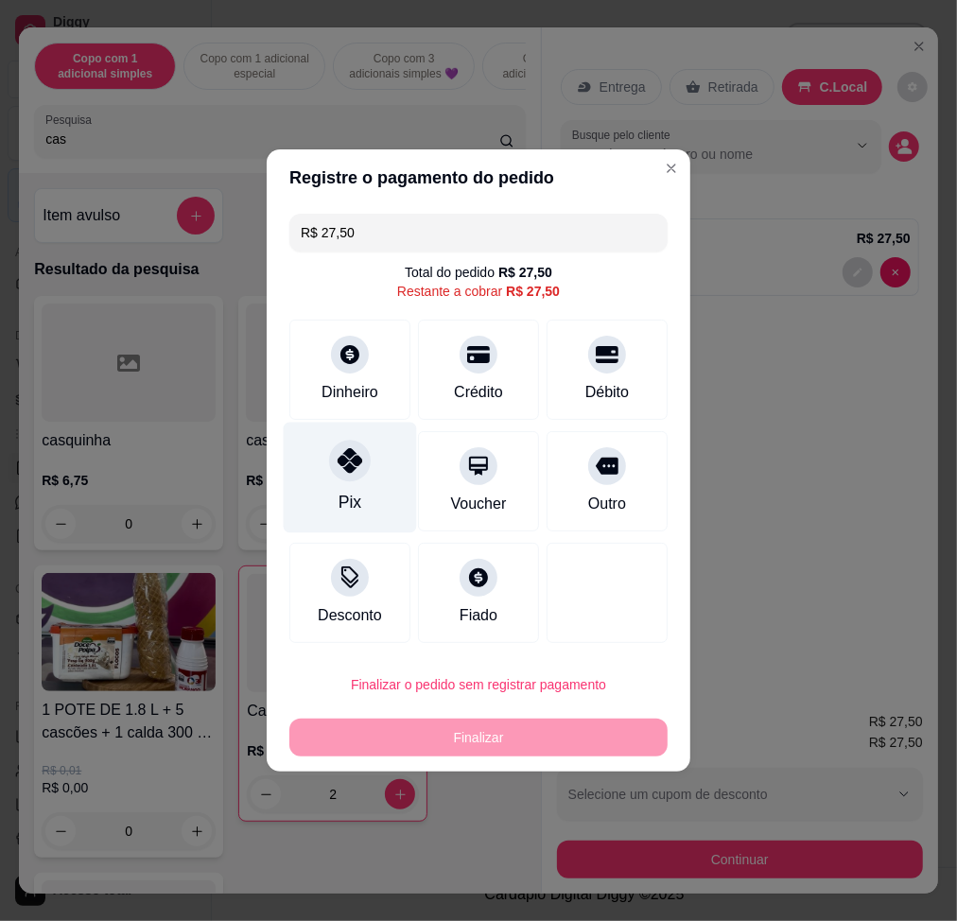
click at [375, 466] on div "Pix" at bounding box center [350, 478] width 133 height 111
type input "R$ 0,00"
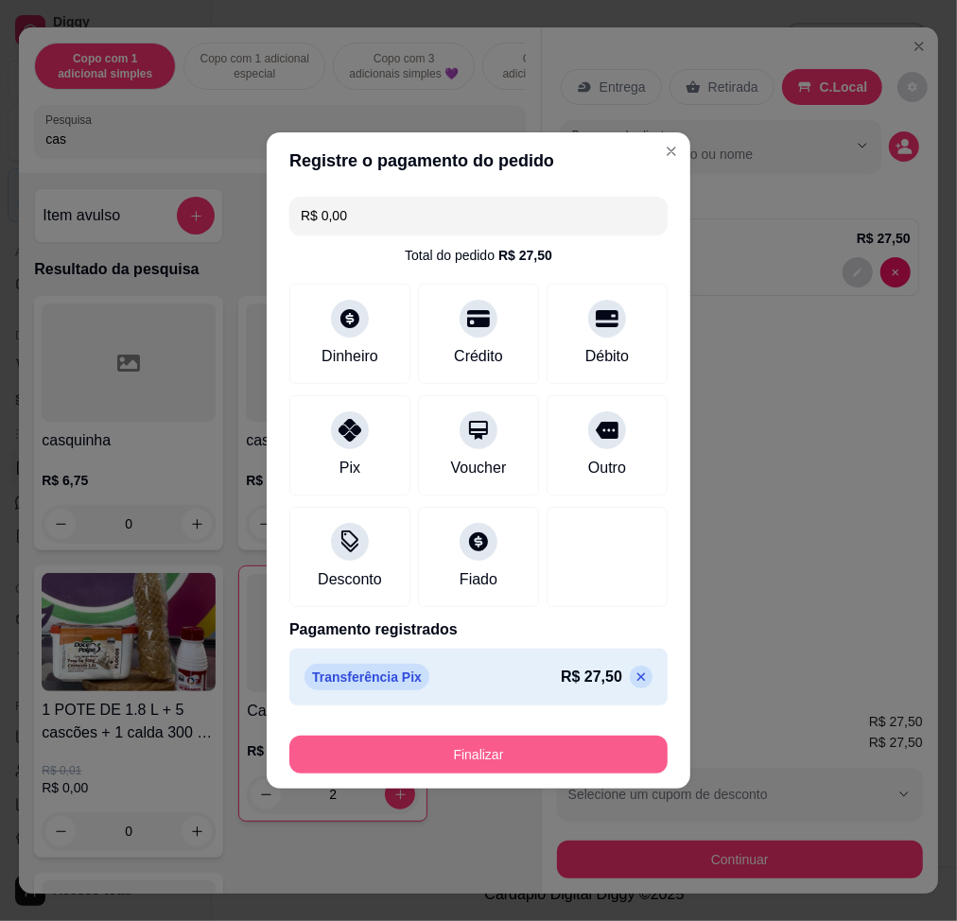
click at [568, 752] on button "Finalizar" at bounding box center [478, 755] width 378 height 38
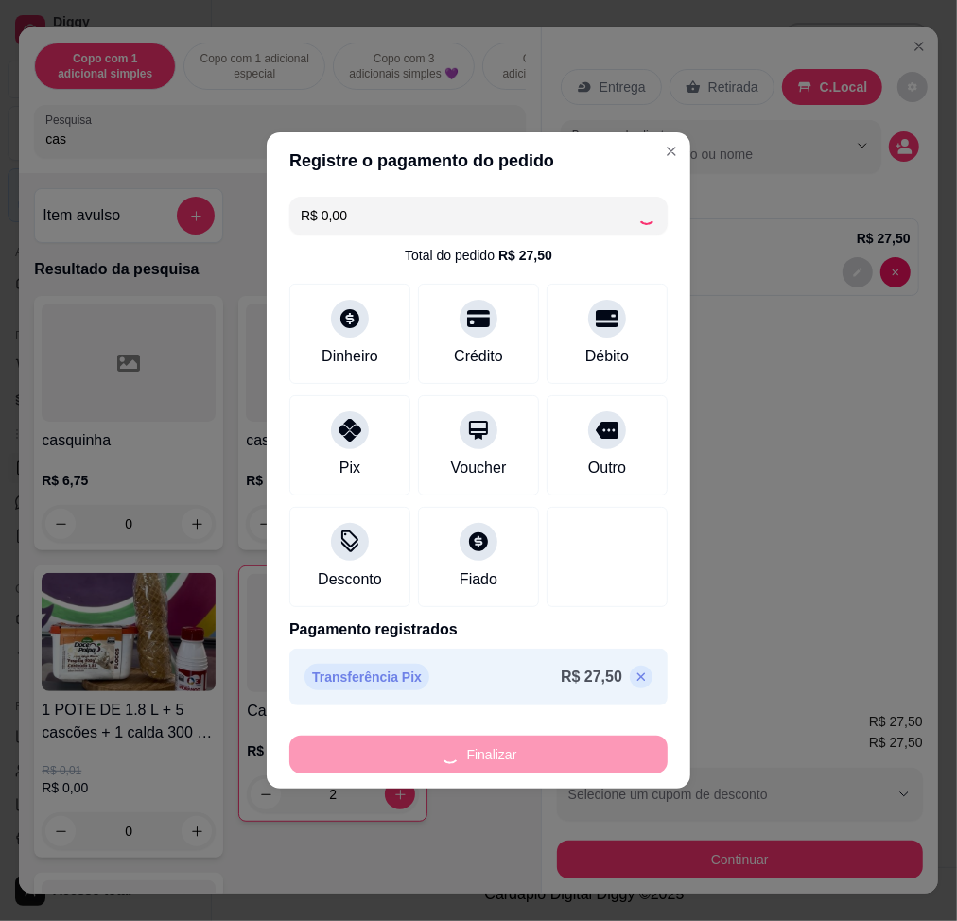
type input "0"
type input "-R$ 27,50"
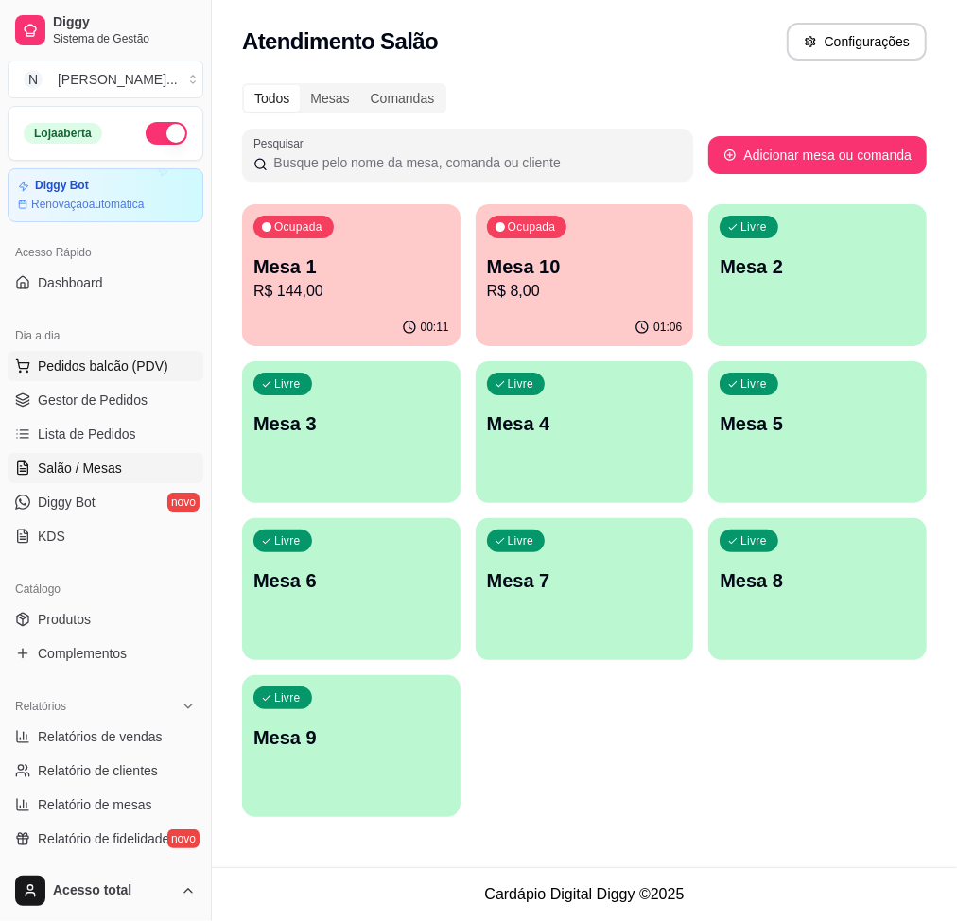
click at [118, 372] on span "Pedidos balcão (PDV)" at bounding box center [103, 366] width 131 height 19
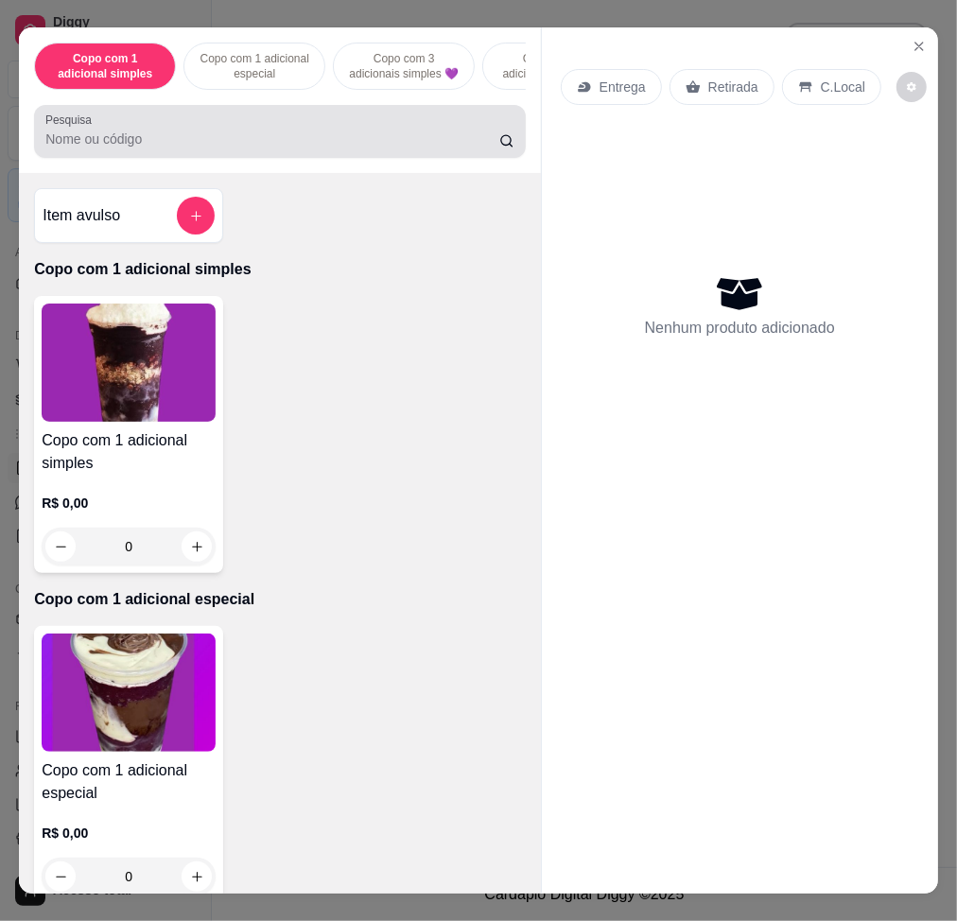
click at [342, 143] on div at bounding box center [279, 132] width 469 height 38
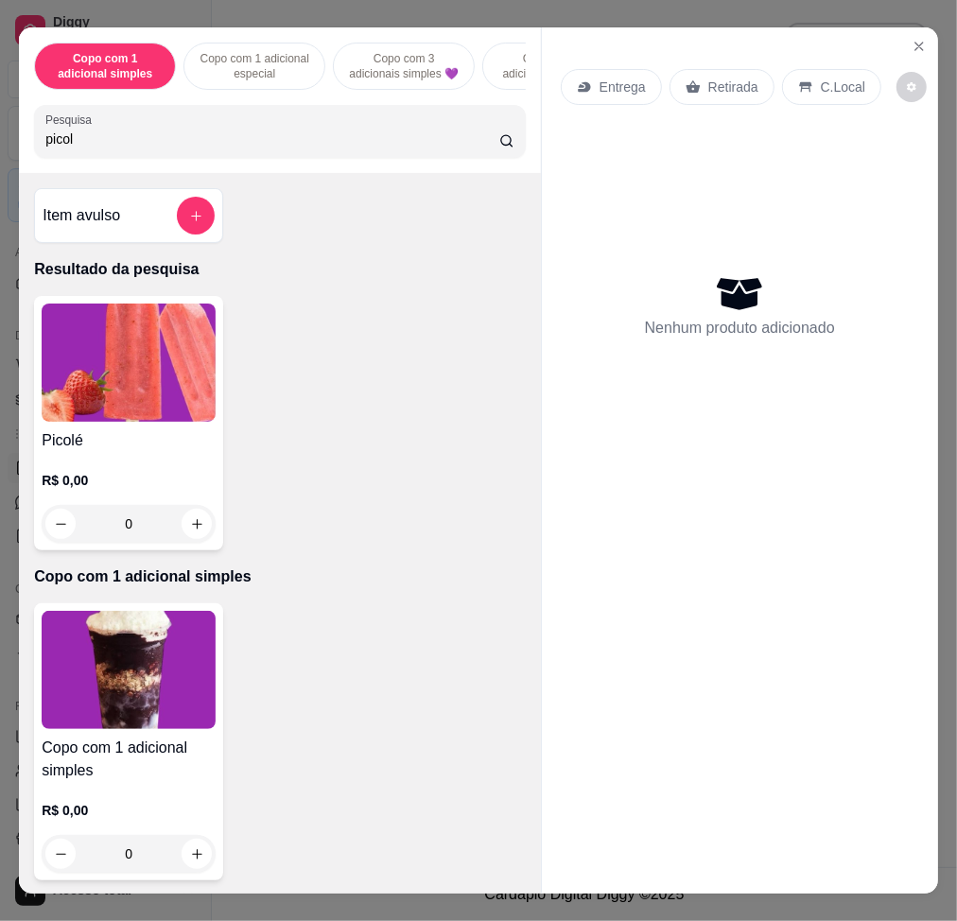
type input "picol"
click at [80, 369] on img at bounding box center [129, 363] width 174 height 118
click at [130, 394] on img at bounding box center [129, 363] width 174 height 118
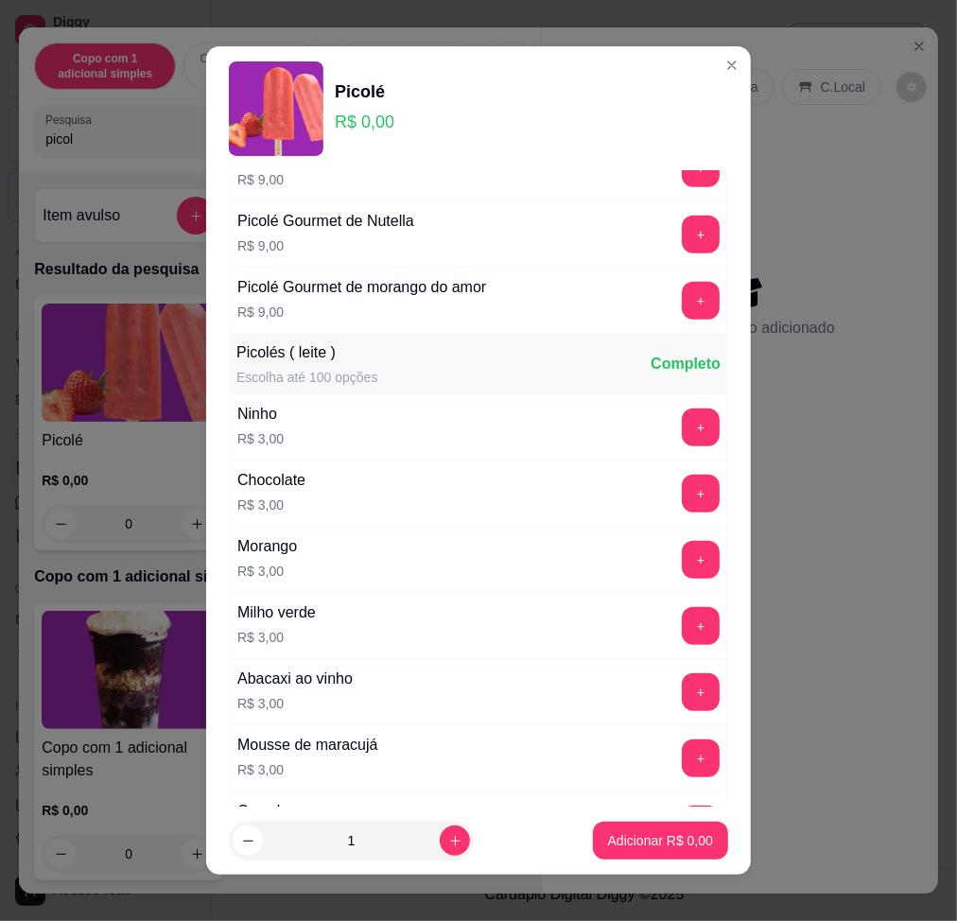
scroll to position [504, 0]
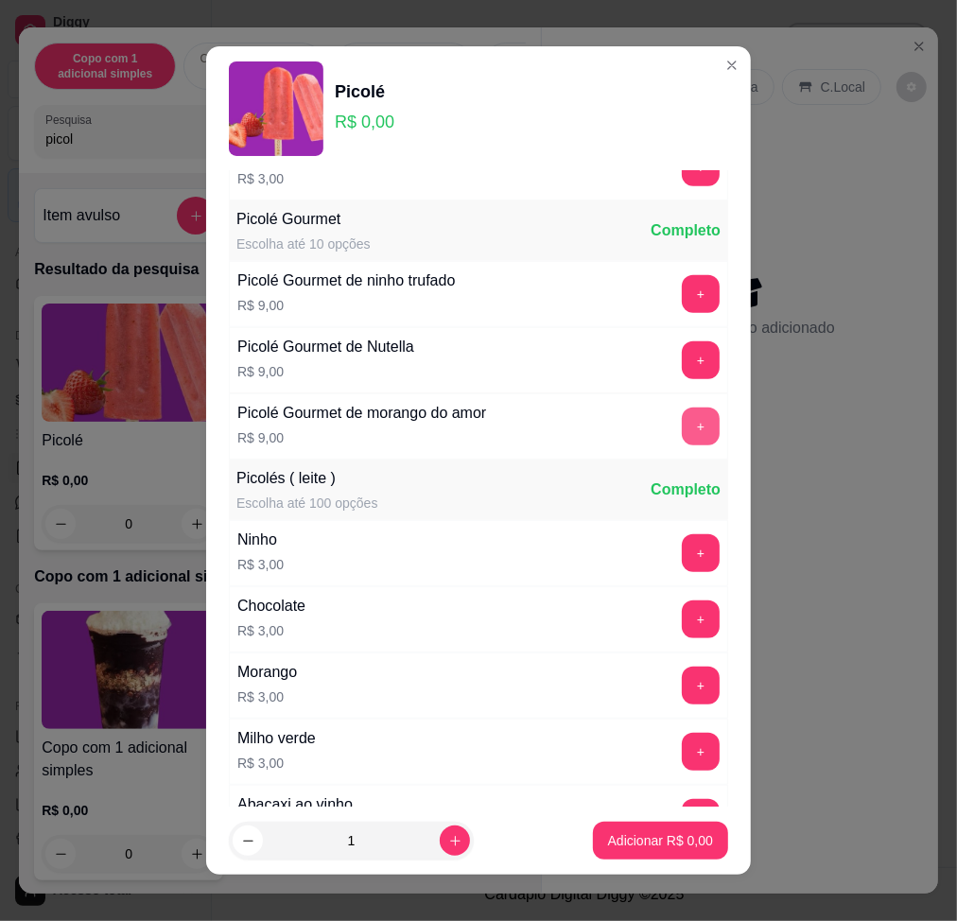
click at [682, 421] on button "+" at bounding box center [701, 427] width 38 height 38
click at [682, 430] on button "+" at bounding box center [701, 427] width 38 height 38
click at [622, 847] on p "Adicionar R$ 18,00" at bounding box center [658, 841] width 110 height 18
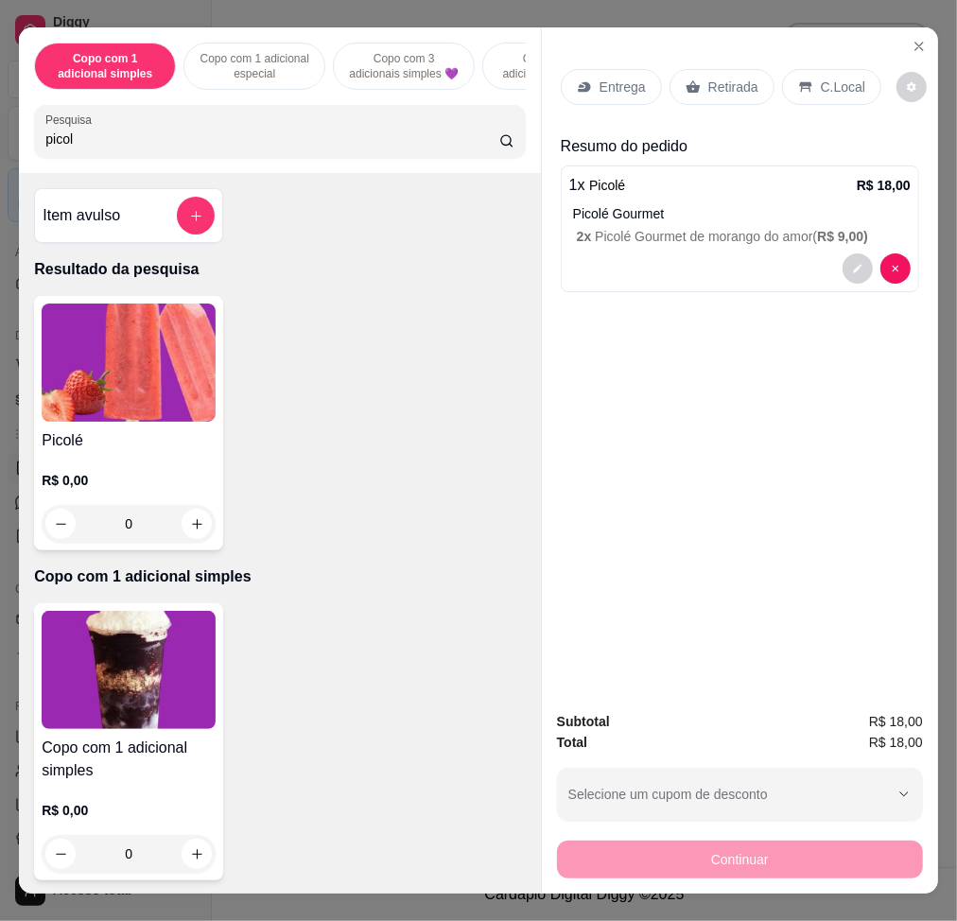
click at [821, 82] on p "C.Local" at bounding box center [843, 87] width 44 height 19
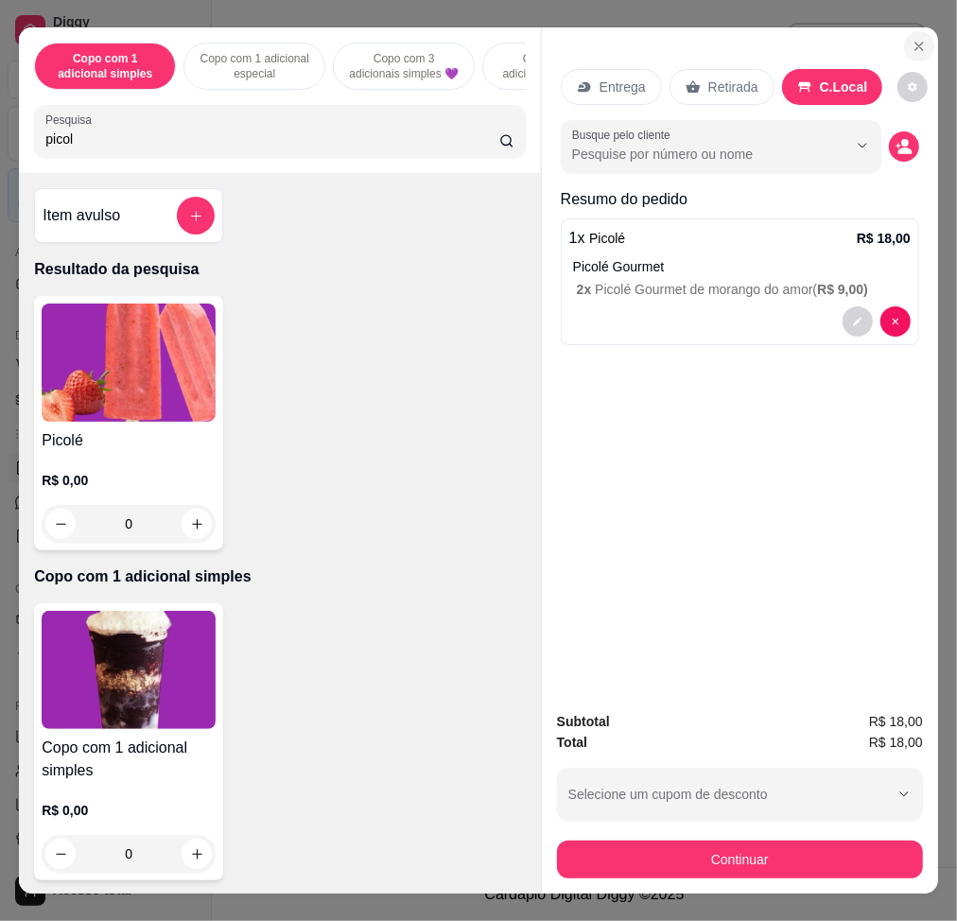
click at [912, 39] on icon "Close" at bounding box center [919, 46] width 15 height 15
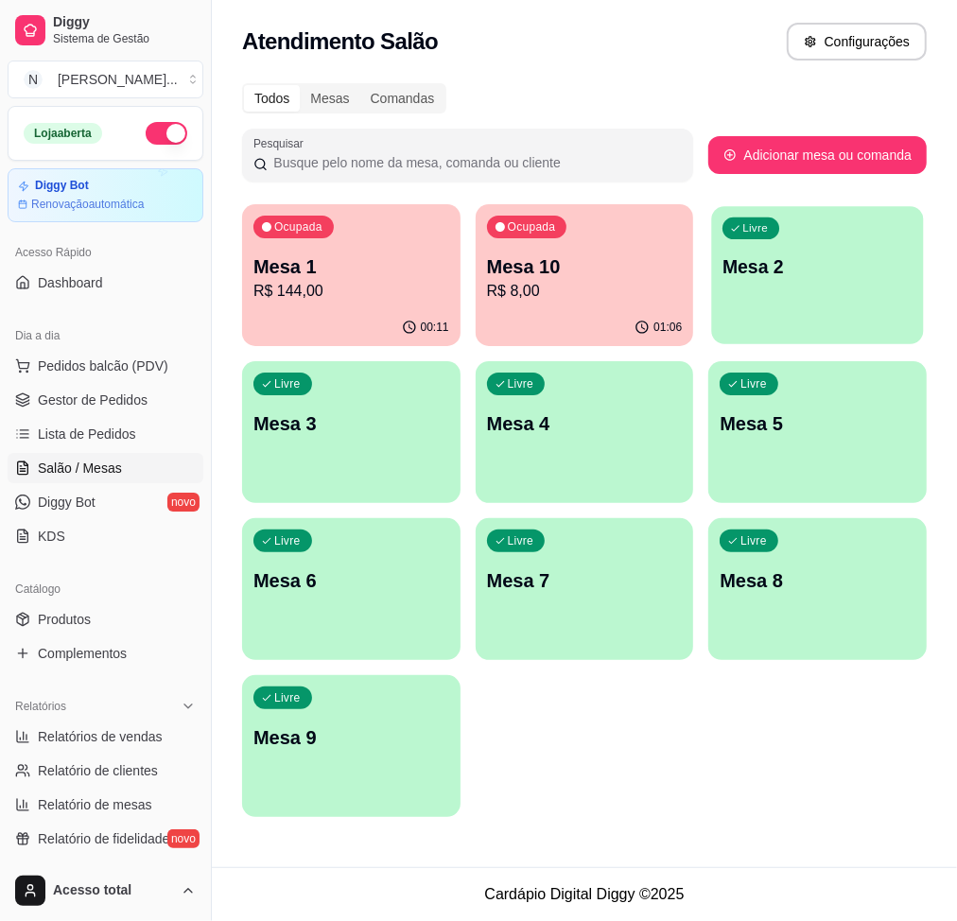
click at [766, 280] on div "Livre Mesa 2" at bounding box center [818, 263] width 212 height 115
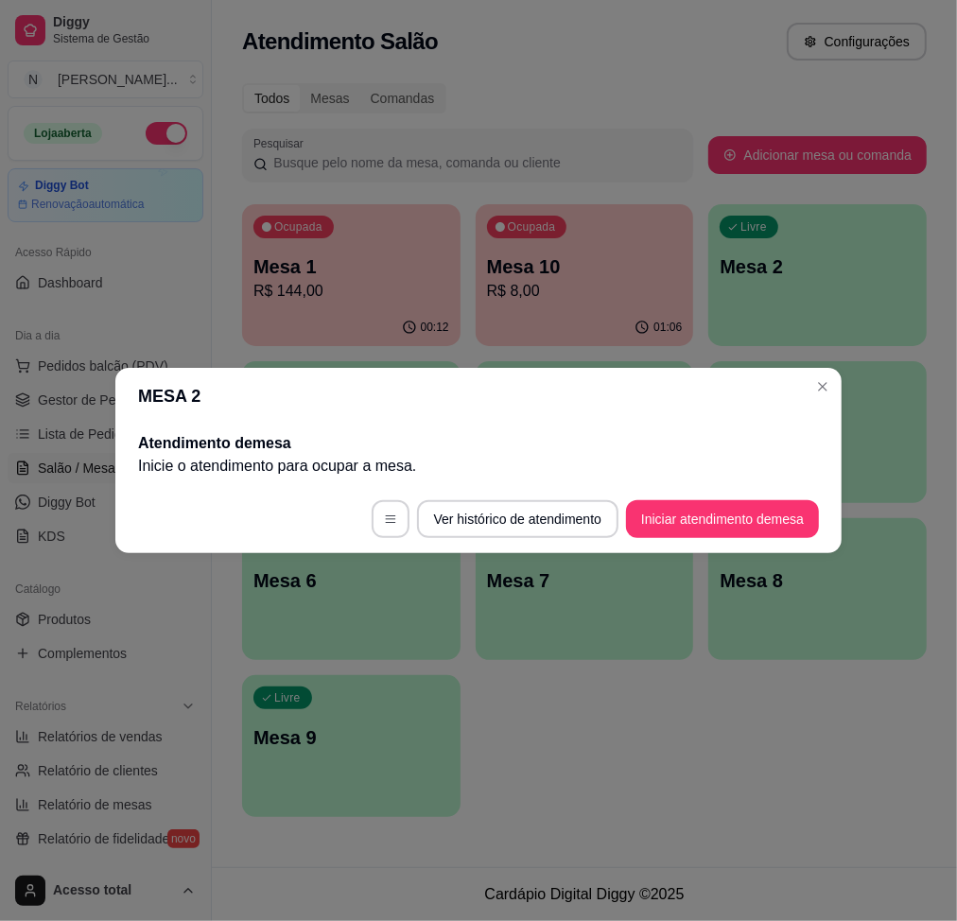
click at [711, 490] on footer "Ver histórico de atendimento Iniciar atendimento de mesa" at bounding box center [478, 519] width 726 height 68
click at [712, 523] on button "Iniciar atendimento de mesa" at bounding box center [722, 519] width 187 height 37
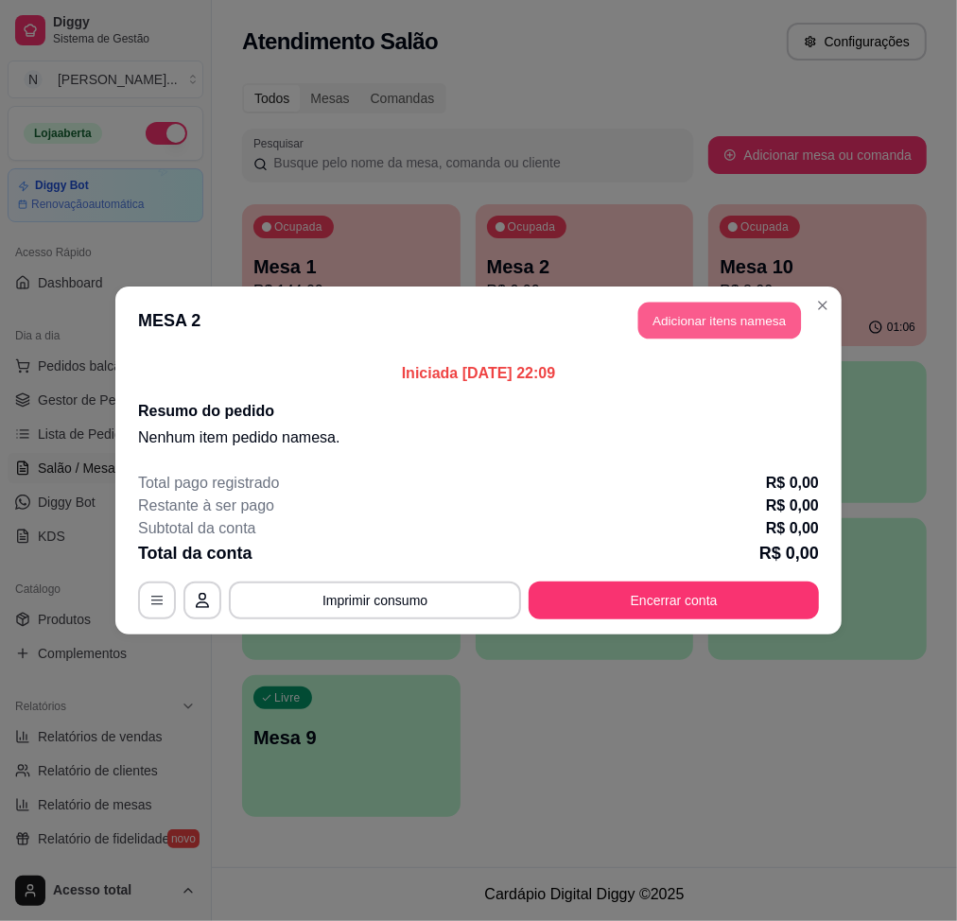
click at [724, 313] on button "Adicionar itens na mesa" at bounding box center [719, 321] width 163 height 37
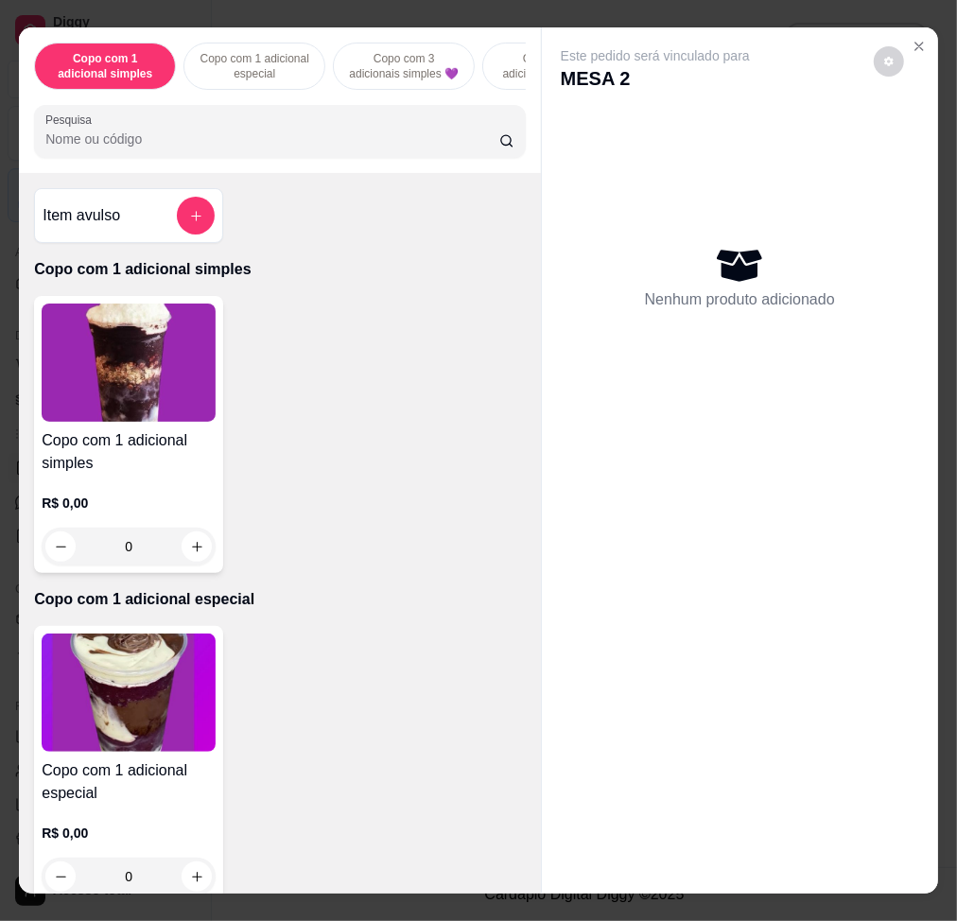
scroll to position [882, 0]
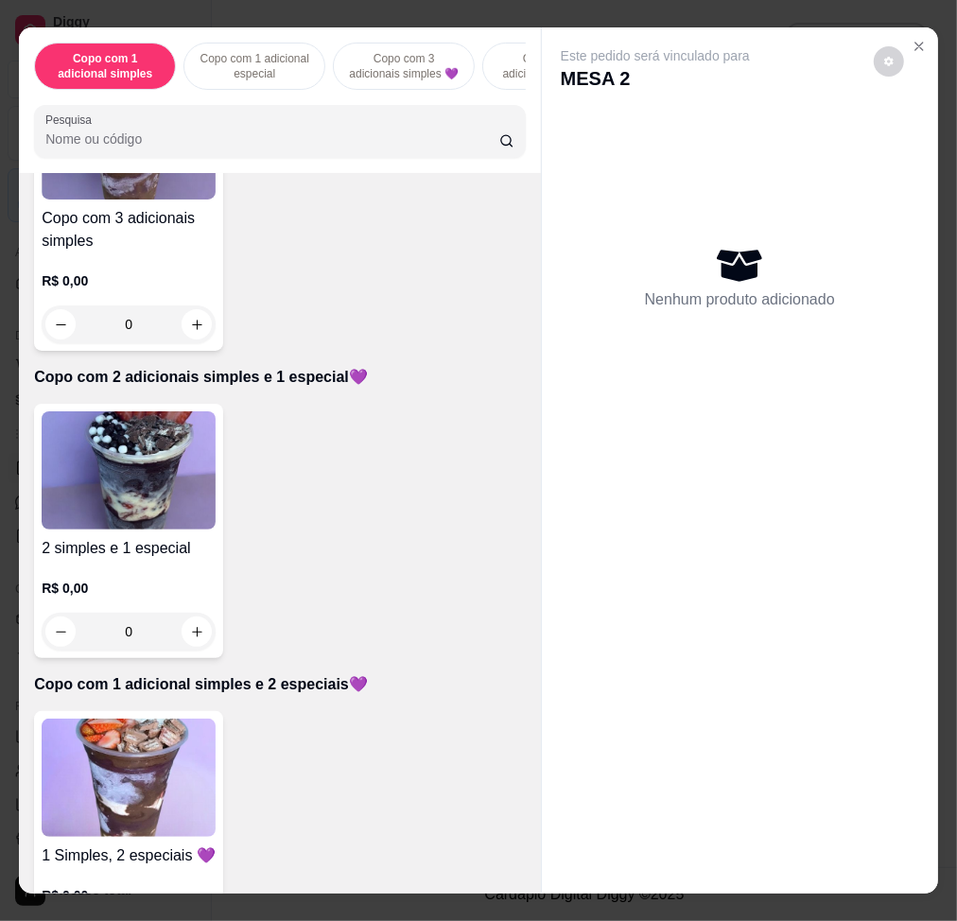
click at [178, 503] on img at bounding box center [129, 470] width 174 height 118
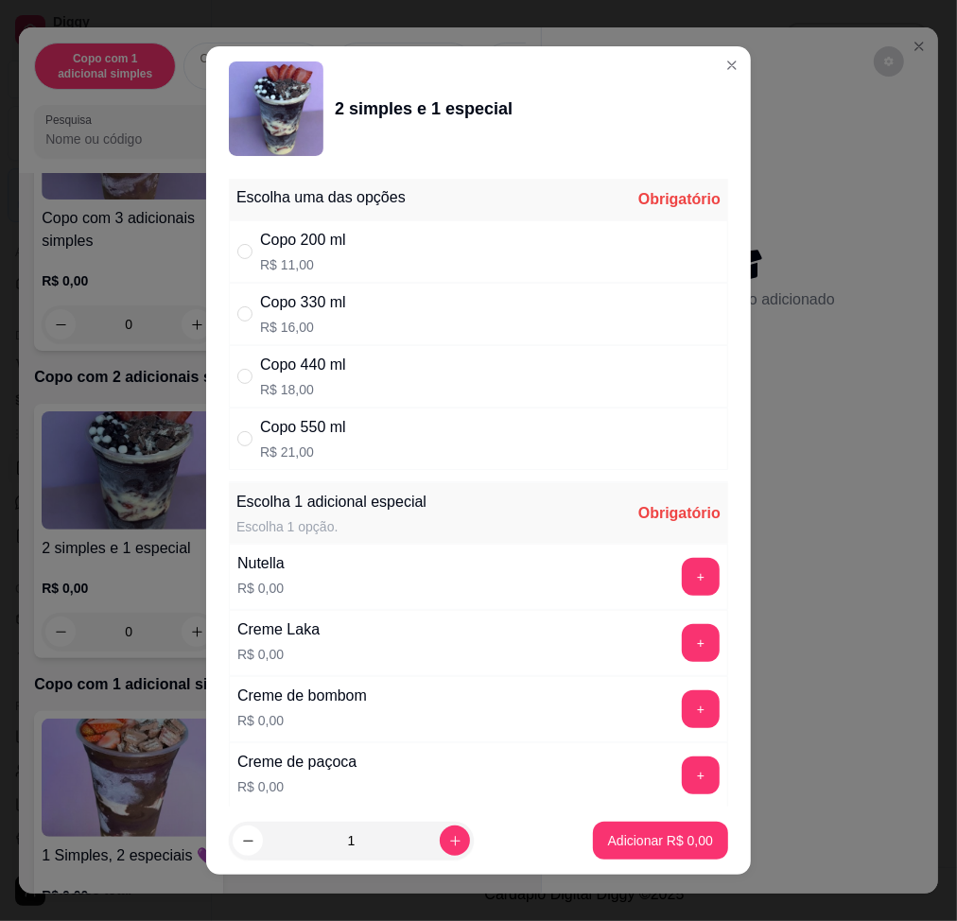
click at [428, 314] on div "Copo 330 ml R$ 16,00" at bounding box center [478, 314] width 499 height 62
radio input "true"
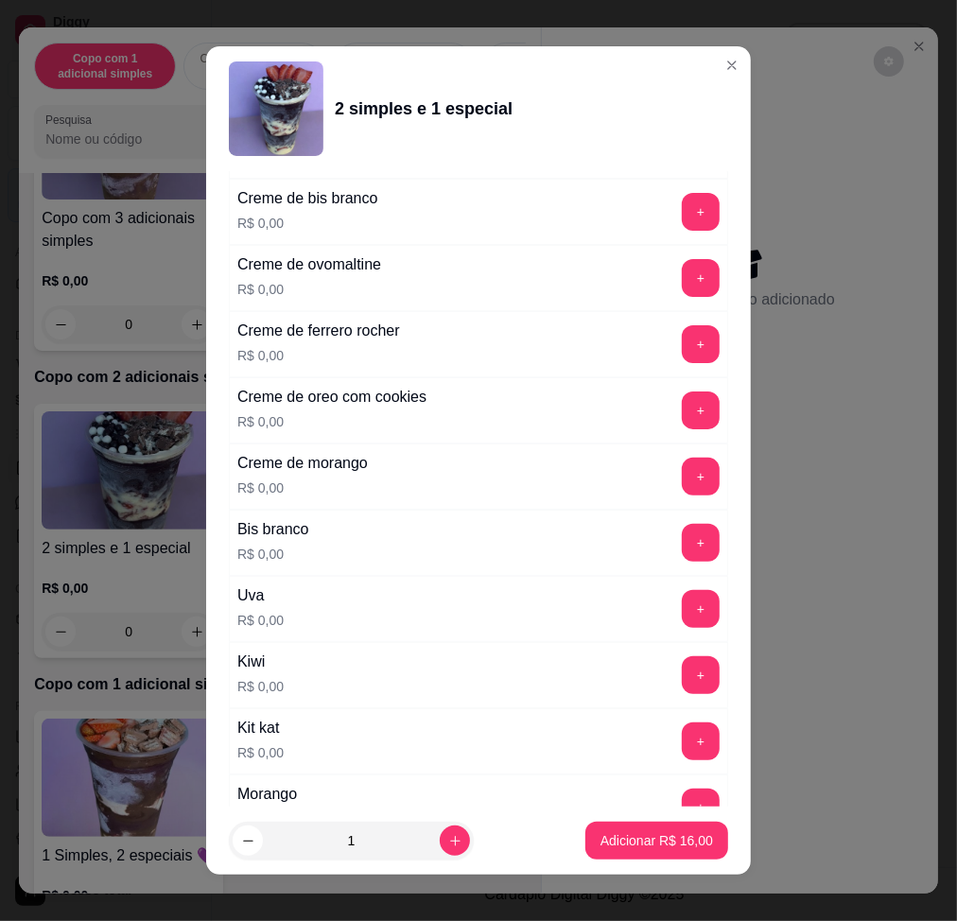
scroll to position [1008, 0]
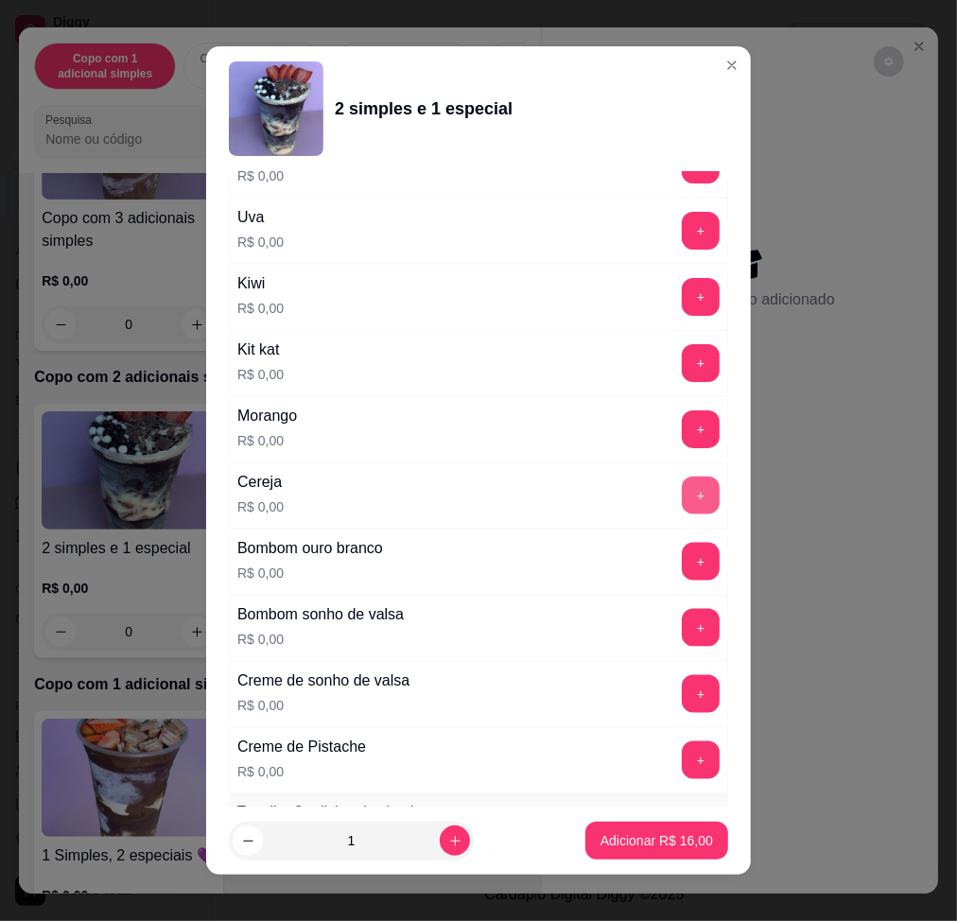
click at [682, 500] on button "+" at bounding box center [701, 496] width 38 height 38
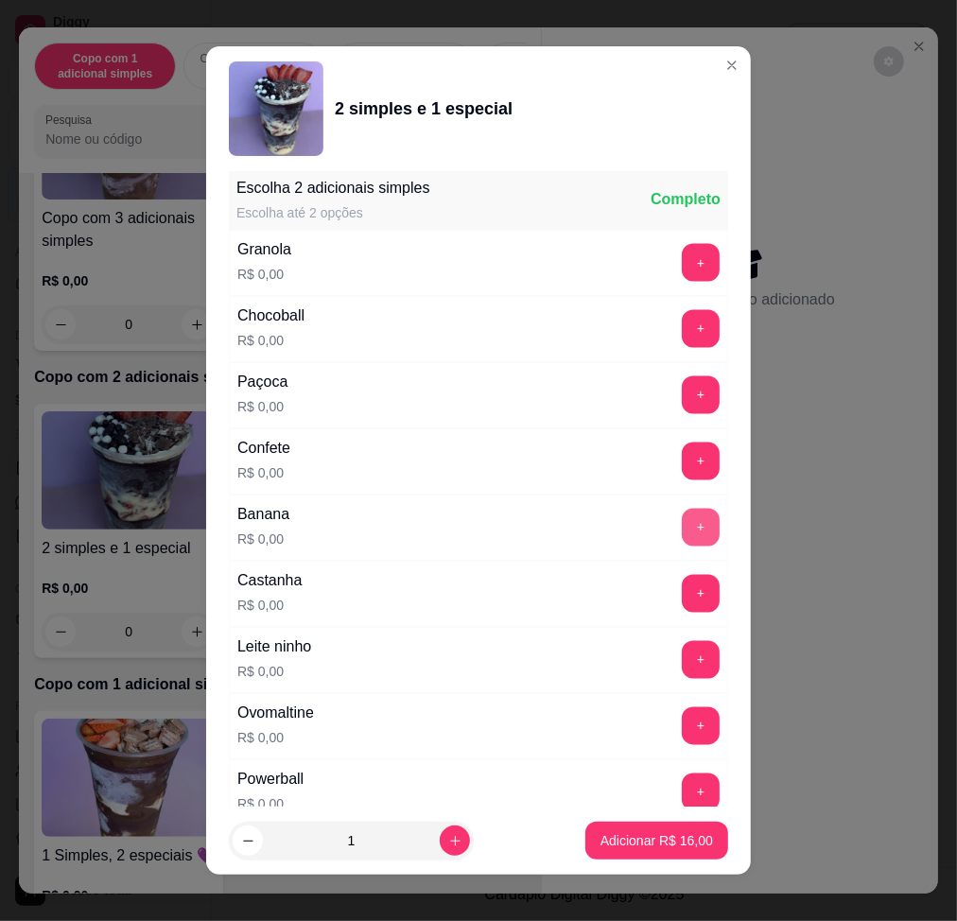
scroll to position [13, 0]
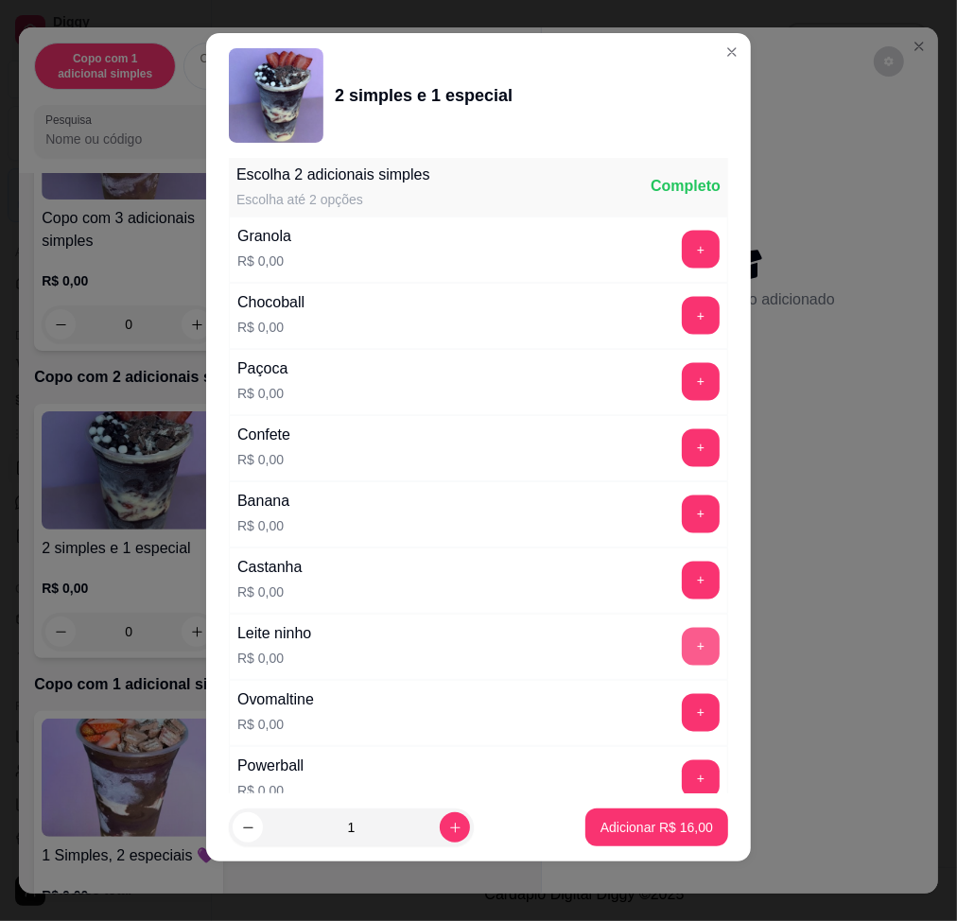
click at [682, 652] on button "+" at bounding box center [701, 647] width 38 height 38
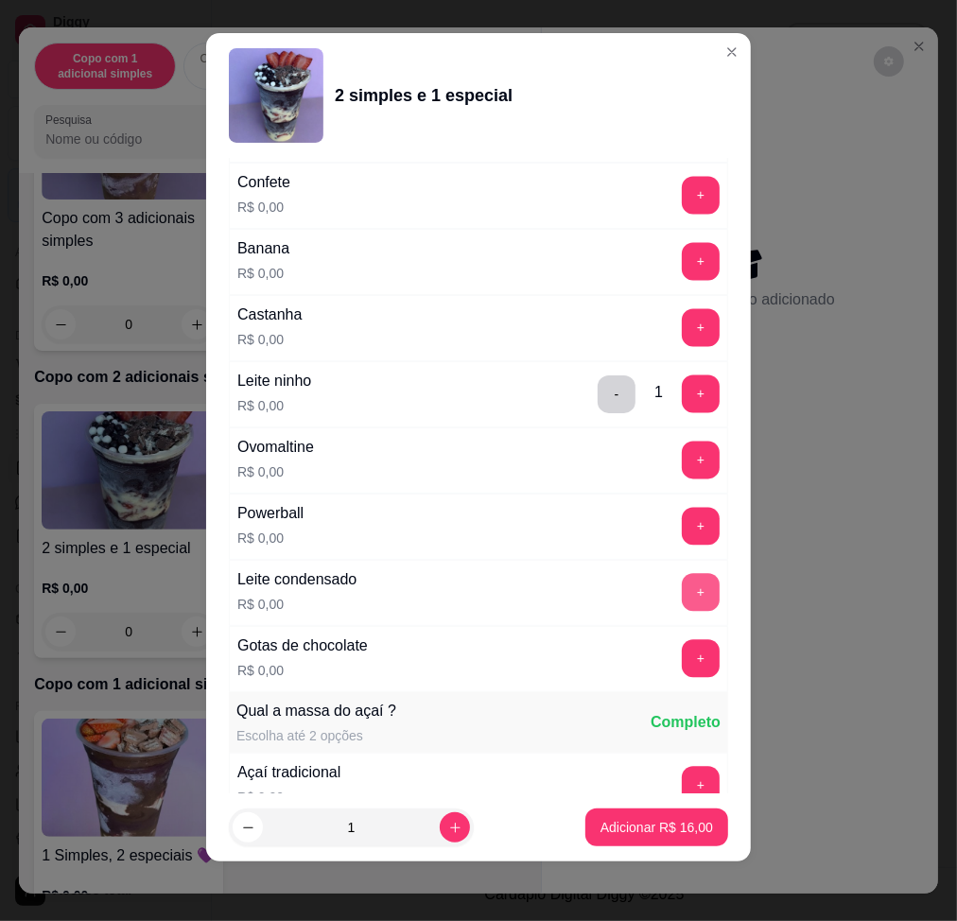
click at [682, 592] on button "+" at bounding box center [701, 593] width 38 height 38
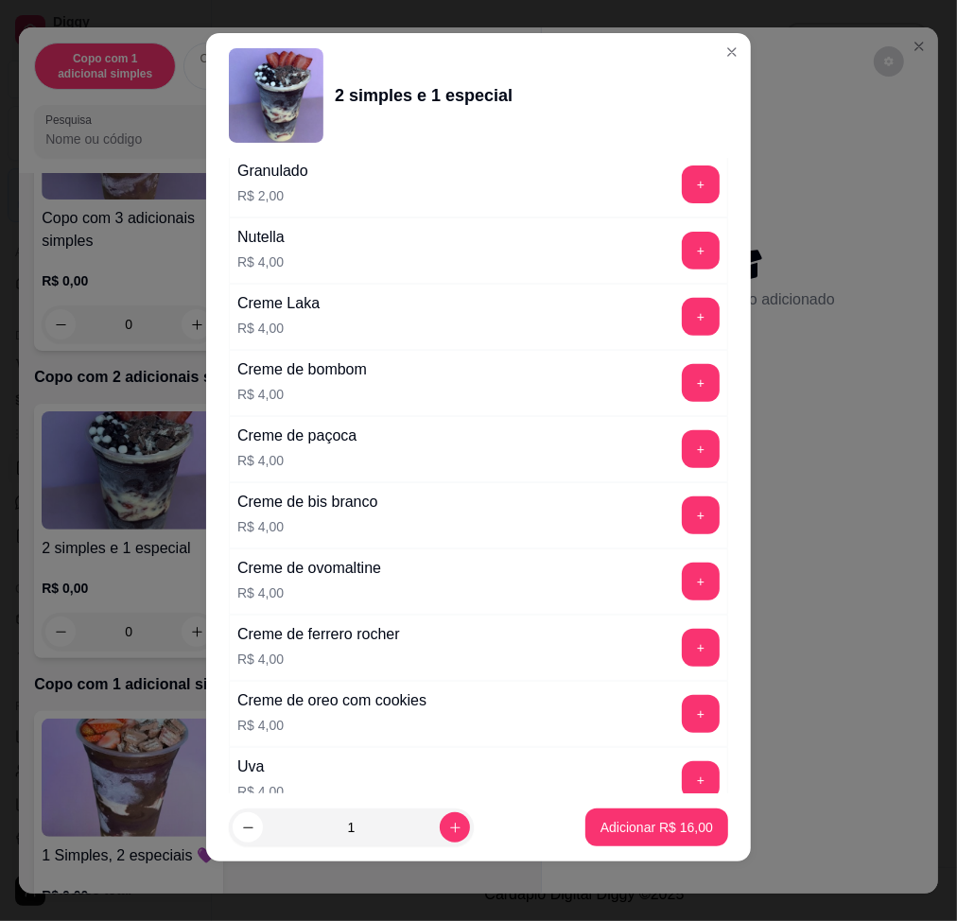
scroll to position [4063, 0]
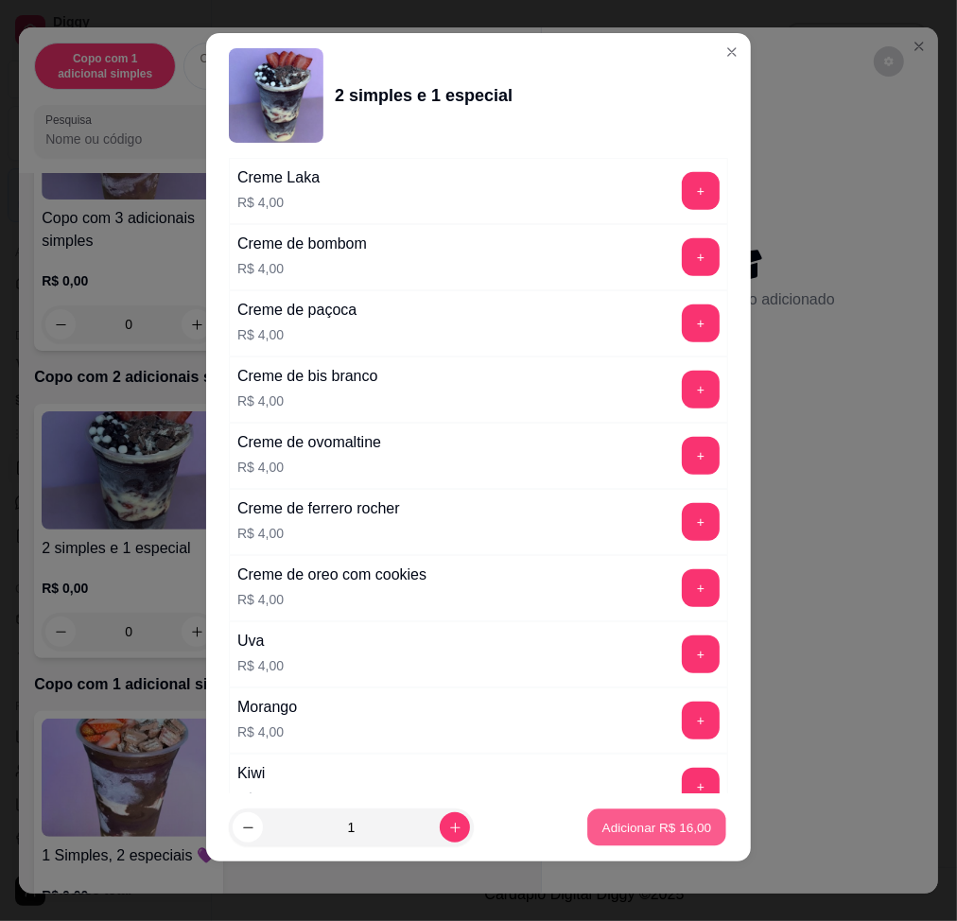
click at [646, 829] on p "Adicionar R$ 16,00" at bounding box center [658, 828] width 110 height 18
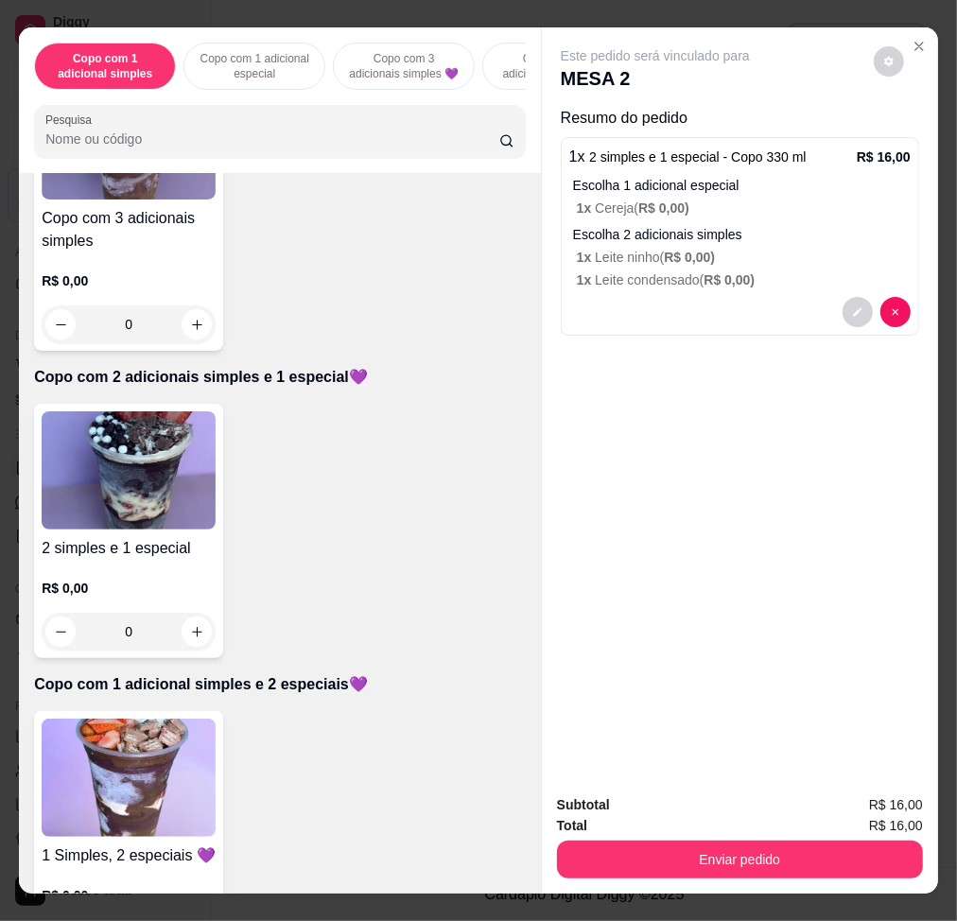
click at [100, 751] on img at bounding box center [129, 778] width 174 height 118
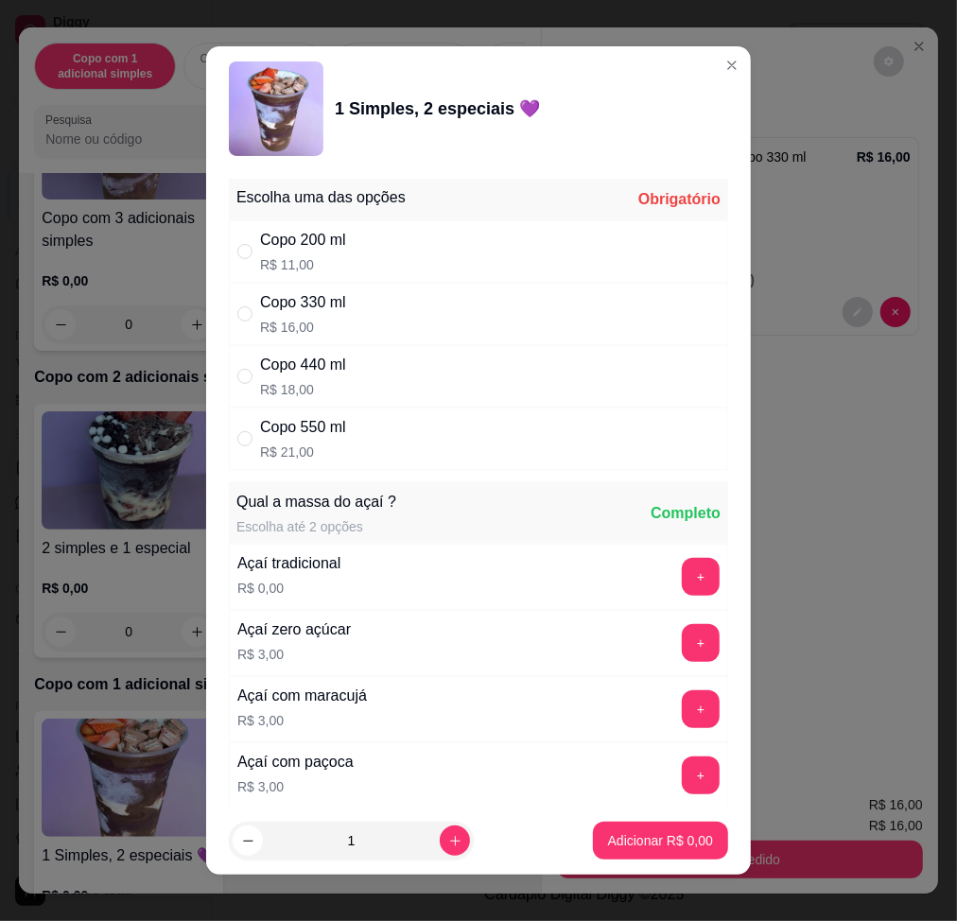
click at [378, 320] on div "Copo 330 ml R$ 16,00" at bounding box center [478, 314] width 499 height 62
radio input "true"
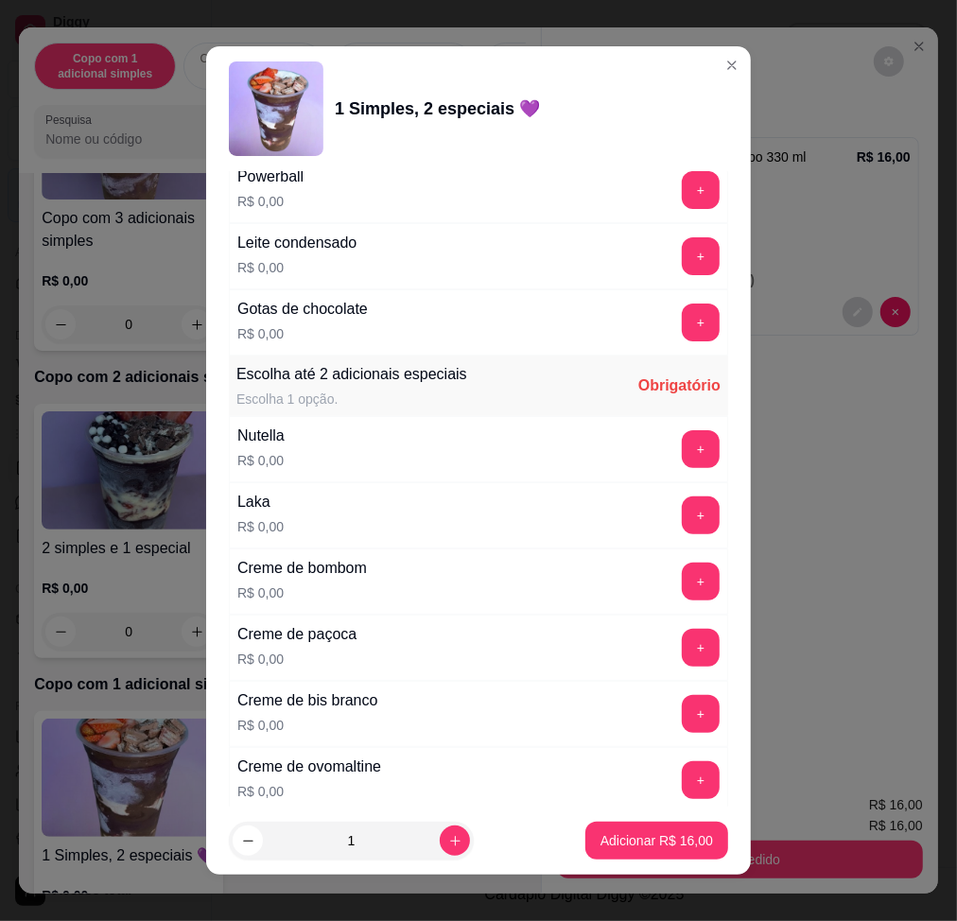
scroll to position [1892, 0]
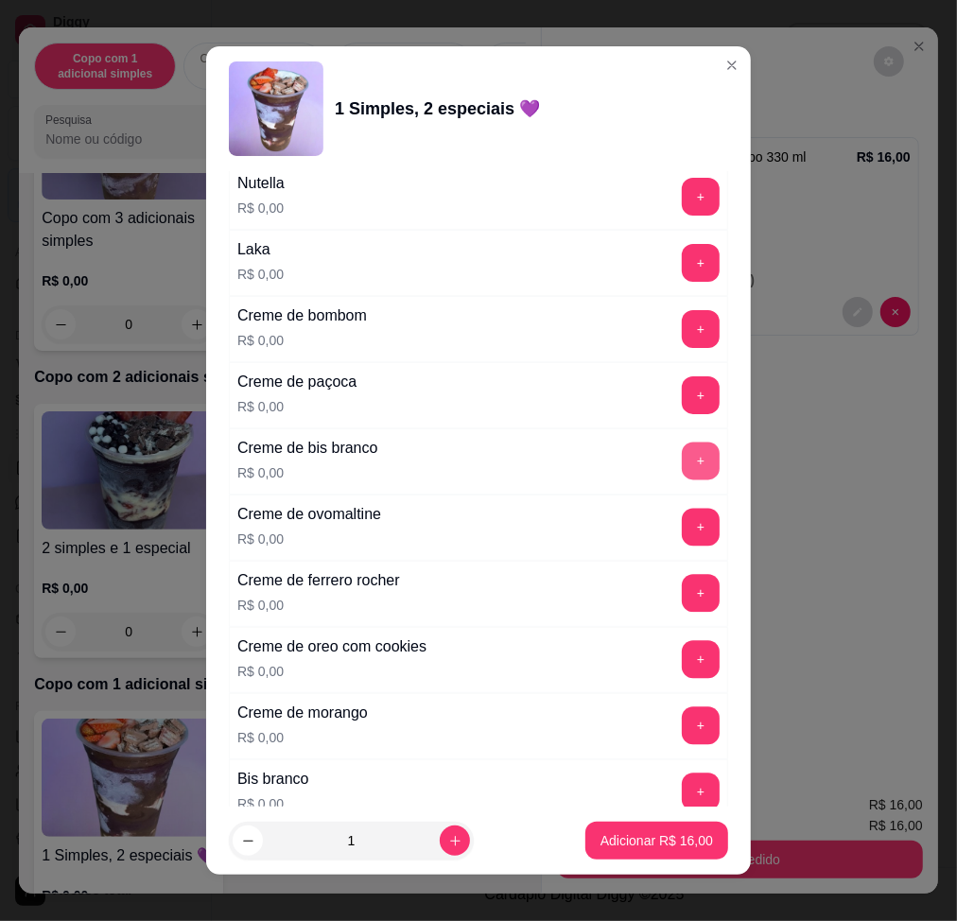
click at [682, 463] on button "+" at bounding box center [701, 462] width 38 height 38
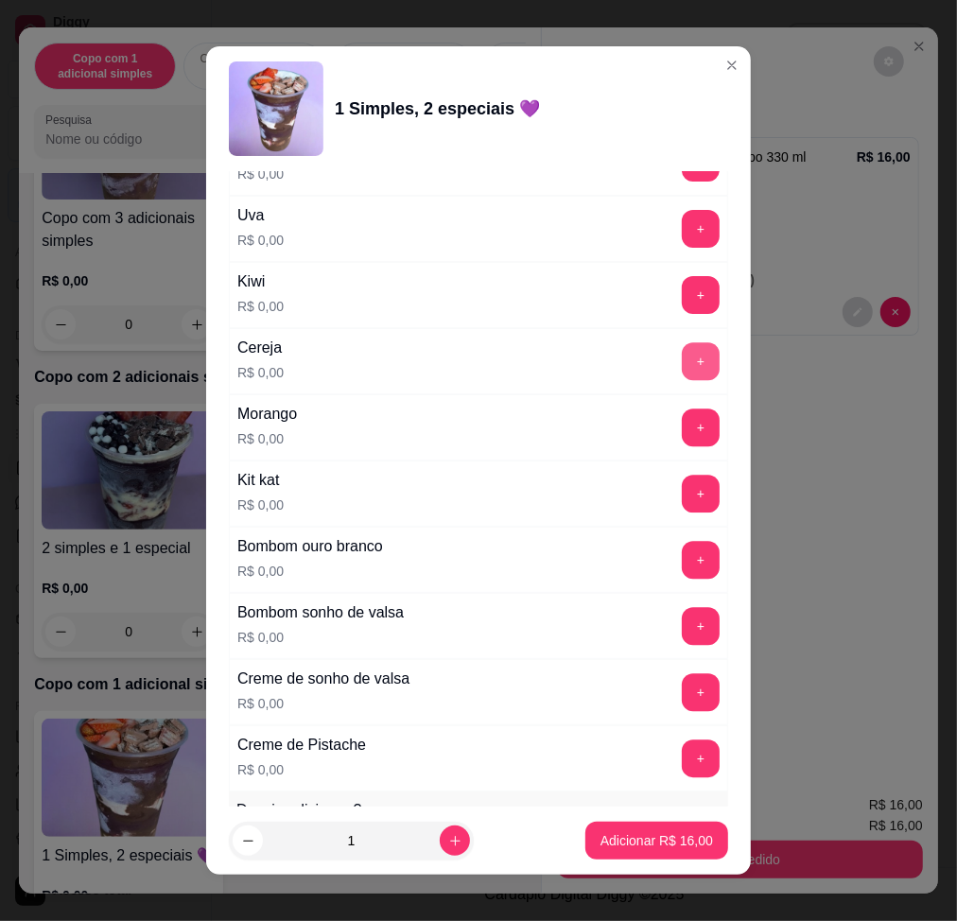
click at [682, 368] on button "+" at bounding box center [701, 361] width 38 height 38
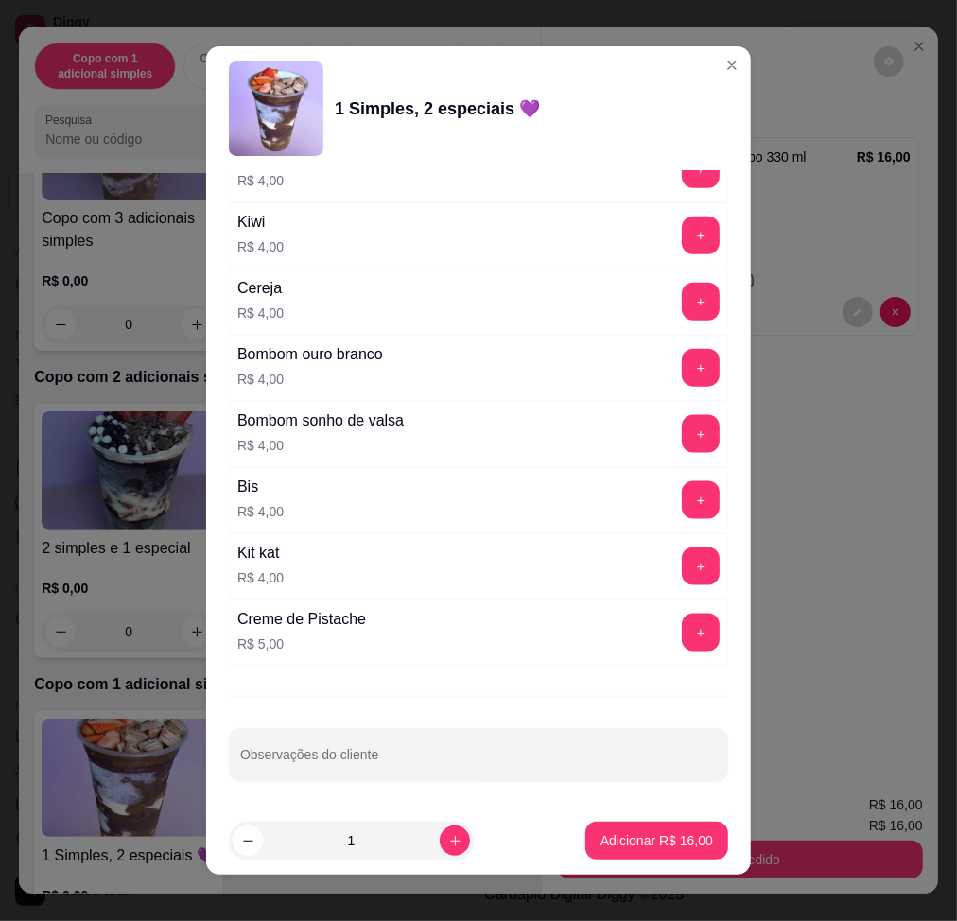
scroll to position [13, 0]
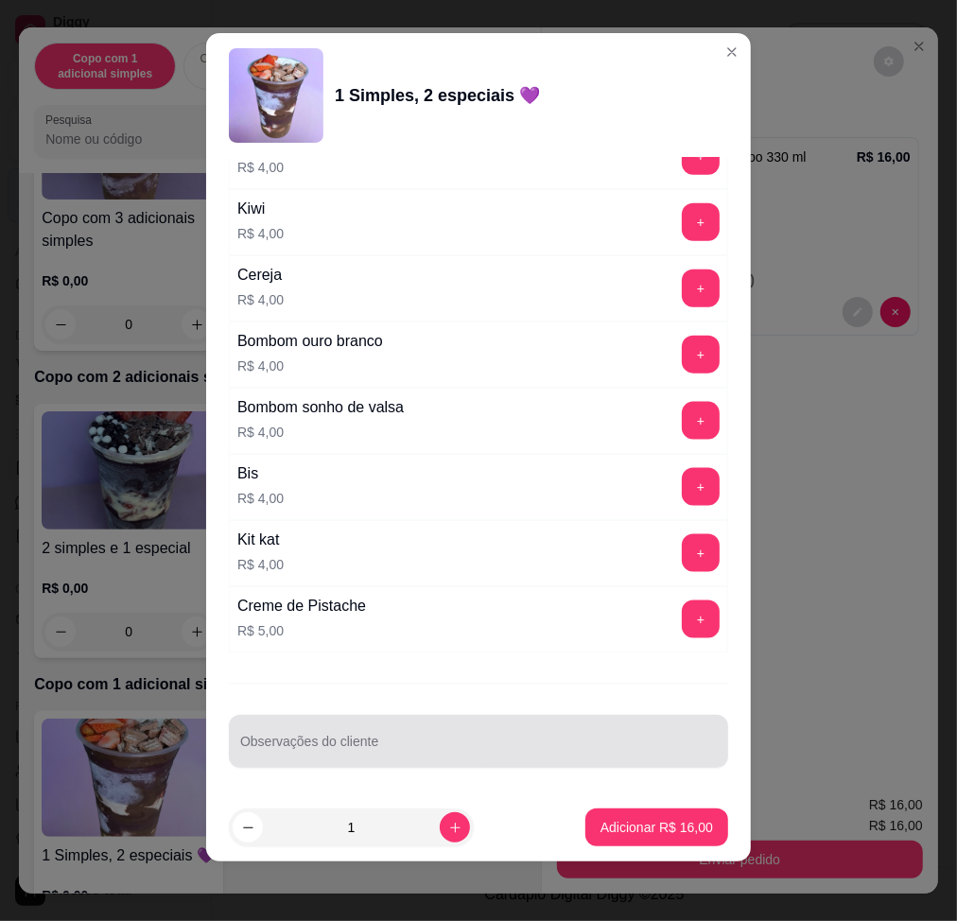
click at [578, 743] on input "Observações do cliente" at bounding box center [478, 749] width 477 height 19
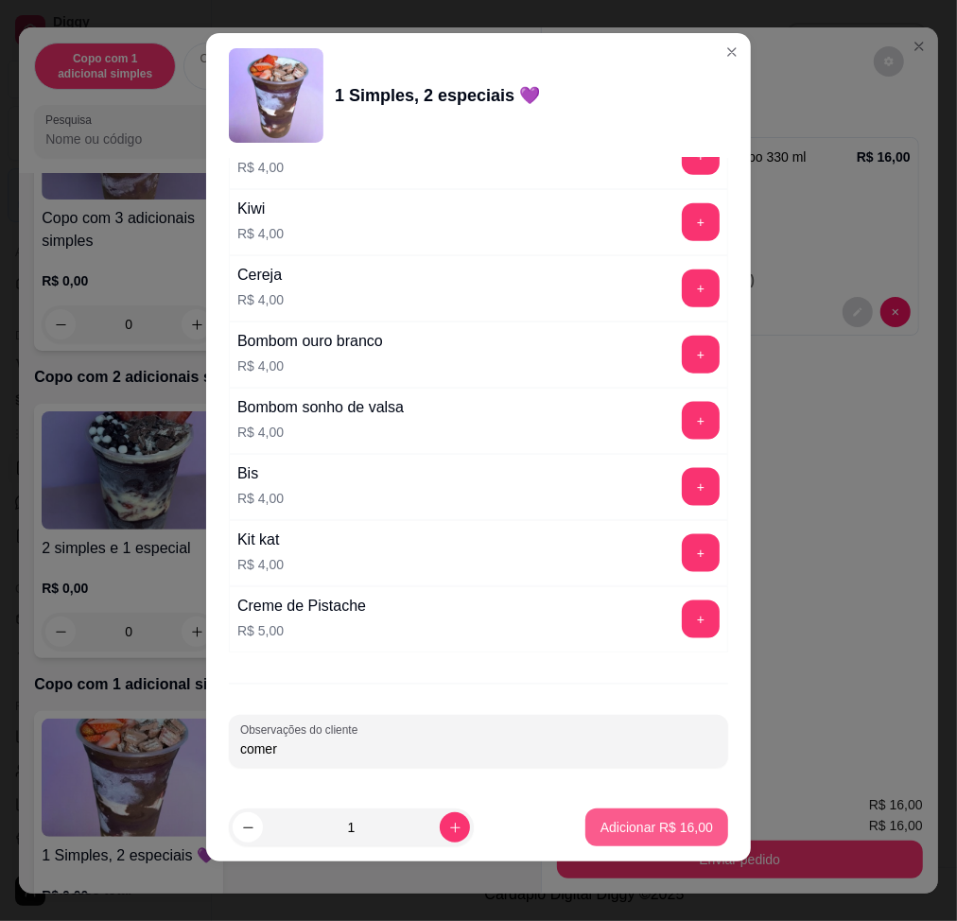
type input "comer"
click at [649, 831] on p "Adicionar R$ 16,00" at bounding box center [658, 828] width 110 height 18
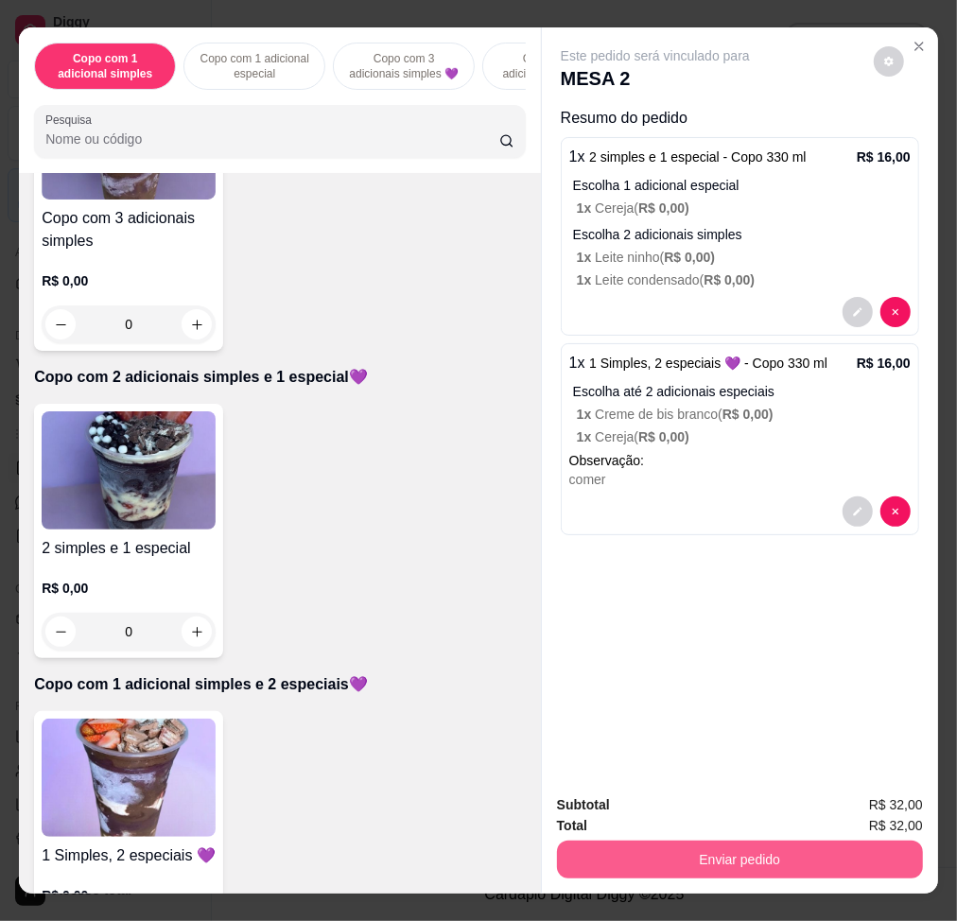
click at [797, 854] on button "Enviar pedido" at bounding box center [740, 860] width 366 height 38
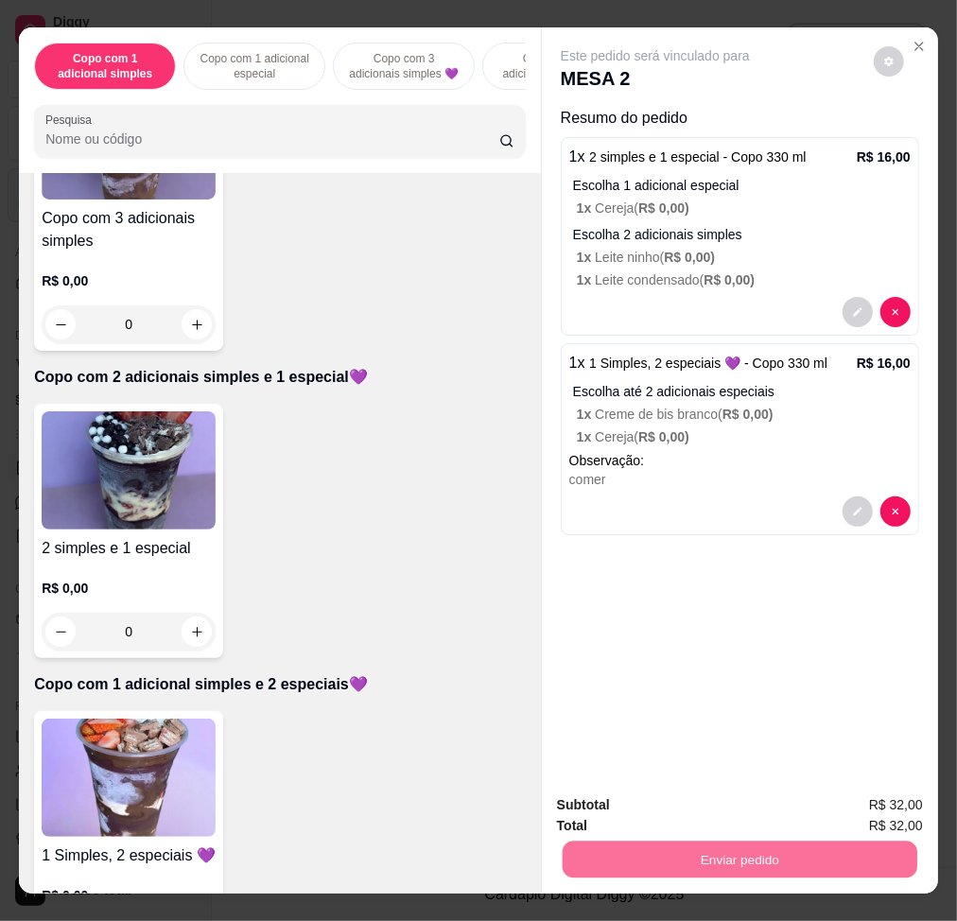
click at [739, 799] on button "Não registrar e enviar pedido" at bounding box center [675, 805] width 197 height 36
